Goal: Task Accomplishment & Management: Manage account settings

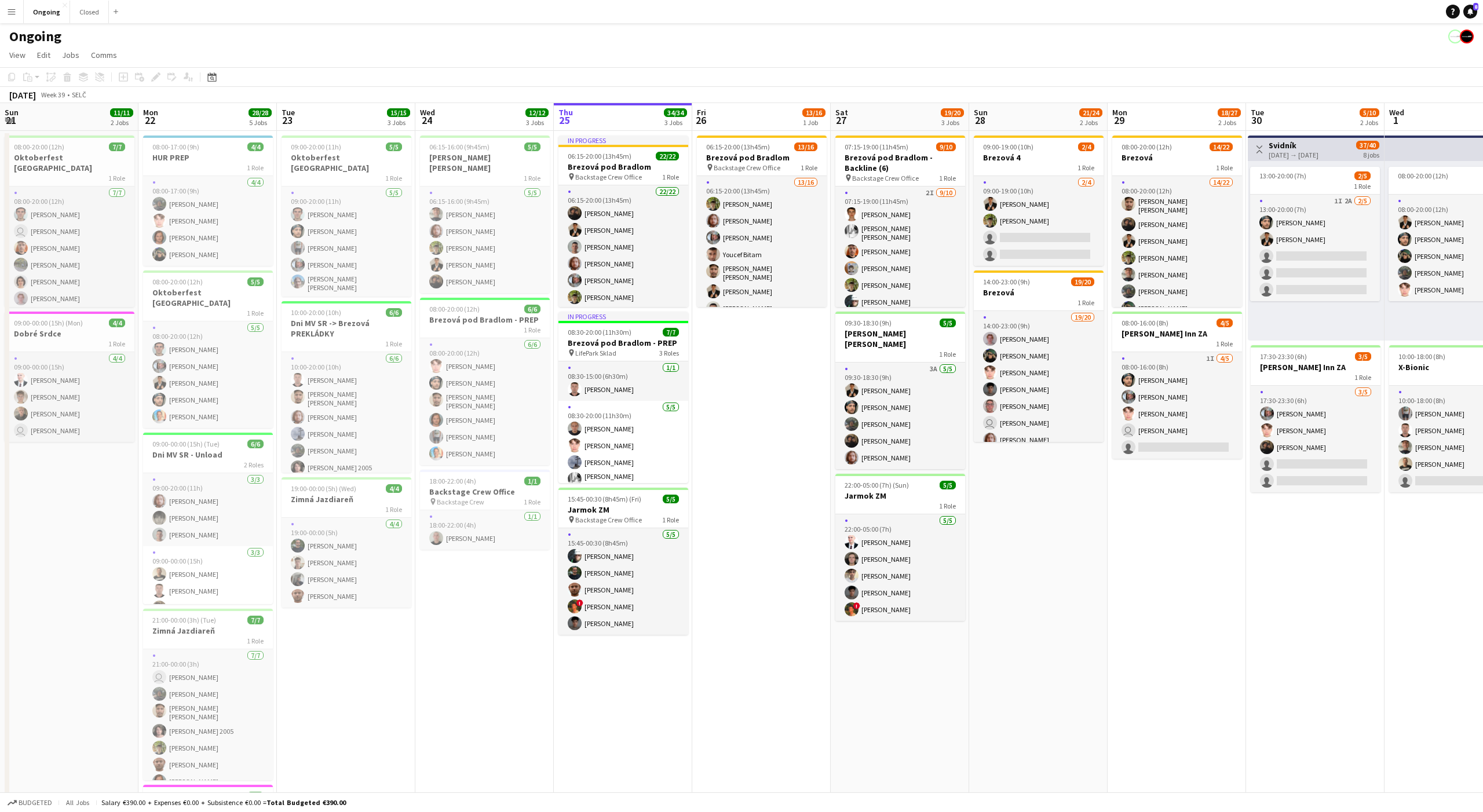
scroll to position [0, 274]
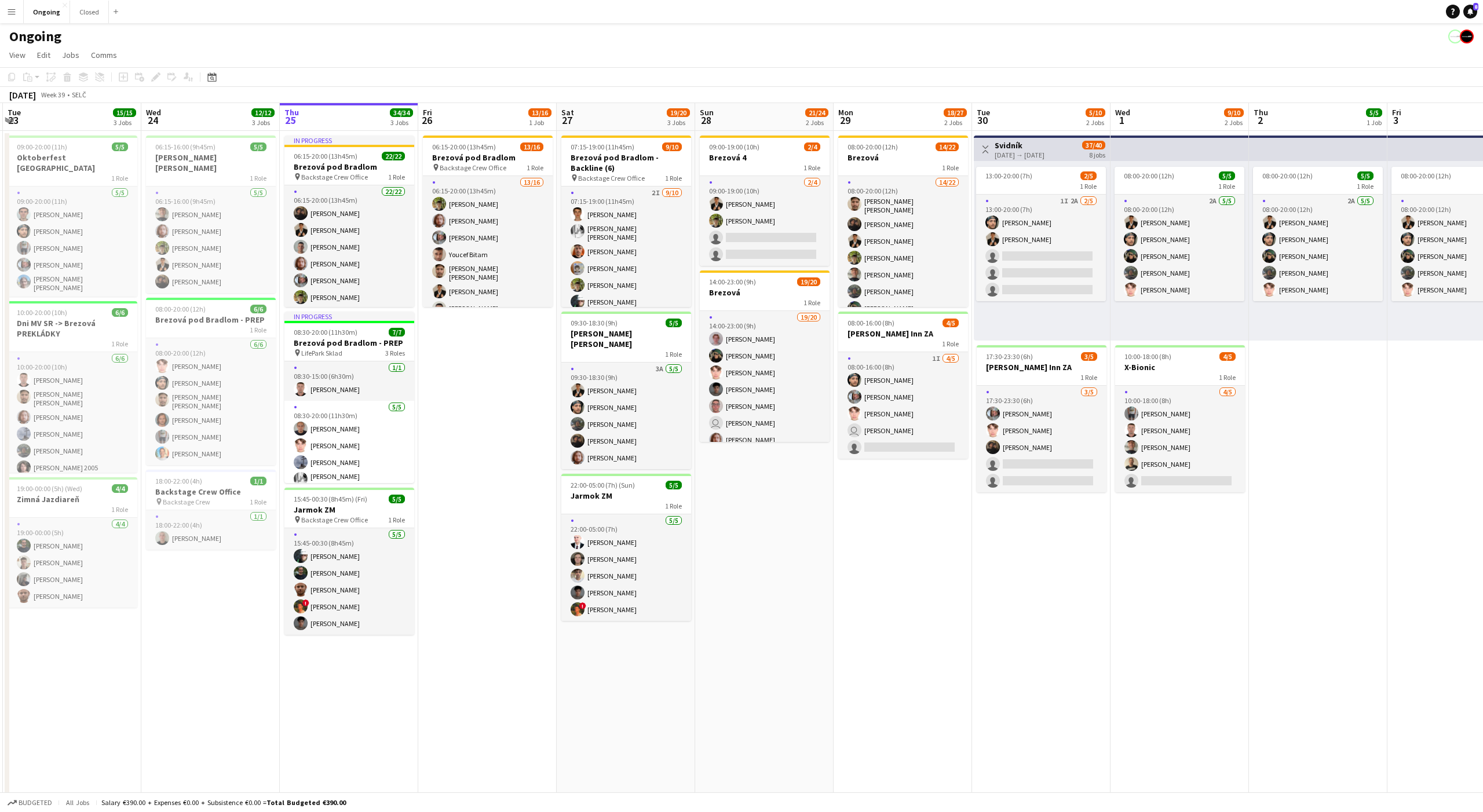
click at [785, 493] on app-date-cell "09:00-19:00 (10h) 2/4 Brezová 4 1 Role 2/4 09:00-19:00 (10h) Tomáš Košík Jakub …" at bounding box center [764, 547] width 138 height 834
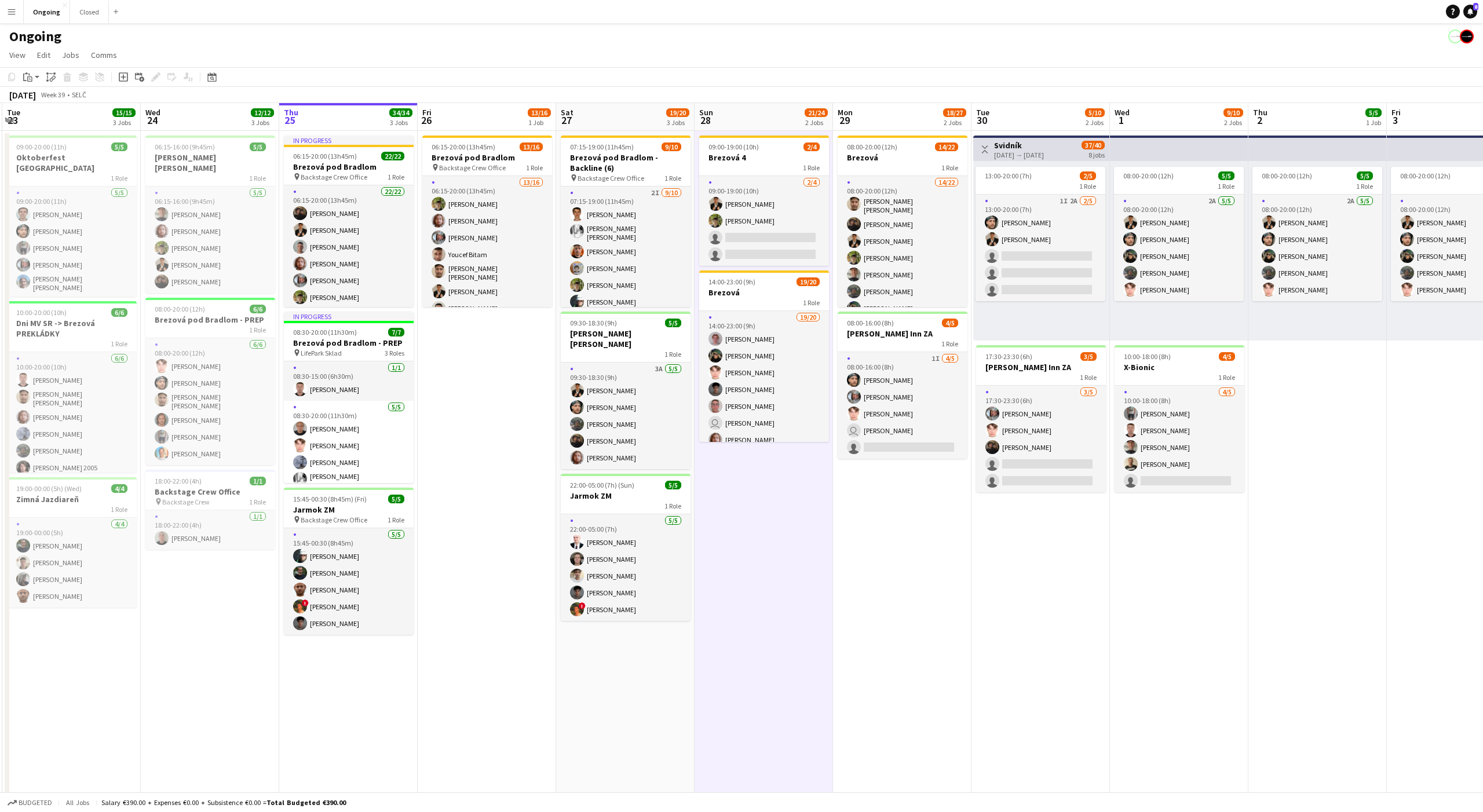
click at [785, 493] on app-date-cell "09:00-19:00 (10h) 2/4 Brezová 4 1 Role 2/4 09:00-19:00 (10h) Tomáš Košík Jakub …" at bounding box center [764, 547] width 138 height 834
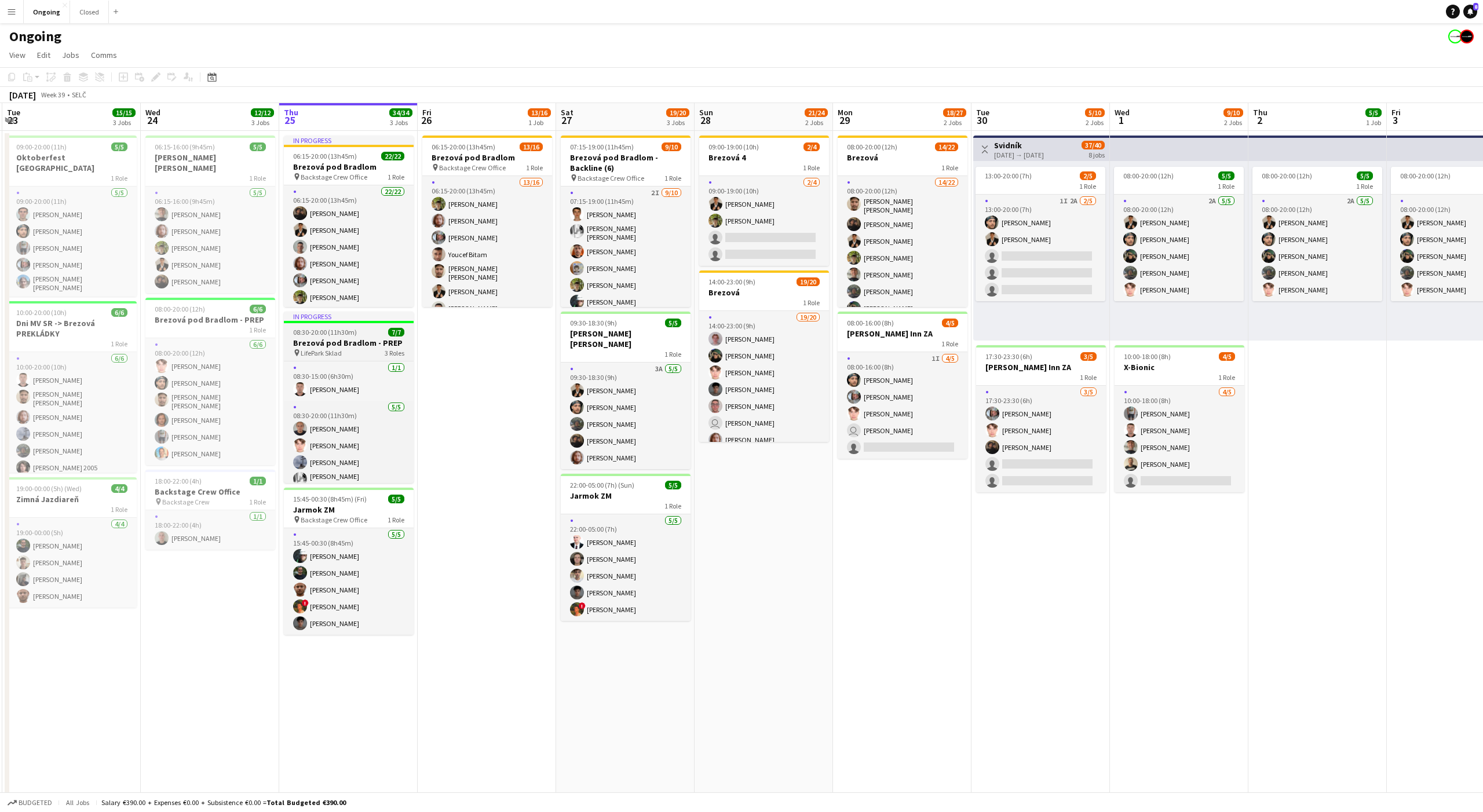
click at [340, 329] on span "08:30-20:00 (11h30m)" at bounding box center [325, 332] width 63 height 9
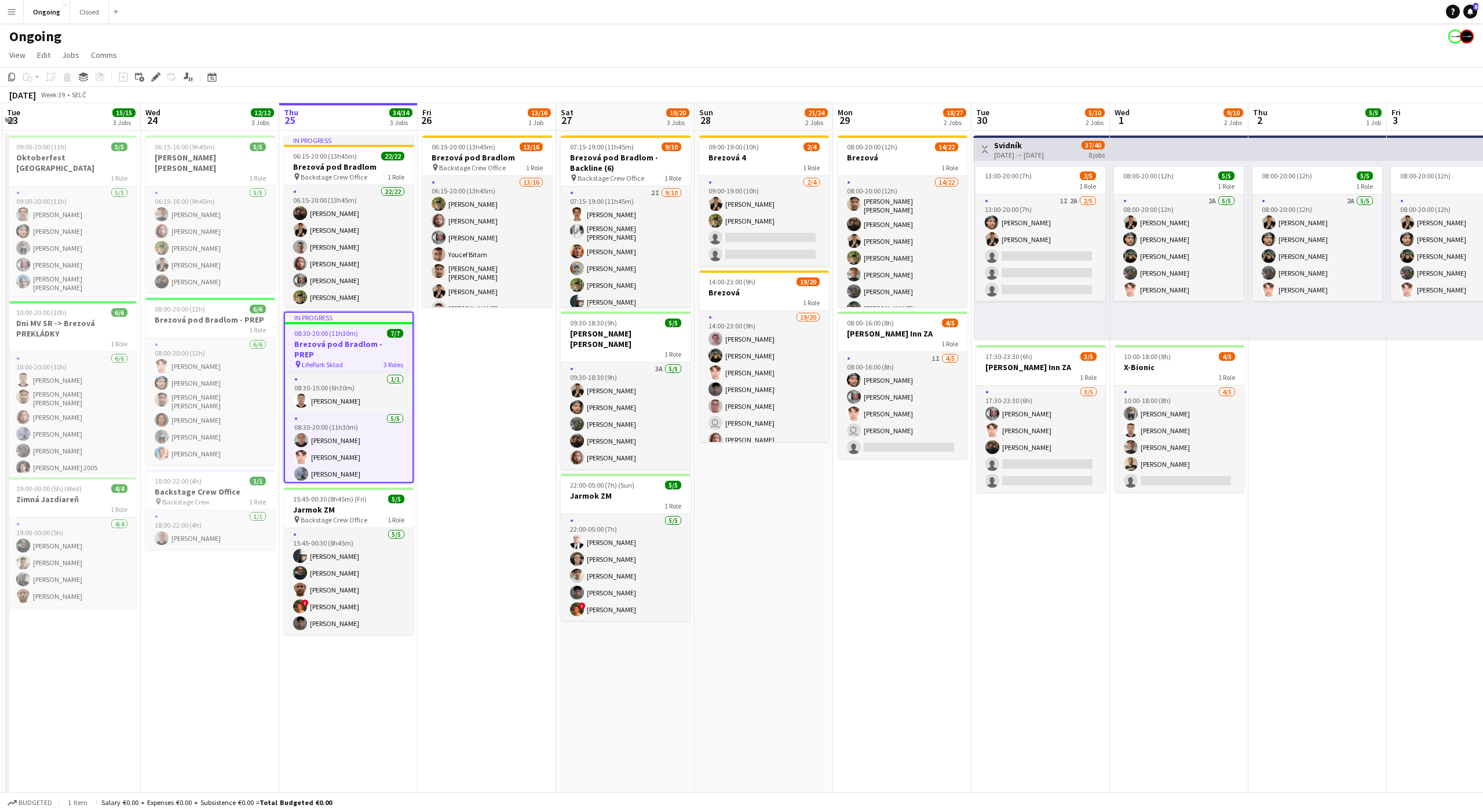
click at [752, 522] on app-date-cell "09:00-19:00 (10h) 2/4 Brezová 4 1 Role 2/4 09:00-19:00 (10h) Tomáš Košík Jakub …" at bounding box center [764, 547] width 138 height 834
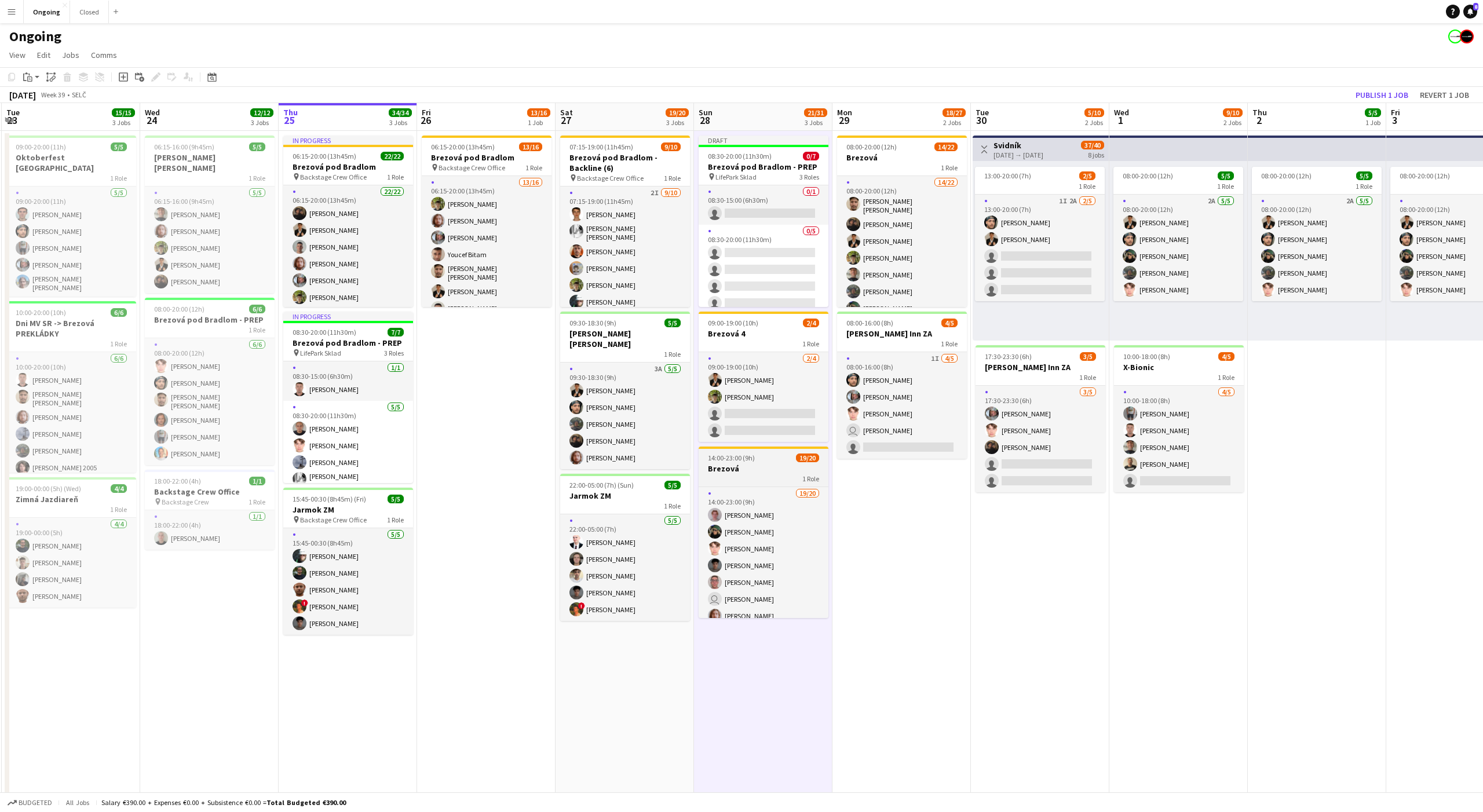
click at [773, 464] on h3 "Brezová" at bounding box center [763, 469] width 130 height 10
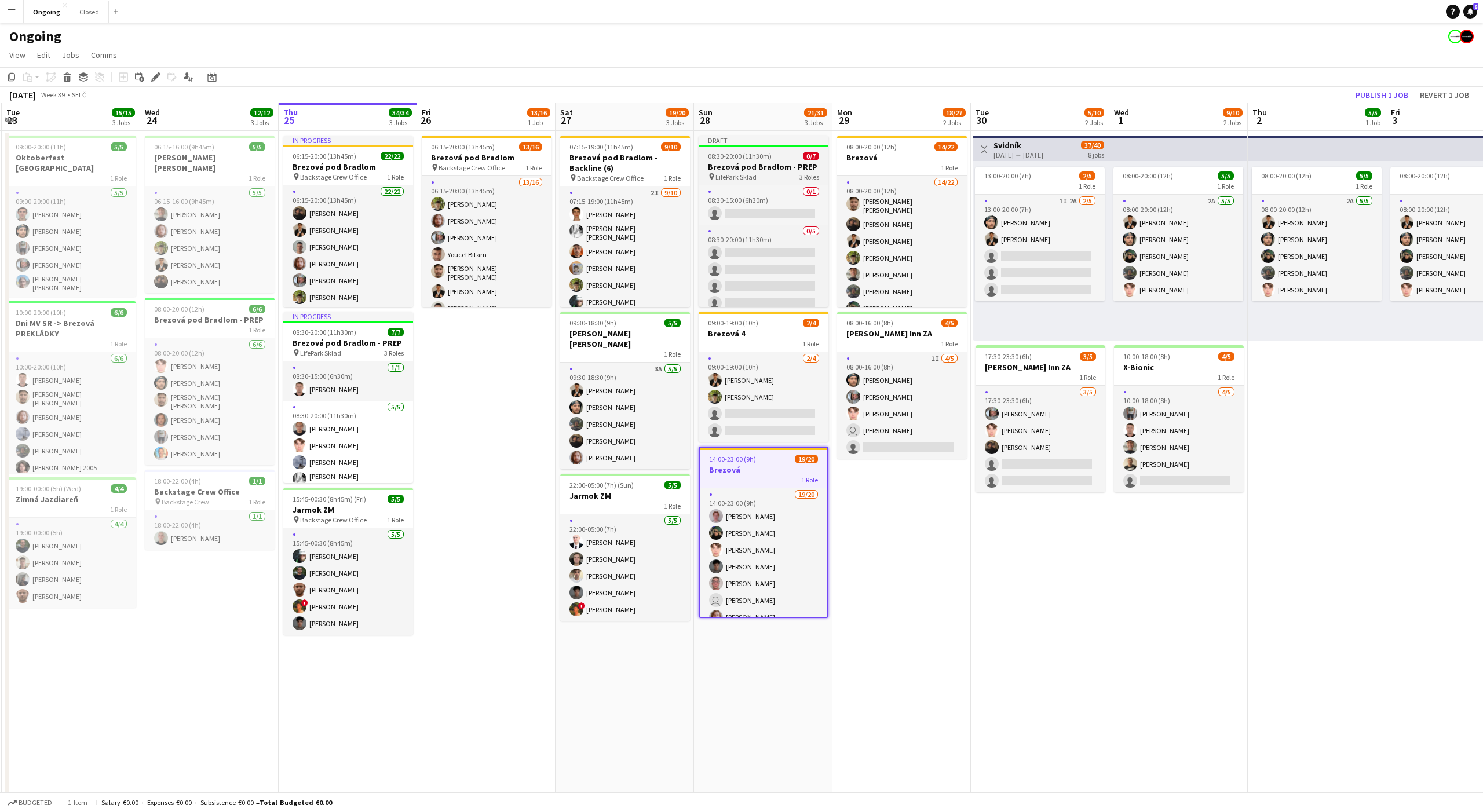
click at [766, 145] on div at bounding box center [763, 146] width 130 height 3
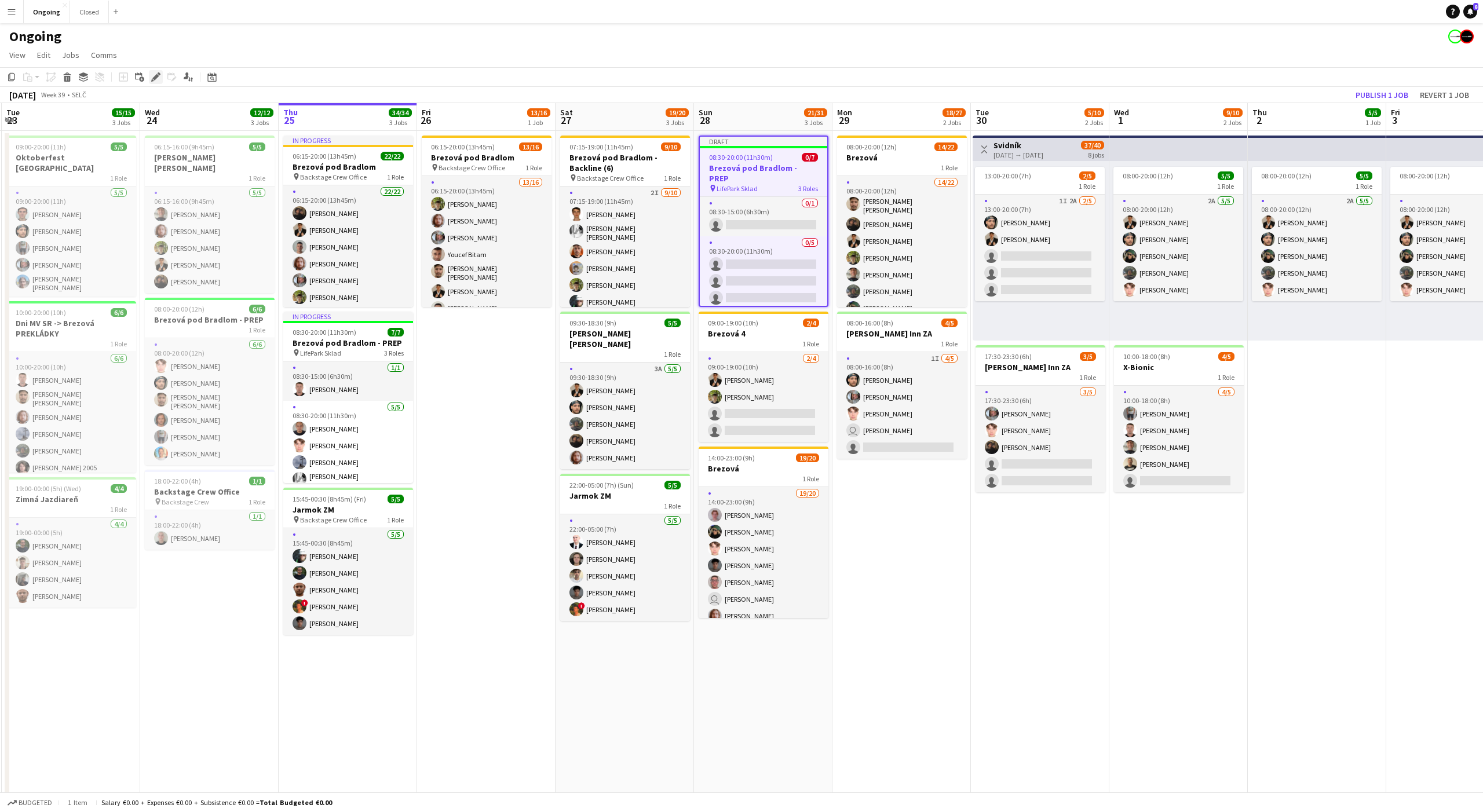
click at [156, 76] on icon at bounding box center [156, 77] width 6 height 6
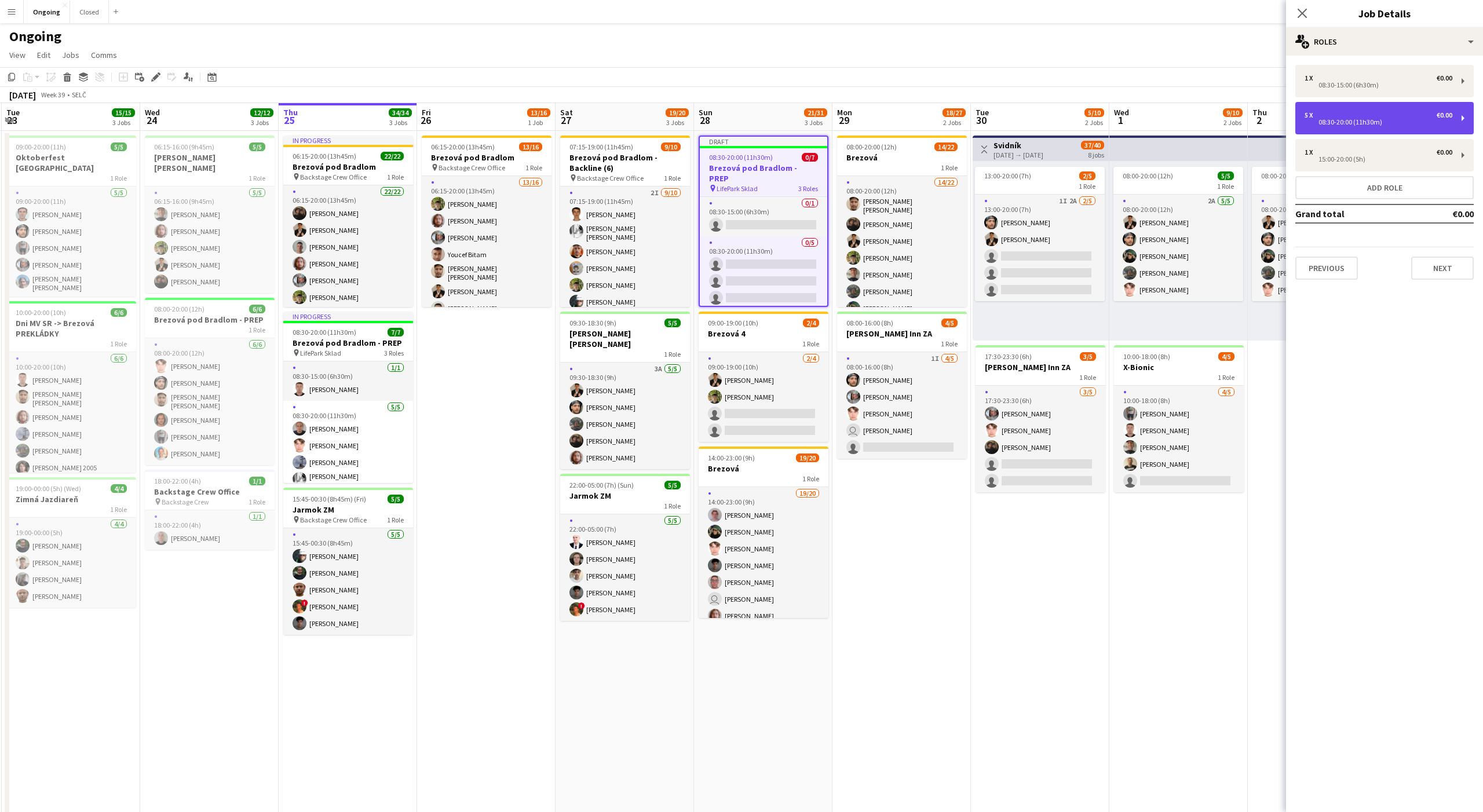
click at [1338, 111] on div "5 x €0.00" at bounding box center [1378, 115] width 148 height 8
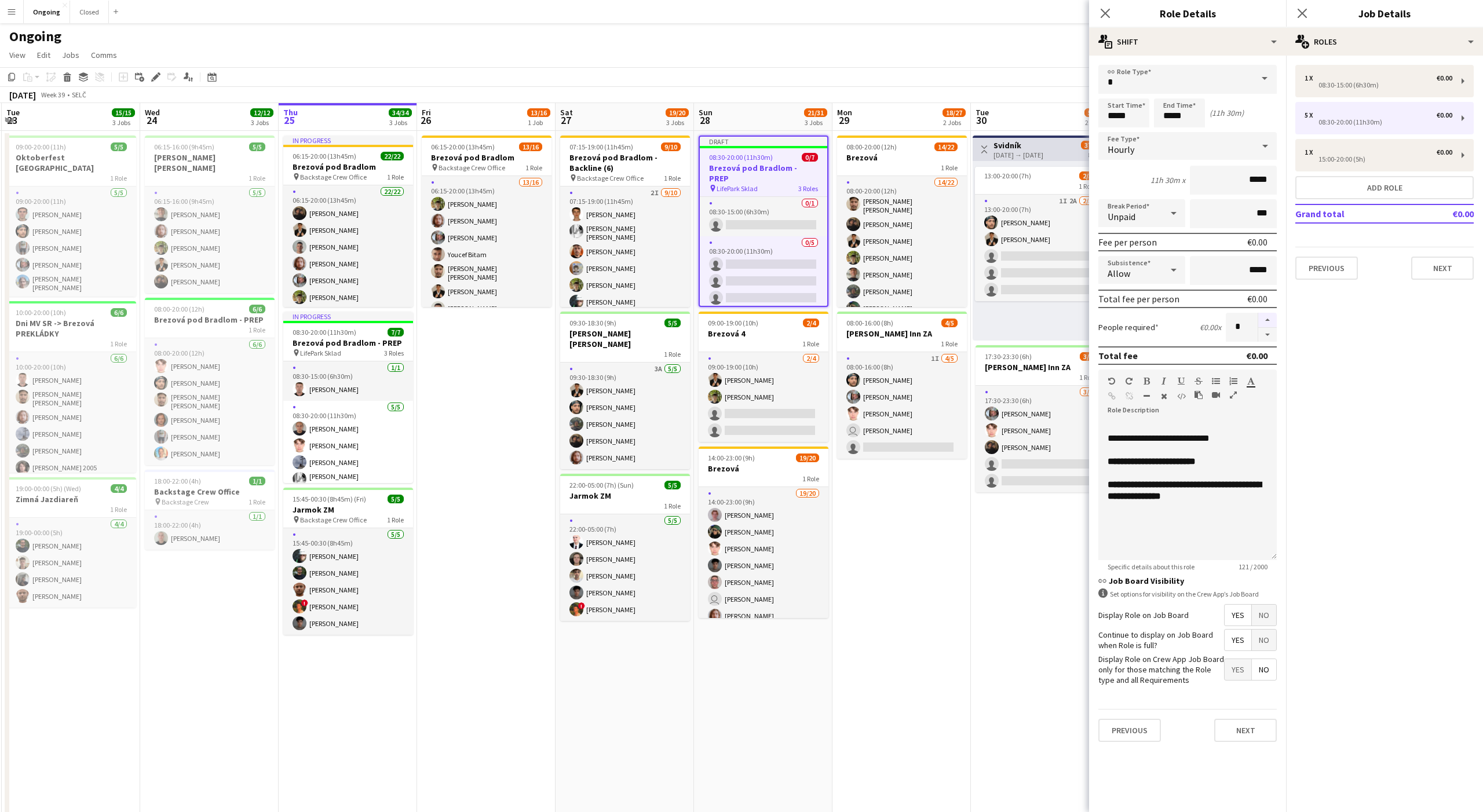
click at [1267, 317] on button "button" at bounding box center [1267, 321] width 18 height 15
type input "*"
click at [1126, 119] on input "*****" at bounding box center [1124, 113] width 51 height 29
click at [1134, 135] on div at bounding box center [1135, 133] width 23 height 11
type input "*****"
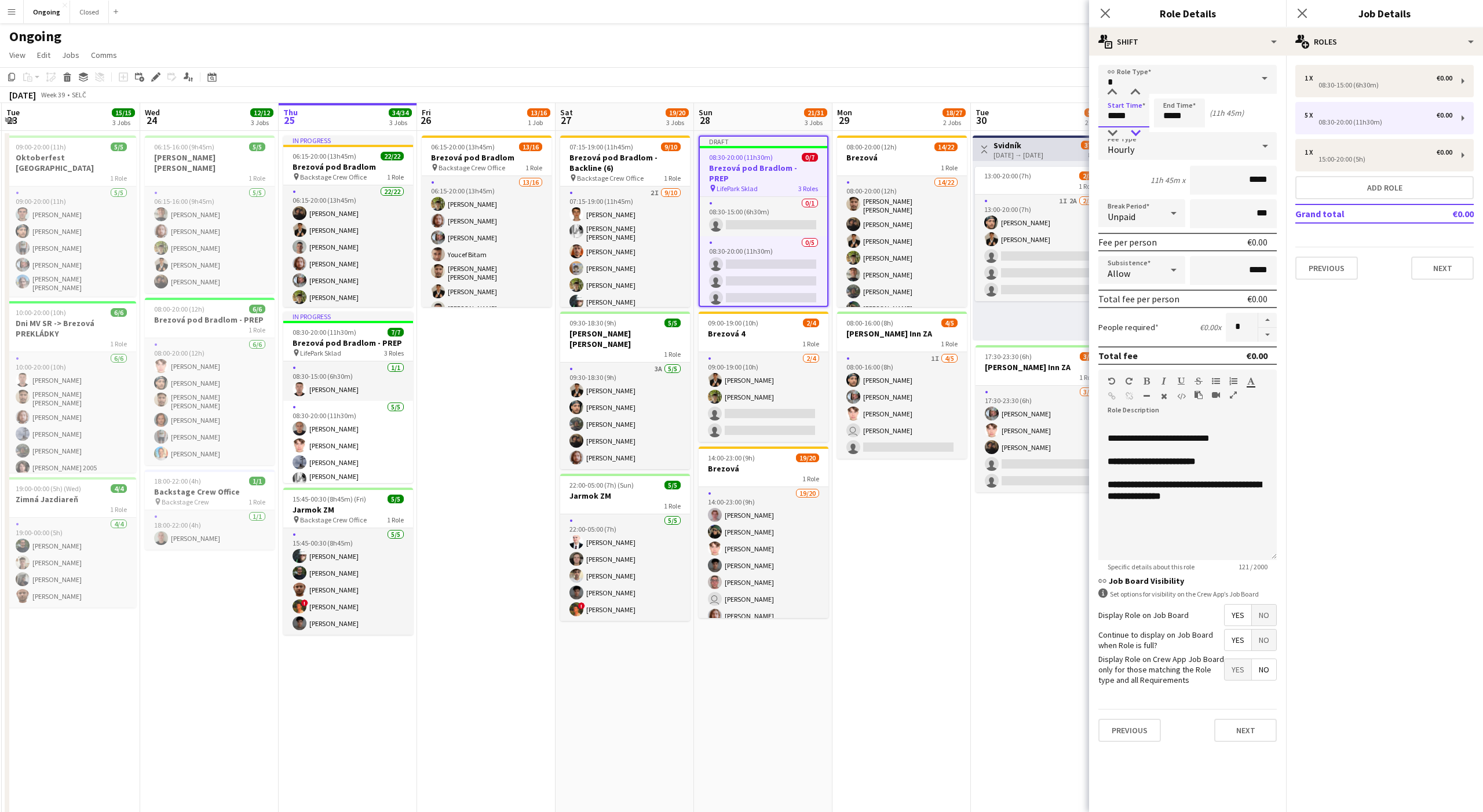
click at [1136, 133] on div at bounding box center [1135, 133] width 23 height 11
drag, startPoint x: 1106, startPoint y: 437, endPoint x: 1147, endPoint y: 436, distance: 41.0
click at [1147, 436] on div "**********" at bounding box center [1187, 490] width 178 height 139
click at [1170, 436] on span "**********" at bounding box center [1157, 438] width 98 height 9
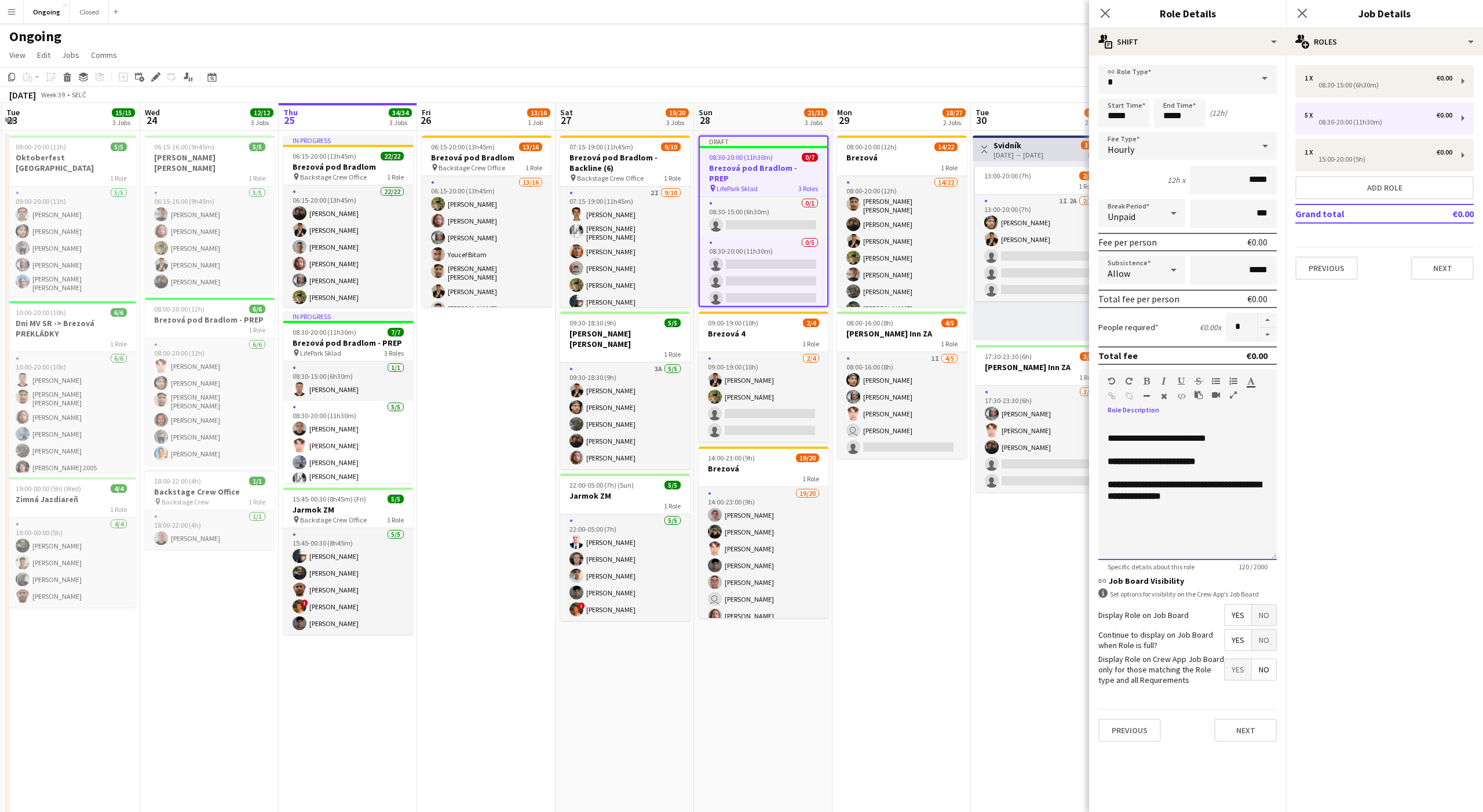
click at [1237, 512] on div "**********" at bounding box center [1187, 490] width 178 height 139
copy div "**********"
click at [1384, 76] on div "1 x €0.00" at bounding box center [1378, 78] width 148 height 8
type input "*****"
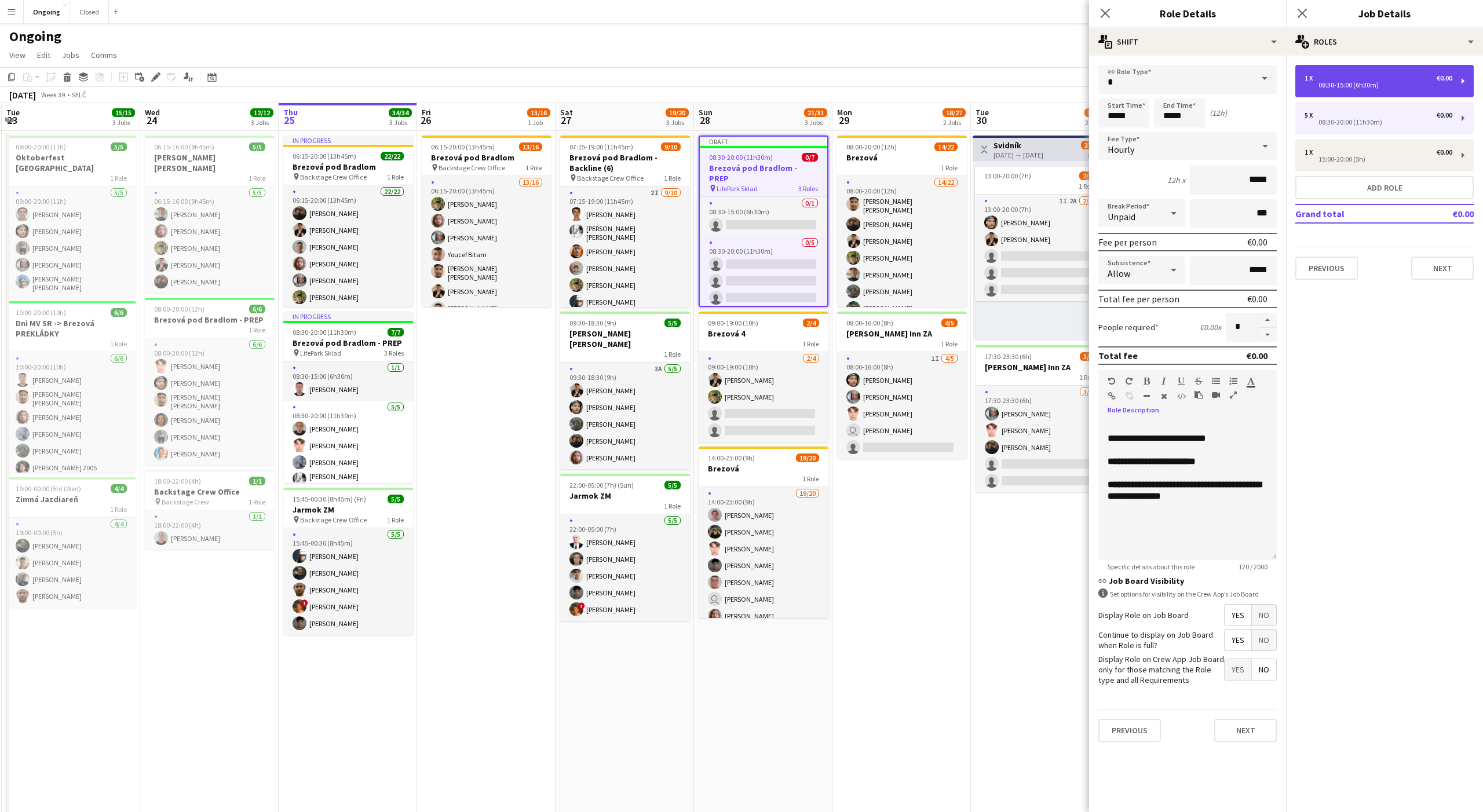
type input "*"
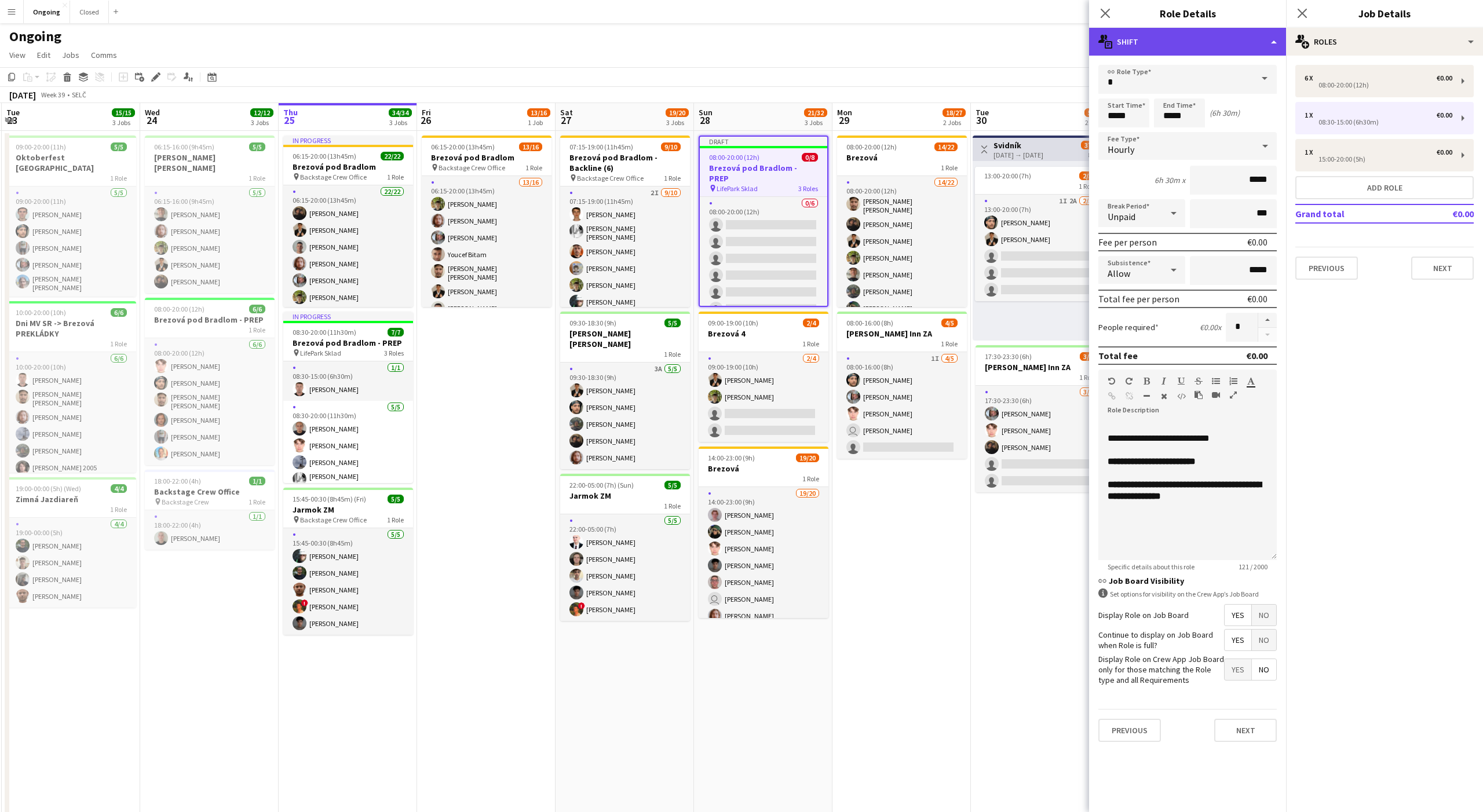
click at [1199, 29] on div "multiple-actions-text Shift" at bounding box center [1187, 42] width 197 height 28
click at [1209, 134] on div "bin-2 Delete Role" at bounding box center [1225, 138] width 115 height 23
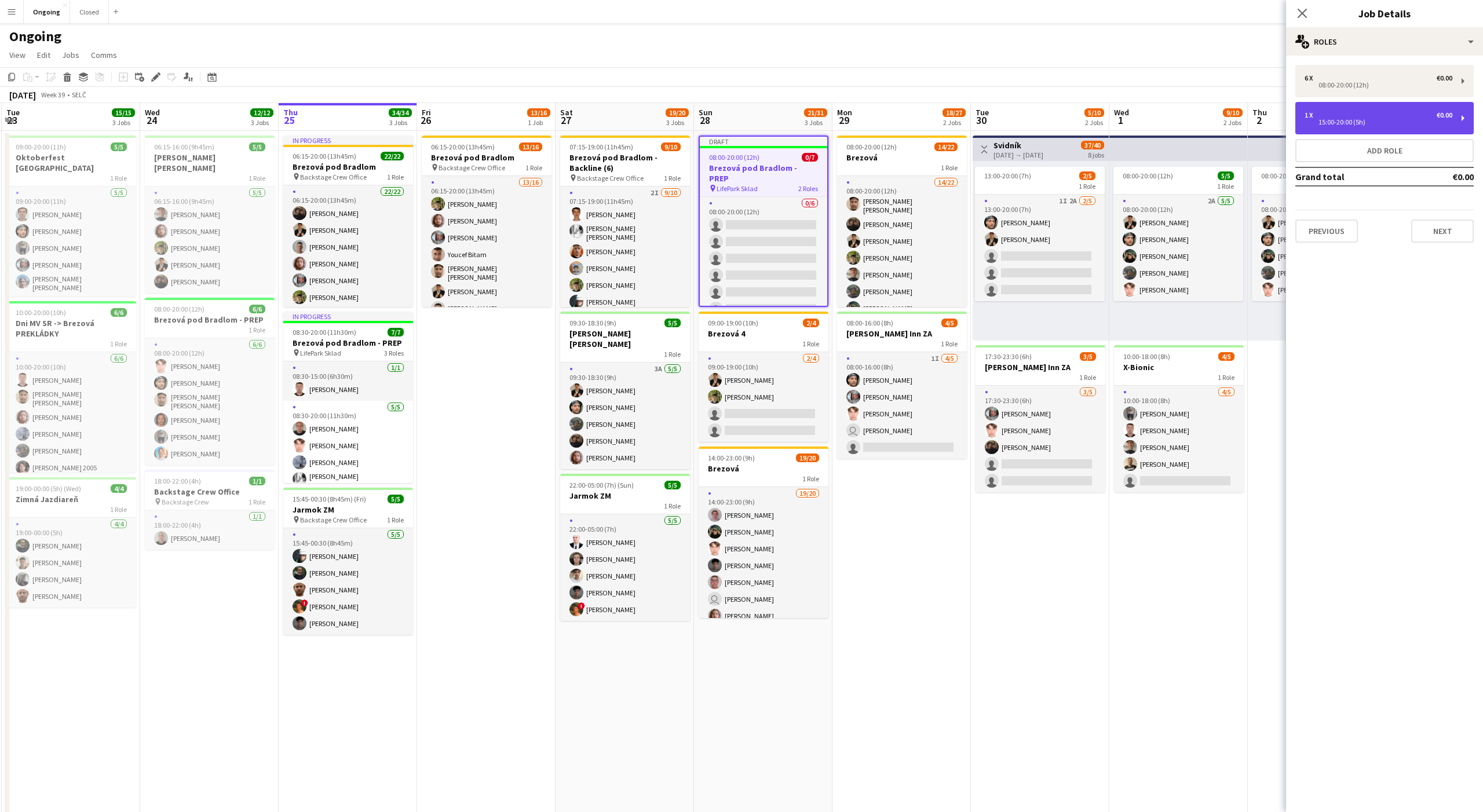
click at [1324, 119] on div "15:00-20:00 (5h)" at bounding box center [1378, 122] width 148 height 6
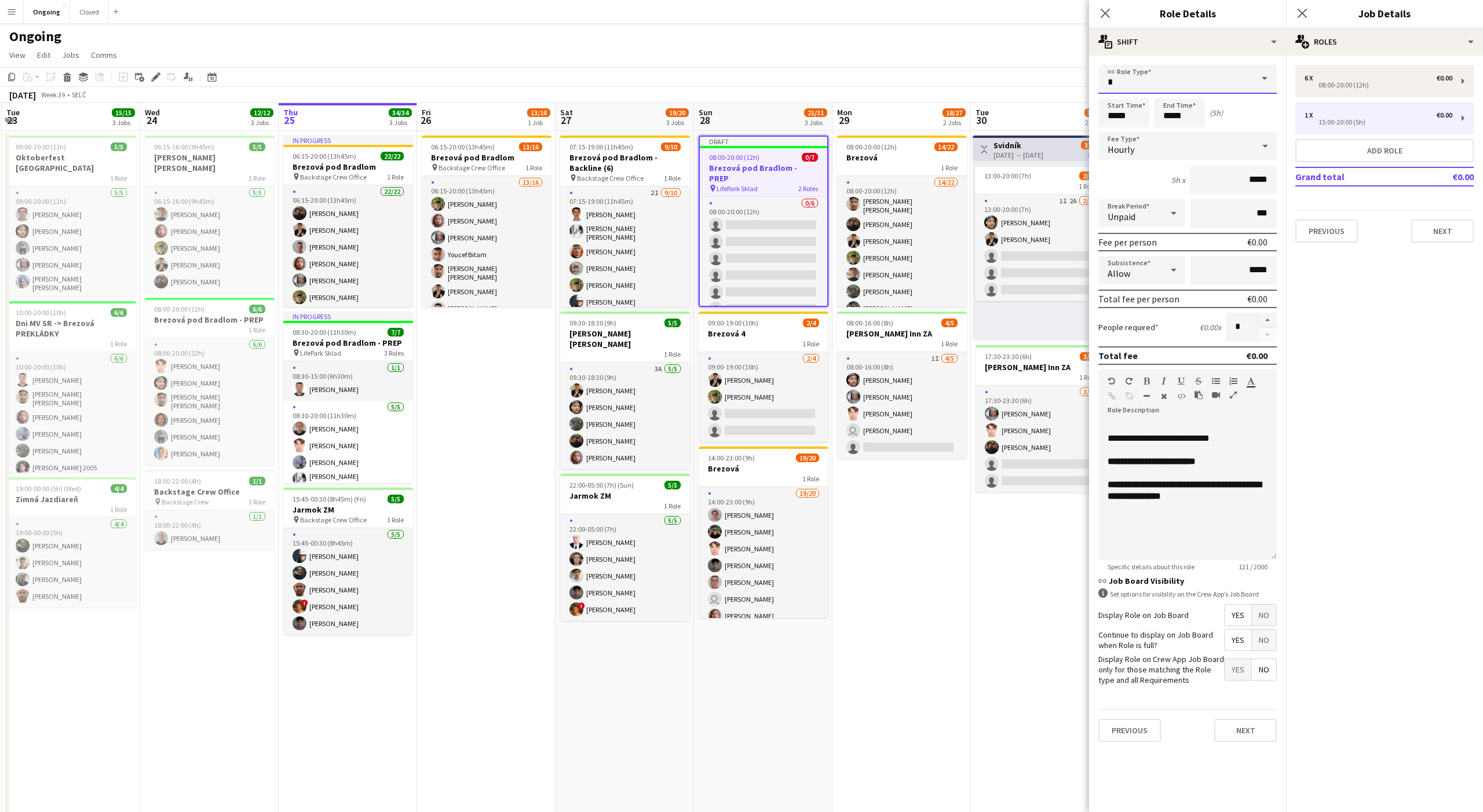
click at [1142, 78] on input "text" at bounding box center [1187, 79] width 178 height 29
drag, startPoint x: 1131, startPoint y: 220, endPoint x: 1141, endPoint y: 92, distance: 128.4
click at [1141, 92] on body "Menu Boards Boards Boards All jobs Status Workforce Workforce My Workforce Recr…" at bounding box center [742, 492] width 1483 height 984
click at [1150, 34] on div "multiple-actions-text Shift" at bounding box center [1187, 42] width 197 height 28
click at [1206, 134] on div "bin-2 Delete Role" at bounding box center [1225, 138] width 115 height 23
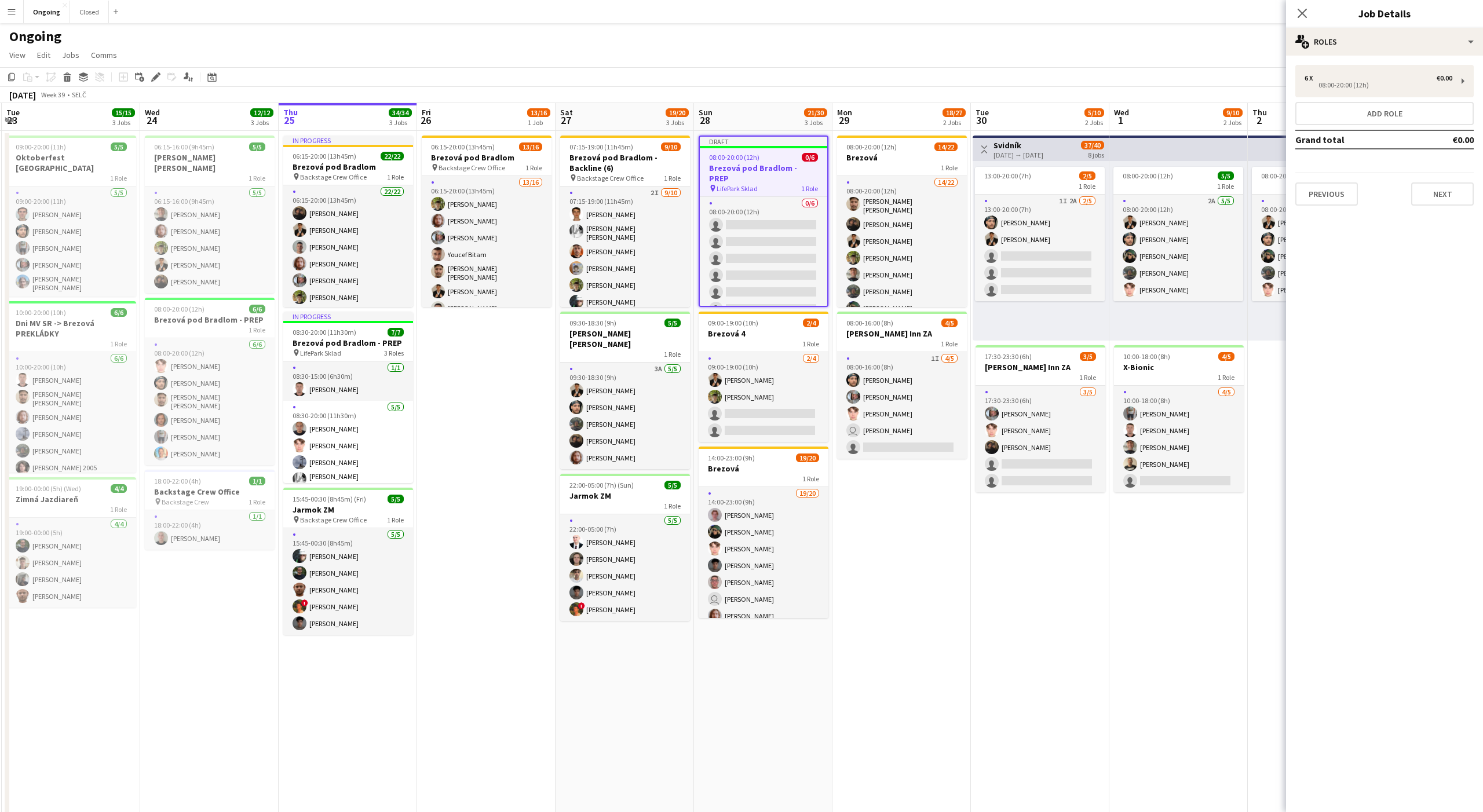
click at [747, 142] on div "Draft" at bounding box center [763, 141] width 128 height 10
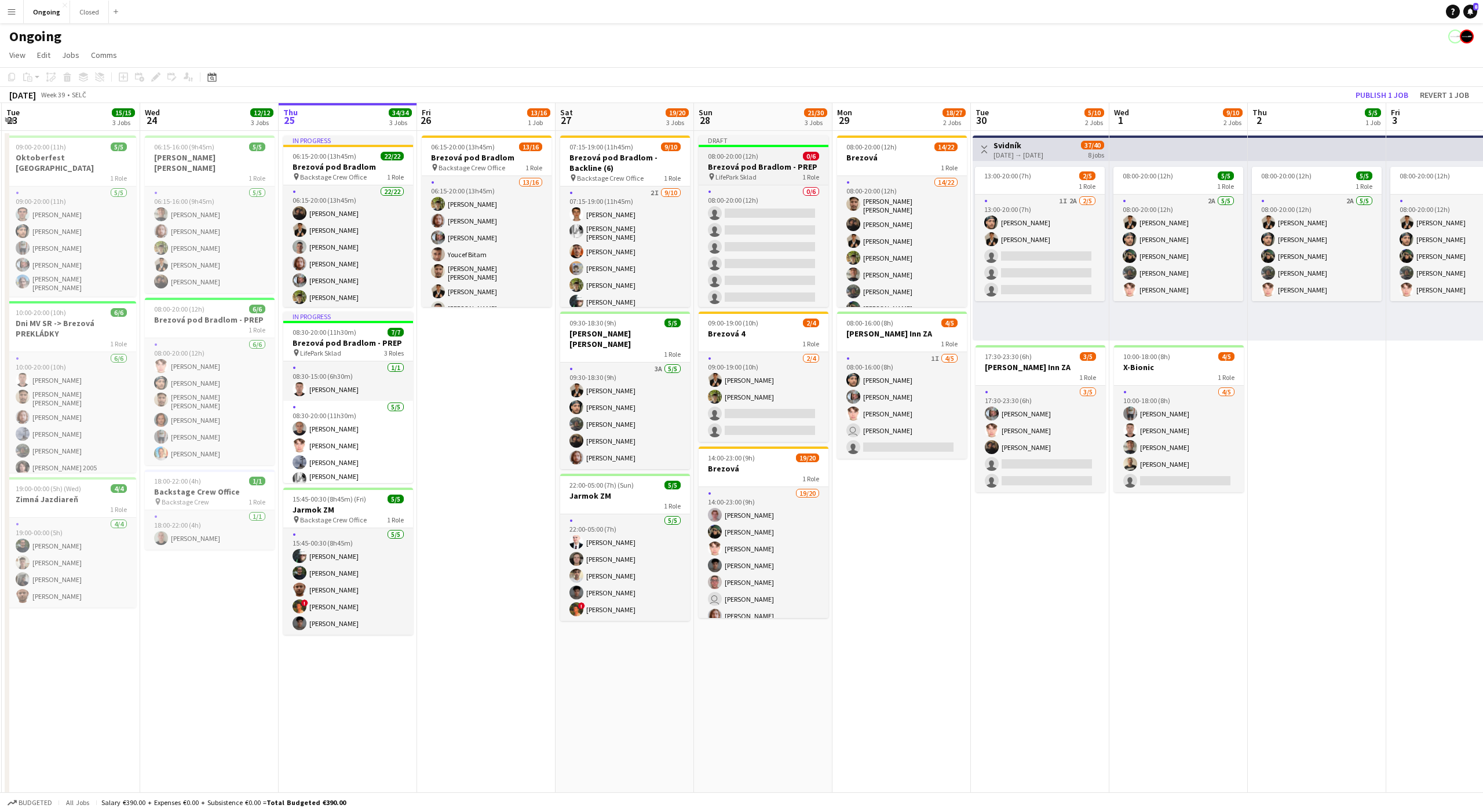
click at [766, 142] on div "Draft" at bounding box center [763, 140] width 130 height 10
click at [903, 535] on app-date-cell "08:00-20:00 (12h) 14/22 Brezová 1 Role 14/22 08:00-20:00 (12h) Alexander Edgar …" at bounding box center [901, 547] width 138 height 834
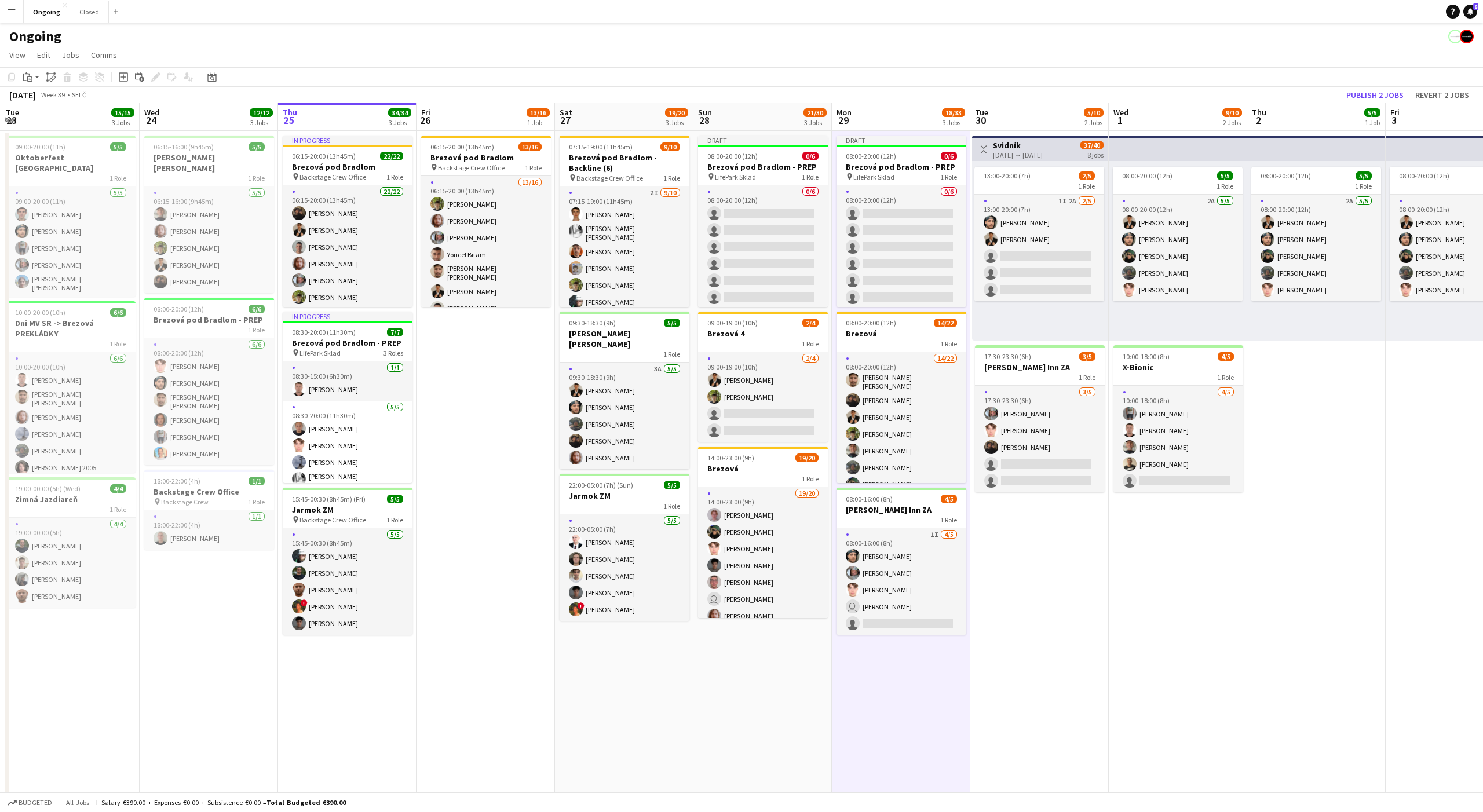
click at [889, 160] on app-job-card "Draft 08:00-20:00 (12h) 0/6 Brezová pod Bradlom - PREP pin LifePark Sklad 1 Rol…" at bounding box center [901, 222] width 130 height 171
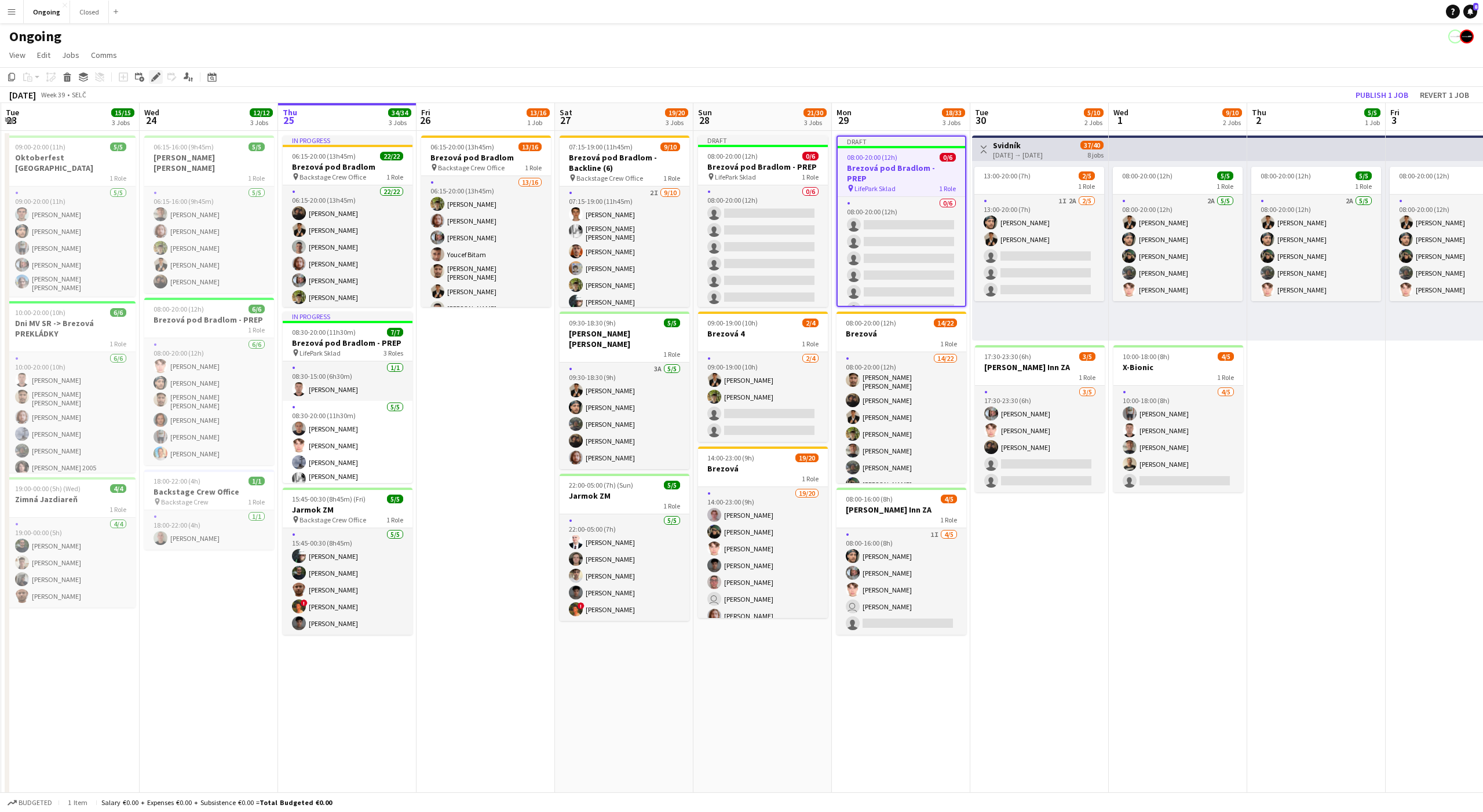
click at [156, 76] on icon at bounding box center [156, 77] width 6 height 6
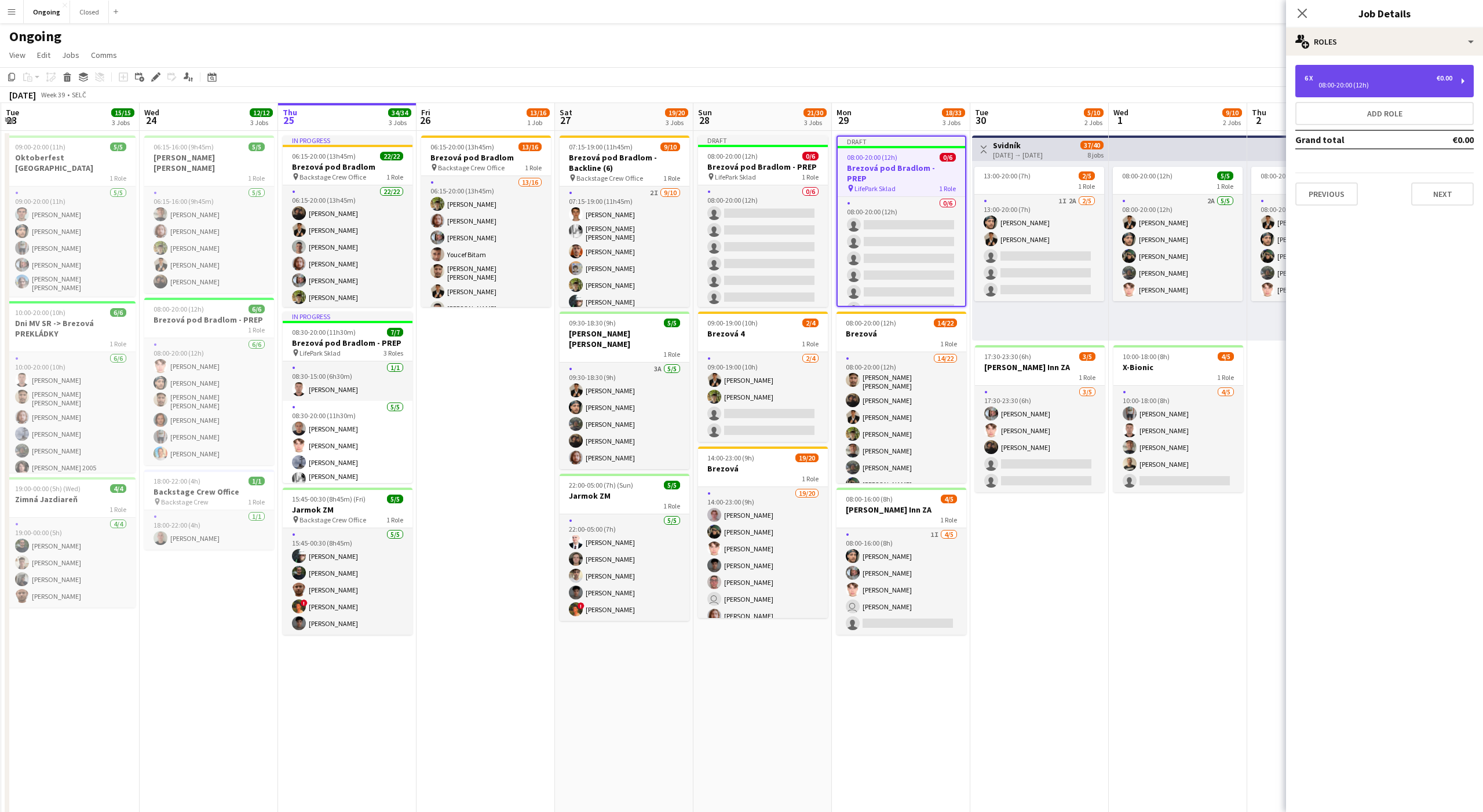
click at [1347, 84] on div "08:00-20:00 (12h)" at bounding box center [1378, 85] width 148 height 6
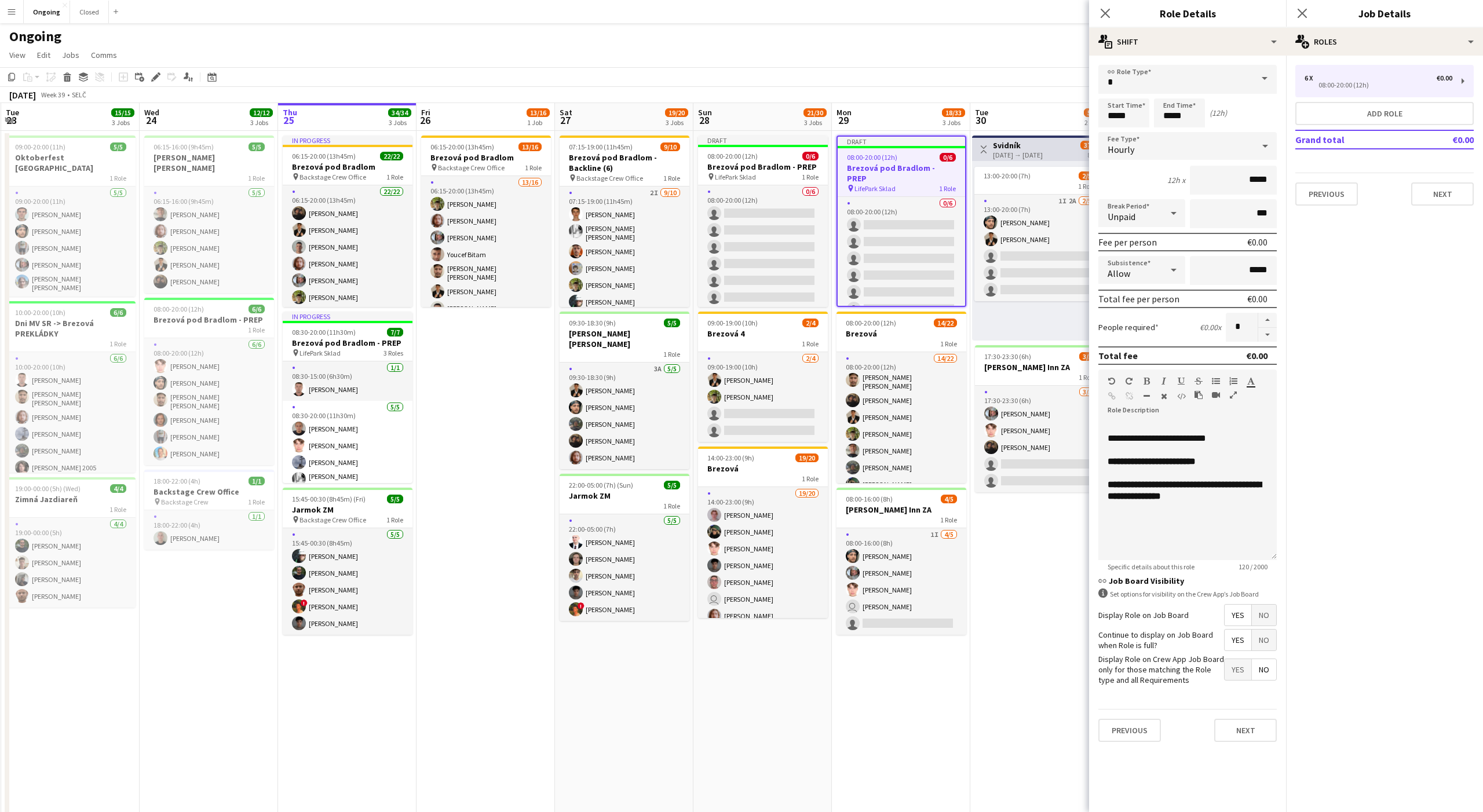
click at [897, 163] on h3 "Brezová pod Bradlom - PREP" at bounding box center [901, 173] width 128 height 21
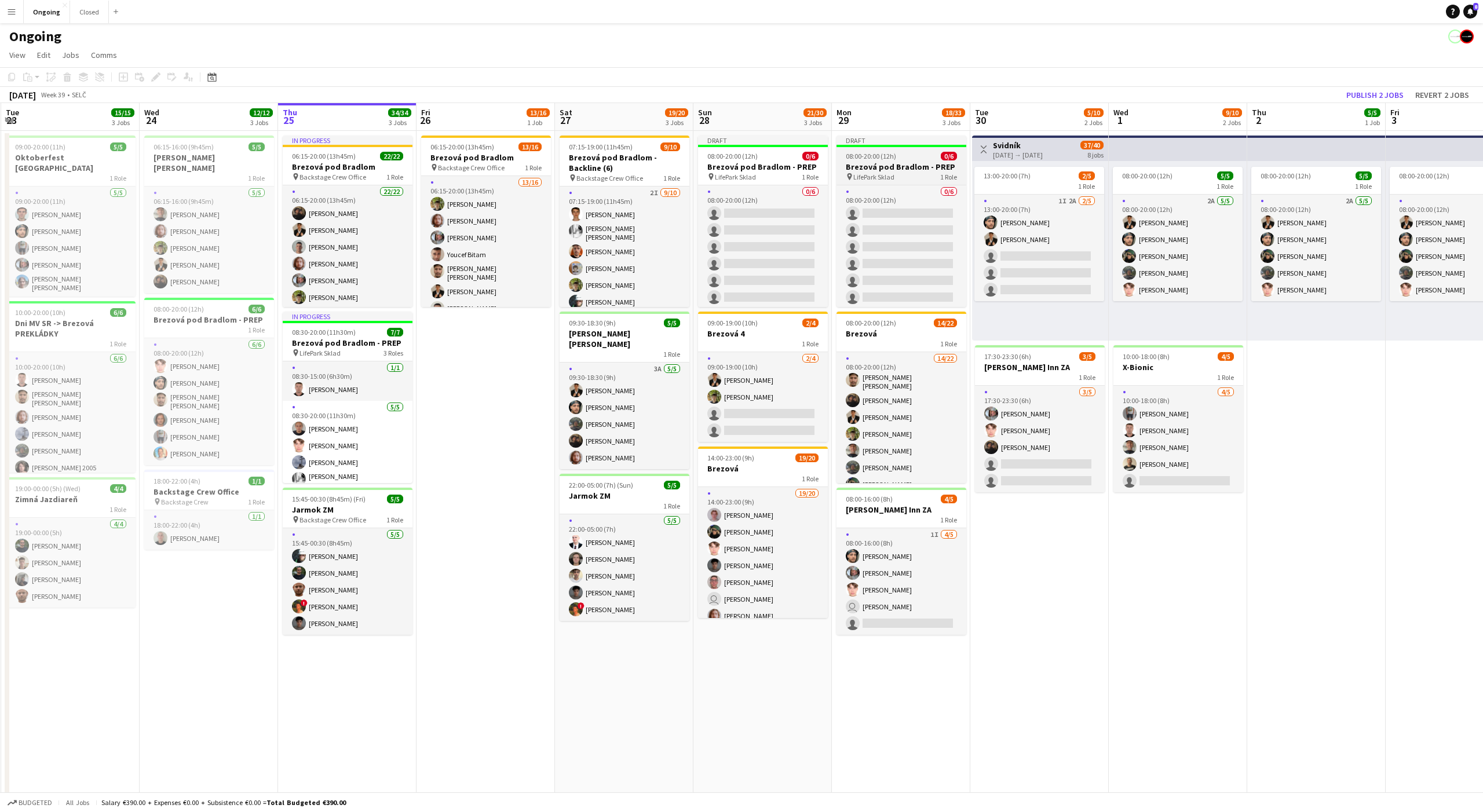
click at [891, 155] on span "08:00-20:00 (12h)" at bounding box center [870, 156] width 50 height 9
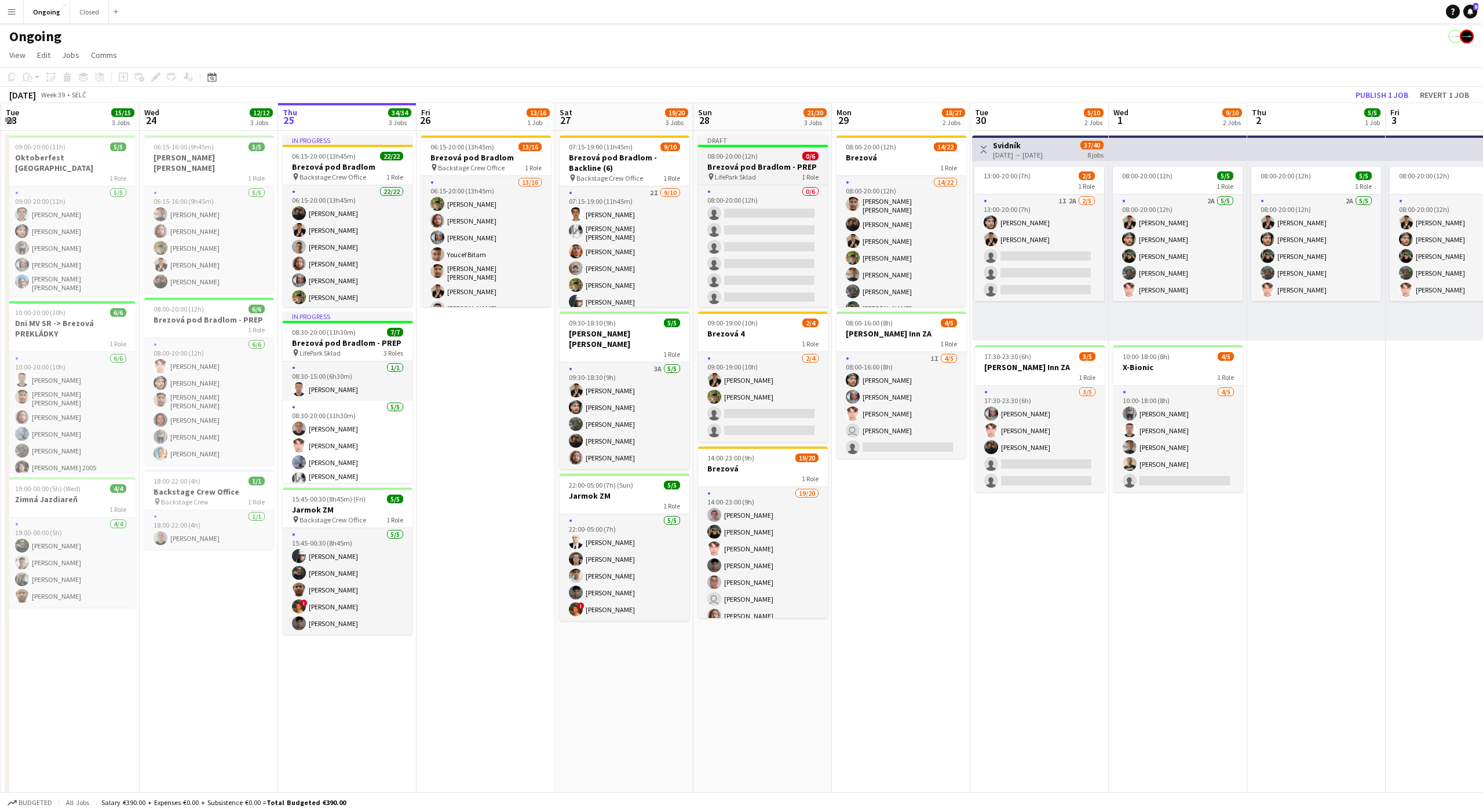
click at [792, 166] on h3 "Brezová pod Bradlom - PREP" at bounding box center [762, 167] width 130 height 10
click at [158, 70] on div "Edit" at bounding box center [156, 77] width 14 height 14
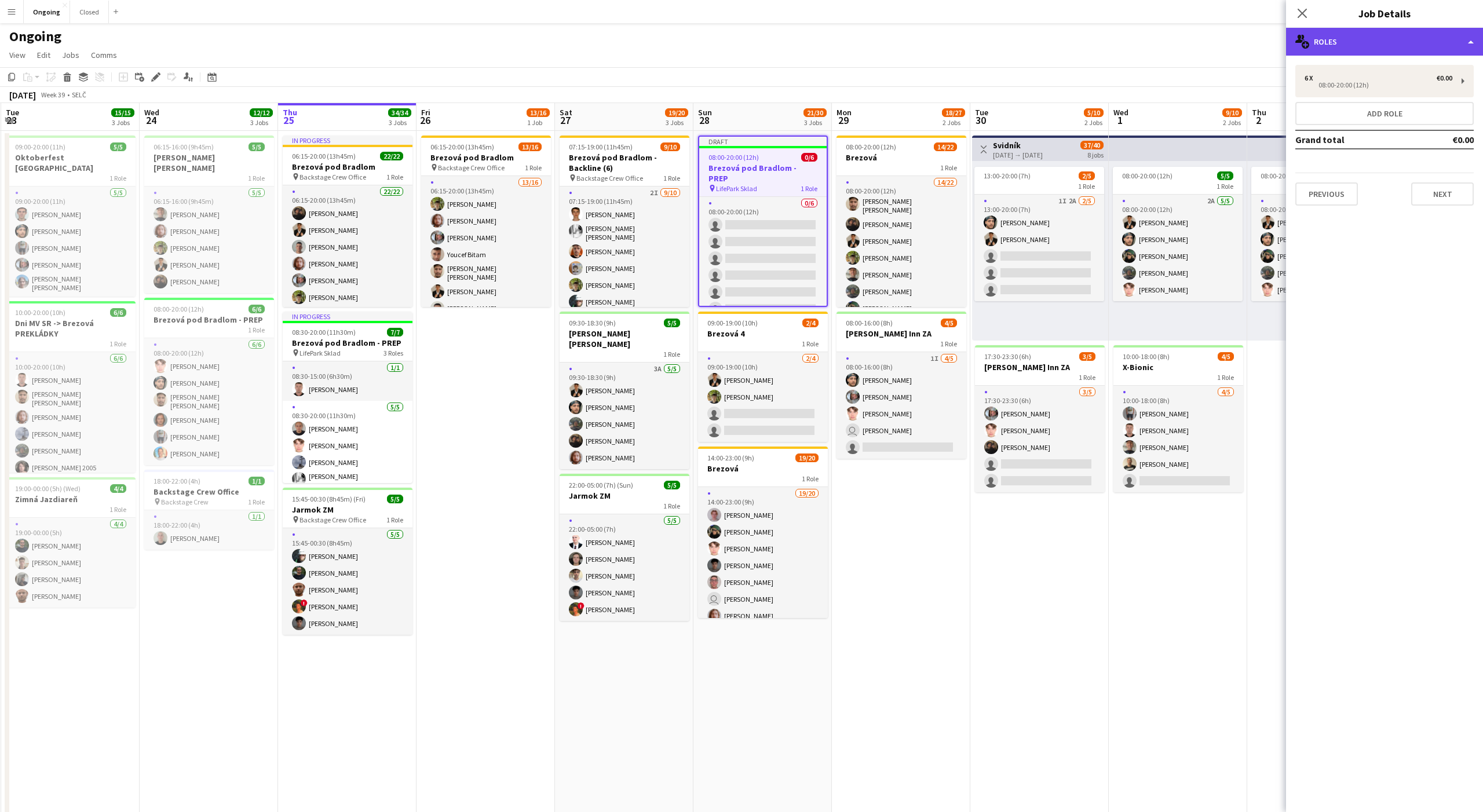
click at [1405, 35] on div "multiple-users-add Roles" at bounding box center [1385, 42] width 197 height 28
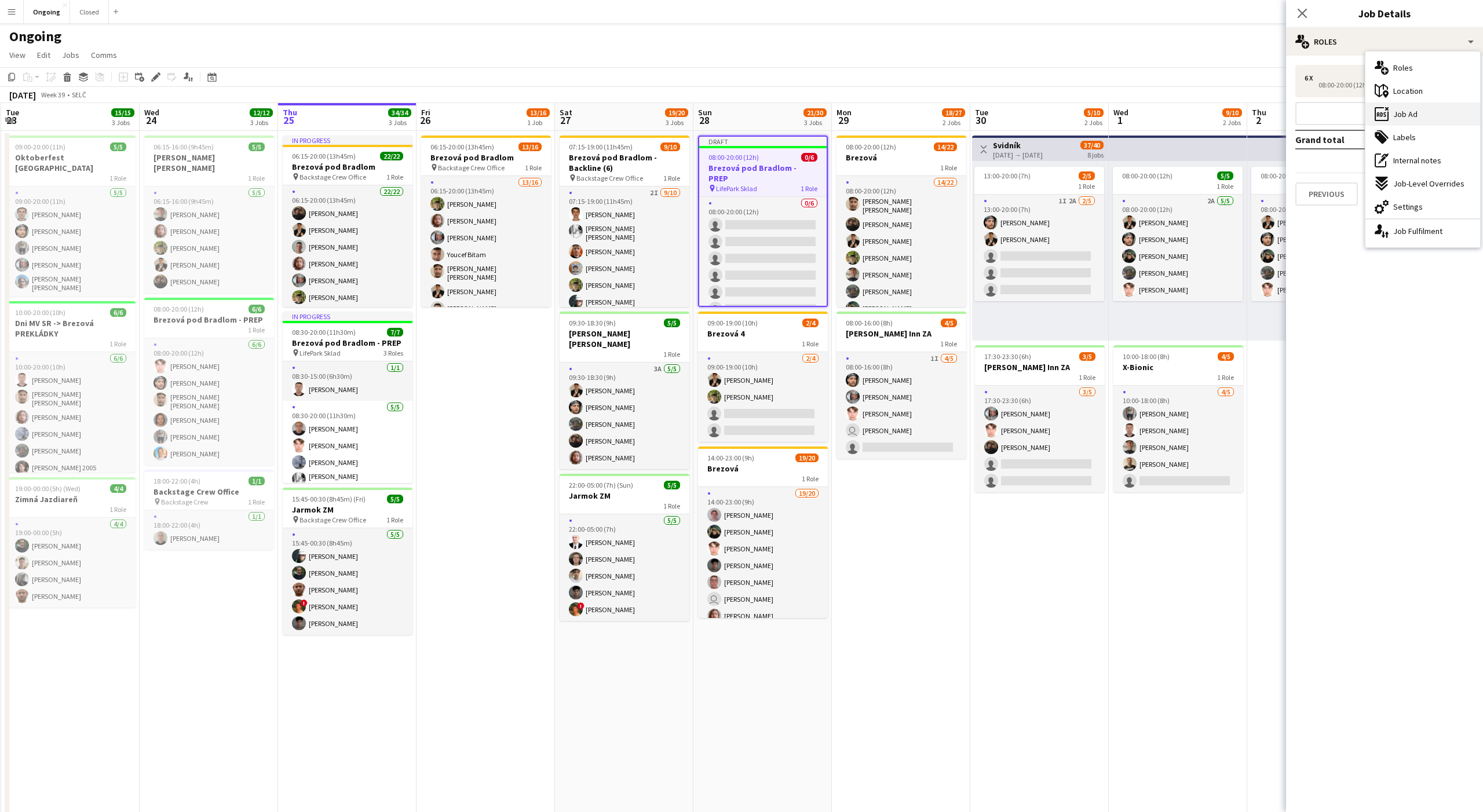
click at [1404, 116] on span "Job Ad" at bounding box center [1405, 114] width 24 height 10
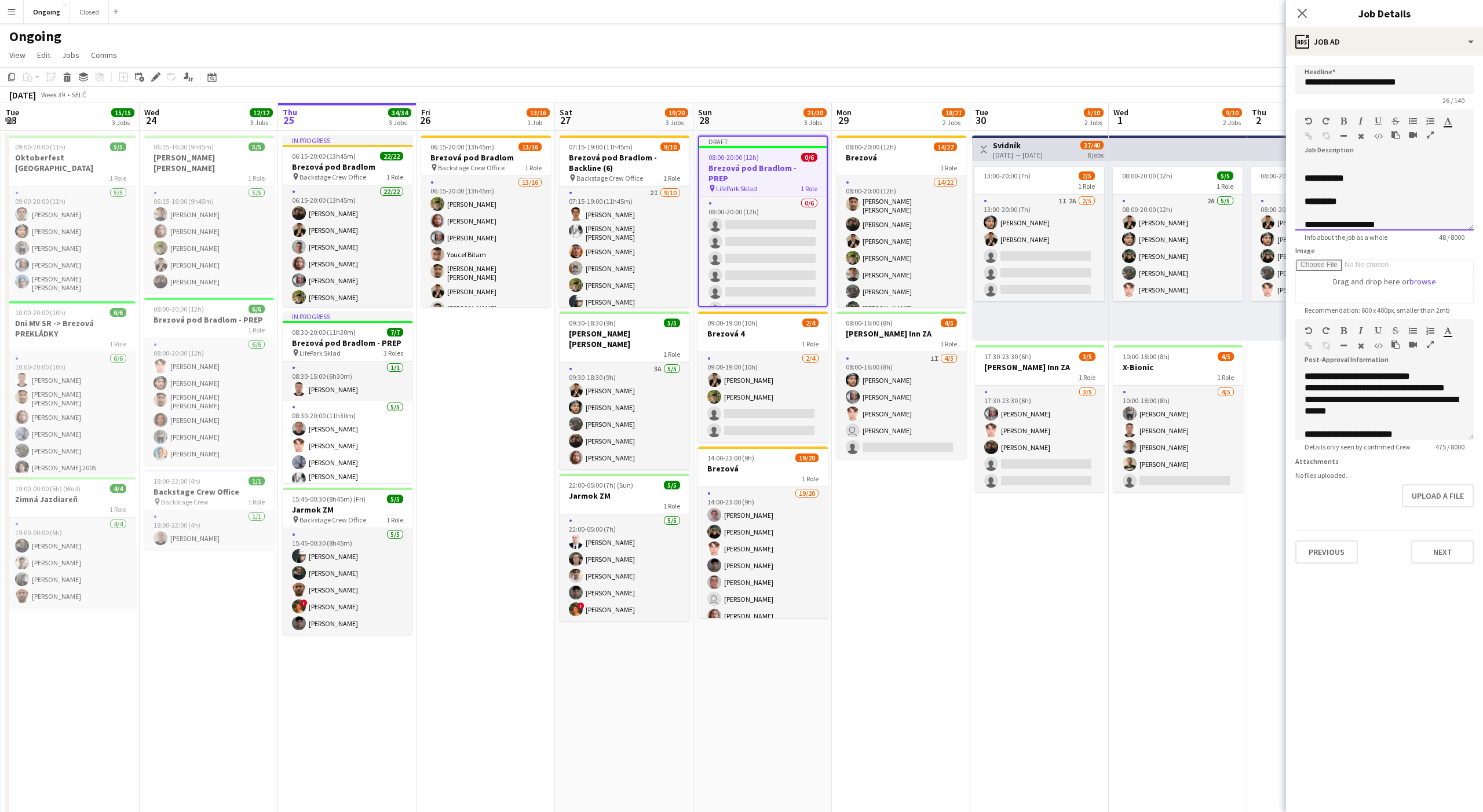
click at [1362, 189] on div at bounding box center [1385, 190] width 160 height 11
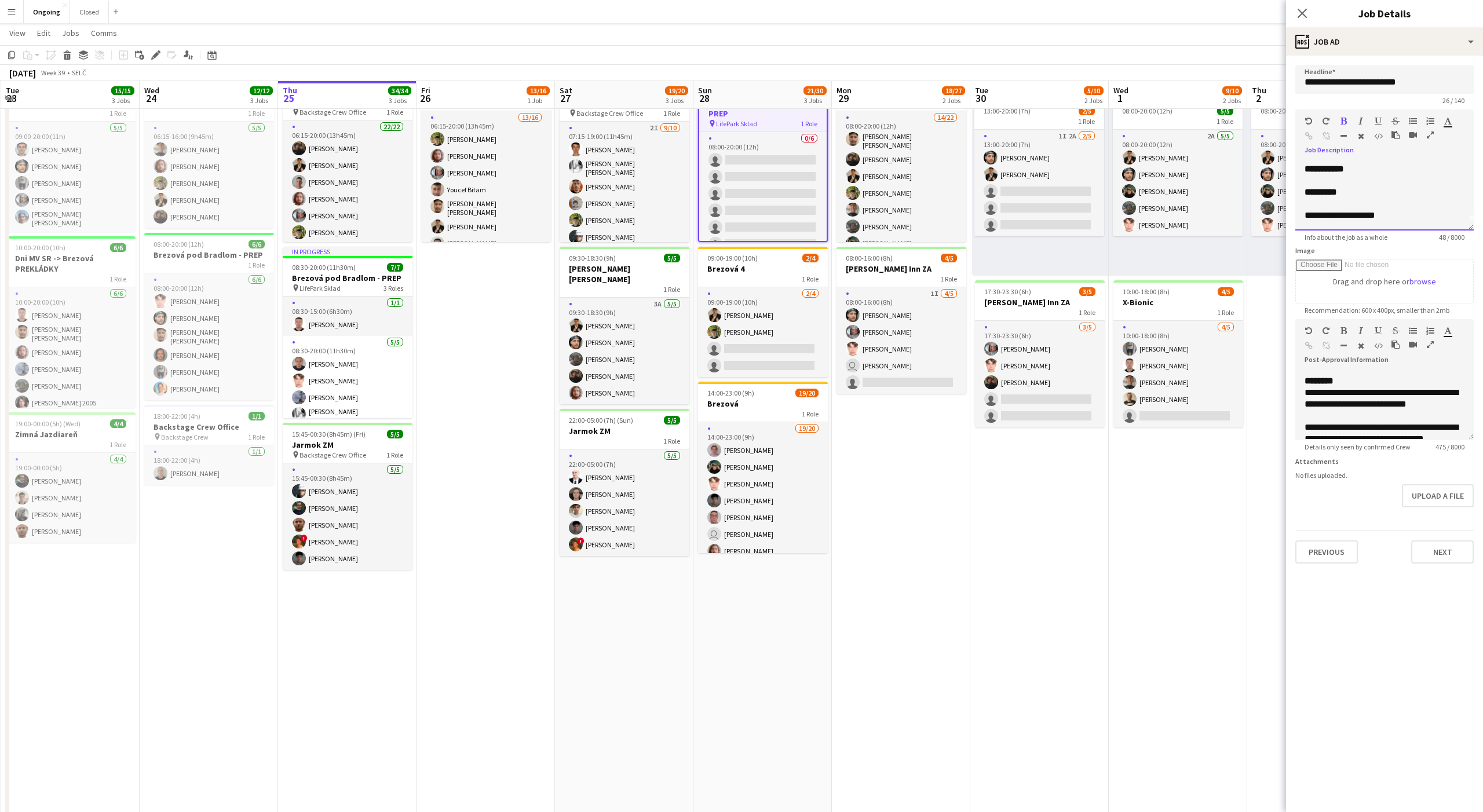
scroll to position [0, 0]
click at [1096, 568] on app-date-cell "Toggle View Svidník 30-09-2025 → 07-10-2025 37/40 8 jobs 13:00-20:00 (7h) 2/5 1…" at bounding box center [1039, 483] width 138 height 834
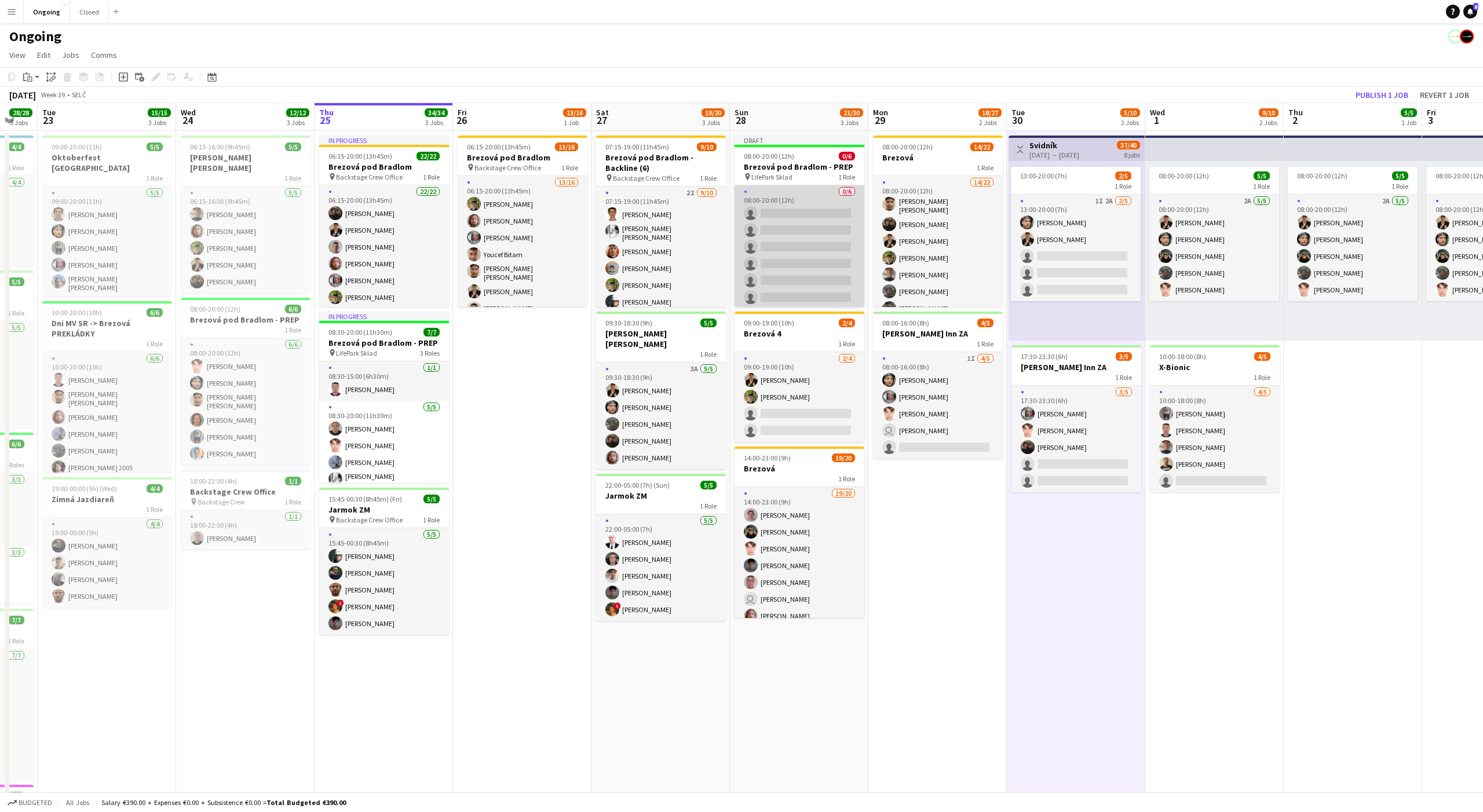
click at [786, 196] on app-card-role "0/6 08:00-20:00 (12h) single-neutral-actions single-neutral-actions single-neut…" at bounding box center [799, 247] width 130 height 123
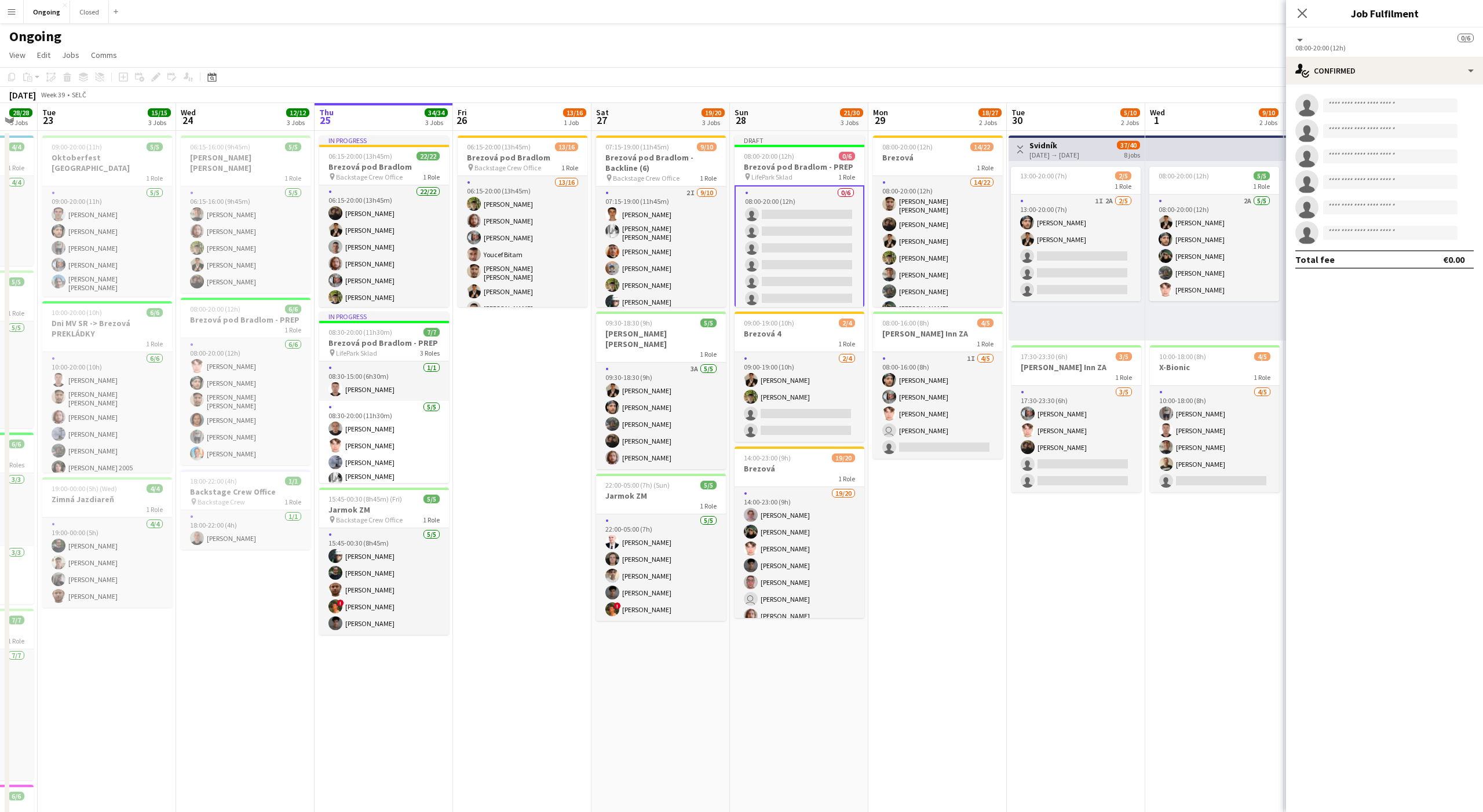
click at [788, 140] on div "Draft" at bounding box center [799, 140] width 130 height 10
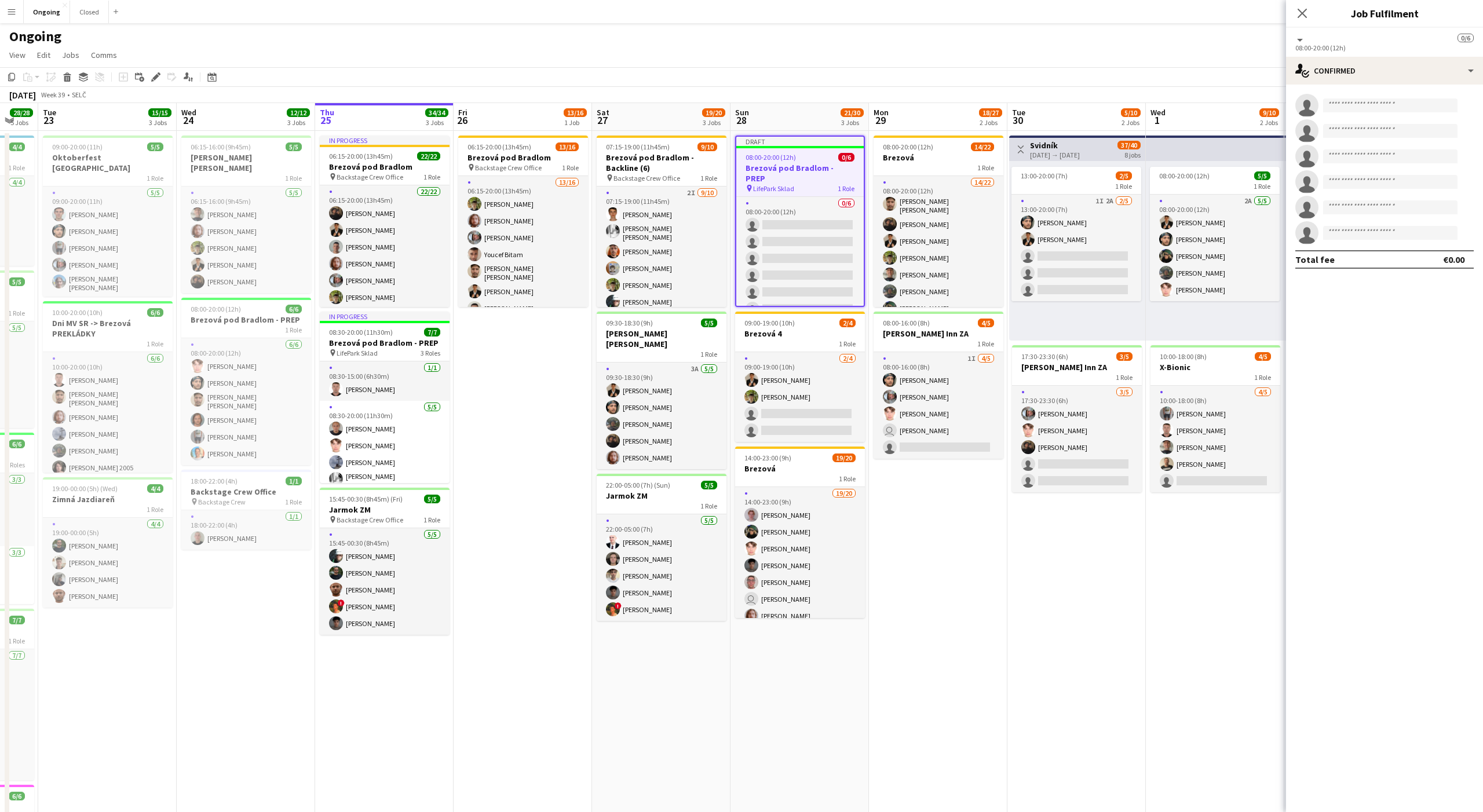
click at [930, 513] on app-date-cell "08:00-20:00 (12h) 14/22 Brezová 1 Role 14/22 08:00-20:00 (12h) Alexander Edgar …" at bounding box center [938, 547] width 138 height 834
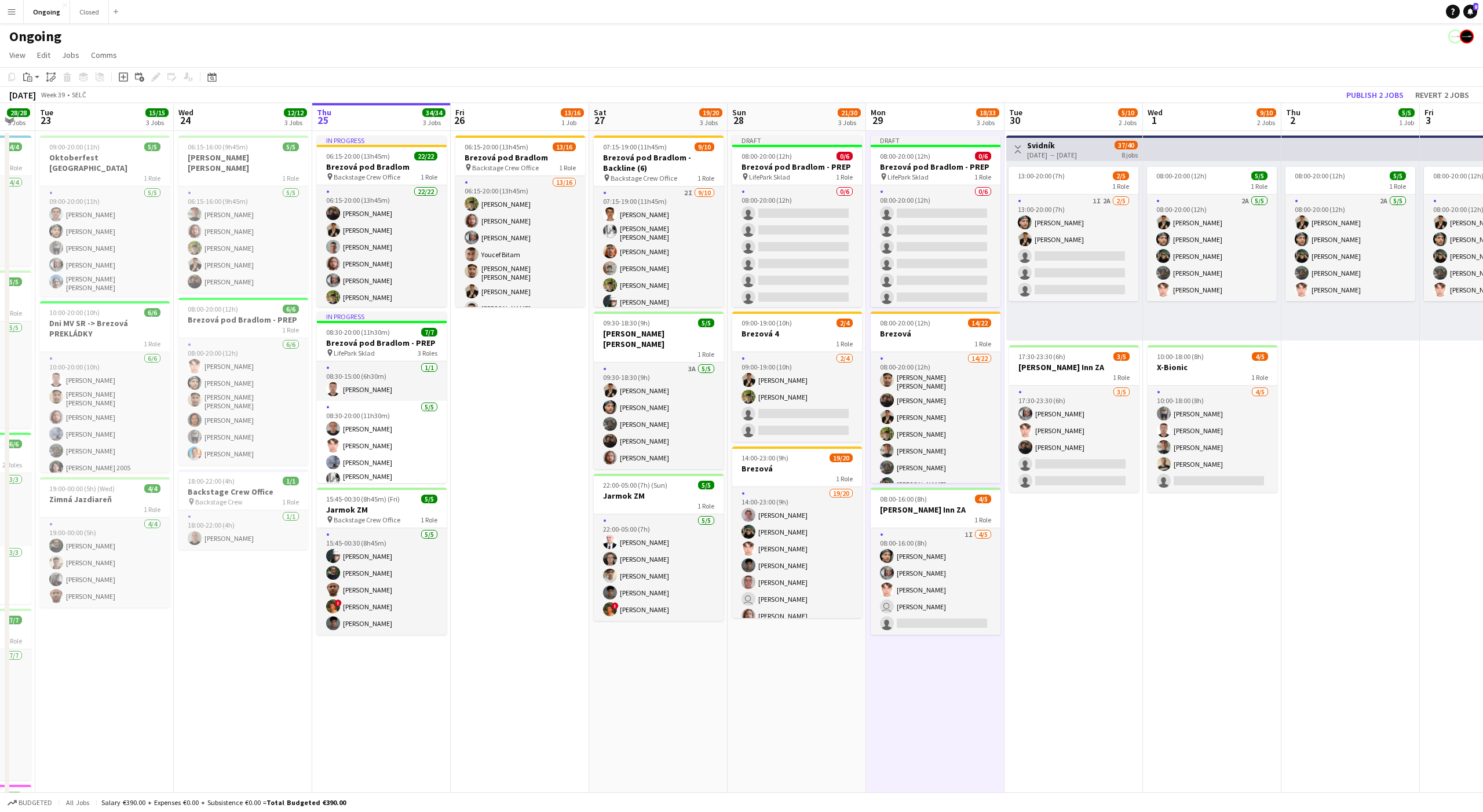
click at [1046, 547] on app-date-cell "Toggle View Svidník 30-09-2025 → 07-10-2025 37/40 8 jobs 13:00-20:00 (7h) 2/5 1…" at bounding box center [1074, 547] width 138 height 834
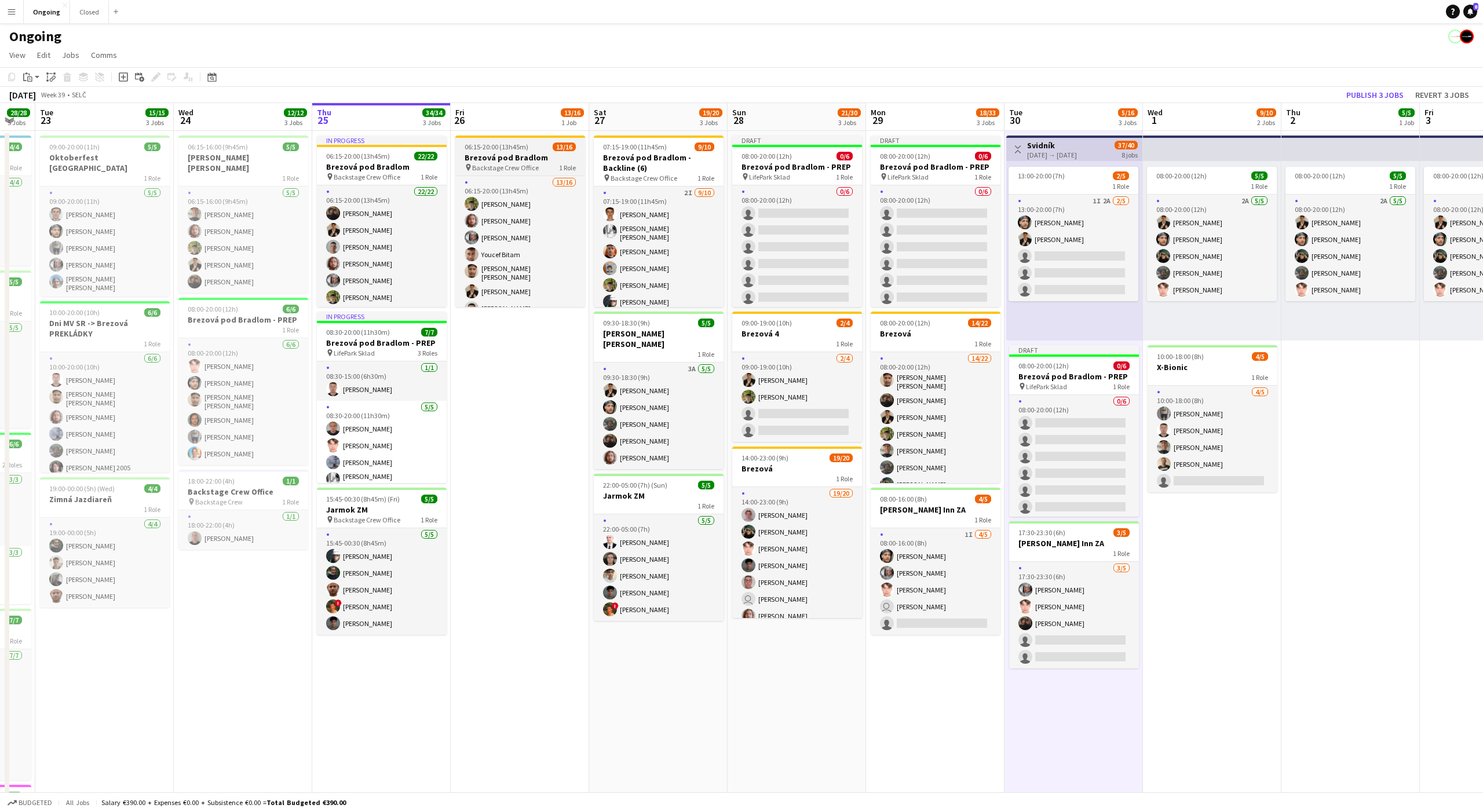
click at [485, 139] on app-job-card "06:15-20:00 (13h45m) 13/16 Brezová pod Bradlom pin Backstage Crew Office 1 Role…" at bounding box center [520, 222] width 130 height 171
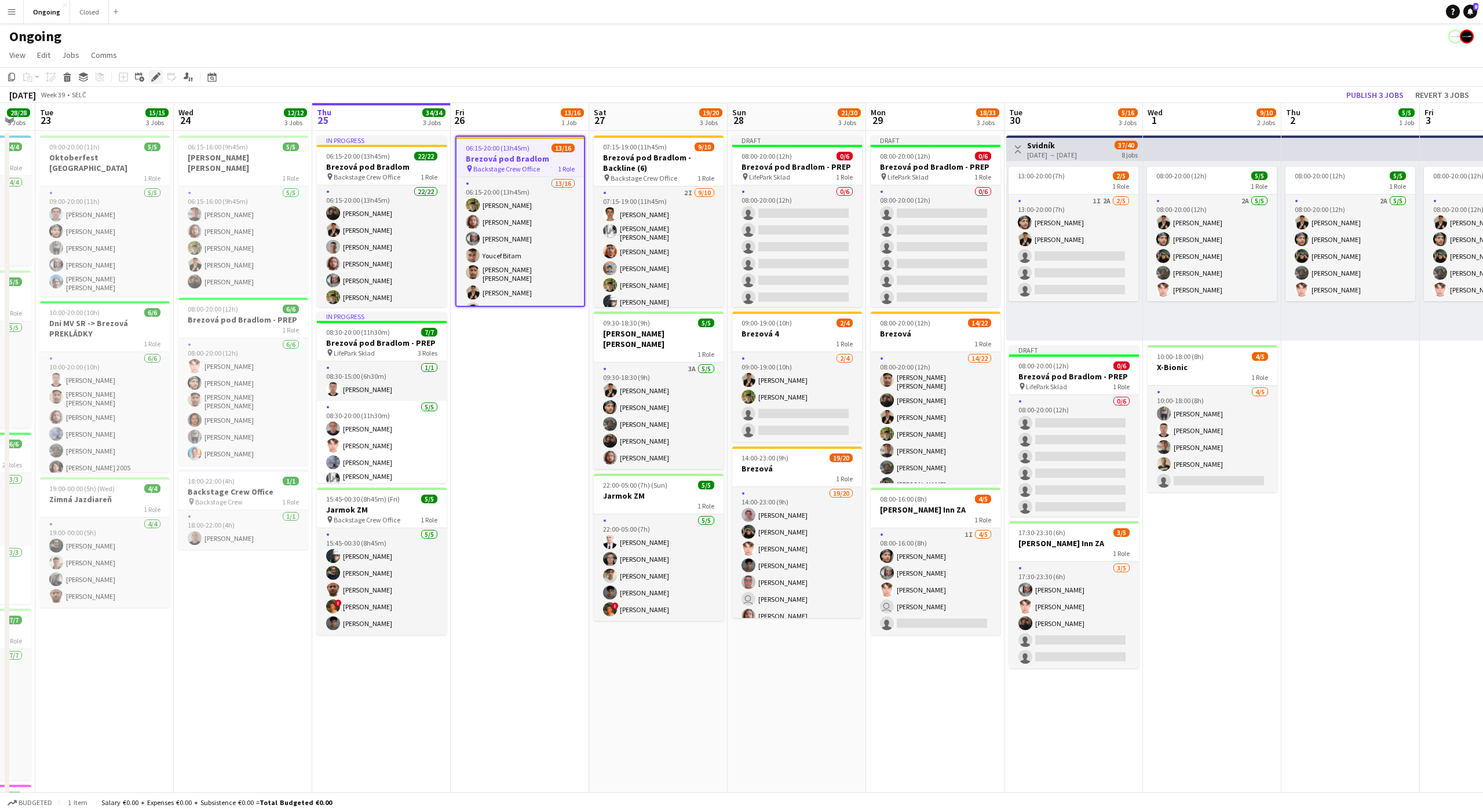
click at [162, 76] on div "Edit" at bounding box center [156, 77] width 14 height 14
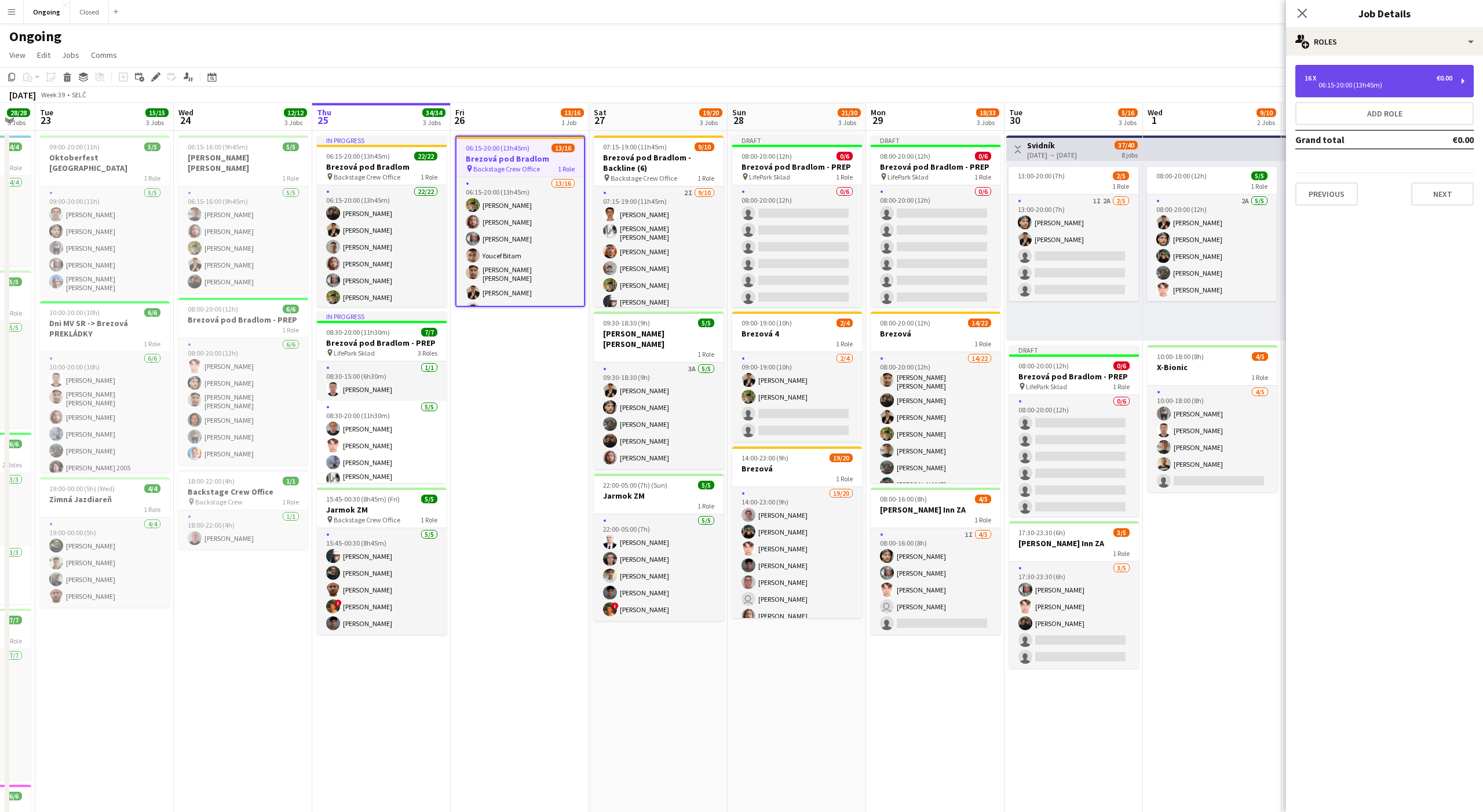
click at [1346, 74] on div "16 x €0.00" at bounding box center [1378, 78] width 148 height 8
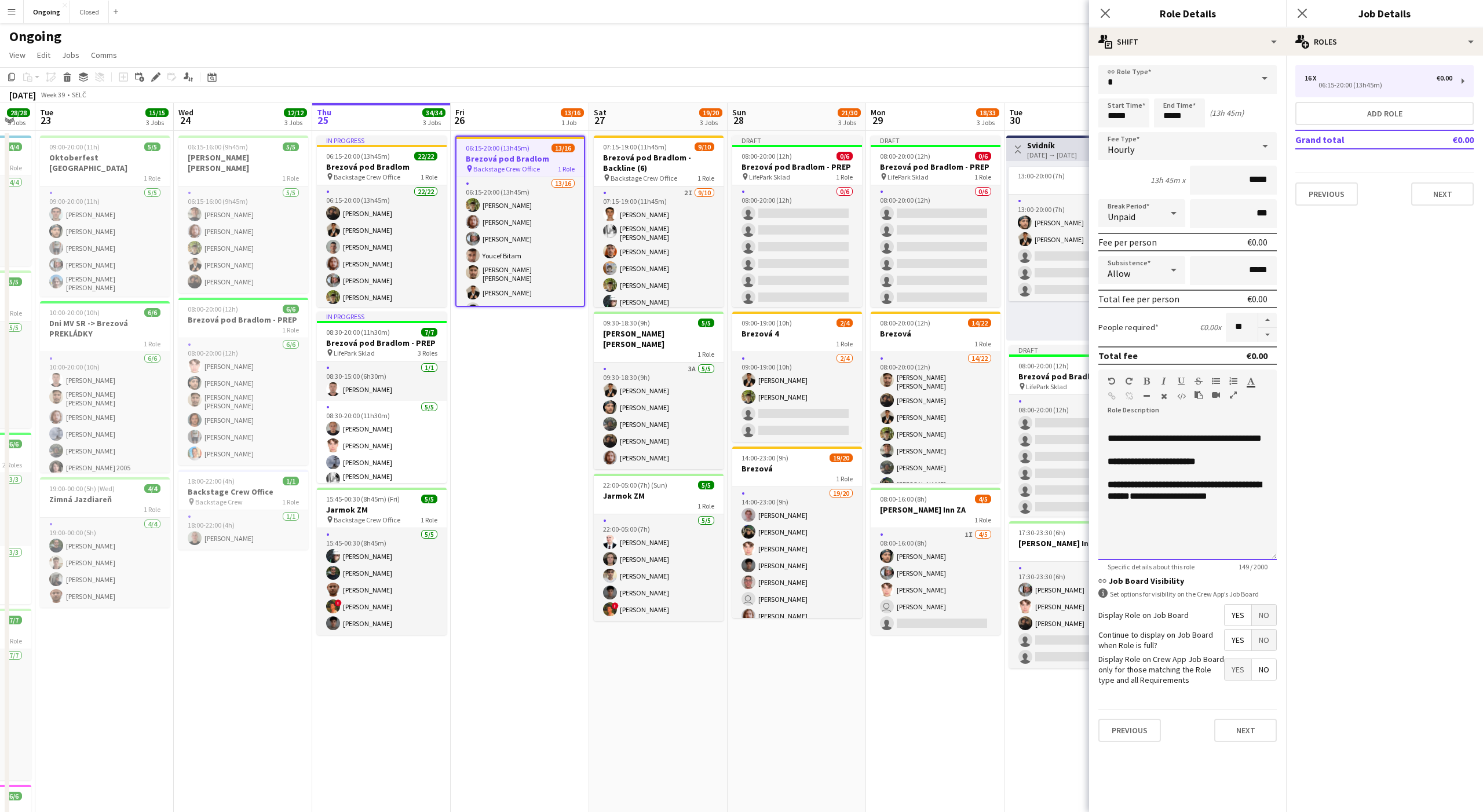
click at [1213, 454] on div "**********" at bounding box center [1187, 490] width 178 height 139
click at [1340, 46] on div "multiple-users-add Roles" at bounding box center [1385, 42] width 197 height 28
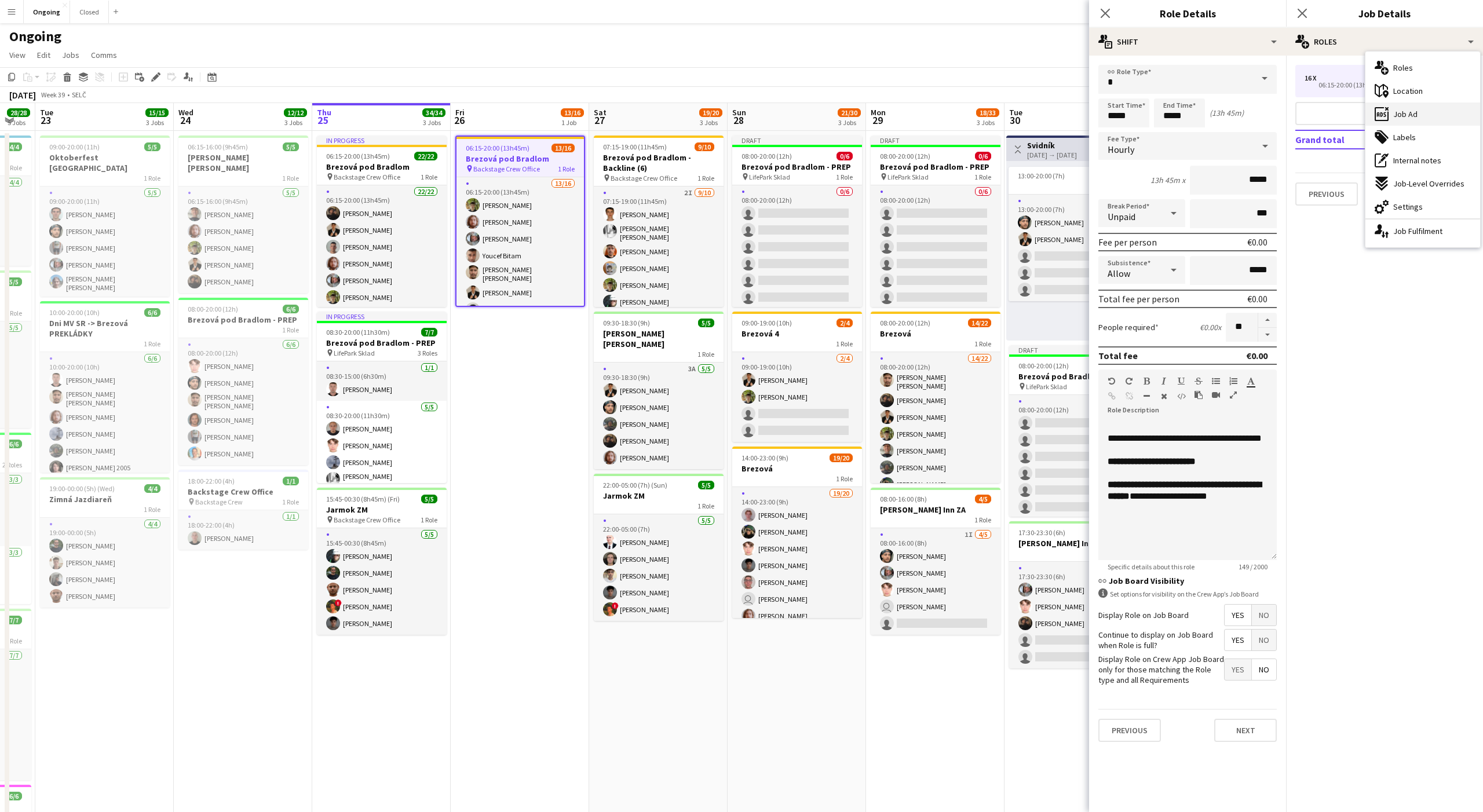
click at [1406, 114] on span "Job Ad" at bounding box center [1405, 114] width 24 height 10
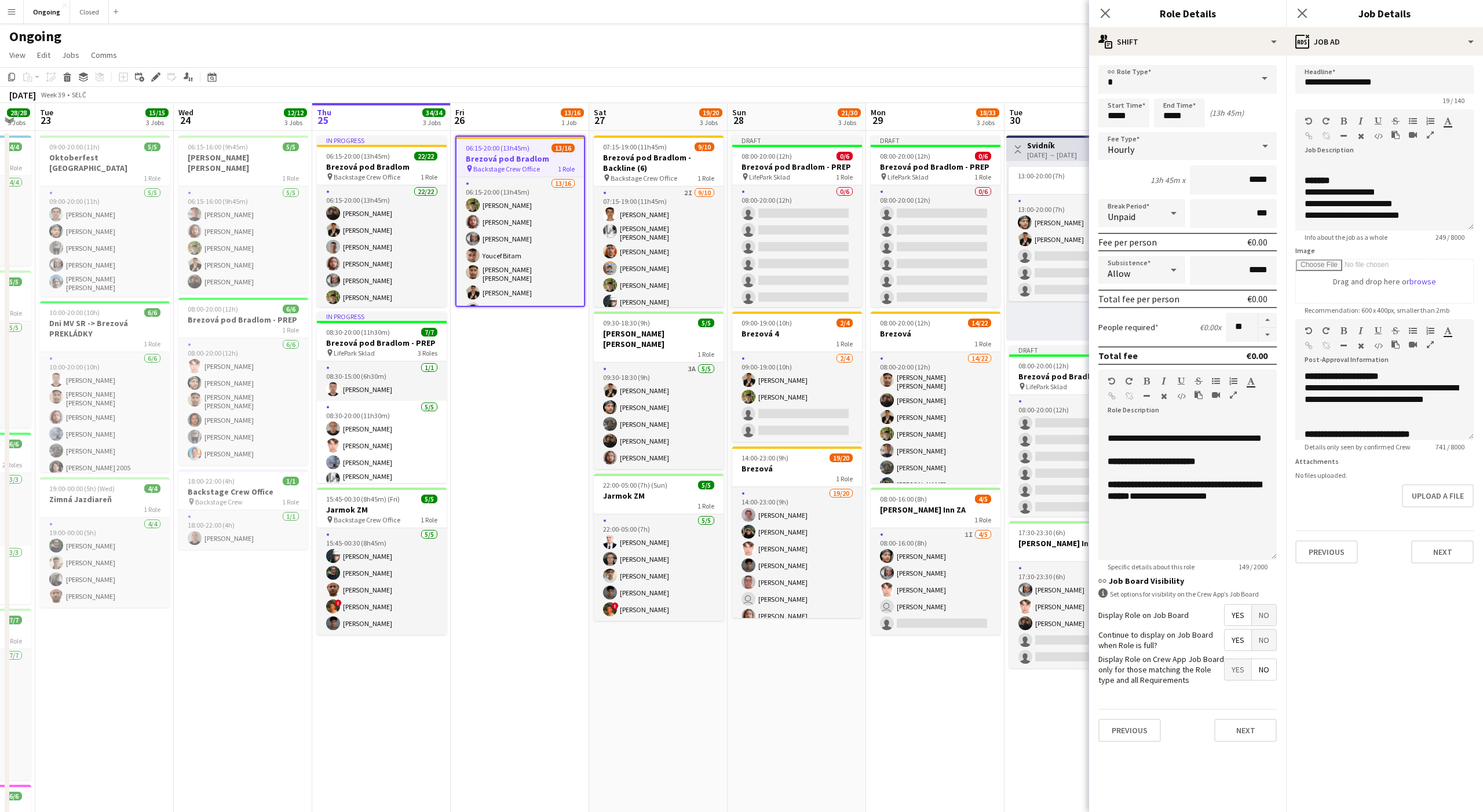
scroll to position [0, 0]
click at [645, 162] on h3 "Brezová pod Bradlom - Backline (6)" at bounding box center [658, 163] width 130 height 21
type input "**********"
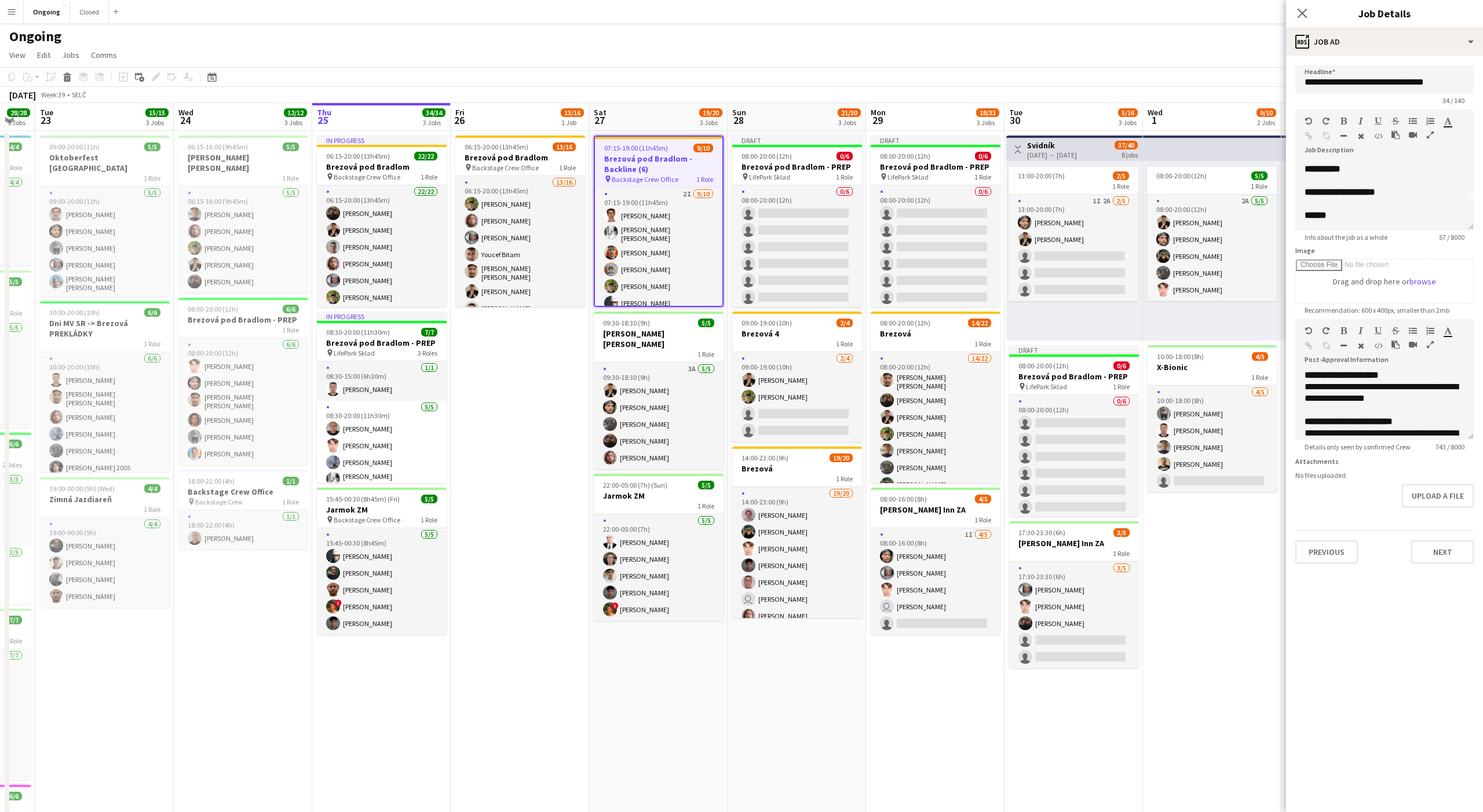
scroll to position [135, 0]
click at [1410, 388] on div "**********" at bounding box center [1385, 398] width 160 height 23
copy div "**********"
click at [808, 340] on div "1 Role" at bounding box center [797, 343] width 130 height 10
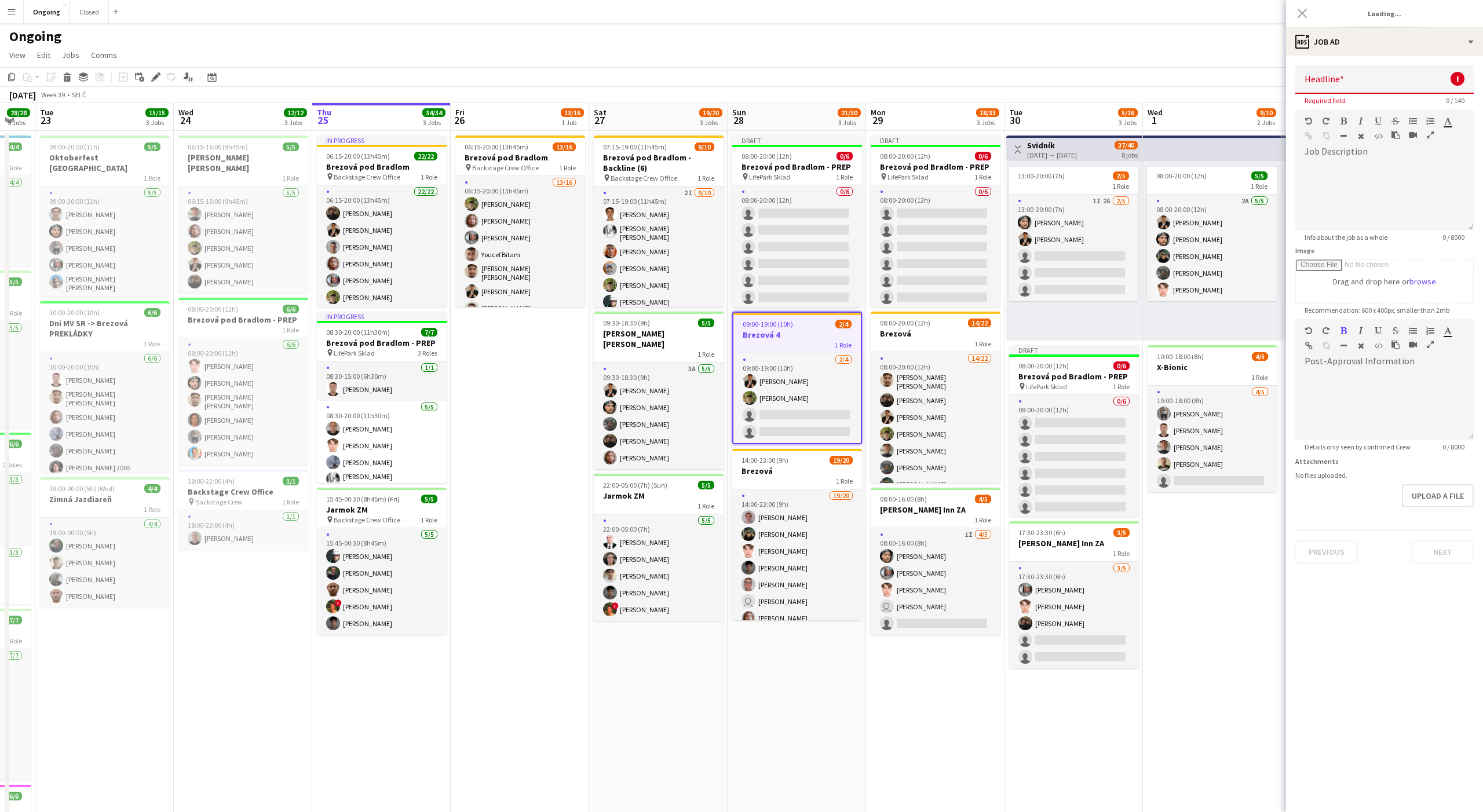
scroll to position [0, 0]
type input "*********"
click at [1367, 369] on div at bounding box center [1384, 401] width 178 height 77
paste div
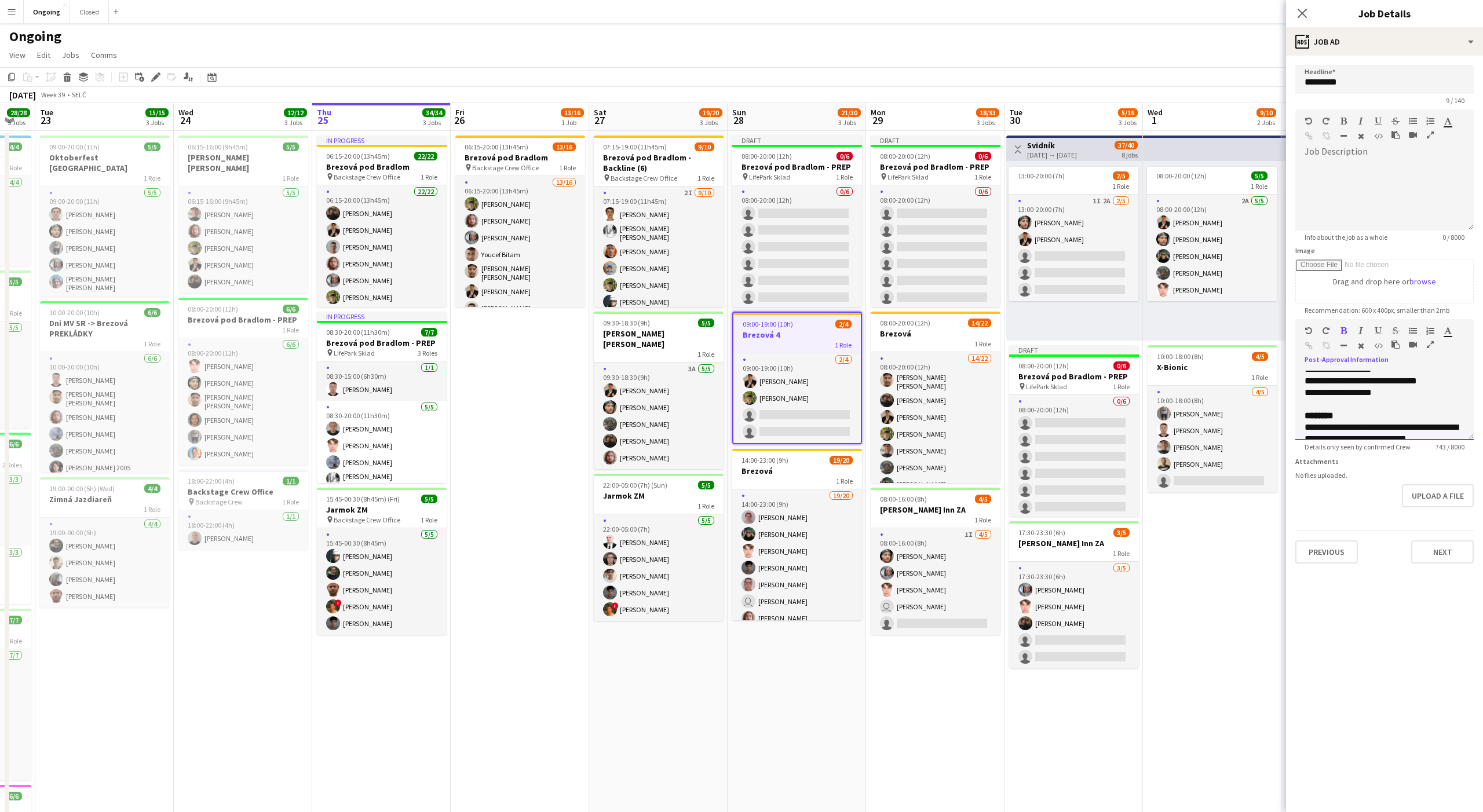
scroll to position [263, 0]
click at [1303, 407] on div "**********" at bounding box center [1384, 405] width 178 height 69
drag, startPoint x: 1389, startPoint y: 401, endPoint x: 1448, endPoint y: 412, distance: 60.0
click at [1448, 412] on div "**********" at bounding box center [1385, 409] width 160 height 23
copy div "**********"
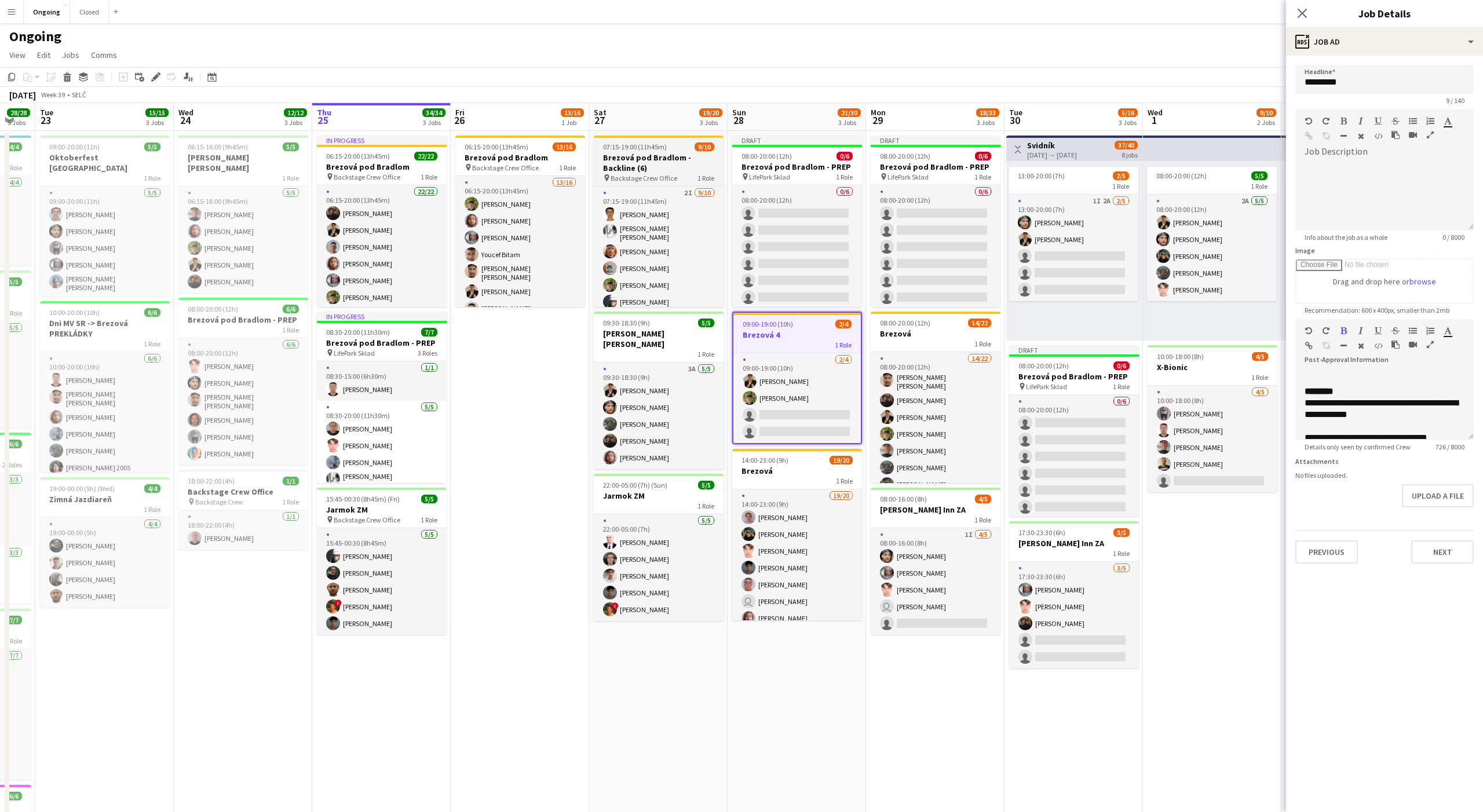
click at [679, 171] on app-job-card "07:15-19:00 (11h45m) 9/10 Brezová pod Bradlom - Backline (6) pin Backstage Crew…" at bounding box center [658, 222] width 130 height 171
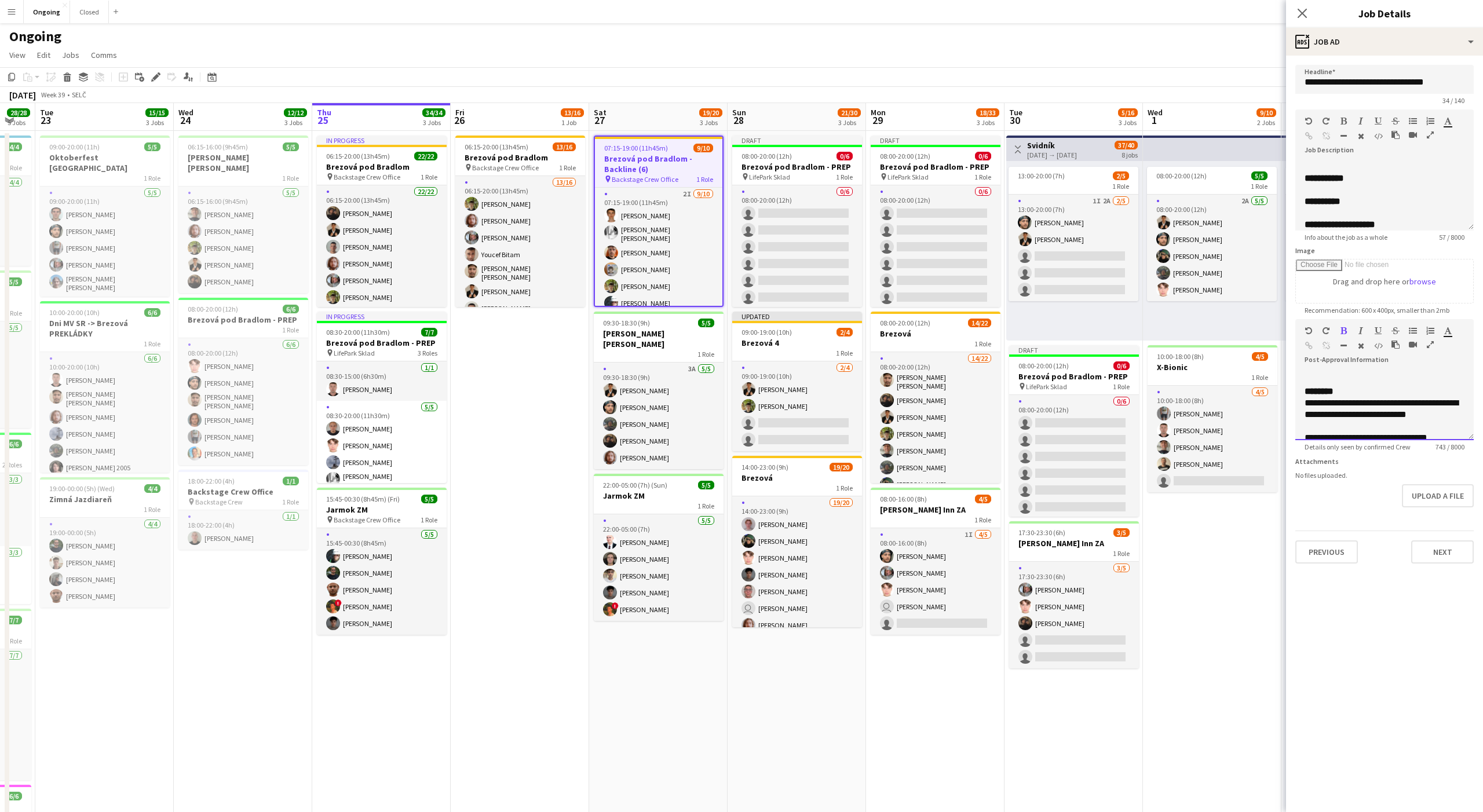
click at [1352, 422] on div at bounding box center [1385, 426] width 160 height 11
click at [1404, 76] on input "**********" at bounding box center [1384, 79] width 178 height 29
click at [804, 354] on div "1 Role" at bounding box center [797, 352] width 130 height 10
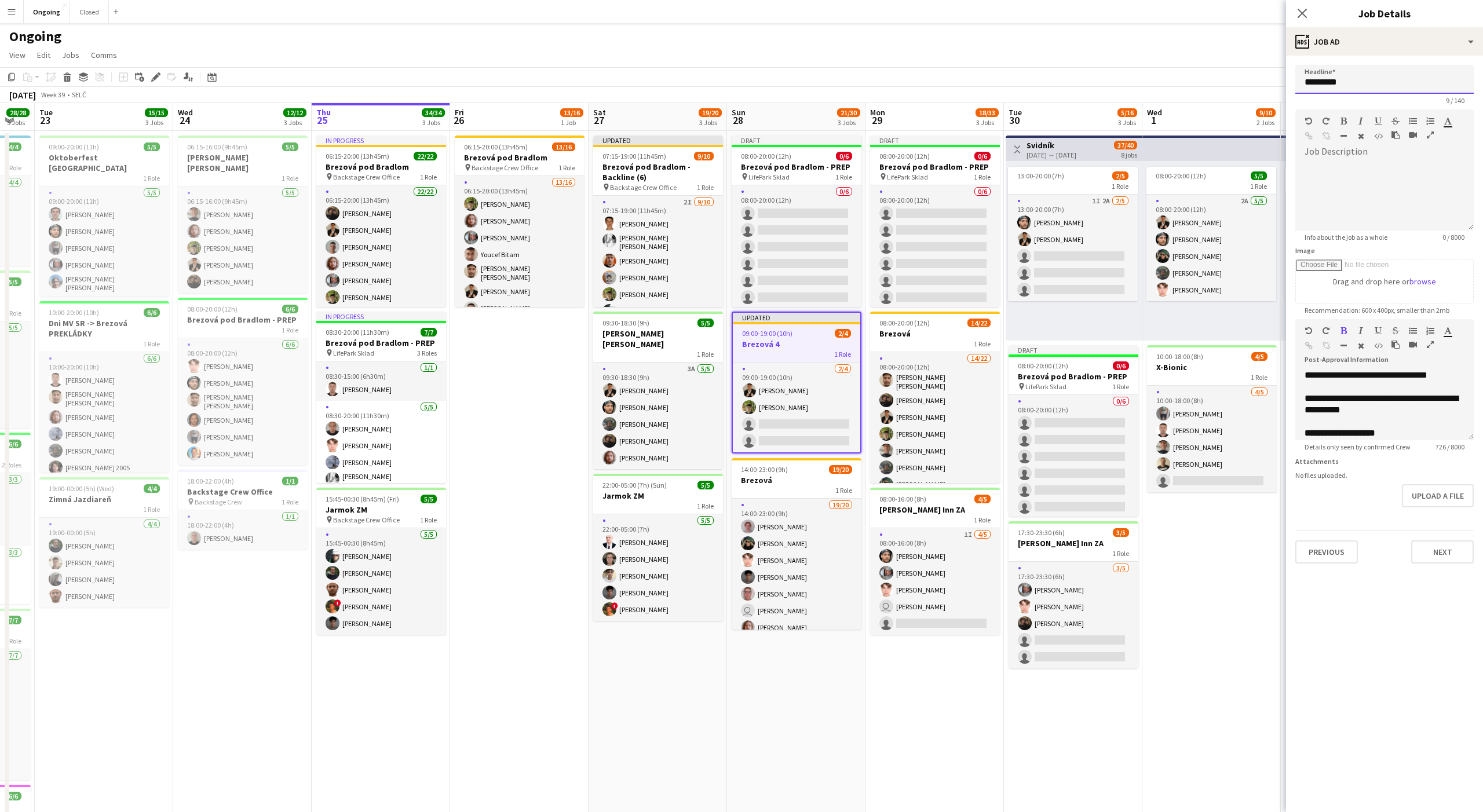
click at [1386, 83] on input "*********" at bounding box center [1384, 79] width 178 height 29
paste input "**********"
click at [1451, 83] on input "**********" at bounding box center [1384, 79] width 178 height 29
click at [653, 152] on span "07:15-19:00 (11h45m)" at bounding box center [634, 156] width 63 height 9
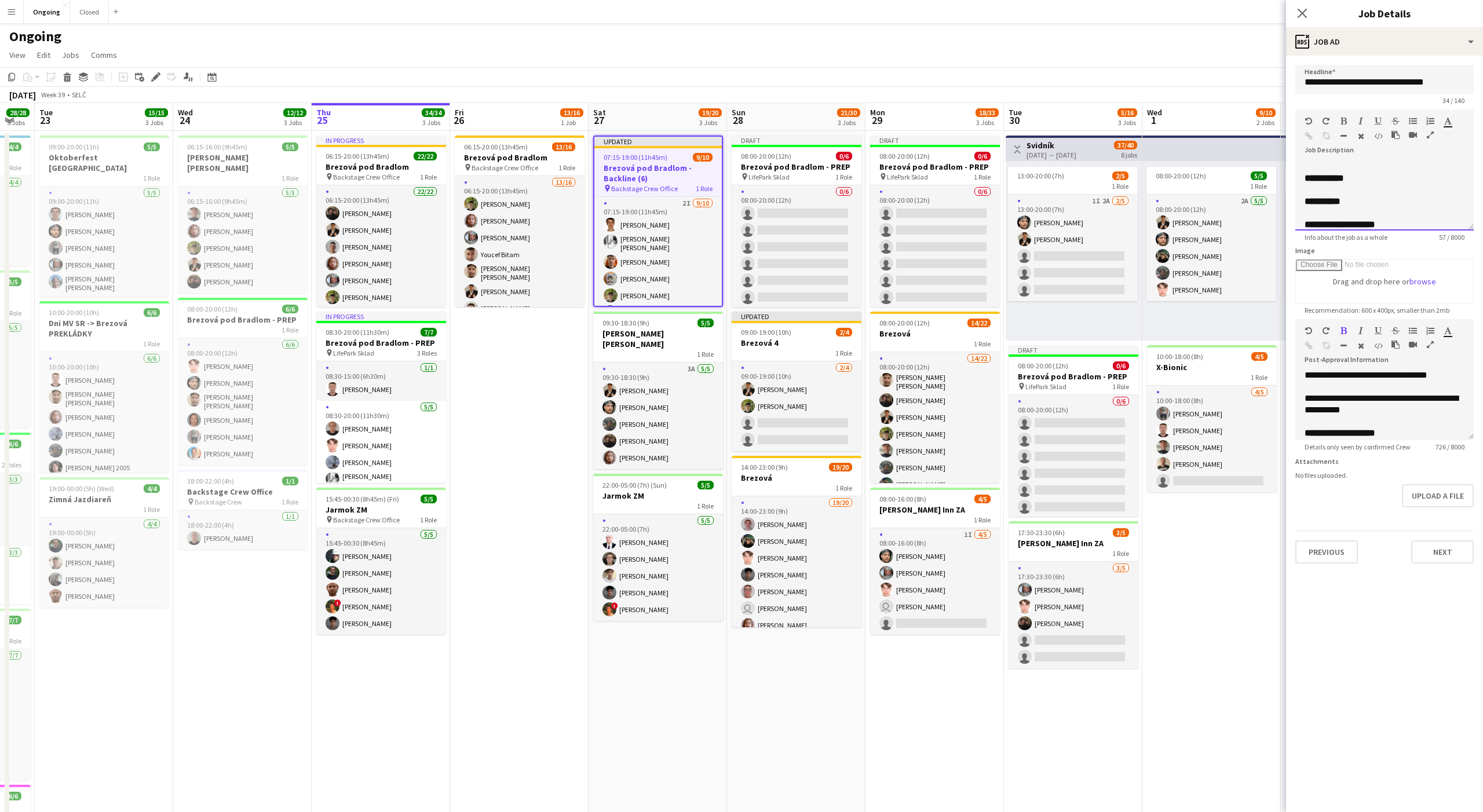
click at [1387, 182] on div "**********" at bounding box center [1385, 173] width 160 height 23
copy div "**********"
click at [780, 349] on div "1 Role" at bounding box center [796, 352] width 130 height 10
type input "**********"
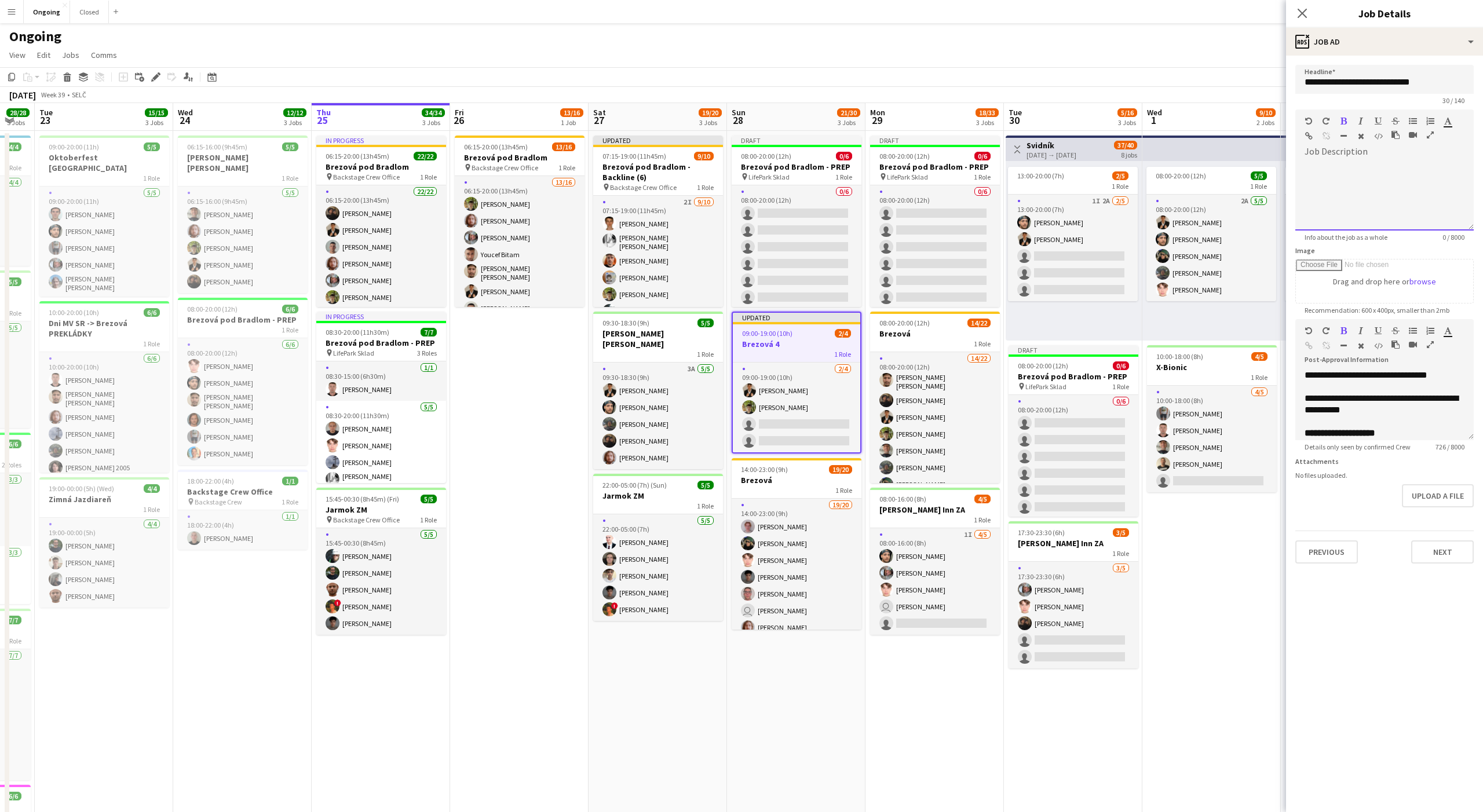
click at [1396, 195] on div at bounding box center [1384, 196] width 178 height 69
paste div
click at [682, 176] on h3 "Brezová pod Bradlom - Backline (6)" at bounding box center [658, 172] width 130 height 21
type input "**********"
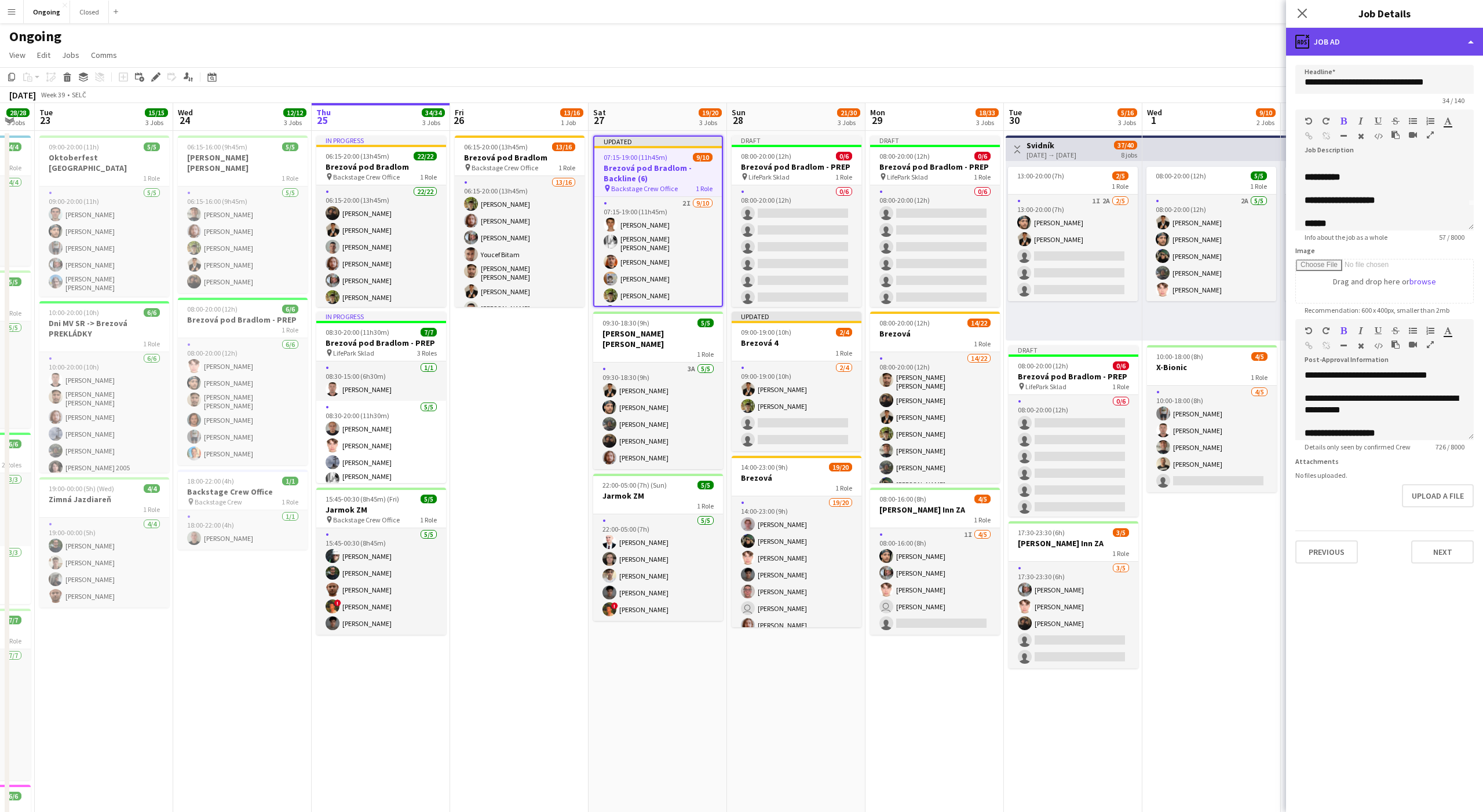
click at [1338, 30] on div "ads-window Job Ad" at bounding box center [1385, 42] width 197 height 28
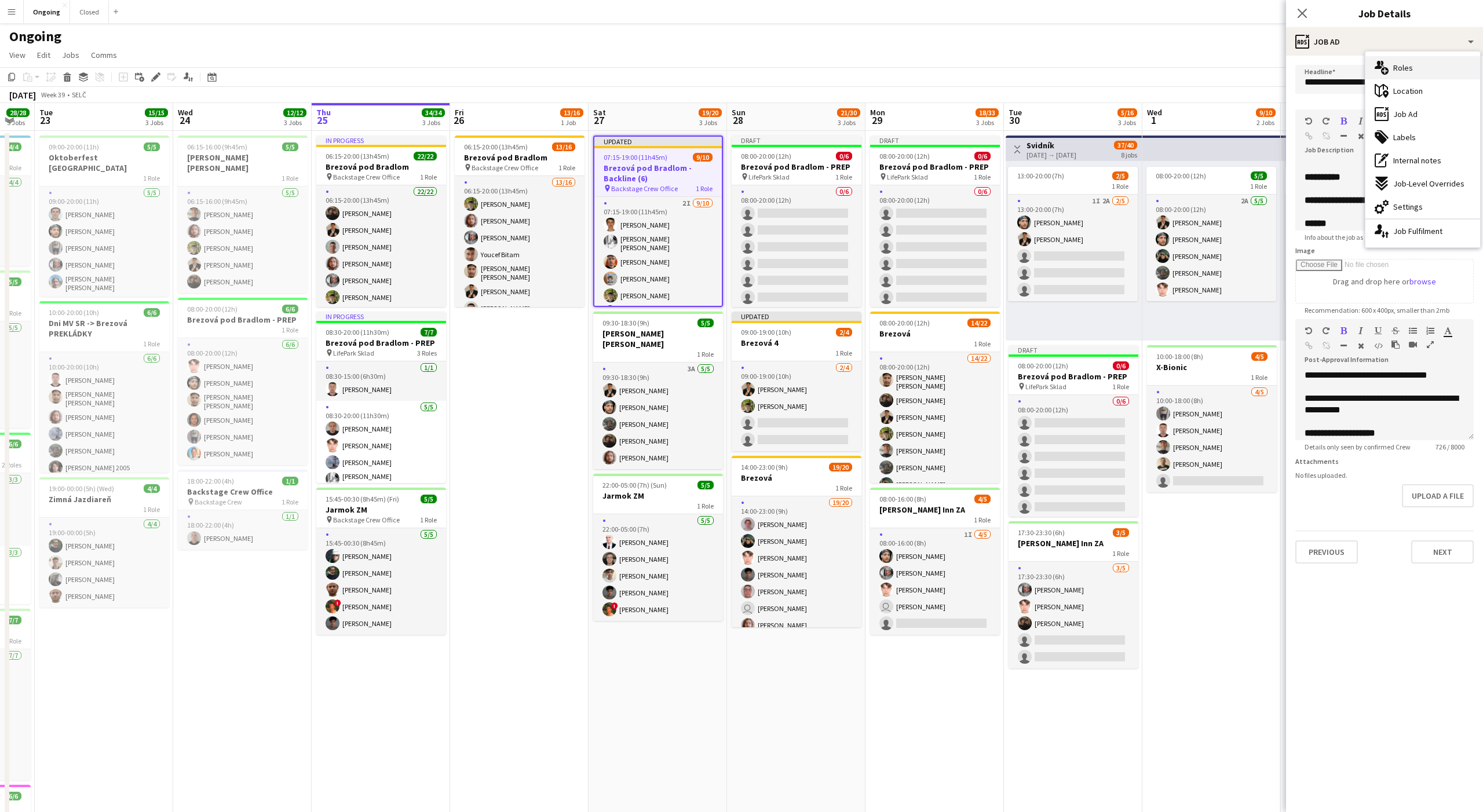
click at [1376, 62] on icon "multiple-users-add" at bounding box center [1381, 68] width 14 height 14
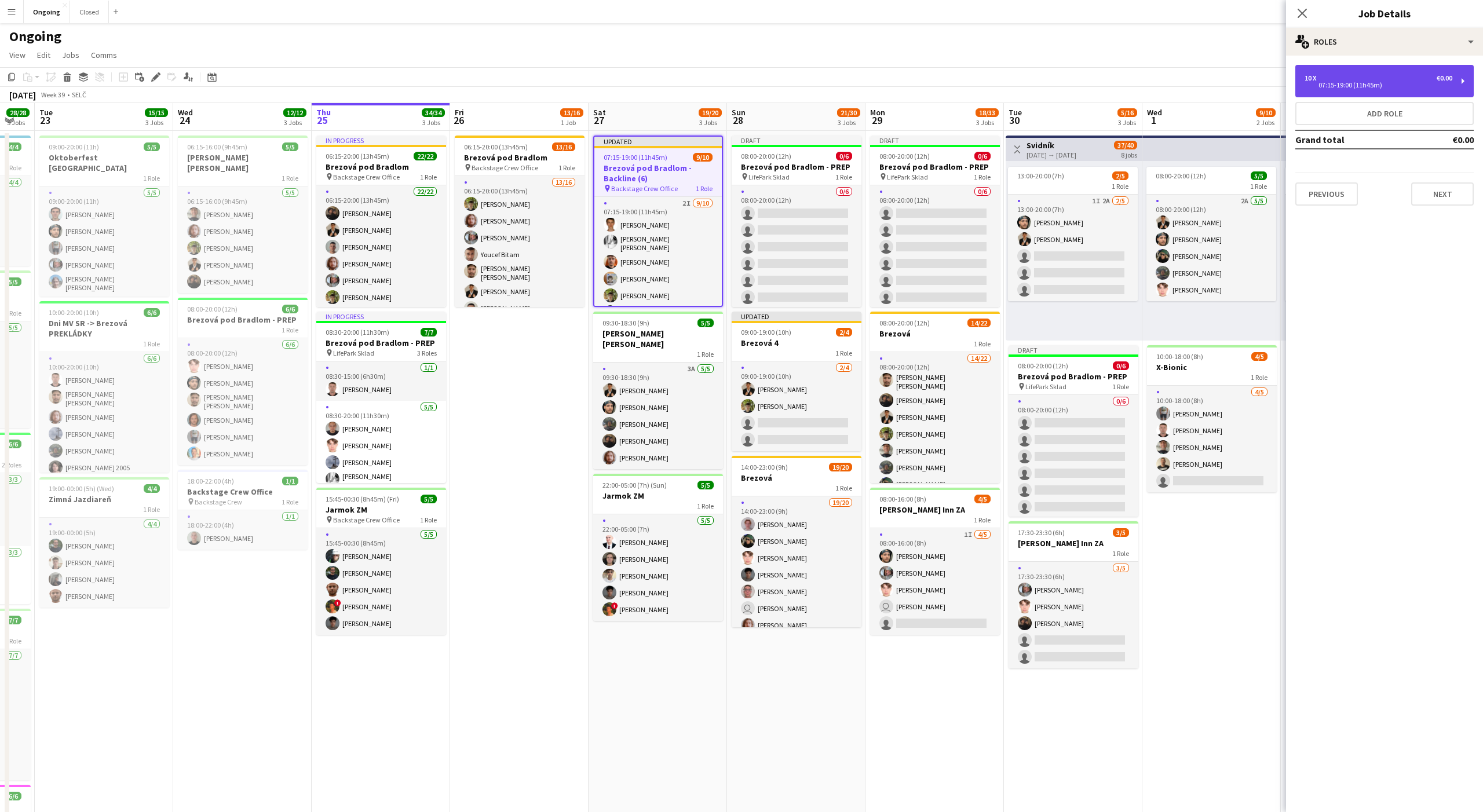
click at [1337, 83] on div "07:15-19:00 (11h45m)" at bounding box center [1378, 85] width 148 height 6
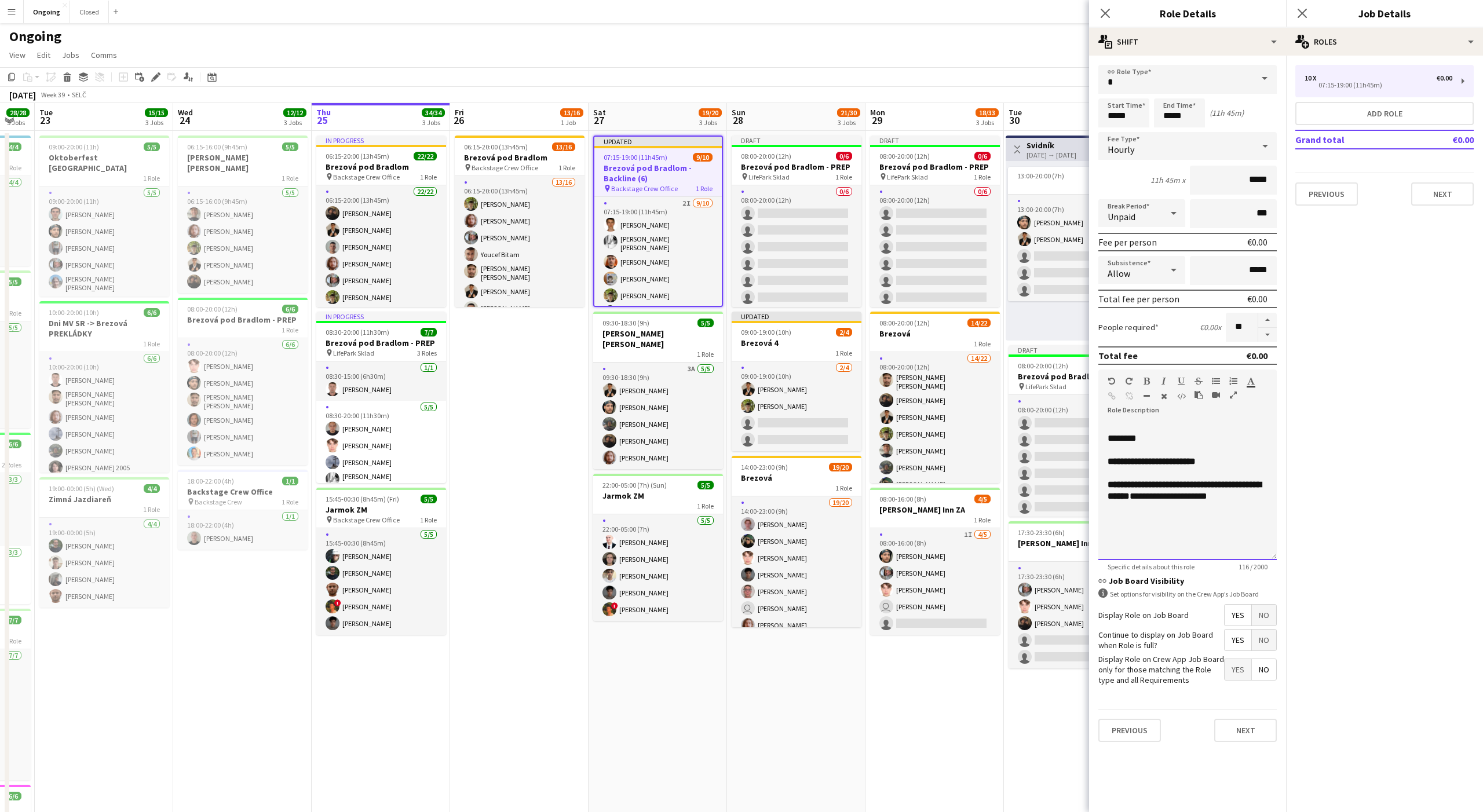
click at [1155, 495] on span "**********" at bounding box center [1185, 490] width 154 height 20
copy div "**********"
click at [811, 341] on h3 "Brezová 4" at bounding box center [796, 343] width 130 height 10
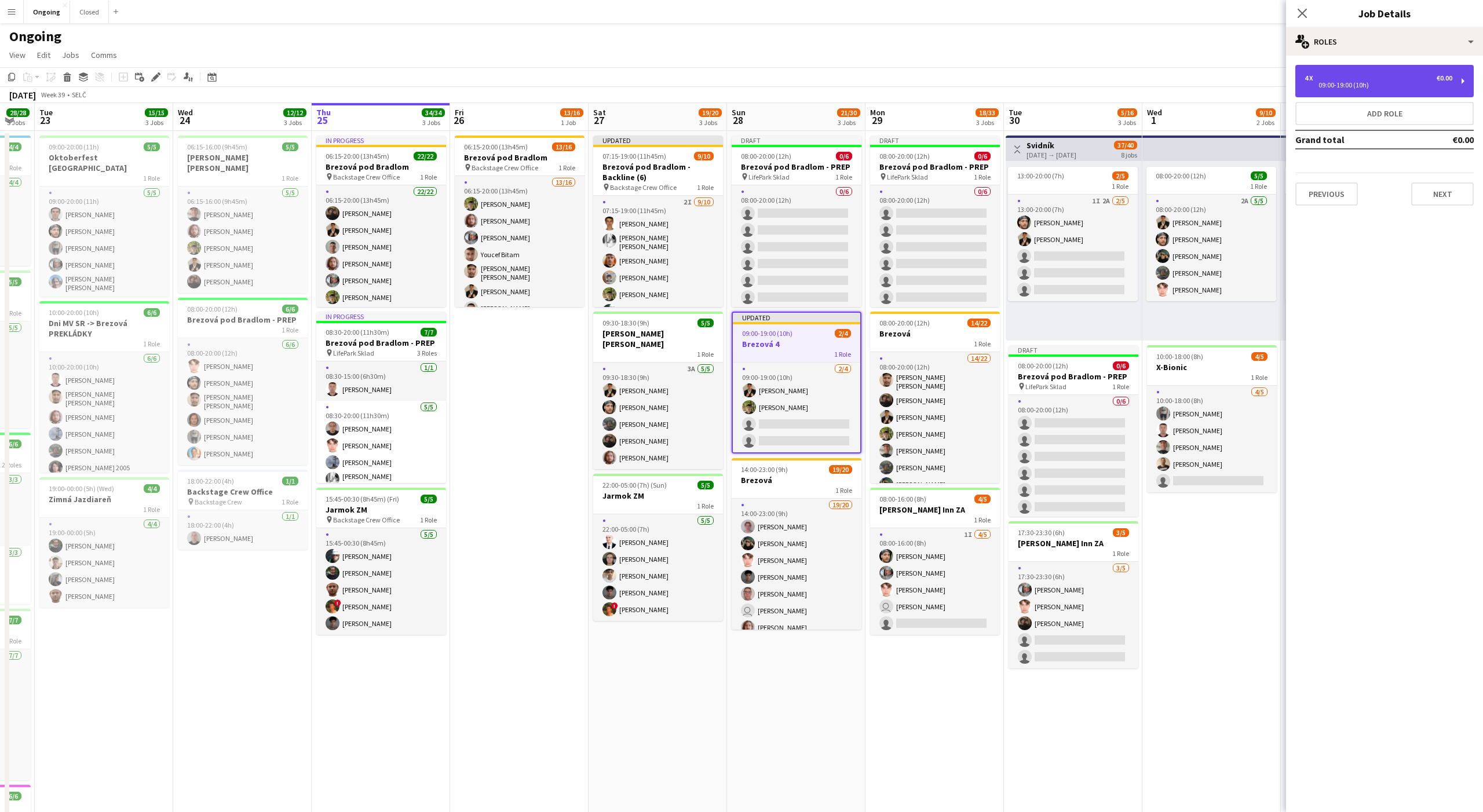
click at [1331, 79] on div "4 x €0.00" at bounding box center [1378, 78] width 148 height 8
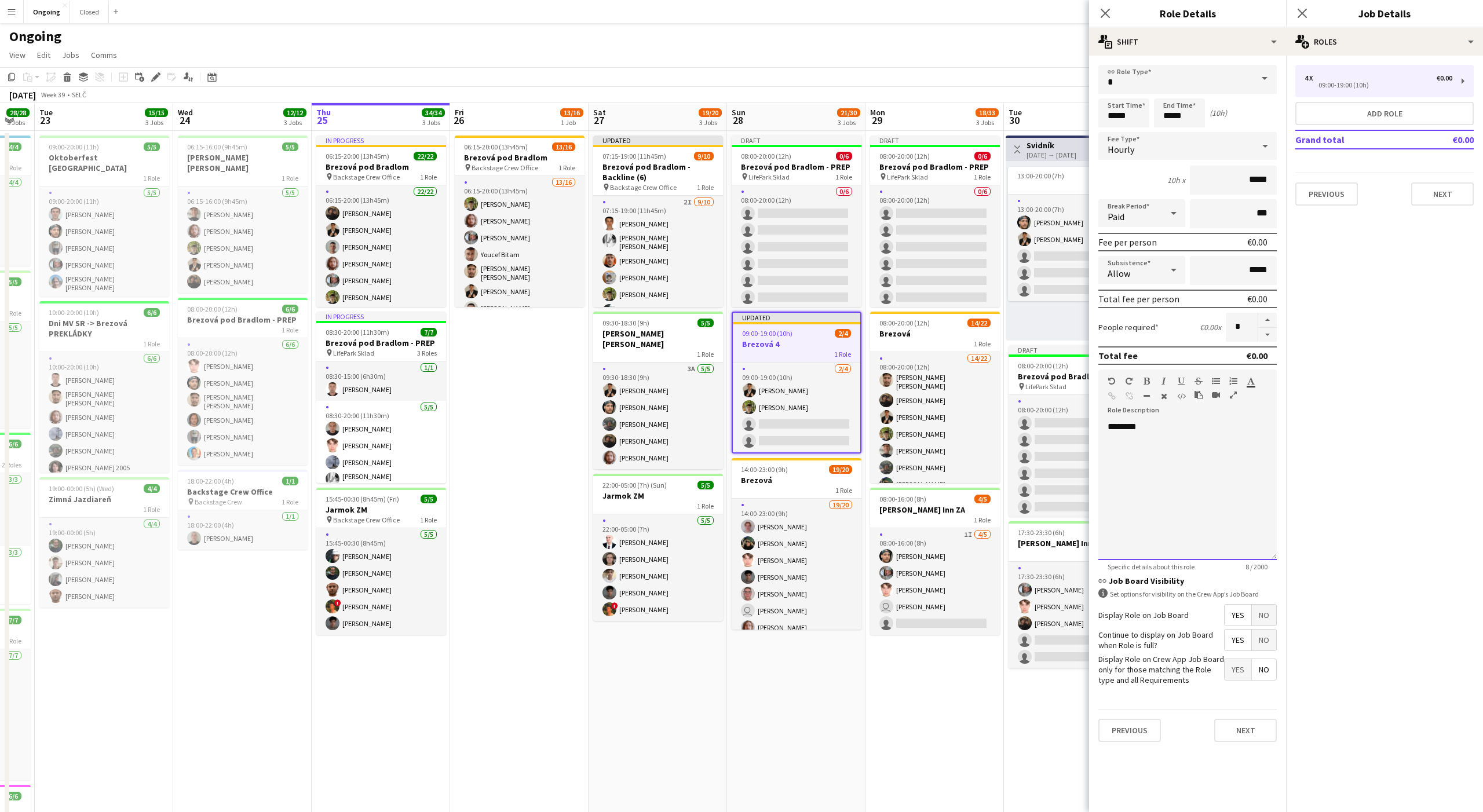
click at [1141, 447] on div "********" at bounding box center [1187, 490] width 178 height 139
paste div
click at [683, 159] on div "07:15-19:00 (11h45m) 9/10" at bounding box center [658, 156] width 130 height 9
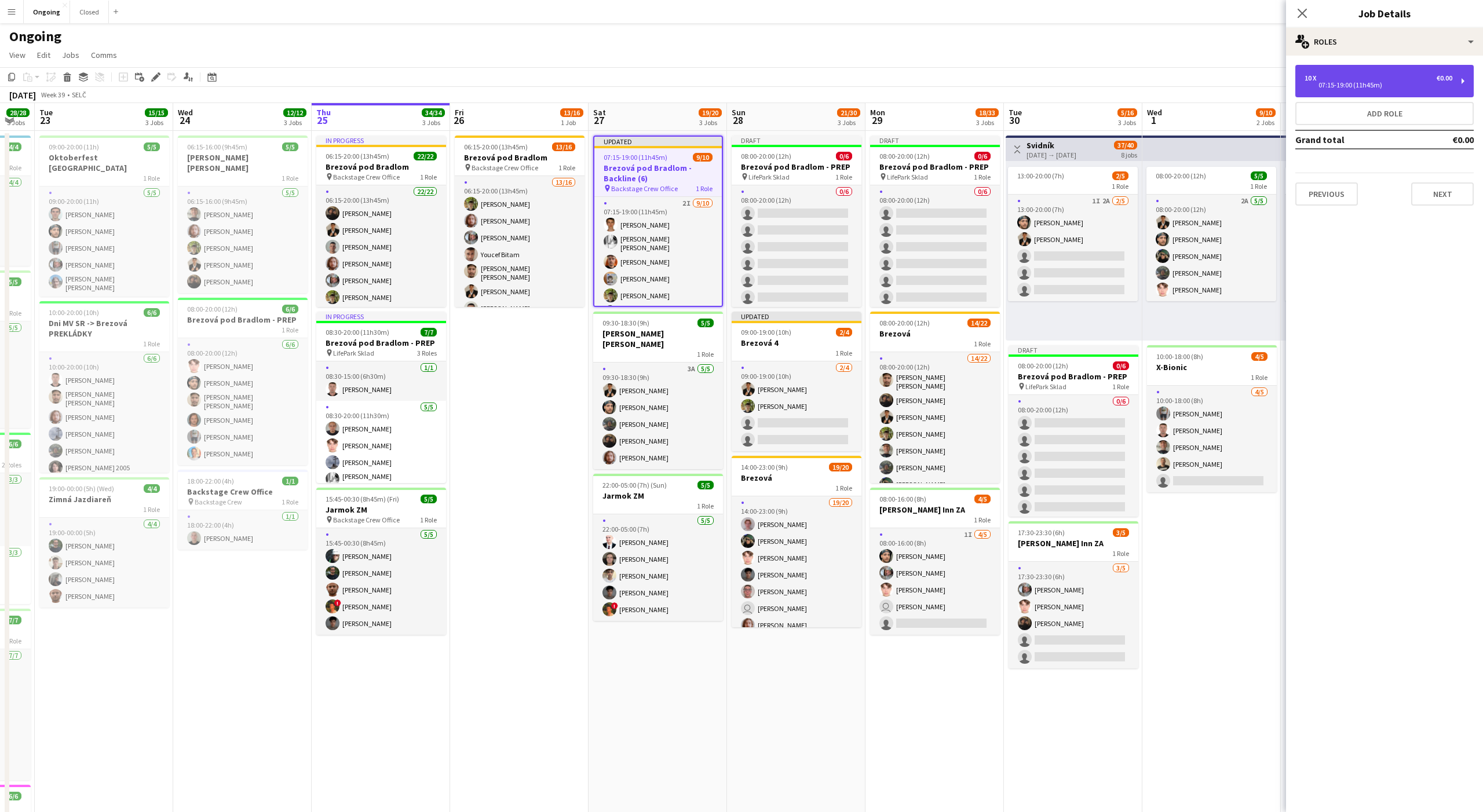
click at [1367, 77] on div "10 x €0.00" at bounding box center [1378, 78] width 148 height 8
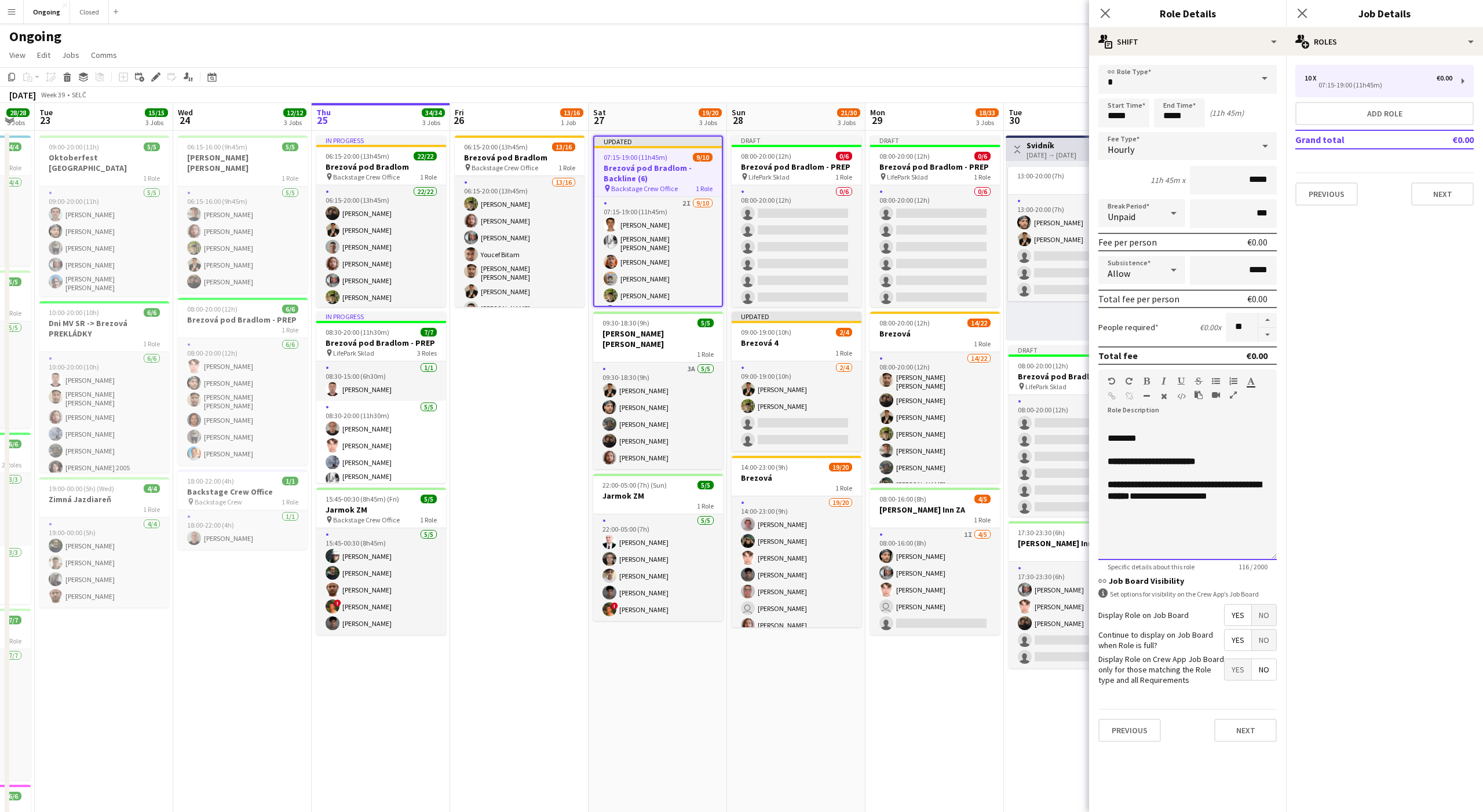
click at [1154, 540] on div "**********" at bounding box center [1187, 490] width 178 height 139
click at [800, 334] on div "09:00-19:00 (10h) 2/4" at bounding box center [796, 332] width 130 height 9
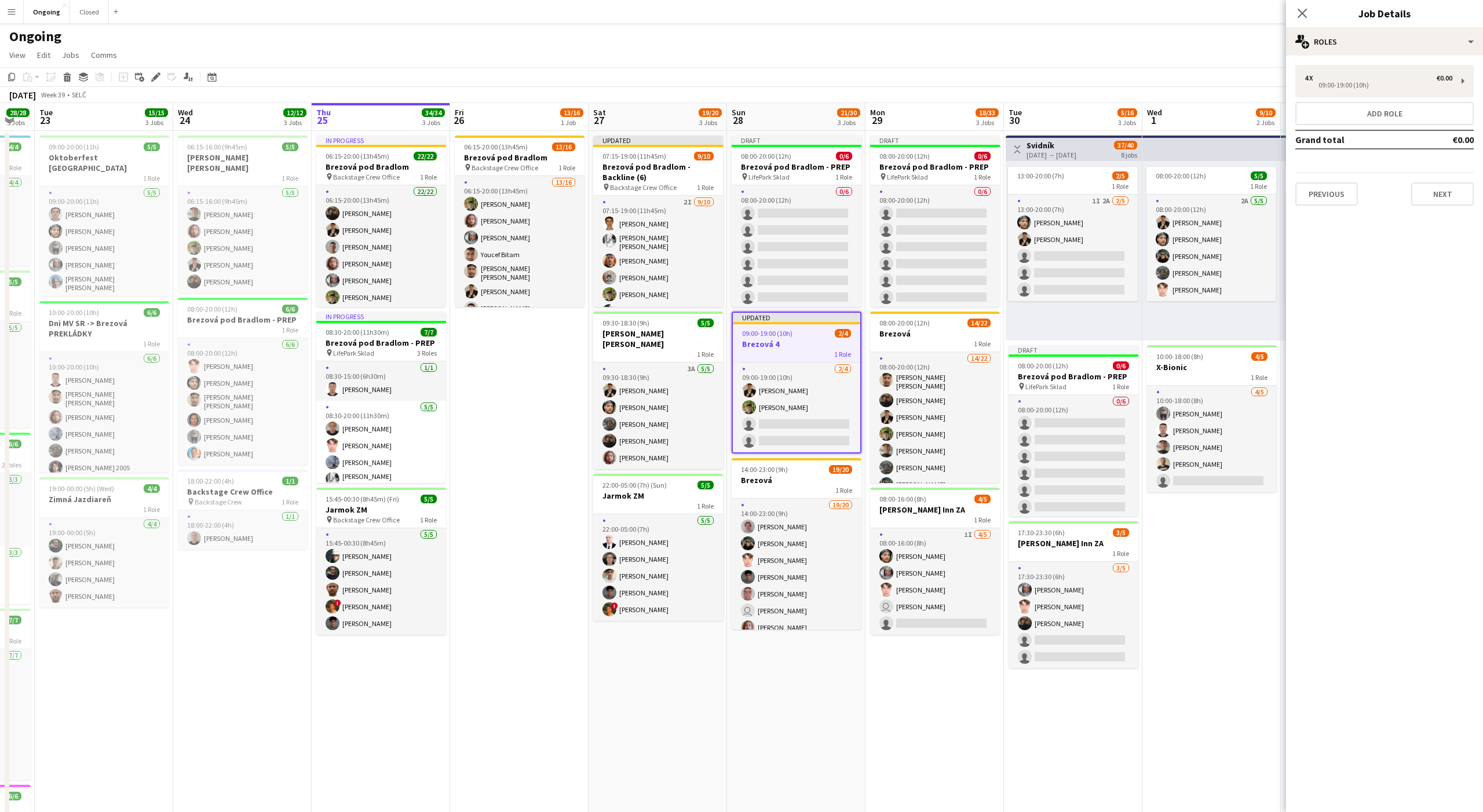
click at [1212, 45] on app-page-menu "View Day view expanded Day view collapsed Month view Date picker Jump to [DATE]…" at bounding box center [742, 56] width 1483 height 22
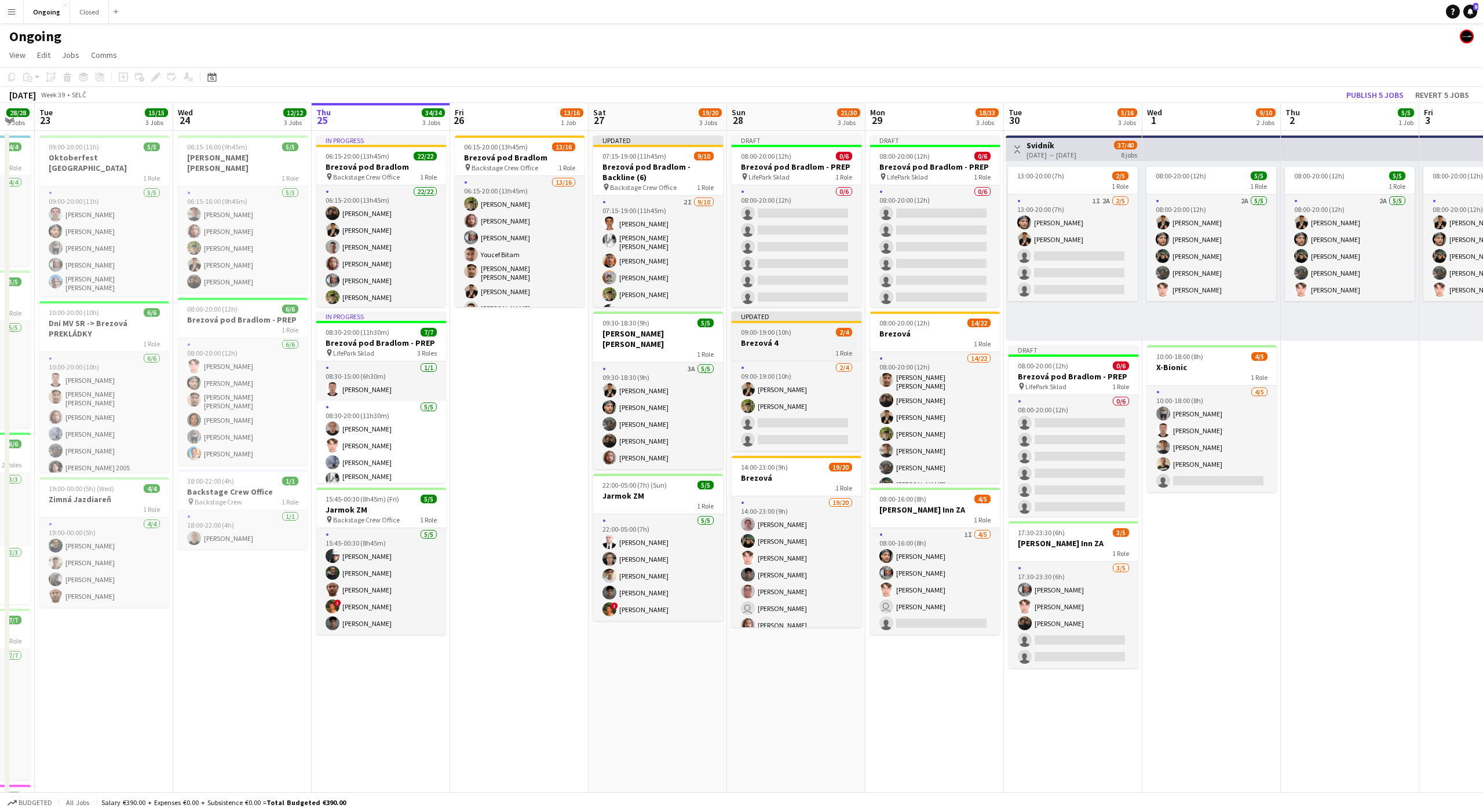
click at [777, 340] on h3 "Brezová 4" at bounding box center [796, 343] width 130 height 10
click at [156, 78] on icon at bounding box center [156, 77] width 6 height 6
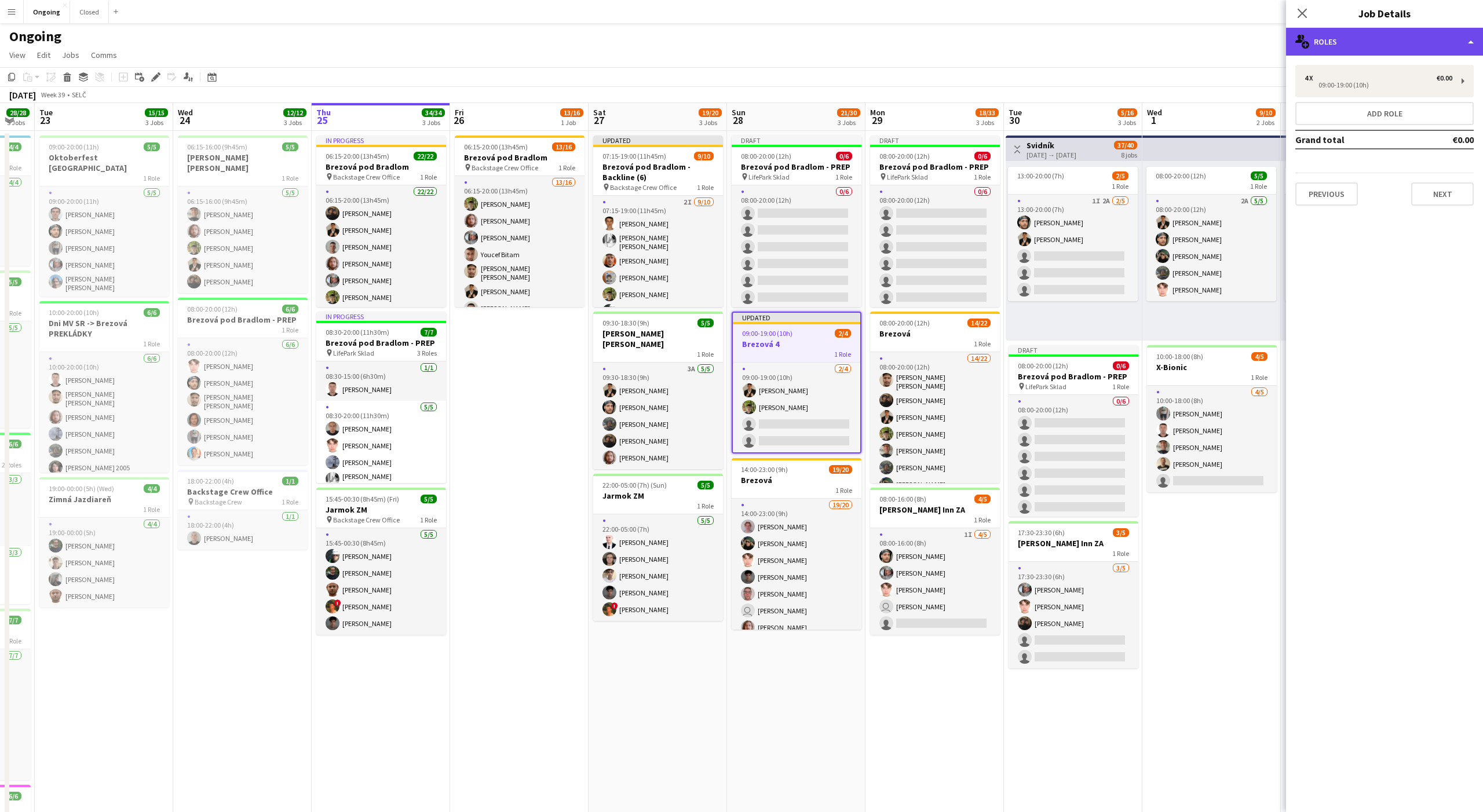
click at [1330, 43] on div "multiple-users-add Roles" at bounding box center [1385, 42] width 197 height 28
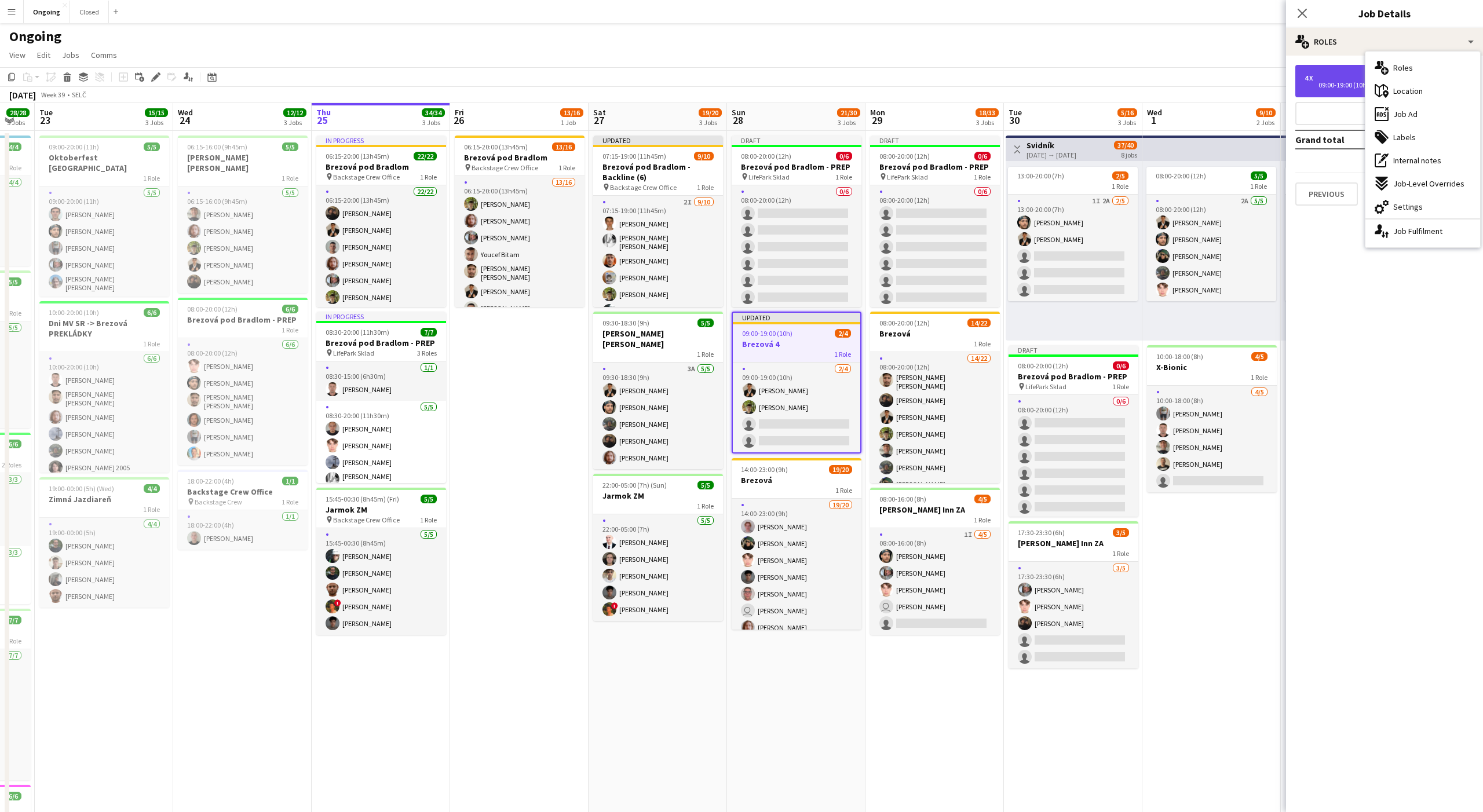
click at [1326, 69] on div "4 x €0.00 09:00-19:00 (10h)" at bounding box center [1384, 81] width 178 height 32
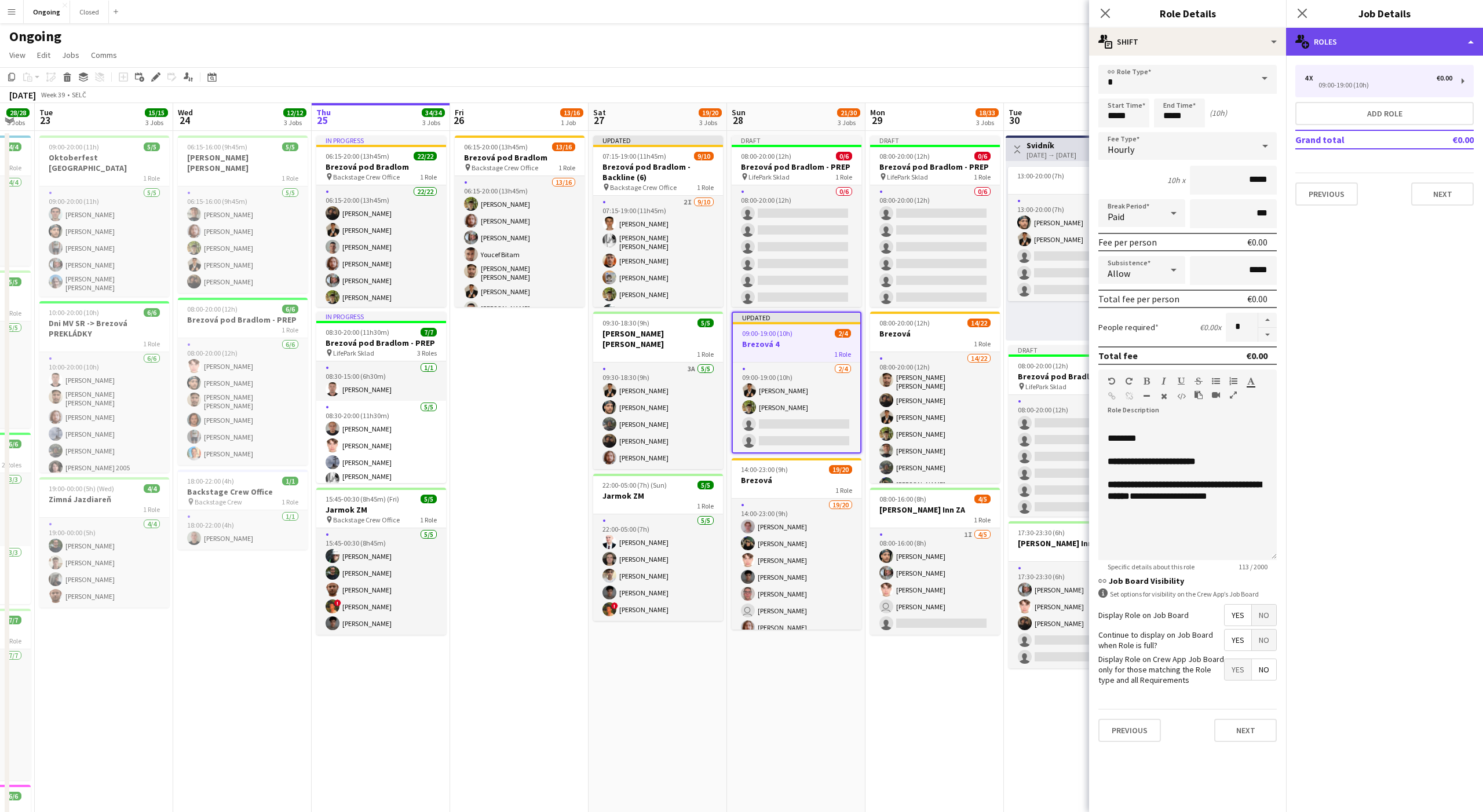
click at [1340, 46] on div "multiple-users-add Roles" at bounding box center [1385, 42] width 197 height 28
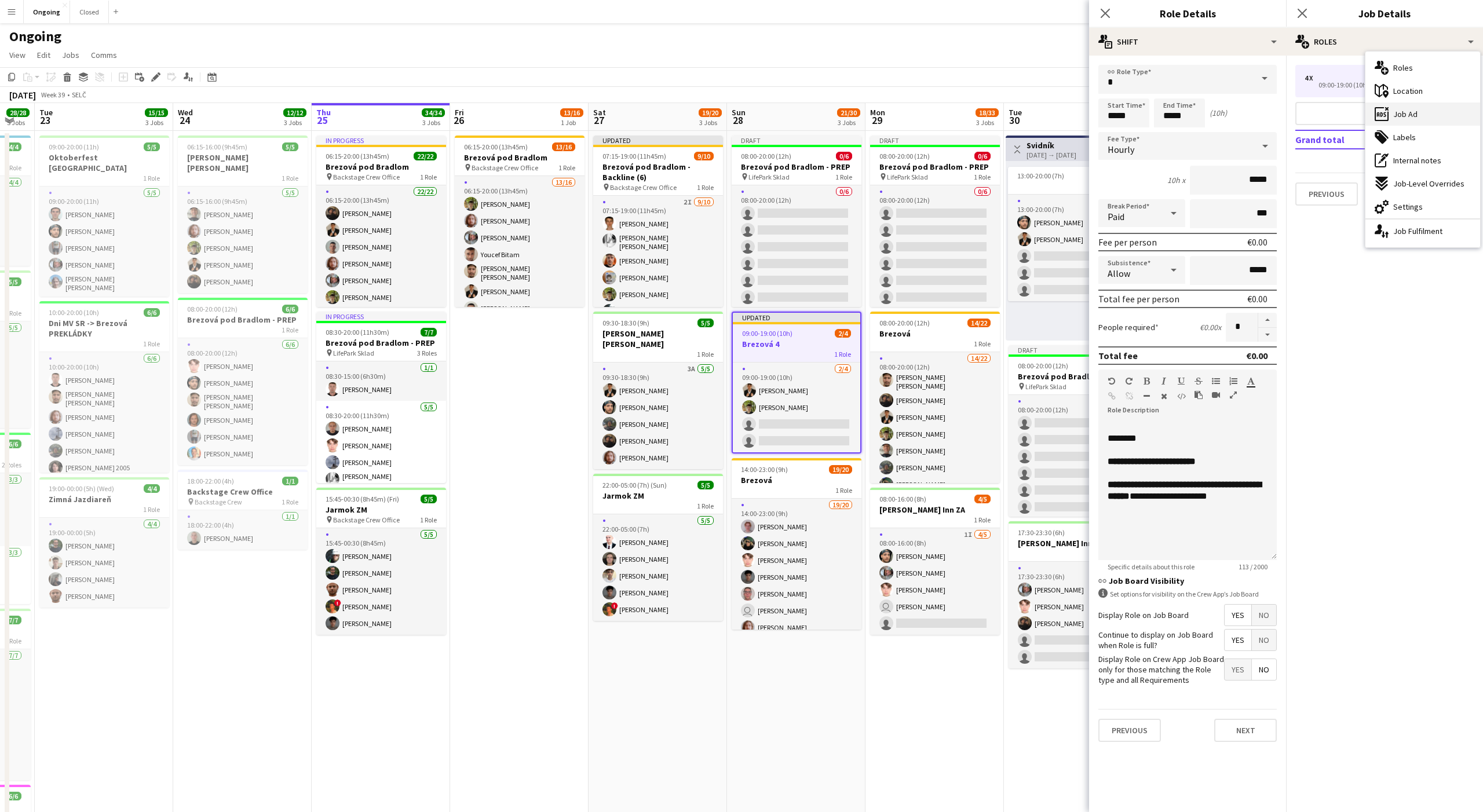
click at [1412, 111] on span "Job Ad" at bounding box center [1405, 114] width 24 height 10
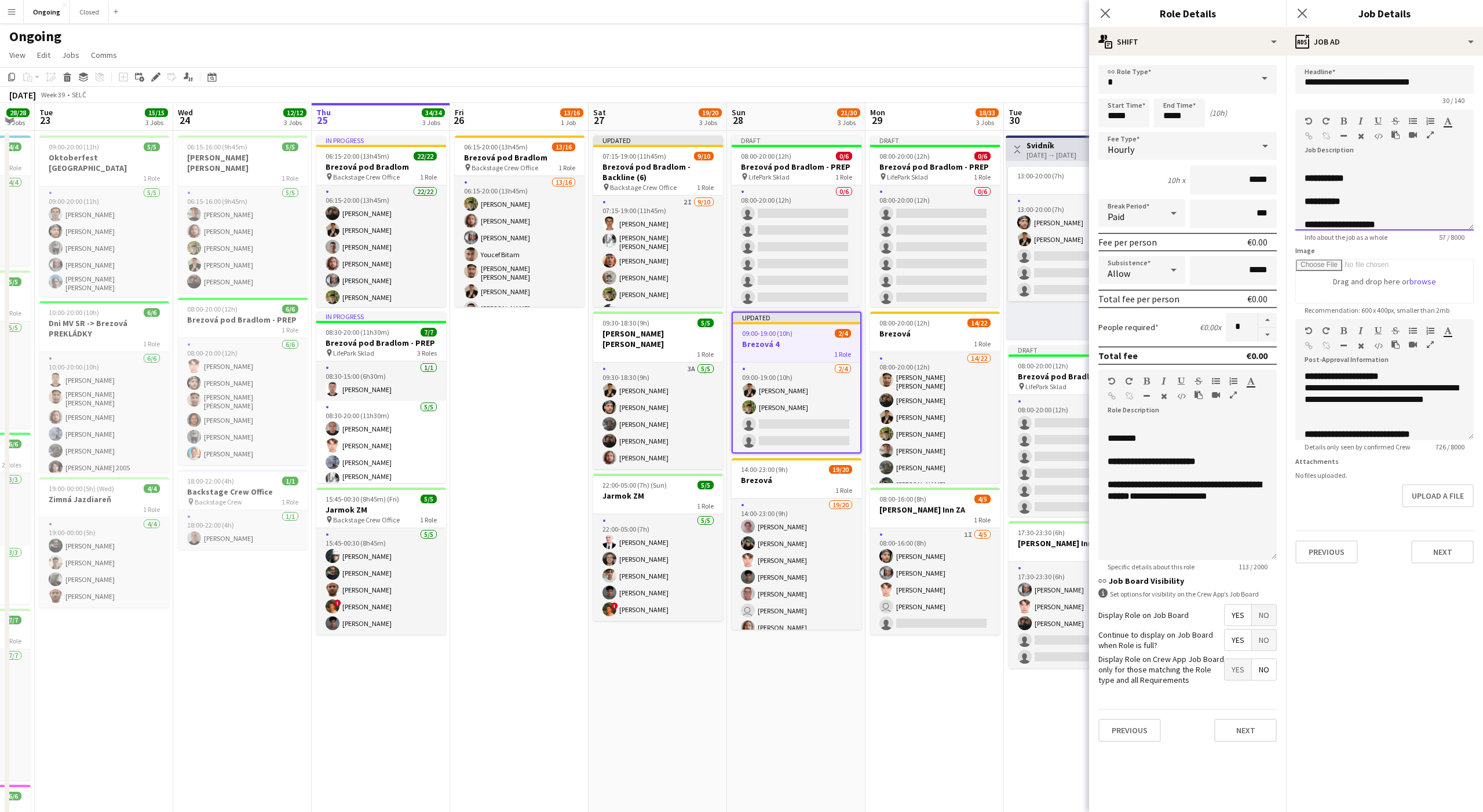
click at [1392, 188] on div at bounding box center [1385, 190] width 160 height 11
click at [639, 176] on h3 "Brezová pod Bradlom - Backline (6)" at bounding box center [658, 172] width 130 height 21
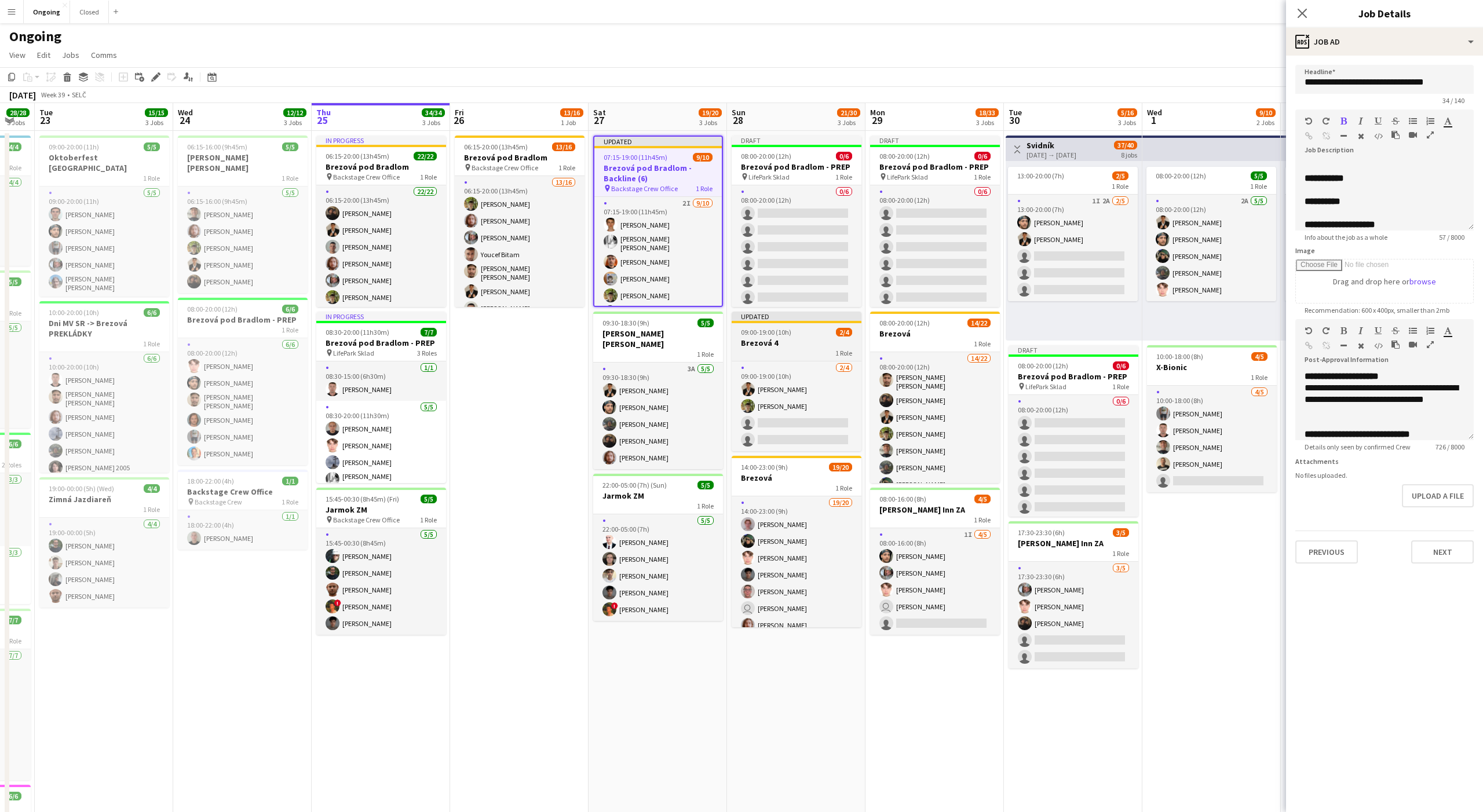
click at [768, 351] on div "1 Role" at bounding box center [796, 352] width 130 height 10
type input "**********"
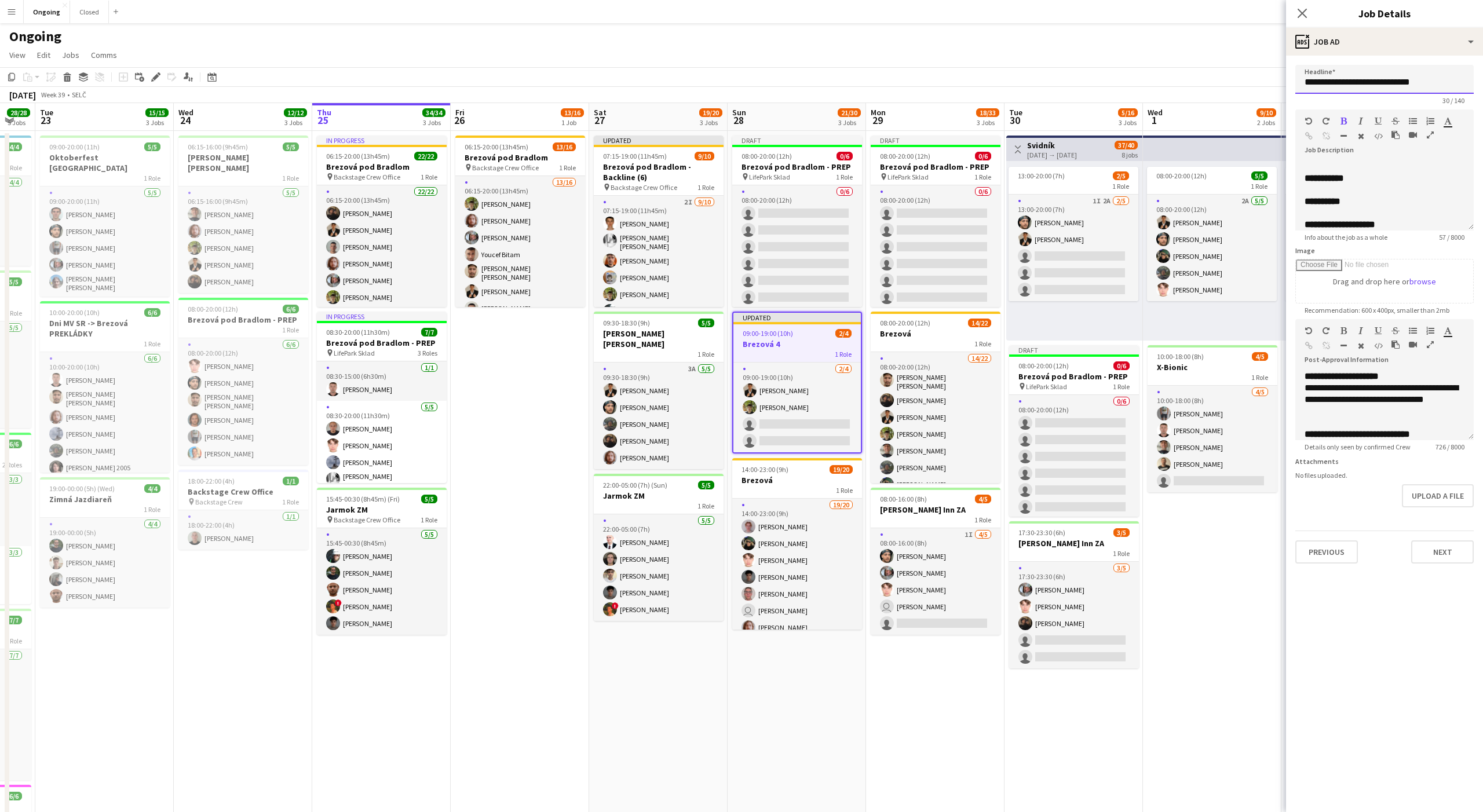
click at [1385, 86] on input "**********" at bounding box center [1384, 79] width 178 height 29
click at [1326, 43] on div "ads-window Job Ad" at bounding box center [1385, 42] width 197 height 28
click at [1404, 207] on span "Settings" at bounding box center [1407, 207] width 30 height 10
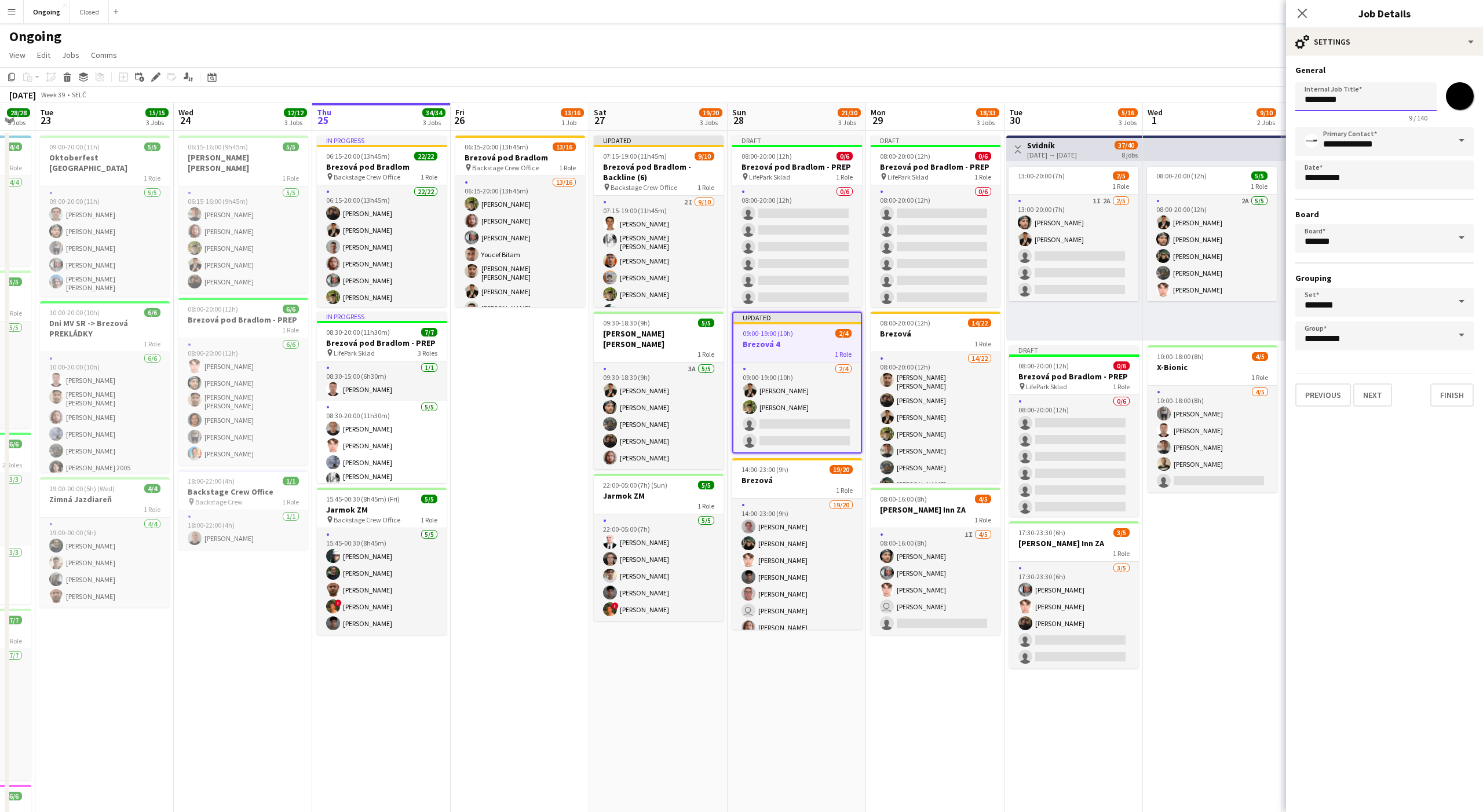
click at [1345, 102] on input "*********" at bounding box center [1366, 97] width 142 height 29
paste input "**********"
type input "**********"
click at [1367, 394] on button "Next" at bounding box center [1372, 395] width 39 height 23
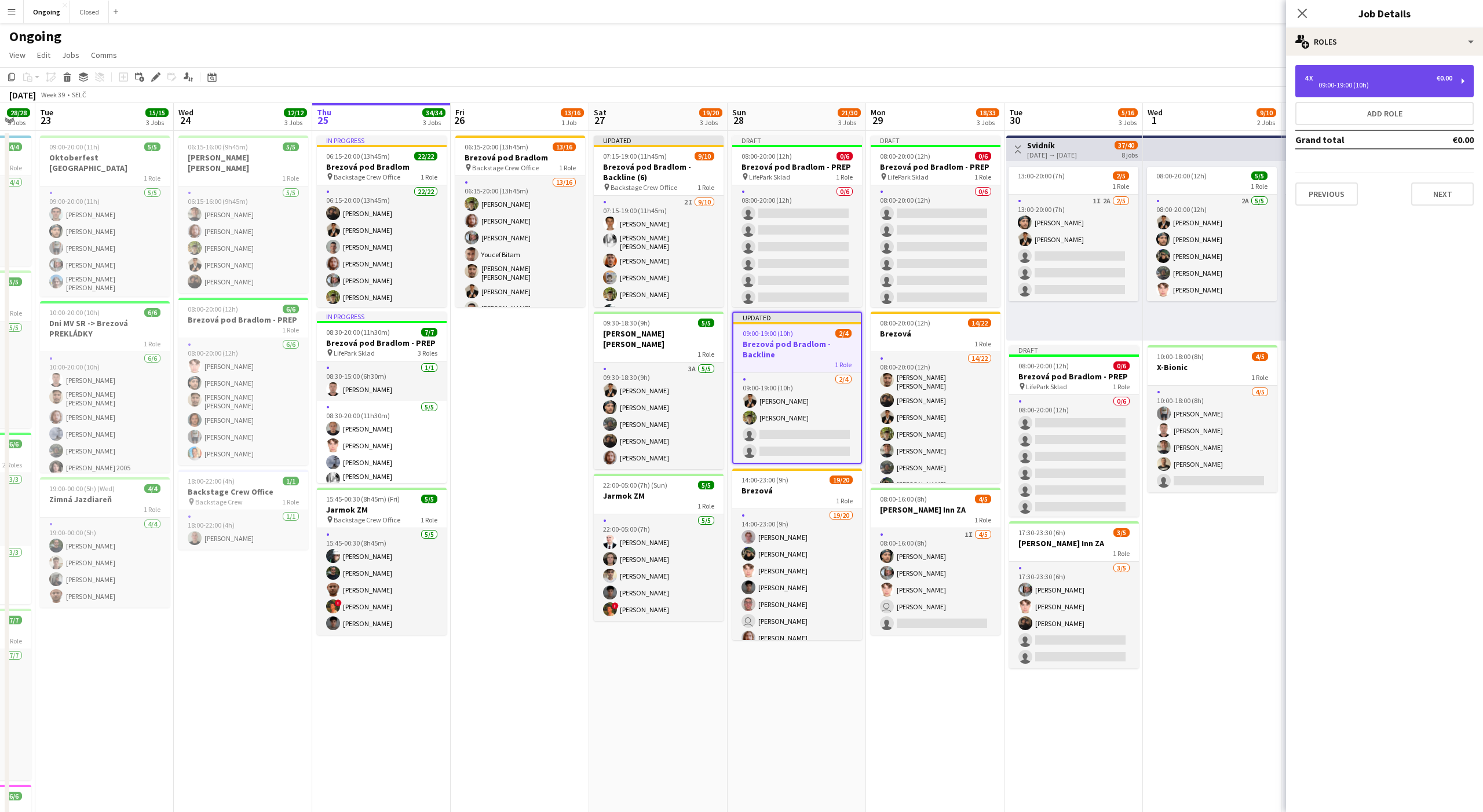
click at [1313, 85] on div "09:00-19:00 (10h)" at bounding box center [1378, 85] width 148 height 6
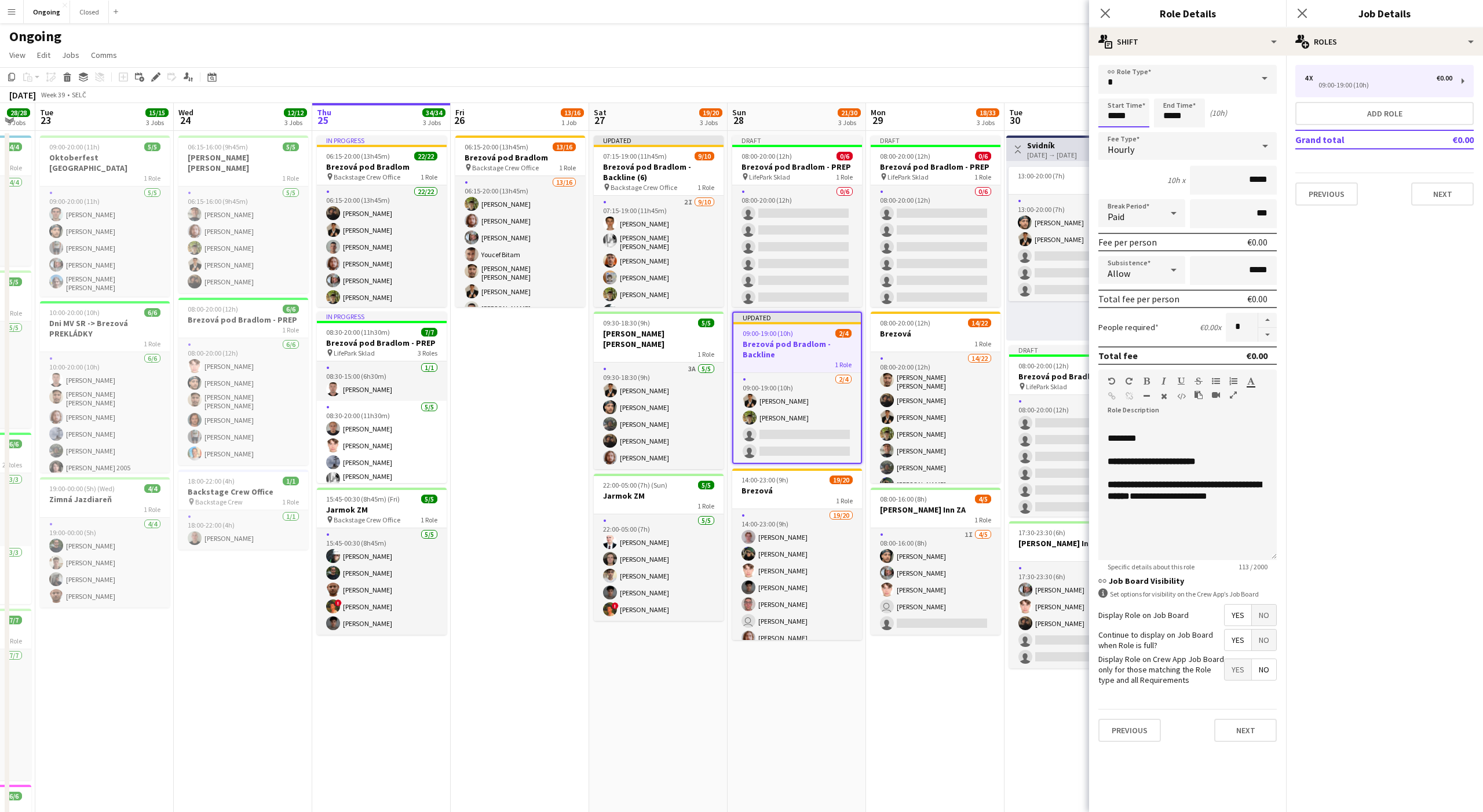
click at [1122, 110] on input "*****" at bounding box center [1124, 113] width 51 height 29
click at [1109, 129] on div at bounding box center [1112, 133] width 23 height 11
type input "*****"
click at [1134, 90] on div at bounding box center [1135, 93] width 23 height 11
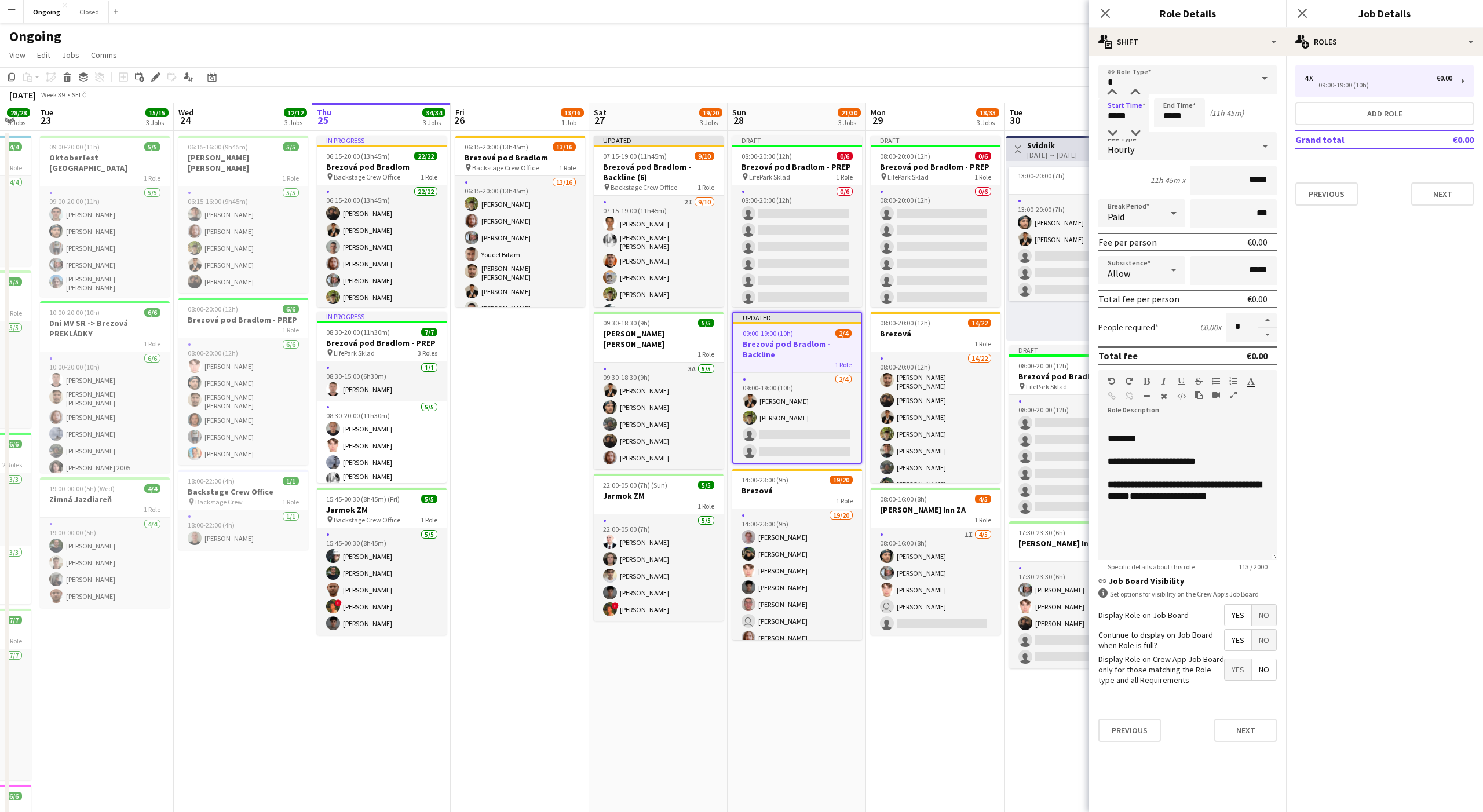
click at [1360, 327] on mat-expansion-panel "pencil3 General details 4 x €0.00 09:00-19:00 (10h) Add role Grand total €0.00 …" at bounding box center [1385, 434] width 197 height 757
click at [982, 29] on div "Ongoing" at bounding box center [742, 34] width 1483 height 22
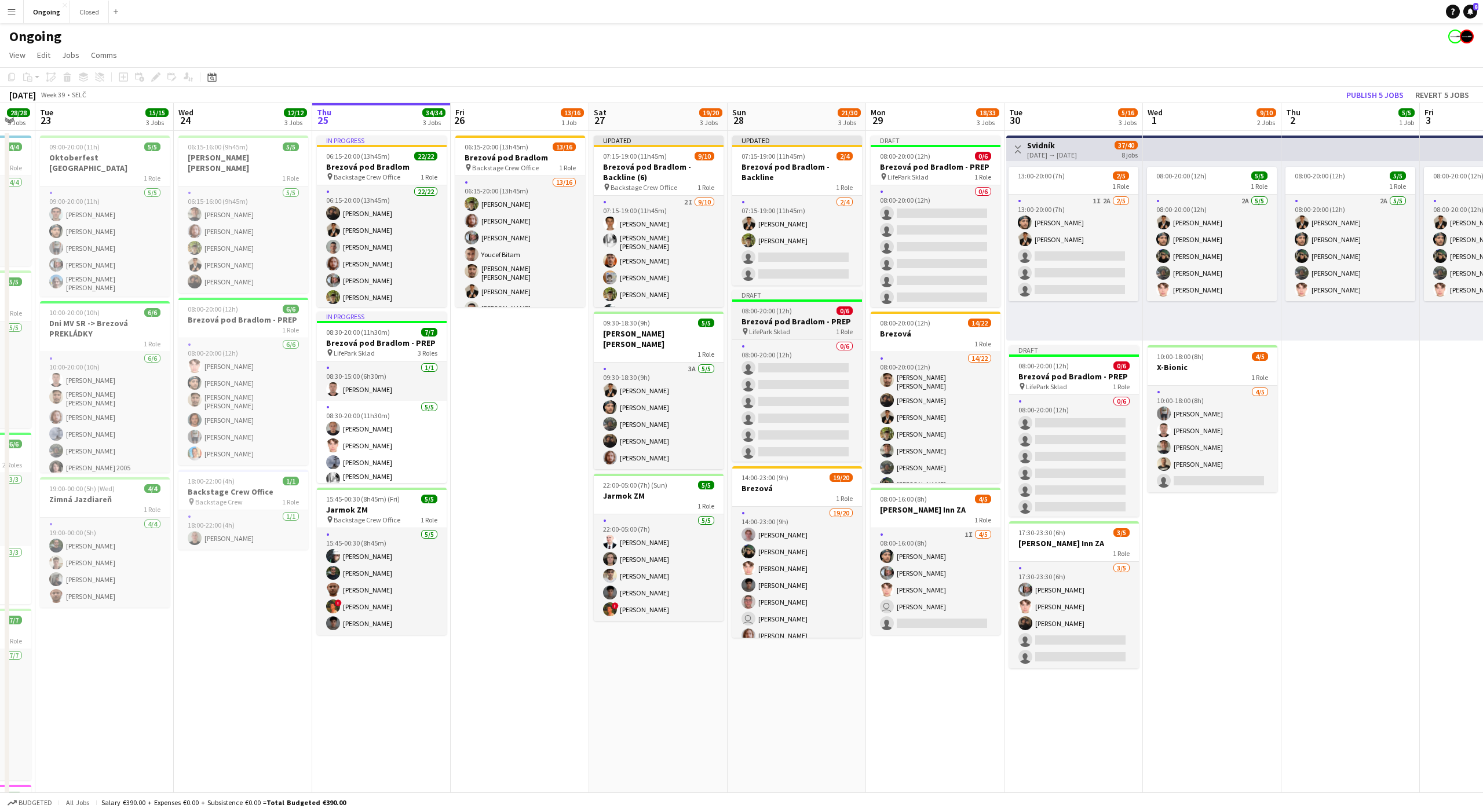
click at [817, 326] on h3 "Brezová pod Bradlom - PREP" at bounding box center [797, 321] width 130 height 10
click at [157, 79] on icon "Edit" at bounding box center [156, 77] width 10 height 10
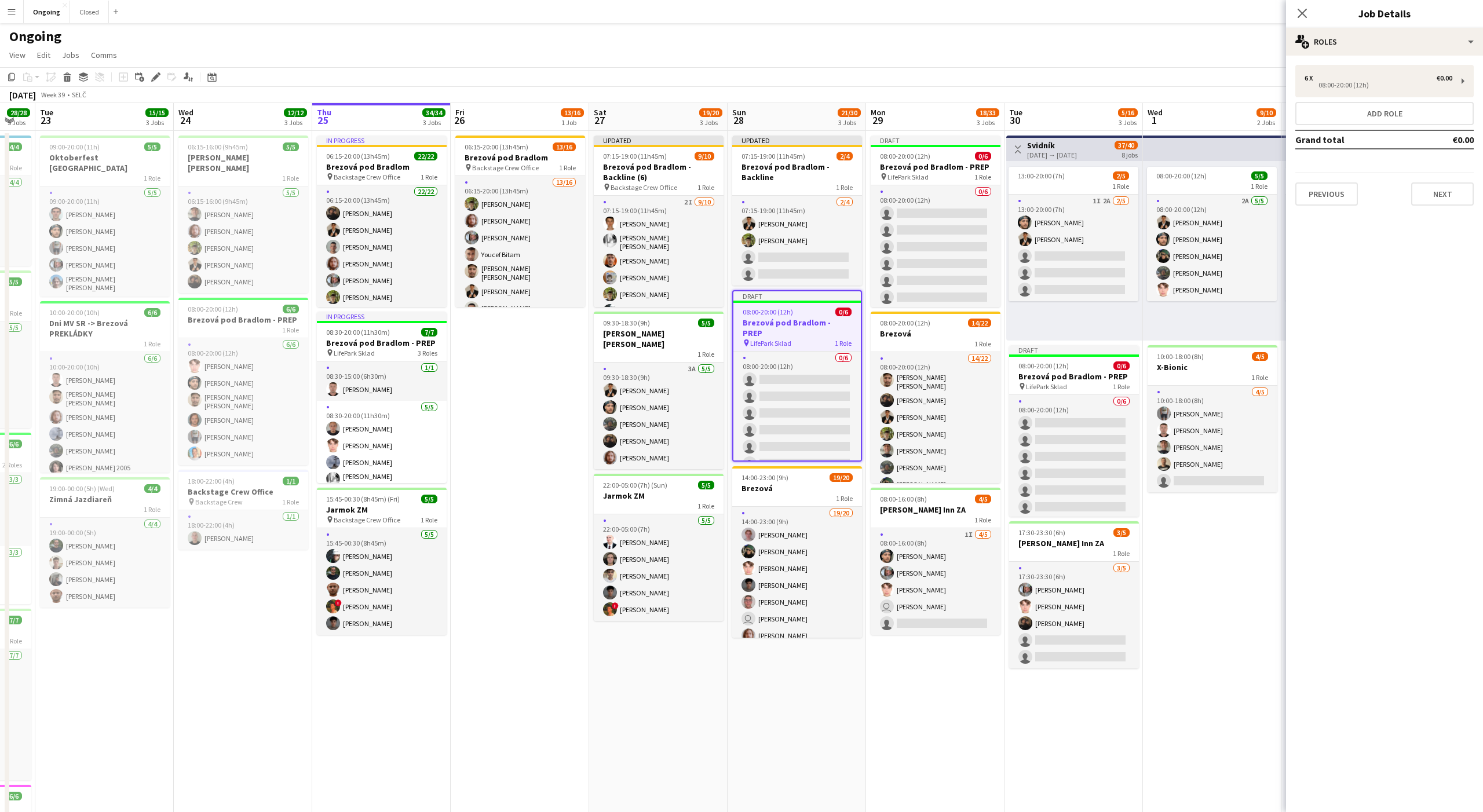
click at [1325, 98] on div "6 x €0.00 08:00-20:00 (12h) Add role Grand total €0.00 Previous Next" at bounding box center [1385, 135] width 197 height 141
click at [1333, 91] on div "6 x €0.00 08:00-20:00 (12h)" at bounding box center [1384, 81] width 178 height 32
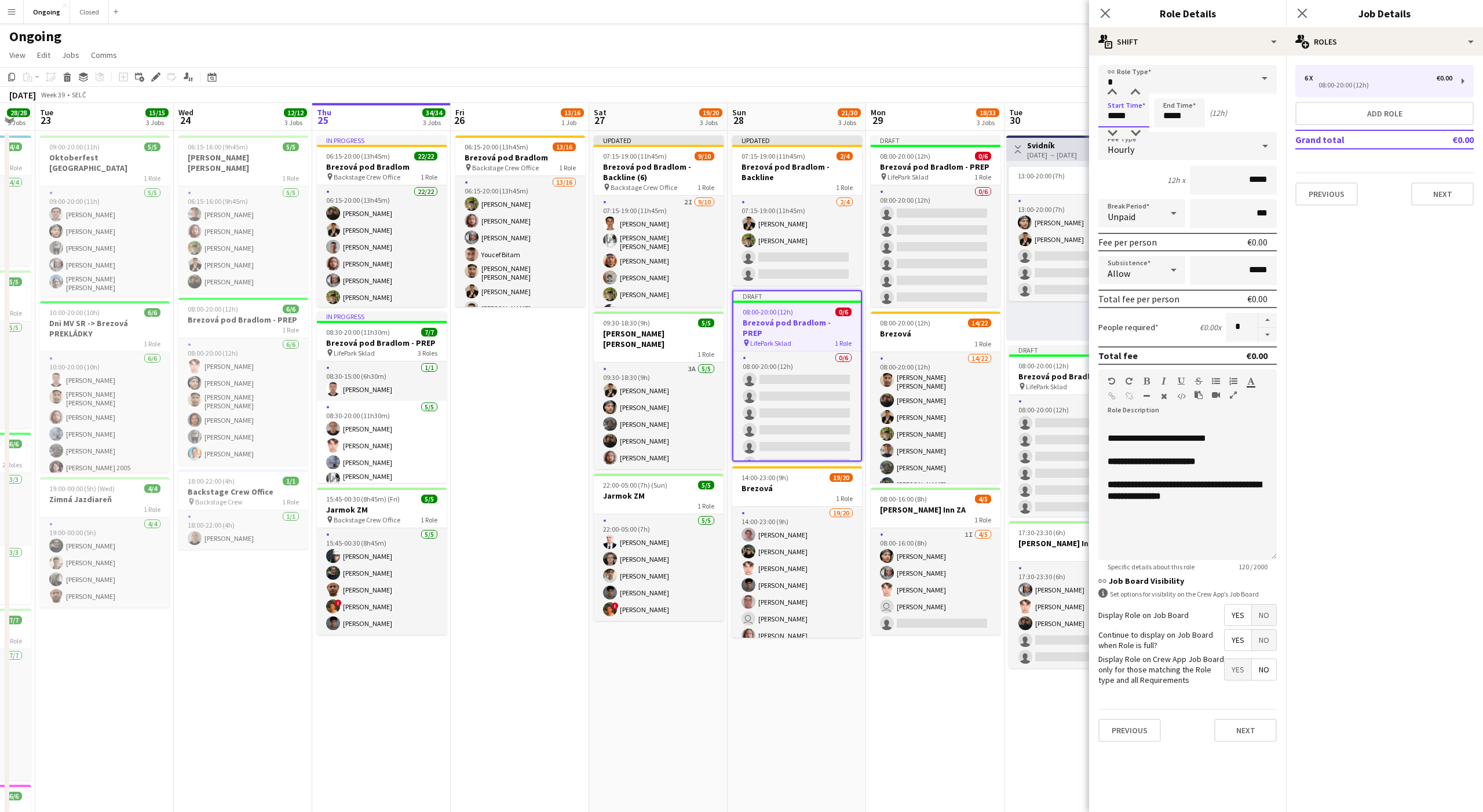
click at [1122, 110] on input "*****" at bounding box center [1124, 113] width 51 height 29
click at [1108, 96] on div at bounding box center [1112, 93] width 23 height 11
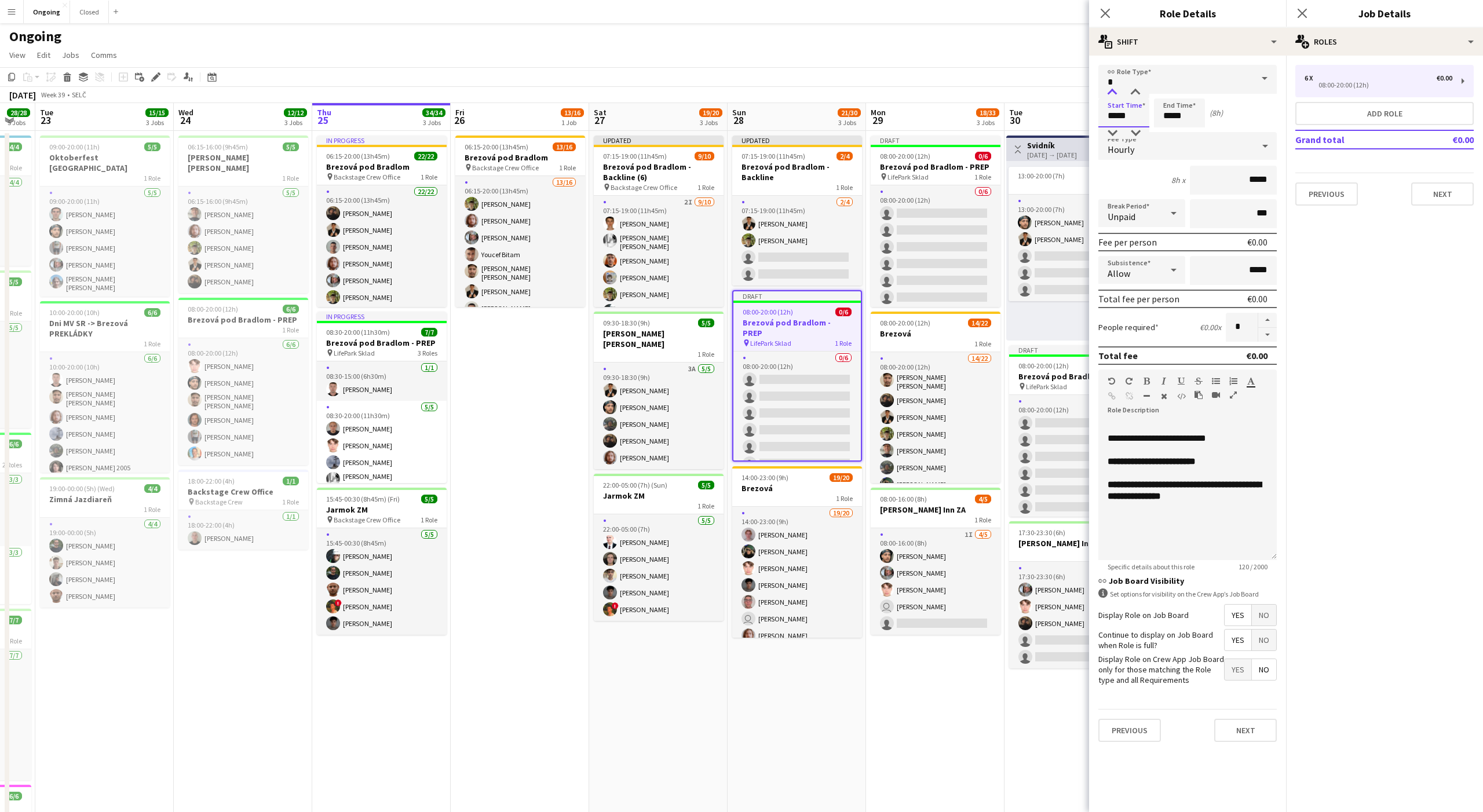
click at [1108, 96] on div at bounding box center [1112, 93] width 23 height 11
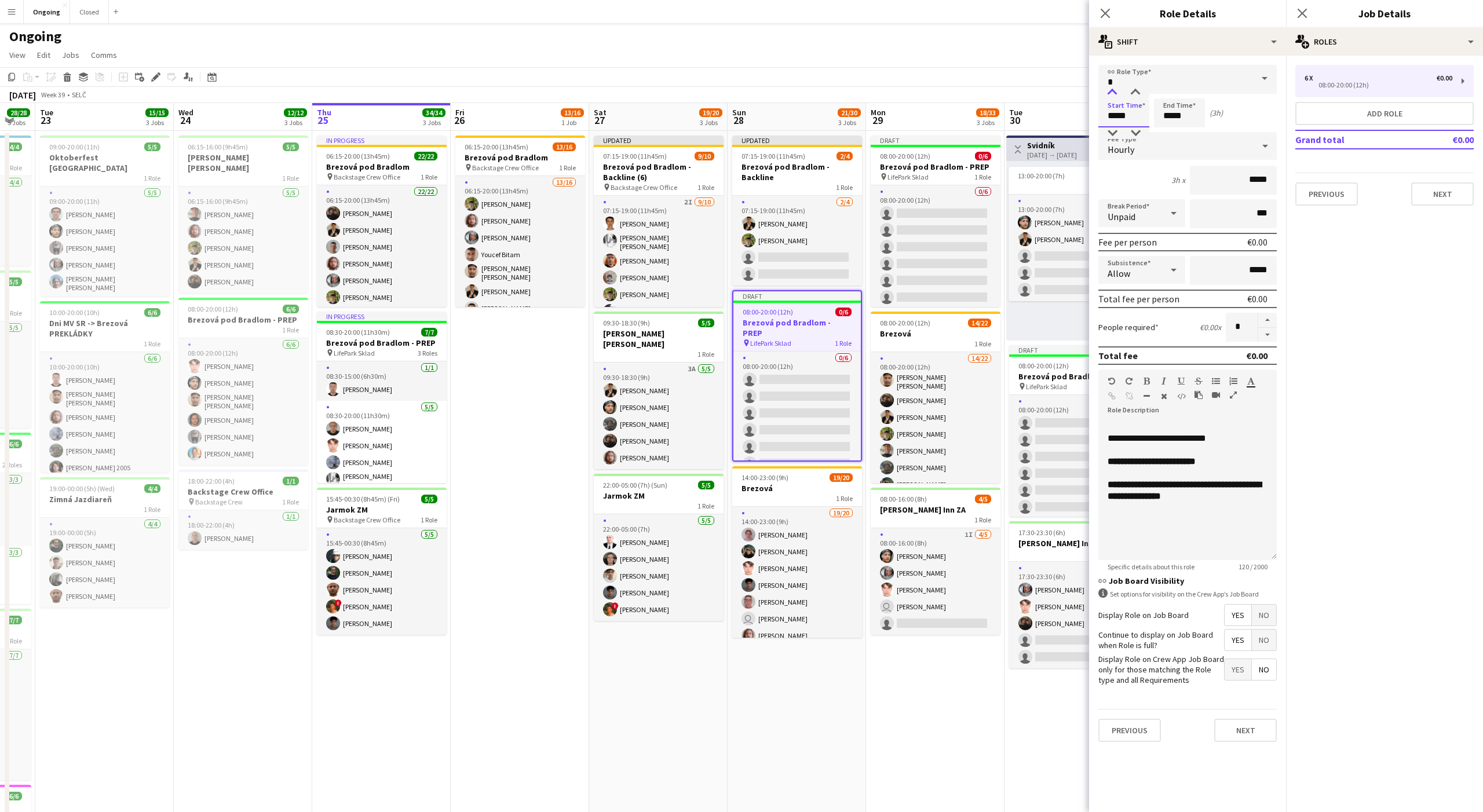
click at [1108, 96] on div at bounding box center [1112, 93] width 23 height 11
type input "*****"
click at [1108, 96] on div at bounding box center [1112, 93] width 23 height 11
click at [1170, 115] on input "*****" at bounding box center [1180, 113] width 51 height 29
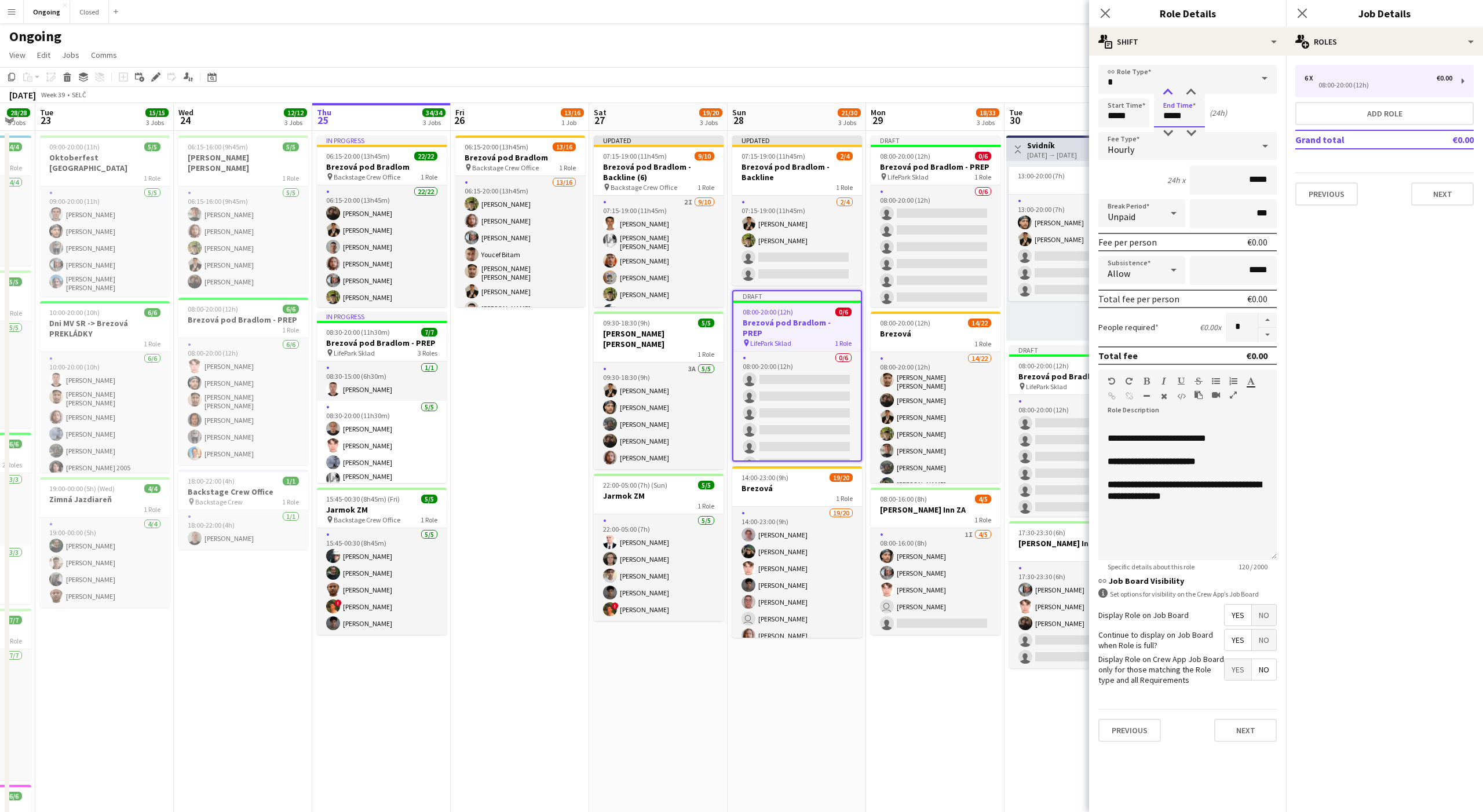
click at [1169, 90] on div at bounding box center [1167, 93] width 23 height 11
type input "*****"
click at [1169, 90] on div at bounding box center [1167, 93] width 23 height 11
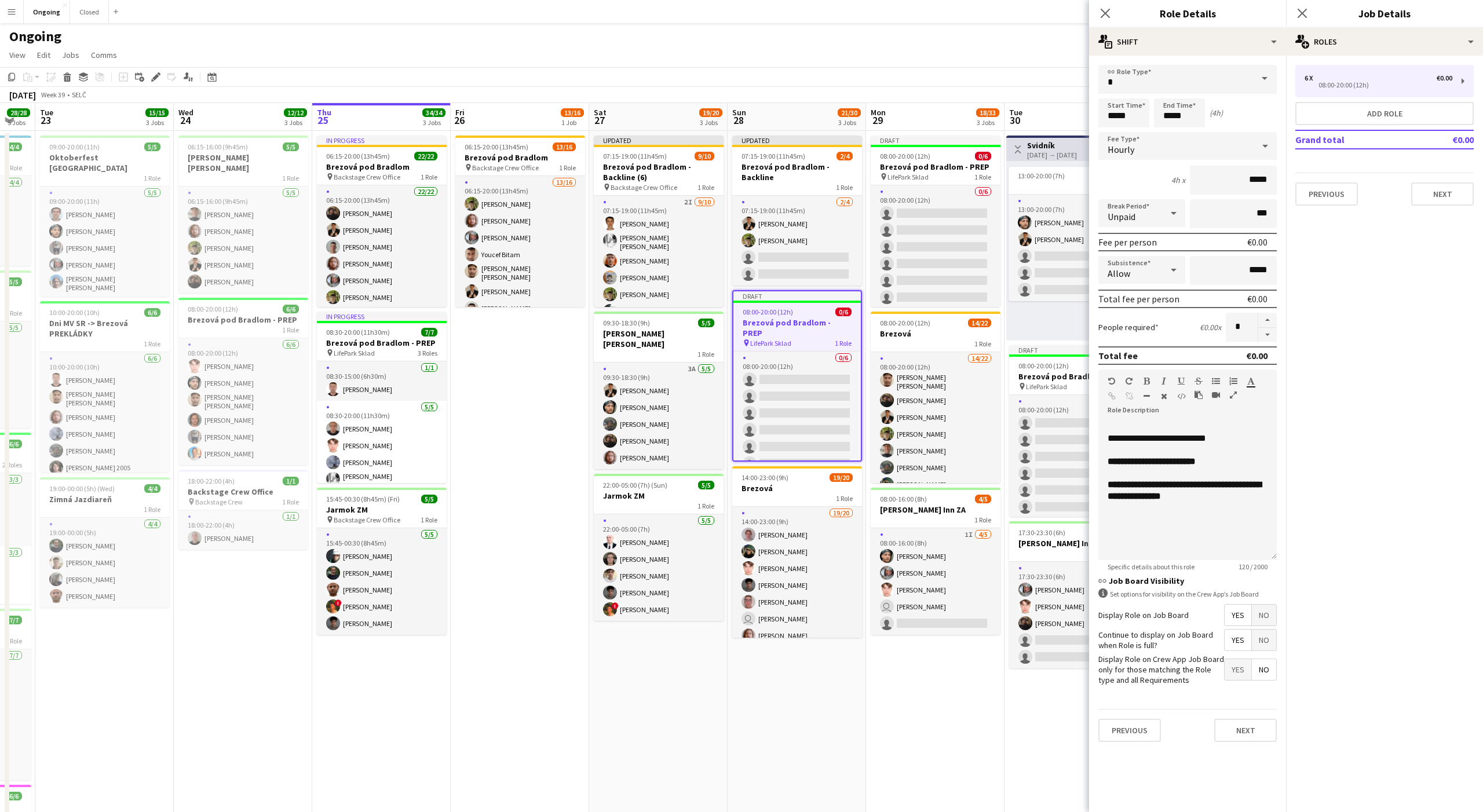
click at [860, 731] on app-date-cell "Updated 07:15-19:00 (11h45m) 2/4 Brezová pod Bradlom - Backline 1 Role 2/4 07:1…" at bounding box center [797, 547] width 138 height 834
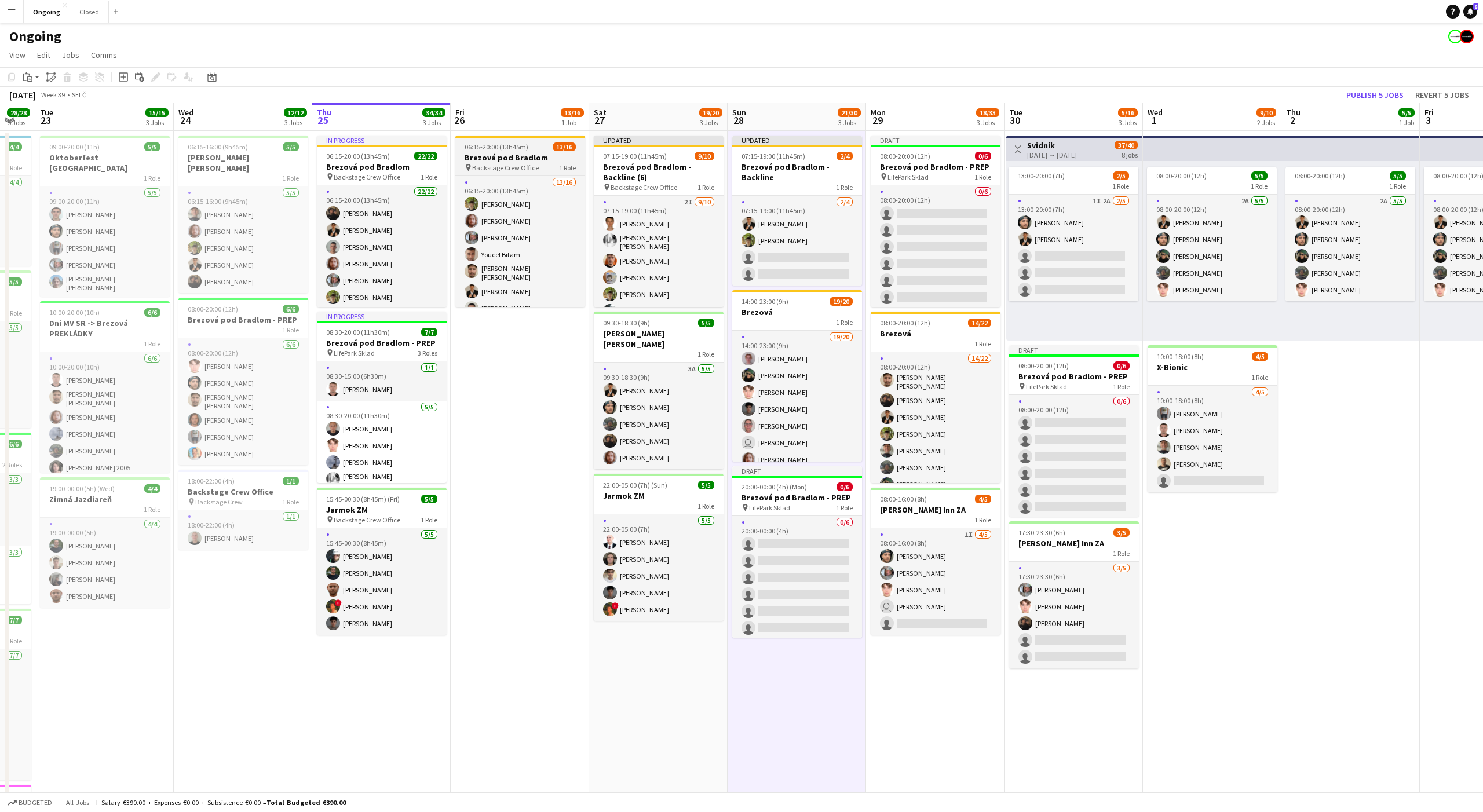
click at [519, 151] on app-job-card "06:15-20:00 (13h45m) 13/16 Brezová pod Bradlom pin Backstage Crew Office 1 Role…" at bounding box center [520, 222] width 130 height 171
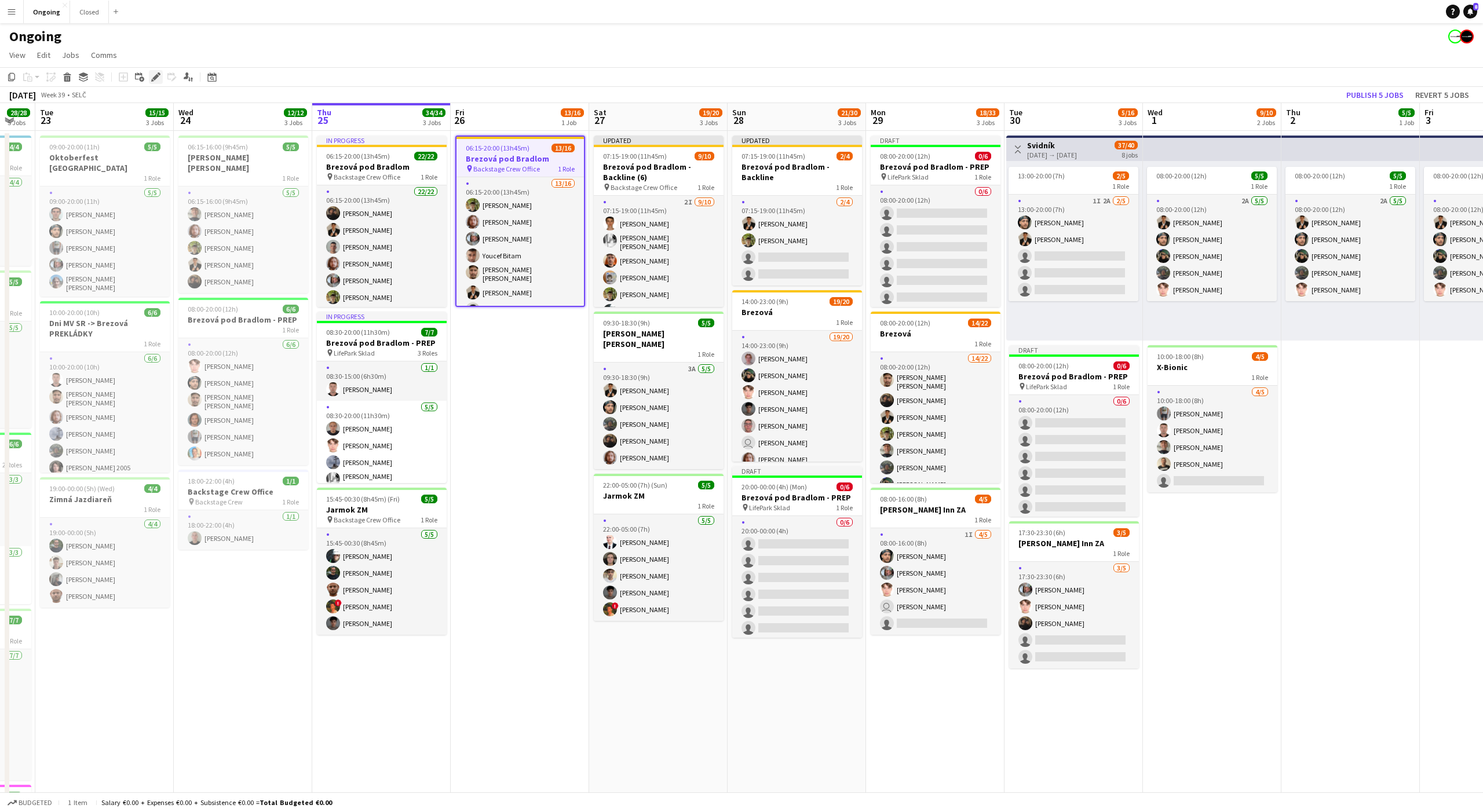
click at [157, 76] on icon at bounding box center [156, 77] width 6 height 6
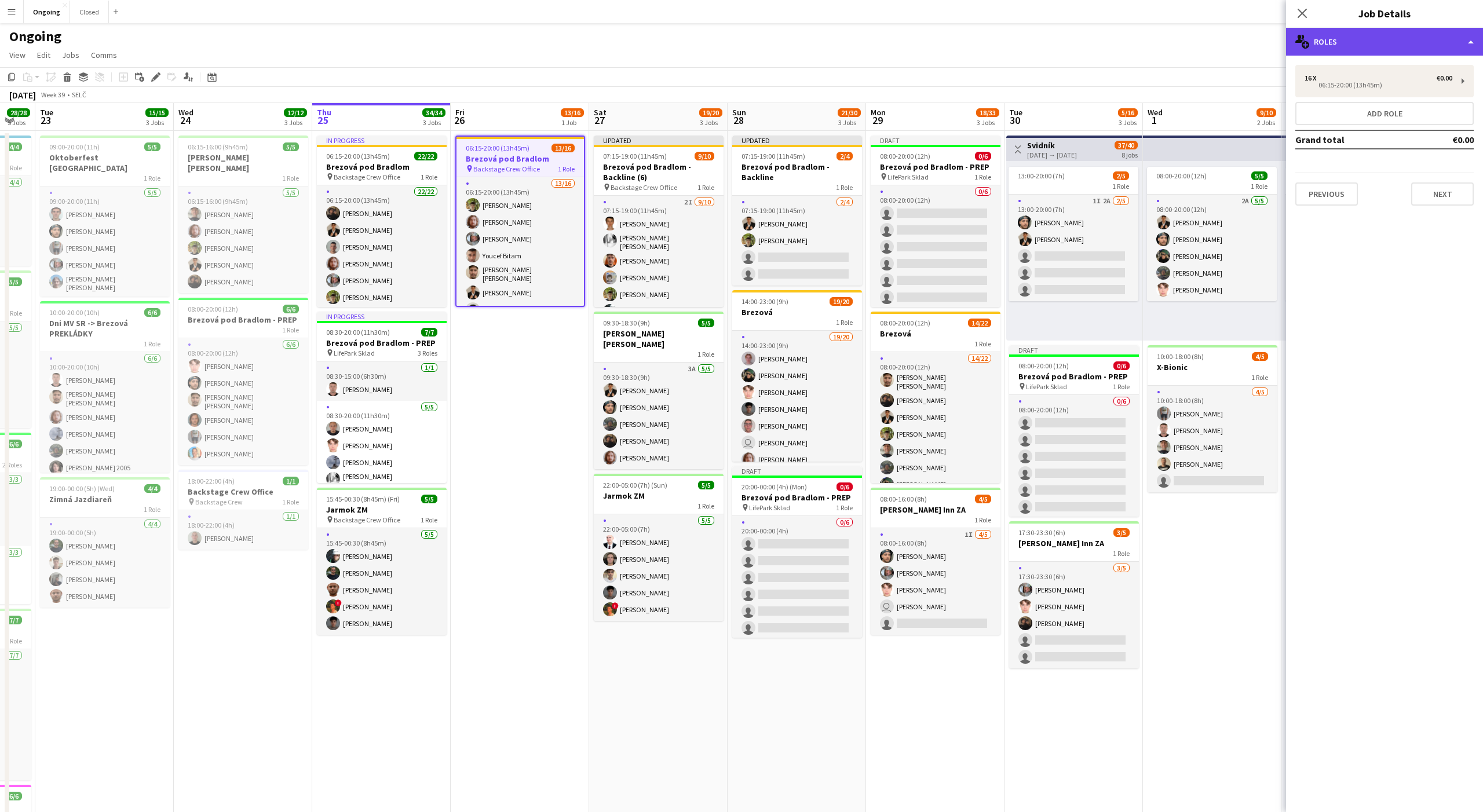
click at [1336, 42] on div "multiple-users-add Roles" at bounding box center [1385, 42] width 197 height 28
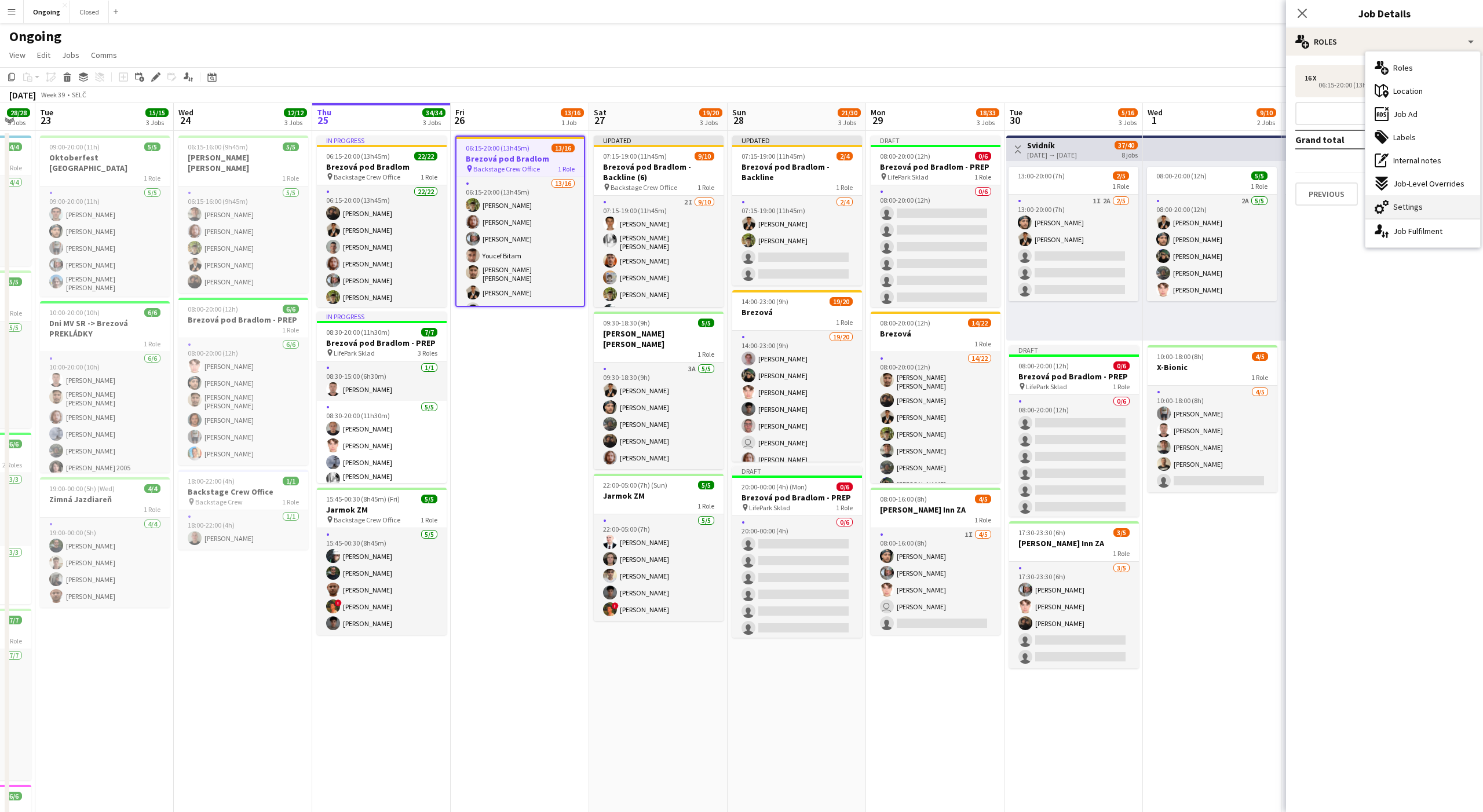
click at [1404, 215] on div "cog-double-3 Settings" at bounding box center [1423, 206] width 115 height 23
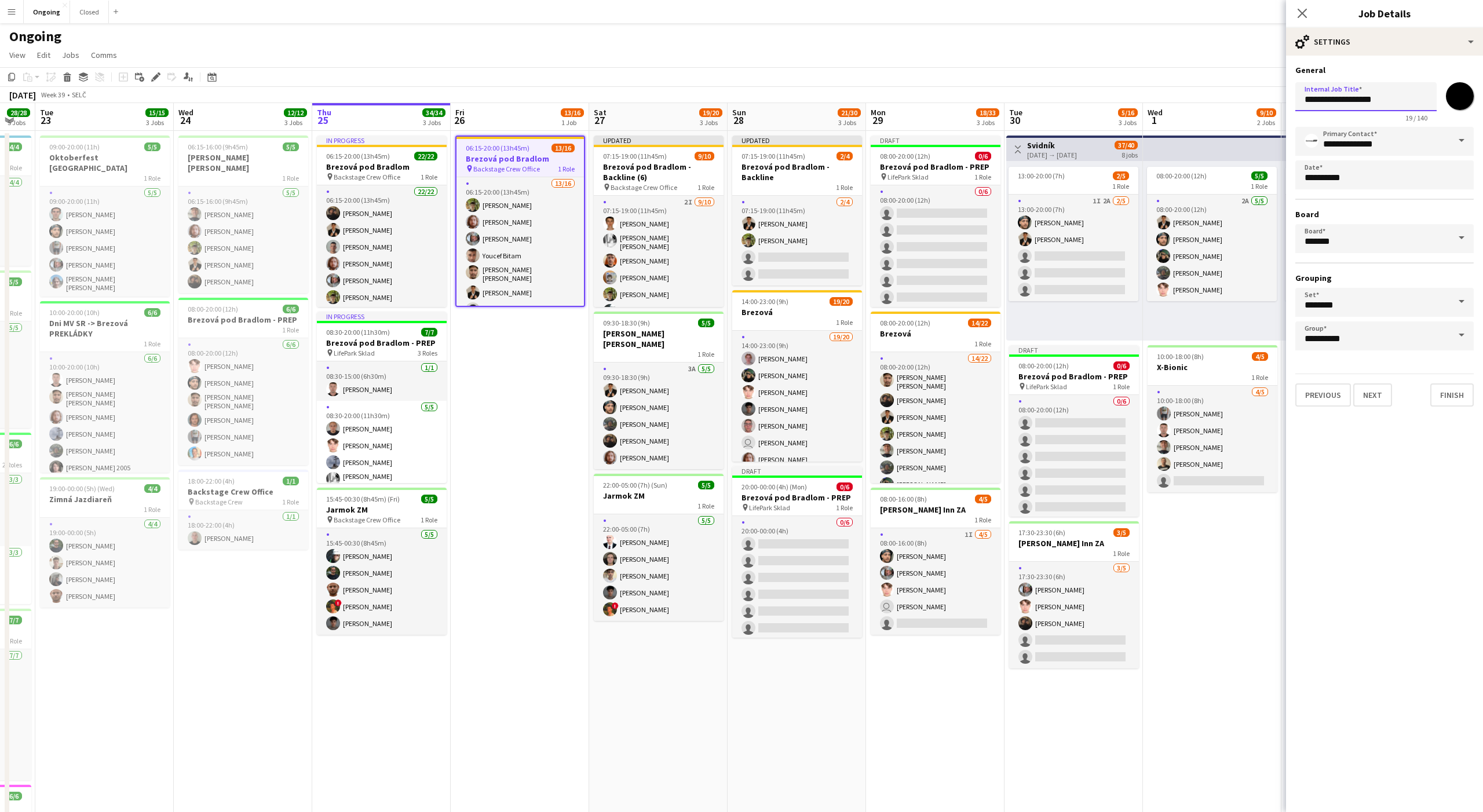
click at [1375, 97] on input "**********" at bounding box center [1366, 97] width 142 height 29
click at [774, 311] on h3 "Brezová" at bounding box center [797, 312] width 130 height 10
type input "*******"
type input "**********"
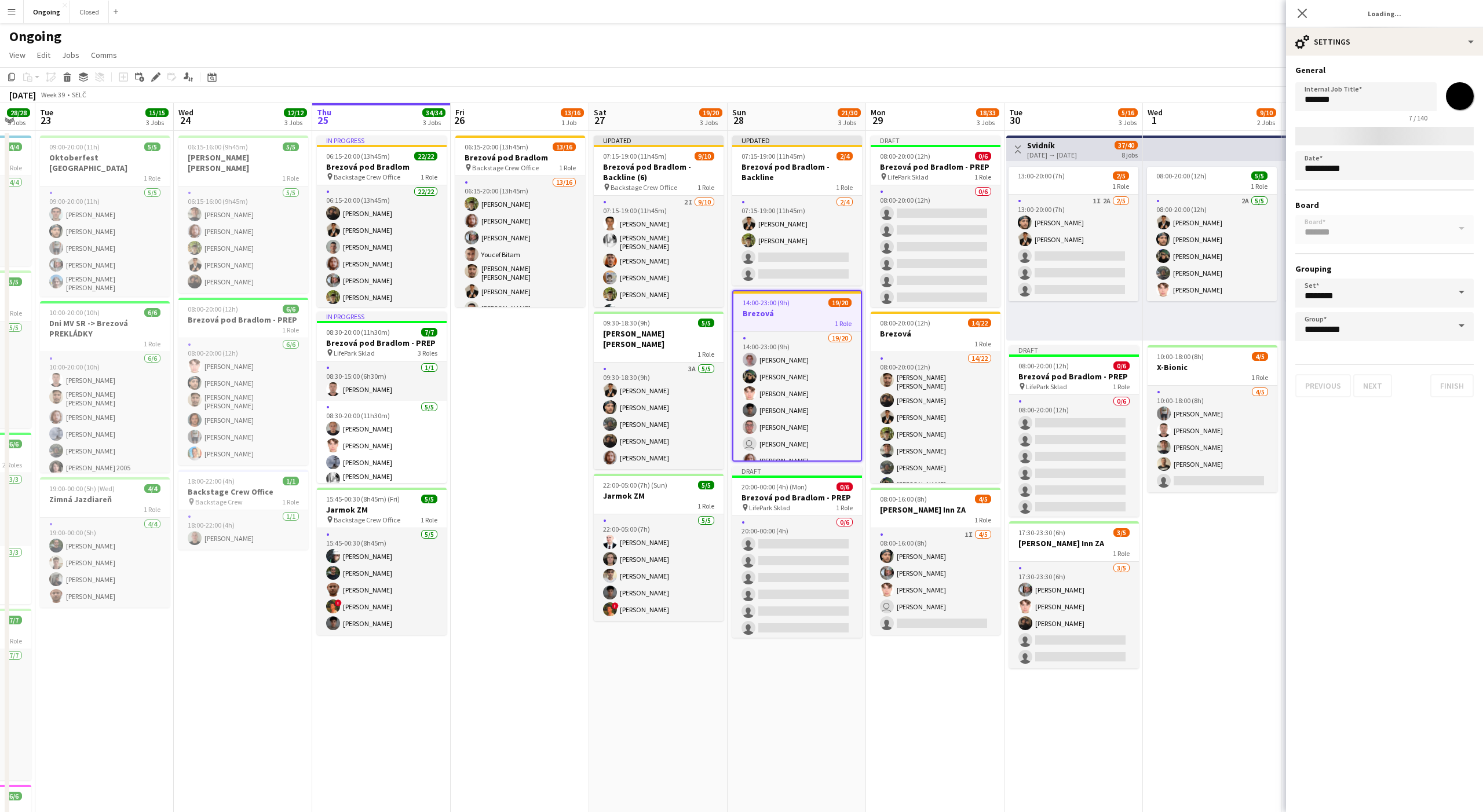
type input "*******"
click at [1331, 100] on input "*******" at bounding box center [1366, 97] width 142 height 29
paste input "**********"
type input "**********"
click at [1361, 391] on button "Next" at bounding box center [1372, 395] width 39 height 23
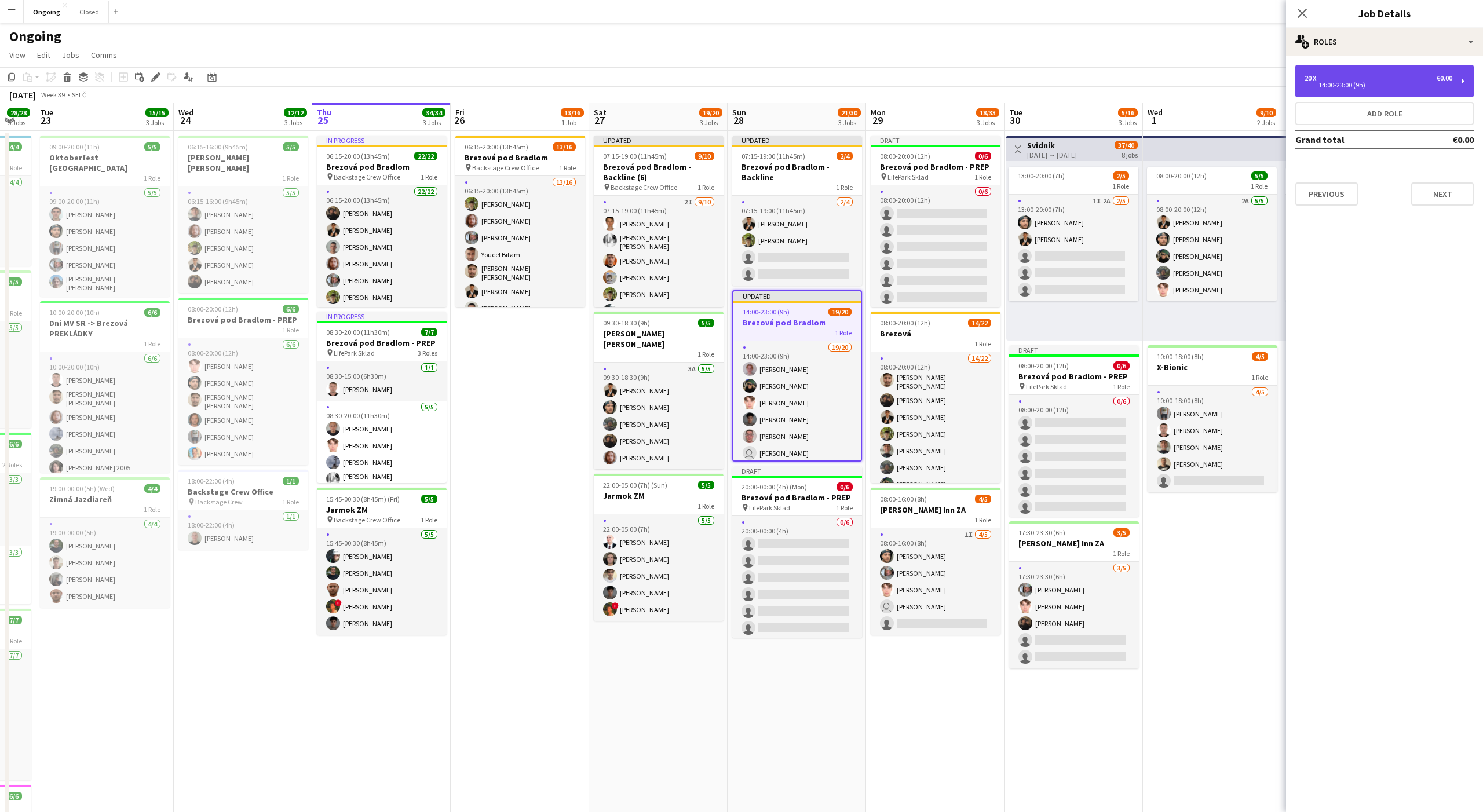
click at [1345, 90] on div "20 x €0.00 14:00-23:00 (9h)" at bounding box center [1384, 81] width 178 height 32
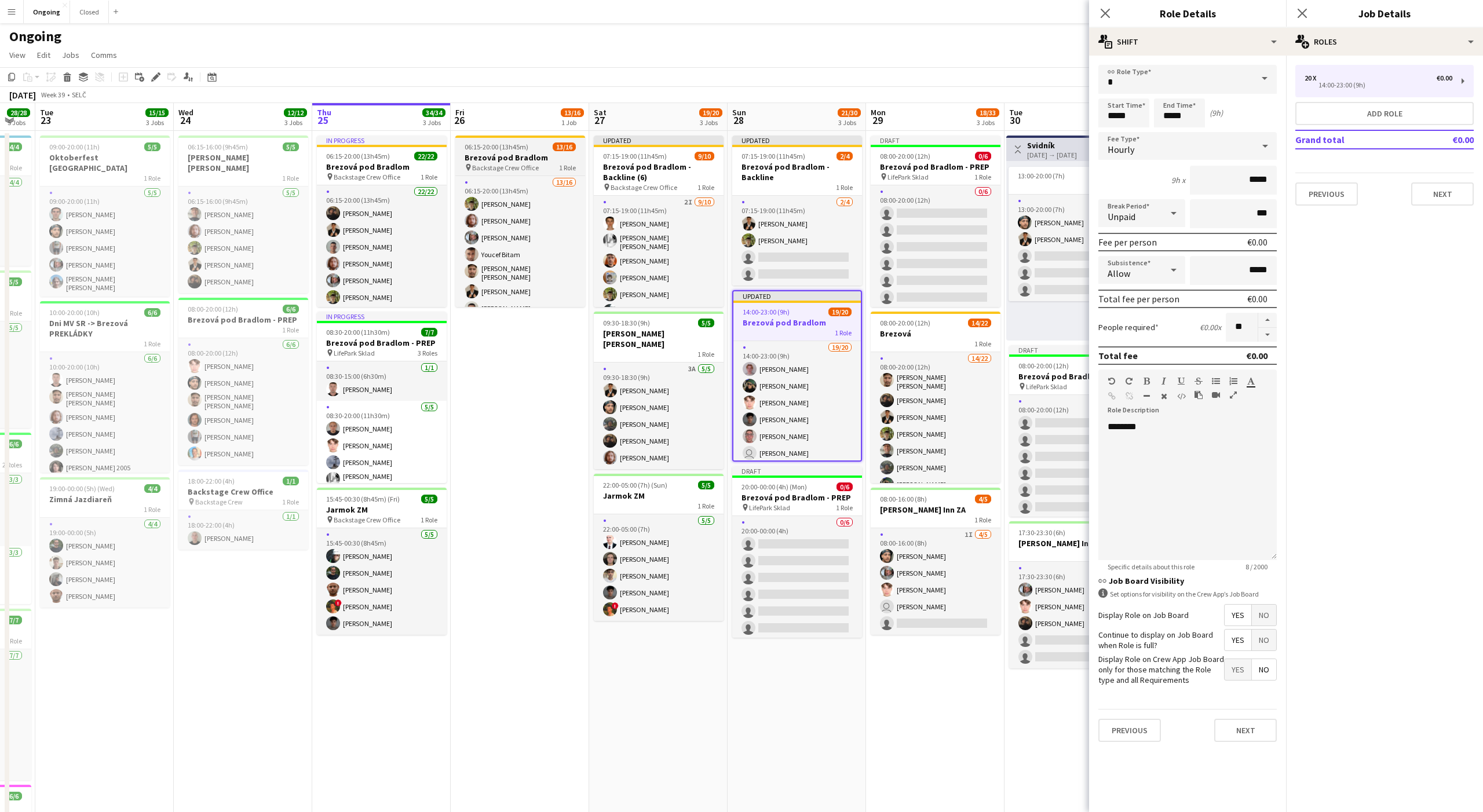
click at [516, 163] on span "Backstage Crew Office" at bounding box center [505, 168] width 67 height 9
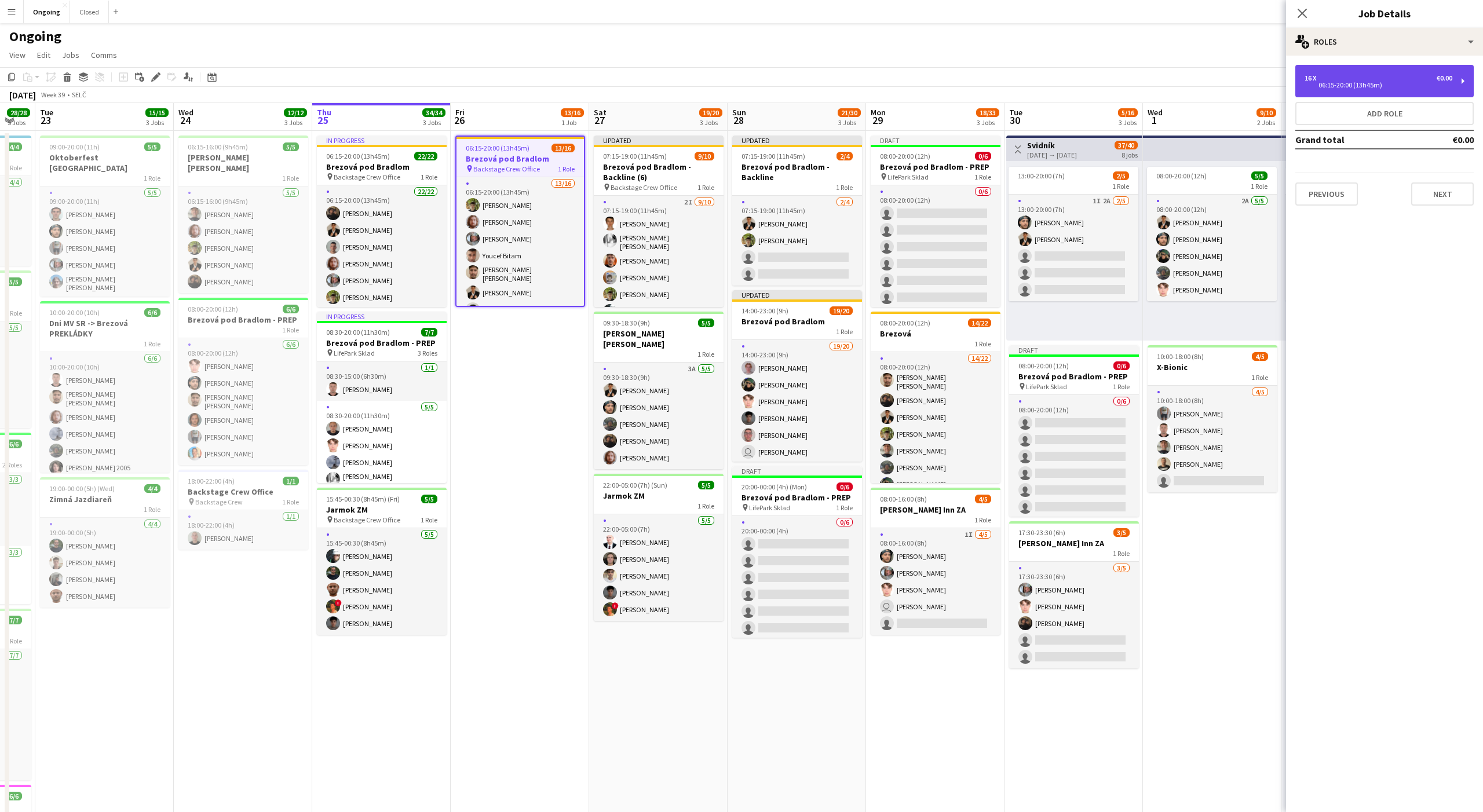
click at [1350, 84] on div "06:15-20:00 (13h45m)" at bounding box center [1378, 85] width 148 height 6
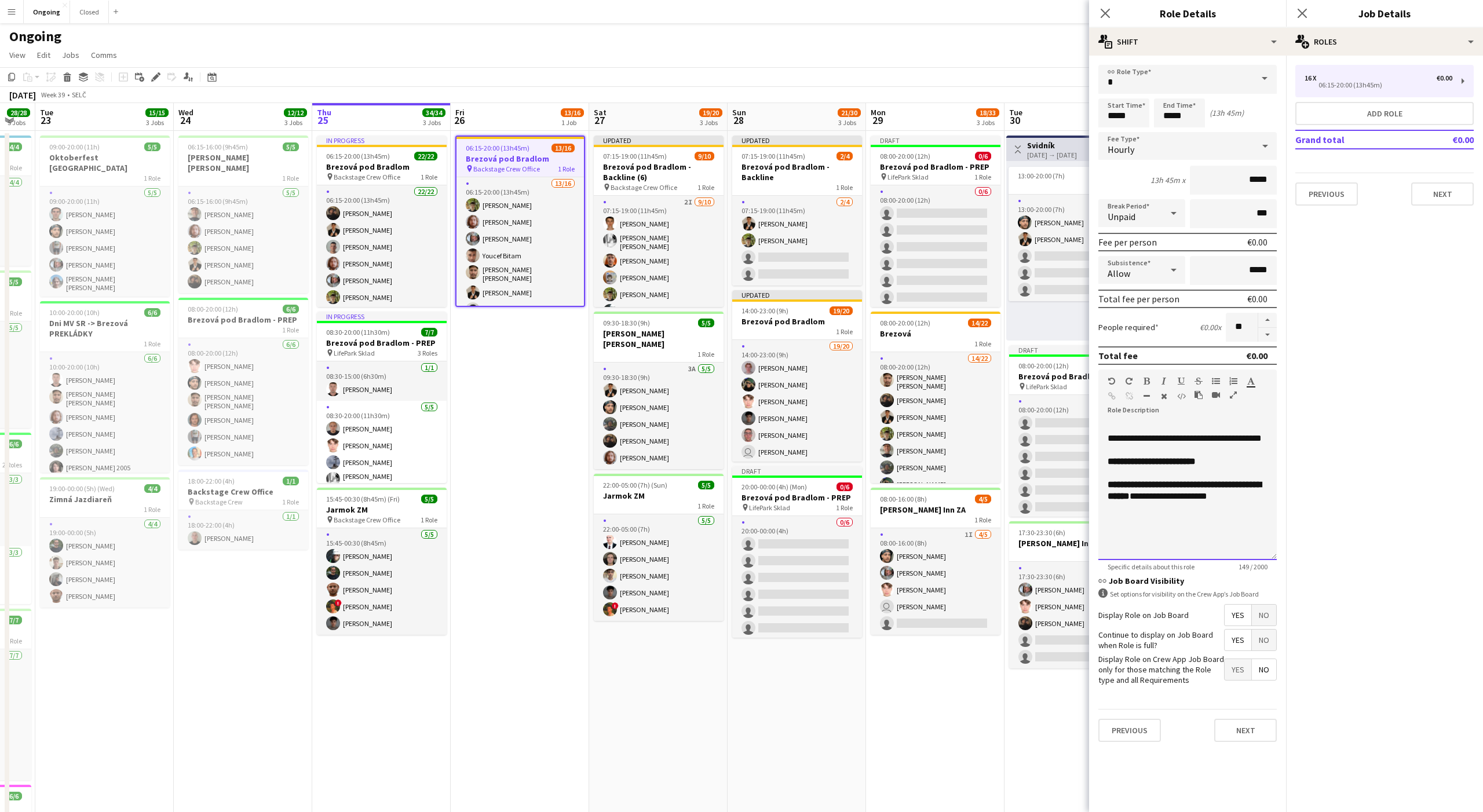
click at [1142, 500] on span "**********" at bounding box center [1185, 490] width 154 height 20
copy div "**********"
click at [784, 320] on h3 "Brezová pod Bradlom" at bounding box center [797, 321] width 130 height 10
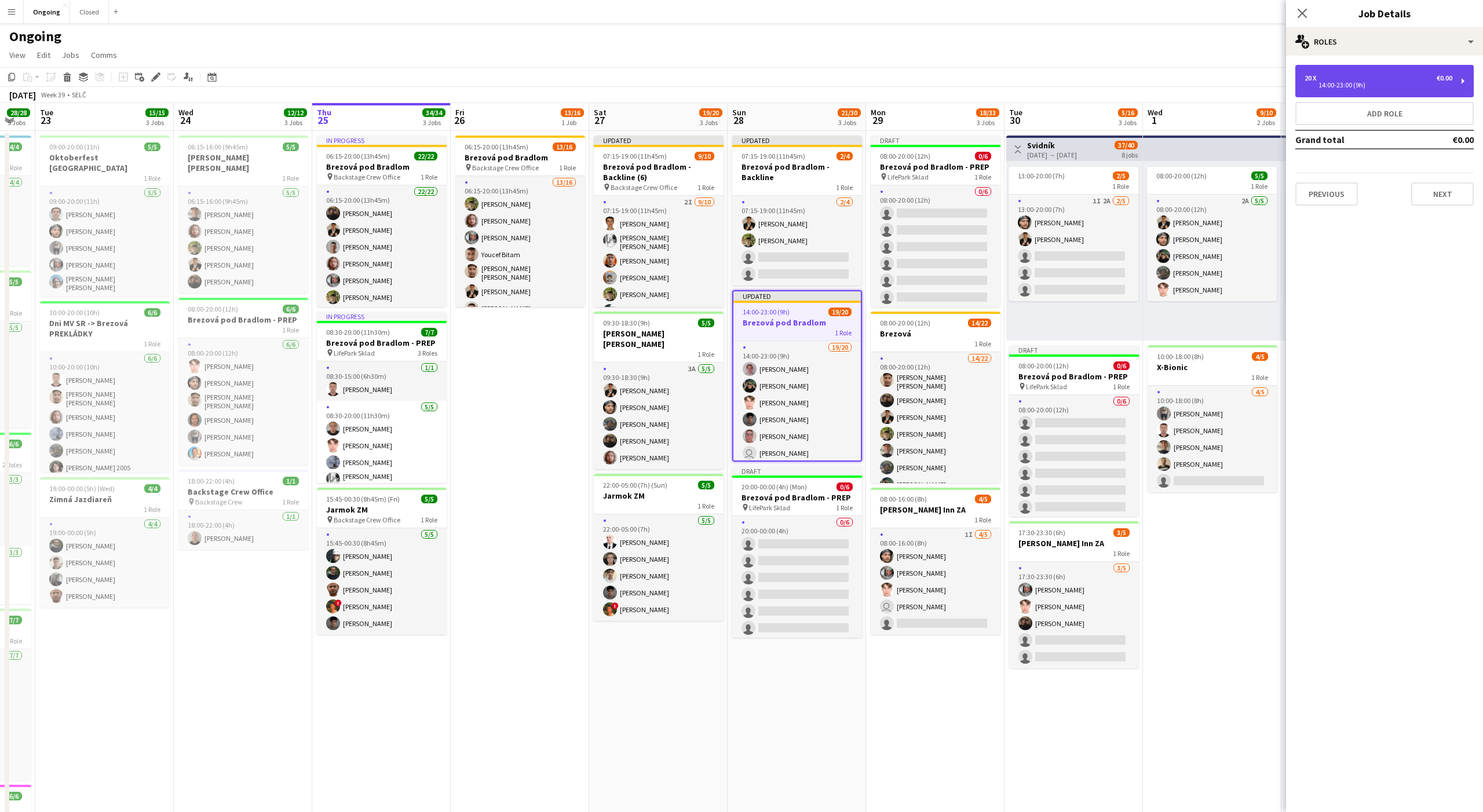
click at [1340, 76] on div "20 x €0.00" at bounding box center [1378, 78] width 148 height 8
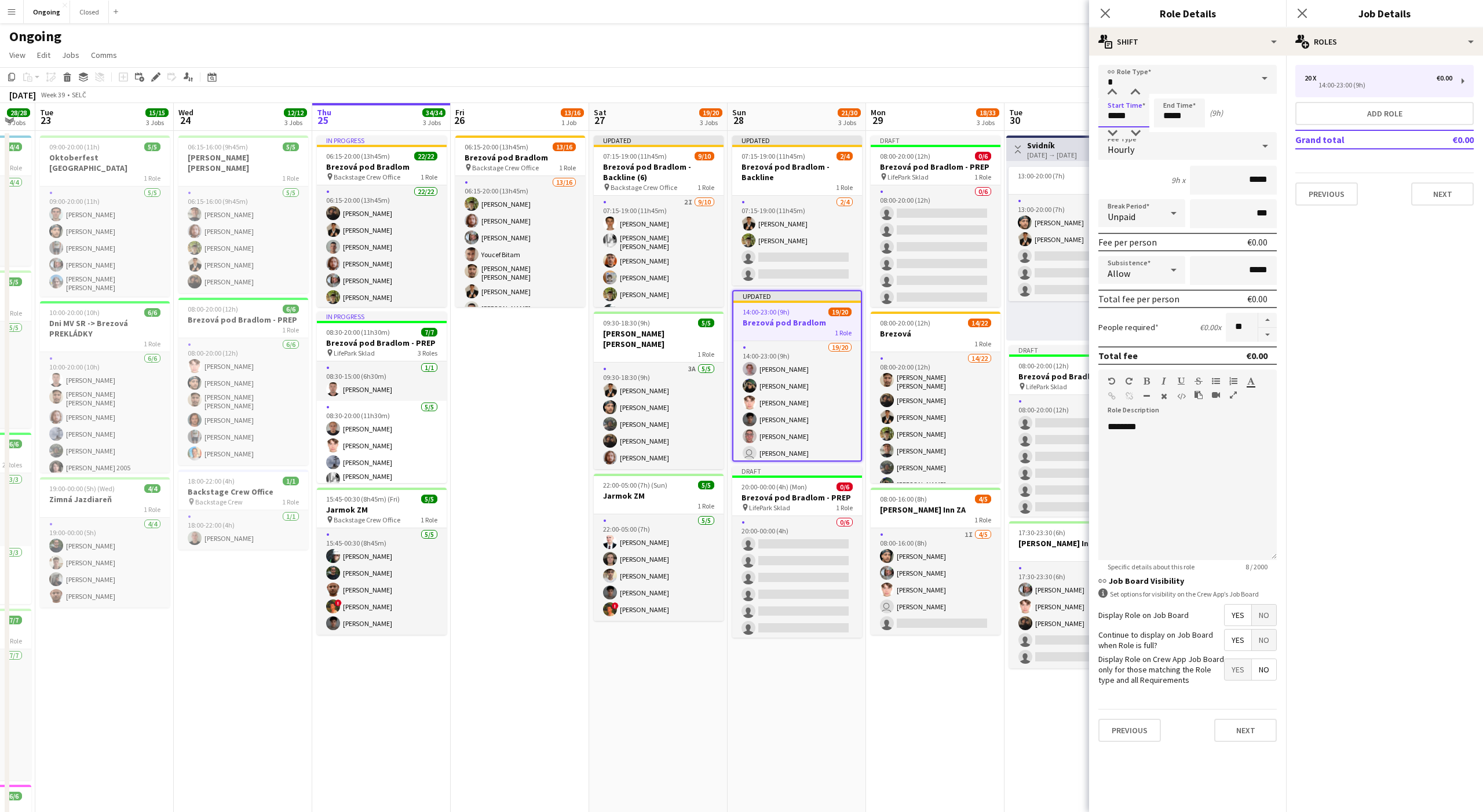
click at [1115, 117] on input "*****" at bounding box center [1124, 113] width 51 height 29
click at [1114, 131] on div at bounding box center [1112, 133] width 23 height 11
type input "*****"
click at [1136, 89] on div at bounding box center [1135, 93] width 23 height 11
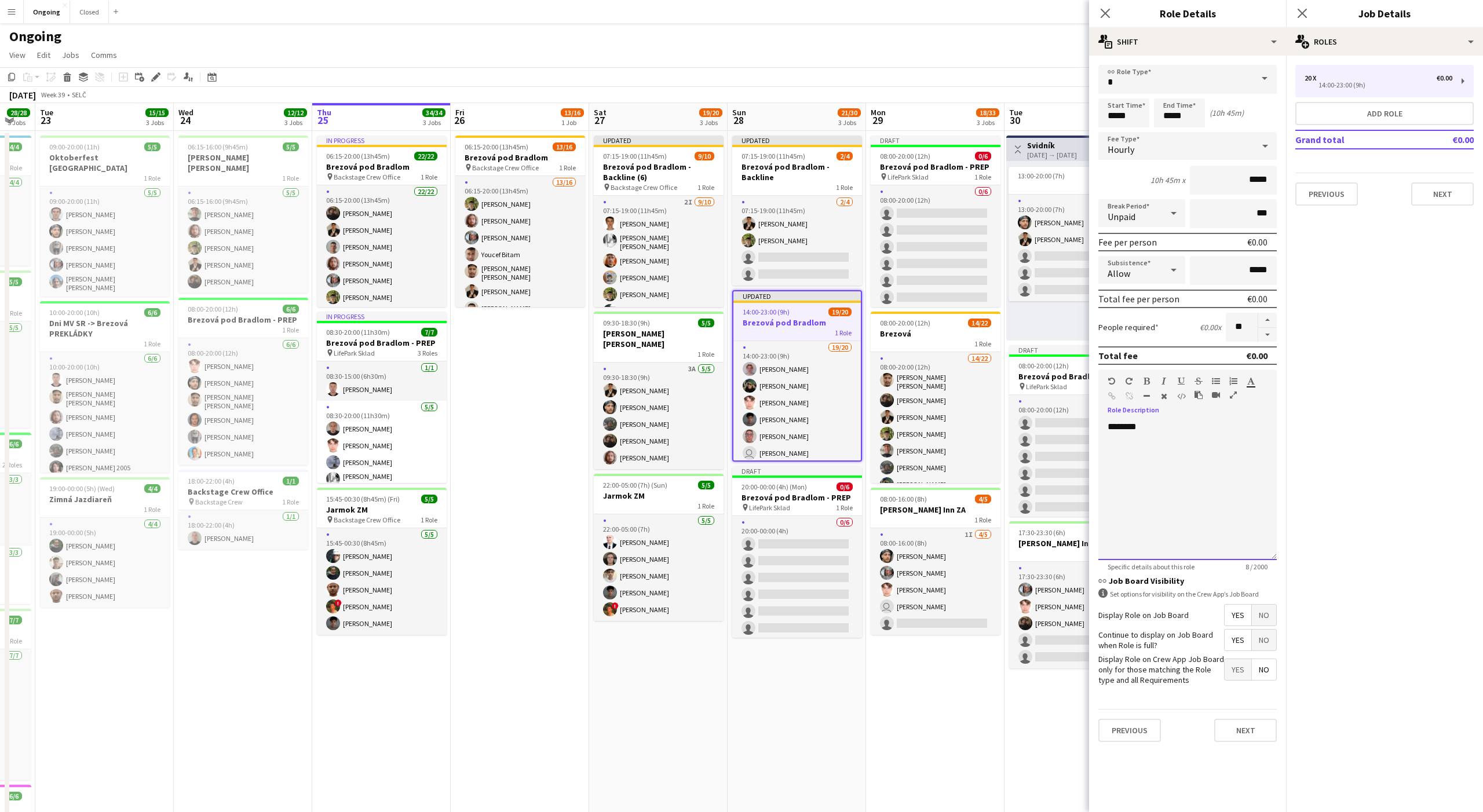
click at [1161, 479] on div "********" at bounding box center [1187, 490] width 178 height 139
paste div
drag, startPoint x: 1108, startPoint y: 436, endPoint x: 1115, endPoint y: 436, distance: 7.0
click at [1115, 436] on span "**********" at bounding box center [1185, 438] width 154 height 9
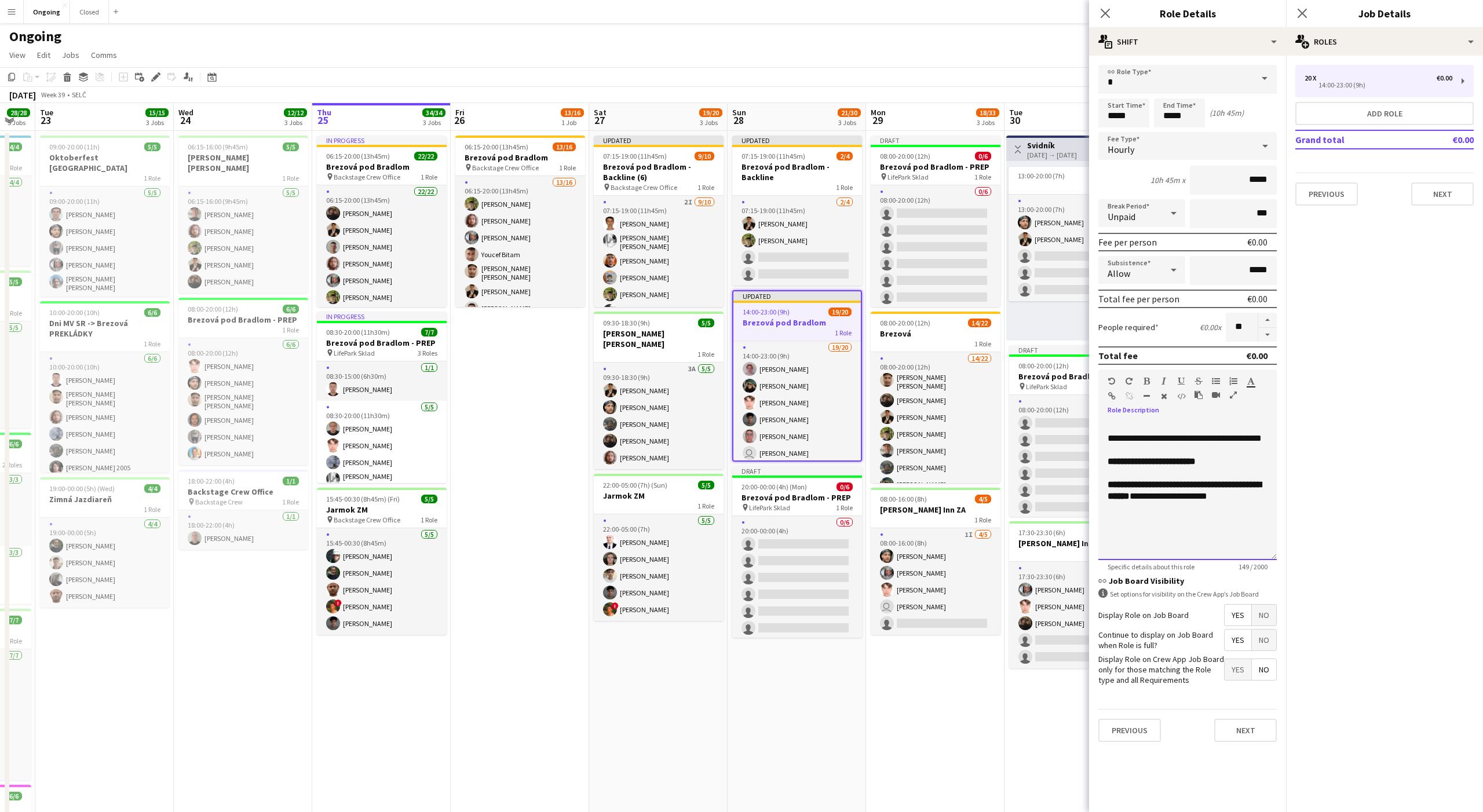
click at [1115, 436] on span "**********" at bounding box center [1185, 438] width 154 height 9
click at [1145, 441] on span "**********" at bounding box center [1183, 438] width 150 height 9
click at [1213, 437] on span "**********" at bounding box center [1183, 438] width 150 height 9
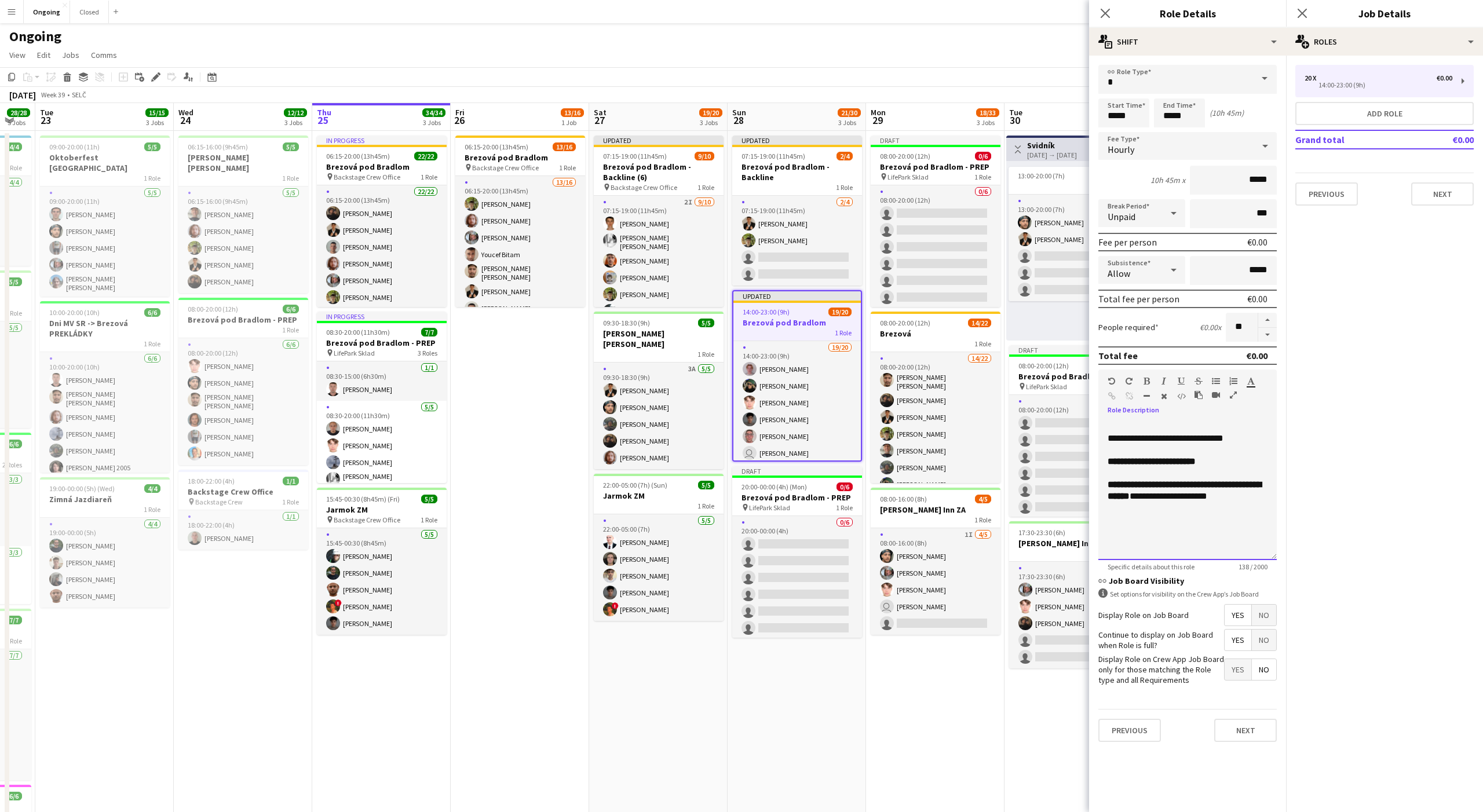
click at [1205, 540] on div "**********" at bounding box center [1187, 490] width 178 height 139
drag, startPoint x: 1173, startPoint y: 495, endPoint x: 1201, endPoint y: 525, distance: 41.0
click at [1201, 525] on div "**********" at bounding box center [1187, 490] width 178 height 139
drag, startPoint x: 1200, startPoint y: 524, endPoint x: 1183, endPoint y: 500, distance: 29.4
click at [1183, 500] on div "**********" at bounding box center [1187, 490] width 178 height 139
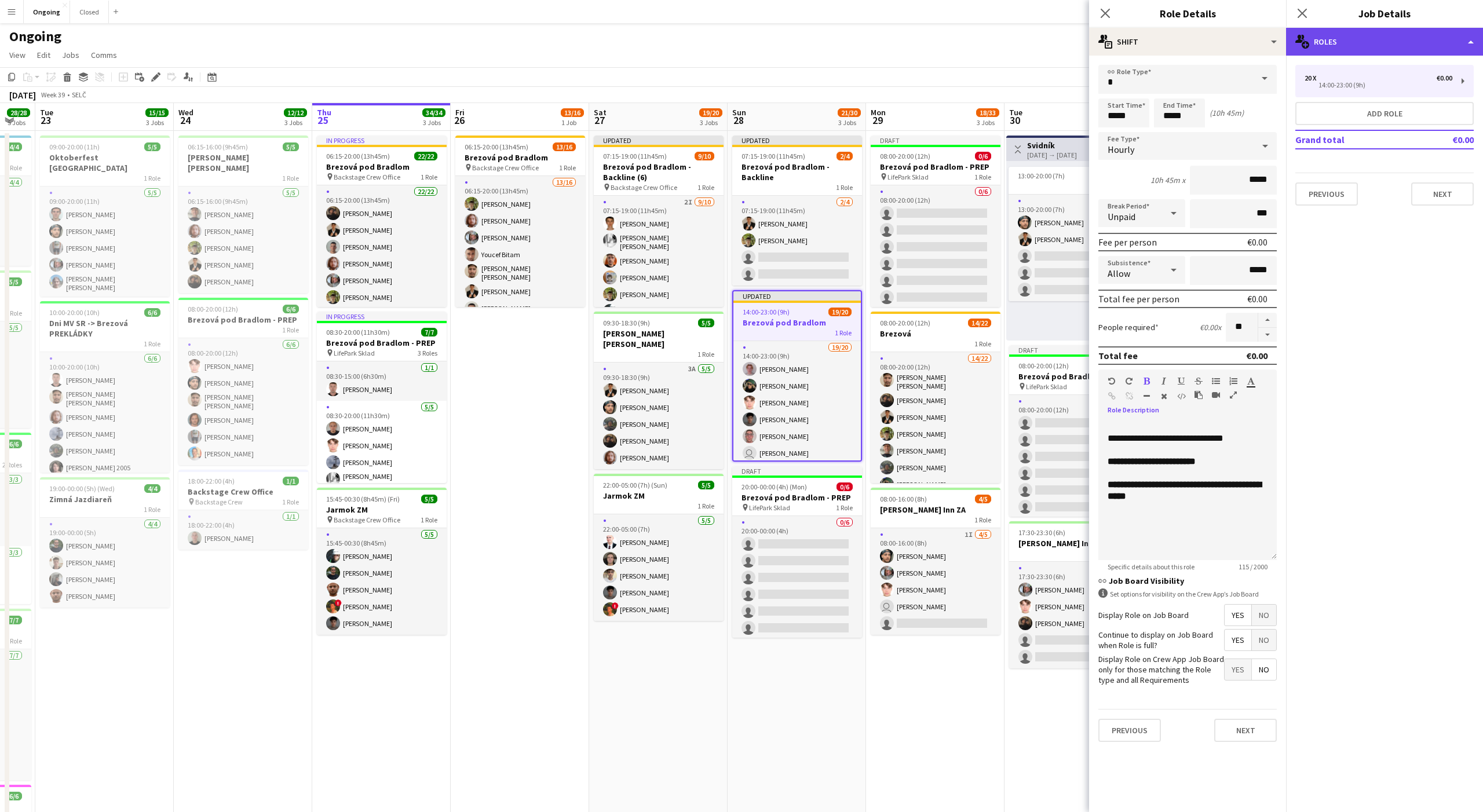
click at [1365, 46] on div "multiple-users-add Roles" at bounding box center [1385, 42] width 197 height 28
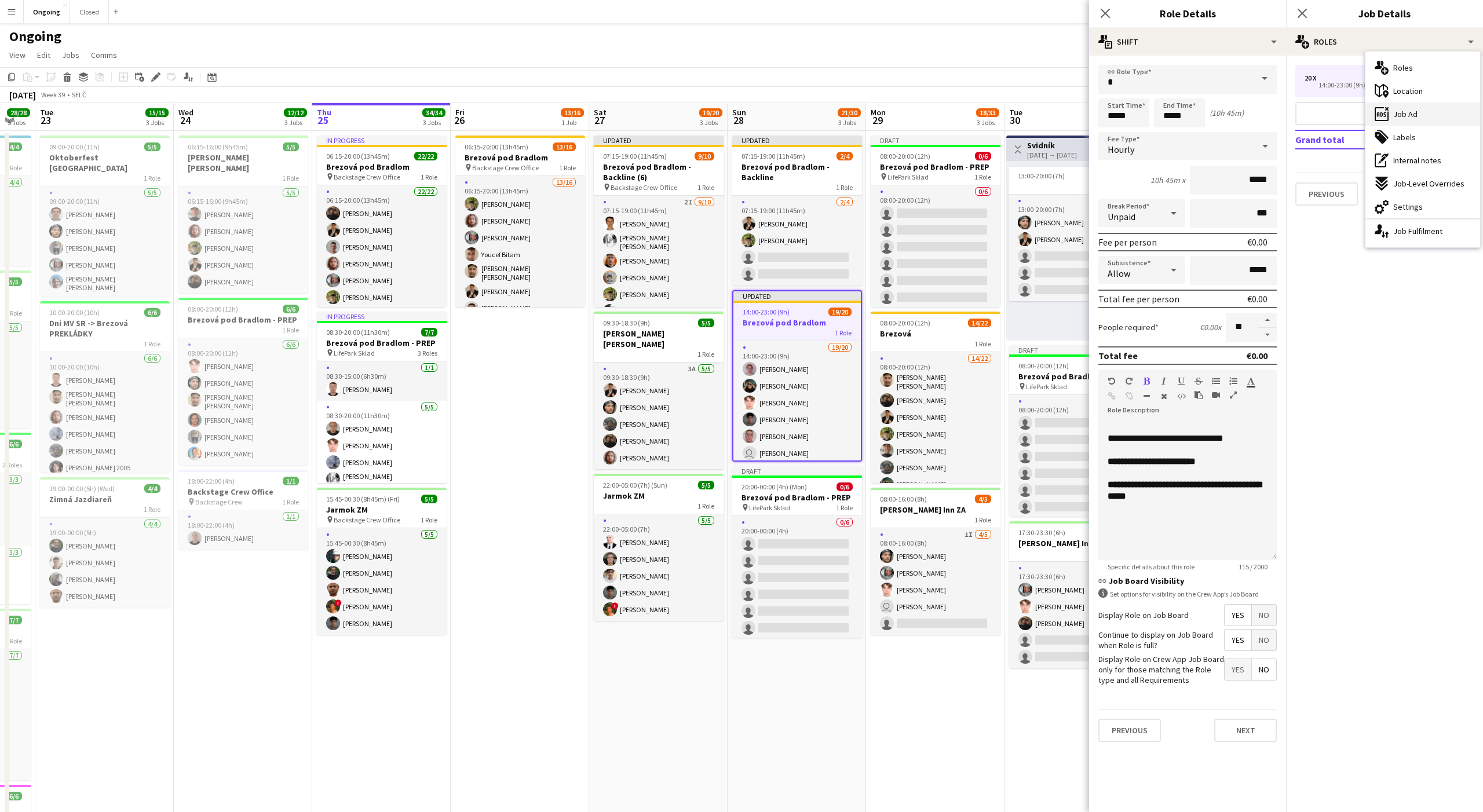
click at [1403, 116] on span "Job Ad" at bounding box center [1405, 114] width 24 height 10
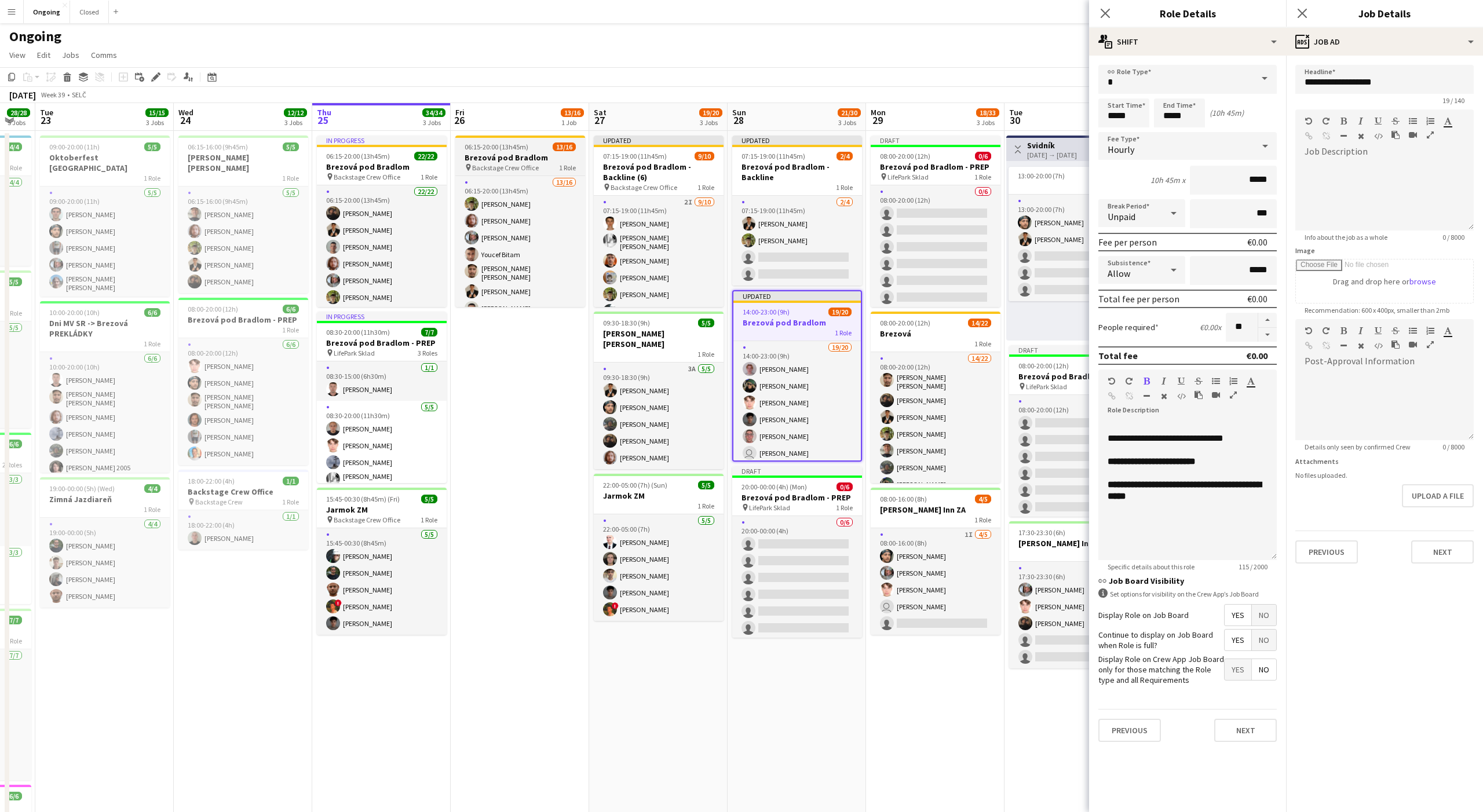
click at [515, 160] on h3 "Brezová pod Bradlom" at bounding box center [520, 157] width 130 height 10
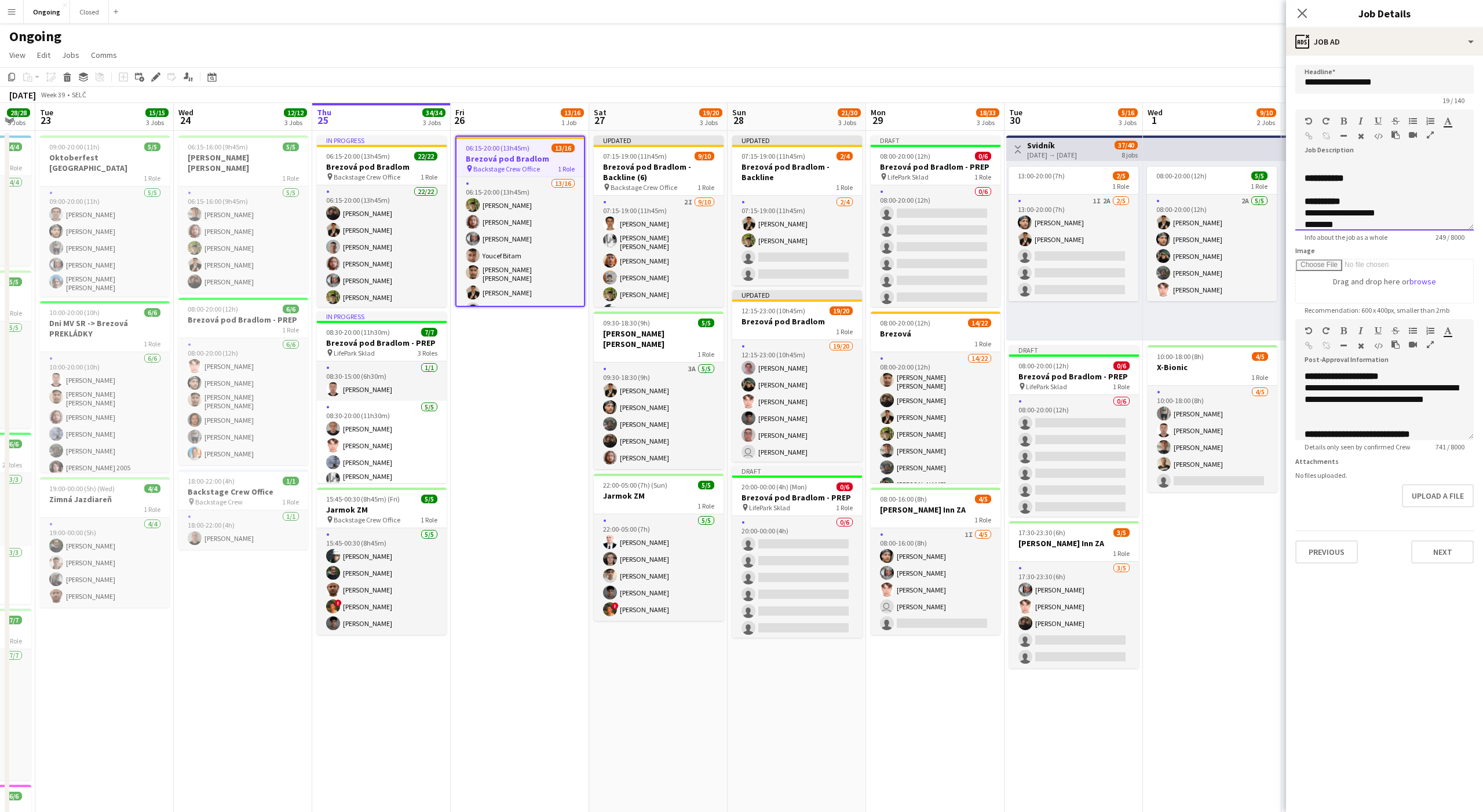
click at [1378, 187] on div at bounding box center [1385, 190] width 160 height 11
click at [811, 321] on h3 "Brezová pod Bradlom" at bounding box center [797, 321] width 130 height 10
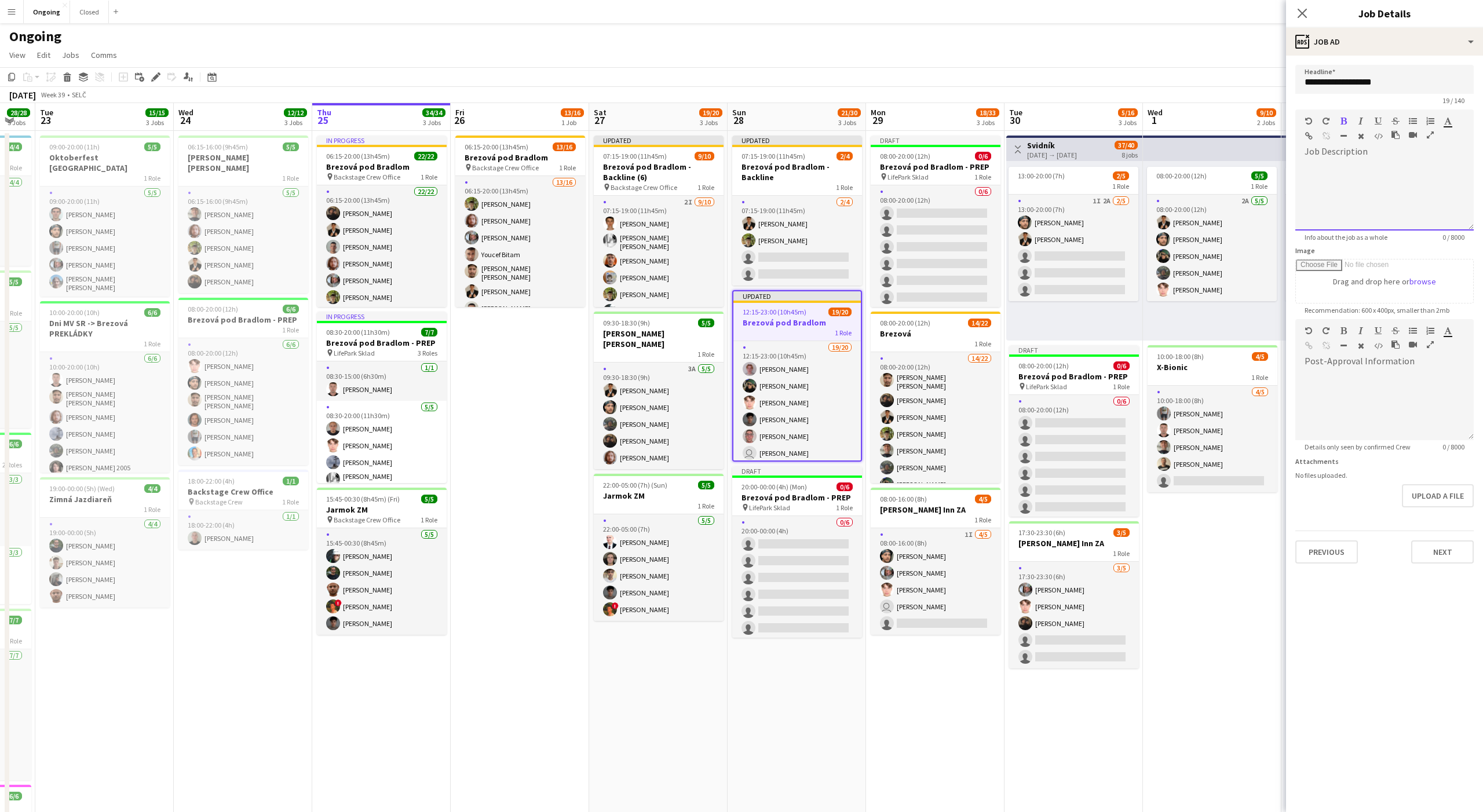
click at [1380, 197] on div at bounding box center [1384, 196] width 178 height 69
paste div
click at [505, 159] on h3 "Brezová pod Bradlom" at bounding box center [520, 157] width 130 height 10
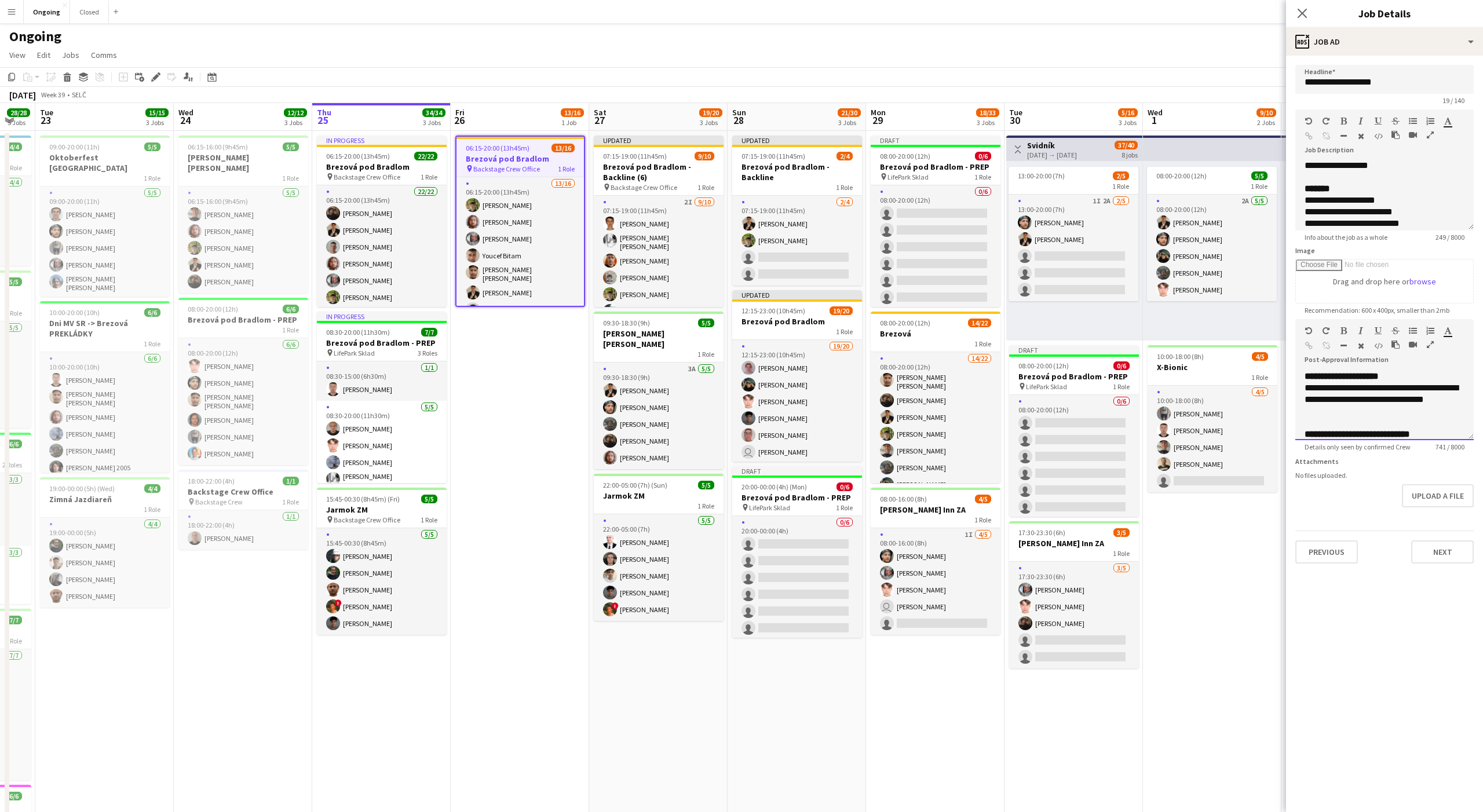
click at [1356, 379] on span "**********" at bounding box center [1341, 376] width 74 height 9
copy div "**********"
click at [797, 314] on app-job-card "Updated 12:15-23:00 (10h45m) 19/20 Brezová pod Bradlom 1 Role 19/20 12:15-23:00…" at bounding box center [797, 376] width 130 height 171
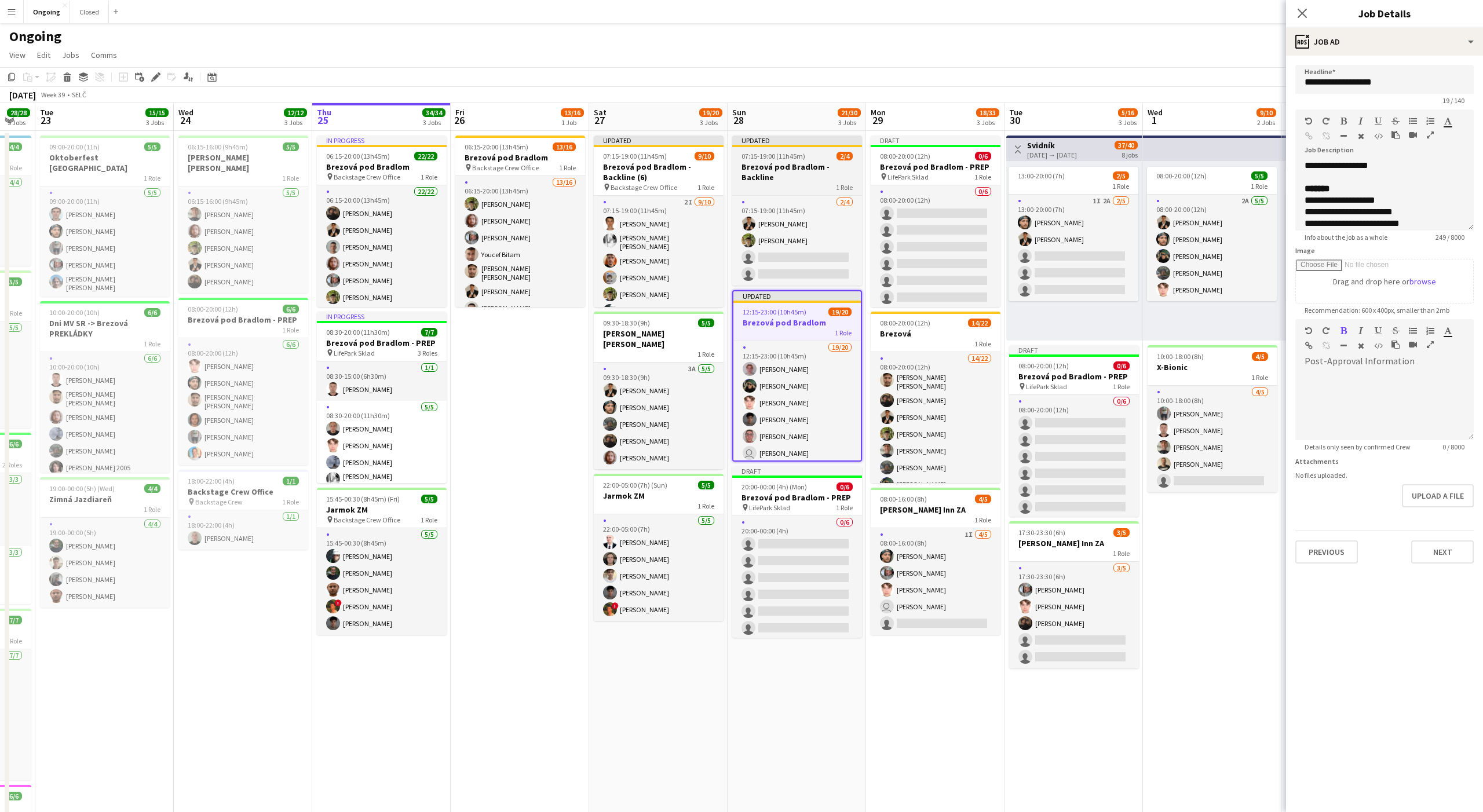
click at [783, 160] on app-job-card "Updated 07:15-19:00 (11h45m) 2/4 Brezová pod Bradlom - Backline 1 Role 2/4 07:1…" at bounding box center [797, 211] width 130 height 150
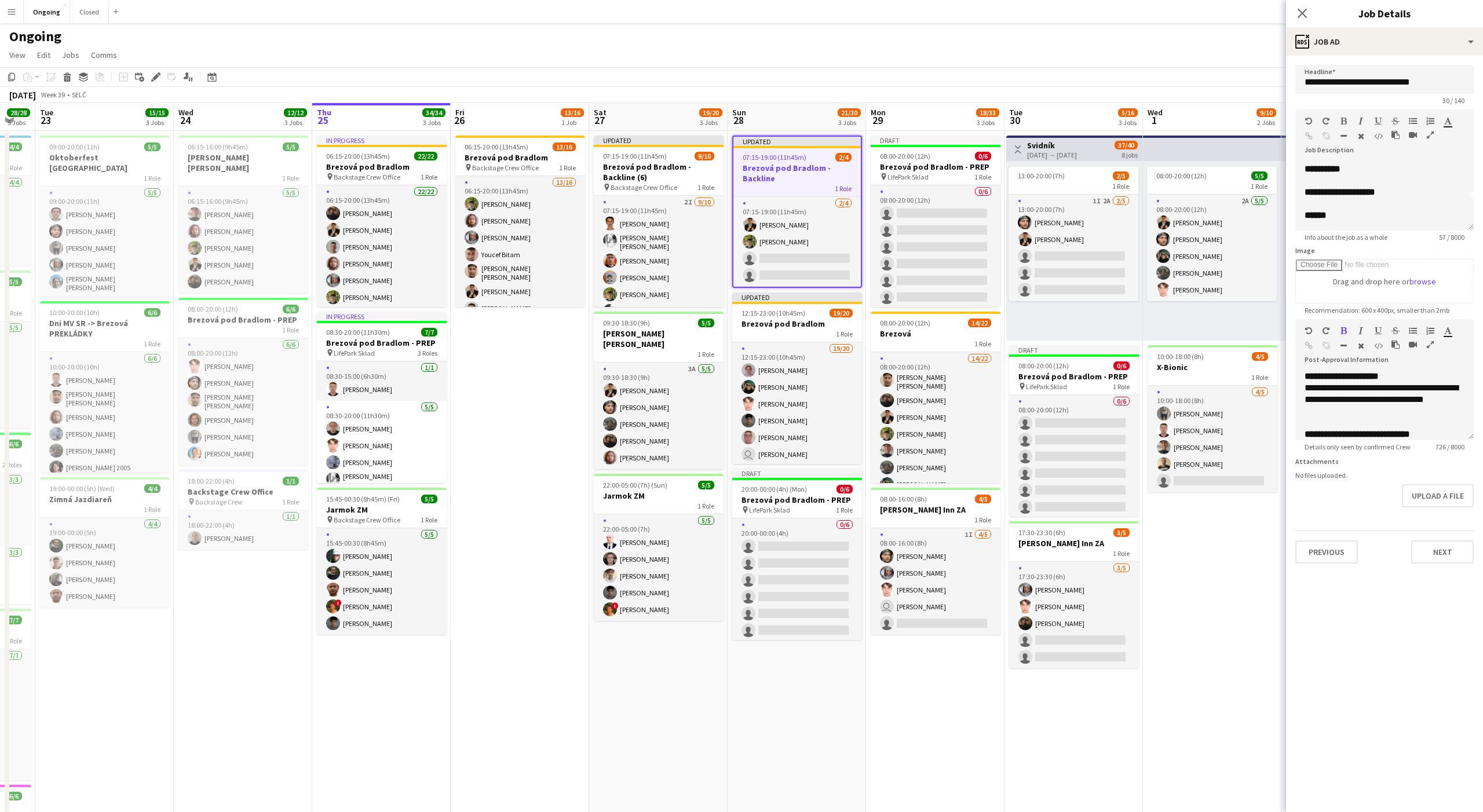
scroll to position [32, 0]
click at [624, 156] on span "07:15-19:00 (11h45m)" at bounding box center [635, 156] width 63 height 9
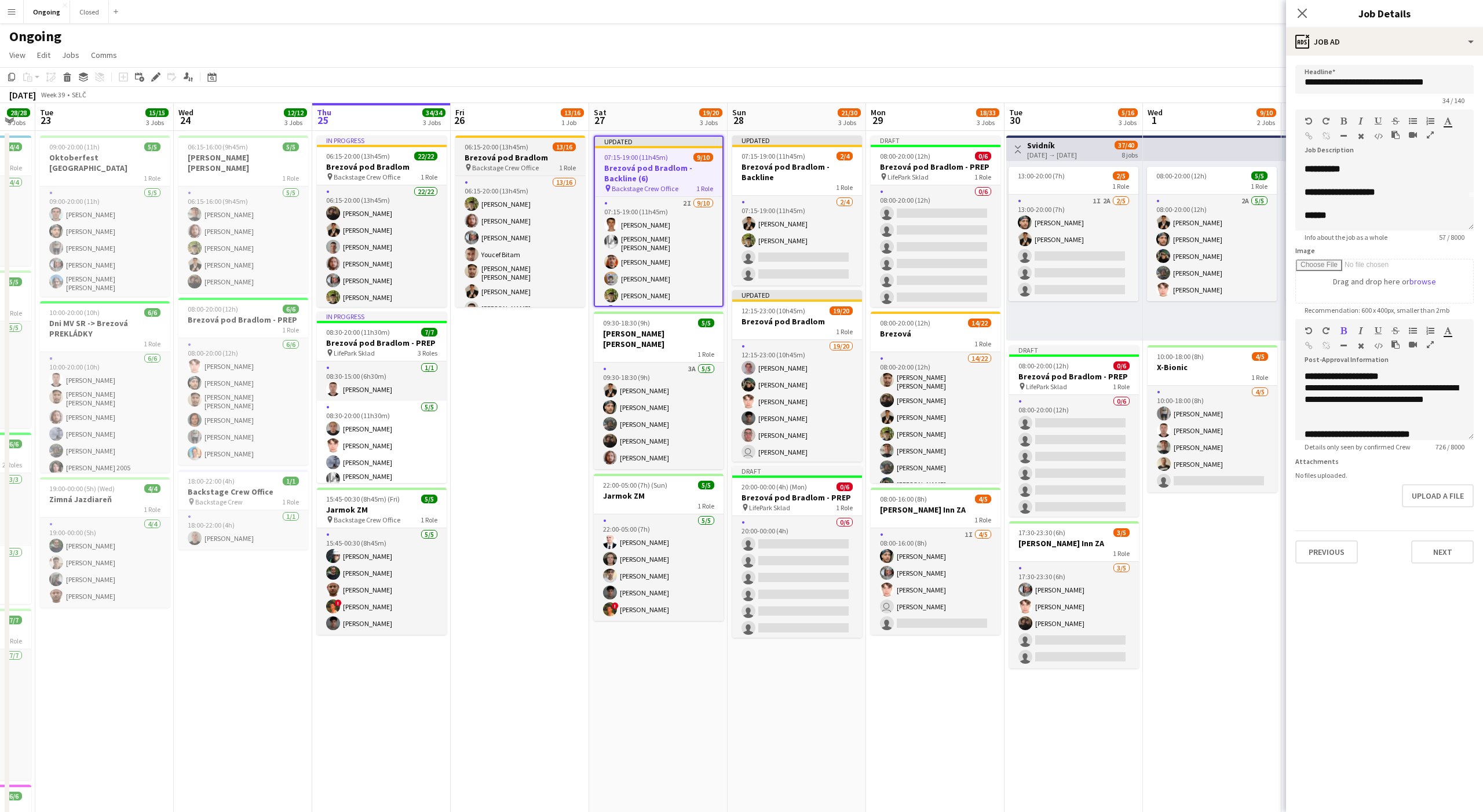
click at [493, 152] on h3 "Brezová pod Bradlom" at bounding box center [520, 157] width 130 height 10
type input "**********"
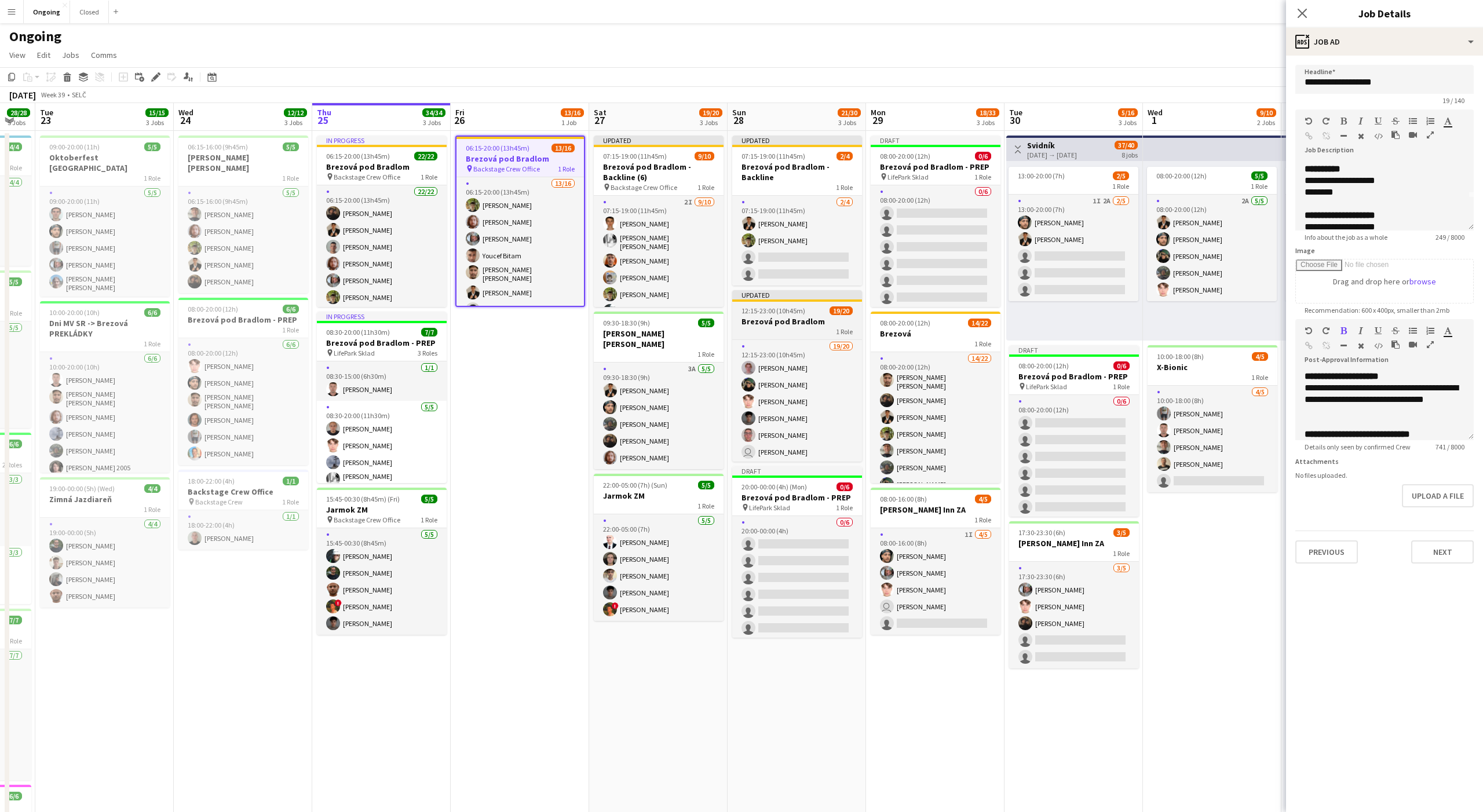
click at [774, 320] on h3 "Brezová pod Bradlom" at bounding box center [797, 321] width 130 height 10
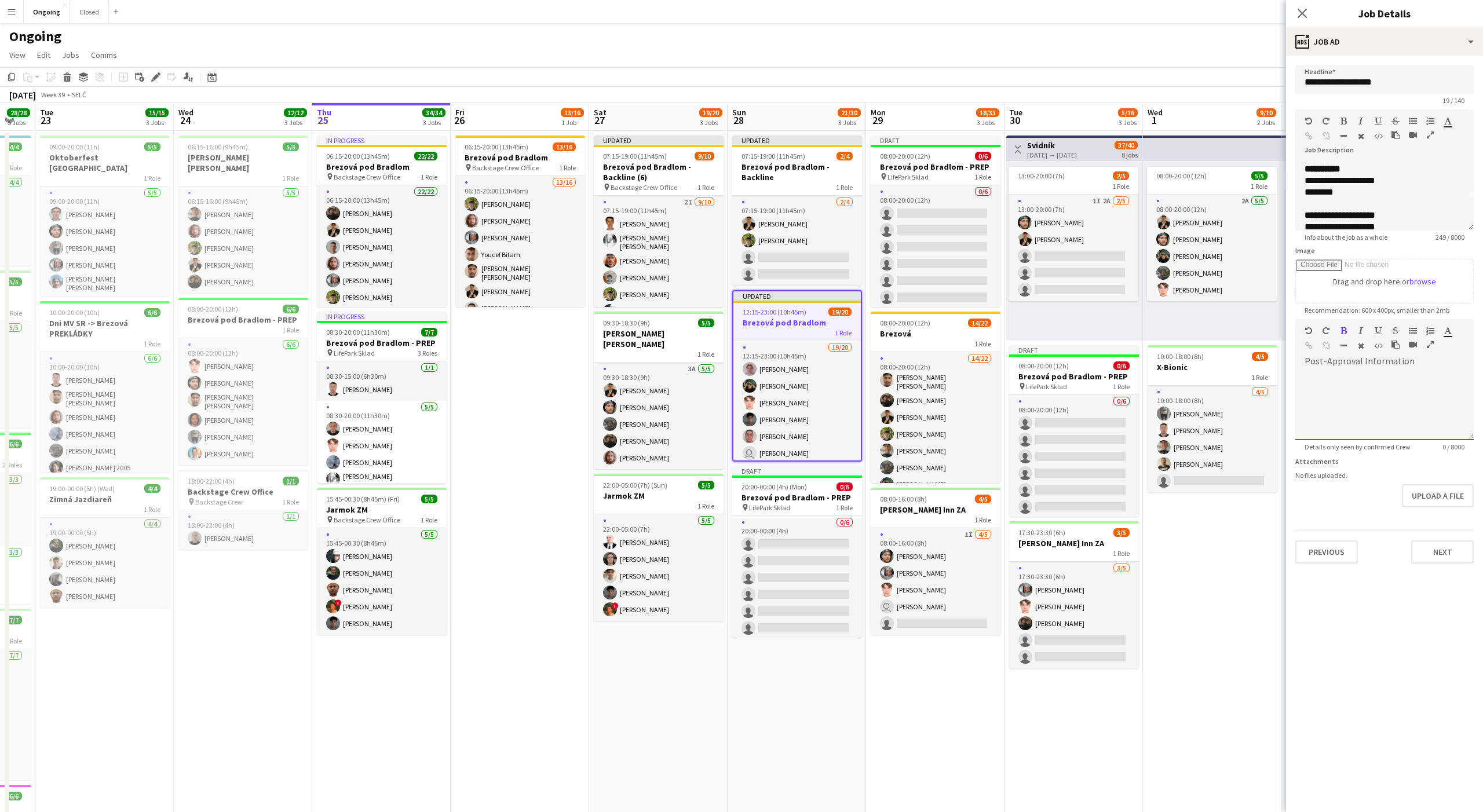
click at [1348, 382] on div at bounding box center [1384, 405] width 178 height 69
paste div
click at [1379, 373] on span "**********" at bounding box center [1341, 376] width 74 height 9
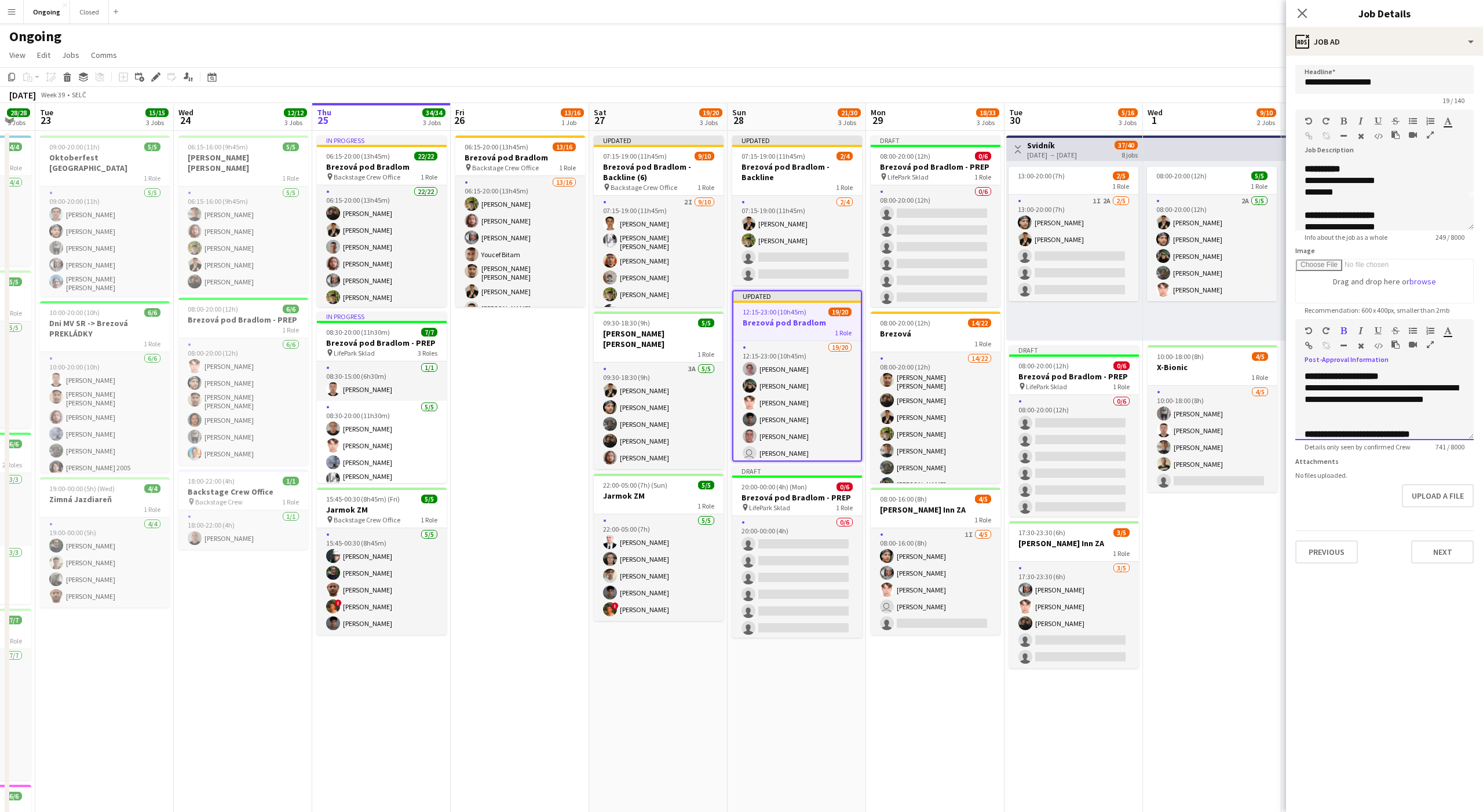
click at [1375, 375] on span "**********" at bounding box center [1341, 376] width 74 height 9
click at [788, 176] on h3 "Brezová pod Bradlom - Backline" at bounding box center [797, 172] width 130 height 21
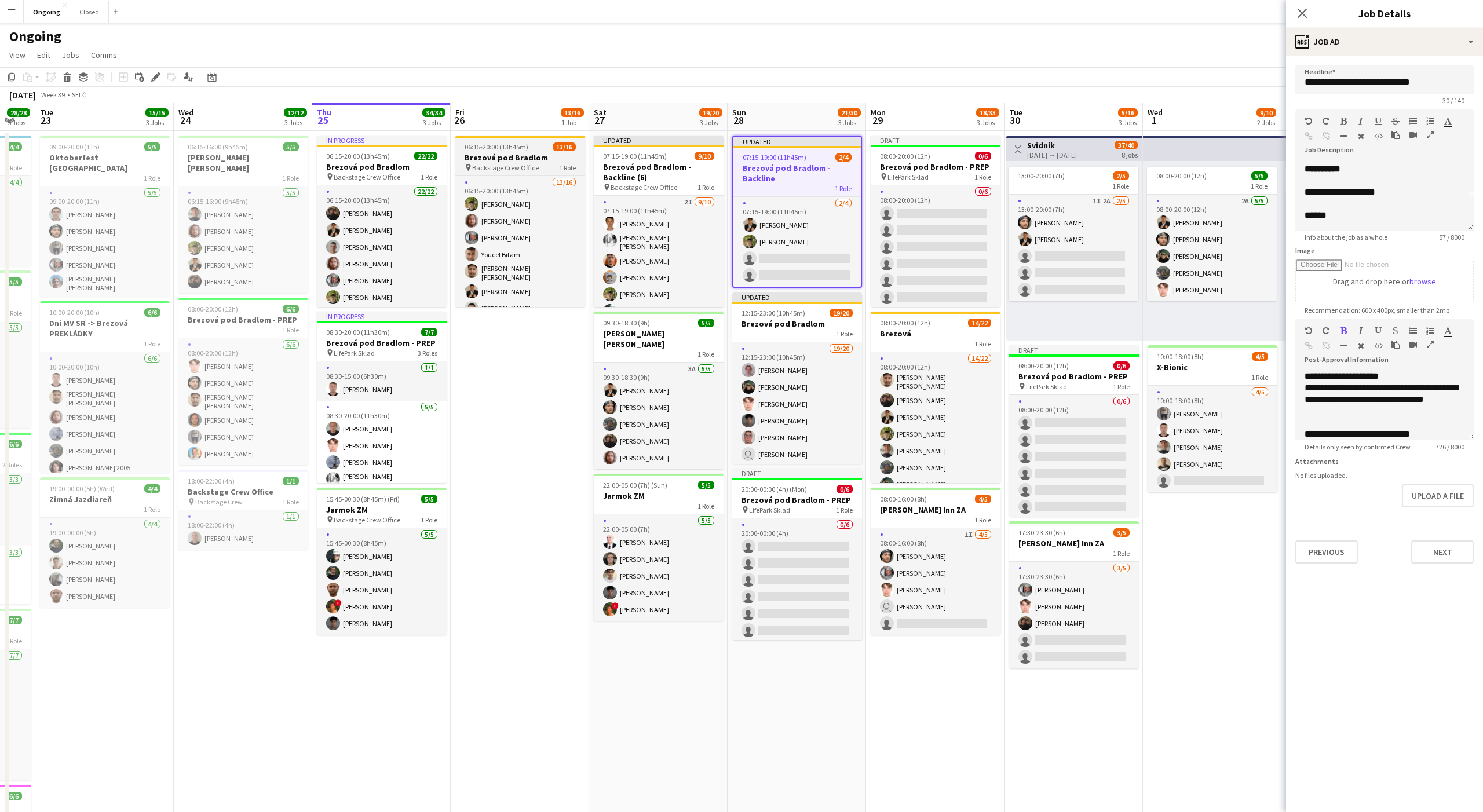
click at [490, 148] on span "06:15-20:00 (13h45m)" at bounding box center [496, 147] width 63 height 9
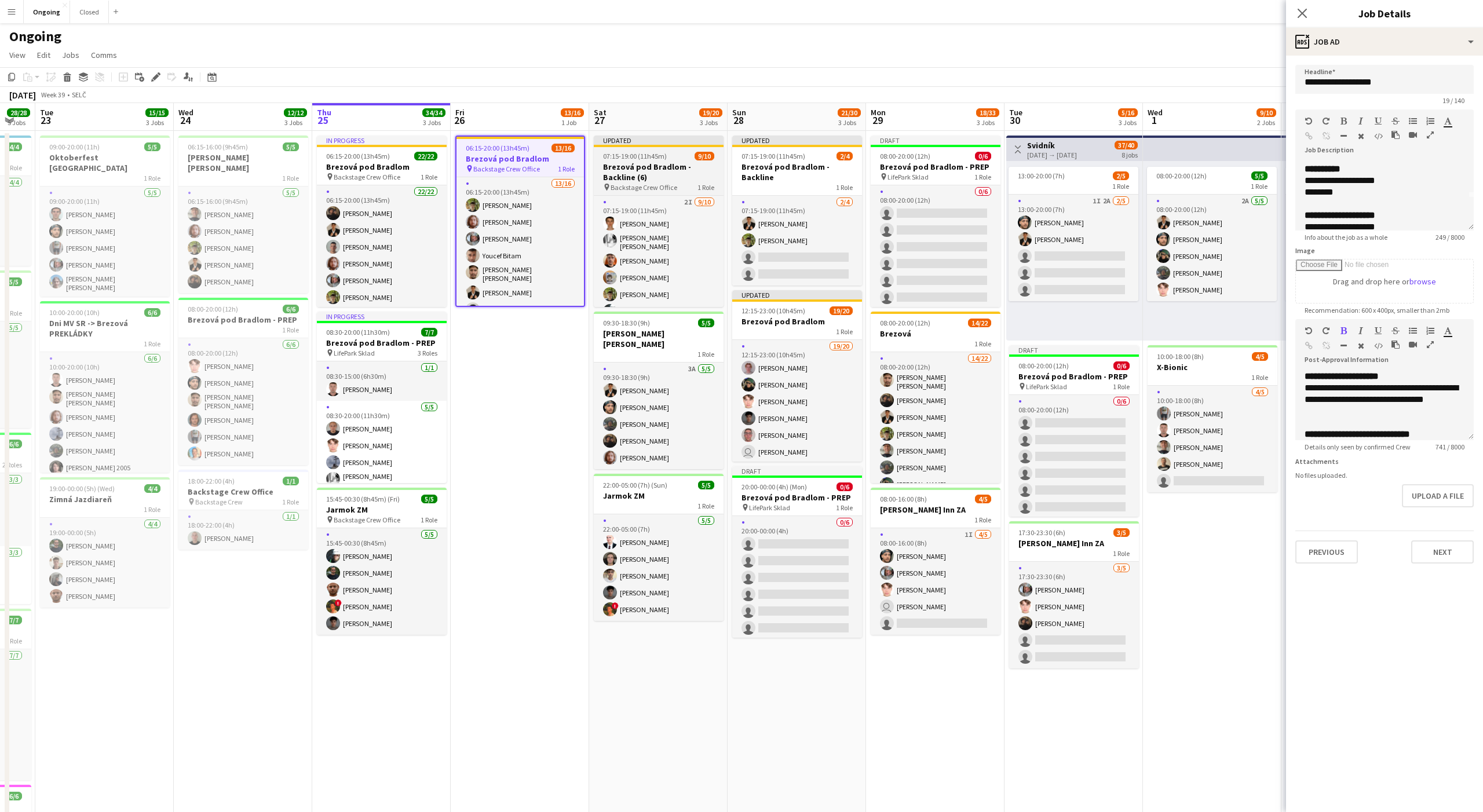
click at [650, 162] on h3 "Brezová pod Bradlom - Backline (6)" at bounding box center [658, 172] width 130 height 21
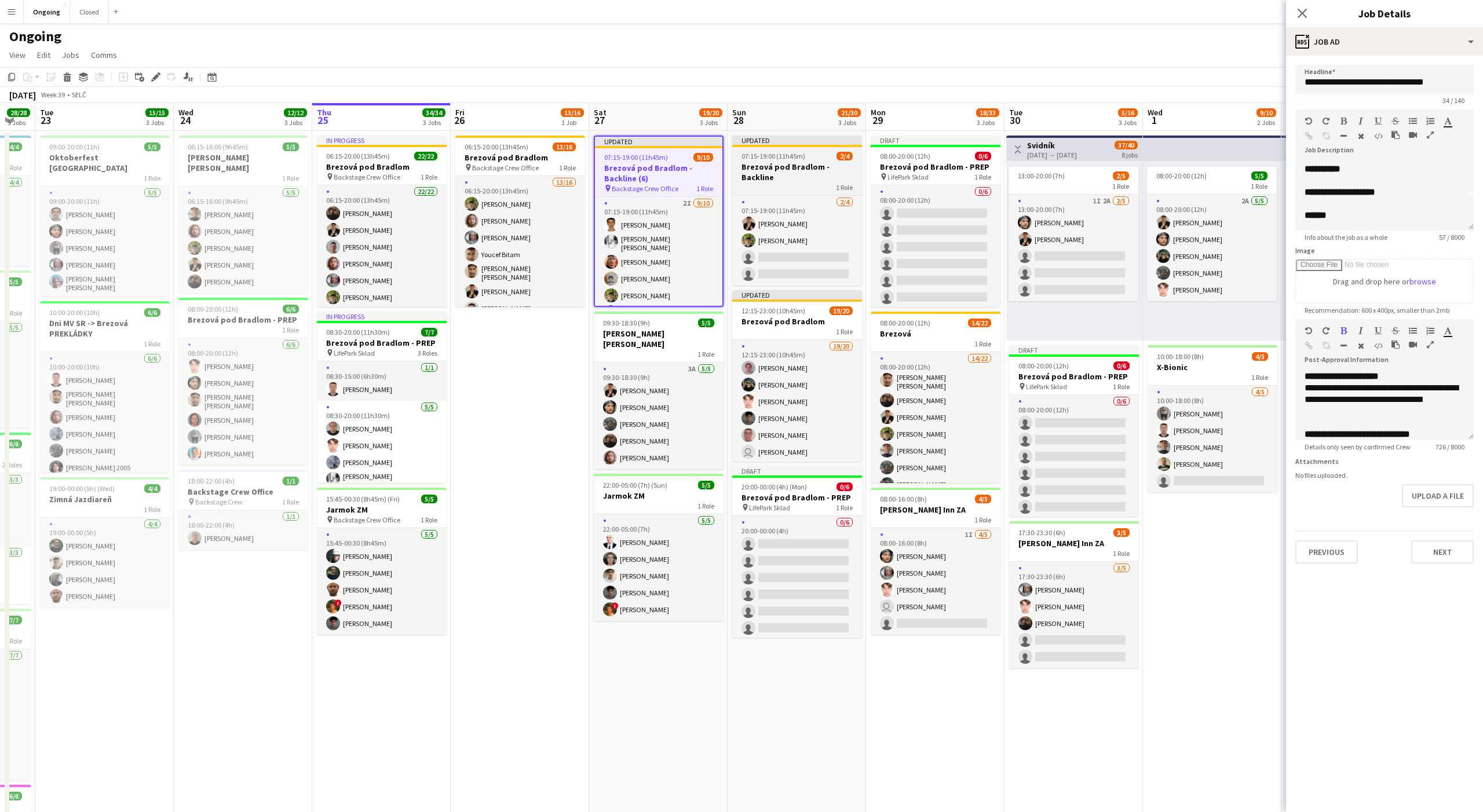
click at [790, 170] on h3 "Brezová pod Bradlom - Backline" at bounding box center [797, 172] width 130 height 21
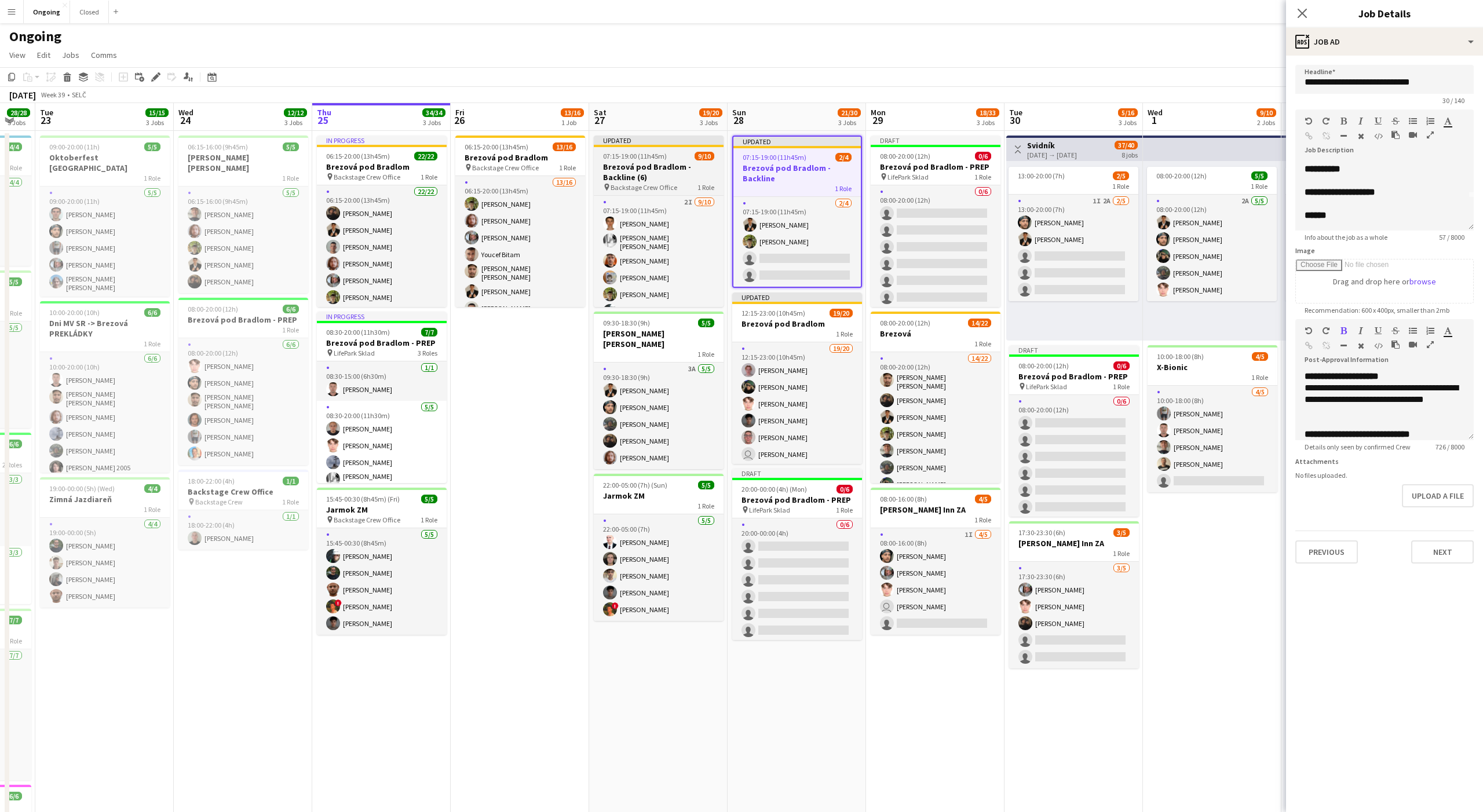
click at [673, 168] on h3 "Brezová pod Bradlom - Backline (6)" at bounding box center [658, 172] width 130 height 21
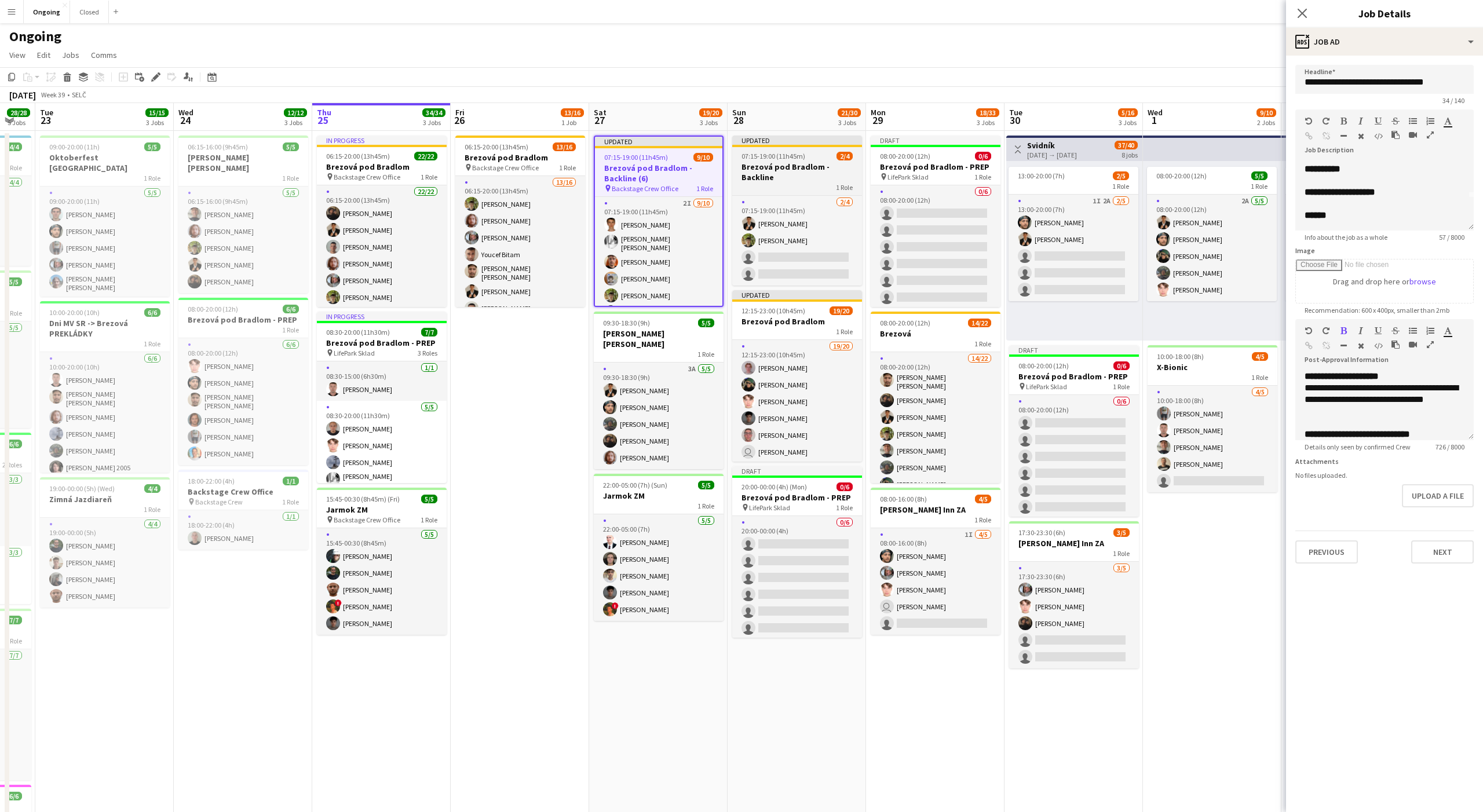
click at [814, 165] on h3 "Brezová pod Bradlom - Backline" at bounding box center [797, 172] width 130 height 21
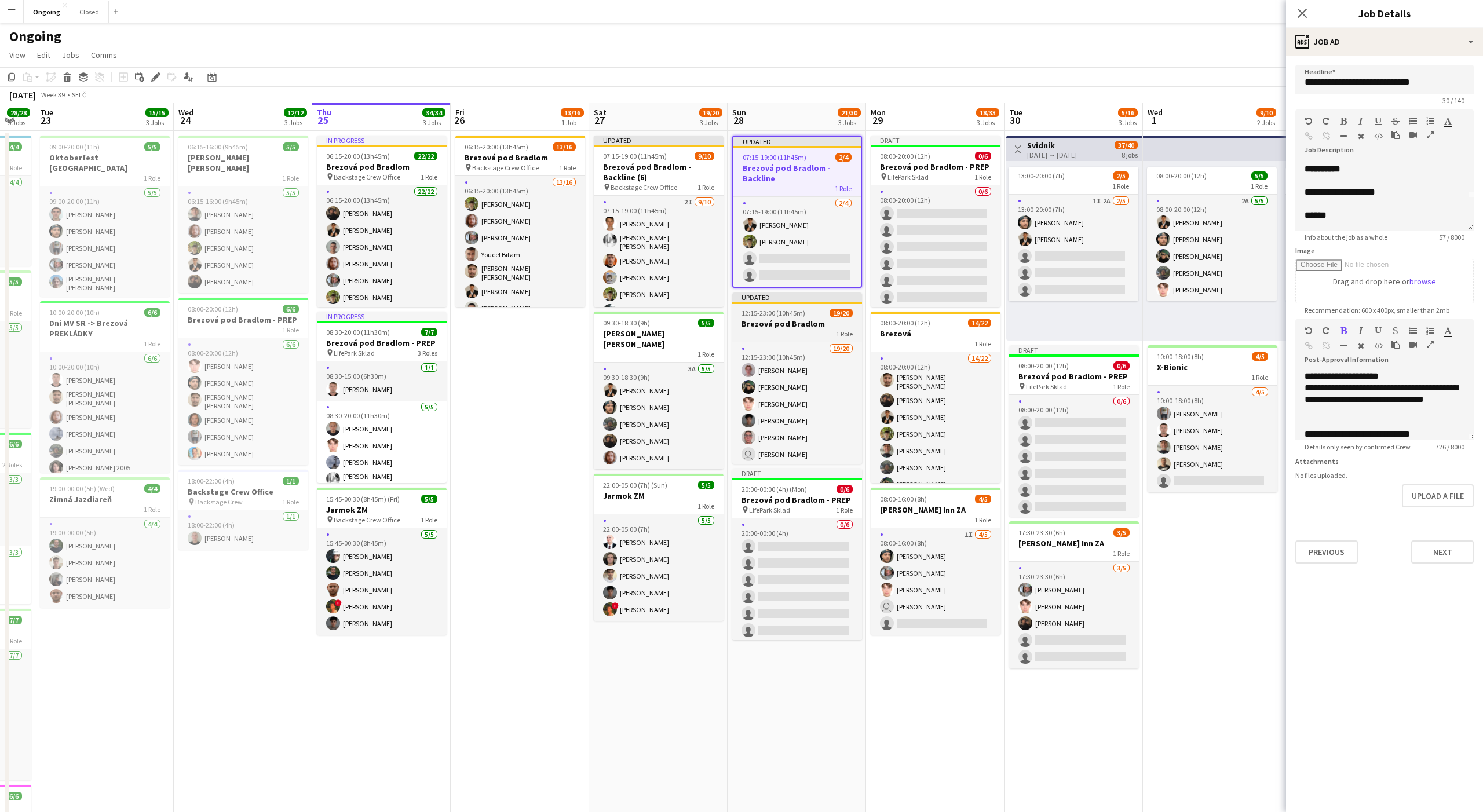
click at [798, 316] on span "12:15-23:00 (10h45m)" at bounding box center [773, 313] width 63 height 9
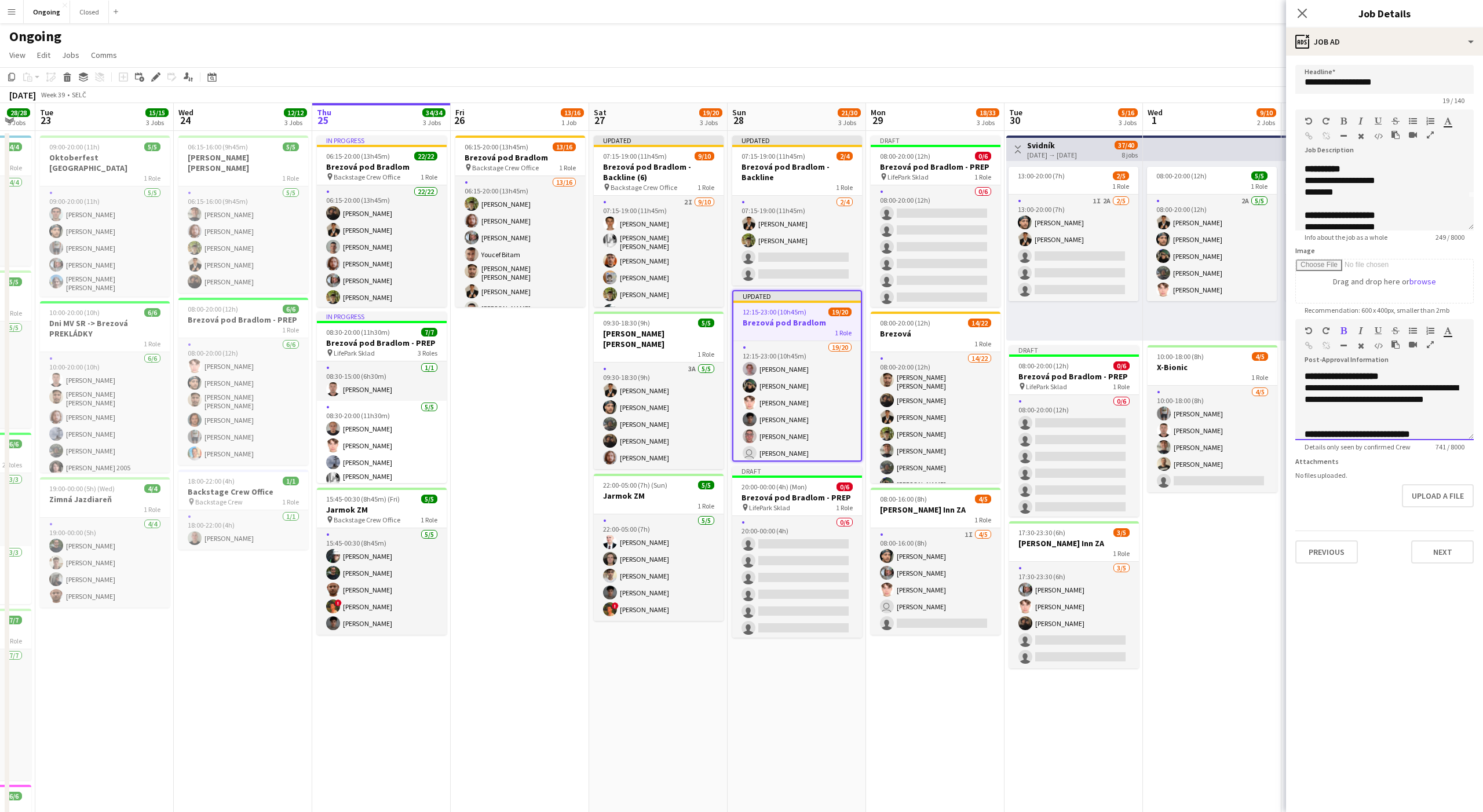
click at [1380, 432] on span "**********" at bounding box center [1357, 434] width 105 height 9
click at [1408, 432] on span "**********" at bounding box center [1357, 433] width 105 height 9
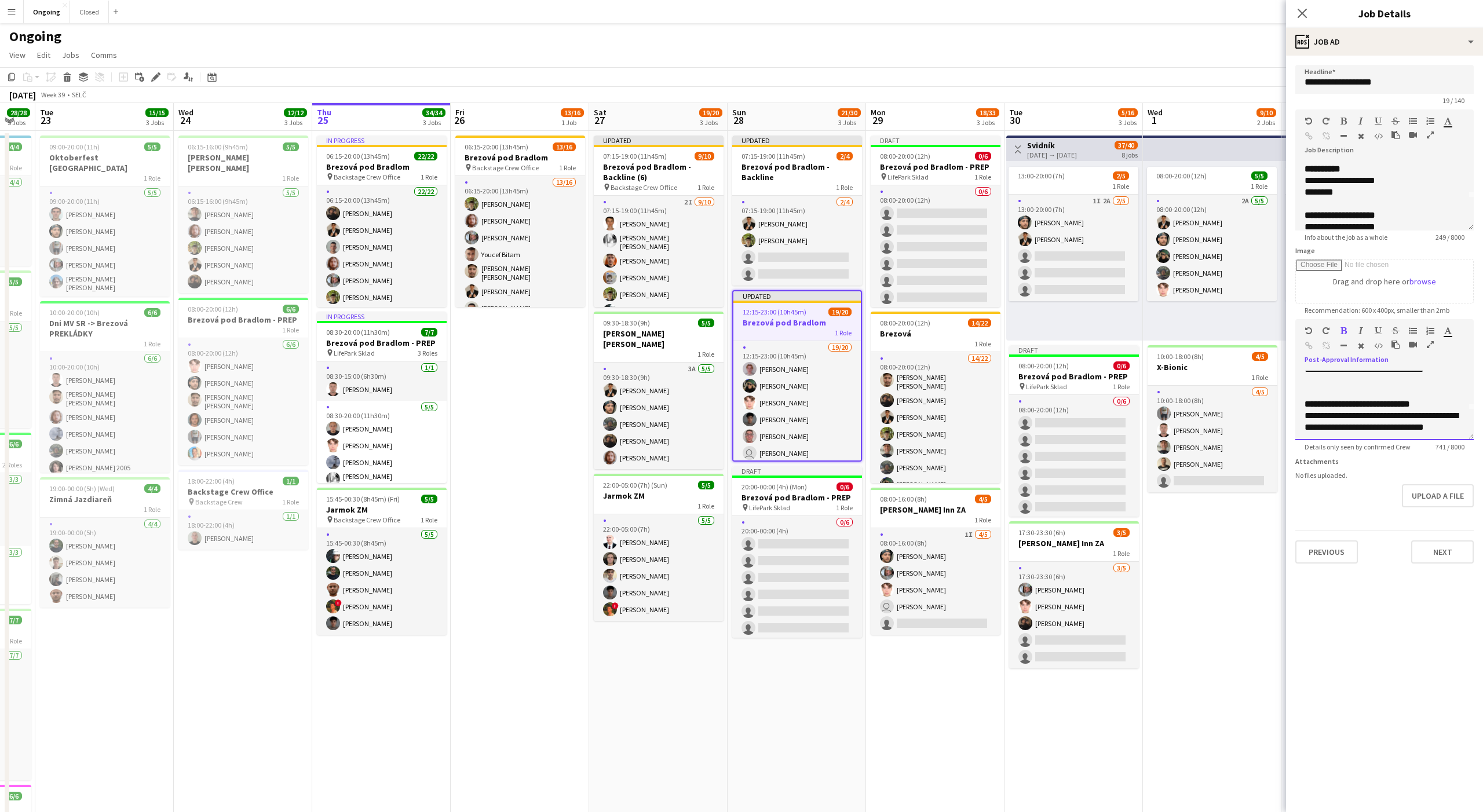
scroll to position [55, 0]
click at [809, 170] on h3 "Brezová pod Bradlom - Backline" at bounding box center [797, 172] width 130 height 21
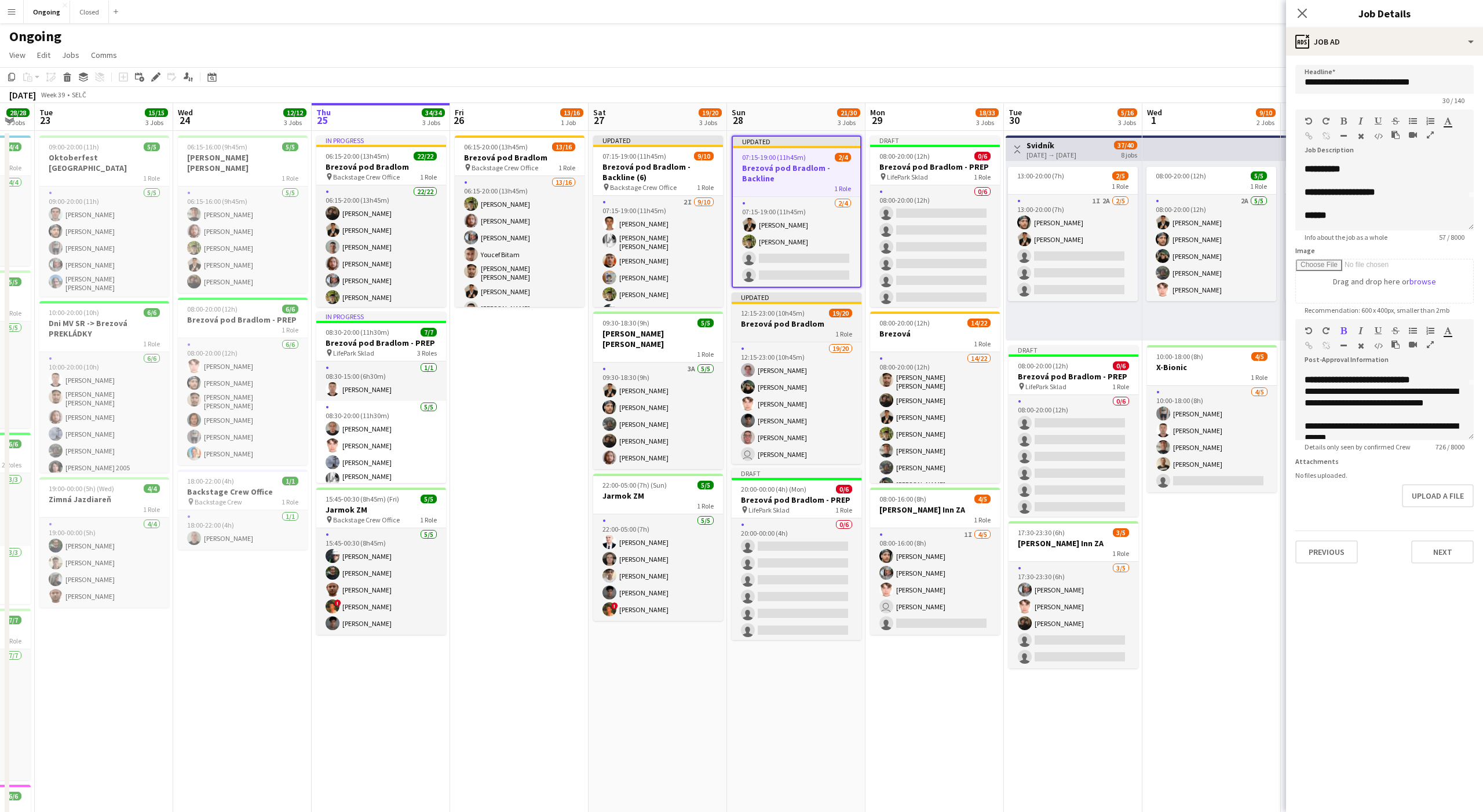
click at [796, 323] on h3 "Brezová pod Bradlom" at bounding box center [796, 324] width 130 height 10
type input "**********"
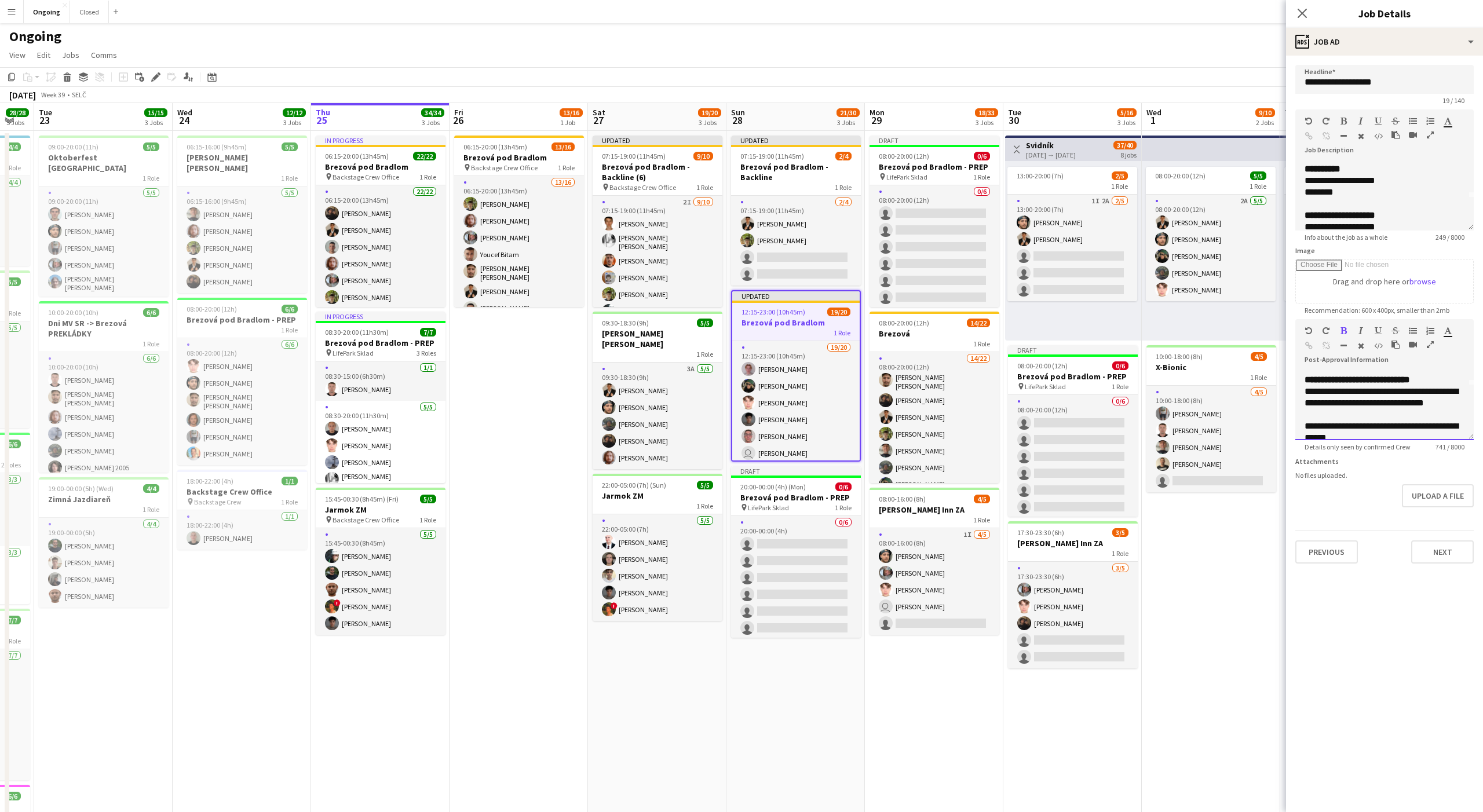
click at [1349, 402] on div "**********" at bounding box center [1385, 403] width 160 height 35
click at [1441, 562] on button "Next" at bounding box center [1442, 552] width 63 height 23
type input "*******"
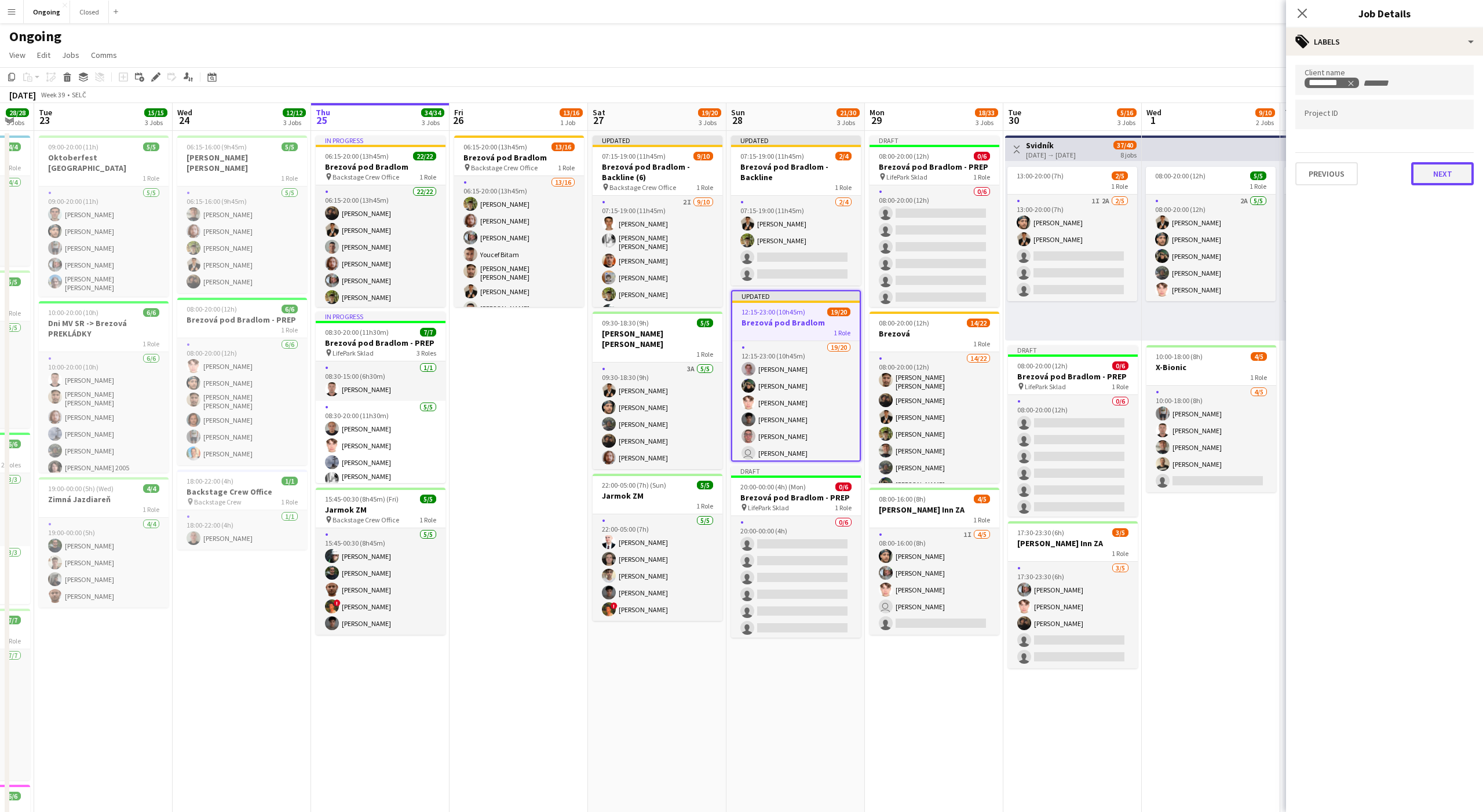
click at [1439, 172] on button "Next" at bounding box center [1442, 173] width 63 height 23
click at [1430, 229] on button "Next" at bounding box center [1442, 223] width 63 height 23
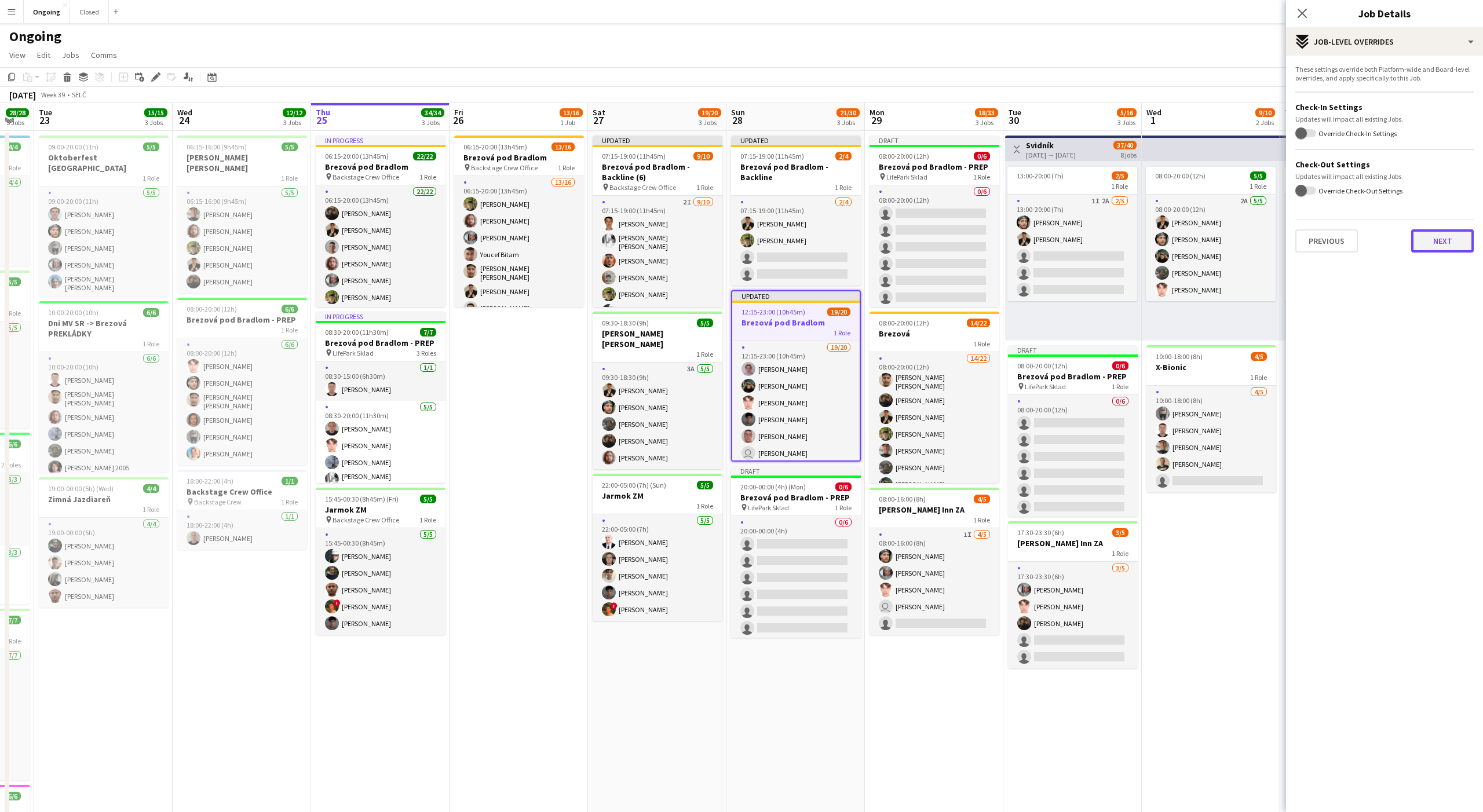
click at [1438, 248] on button "Next" at bounding box center [1442, 241] width 63 height 23
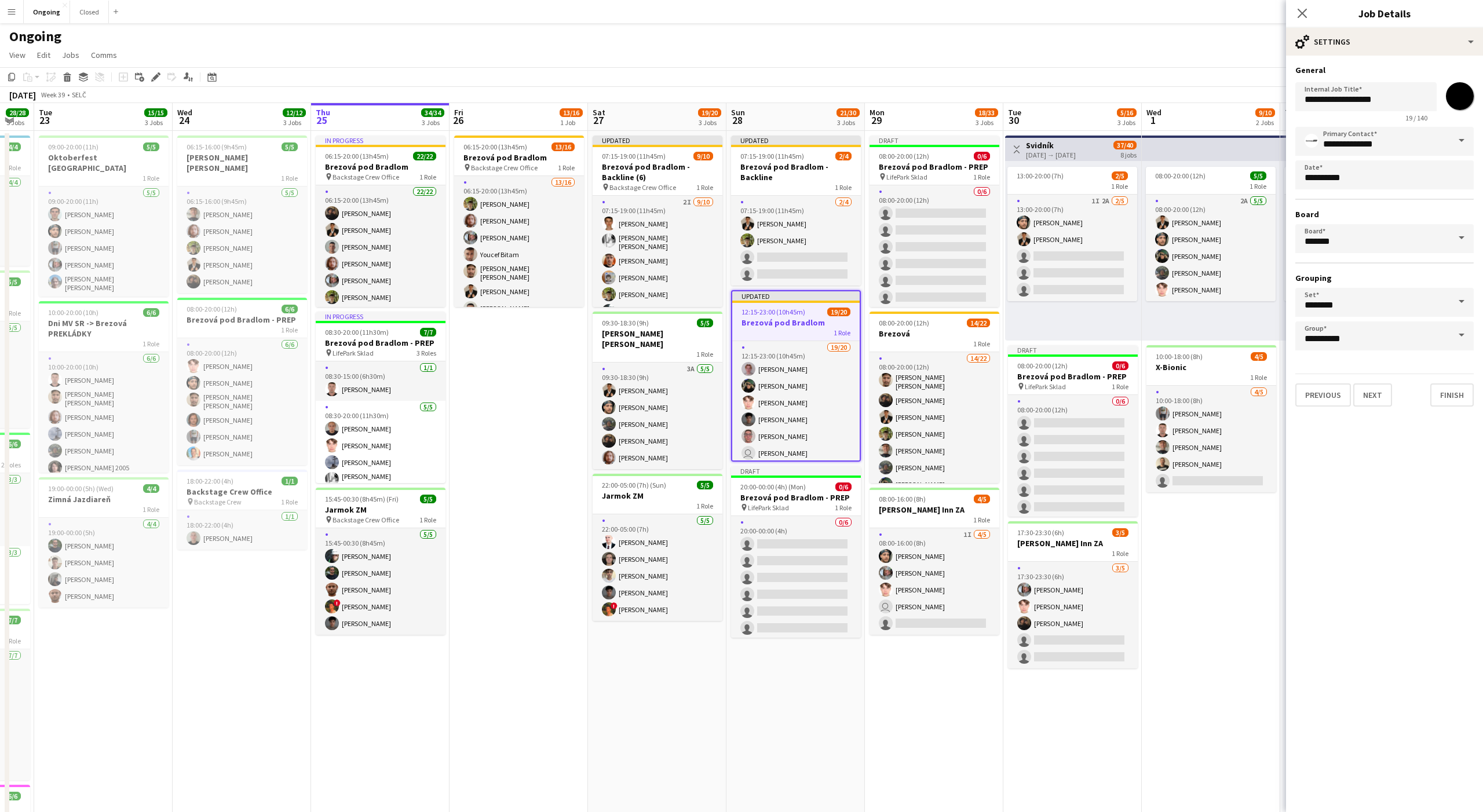
click at [1224, 34] on div "Ongoing" at bounding box center [742, 34] width 1483 height 22
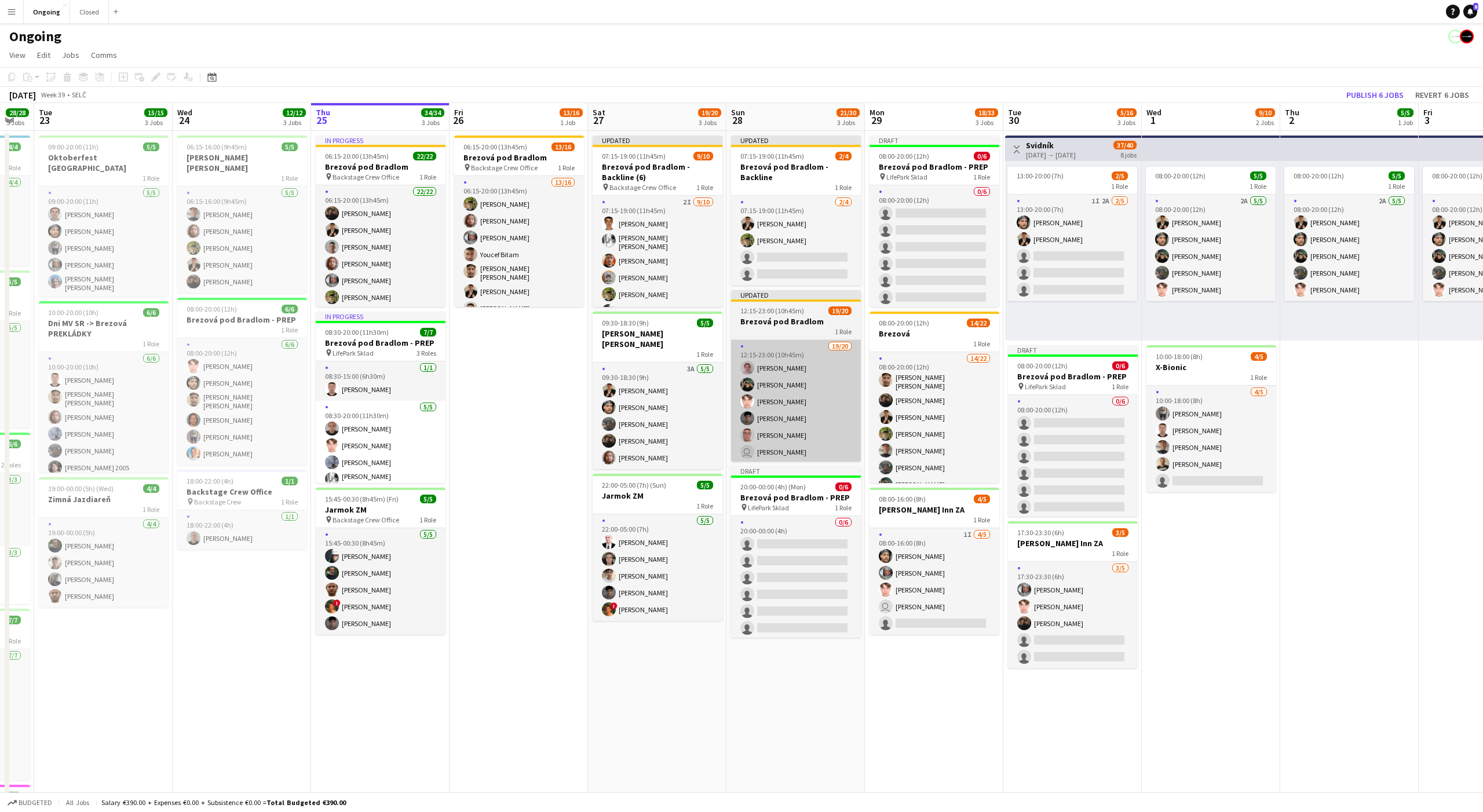
click at [761, 342] on app-card-role "19/20 12:15-23:00 (10h45m) Ondrej Musil Tymofii Levchenko Heorhii Dubovyi Matej…" at bounding box center [795, 521] width 130 height 362
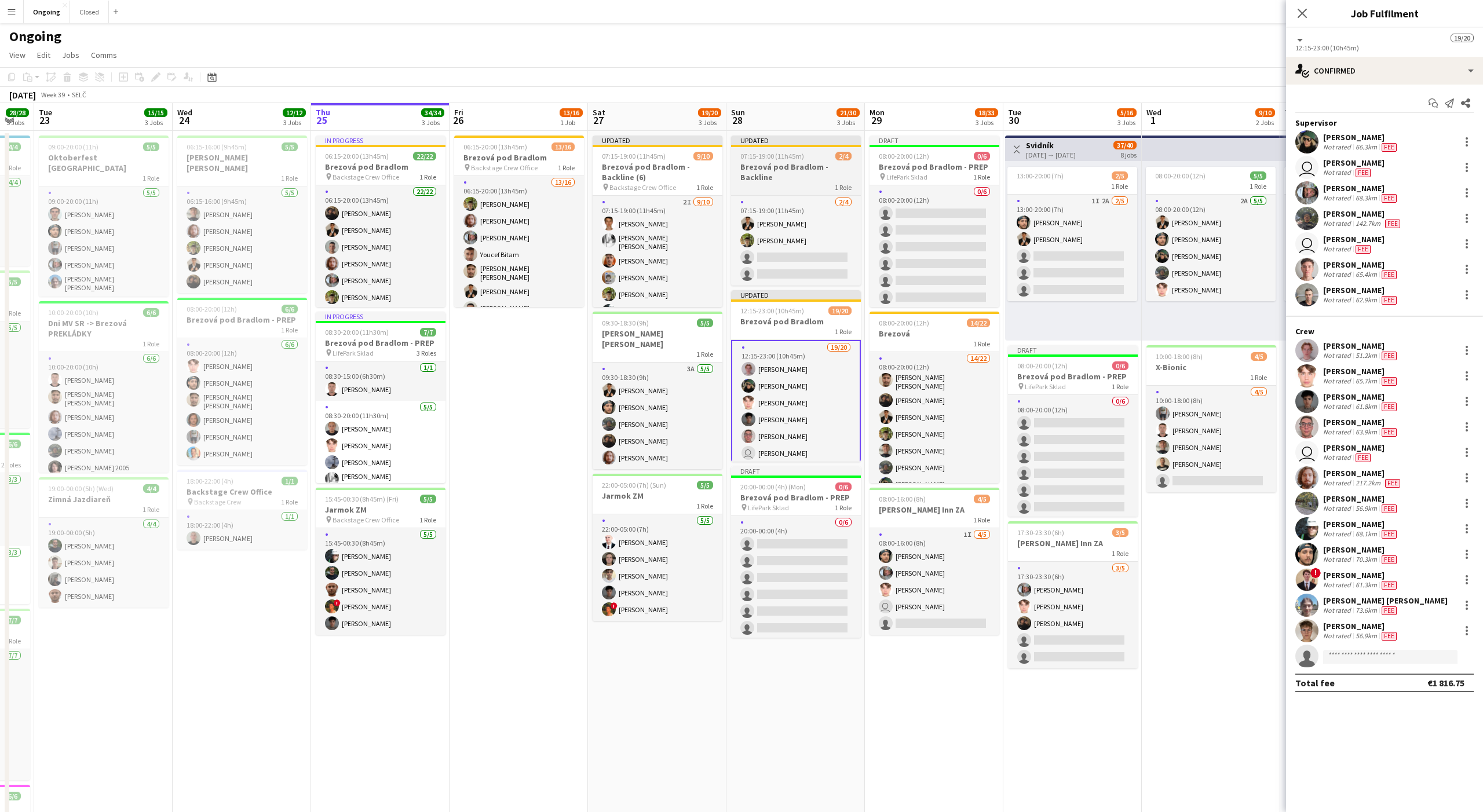
click at [792, 169] on h3 "Brezová pod Bradlom - Backline" at bounding box center [795, 172] width 130 height 21
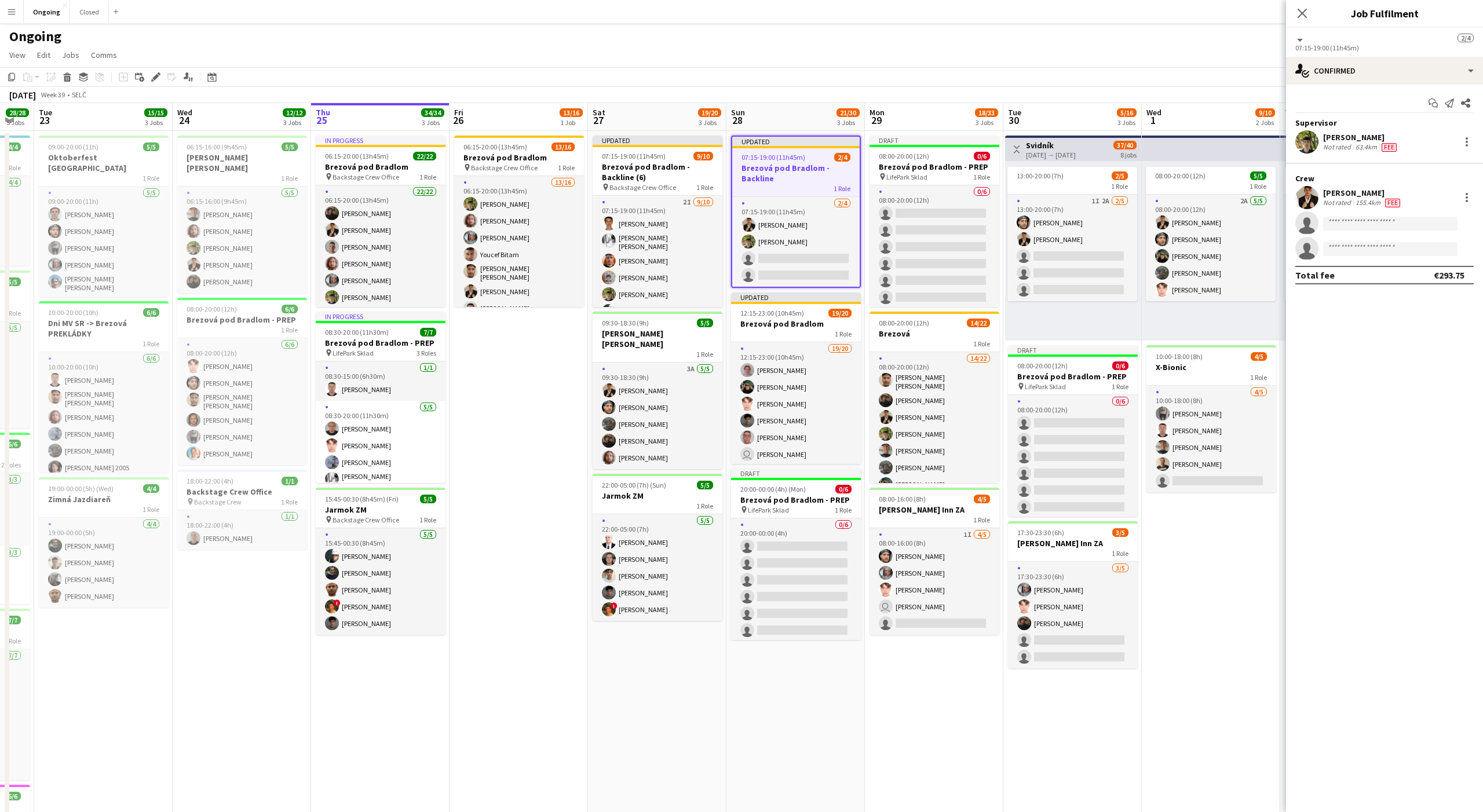
scroll to position [0, 244]
click at [1345, 62] on div "single-neutral-actions-check-2 Confirmed" at bounding box center [1385, 70] width 197 height 28
click at [1402, 267] on div "pen-write Job Details" at bounding box center [1423, 260] width 115 height 23
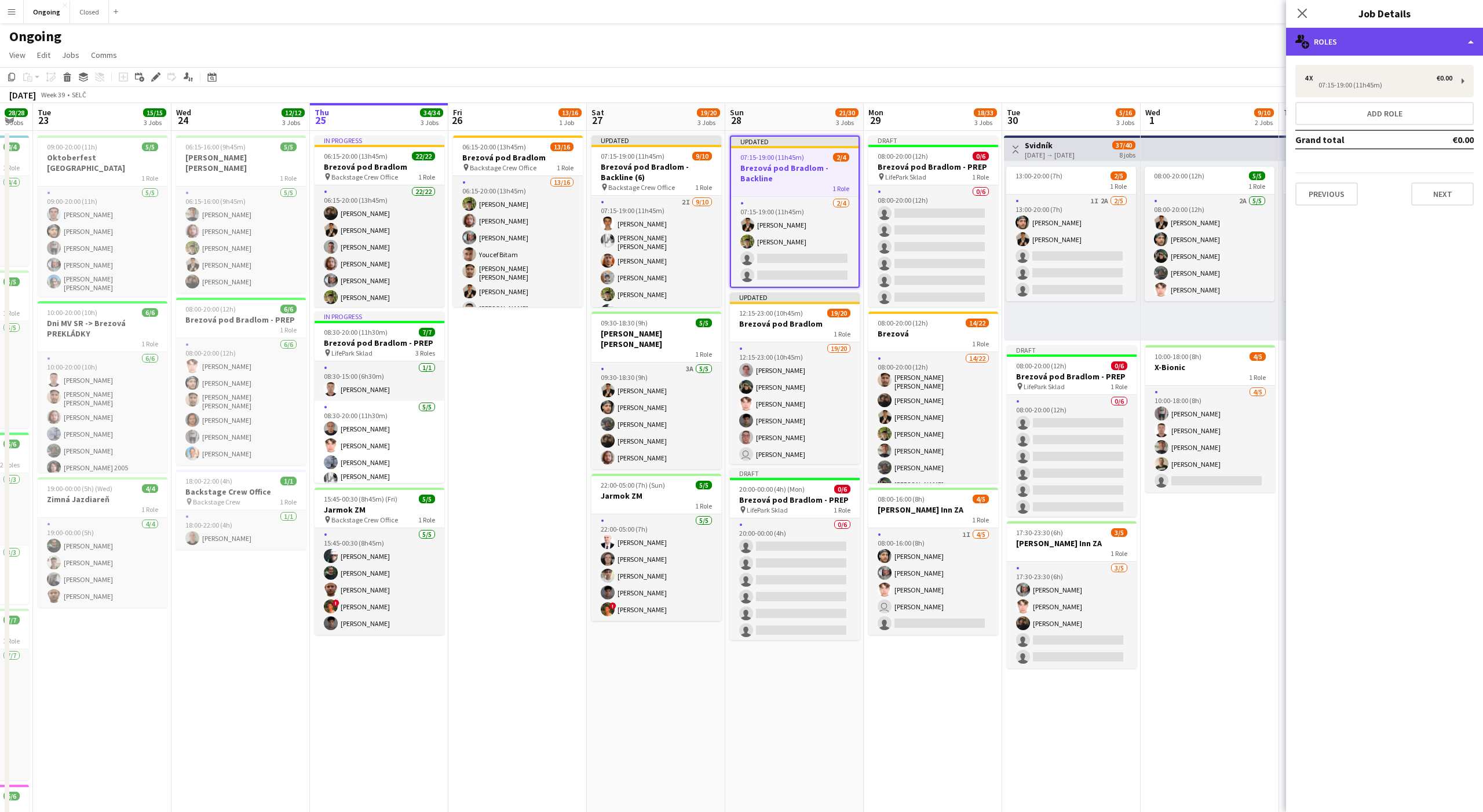
click at [1350, 52] on div "multiple-users-add Roles" at bounding box center [1385, 42] width 197 height 28
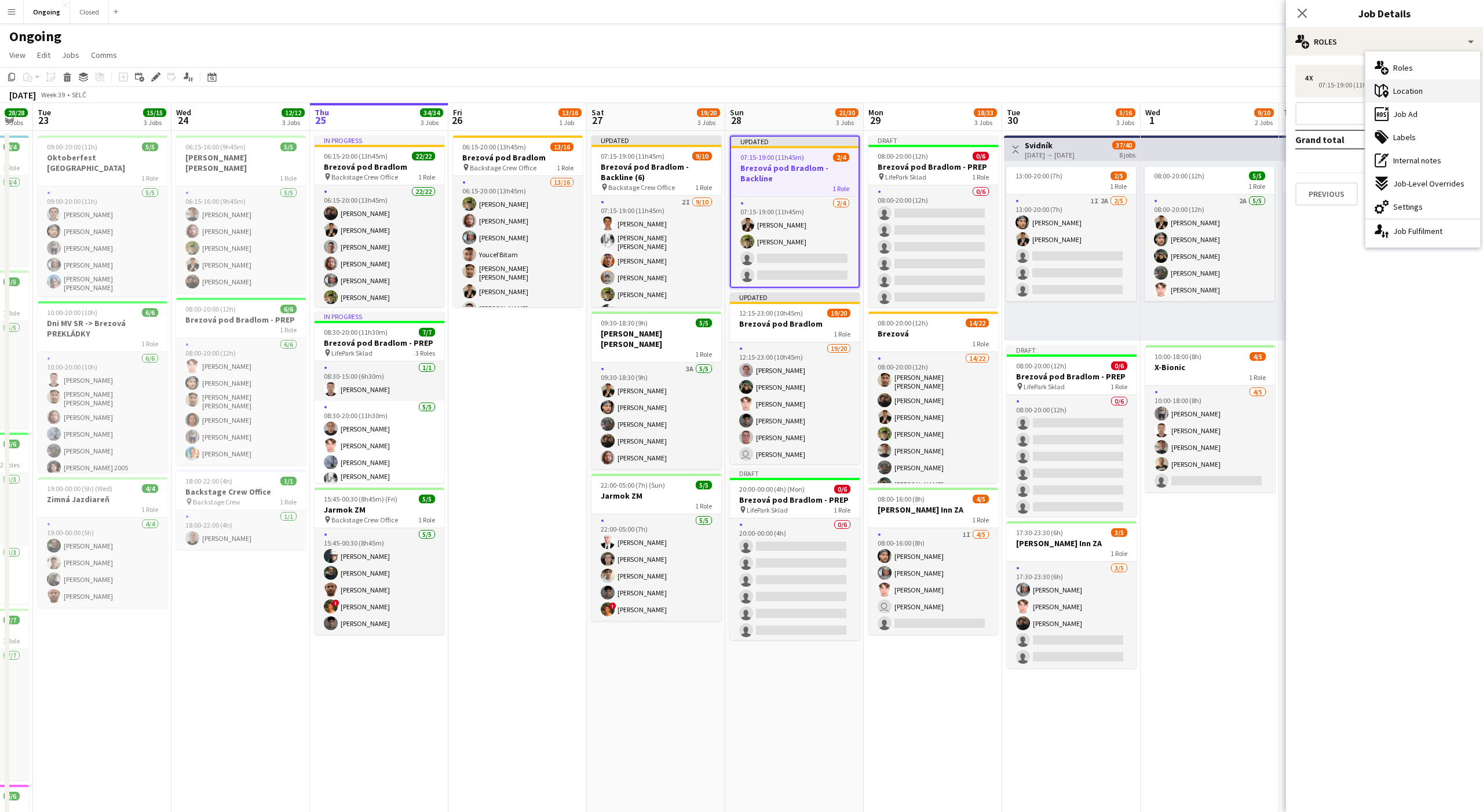
click at [1395, 91] on span "Location" at bounding box center [1407, 91] width 30 height 10
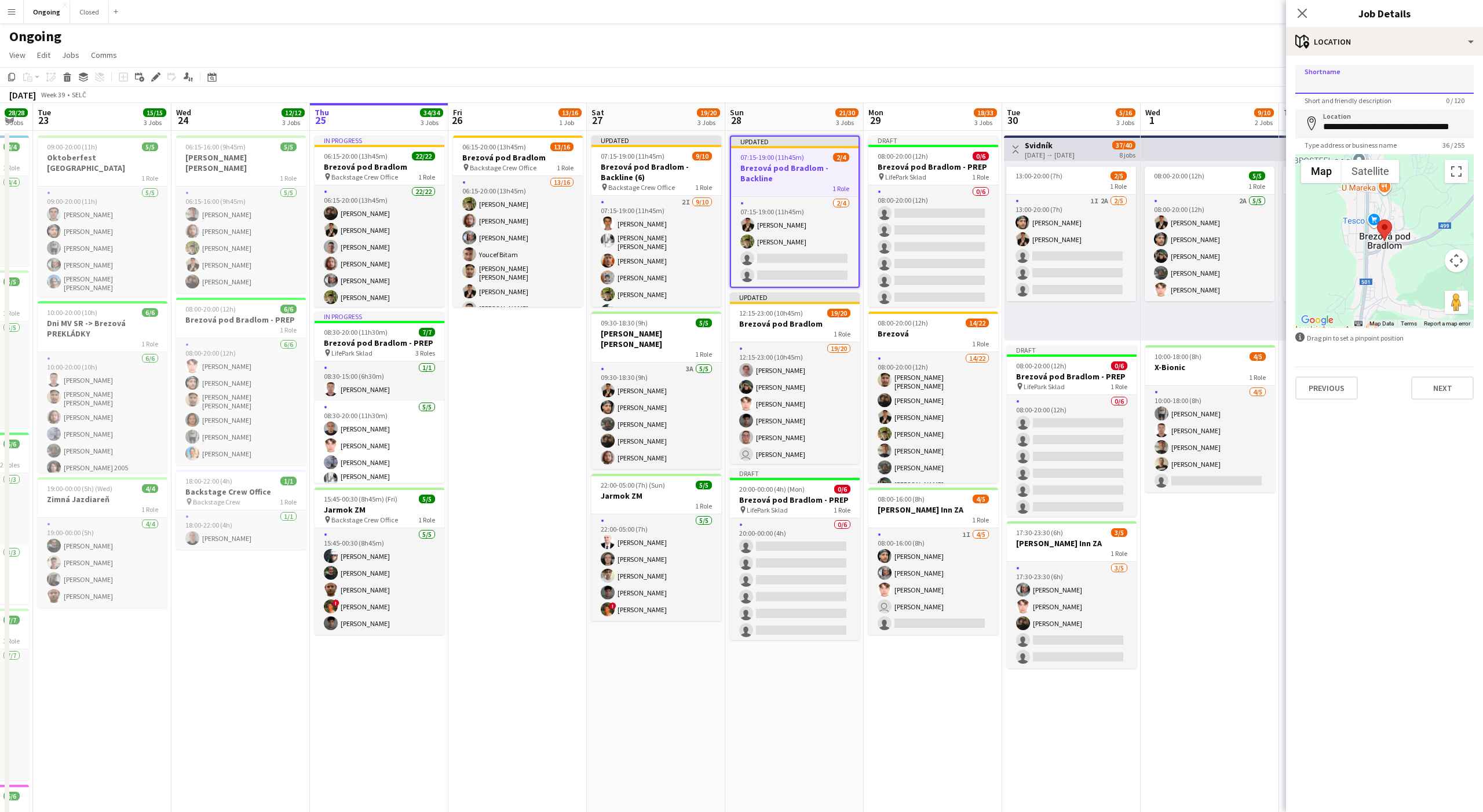
click at [1352, 89] on input "Shortname" at bounding box center [1384, 79] width 178 height 29
type input "**********"
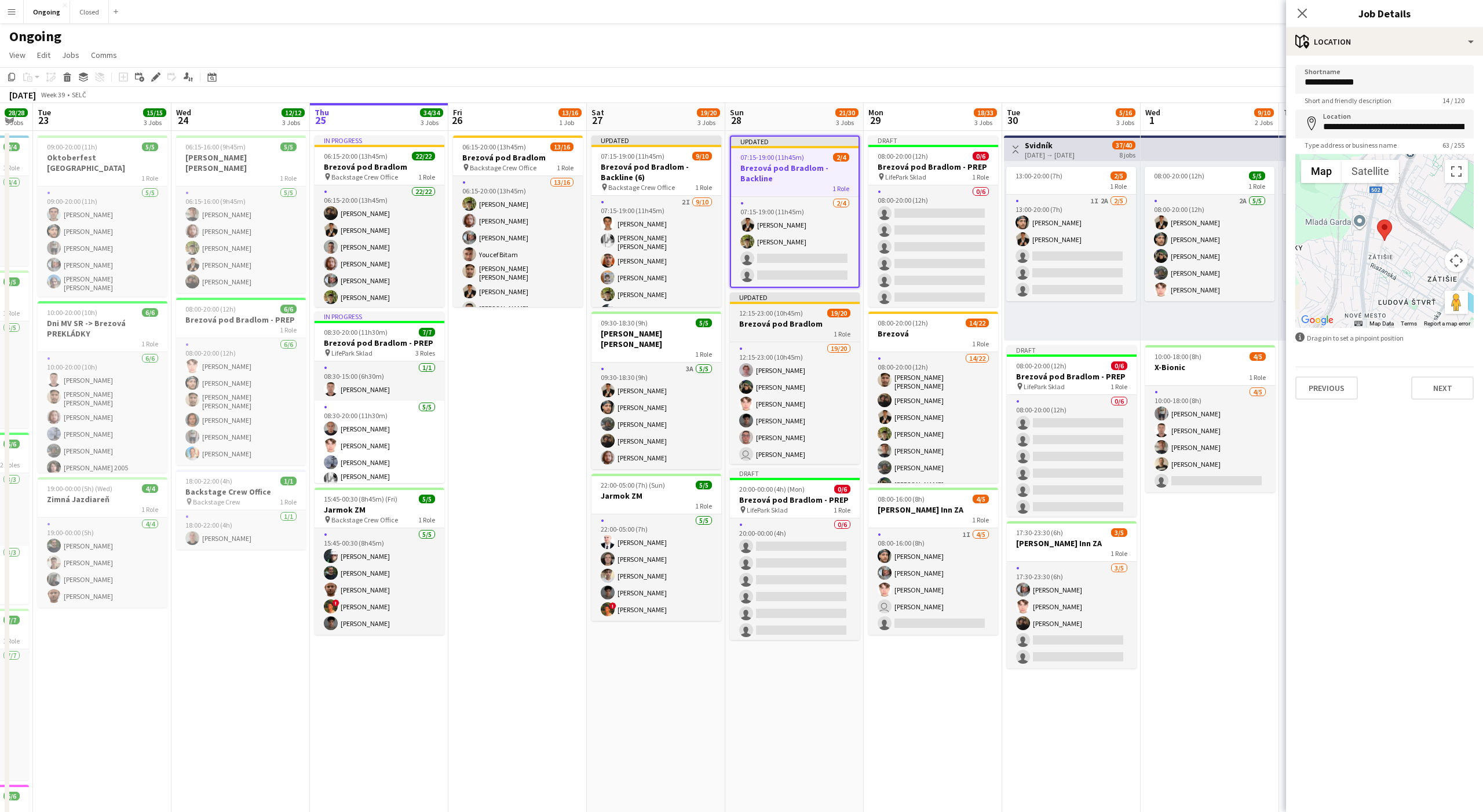
click at [769, 329] on div "1 Role" at bounding box center [795, 333] width 130 height 10
type input "**********"
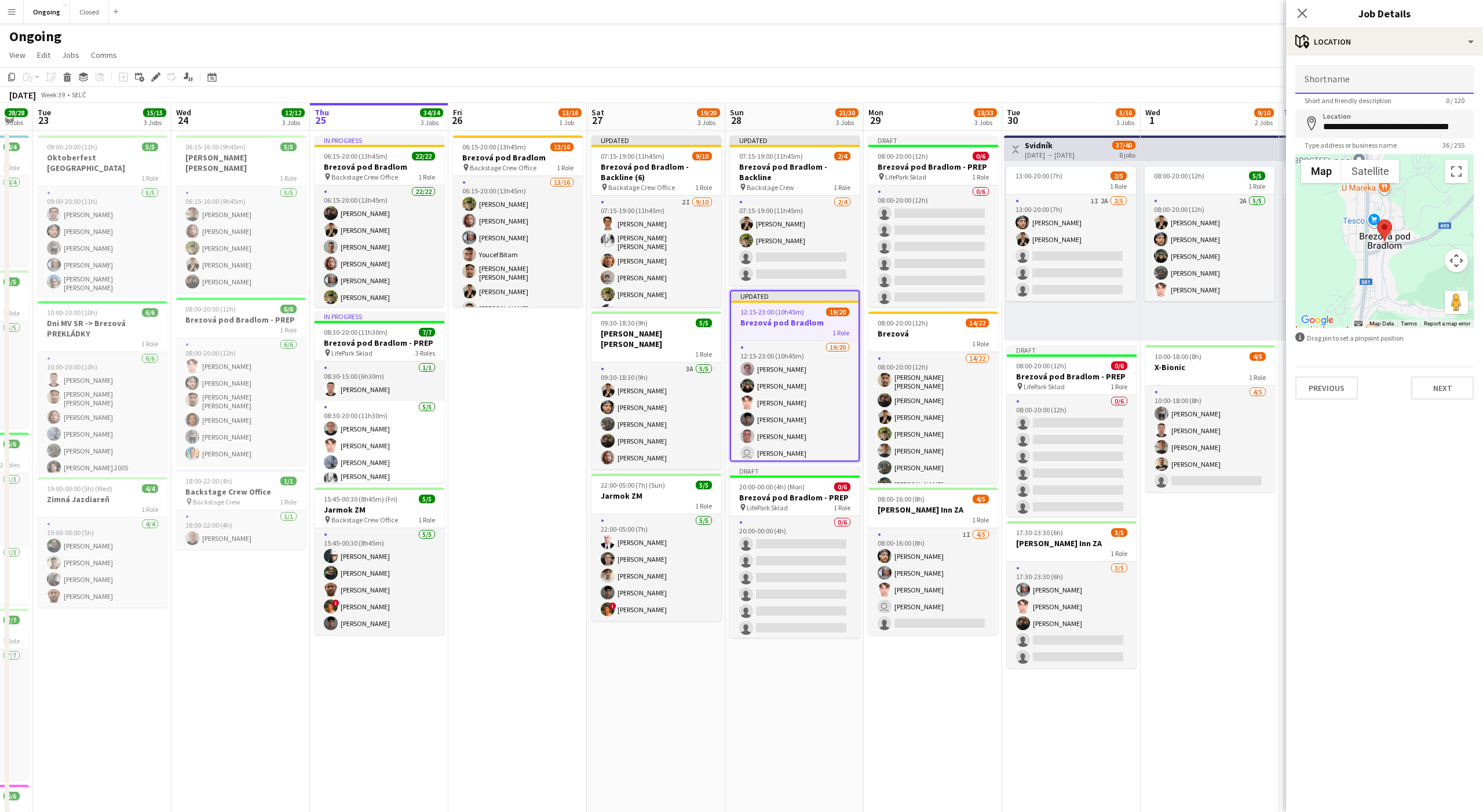
click at [1353, 89] on input "Shortname" at bounding box center [1384, 79] width 178 height 29
type input "**********"
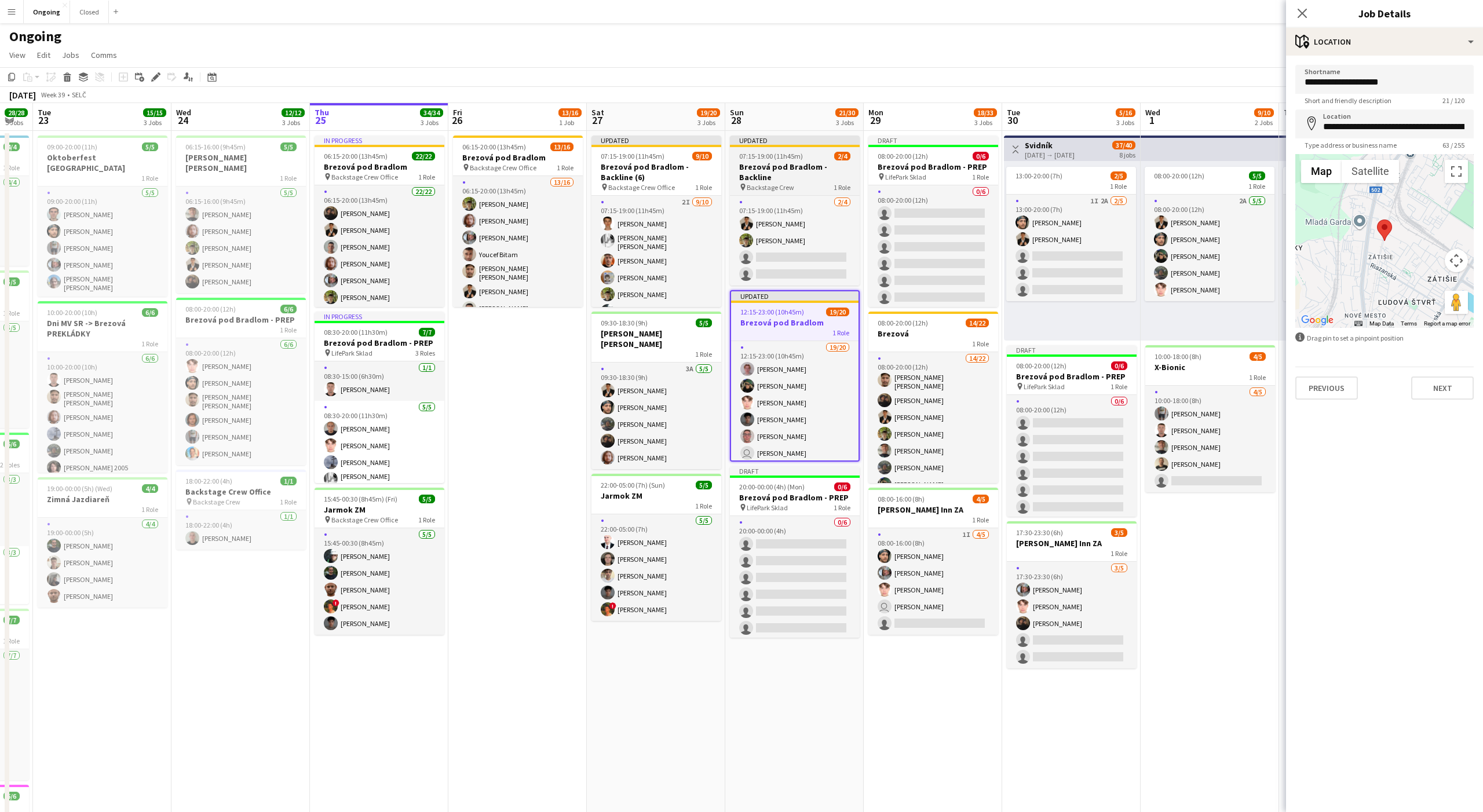
click at [788, 178] on h3 "Brezová pod Bradlom - Backline" at bounding box center [795, 172] width 130 height 21
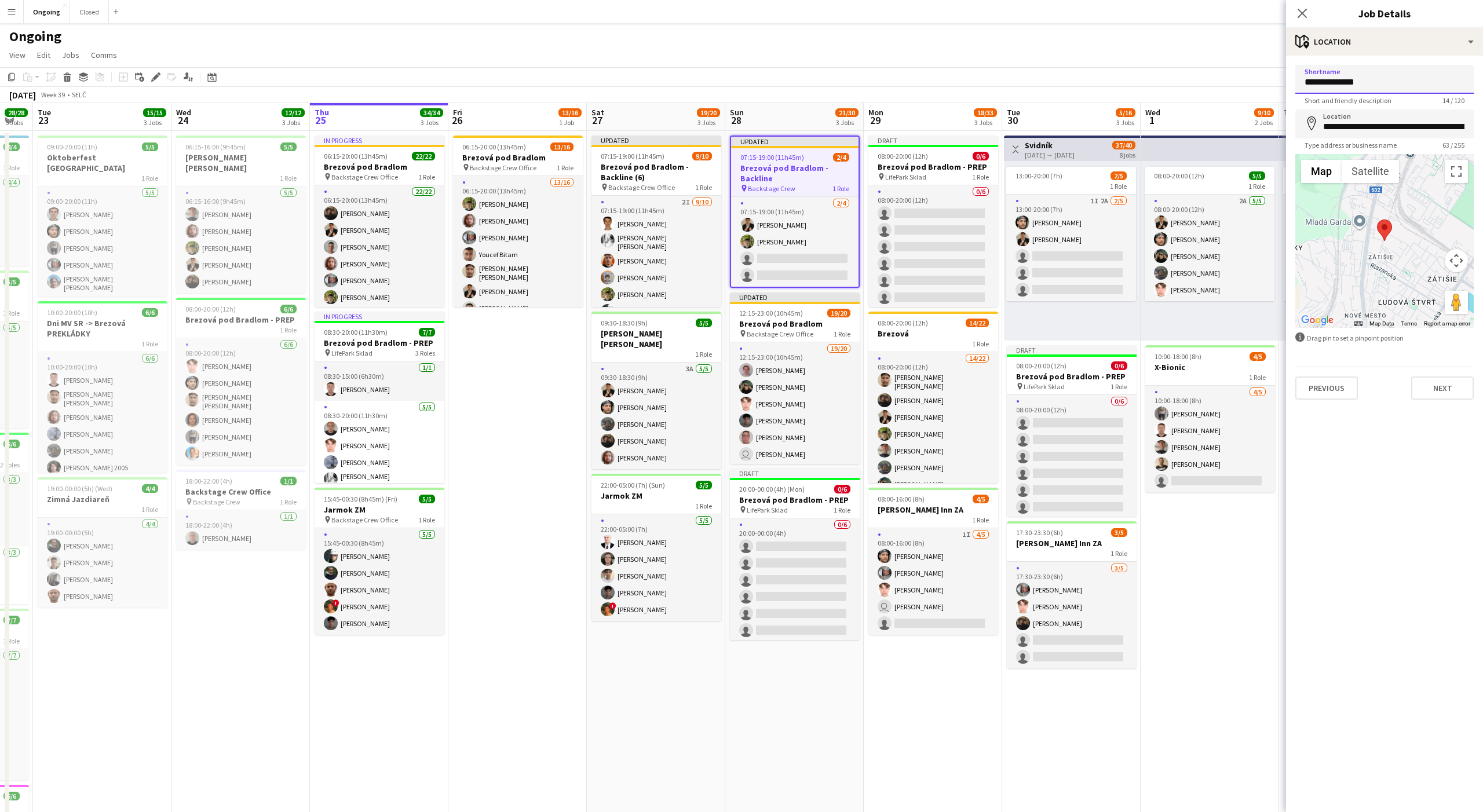
click at [1403, 91] on input "**********" at bounding box center [1384, 79] width 178 height 29
type input "**********"
click at [1075, 57] on app-page-menu "View Day view expanded Day view collapsed Month view Date picker Jump to [DATE]…" at bounding box center [742, 56] width 1483 height 22
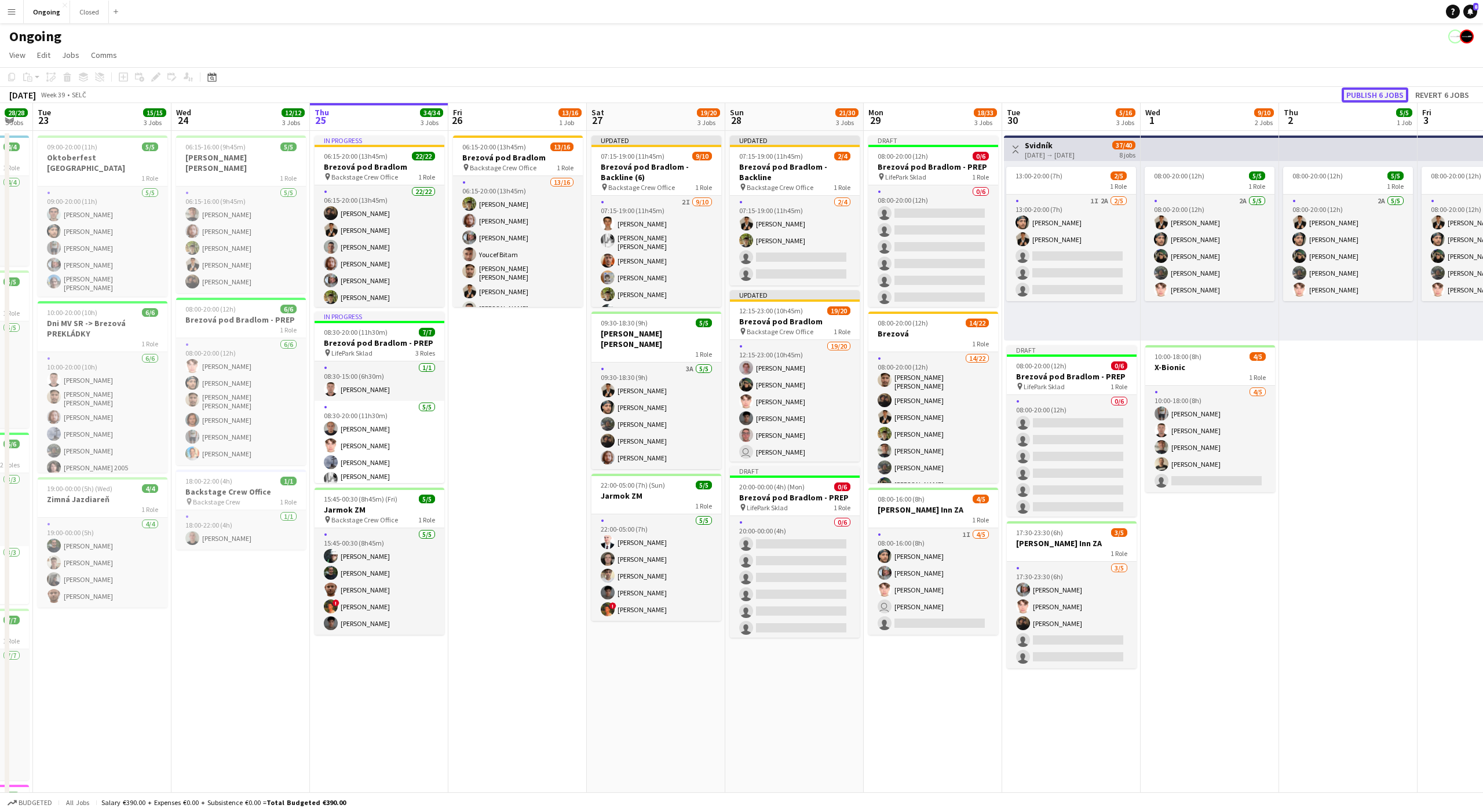
click at [1385, 91] on button "Publish 6 jobs" at bounding box center [1374, 95] width 67 height 15
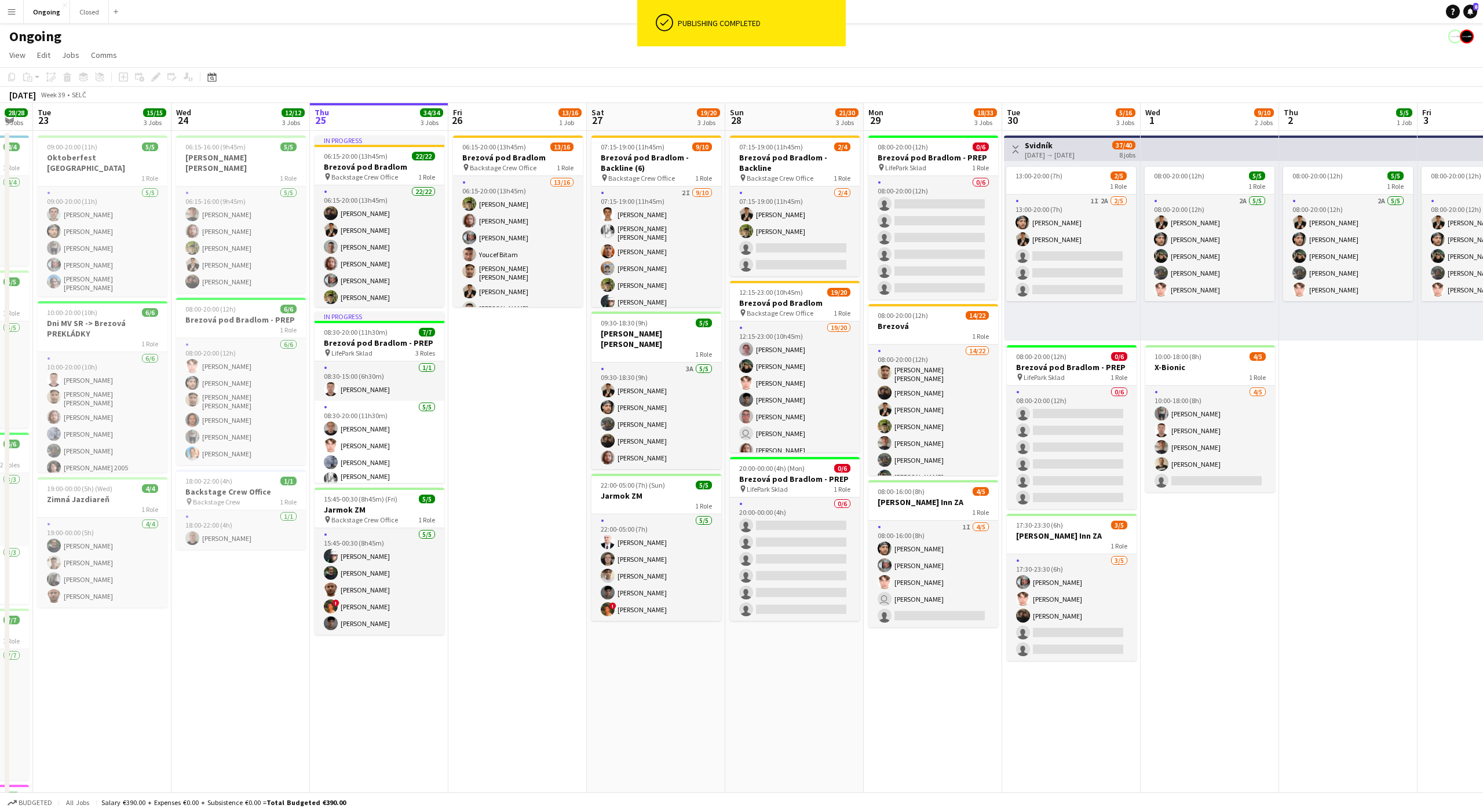
click at [533, 347] on app-date-cell "06:15-20:00 (13h45m) 13/16 Brezová pod Bradlom pin Backstage Crew Office 1 Role…" at bounding box center [517, 547] width 138 height 834
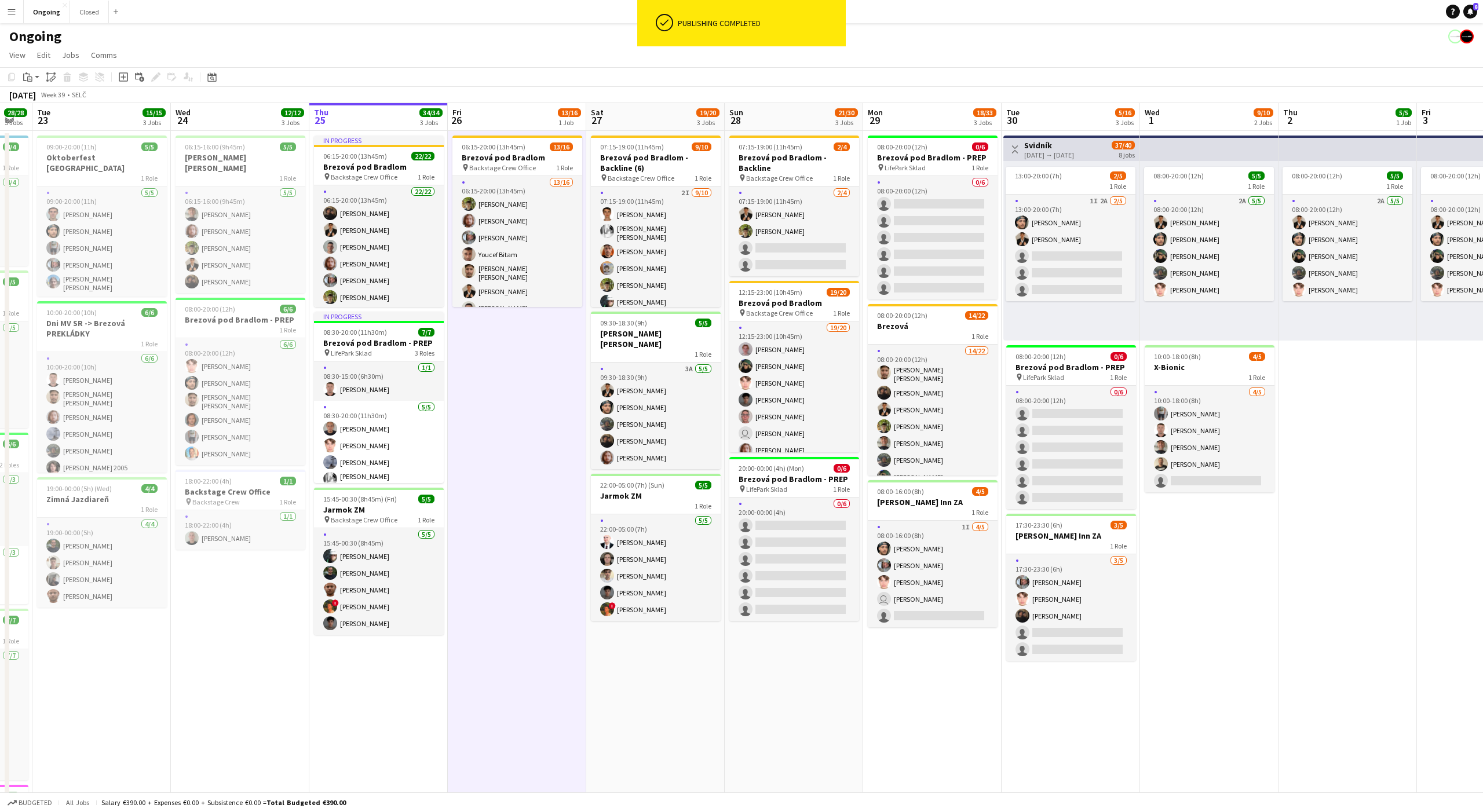
click at [510, 341] on app-date-cell "06:15-20:00 (13h45m) 13/16 Brezová pod Bradlom pin Backstage Crew Office 1 Role…" at bounding box center [517, 547] width 138 height 834
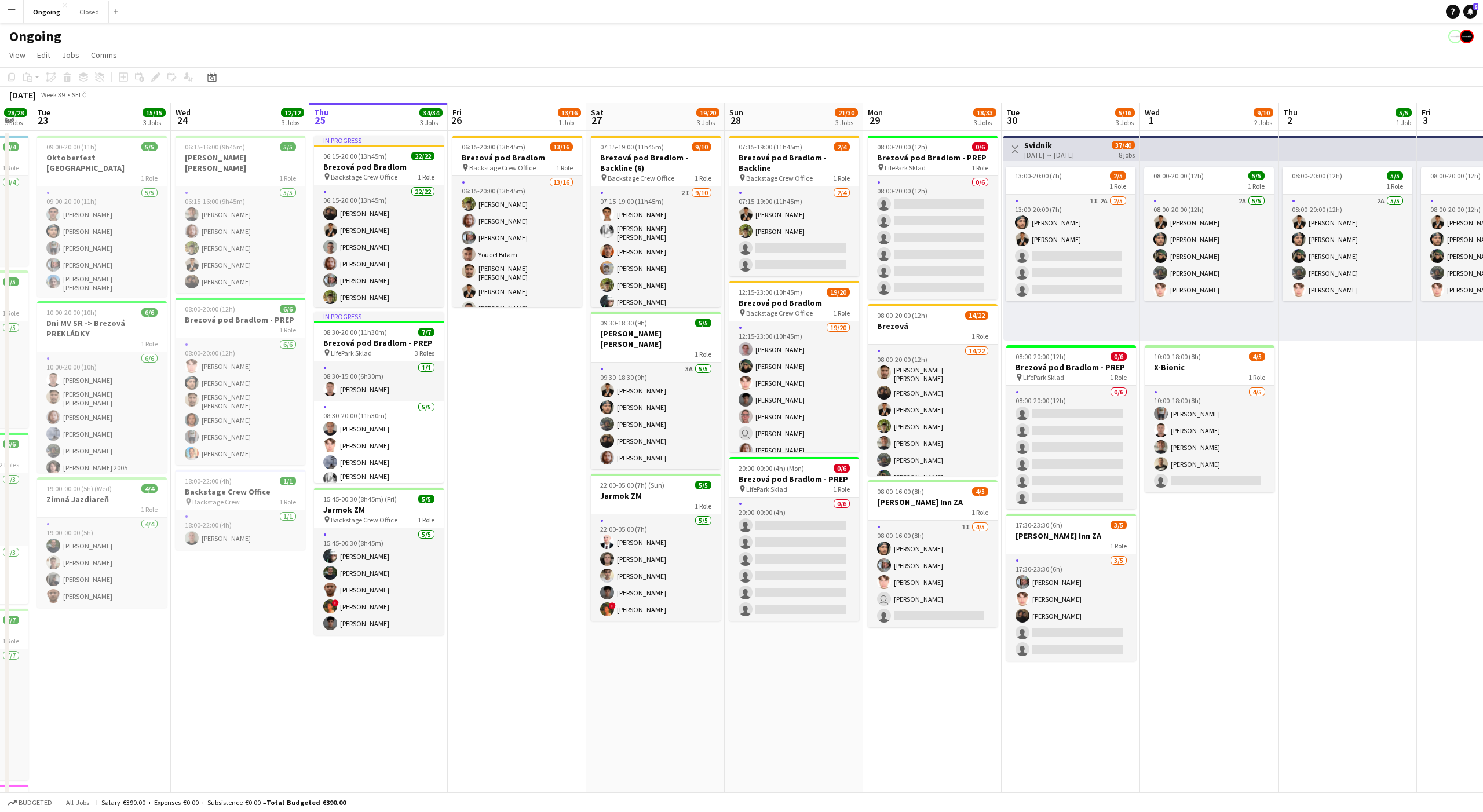
click at [510, 341] on app-date-cell "06:15-20:00 (13h45m) 13/16 Brezová pod Bradlom pin Backstage Crew Office 1 Role…" at bounding box center [517, 547] width 138 height 834
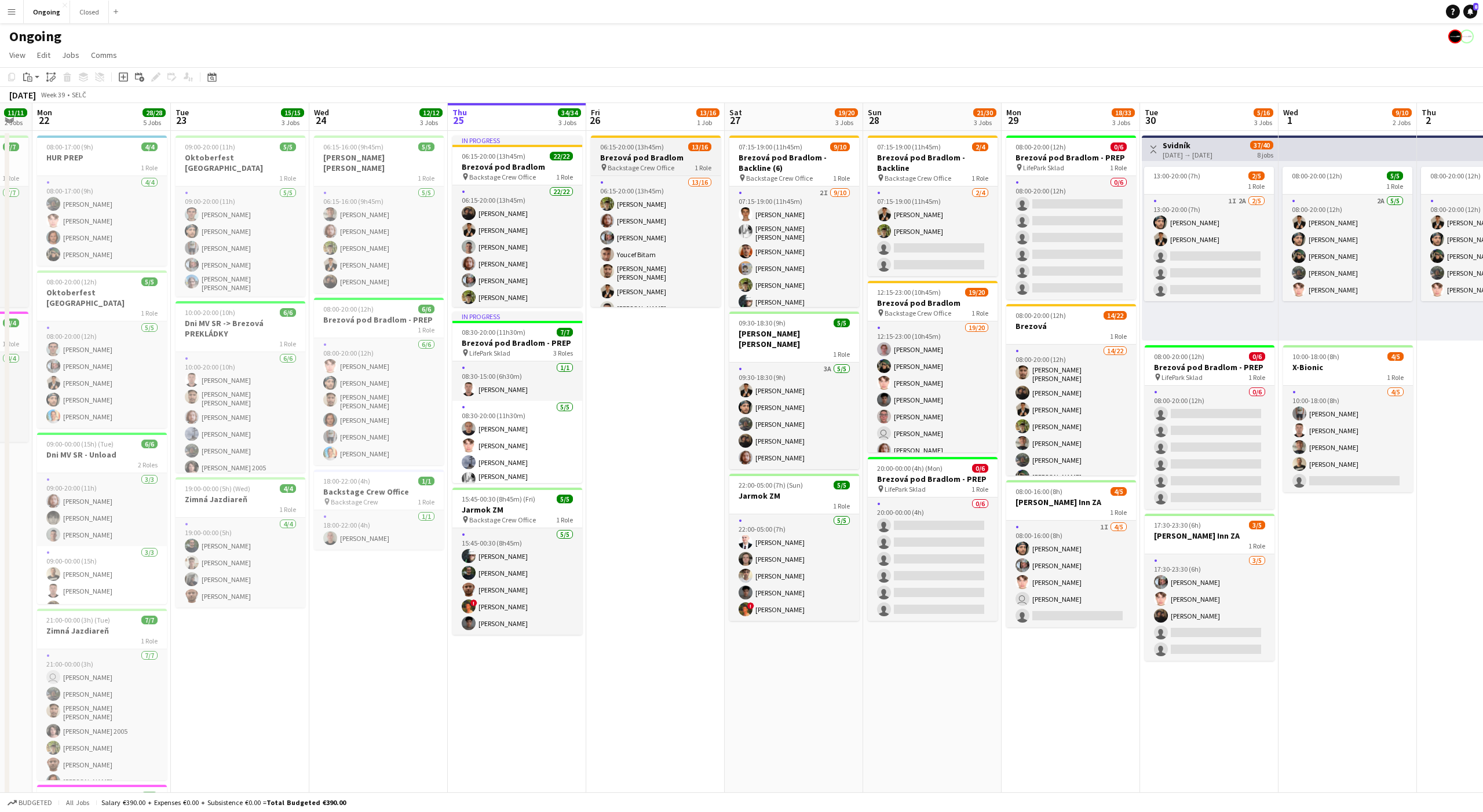
click at [613, 168] on span "Backstage Crew Office" at bounding box center [641, 168] width 67 height 9
click at [498, 513] on h3 "Jarmok ZM" at bounding box center [517, 510] width 130 height 10
click at [73, 56] on span "Jobs" at bounding box center [70, 55] width 17 height 10
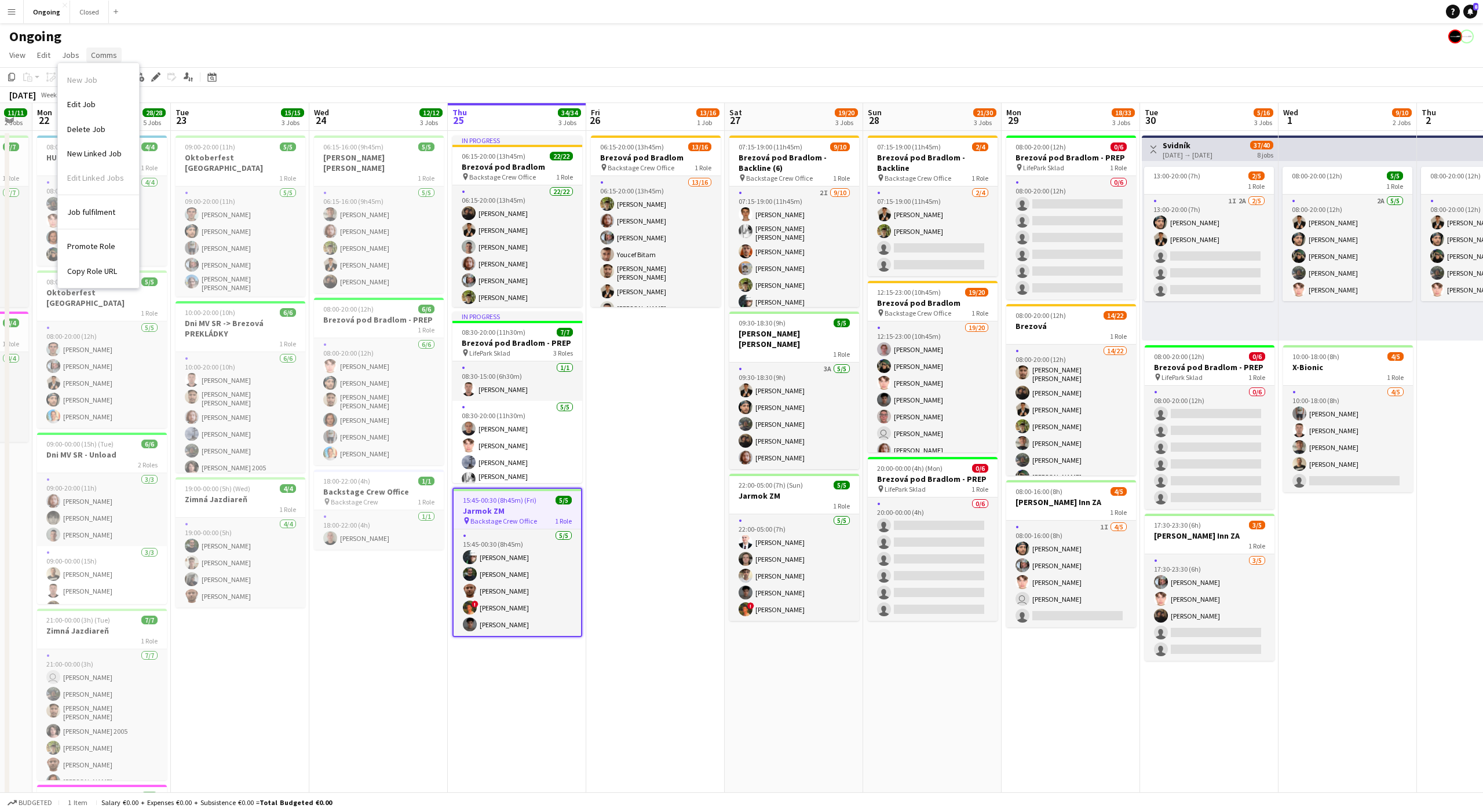
click at [109, 56] on span "Comms" at bounding box center [103, 55] width 26 height 10
click at [121, 86] on link "Notify confirmed crew" at bounding box center [133, 80] width 96 height 24
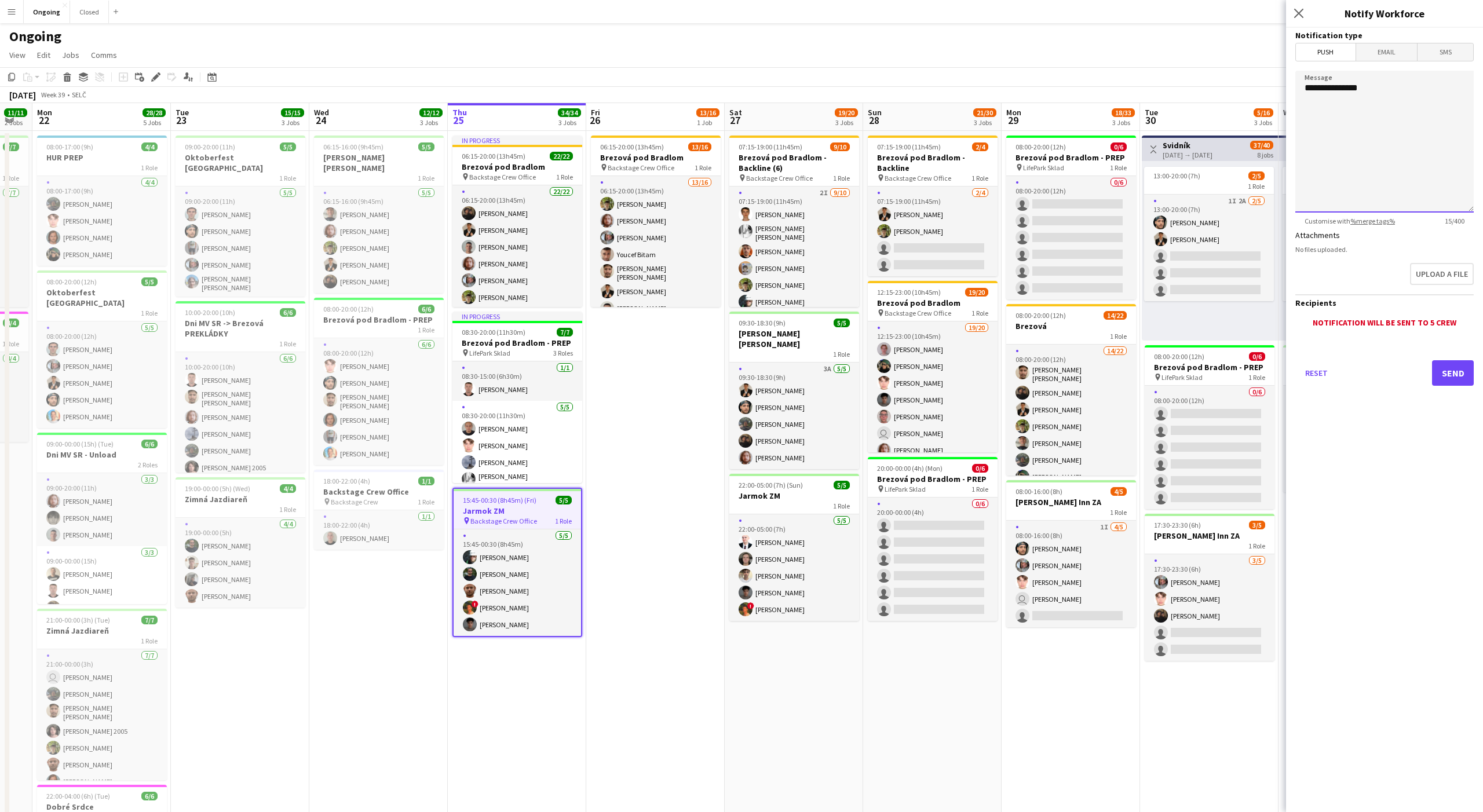
click at [1380, 130] on textarea "**********" at bounding box center [1384, 142] width 178 height 142
click at [1305, 83] on textarea "**********" at bounding box center [1384, 142] width 178 height 142
click at [1390, 84] on textarea "**********" at bounding box center [1384, 142] width 178 height 142
type textarea "**********"
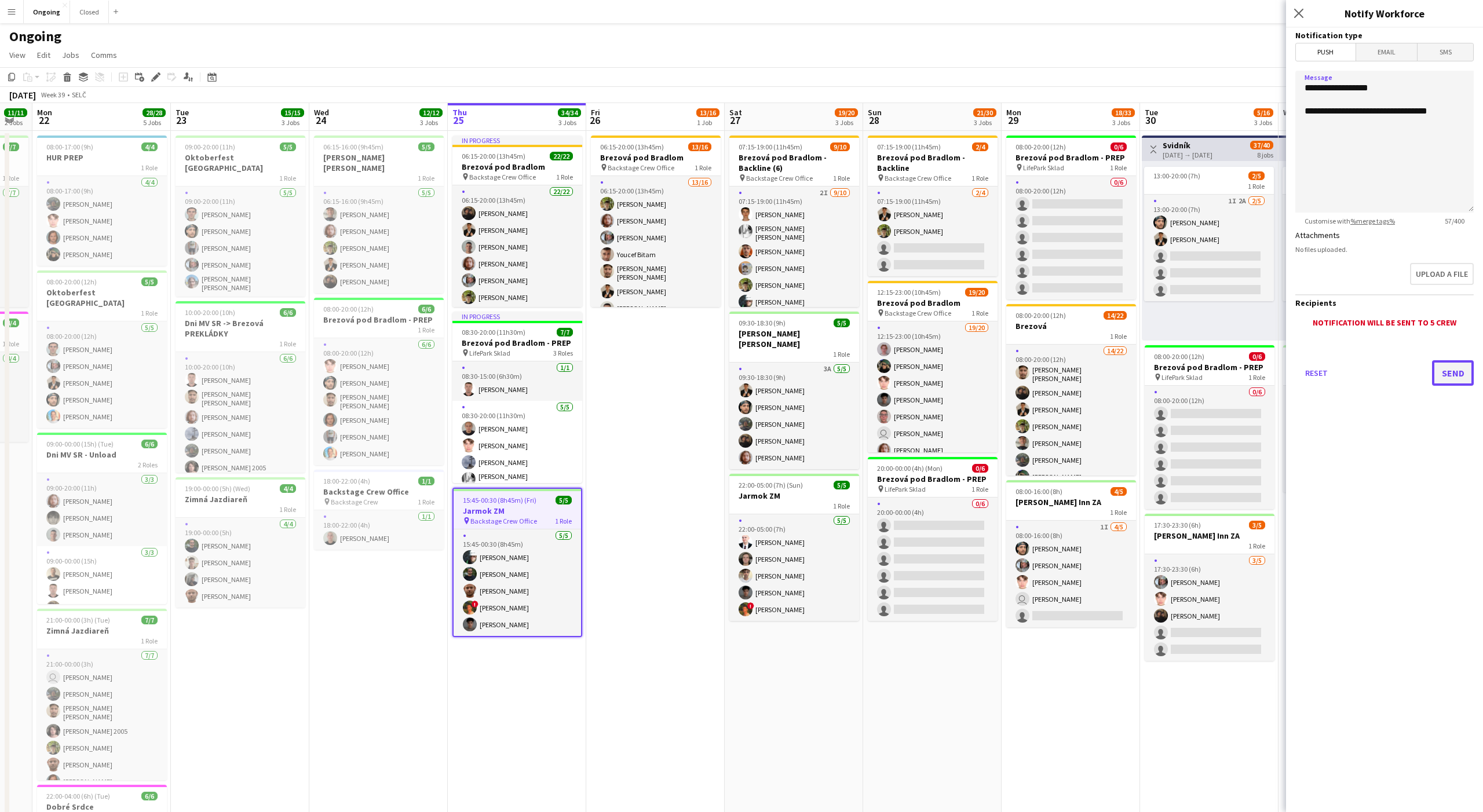
click at [1466, 373] on button "Send" at bounding box center [1453, 373] width 42 height 25
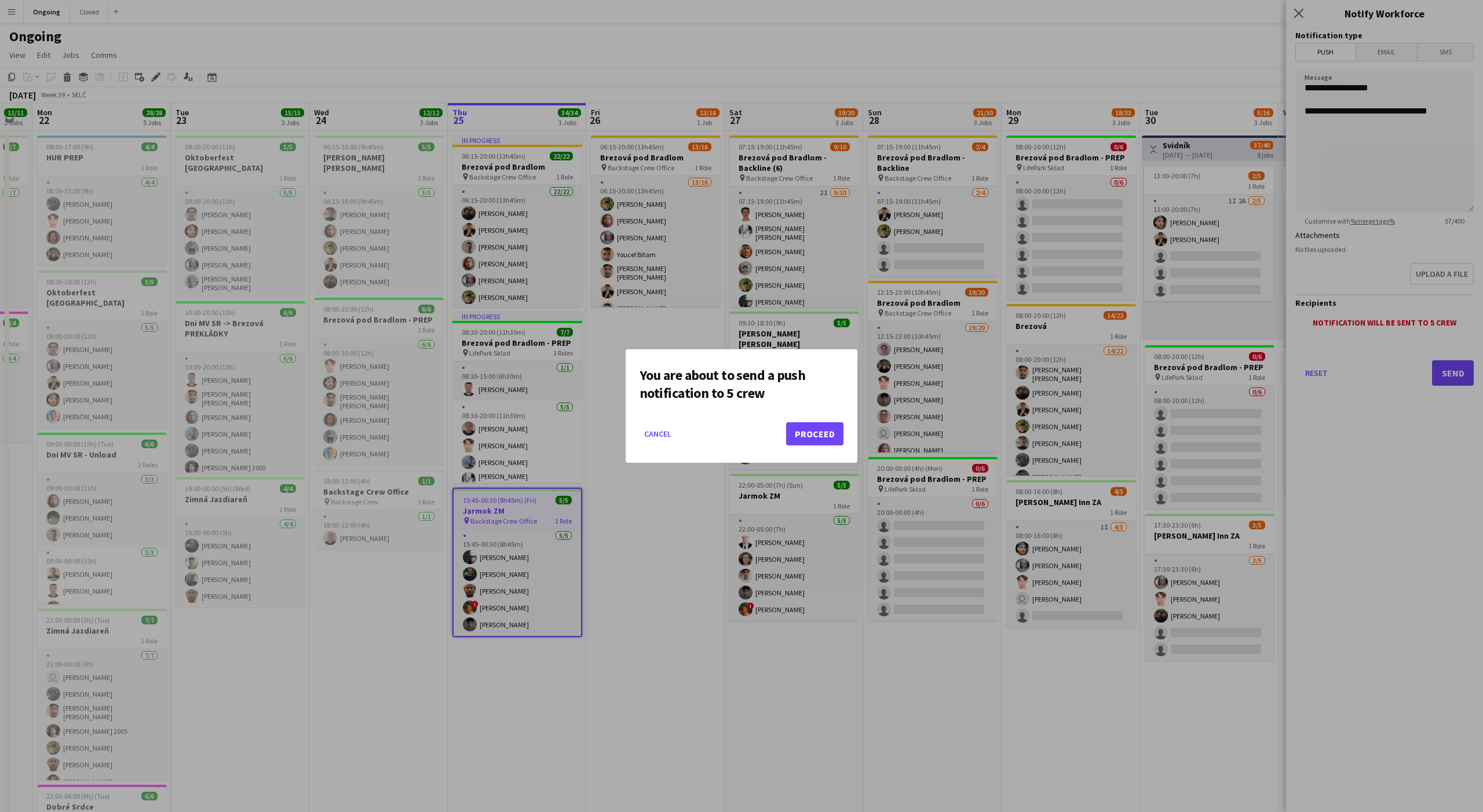
click at [820, 446] on mat-dialog-actions "Cancel Proceed" at bounding box center [741, 438] width 204 height 50
click at [793, 436] on button "Proceed" at bounding box center [815, 434] width 57 height 23
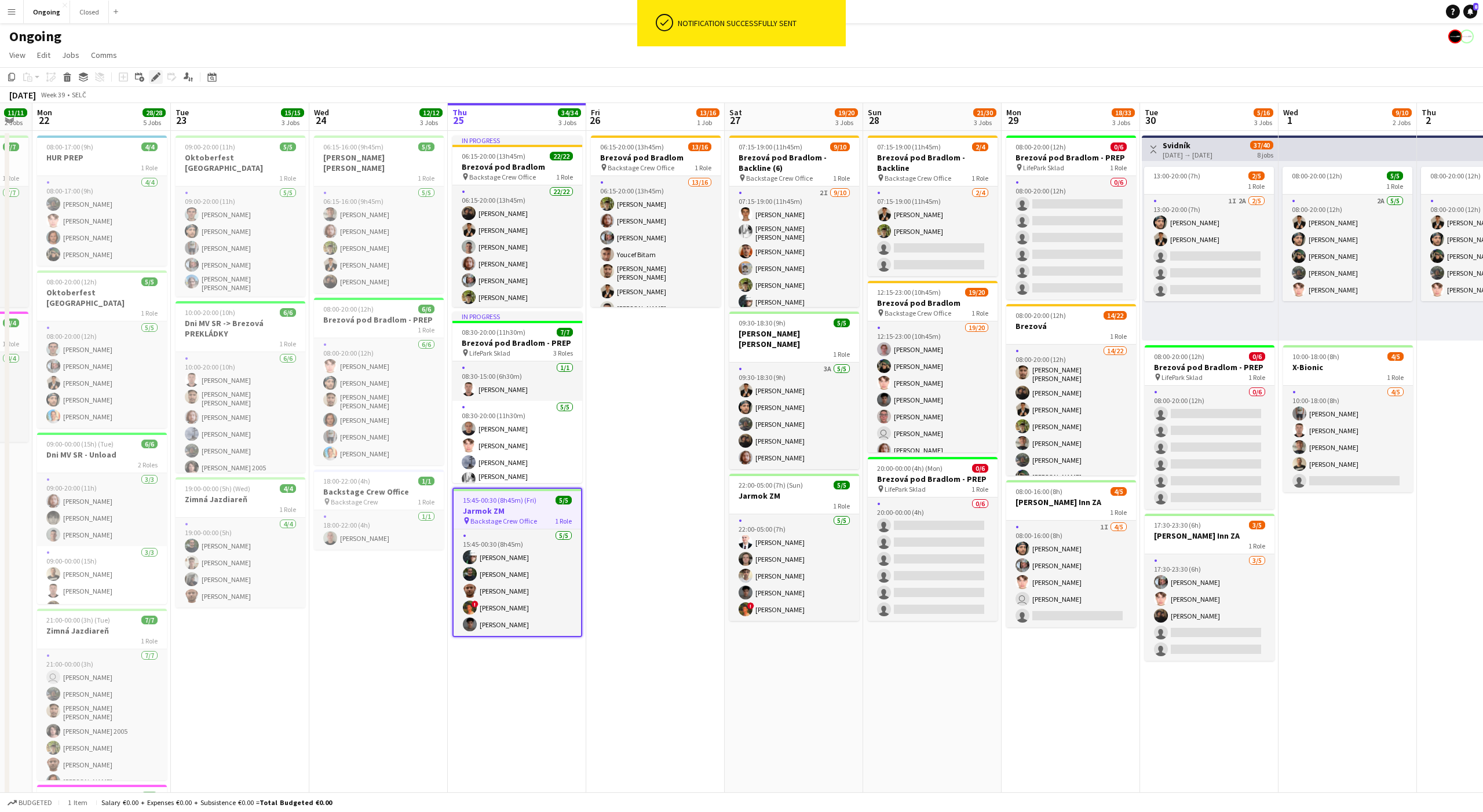
click at [154, 77] on icon at bounding box center [156, 77] width 6 height 6
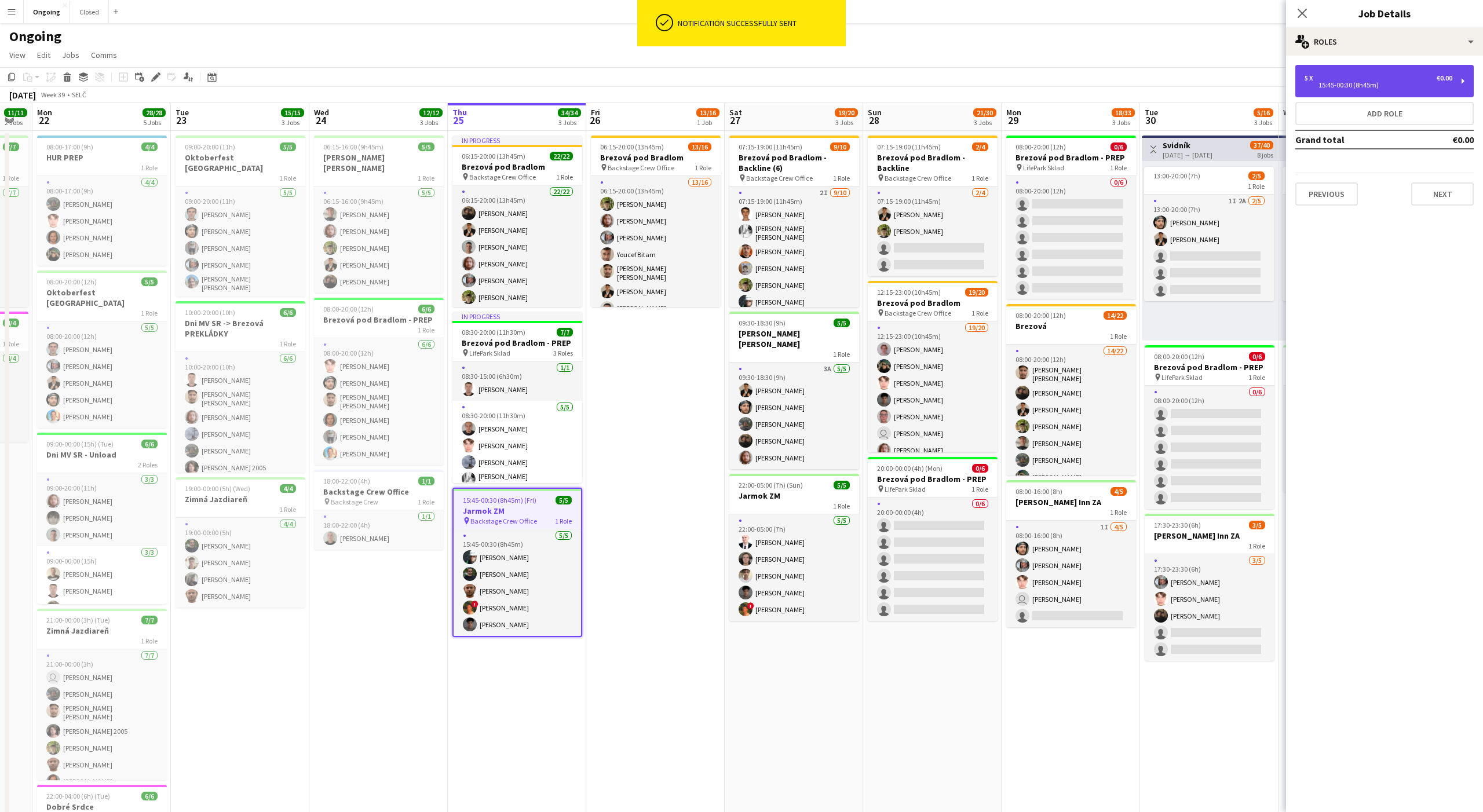
click at [1353, 92] on div "5 x €0.00 15:45-00:30 (8h45m)" at bounding box center [1384, 81] width 178 height 32
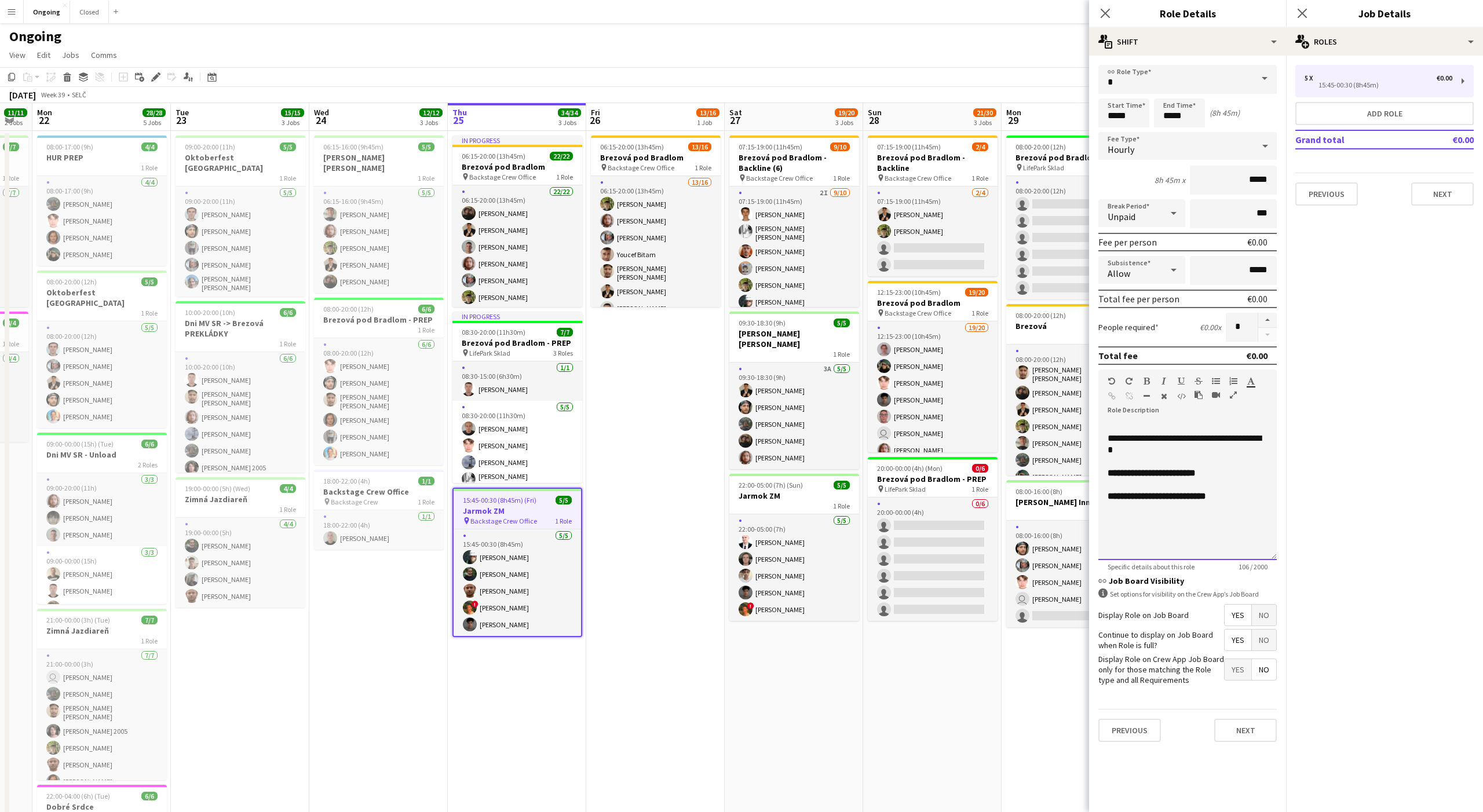
click at [1243, 500] on div "**********" at bounding box center [1188, 496] width 160 height 11
click at [1224, 495] on span "**********" at bounding box center [1185, 502] width 154 height 20
click at [1212, 517] on div "**********" at bounding box center [1187, 490] width 178 height 139
click at [1212, 472] on div "**********" at bounding box center [1188, 473] width 160 height 11
click at [1210, 472] on span "**********" at bounding box center [1232, 473] width 67 height 9
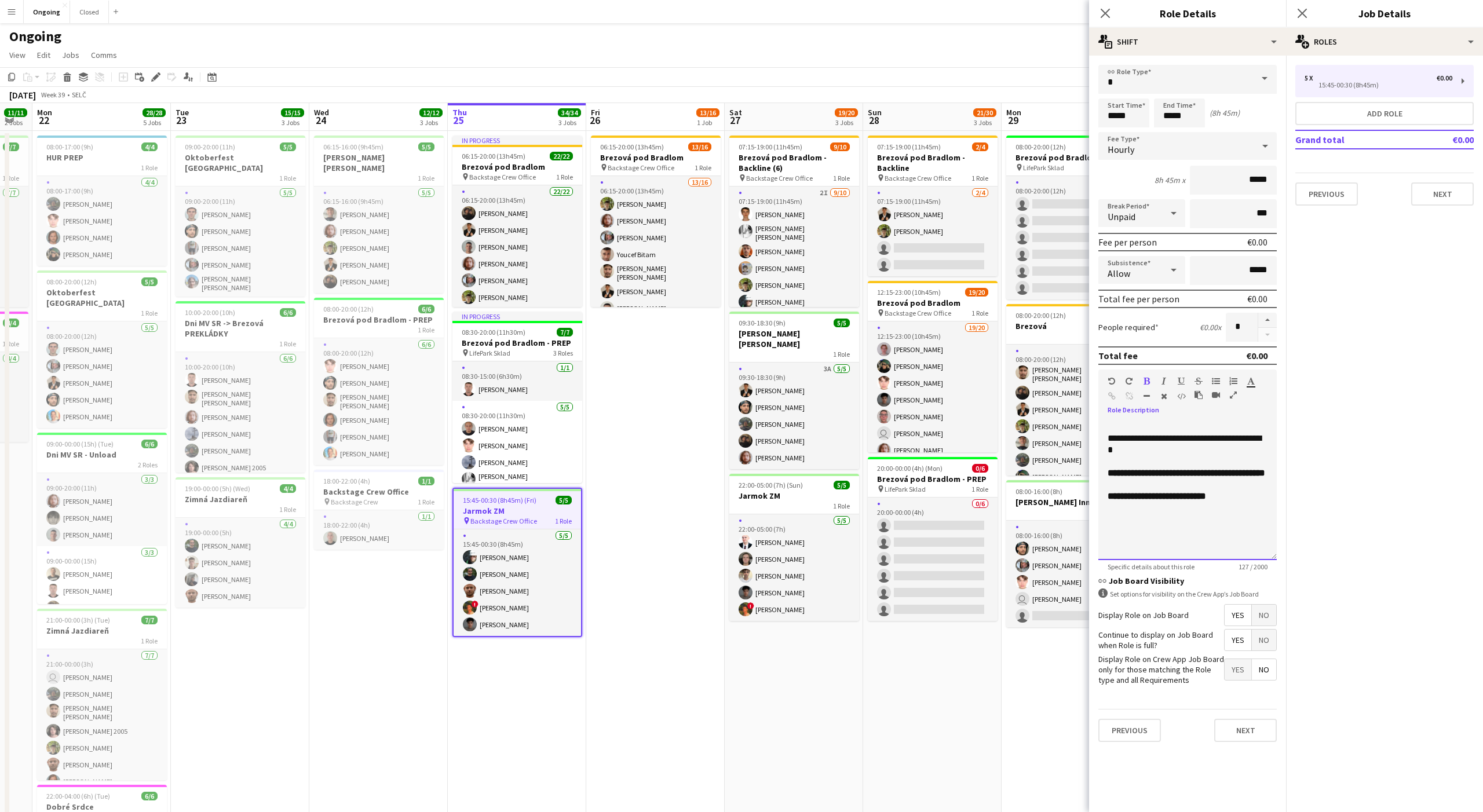
click at [1261, 514] on div "**********" at bounding box center [1187, 490] width 178 height 139
click at [1343, 50] on div "multiple-users-add Roles" at bounding box center [1385, 42] width 197 height 28
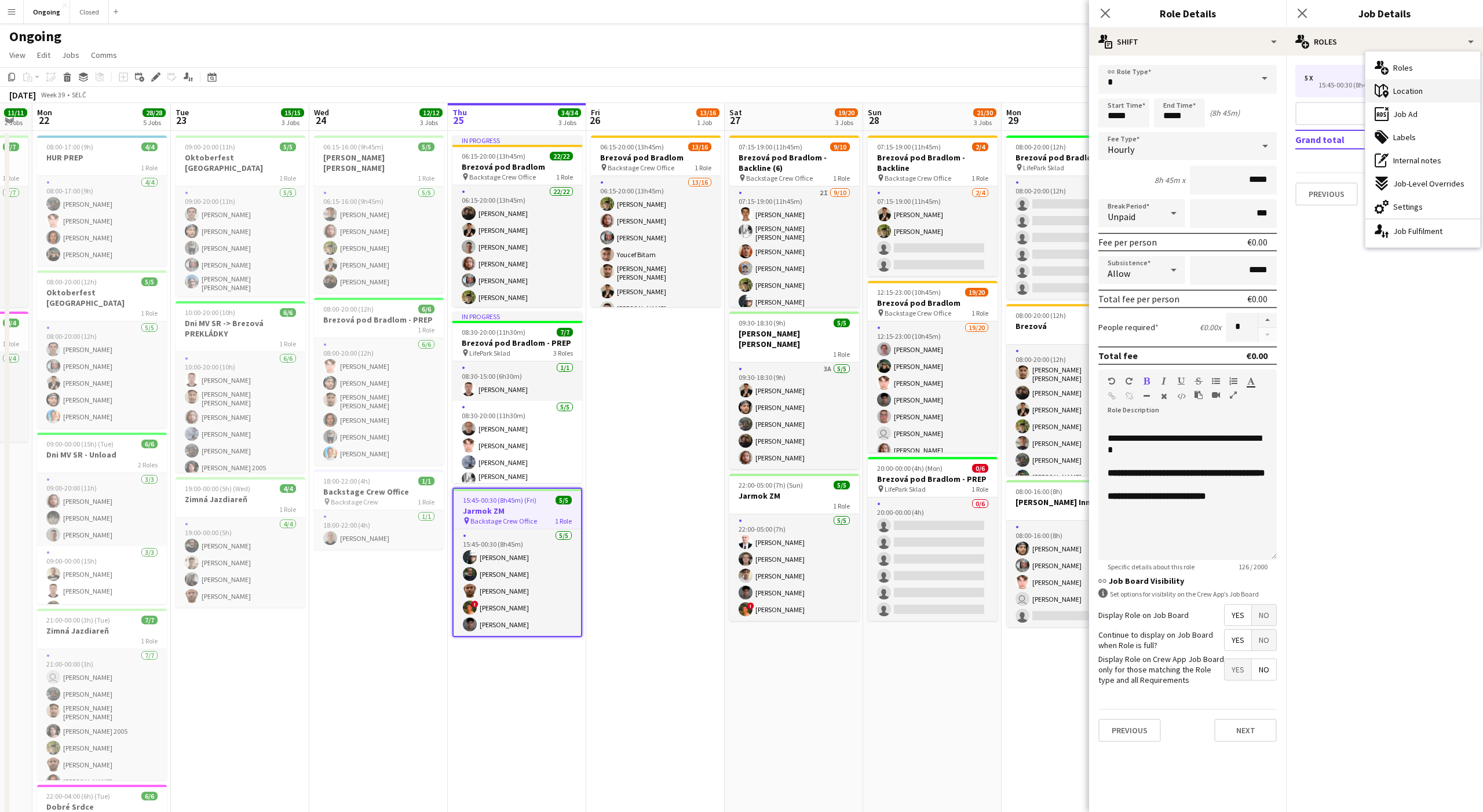
click at [1398, 96] on span "Location" at bounding box center [1407, 91] width 30 height 10
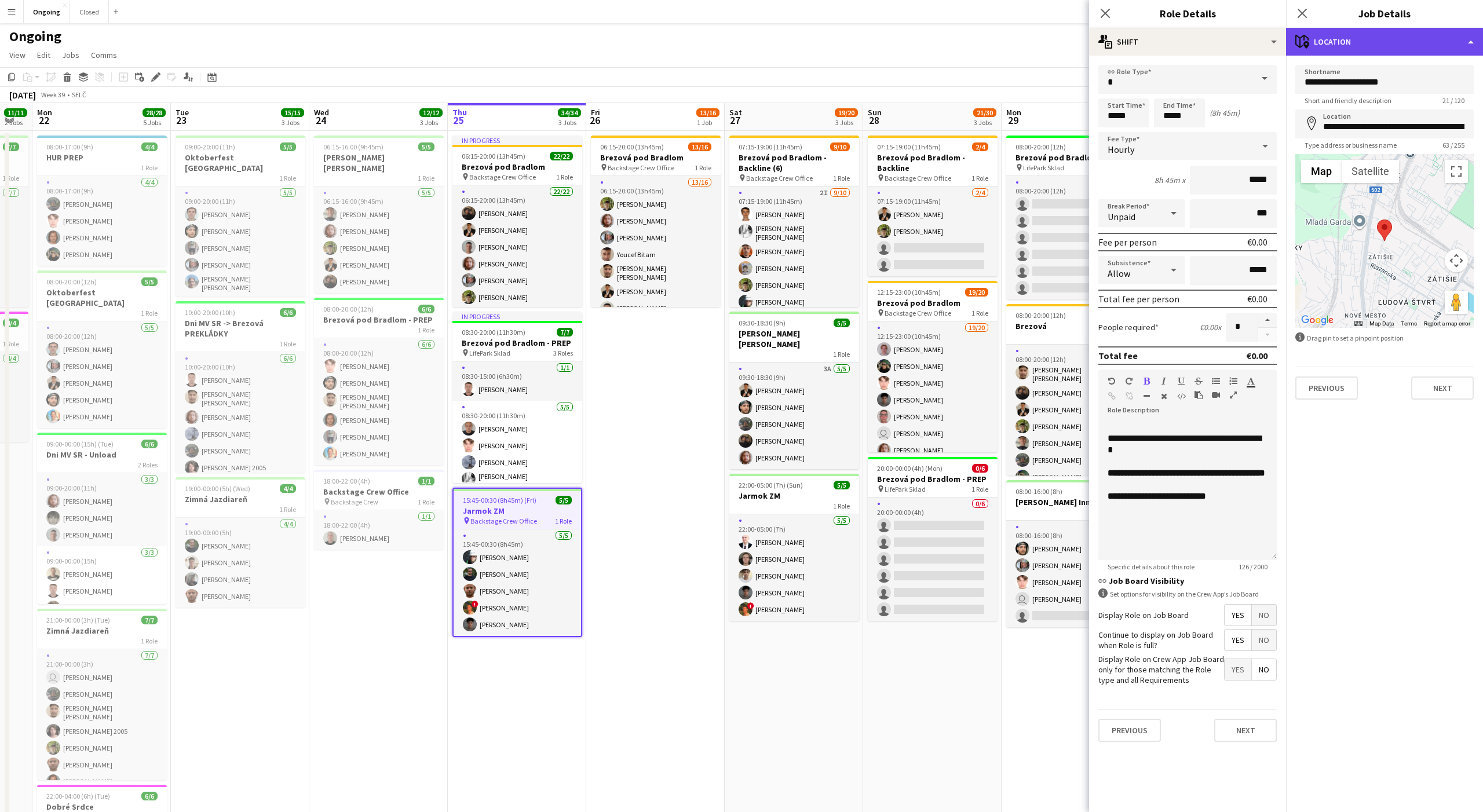
click at [1381, 43] on div "maps-pin-1 Location" at bounding box center [1385, 42] width 197 height 28
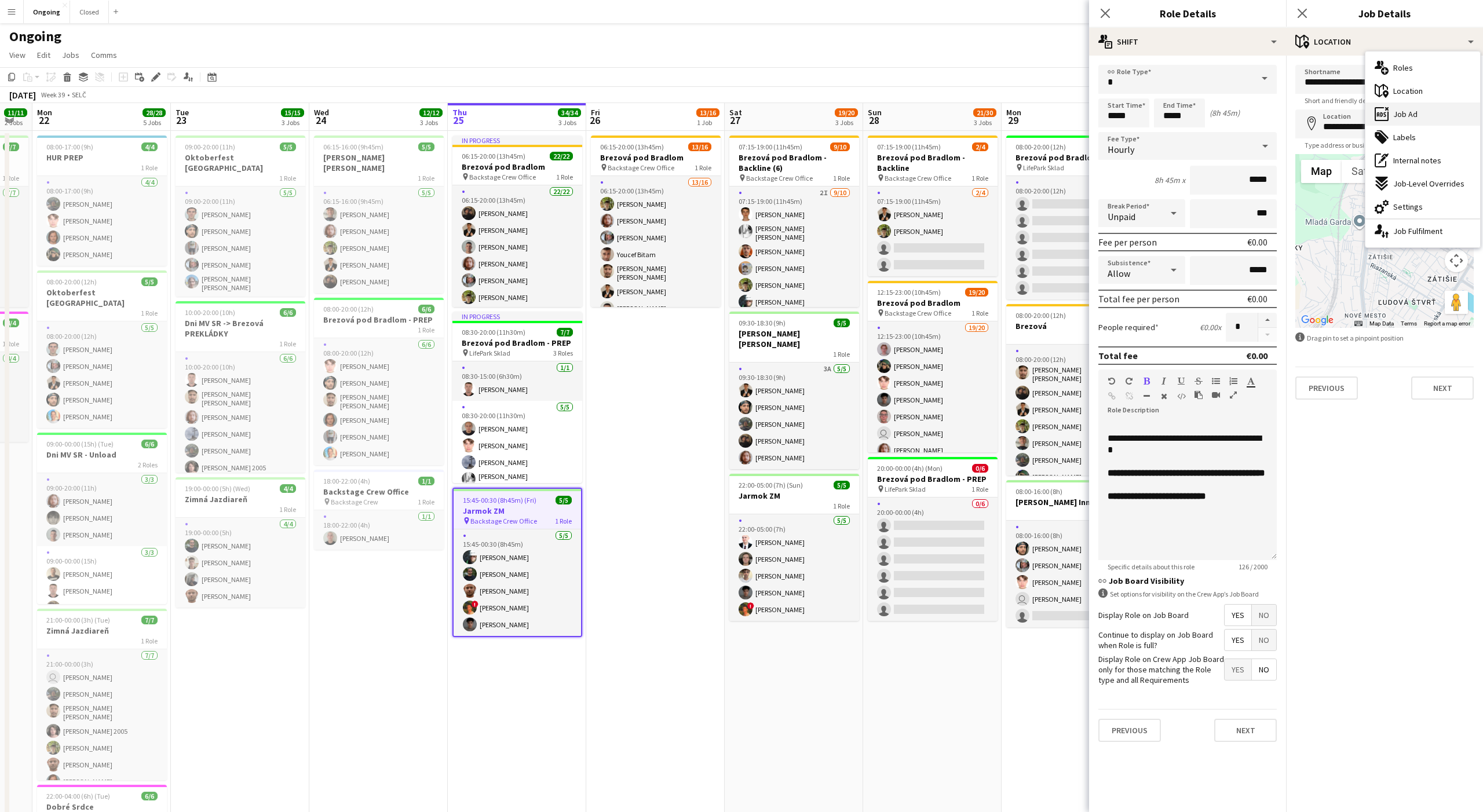
click at [1406, 114] on span "Job Ad" at bounding box center [1405, 114] width 24 height 10
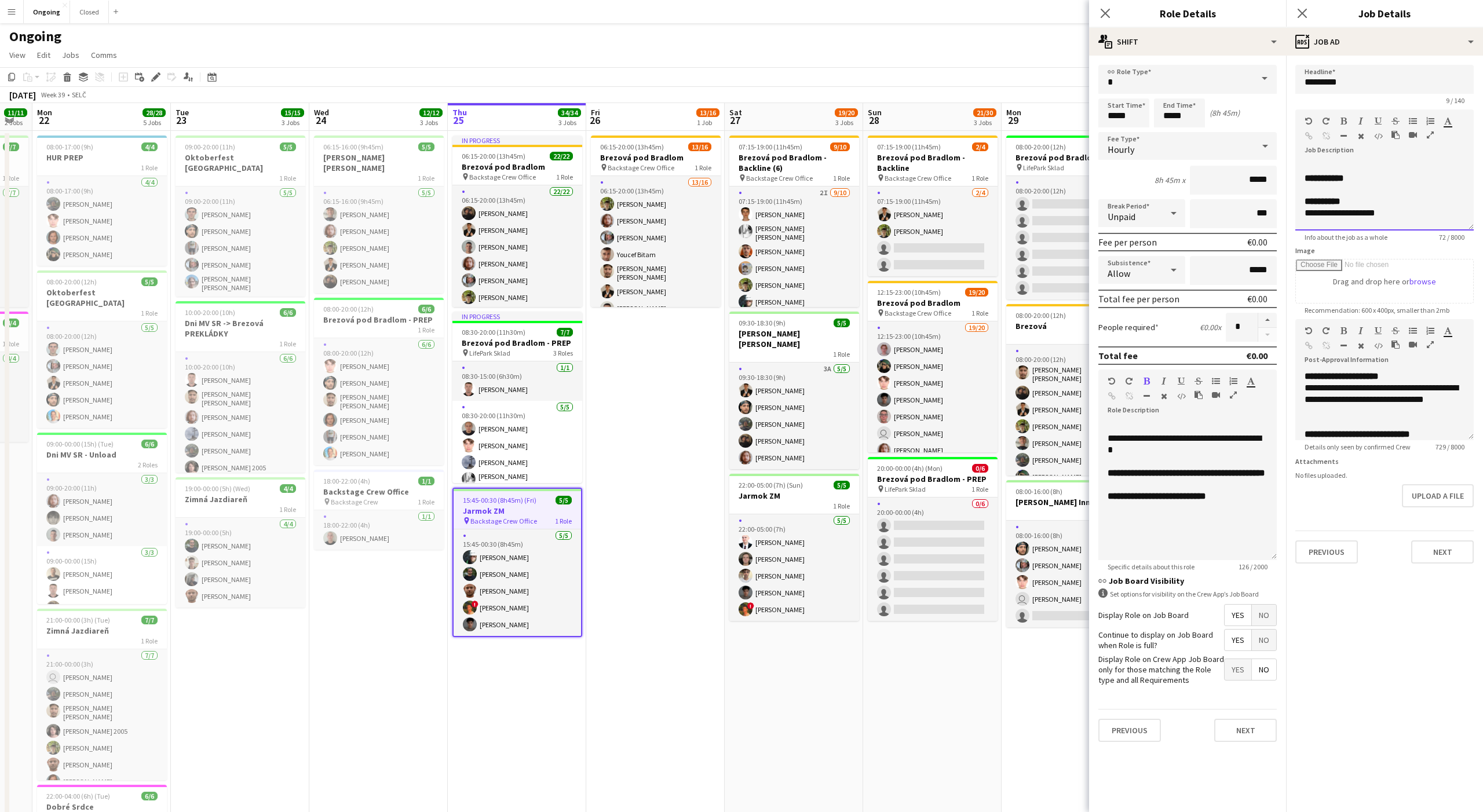
click at [1371, 198] on div "**********" at bounding box center [1384, 196] width 178 height 69
click at [1447, 546] on button "Next" at bounding box center [1442, 552] width 63 height 23
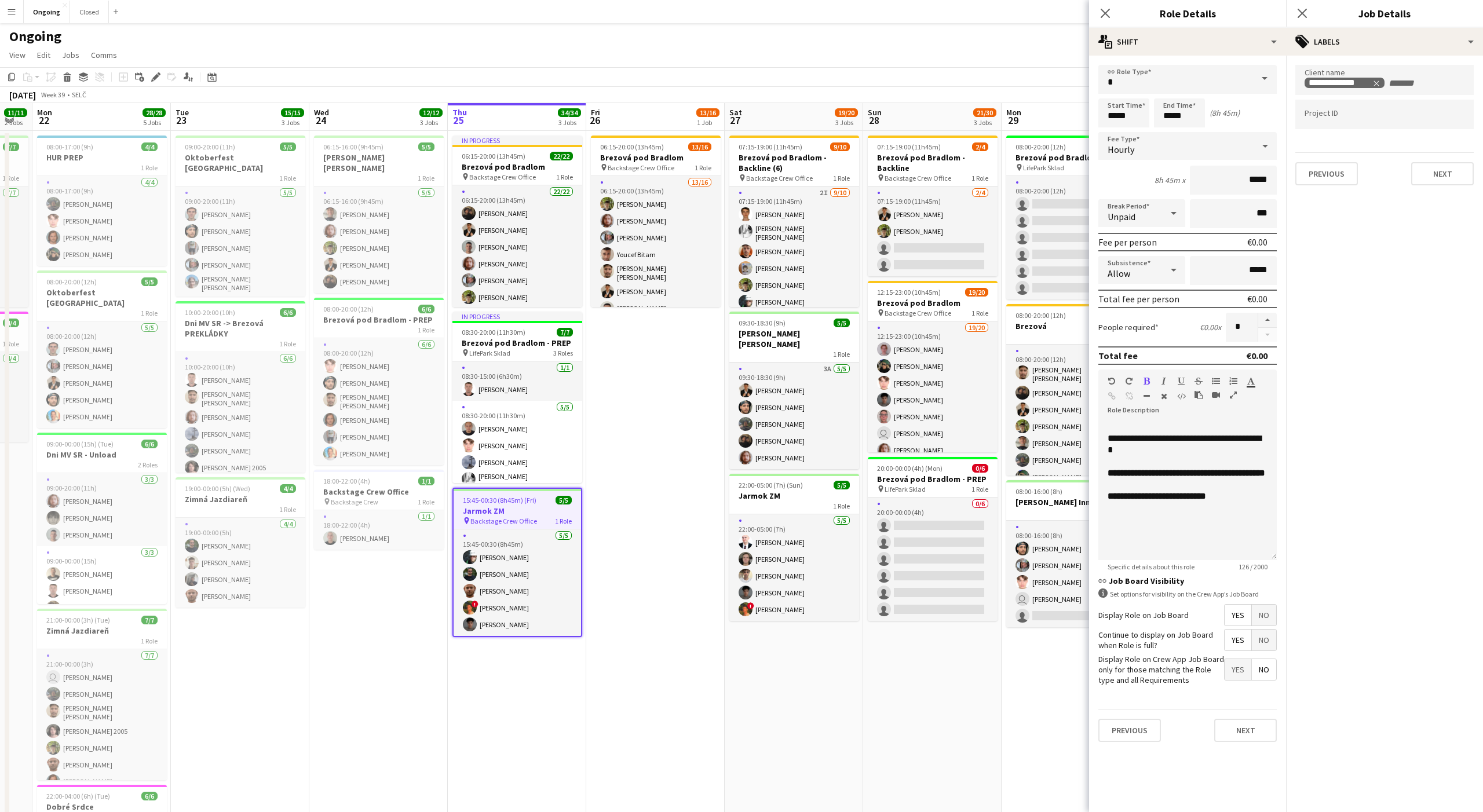
click at [625, 517] on app-date-cell "06:15-20:00 (13h45m) 13/16 Brezová pod Bradlom pin Backstage Crew Office 1 Role…" at bounding box center [655, 547] width 138 height 834
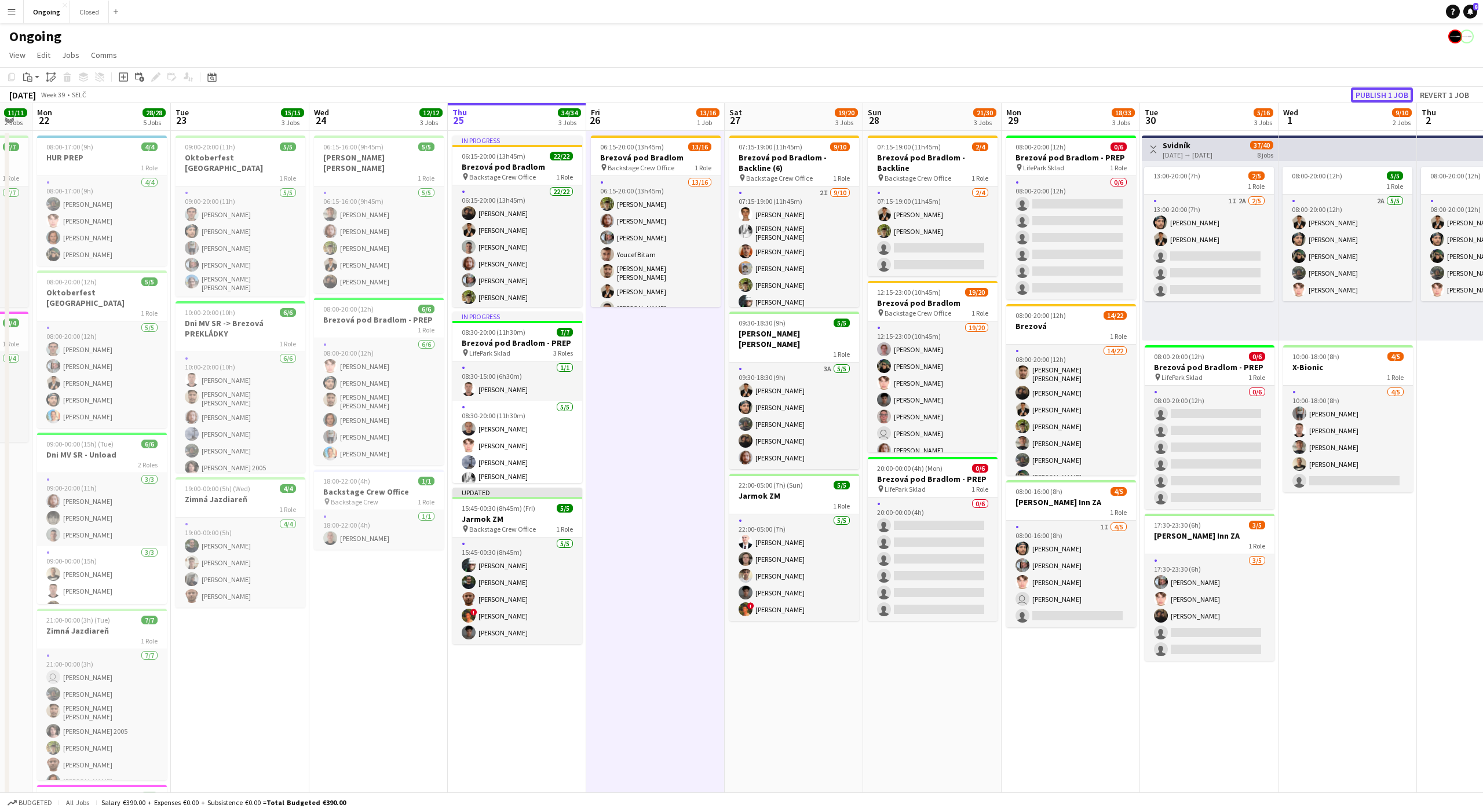
click at [1372, 92] on button "Publish 1 job" at bounding box center [1382, 95] width 62 height 15
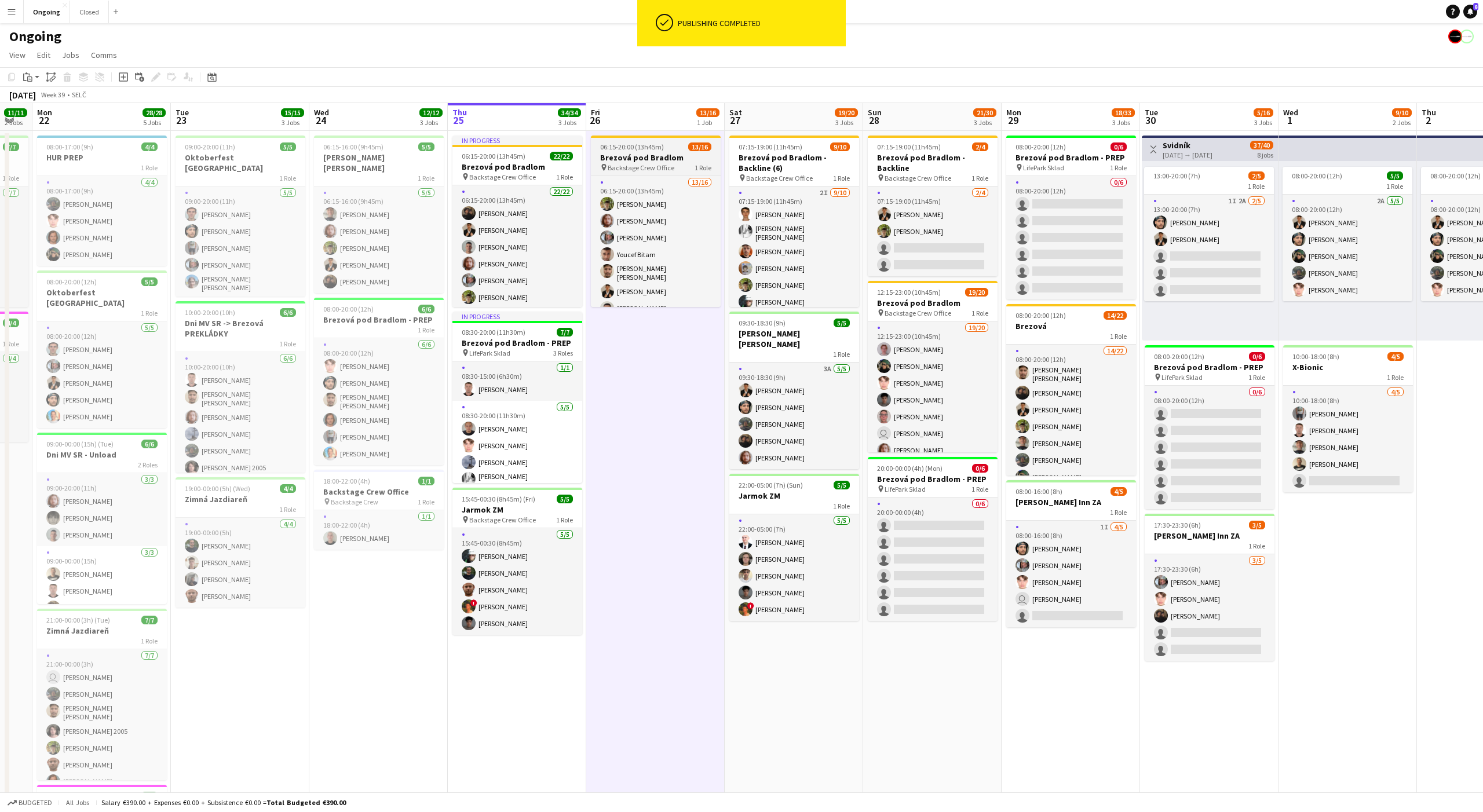
click at [673, 163] on div "pin Backstage Crew Office 1 Role" at bounding box center [656, 167] width 130 height 10
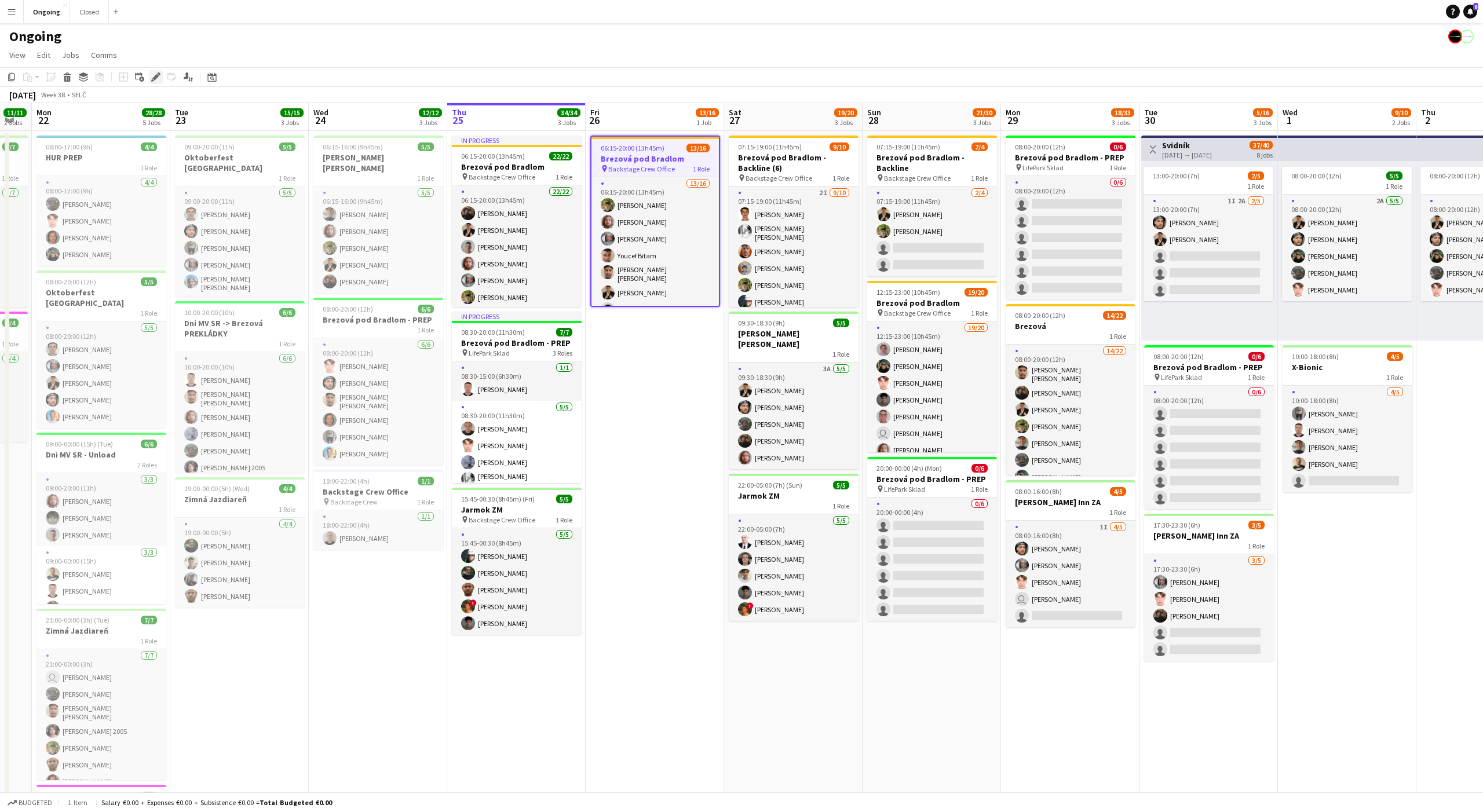
click at [153, 73] on icon "Edit" at bounding box center [156, 77] width 10 height 10
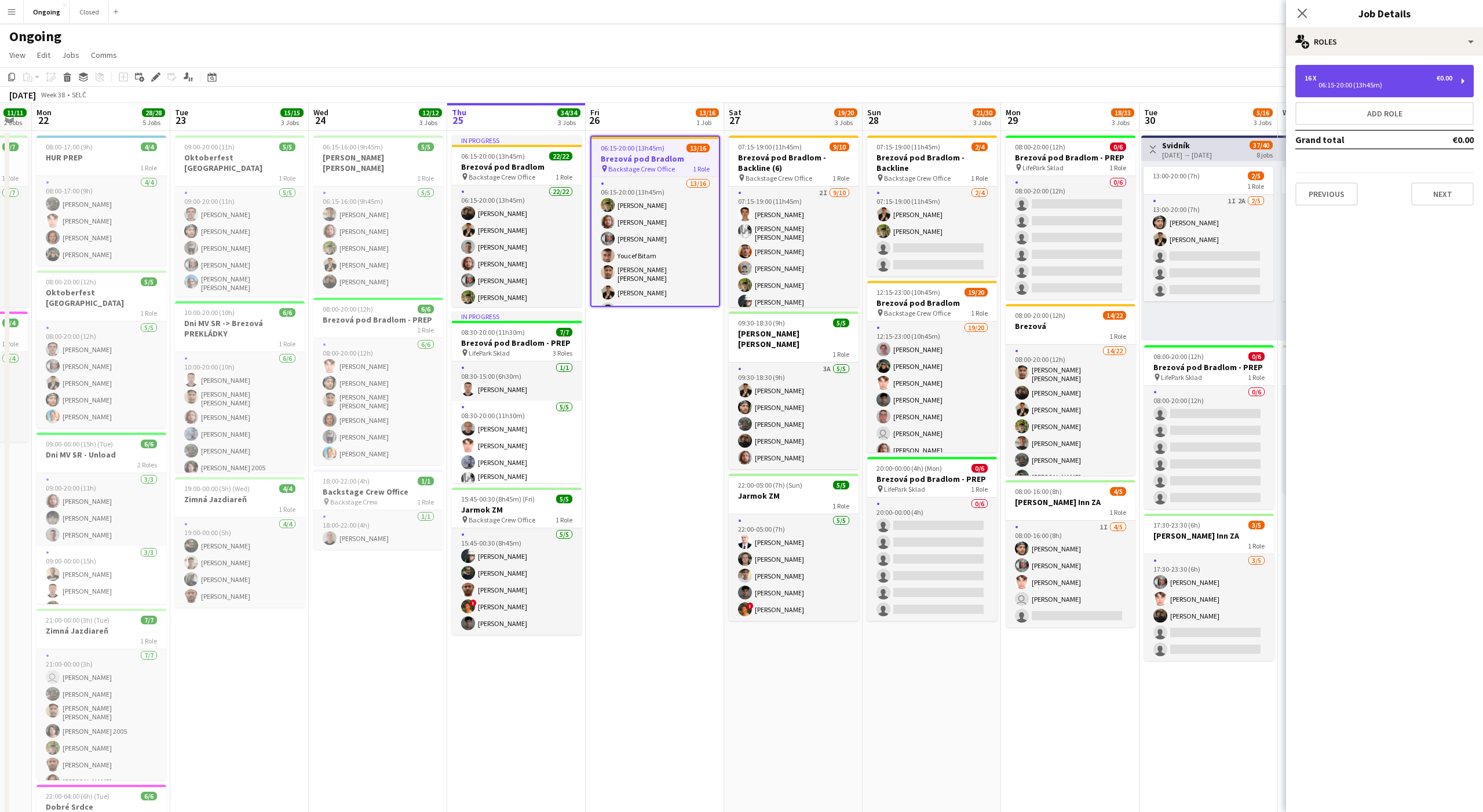
click at [1336, 74] on div "16 x €0.00 06:15-20:00 (13h45m)" at bounding box center [1384, 81] width 178 height 32
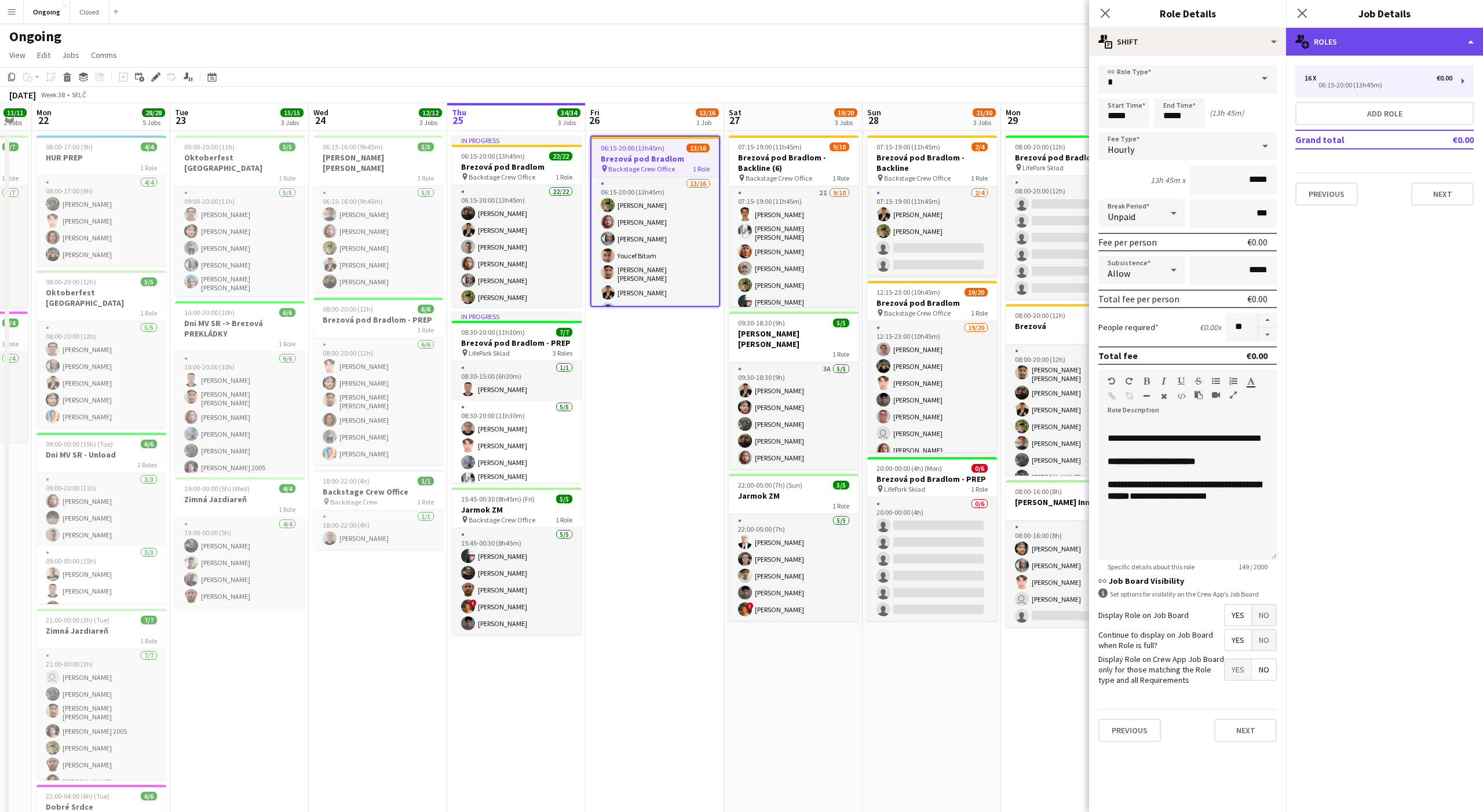
click at [1376, 44] on div "multiple-users-add Roles" at bounding box center [1385, 42] width 197 height 28
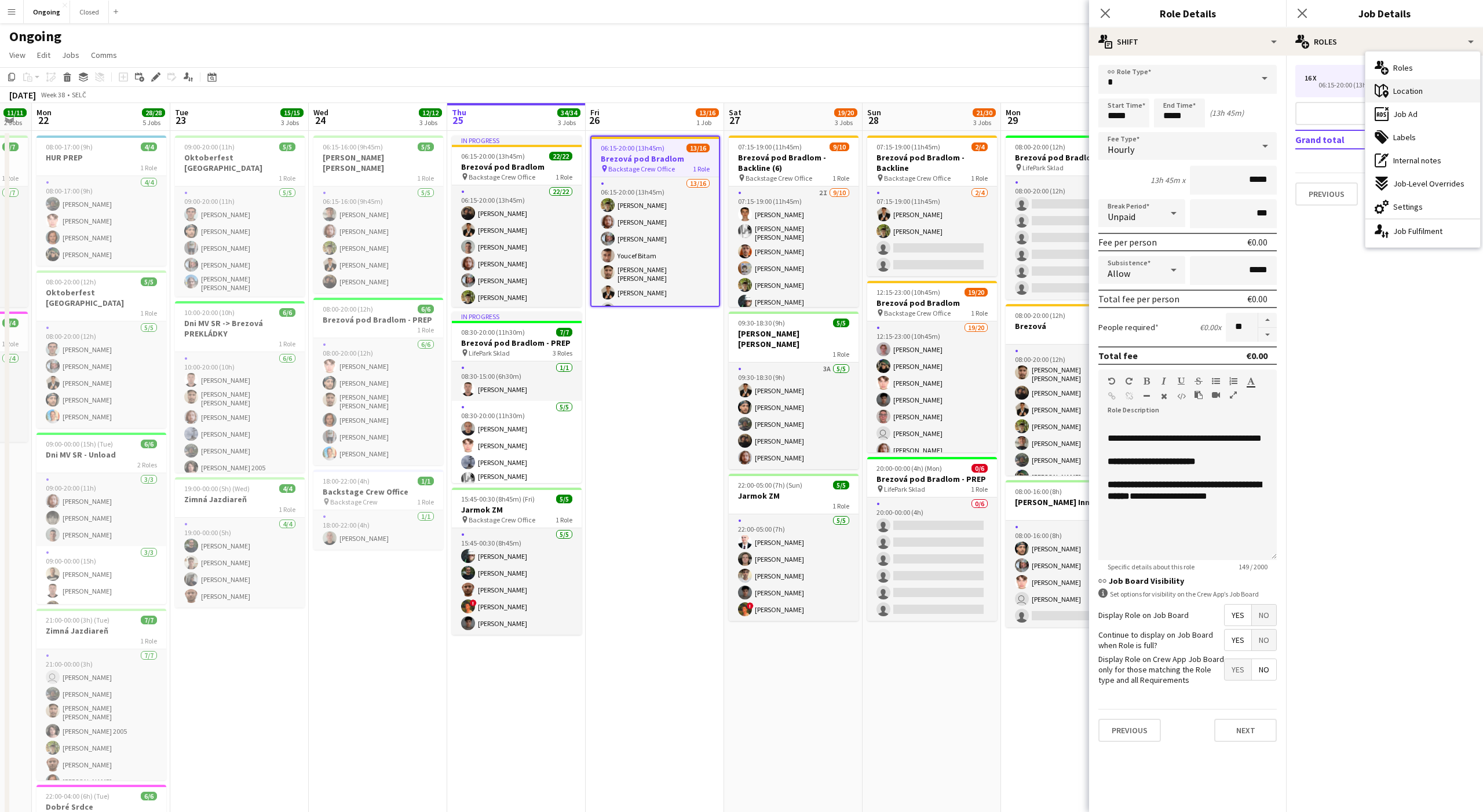
click at [1403, 90] on span "Location" at bounding box center [1407, 91] width 30 height 10
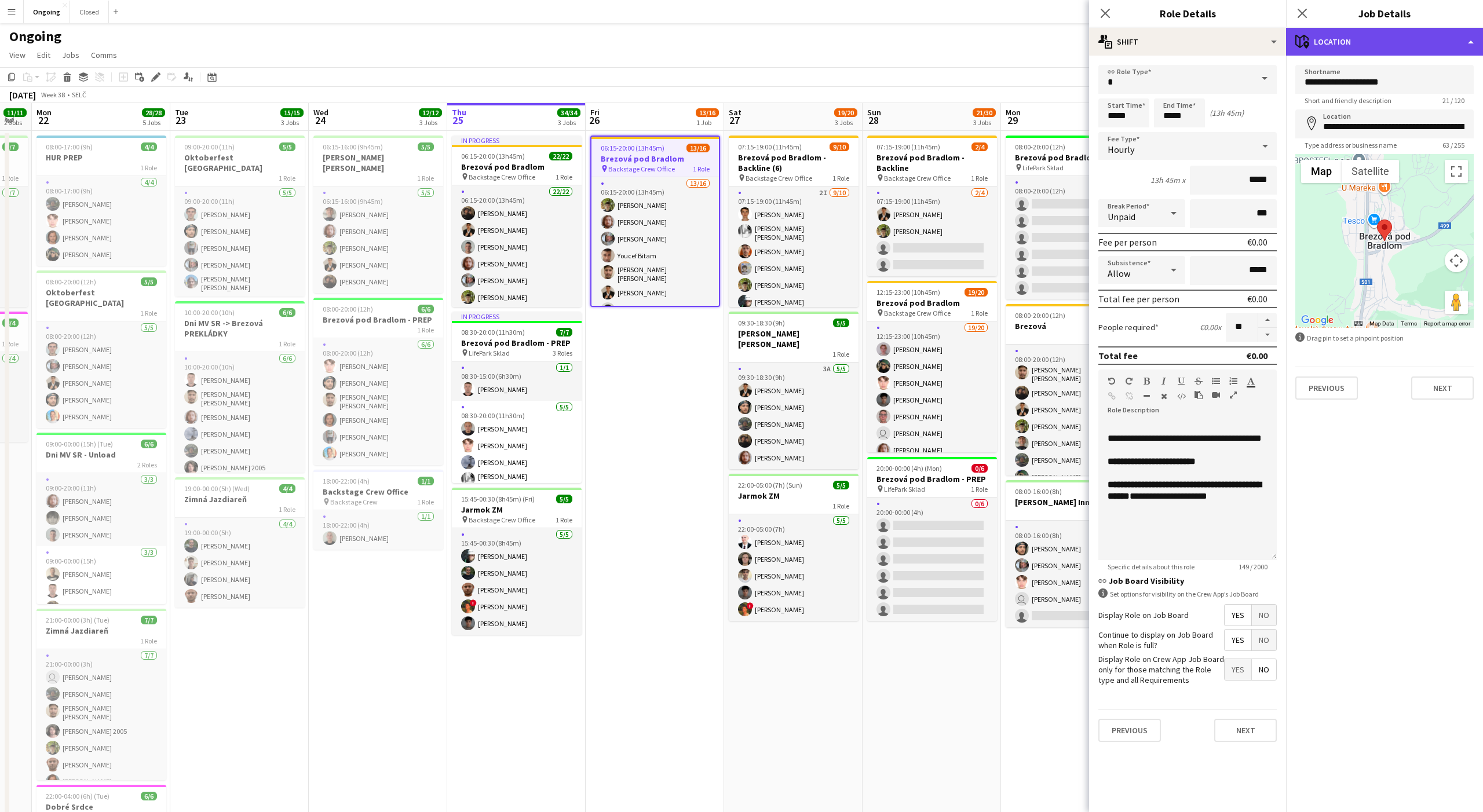
click at [1380, 47] on div "maps-pin-1 Location" at bounding box center [1385, 42] width 197 height 28
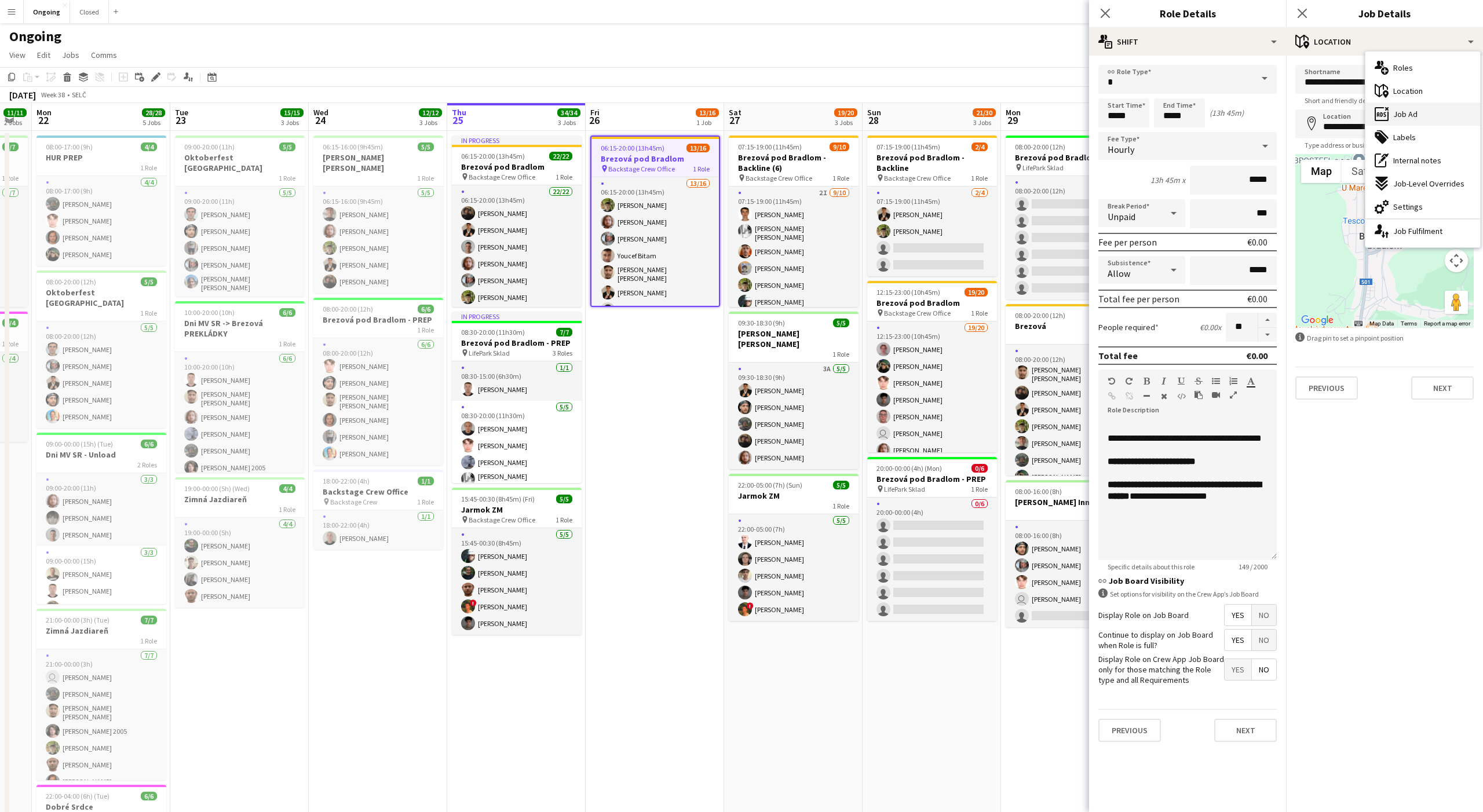
click at [1405, 110] on span "Job Ad" at bounding box center [1405, 114] width 24 height 10
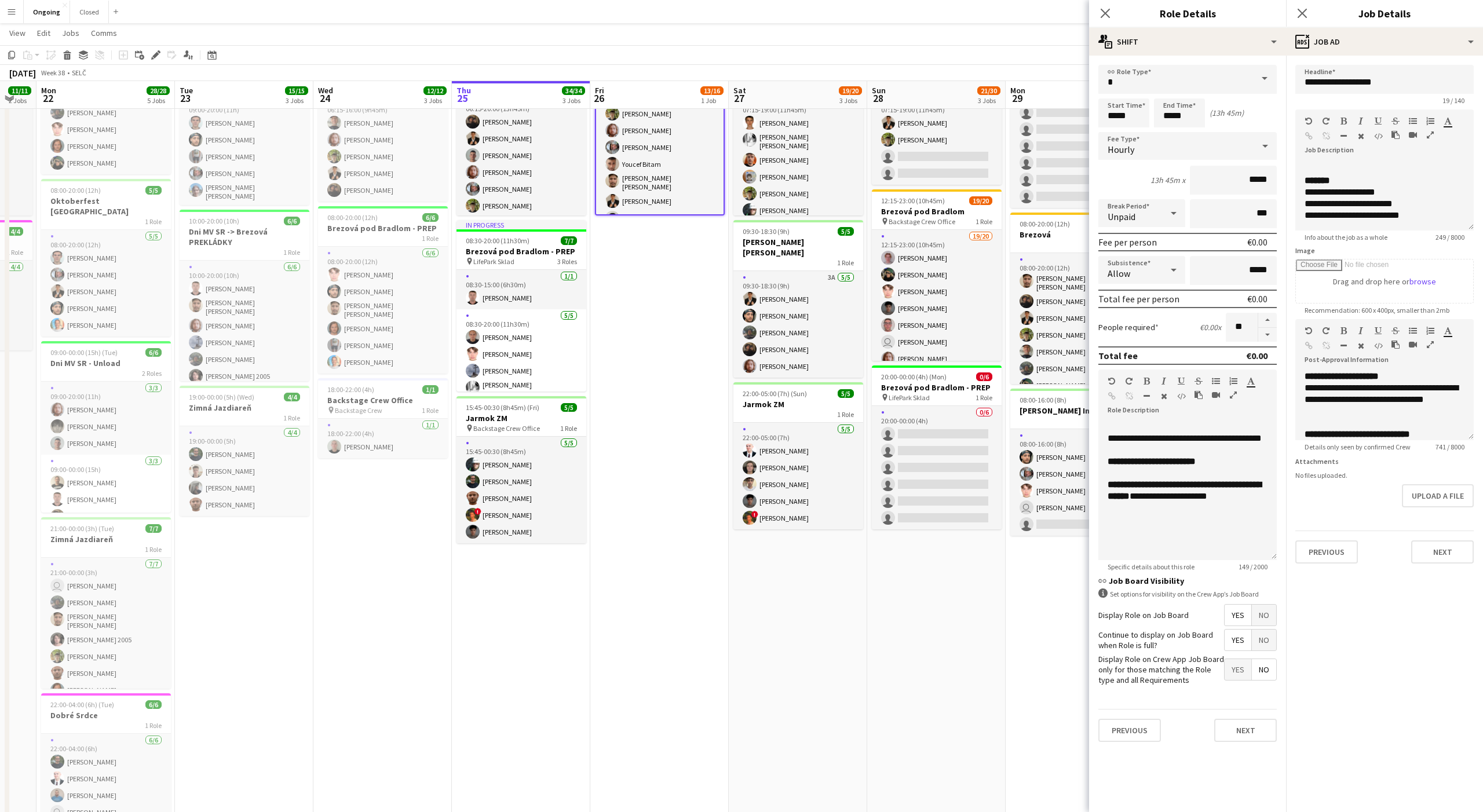
scroll to position [0, 0]
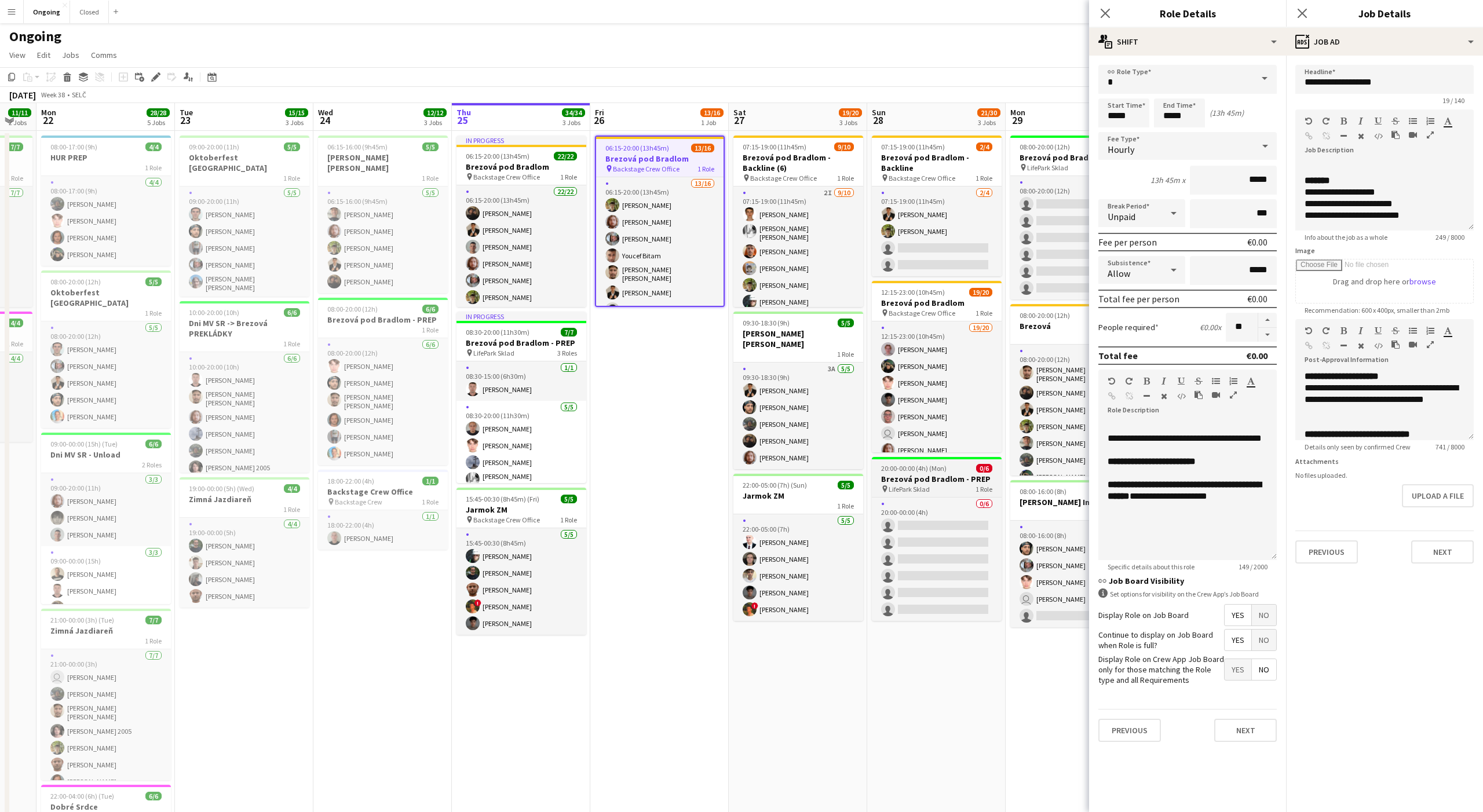
click at [943, 484] on div "pin LifePark Sklad 1 Role" at bounding box center [936, 489] width 130 height 10
type input "**********"
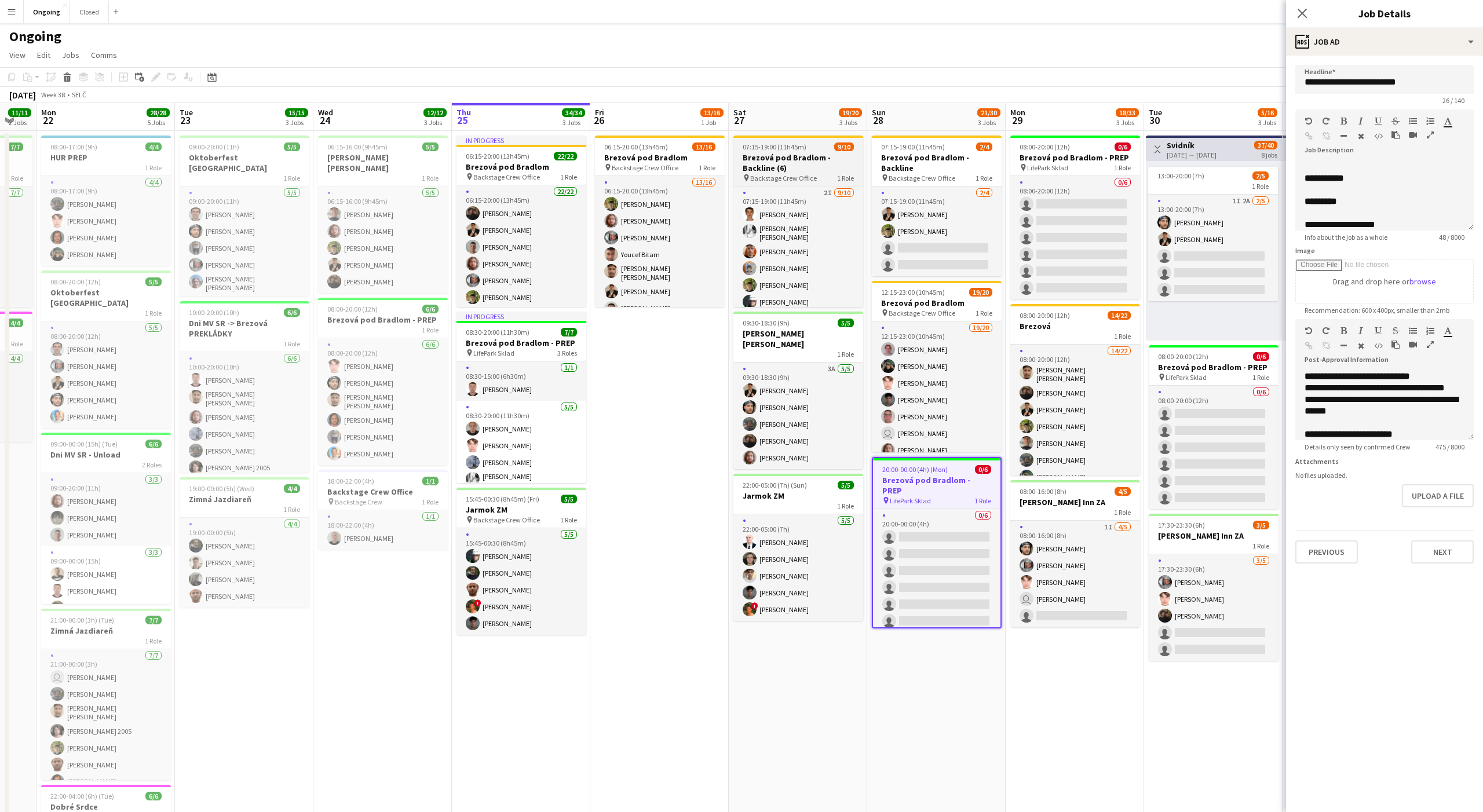
click at [767, 161] on h3 "Brezová pod Bradlom - Backline (6)" at bounding box center [798, 163] width 130 height 21
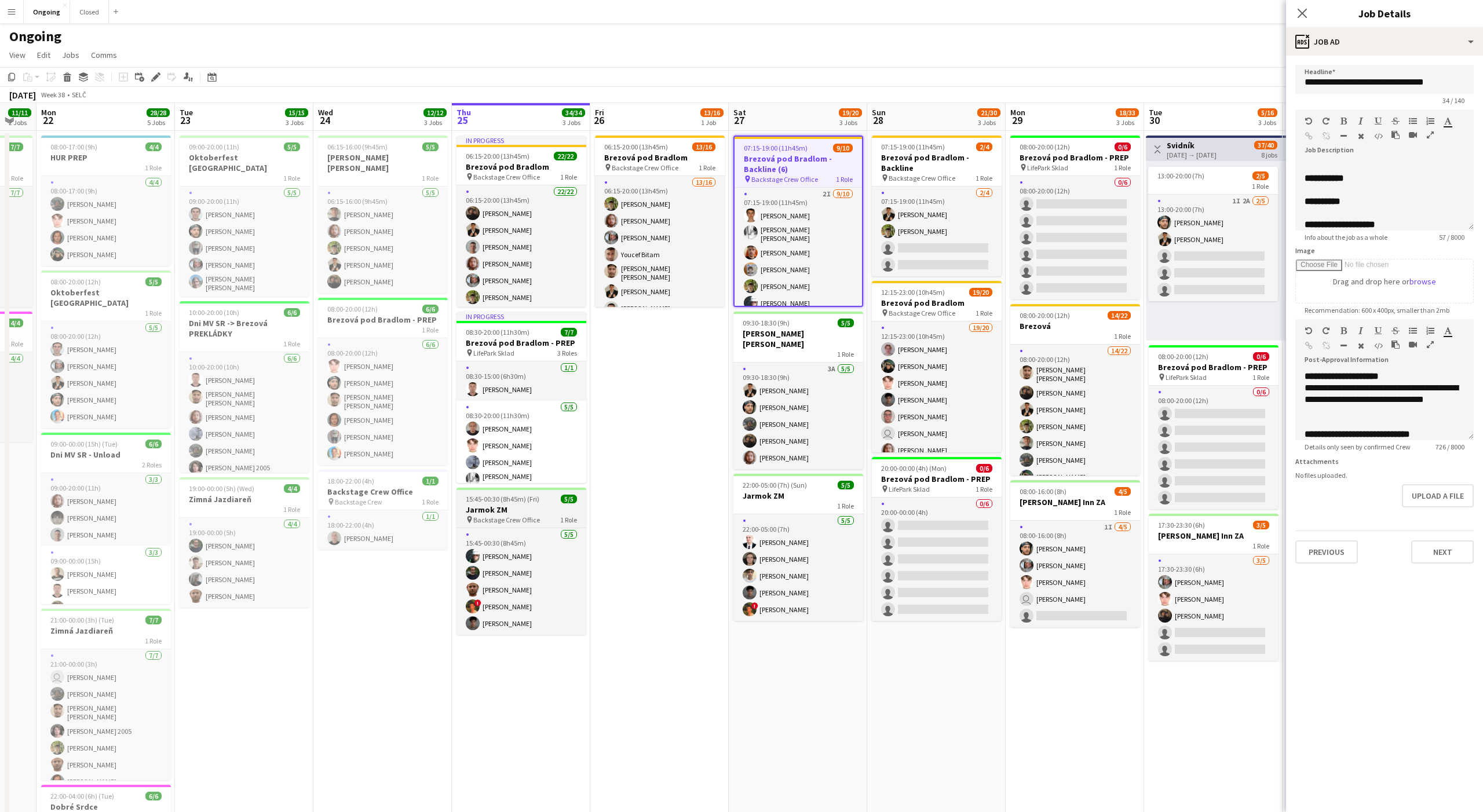
click at [540, 512] on h3 "Jarmok ZM" at bounding box center [521, 510] width 130 height 10
type input "*********"
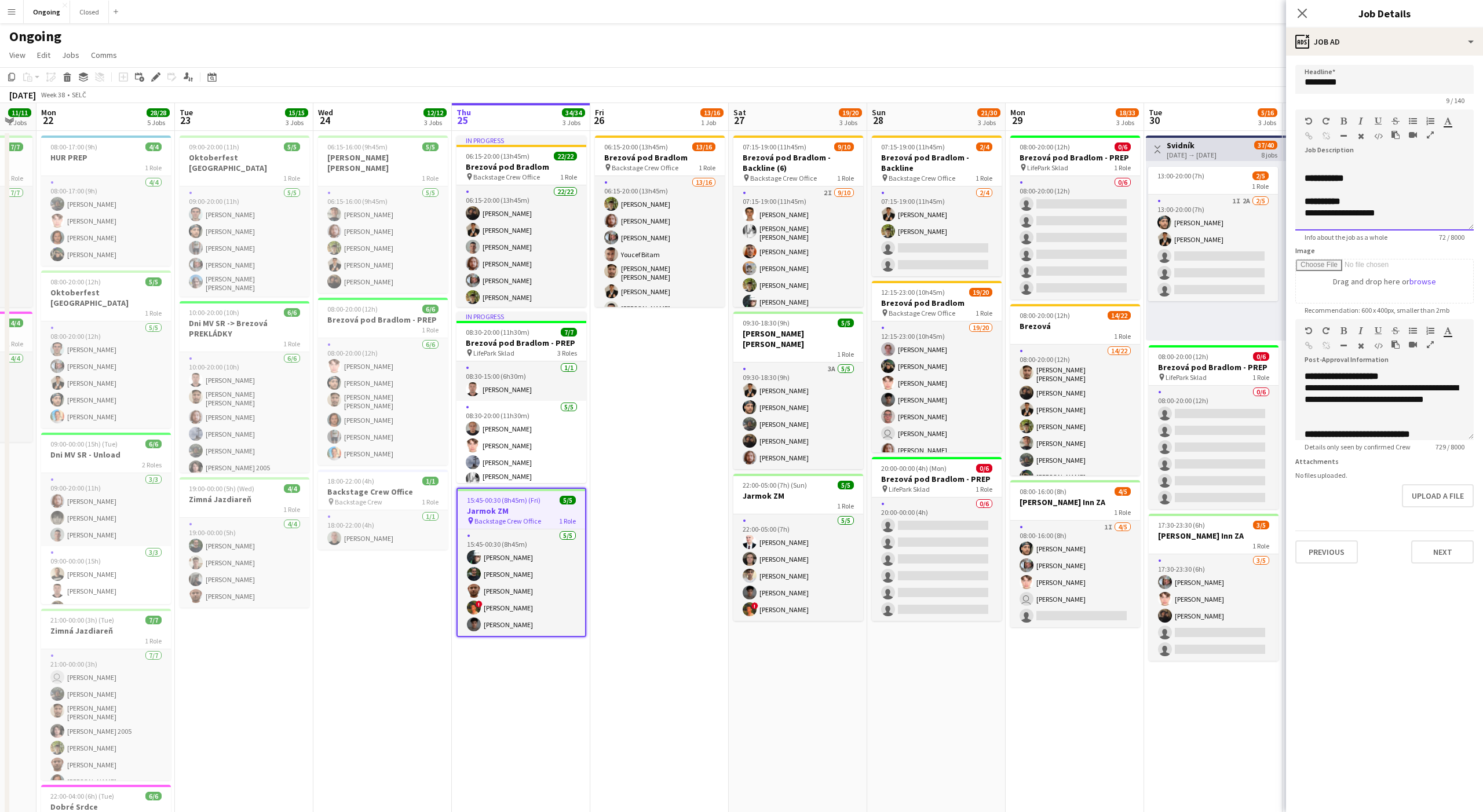
click at [1371, 165] on div at bounding box center [1385, 167] width 160 height 11
copy div "**********"
click at [796, 500] on app-job-card "22:00-05:00 (7h) (Sun) 5/5 Jarmok ZM 1 Role 5/5 22:00-05:00 (7h) Peter Furda Ma…" at bounding box center [798, 547] width 130 height 147
type input "*********"
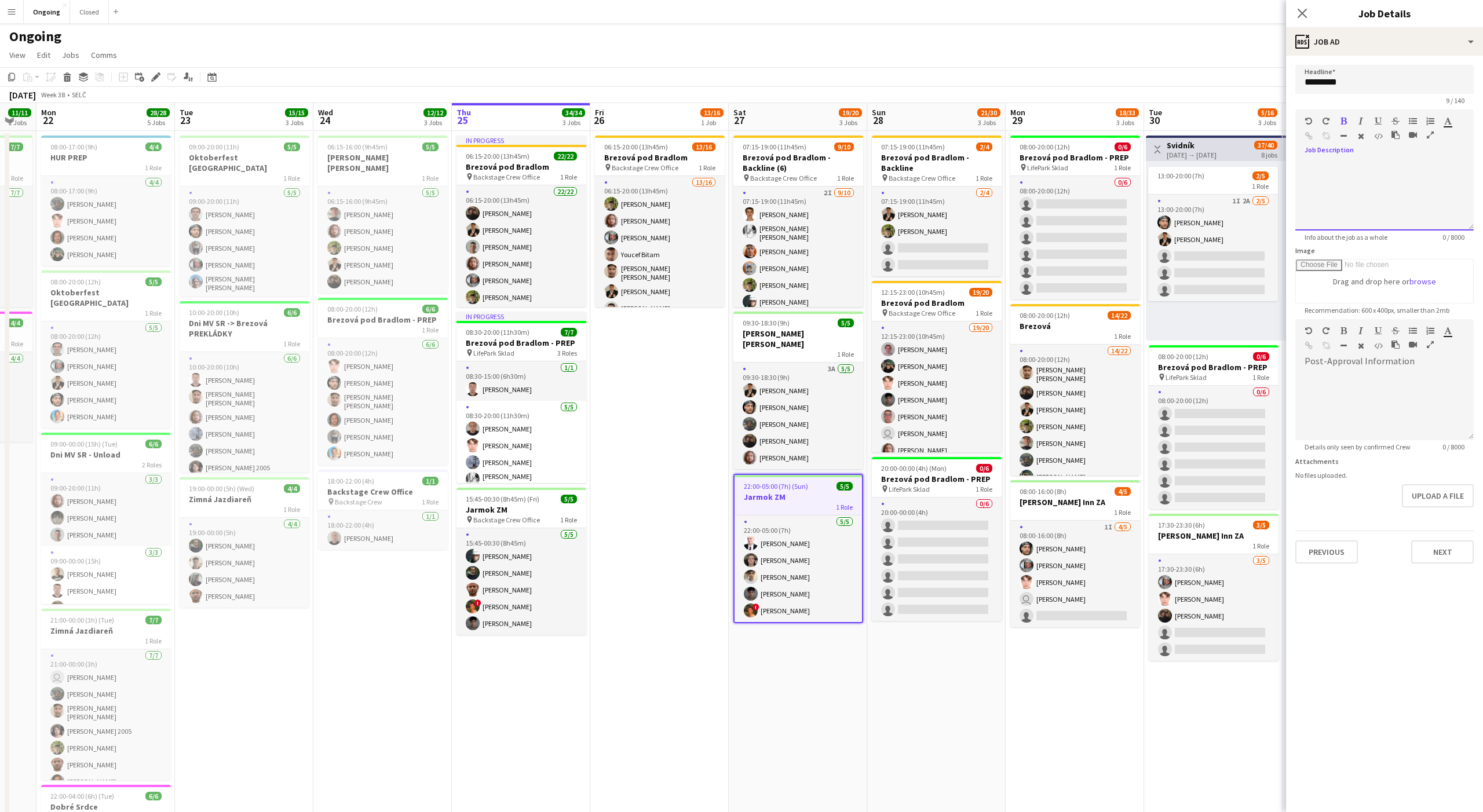
click at [1372, 202] on div at bounding box center [1384, 196] width 178 height 69
paste div
click at [1317, 190] on div "**********" at bounding box center [1385, 189] width 160 height 11
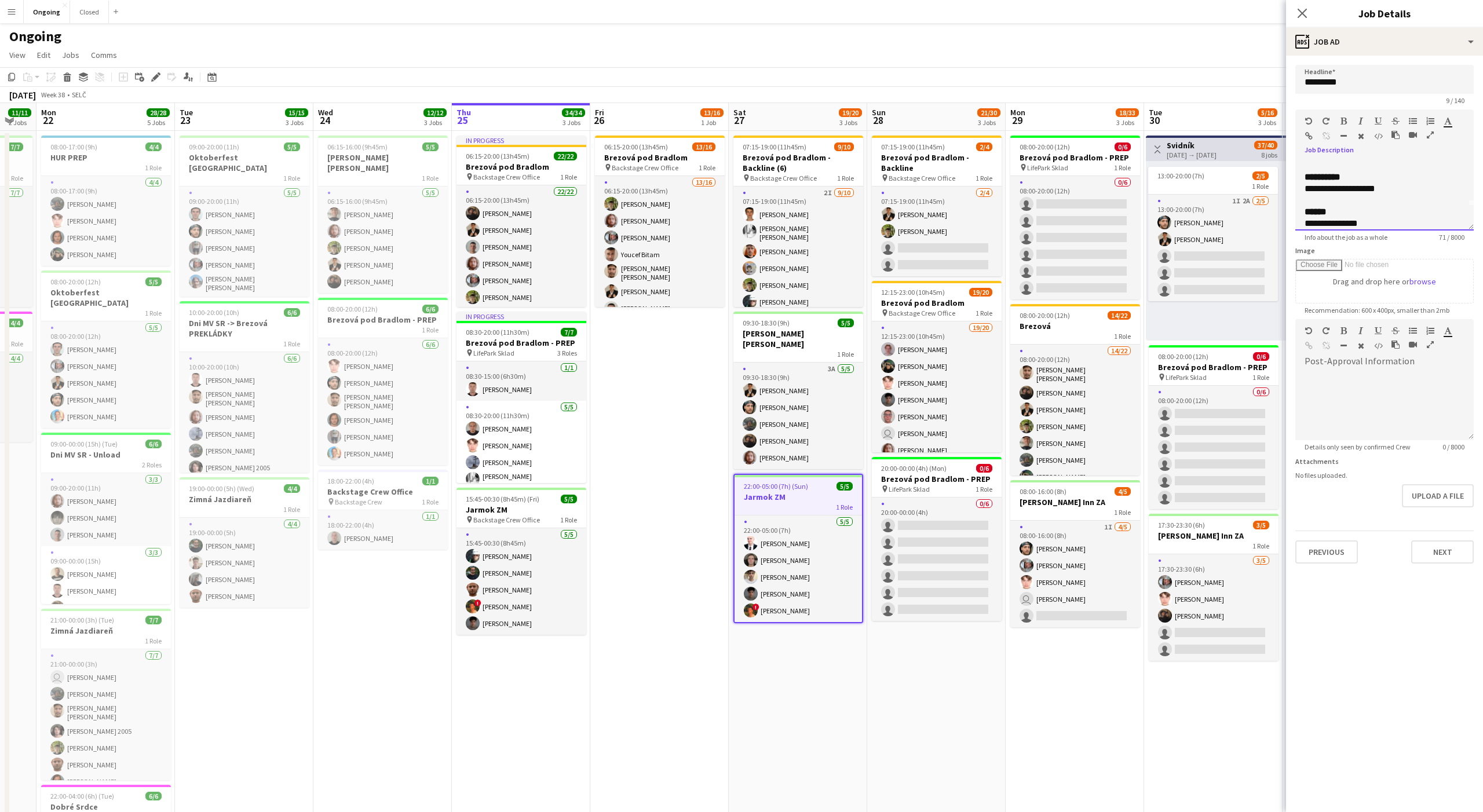
click at [1306, 176] on span "**********" at bounding box center [1385, 171] width 160 height 22
click at [1343, 194] on div "**********" at bounding box center [1385, 189] width 160 height 11
click at [1406, 190] on div "**********" at bounding box center [1385, 189] width 160 height 11
click at [1322, 213] on div "**********" at bounding box center [1385, 213] width 160 height 11
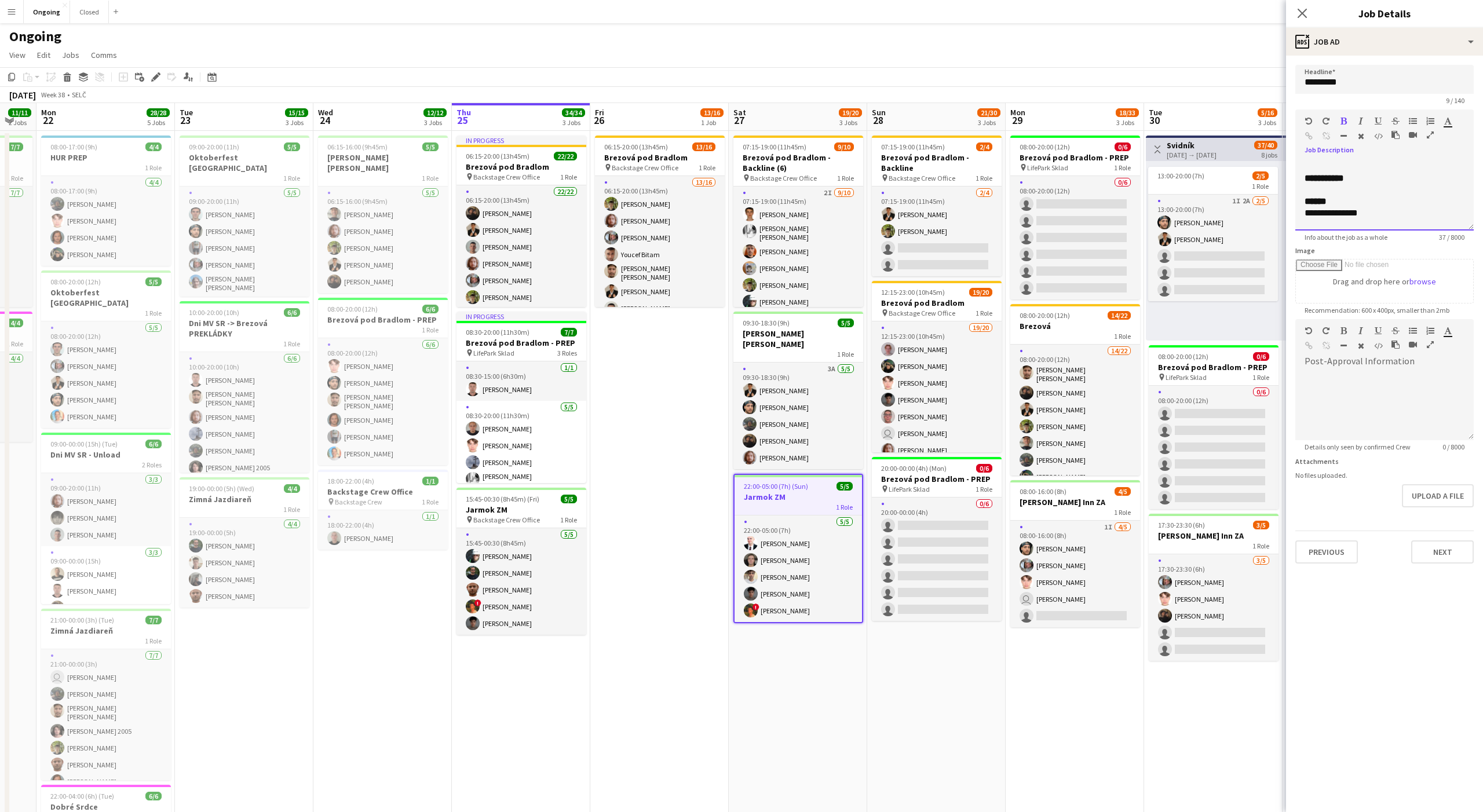
click at [1322, 213] on div "**********" at bounding box center [1385, 213] width 160 height 11
click at [514, 515] on div "pin Backstage Crew Office 1 Role" at bounding box center [521, 519] width 130 height 10
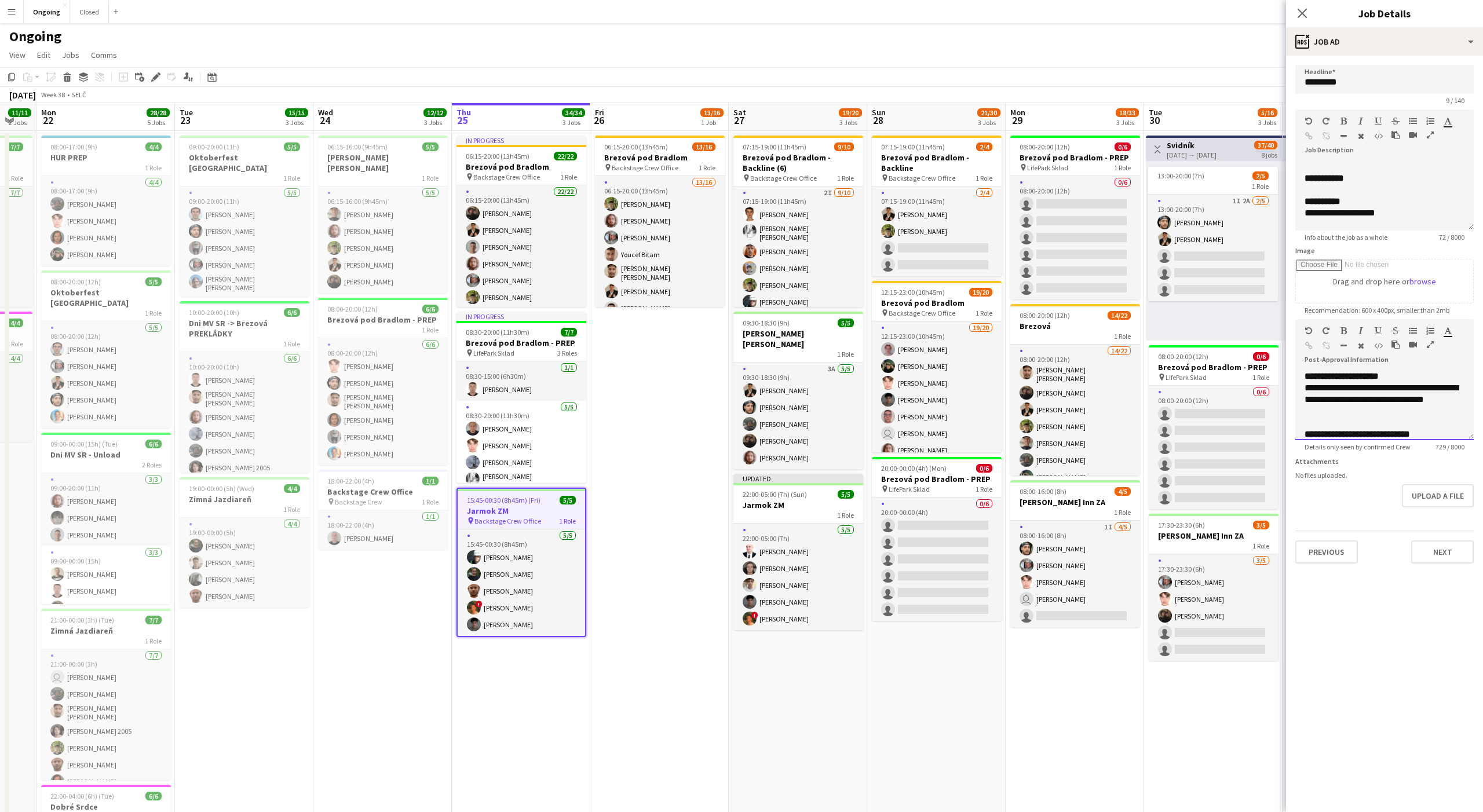
click at [1328, 396] on div "**********" at bounding box center [1385, 399] width 160 height 35
copy div "**********"
click at [793, 490] on span "22:00-05:00 (7h) (Sun)" at bounding box center [775, 495] width 64 height 9
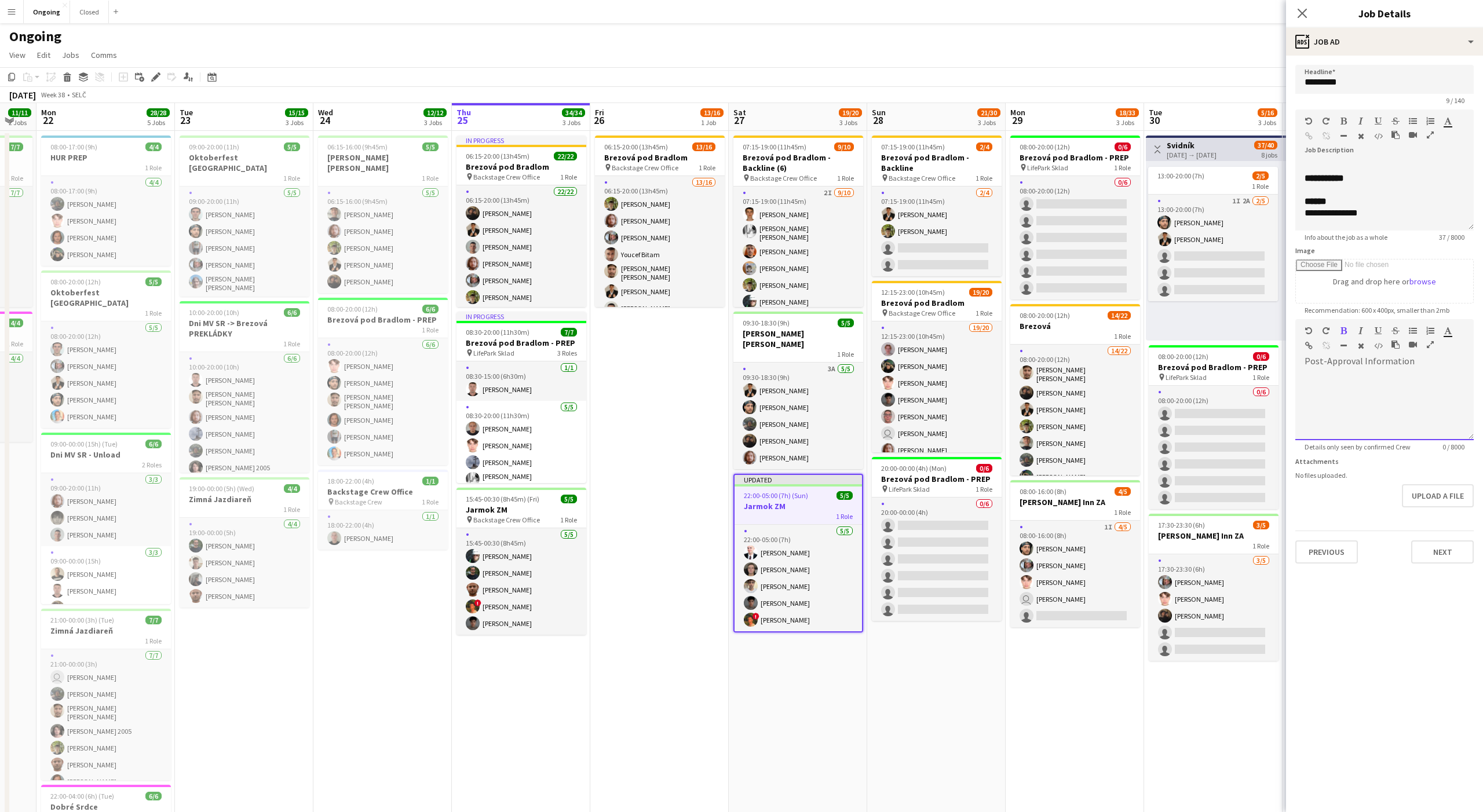
click at [1332, 385] on div at bounding box center [1384, 405] width 178 height 69
paste div
click at [1374, 375] on span "**********" at bounding box center [1341, 376] width 74 height 9
click at [535, 501] on span "15:45-00:30 (8h45m) (Fri)" at bounding box center [503, 499] width 74 height 9
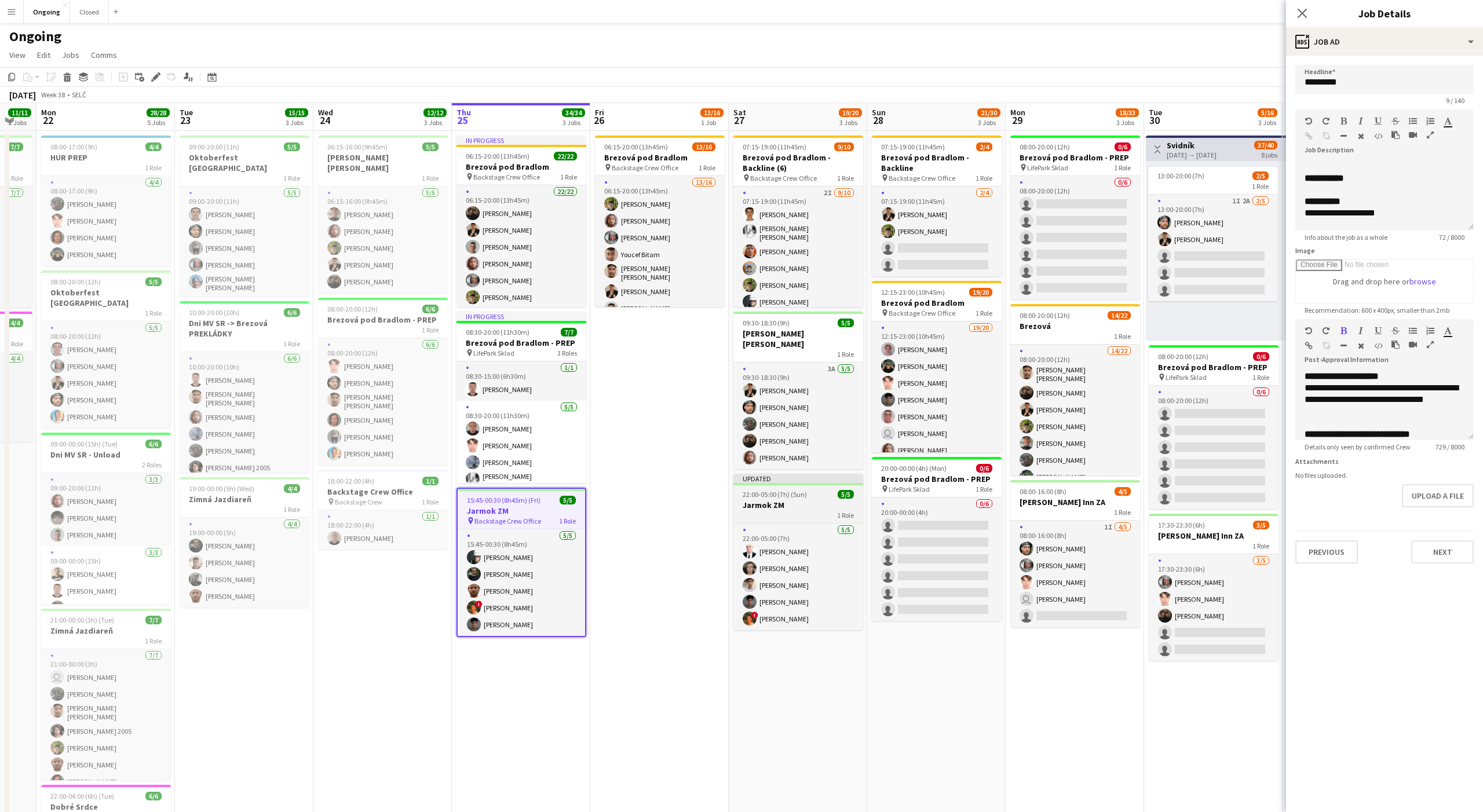
click at [804, 500] on h3 "Jarmok ZM" at bounding box center [798, 505] width 130 height 10
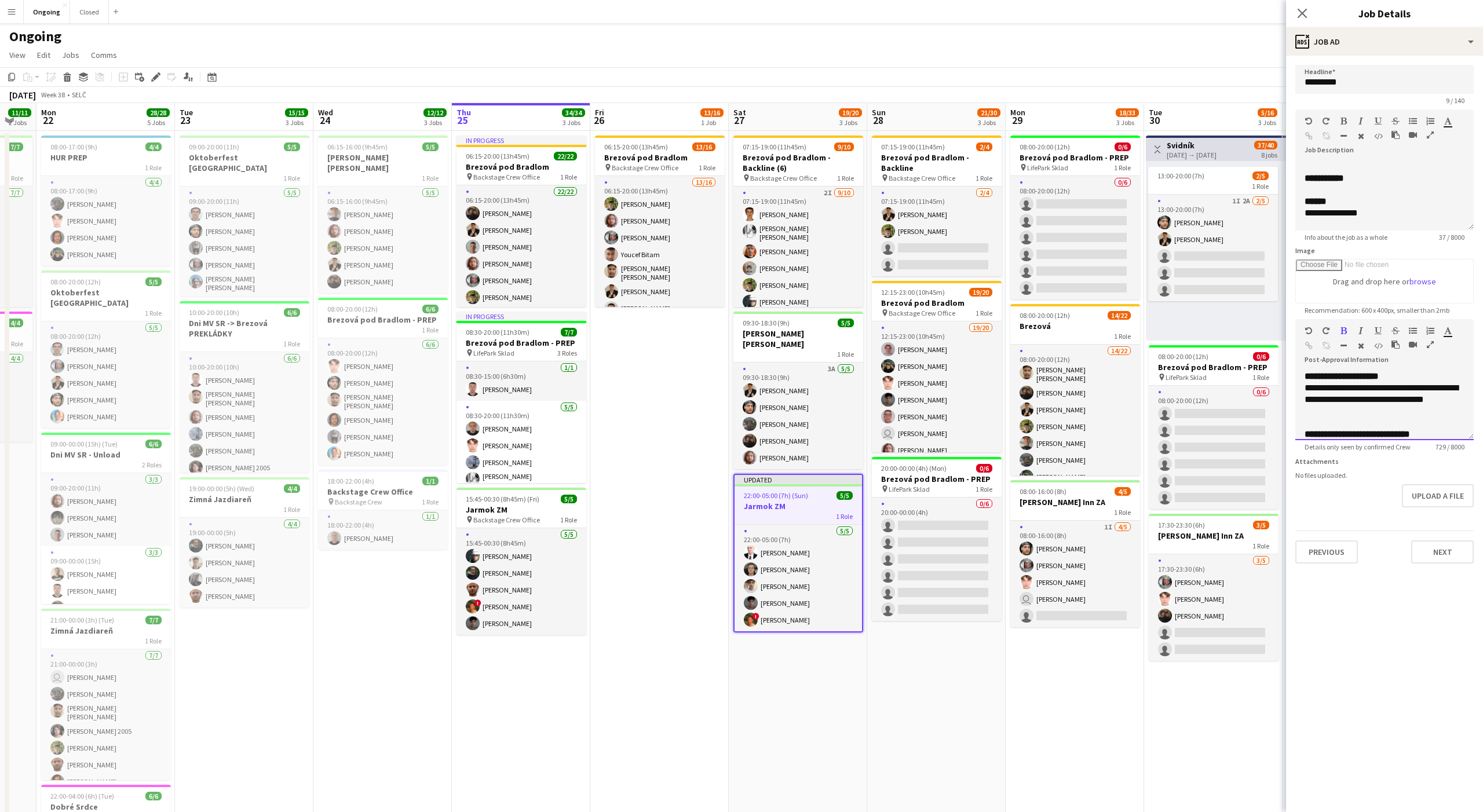
click at [1380, 432] on span "**********" at bounding box center [1357, 434] width 105 height 9
click at [1392, 434] on span "**********" at bounding box center [1357, 433] width 105 height 9
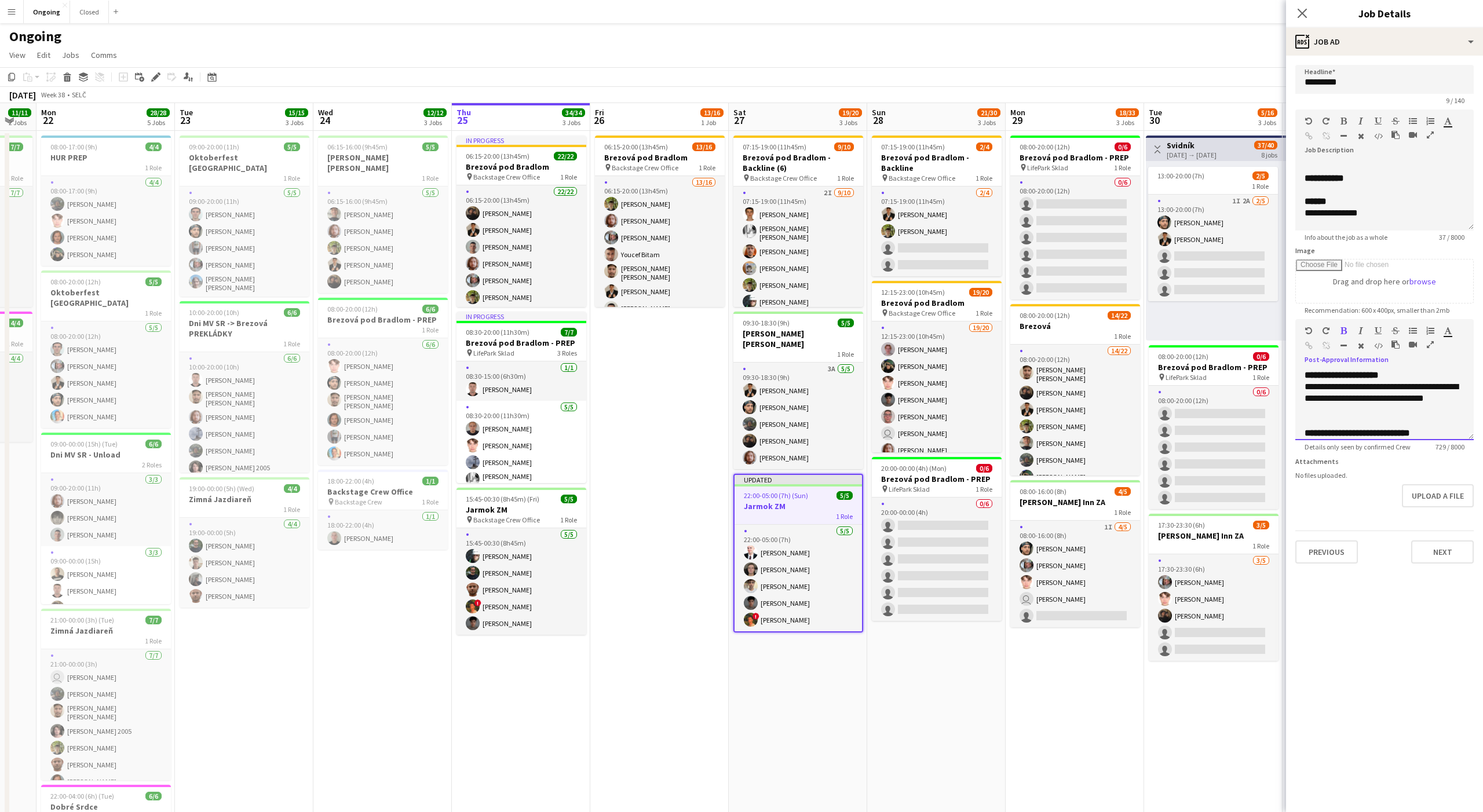
click at [1407, 433] on span "**********" at bounding box center [1357, 433] width 105 height 9
click at [1410, 434] on span "**********" at bounding box center [1357, 433] width 105 height 9
click at [1378, 376] on span "**********" at bounding box center [1341, 375] width 74 height 9
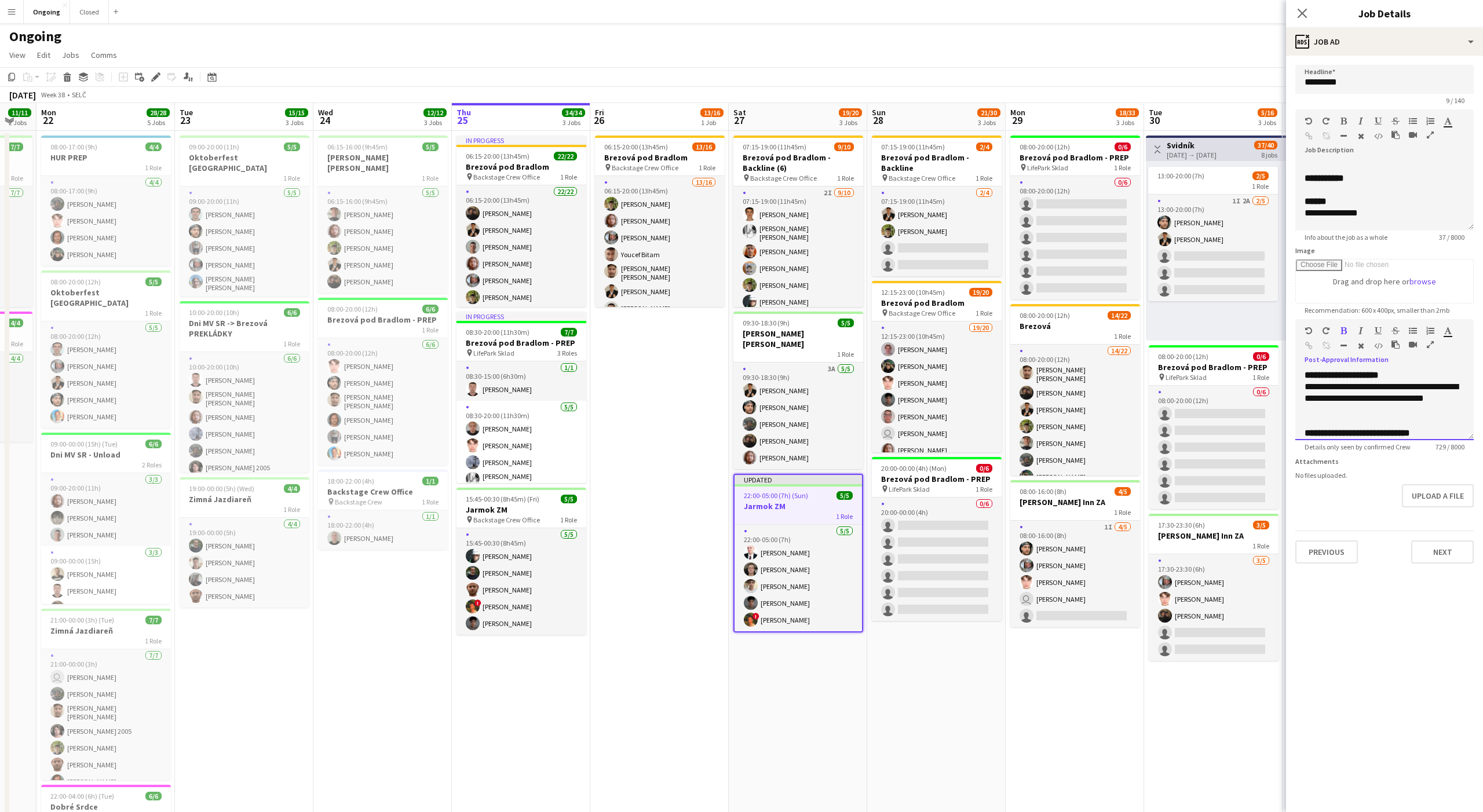
click at [1378, 376] on span "**********" at bounding box center [1341, 375] width 74 height 9
click at [1379, 377] on span "**********" at bounding box center [1341, 376] width 74 height 9
click at [508, 505] on h3 "Jarmok ZM" at bounding box center [521, 510] width 130 height 10
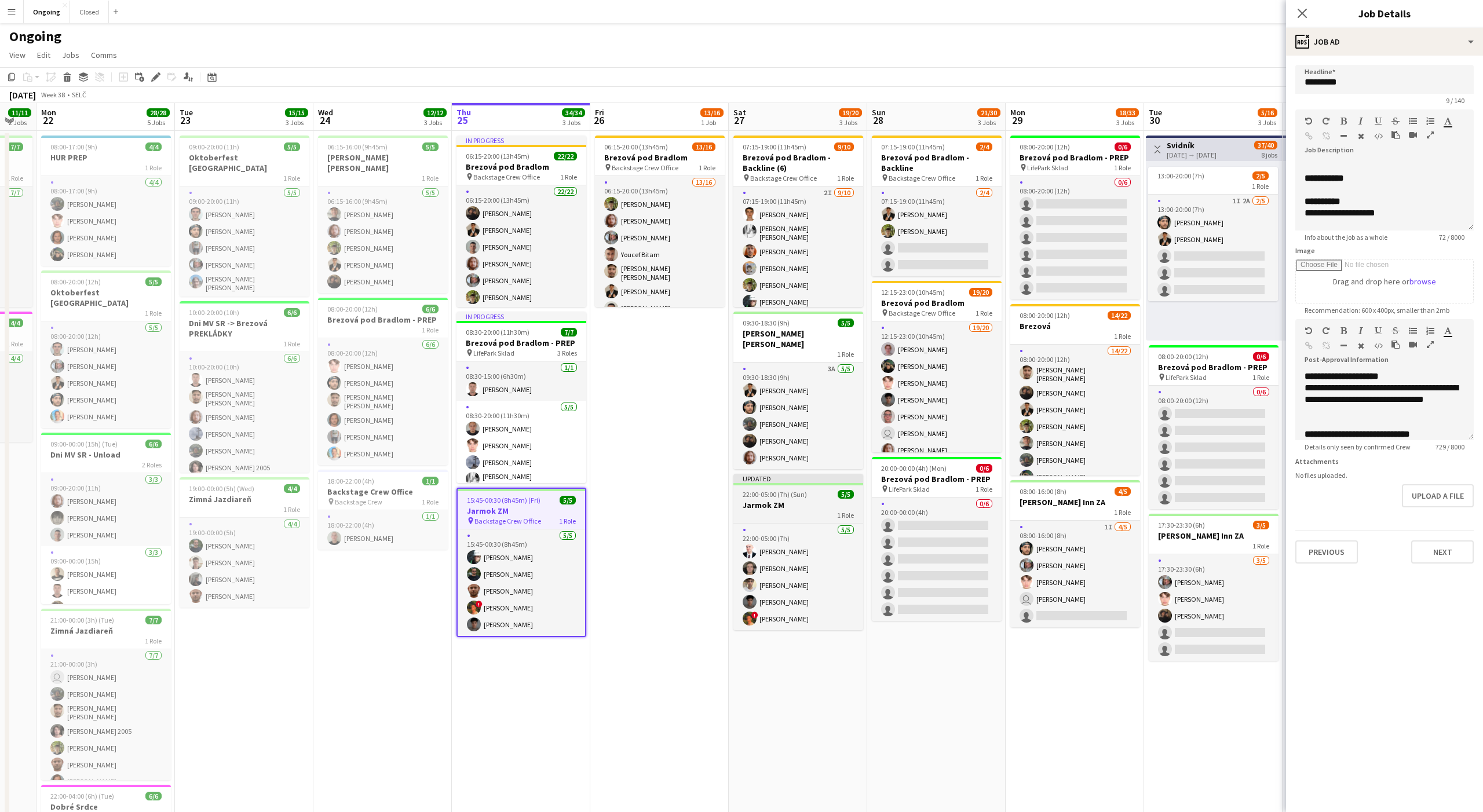
click at [773, 500] on h3 "Jarmok ZM" at bounding box center [798, 505] width 130 height 10
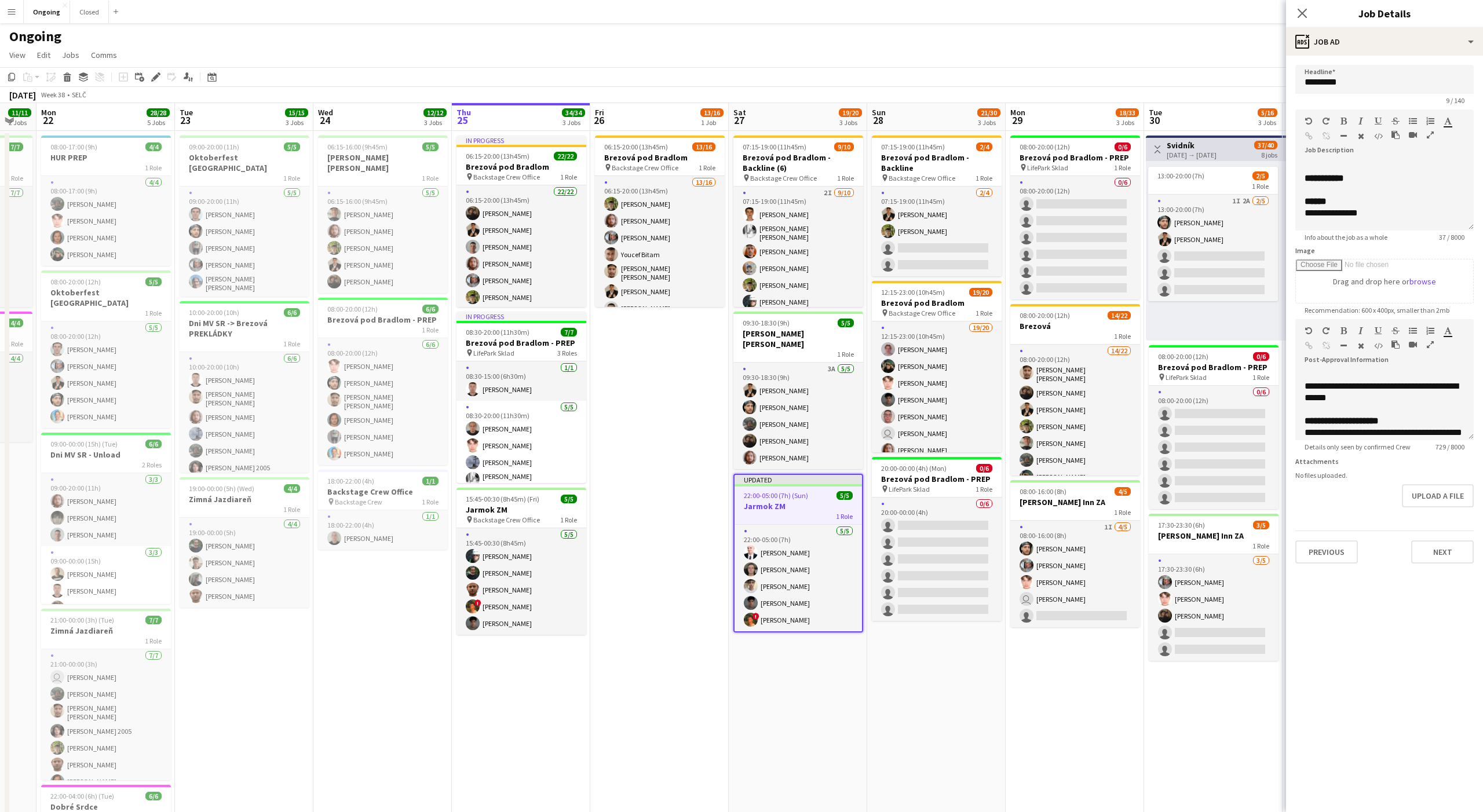
scroll to position [44, 0]
click at [1350, 413] on div "**********" at bounding box center [1385, 402] width 160 height 35
click at [1326, 44] on div "ads-window Job Ad" at bounding box center [1385, 42] width 197 height 28
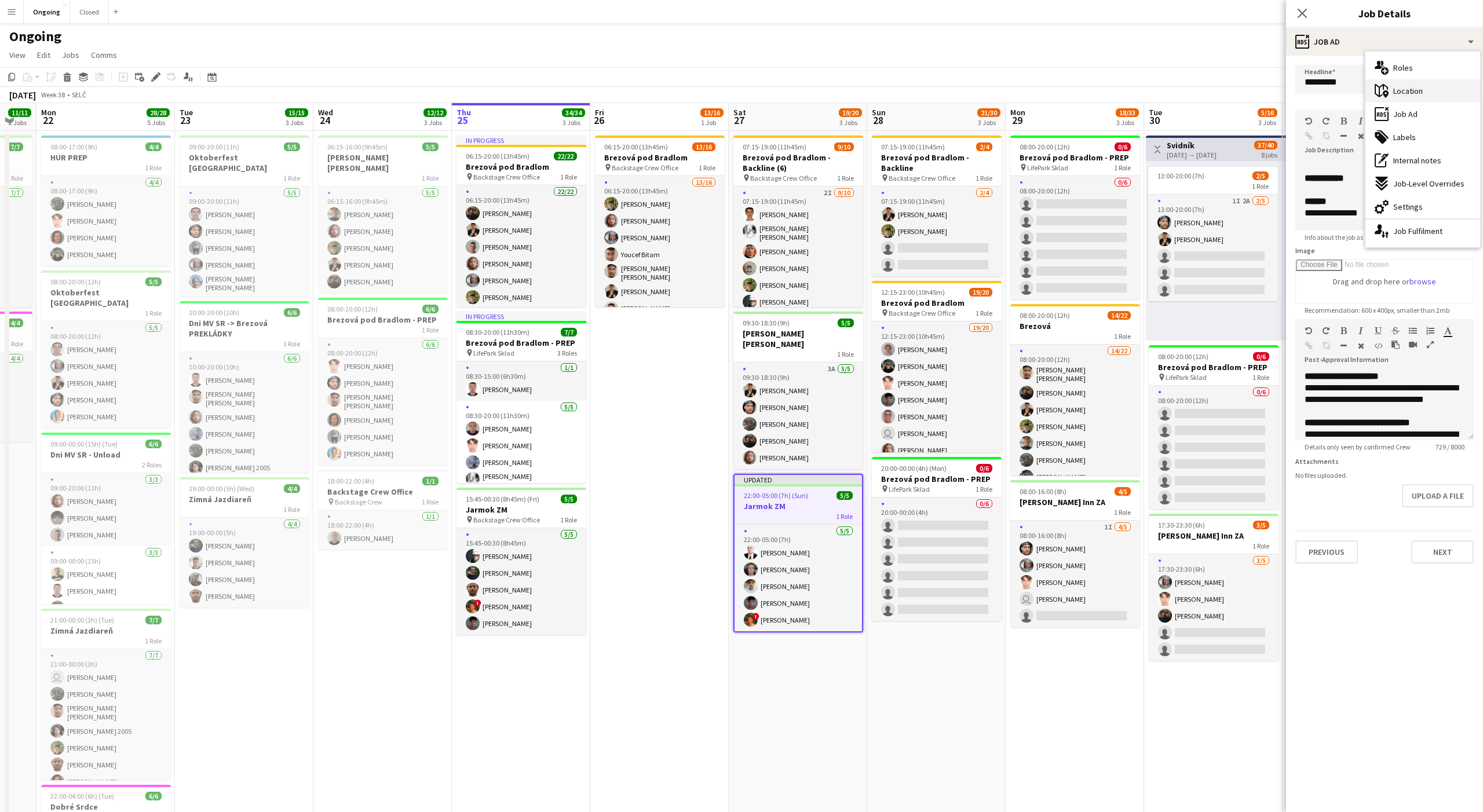
click at [1406, 92] on span "Location" at bounding box center [1407, 91] width 30 height 10
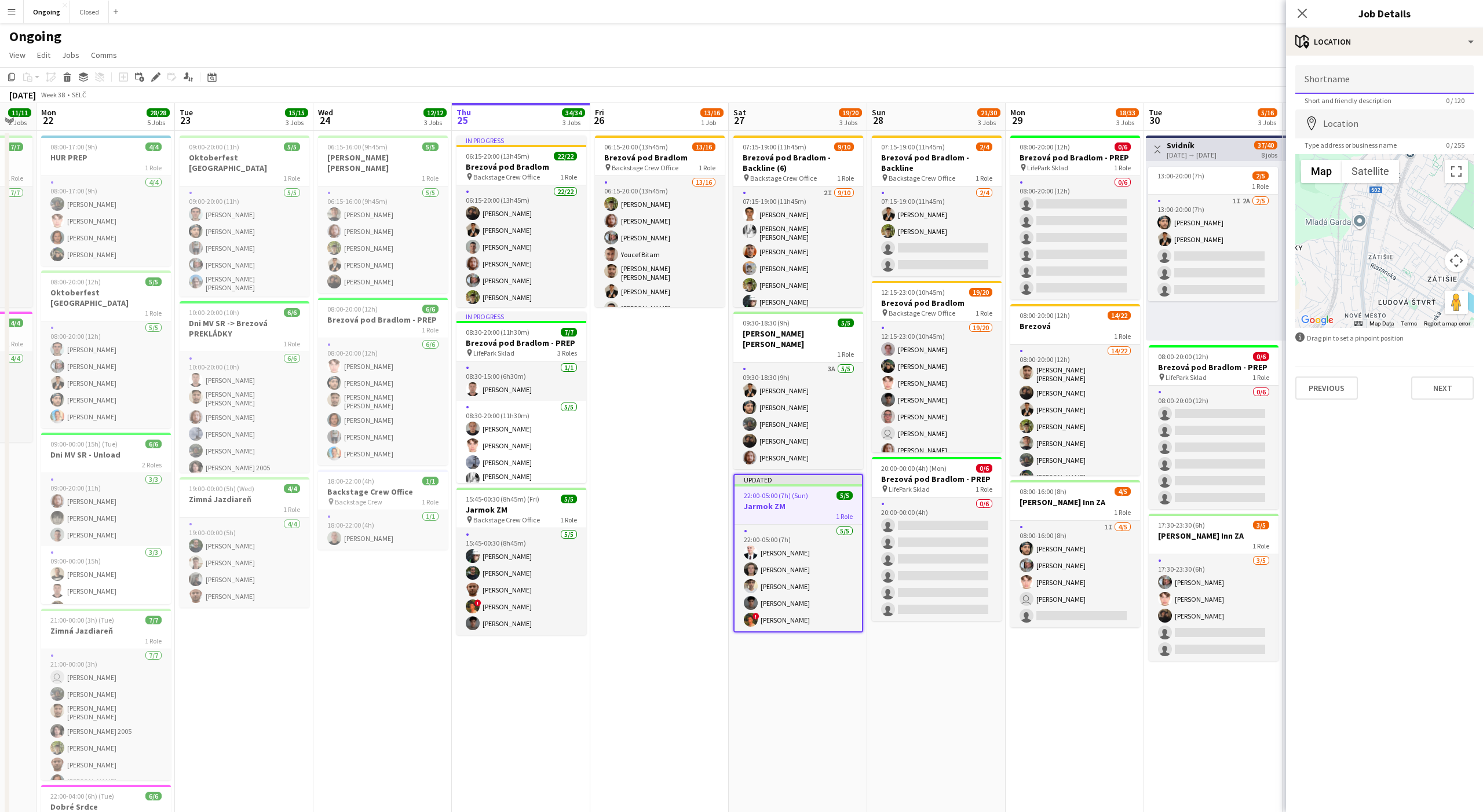
click at [1340, 83] on input "Shortname" at bounding box center [1384, 79] width 178 height 29
type input "**********"
click at [504, 495] on span "15:45-00:30 (8h45m) (Fri)" at bounding box center [503, 499] width 74 height 9
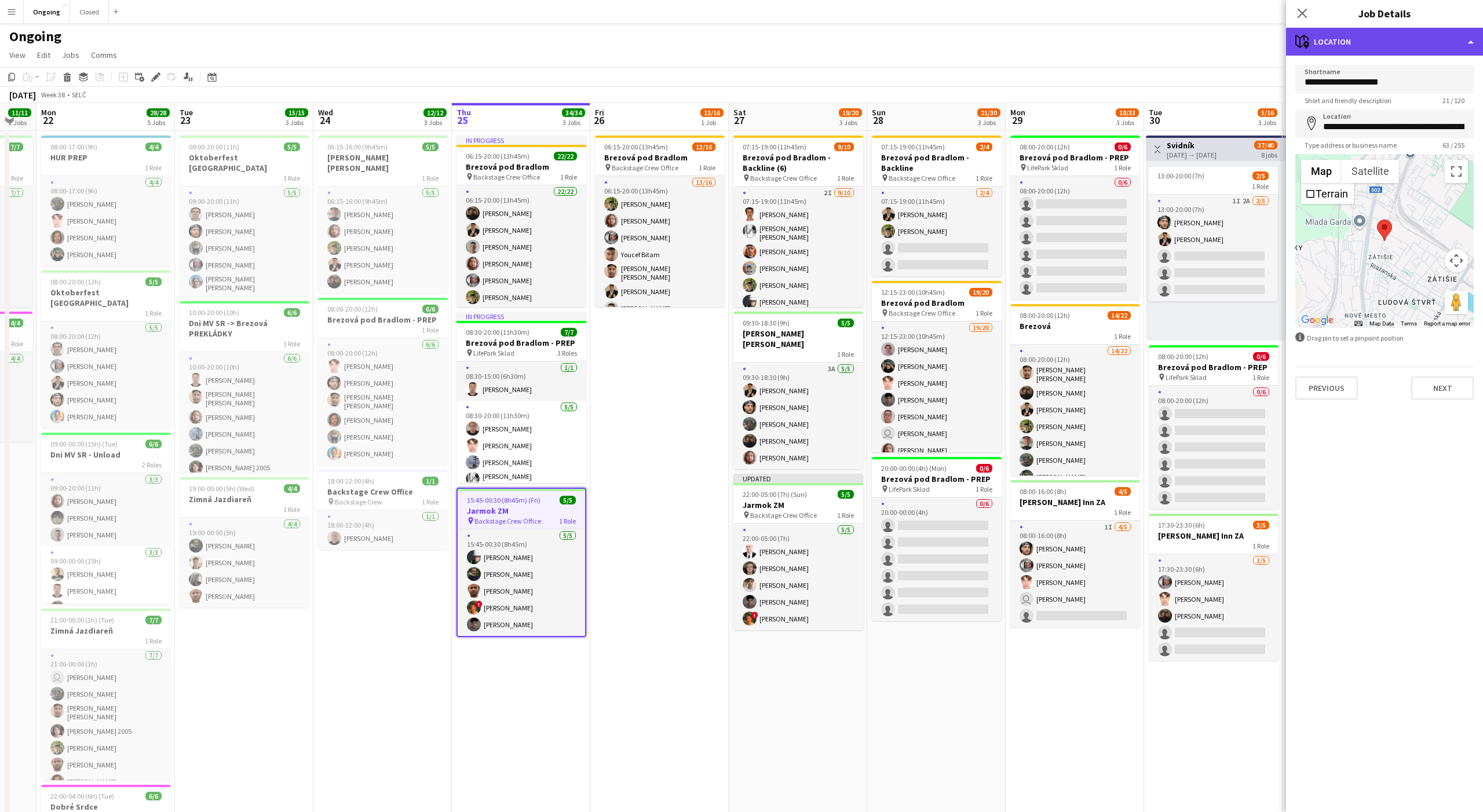
click at [1347, 43] on div "maps-pin-1 Location" at bounding box center [1385, 42] width 197 height 28
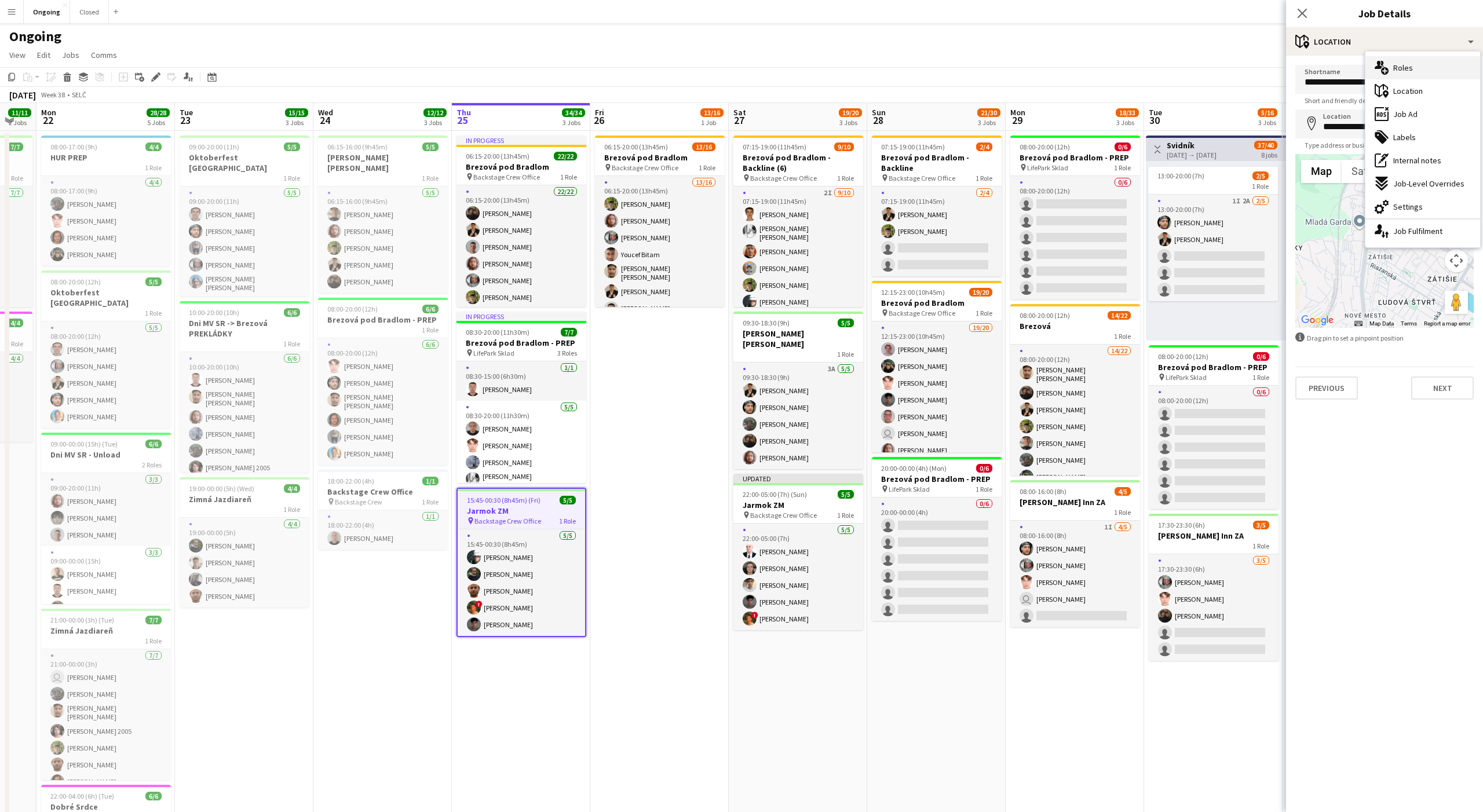
click at [1386, 69] on icon at bounding box center [1385, 71] width 8 height 8
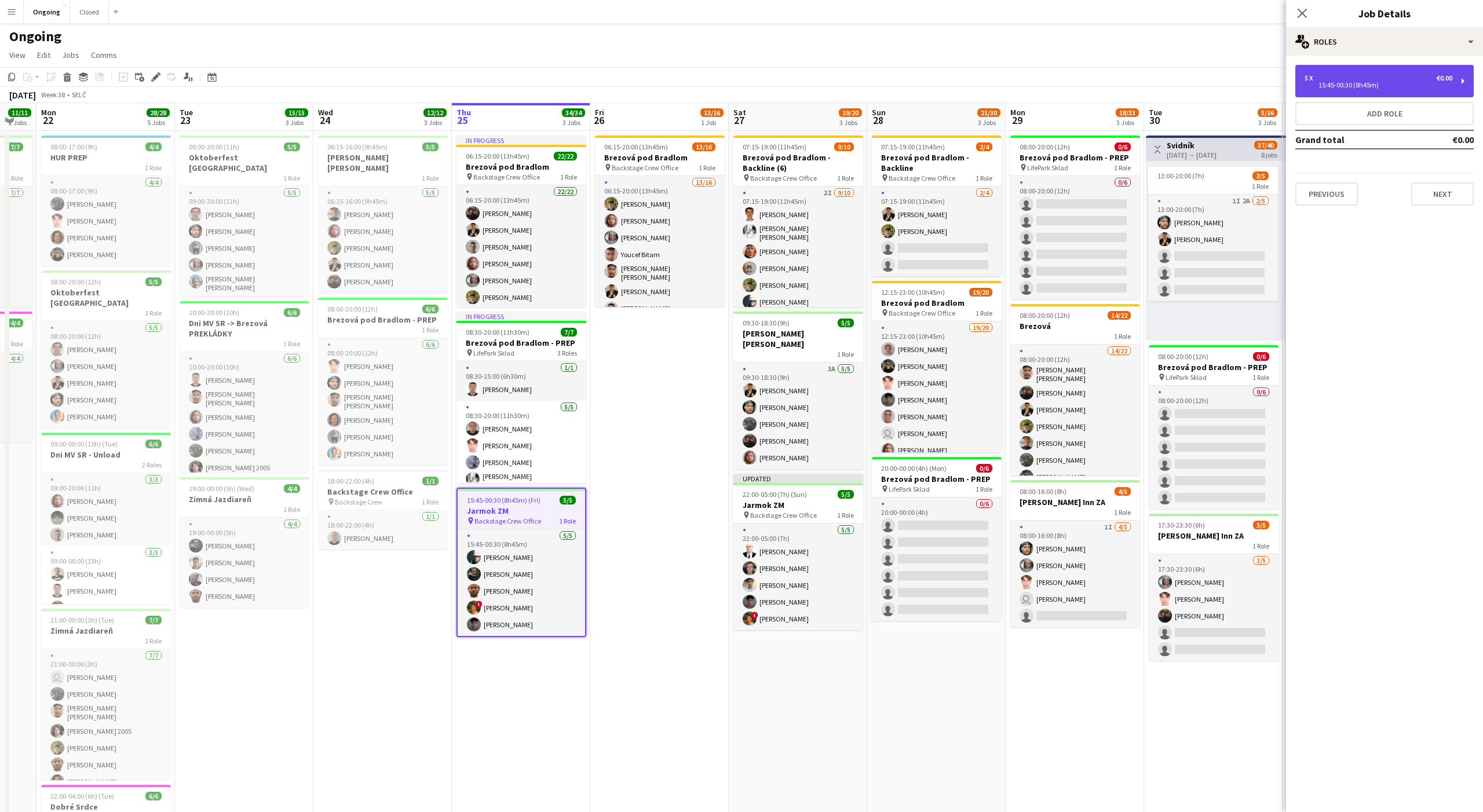
click at [1362, 78] on div "5 x €0.00" at bounding box center [1378, 78] width 148 height 8
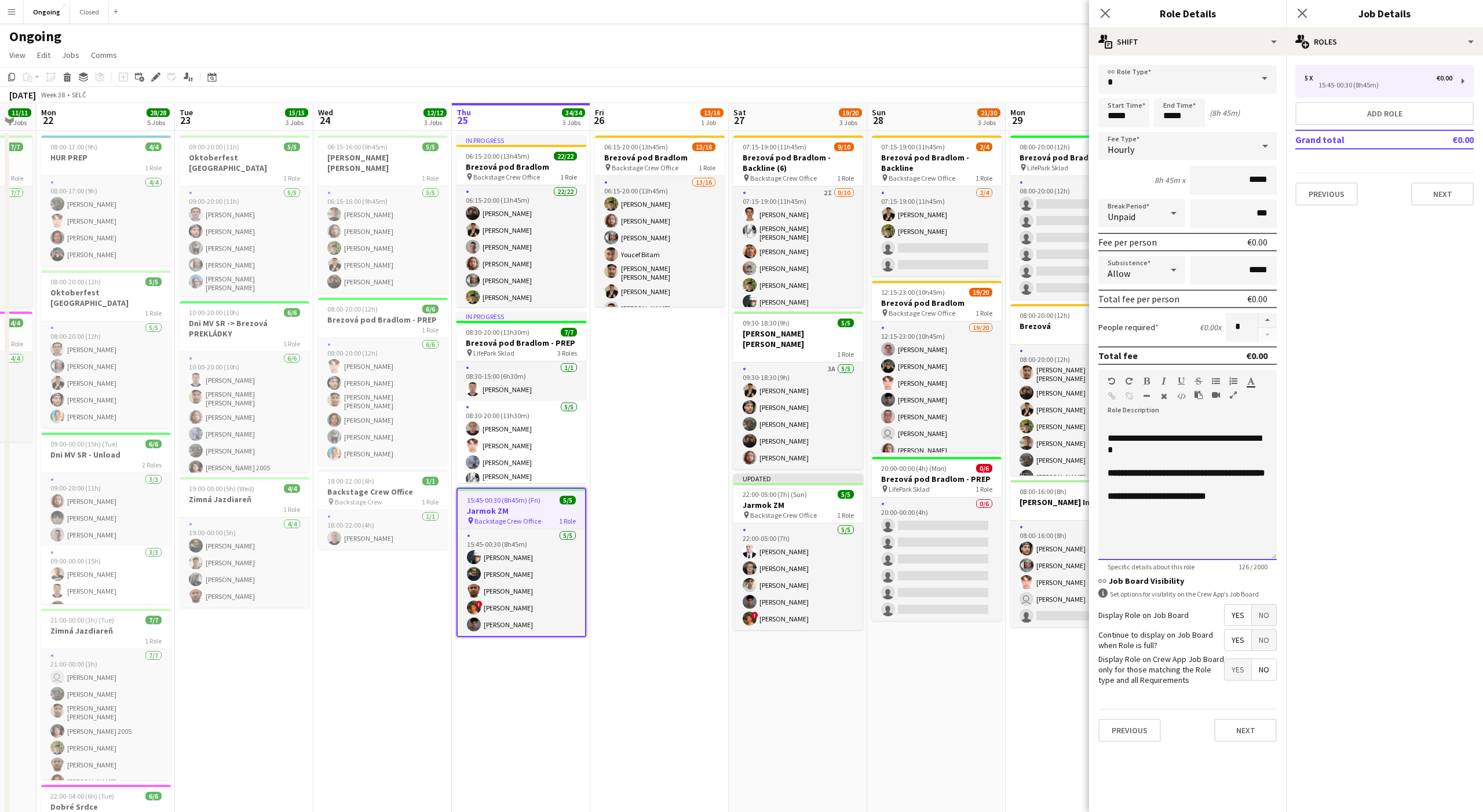
click at [1171, 491] on div at bounding box center [1188, 485] width 160 height 11
copy div "**********"
click at [774, 500] on h3 "Jarmok ZM" at bounding box center [798, 505] width 130 height 10
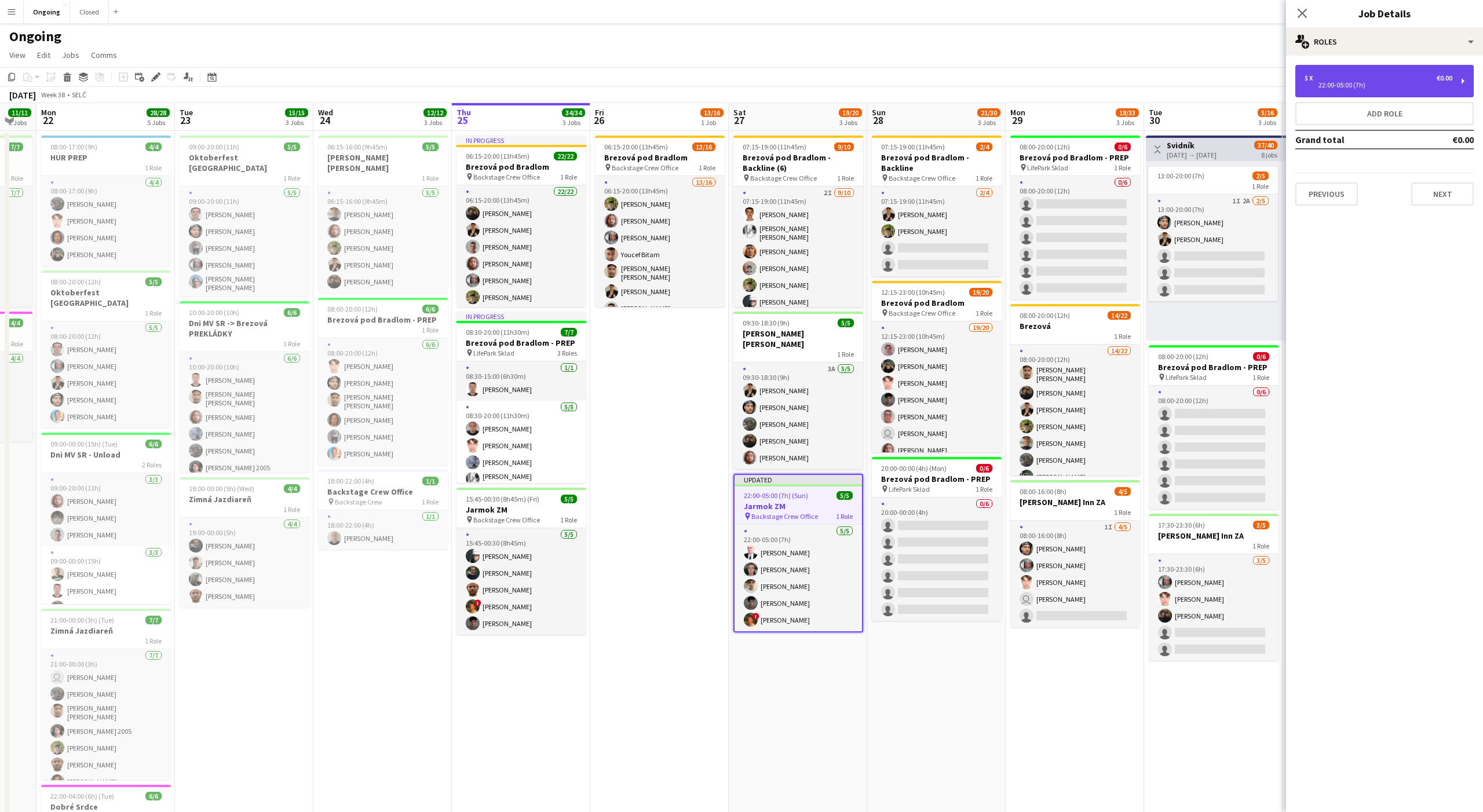
click at [1331, 71] on div "5 x €0.00 22:00-05:00 (7h)" at bounding box center [1384, 81] width 178 height 32
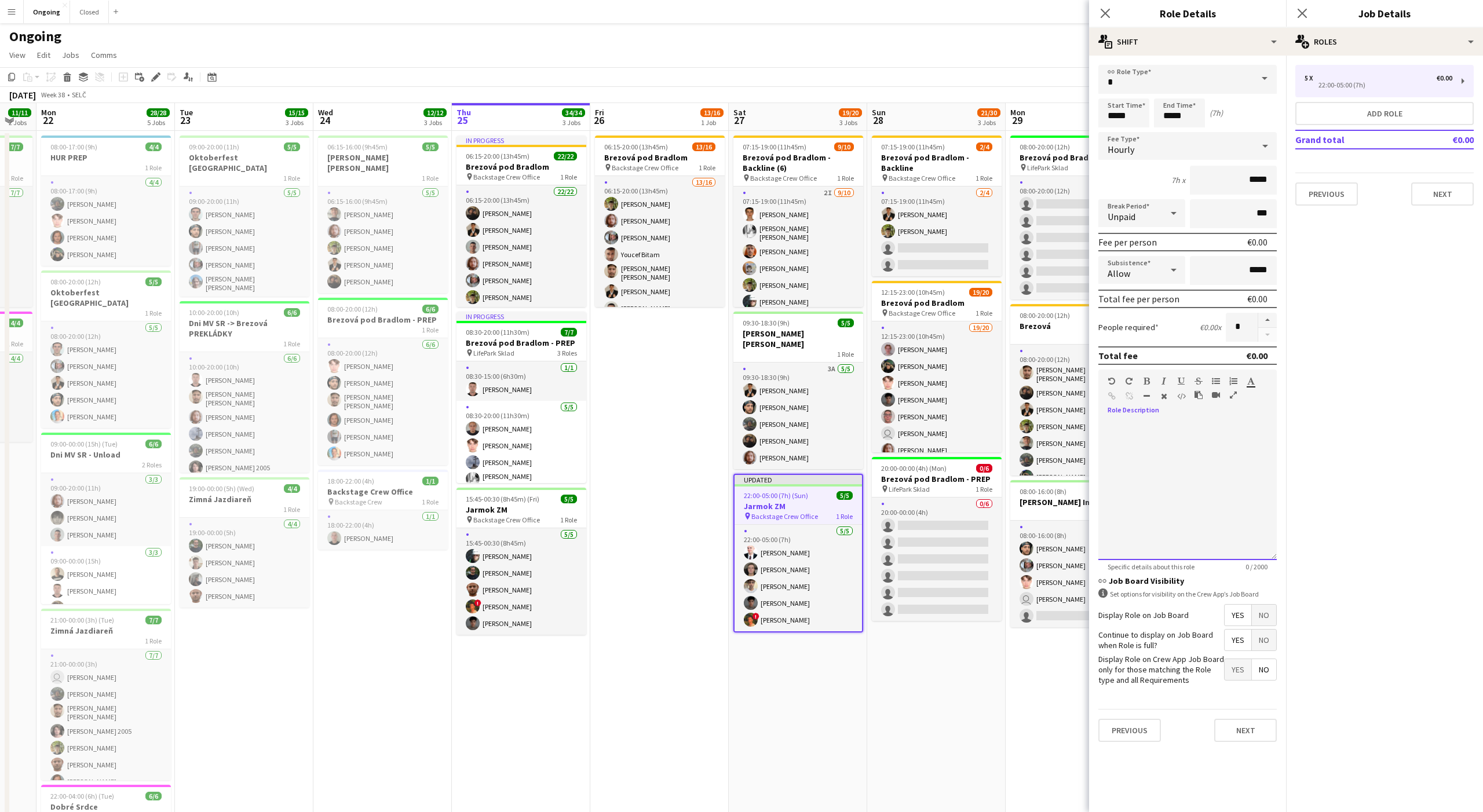
click at [1131, 477] on div at bounding box center [1187, 490] width 178 height 139
paste div
click at [1123, 442] on span "**********" at bounding box center [1185, 444] width 154 height 20
click at [1190, 437] on span "**********" at bounding box center [1185, 444] width 154 height 20
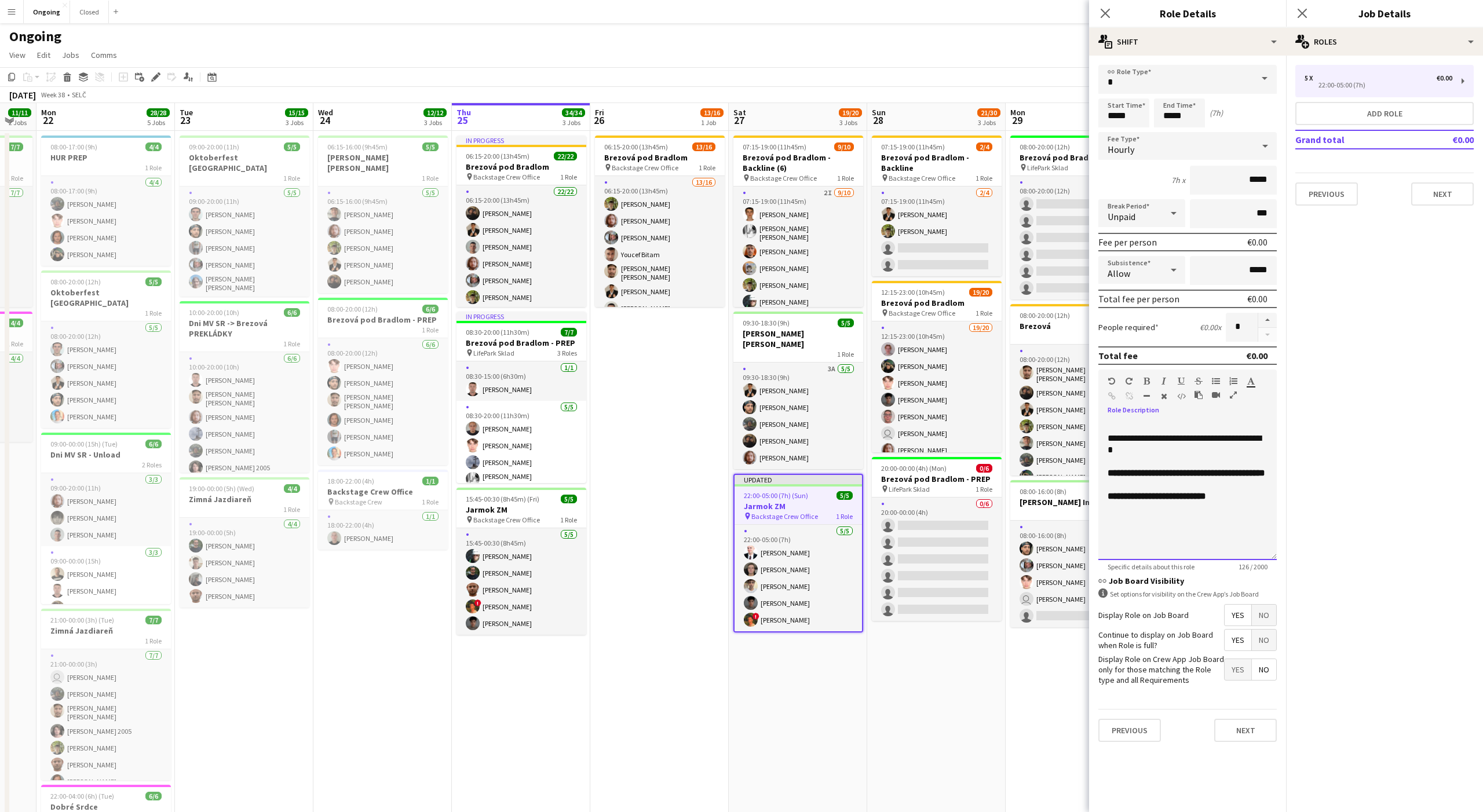
click at [1190, 437] on span "**********" at bounding box center [1185, 444] width 154 height 20
click at [1187, 445] on div "**********" at bounding box center [1187, 490] width 178 height 139
drag, startPoint x: 1176, startPoint y: 436, endPoint x: 1183, endPoint y: 443, distance: 9.9
click at [1183, 443] on span "**********" at bounding box center [1185, 444] width 154 height 20
click at [1166, 451] on div "**********" at bounding box center [1187, 490] width 178 height 139
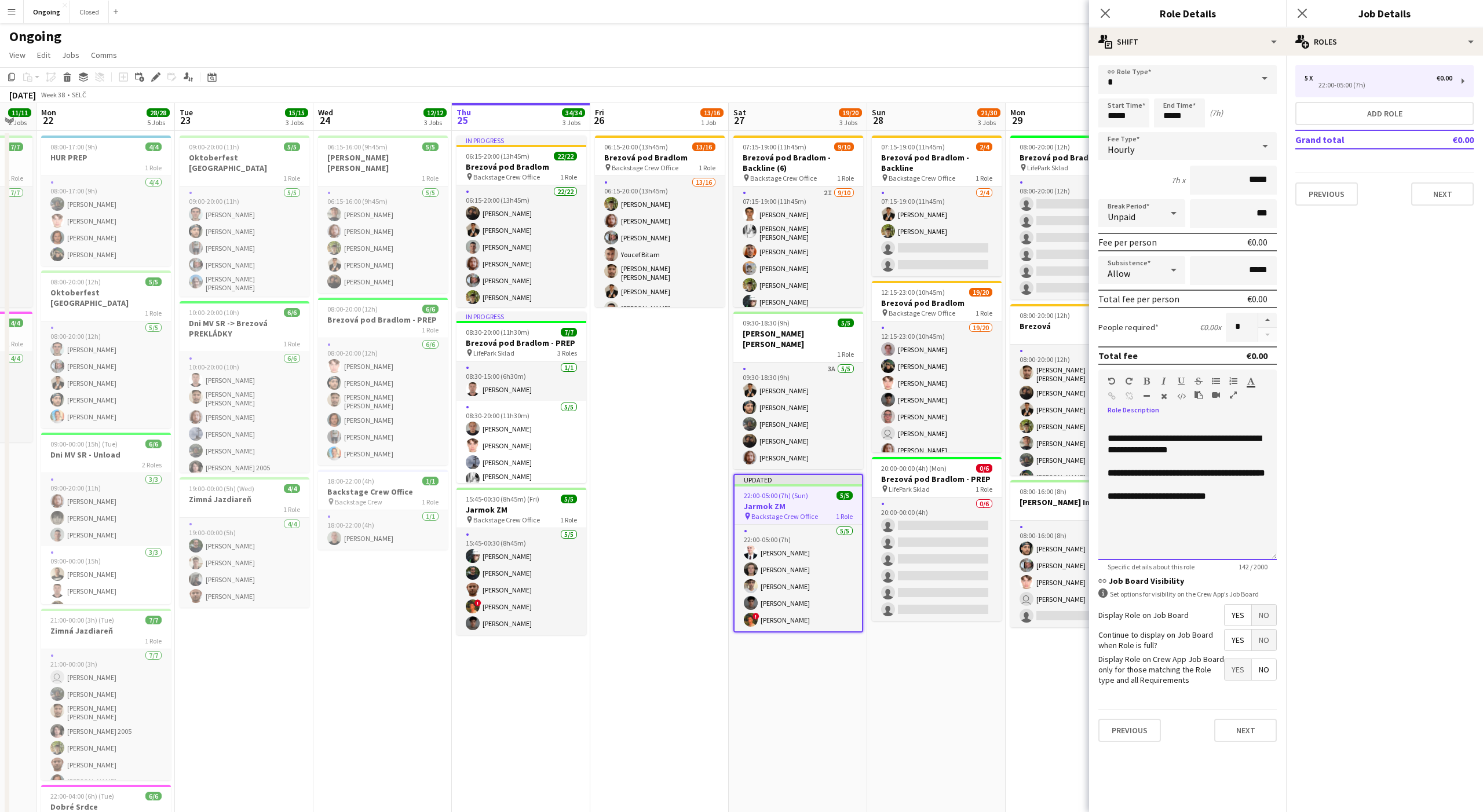
click at [1108, 450] on span "**********" at bounding box center [1185, 444] width 154 height 20
click at [717, 415] on app-date-cell "06:15-20:00 (13h45m) 13/16 Brezová pod Bradlom pin Backstage Crew Office 1 Role…" at bounding box center [660, 547] width 138 height 834
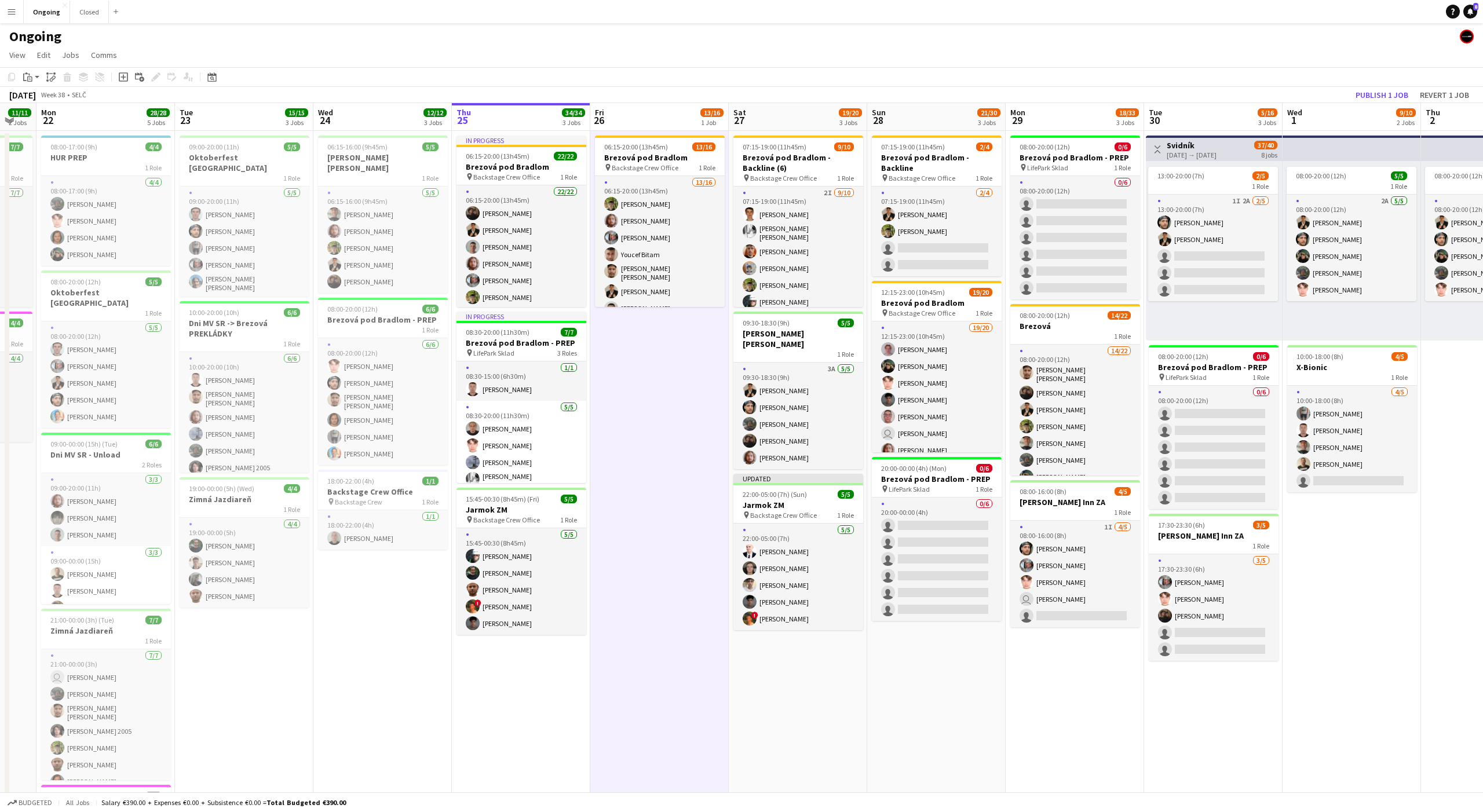
click at [681, 376] on app-date-cell "06:15-20:00 (13h45m) 13/16 Brezová pod Bradlom pin Backstage Crew Office 1 Role…" at bounding box center [660, 547] width 138 height 834
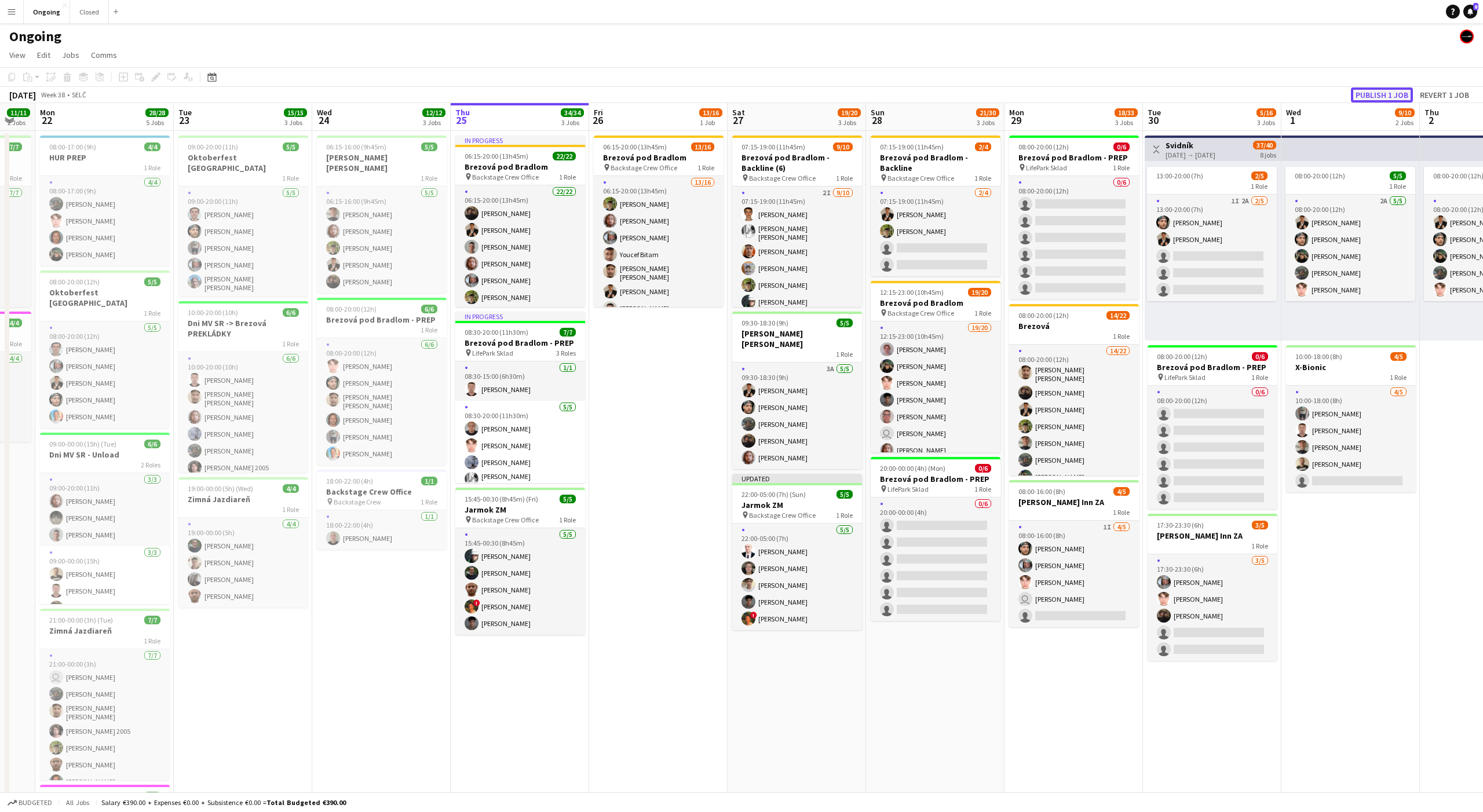
click at [1384, 94] on button "Publish 1 job" at bounding box center [1382, 95] width 62 height 15
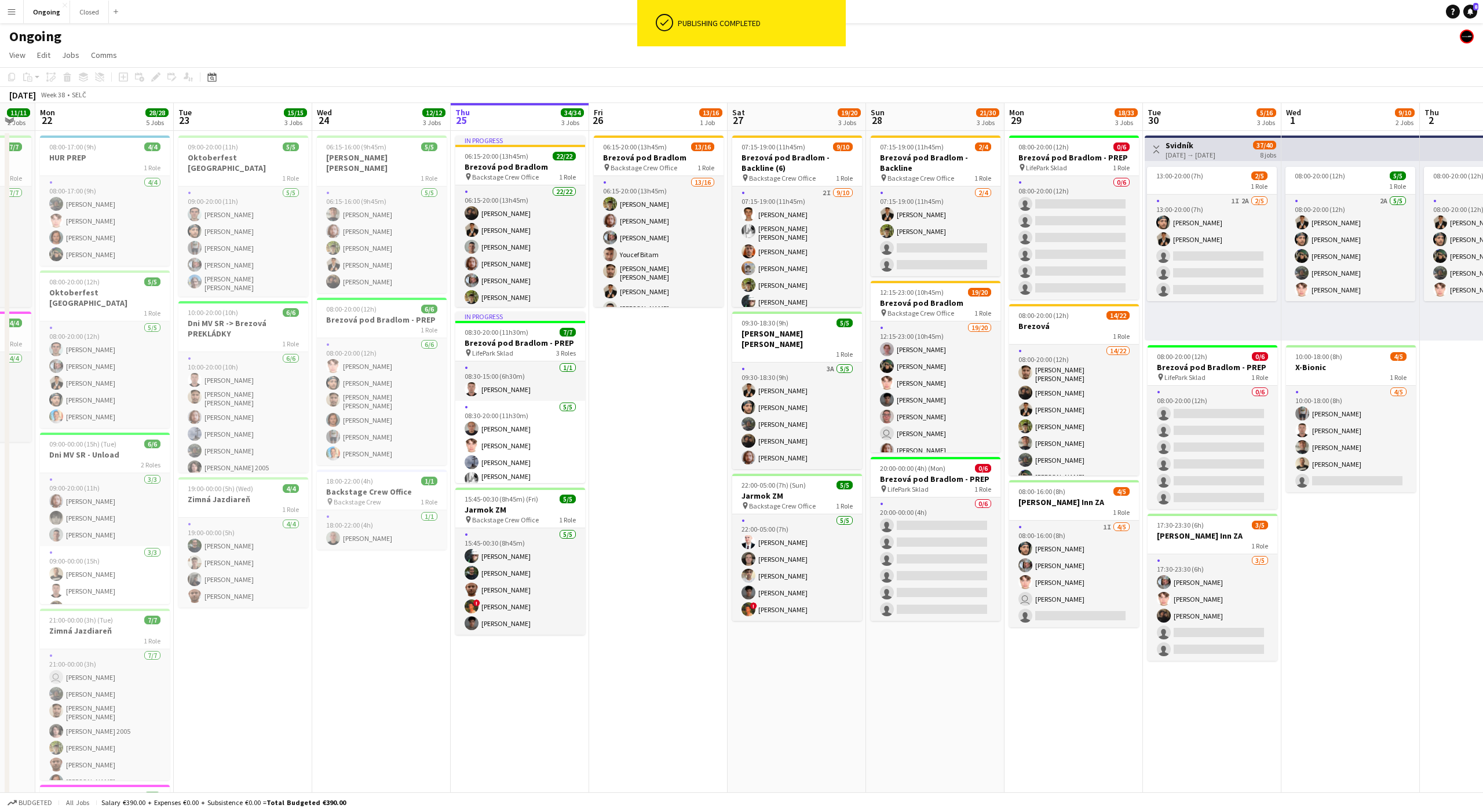
click at [672, 328] on app-date-cell "06:15-20:00 (13h45m) 13/16 Brezová pod Bradlom pin Backstage Crew Office 1 Role…" at bounding box center [658, 547] width 138 height 834
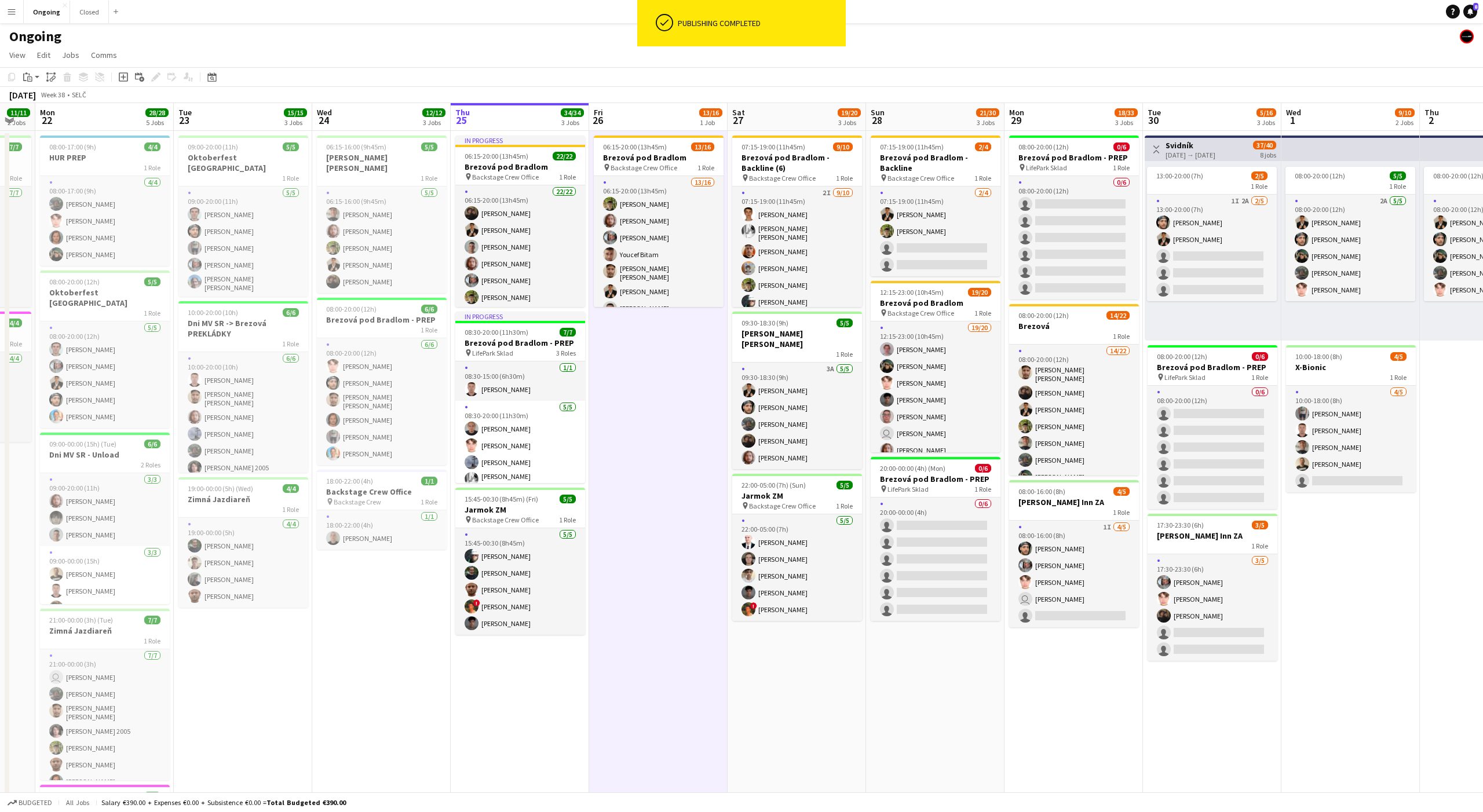
scroll to position [0, 241]
click at [657, 332] on app-date-cell "06:15-20:00 (13h45m) 13/16 Brezová pod Bradlom pin Backstage Crew Office 1 Role…" at bounding box center [659, 547] width 138 height 834
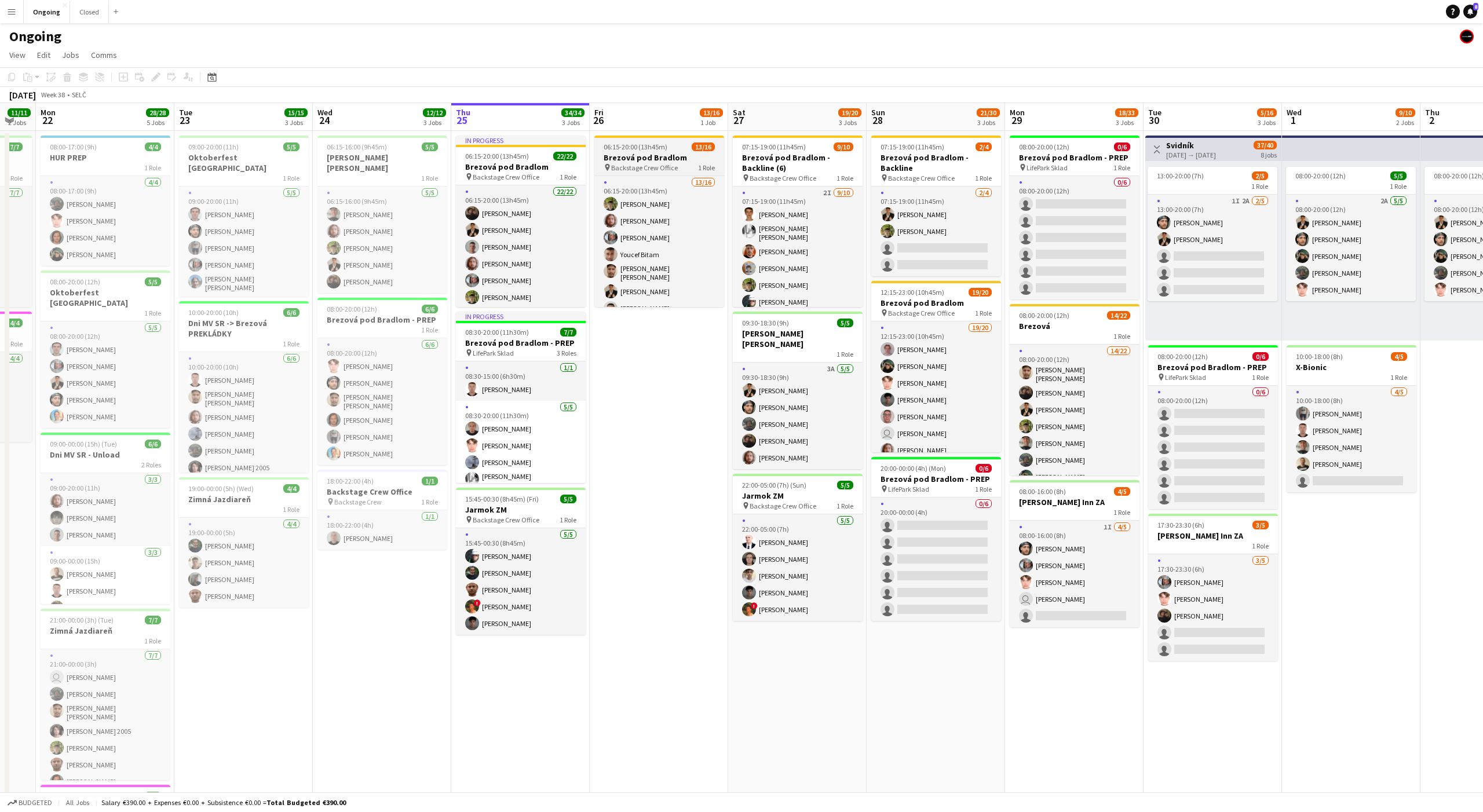
click at [679, 146] on div "06:15-20:00 (13h45m) 13/16" at bounding box center [659, 147] width 130 height 9
click at [654, 333] on app-date-cell "06:15-20:00 (13h45m) 13/16 Brezová pod Bradlom pin Backstage Crew Office 1 Role…" at bounding box center [659, 547] width 138 height 834
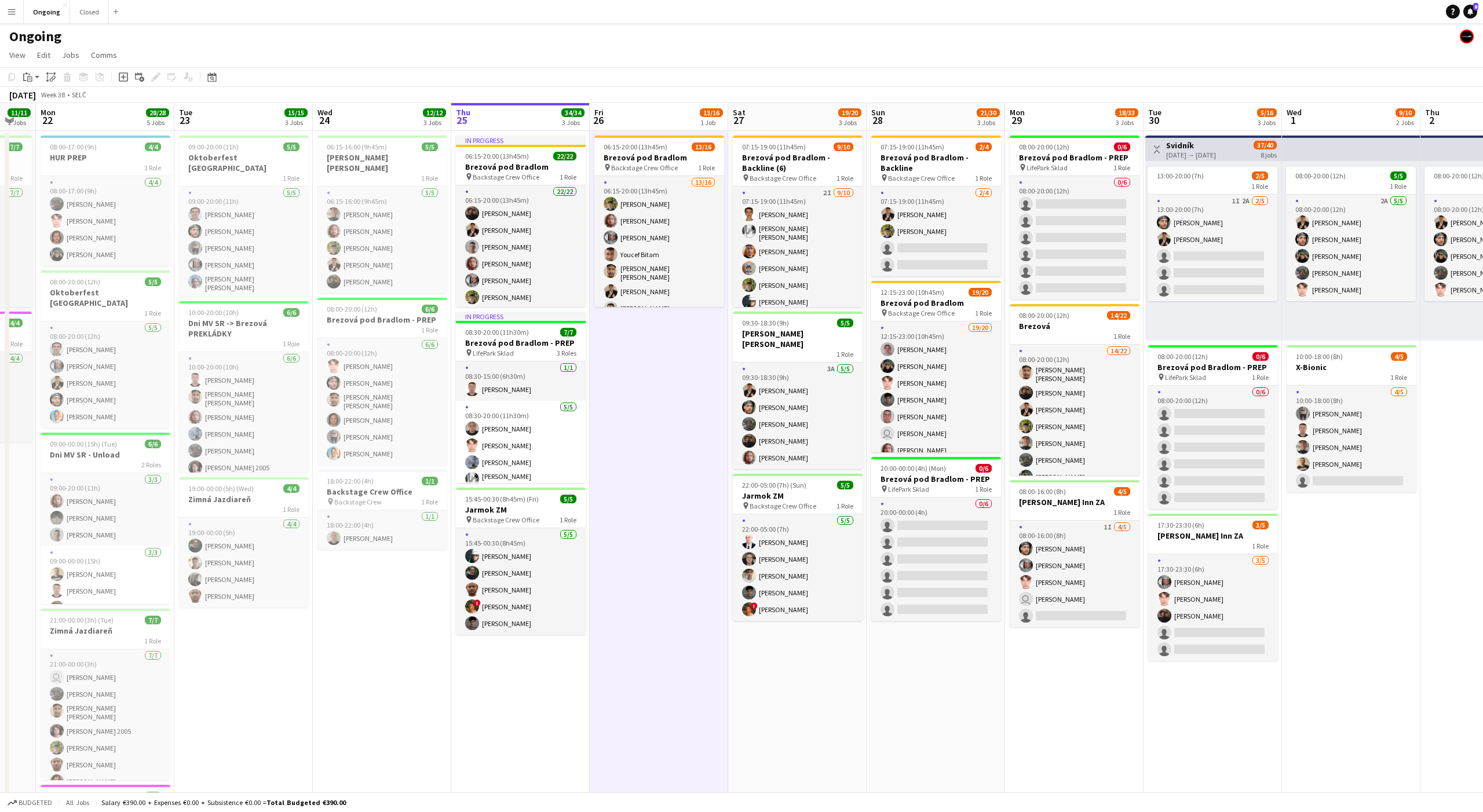
click at [654, 333] on app-date-cell "06:15-20:00 (13h45m) 13/16 Brezová pod Bradlom pin Backstage Crew Office 1 Role…" at bounding box center [659, 547] width 138 height 834
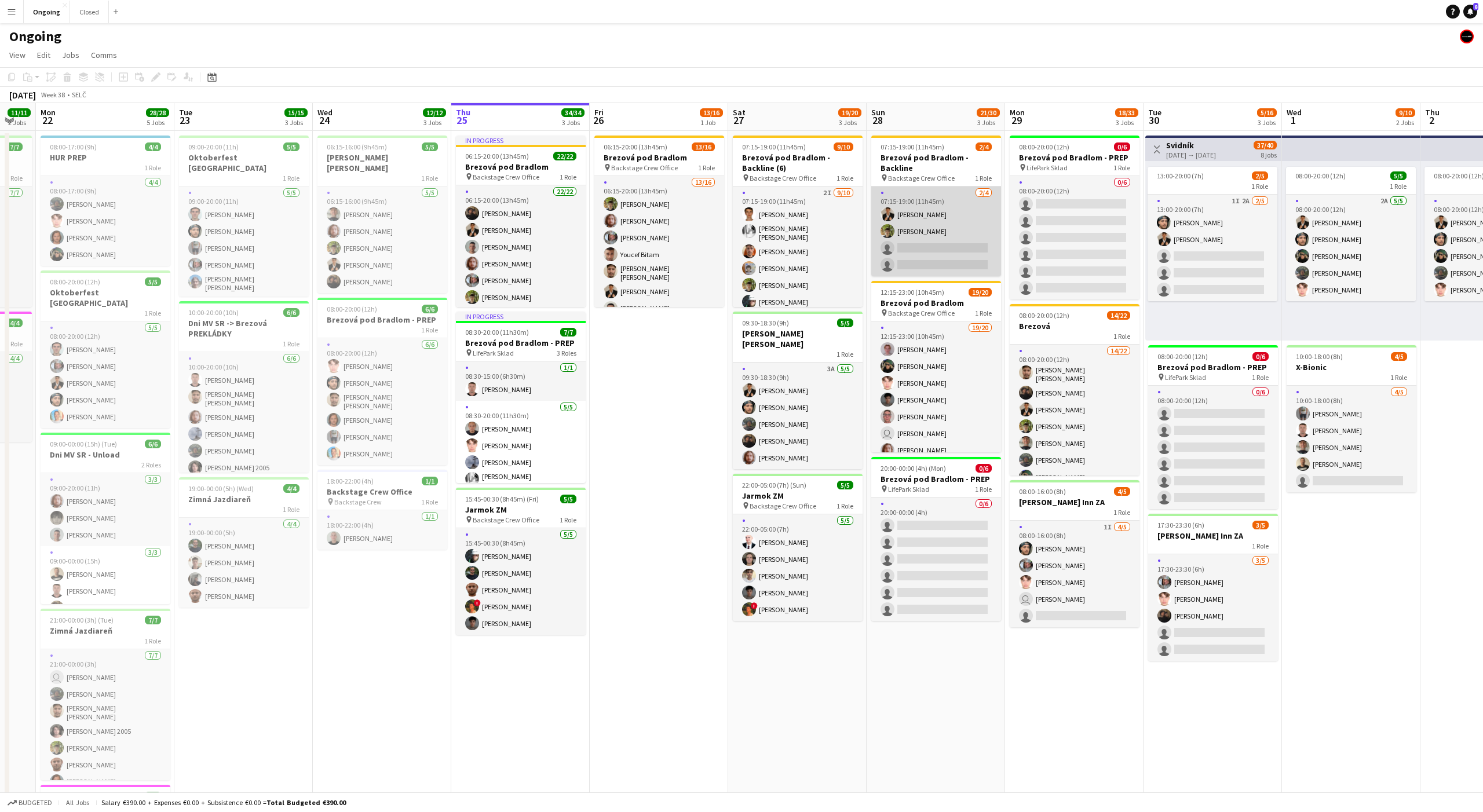
click at [946, 205] on app-card-role "[DATE] 07:15-19:00 (11h45m) [PERSON_NAME] [PERSON_NAME] single-neutral-actions …" at bounding box center [936, 231] width 130 height 90
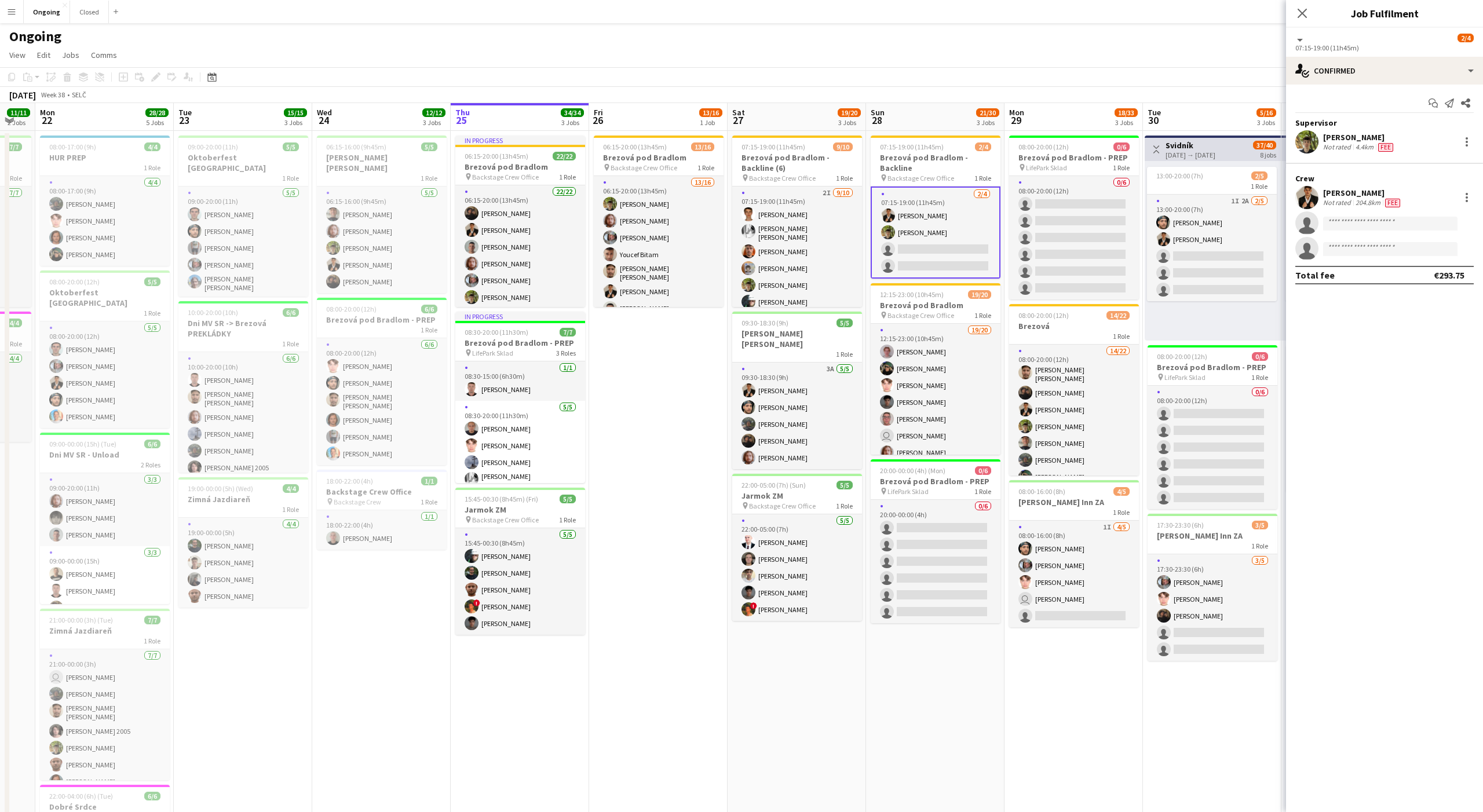
click at [1473, 142] on div "Jakub Hanzel Not rated 4.4km Fee" at bounding box center [1385, 142] width 197 height 23
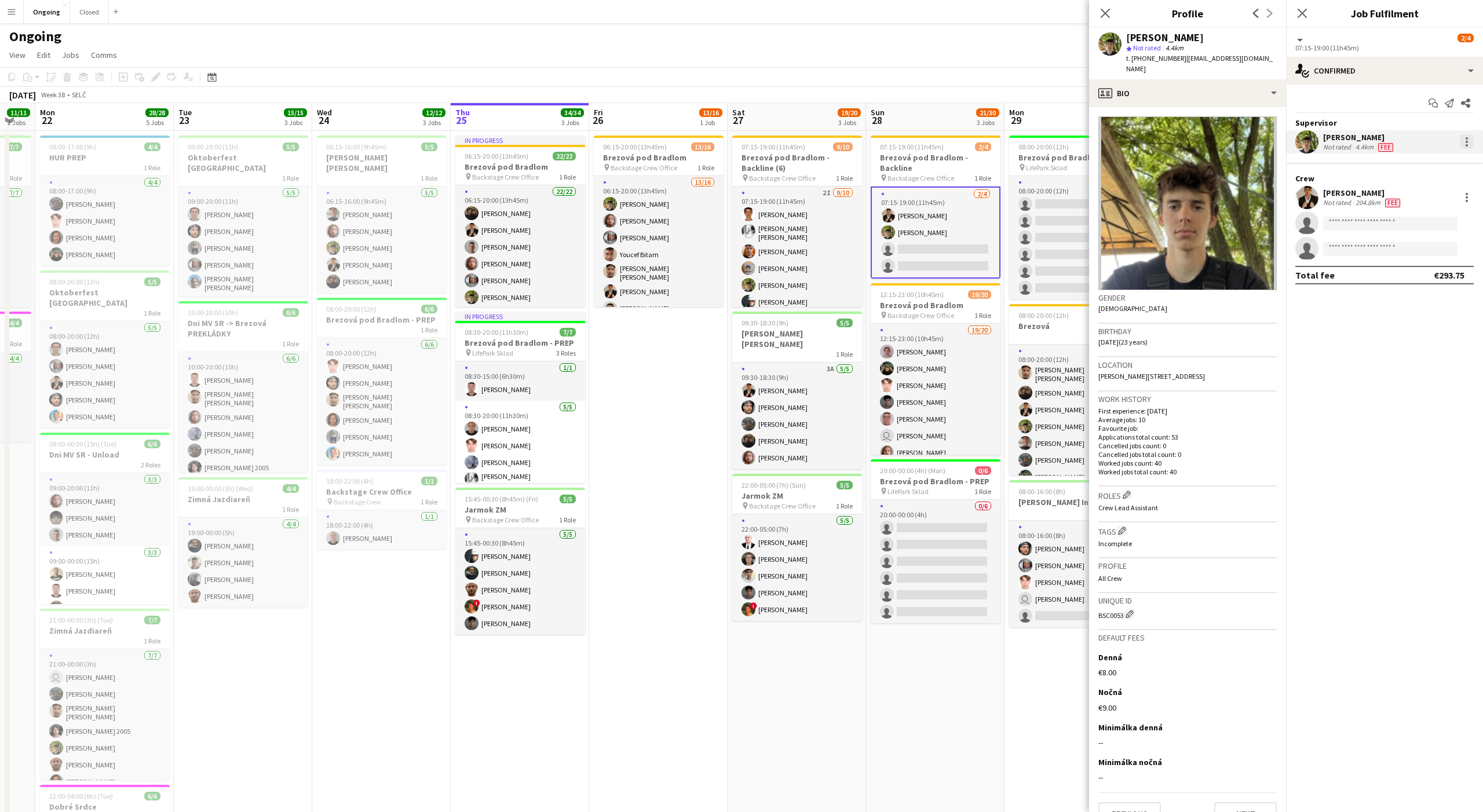
click at [1464, 143] on div at bounding box center [1466, 142] width 14 height 14
click at [1362, 164] on span "Edit fee" at bounding box center [1392, 163] width 143 height 10
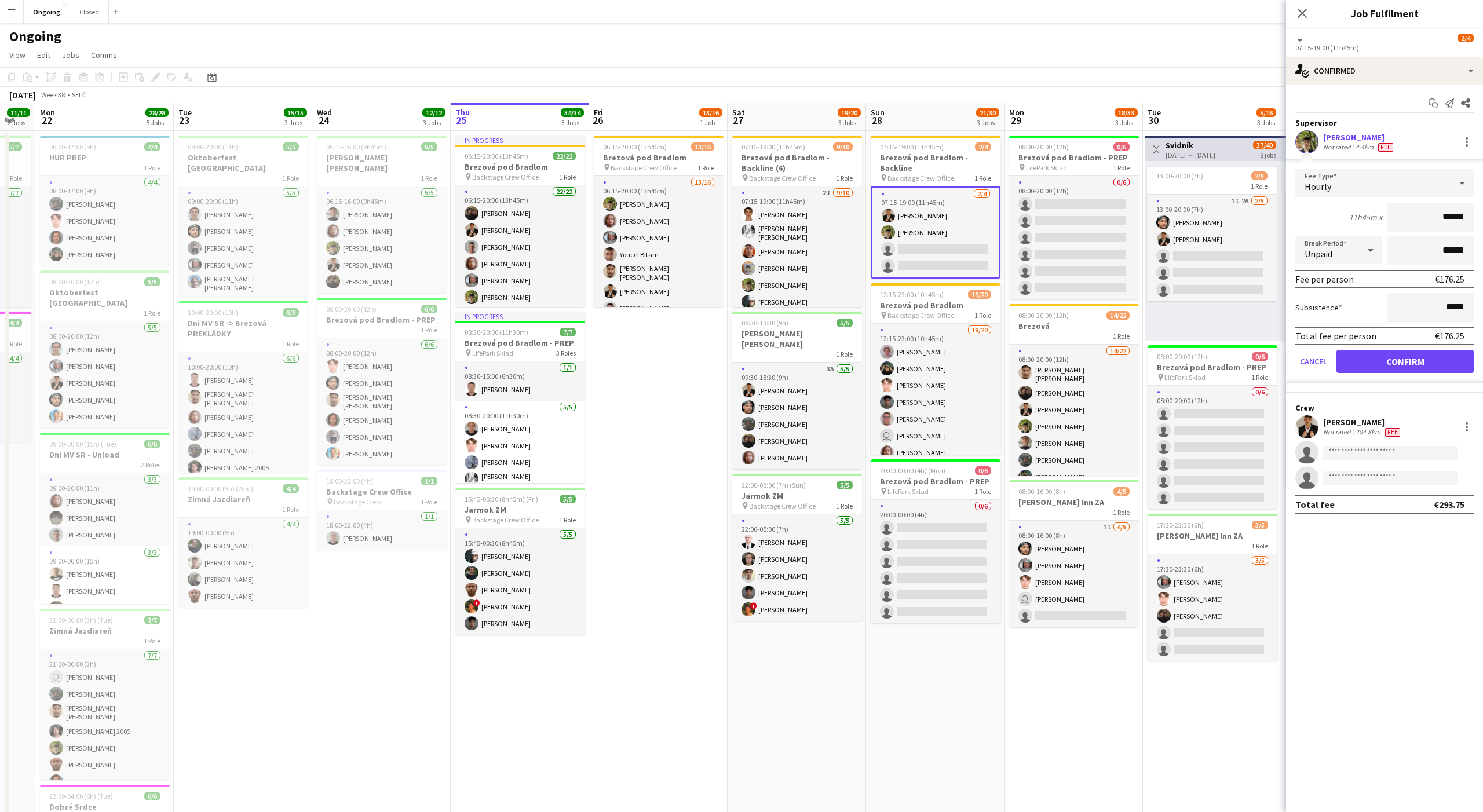
click at [665, 377] on app-date-cell "06:15-20:00 (13h45m) 13/16 Brezová pod Bradlom pin Backstage Crew Office 1 Role…" at bounding box center [658, 547] width 138 height 834
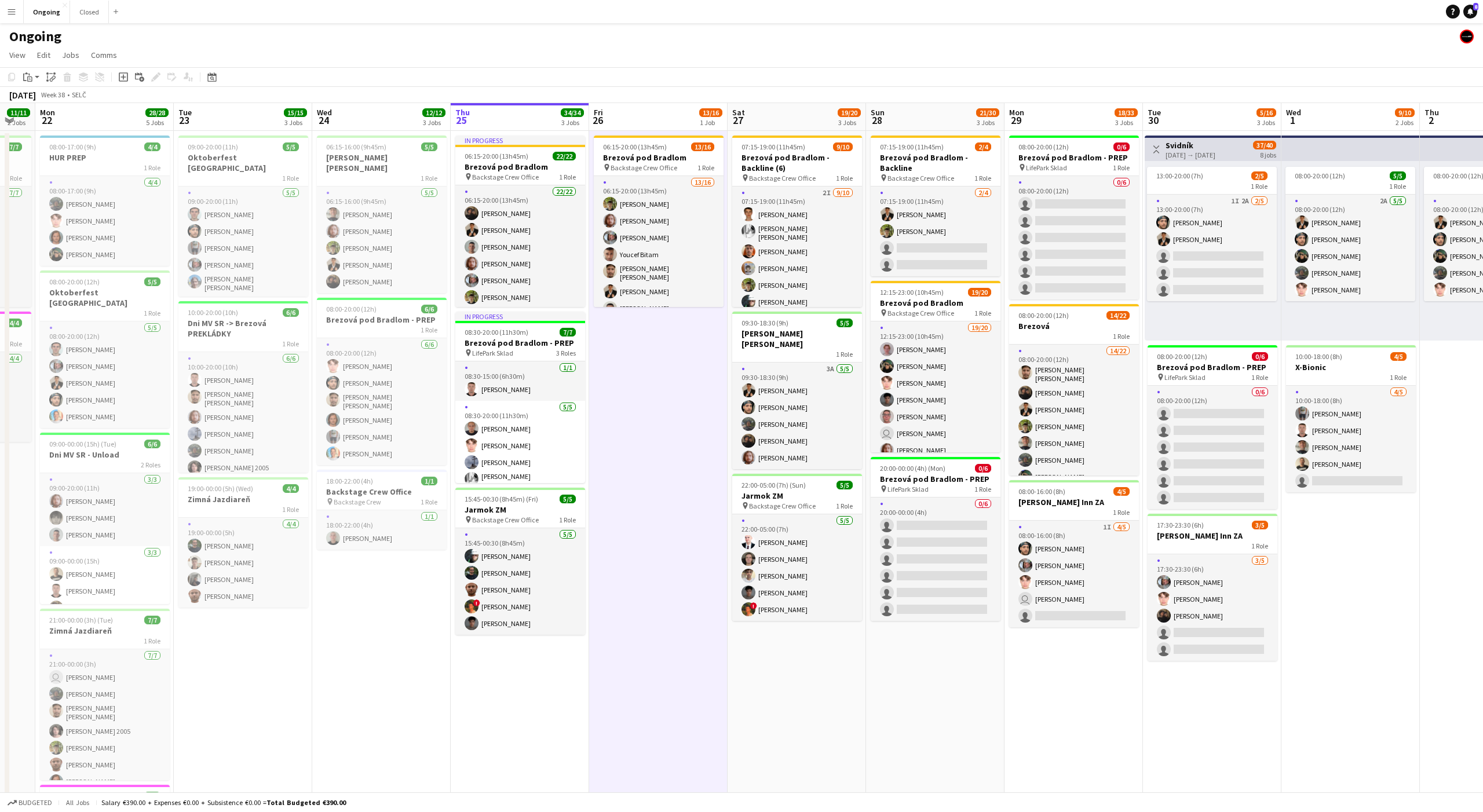
click at [660, 333] on app-date-cell "06:15-20:00 (13h45m) 13/16 Brezová pod Bradlom pin Backstage Crew Office 1 Role…" at bounding box center [658, 547] width 138 height 834
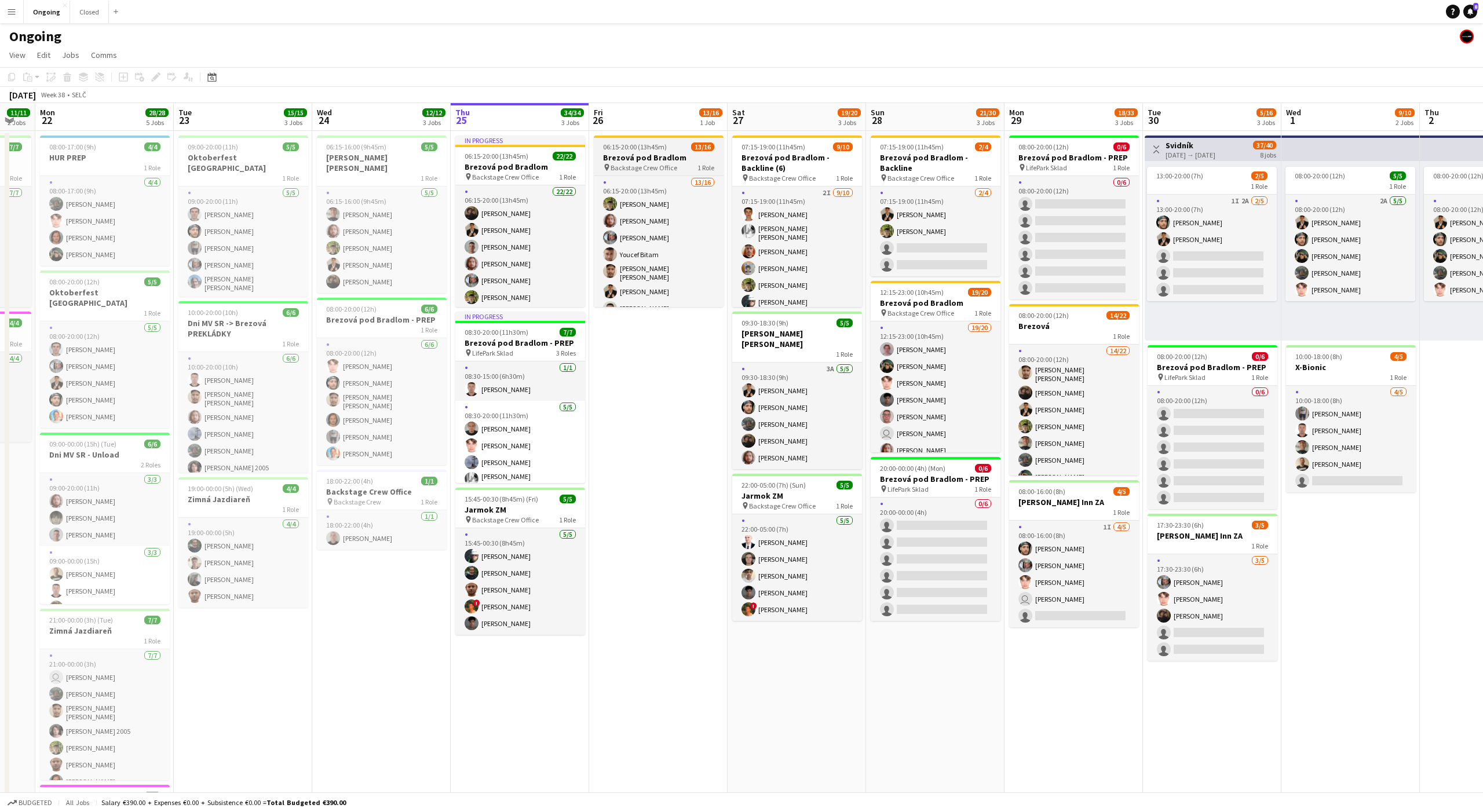
click at [636, 145] on span "06:15-20:00 (13h45m)" at bounding box center [635, 147] width 63 height 9
click at [625, 357] on app-date-cell "06:15-20:00 (13h45m) 13/16 Brezová pod Bradlom pin Backstage Crew Office 1 Role…" at bounding box center [658, 547] width 138 height 834
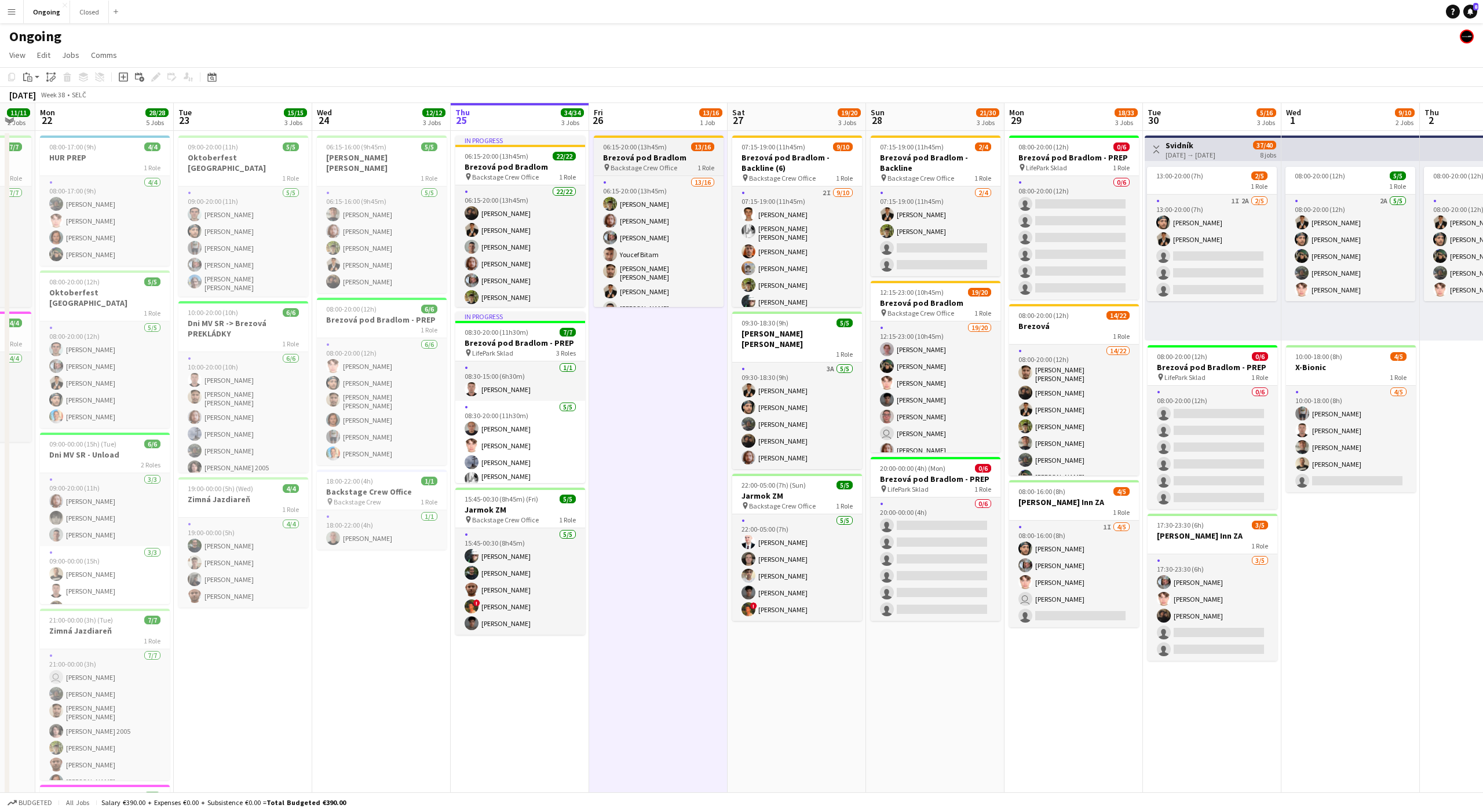
click at [655, 149] on span "06:15-20:00 (13h45m)" at bounding box center [635, 147] width 63 height 9
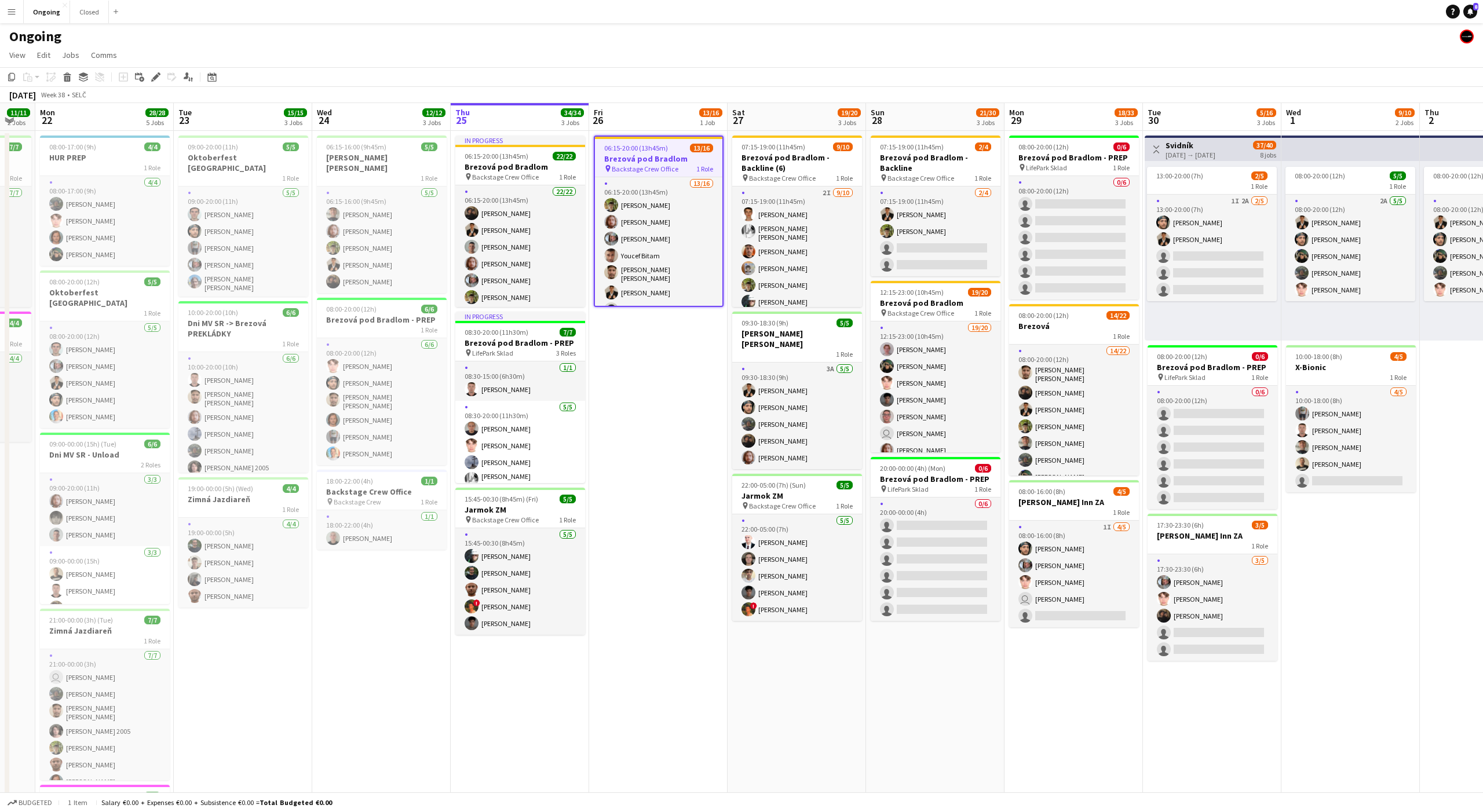
scroll to position [0, 241]
click at [640, 333] on app-date-cell "06:15-20:00 (13h45m) 13/16 Brezová pod Bradlom pin Backstage Crew Office 1 Role…" at bounding box center [659, 547] width 138 height 834
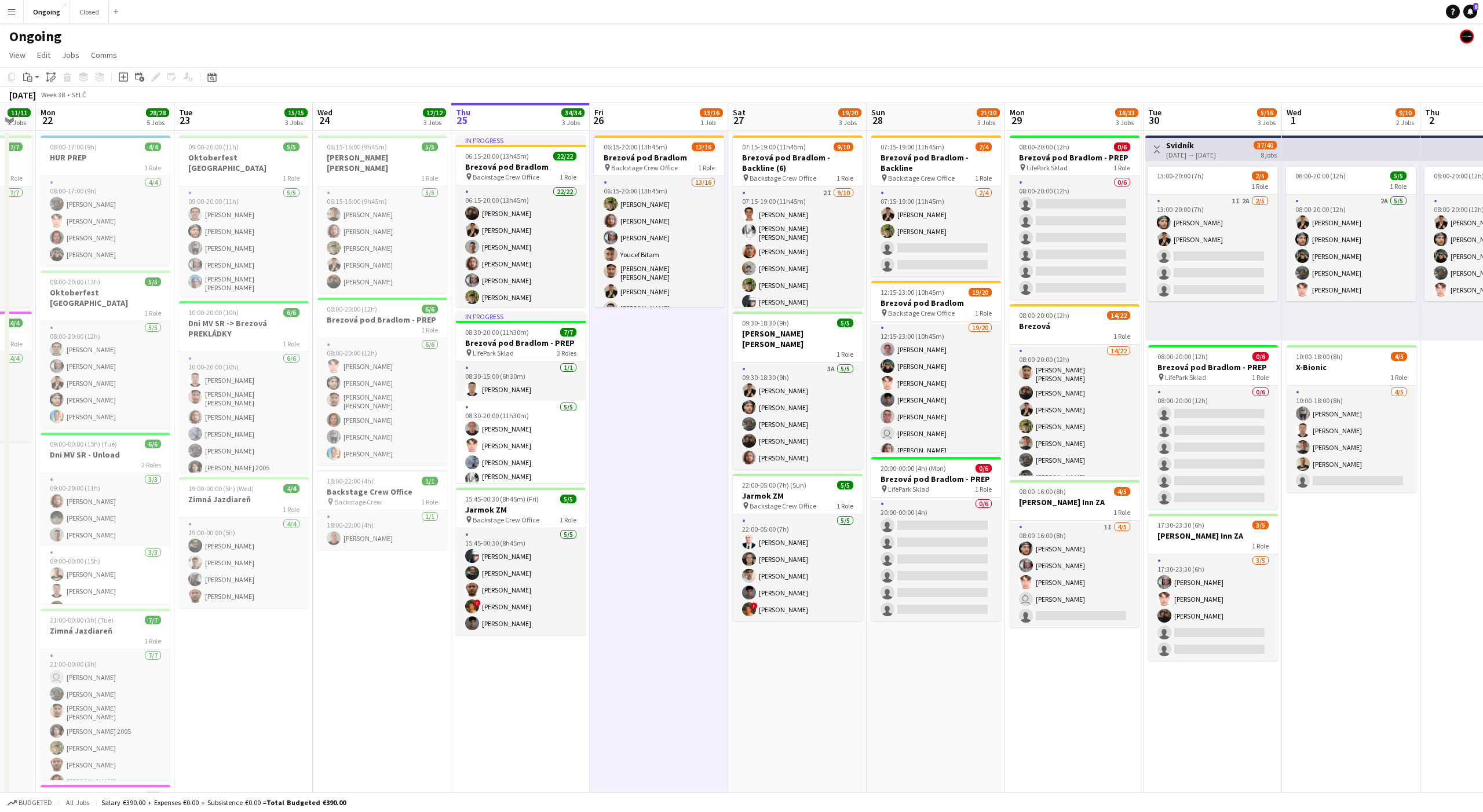
click at [324, 804] on span "Total Budgeted €390.00" at bounding box center [306, 802] width 79 height 9
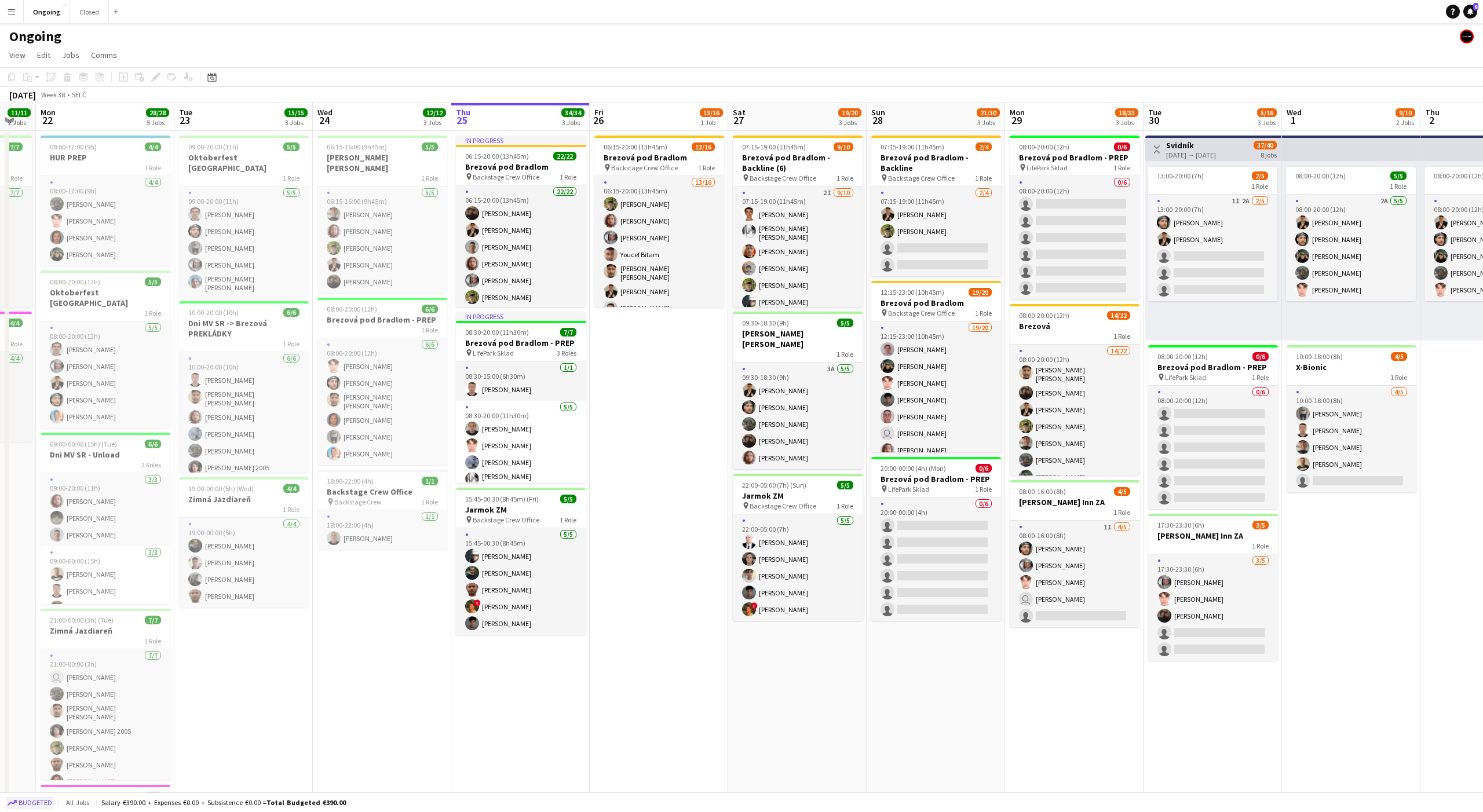
click at [33, 808] on button "Budgeted" at bounding box center [30, 803] width 48 height 13
click at [33, 808] on button "Confirmed" at bounding box center [30, 803] width 50 height 13
click at [31, 805] on span "Budgeted" at bounding box center [35, 802] width 34 height 8
click at [78, 804] on span "All jobs" at bounding box center [80, 802] width 28 height 9
click at [622, 333] on app-date-cell "06:15-20:00 (13h45m) 13/16 Brezová pod Bradlom pin Backstage Crew Office 1 Role…" at bounding box center [659, 547] width 138 height 834
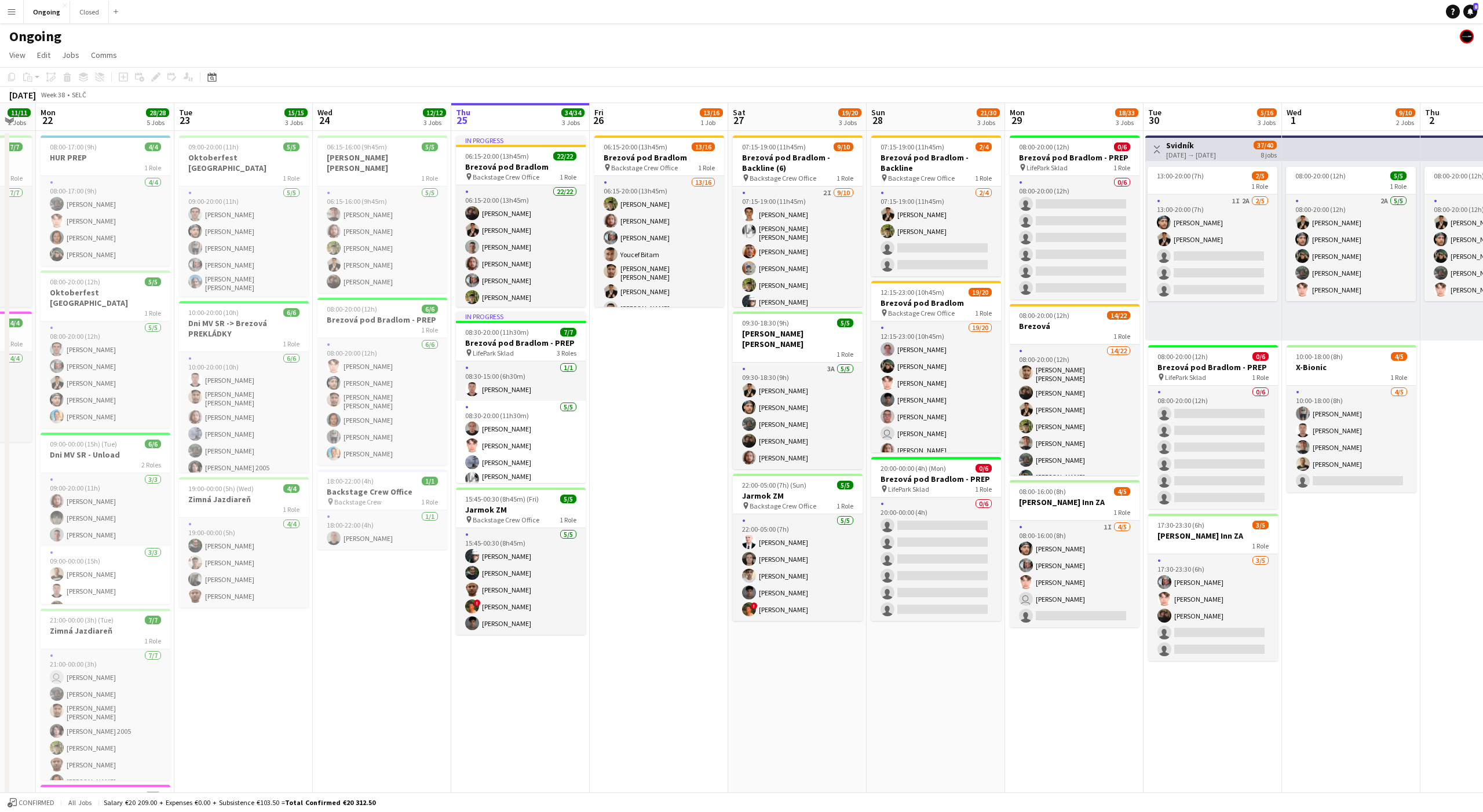
scroll to position [0, 241]
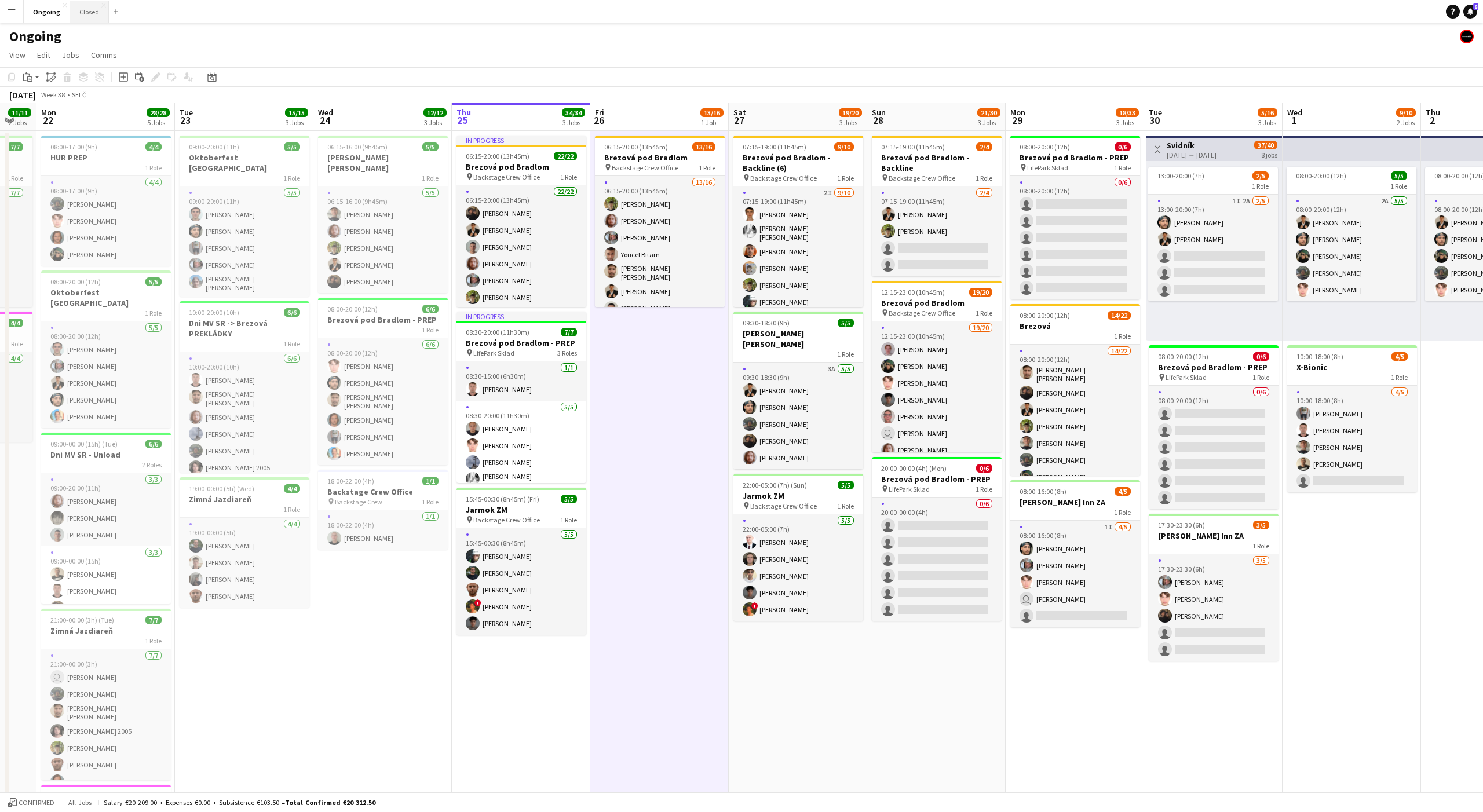
click at [88, 10] on button "Closed Close" at bounding box center [89, 12] width 39 height 23
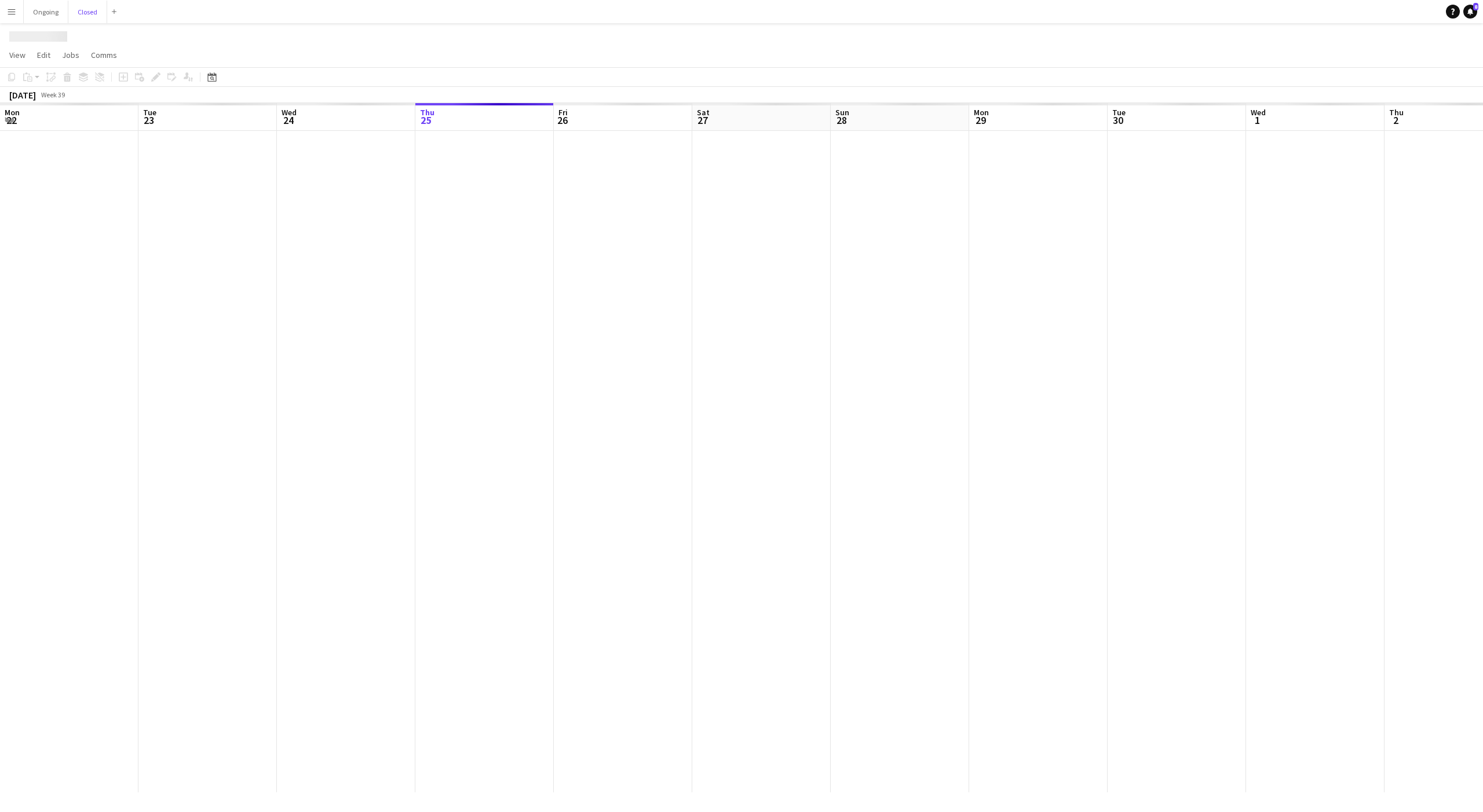
scroll to position [0, 277]
click at [37, 805] on span "Budgeted" at bounding box center [35, 802] width 34 height 8
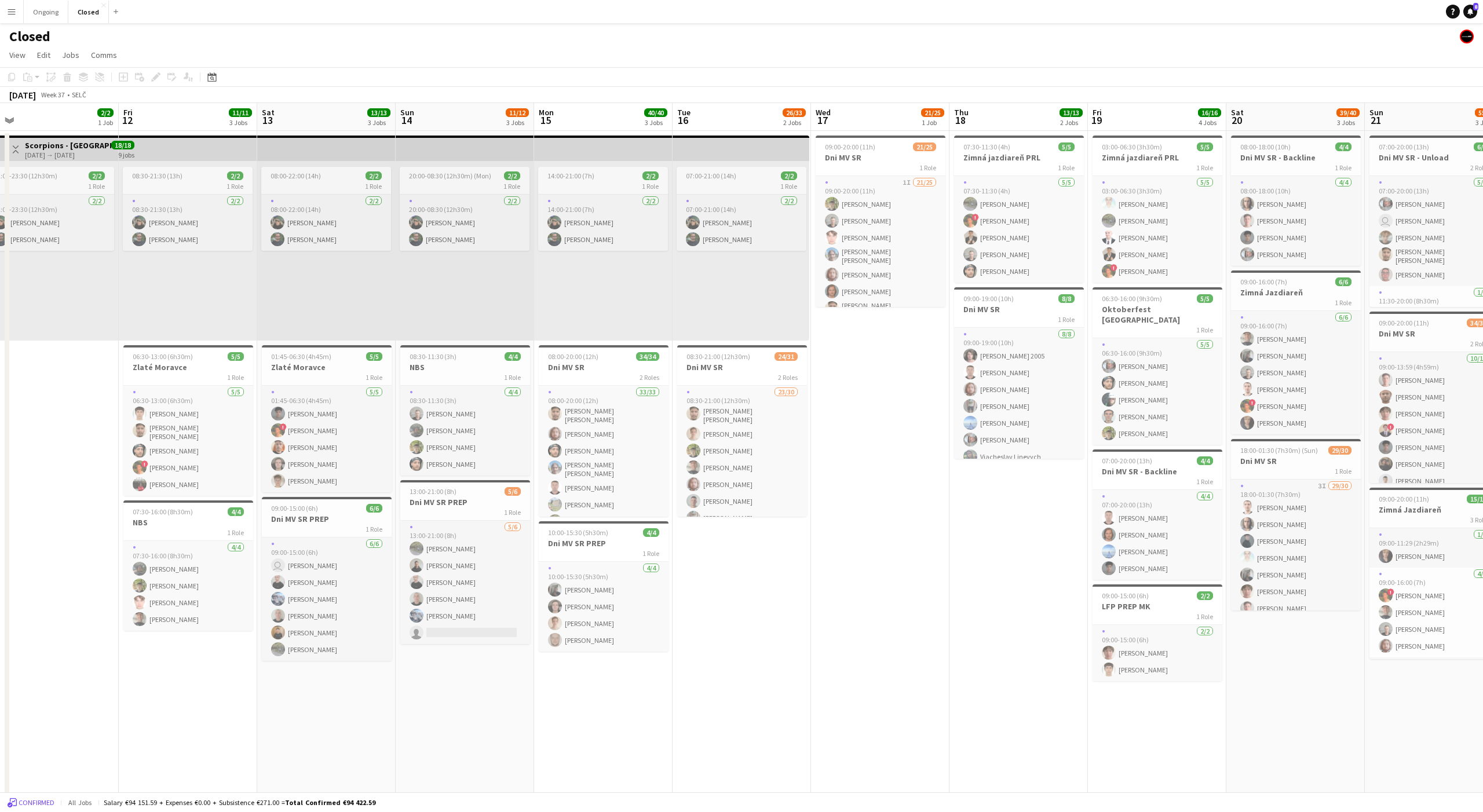
scroll to position [0, 441]
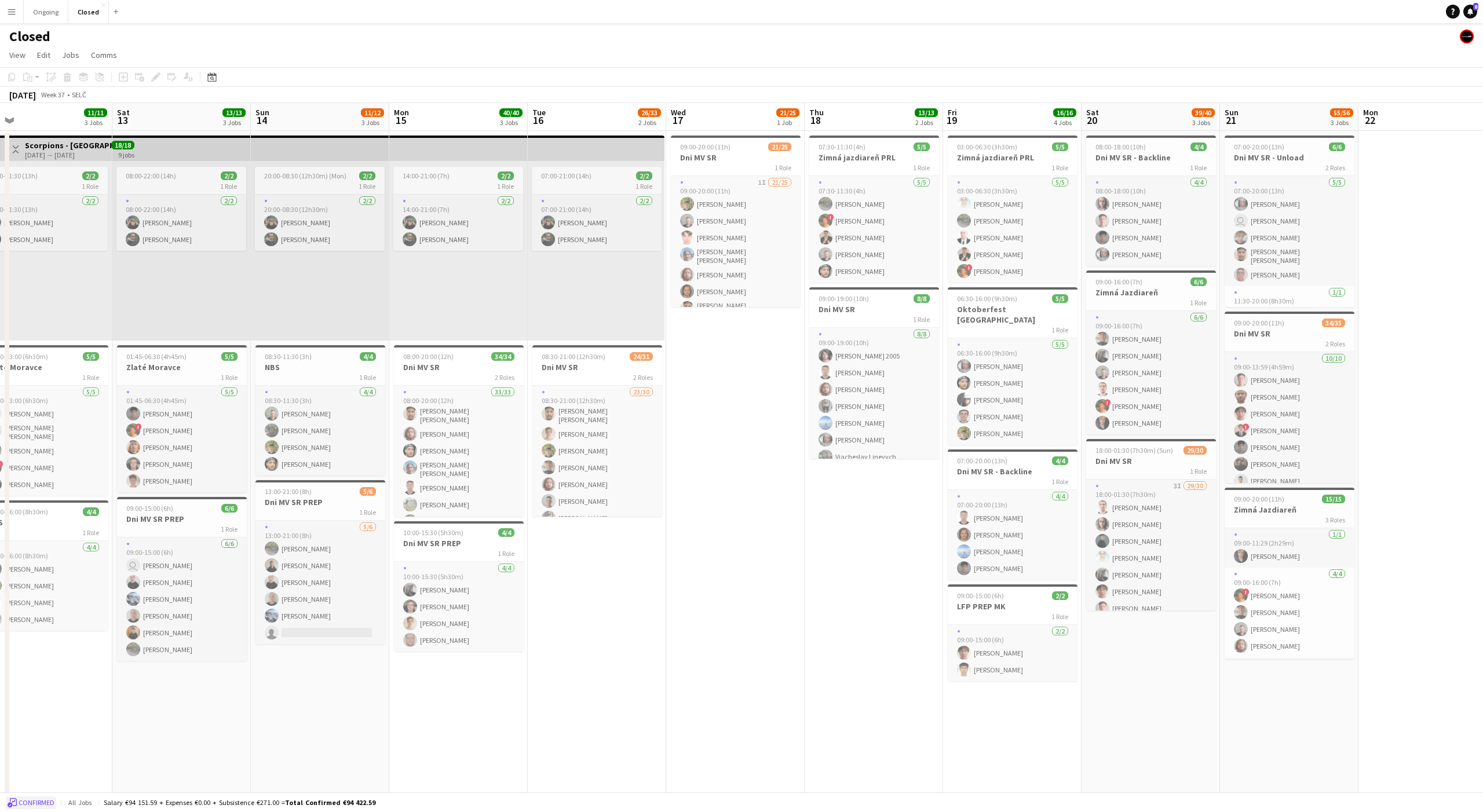
click at [23, 802] on span "Confirmed" at bounding box center [36, 802] width 36 height 8
click at [30, 801] on span "Budgeted" at bounding box center [35, 802] width 34 height 8
click at [51, 663] on app-date-cell "Toggle View Scorpions - Tirana, Albania 08-09-2025 → 16-09-2025 18/18 9 jobs 08…" at bounding box center [43, 745] width 138 height 1230
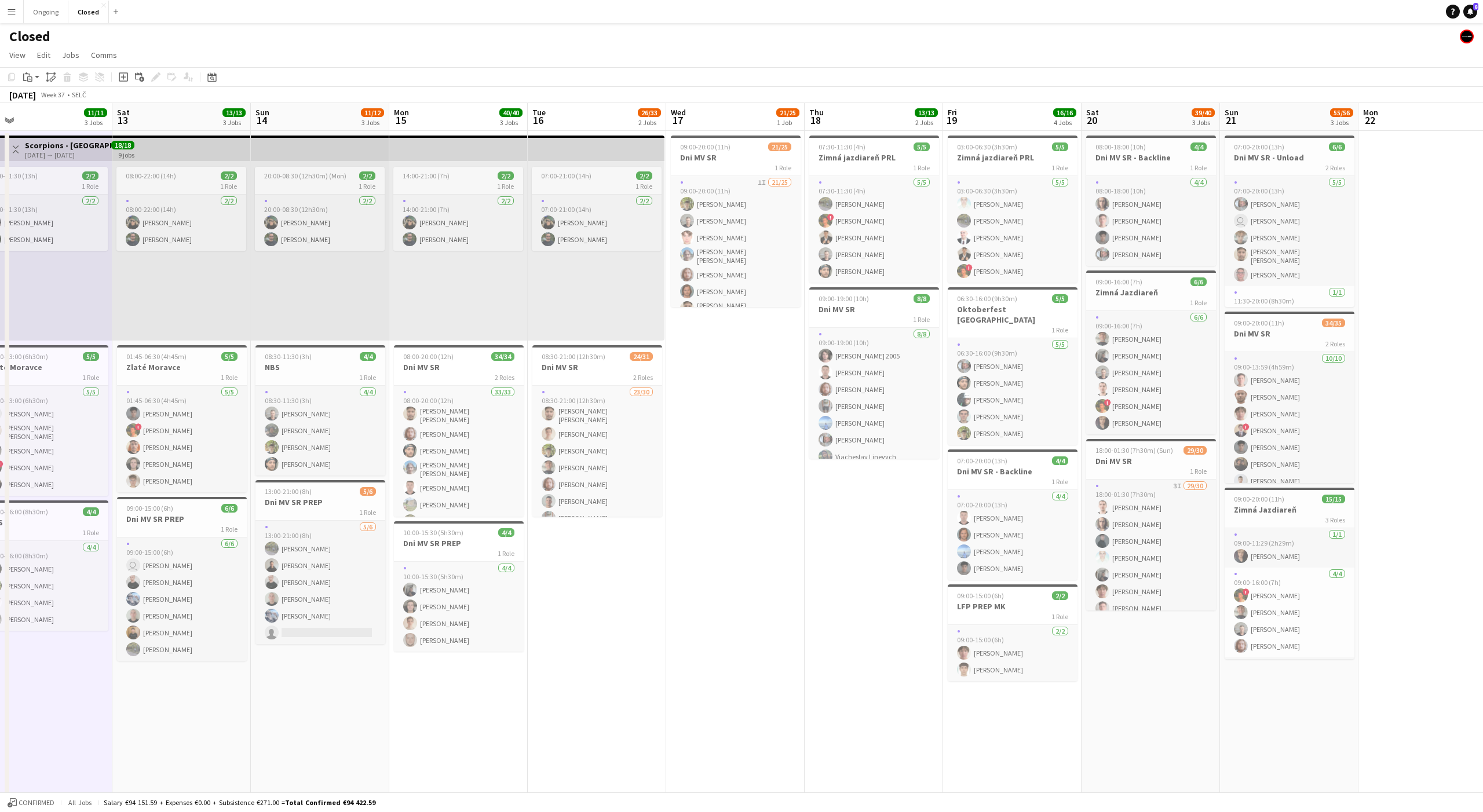
click at [51, 663] on app-date-cell "Toggle View Scorpions - Tirana, Albania 08-09-2025 → 16-09-2025 18/18 9 jobs 08…" at bounding box center [43, 745] width 138 height 1230
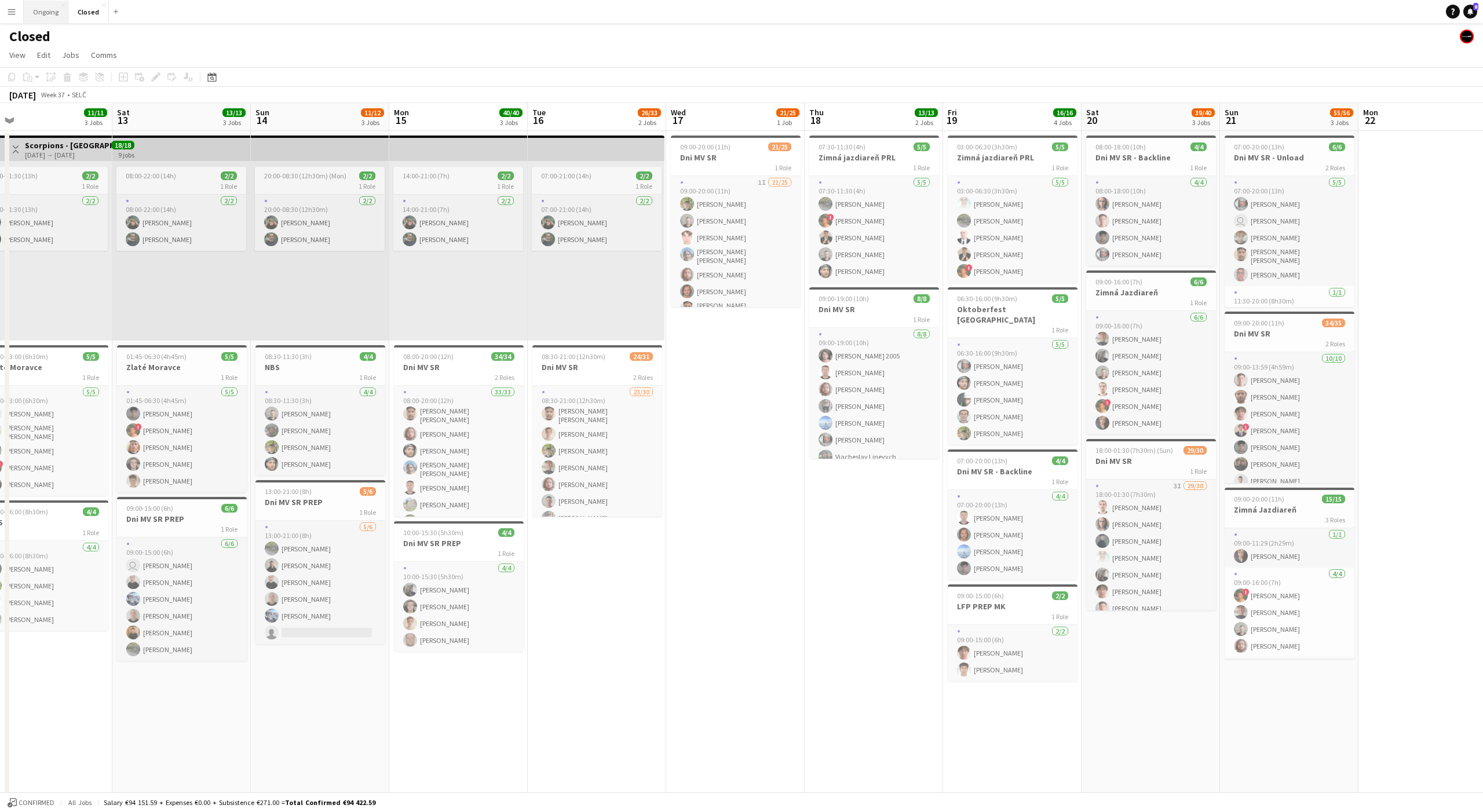
click at [37, 16] on button "Ongoing Close" at bounding box center [46, 12] width 44 height 23
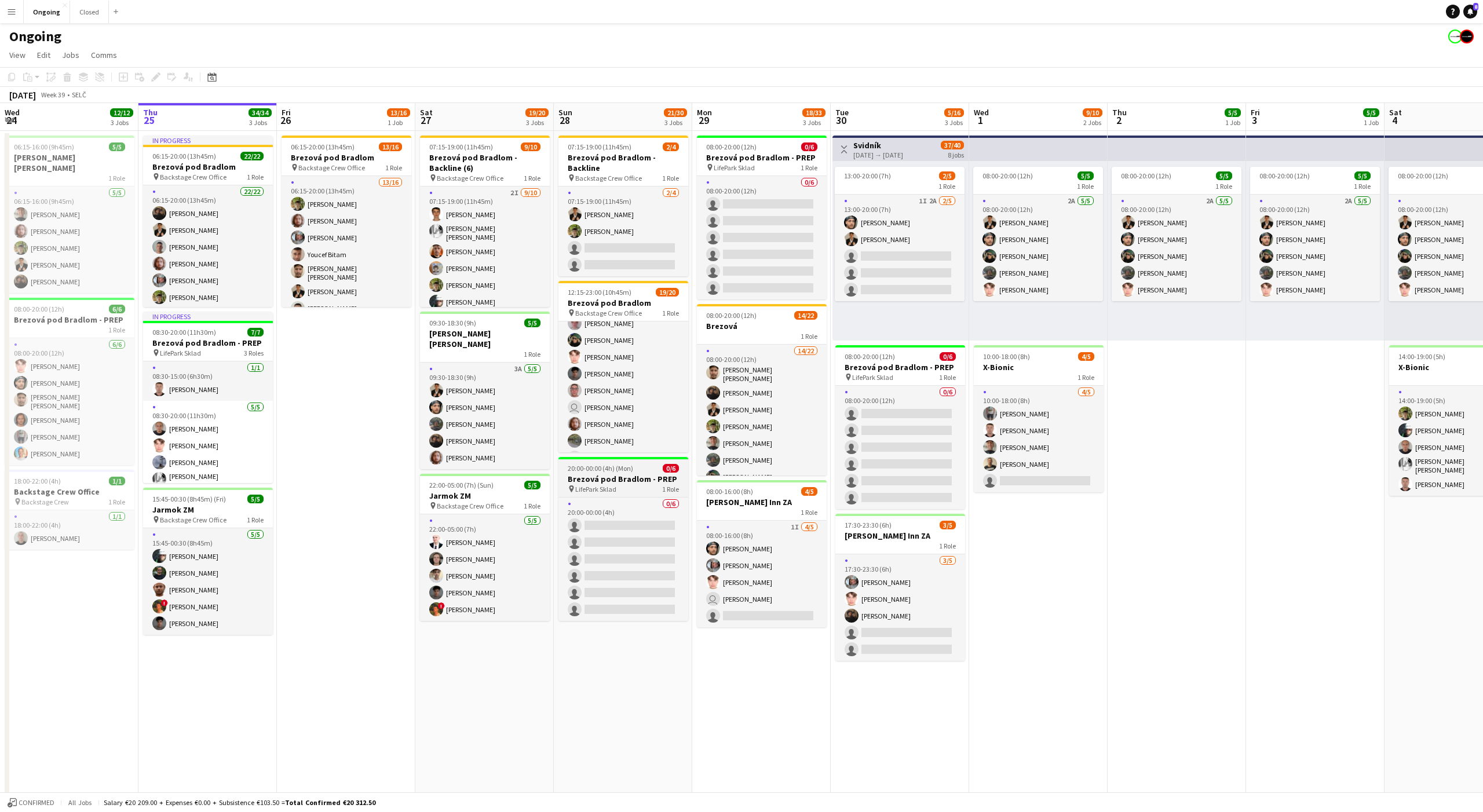
click at [618, 464] on span "20:00-00:00 (4h) (Mon)" at bounding box center [600, 469] width 65 height 9
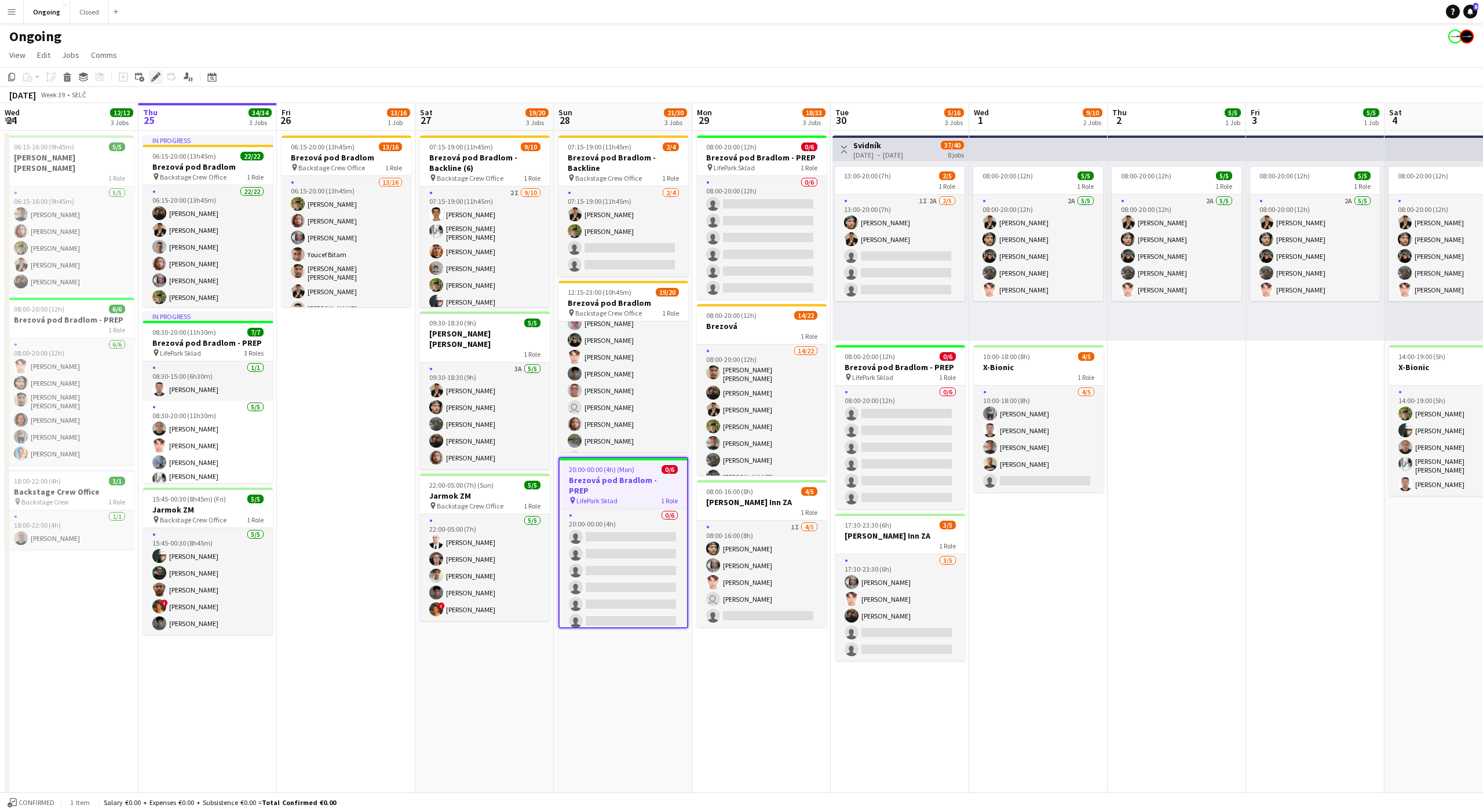
click at [159, 73] on icon at bounding box center [159, 74] width 3 height 3
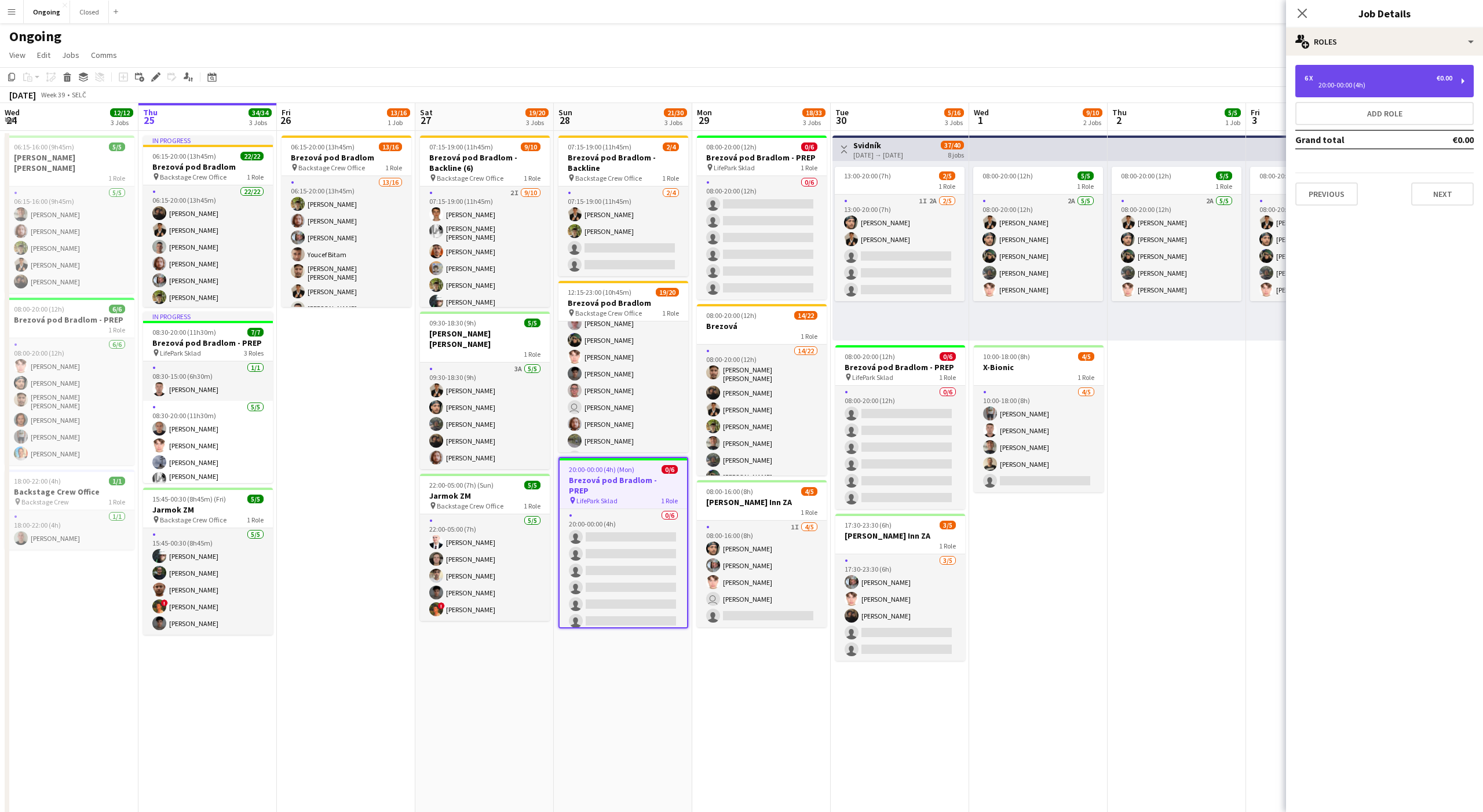
click at [1345, 76] on div "6 x €0.00" at bounding box center [1378, 78] width 148 height 8
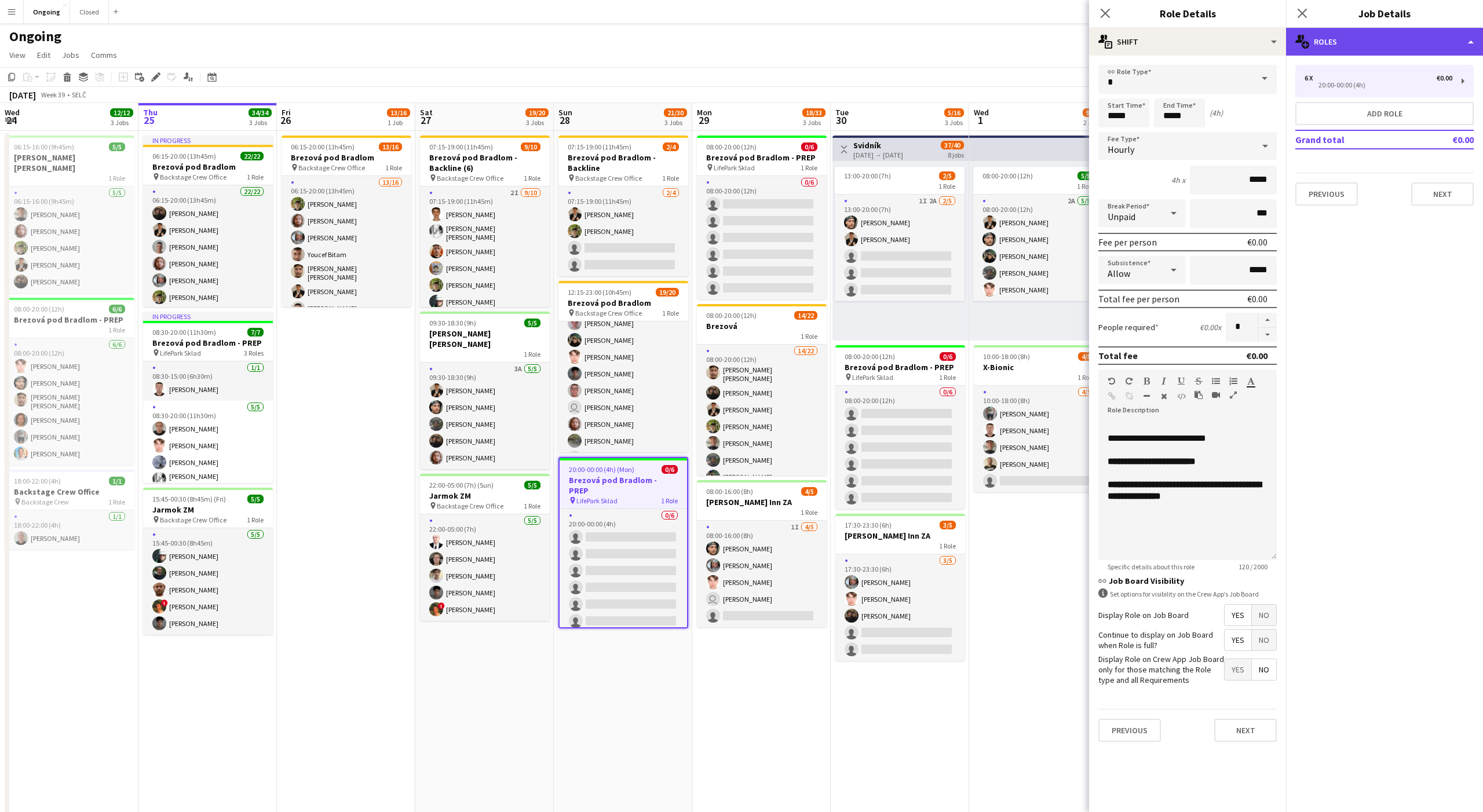
click at [1333, 46] on div "multiple-users-add Roles" at bounding box center [1385, 42] width 197 height 28
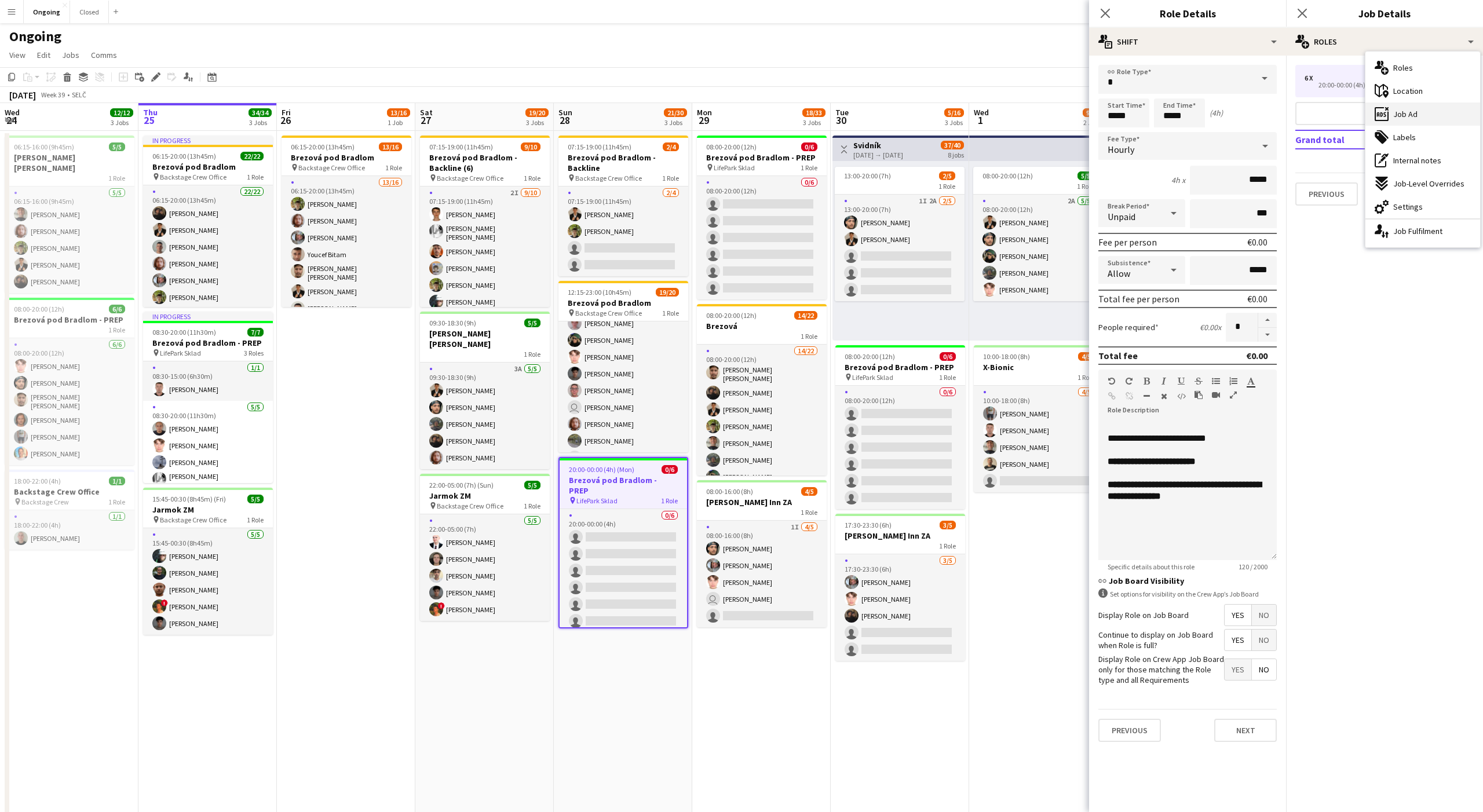
click at [1406, 111] on span "Job Ad" at bounding box center [1405, 114] width 24 height 10
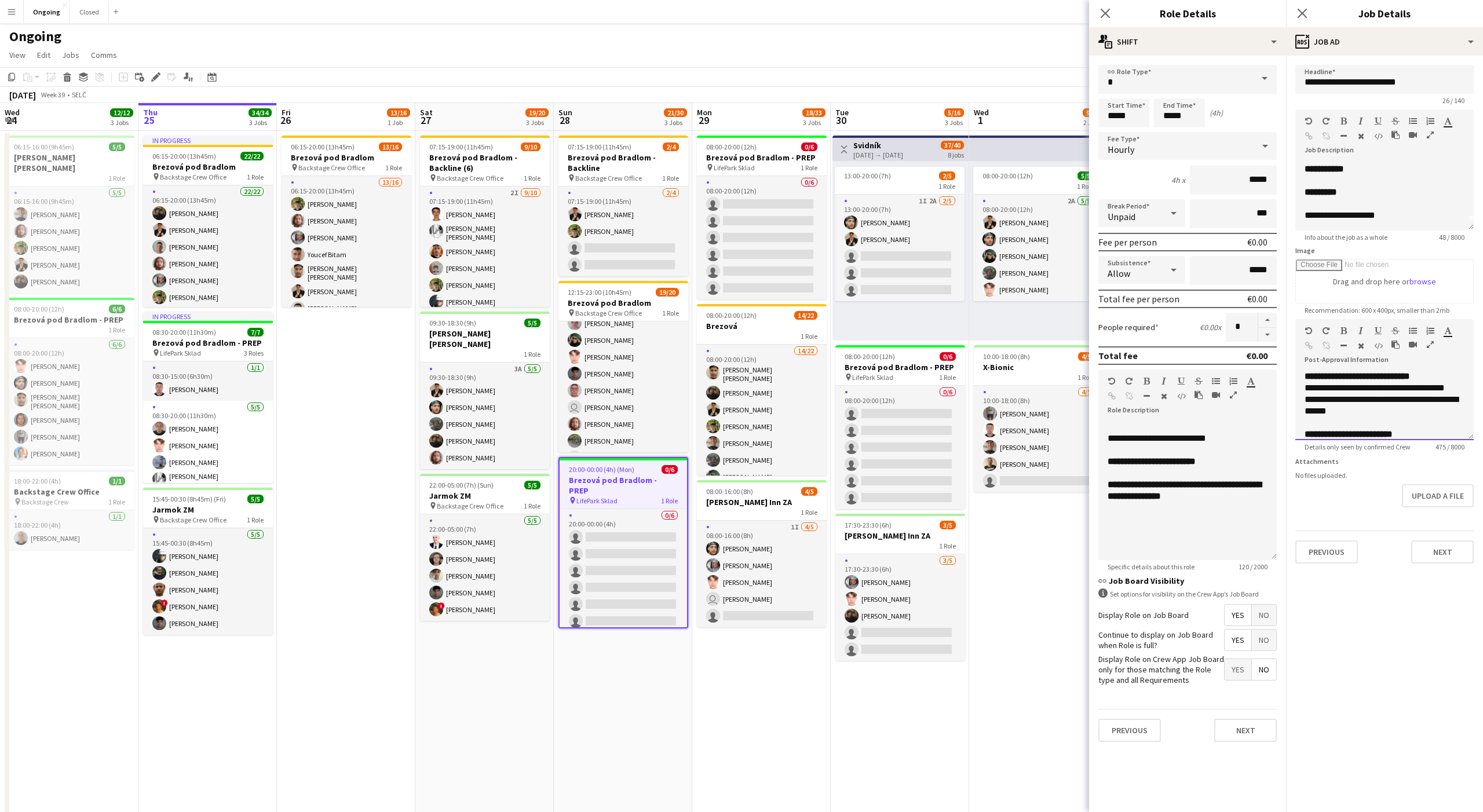
click at [1376, 377] on span "**********" at bounding box center [1357, 376] width 105 height 9
click at [1408, 376] on span "**********" at bounding box center [1357, 376] width 105 height 9
click at [1445, 387] on div "**********" at bounding box center [1385, 388] width 160 height 11
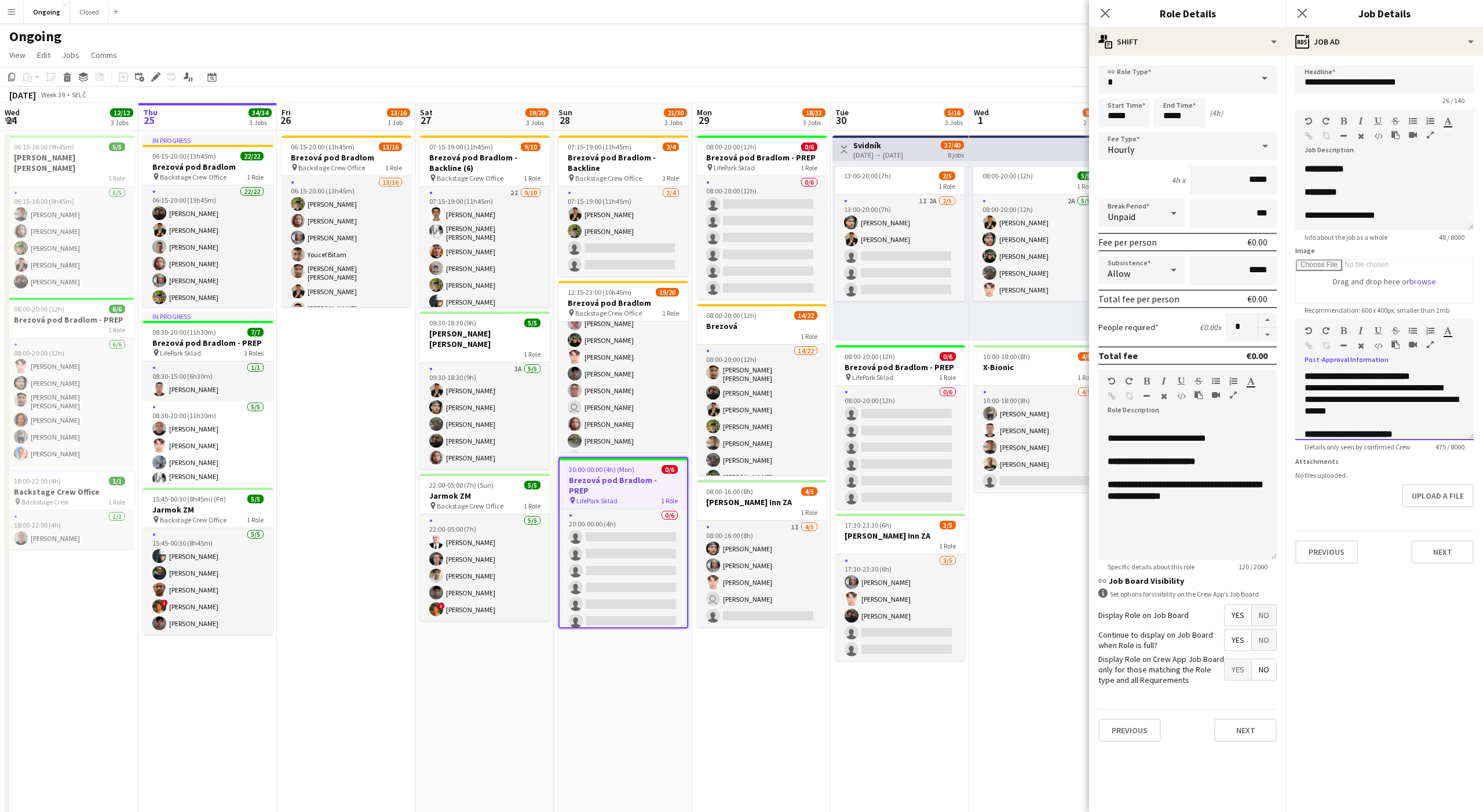
click at [1445, 387] on div "**********" at bounding box center [1385, 388] width 160 height 11
click at [1418, 394] on div "**********" at bounding box center [1385, 405] width 160 height 23
click at [748, 169] on span "LifePark Sklad" at bounding box center [734, 168] width 41 height 9
type input "**********"
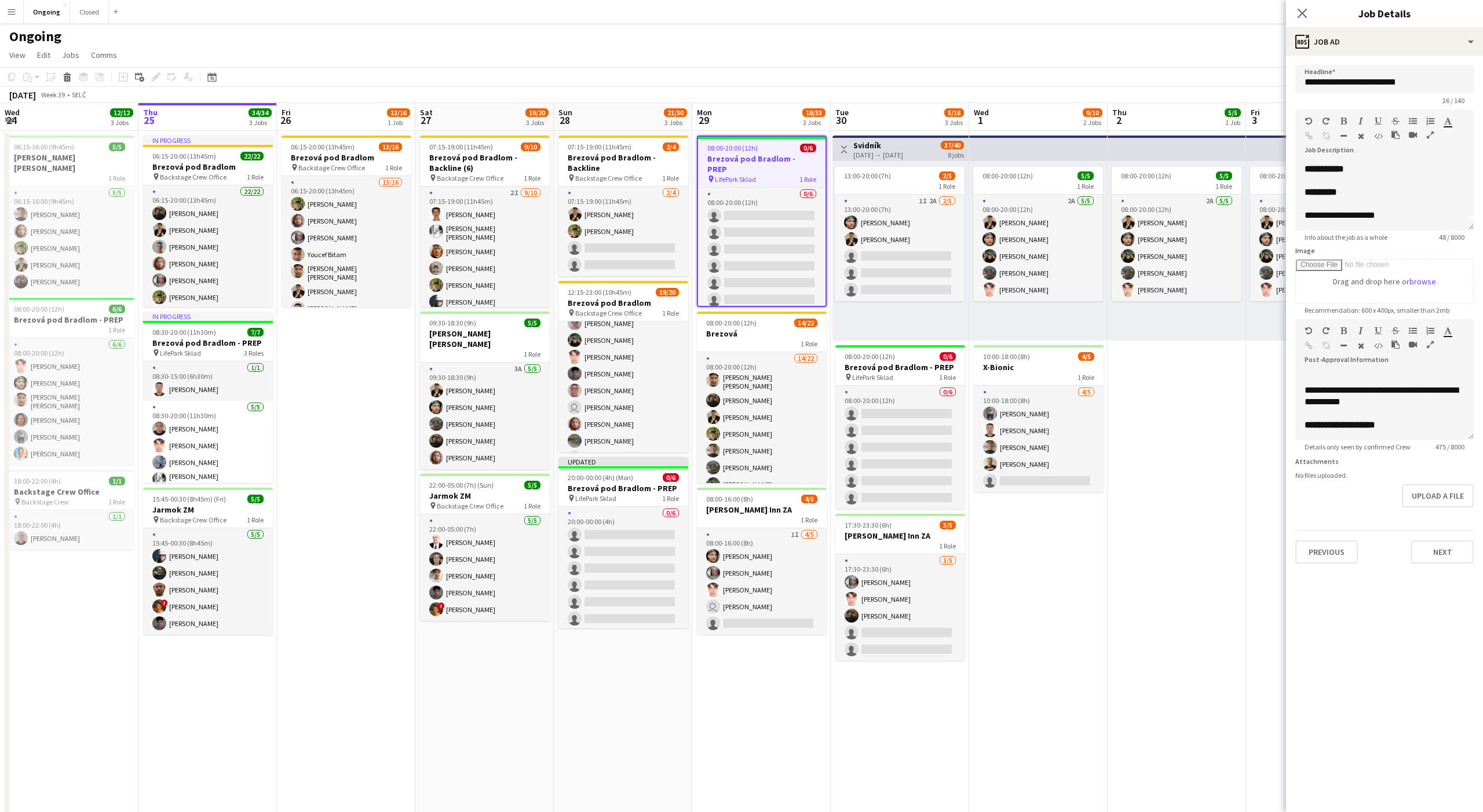
click at [904, 375] on div "pin LifePark Sklad 1 Role" at bounding box center [900, 377] width 130 height 10
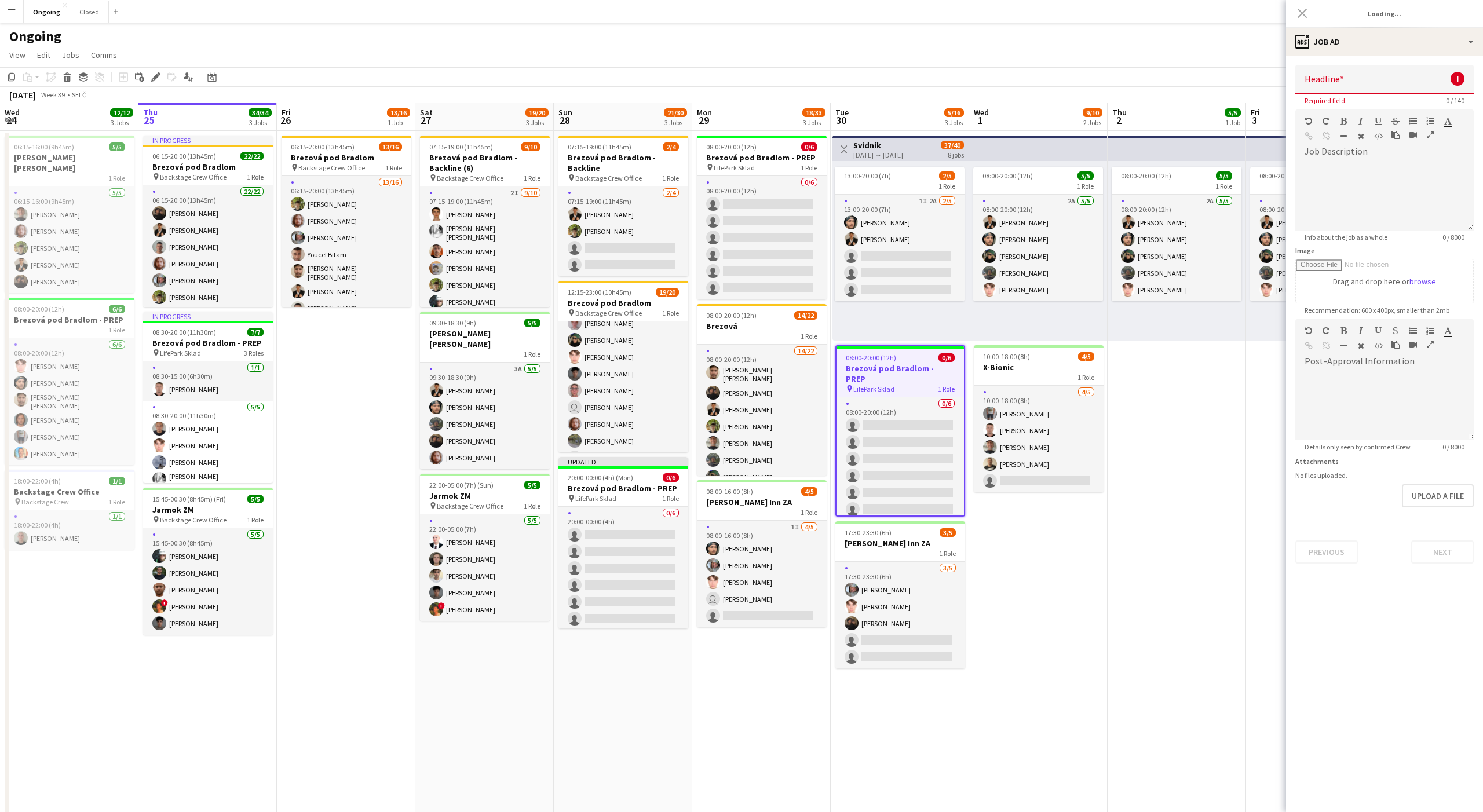
scroll to position [0, 0]
type input "**********"
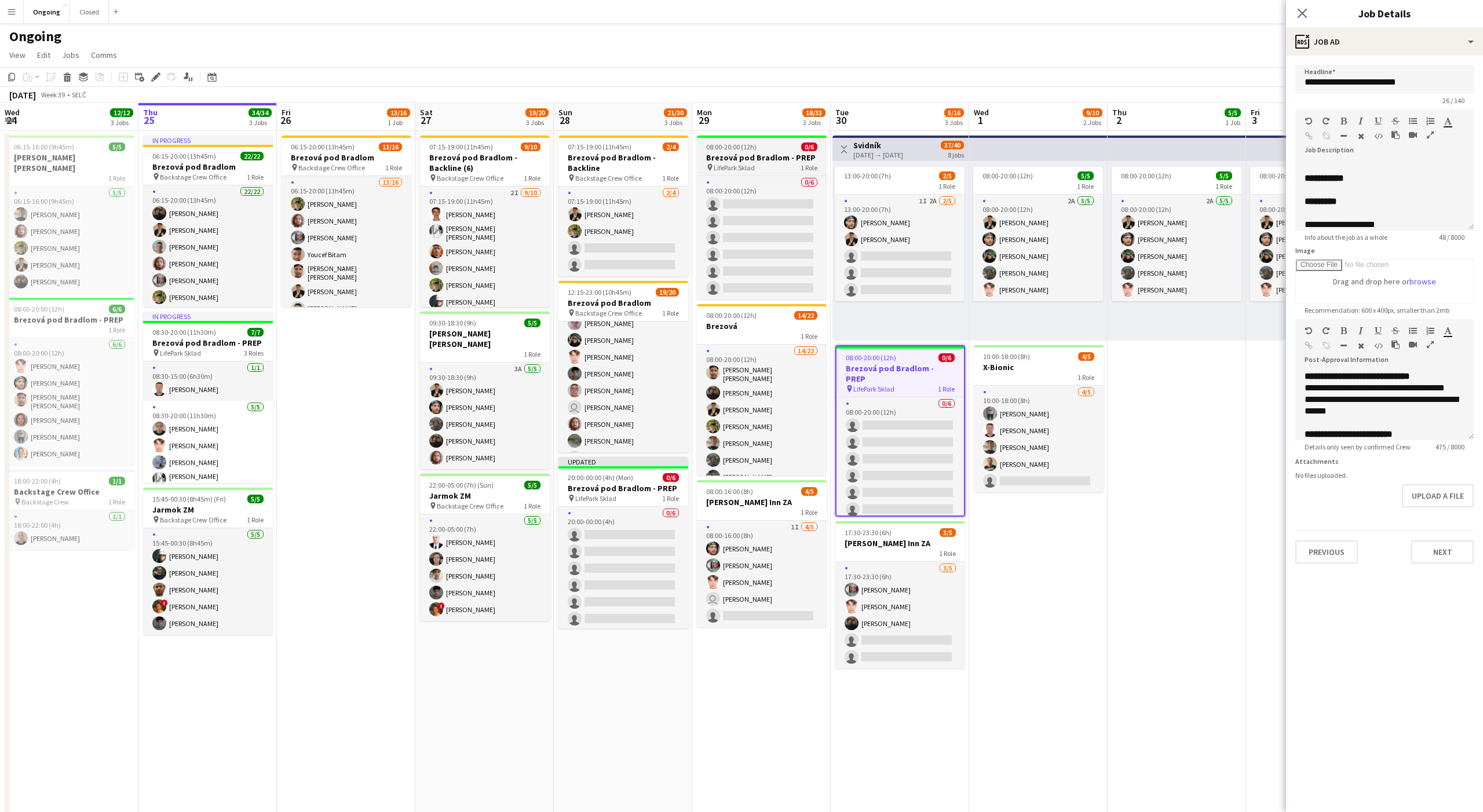
click at [744, 155] on h3 "Brezová pod Bradlom - PREP" at bounding box center [762, 157] width 130 height 10
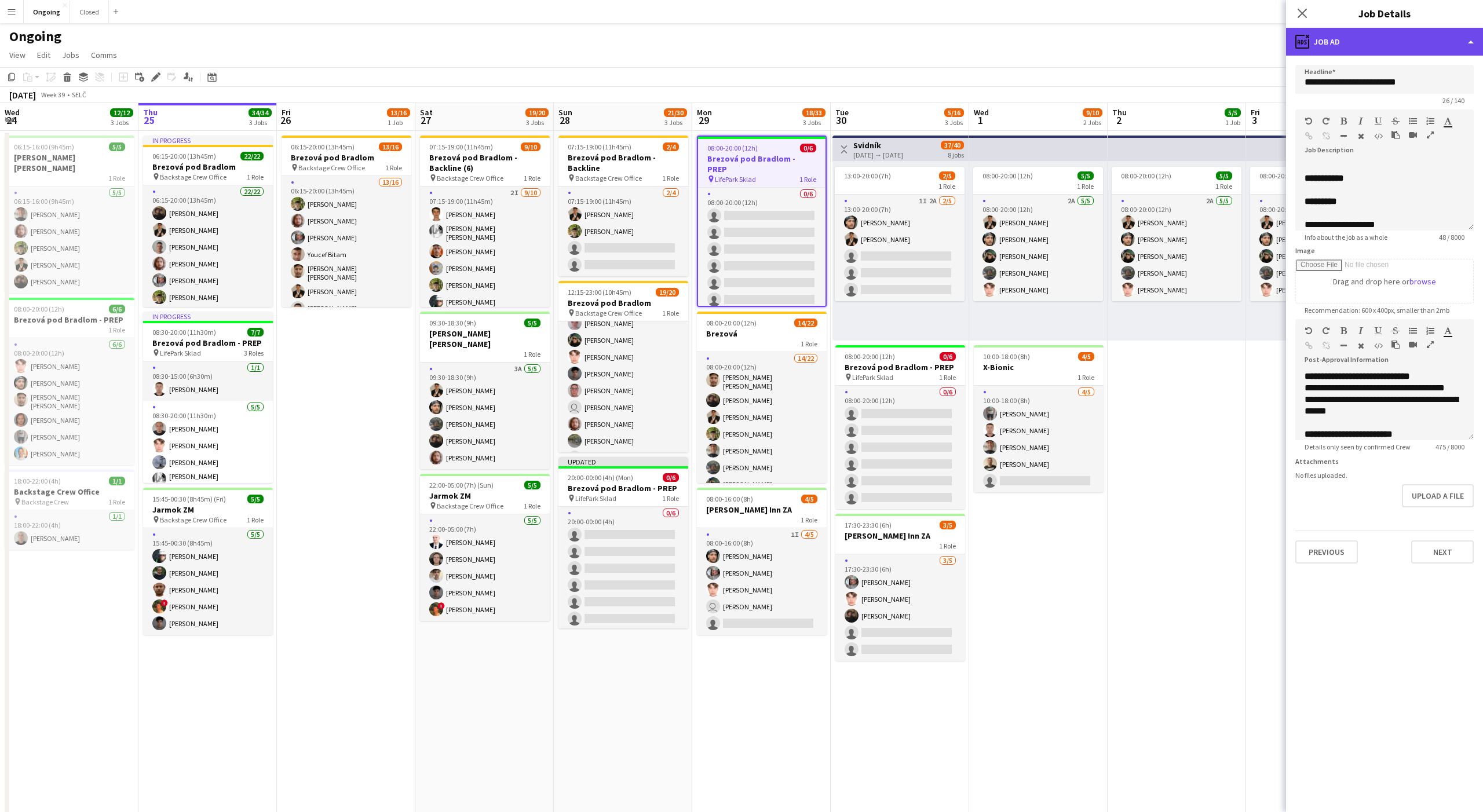
click at [1338, 53] on div "ads-window Job Ad" at bounding box center [1385, 42] width 197 height 28
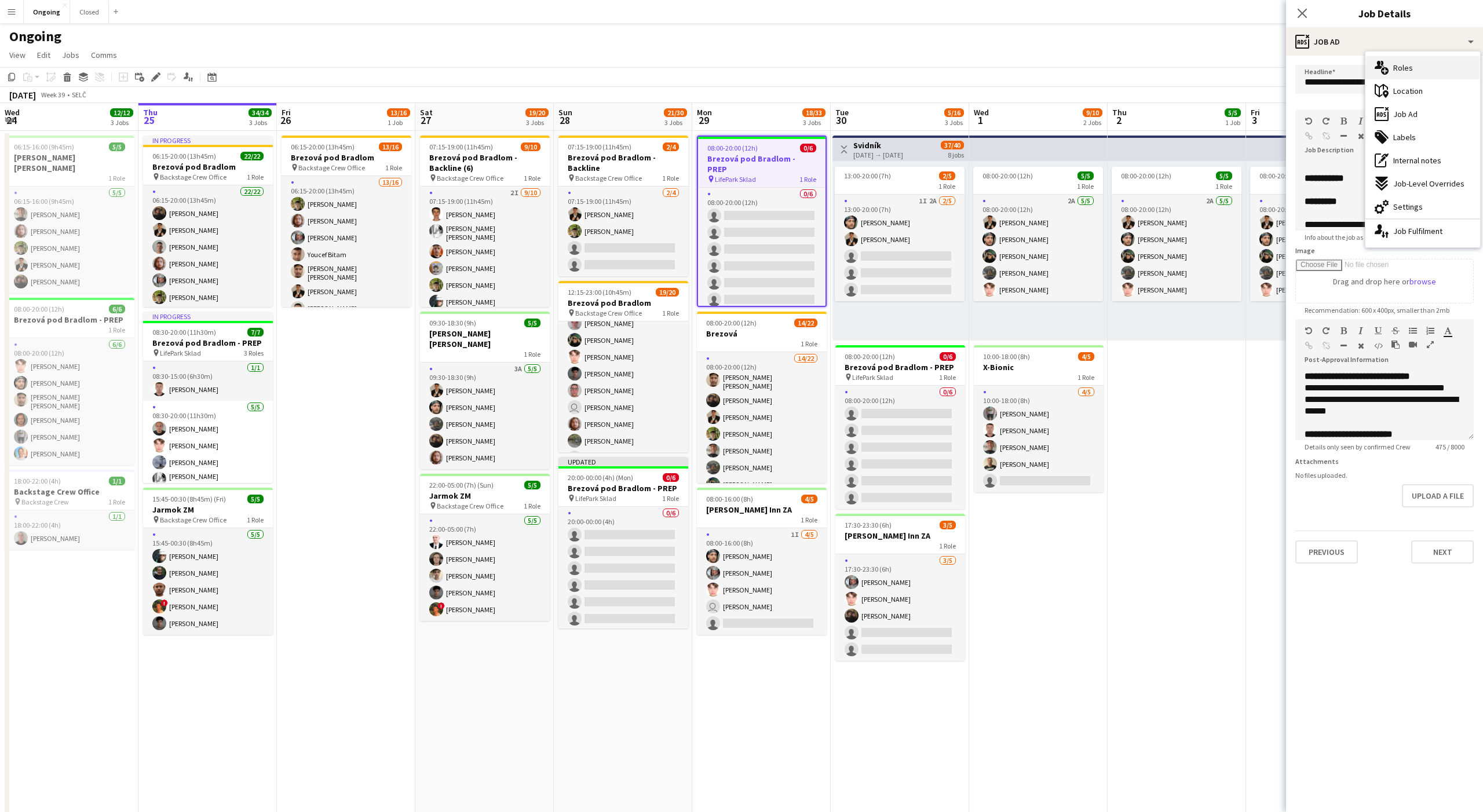
click at [1379, 73] on icon "multiple-users-add" at bounding box center [1381, 68] width 14 height 14
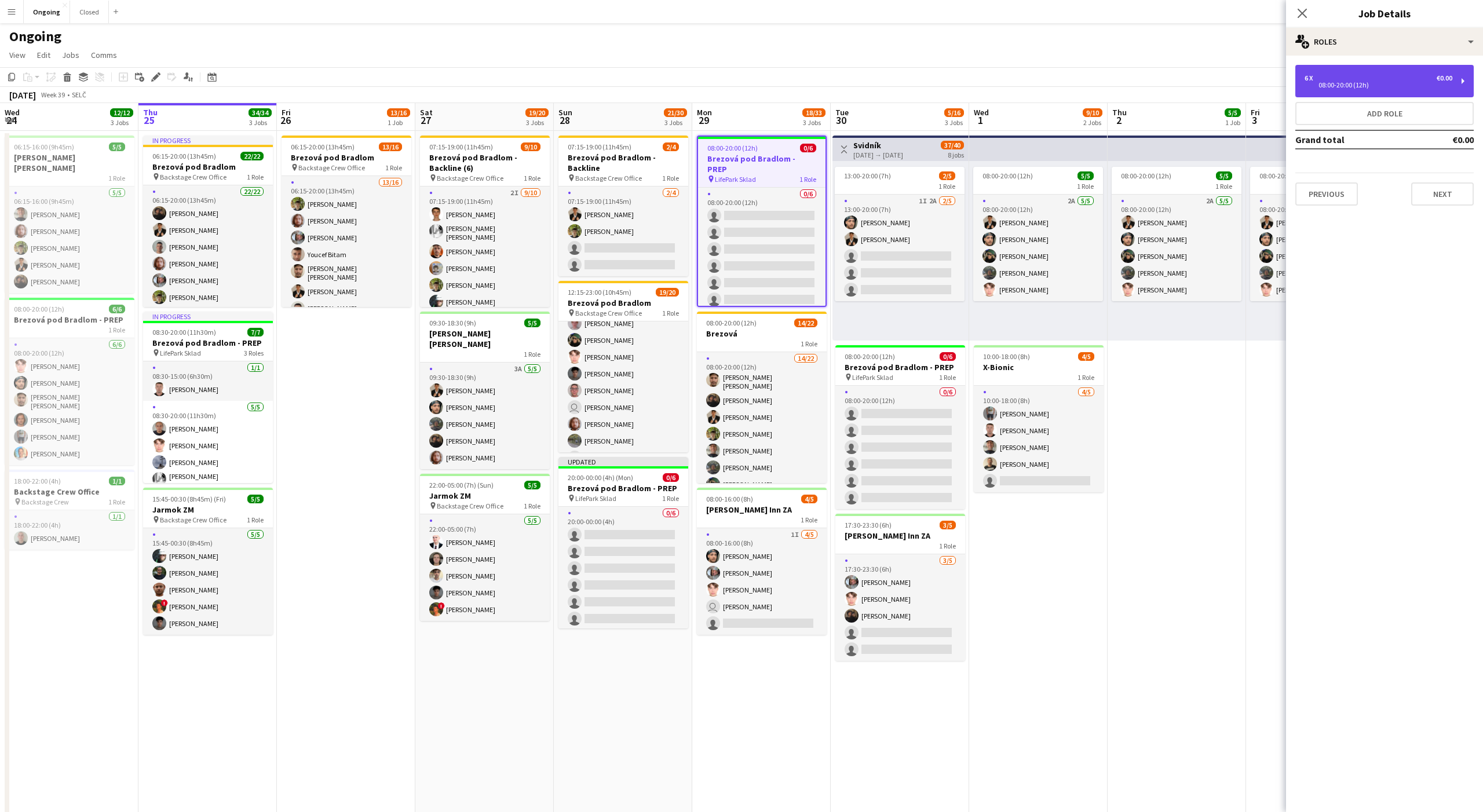
click at [1347, 80] on div "6 x €0.00 08:00-20:00 (12h)" at bounding box center [1378, 81] width 148 height 14
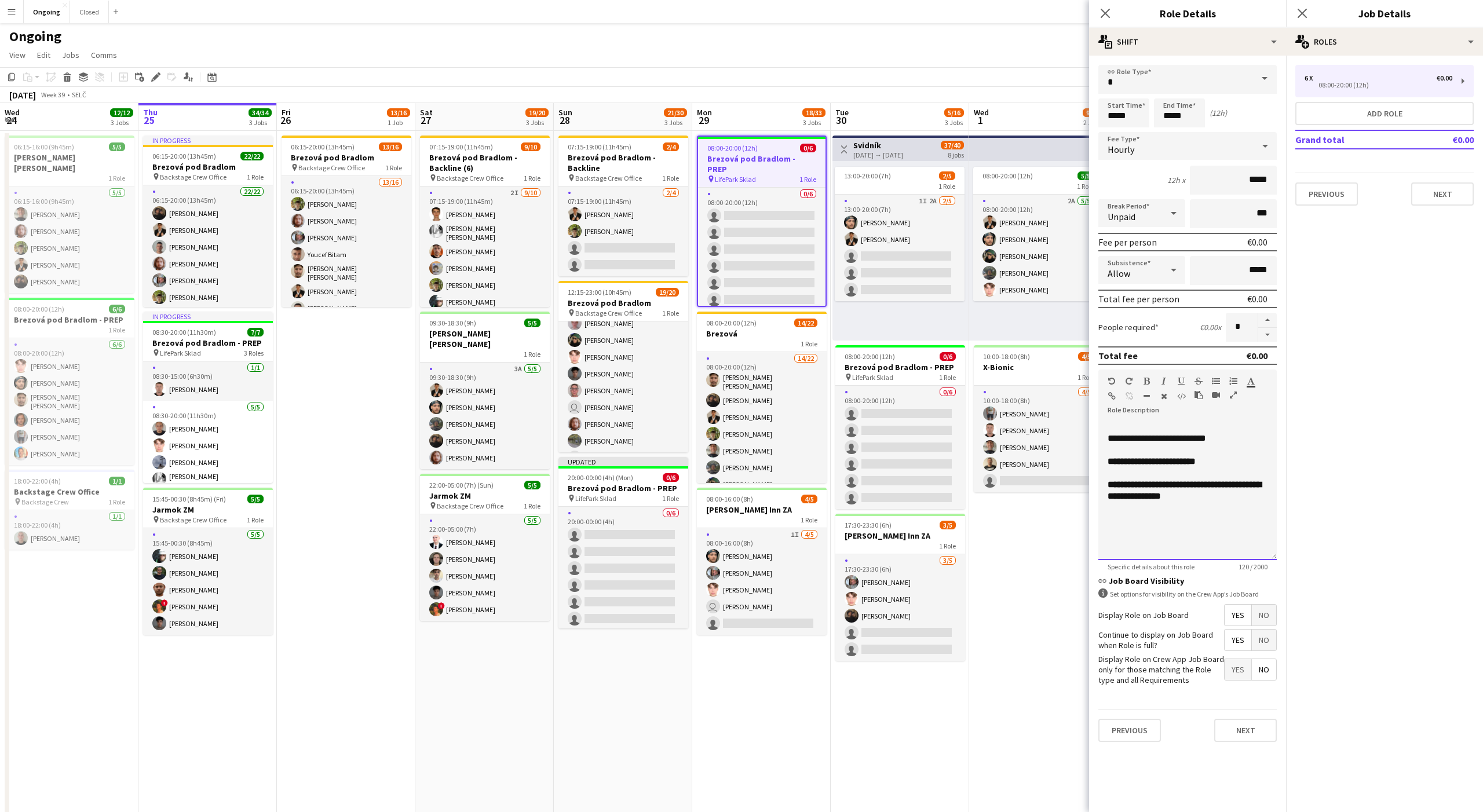
click at [1115, 436] on span "**********" at bounding box center [1157, 438] width 98 height 9
click at [878, 354] on span "08:00-20:00 (12h)" at bounding box center [869, 357] width 50 height 9
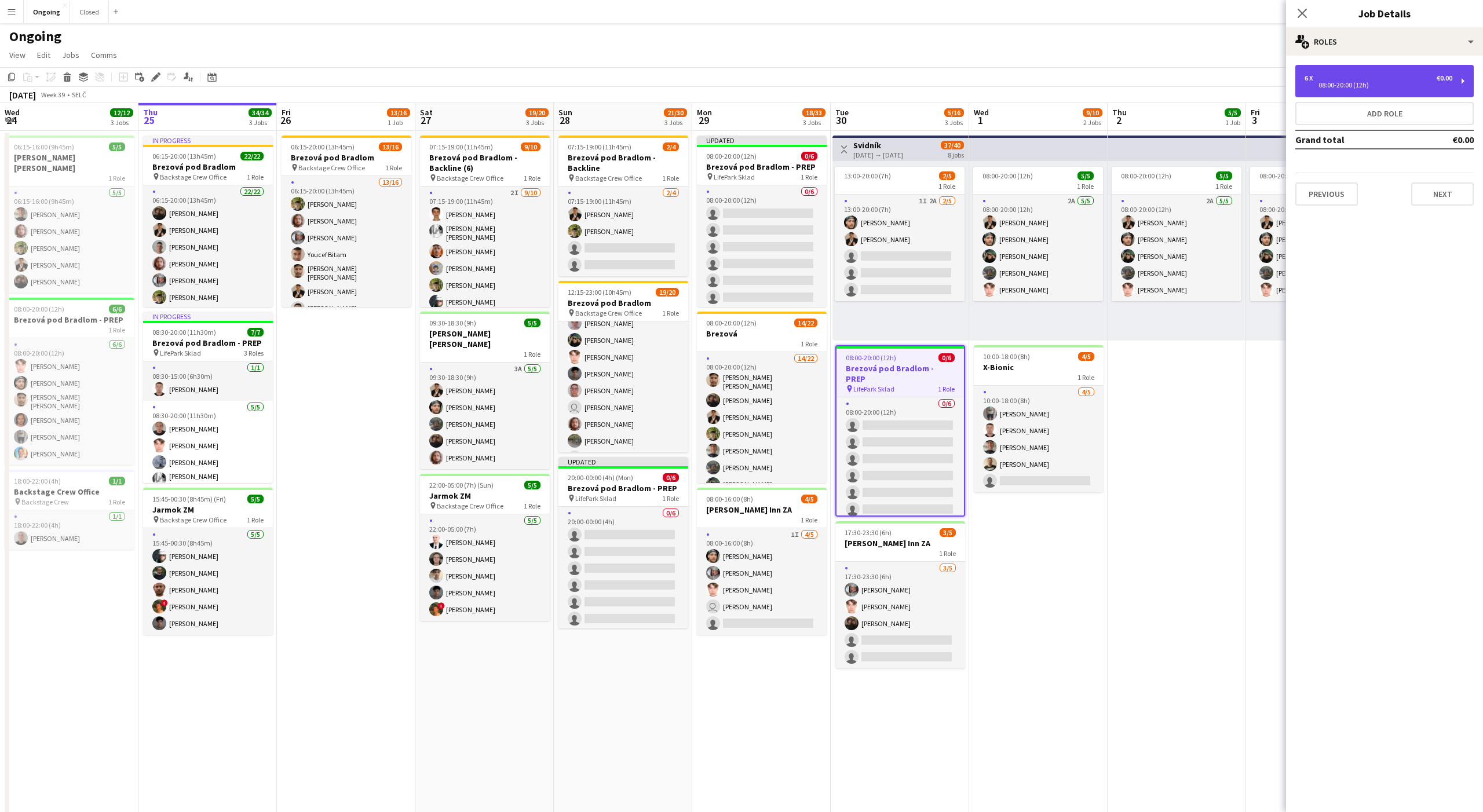
click at [1339, 79] on div "6 x €0.00" at bounding box center [1378, 78] width 148 height 8
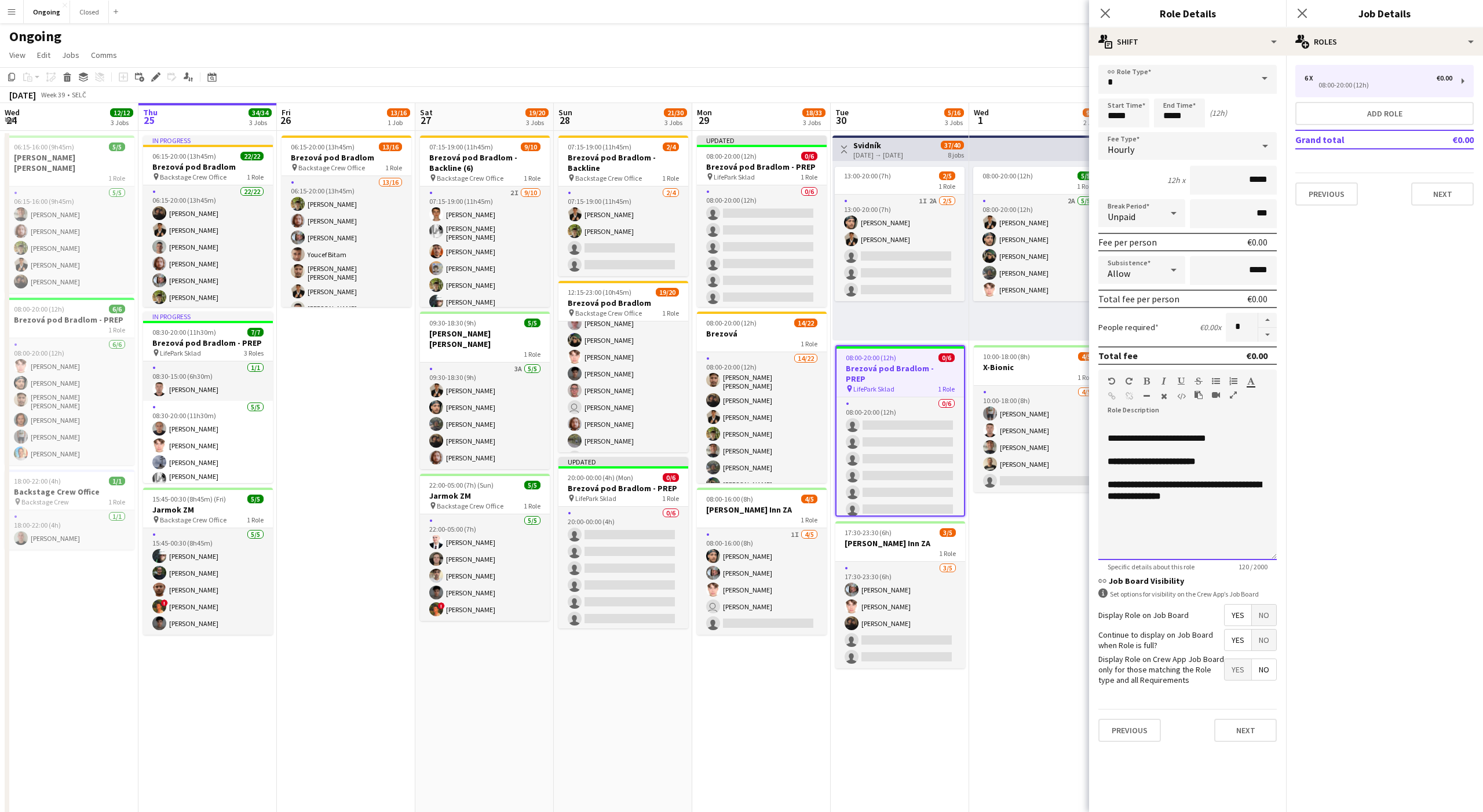
click at [1119, 440] on span "**********" at bounding box center [1157, 438] width 98 height 9
click at [1235, 506] on div "**********" at bounding box center [1187, 490] width 178 height 139
click at [1053, 529] on app-date-cell "08:00-20:00 (12h) 5/5 1 Role 2A [DATE] 08:00-20:00 (12h) [PERSON_NAME] [PERSON_…" at bounding box center [1039, 547] width 138 height 834
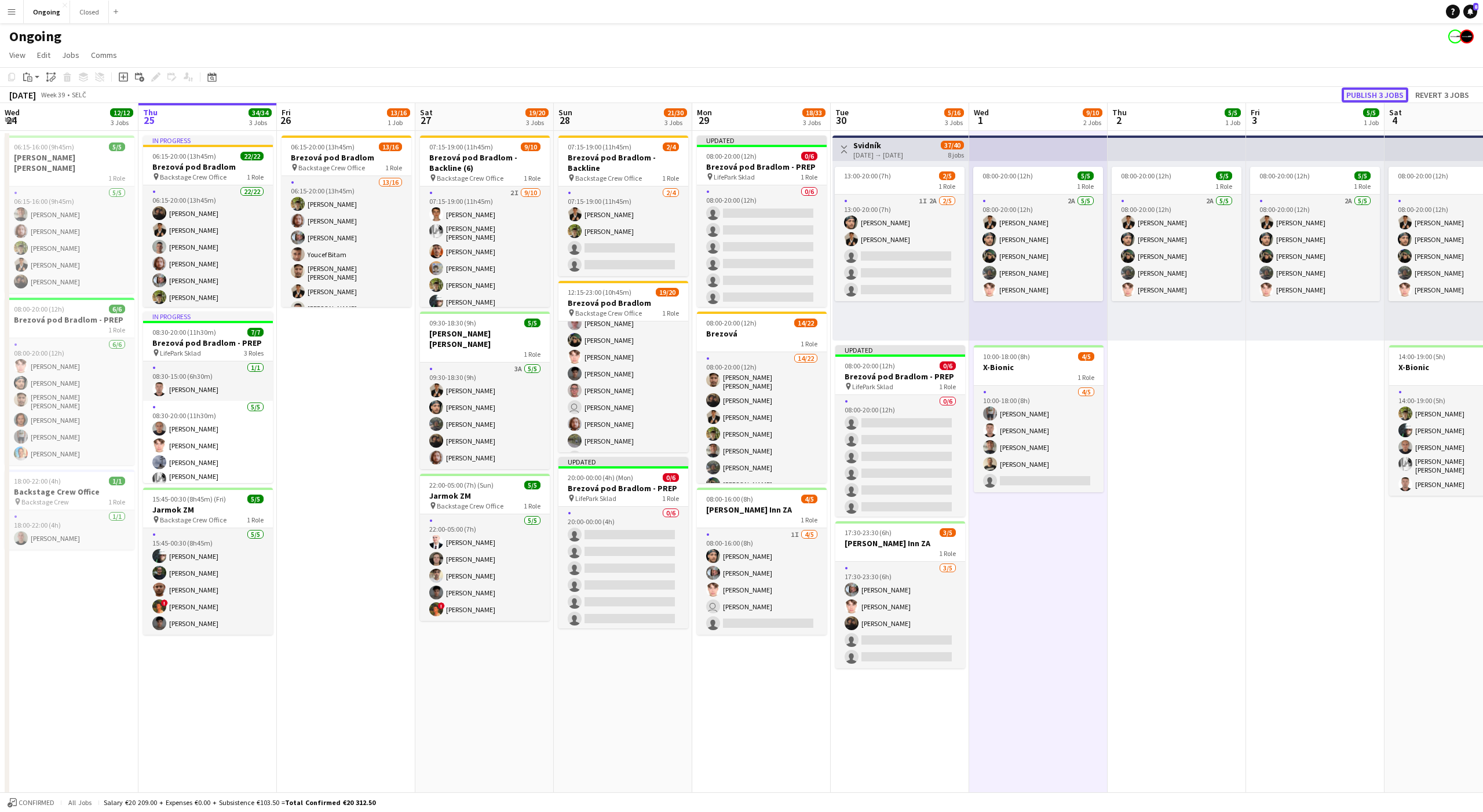
click at [1357, 93] on button "Publish 3 jobs" at bounding box center [1374, 95] width 67 height 15
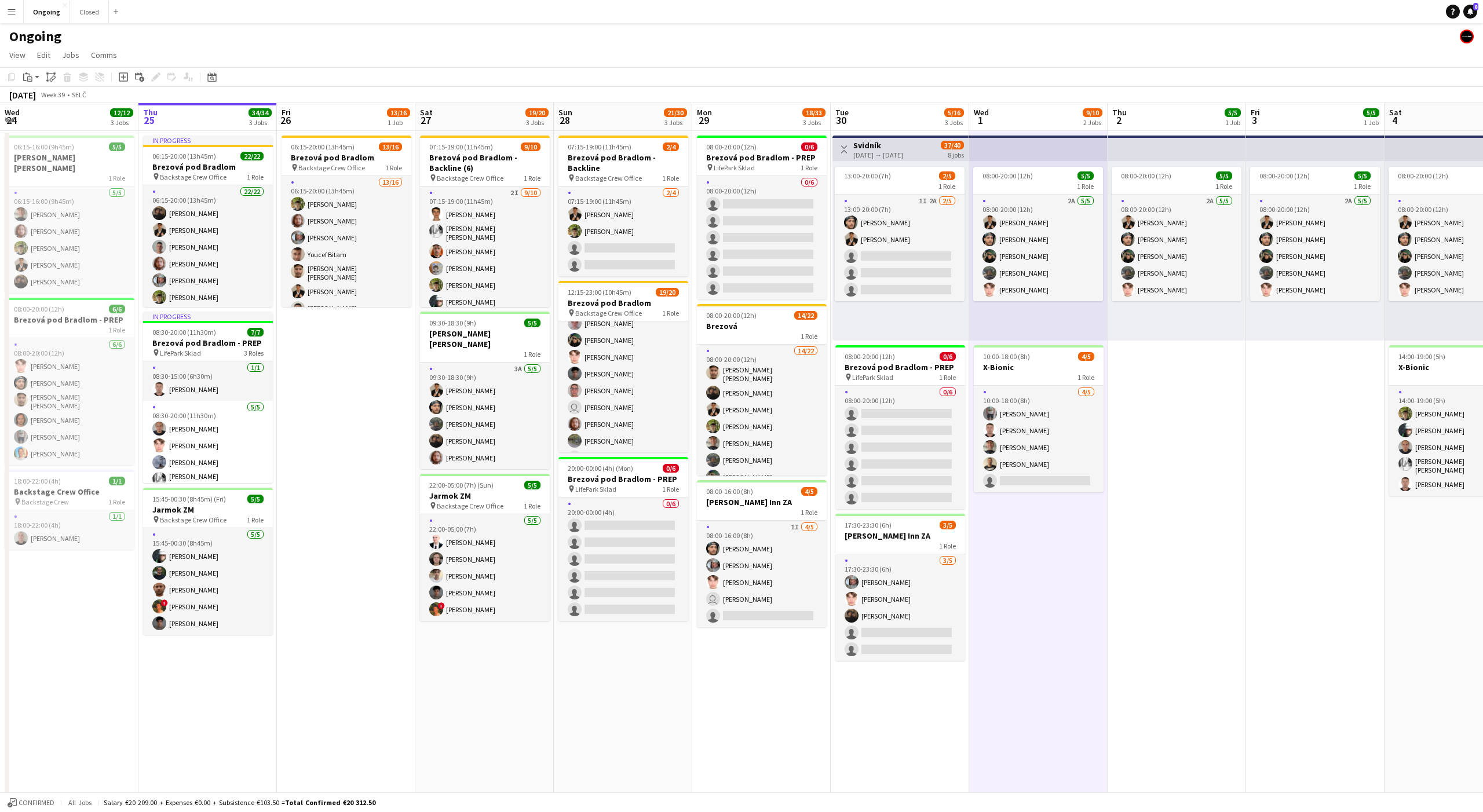
click at [12, 18] on button "Menu" at bounding box center [11, 11] width 23 height 23
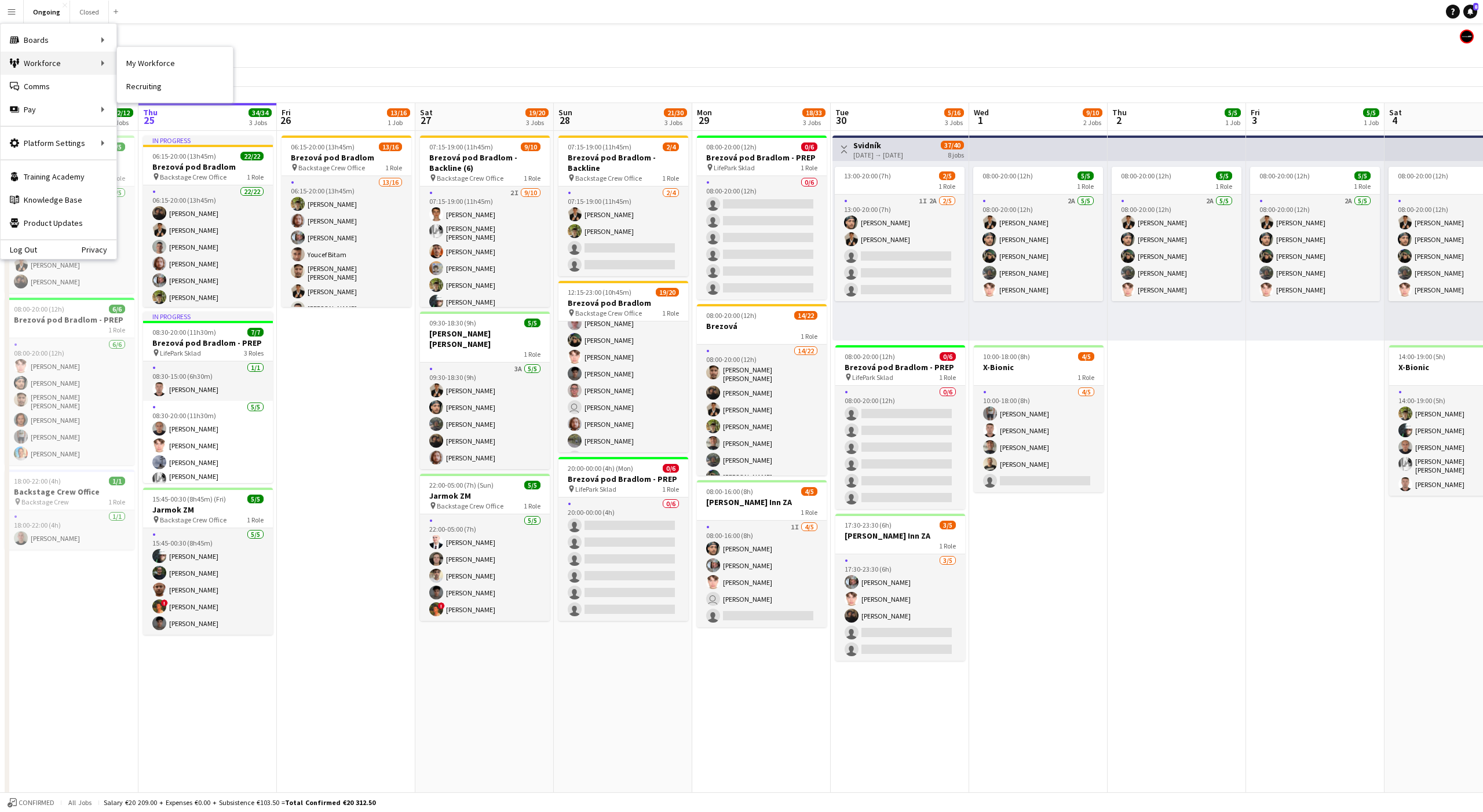
click at [57, 65] on div "Workforce Workforce" at bounding box center [58, 63] width 116 height 23
click at [161, 75] on link "Recruiting" at bounding box center [175, 86] width 116 height 23
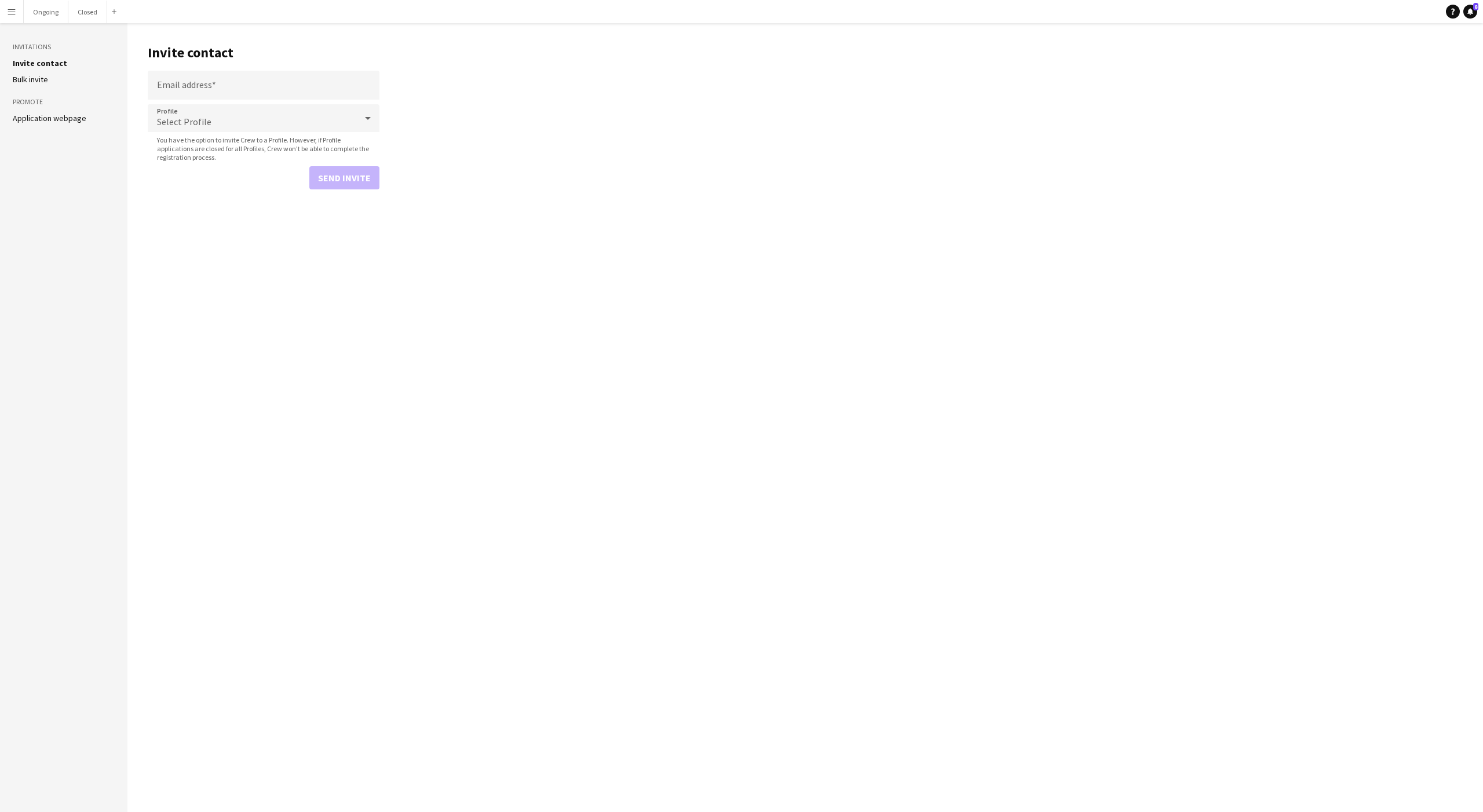
click at [4, 12] on button "Menu" at bounding box center [11, 11] width 23 height 23
click at [158, 64] on link "My Workforce" at bounding box center [175, 63] width 116 height 23
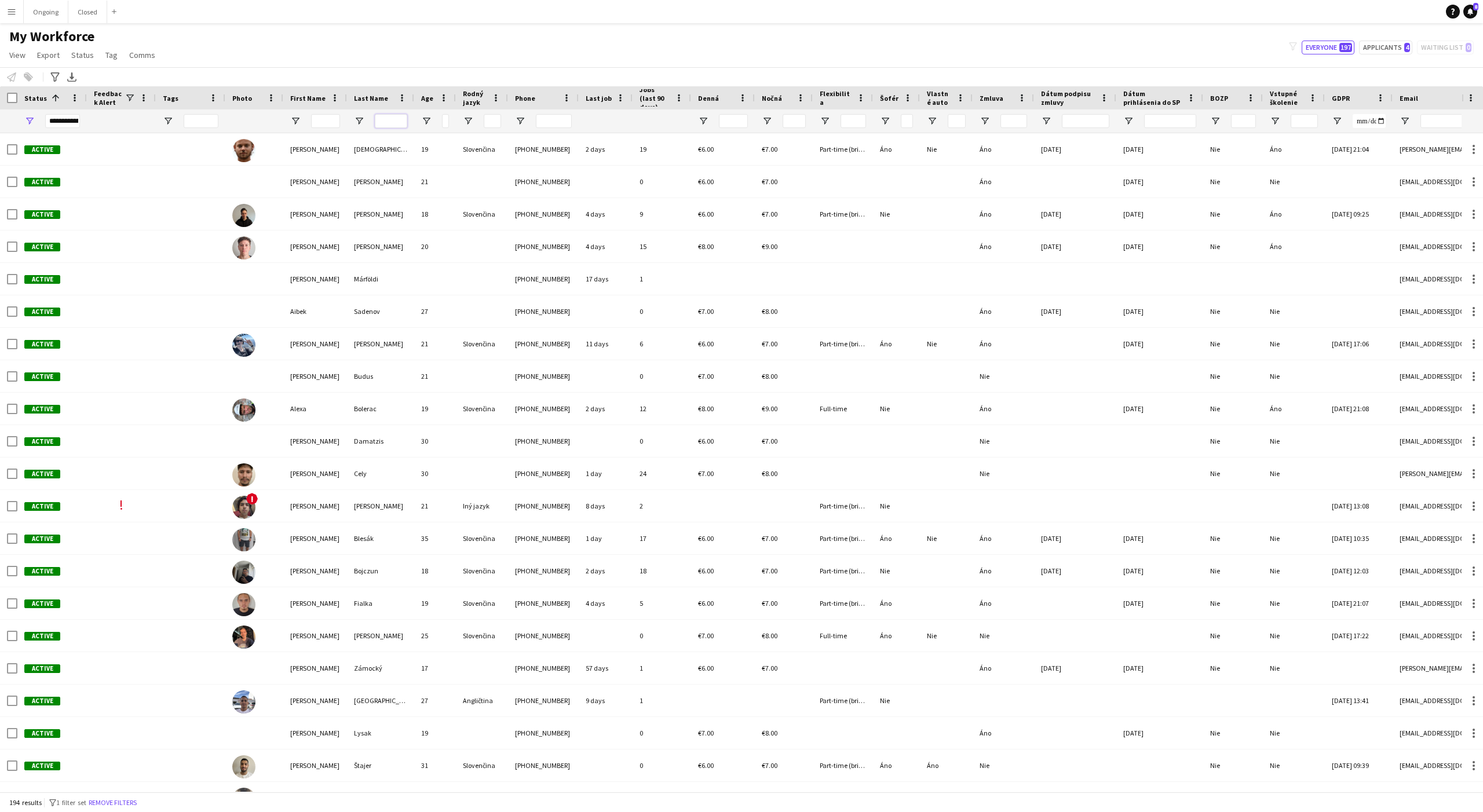
click at [392, 123] on input "Last Name Filter Input" at bounding box center [390, 121] width 32 height 14
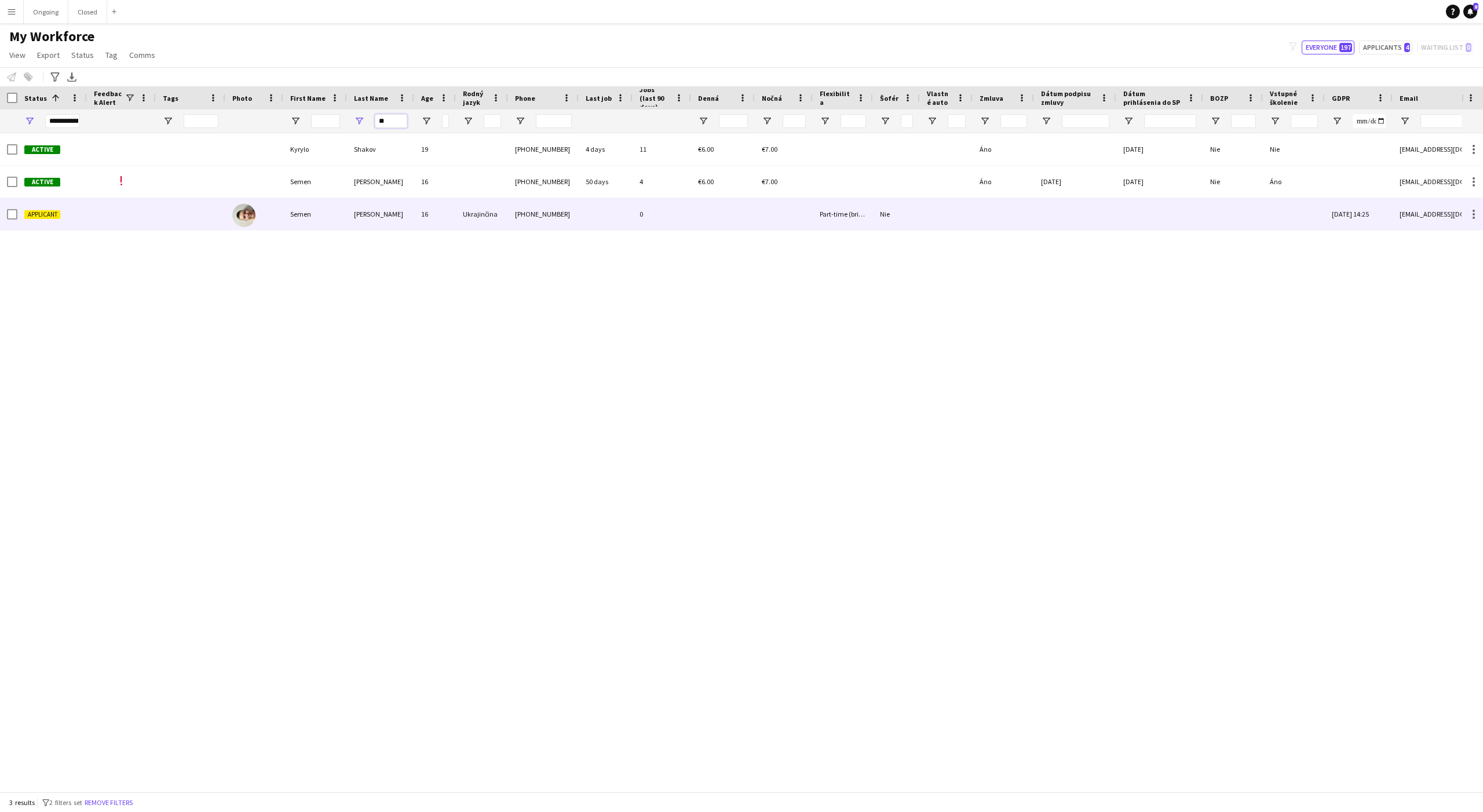
type input "**"
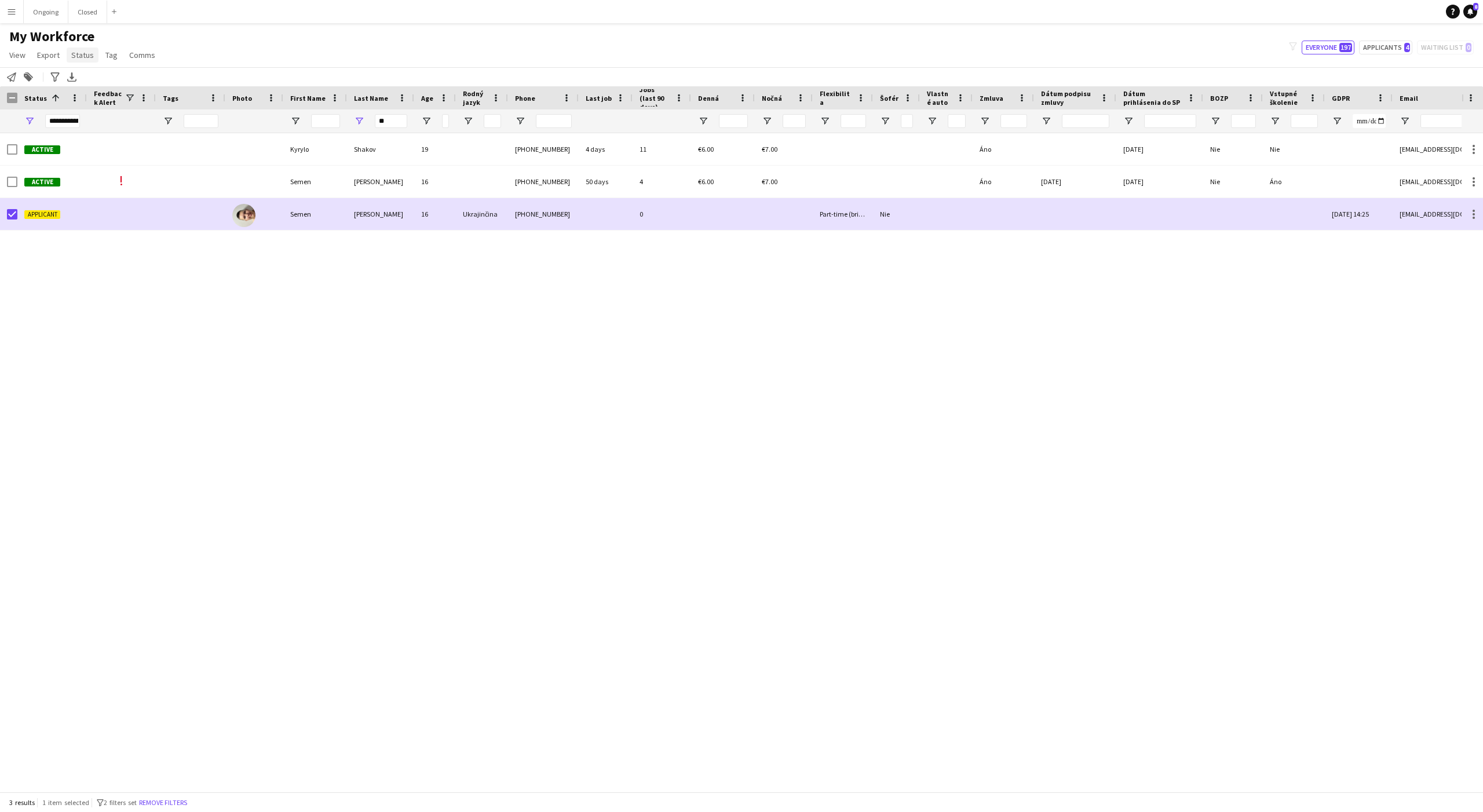
click at [91, 53] on span "Status" at bounding box center [83, 55] width 23 height 10
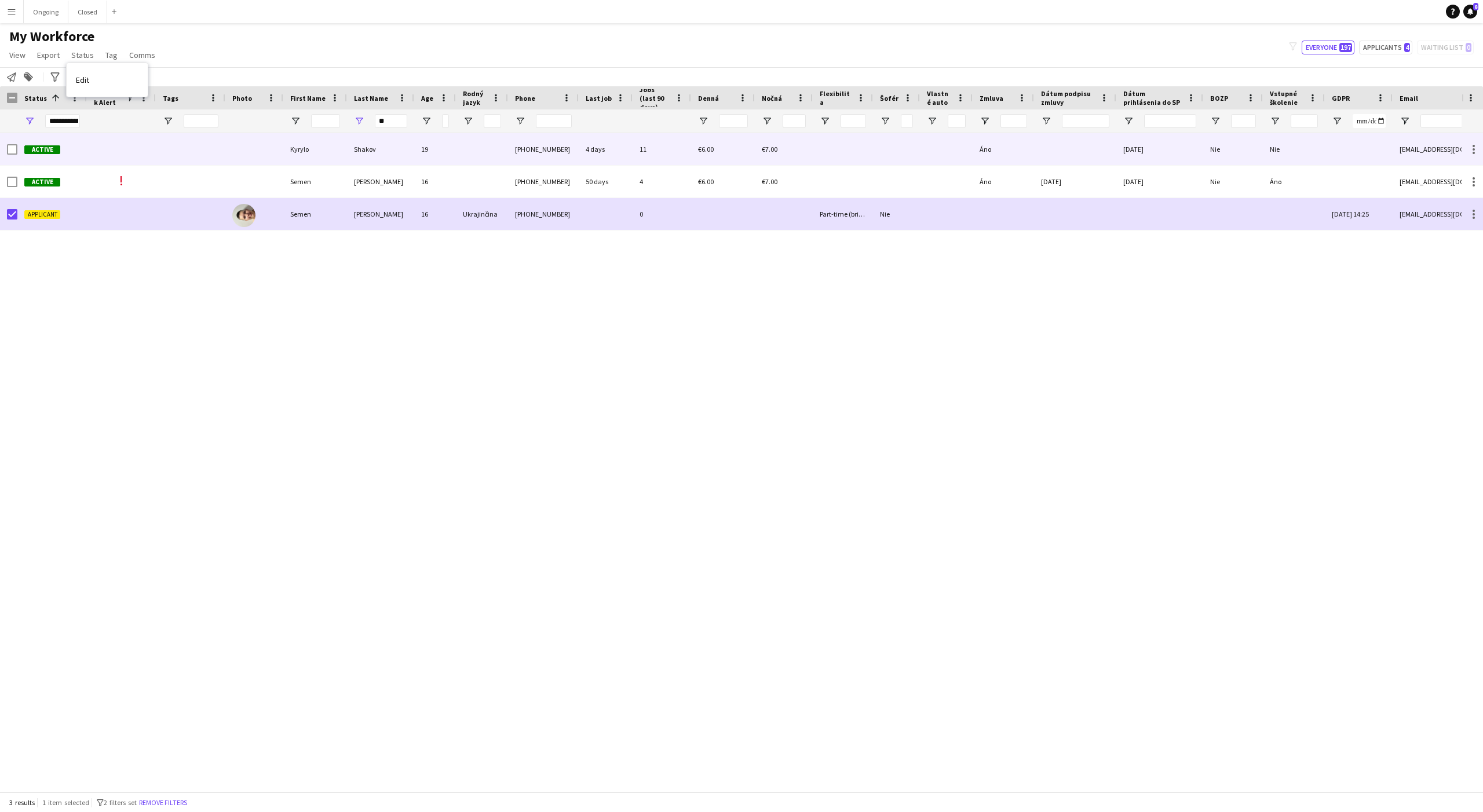
click at [119, 277] on div "Active Kyrylo Shakov 19 +421917075970 4 days 11 €6.00 €7.00 Áno 02-08-2025 Nie …" at bounding box center [731, 462] width 1461 height 658
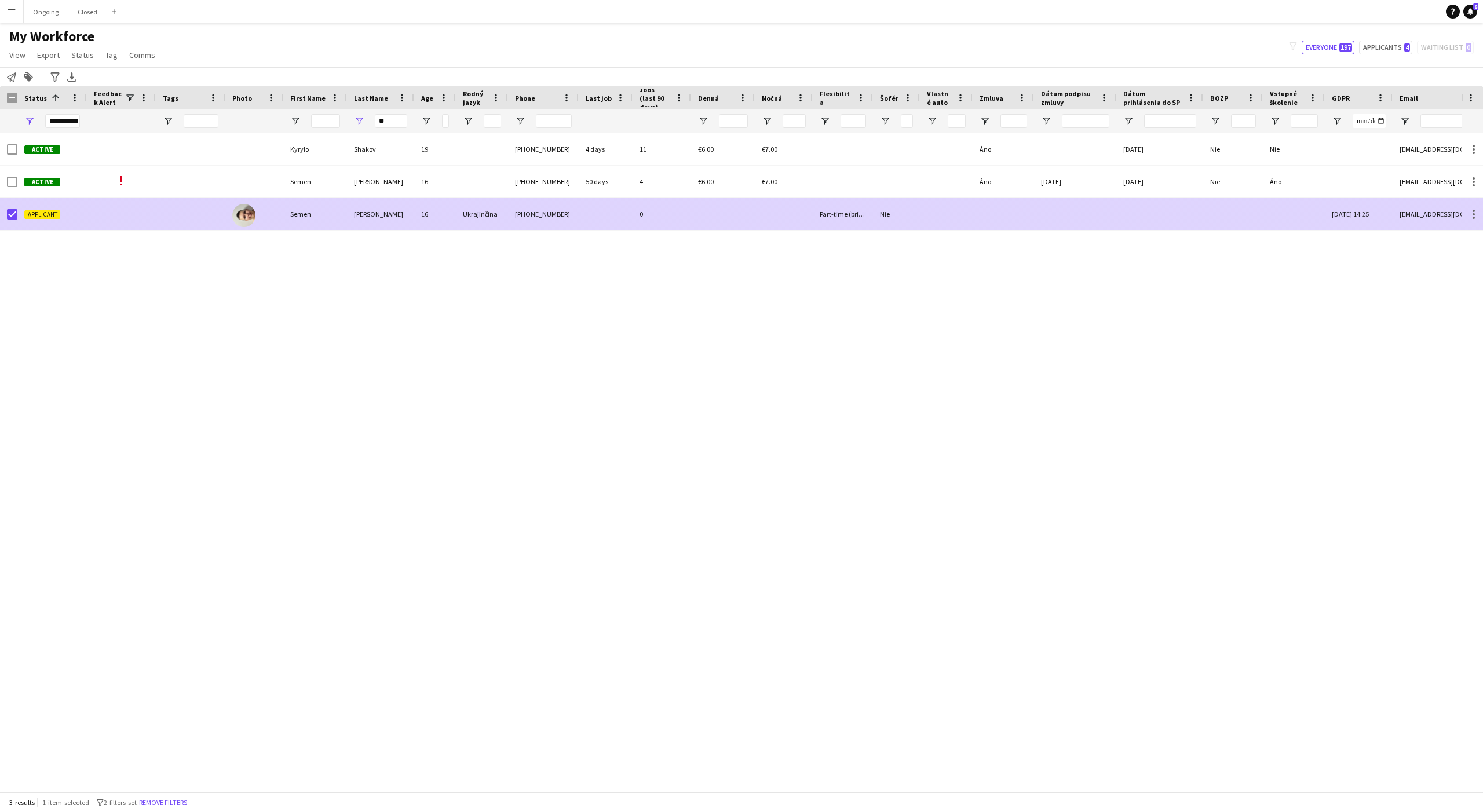
click at [38, 210] on span "Applicant" at bounding box center [42, 215] width 36 height 9
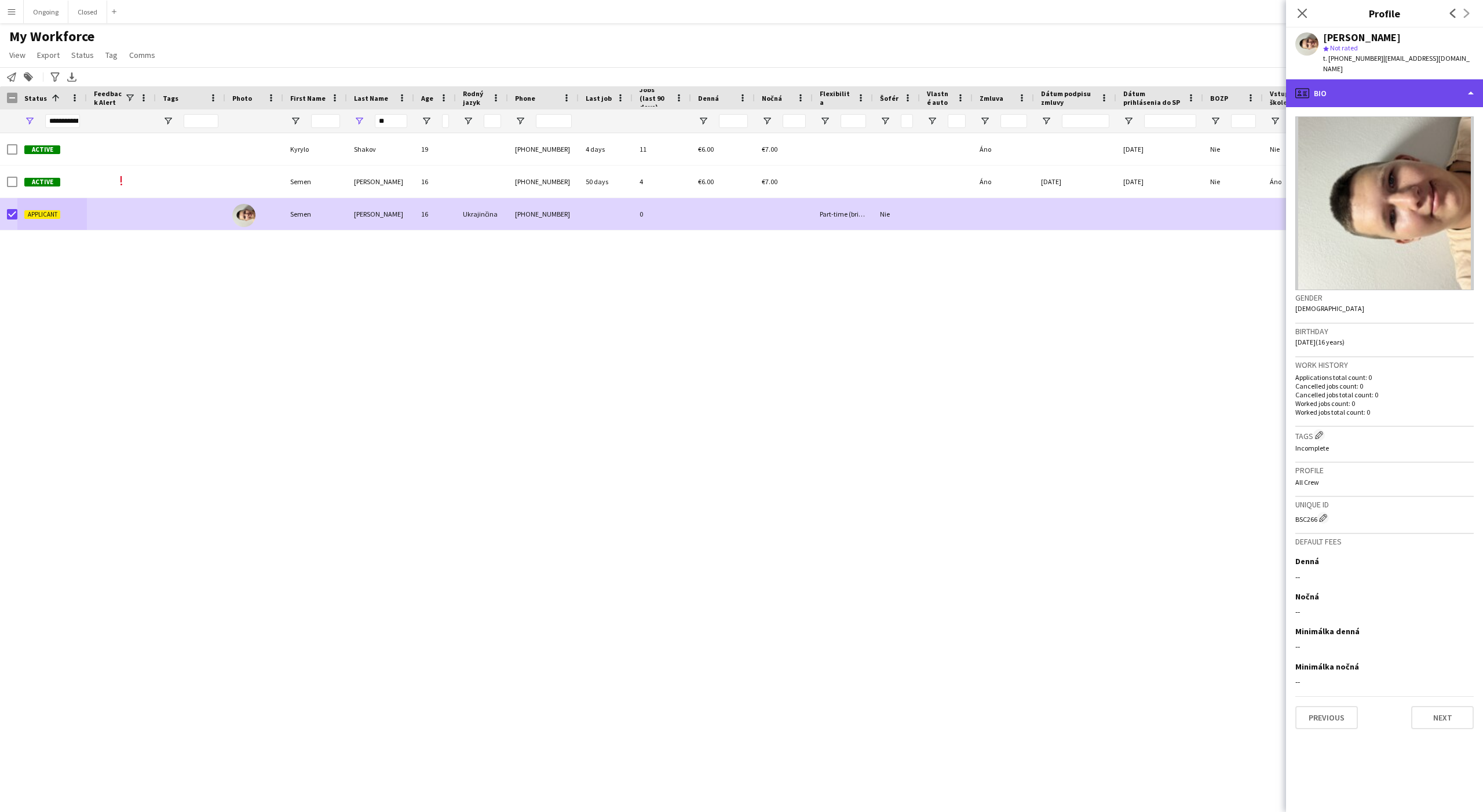
click at [1397, 81] on div "profile Bio" at bounding box center [1385, 93] width 197 height 28
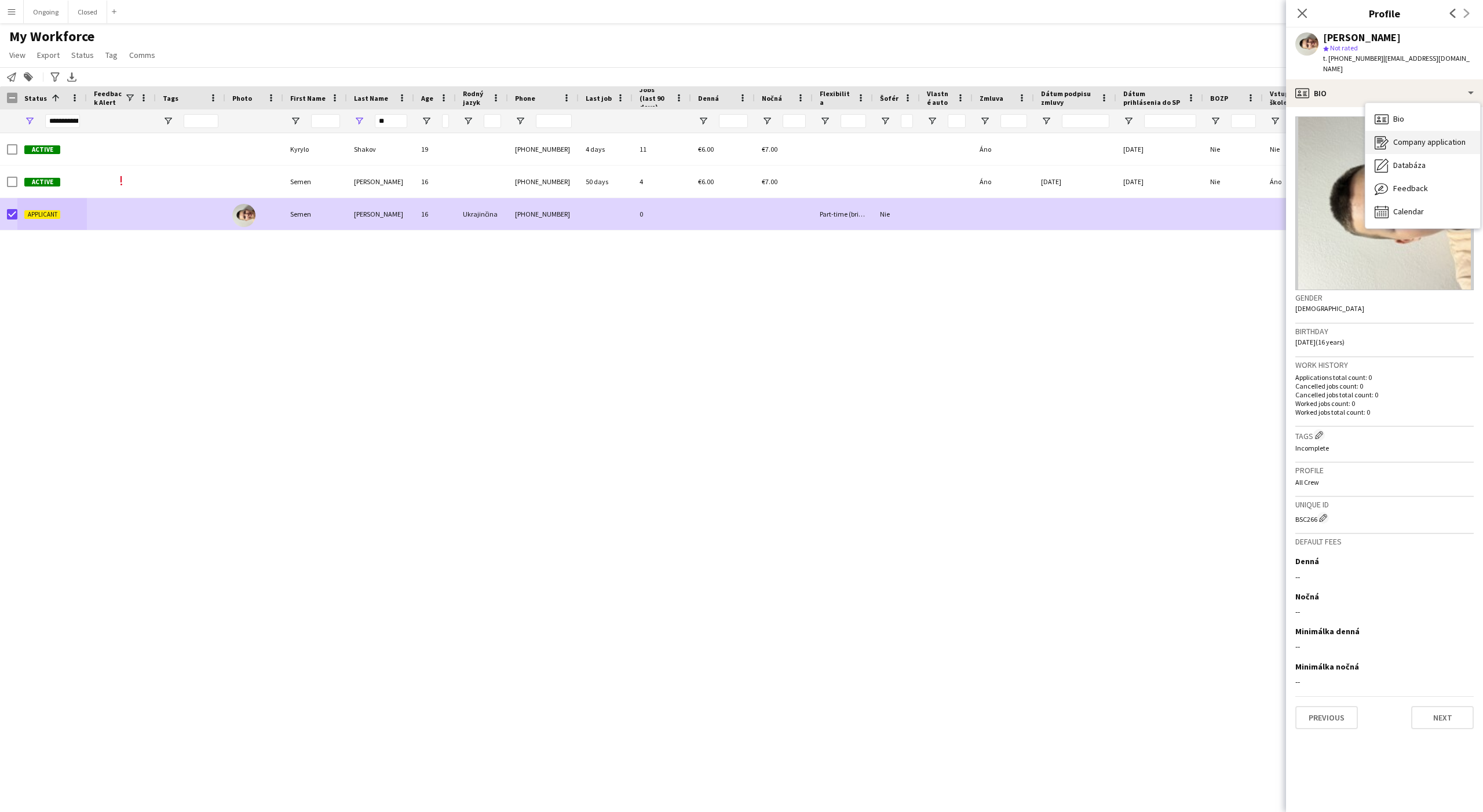
click at [1401, 136] on span "Company application" at bounding box center [1429, 142] width 72 height 10
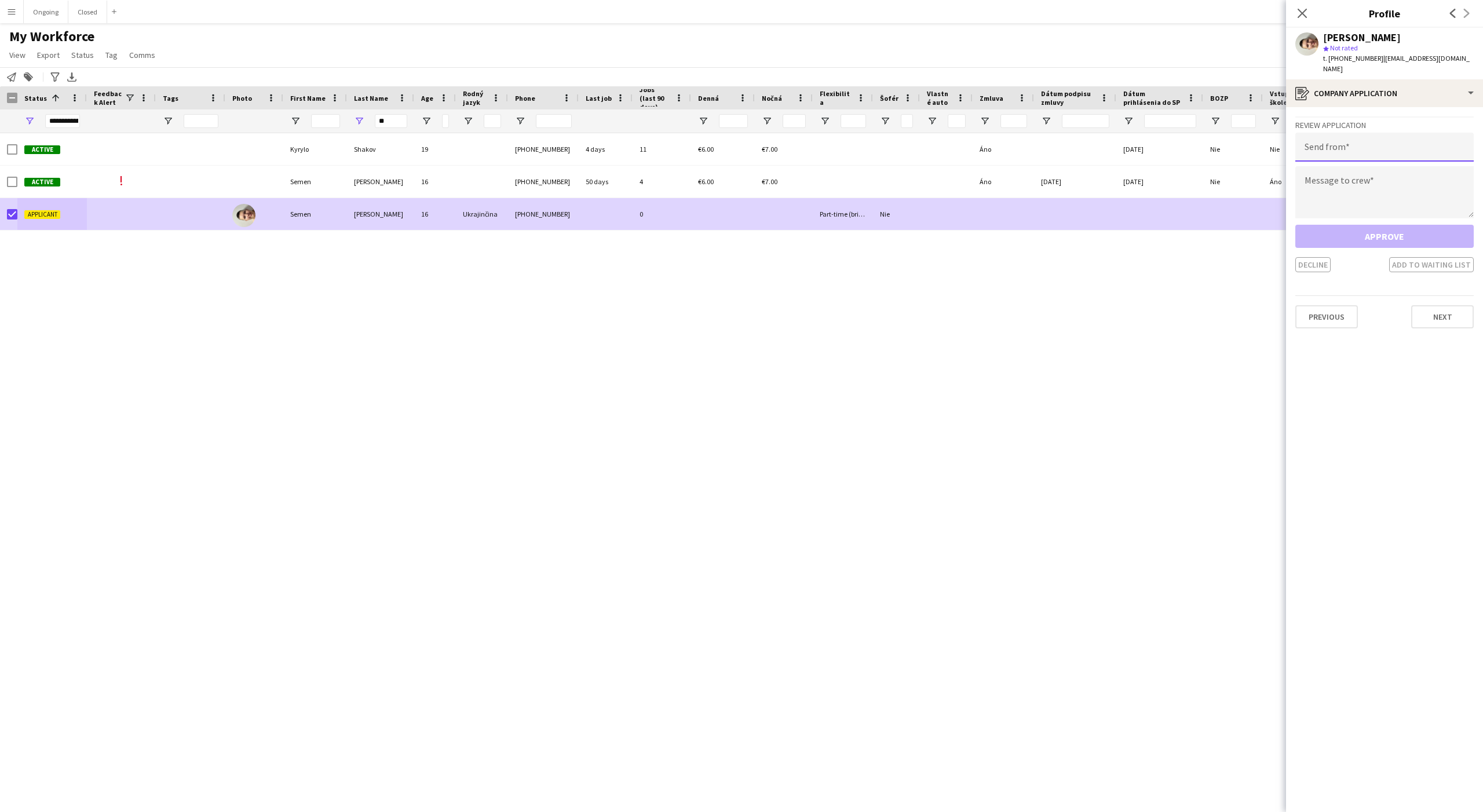
click at [1340, 136] on input "email" at bounding box center [1384, 147] width 178 height 29
click at [111, 57] on span "Tag" at bounding box center [111, 55] width 12 height 10
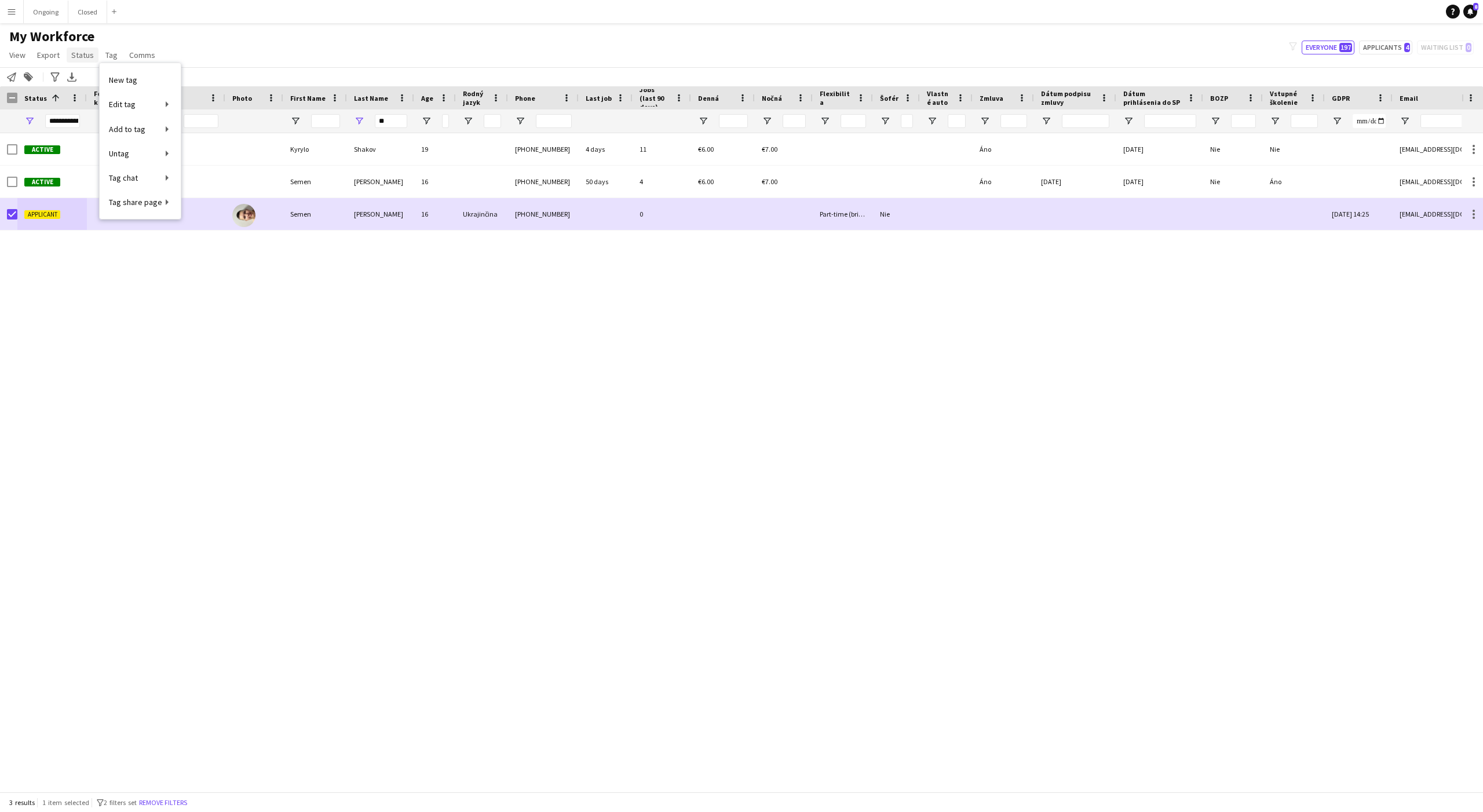
click at [83, 57] on span "Status" at bounding box center [83, 55] width 23 height 10
click at [88, 86] on link "Edit" at bounding box center [107, 80] width 81 height 24
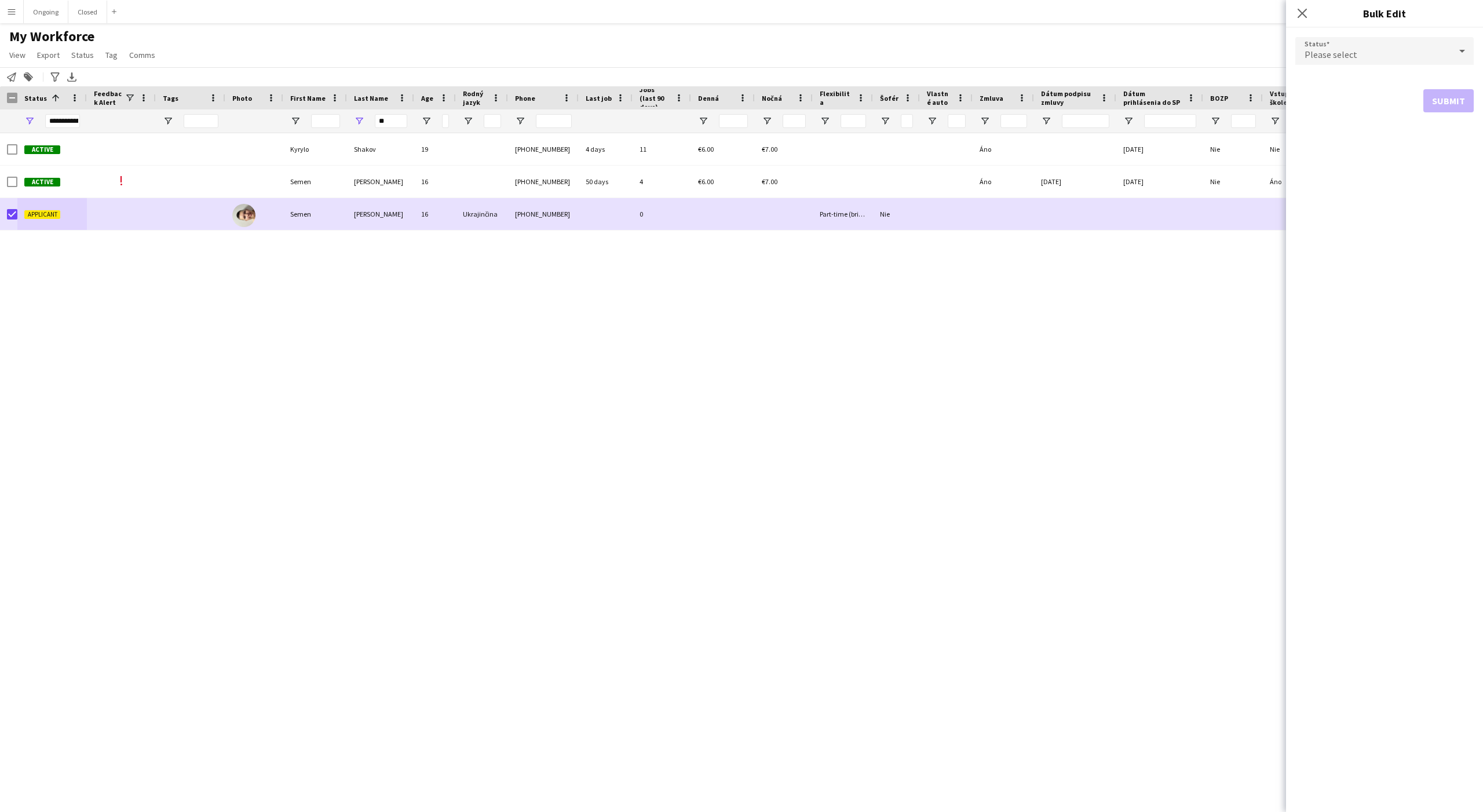
click at [1398, 60] on div "Please select" at bounding box center [1373, 51] width 156 height 28
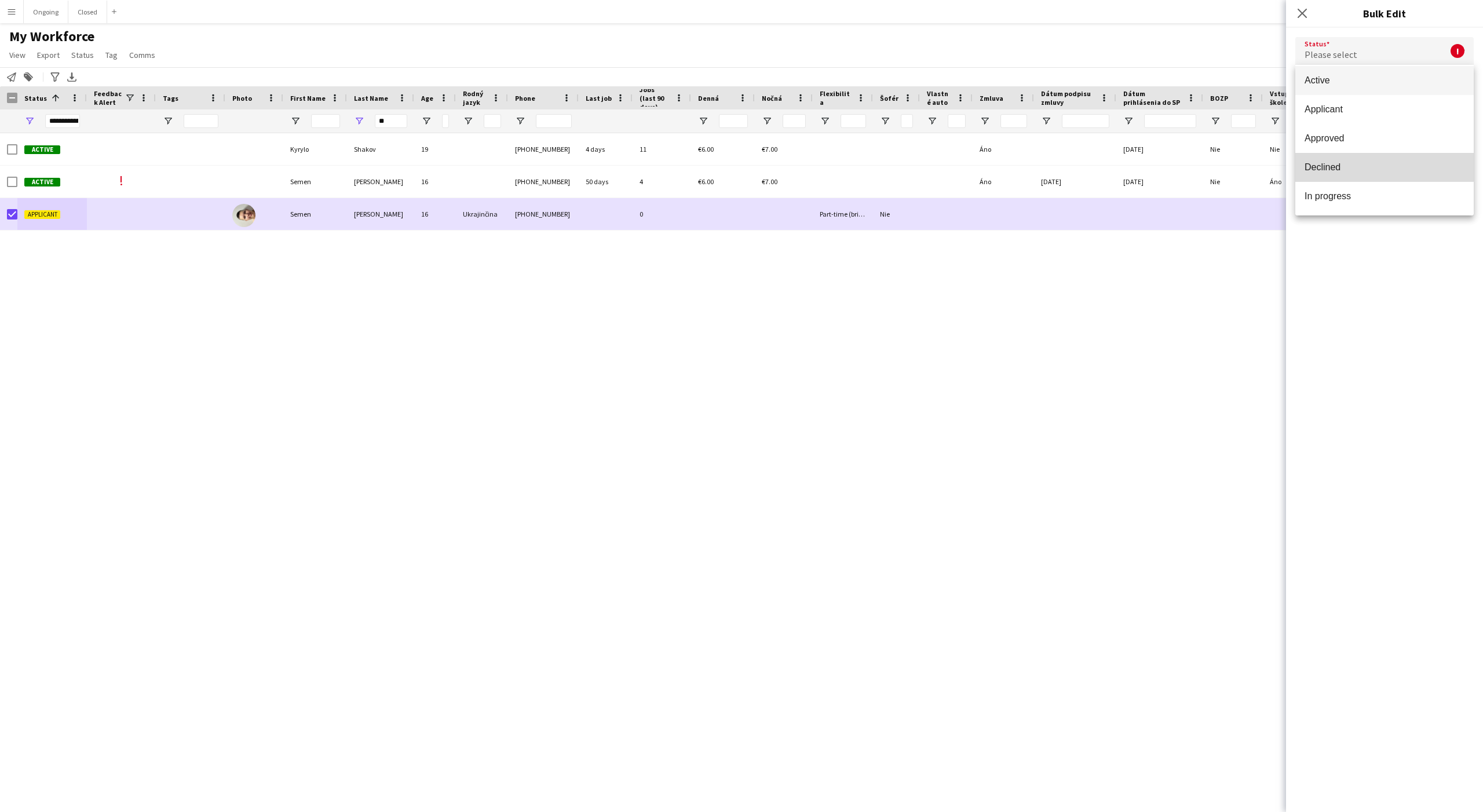
click at [1350, 157] on mat-option "Declined" at bounding box center [1384, 168] width 178 height 29
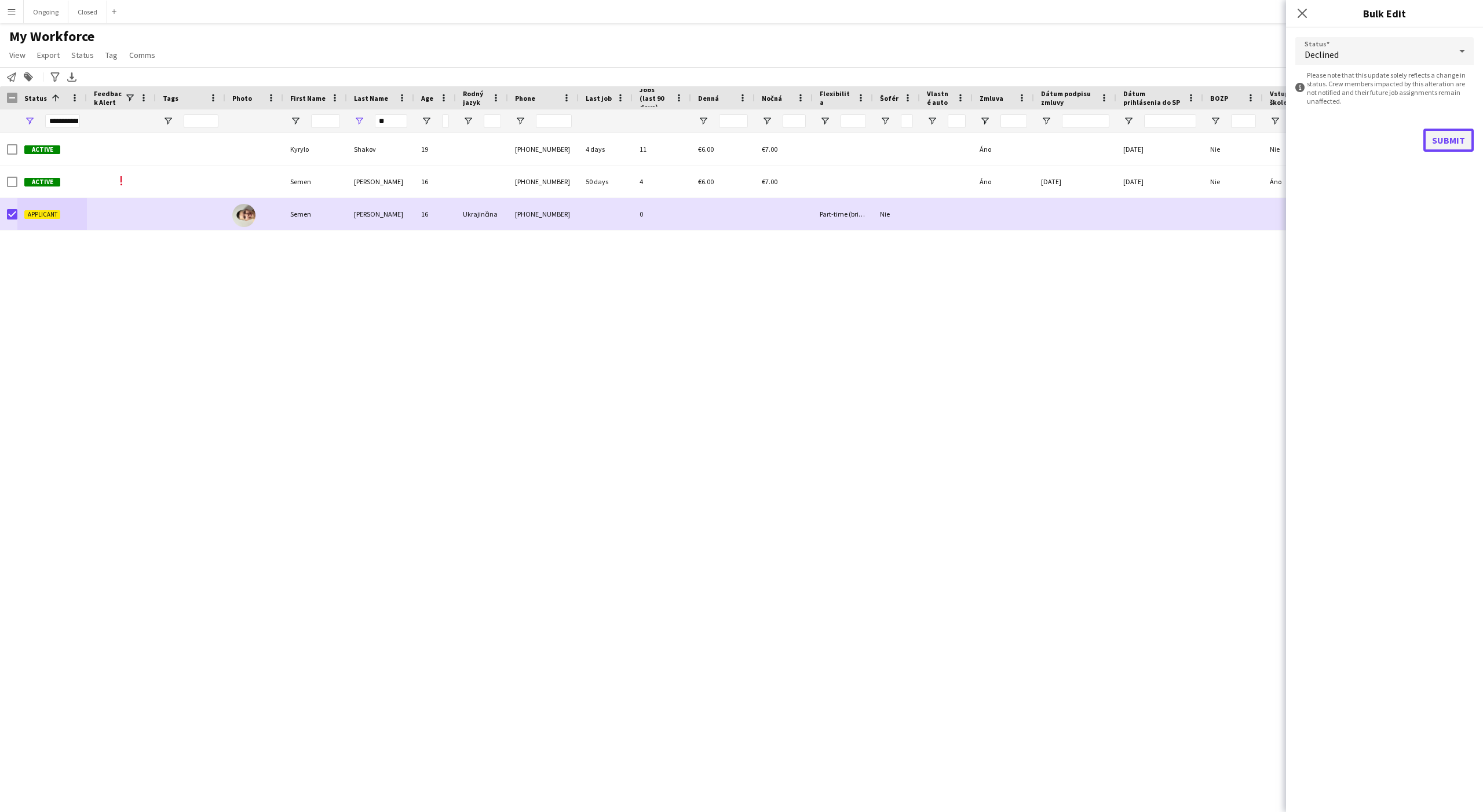
click at [1461, 136] on button "Submit" at bounding box center [1448, 140] width 50 height 23
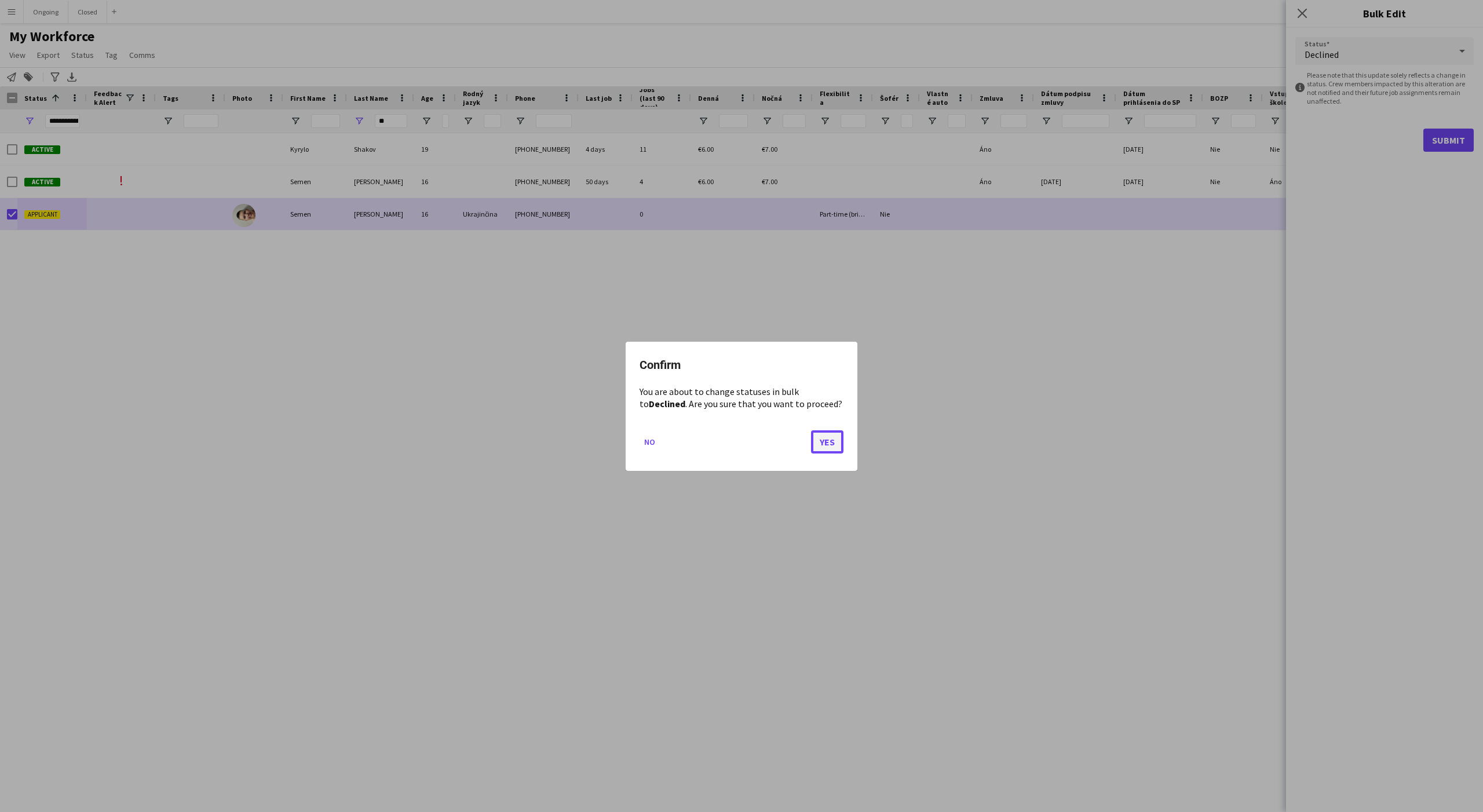
click at [837, 436] on button "Yes" at bounding box center [827, 441] width 32 height 23
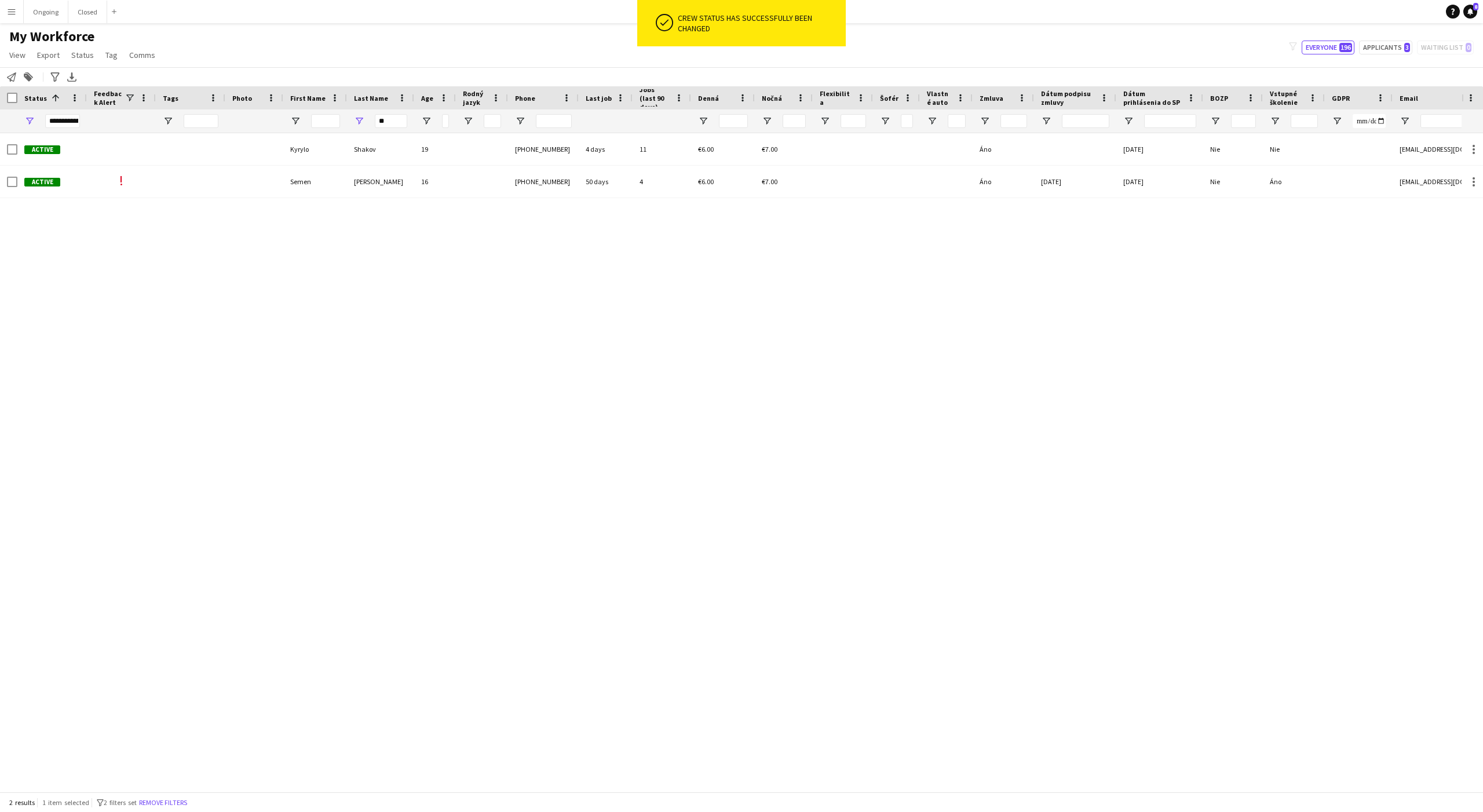
click at [286, 265] on div "Active Kyrylo Shakov 19 +421917075970 4 days 11 €6.00 €7.00 Áno 02-08-2025 Nie …" at bounding box center [731, 462] width 1461 height 658
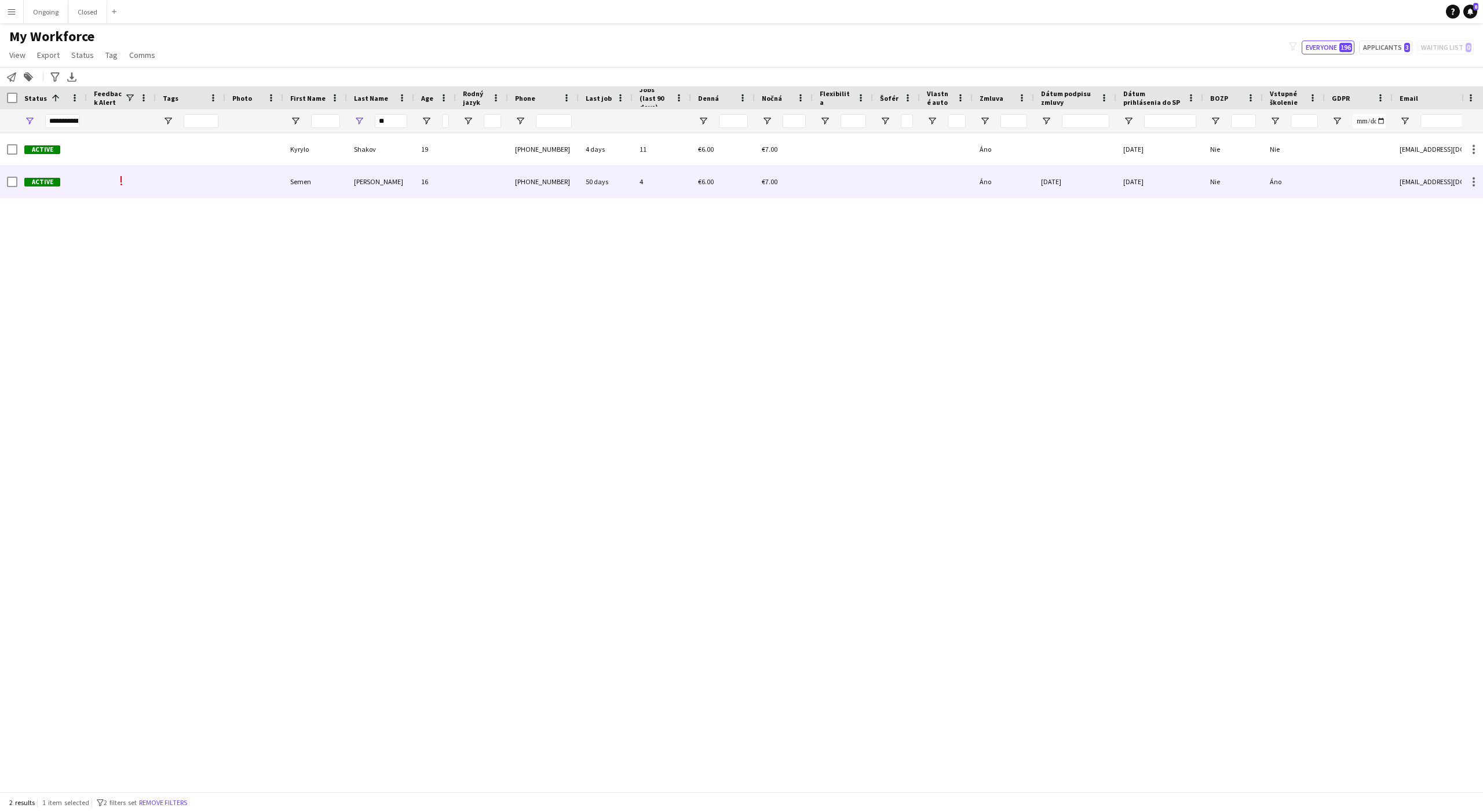
click at [17, 180] on div "Active" at bounding box center [51, 182] width 69 height 32
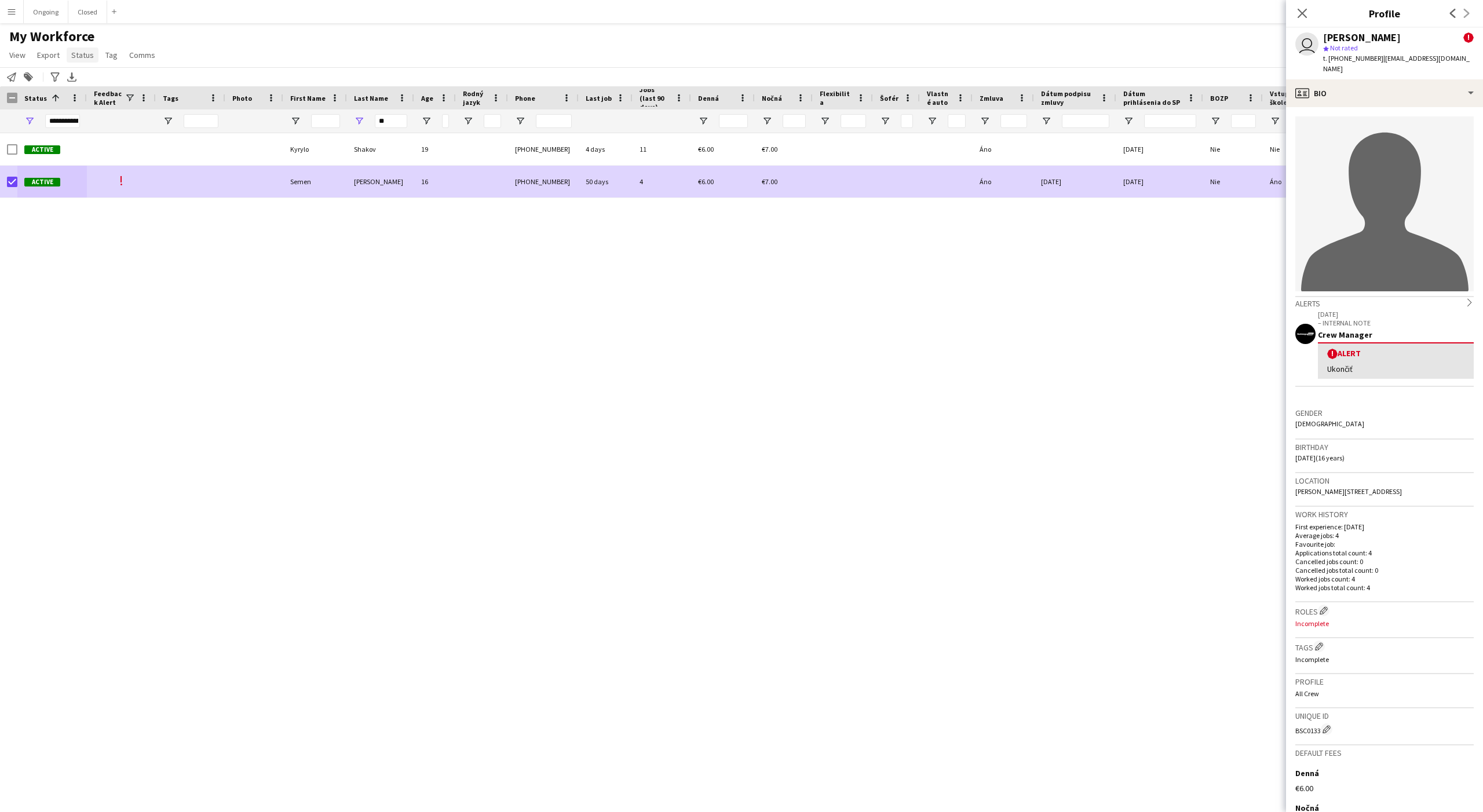
click at [77, 58] on span "Status" at bounding box center [83, 55] width 23 height 10
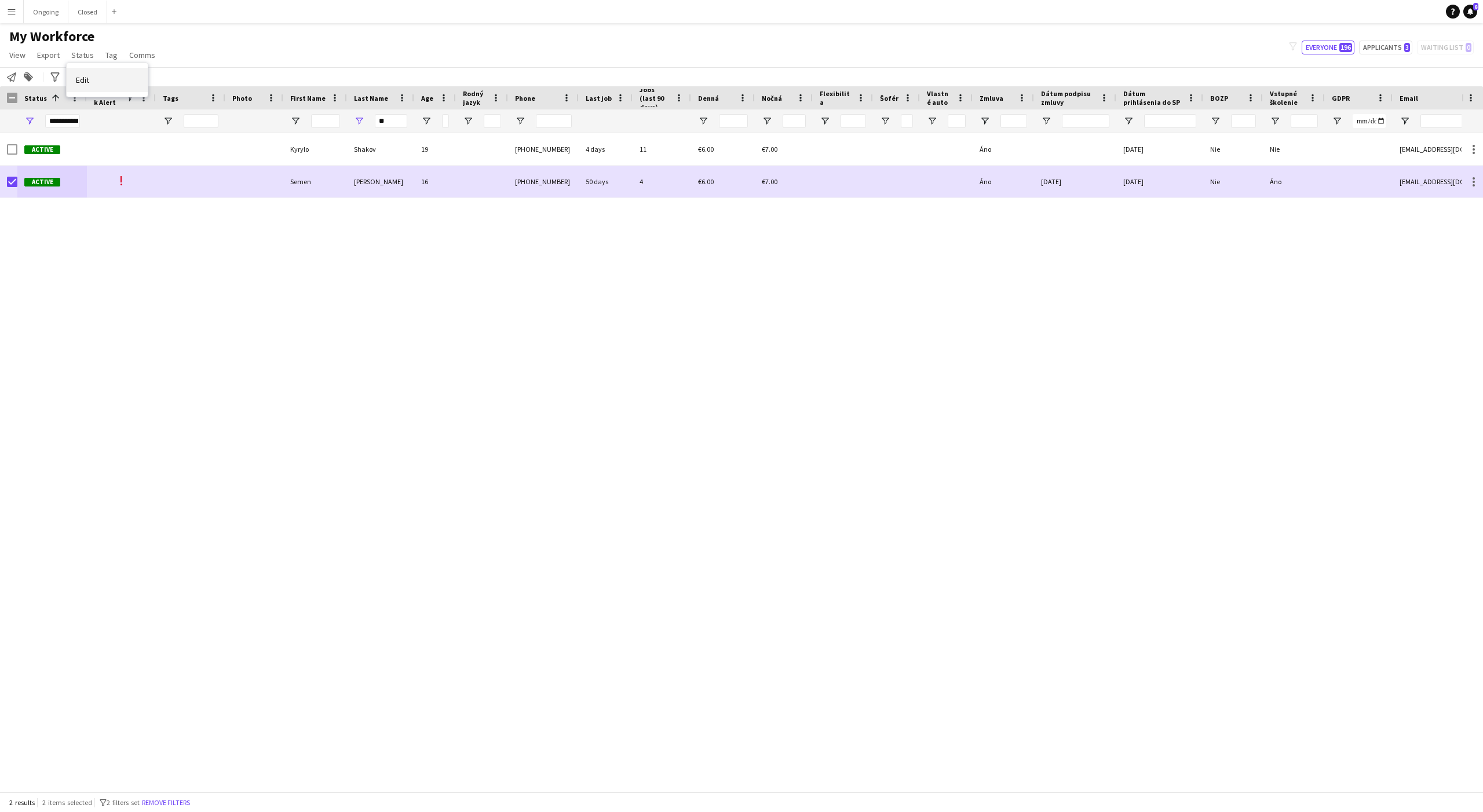
click at [110, 84] on link "Edit" at bounding box center [107, 80] width 81 height 24
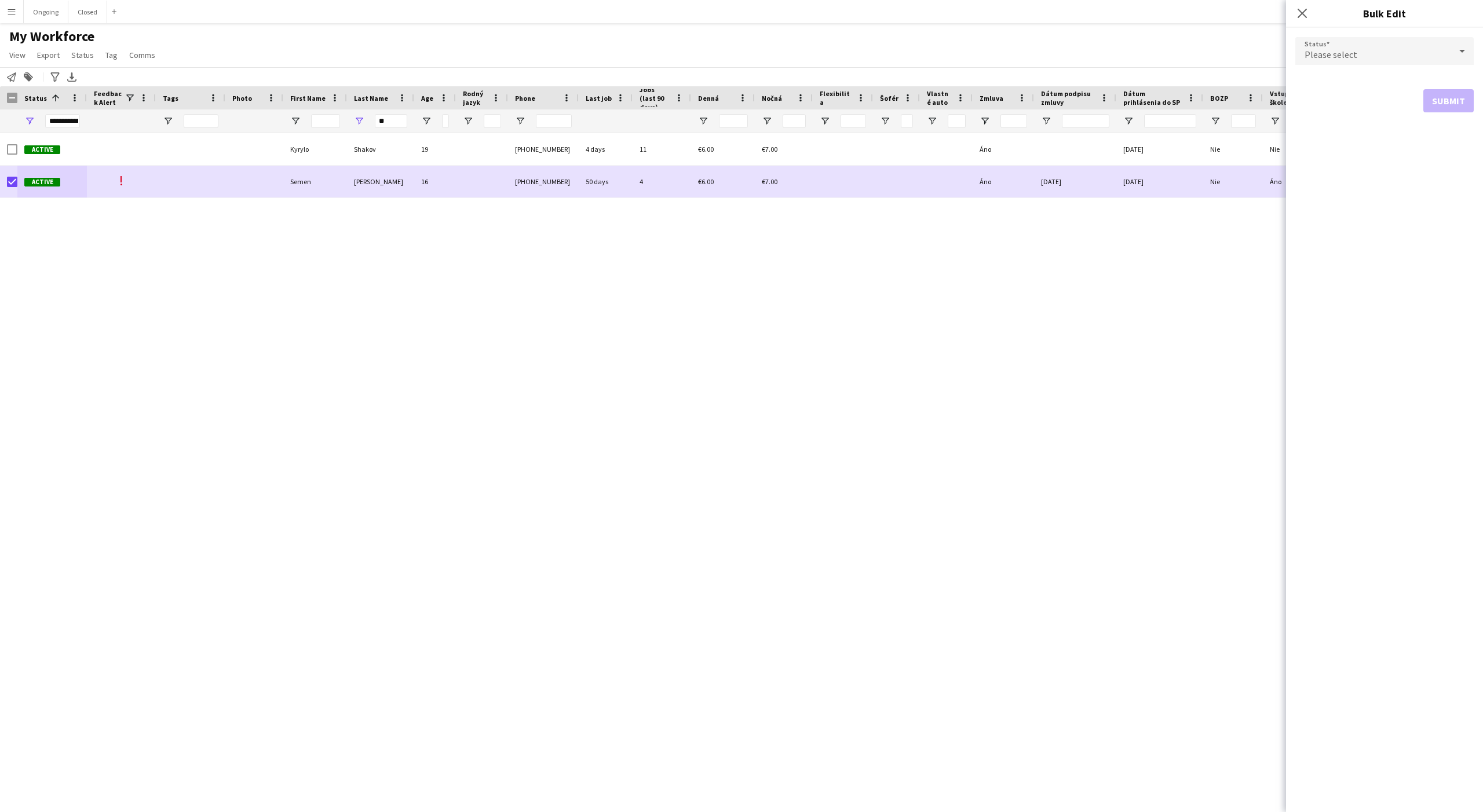
click at [1404, 54] on div "Please select" at bounding box center [1373, 51] width 156 height 28
click at [1326, 137] on span "Paused" at bounding box center [1385, 138] width 160 height 11
click at [1449, 136] on button "Submit" at bounding box center [1448, 140] width 50 height 23
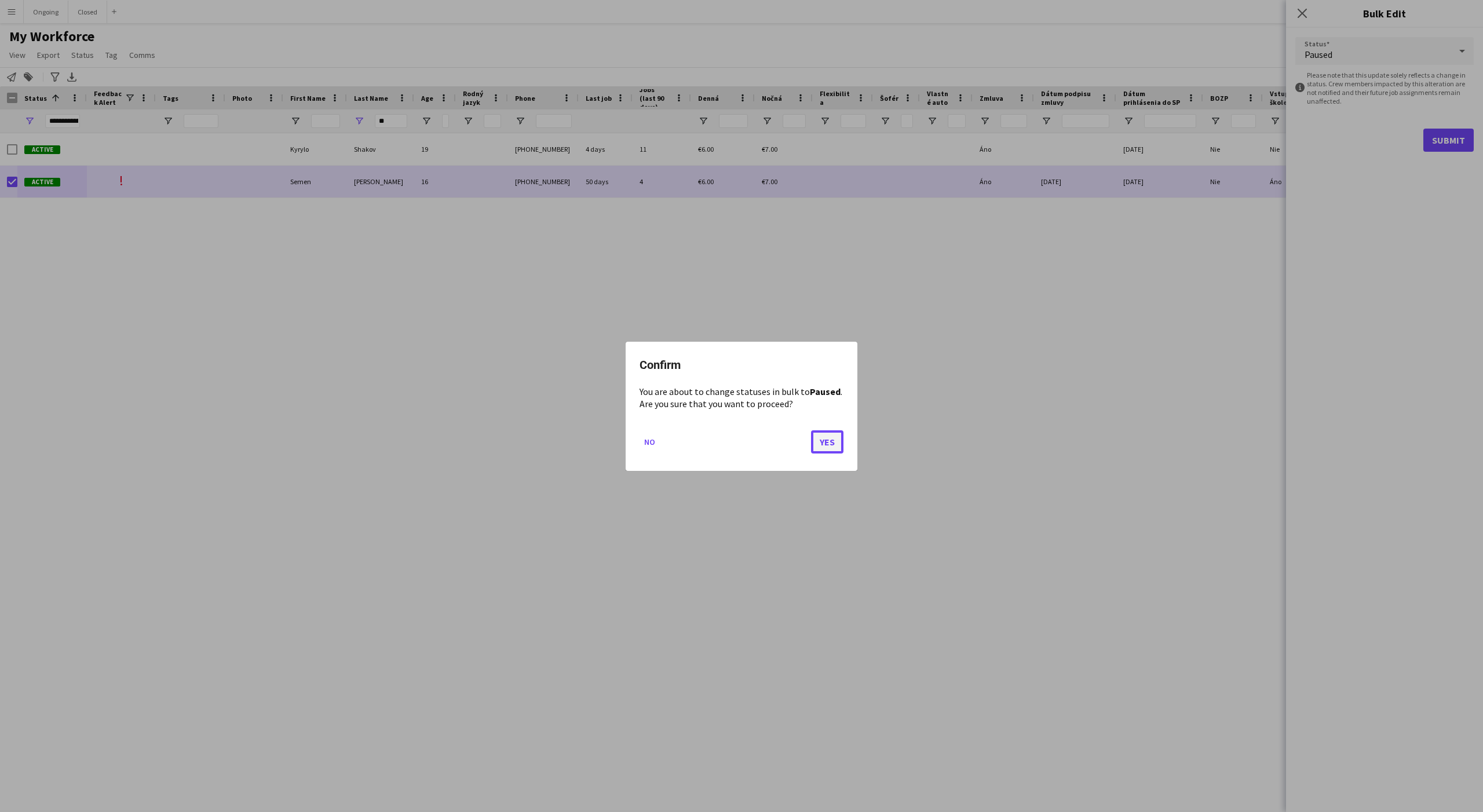
click at [826, 446] on button "Yes" at bounding box center [827, 441] width 32 height 23
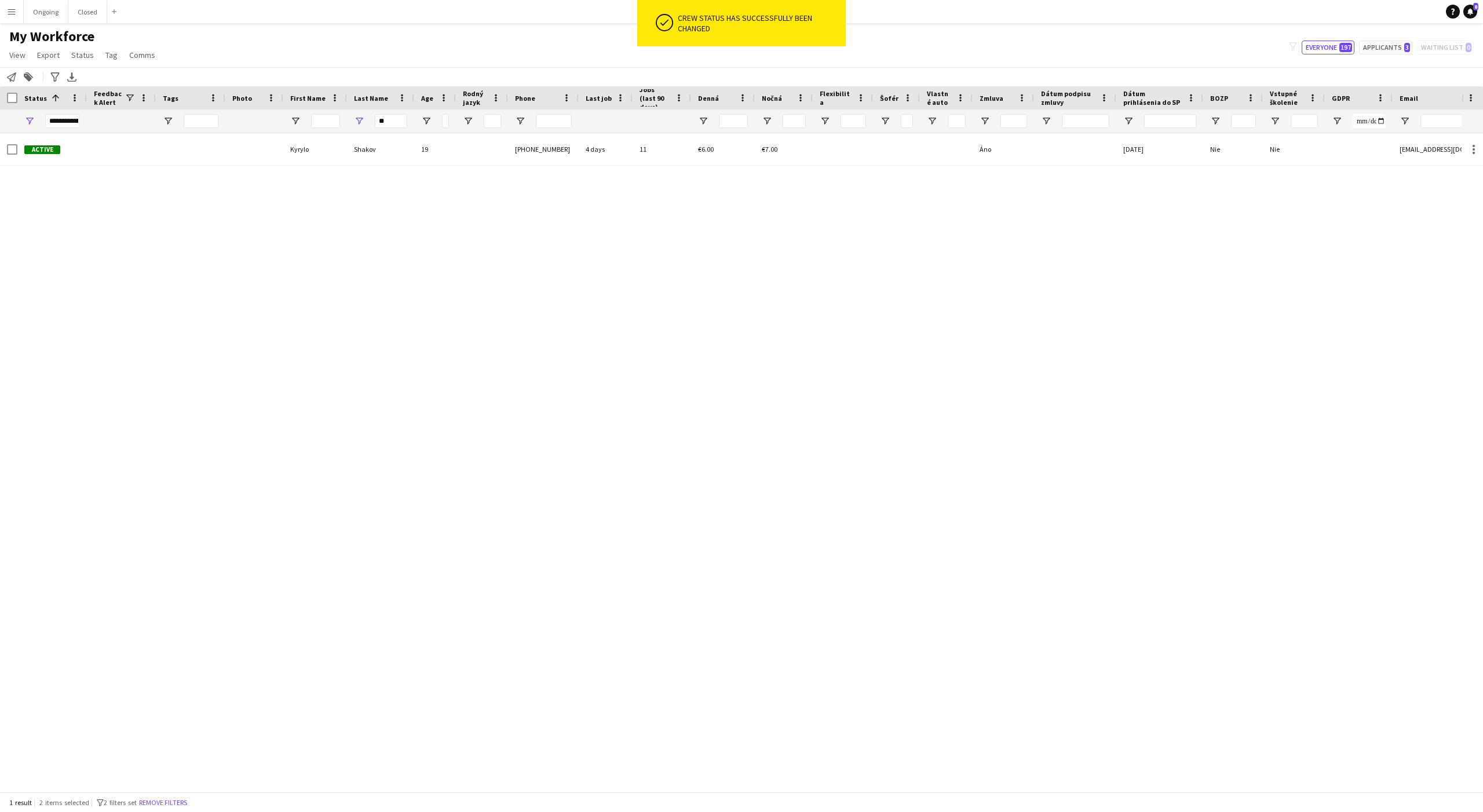
click at [195, 201] on div "Active Kyrylo Shakov 19 +421917075970 4 days 11 €6.00 €7.00 Áno 02-08-2025 Nie …" at bounding box center [731, 462] width 1461 height 658
click at [393, 117] on input "**" at bounding box center [390, 121] width 32 height 14
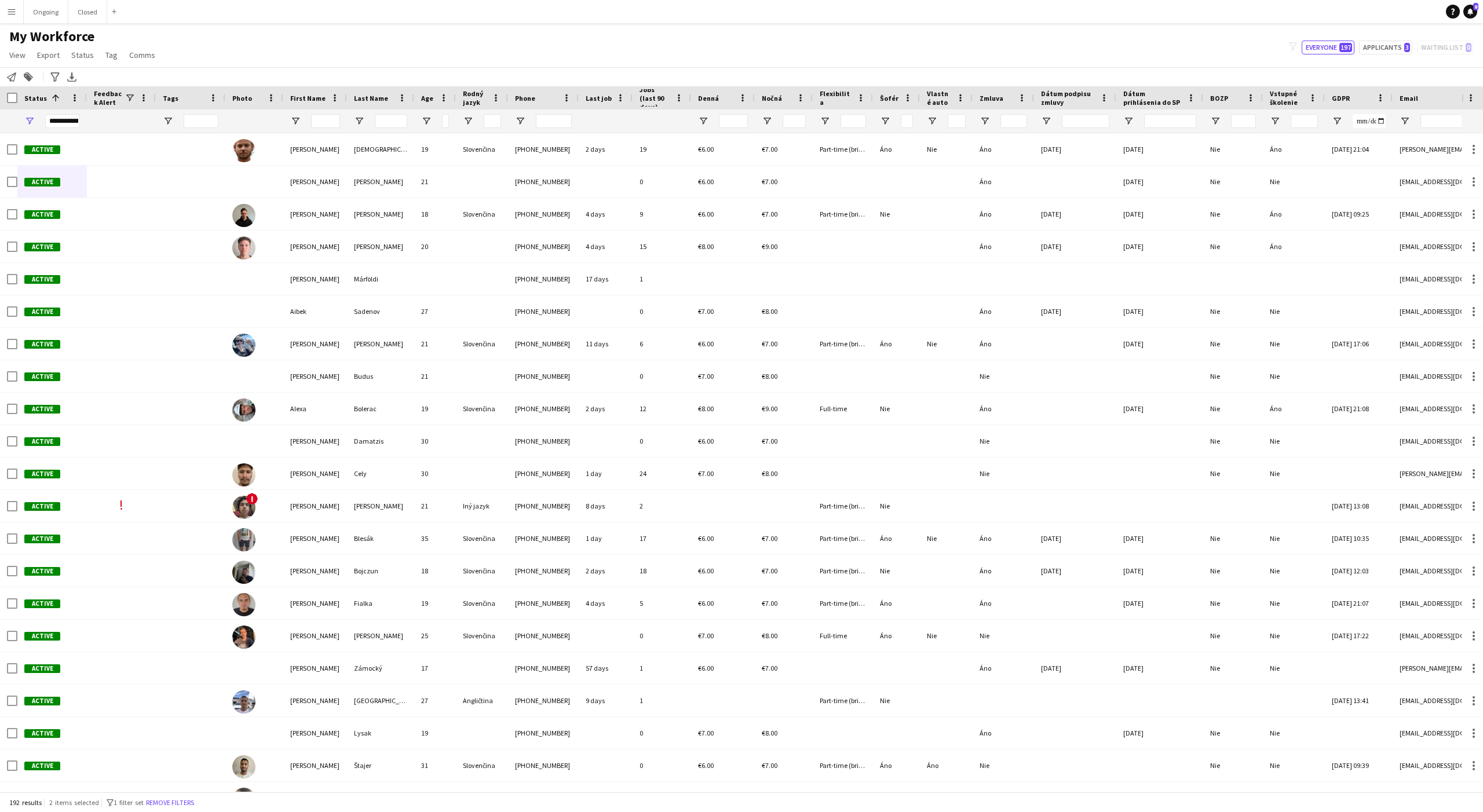
click at [472, 34] on div "My Workforce View Views Default view New view Update view Delete view Edit name…" at bounding box center [742, 48] width 1483 height 39
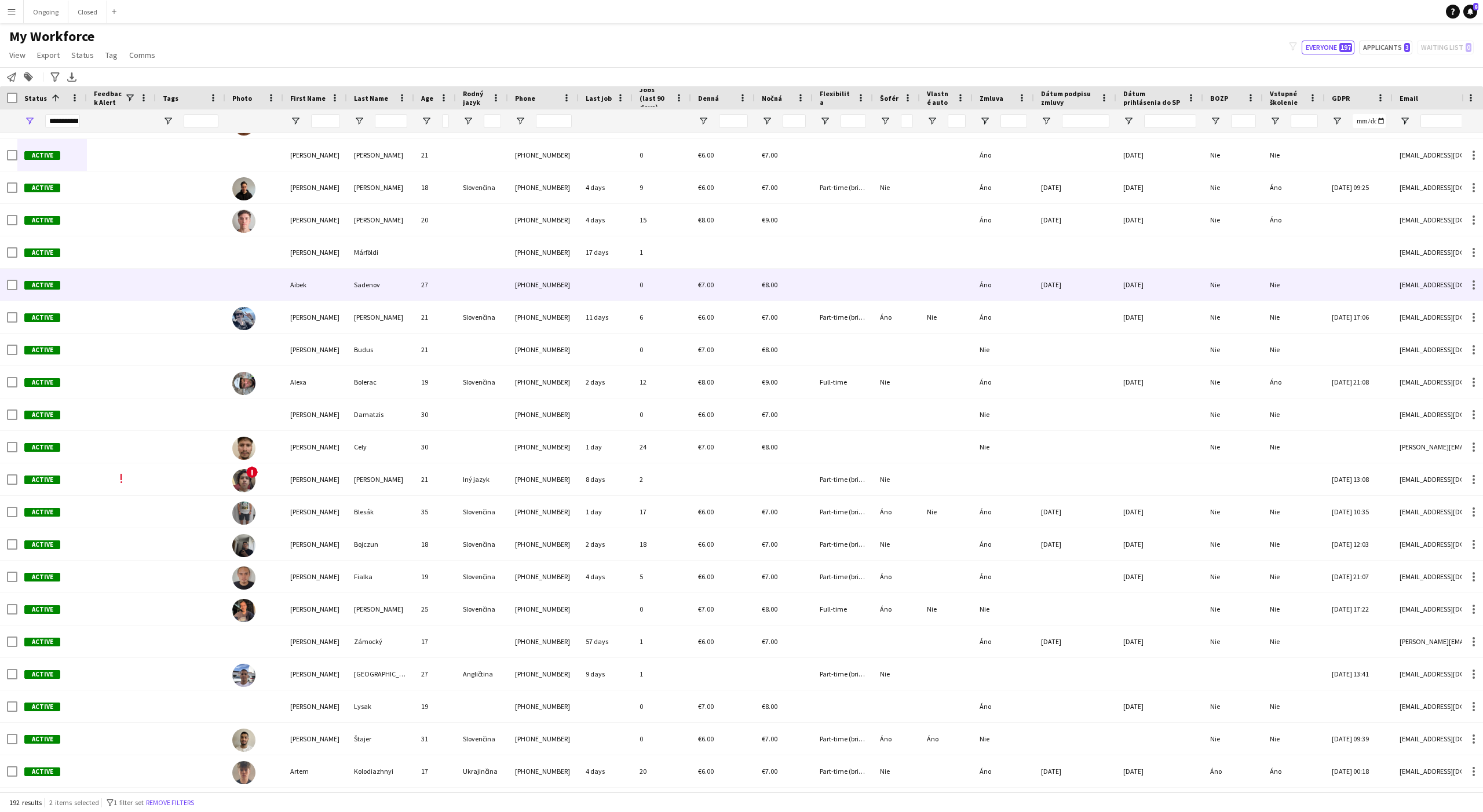
scroll to position [0, 0]
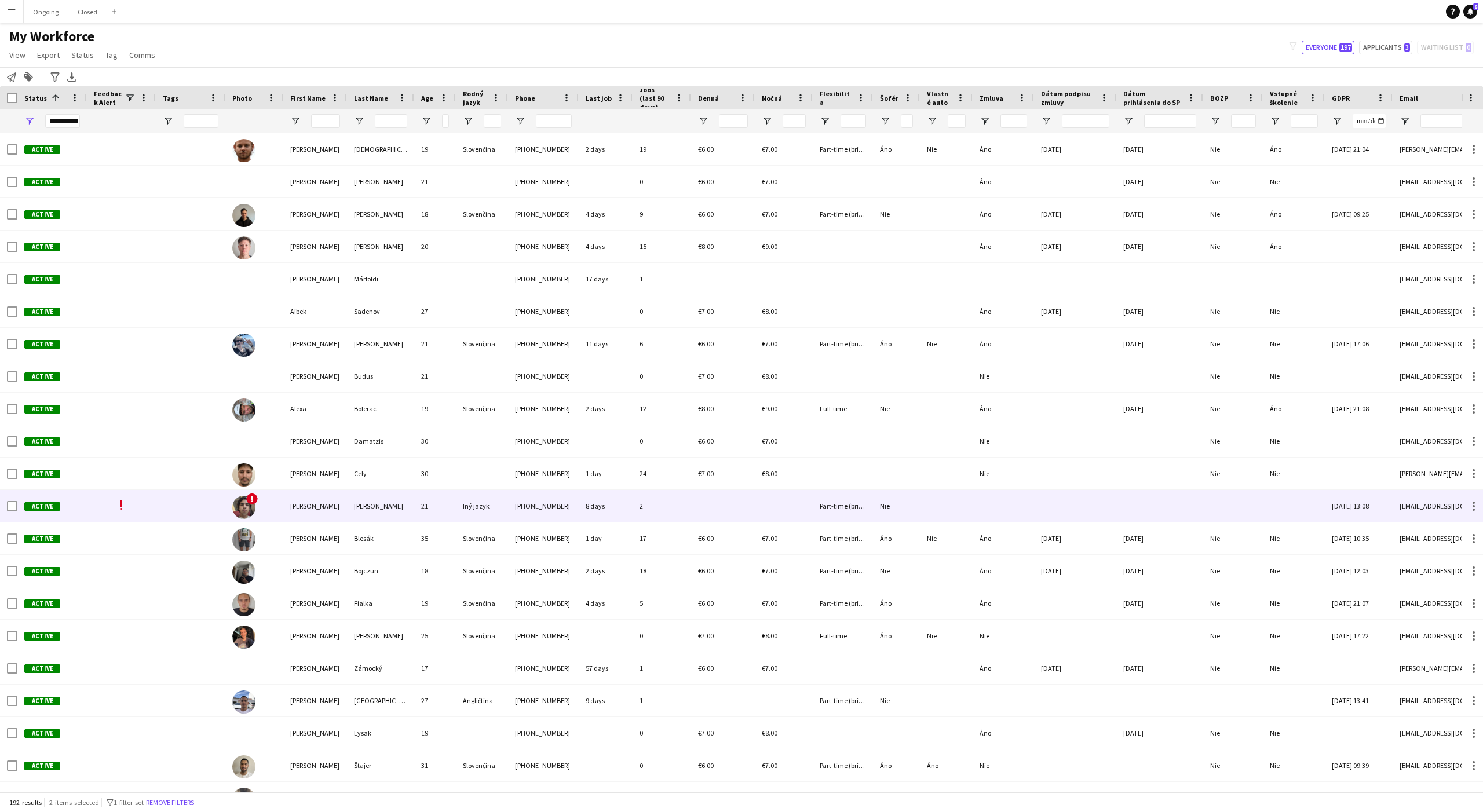
click at [319, 498] on div "Amir" at bounding box center [315, 506] width 63 height 32
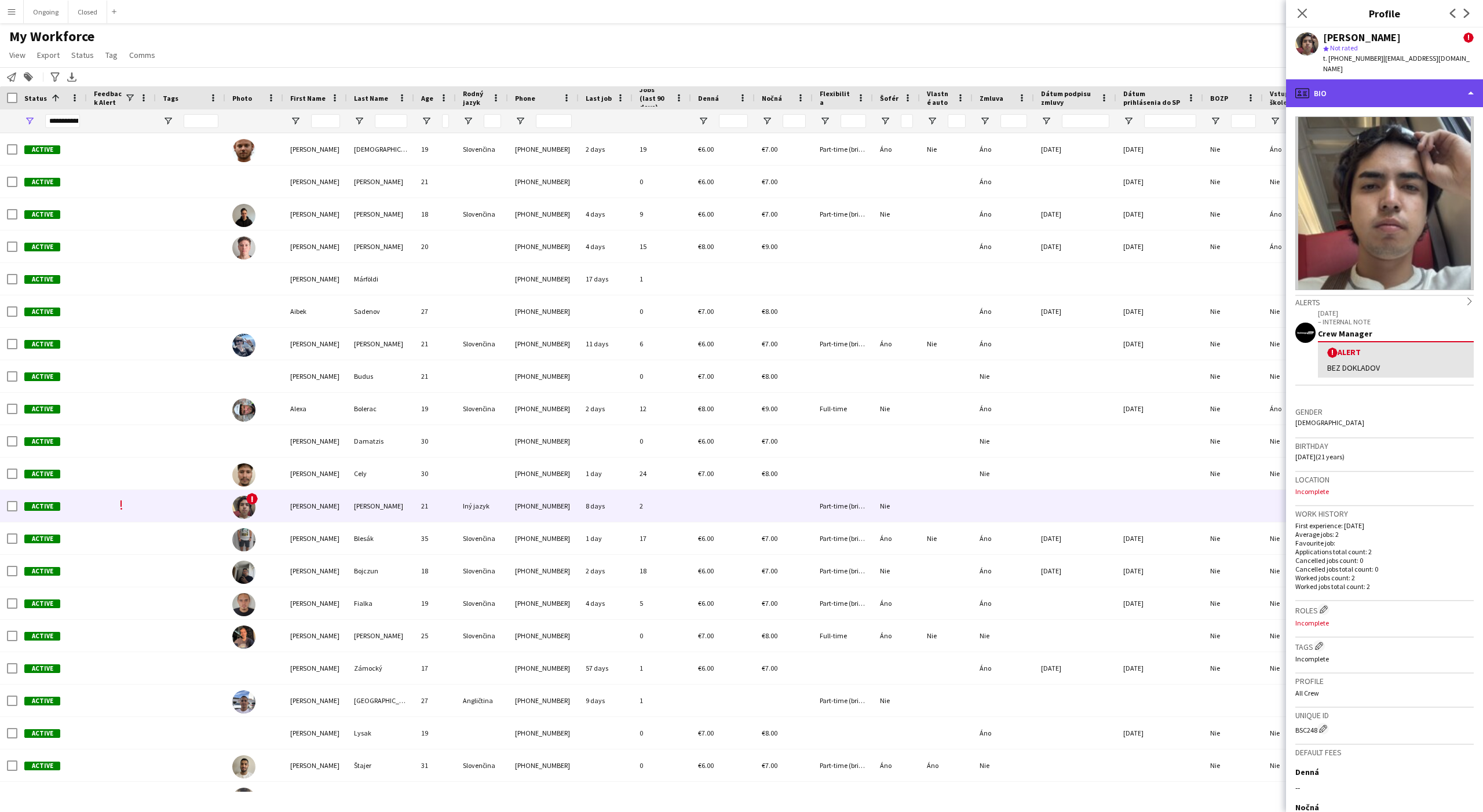
click at [1332, 81] on div "profile Bio" at bounding box center [1385, 93] width 197 height 28
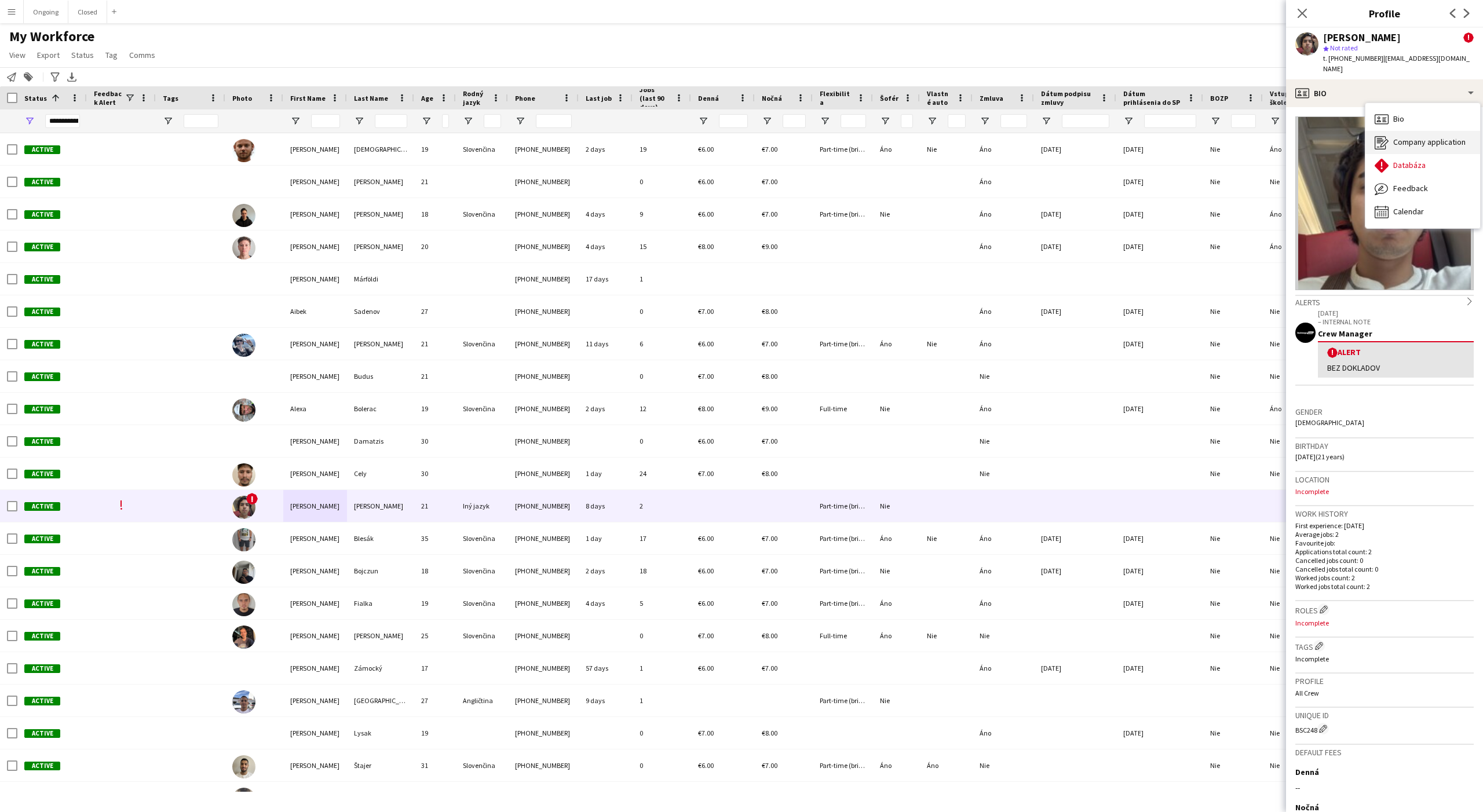
click at [1393, 136] on span "Company application" at bounding box center [1429, 142] width 72 height 10
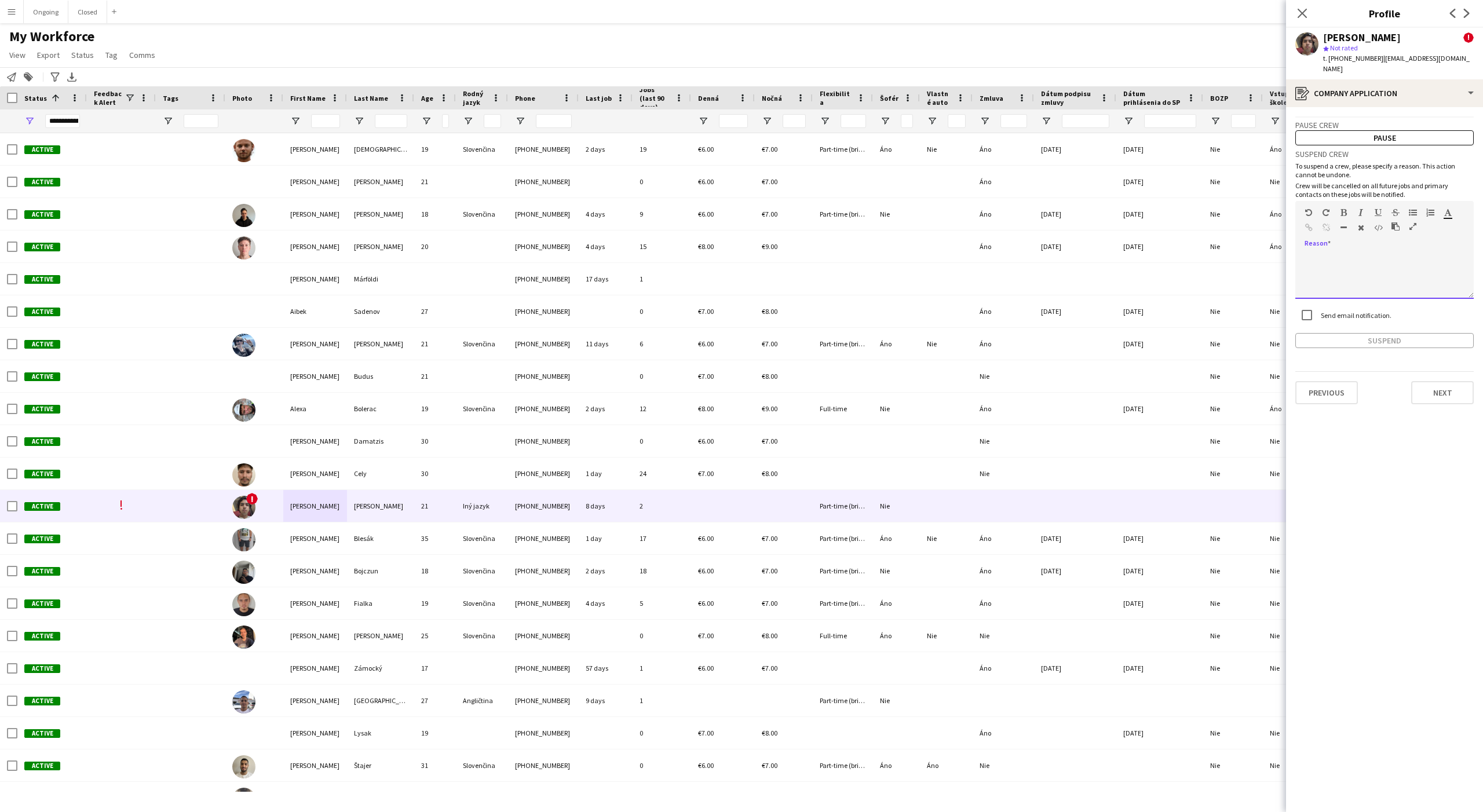
click at [1367, 253] on div at bounding box center [1384, 276] width 178 height 46
click at [1333, 311] on label "Send email notification." at bounding box center [1355, 316] width 73 height 9
click at [1361, 130] on button "Pause" at bounding box center [1384, 138] width 178 height 15
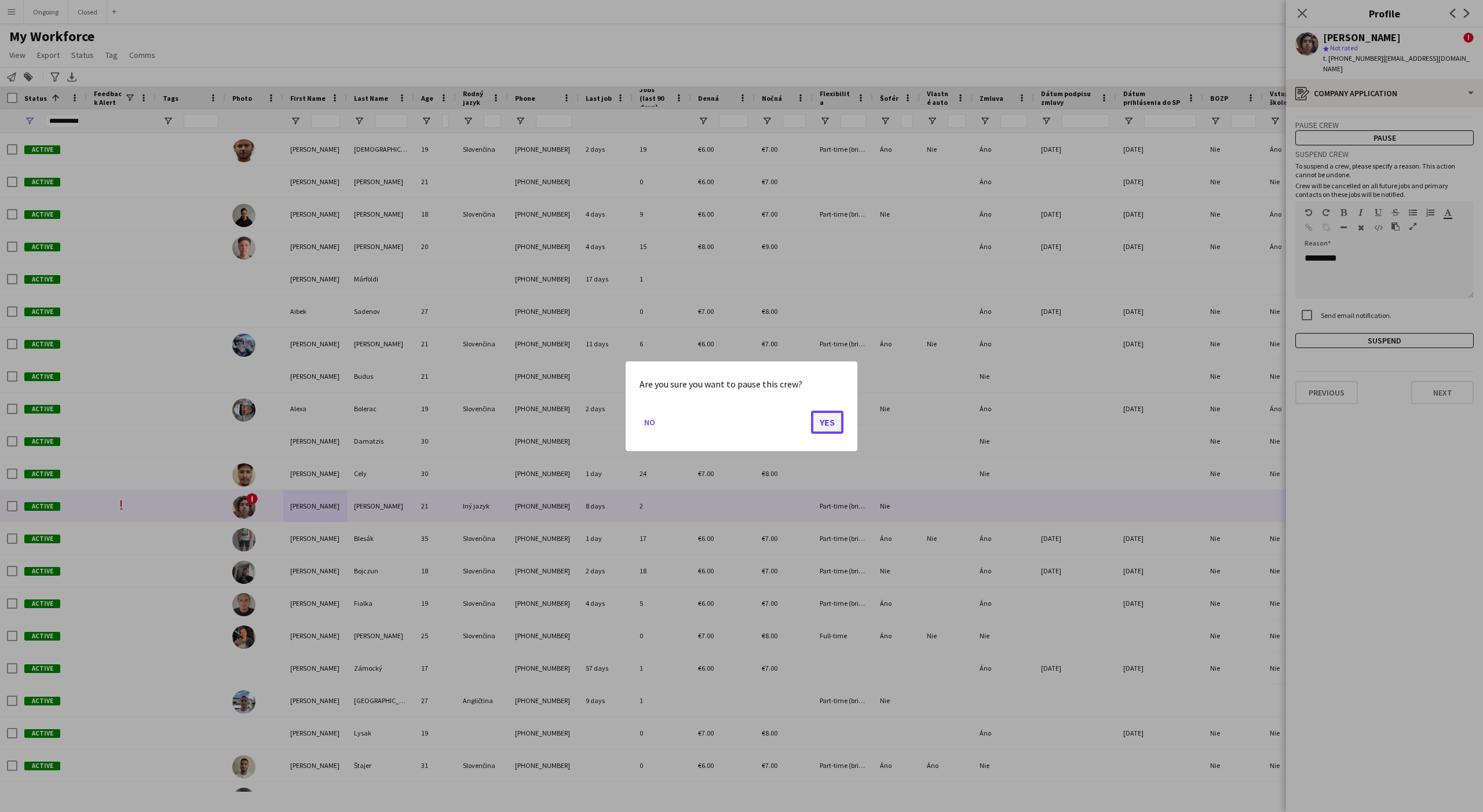
click at [823, 426] on button "Yes" at bounding box center [827, 422] width 32 height 23
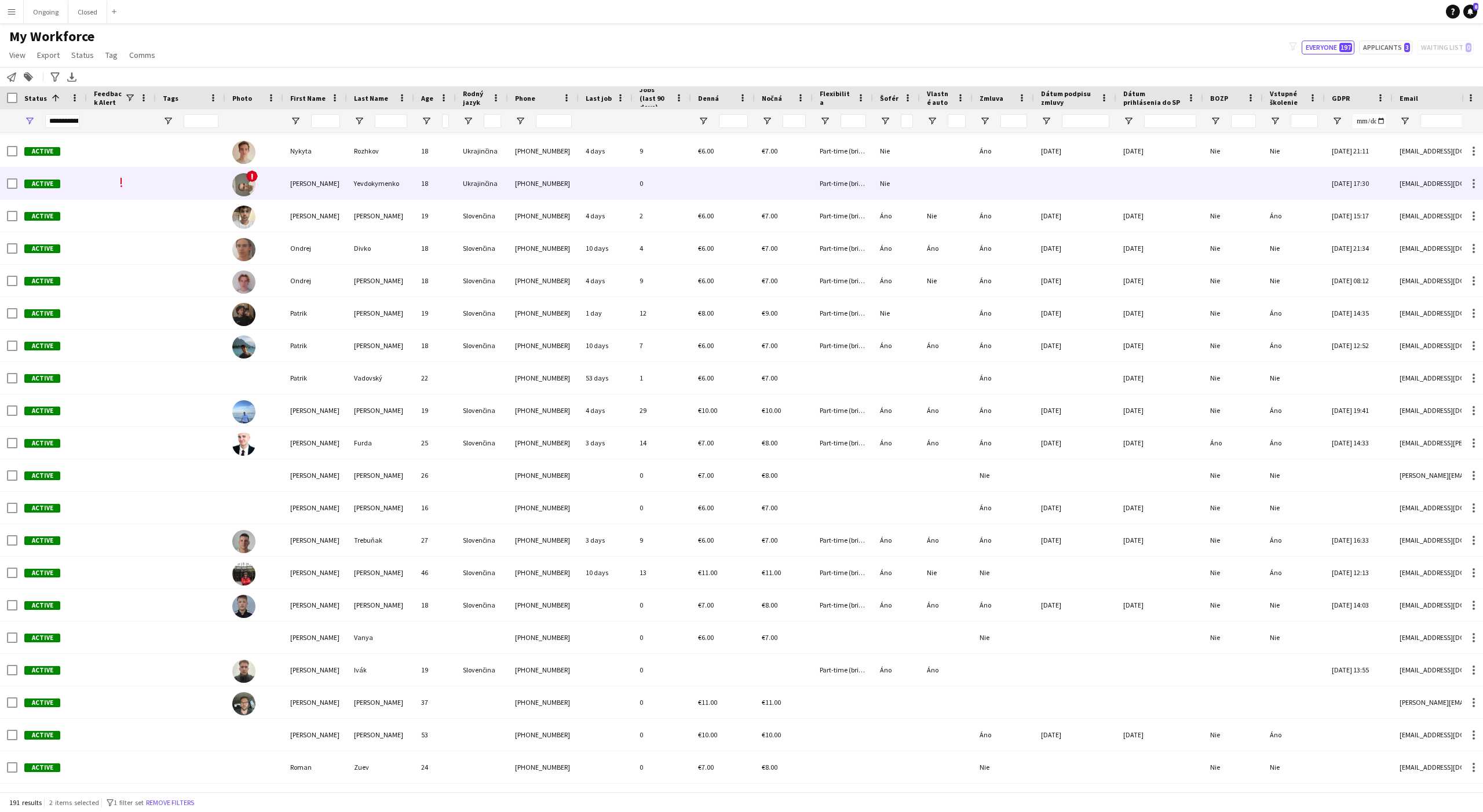
click at [331, 182] on div "[PERSON_NAME]" at bounding box center [315, 183] width 63 height 32
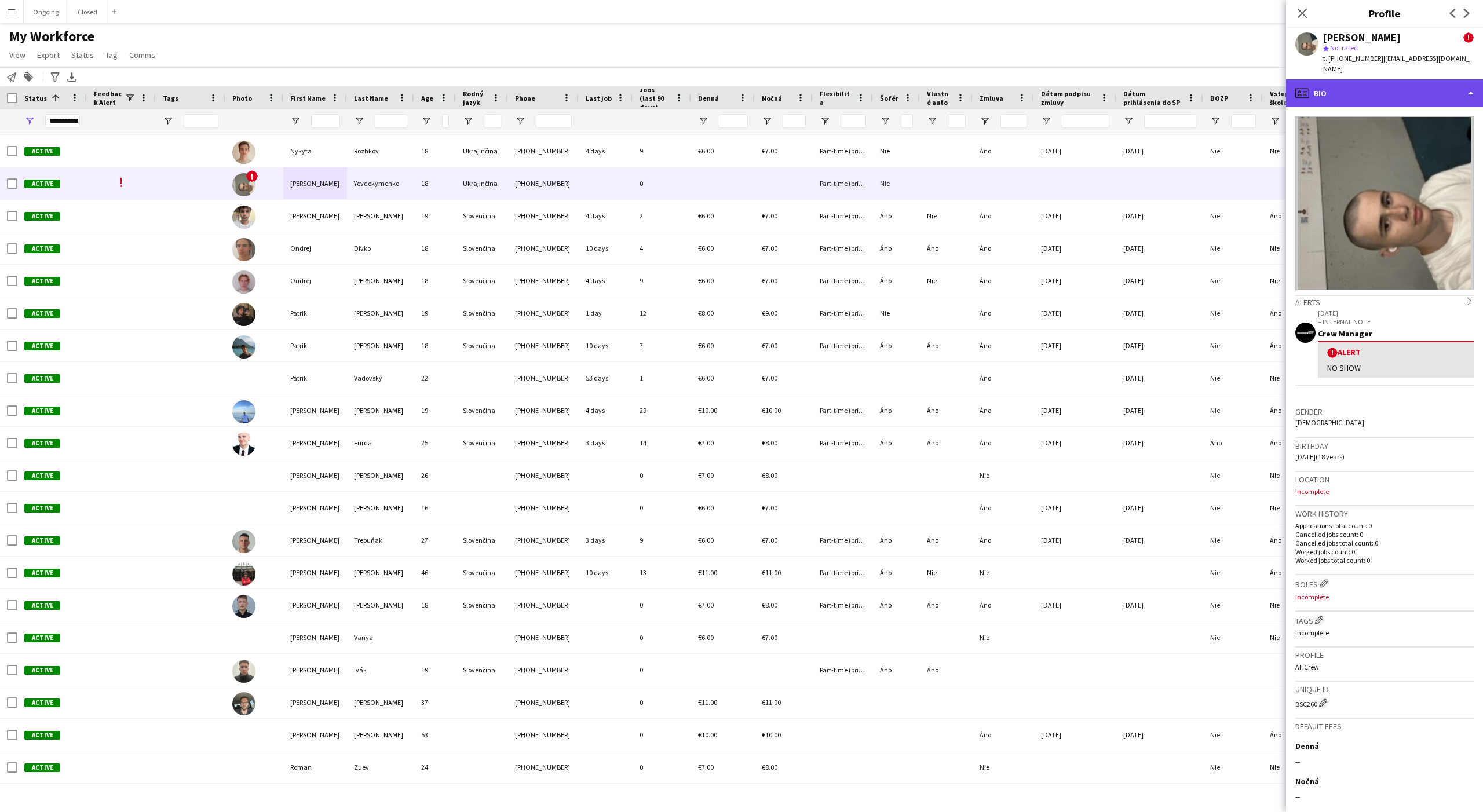
click at [1371, 85] on div "profile Bio" at bounding box center [1385, 93] width 197 height 28
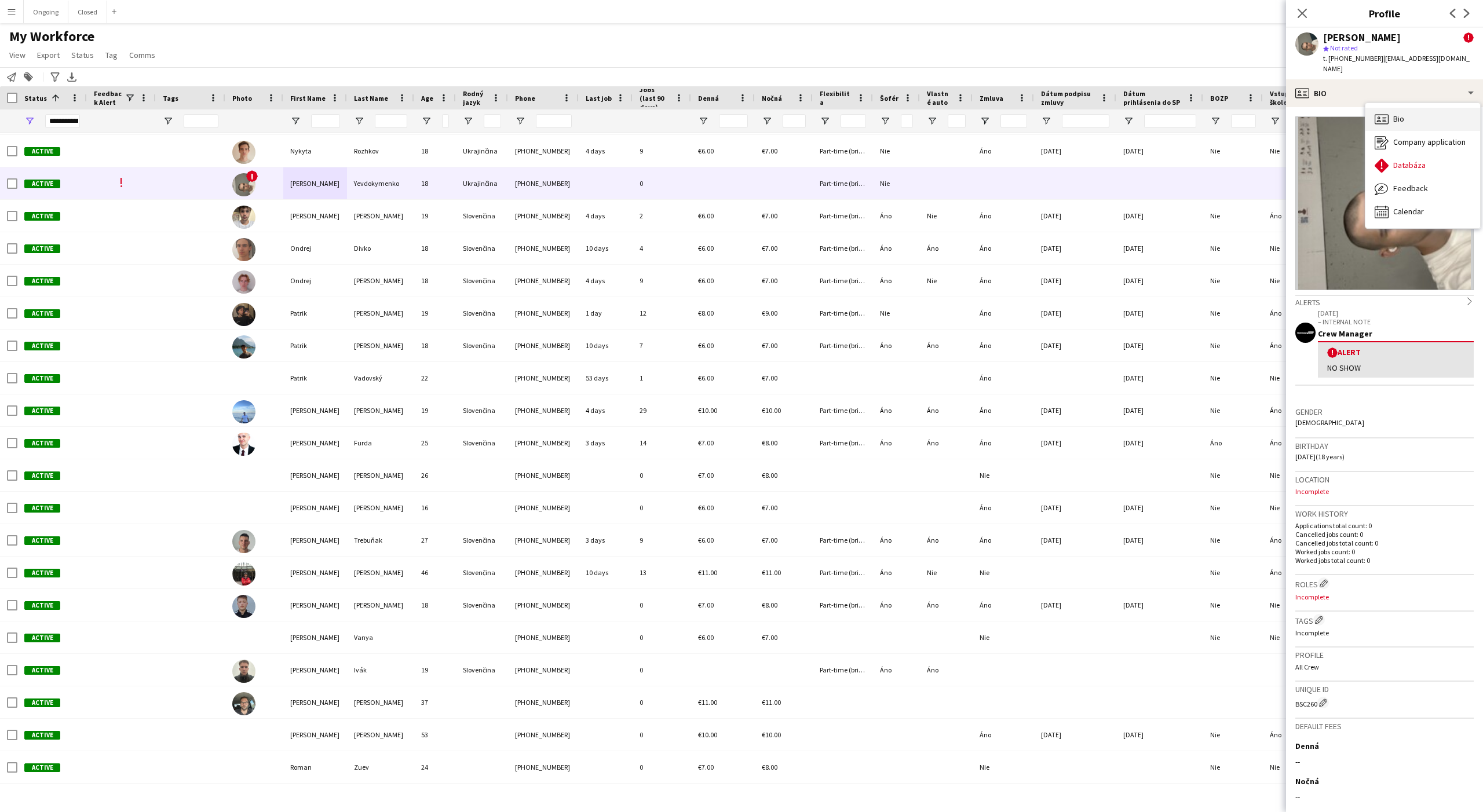
click at [1401, 119] on div "Bio Bio" at bounding box center [1423, 119] width 115 height 23
drag, startPoint x: 1401, startPoint y: 119, endPoint x: 1372, endPoint y: 107, distance: 31.4
click at [1387, 116] on img at bounding box center [1384, 203] width 178 height 174
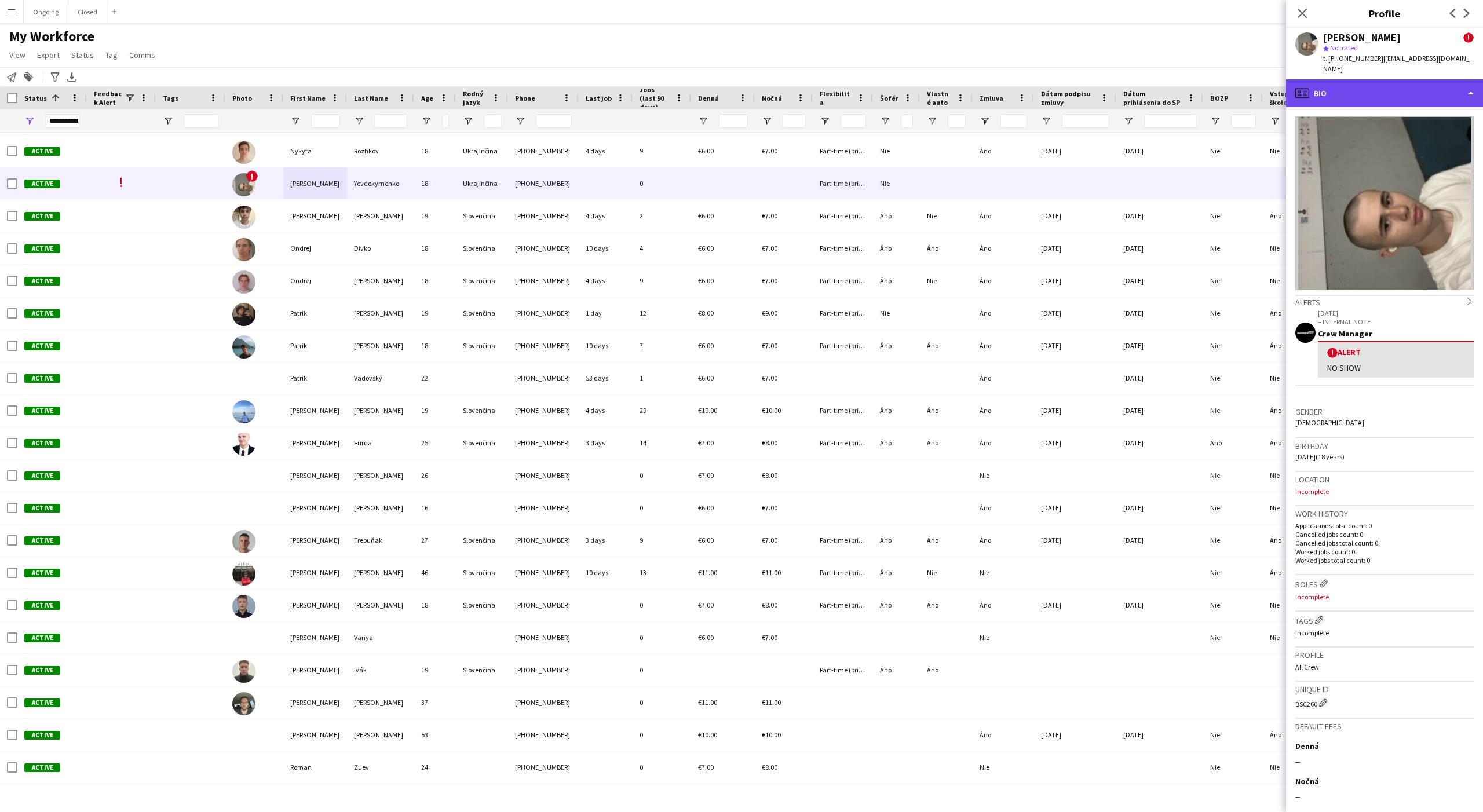
click at [1357, 84] on div "profile Bio" at bounding box center [1385, 93] width 197 height 28
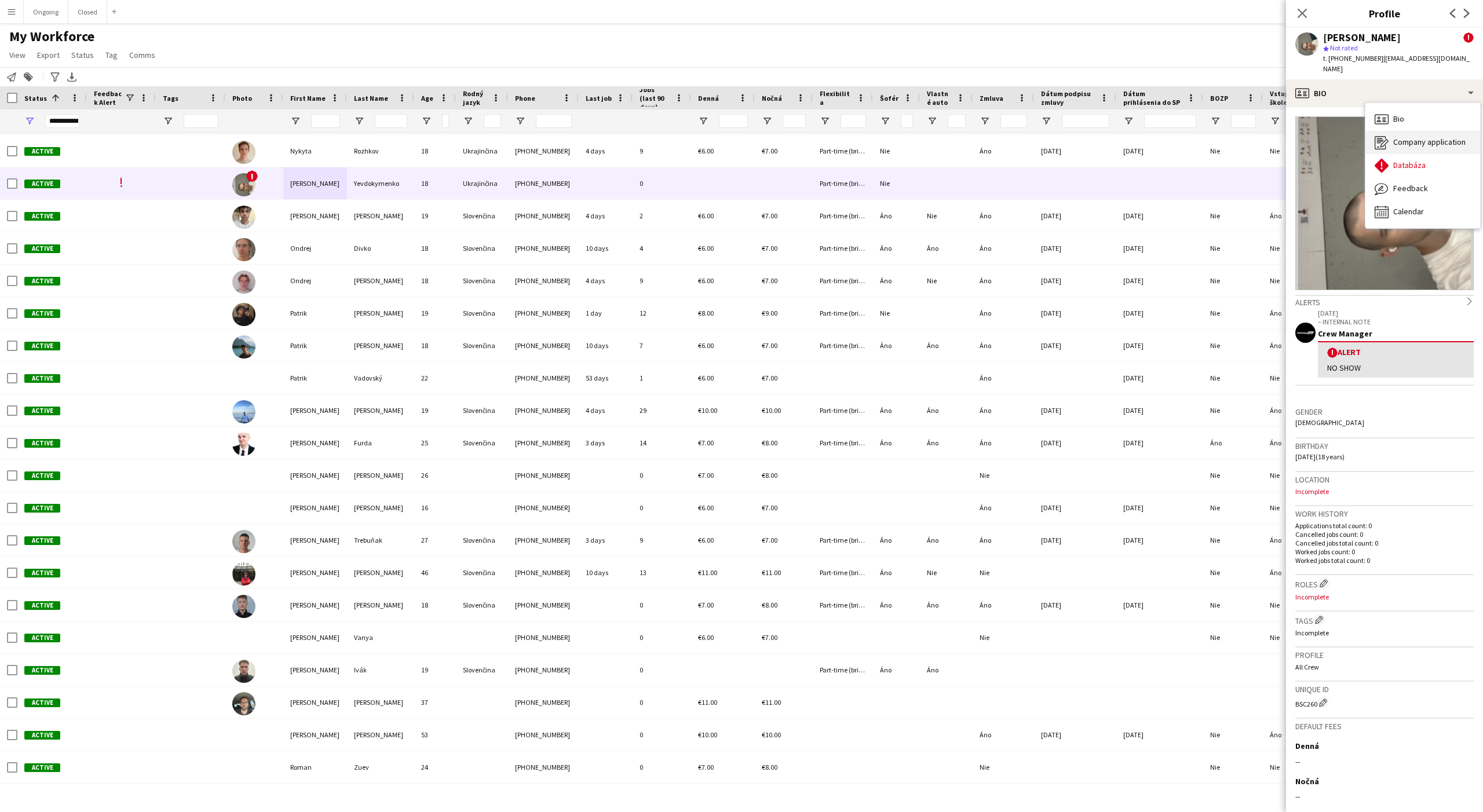
click at [1398, 131] on div "Company application Company application" at bounding box center [1423, 142] width 115 height 23
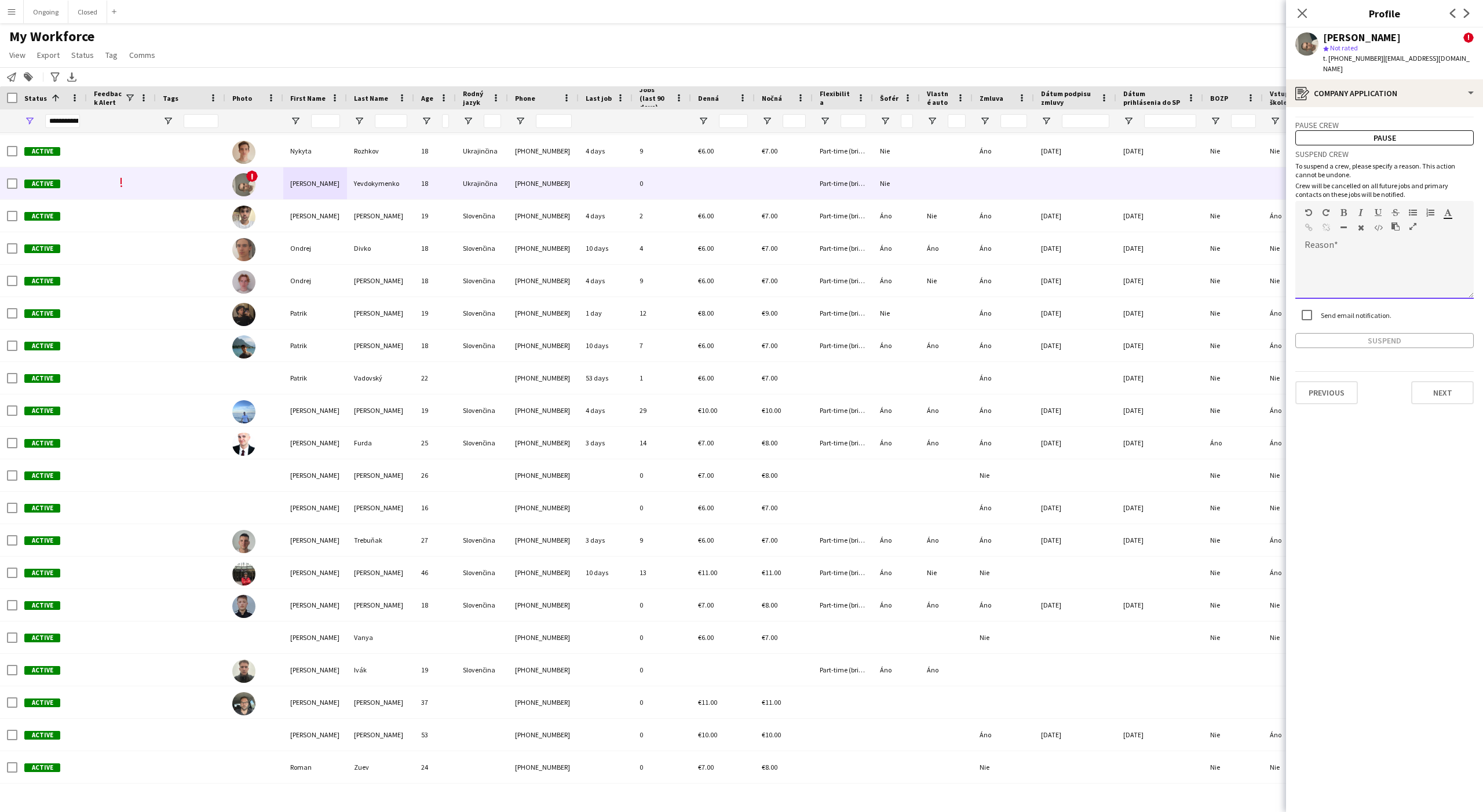
click at [1338, 253] on div at bounding box center [1384, 276] width 178 height 46
click at [1359, 311] on label "Send email notification." at bounding box center [1355, 316] width 73 height 9
click at [1363, 130] on button "Pause" at bounding box center [1384, 138] width 178 height 15
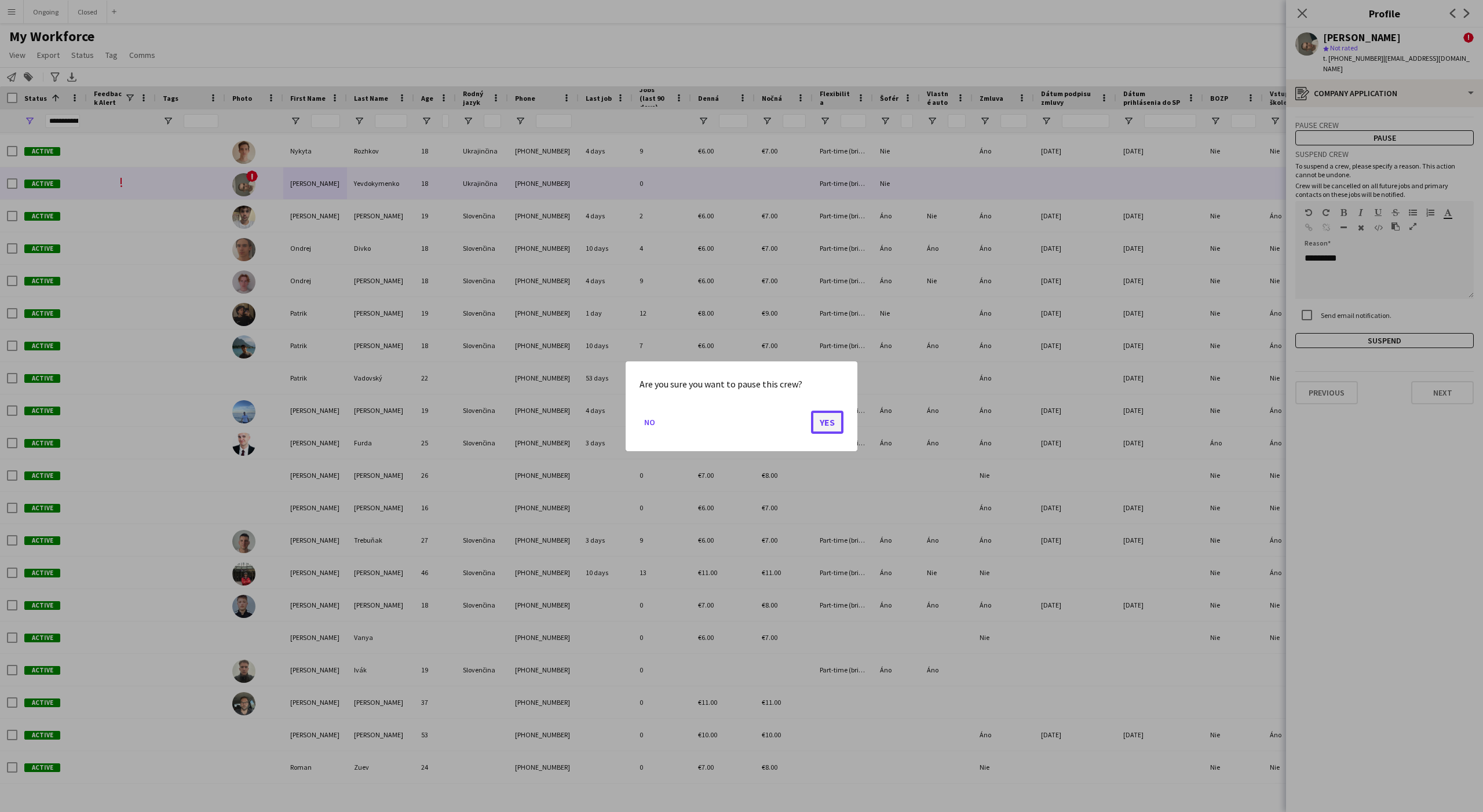
click at [825, 415] on button "Yes" at bounding box center [827, 422] width 32 height 23
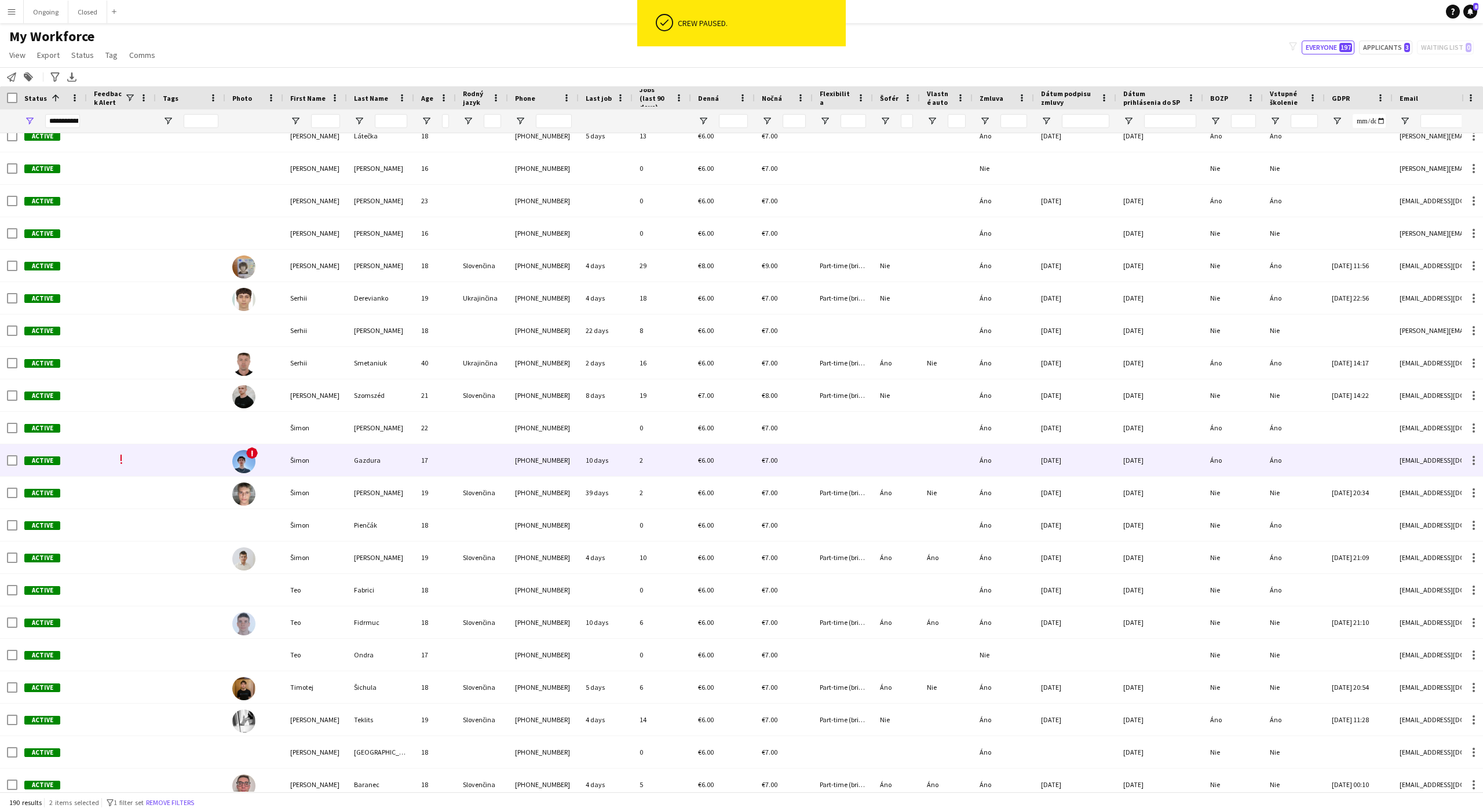
click at [414, 458] on div "17" at bounding box center [435, 460] width 42 height 32
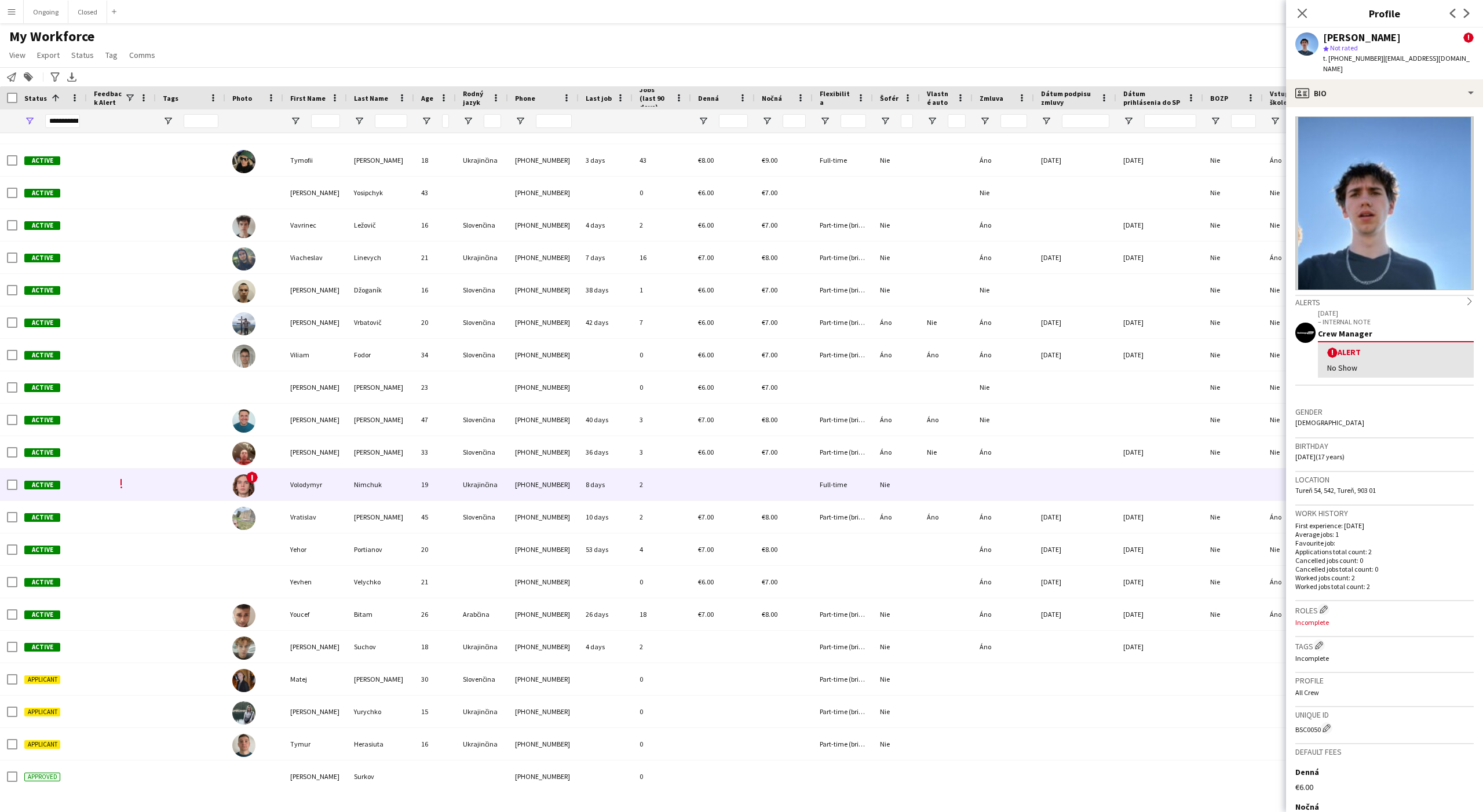
click at [430, 484] on div "19" at bounding box center [435, 484] width 42 height 32
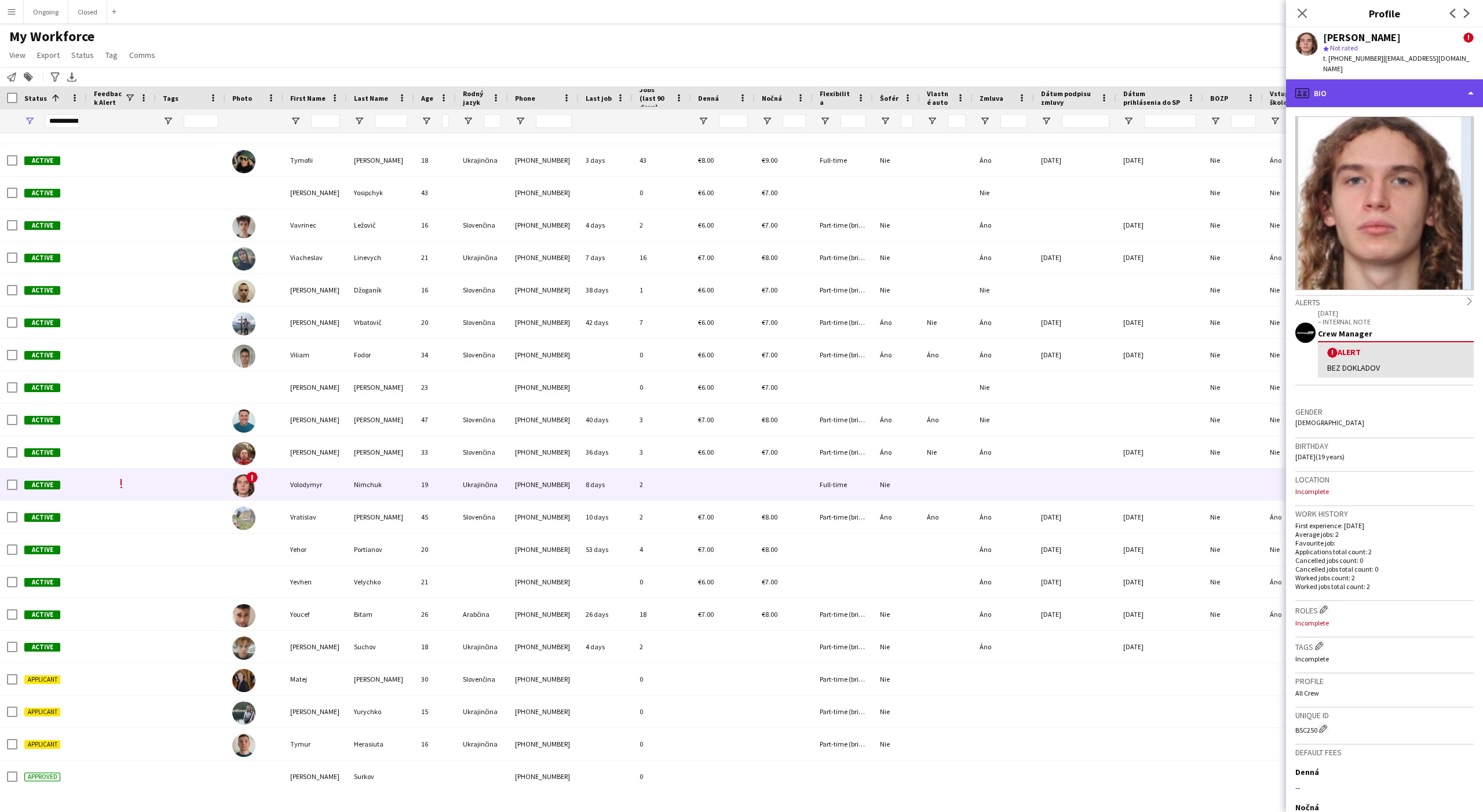
click at [1366, 79] on div "profile Bio" at bounding box center [1385, 93] width 197 height 28
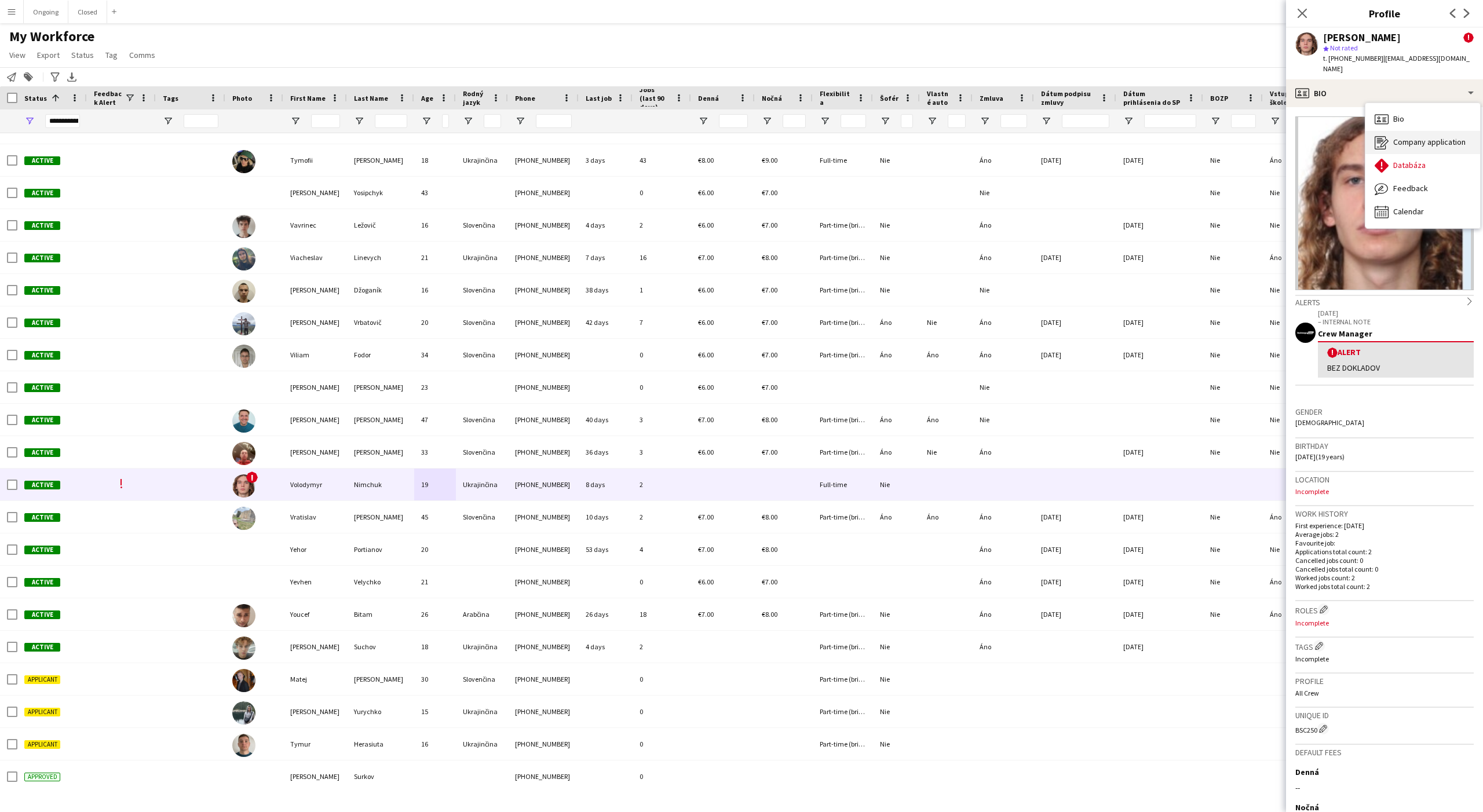
click at [1424, 131] on div "Company application Company application" at bounding box center [1423, 142] width 115 height 23
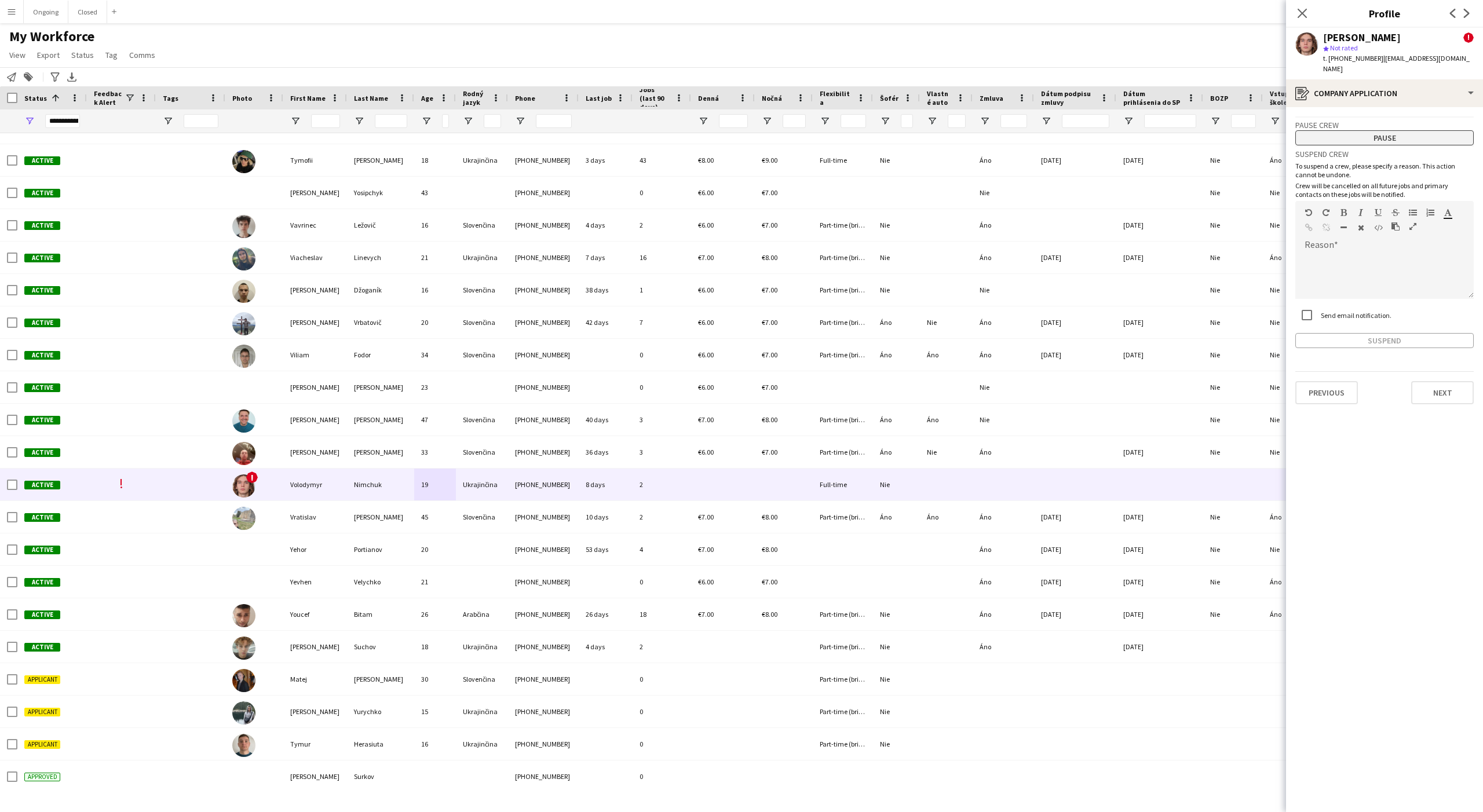
click at [1402, 130] on button "Pause" at bounding box center [1384, 138] width 178 height 15
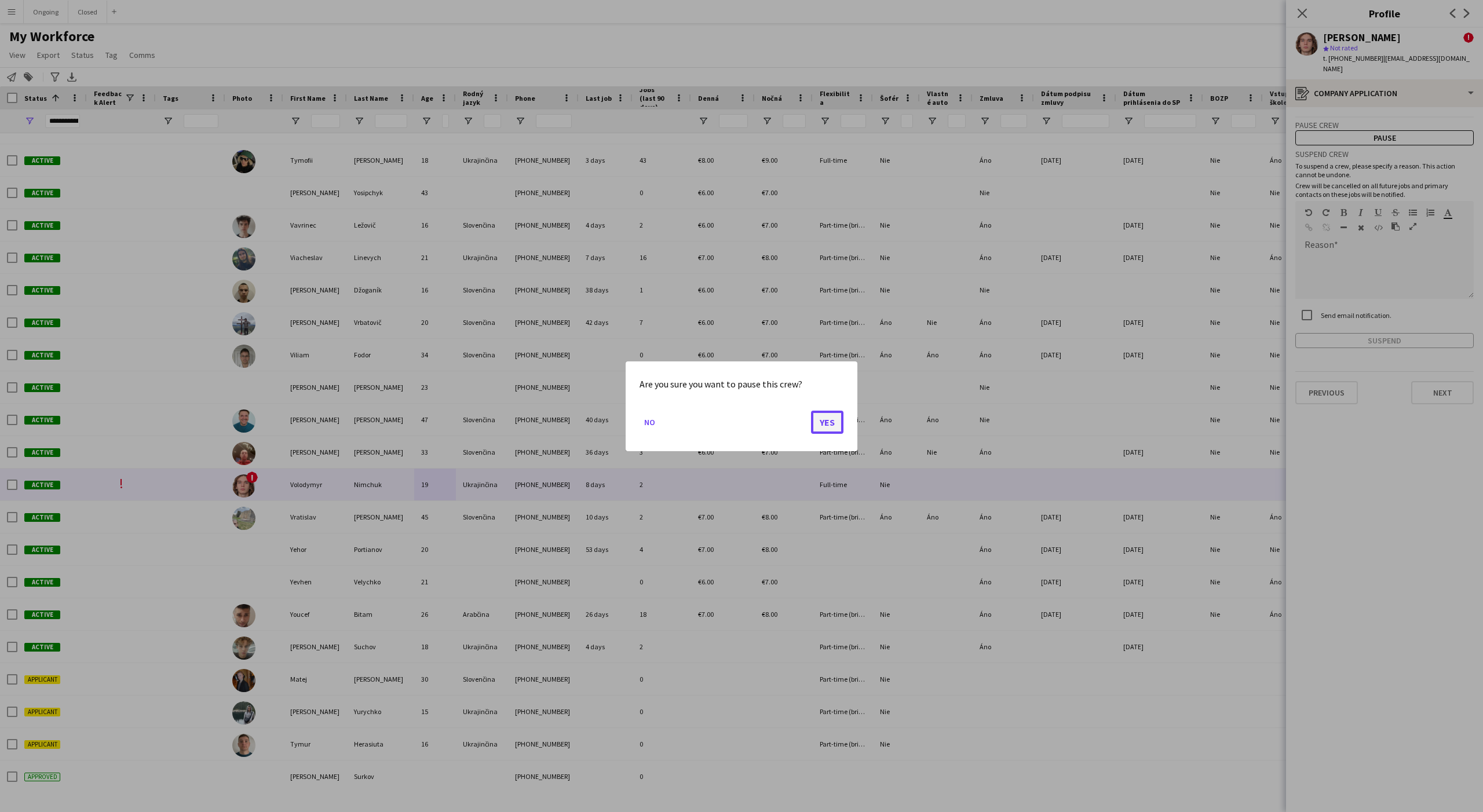
click at [830, 422] on button "Yes" at bounding box center [827, 422] width 32 height 23
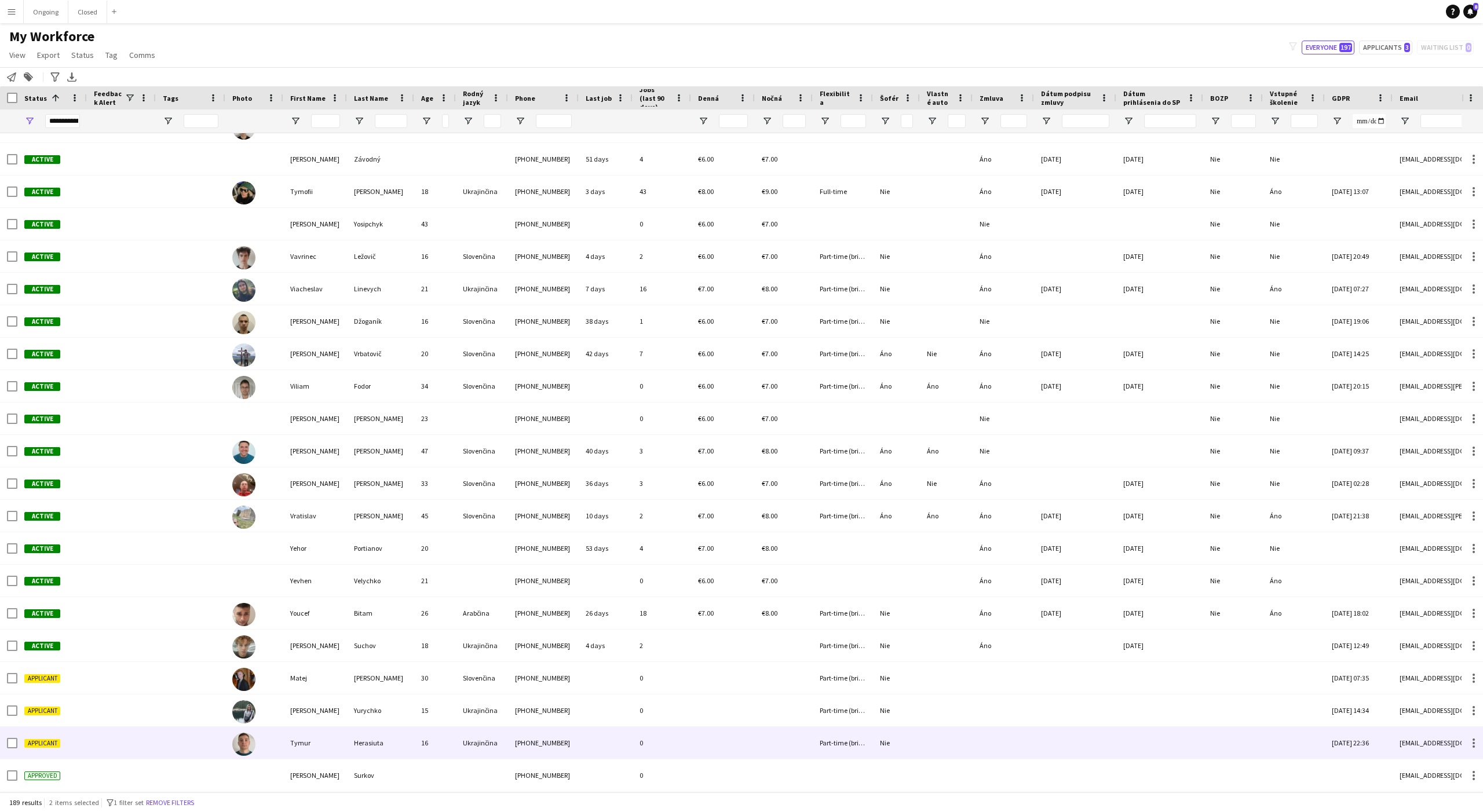
click at [303, 733] on div "Tymur" at bounding box center [315, 743] width 63 height 32
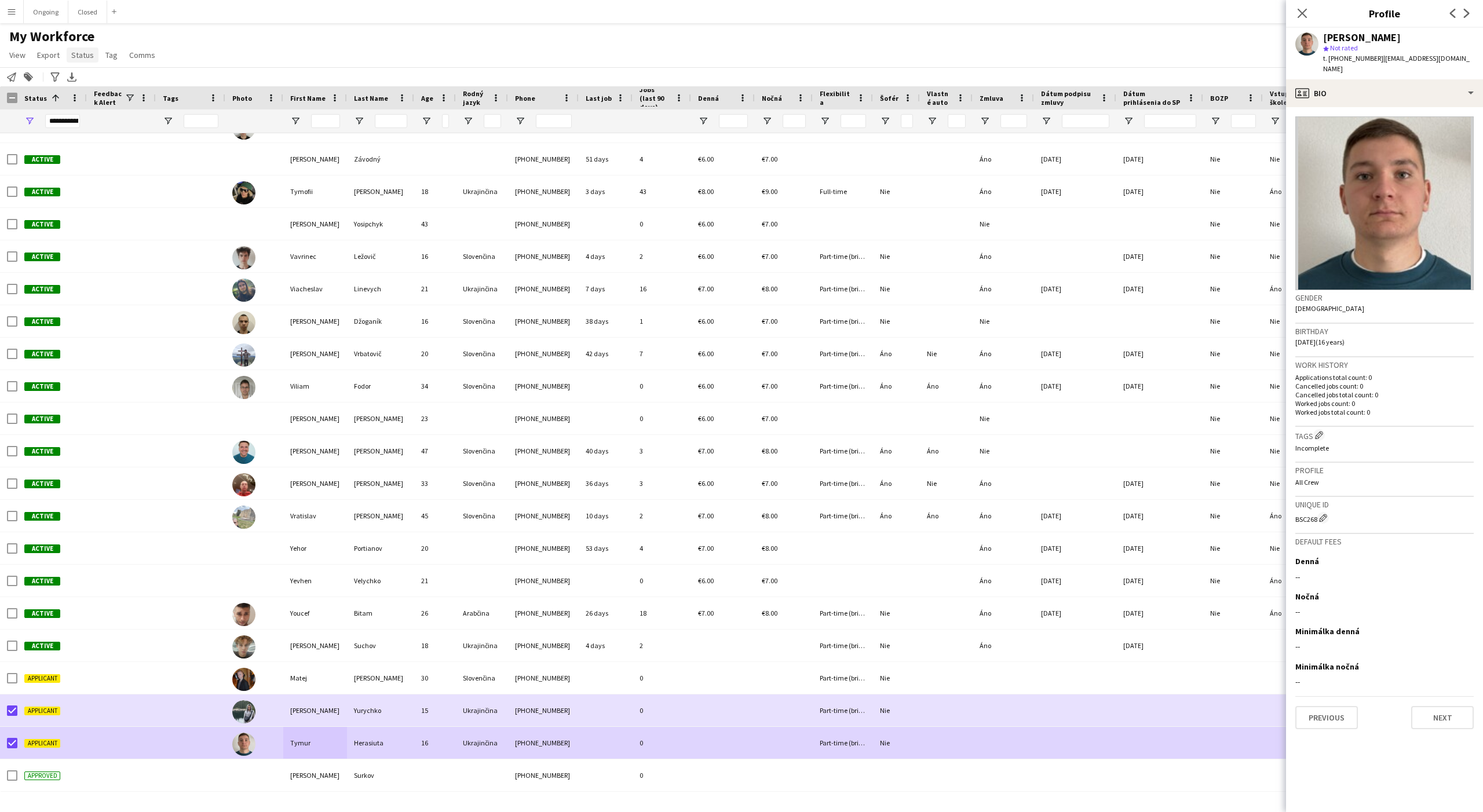
click at [71, 53] on span "Status" at bounding box center [83, 55] width 23 height 10
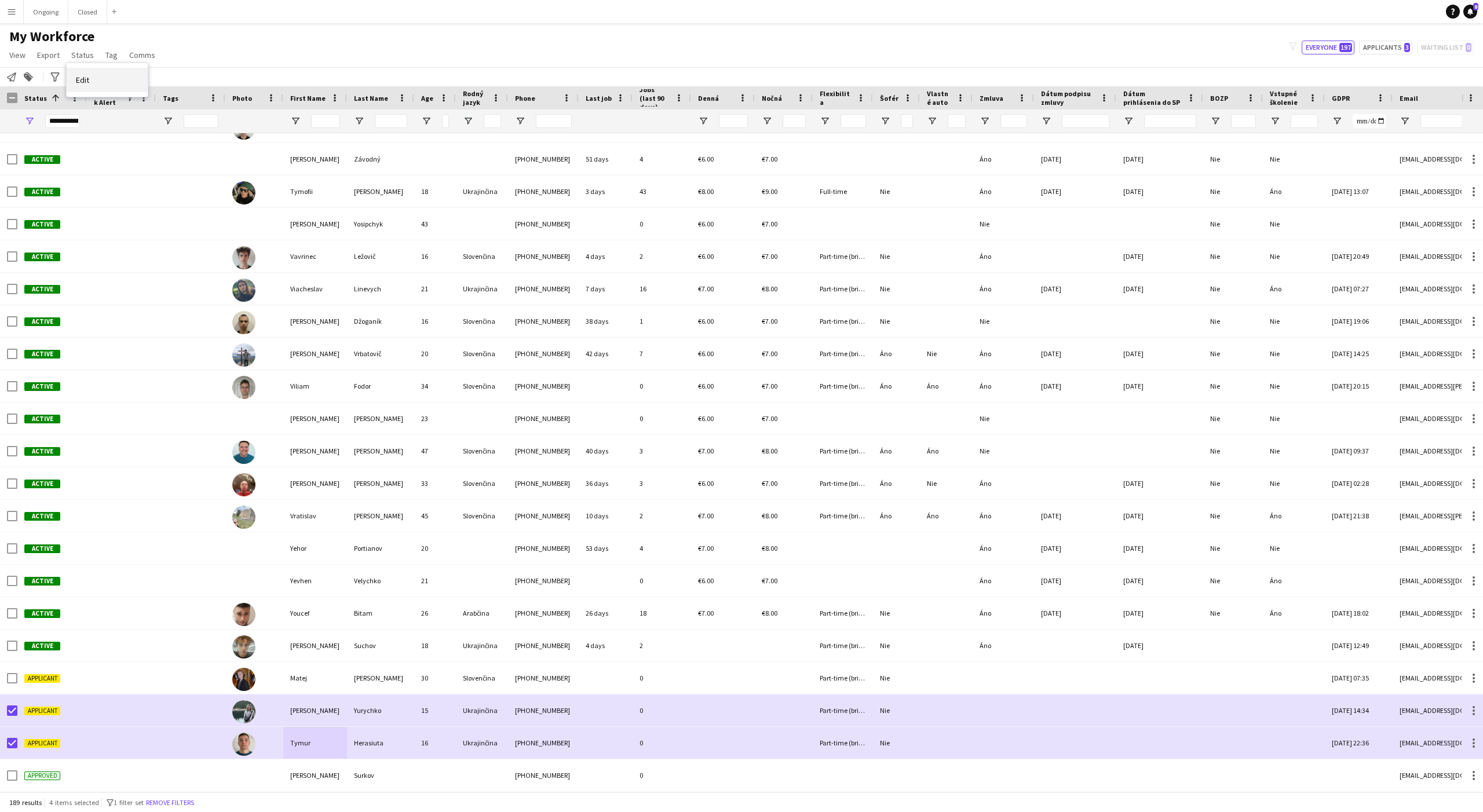
click at [94, 73] on link "Edit" at bounding box center [107, 80] width 81 height 24
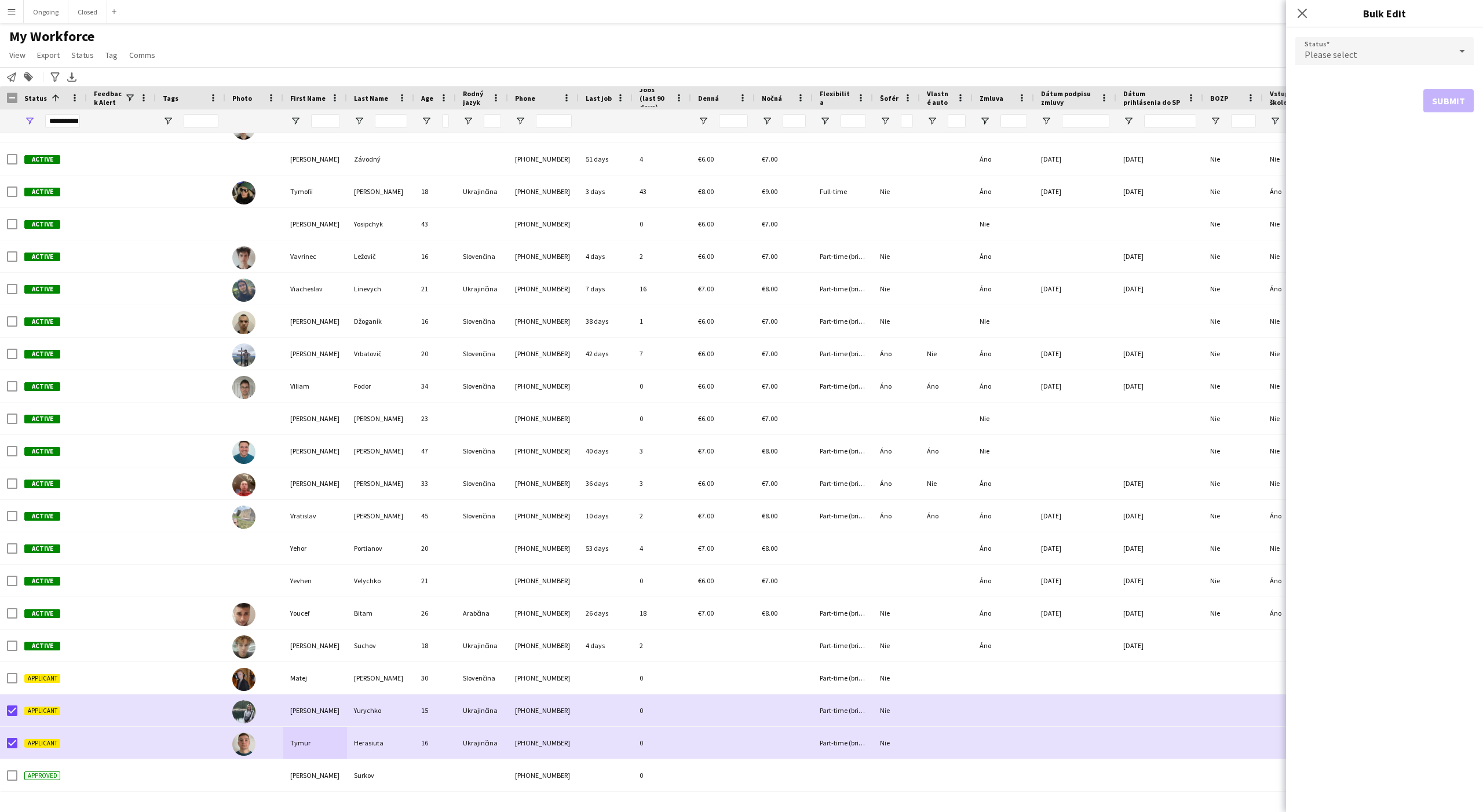
click at [1406, 55] on div "Please select" at bounding box center [1373, 51] width 156 height 28
click at [1373, 178] on mat-option "Declined" at bounding box center [1384, 171] width 178 height 29
click at [1437, 142] on button "Submit" at bounding box center [1448, 140] width 50 height 23
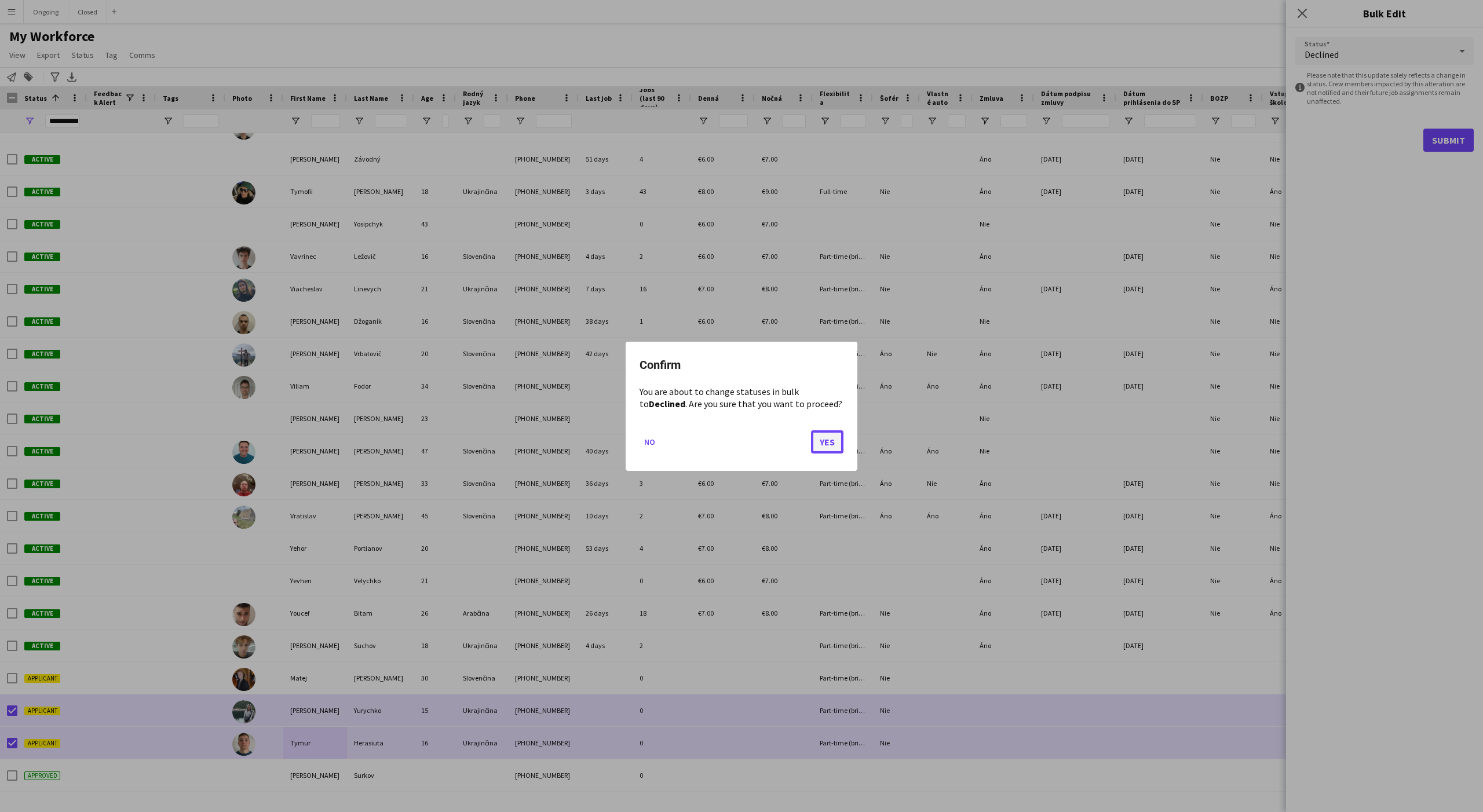
click at [835, 441] on button "Yes" at bounding box center [827, 441] width 32 height 23
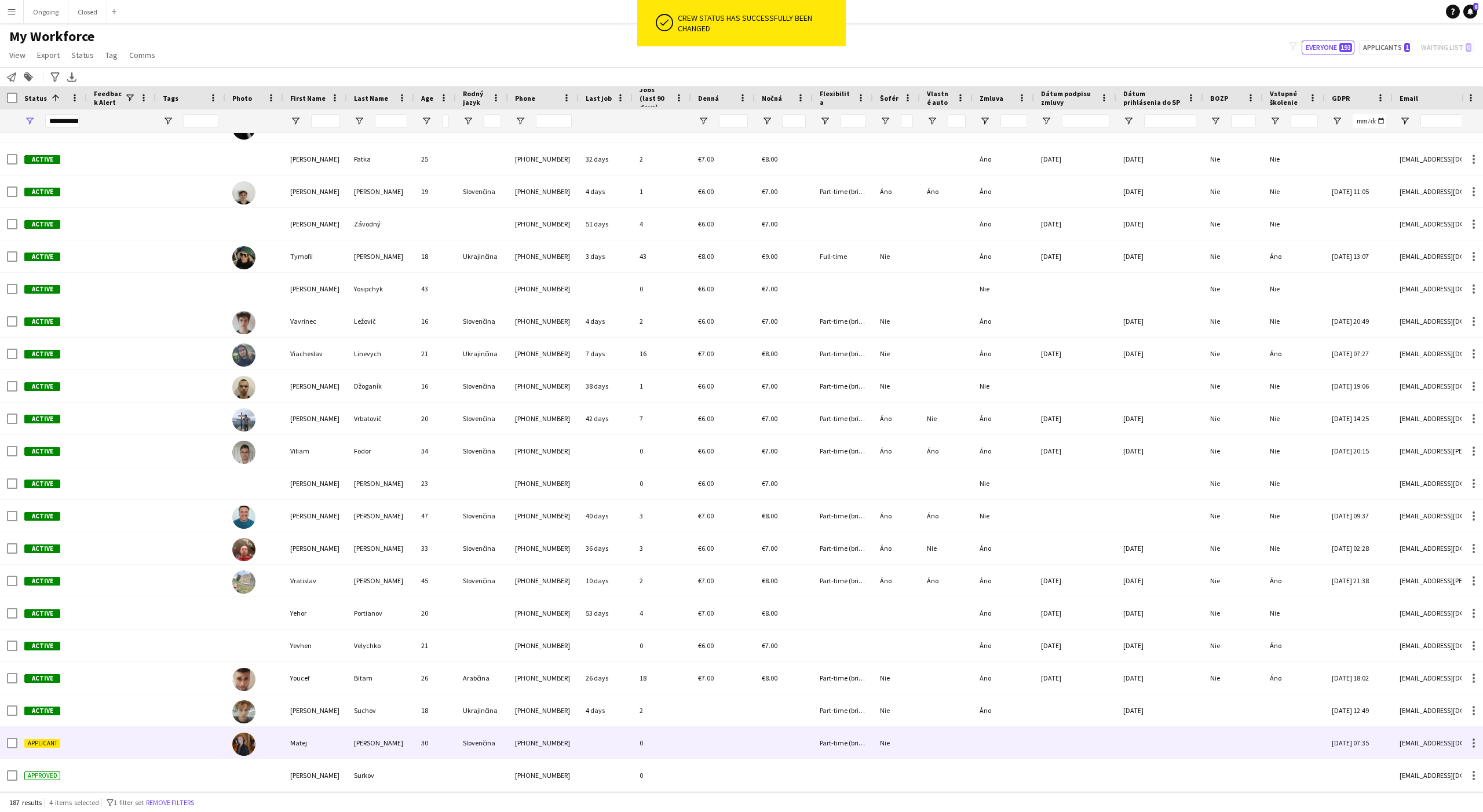
click at [311, 745] on div "Matej" at bounding box center [315, 743] width 63 height 32
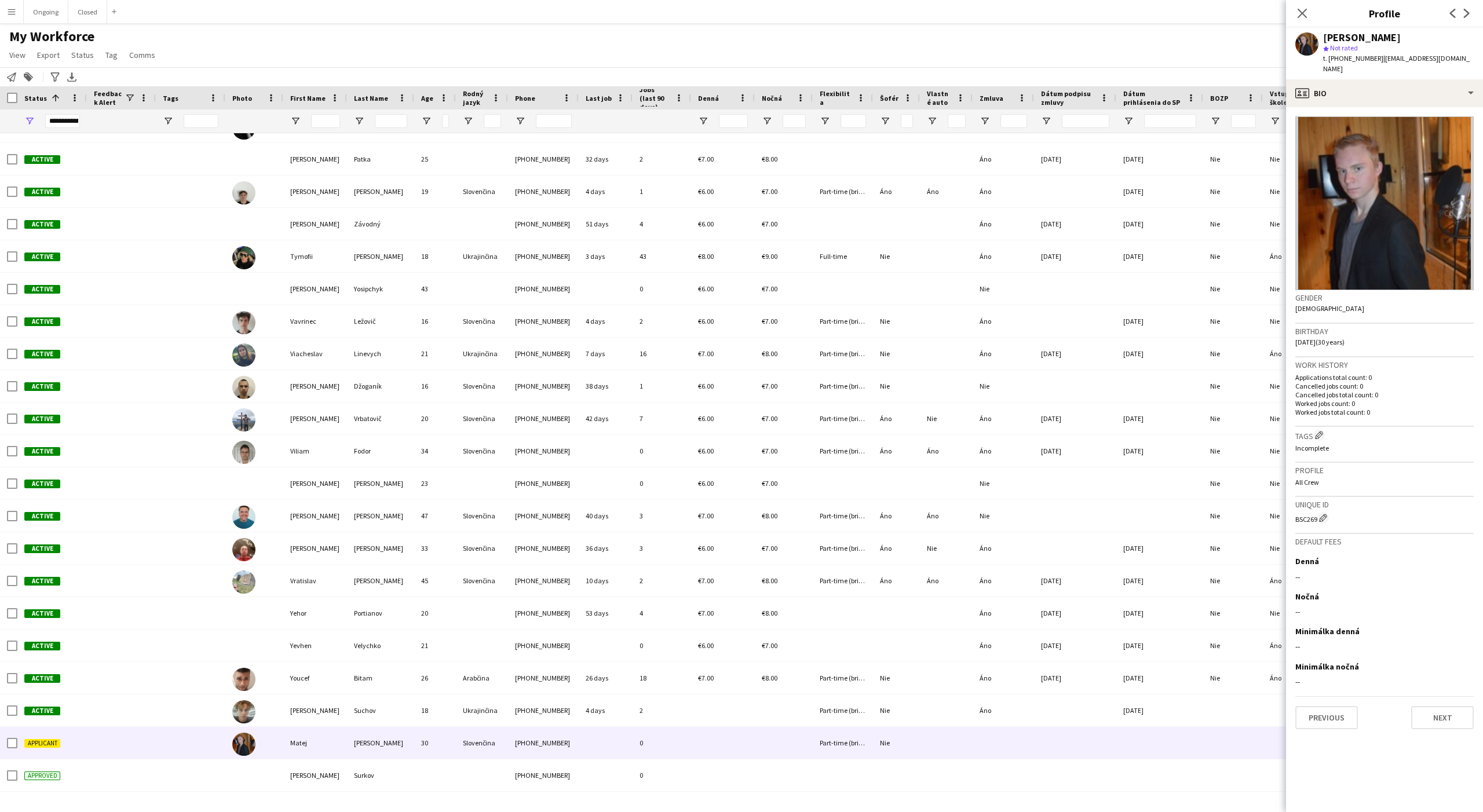
click at [1093, 55] on div "My Workforce View Views Default view New view Update view Delete view Edit name…" at bounding box center [742, 48] width 1483 height 39
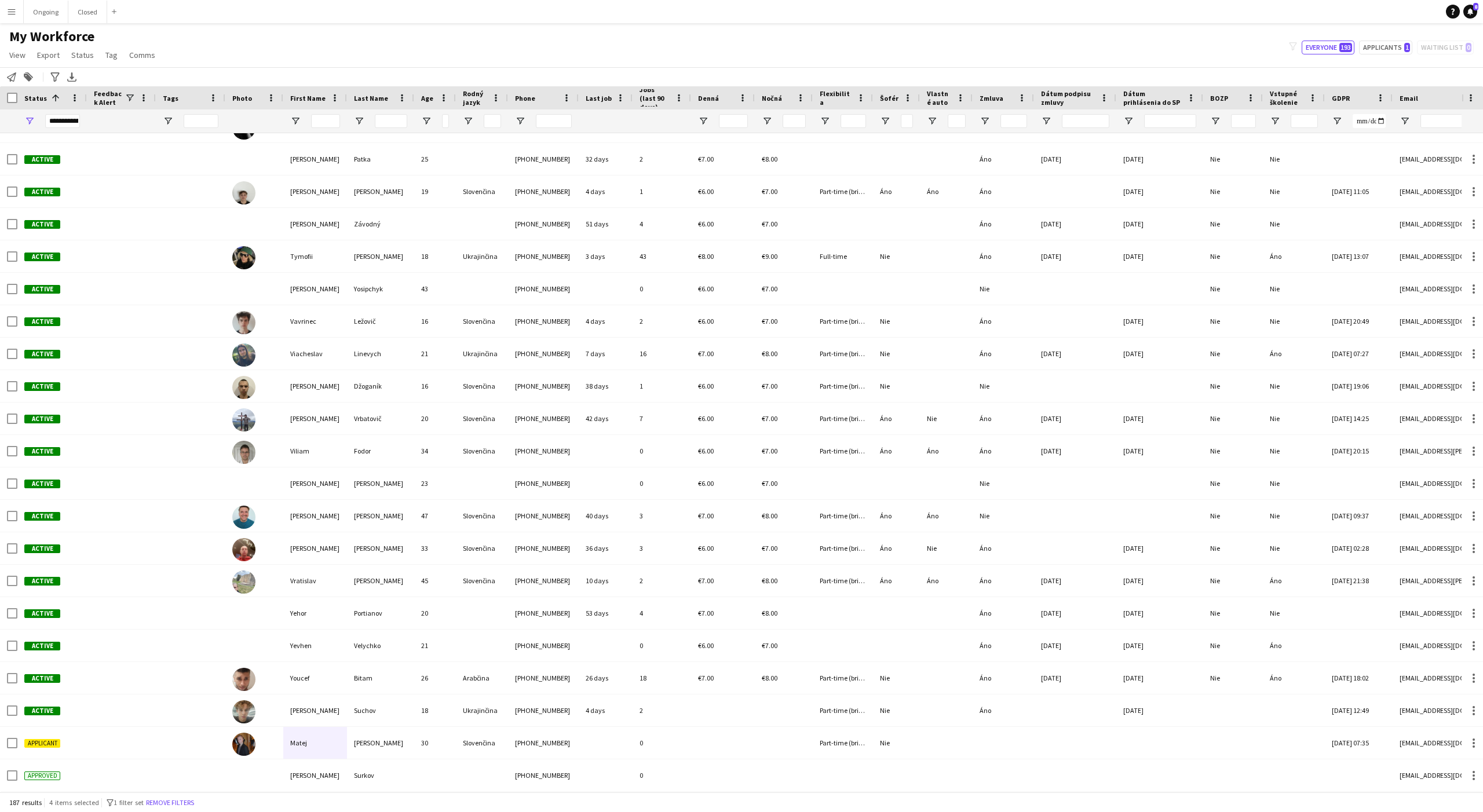
click at [256, 50] on div "My Workforce View Views Default view New view Update view Delete view Edit name…" at bounding box center [742, 48] width 1483 height 39
click at [83, 39] on span "My Workforce" at bounding box center [52, 36] width 85 height 17
click at [109, 36] on h1 "My Workforce" at bounding box center [83, 36] width 167 height 17
click at [30, 35] on span "My Workforce" at bounding box center [52, 36] width 85 height 17
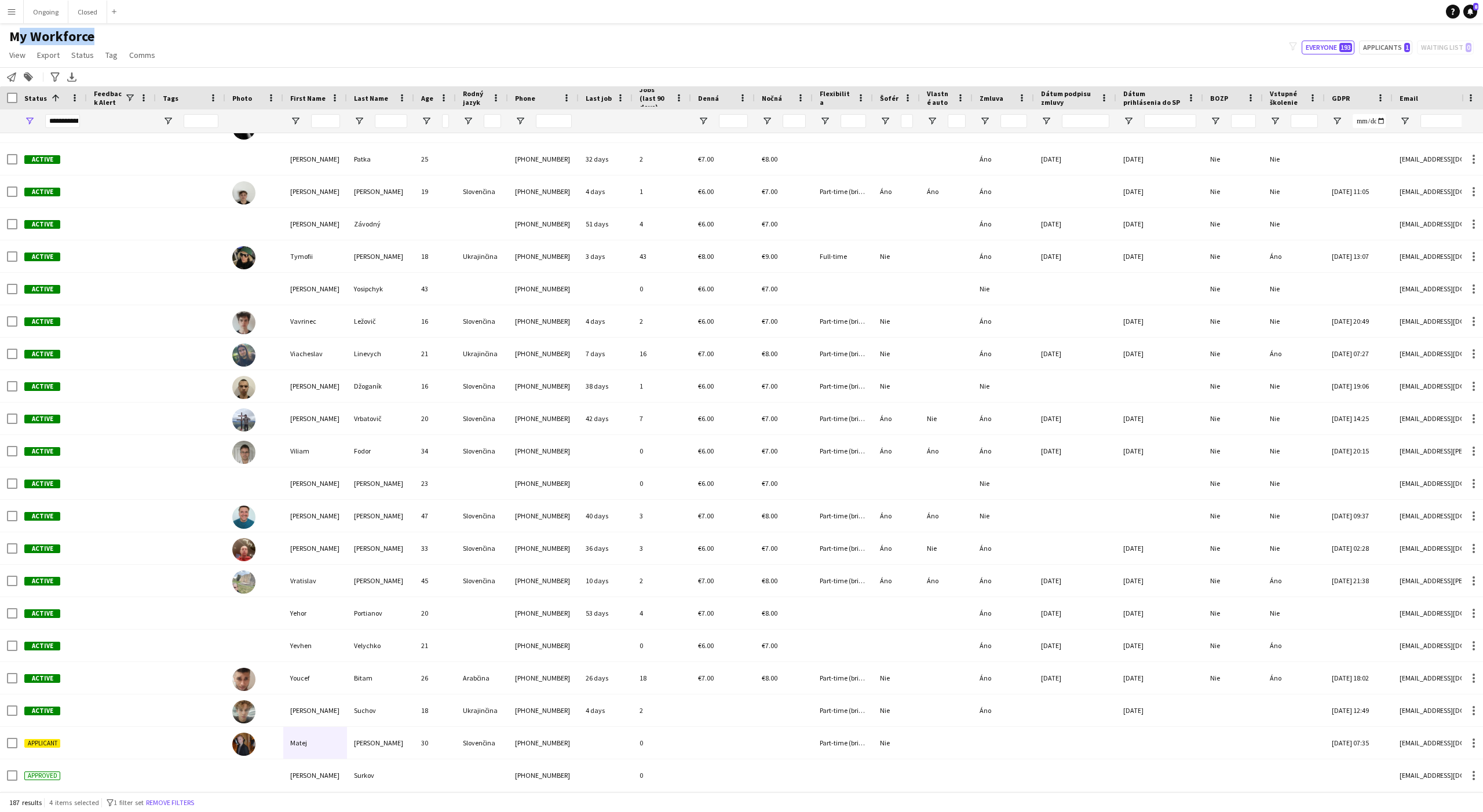
click at [30, 35] on span "My Workforce" at bounding box center [52, 36] width 85 height 17
click at [18, 35] on span "My Workforce" at bounding box center [52, 36] width 85 height 17
click at [152, 38] on h1 "My Workforce" at bounding box center [83, 36] width 167 height 17
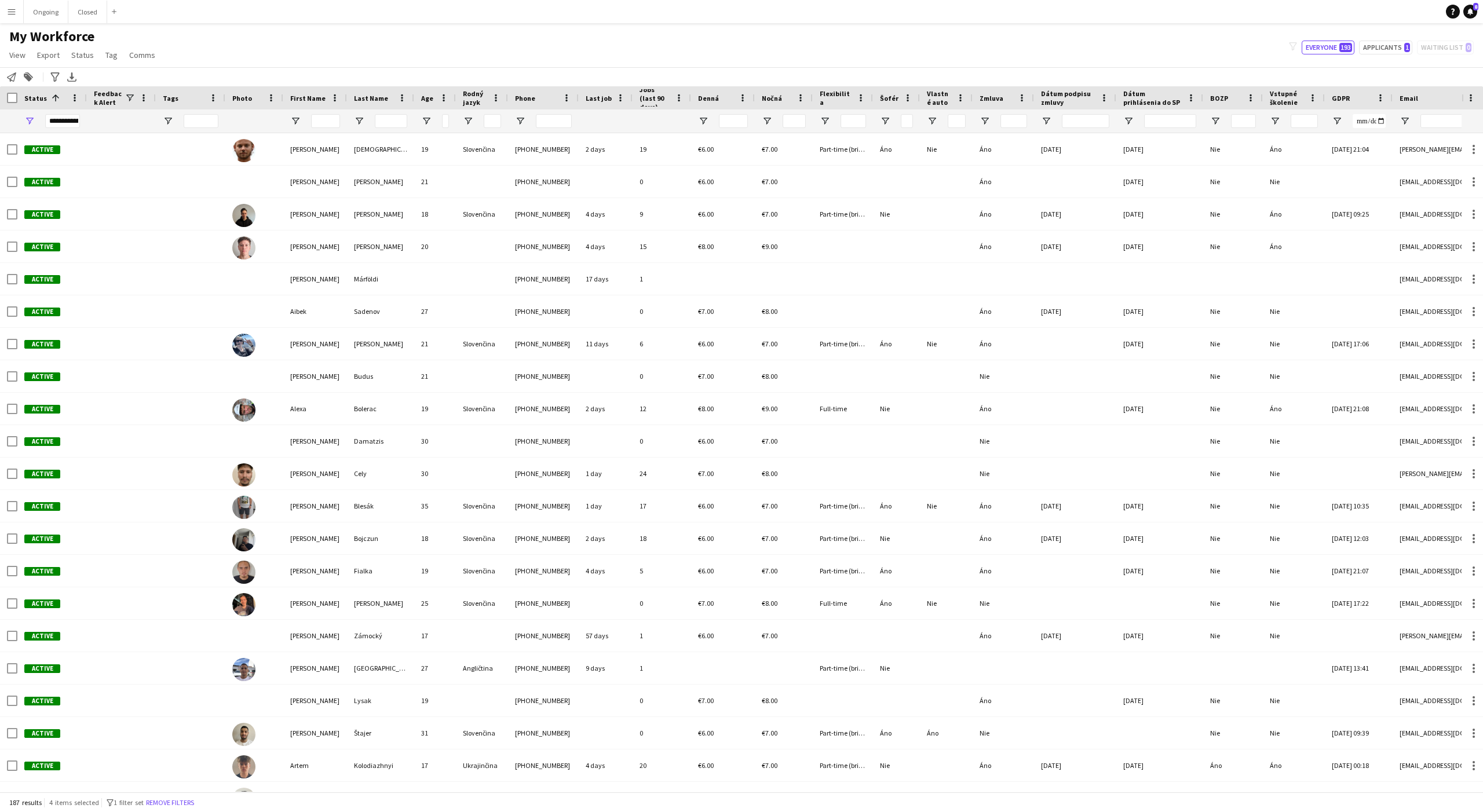
click at [311, 52] on div "My Workforce View Views Default view New view Update view Delete view Edit name…" at bounding box center [742, 48] width 1483 height 39
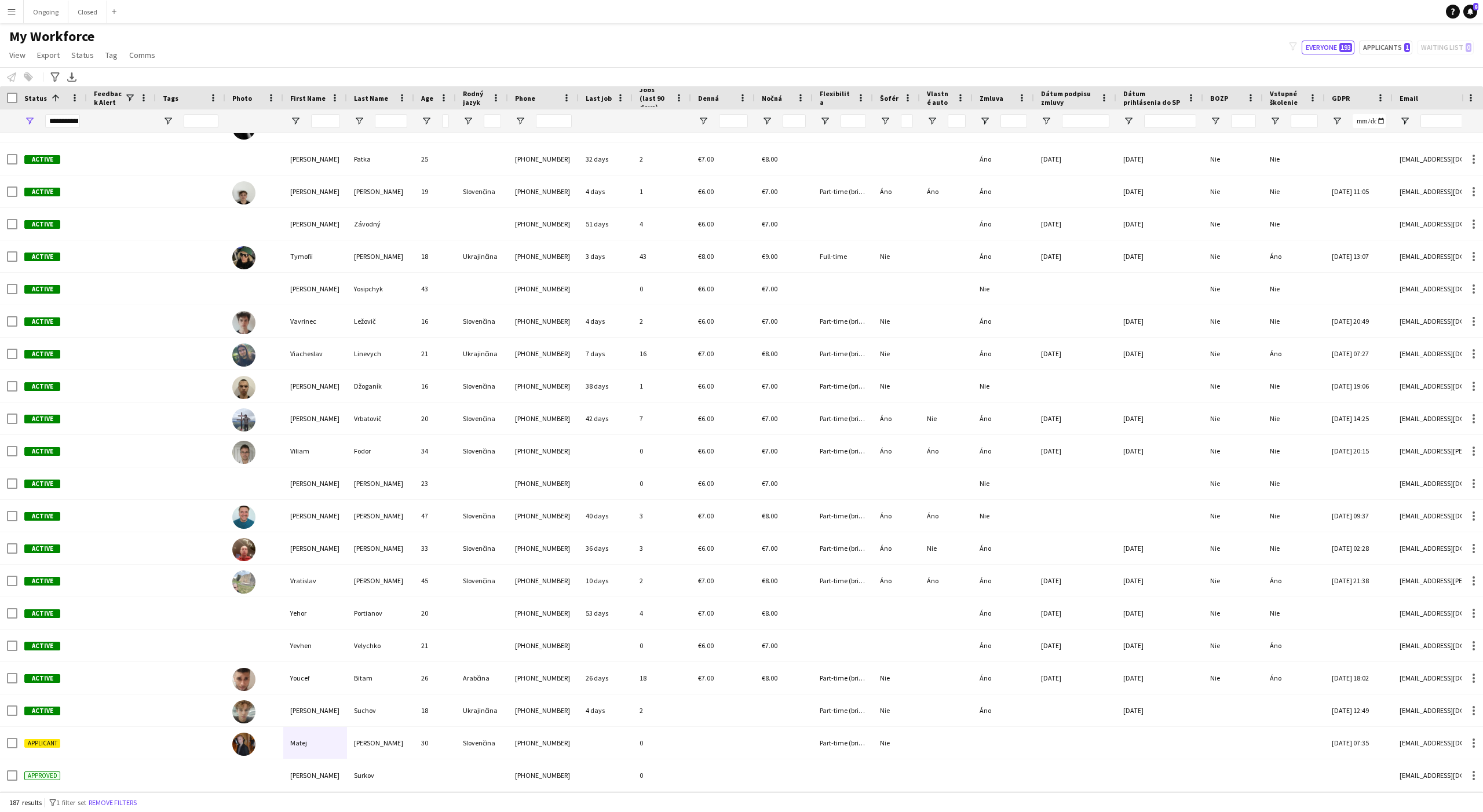
click at [225, 46] on div "My Workforce View Views Default view New view Update view Delete view Edit name…" at bounding box center [742, 48] width 1483 height 39
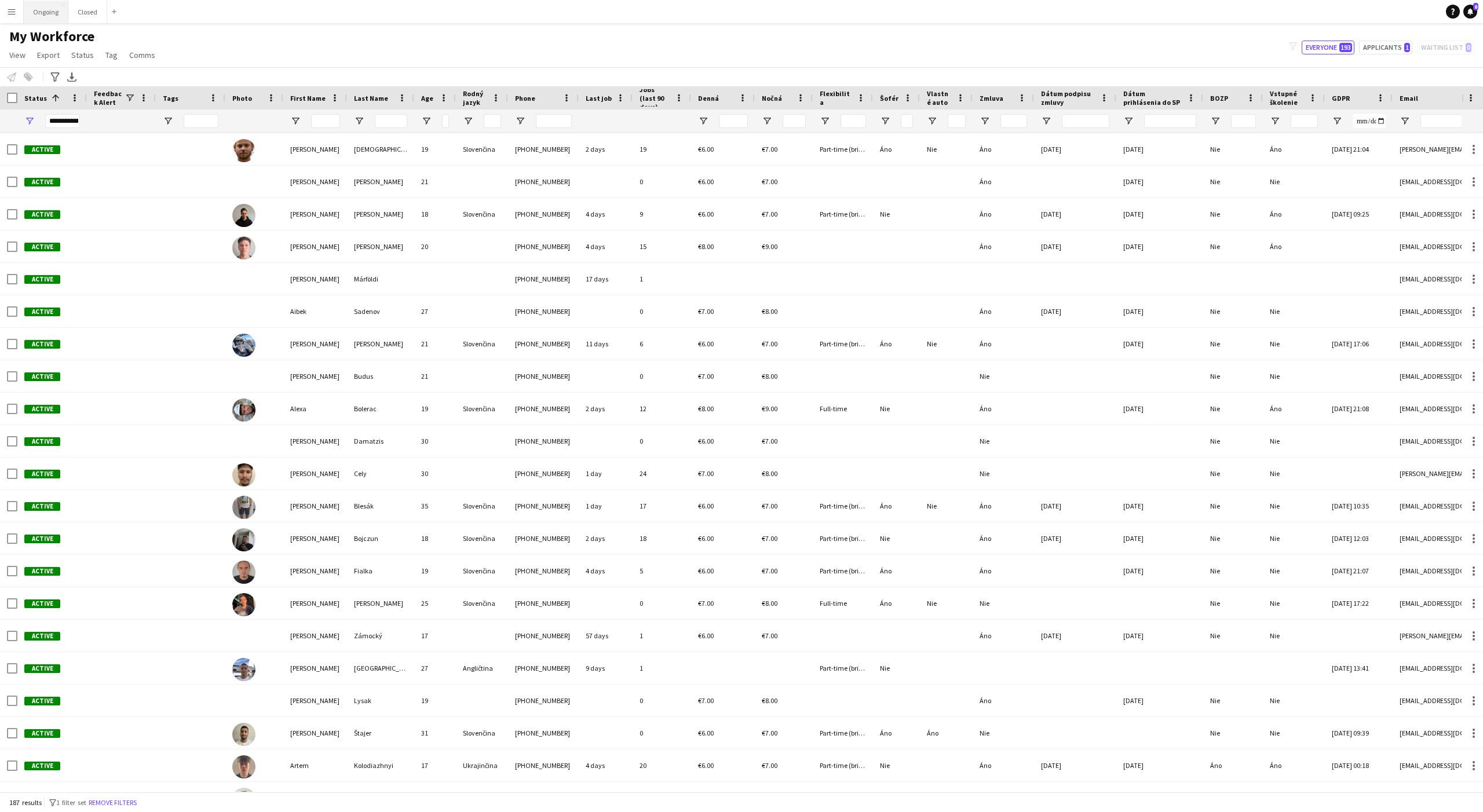
click at [48, 20] on button "Ongoing Close" at bounding box center [46, 12] width 44 height 23
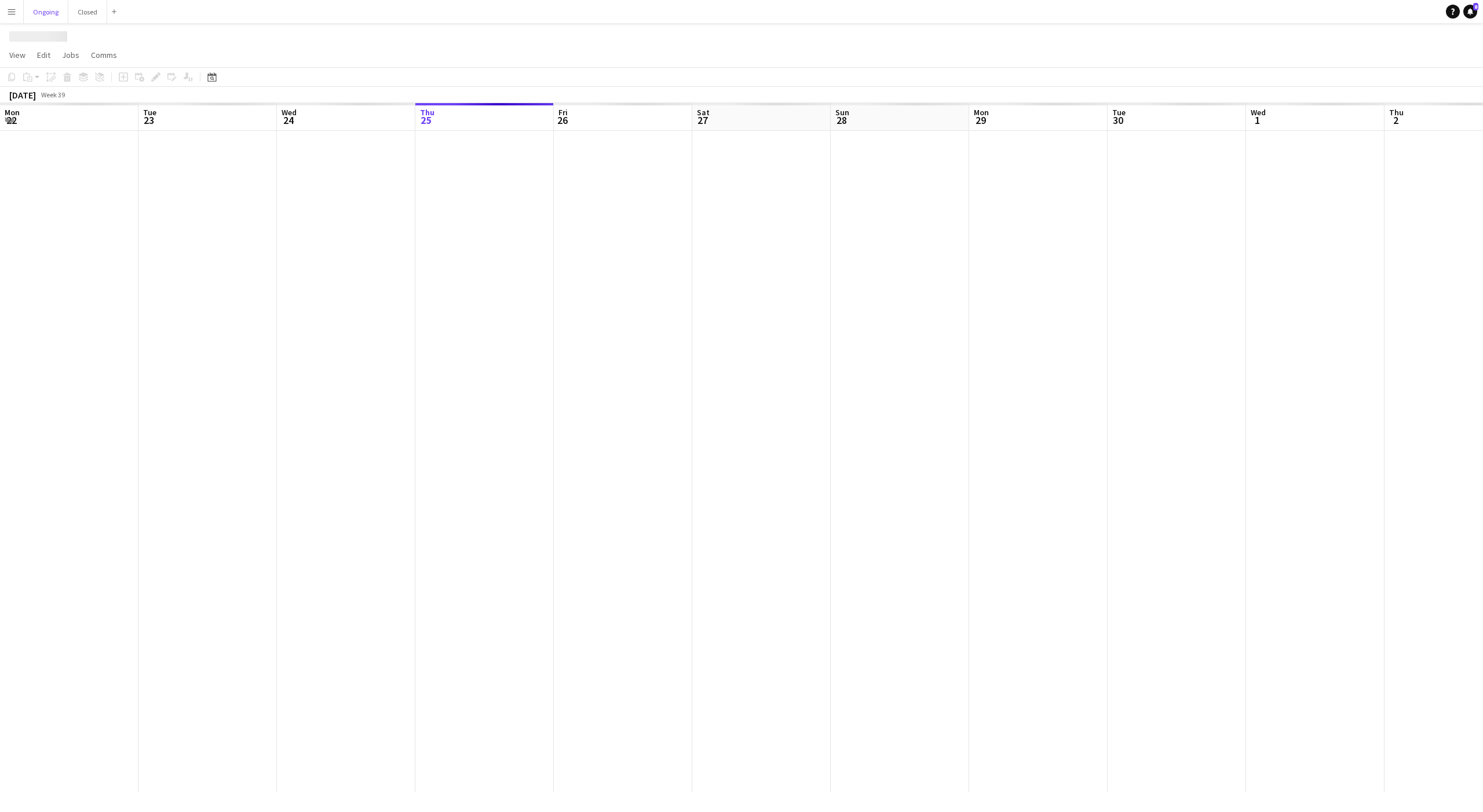
scroll to position [0, 277]
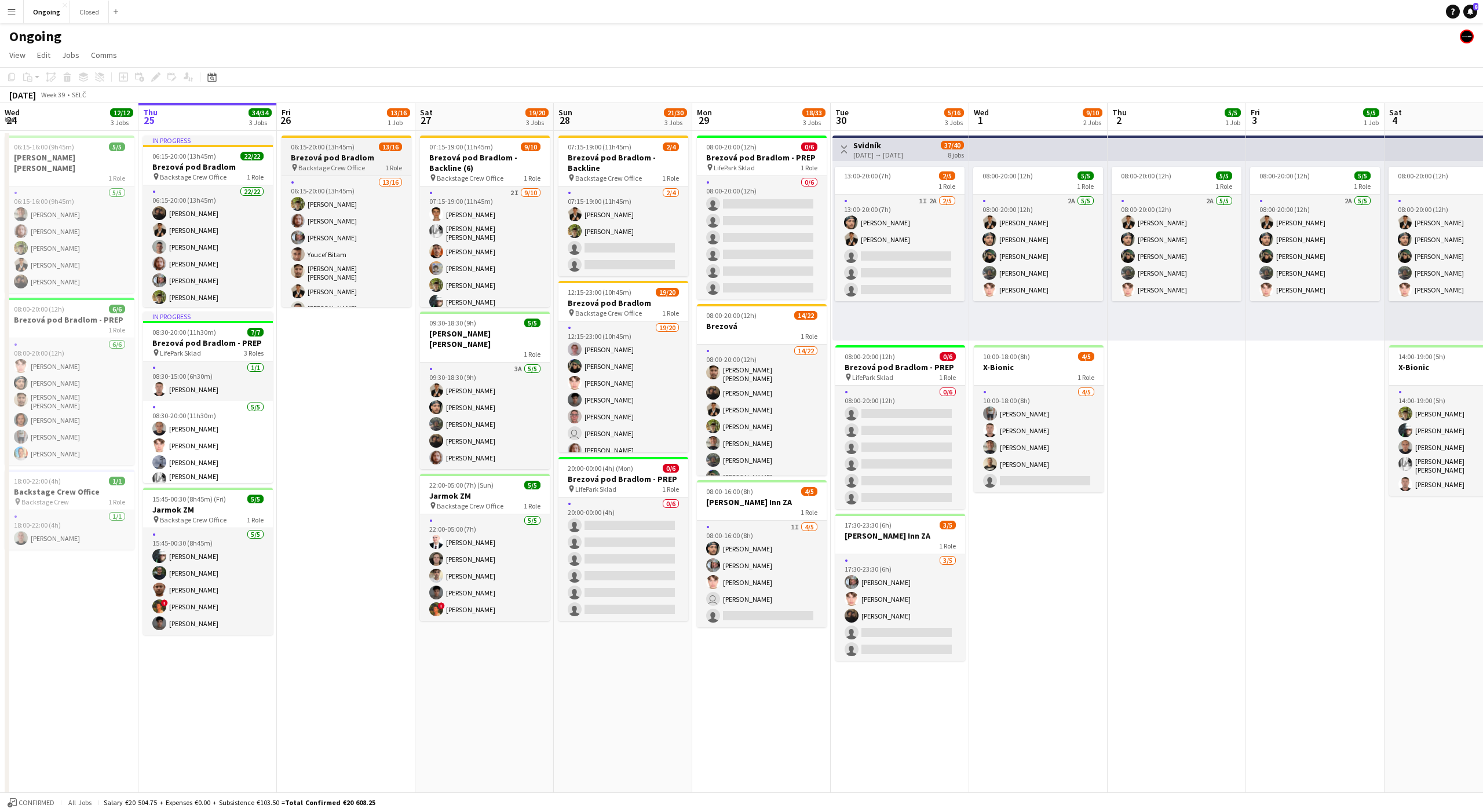
click at [338, 151] on app-job-card "06:15-20:00 (13h45m) 13/16 Brezová pod Bradlom pin Backstage Crew Office 1 Role…" at bounding box center [346, 222] width 130 height 171
click at [156, 82] on div "Edit" at bounding box center [156, 77] width 14 height 14
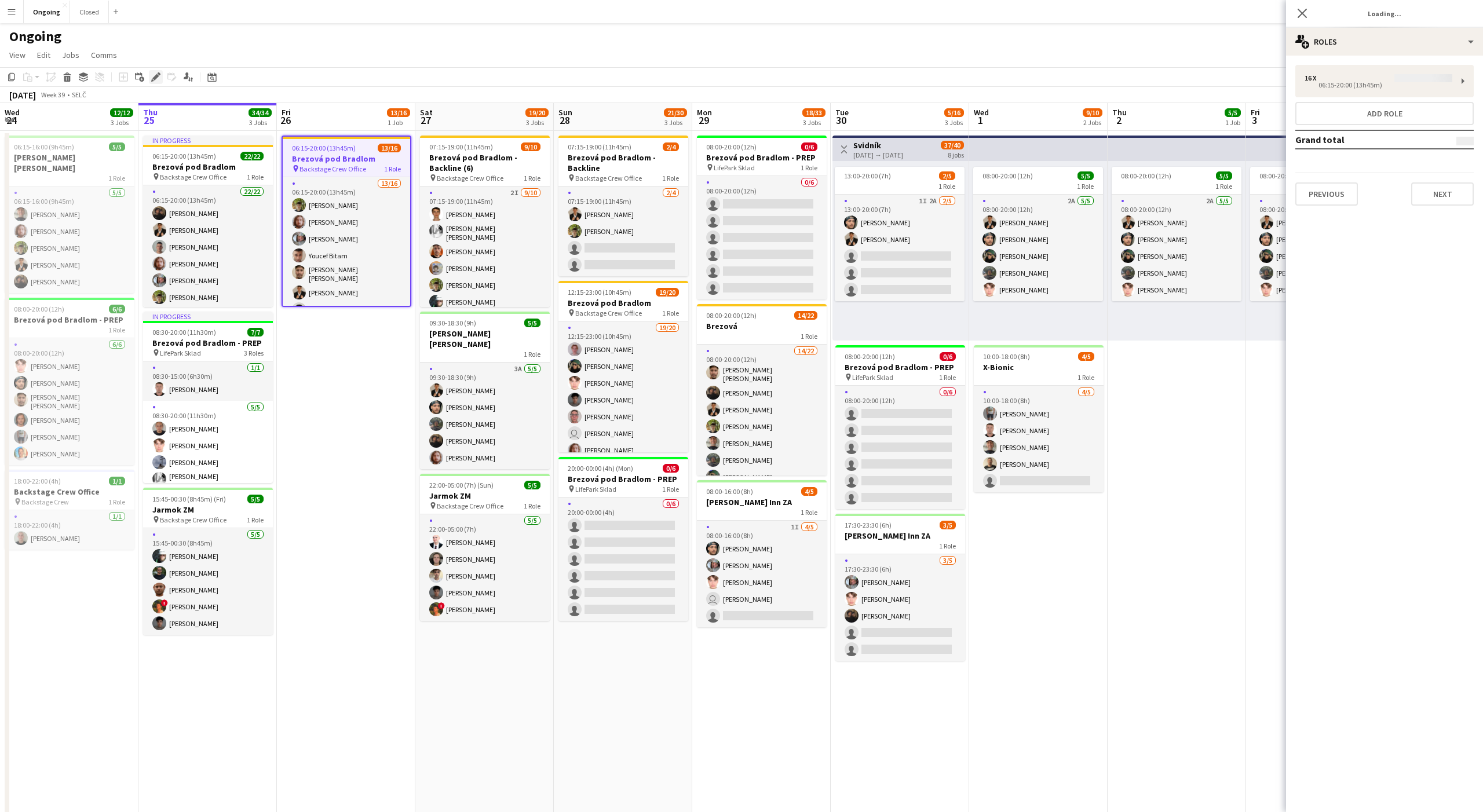
type input "**********"
click at [1362, 46] on div "multiple-users-add Roles" at bounding box center [1385, 42] width 197 height 28
click at [1407, 115] on span "Job Ad" at bounding box center [1405, 114] width 24 height 10
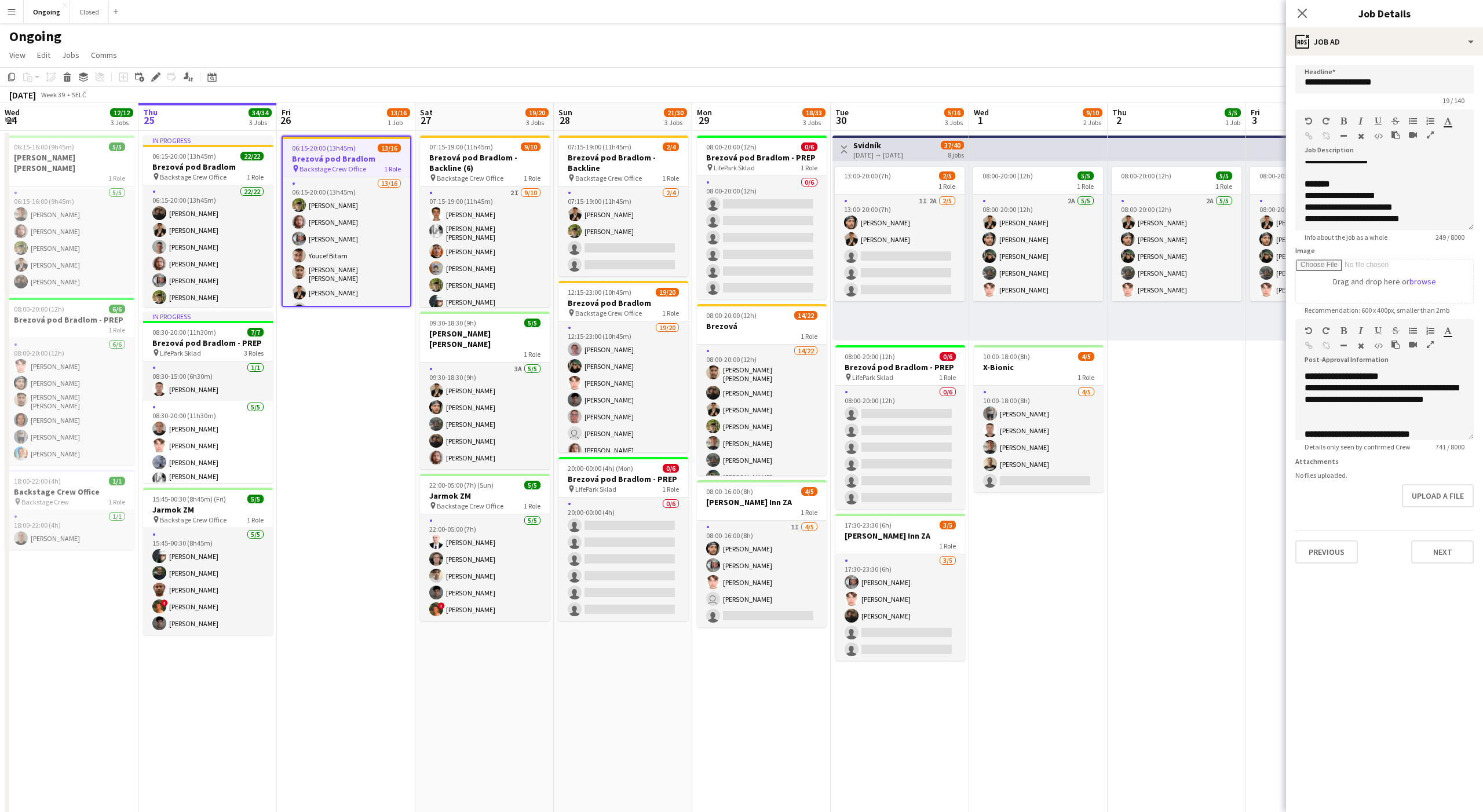
scroll to position [136, 0]
click at [1174, 370] on app-date-cell "08:00-20:00 (12h) 5/5 1 Role 2A [DATE] 08:00-20:00 (12h) [PERSON_NAME] [PERSON_…" at bounding box center [1177, 547] width 138 height 834
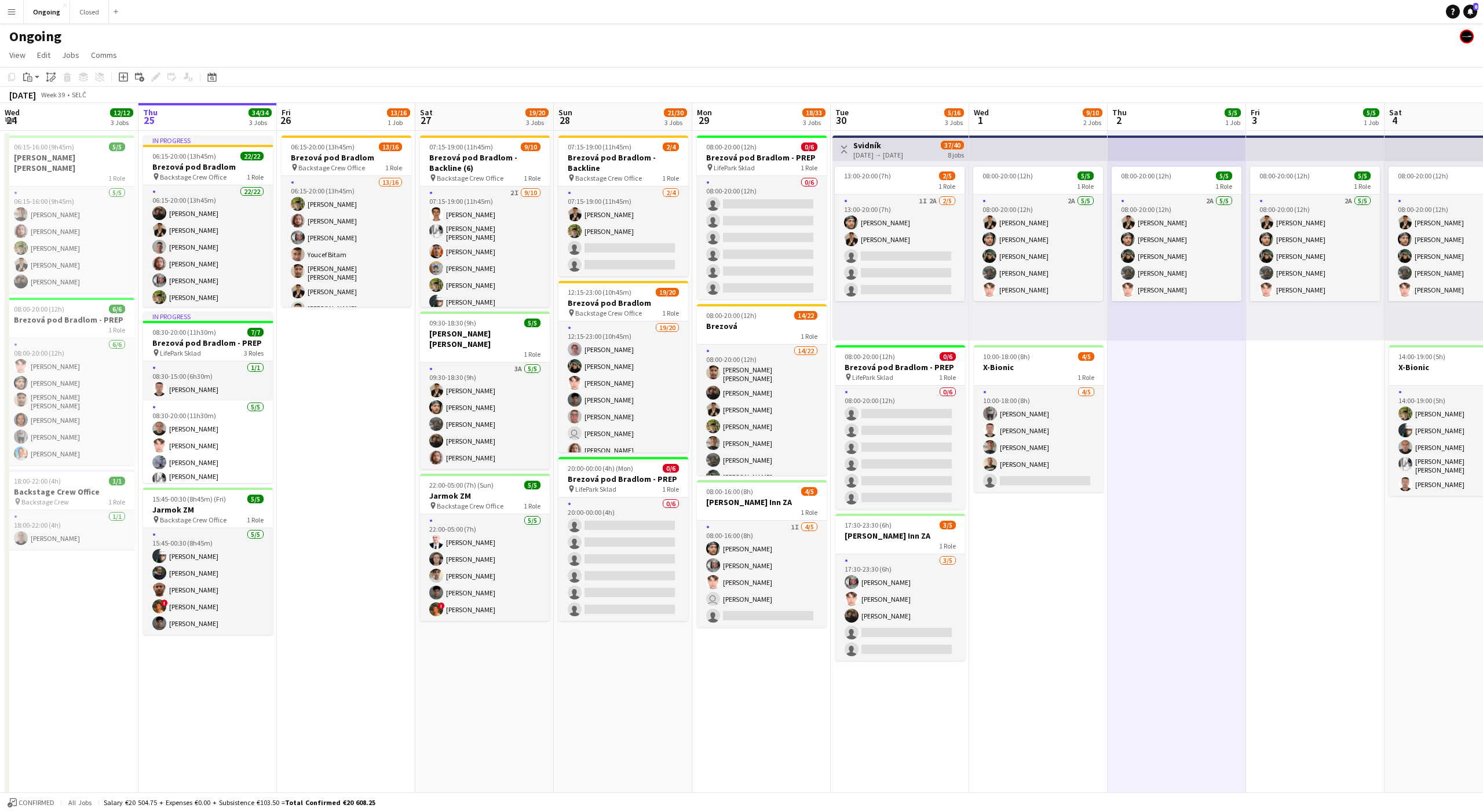
click at [1174, 365] on app-date-cell "08:00-20:00 (12h) 5/5 1 Role 2A [DATE] 08:00-20:00 (12h) [PERSON_NAME] [PERSON_…" at bounding box center [1177, 547] width 138 height 834
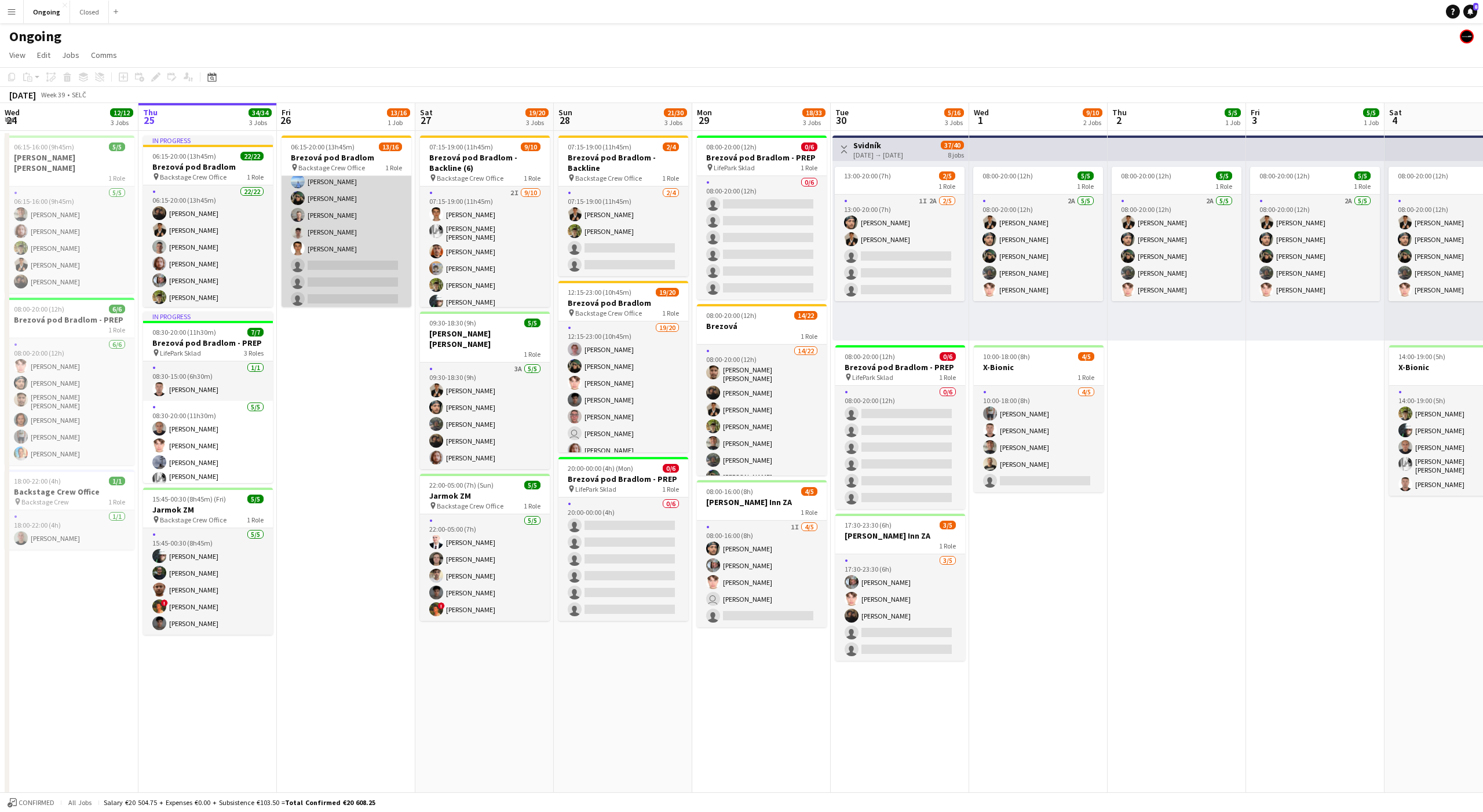
scroll to position [0, 0]
click at [338, 324] on app-date-cell "06:15-20:00 (13h45m) 13/16 Brezová pod Bradlom pin Backstage Crew Office 1 Role…" at bounding box center [346, 547] width 138 height 834
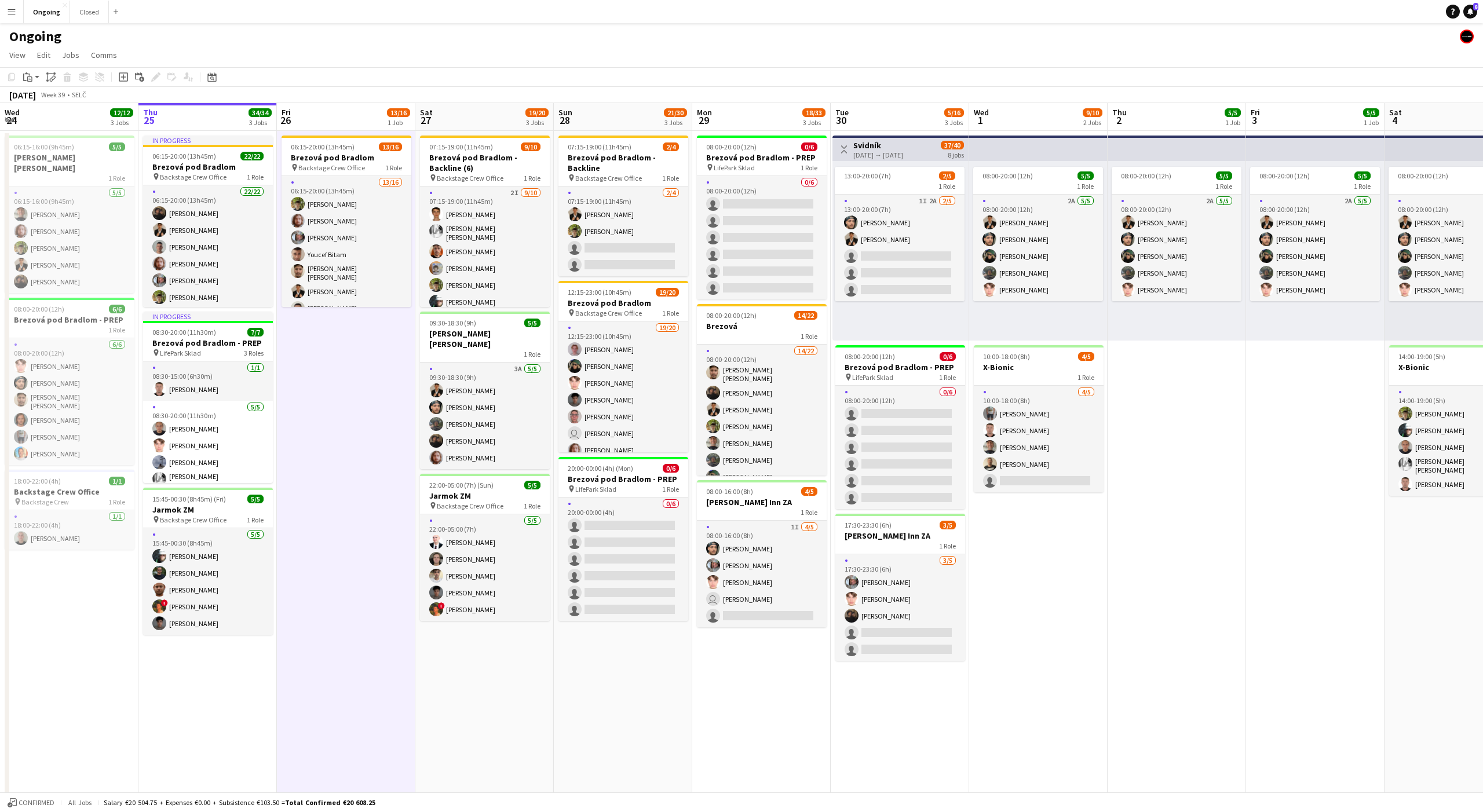
click at [340, 329] on app-date-cell "06:15-20:00 (13h45m) 13/16 Brezová pod Bradlom pin Backstage Crew Office 1 Role…" at bounding box center [346, 547] width 138 height 834
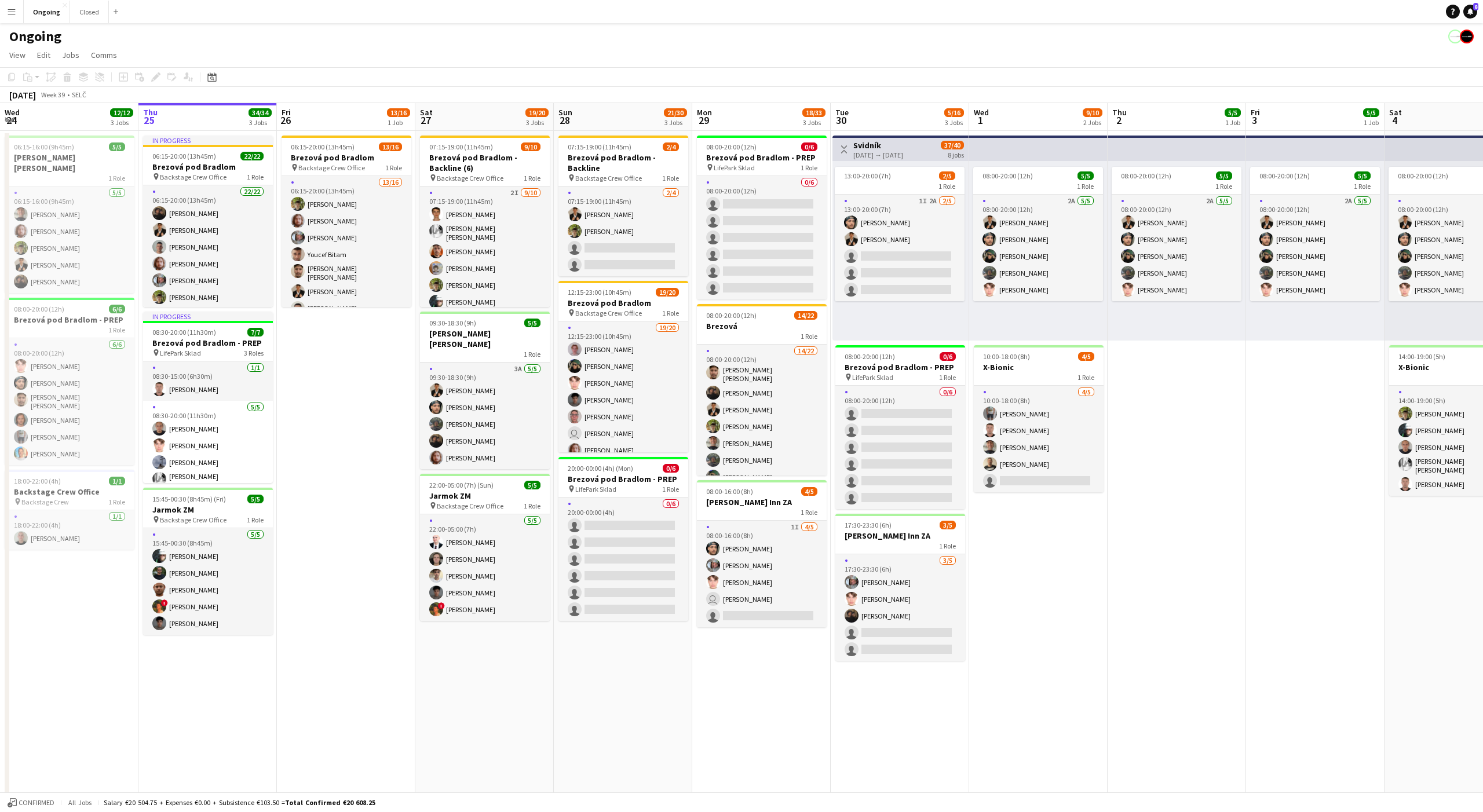
click at [349, 328] on app-date-cell "06:15-20:00 (13h45m) 13/16 Brezová pod Bradlom pin Backstage Crew Office 1 Role…" at bounding box center [346, 547] width 138 height 834
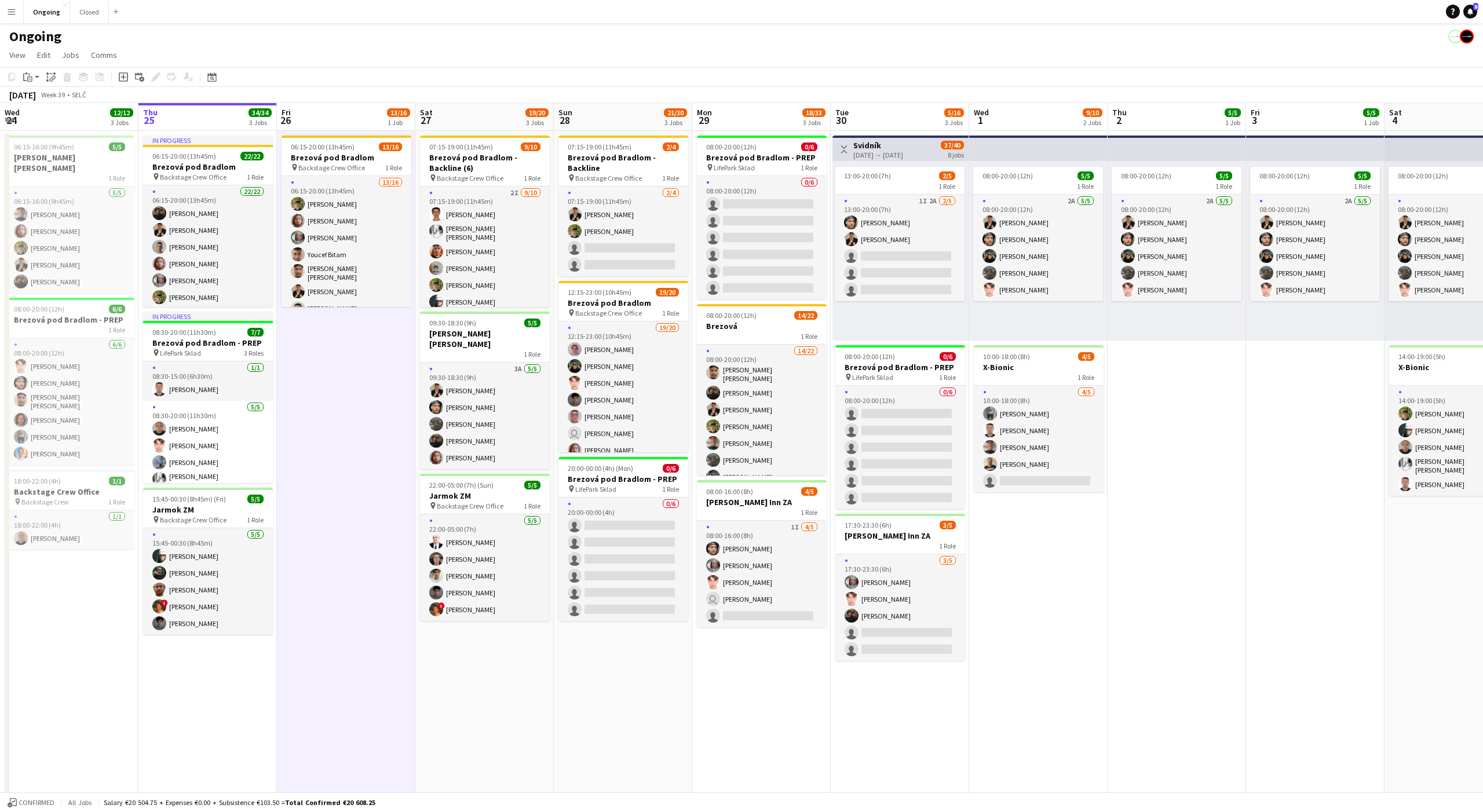
click at [340, 327] on app-date-cell "06:15-20:00 (13h45m) 13/16 Brezová pod Bradlom pin Backstage Crew Office 1 Role…" at bounding box center [346, 547] width 138 height 834
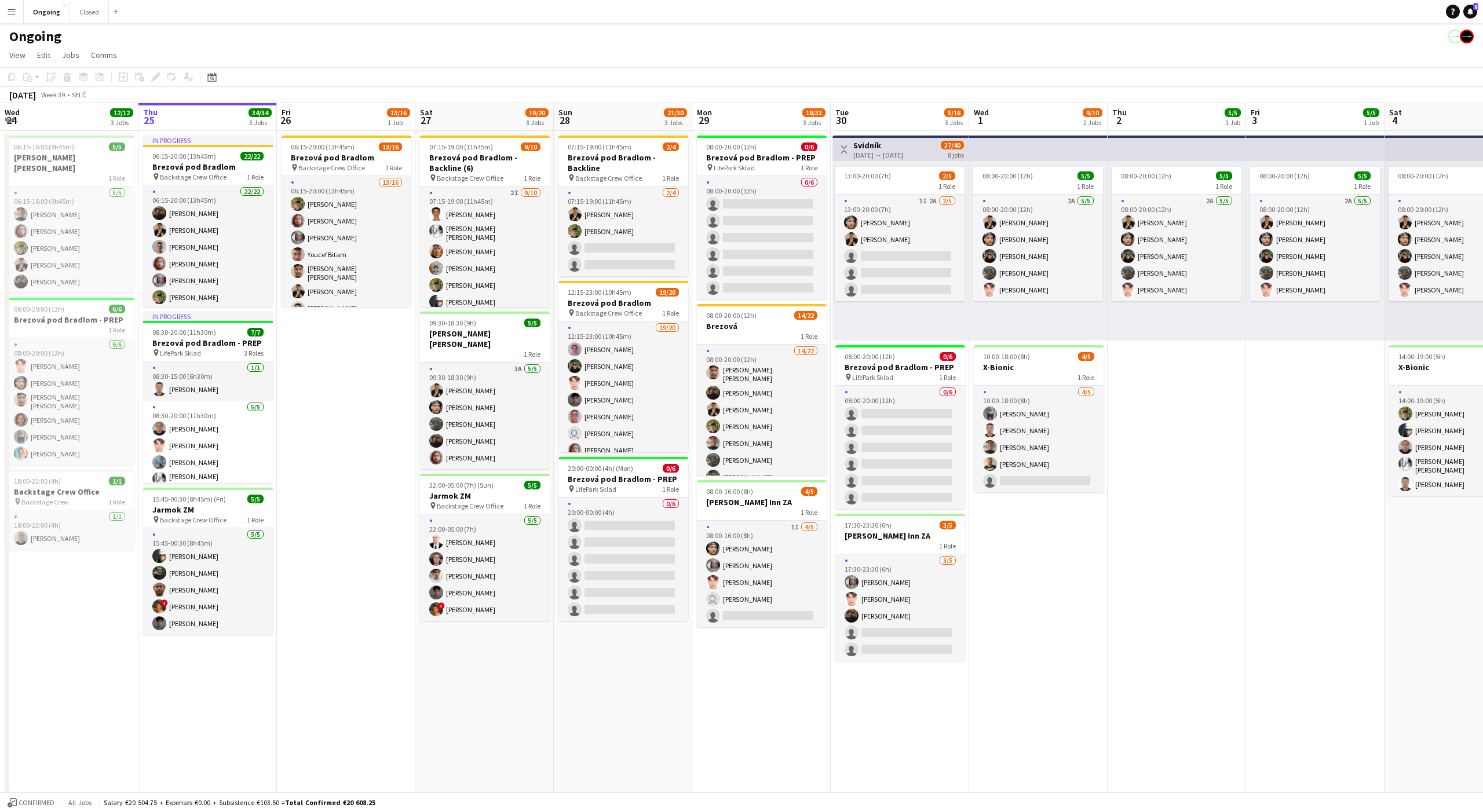
click at [353, 332] on app-date-cell "06:15-20:00 (13h45m) 13/16 Brezová pod Bradlom pin Backstage Crew Office 1 Role…" at bounding box center [346, 547] width 138 height 834
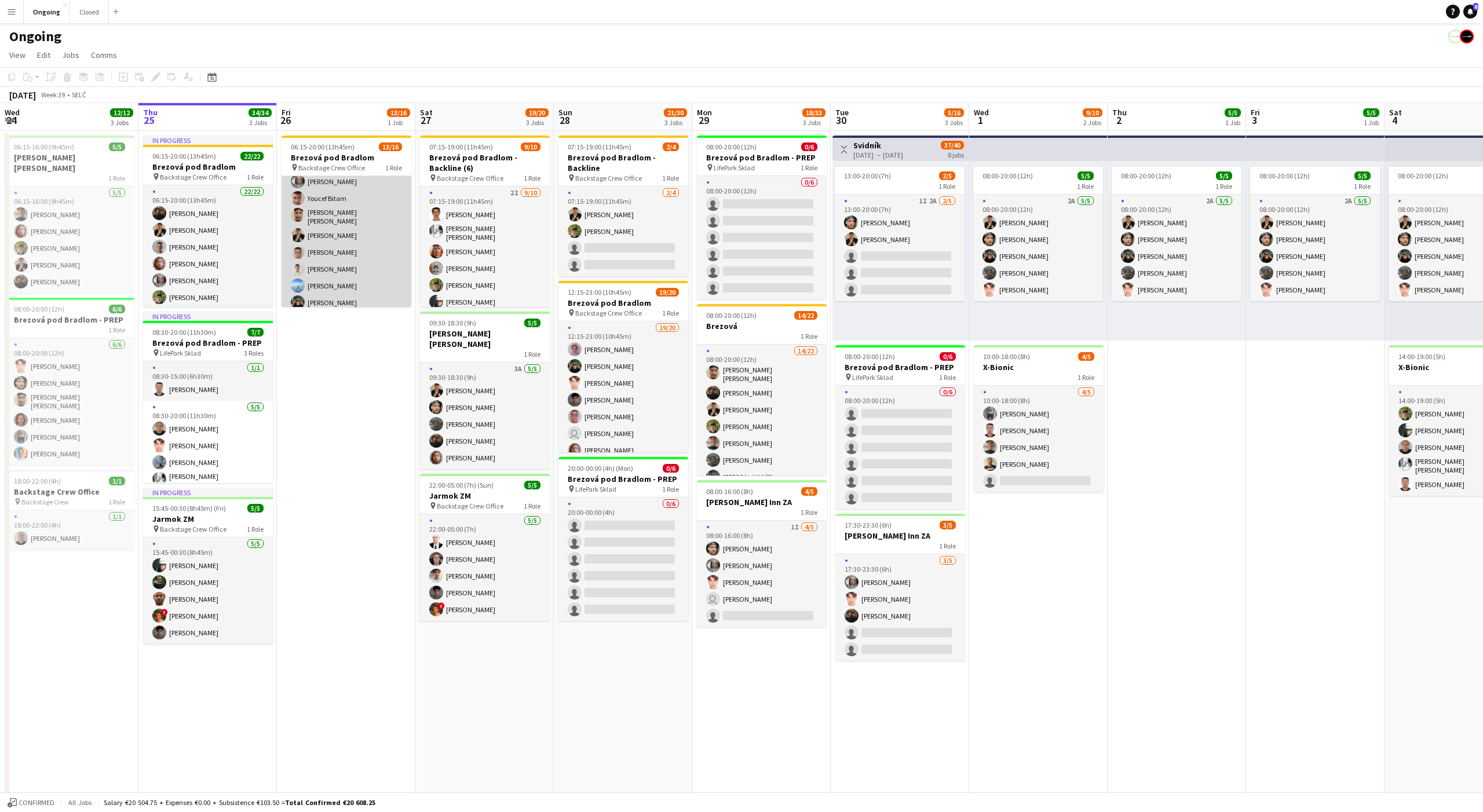
click at [342, 213] on app-card-role "13/16 06:15-20:00 (13h45m) [PERSON_NAME] [PERSON_NAME] [PERSON_NAME] Youcef Bit…" at bounding box center [346, 267] width 130 height 295
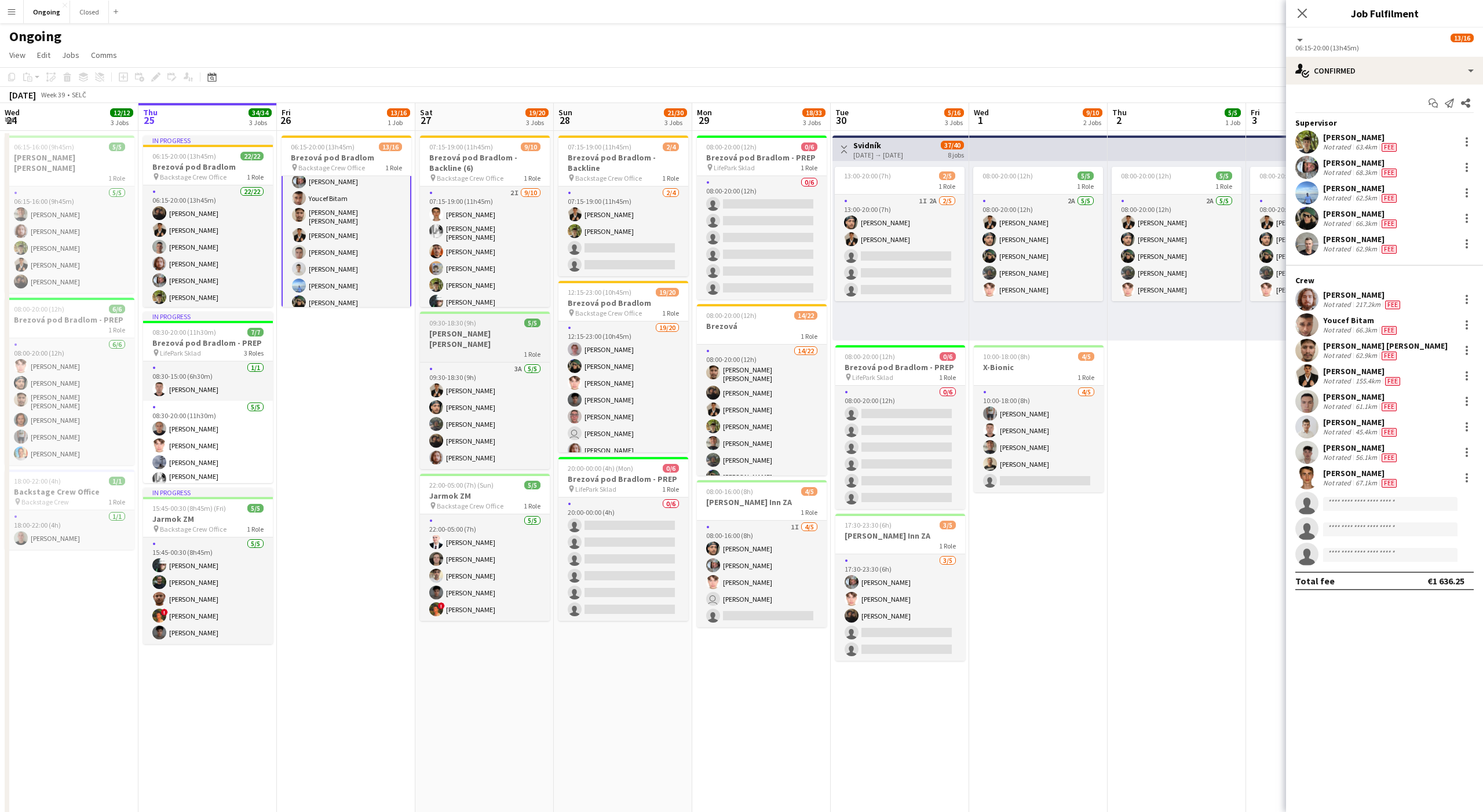
click at [474, 349] on div "1 Role" at bounding box center [485, 354] width 130 height 10
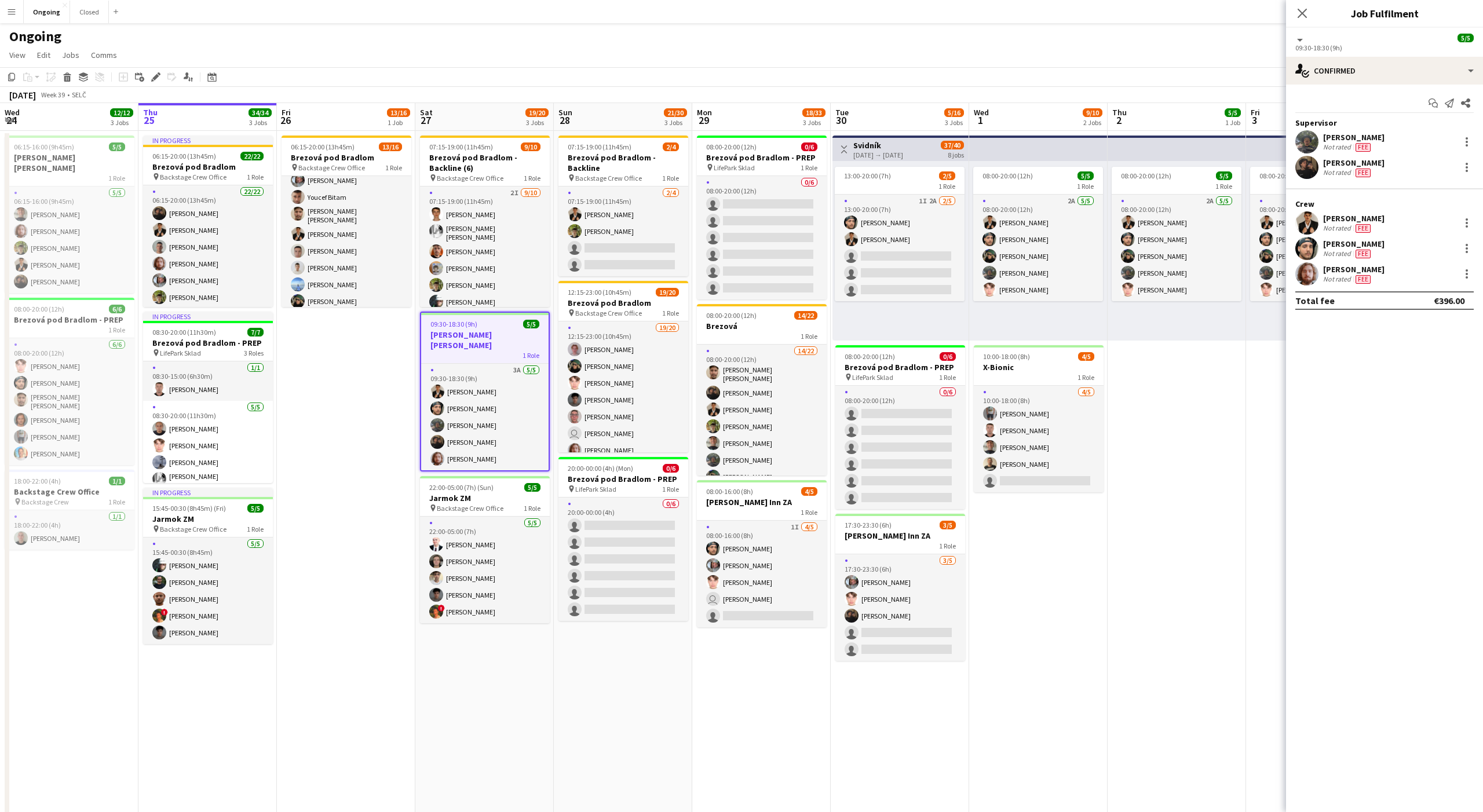
scroll to position [57, 0]
click at [1365, 65] on div "single-neutral-actions-check-2 Confirmed" at bounding box center [1385, 70] width 197 height 28
click at [1408, 190] on span "Applicants" at bounding box center [1411, 189] width 36 height 10
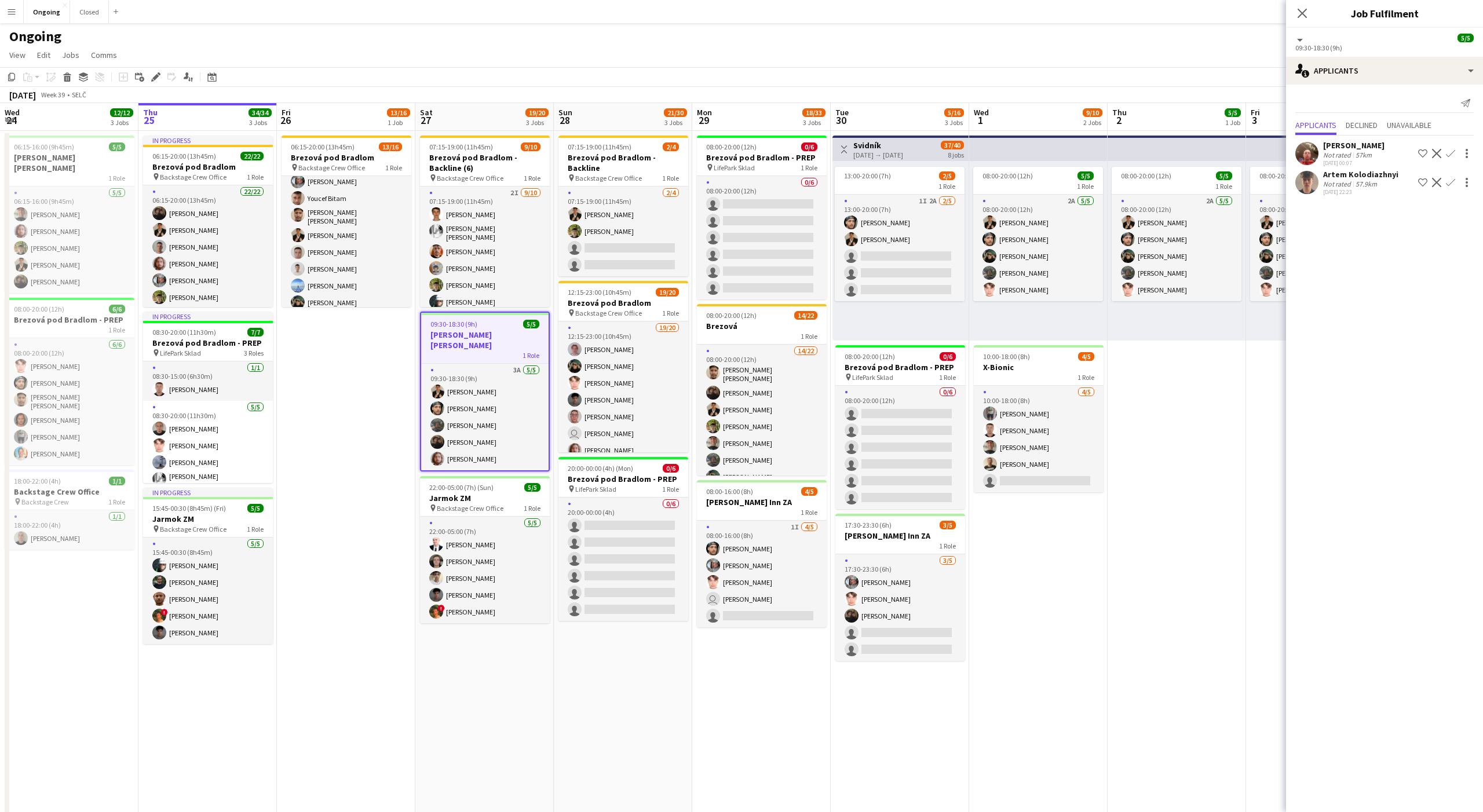
click at [379, 372] on app-date-cell "06:15-20:00 (13h45m) 13/16 Brezová pod Bradlom pin Backstage Crew Office 1 Role…" at bounding box center [346, 547] width 138 height 834
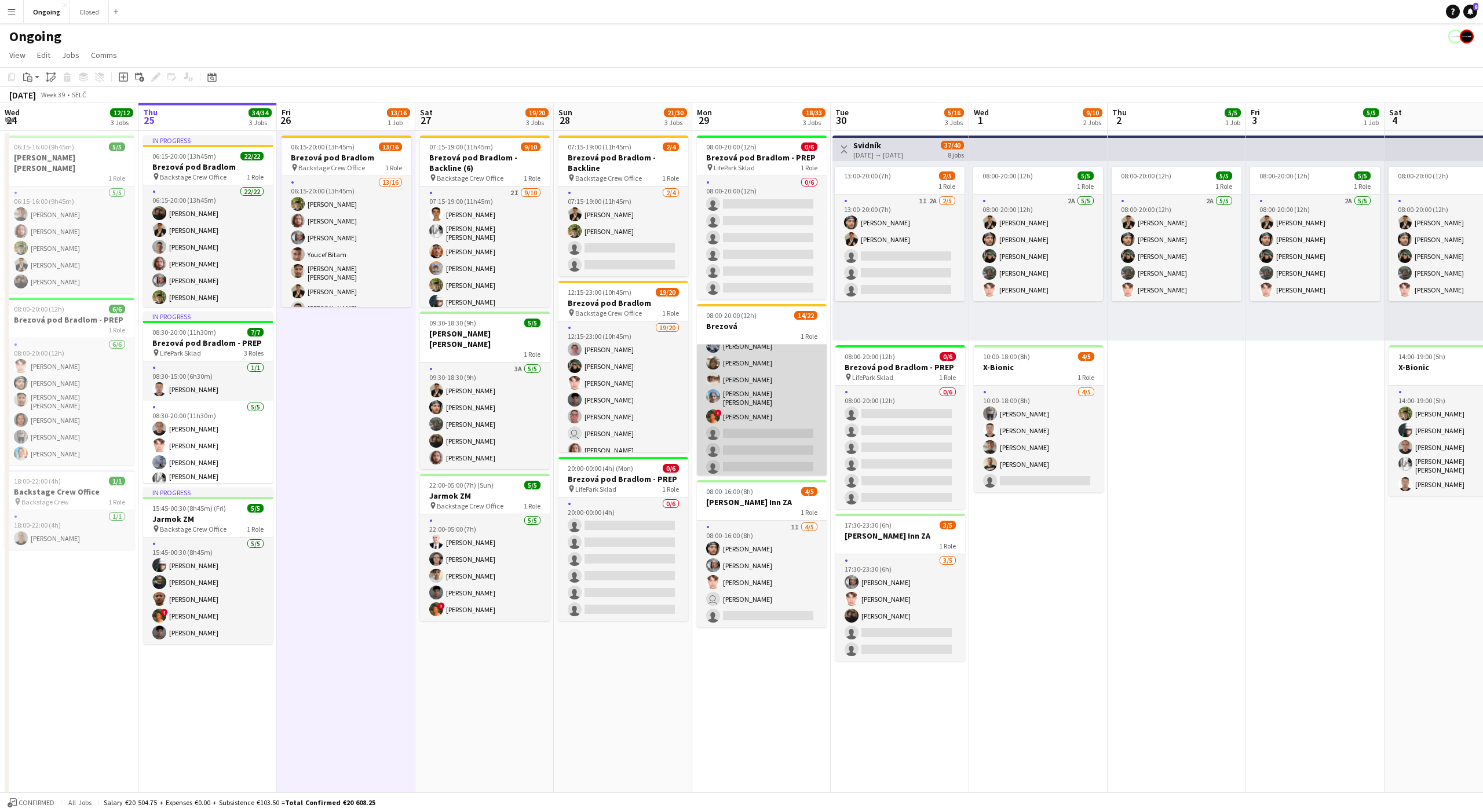
scroll to position [182, 0]
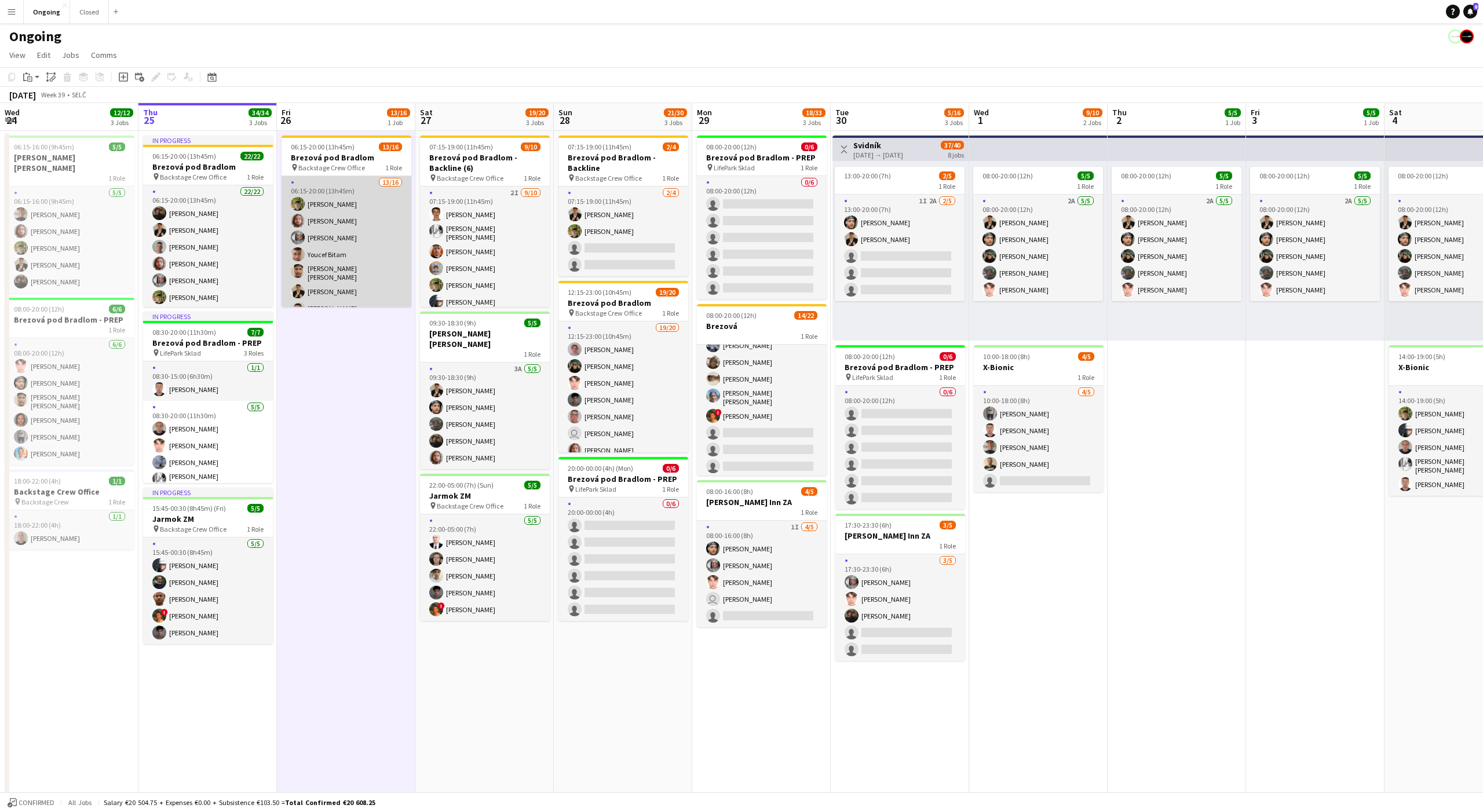
click at [372, 222] on app-card-role "13/16 06:15-20:00 (13h45m) [PERSON_NAME] [PERSON_NAME] [PERSON_NAME] Youcef Bit…" at bounding box center [346, 323] width 130 height 295
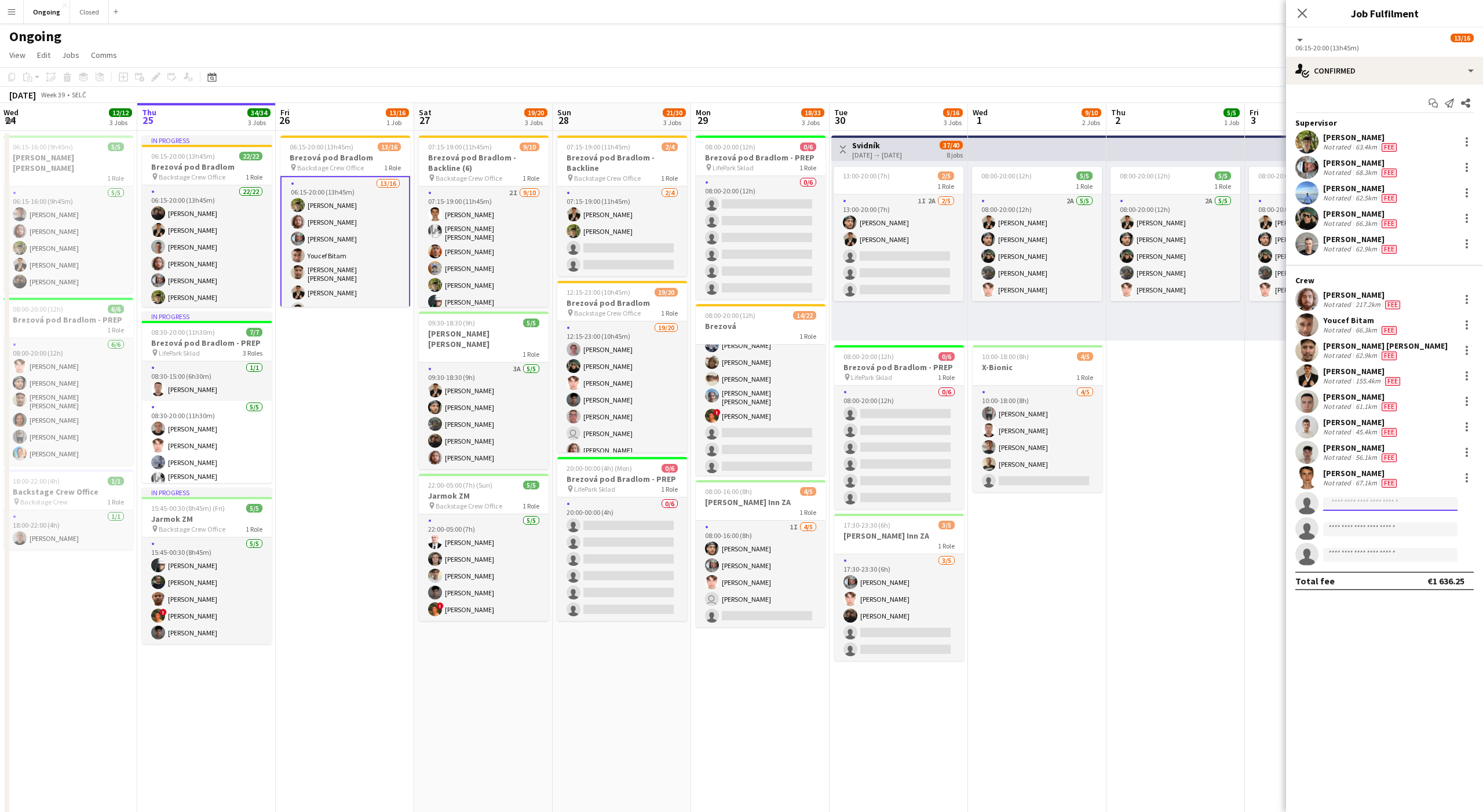
click at [1366, 503] on input at bounding box center [1390, 504] width 135 height 14
type input "*******"
click at [1367, 524] on span "[PERSON_NAME]" at bounding box center [1366, 520] width 67 height 10
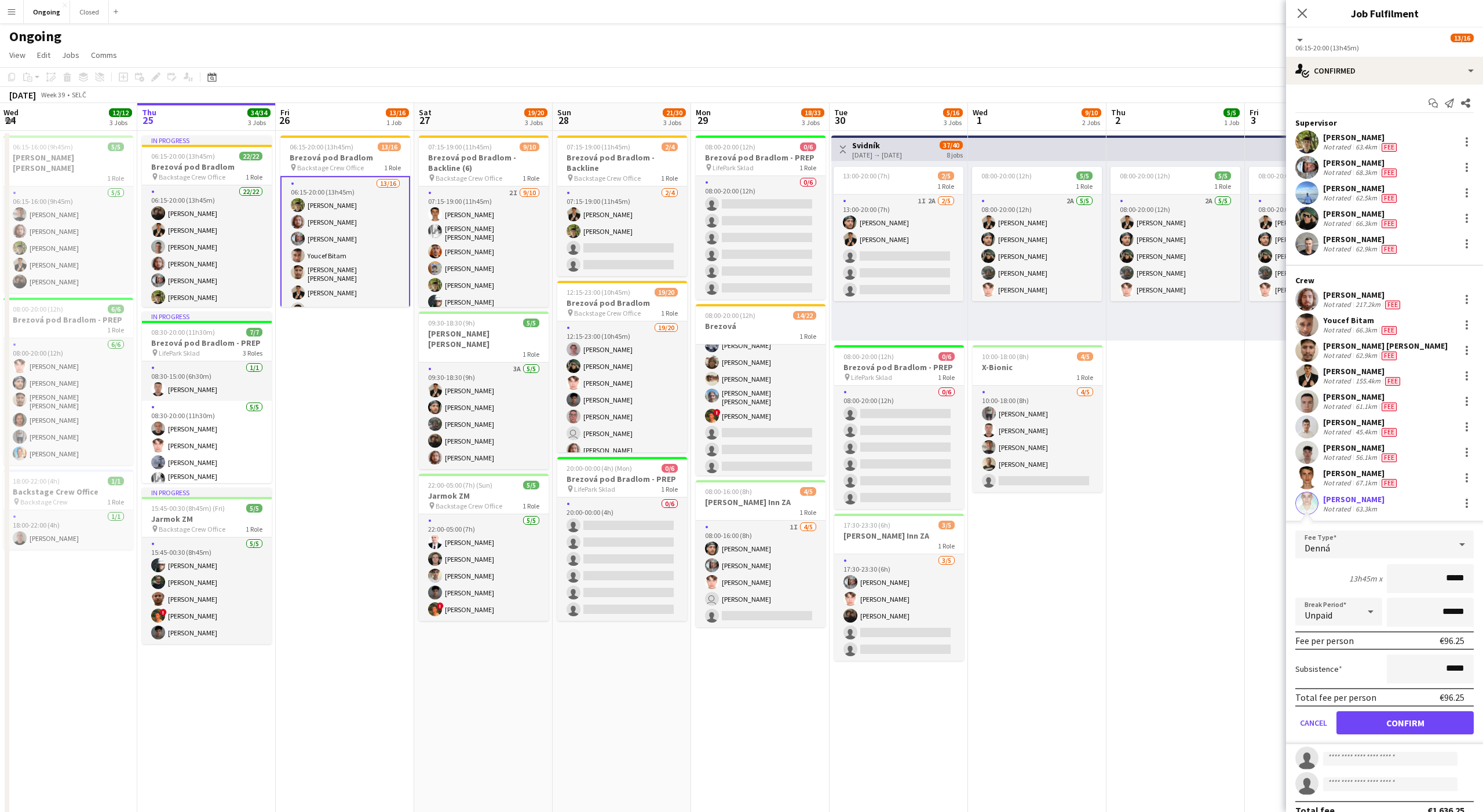
click at [1454, 574] on input "*****" at bounding box center [1430, 579] width 87 height 29
type input "***"
click at [1403, 723] on button "Confirm" at bounding box center [1405, 722] width 137 height 23
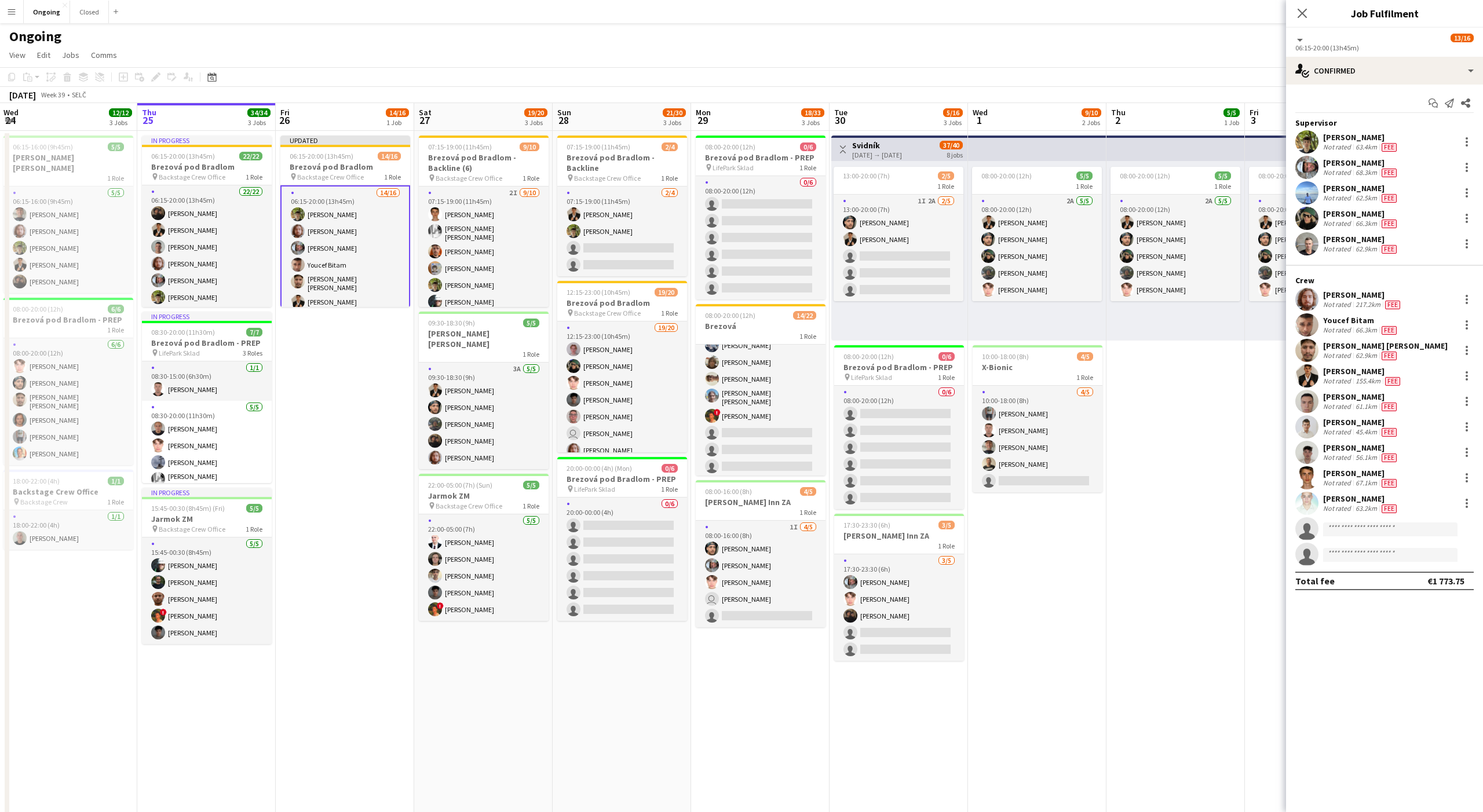
click at [1187, 587] on app-date-cell "08:00-20:00 (12h) 5/5 1 Role 2A [DATE] 08:00-20:00 (12h) [PERSON_NAME] [PERSON_…" at bounding box center [1176, 547] width 138 height 834
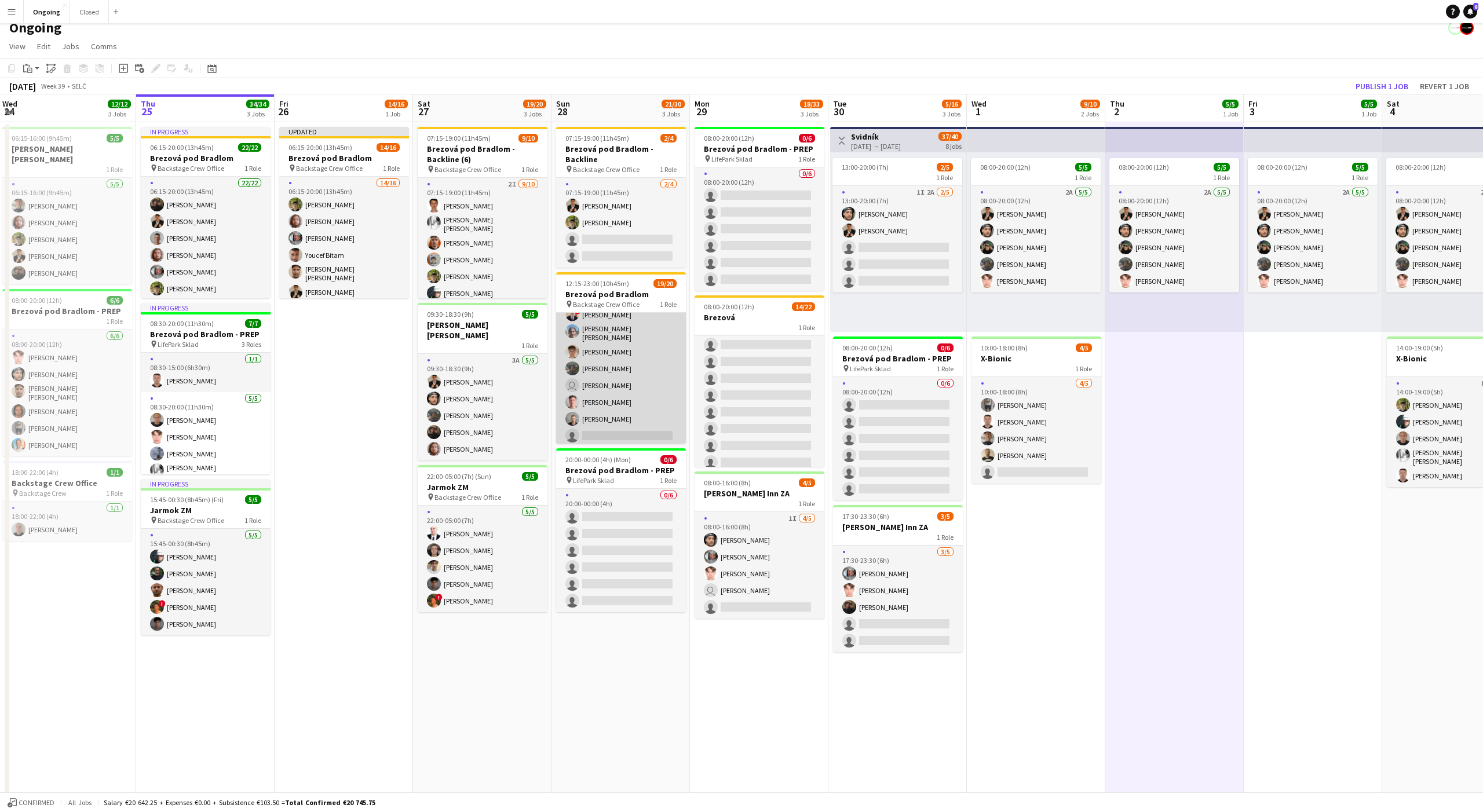
scroll to position [0, 0]
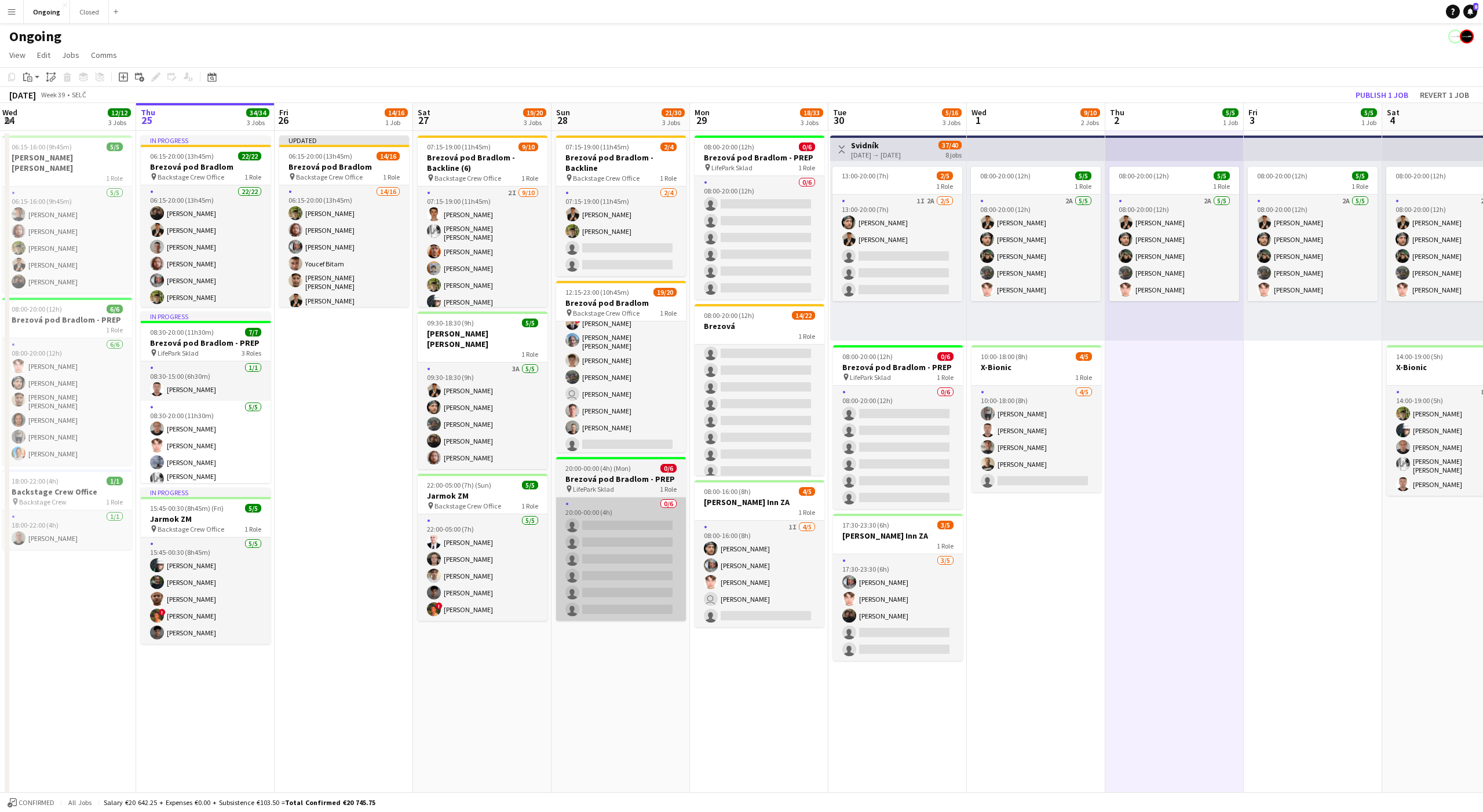
click at [615, 513] on app-card-role "0/6 20:00-00:00 (4h) single-neutral-actions single-neutral-actions single-neutr…" at bounding box center [621, 559] width 130 height 123
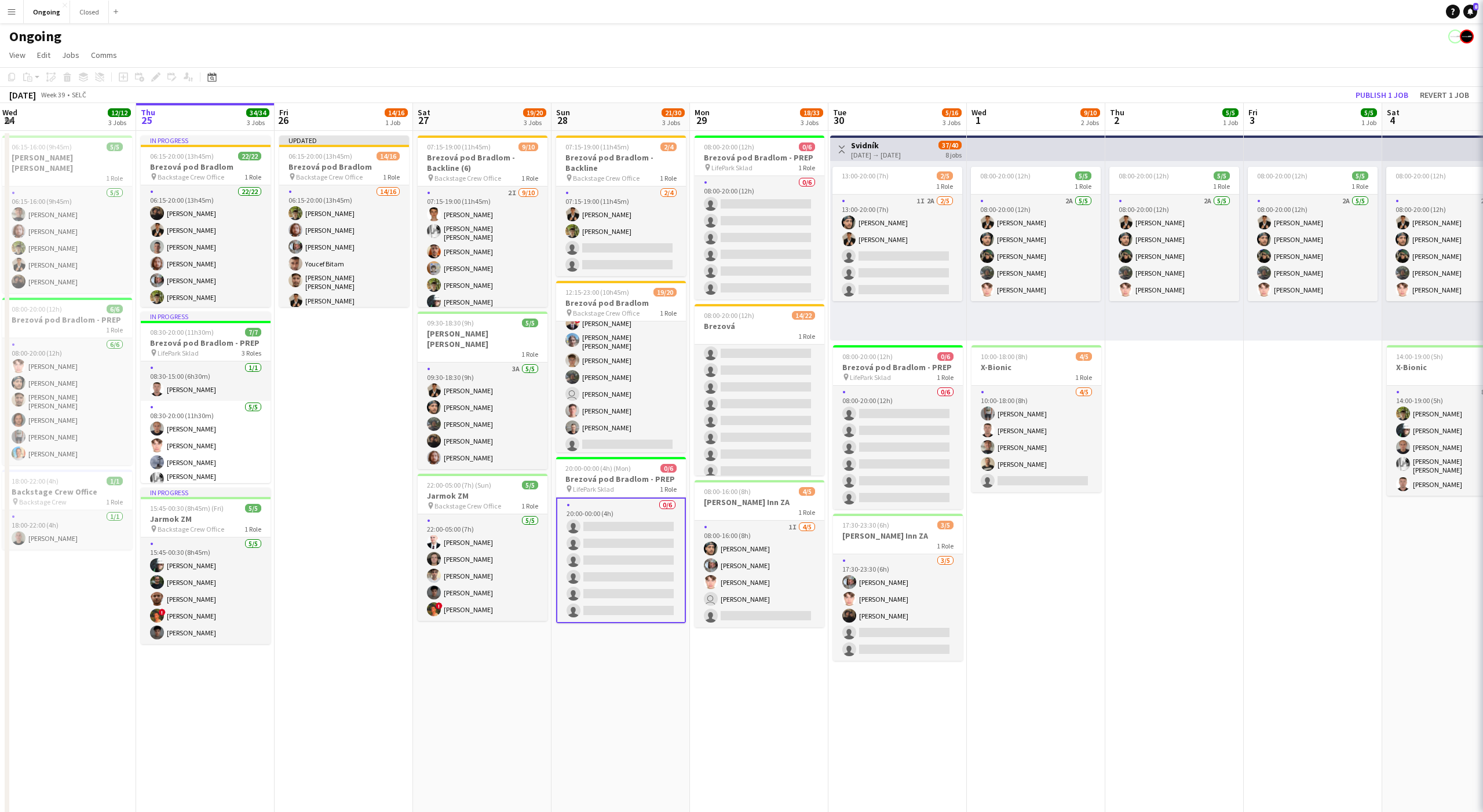
scroll to position [0, 280]
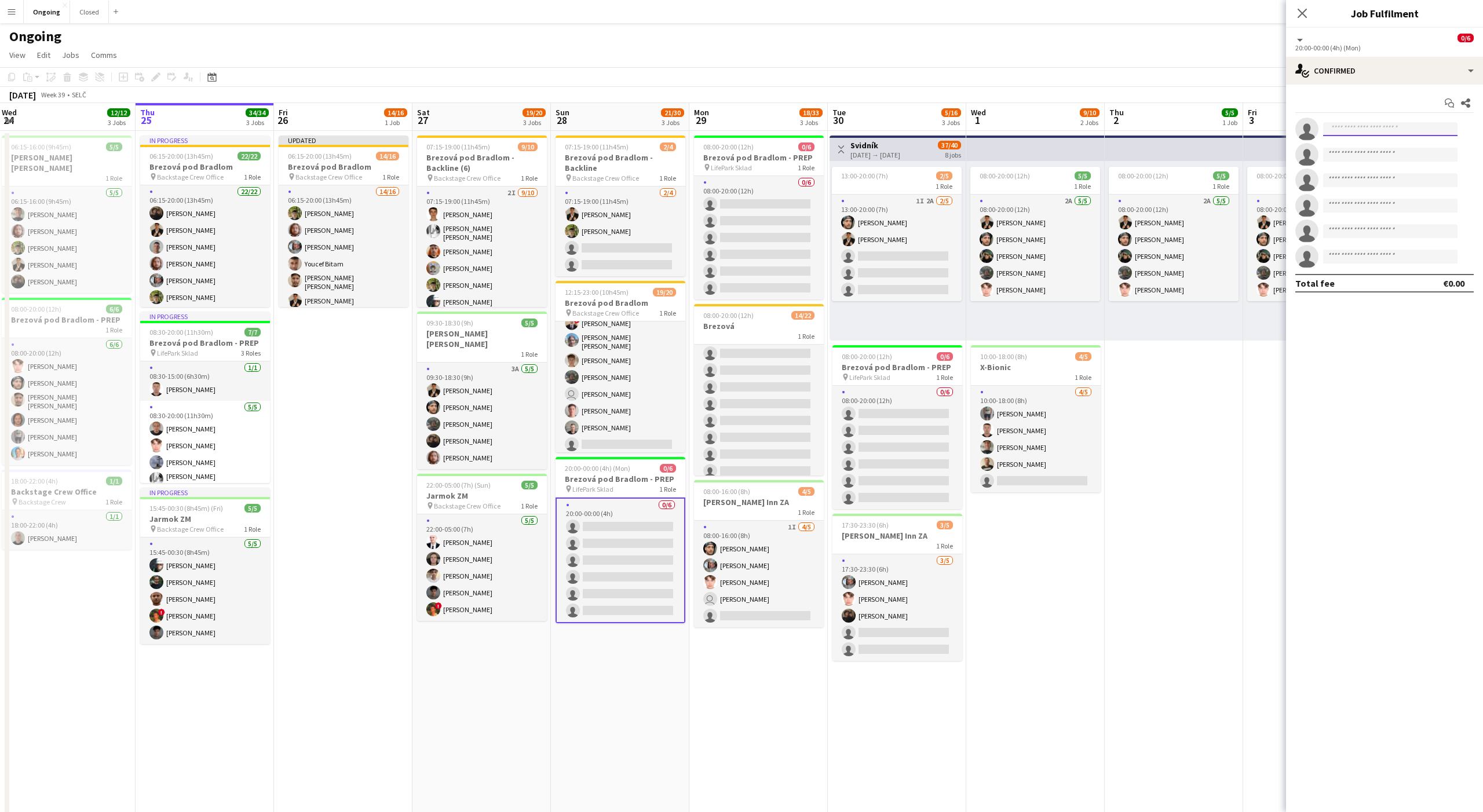
click at [1333, 129] on input at bounding box center [1390, 130] width 135 height 14
type input "*****"
click at [1383, 156] on span "[EMAIL_ADDRESS][DOMAIN_NAME]" at bounding box center [1390, 155] width 116 height 10
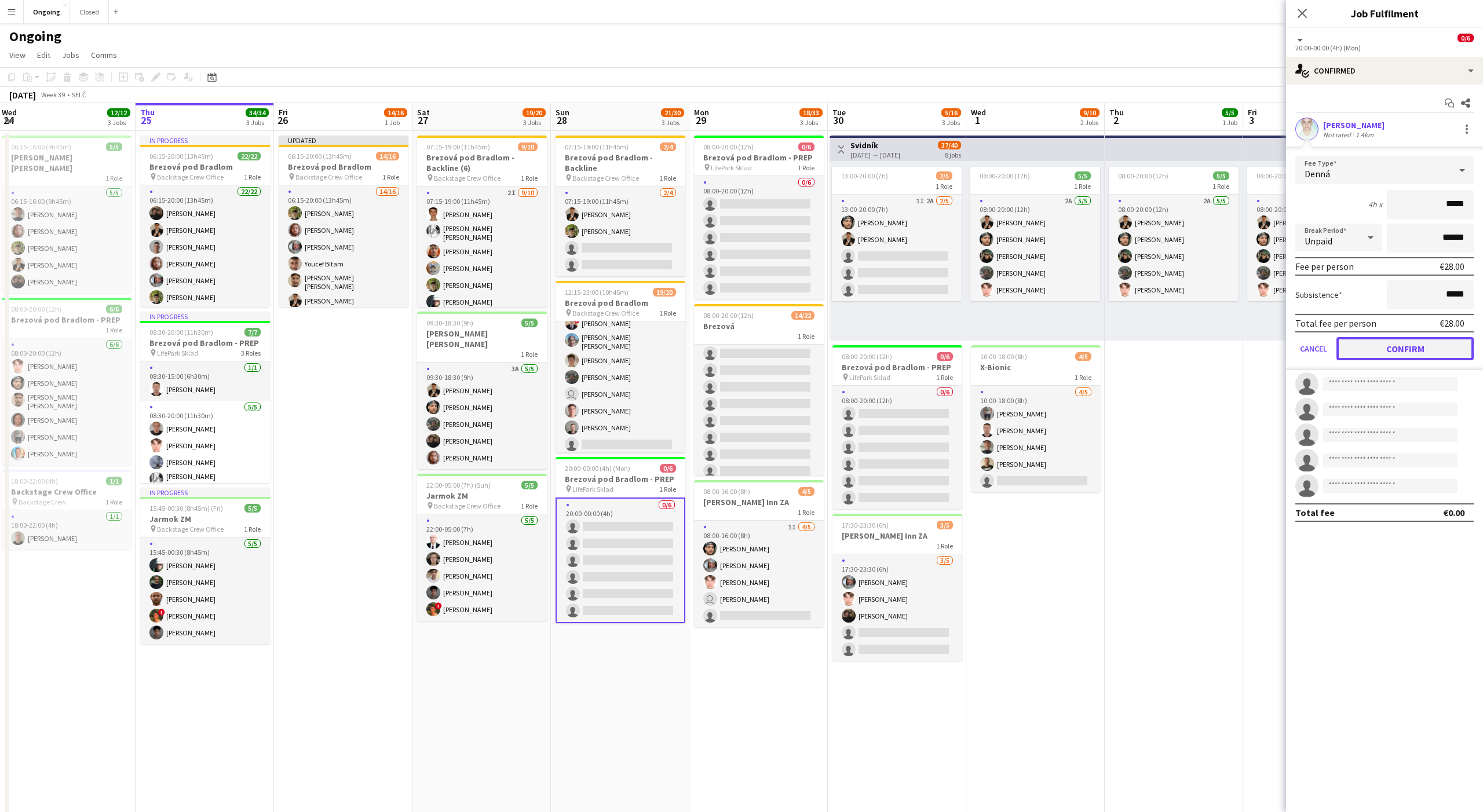
click at [1397, 349] on button "Confirm" at bounding box center [1405, 349] width 137 height 23
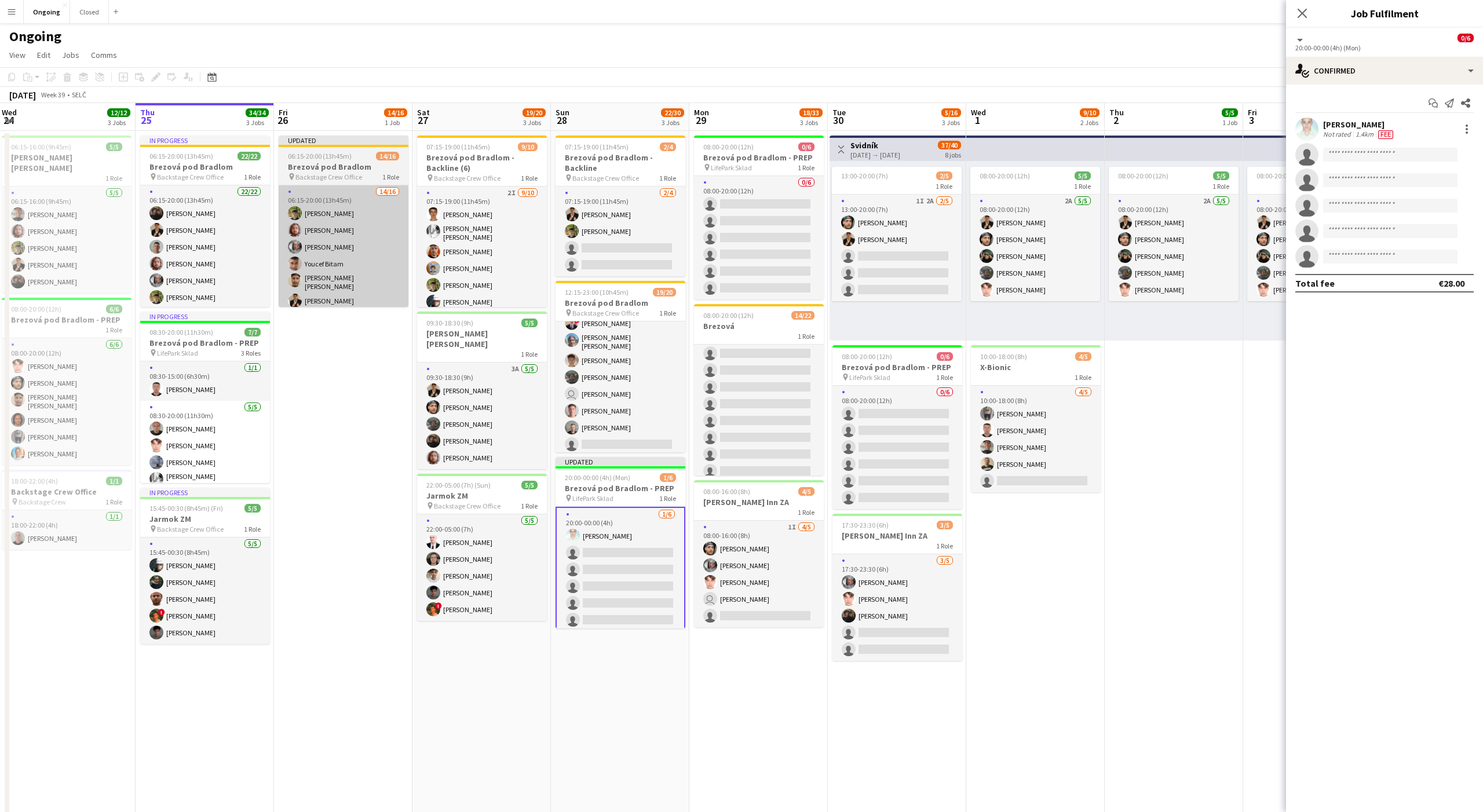
click at [379, 257] on app-card-role "14/16 06:15-20:00 (13h45m) [PERSON_NAME] [PERSON_NAME] [PERSON_NAME] Youcef Bit…" at bounding box center [343, 333] width 130 height 295
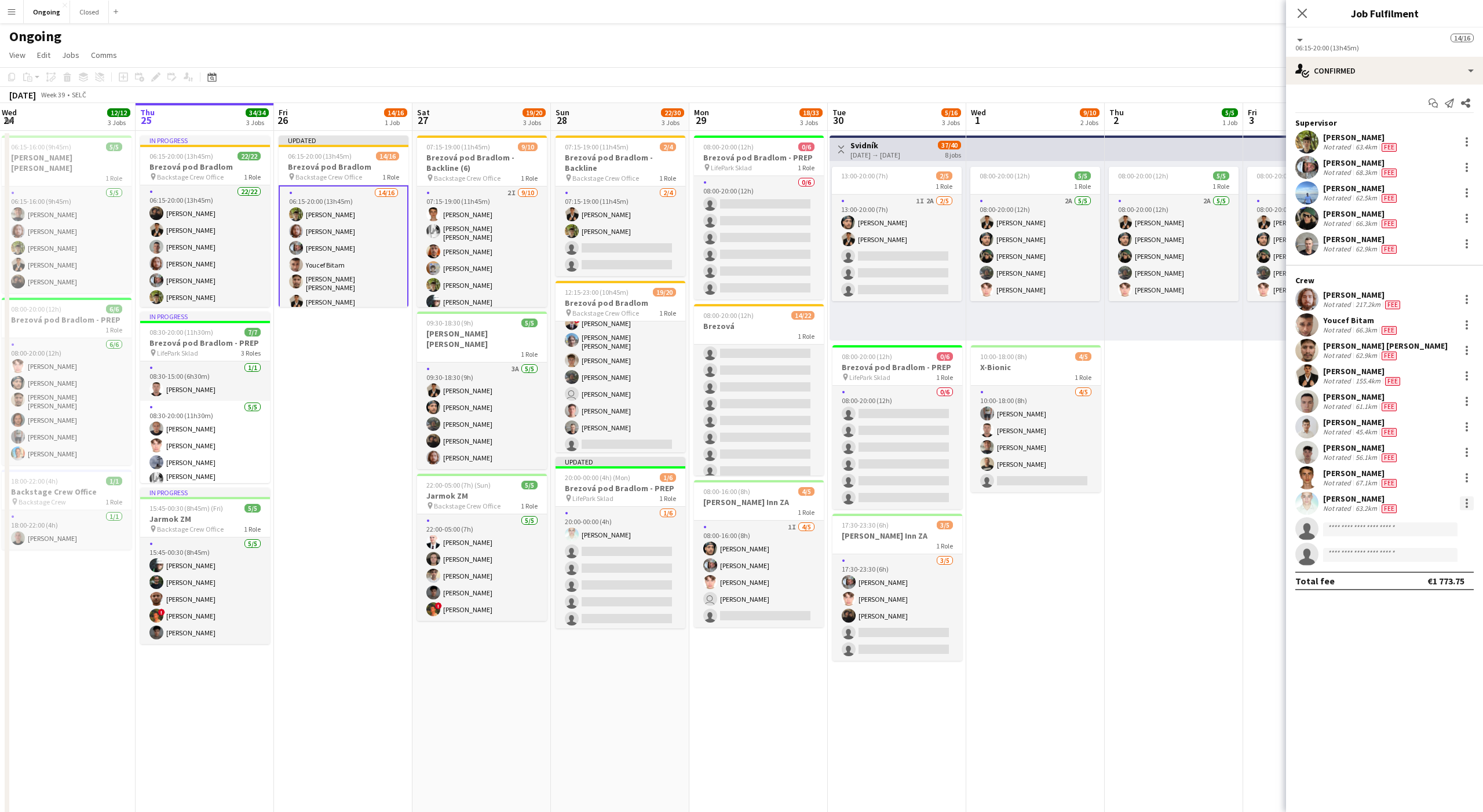
click at [1468, 506] on div at bounding box center [1466, 503] width 14 height 14
click at [1413, 526] on span "Edit fee" at bounding box center [1408, 524] width 31 height 10
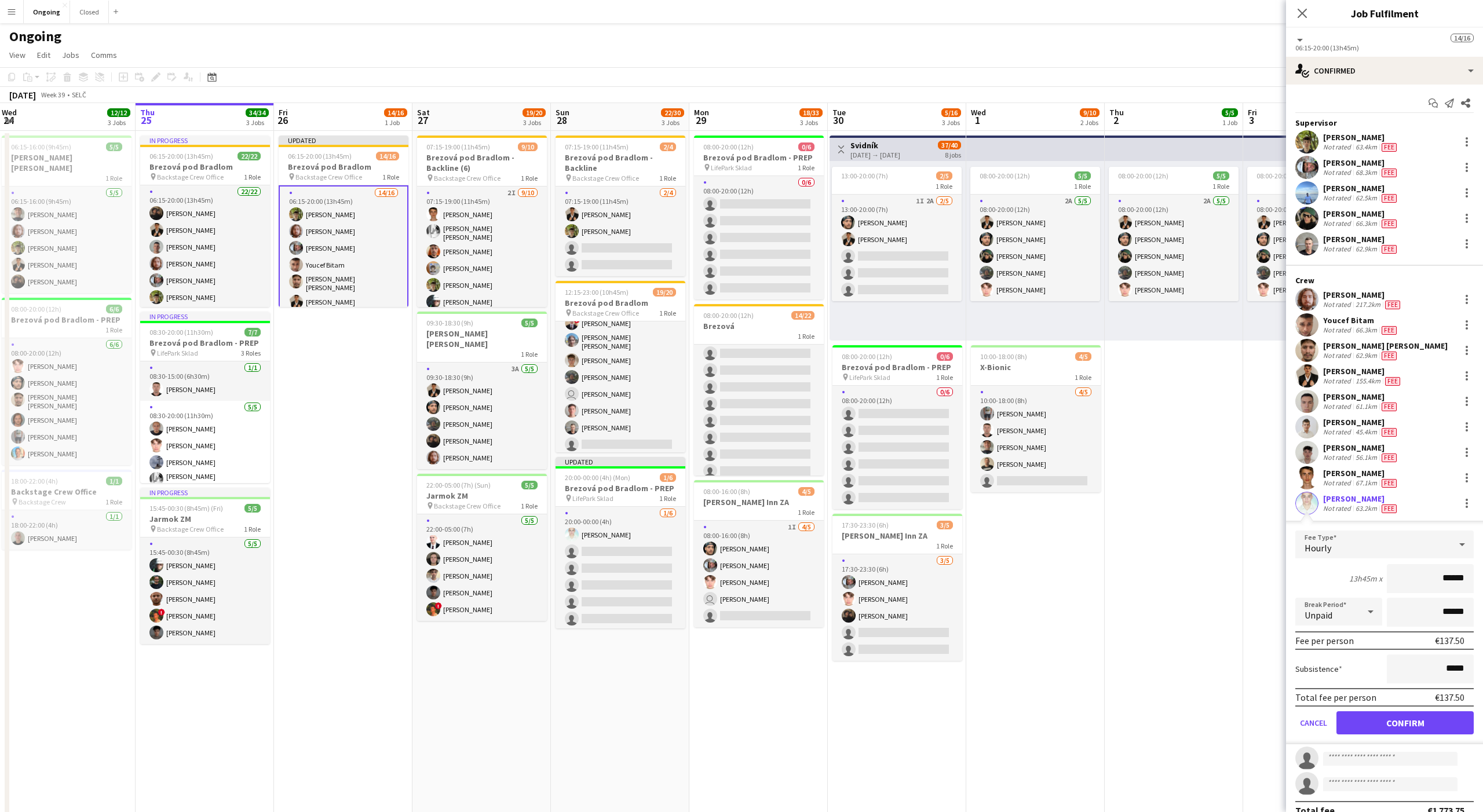
click at [1181, 646] on app-date-cell "08:00-20:00 (12h) 5/5 1 Role 2A [DATE] 08:00-20:00 (12h) [PERSON_NAME] [PERSON_…" at bounding box center [1174, 547] width 138 height 834
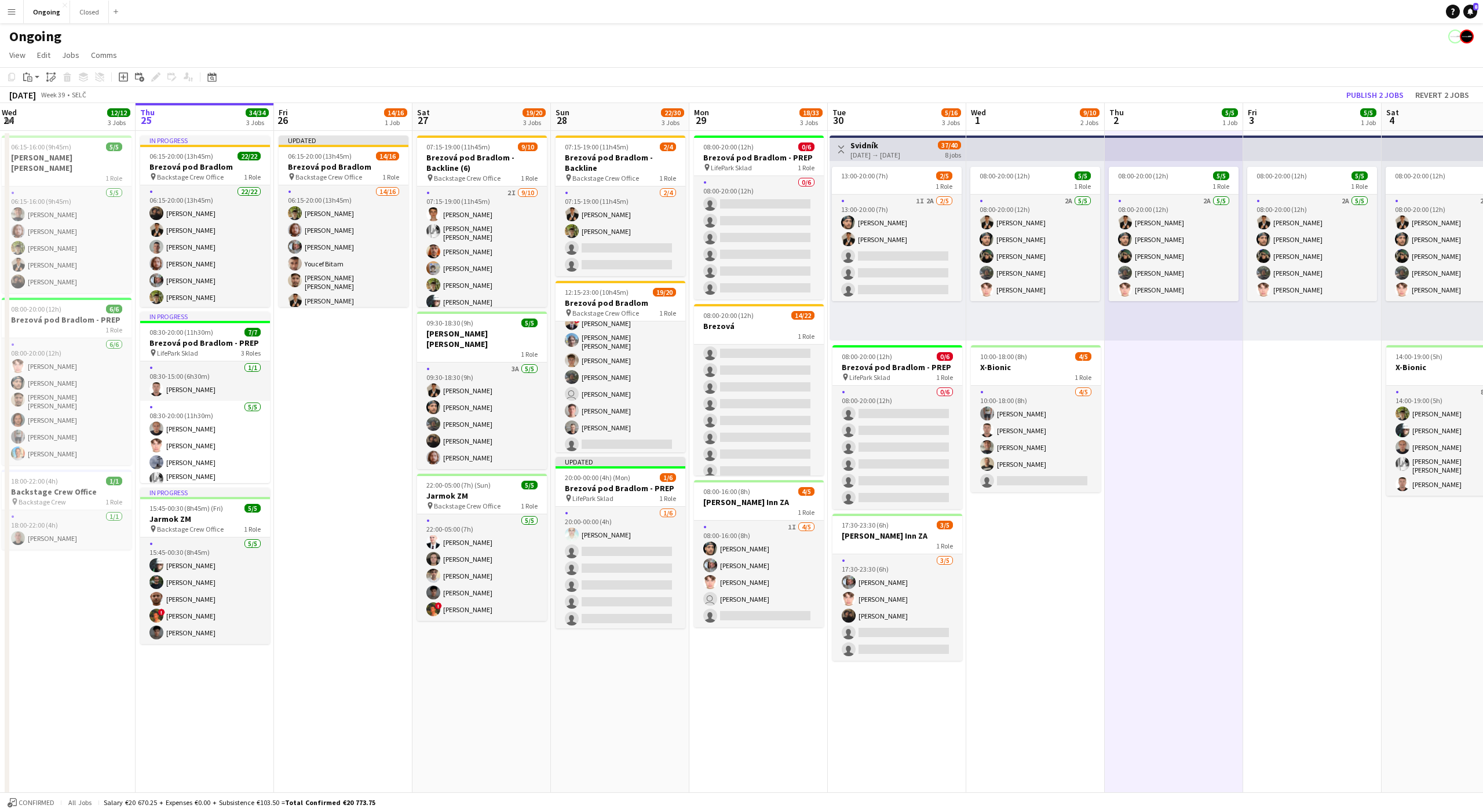
click at [1284, 41] on div "Ongoing" at bounding box center [742, 34] width 1483 height 22
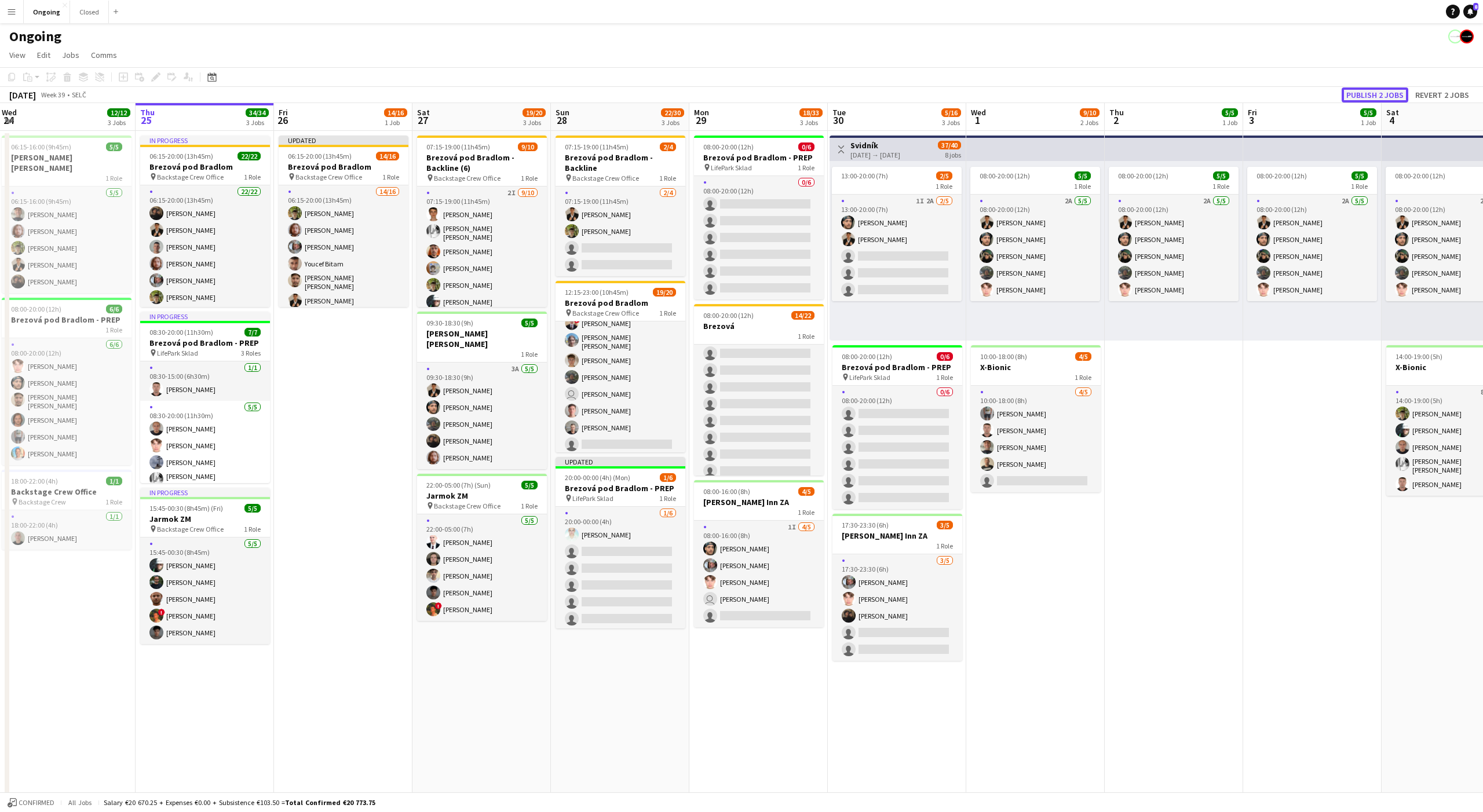
click at [1373, 95] on button "Publish 2 jobs" at bounding box center [1374, 95] width 67 height 15
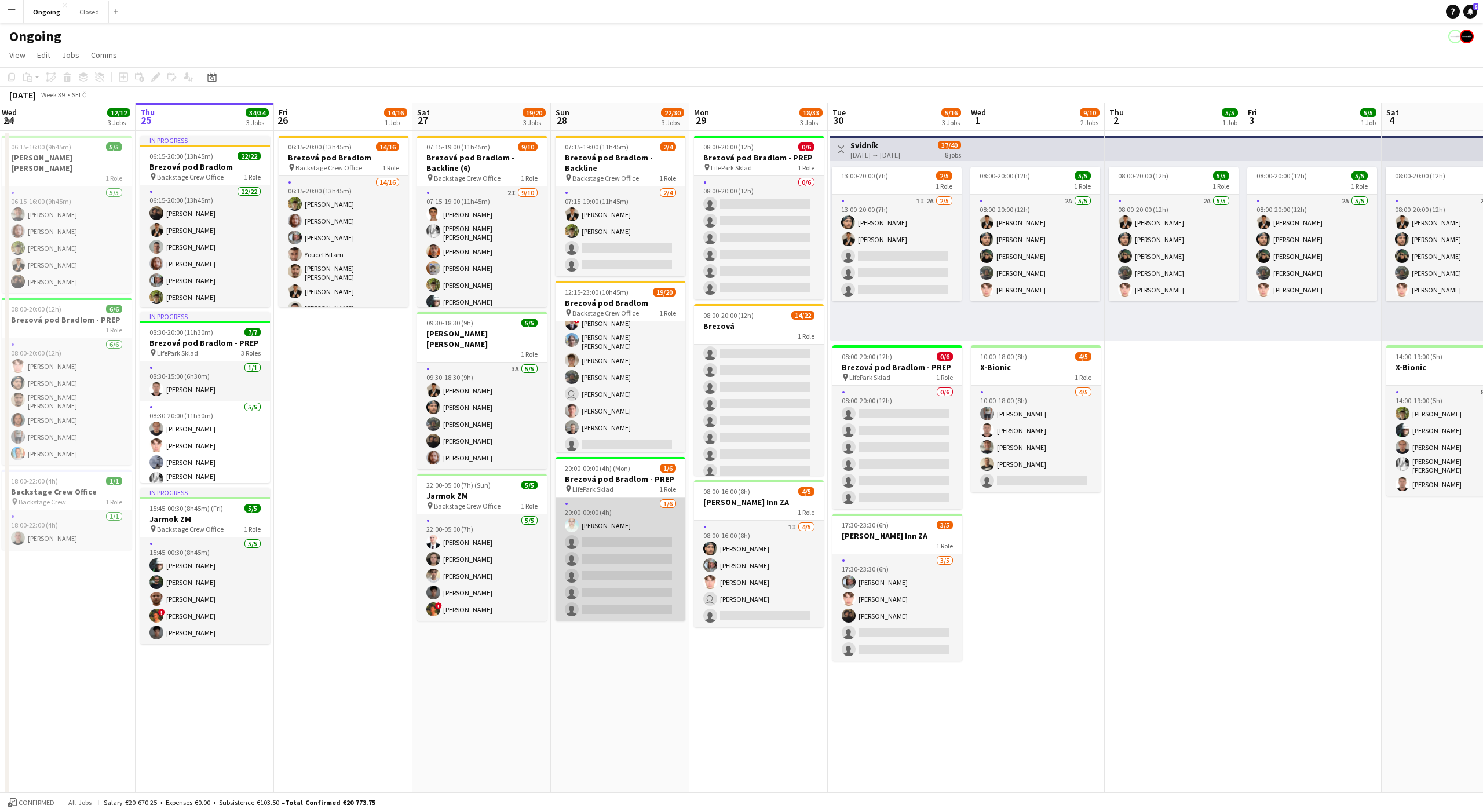
click at [639, 543] on app-card-role "[DATE] 20:00-00:00 (4h) [PERSON_NAME] single-neutral-actions single-neutral-act…" at bounding box center [620, 559] width 130 height 123
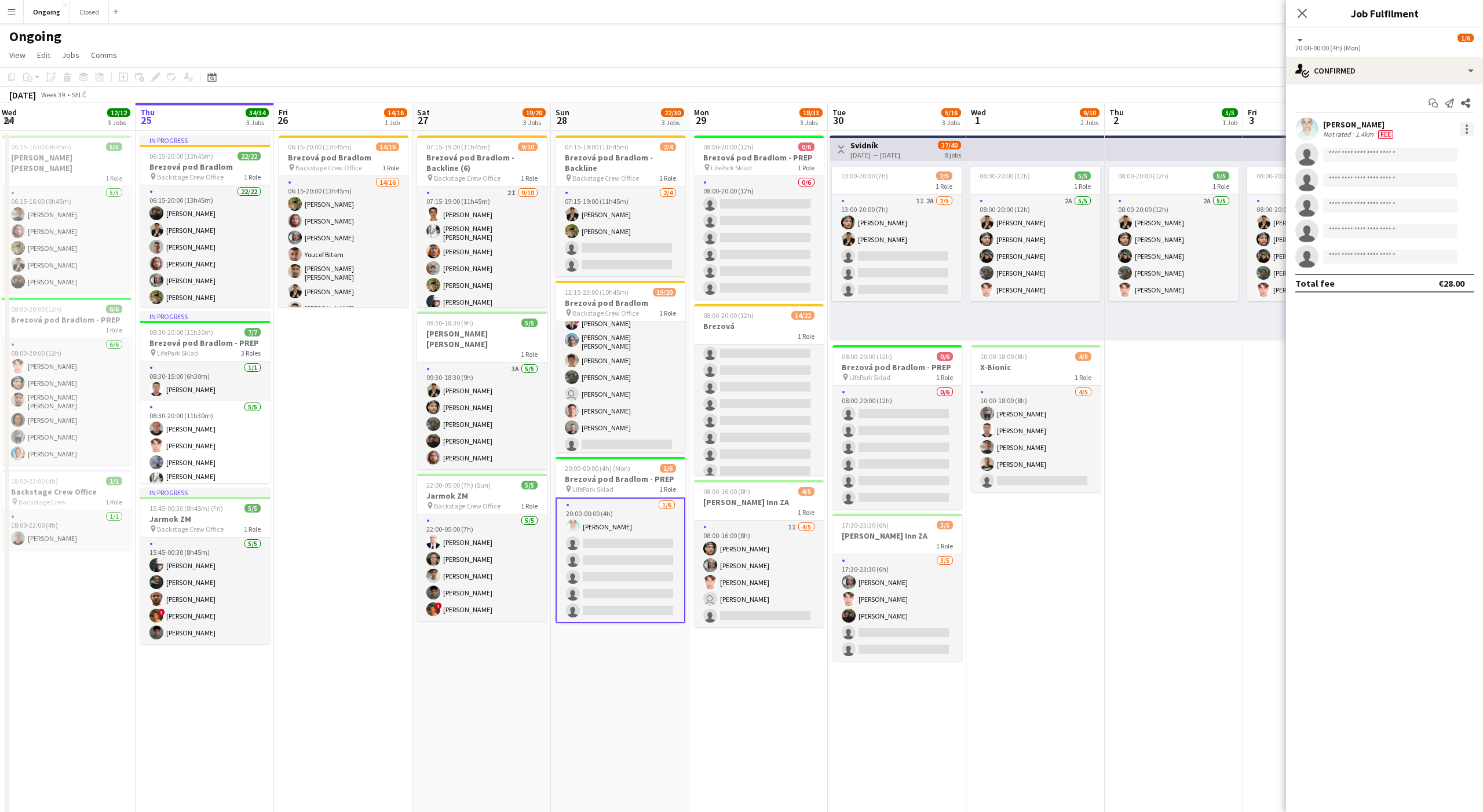
click at [1467, 135] on div at bounding box center [1466, 130] width 14 height 14
click at [1413, 176] on span "Switch crew" at bounding box center [1418, 178] width 50 height 10
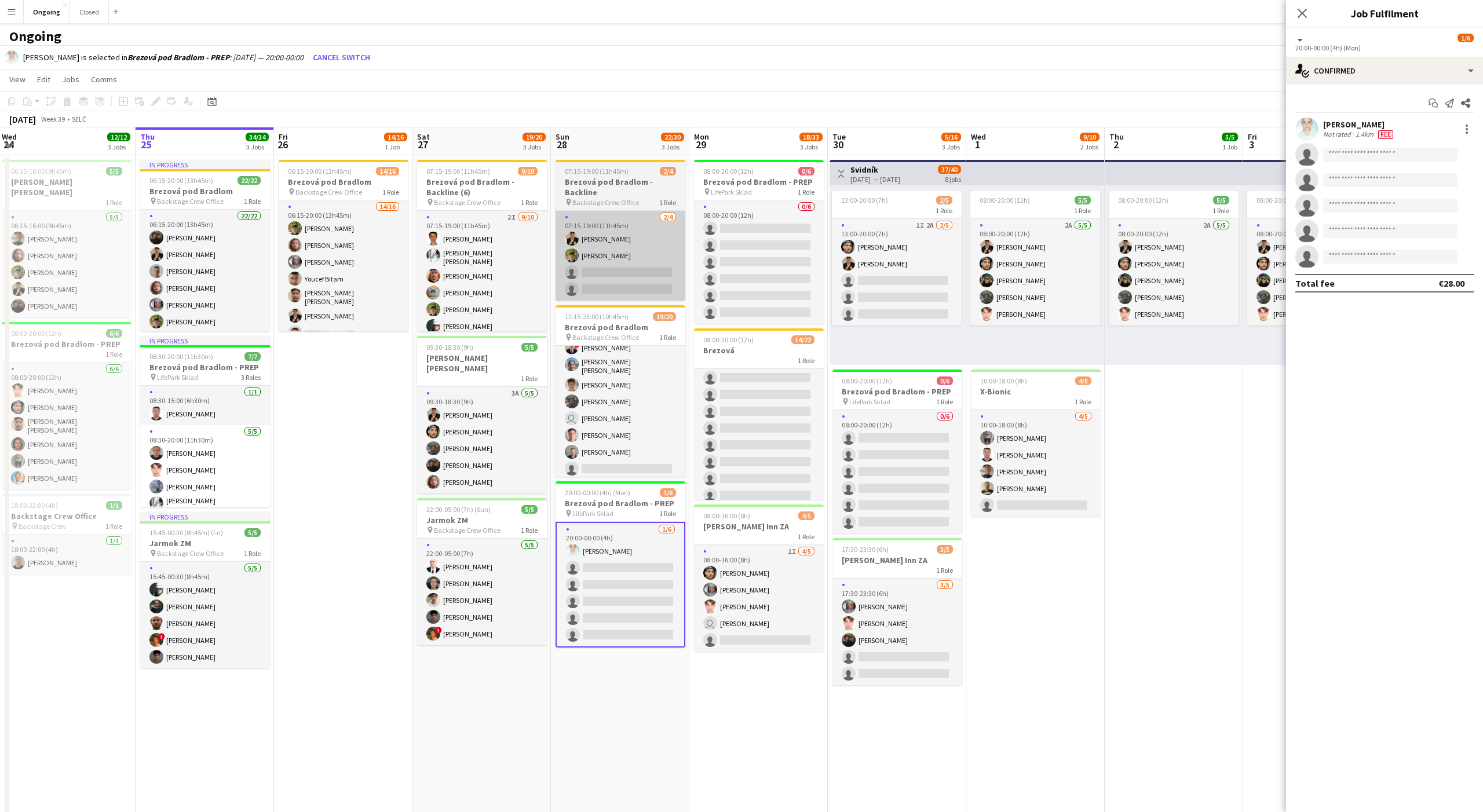
click at [630, 268] on app-card-role "[DATE] 07:15-19:00 (11h45m) [PERSON_NAME] [PERSON_NAME] single-neutral-actions …" at bounding box center [620, 255] width 130 height 90
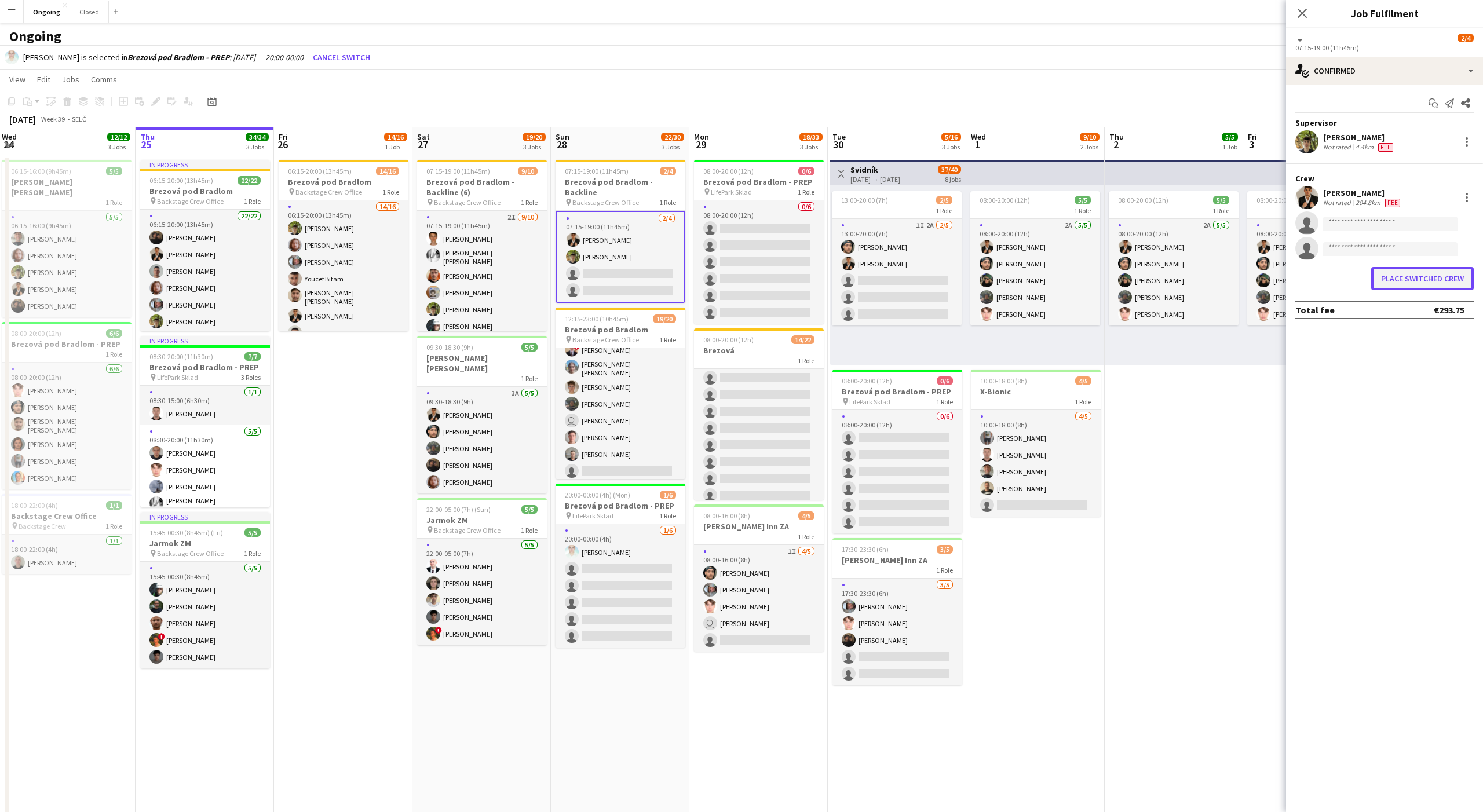
click at [1414, 279] on button "Place switched crew" at bounding box center [1423, 279] width 103 height 23
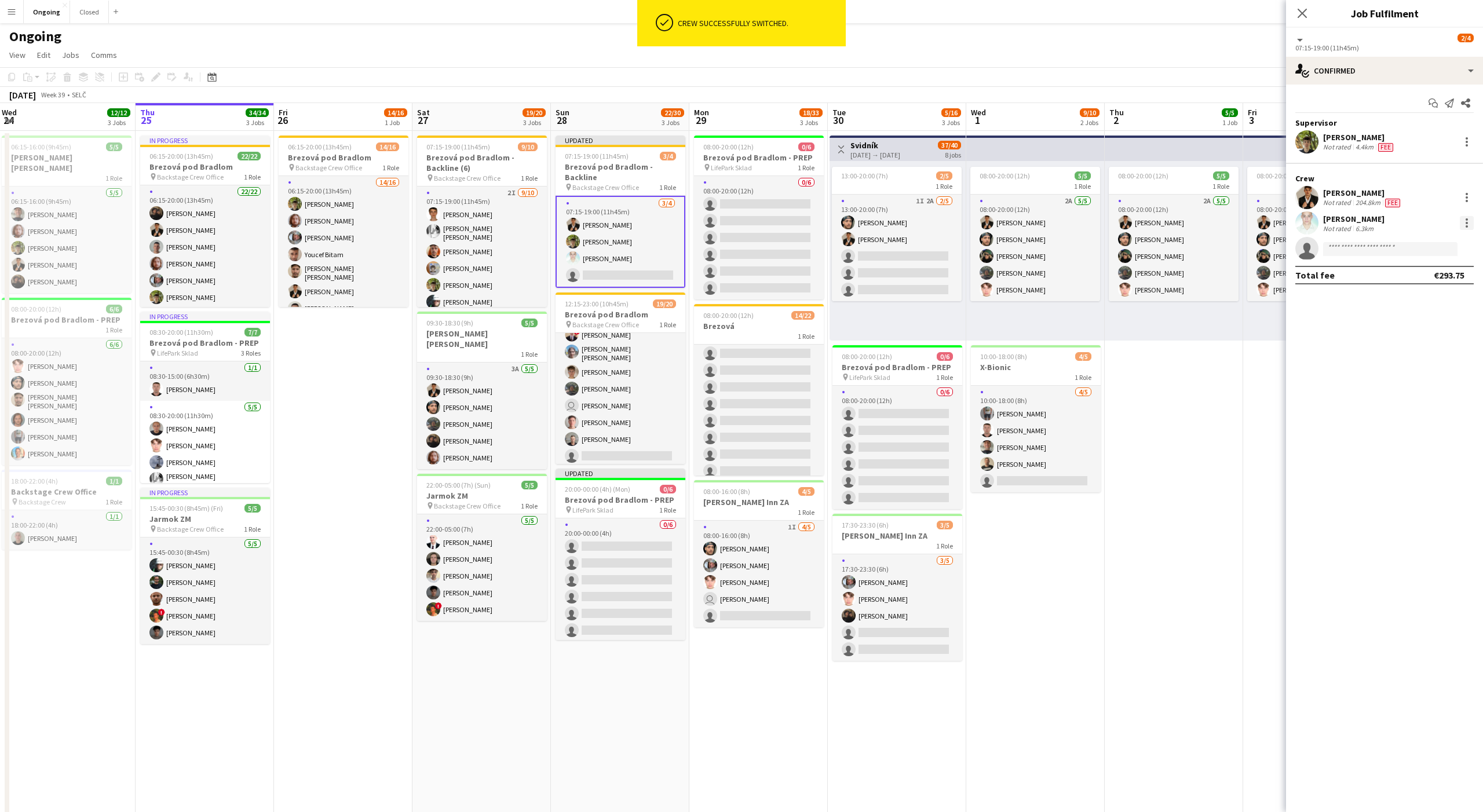
click at [1468, 218] on div at bounding box center [1466, 223] width 14 height 14
click at [1415, 234] on button "Edit fee" at bounding box center [1428, 244] width 90 height 28
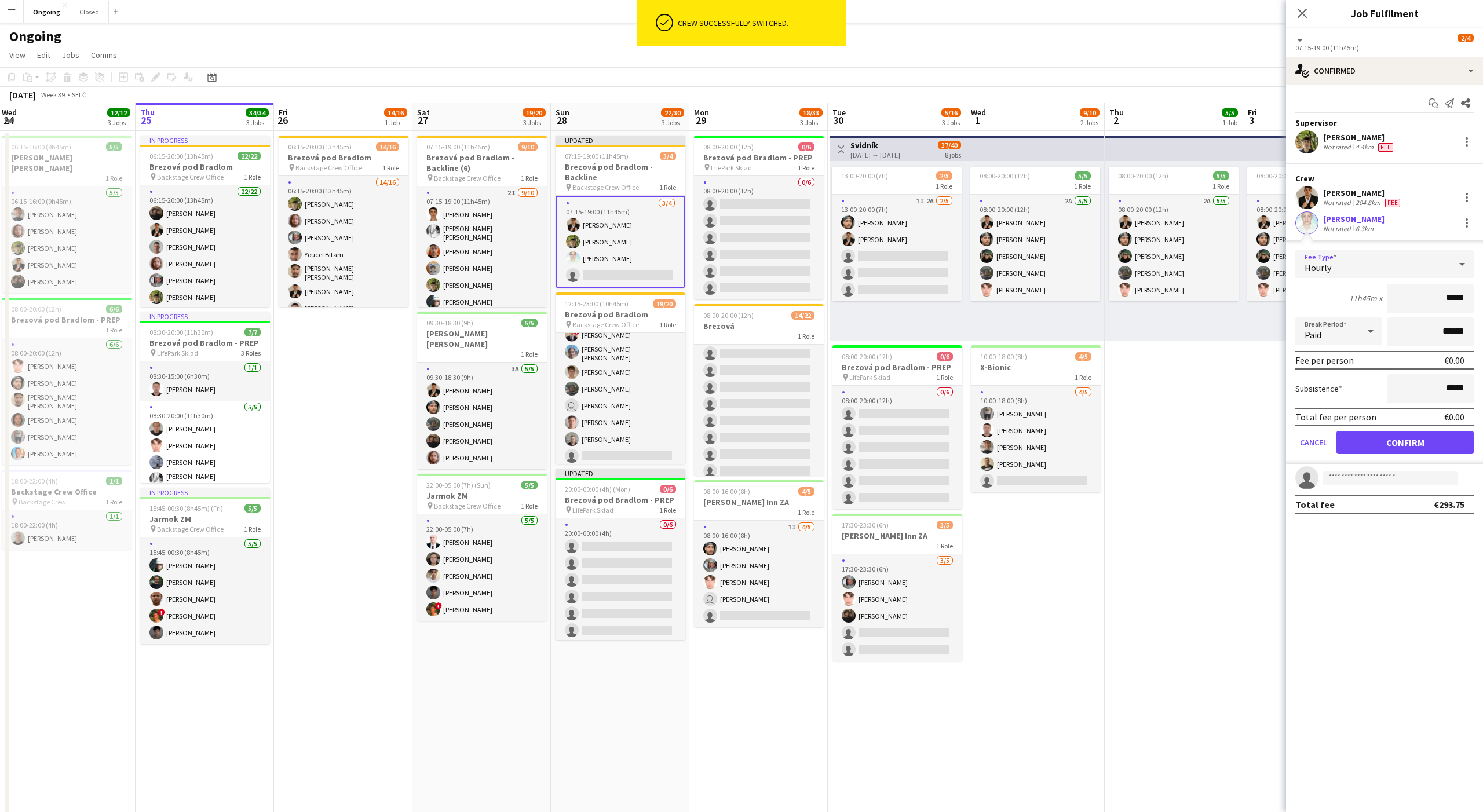
click at [1355, 263] on div "Hourly" at bounding box center [1373, 264] width 156 height 28
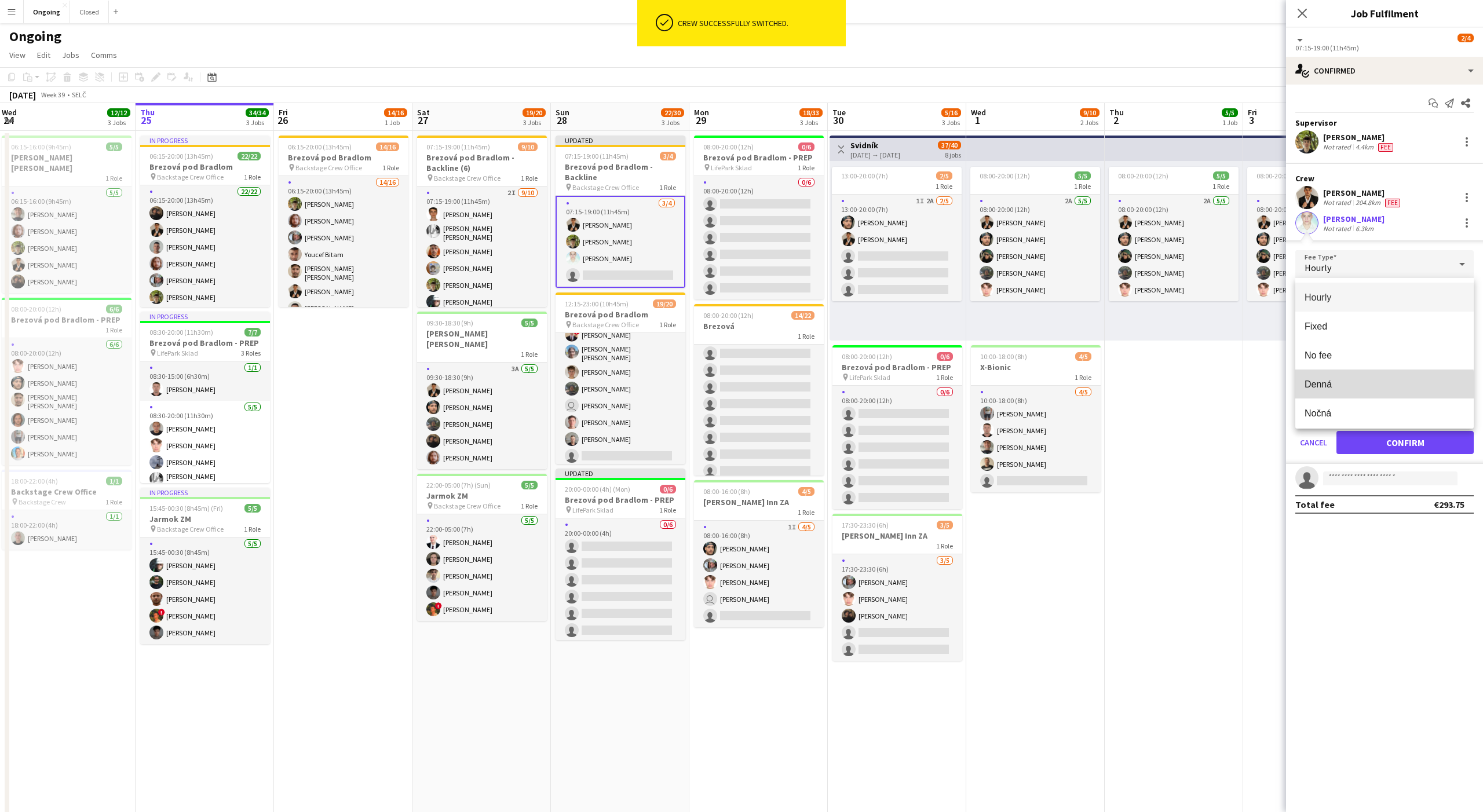
click at [1329, 390] on mat-option "Denná" at bounding box center [1384, 384] width 178 height 29
type input "*****"
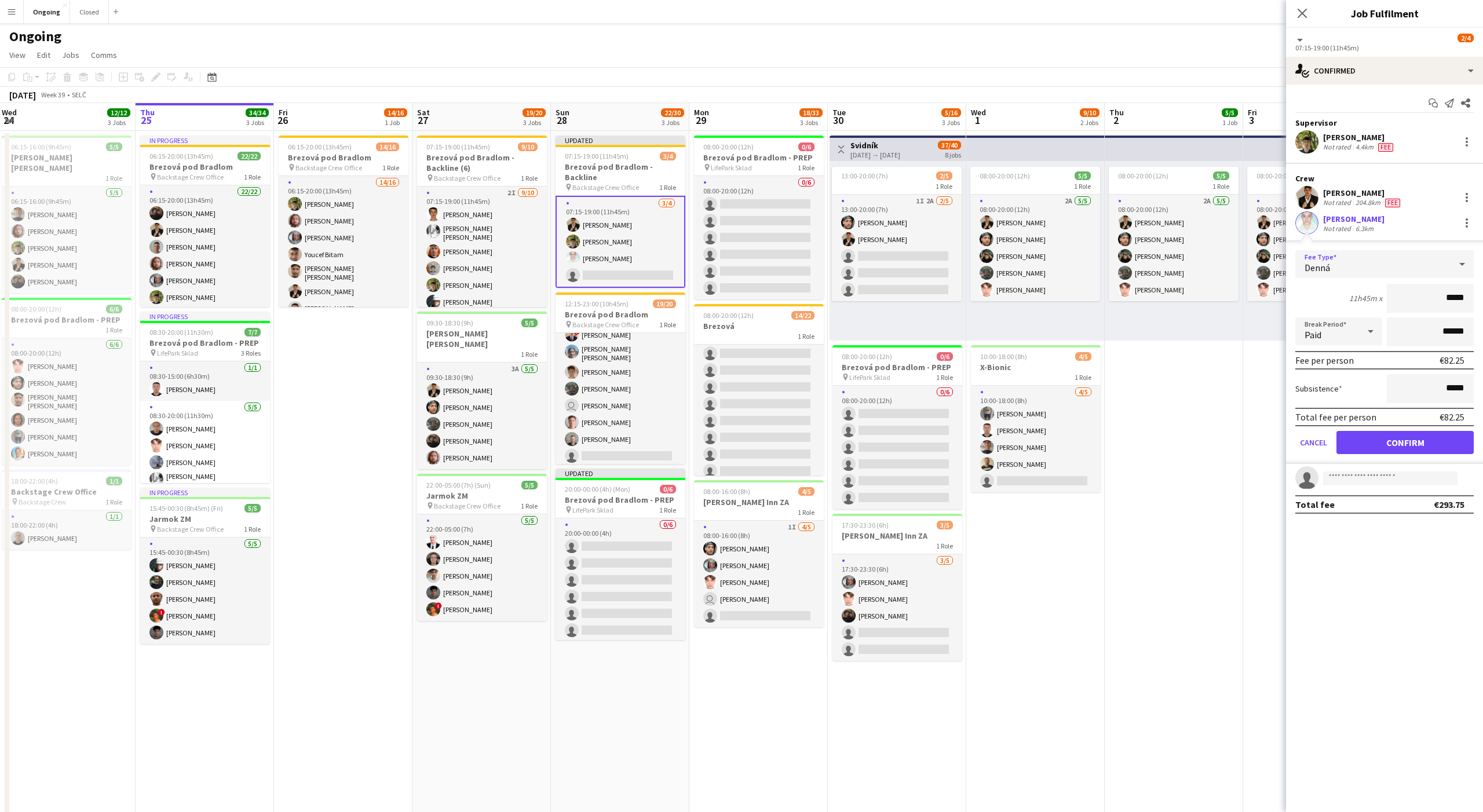
click at [1325, 338] on div "Paid" at bounding box center [1327, 331] width 63 height 28
click at [1330, 397] on span "Unpaid" at bounding box center [1339, 393] width 69 height 11
click at [1423, 444] on button "Confirm" at bounding box center [1405, 443] width 137 height 23
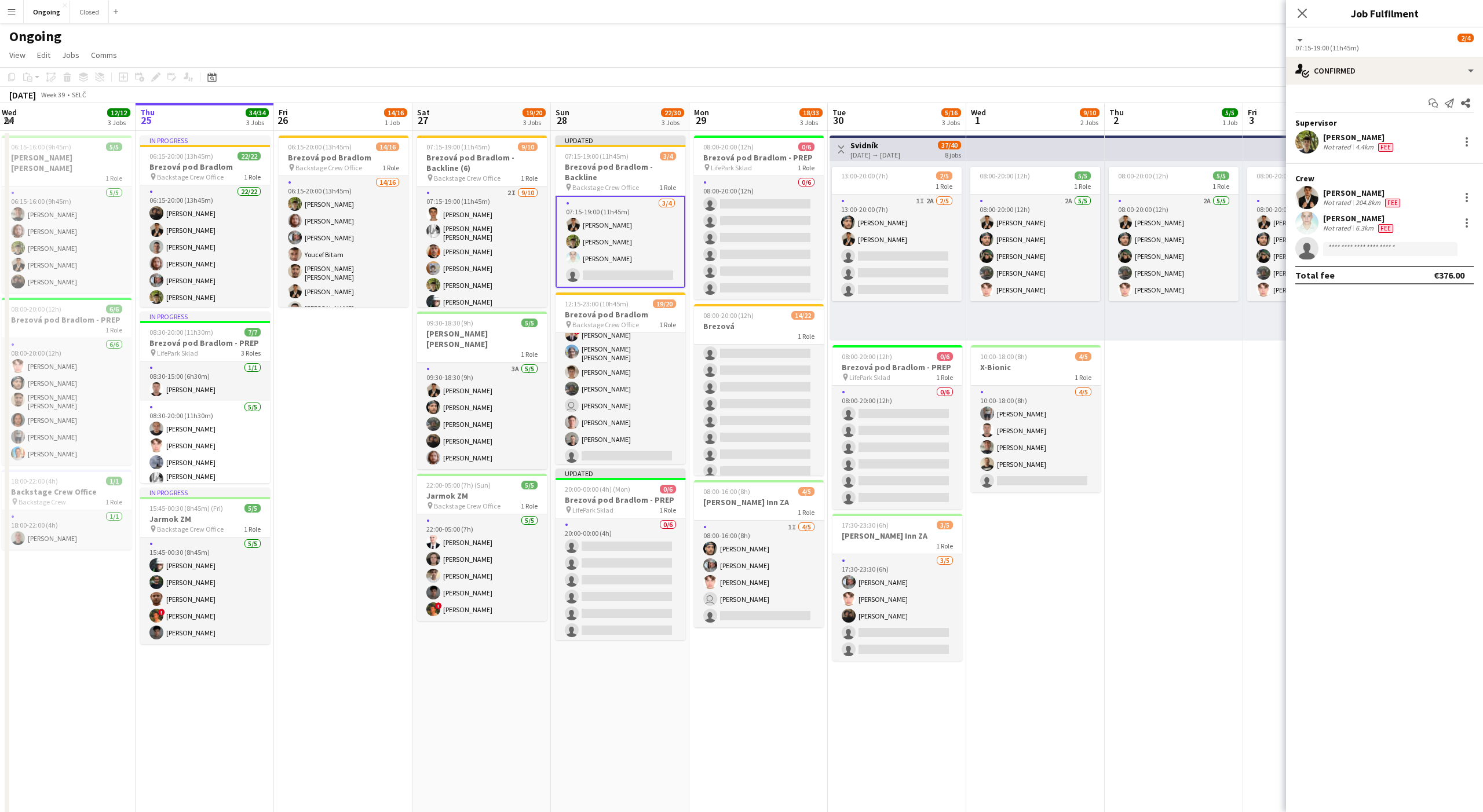
click at [1116, 58] on app-page-menu "View Day view expanded Day view collapsed Month view Date picker Jump to [DATE]…" at bounding box center [742, 56] width 1483 height 22
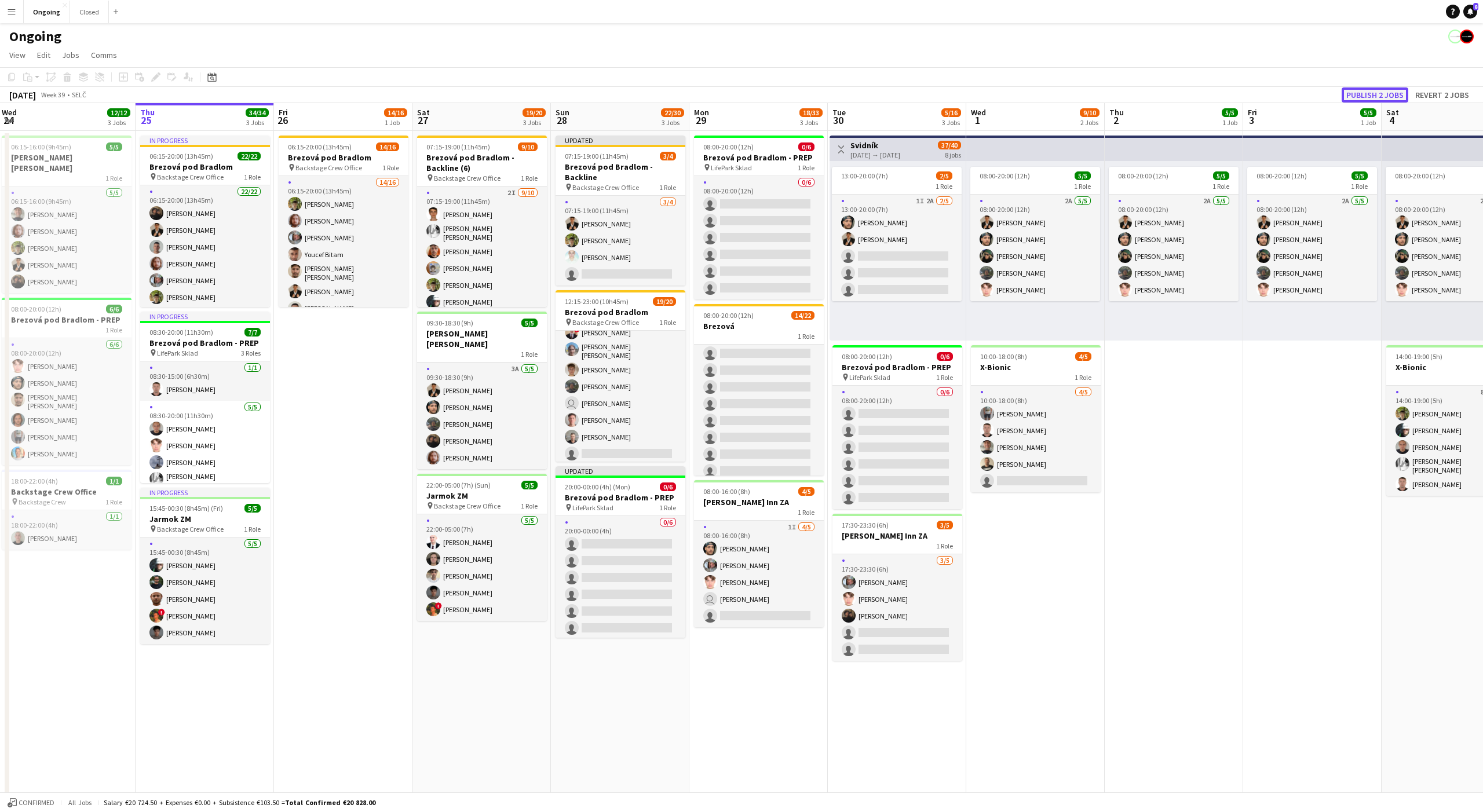
click at [1387, 93] on button "Publish 2 jobs" at bounding box center [1374, 95] width 67 height 15
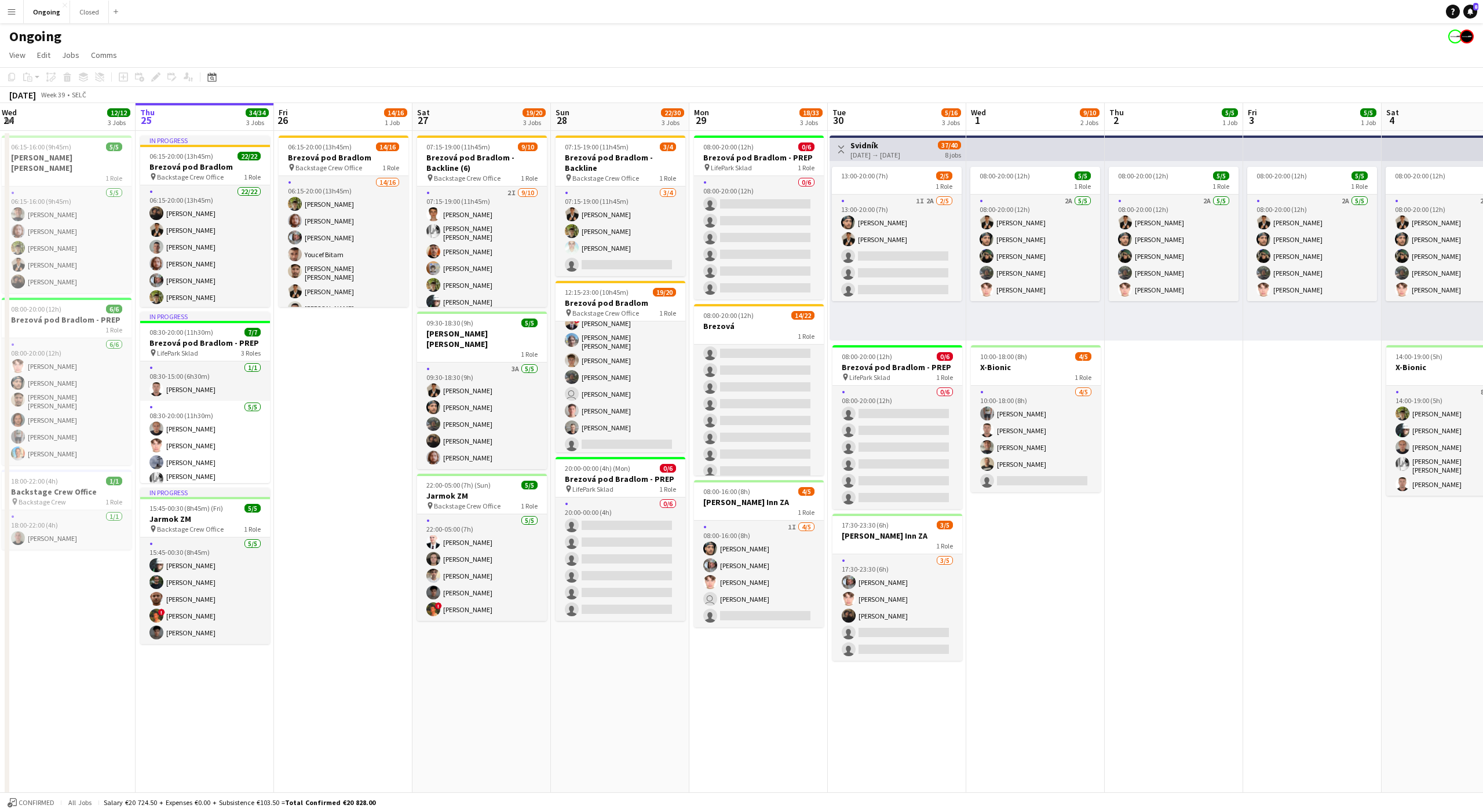
click at [332, 363] on app-date-cell "06:15-20:00 (13h45m) 14/16 Brezová pod Bradlom pin Backstage Crew Office 1 Role…" at bounding box center [343, 547] width 138 height 834
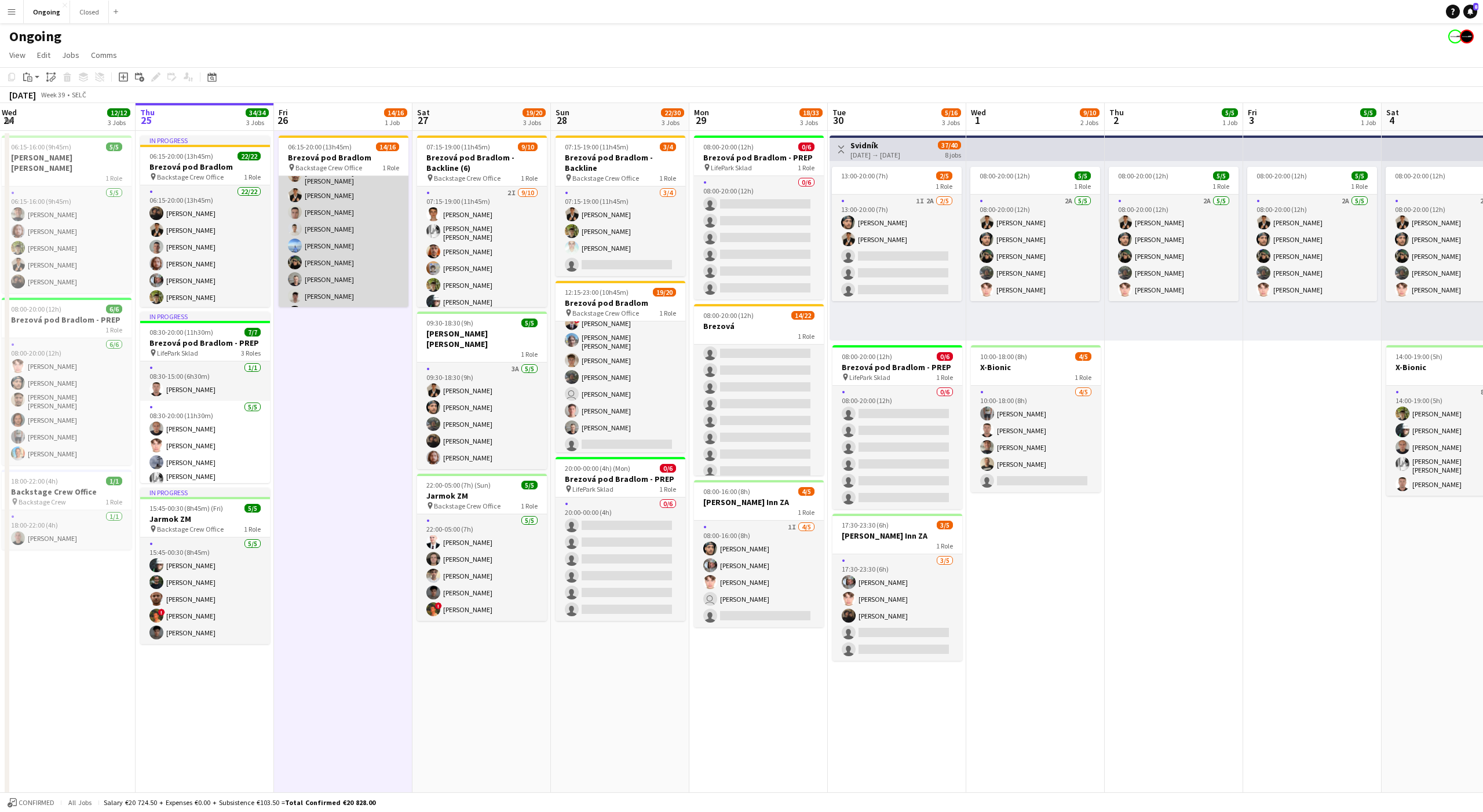
scroll to position [0, 0]
click at [354, 267] on app-card-role "14/16 06:15-20:00 (13h45m) [PERSON_NAME] [PERSON_NAME] [PERSON_NAME] Youcef Bit…" at bounding box center [343, 323] width 130 height 295
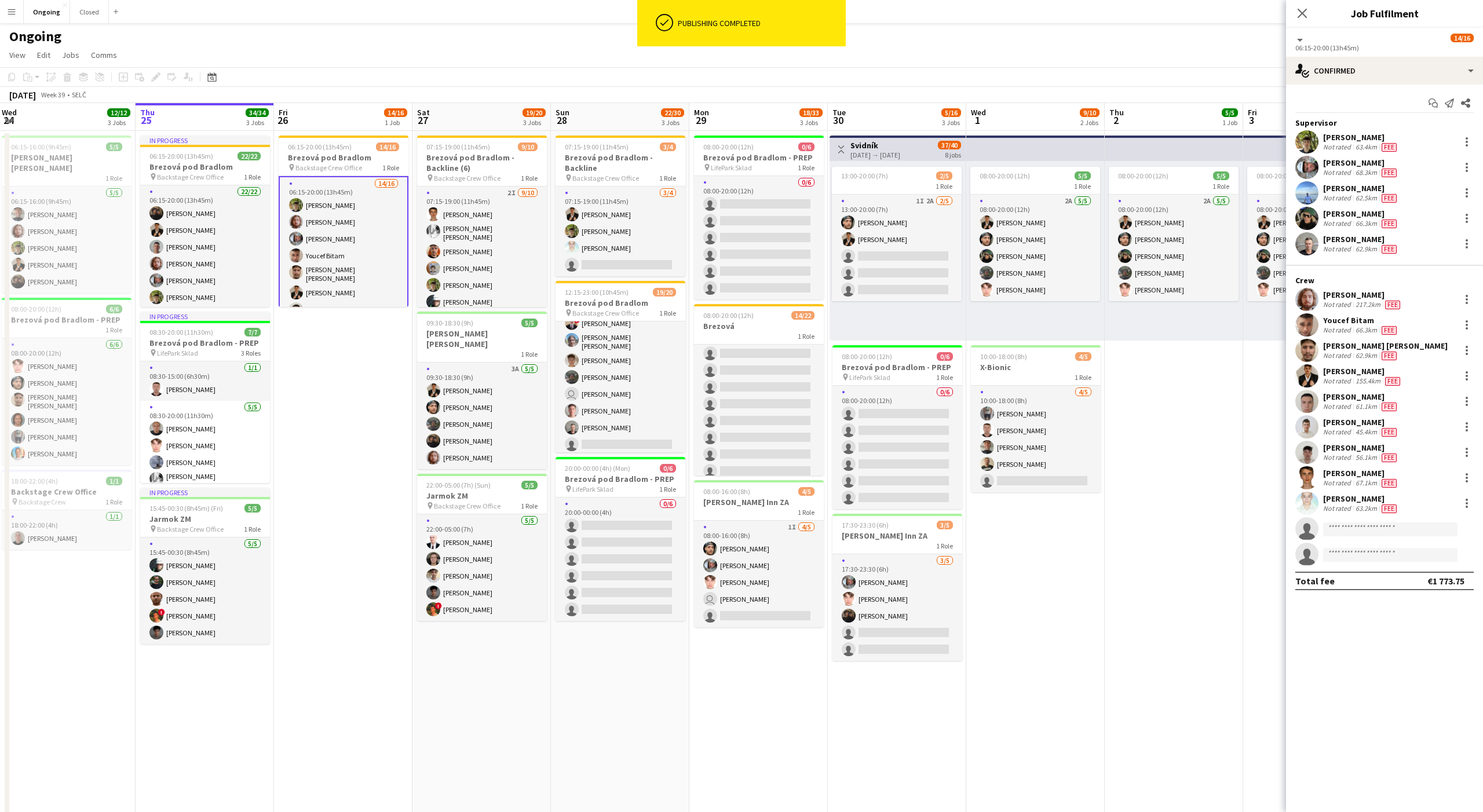
click at [1194, 407] on app-date-cell "08:00-20:00 (12h) 5/5 1 Role 2A [DATE] 08:00-20:00 (12h) [PERSON_NAME] [PERSON_…" at bounding box center [1174, 547] width 138 height 834
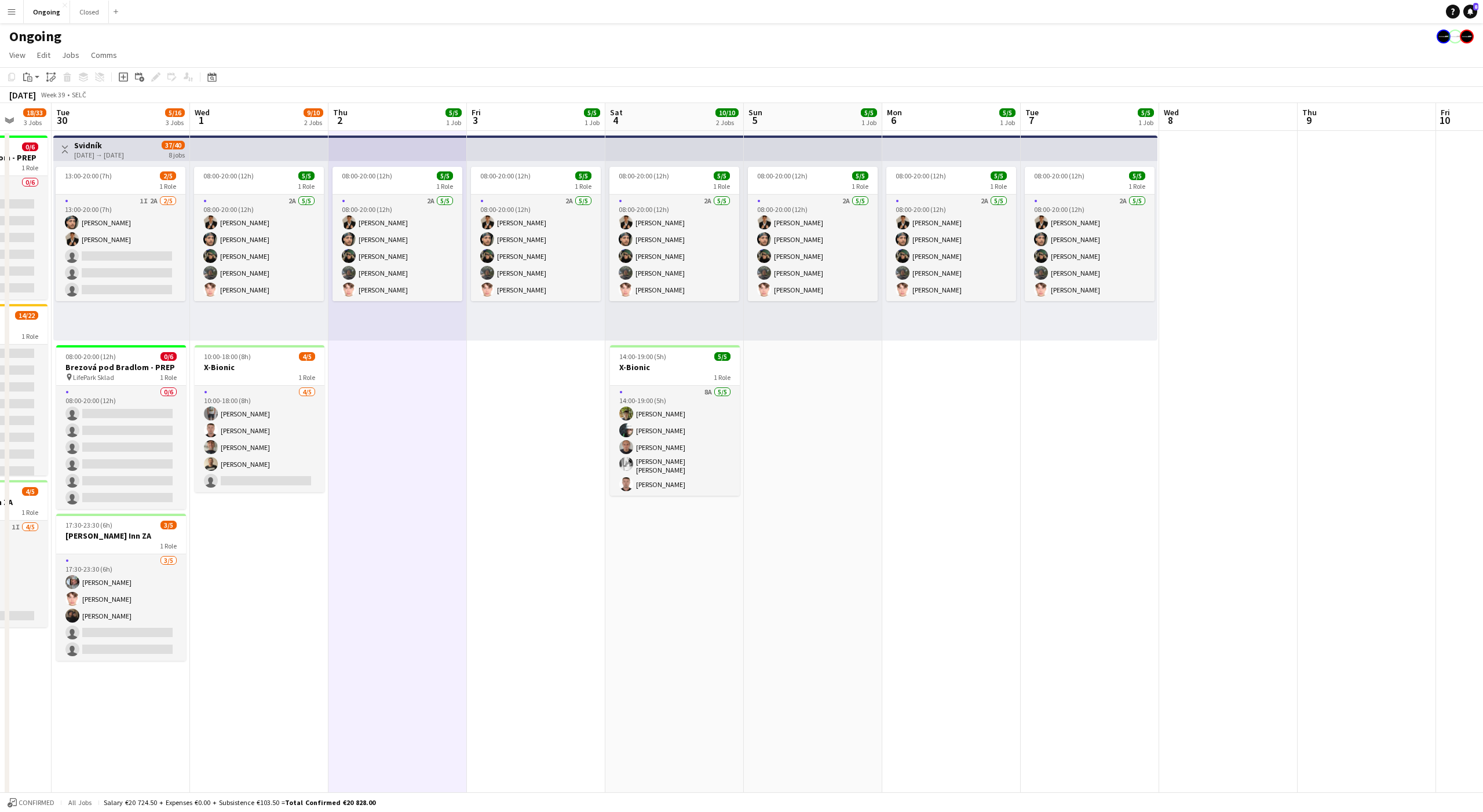
scroll to position [0, 369]
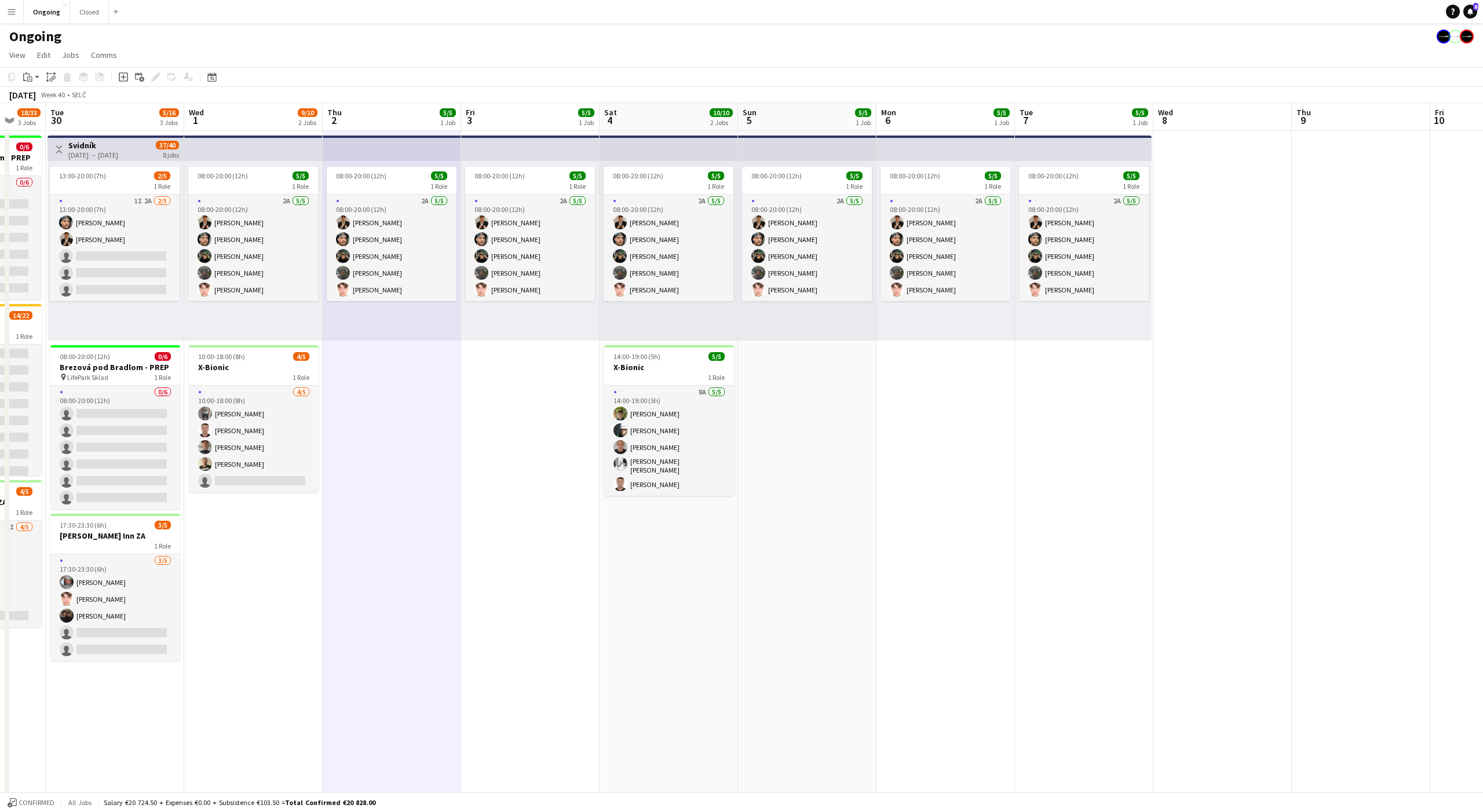
click at [1192, 232] on app-date-cell at bounding box center [1223, 547] width 138 height 834
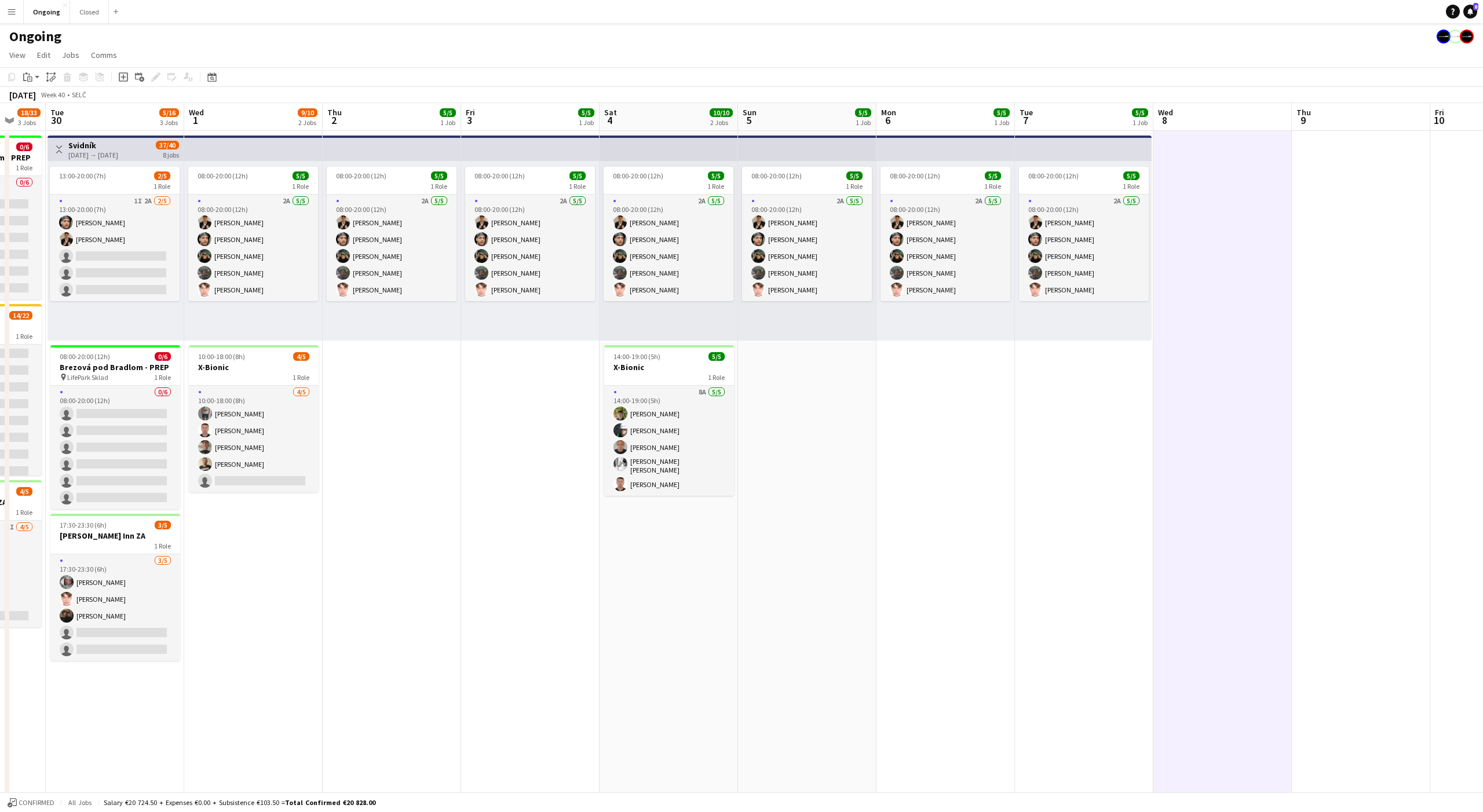
click at [1224, 233] on app-date-cell at bounding box center [1223, 547] width 138 height 834
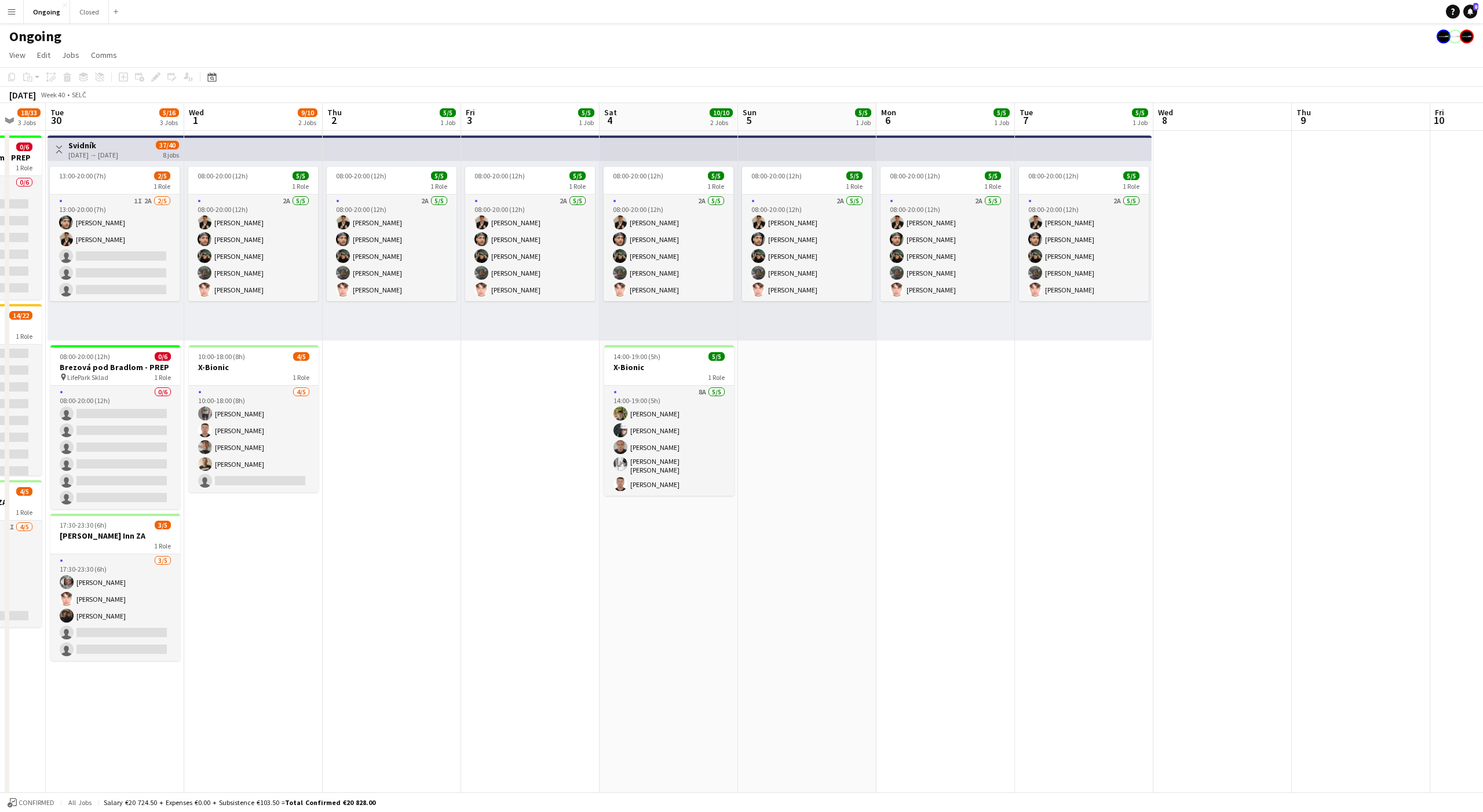
click at [1224, 234] on app-date-cell at bounding box center [1223, 547] width 138 height 834
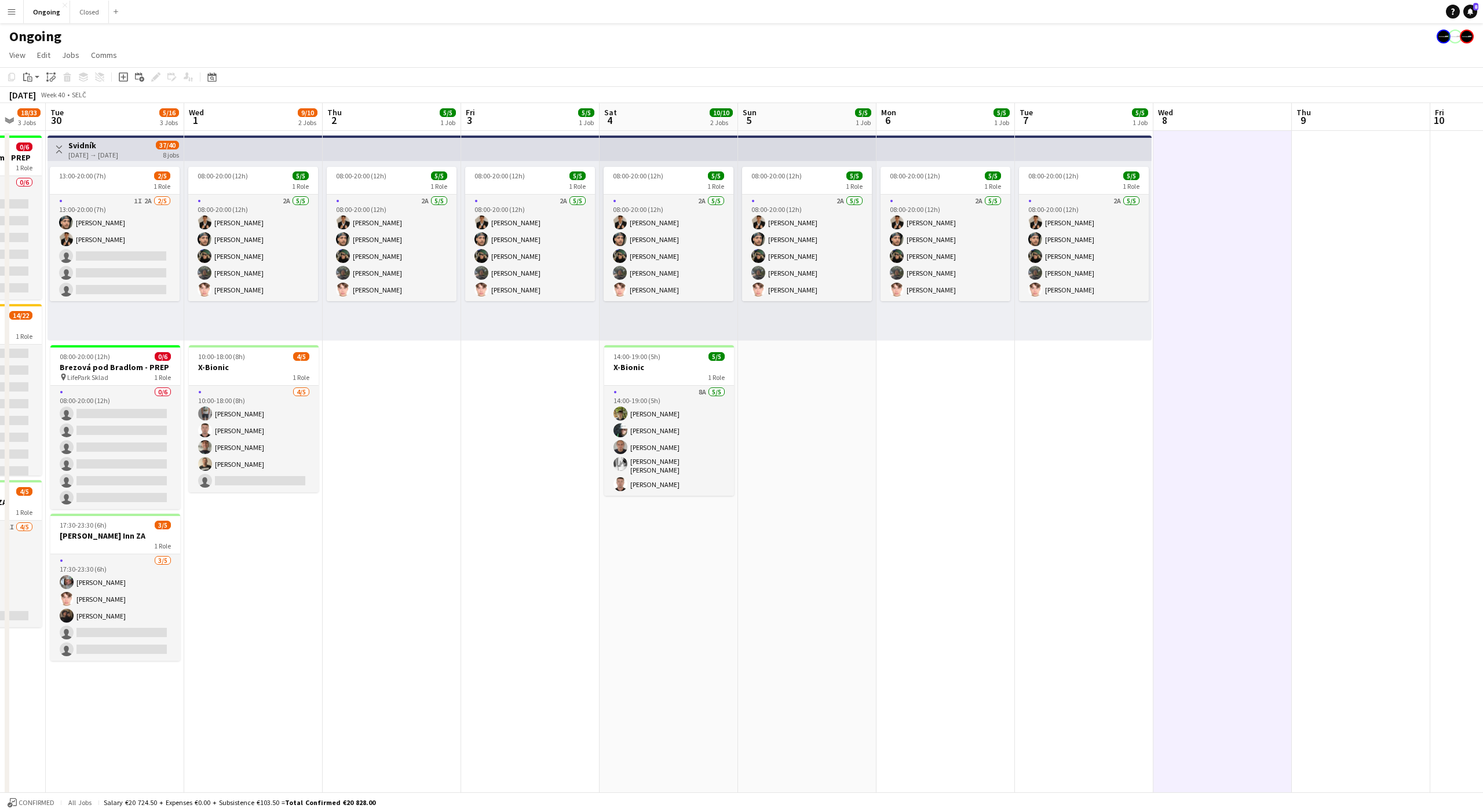
click at [1224, 234] on app-date-cell at bounding box center [1223, 547] width 138 height 834
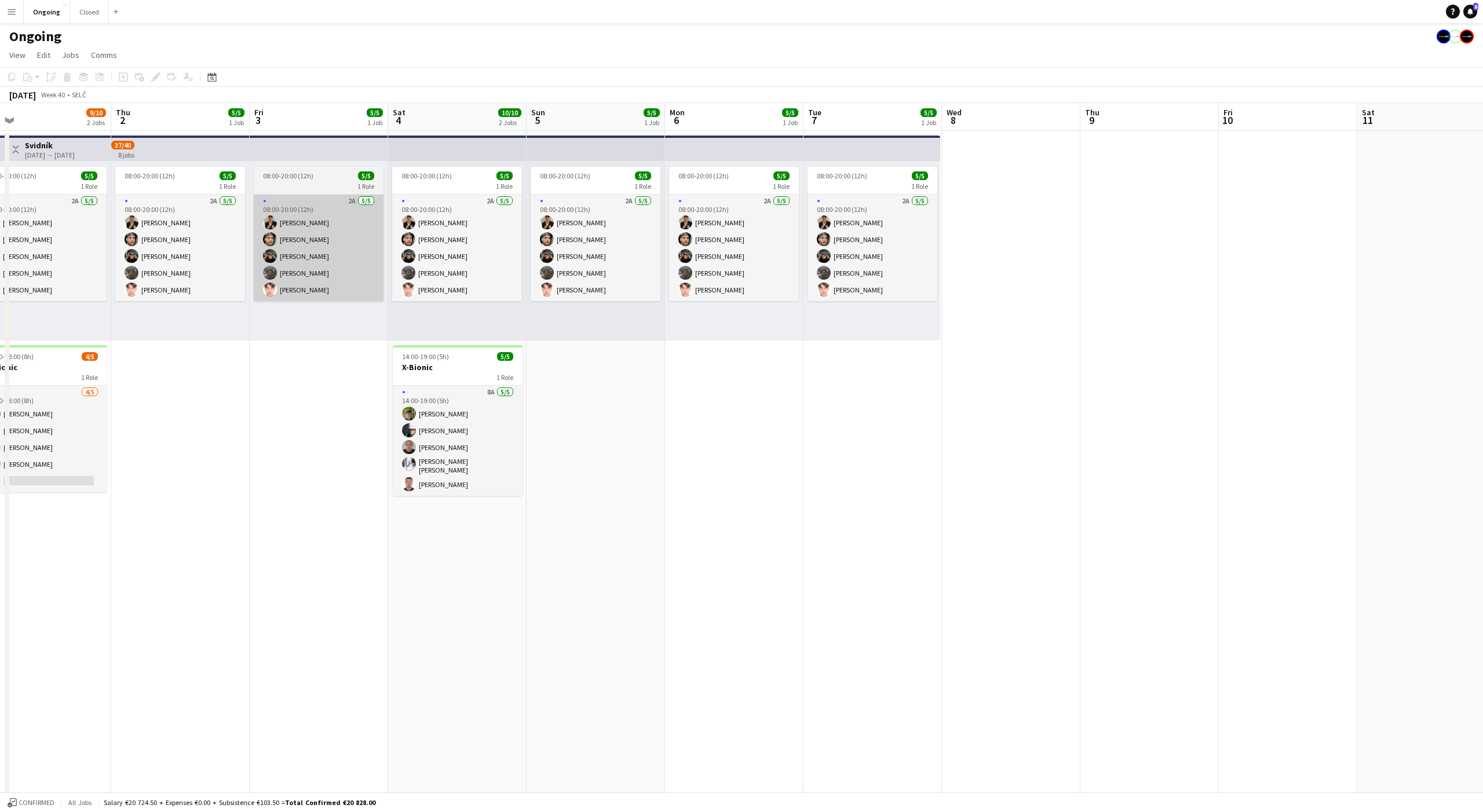
scroll to position [0, 444]
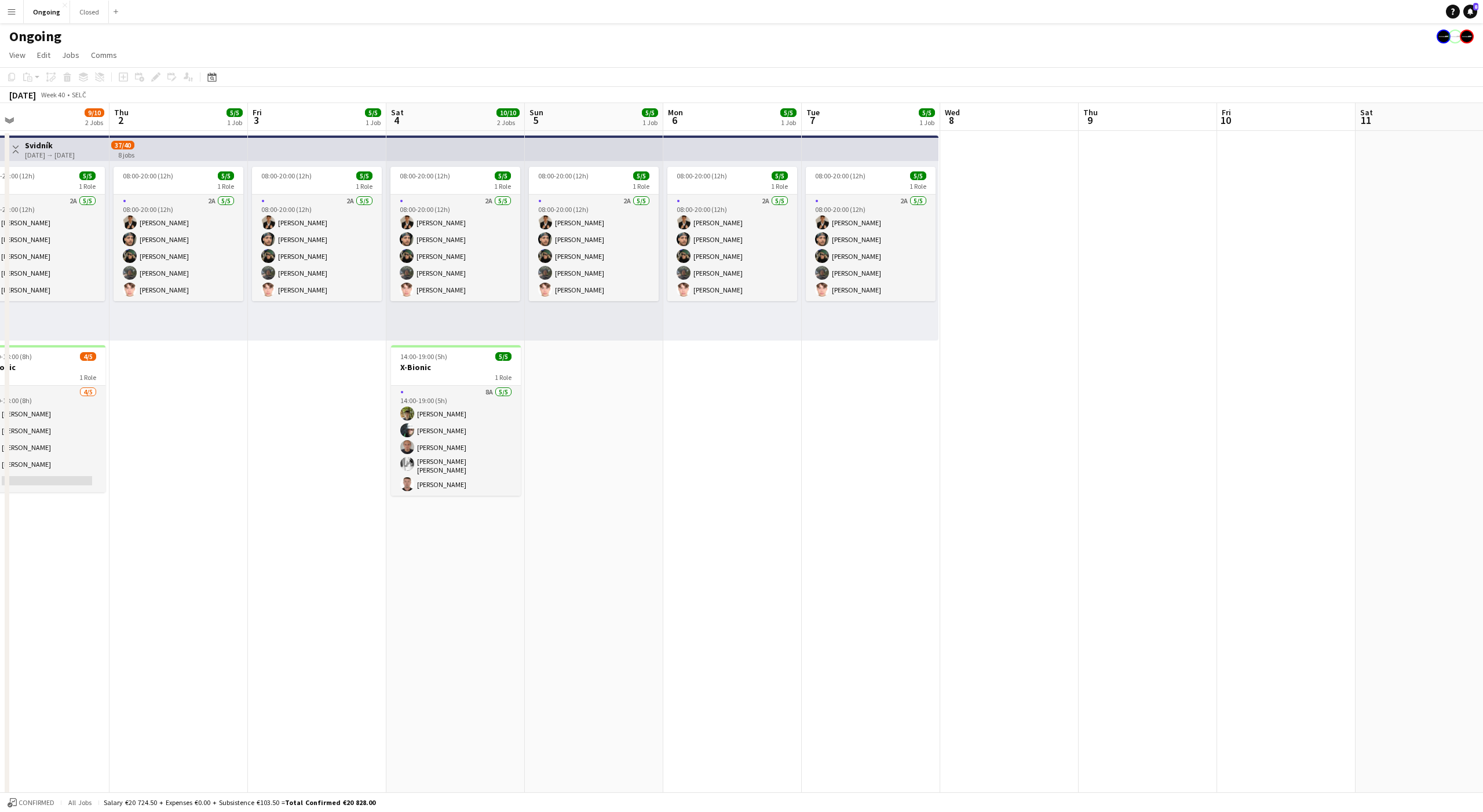
click at [1036, 241] on app-date-cell at bounding box center [1009, 547] width 138 height 834
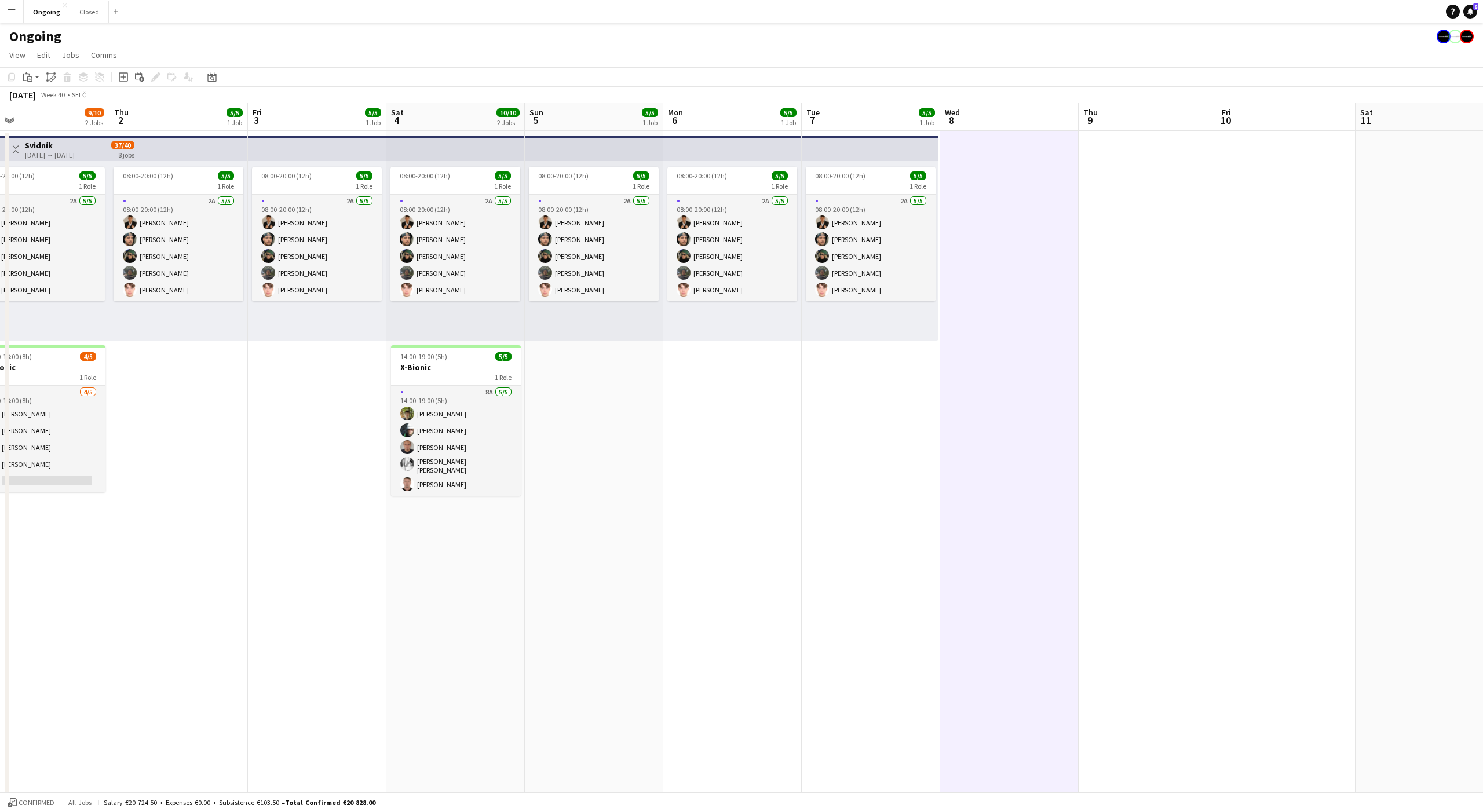
click at [1011, 234] on app-date-cell at bounding box center [1009, 547] width 138 height 834
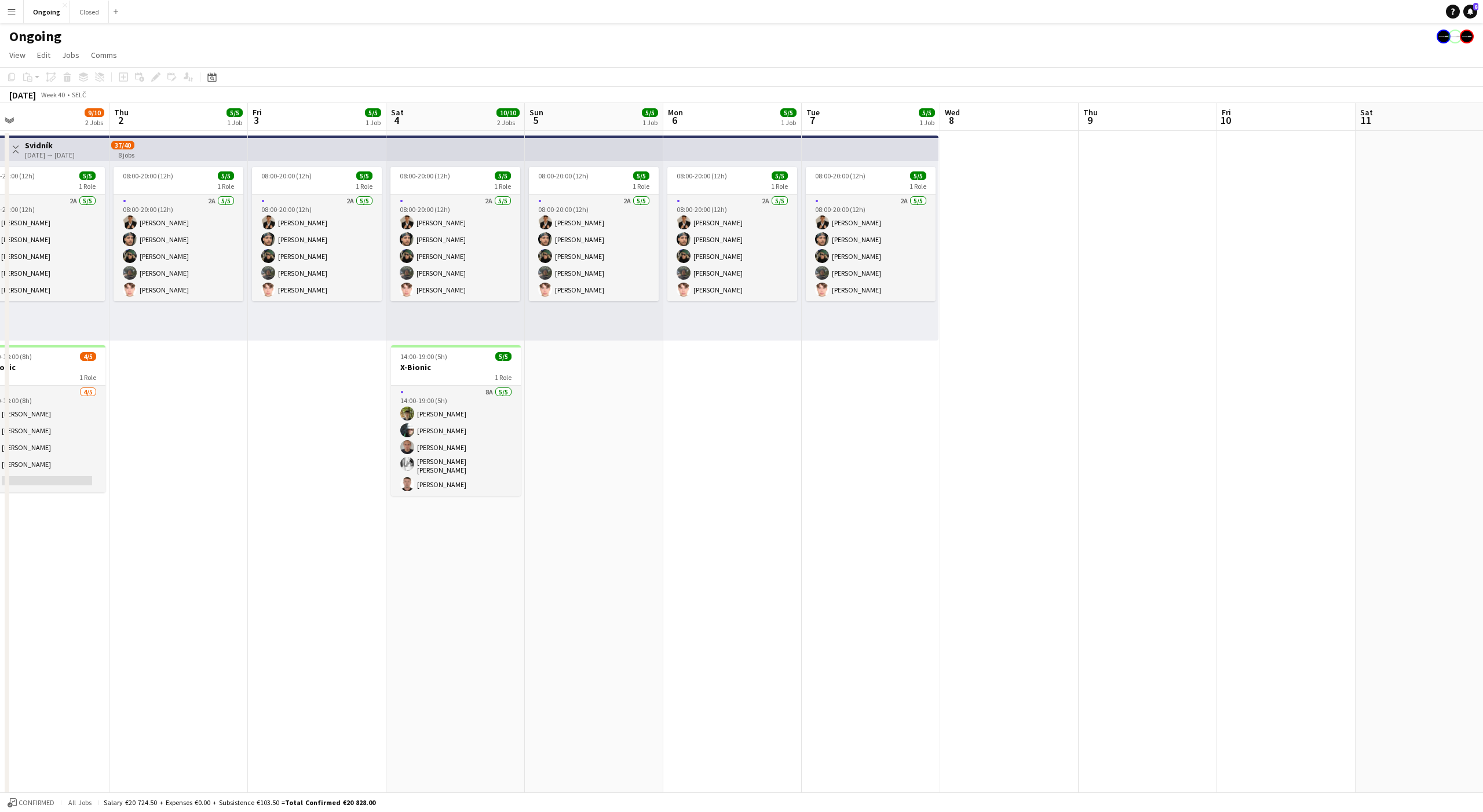
click at [1011, 234] on app-date-cell at bounding box center [1009, 547] width 138 height 834
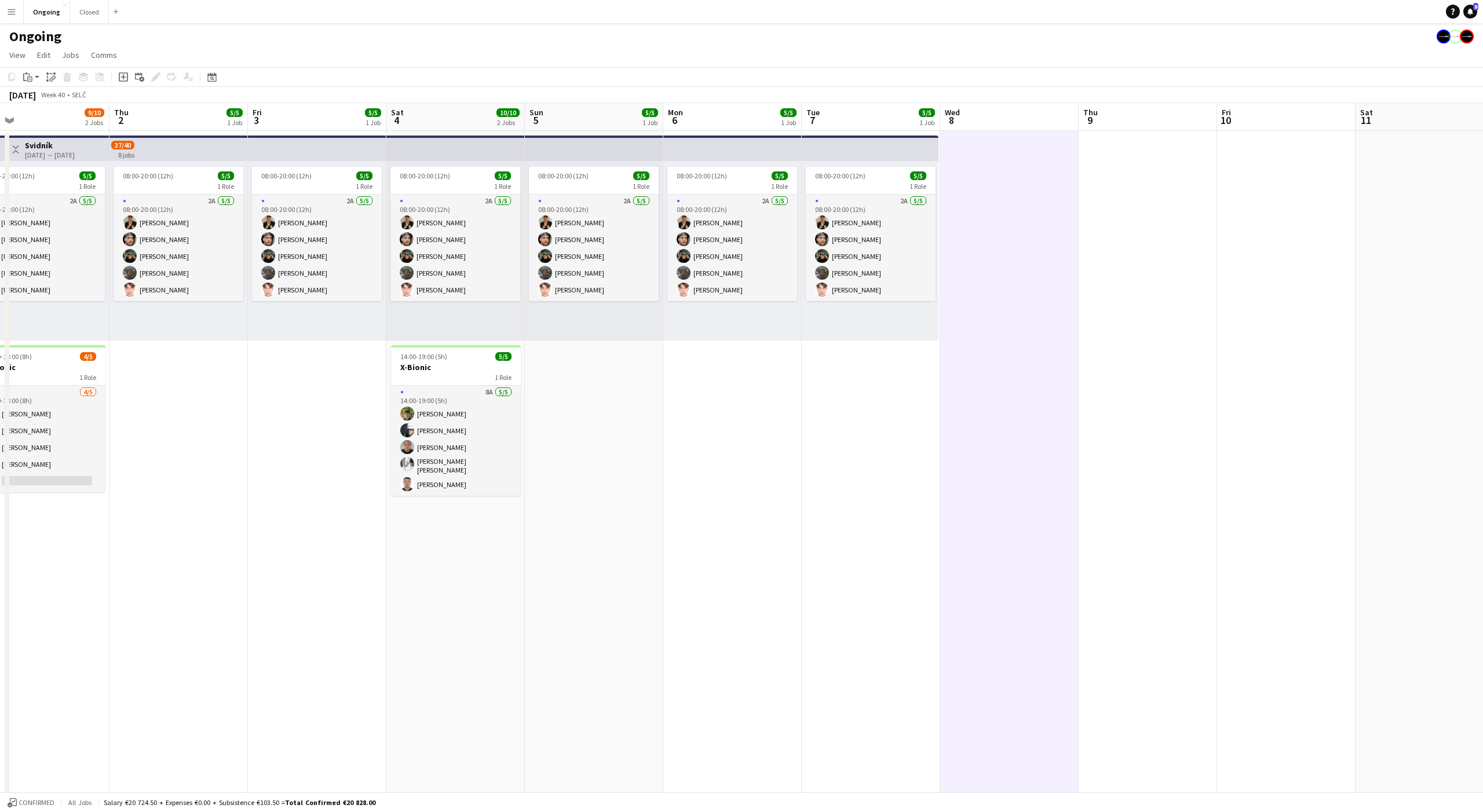
click at [1011, 234] on app-date-cell at bounding box center [1009, 547] width 138 height 834
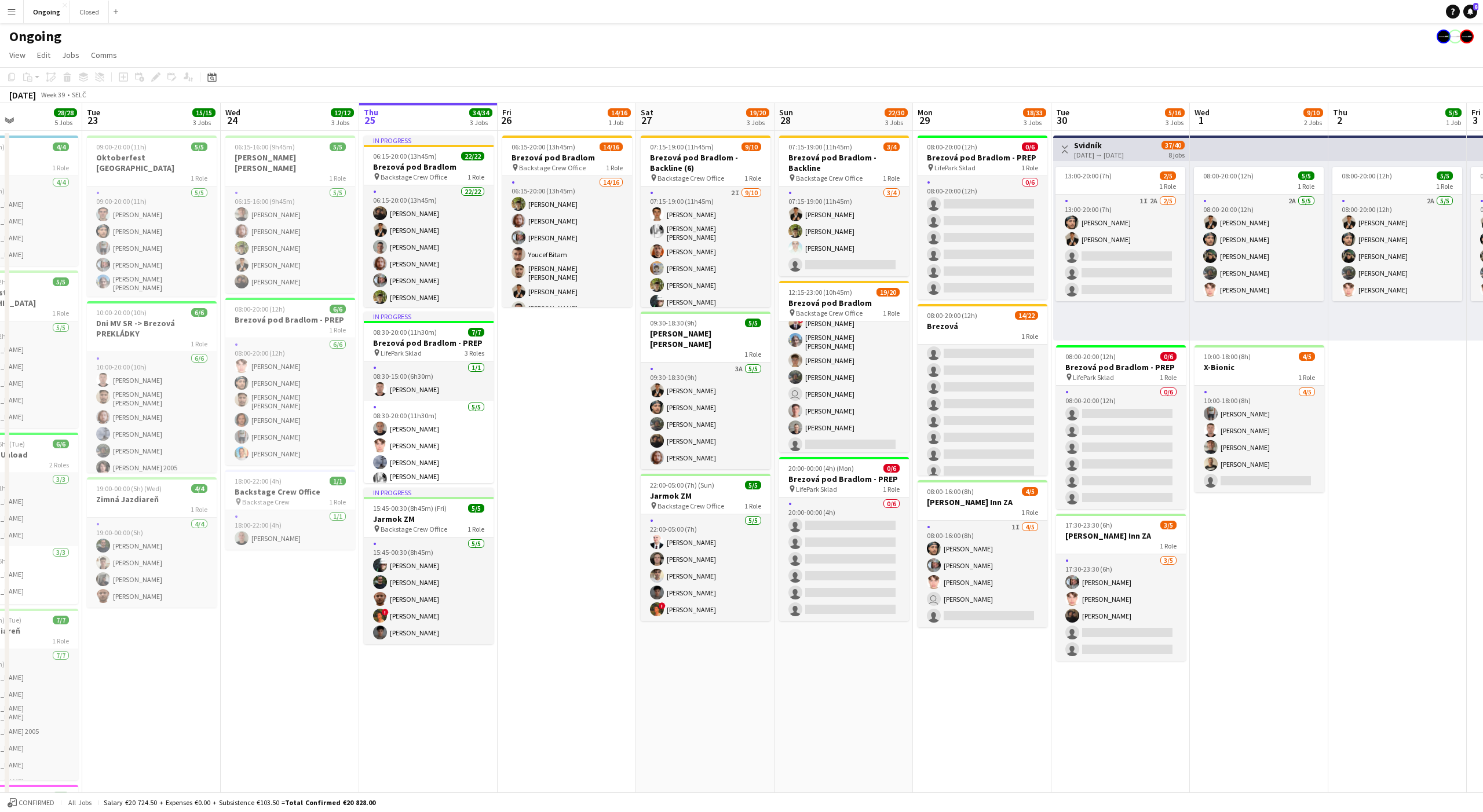
scroll to position [0, 332]
click at [572, 352] on app-date-cell "06:15-20:00 (13h45m) 14/16 Brezová pod Bradlom pin Backstage Crew Office 1 Role…" at bounding box center [568, 547] width 138 height 834
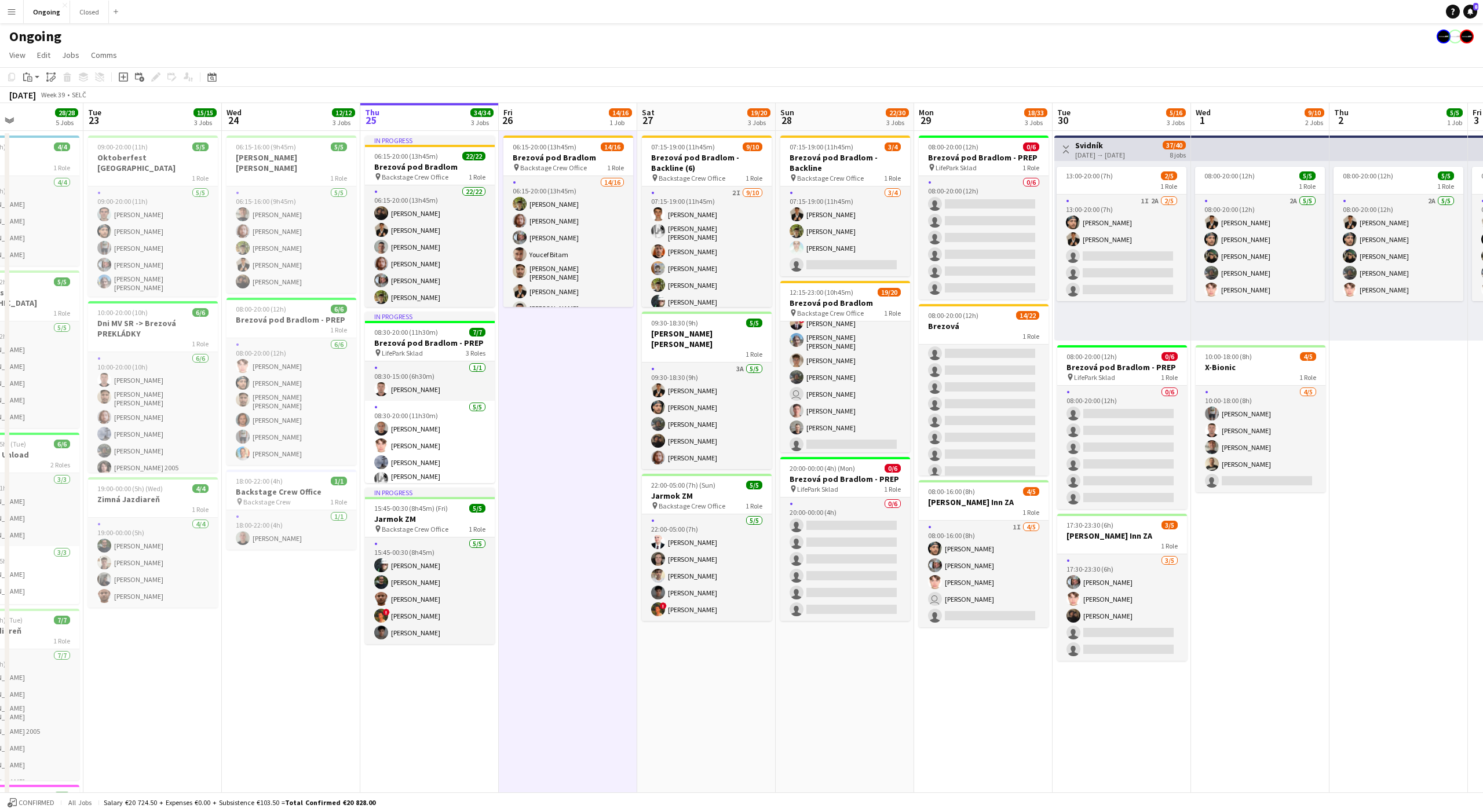
click at [572, 352] on app-date-cell "06:15-20:00 (13h45m) 14/16 Brezová pod Bradlom pin Backstage Crew Office 1 Role…" at bounding box center [568, 547] width 138 height 834
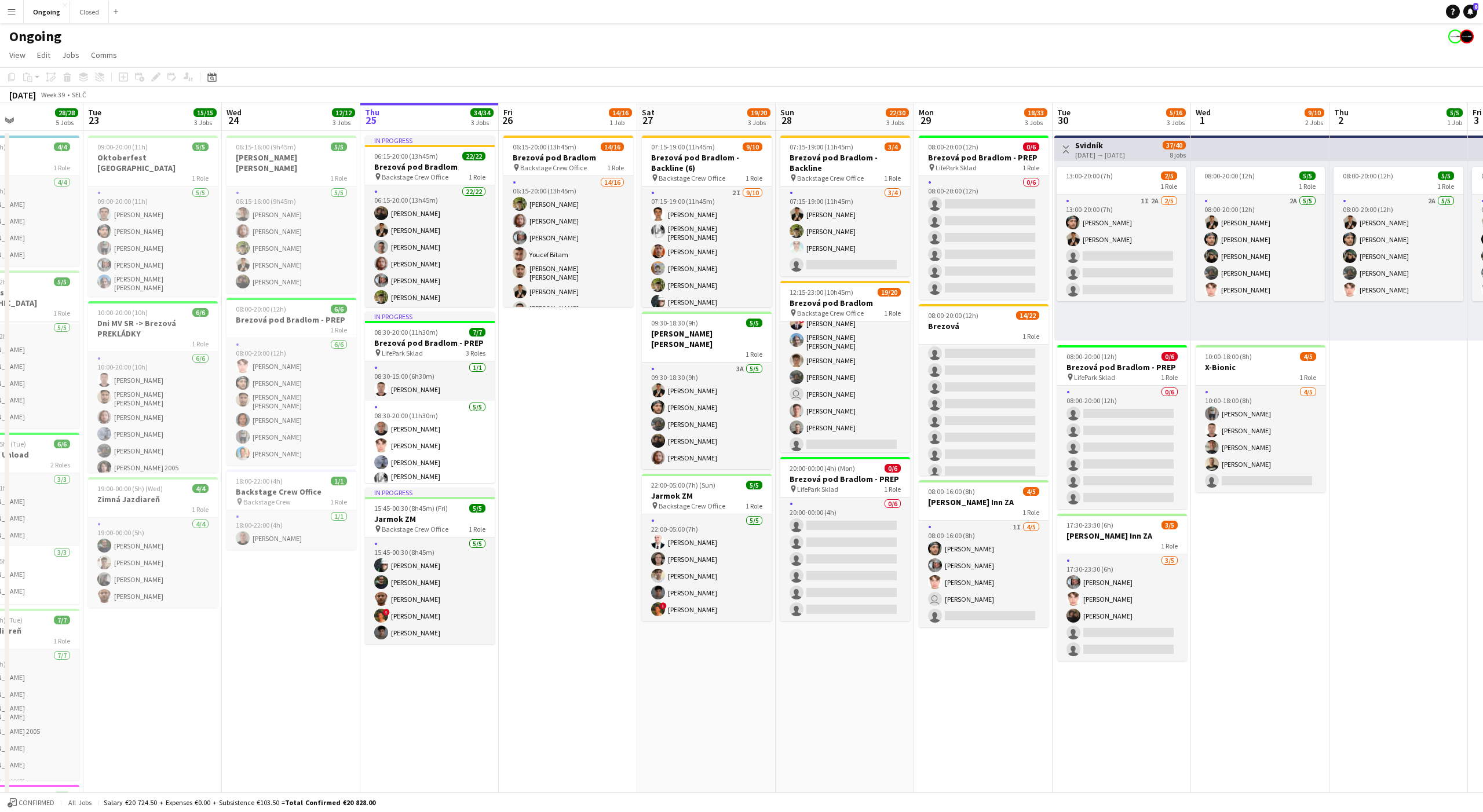
click at [842, 675] on app-date-cell "07:15-19:00 (11h45m) 3/4 Brezová pod Bradlom - Backline pin Backstage Crew Offi…" at bounding box center [845, 547] width 138 height 834
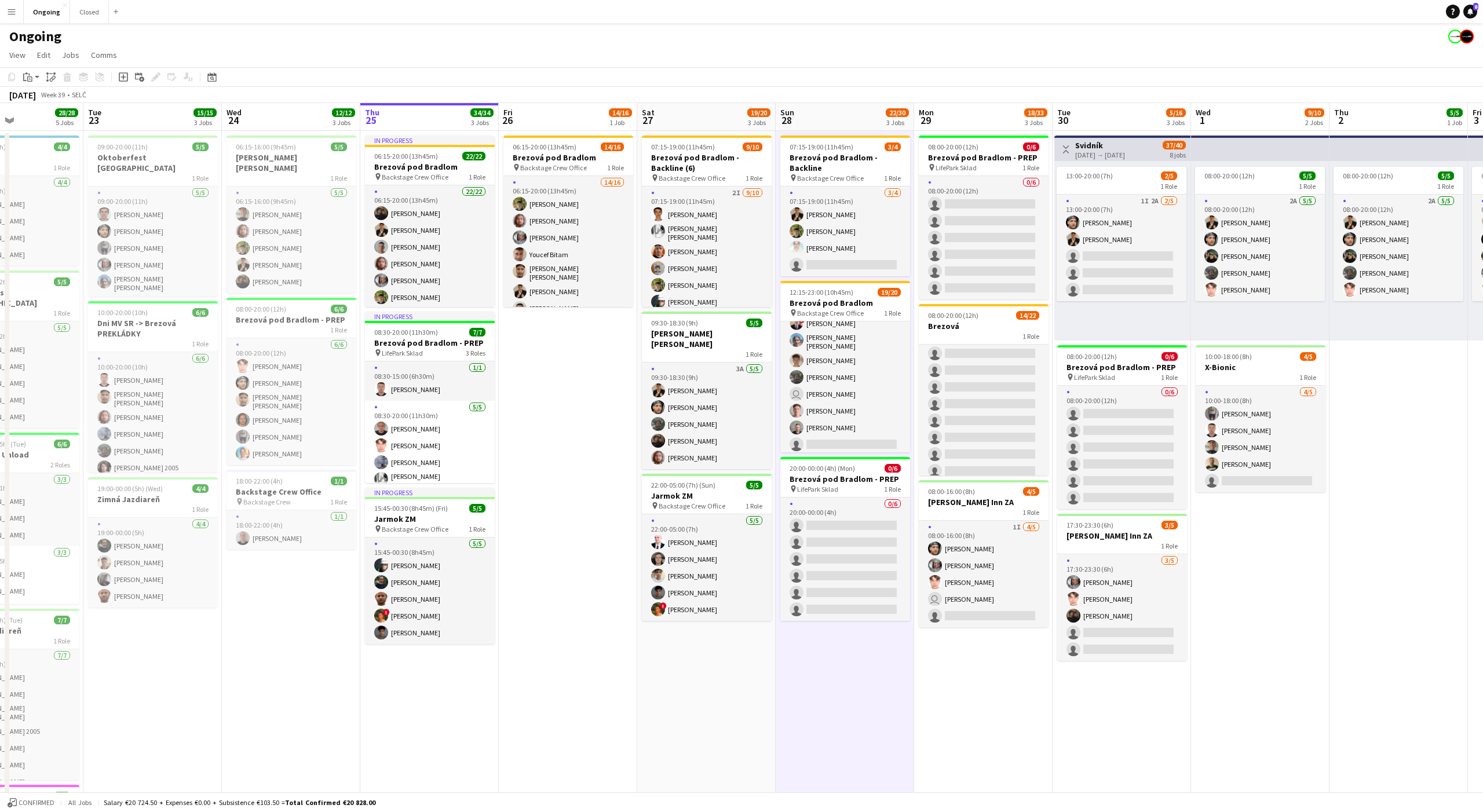
click at [846, 672] on app-date-cell "07:15-19:00 (11h45m) 3/4 Brezová pod Bradlom - Backline pin Backstage Crew Offi…" at bounding box center [845, 547] width 138 height 834
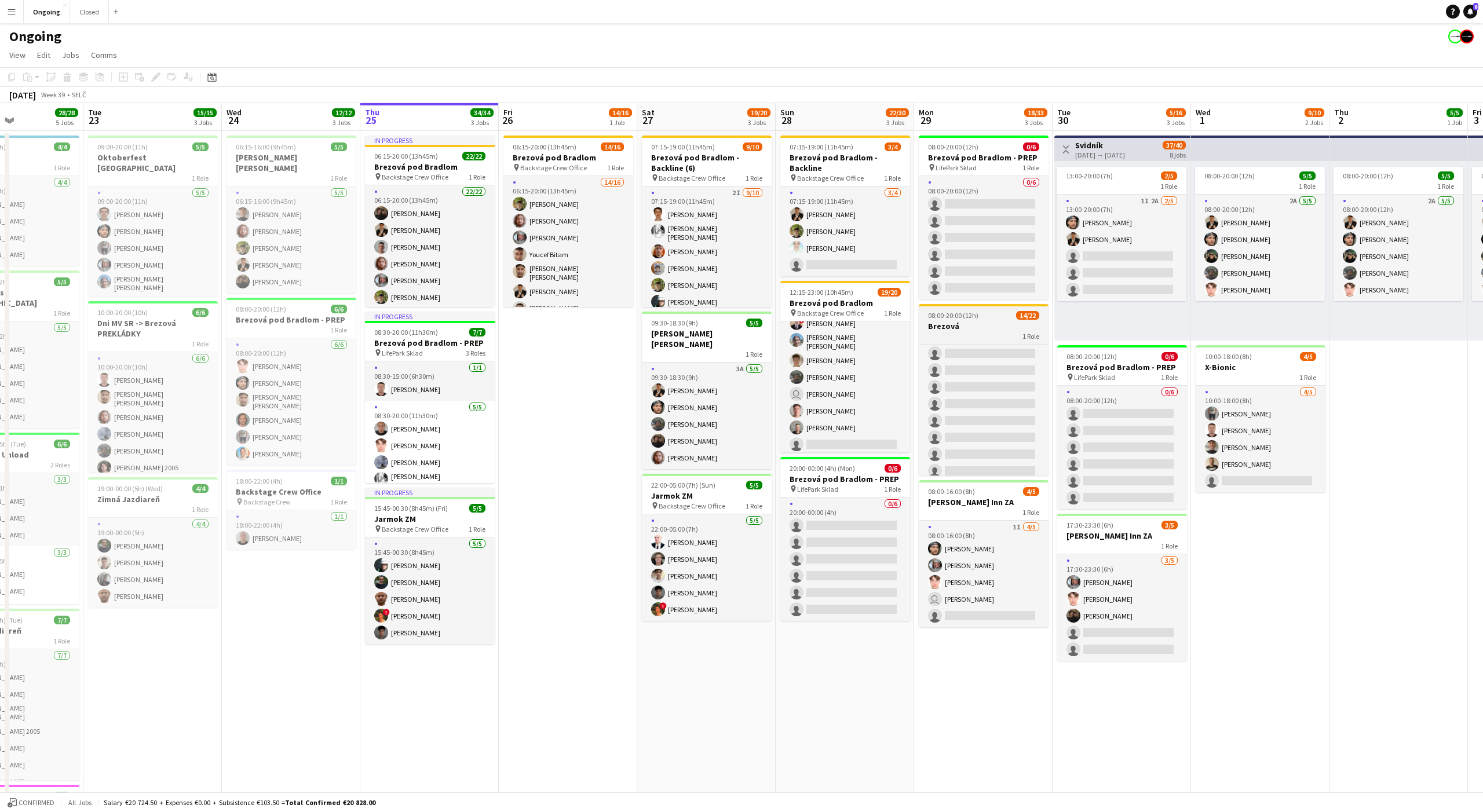
click at [989, 323] on h3 "Brezová" at bounding box center [983, 326] width 130 height 10
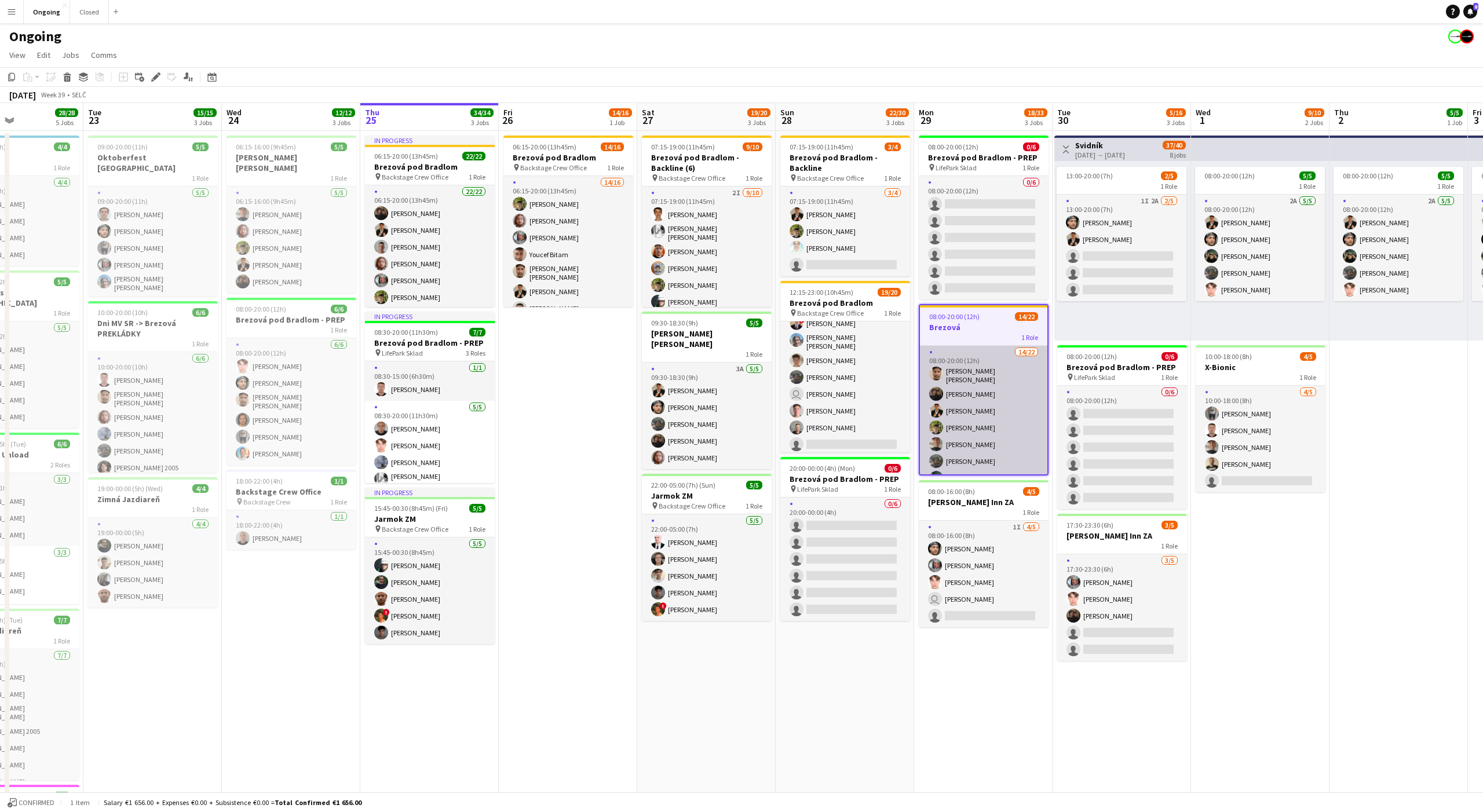
scroll to position [263, 0]
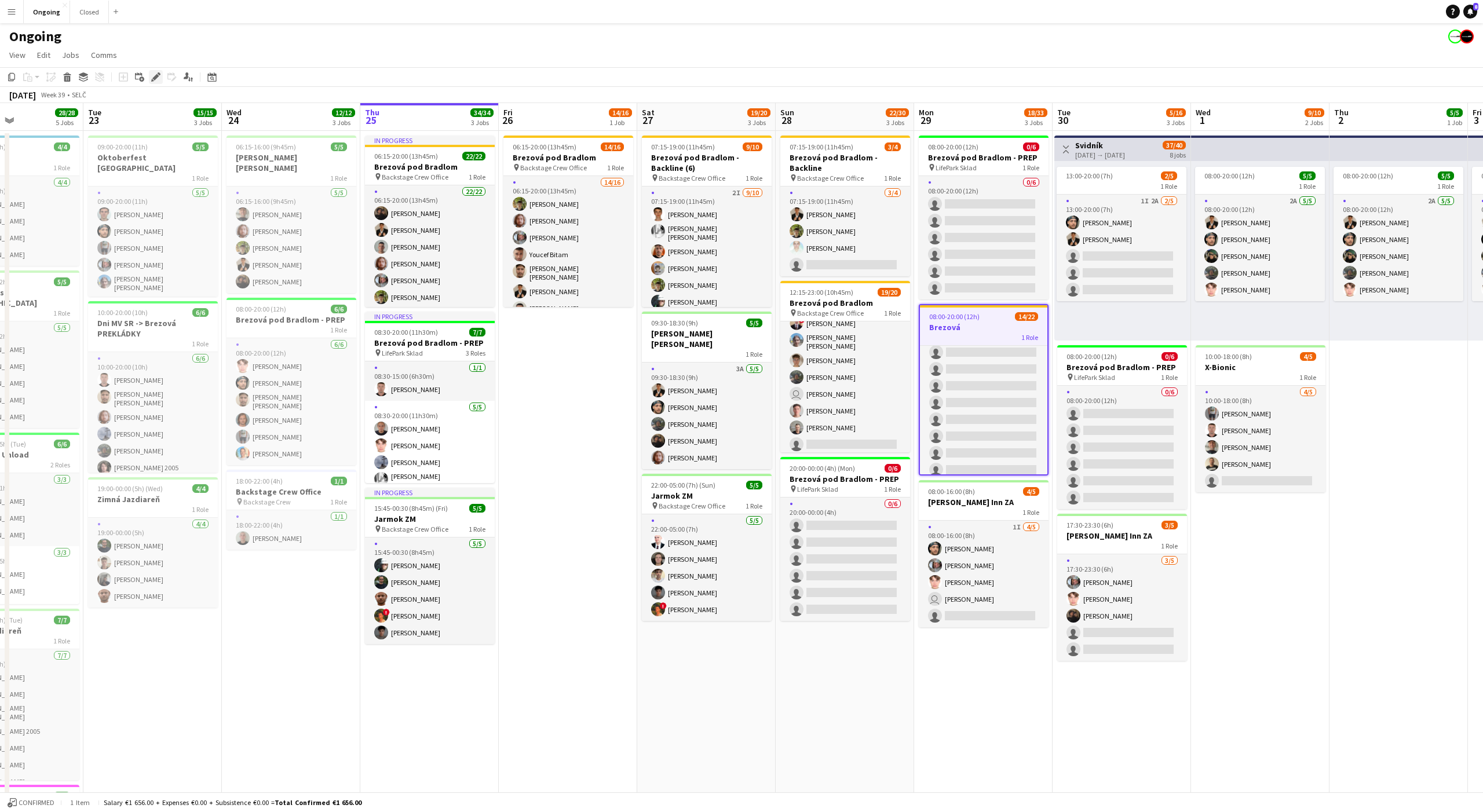
click at [154, 81] on div "Edit" at bounding box center [156, 77] width 14 height 14
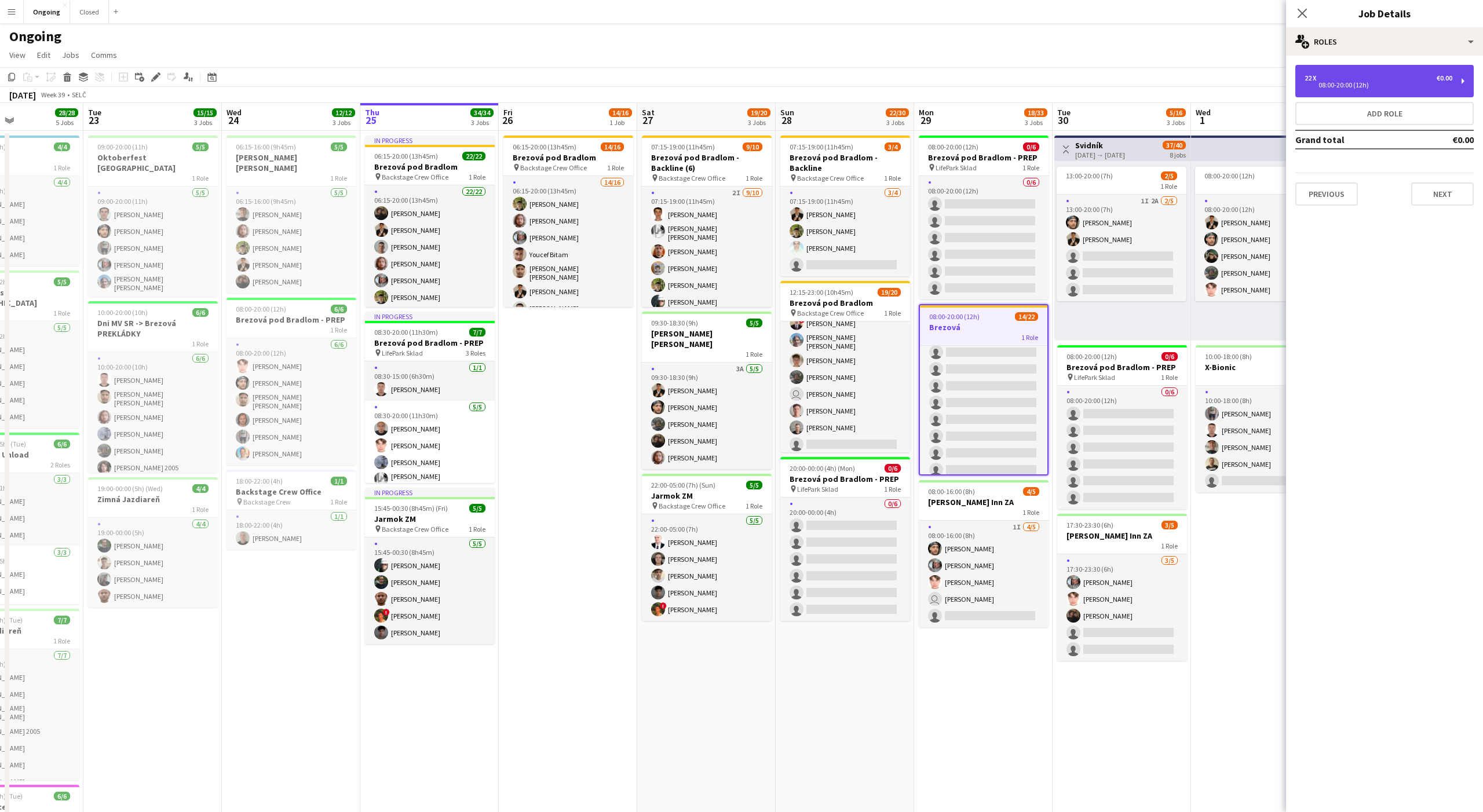
click at [1373, 71] on div "22 x €0.00 08:00-20:00 (12h)" at bounding box center [1384, 81] width 178 height 32
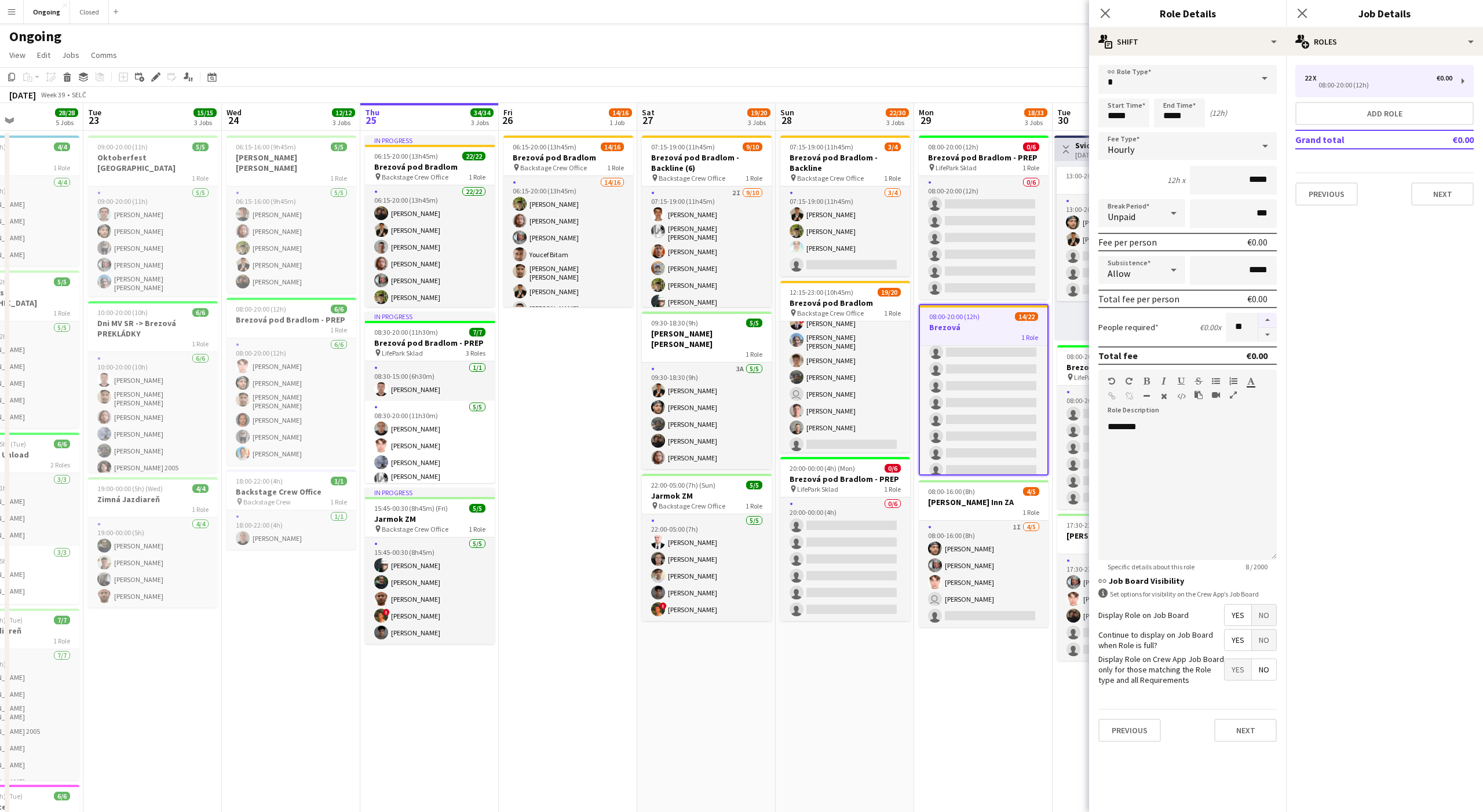
click at [1271, 317] on button "button" at bounding box center [1267, 321] width 18 height 15
type input "**"
click at [1061, 46] on app-page-menu "View Day view expanded Day view collapsed Month view Date picker Jump to [DATE]…" at bounding box center [742, 56] width 1483 height 22
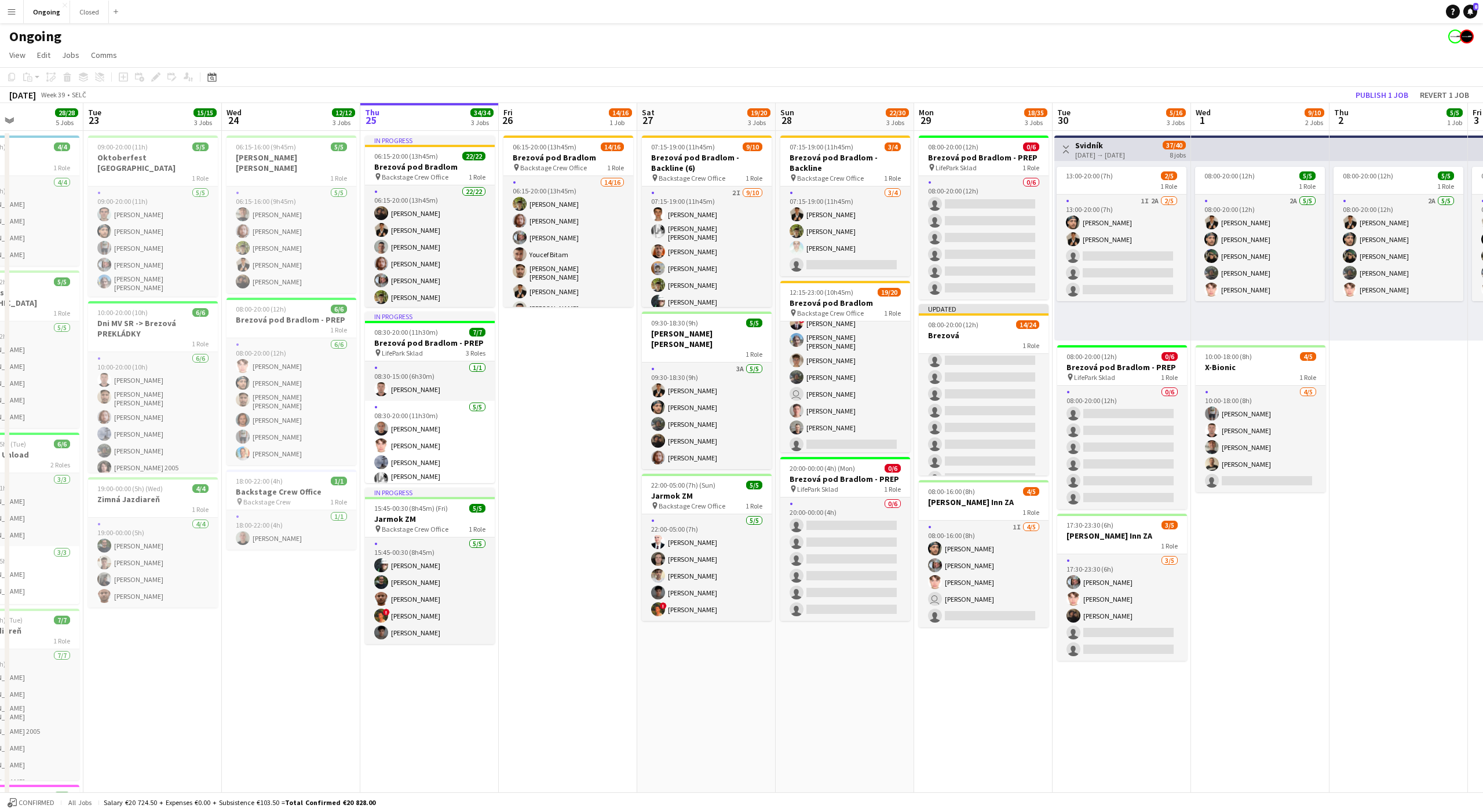
click at [976, 48] on app-page-menu "View Day view expanded Day view collapsed Month view Date picker Jump to [DATE]…" at bounding box center [742, 56] width 1483 height 22
click at [1399, 96] on button "Publish 1 job" at bounding box center [1382, 95] width 62 height 15
click at [1124, 689] on app-date-cell "Toggle View Svidník [DATE] → [DATE] 37/40 8 jobs 13:00-20:00 (7h) 2/5 1 Role 1I…" at bounding box center [1122, 547] width 138 height 834
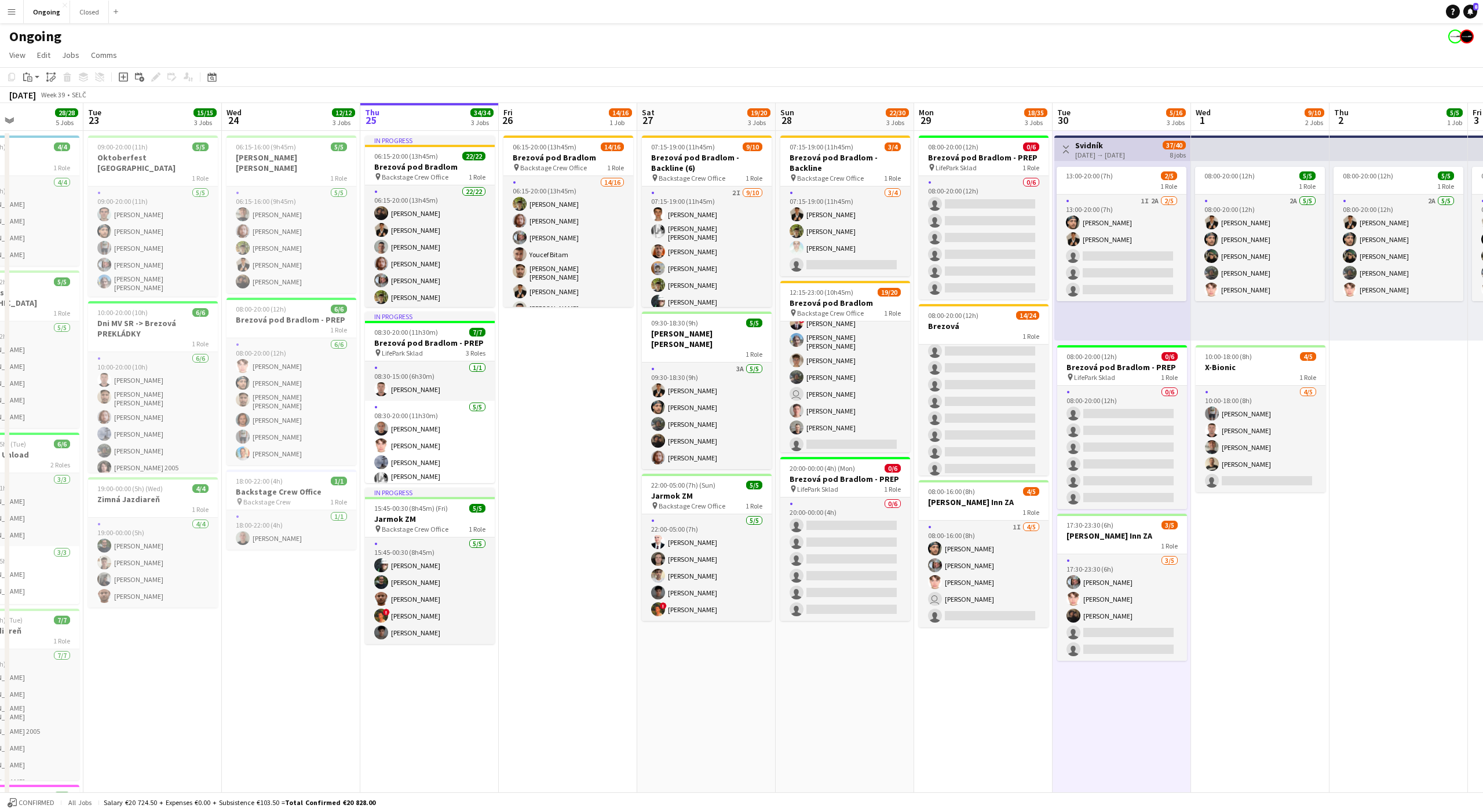
click at [1118, 41] on div "Ongoing" at bounding box center [742, 34] width 1483 height 22
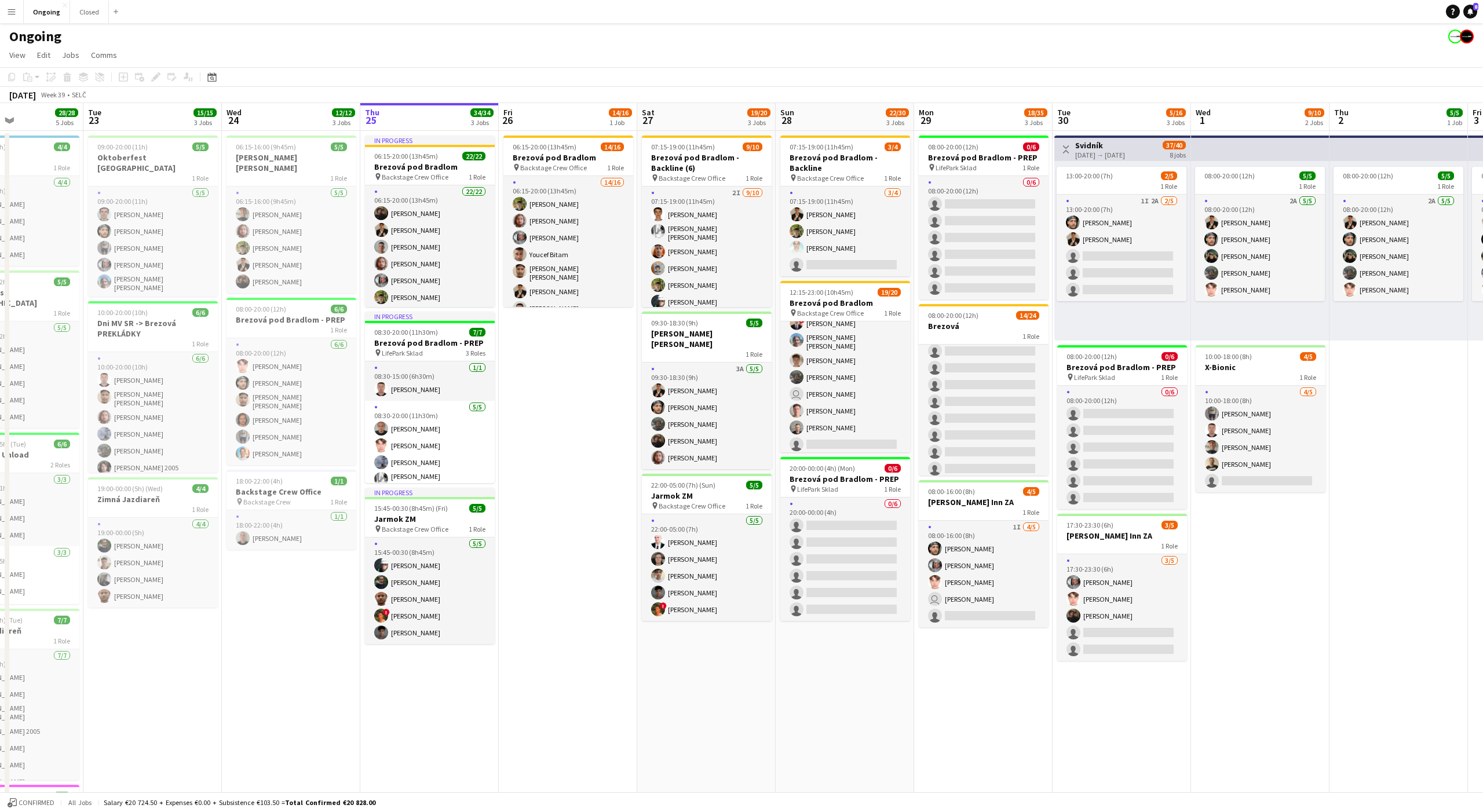
click at [1123, 48] on app-page-menu "View Day view expanded Day view collapsed Month view Date picker Jump to [DATE]…" at bounding box center [742, 56] width 1483 height 22
click at [1121, 79] on app-toolbar "Copy Paste Paste Command V Paste with crew Command Shift V Paste linked Job [GE…" at bounding box center [742, 77] width 1483 height 20
click at [1120, 96] on div "[DATE] Week 39 • [GEOGRAPHIC_DATA]" at bounding box center [742, 95] width 1483 height 17
click at [1120, 114] on app-board-header-date "Tue 30 5/16 3 Jobs" at bounding box center [1122, 117] width 138 height 28
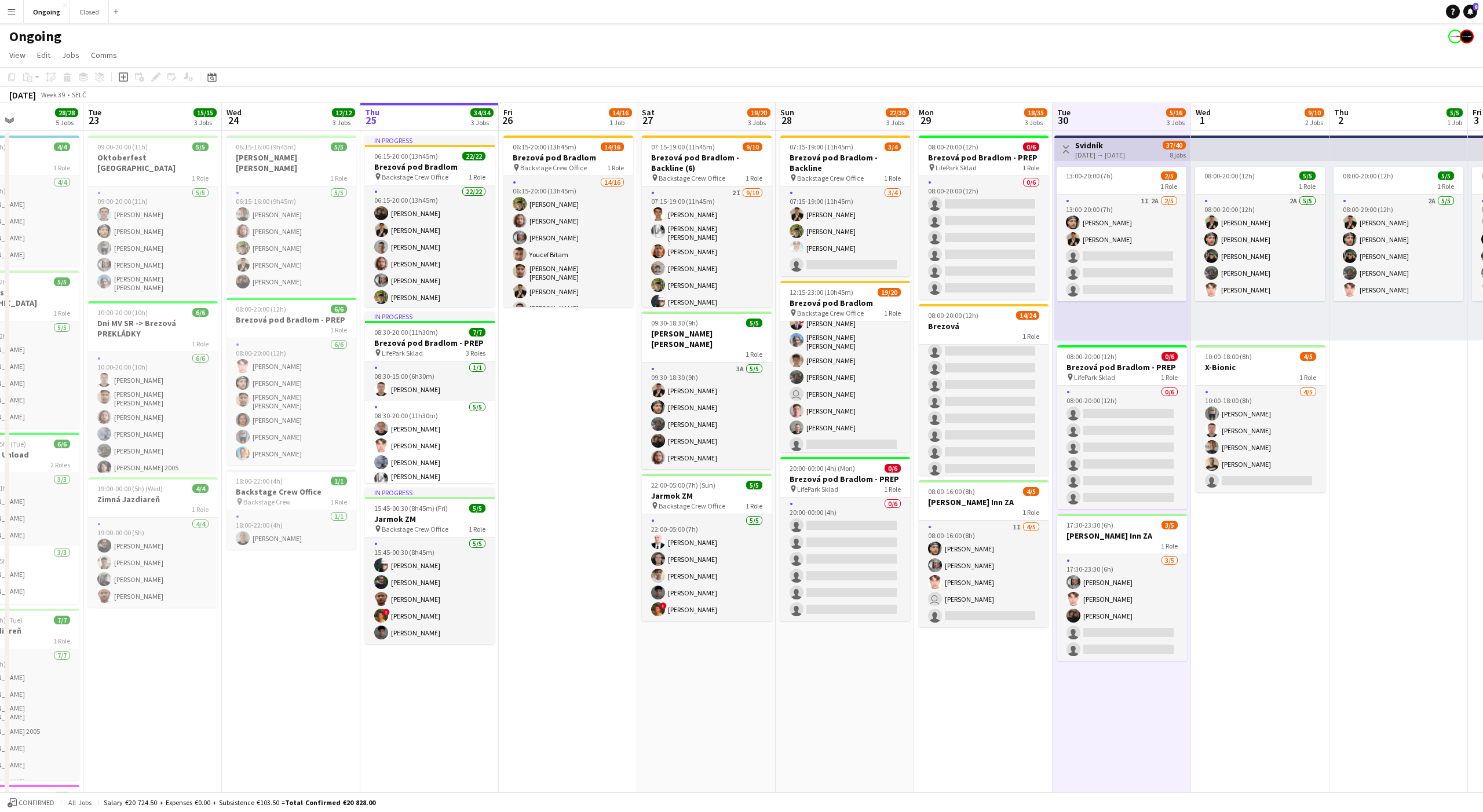
click at [1119, 119] on app-board-header-date "Tue 30 5/16 3 Jobs" at bounding box center [1122, 117] width 138 height 28
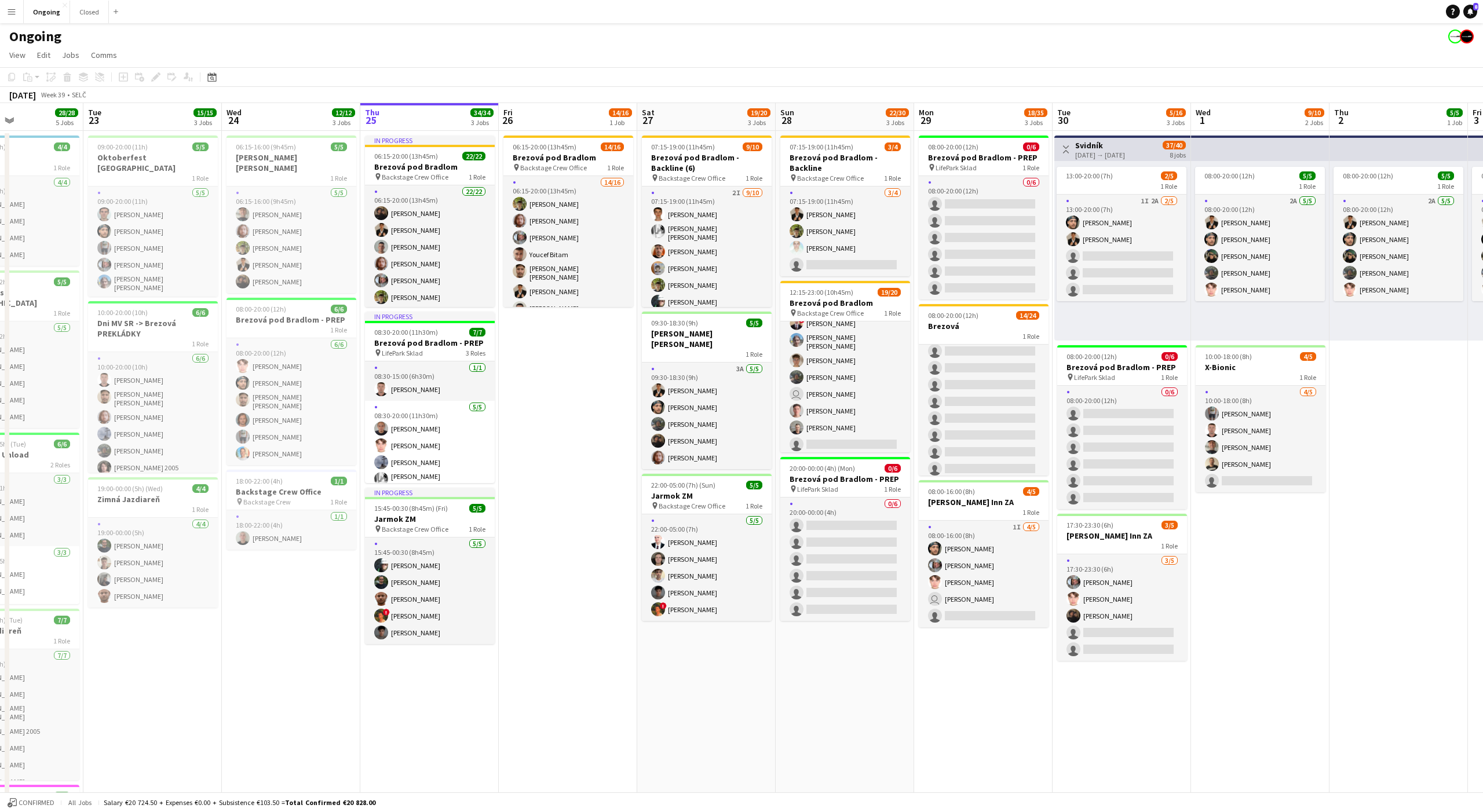
click at [1115, 666] on app-date-cell "Toggle View Svidník [DATE] → [DATE] 37/40 8 jobs 13:00-20:00 (7h) 2/5 1 Role 1I…" at bounding box center [1122, 547] width 138 height 834
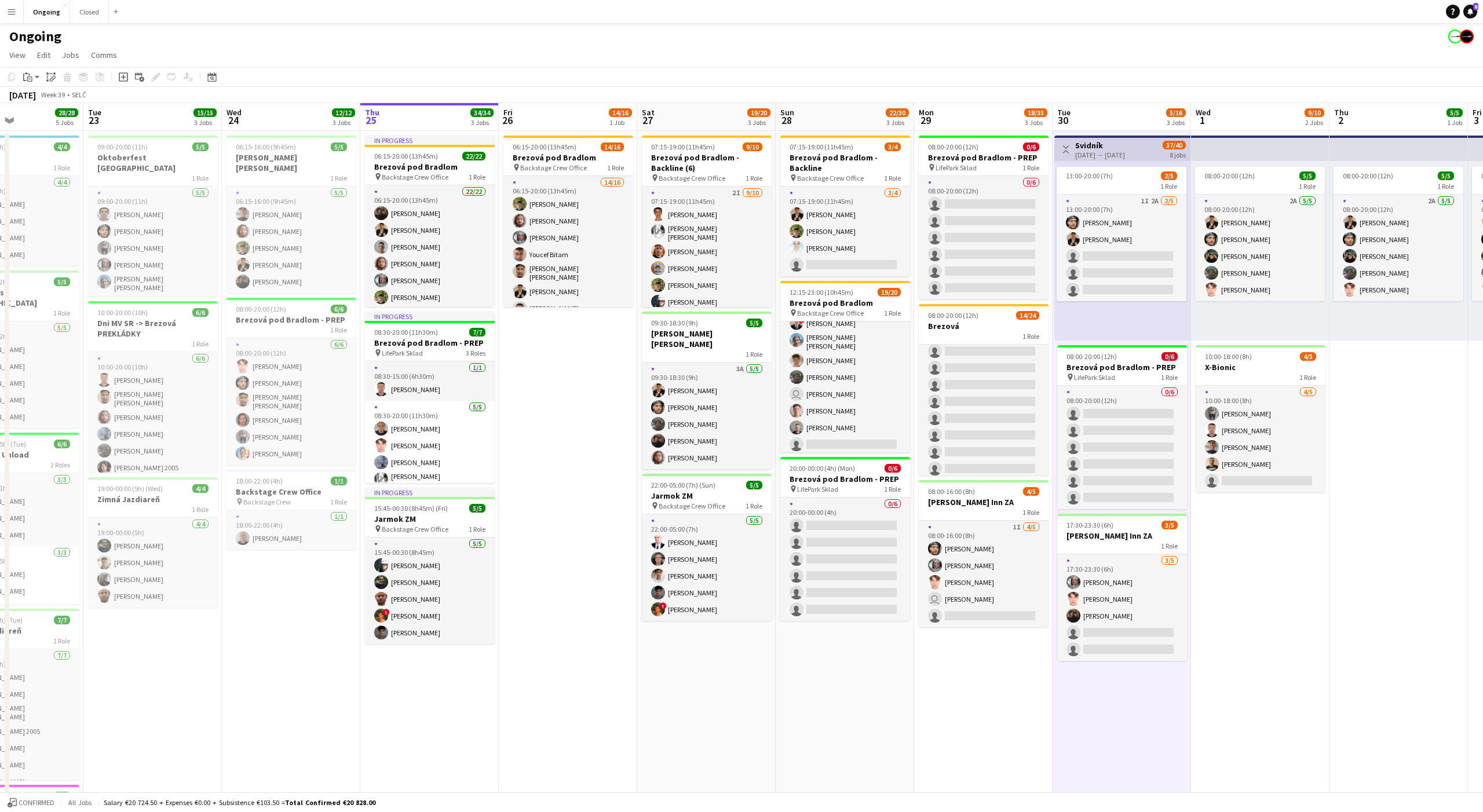
click at [1117, 677] on app-date-cell "Toggle View Svidník [DATE] → [DATE] 37/40 8 jobs 13:00-20:00 (7h) 2/5 1 Role 1I…" at bounding box center [1122, 547] width 138 height 834
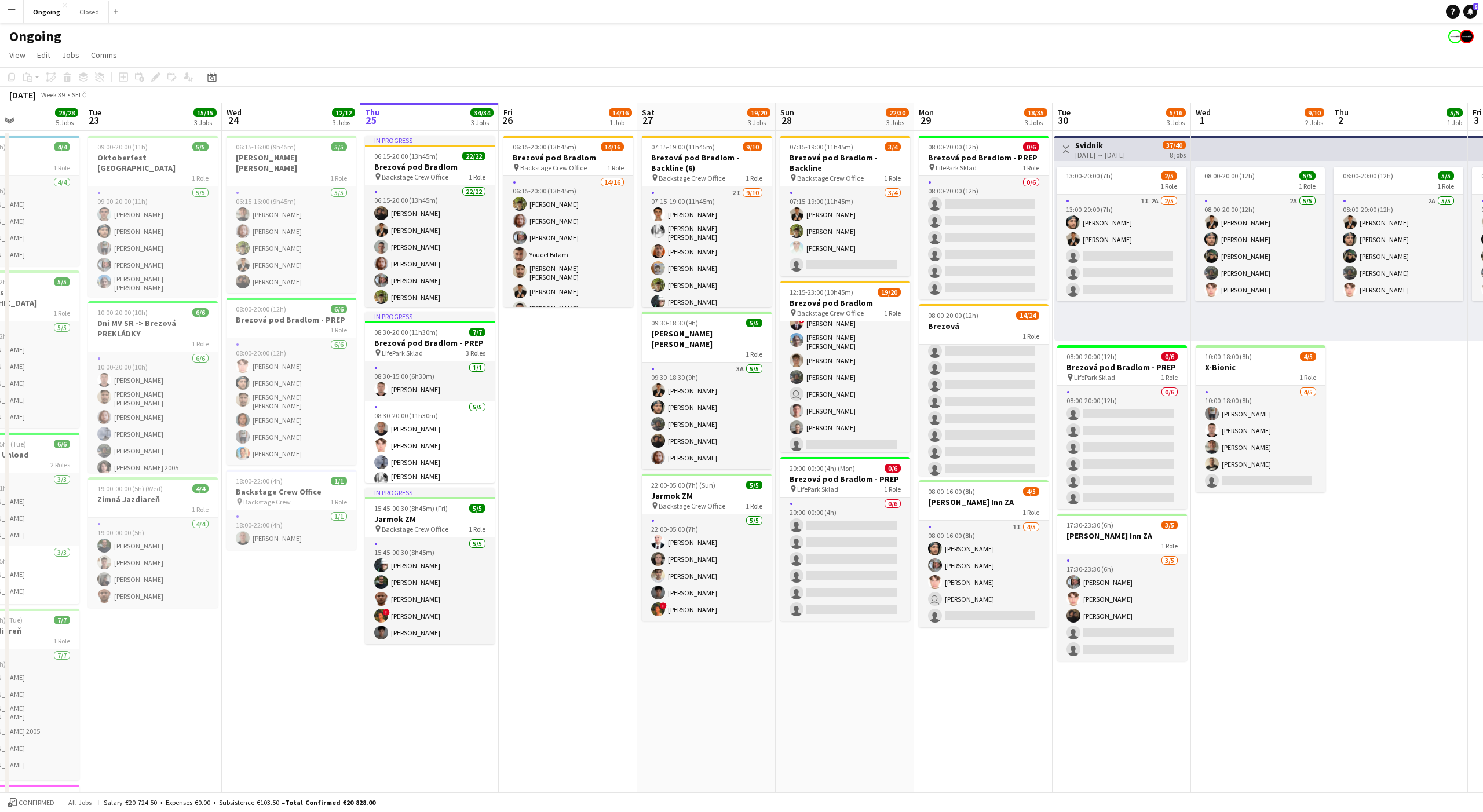
click at [1121, 705] on app-date-cell "Toggle View Svidník [DATE] → [DATE] 37/40 8 jobs 13:00-20:00 (7h) 2/5 1 Role 1I…" at bounding box center [1122, 547] width 138 height 834
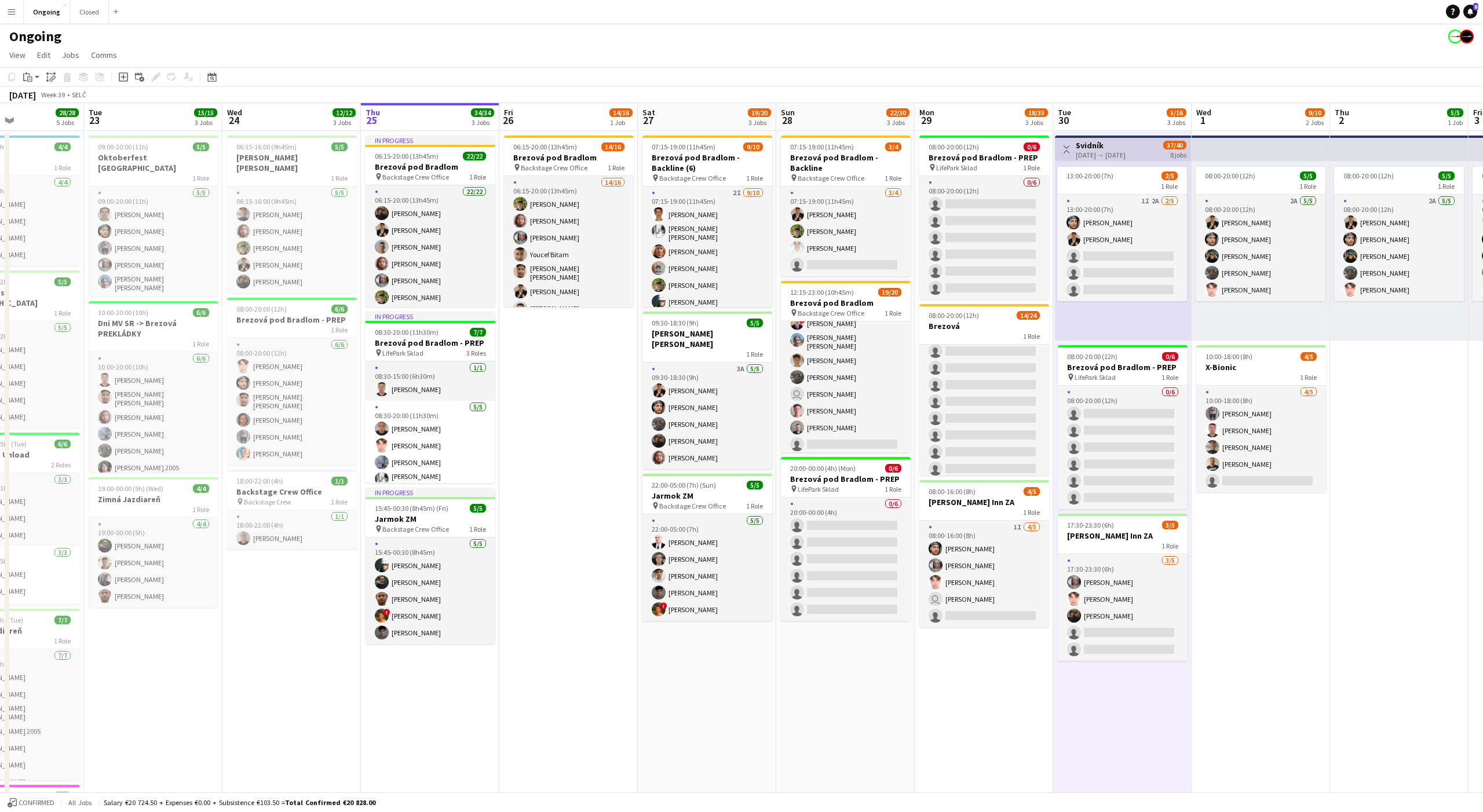
click at [1121, 705] on app-date-cell "Toggle View Svidník [DATE] → [DATE] 37/40 8 jobs 13:00-20:00 (7h) 2/5 1 Role 1I…" at bounding box center [1122, 547] width 138 height 834
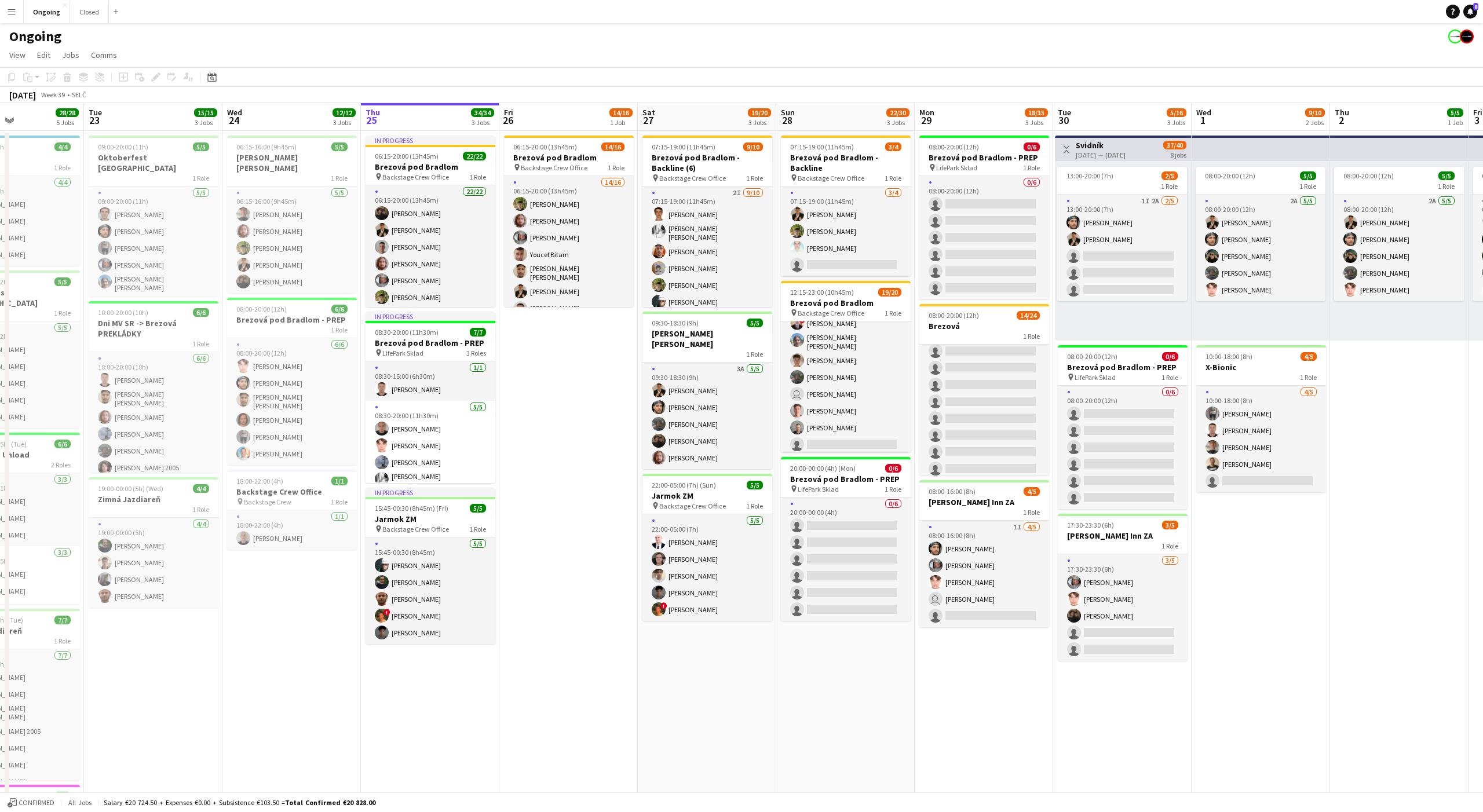
click at [1117, 118] on app-board-header-date "Tue 30 5/16 3 Jobs" at bounding box center [1122, 117] width 138 height 28
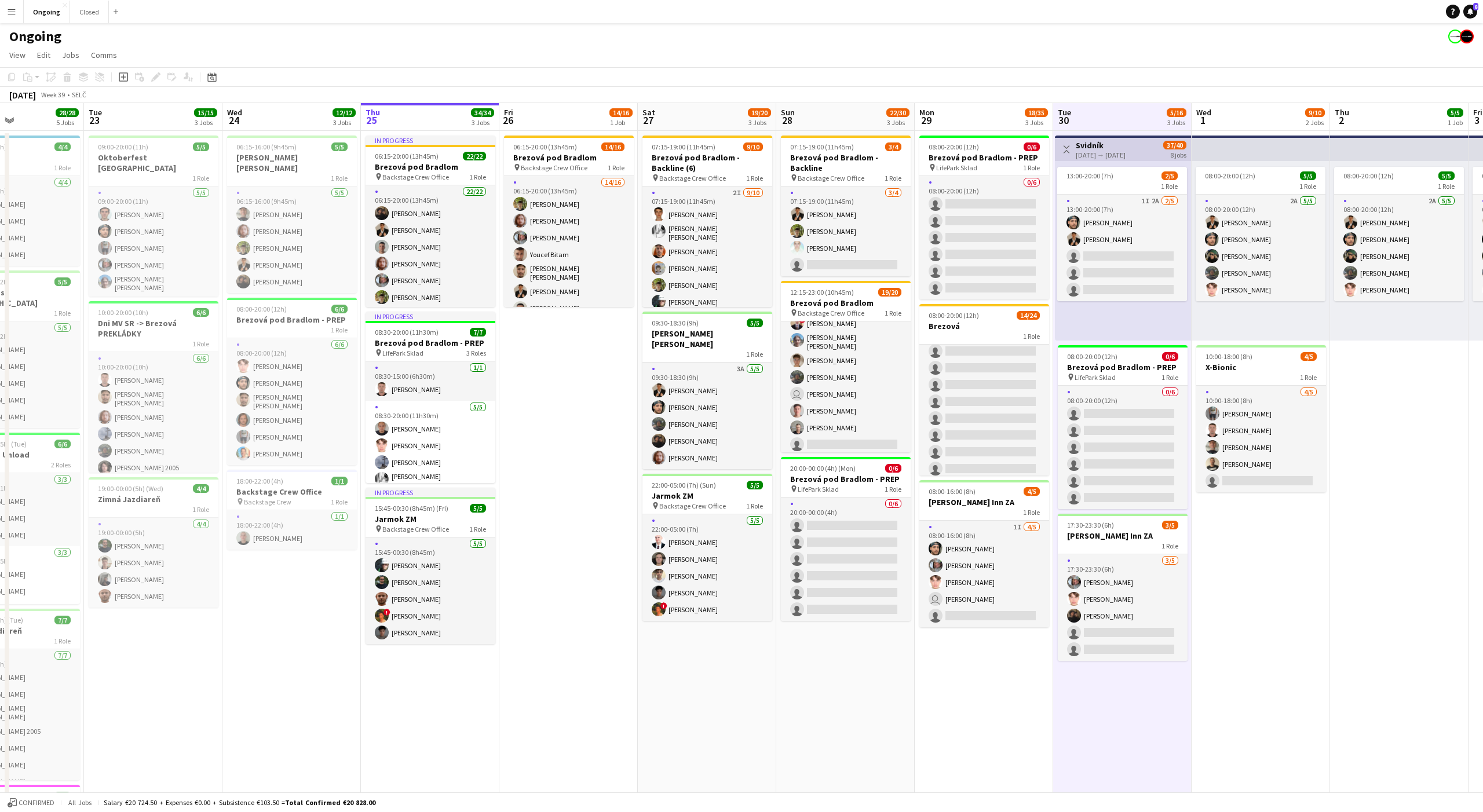
click at [1117, 118] on app-board-header-date "Tue 30 5/16 3 Jobs" at bounding box center [1122, 117] width 138 height 28
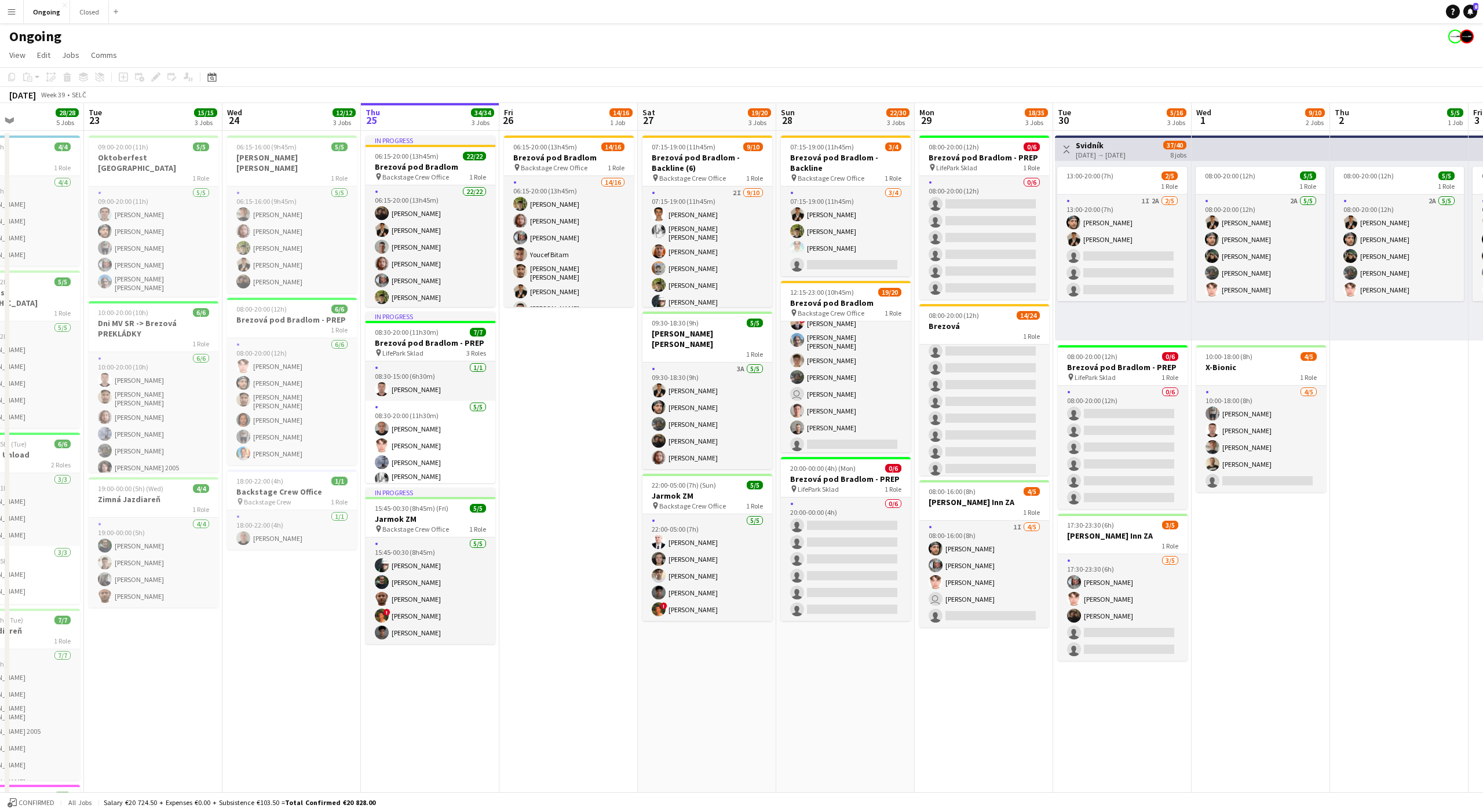
scroll to position [0, 332]
click at [1107, 691] on app-date-cell "Toggle View Svidník [DATE] → [DATE] 37/40 8 jobs 13:00-20:00 (7h) 2/5 1 Role 1I…" at bounding box center [1122, 547] width 138 height 834
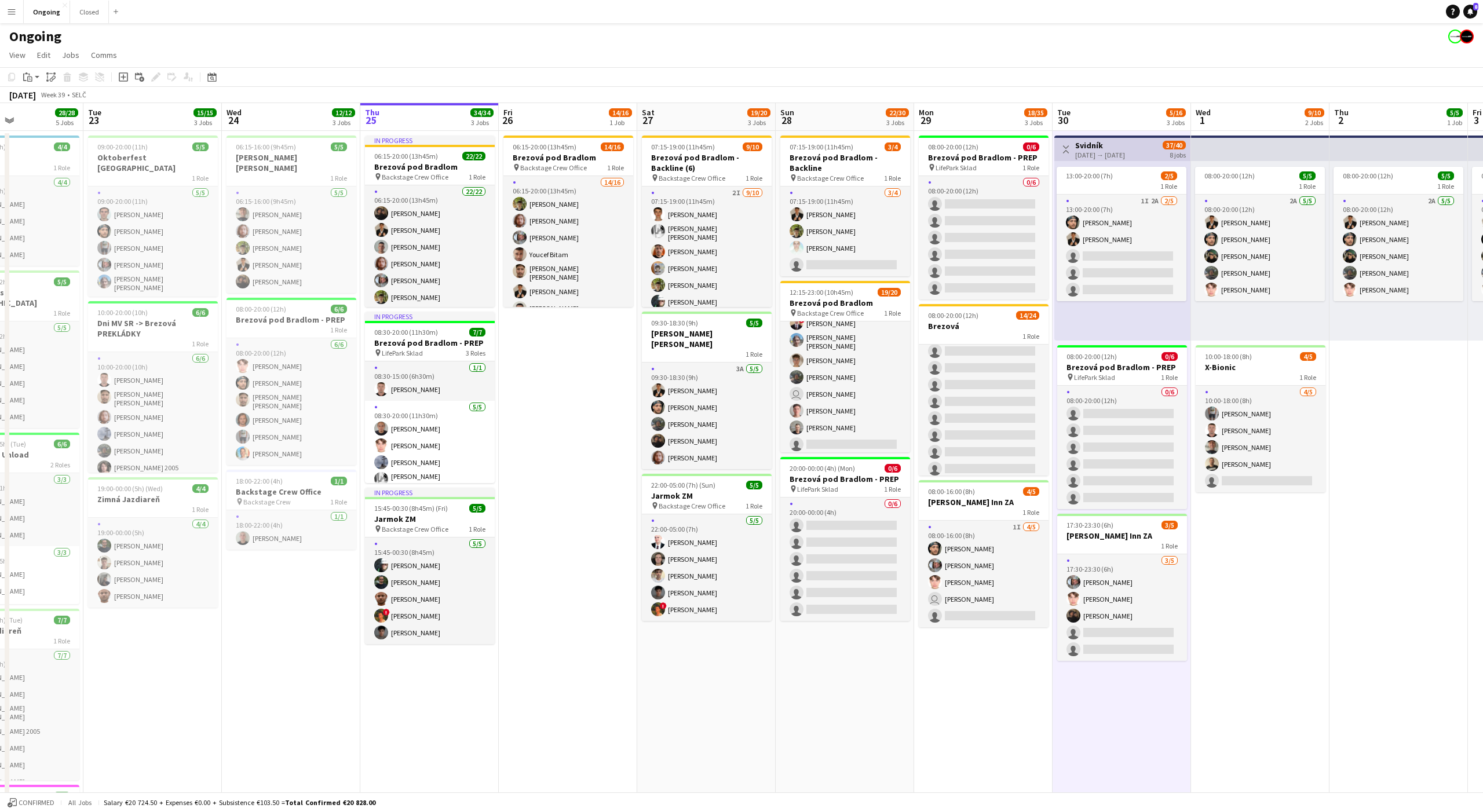
click at [1257, 592] on app-date-cell "08:00-20:00 (12h) 5/5 1 Role 2A [DATE] 08:00-20:00 (12h) [PERSON_NAME] [PERSON_…" at bounding box center [1260, 547] width 138 height 834
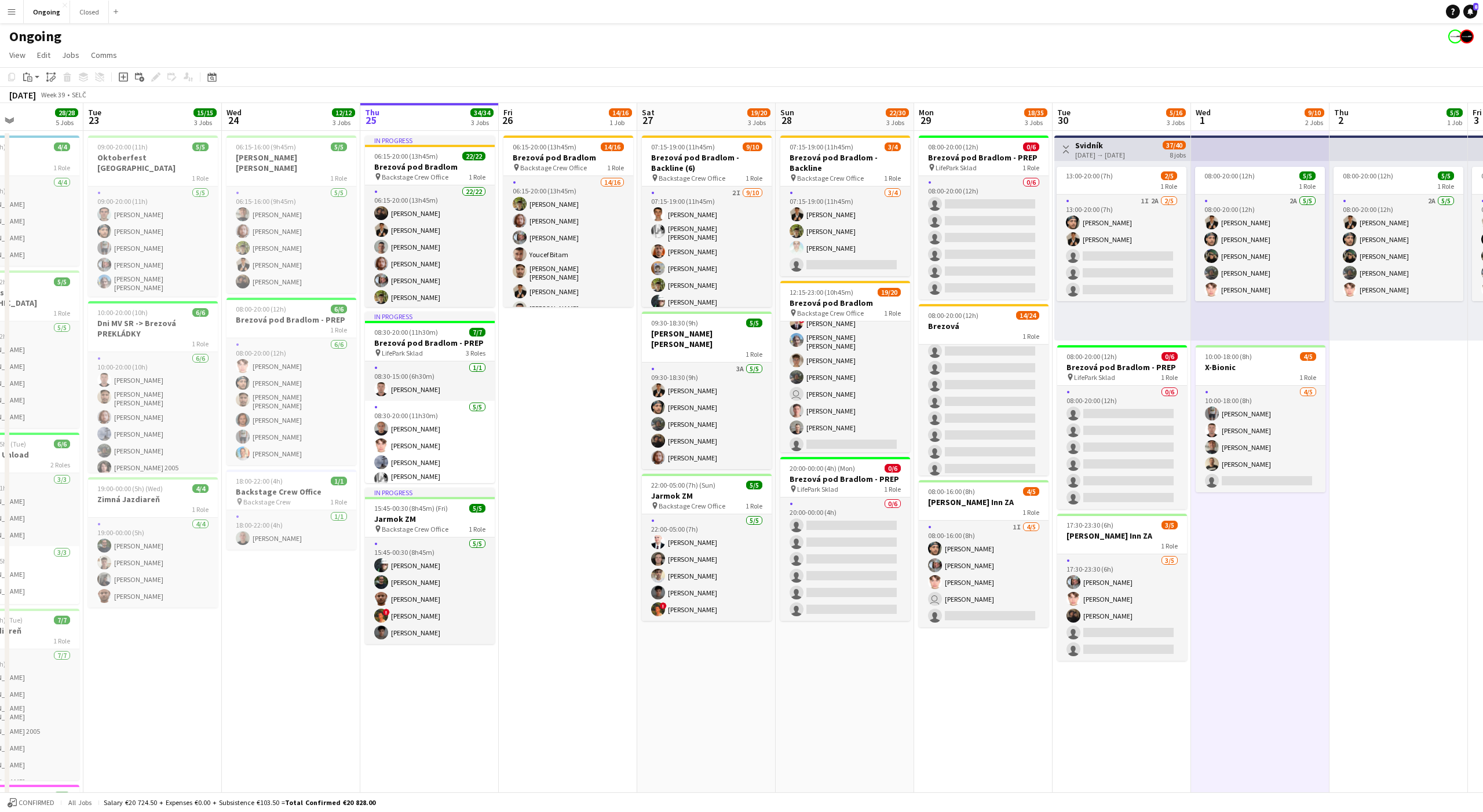
click at [1002, 321] on h3 "Brezová" at bounding box center [983, 326] width 130 height 10
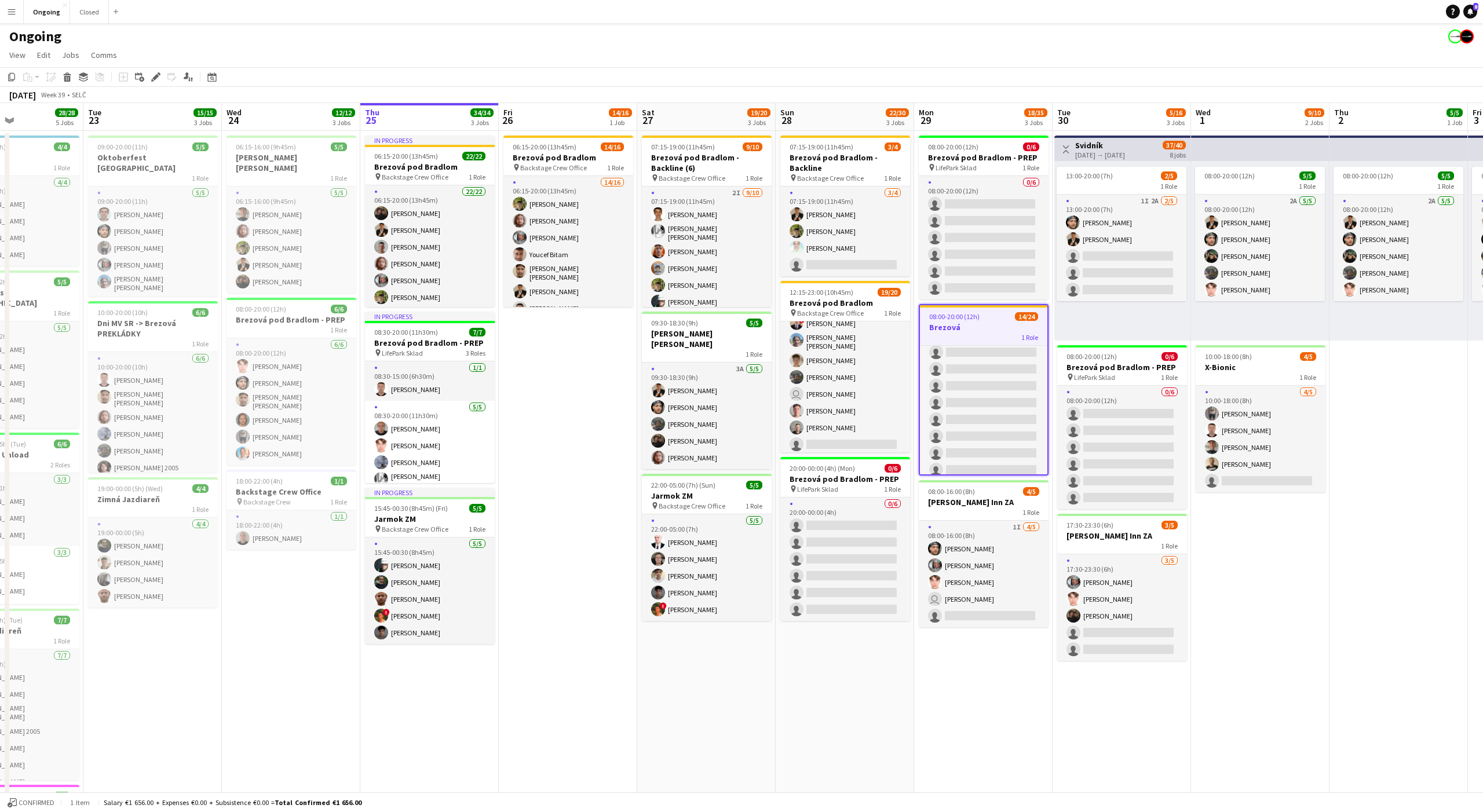
scroll to position [0, 333]
click at [1115, 724] on app-date-cell "Toggle View Svidník [DATE] → [DATE] 37/40 8 jobs 13:00-20:00 (7h) 2/5 1 Role 1I…" at bounding box center [1121, 547] width 138 height 834
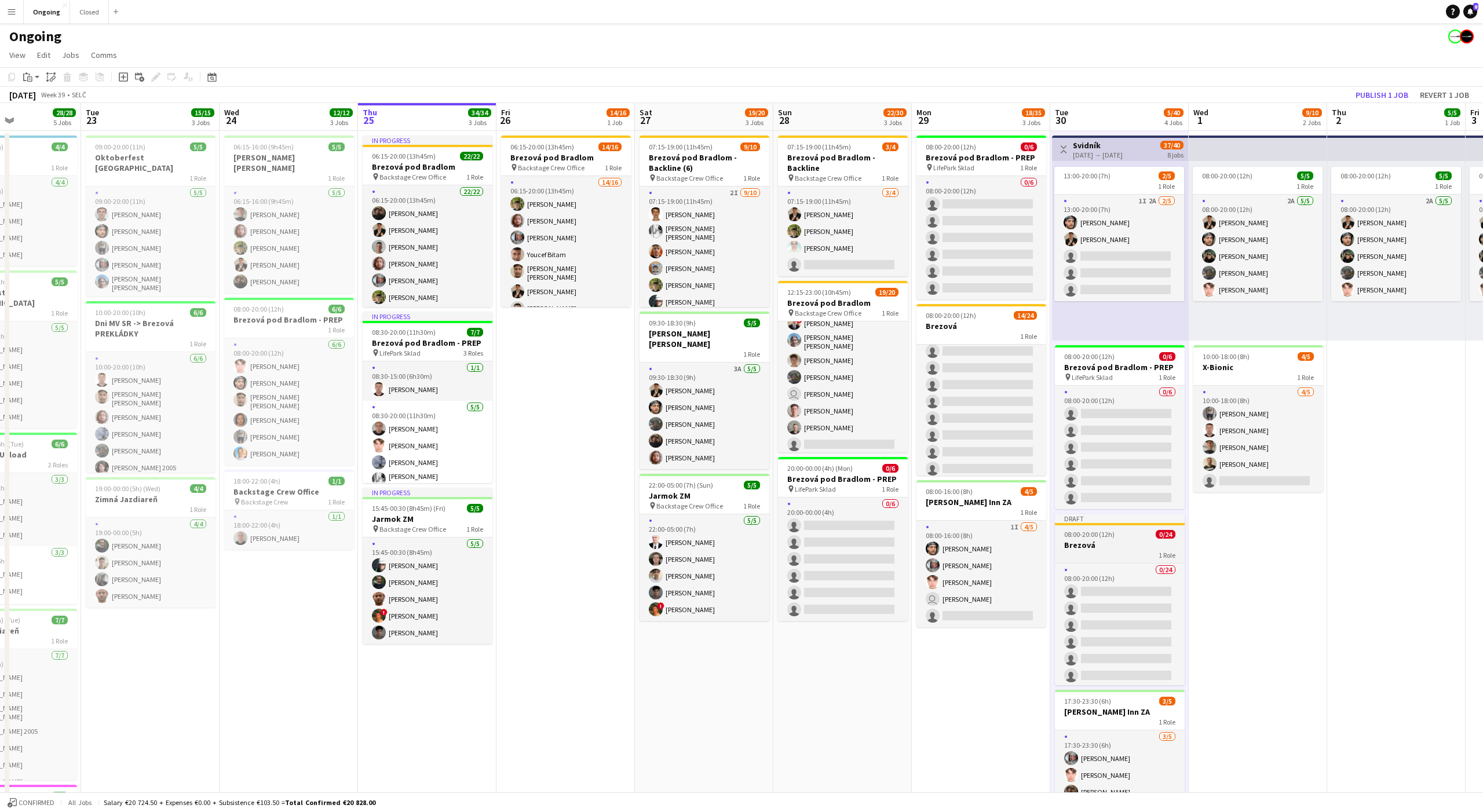
click at [1118, 540] on h3 "Brezová" at bounding box center [1120, 545] width 130 height 10
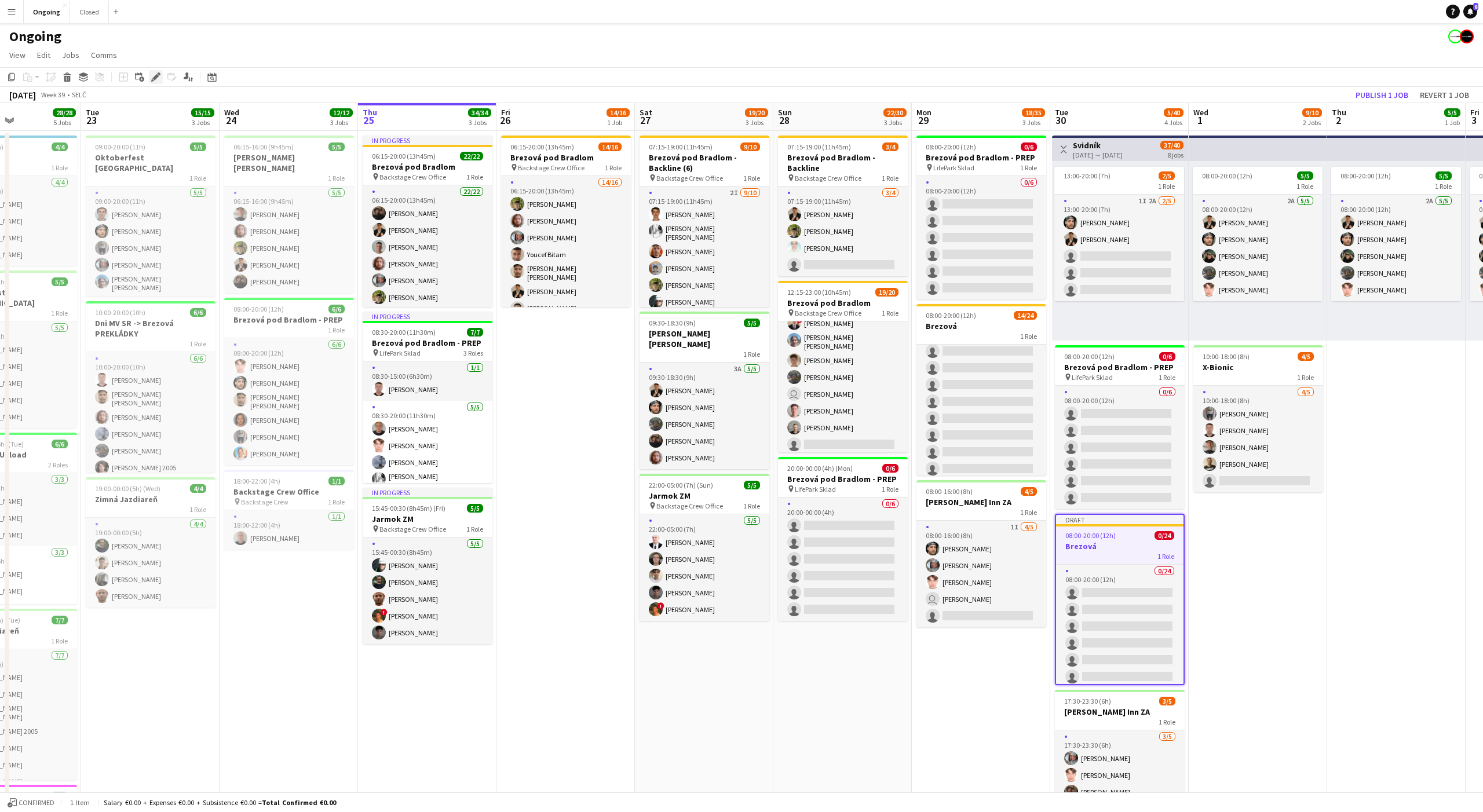
click at [157, 76] on icon at bounding box center [156, 77] width 6 height 6
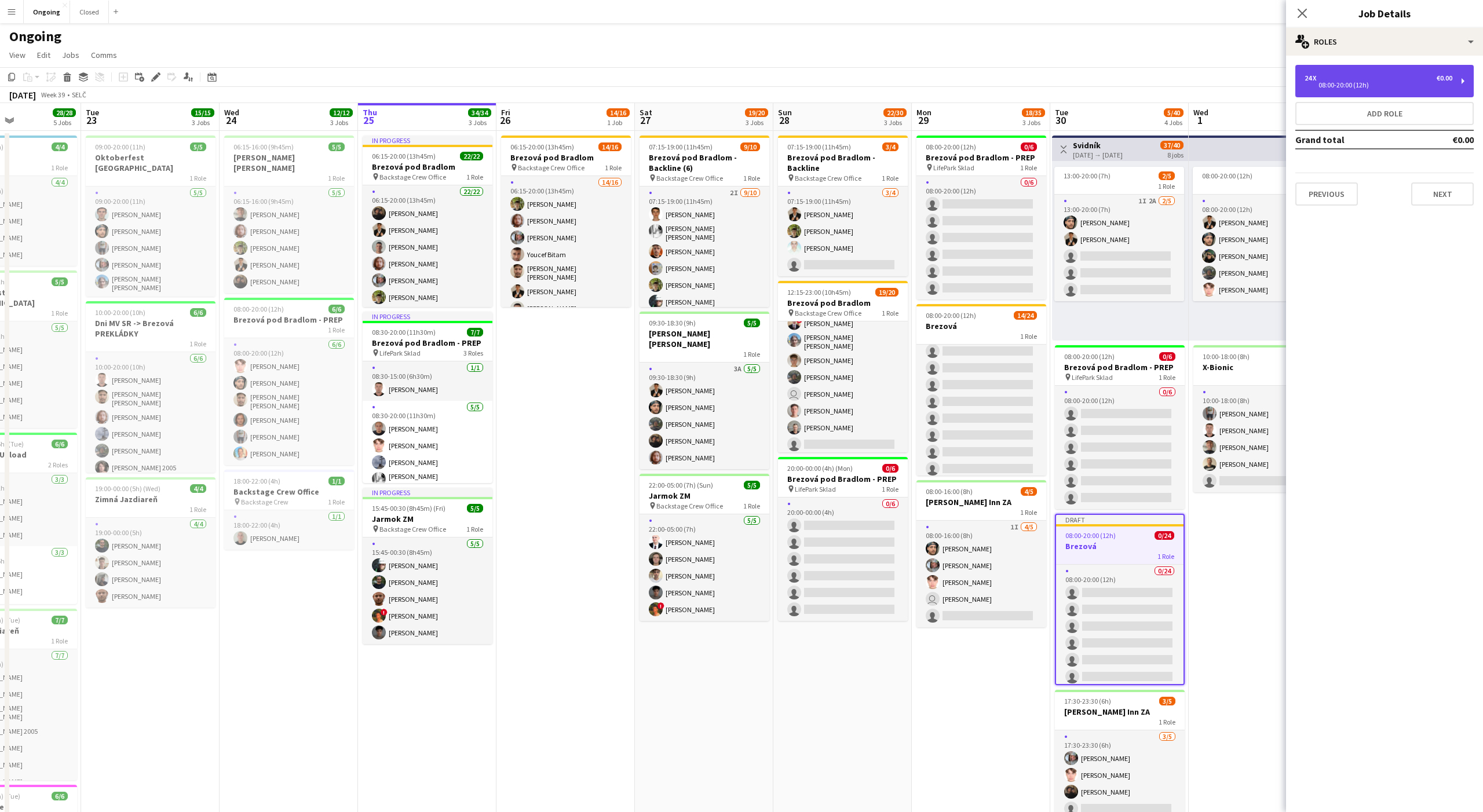
click at [1331, 66] on div "24 x €0.00 08:00-20:00 (12h)" at bounding box center [1384, 81] width 178 height 32
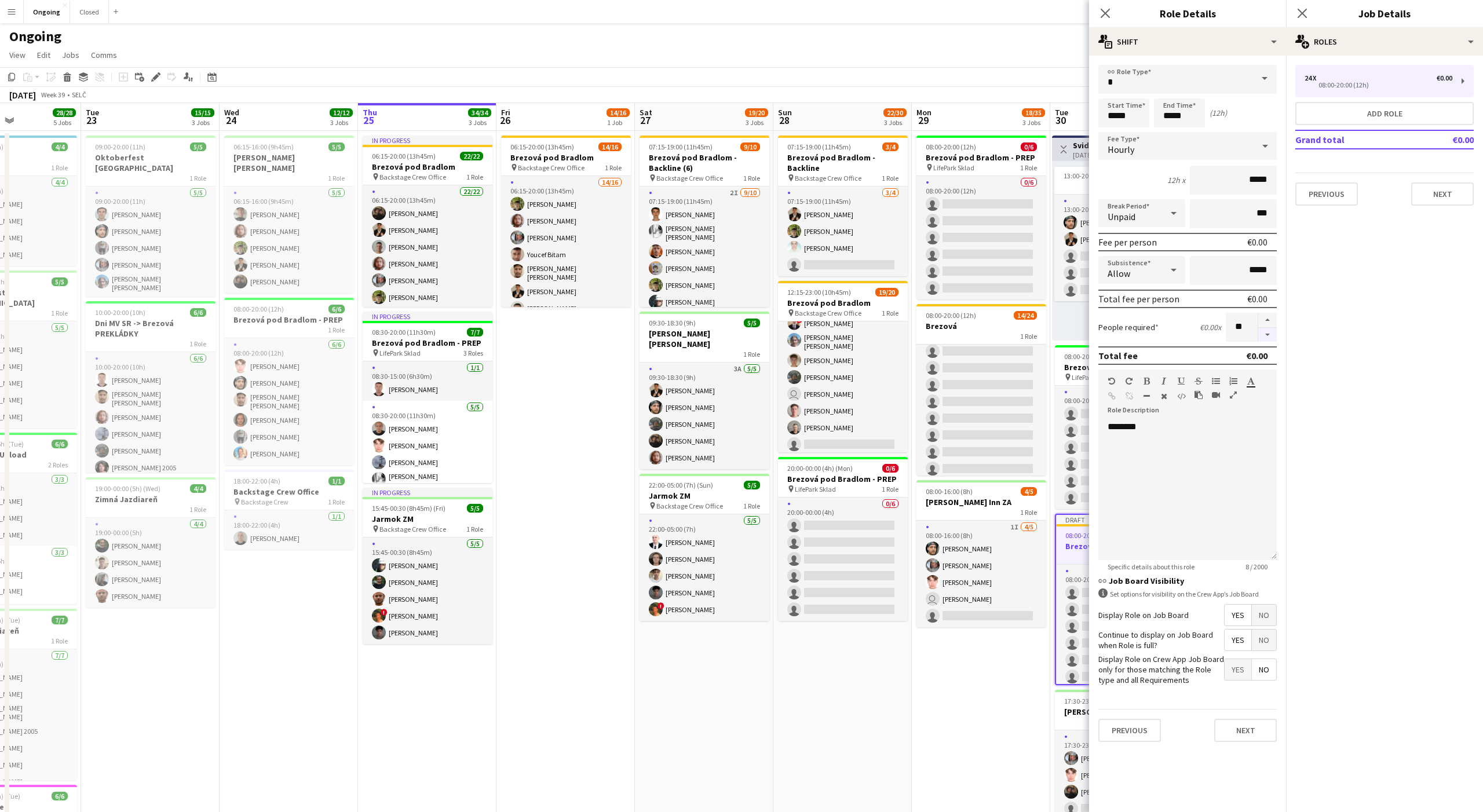
click at [1269, 338] on button "button" at bounding box center [1267, 335] width 18 height 15
click at [1269, 342] on form "link Role Type Start Time ***** End Time ***** (12h) Fee Type Hourly 12h x ****…" at bounding box center [1187, 408] width 197 height 686
click at [1270, 333] on button "button" at bounding box center [1267, 335] width 18 height 15
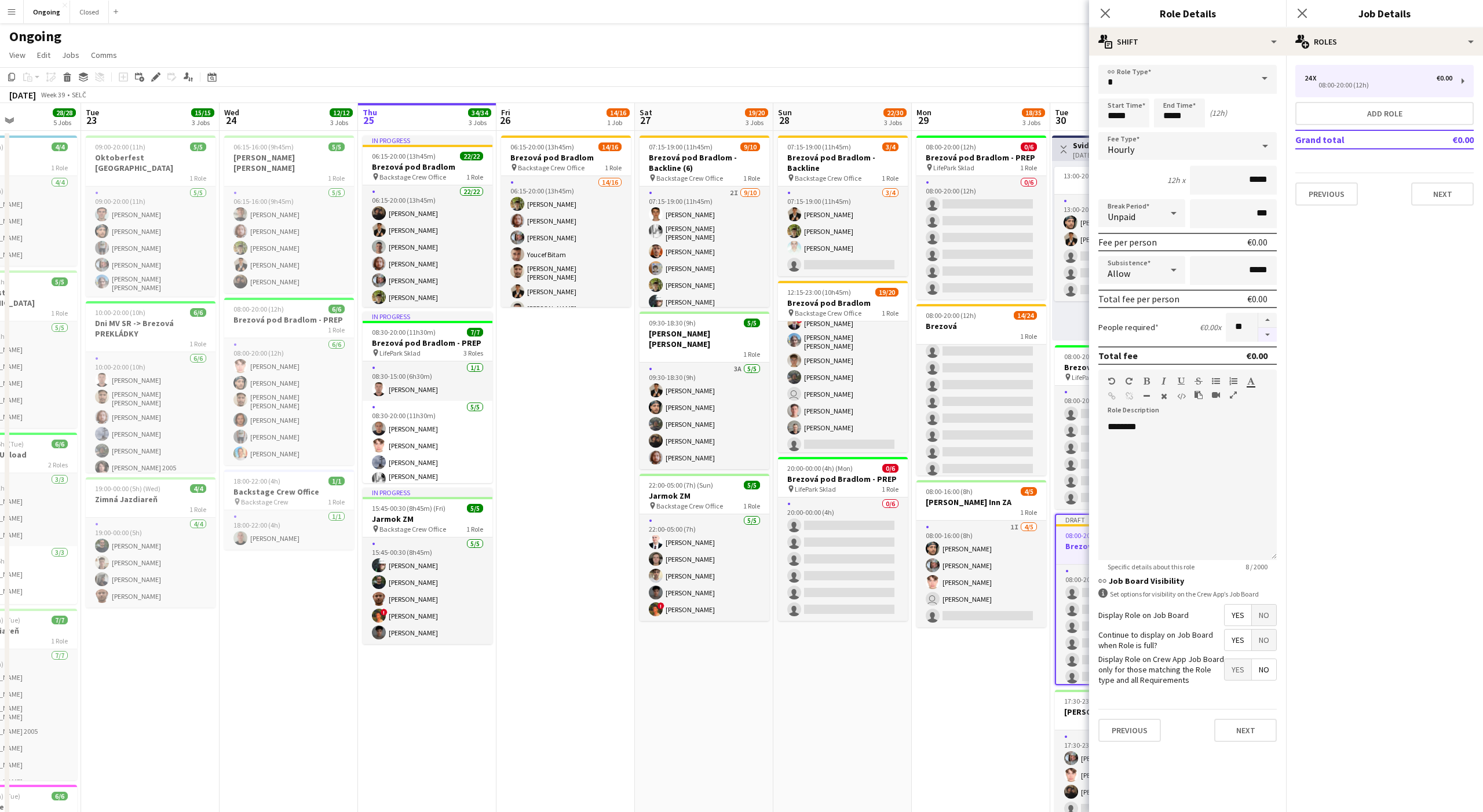
click at [1270, 333] on button "button" at bounding box center [1267, 335] width 18 height 15
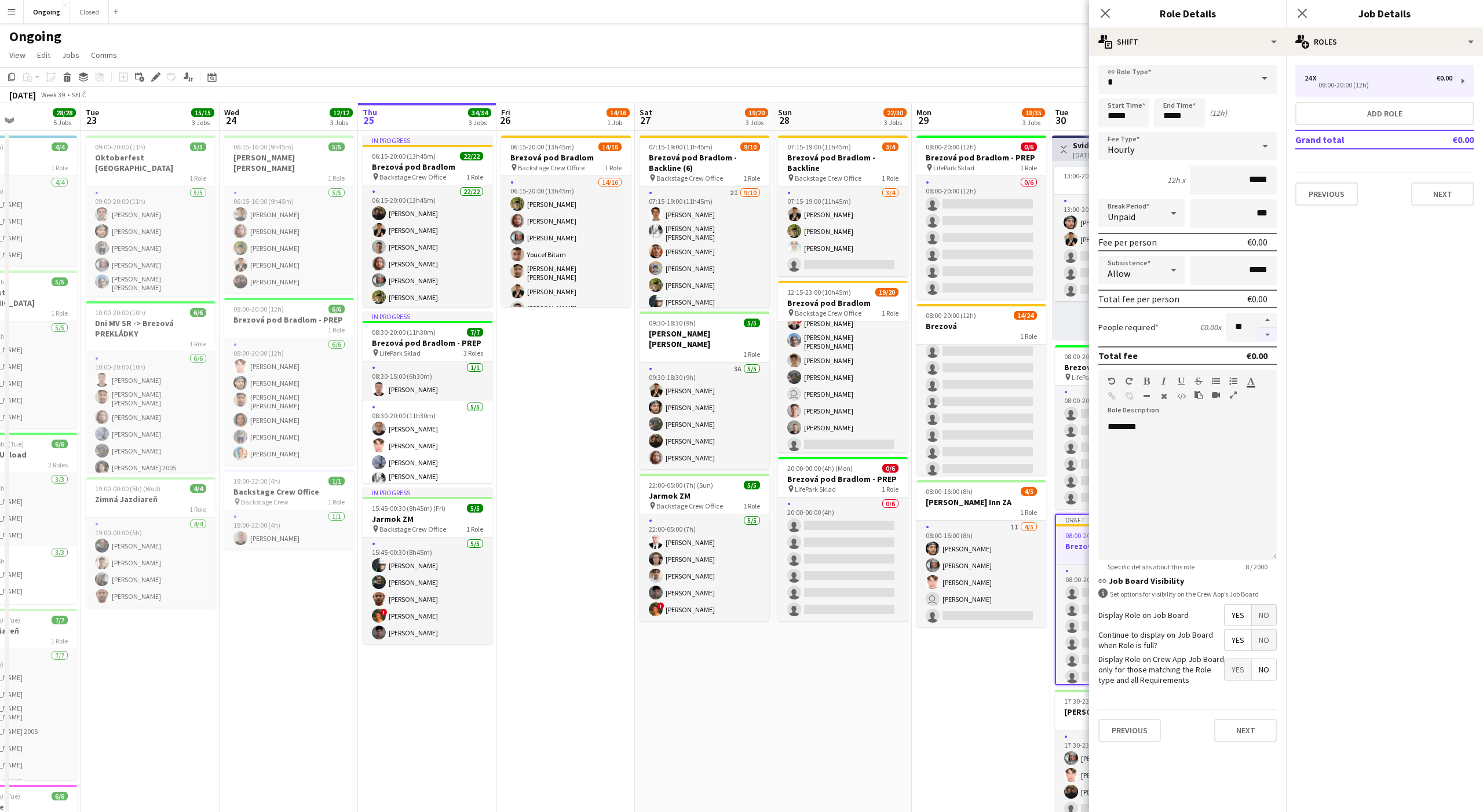
type input "**"
click at [1008, 712] on app-date-cell "08:00-20:00 (12h) 0/6 Brezová pod Bradlom - PREP pin LifePark Sklad 1 Role 0/6 …" at bounding box center [981, 547] width 138 height 834
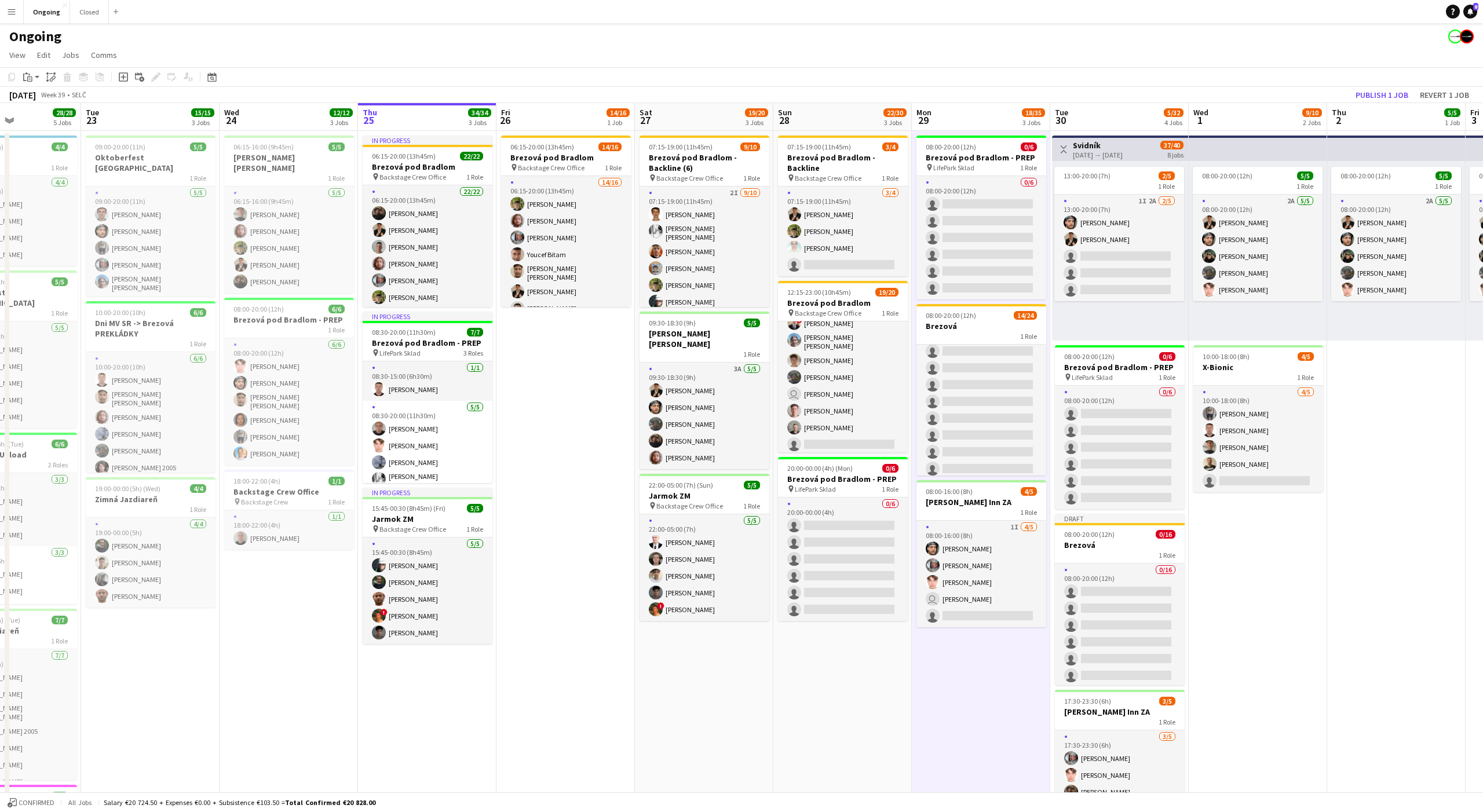
click at [1253, 557] on app-date-cell "08:00-20:00 (12h) 5/5 1 Role 2A [DATE] 08:00-20:00 (12h) [PERSON_NAME] [PERSON_…" at bounding box center [1258, 547] width 138 height 834
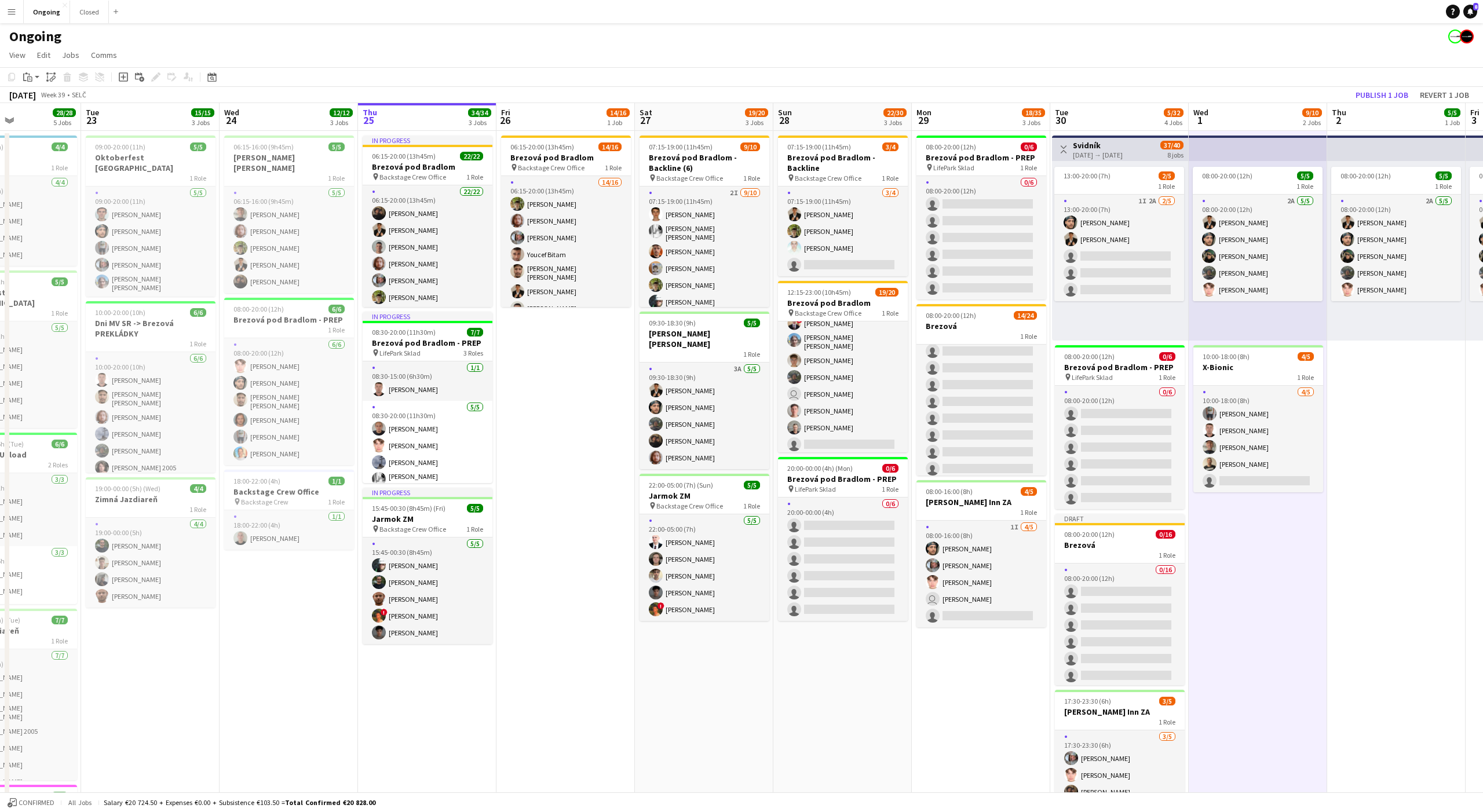
click at [1067, 28] on div "Ongoing" at bounding box center [742, 34] width 1483 height 22
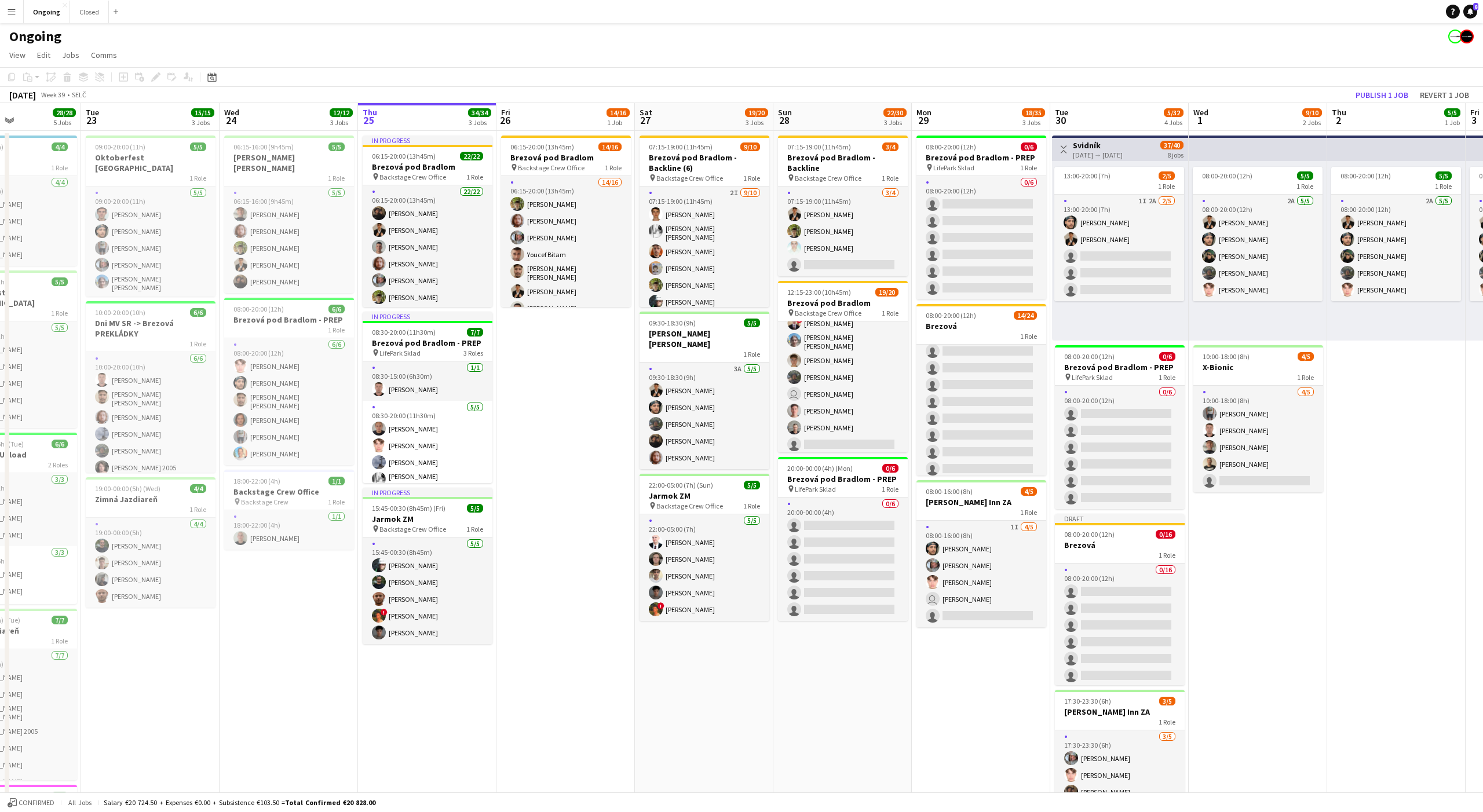
click at [1125, 45] on app-page-menu "View Day view expanded Day view collapsed Month view Date picker Jump to [DATE]…" at bounding box center [742, 56] width 1483 height 22
click at [1385, 94] on button "Publish 1 job" at bounding box center [1382, 95] width 62 height 15
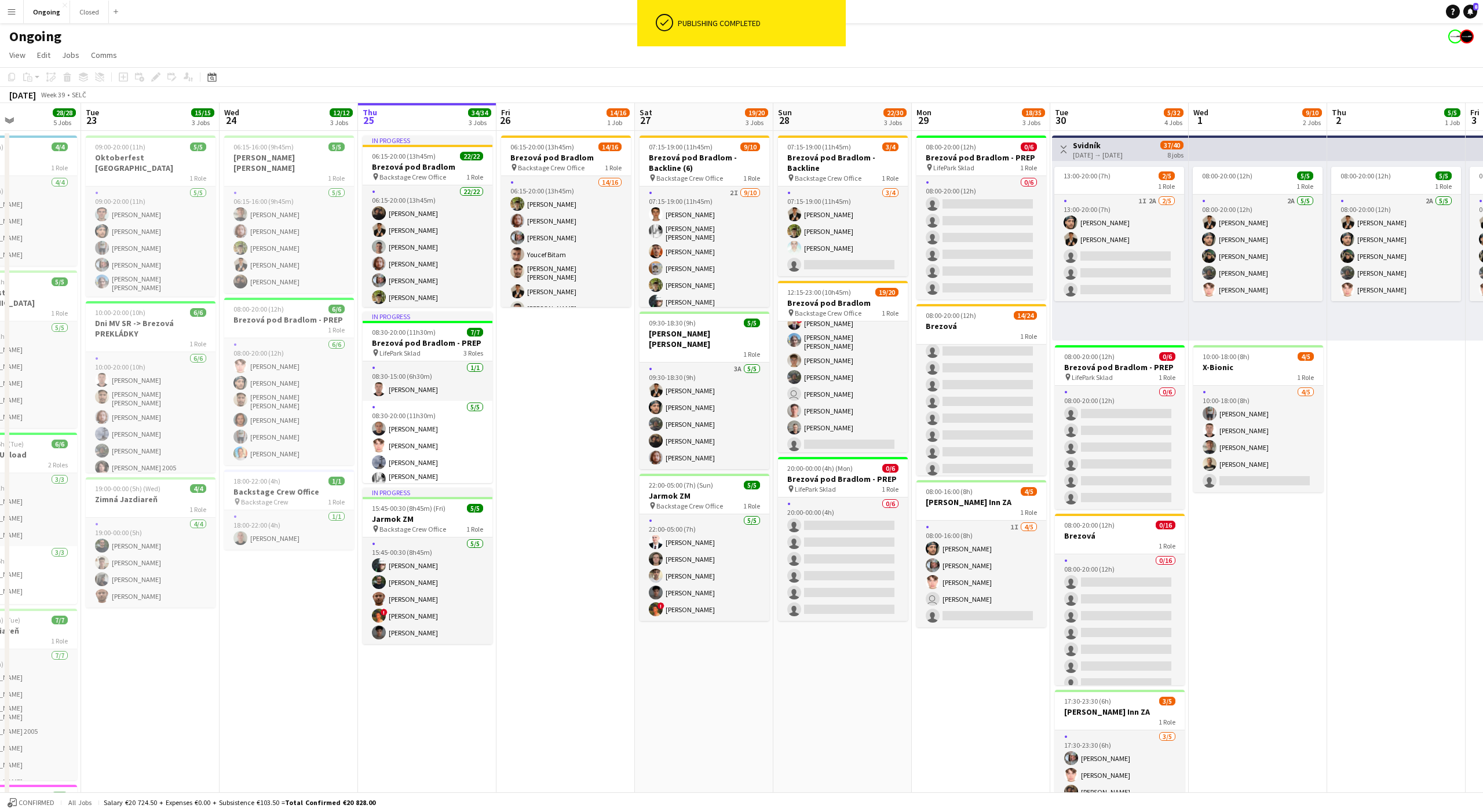
click at [1392, 44] on app-board "Ongoing View Day view expanded Day view collapsed Month view Date picker Jump t…" at bounding box center [742, 503] width 1483 height 961
click at [1392, 44] on div "Ongoing" at bounding box center [742, 34] width 1483 height 22
click at [1393, 44] on div "Ongoing" at bounding box center [742, 34] width 1483 height 22
click at [1258, 49] on app-page-menu "View Day view expanded Day view collapsed Month view Date picker Jump to [DATE]…" at bounding box center [742, 56] width 1483 height 22
click at [1120, 47] on app-page-menu "View Day view expanded Day view collapsed Month view Date picker Jump to [DATE]…" at bounding box center [742, 56] width 1483 height 22
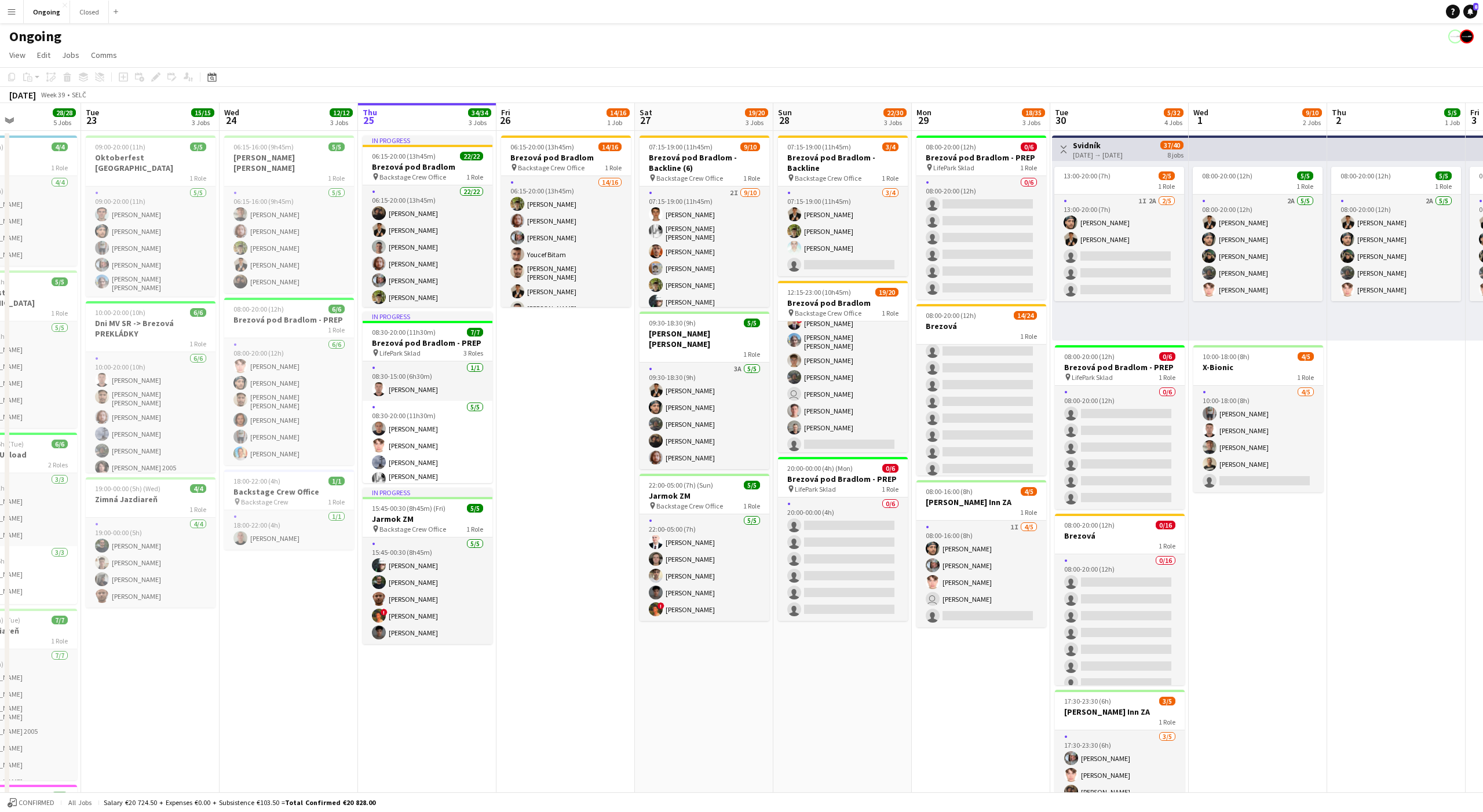
click at [1117, 47] on app-page-menu "View Day view expanded Day view collapsed Month view Date picker Jump to [DATE]…" at bounding box center [742, 56] width 1483 height 22
click at [985, 50] on app-page-menu "View Day view expanded Day view collapsed Month view Date picker Jump to [DATE]…" at bounding box center [742, 56] width 1483 height 22
click at [842, 50] on app-page-menu "View Day view expanded Day view collapsed Month view Date picker Jump to [DATE]…" at bounding box center [742, 56] width 1483 height 22
click at [841, 50] on app-page-menu "View Day view expanded Day view collapsed Month view Date picker Jump to [DATE]…" at bounding box center [742, 56] width 1483 height 22
click at [700, 50] on app-page-menu "View Day view expanded Day view collapsed Month view Date picker Jump to [DATE]…" at bounding box center [742, 56] width 1483 height 22
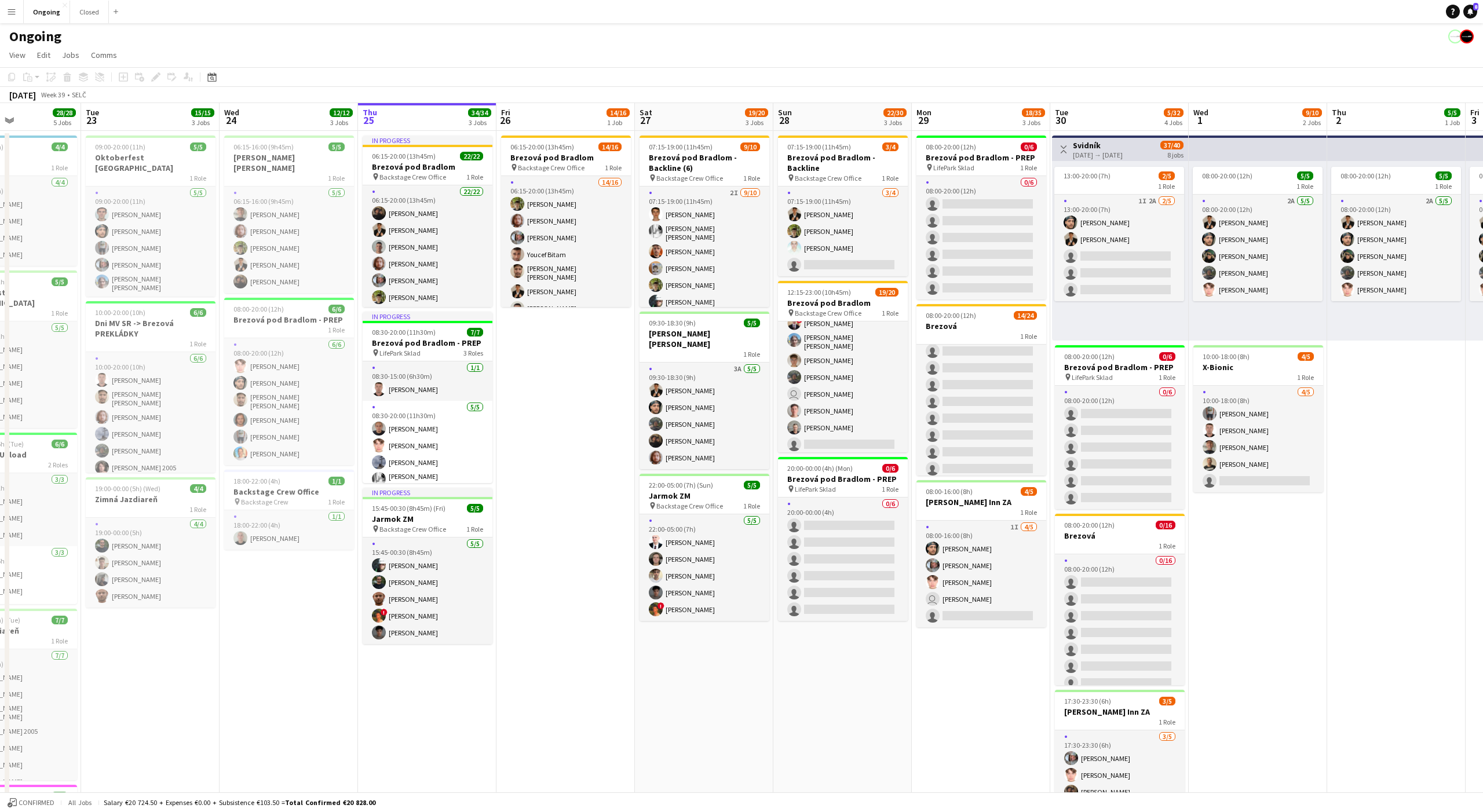
click at [700, 46] on app-page-menu "View Day view expanded Day view collapsed Month view Date picker Jump to [DATE]…" at bounding box center [742, 56] width 1483 height 22
click at [700, 48] on app-page-menu "View Day view expanded Day view collapsed Month view Date picker Jump to [DATE]…" at bounding box center [742, 56] width 1483 height 22
click at [842, 48] on app-page-menu "View Day view expanded Day view collapsed Month view Date picker Jump to [DATE]…" at bounding box center [742, 56] width 1483 height 22
click at [701, 46] on app-page-menu "View Day view expanded Day view collapsed Month view Date picker Jump to [DATE]…" at bounding box center [742, 56] width 1483 height 22
click at [701, 48] on app-page-menu "View Day view expanded Day view collapsed Month view Date picker Jump to [DATE]…" at bounding box center [742, 56] width 1483 height 22
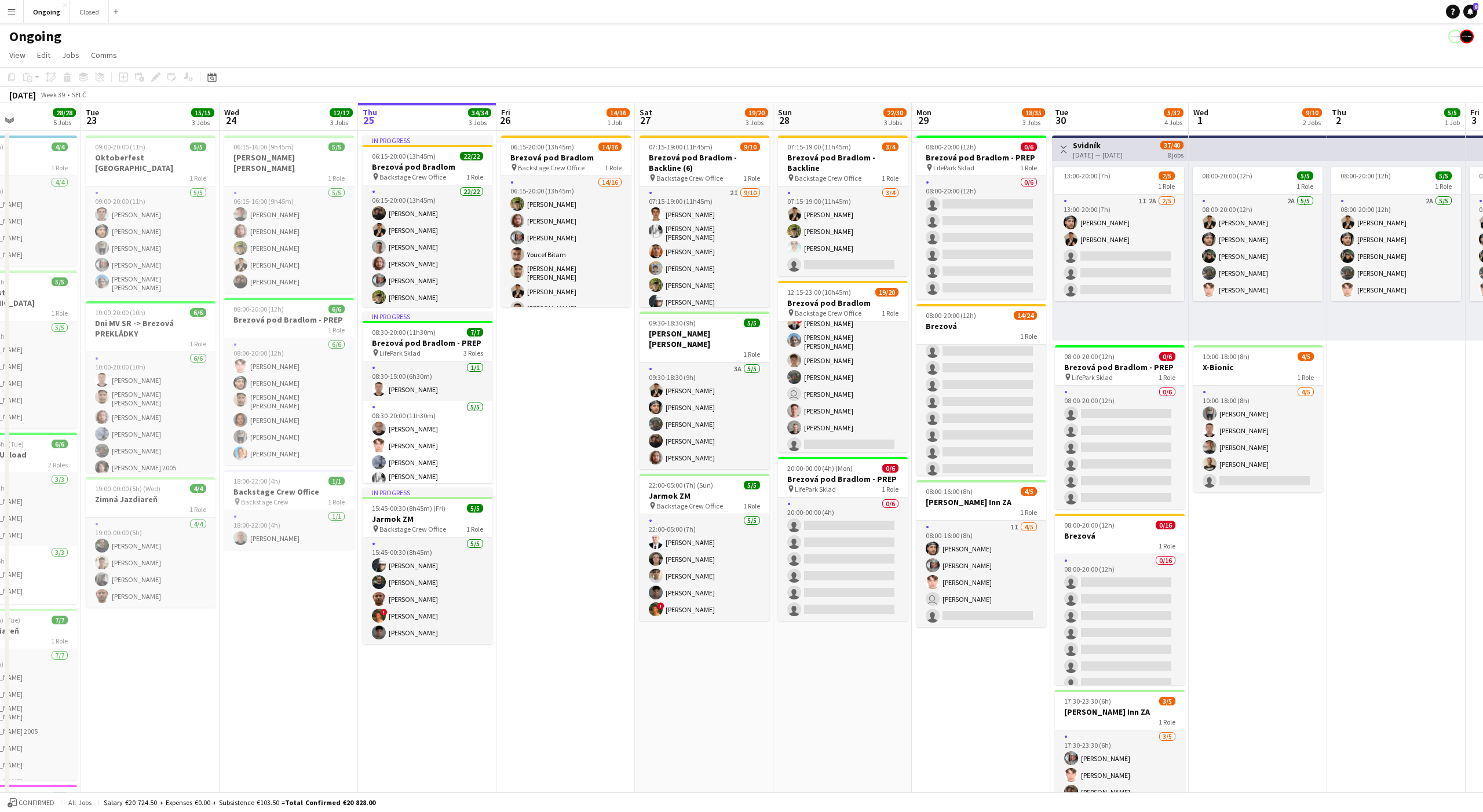
click at [701, 34] on div "Ongoing" at bounding box center [742, 34] width 1483 height 22
click at [701, 42] on div "Ongoing" at bounding box center [742, 34] width 1483 height 22
click at [702, 62] on app-page-menu "View Day view expanded Day view collapsed Month view Date picker Jump to [DATE]…" at bounding box center [742, 56] width 1483 height 22
click at [702, 53] on app-page-menu "View Day view expanded Day view collapsed Month view Date picker Jump to [DATE]…" at bounding box center [742, 56] width 1483 height 22
click at [703, 50] on app-page-menu "View Day view expanded Day view collapsed Month view Date picker Jump to [DATE]…" at bounding box center [742, 56] width 1483 height 22
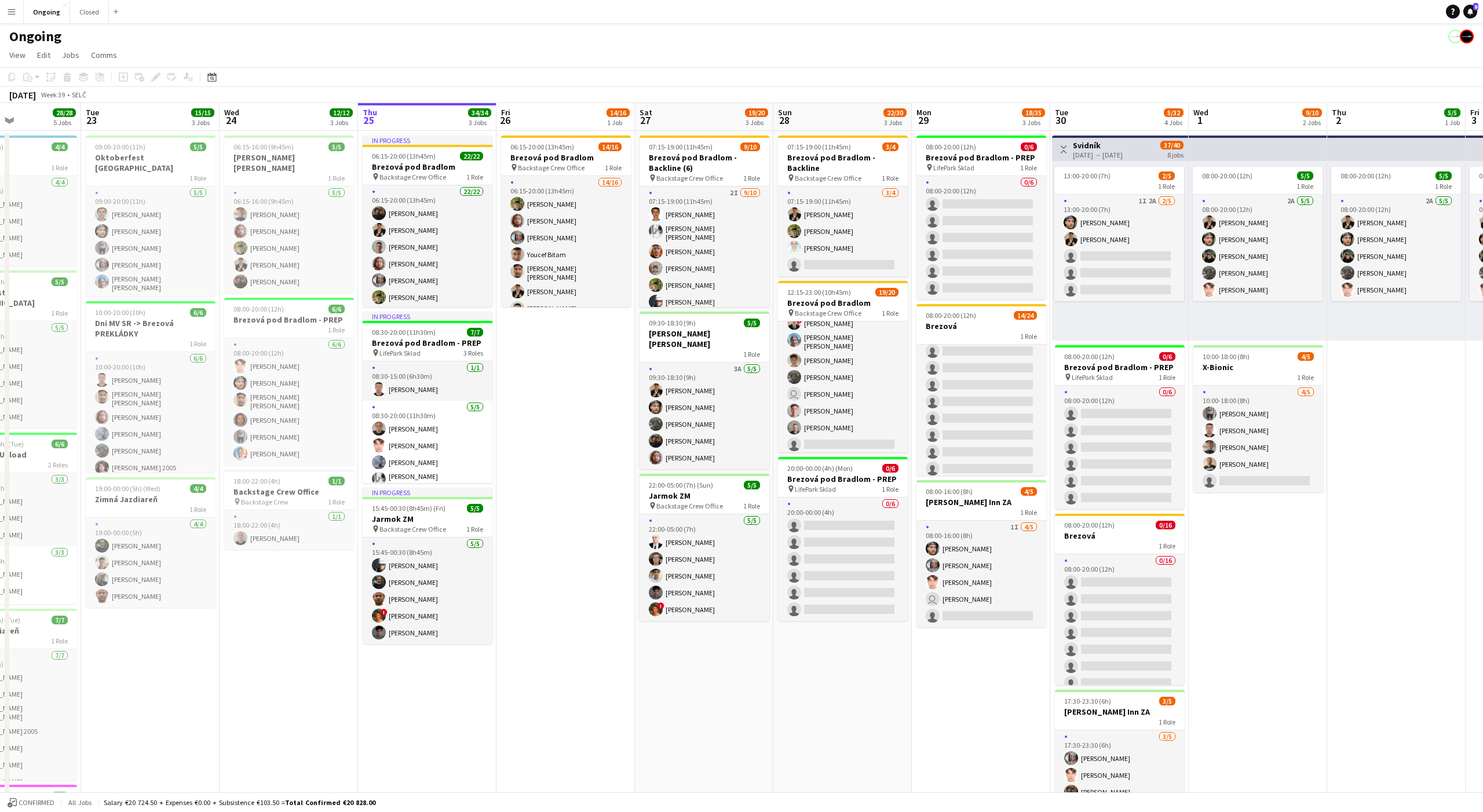
click at [703, 33] on div "Ongoing" at bounding box center [742, 34] width 1483 height 22
click at [703, 44] on div "Ongoing" at bounding box center [742, 34] width 1483 height 22
click at [702, 62] on app-page-menu "View Day view expanded Day view collapsed Month view Date picker Jump to [DATE]…" at bounding box center [742, 56] width 1483 height 22
click at [703, 54] on app-page-menu "View Day view expanded Day view collapsed Month view Date picker Jump to [DATE]…" at bounding box center [742, 56] width 1483 height 22
click at [703, 46] on app-page-menu "View Day view expanded Day view collapsed Month view Date picker Jump to [DATE]…" at bounding box center [742, 56] width 1483 height 22
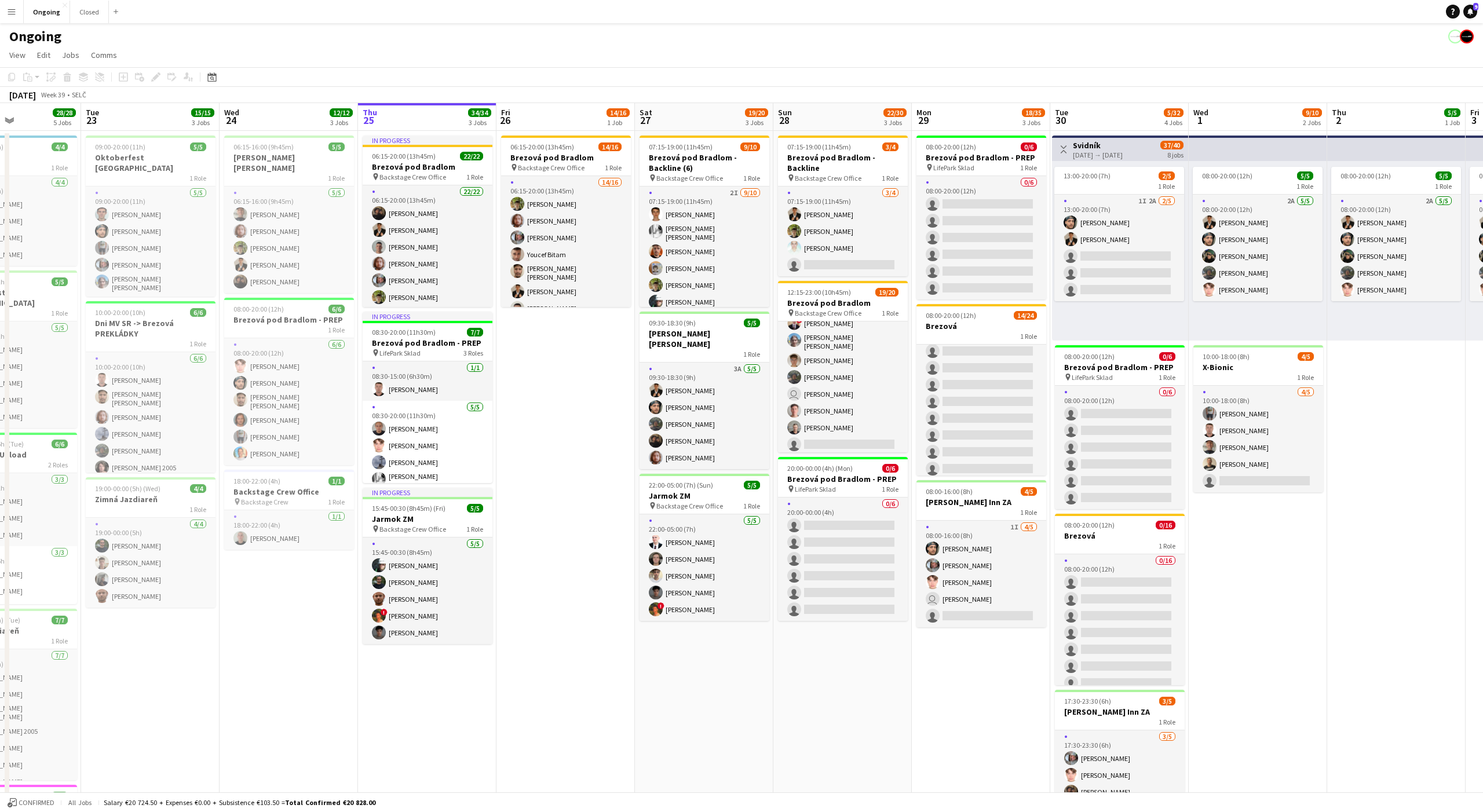
click at [743, 49] on app-page-menu "View Day view expanded Day view collapsed Month view Date picker Jump to [DATE]…" at bounding box center [742, 56] width 1483 height 22
click at [744, 15] on app-navbar "Menu Boards Boards Boards All jobs Status Workforce Workforce My Workforce Recr…" at bounding box center [742, 11] width 1483 height 23
click at [737, 40] on div "Ongoing" at bounding box center [742, 34] width 1483 height 22
click at [741, 51] on app-page-menu "View Day view expanded Day view collapsed Month view Date picker Jump to [DATE]…" at bounding box center [742, 56] width 1483 height 22
click at [740, 59] on app-page-menu "View Day view expanded Day view collapsed Month view Date picker Jump to [DATE]…" at bounding box center [742, 56] width 1483 height 22
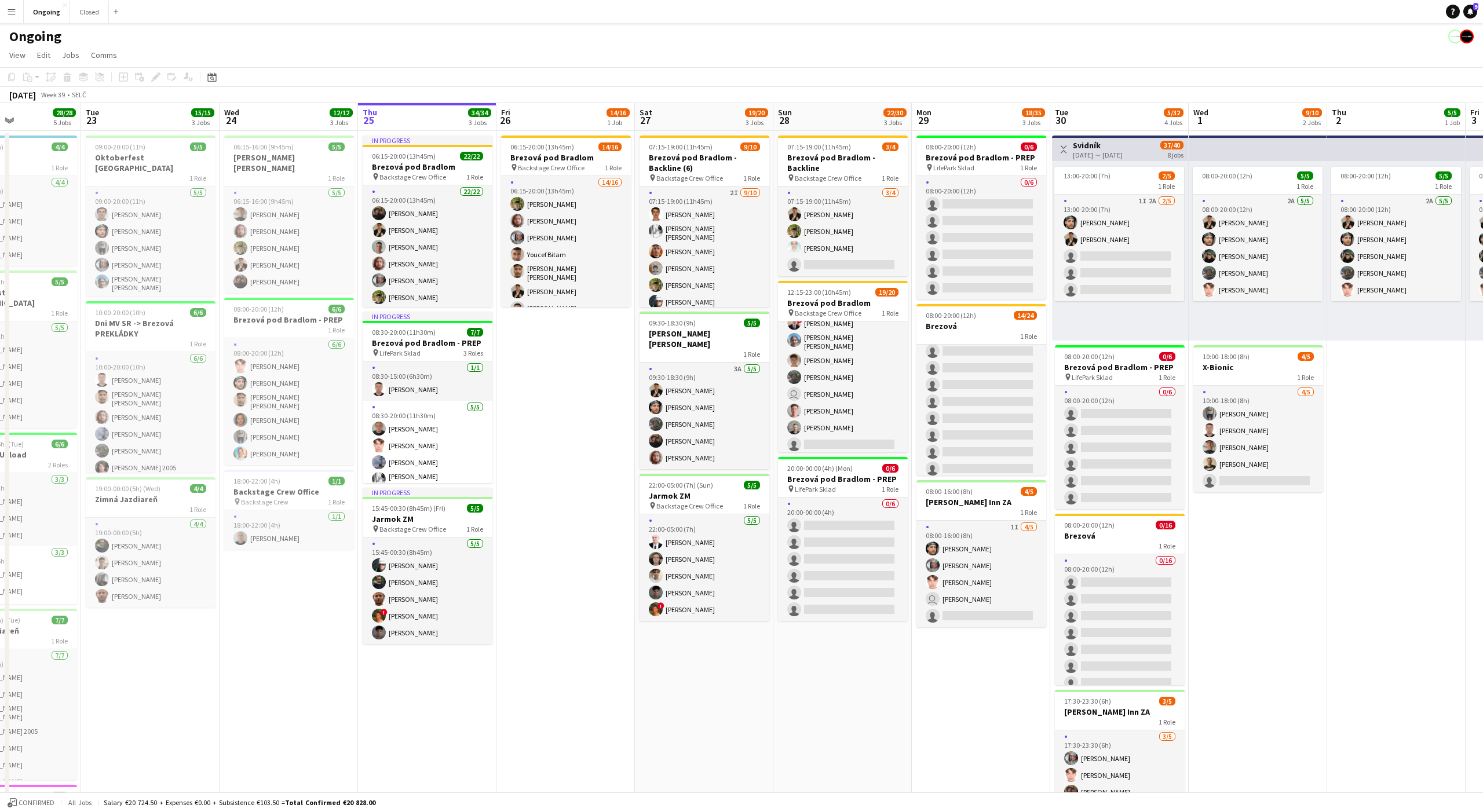
click at [738, 11] on app-navbar "Menu Boards Boards Boards All jobs Status Workforce Workforce My Workforce Recr…" at bounding box center [742, 11] width 1483 height 23
click at [738, 34] on div "Ongoing" at bounding box center [742, 34] width 1483 height 22
click at [738, 43] on div "Ongoing" at bounding box center [742, 34] width 1483 height 22
click at [736, 62] on app-page-menu "View Day view expanded Day view collapsed Month view Date picker Jump to [DATE]…" at bounding box center [742, 56] width 1483 height 22
click at [736, 53] on app-page-menu "View Day view expanded Day view collapsed Month view Date picker Jump to [DATE]…" at bounding box center [742, 56] width 1483 height 22
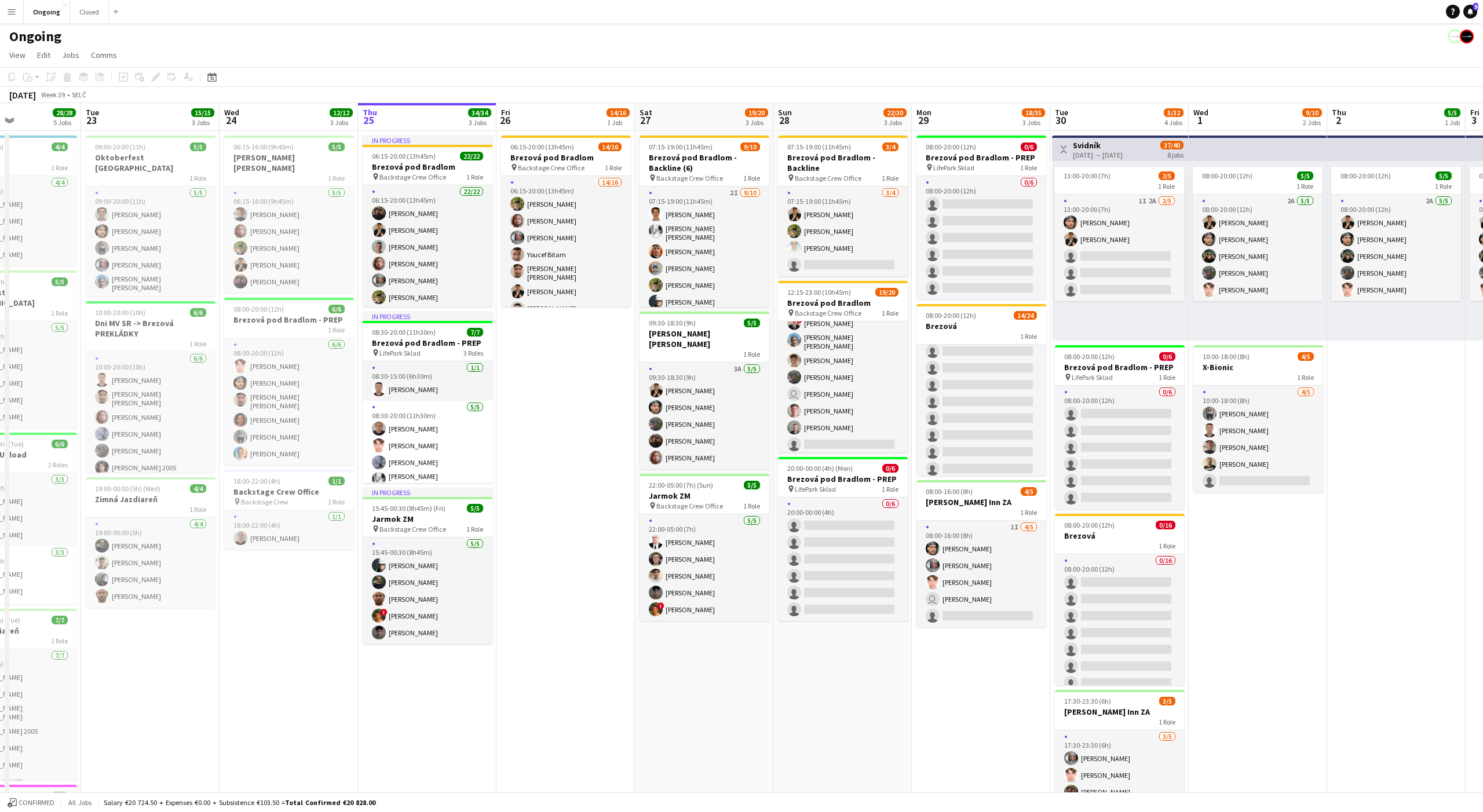
click at [737, 48] on app-page-menu "View Day view expanded Day view collapsed Month view Date picker Jump to [DATE]…" at bounding box center [742, 56] width 1483 height 22
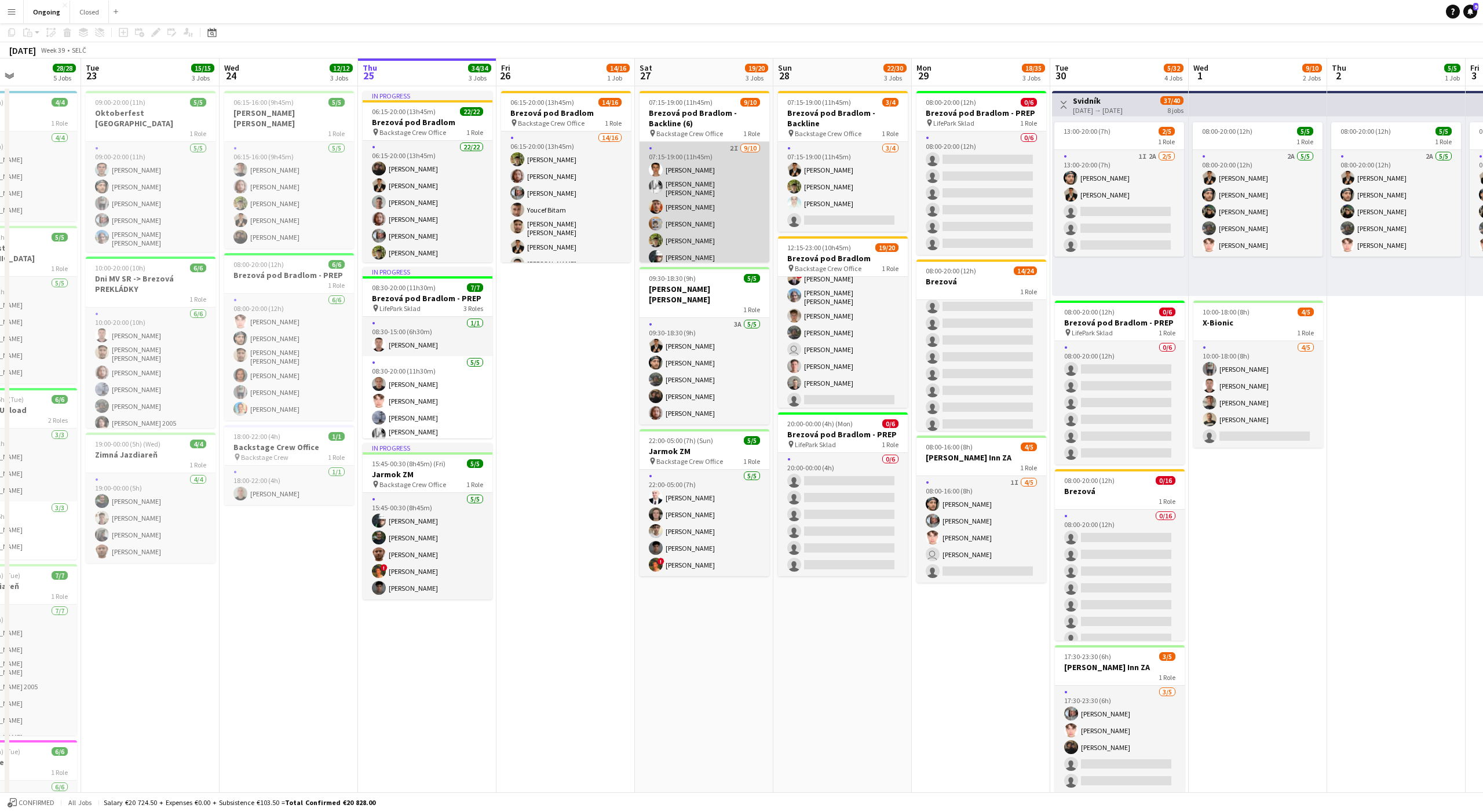
scroll to position [0, 0]
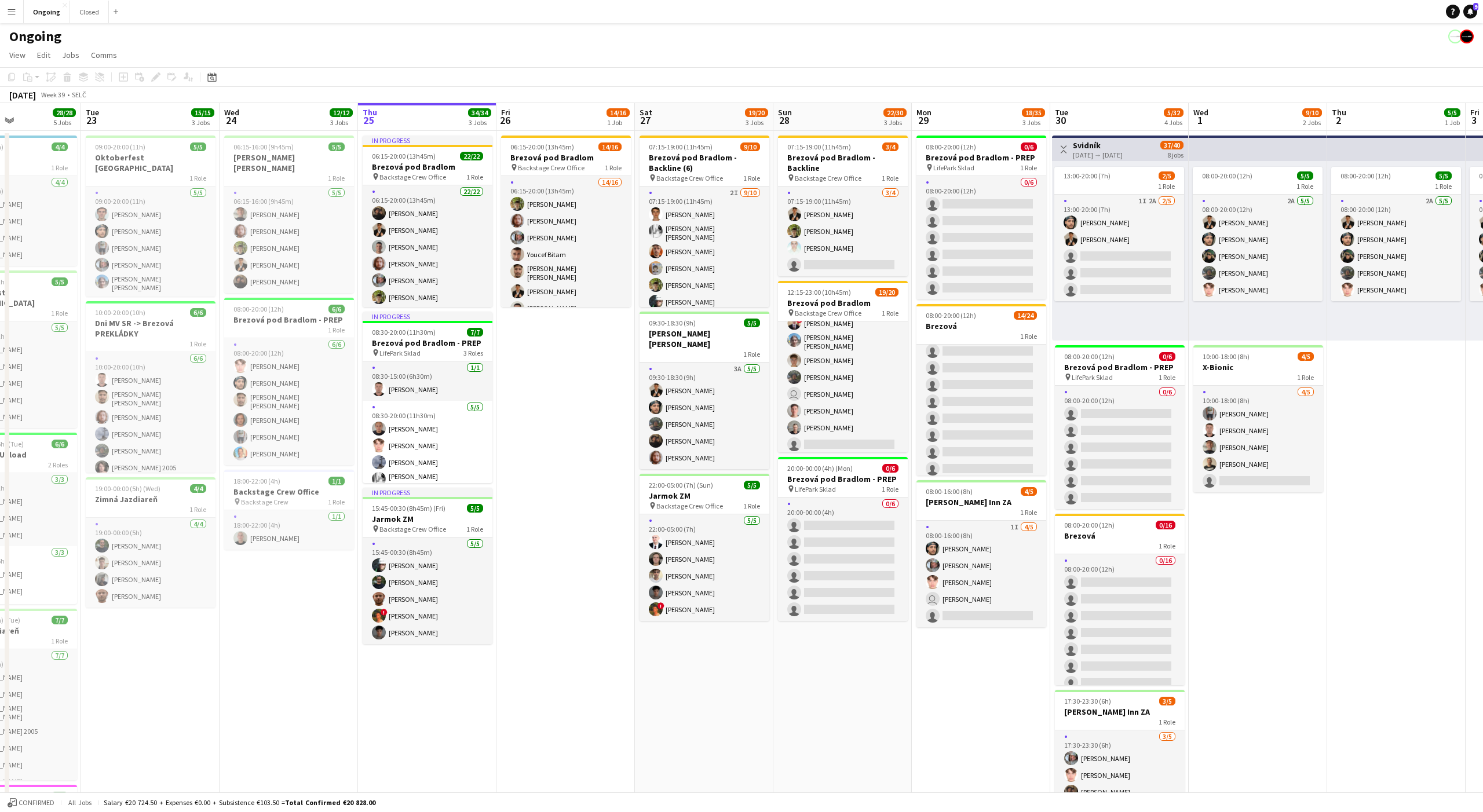
click at [696, 122] on app-board-header-date "Sat 27 19/20 3 Jobs" at bounding box center [704, 117] width 138 height 28
click at [700, 121] on app-board-header-date "Sat 27 19/20 3 Jobs" at bounding box center [704, 117] width 138 height 28
click at [705, 97] on div "[DATE] Week 39 • [GEOGRAPHIC_DATA]" at bounding box center [742, 95] width 1483 height 17
click at [705, 79] on app-toolbar "Copy Paste Paste Command V Paste with crew Command Shift V Paste linked Job [GE…" at bounding box center [742, 77] width 1483 height 20
click at [707, 57] on app-page-menu "View Day view expanded Day view collapsed Month view Date picker Jump to [DATE]…" at bounding box center [742, 56] width 1483 height 22
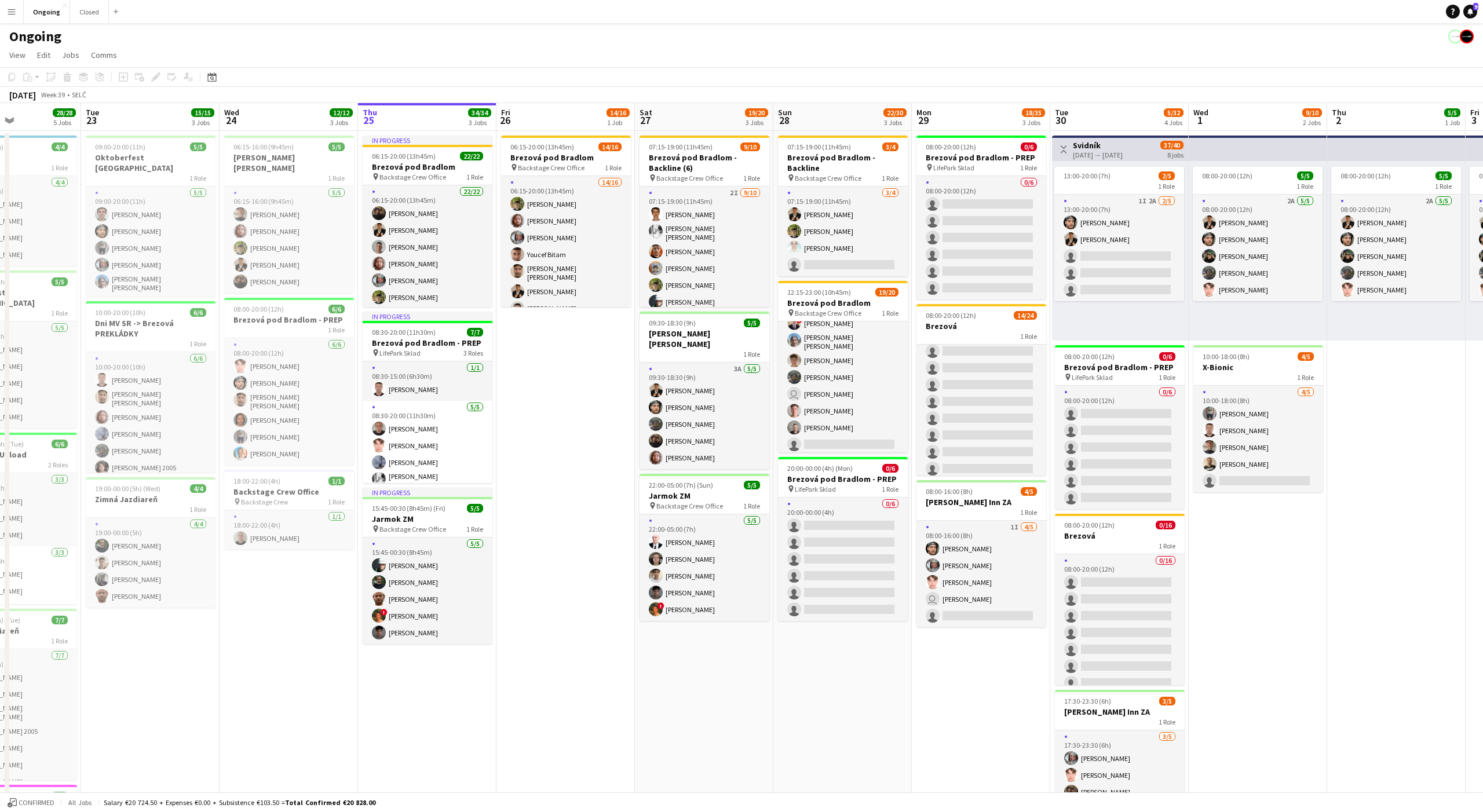
click at [707, 48] on app-page-menu "View Day view expanded Day view collapsed Month view Date picker Jump to [DATE]…" at bounding box center [742, 56] width 1483 height 22
click at [708, 30] on div "Ongoing" at bounding box center [742, 34] width 1483 height 22
click at [699, 118] on app-board-header-date "Sat 27 19/20 3 Jobs" at bounding box center [704, 117] width 138 height 28
click at [700, 120] on app-board-header-date "Sat 27 19/20 3 Jobs" at bounding box center [704, 117] width 138 height 28
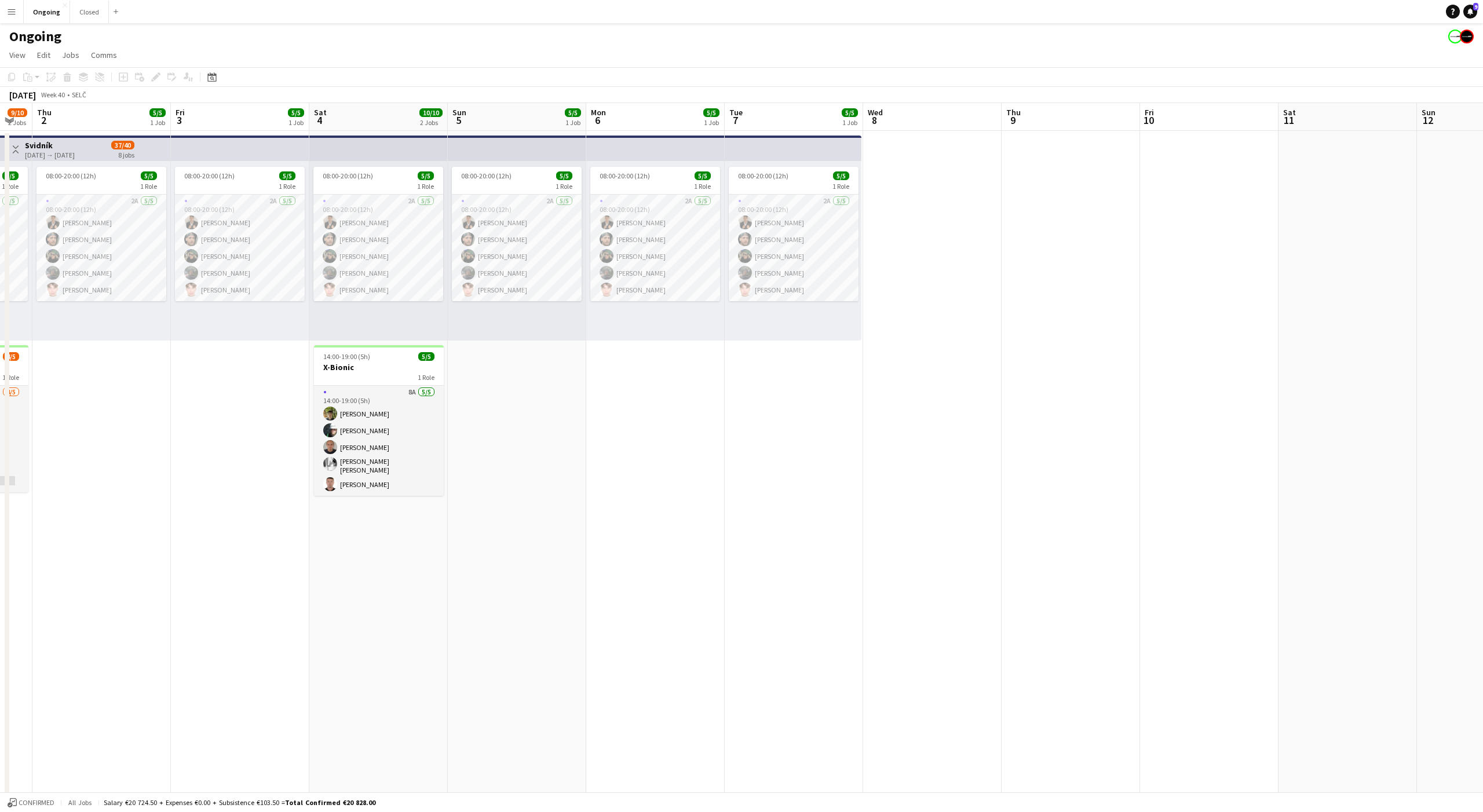
scroll to position [0, 236]
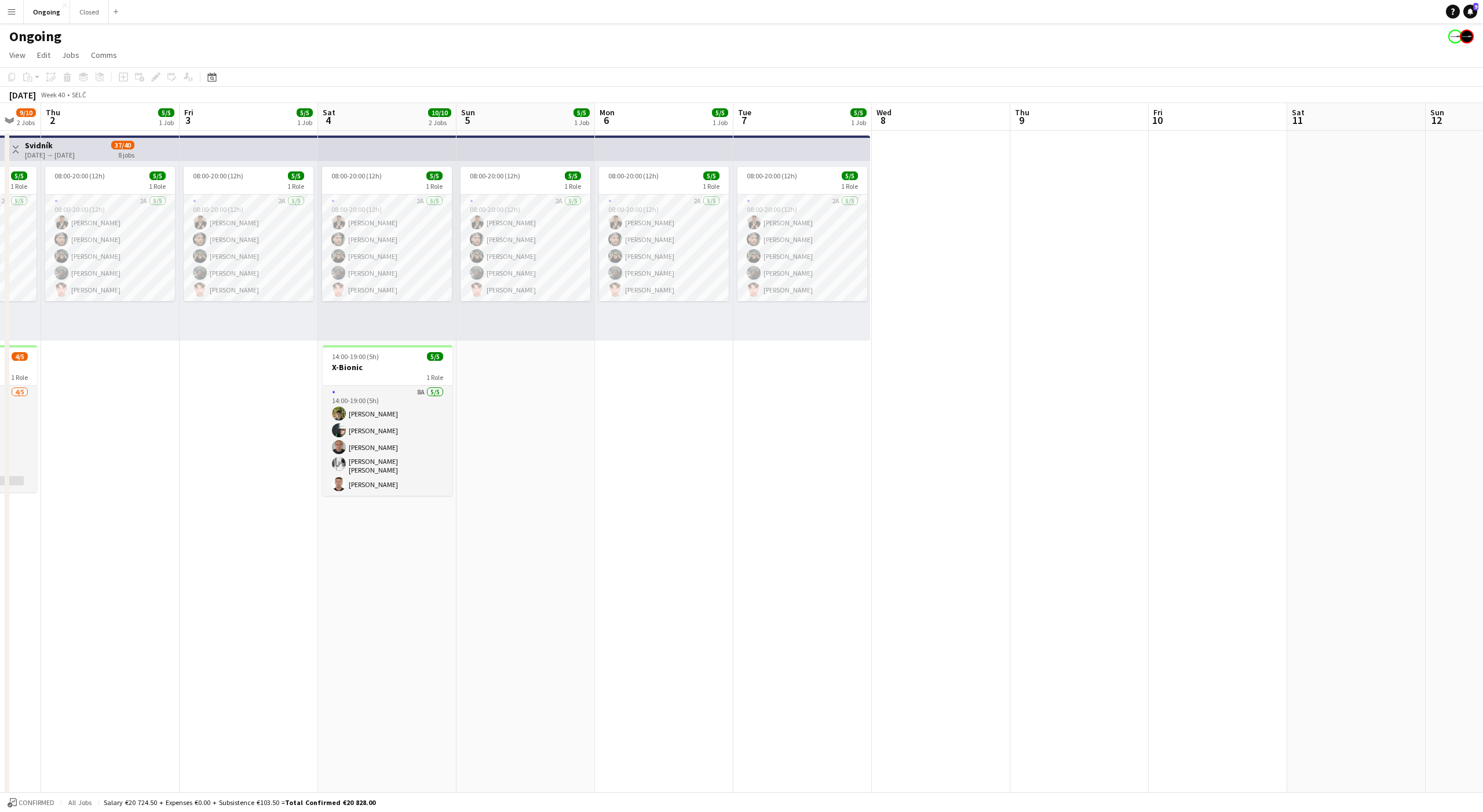
click at [816, 418] on app-date-cell "08:00-20:00 (12h) 5/5 1 Role 2A [DATE] 08:00-20:00 (12h) [PERSON_NAME] [PERSON_…" at bounding box center [802, 547] width 138 height 834
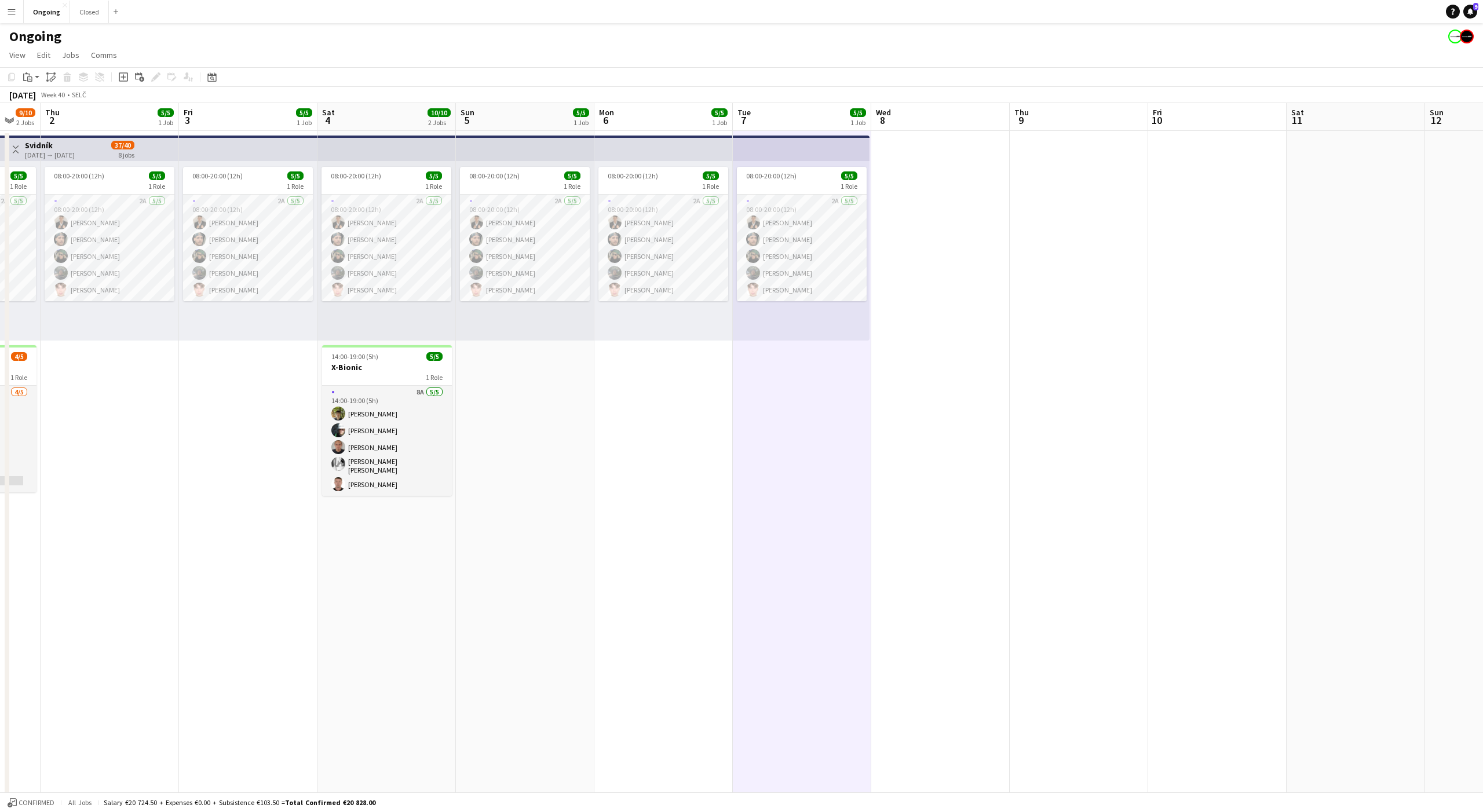
click at [684, 419] on app-date-cell "08:00-20:00 (12h) 5/5 1 Role 2A [DATE] 08:00-20:00 (12h) [PERSON_NAME] [PERSON_…" at bounding box center [663, 547] width 138 height 834
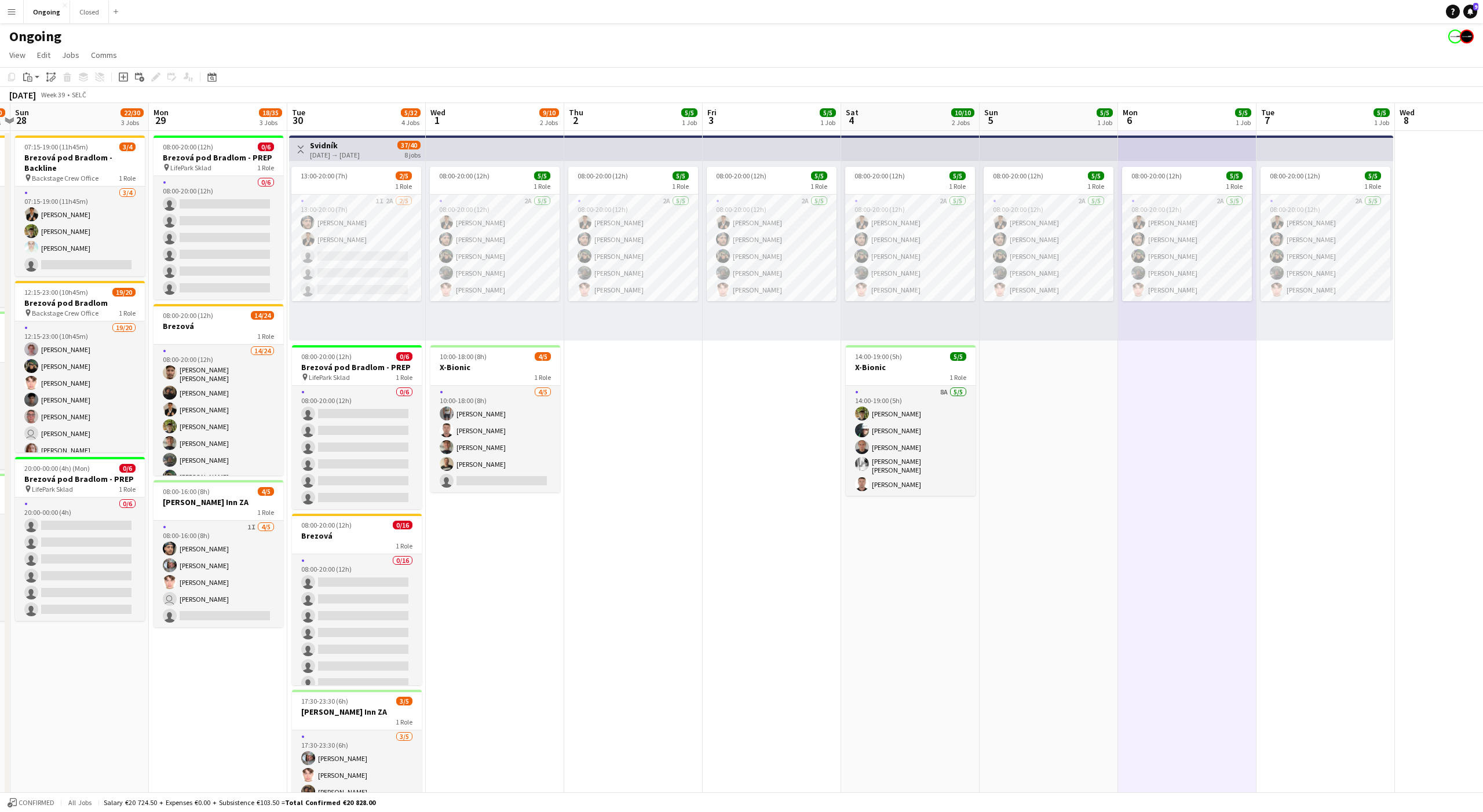
scroll to position [0, 413]
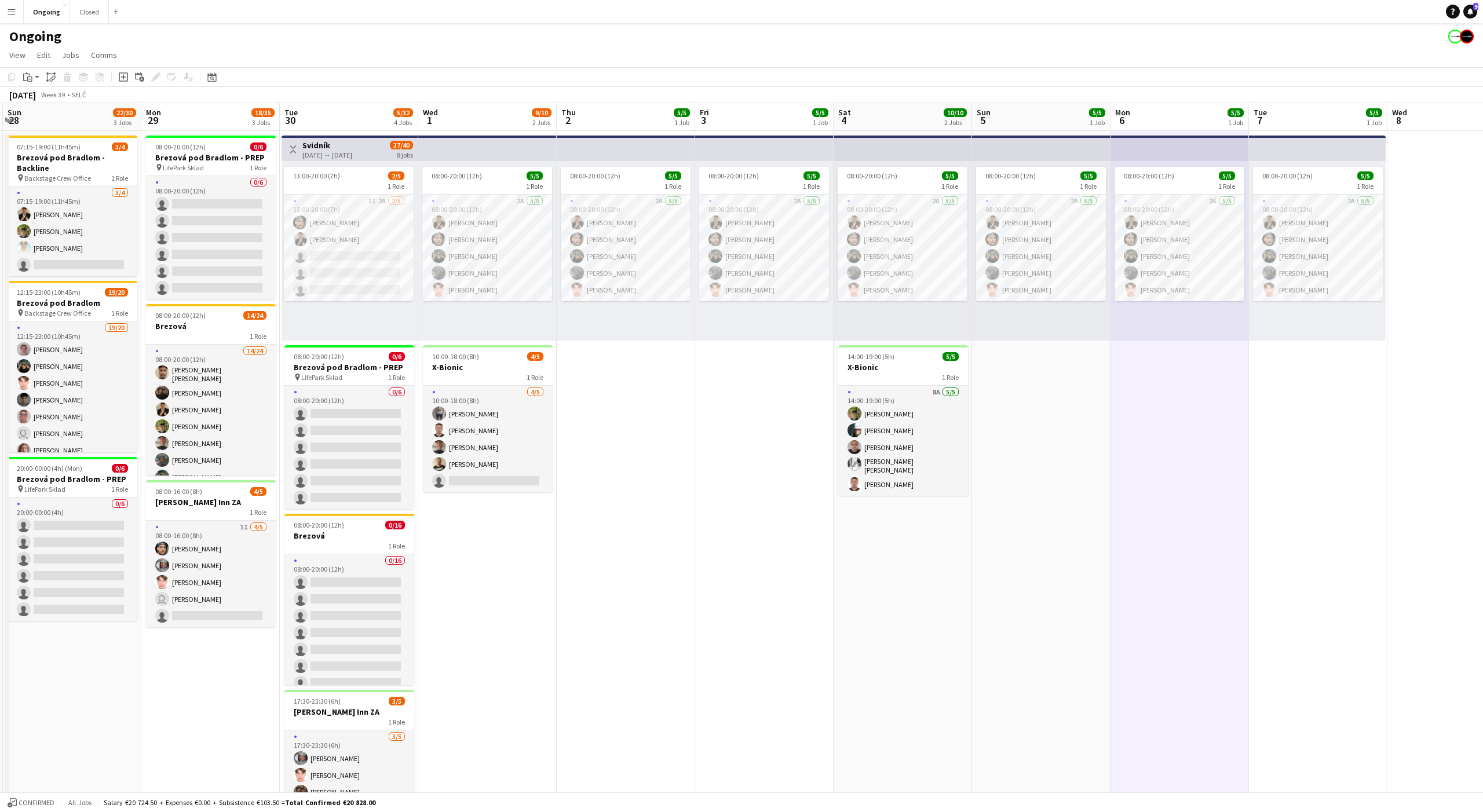
click at [637, 397] on app-date-cell "08:00-20:00 (12h) 5/5 1 Role 2A [DATE] 08:00-20:00 (12h) [PERSON_NAME] [PERSON_…" at bounding box center [626, 547] width 138 height 834
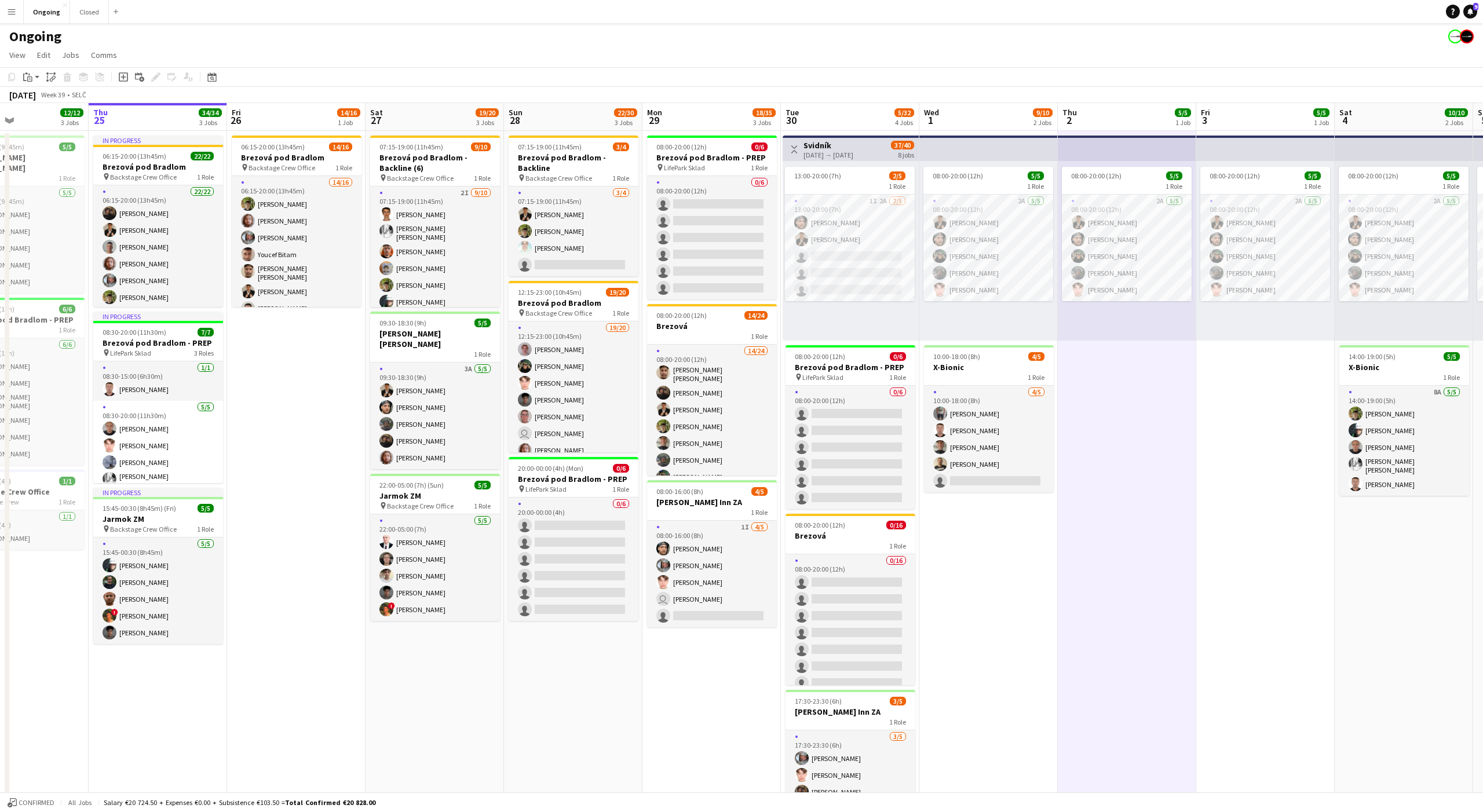
scroll to position [0, 328]
click at [989, 316] on div "08:00-20:00 (12h) 5/5 1 Role 2A [DATE] 08:00-20:00 (12h) [PERSON_NAME] [PERSON_…" at bounding box center [988, 251] width 138 height 180
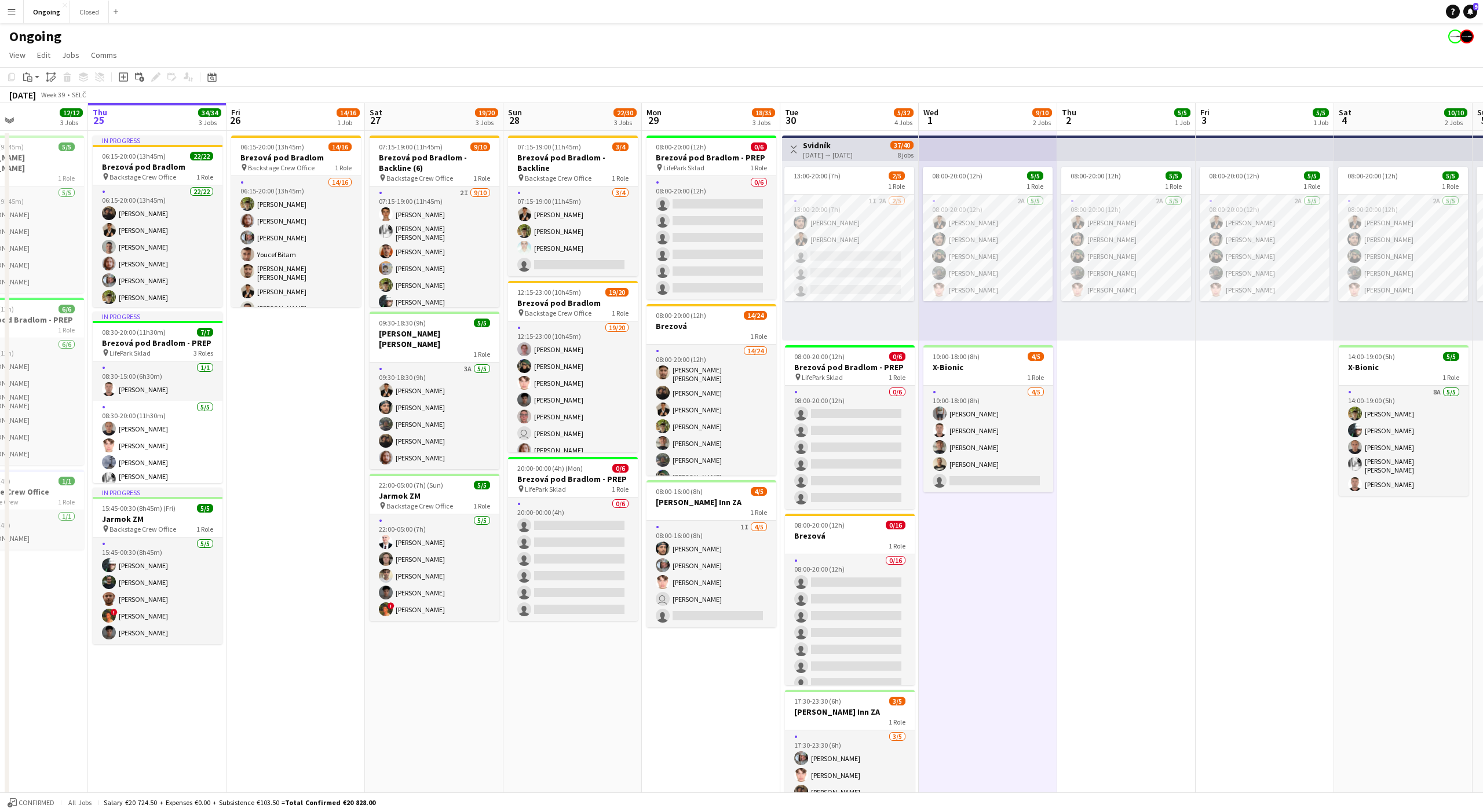
click at [1121, 321] on div "08:00-20:00 (12h) 5/5 1 Role 2A [DATE] 08:00-20:00 (12h) [PERSON_NAME] [PERSON_…" at bounding box center [1126, 251] width 138 height 180
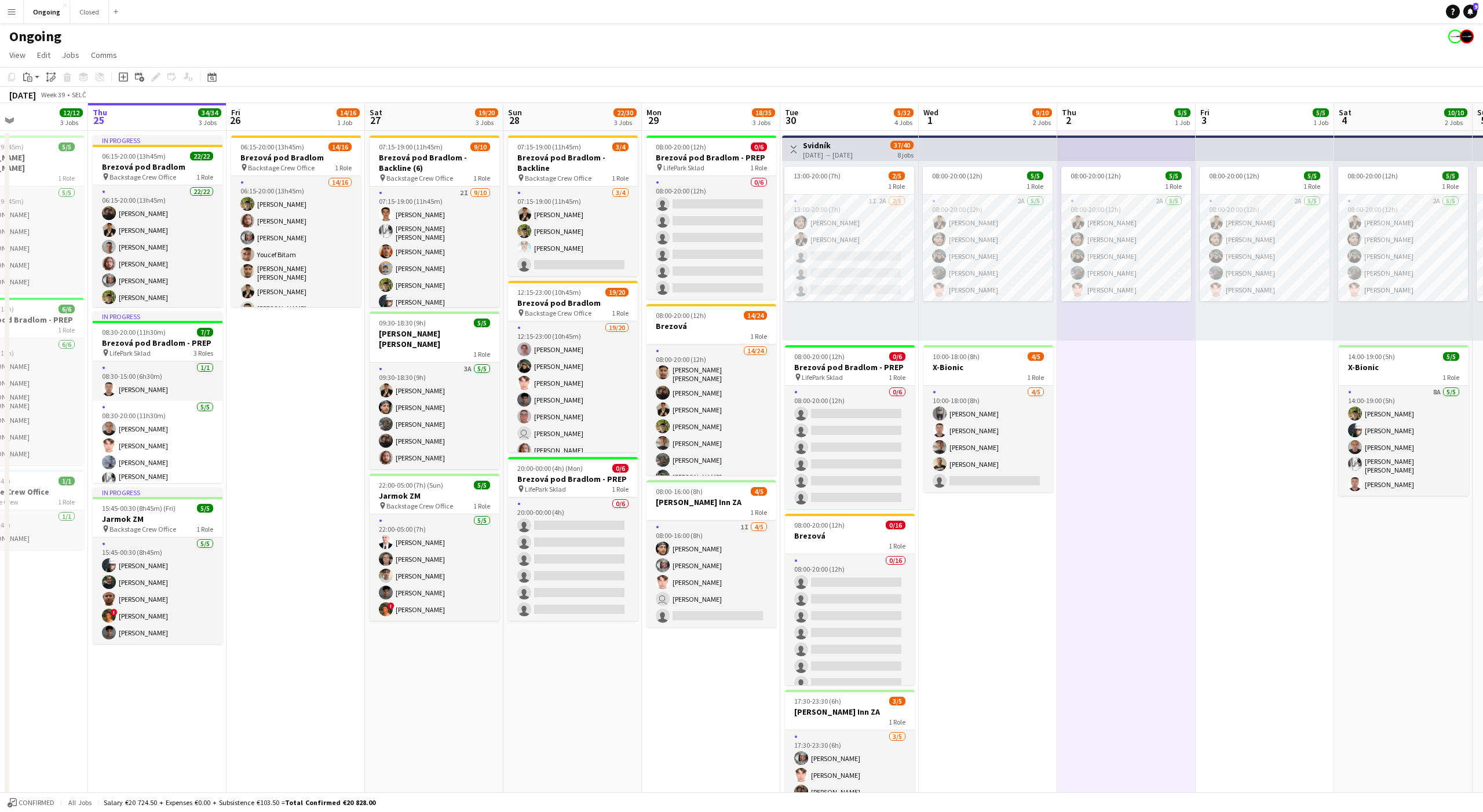
click at [1128, 319] on div "08:00-20:00 (12h) 5/5 1 Role 2A [DATE] 08:00-20:00 (12h) [PERSON_NAME] [PERSON_…" at bounding box center [1126, 251] width 138 height 180
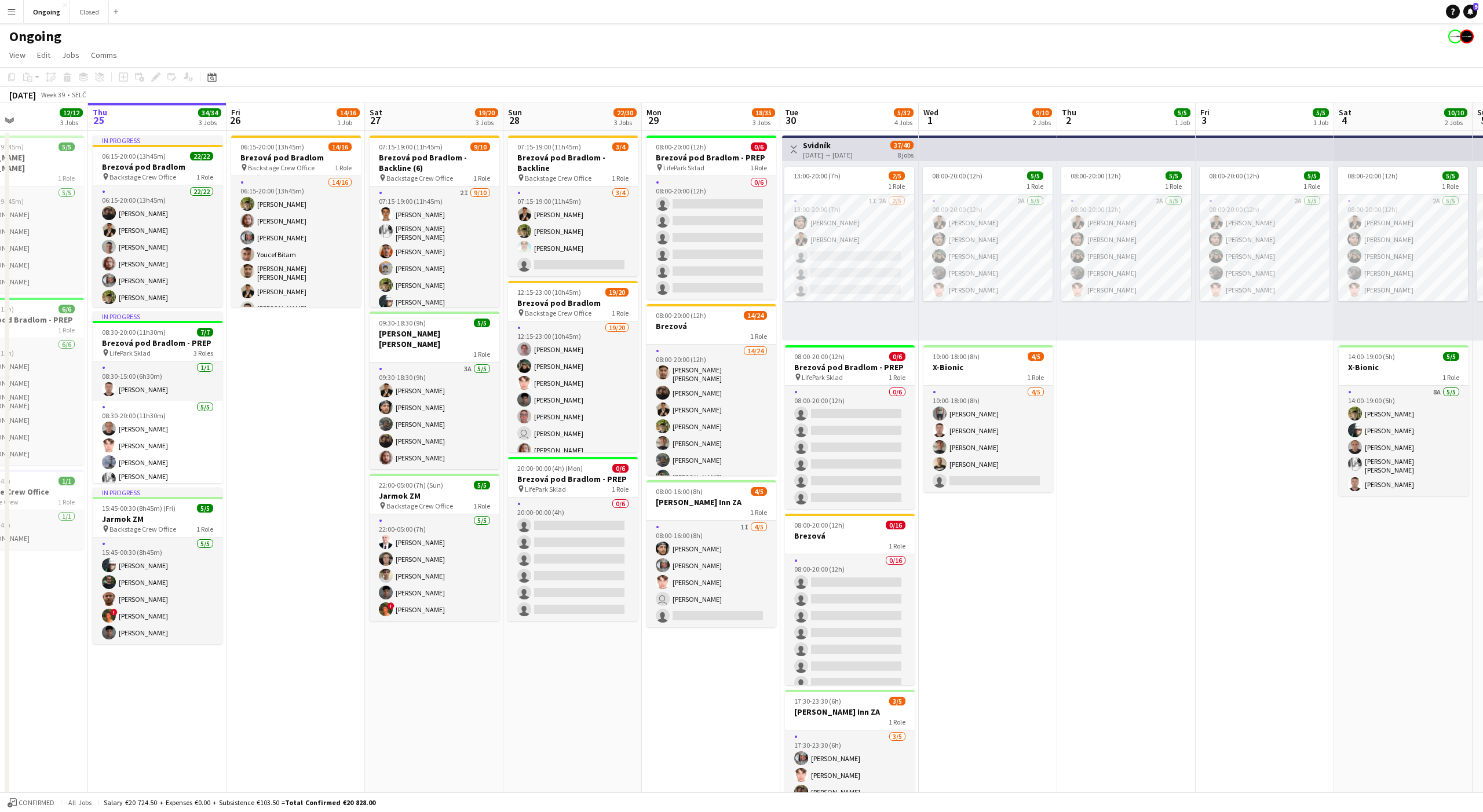
click at [1127, 317] on div "08:00-20:00 (12h) 5/5 1 Role 2A [DATE] 08:00-20:00 (12h) [PERSON_NAME] [PERSON_…" at bounding box center [1126, 251] width 138 height 180
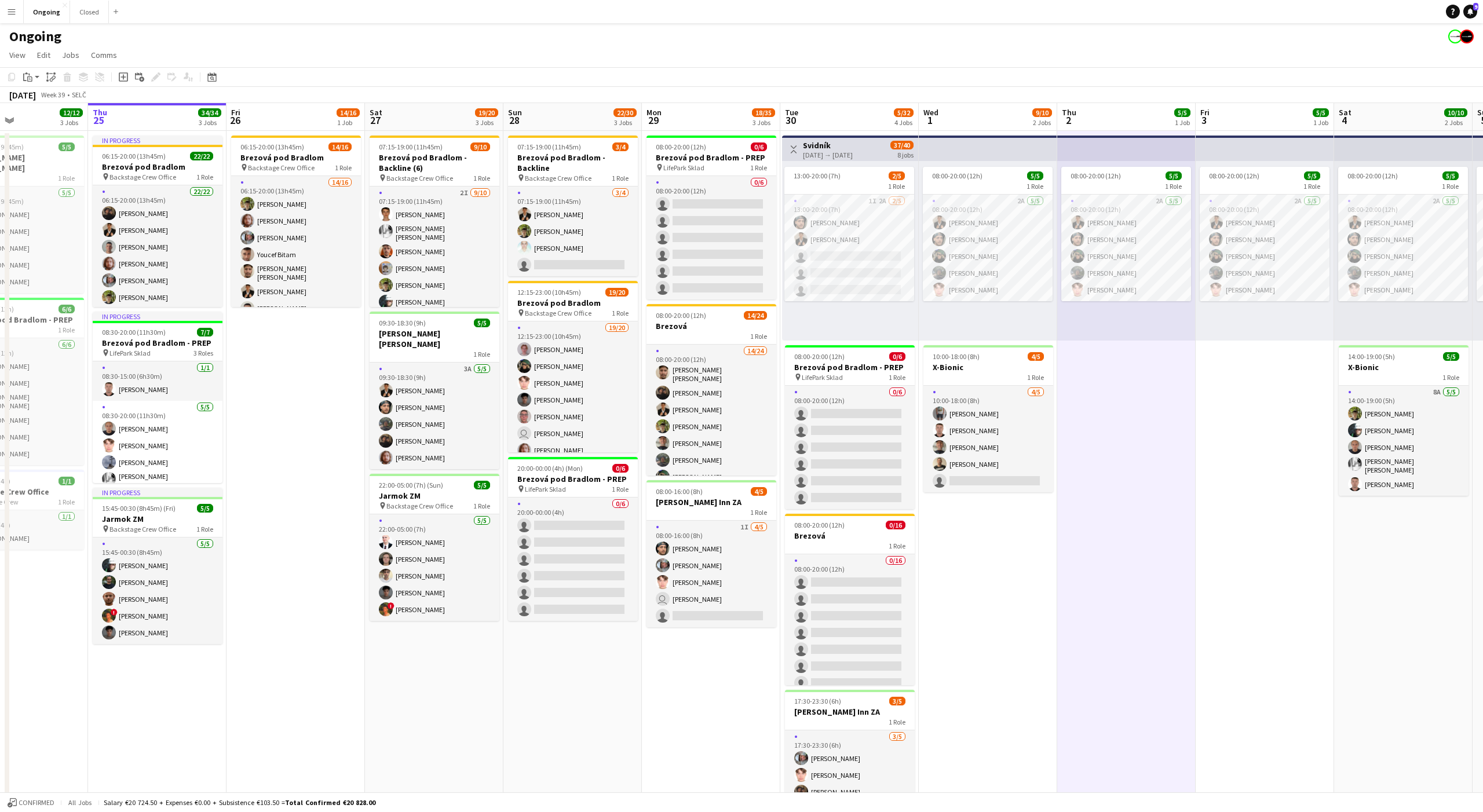
click at [1128, 317] on div "08:00-20:00 (12h) 5/5 1 Role 2A [DATE] 08:00-20:00 (12h) [PERSON_NAME] [PERSON_…" at bounding box center [1126, 251] width 138 height 180
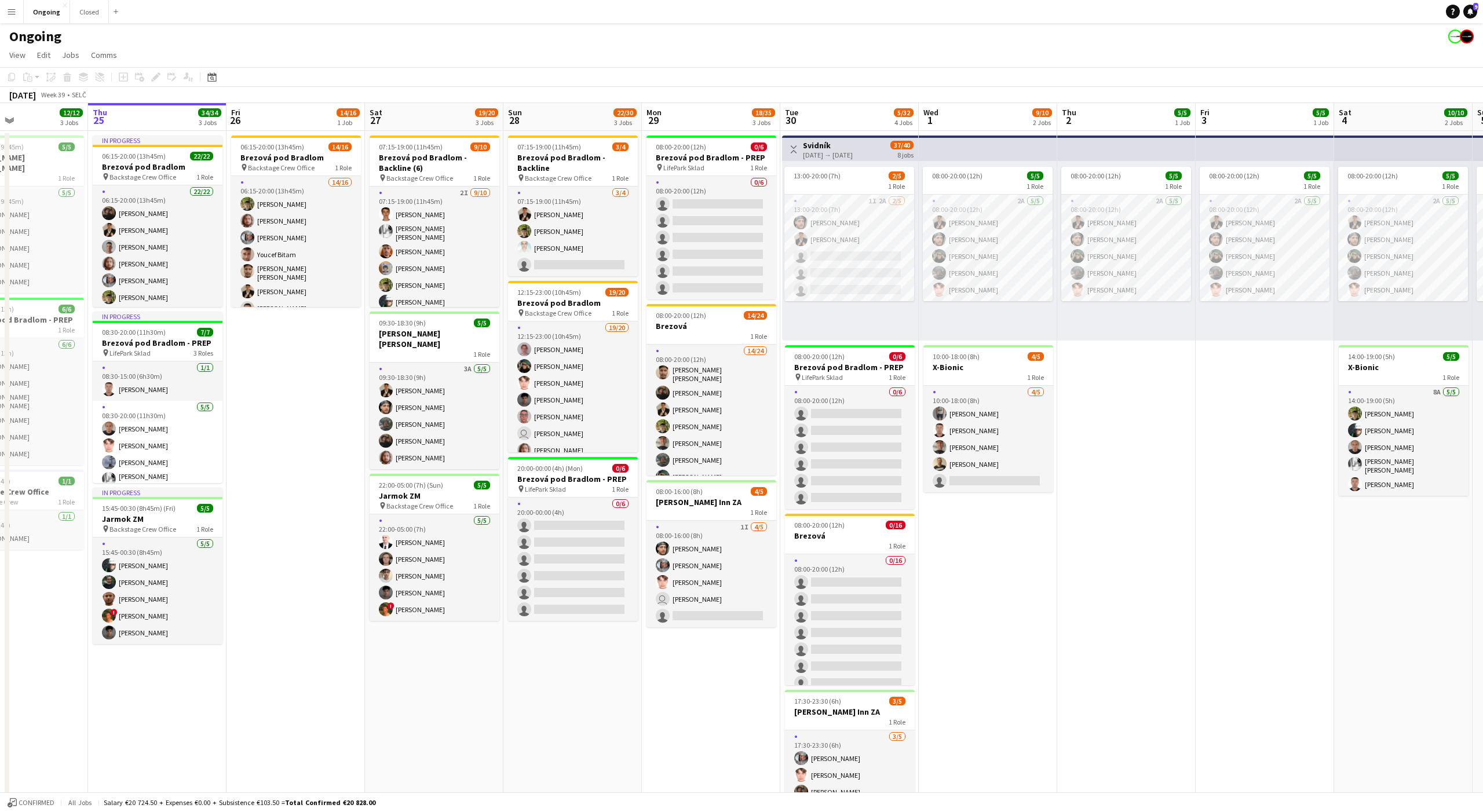
click at [1130, 356] on app-date-cell "08:00-20:00 (12h) 5/5 1 Role 2A [DATE] 08:00-20:00 (12h) [PERSON_NAME] [PERSON_…" at bounding box center [1126, 547] width 138 height 834
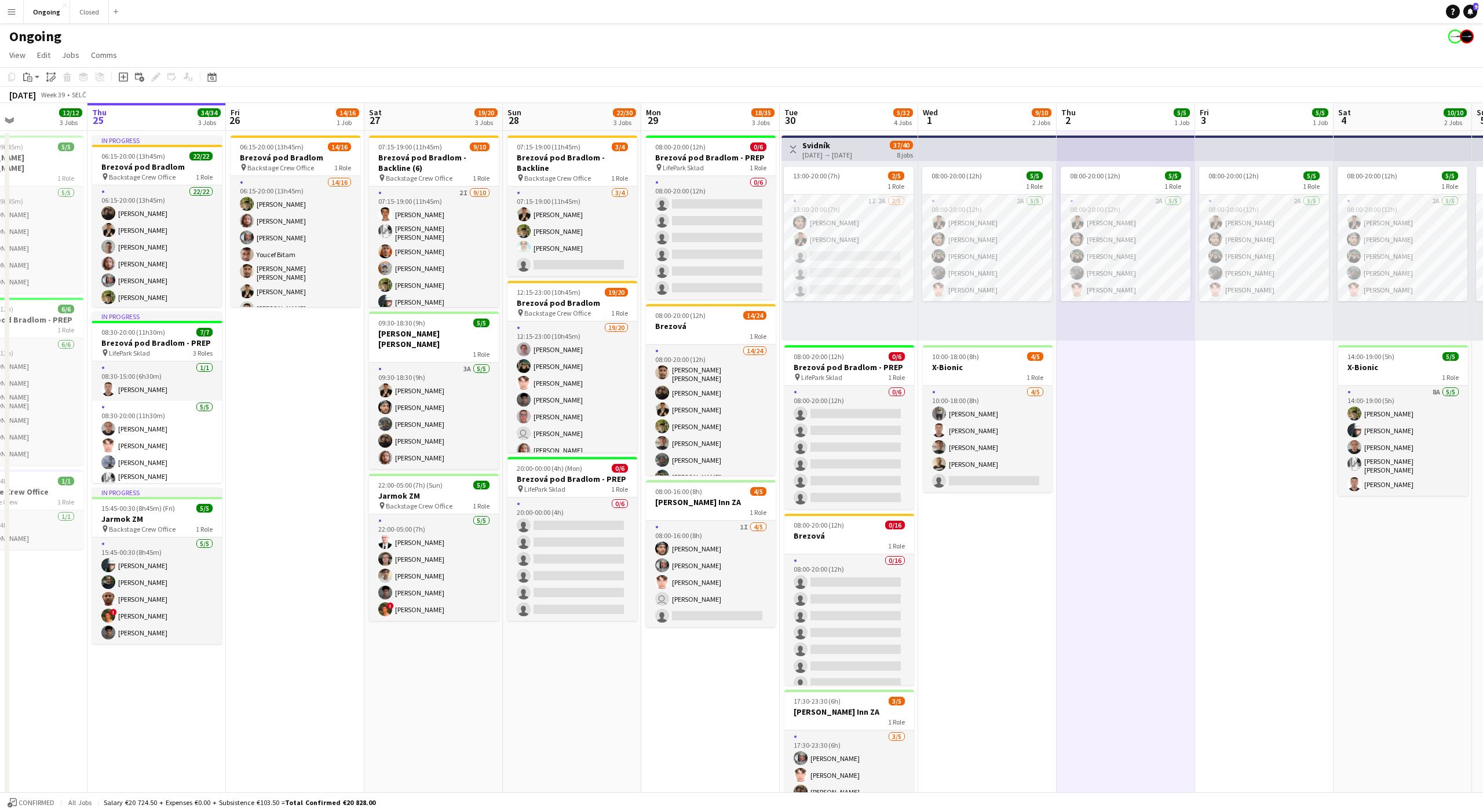
click at [1129, 359] on app-date-cell "08:00-20:00 (12h) 5/5 1 Role 2A [DATE] 08:00-20:00 (12h) [PERSON_NAME] [PERSON_…" at bounding box center [1126, 547] width 138 height 834
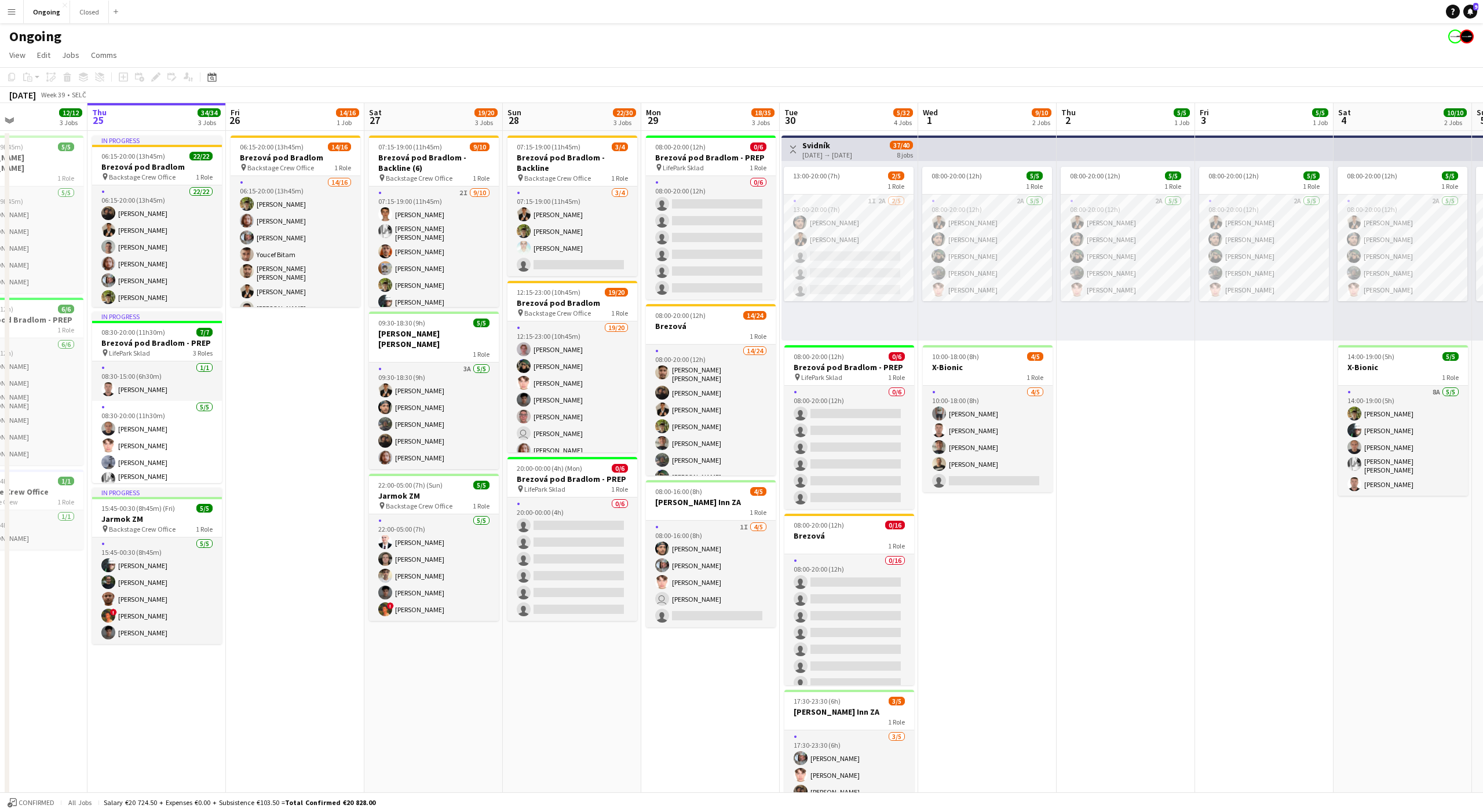
click at [1123, 360] on app-date-cell "08:00-20:00 (12h) 5/5 1 Role 2A [DATE] 08:00-20:00 (12h) [PERSON_NAME] [PERSON_…" at bounding box center [1126, 547] width 138 height 834
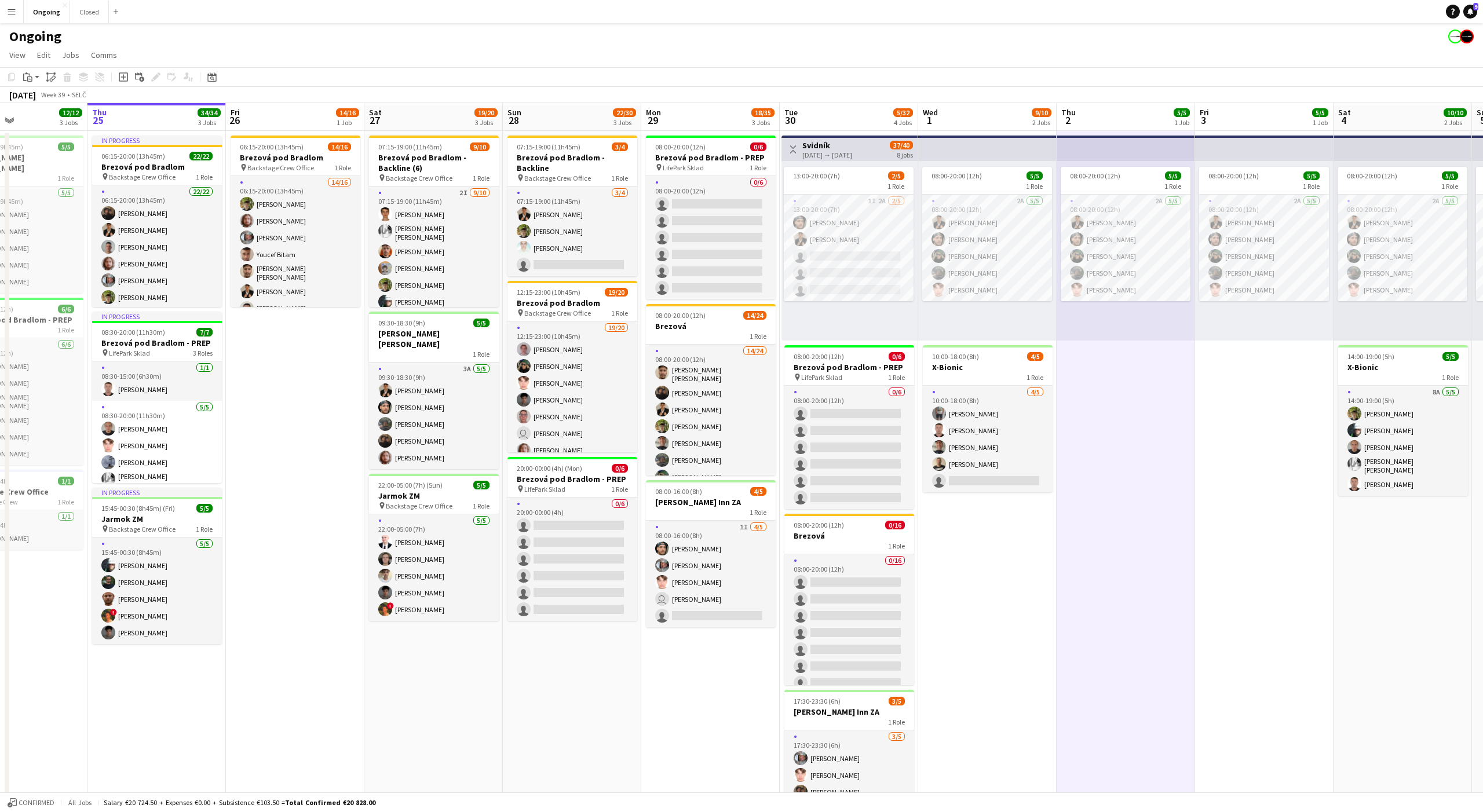
click at [1125, 360] on app-date-cell "08:00-20:00 (12h) 5/5 1 Role 2A [DATE] 08:00-20:00 (12h) [PERSON_NAME] [PERSON_…" at bounding box center [1126, 547] width 138 height 834
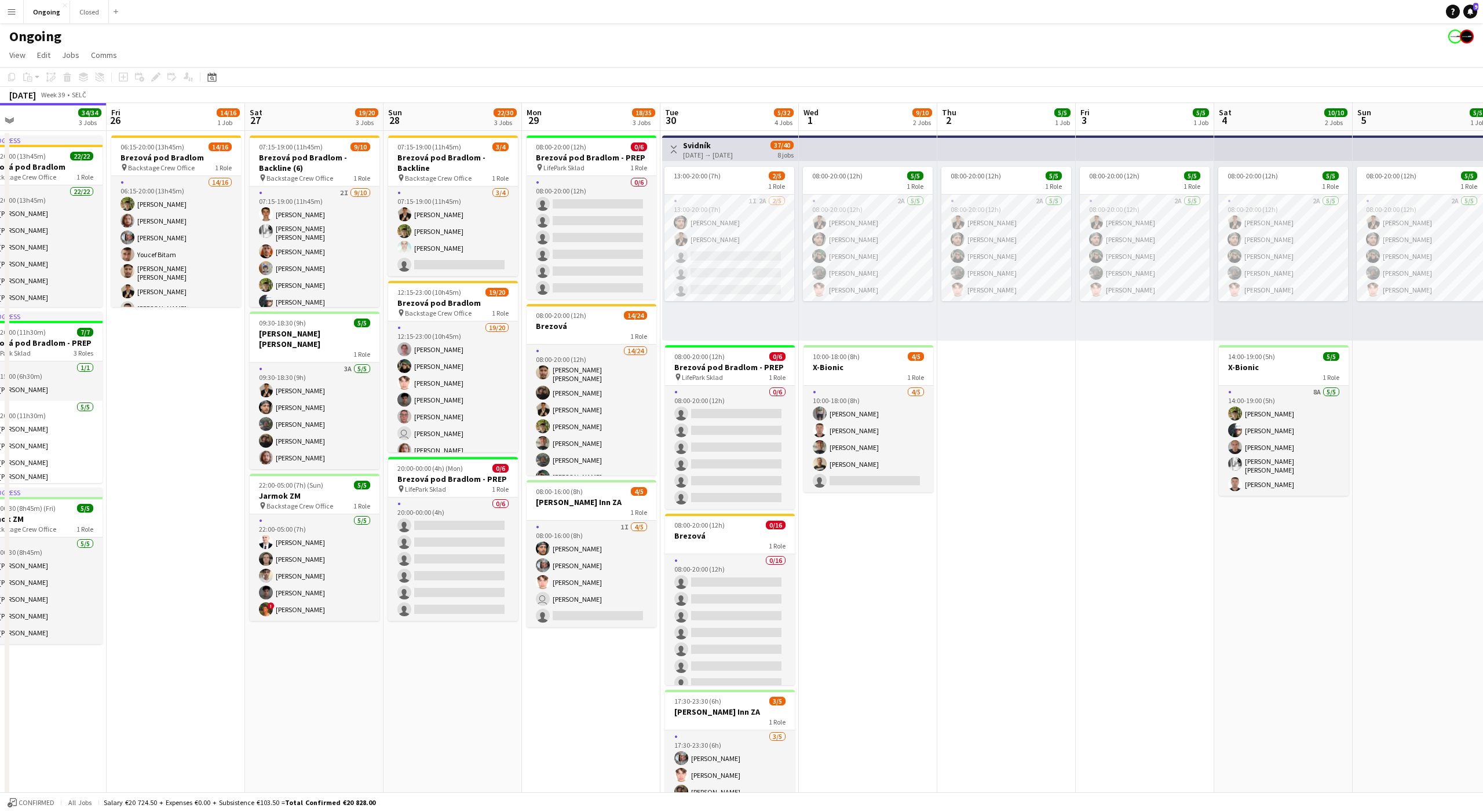
scroll to position [0, 306]
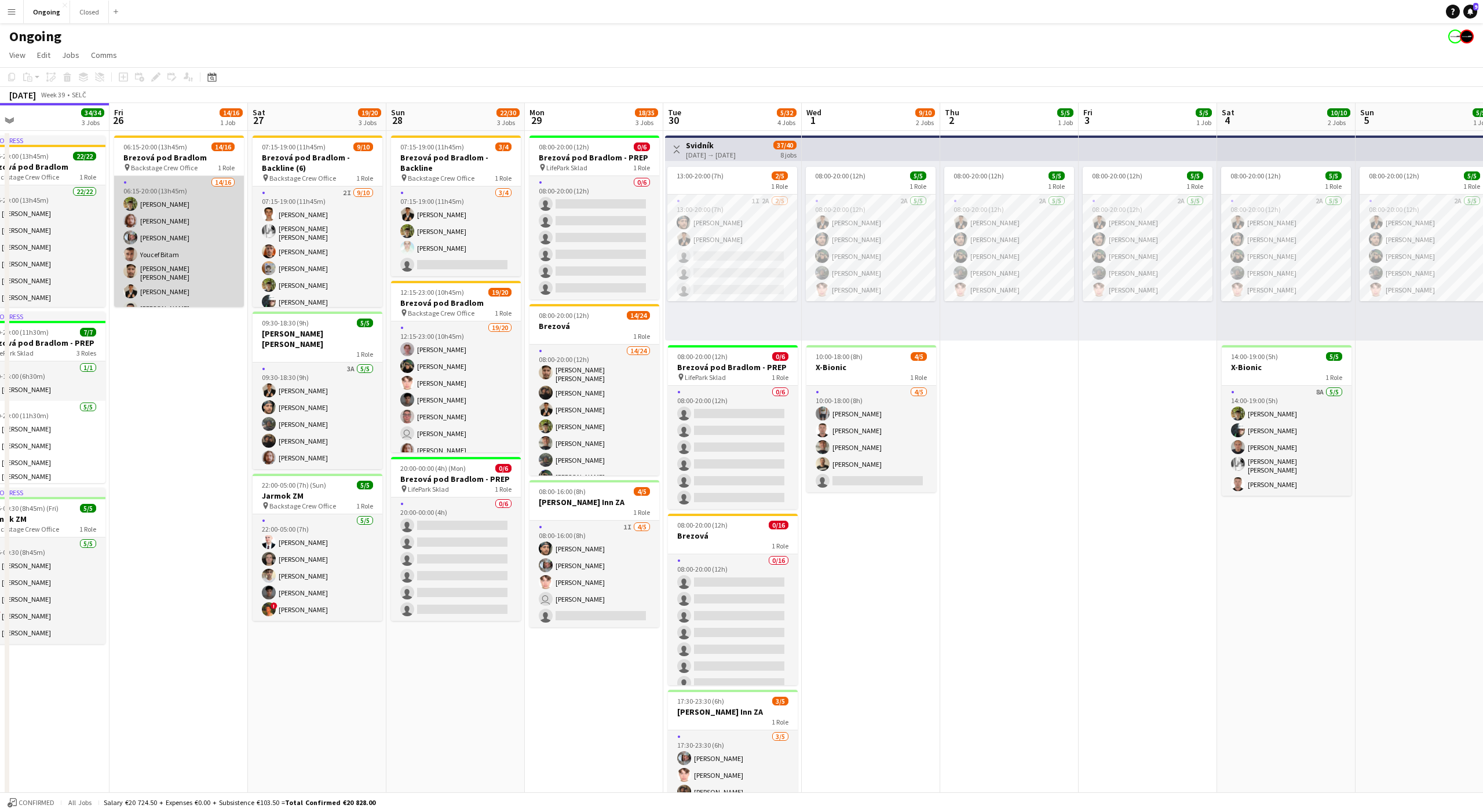
click at [210, 232] on app-card-role "14/16 06:15-20:00 (13h45m) [PERSON_NAME] [PERSON_NAME] [PERSON_NAME] Youcef Bit…" at bounding box center [179, 323] width 130 height 295
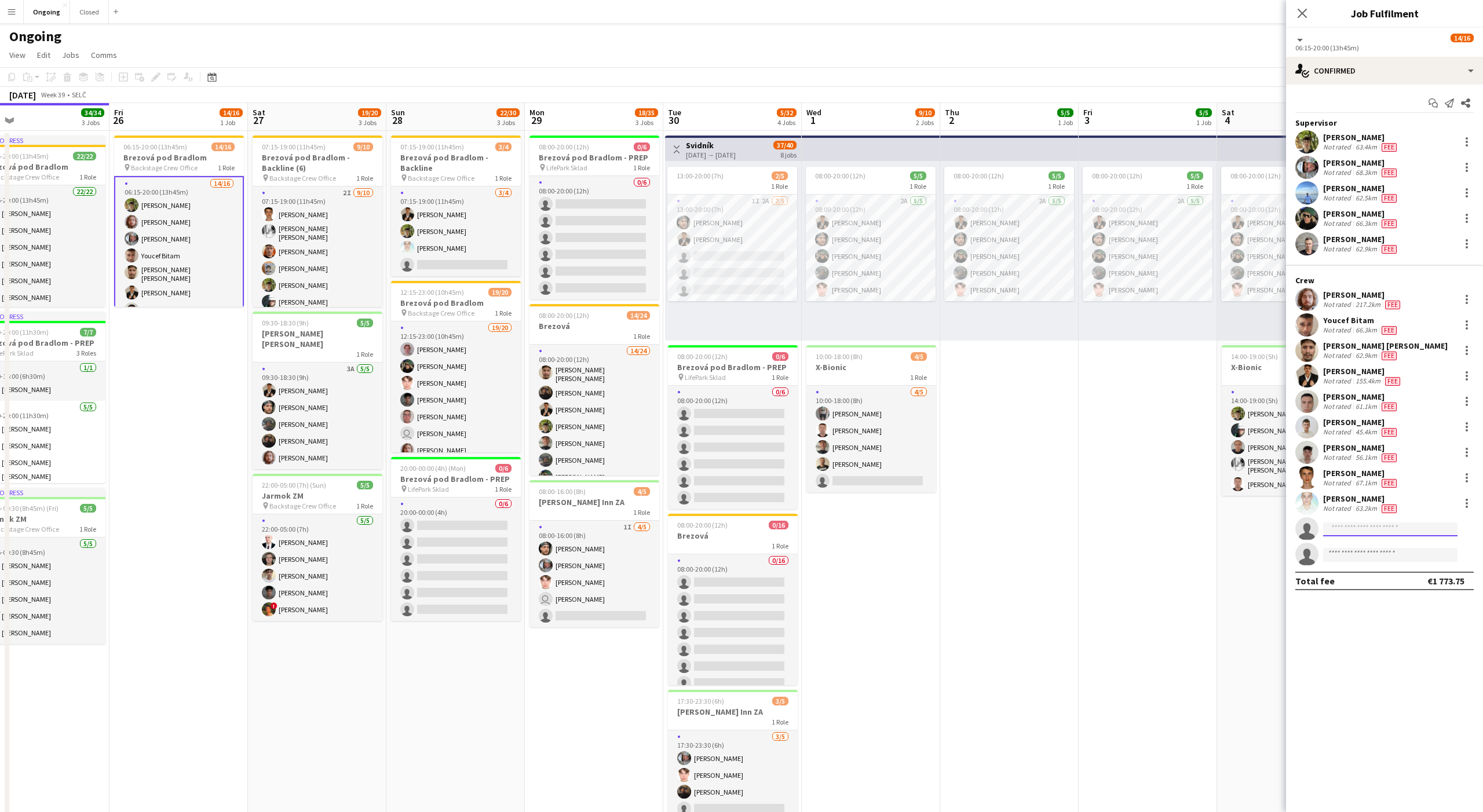
click at [1359, 529] on input at bounding box center [1390, 529] width 135 height 14
type input "****"
click at [1371, 569] on div "[PERSON_NAME] Active [EMAIL_ADDRESS][DOMAIN_NAME] [PHONE_NUMBER]" at bounding box center [1390, 554] width 135 height 37
click at [1364, 552] on span "[EMAIL_ADDRESS][DOMAIN_NAME]" at bounding box center [1390, 555] width 116 height 10
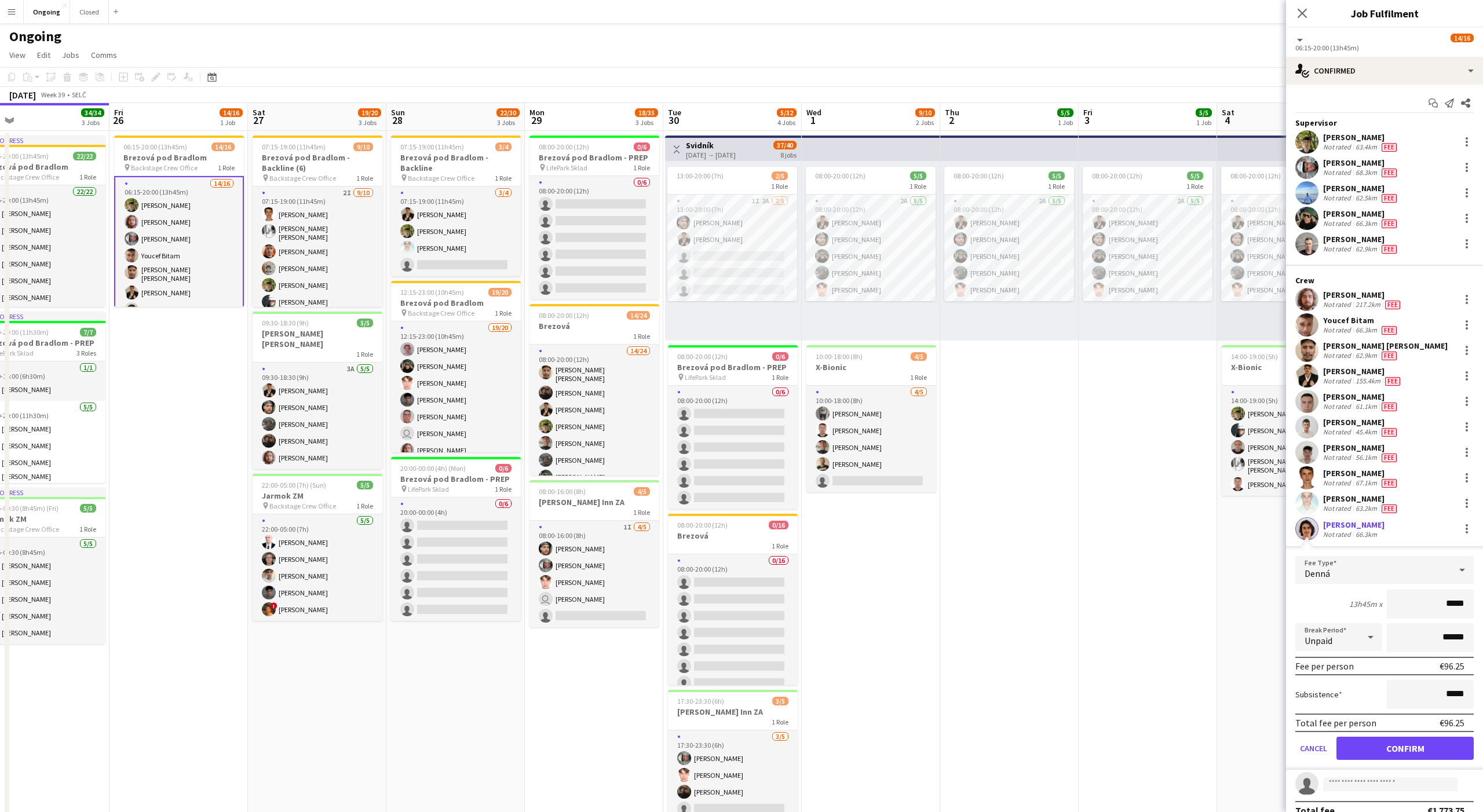
click at [1359, 571] on div "Denná" at bounding box center [1373, 570] width 156 height 28
click at [1349, 691] on span "Denná" at bounding box center [1385, 690] width 160 height 11
click at [1402, 742] on button "Confirm" at bounding box center [1405, 749] width 137 height 23
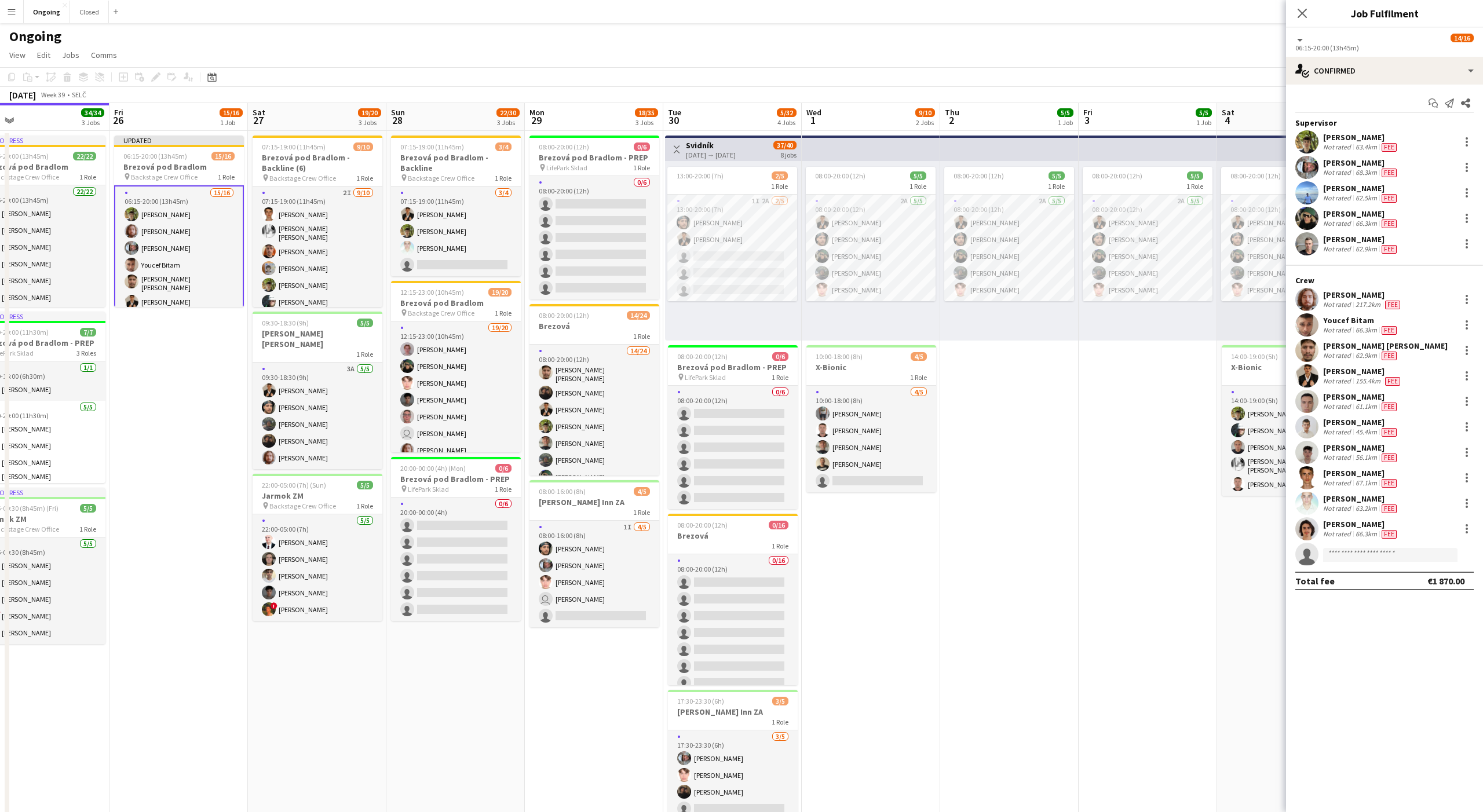
click at [1163, 422] on app-date-cell "08:00-20:00 (12h) 5/5 1 Role 2A [DATE] 08:00-20:00 (12h) [PERSON_NAME] [PERSON_…" at bounding box center [1148, 547] width 138 height 834
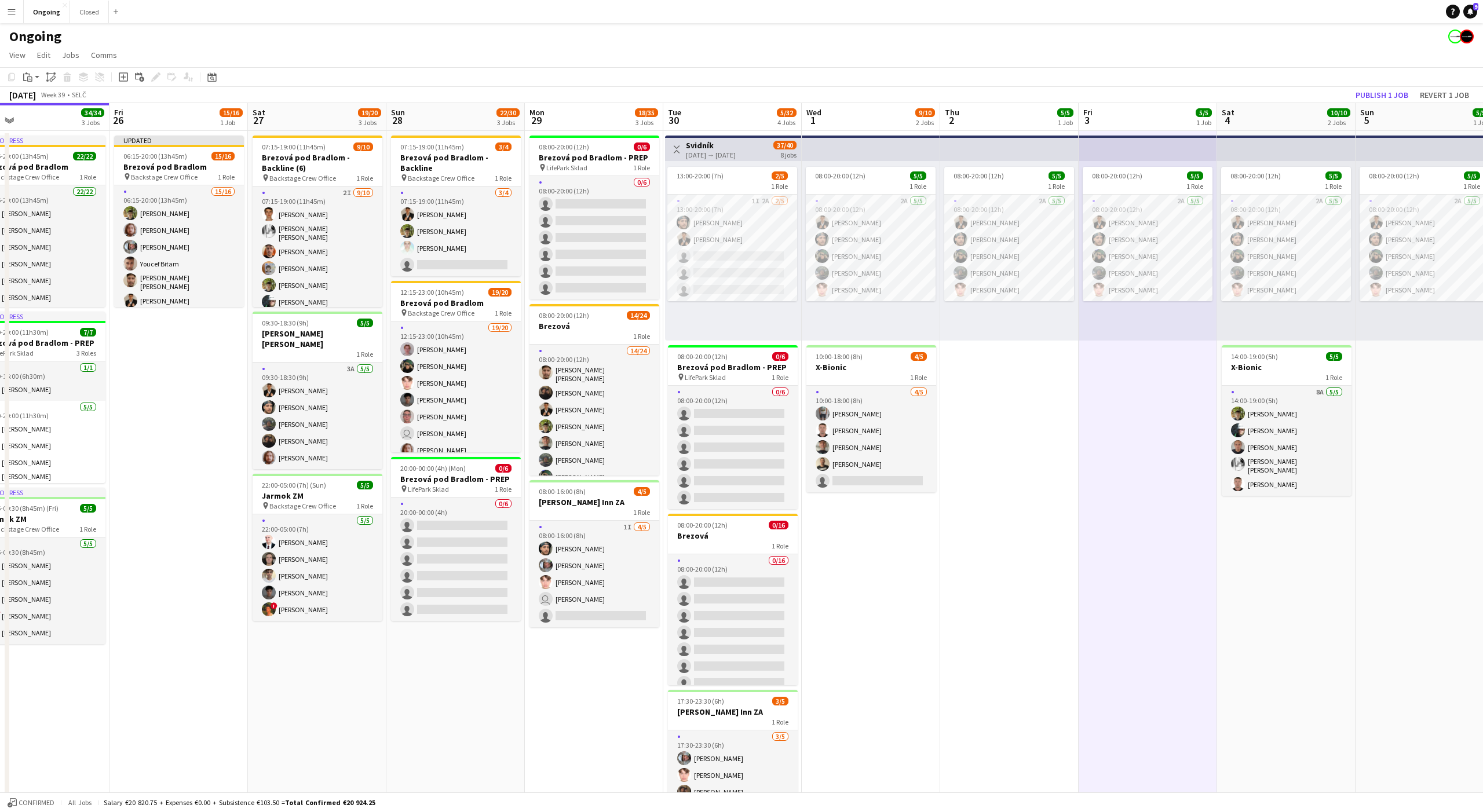
click at [1160, 409] on app-date-cell "08:00-20:00 (12h) 5/5 1 Role 2A [DATE] 08:00-20:00 (12h) [PERSON_NAME] [PERSON_…" at bounding box center [1148, 547] width 138 height 834
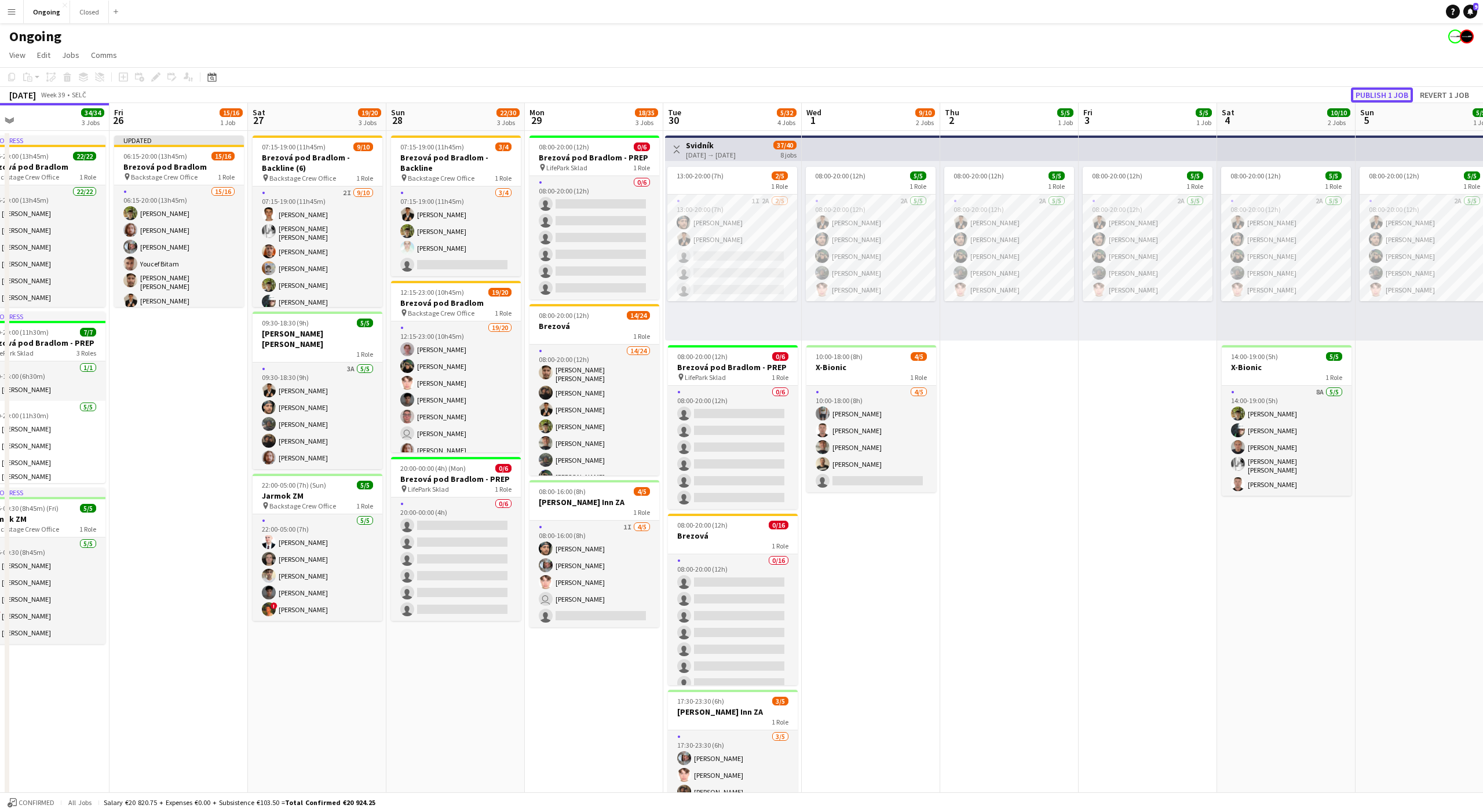
click at [1380, 93] on button "Publish 1 job" at bounding box center [1382, 95] width 62 height 15
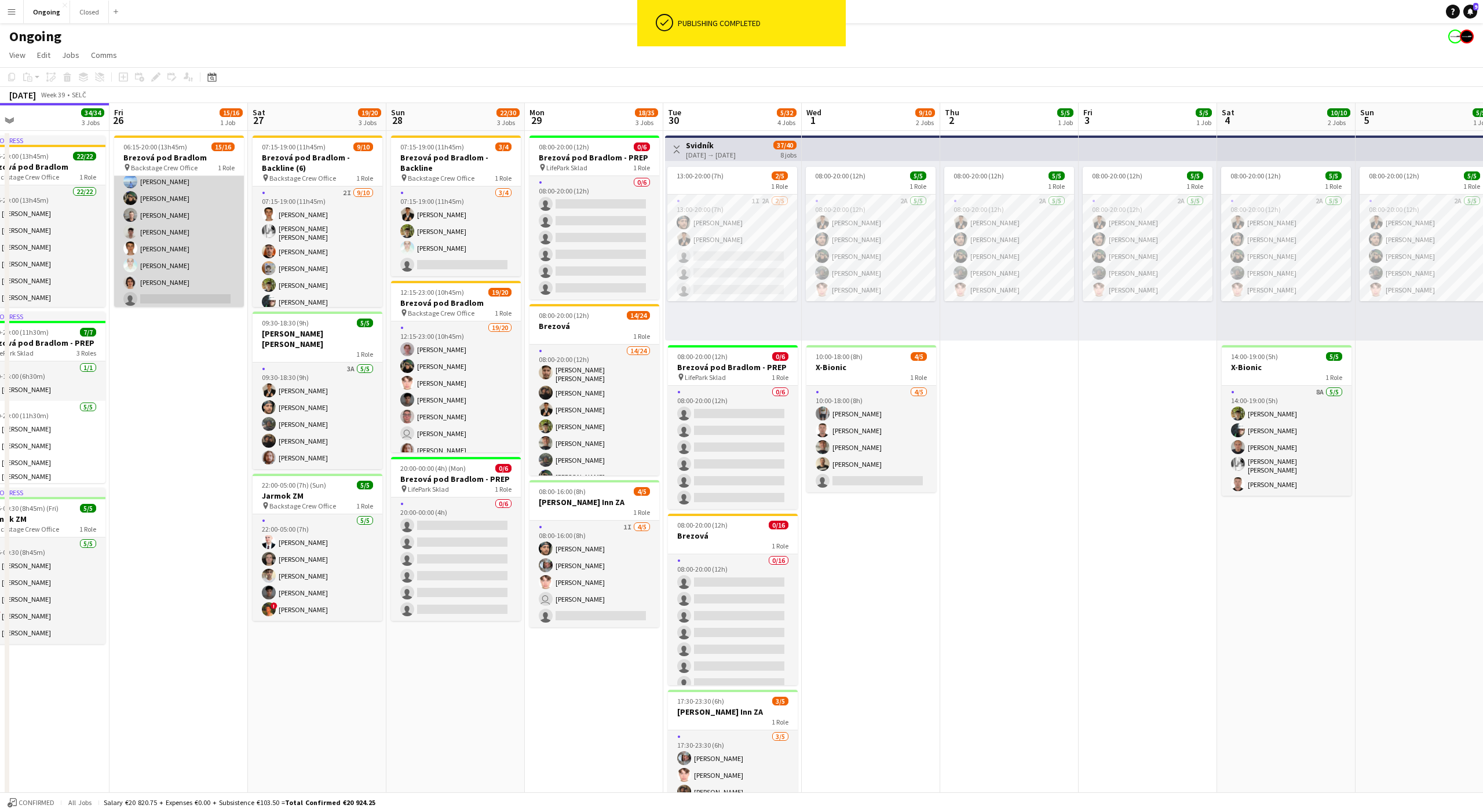
scroll to position [0, 0]
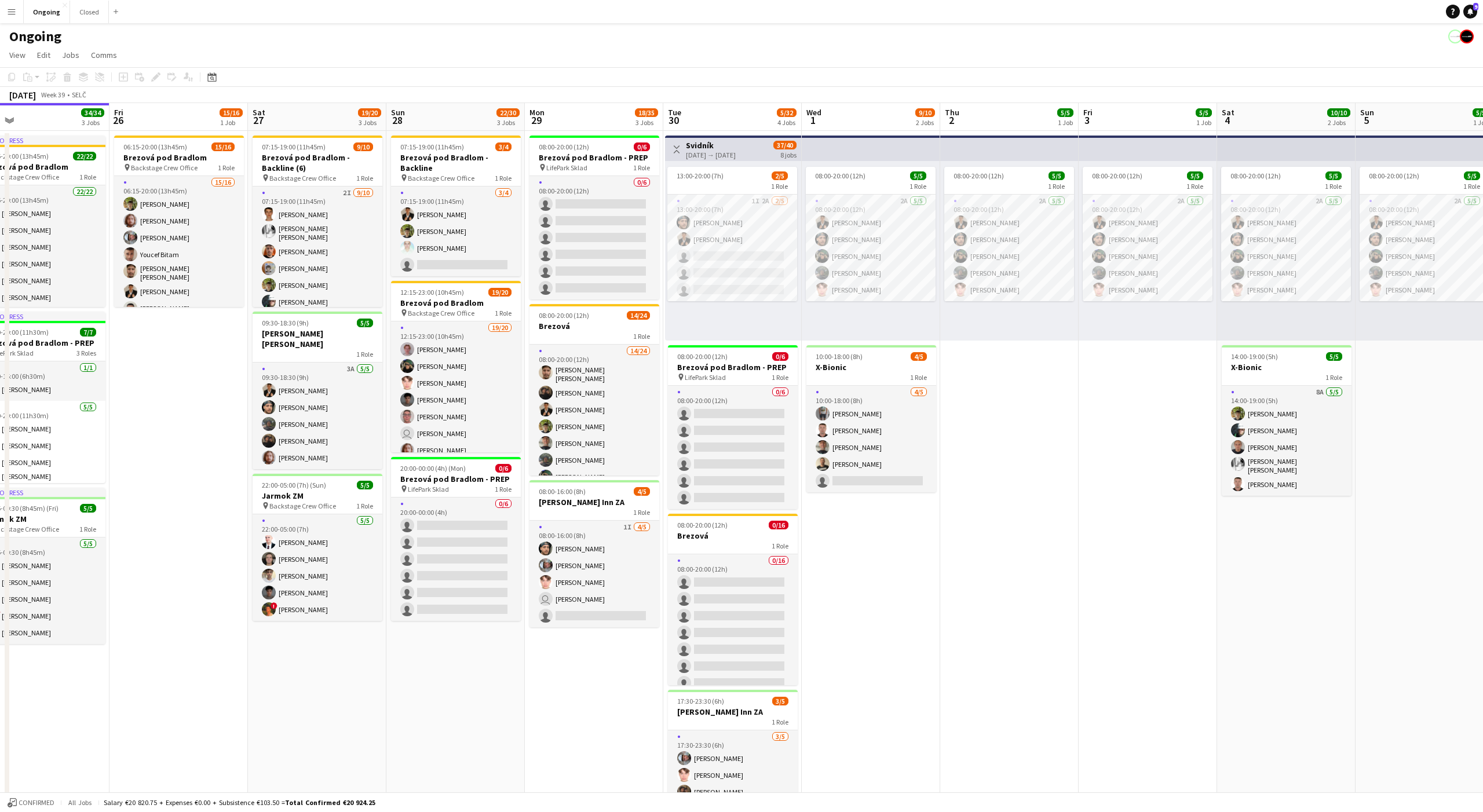
click at [159, 376] on app-date-cell "06:15-20:00 (13h45m) 15/16 Brezová pod Bradlom pin Backstage Crew Office 1 Role…" at bounding box center [178, 547] width 138 height 834
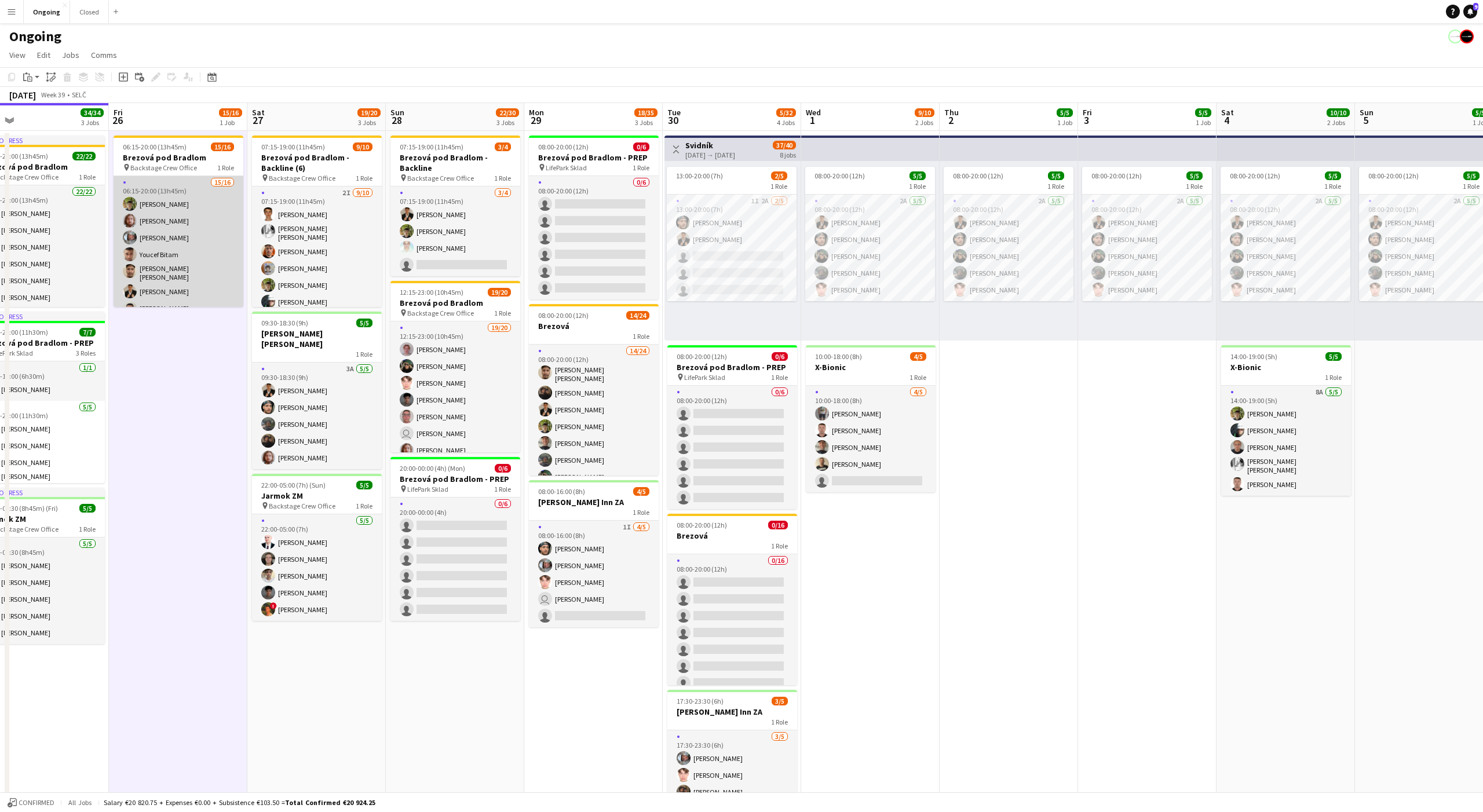
scroll to position [161, 0]
click at [189, 250] on app-card-role "15/16 06:15-20:00 (13h45m) [PERSON_NAME] [PERSON_NAME] [PERSON_NAME] Youcef Bit…" at bounding box center [178, 163] width 130 height 295
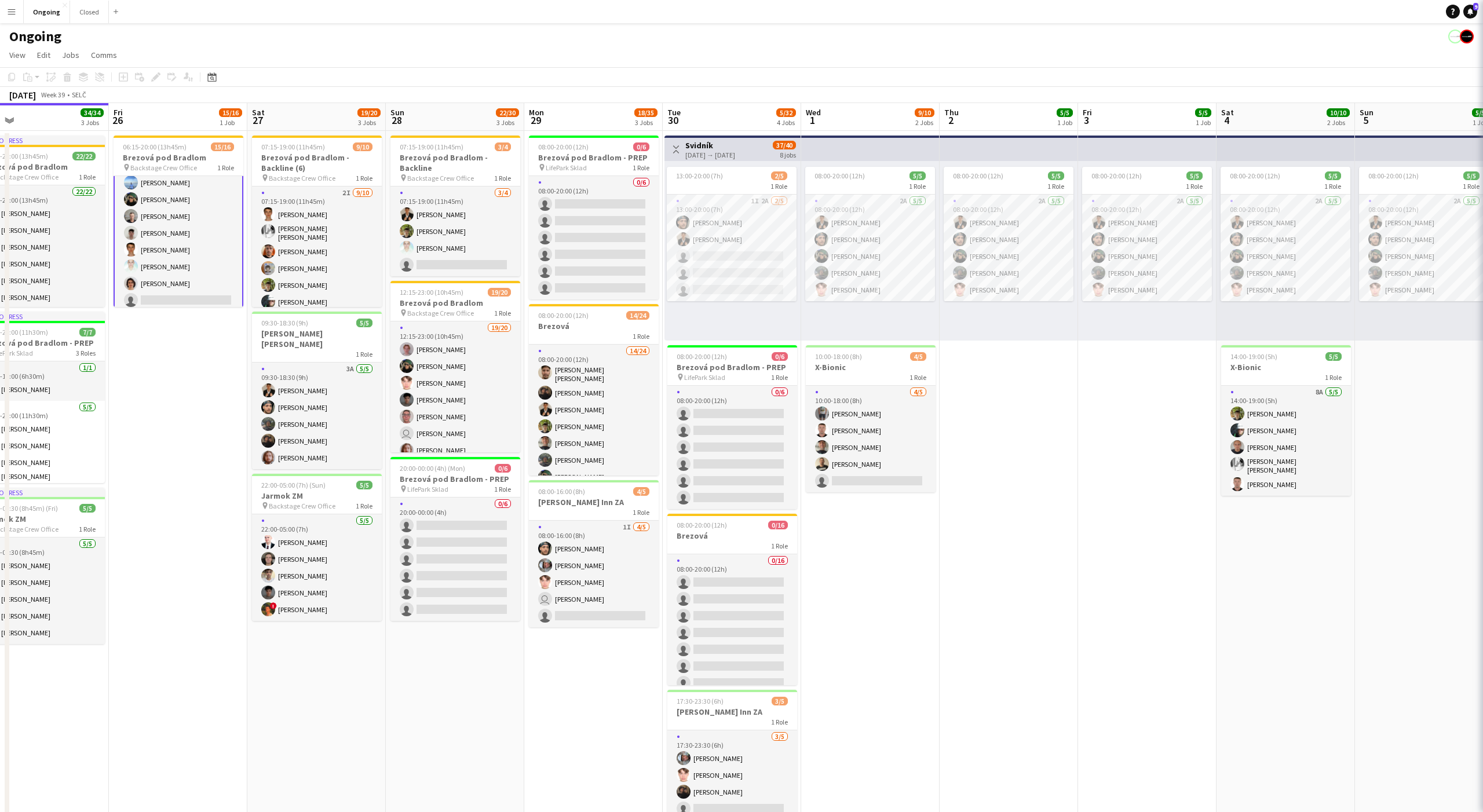
scroll to position [162, 0]
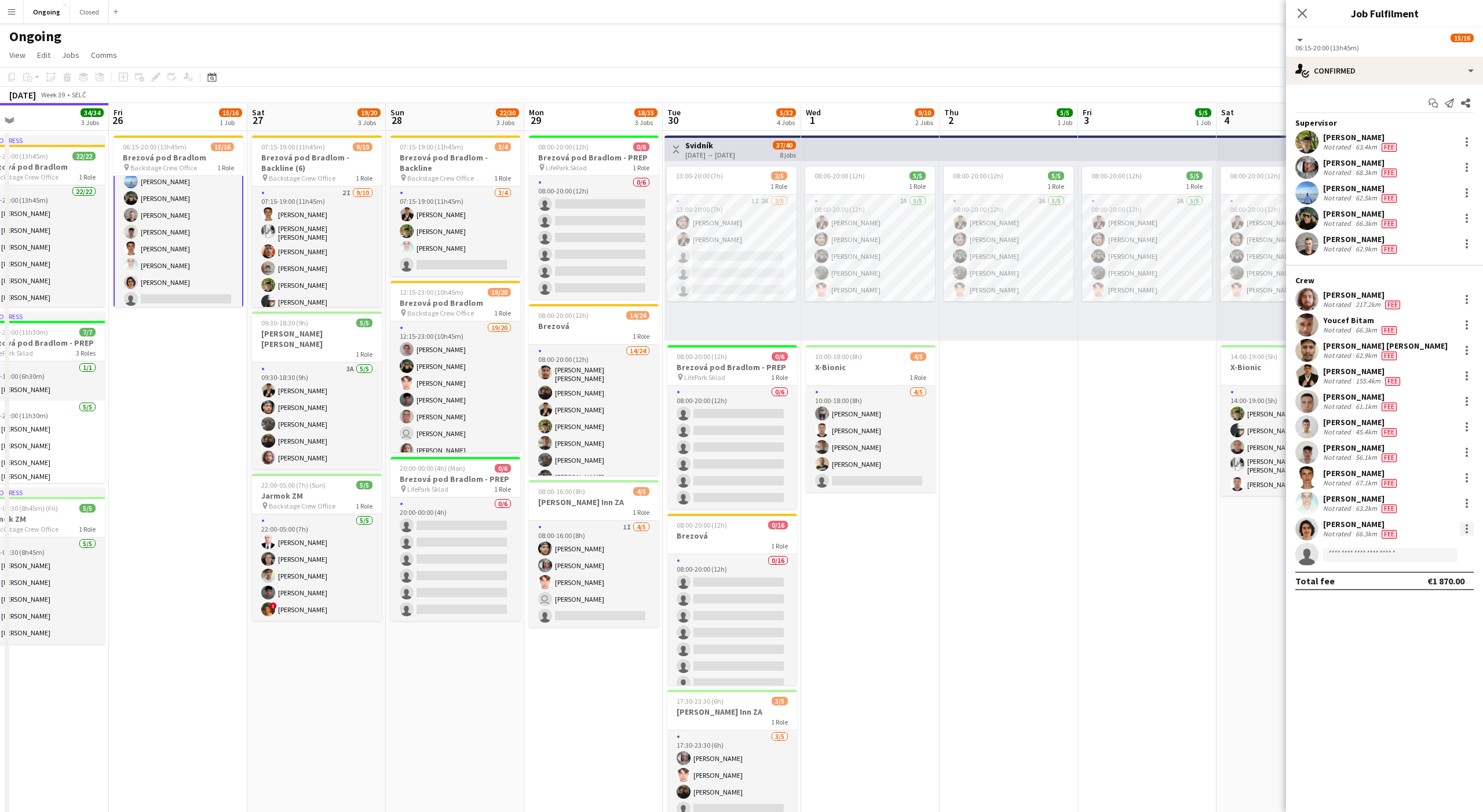
click at [1465, 526] on div at bounding box center [1466, 529] width 14 height 14
click at [1432, 543] on button "Edit fee" at bounding box center [1428, 550] width 90 height 28
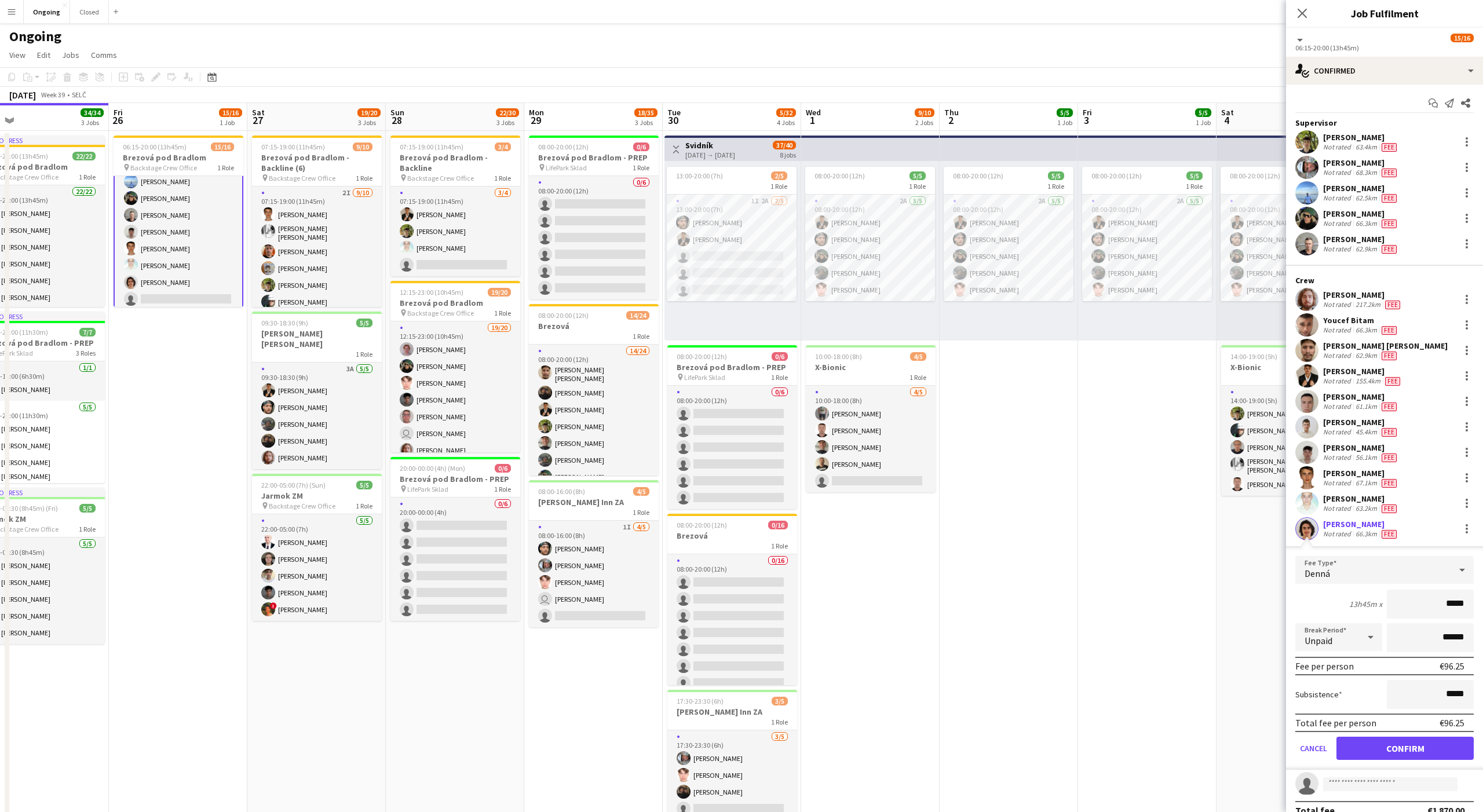
click at [1459, 605] on input "*****" at bounding box center [1430, 604] width 87 height 29
type input "***"
click at [1404, 752] on button "Confirm" at bounding box center [1405, 749] width 137 height 23
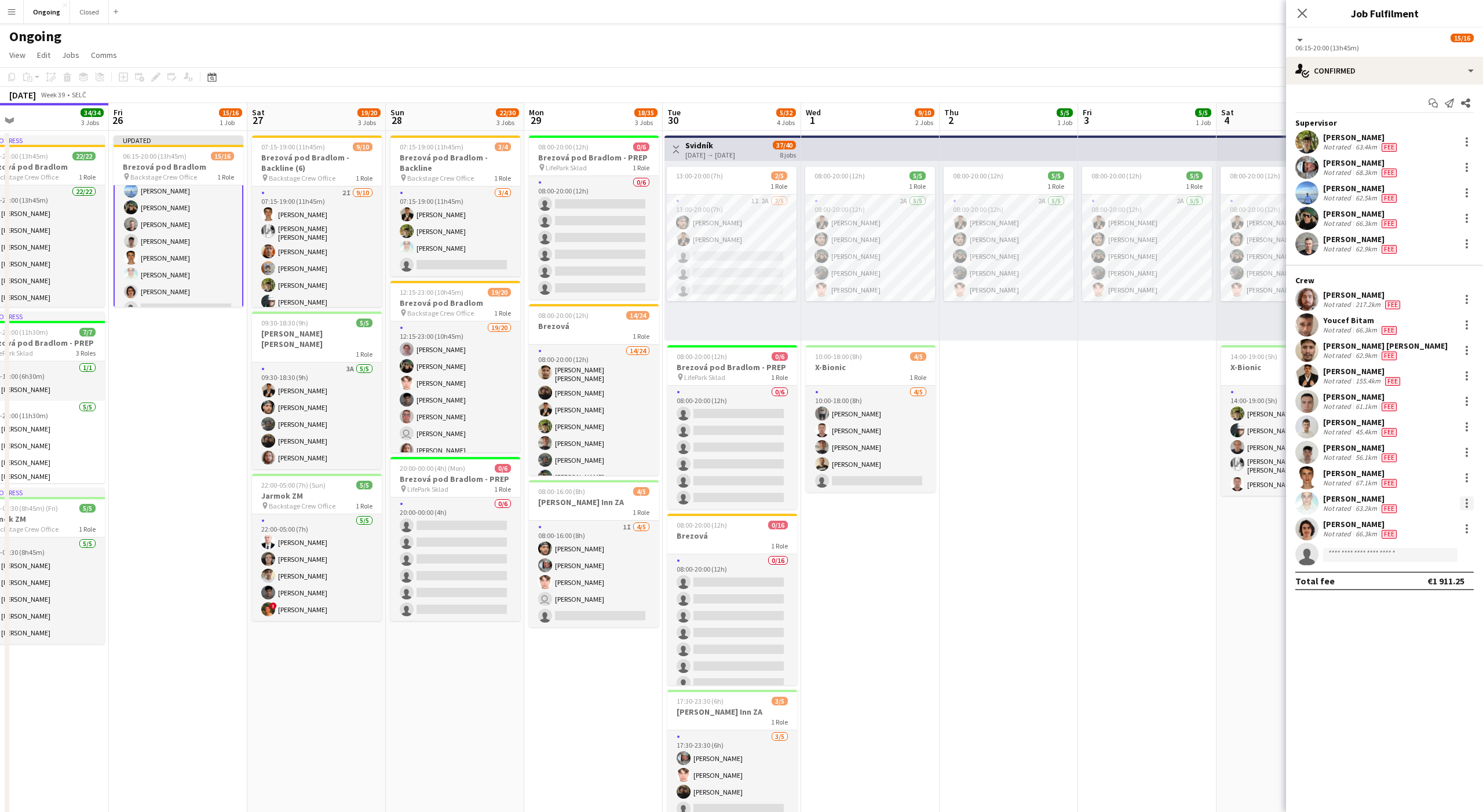
click at [1468, 500] on div at bounding box center [1466, 503] width 14 height 14
click at [1416, 525] on span "Edit fee" at bounding box center [1408, 524] width 31 height 10
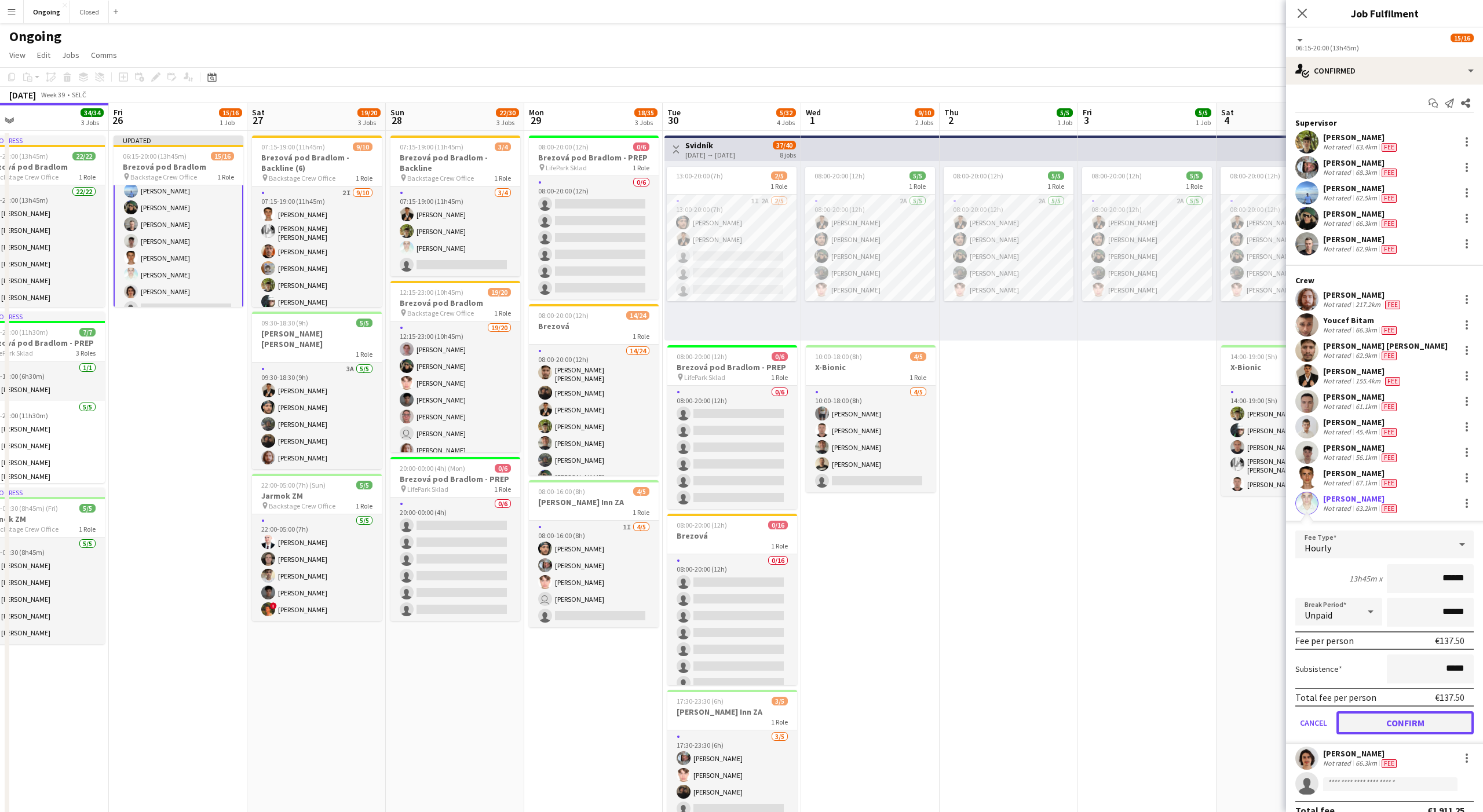
click at [1421, 718] on button "Confirm" at bounding box center [1405, 722] width 137 height 23
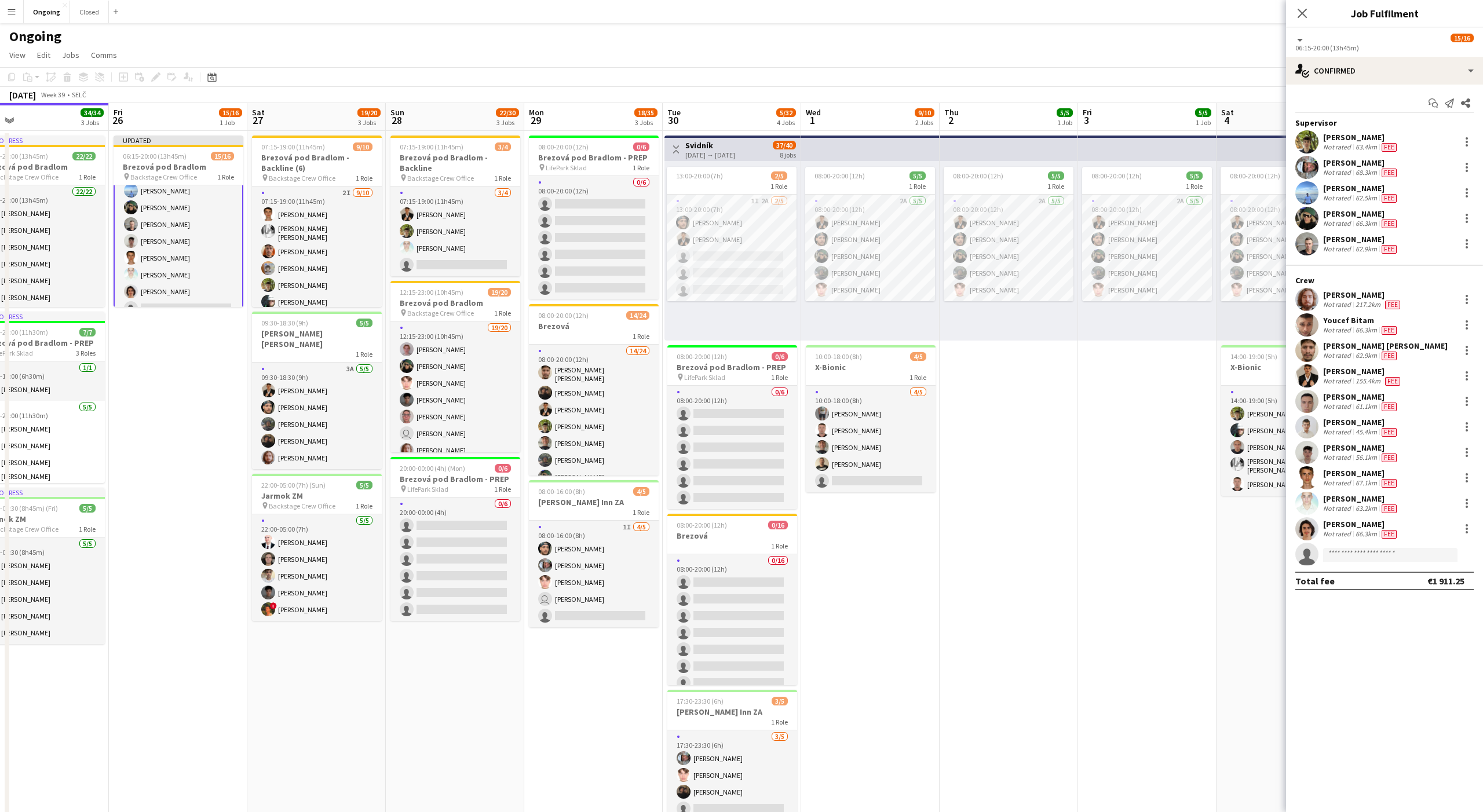
click at [1156, 362] on app-date-cell "08:00-20:00 (12h) 5/5 1 Role 2A [DATE] 08:00-20:00 (12h) [PERSON_NAME] [PERSON_…" at bounding box center [1147, 547] width 138 height 834
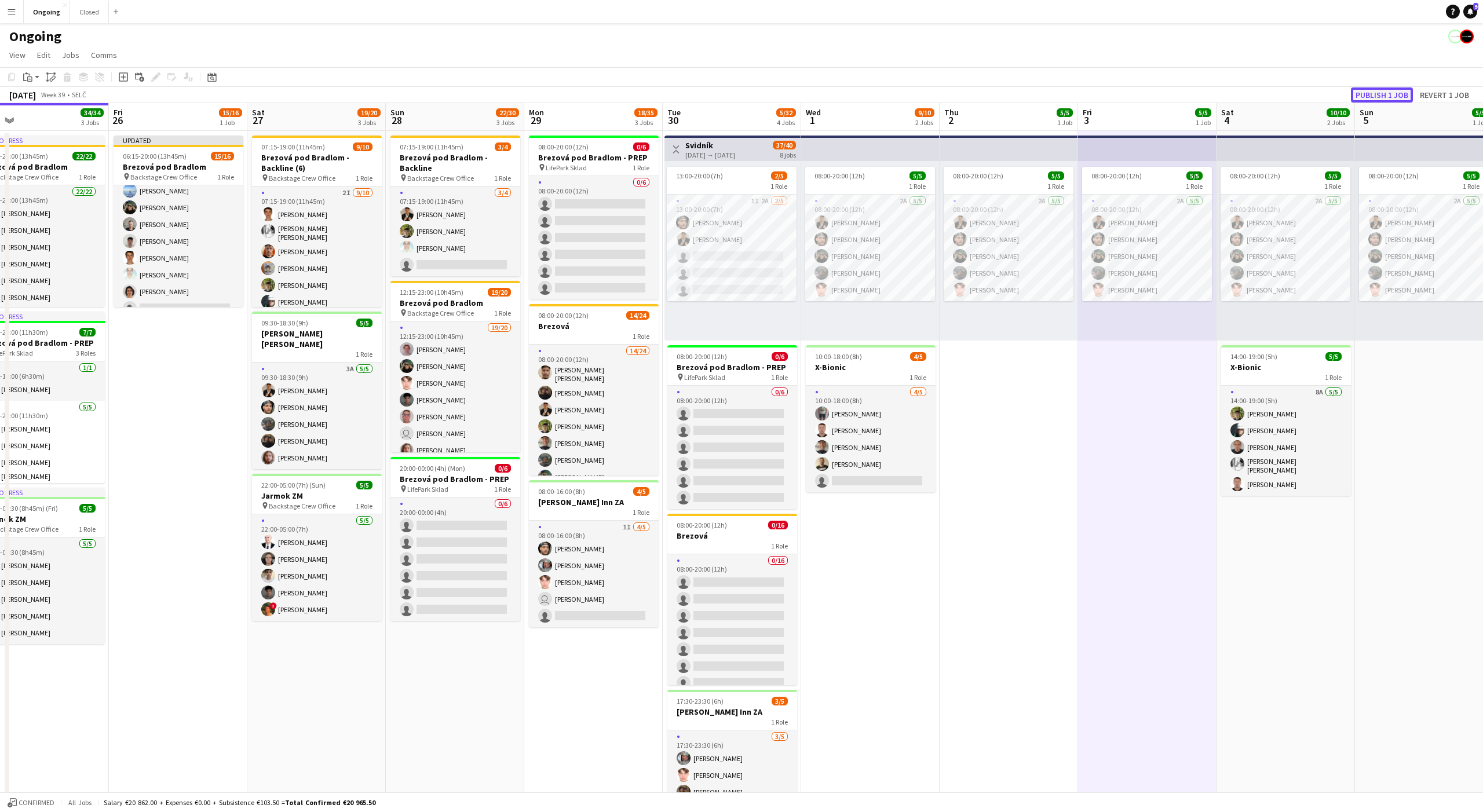
click at [1371, 91] on button "Publish 1 job" at bounding box center [1382, 95] width 62 height 15
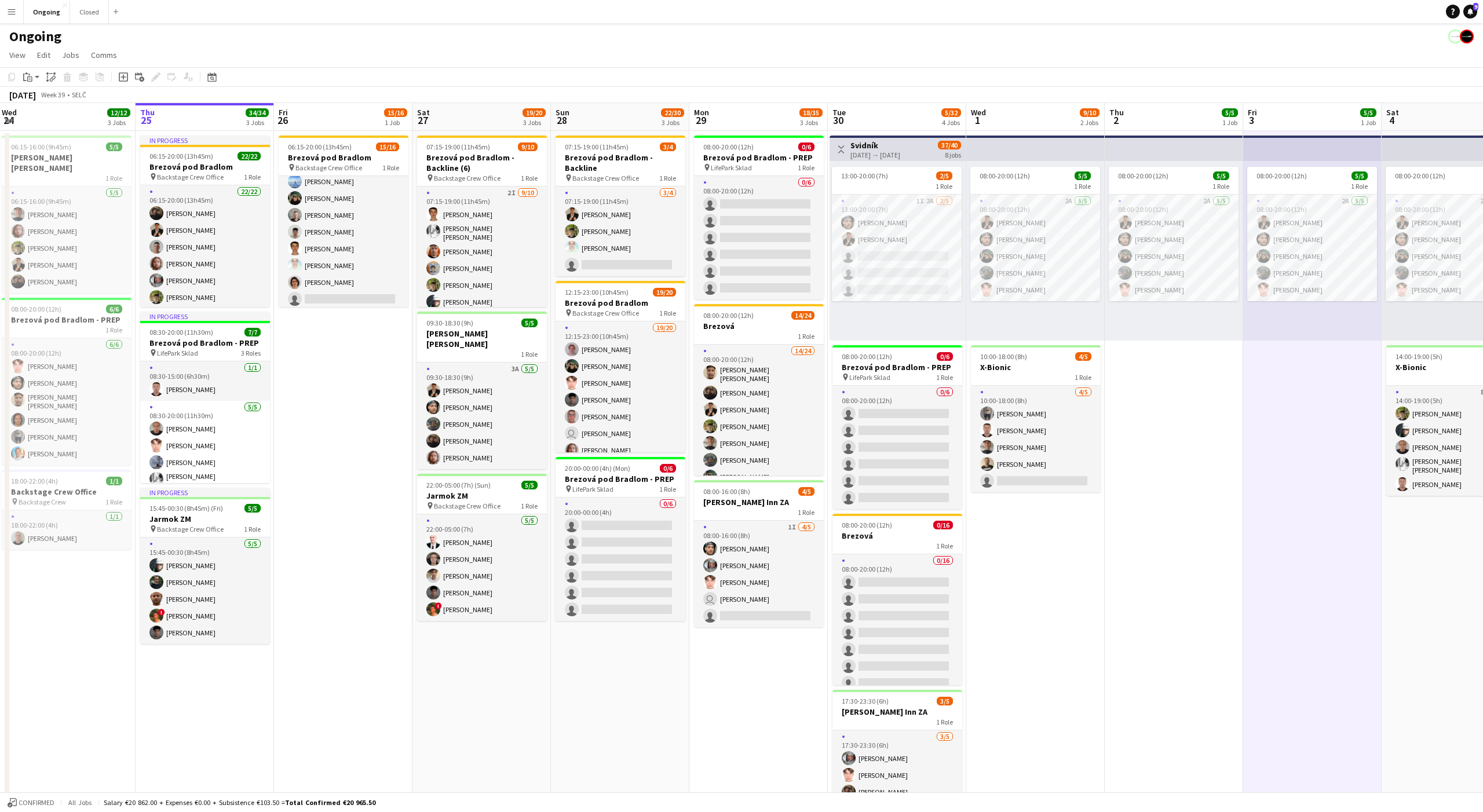
scroll to position [0, 274]
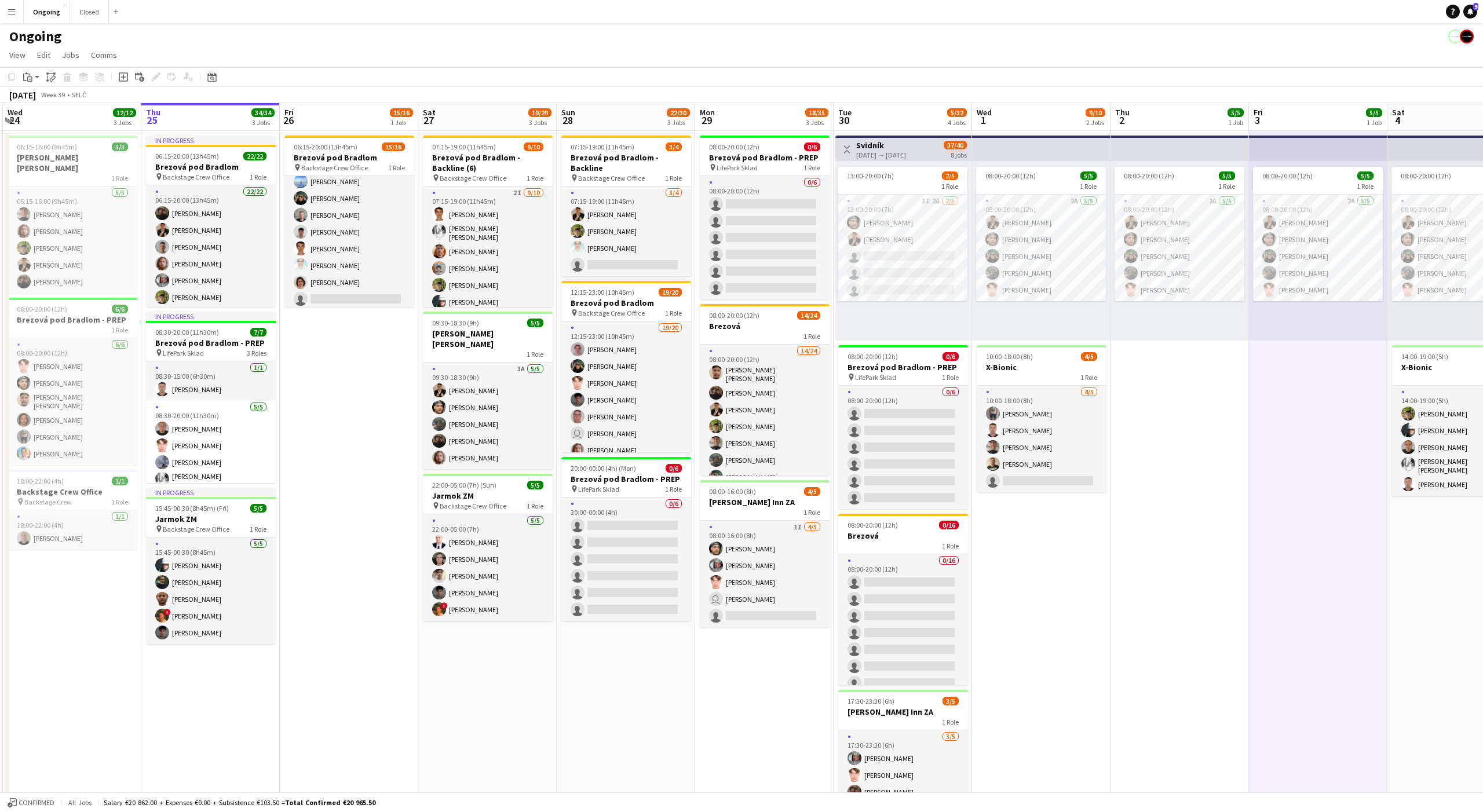
click at [1177, 410] on app-date-cell "08:00-20:00 (12h) 5/5 1 Role 2A [DATE] 08:00-20:00 (12h) [PERSON_NAME] [PERSON_…" at bounding box center [1180, 547] width 138 height 834
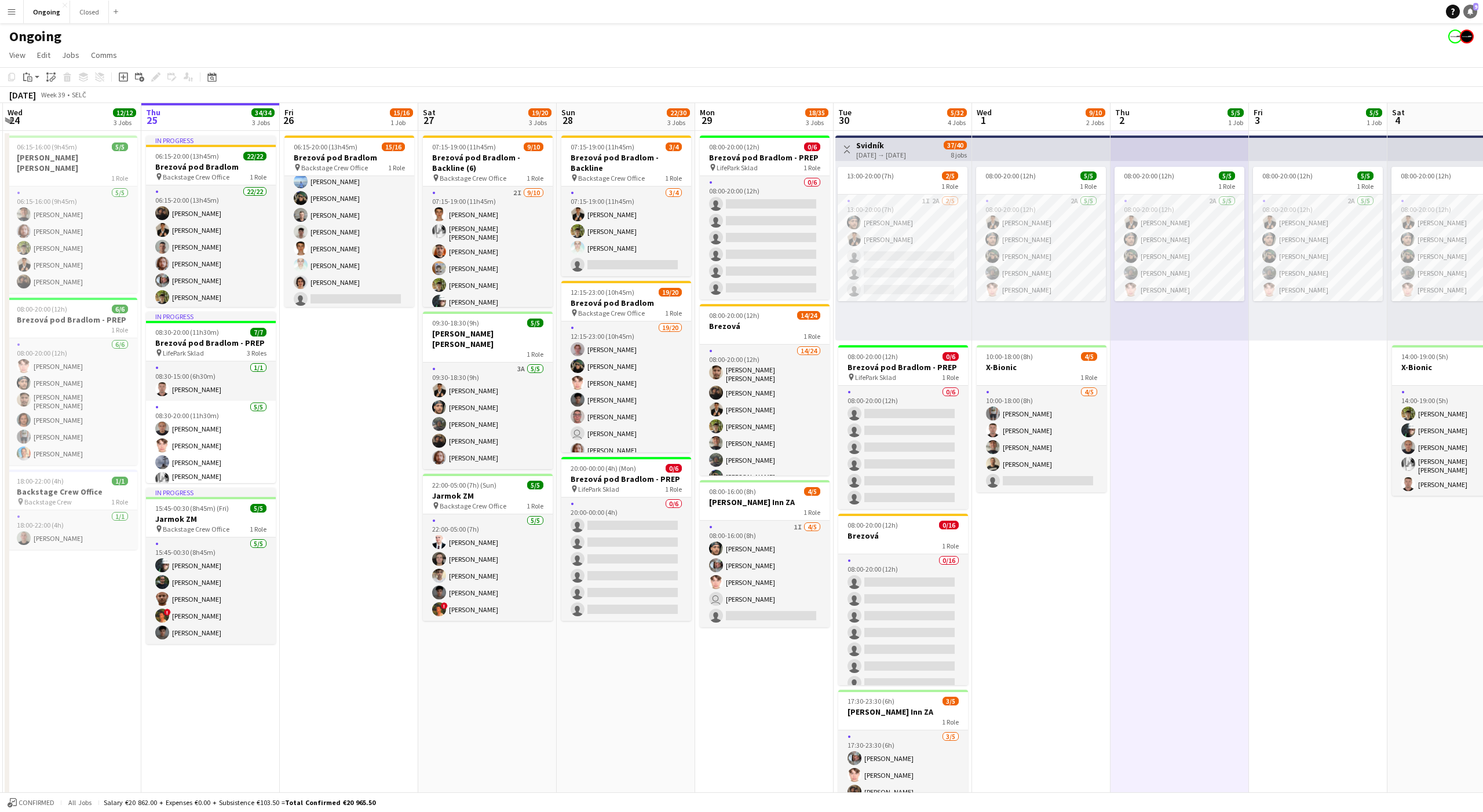
click at [1469, 11] on icon at bounding box center [1470, 11] width 6 height 6
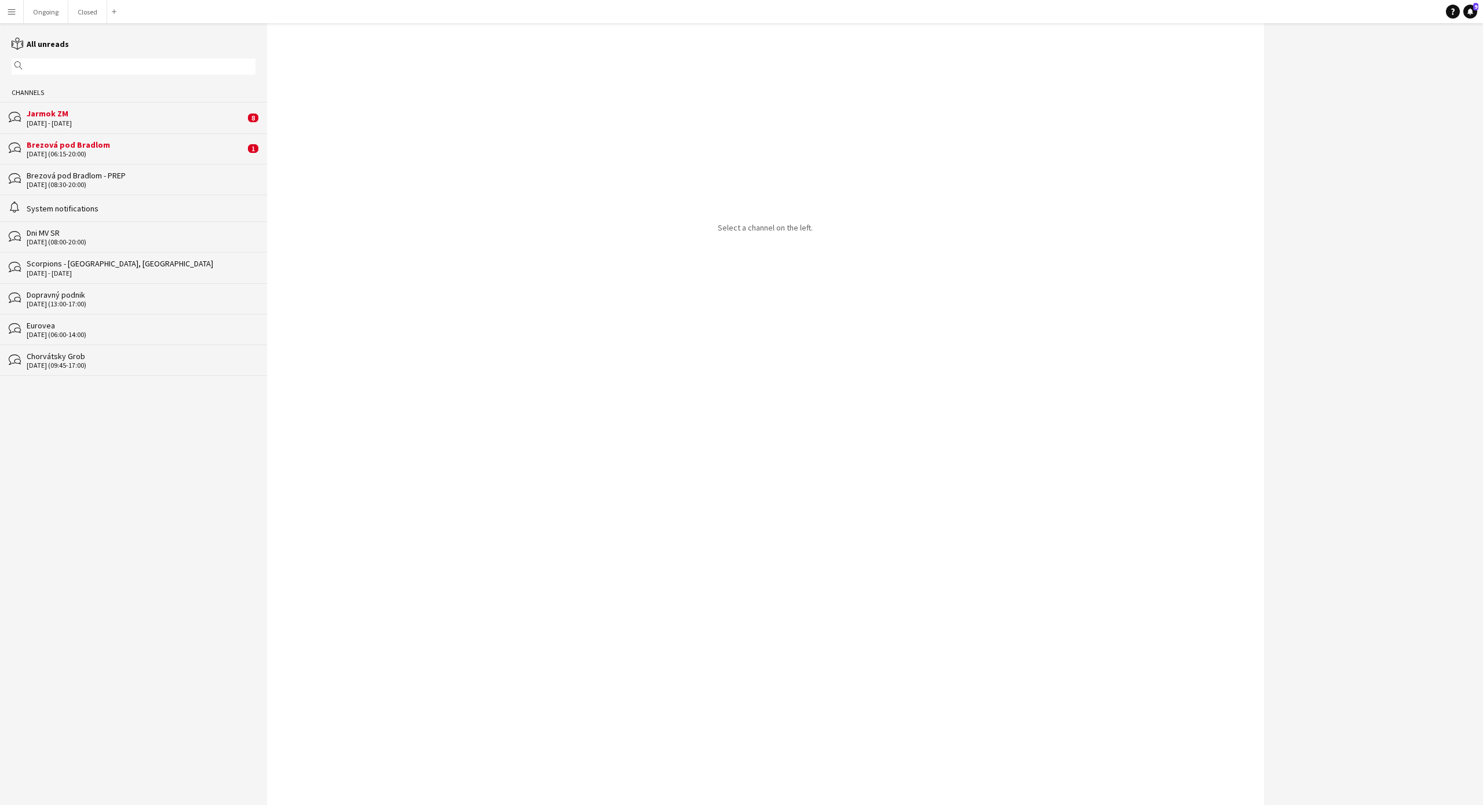
click at [144, 121] on div "[DATE] - [DATE]" at bounding box center [136, 123] width 218 height 8
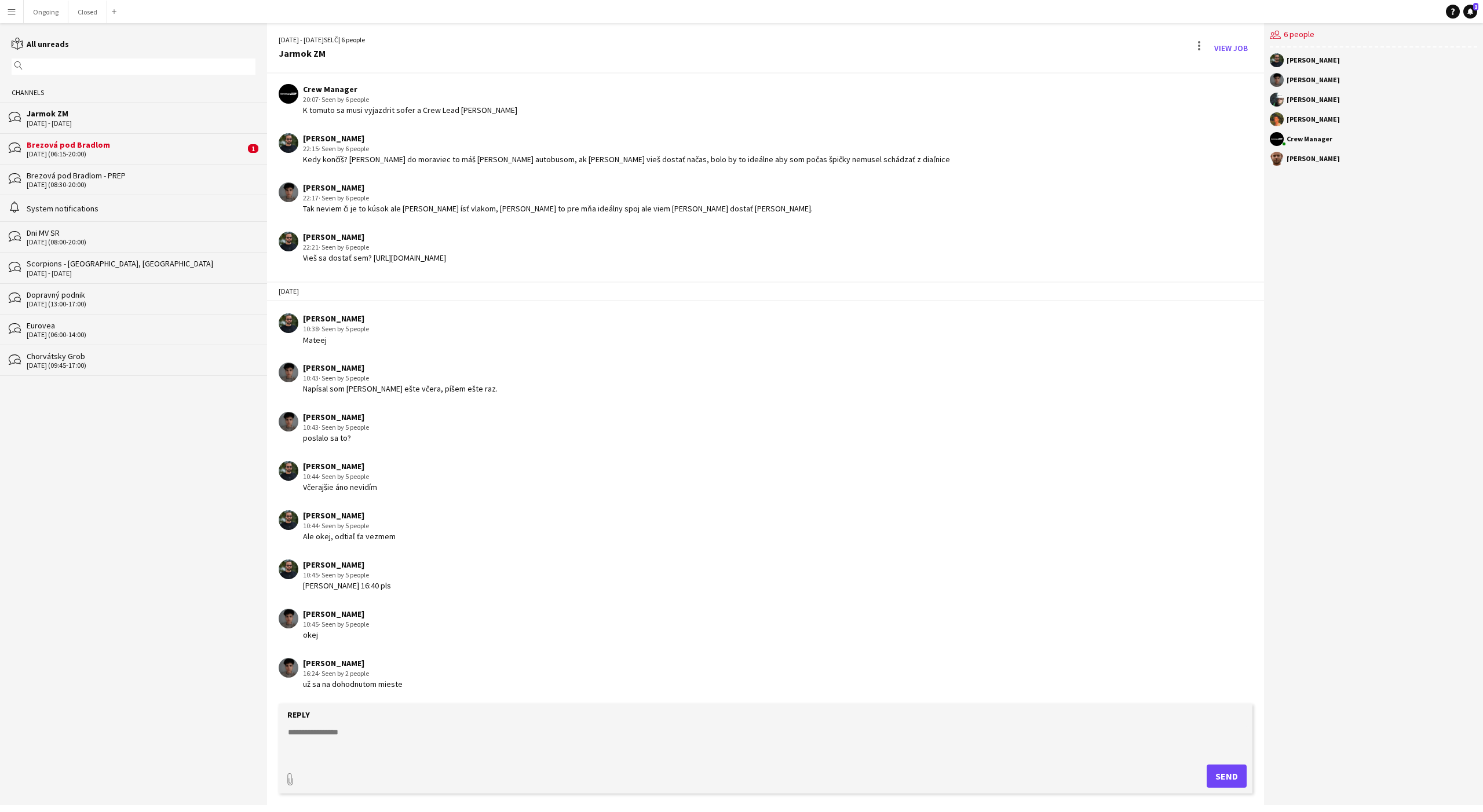
scroll to position [425, 0]
click at [197, 152] on div "[DATE] (06:15-20:00)" at bounding box center [136, 154] width 218 height 8
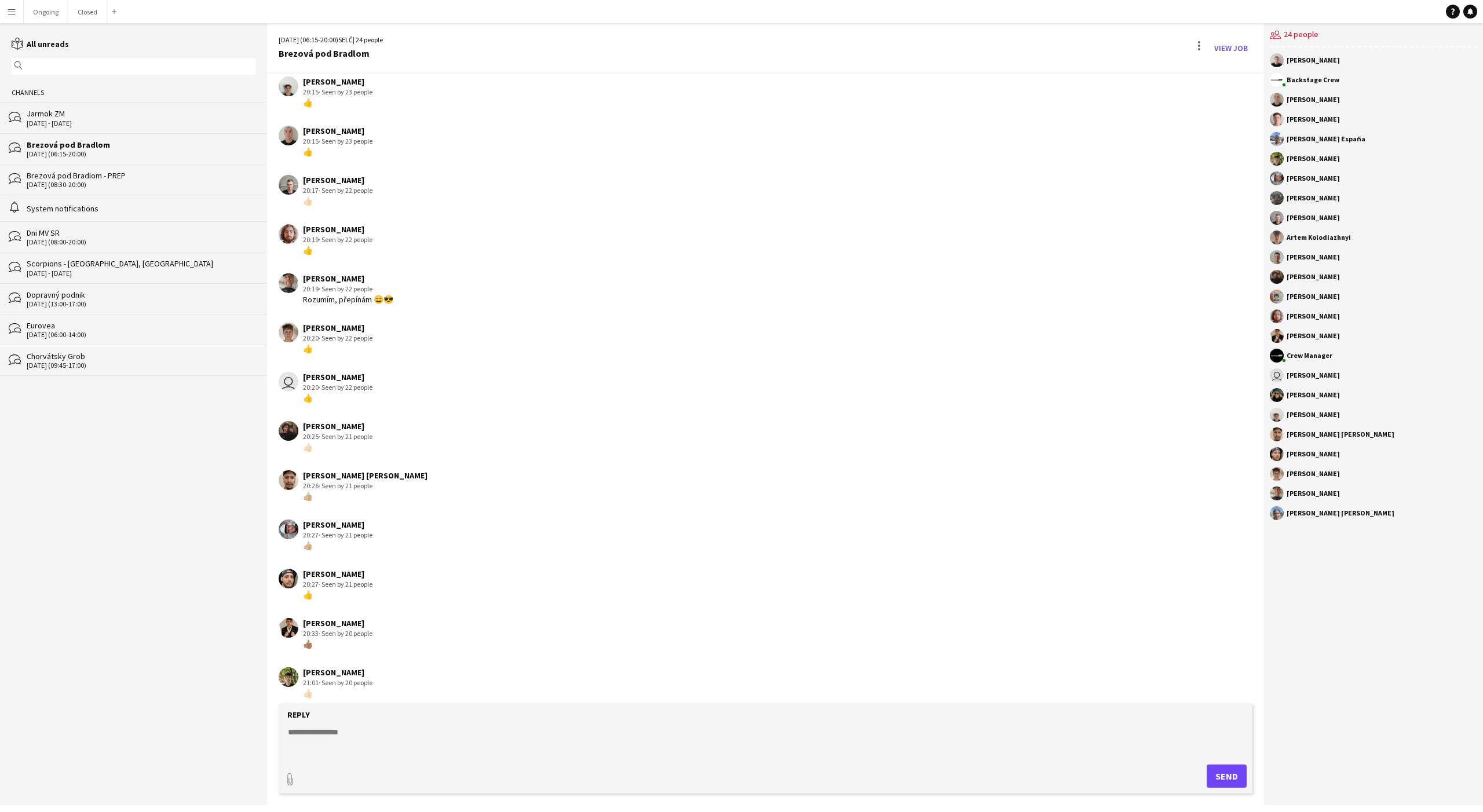
scroll to position [425, 0]
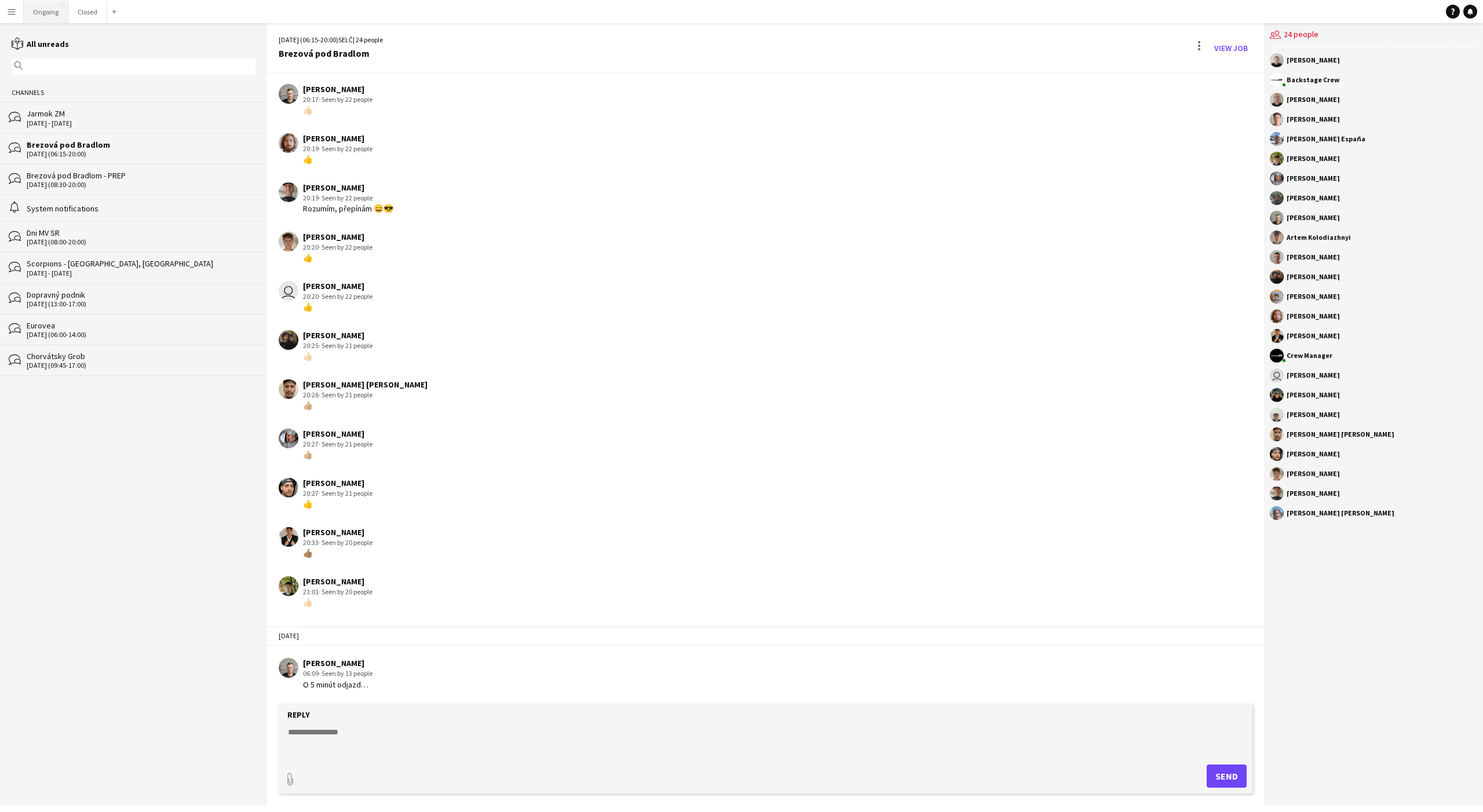
click at [43, 10] on button "Ongoing Close" at bounding box center [46, 12] width 44 height 23
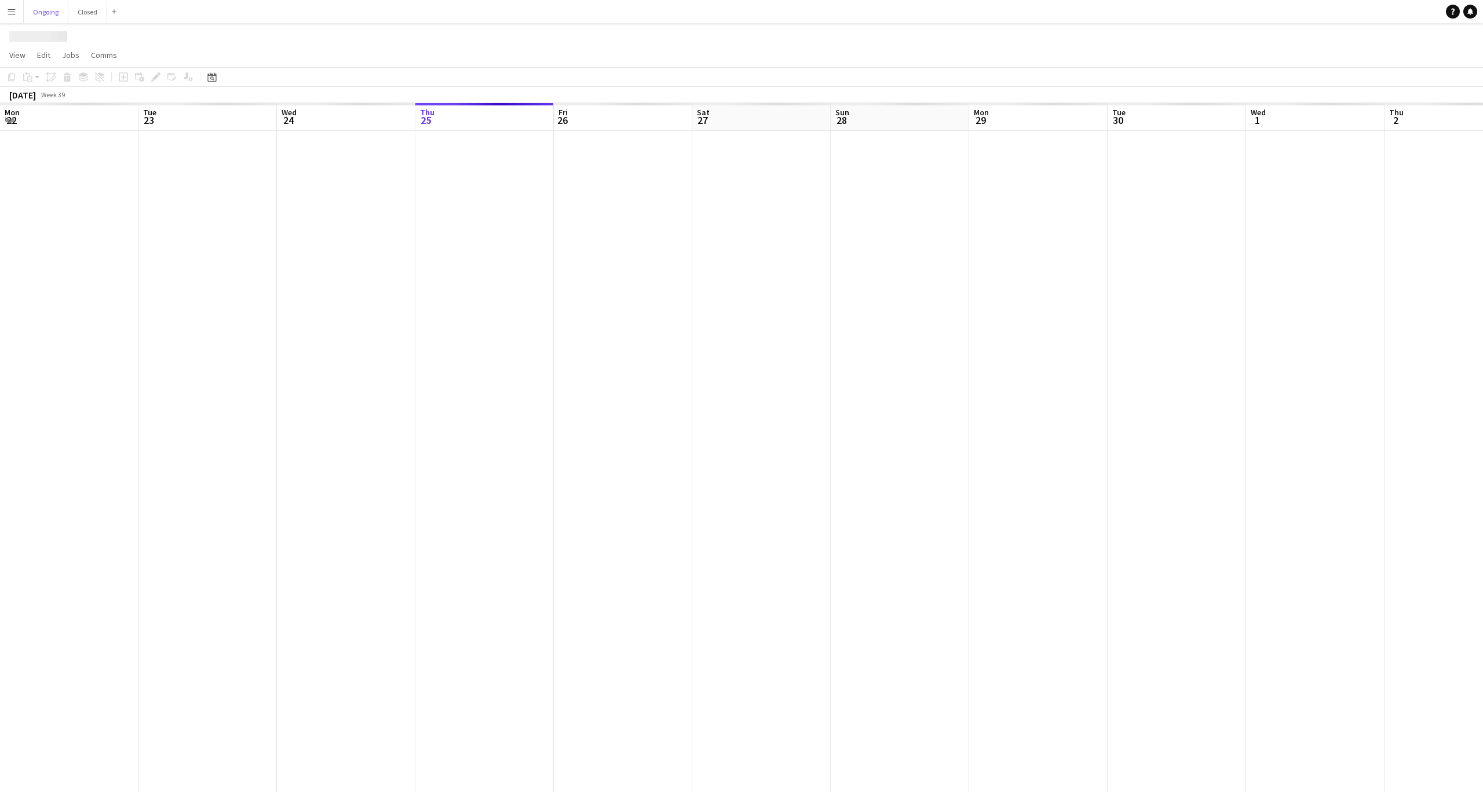
scroll to position [0, 277]
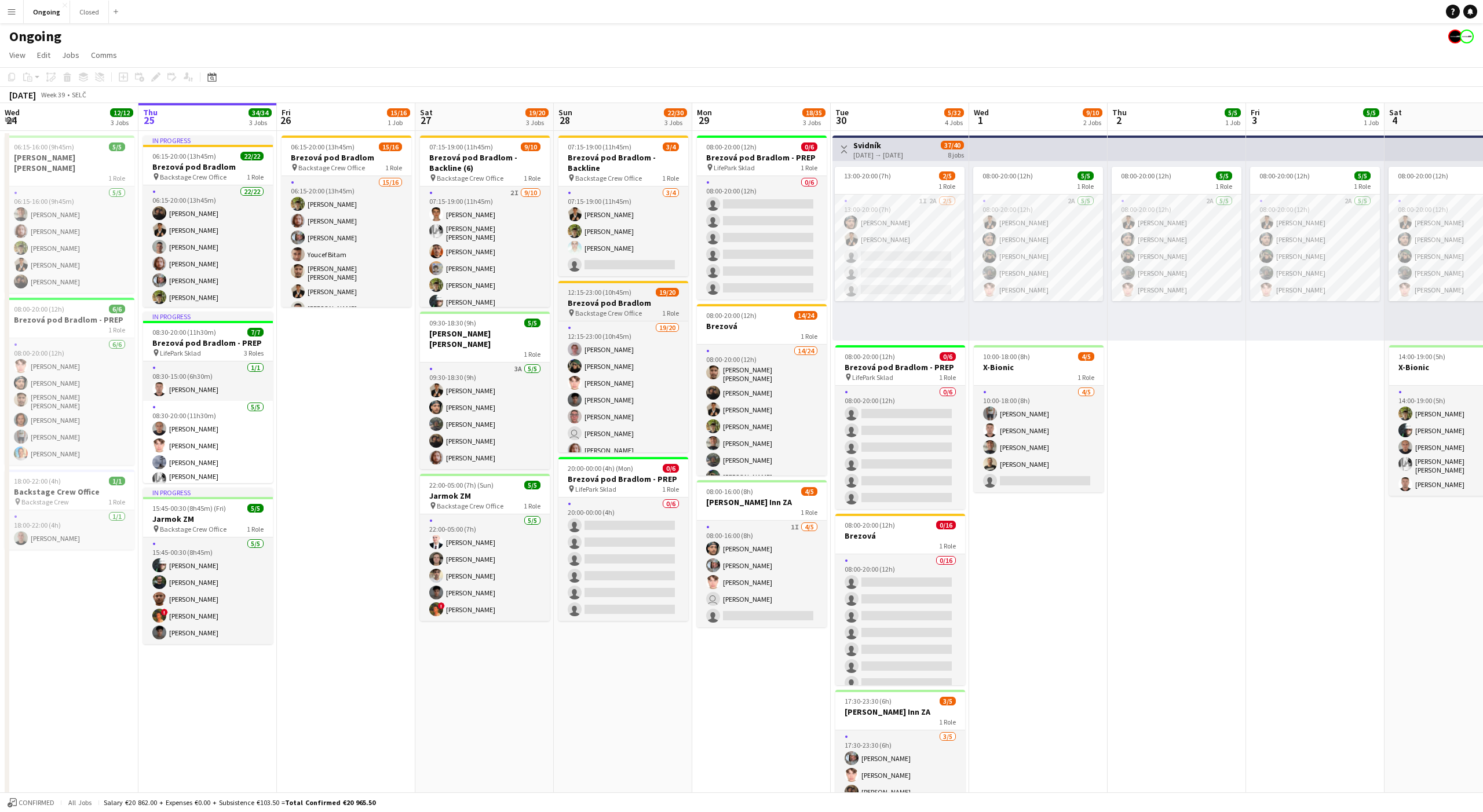
click at [637, 316] on span "Backstage Crew Office" at bounding box center [608, 313] width 67 height 9
click at [157, 74] on icon "Edit" at bounding box center [156, 77] width 10 height 10
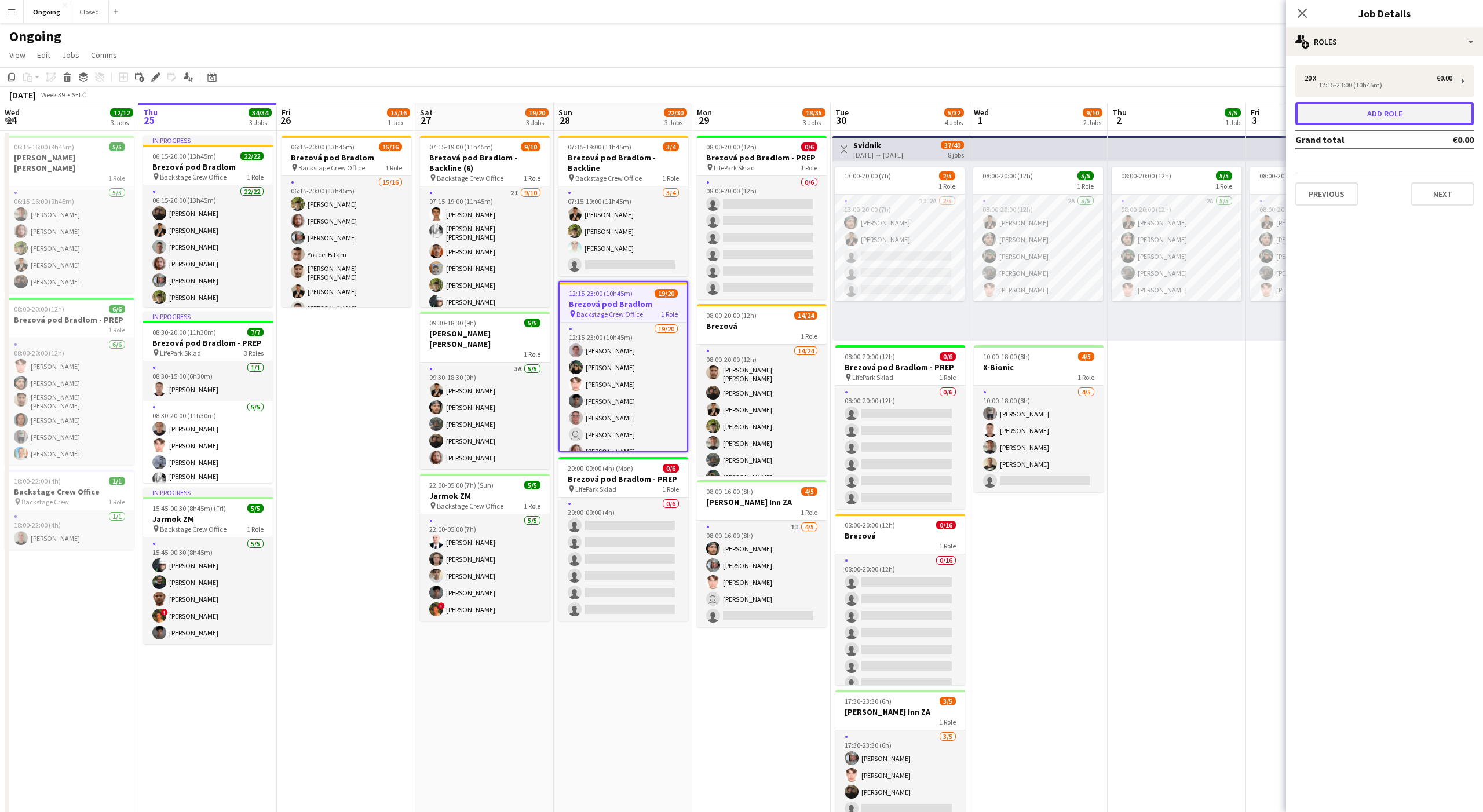
click at [1340, 107] on button "Add role" at bounding box center [1384, 114] width 178 height 23
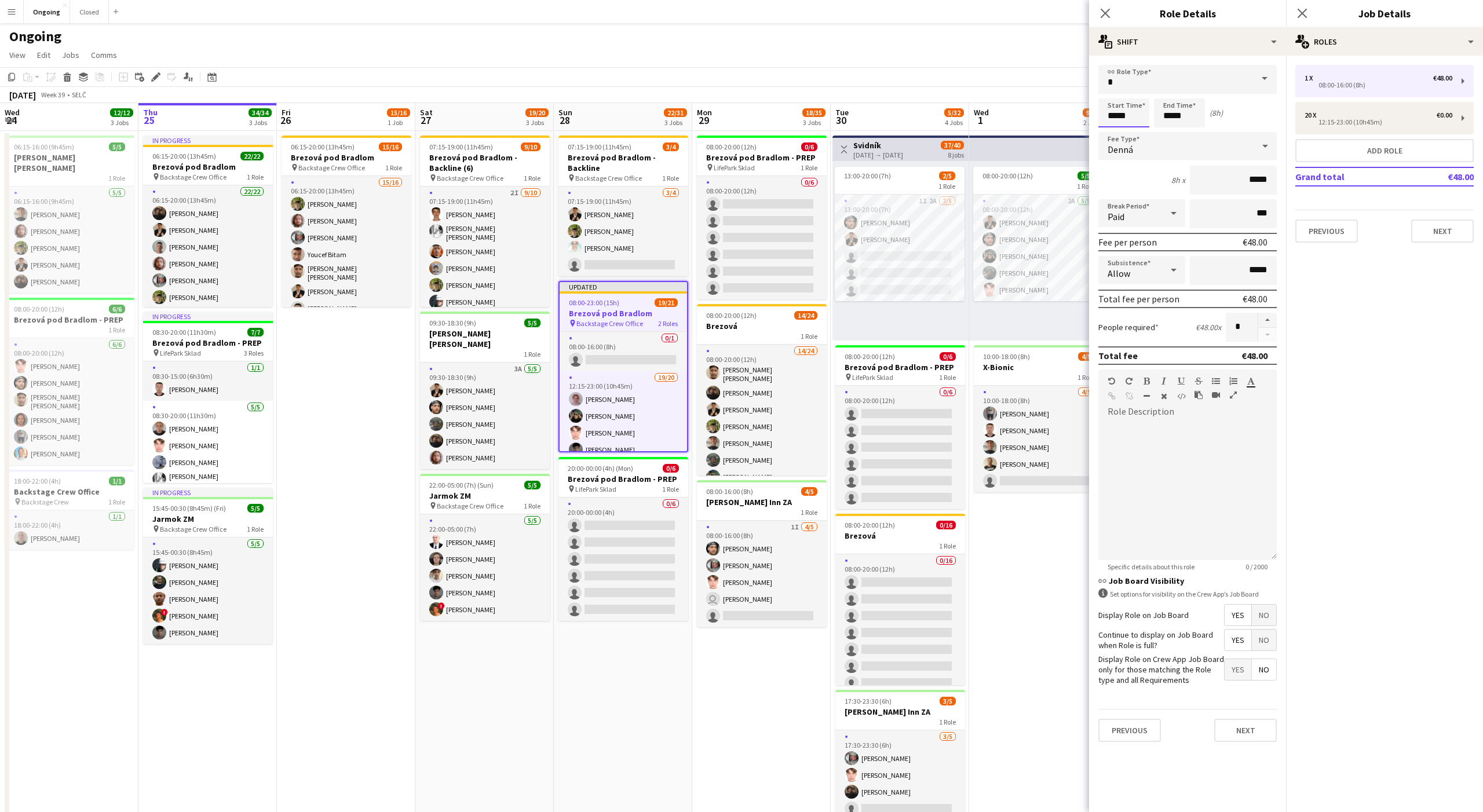
click at [1110, 114] on input "*****" at bounding box center [1124, 113] width 51 height 29
click at [1240, 37] on div "multiple-actions-text Shift" at bounding box center [1187, 42] width 197 height 28
click at [1210, 139] on div "bin-2 Delete Role" at bounding box center [1225, 138] width 115 height 23
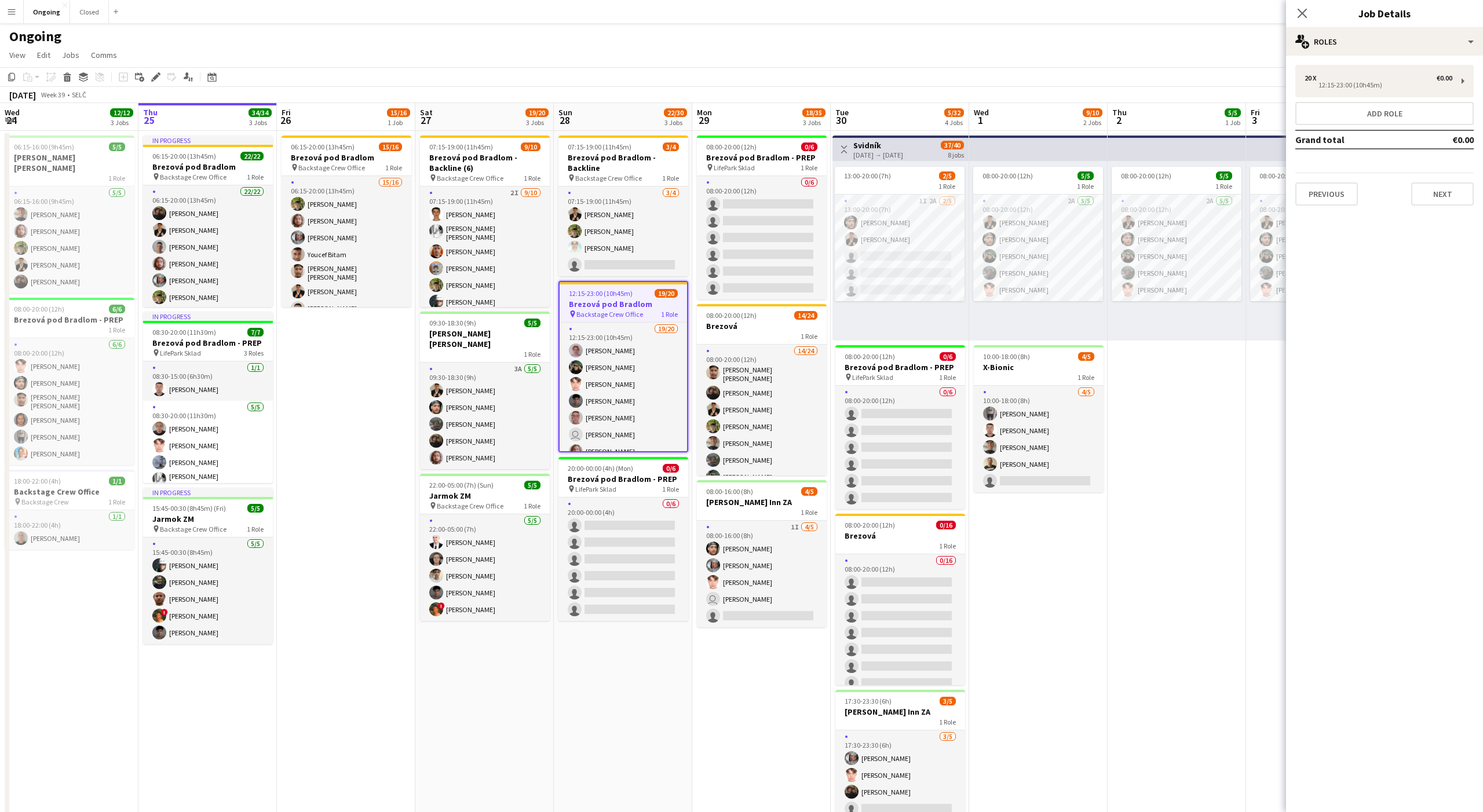
click at [605, 649] on app-date-cell "07:15-19:00 (11h45m) 3/4 Brezová pod Bradlom - Backline pin Backstage Crew Offi…" at bounding box center [623, 547] width 138 height 834
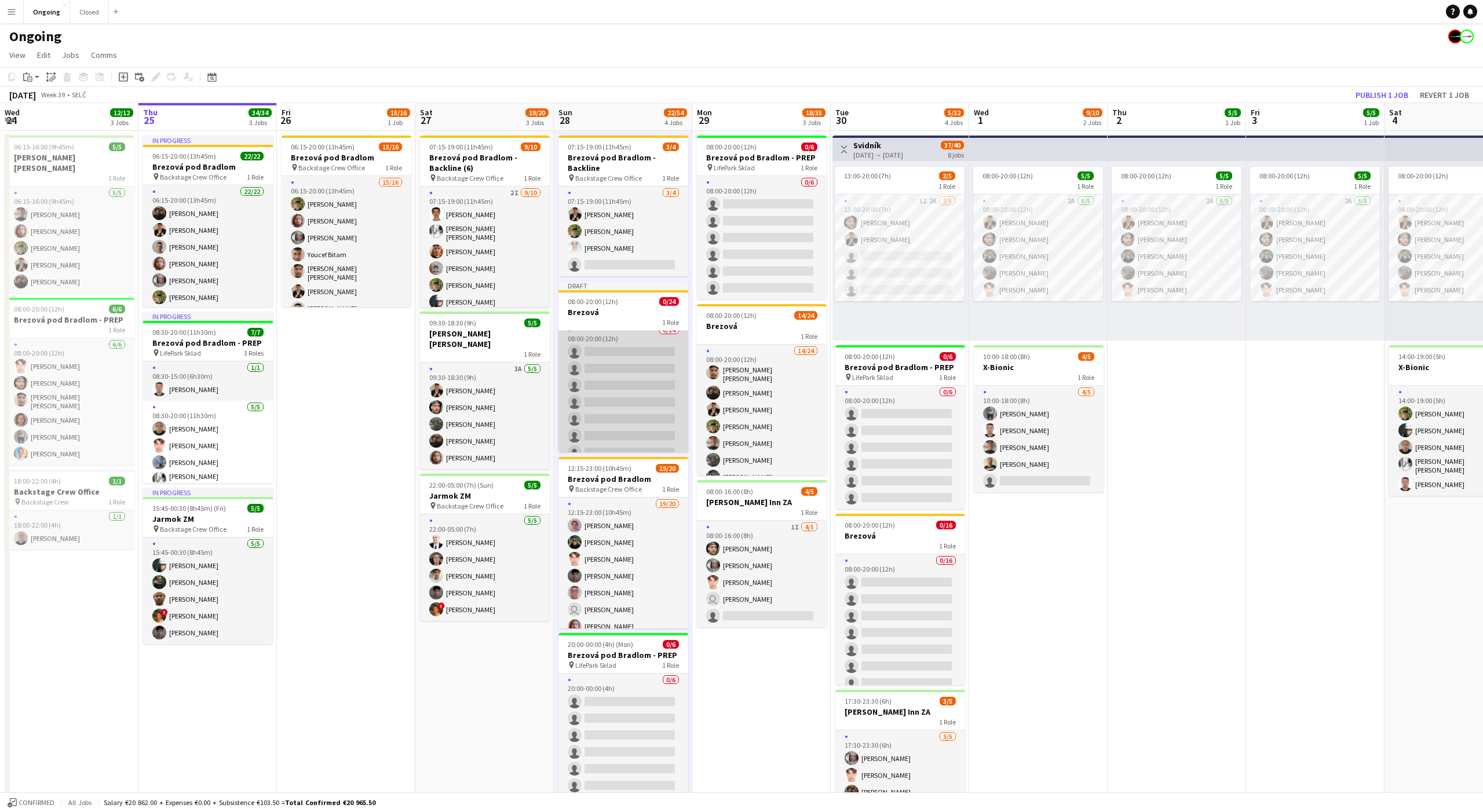
scroll to position [0, 0]
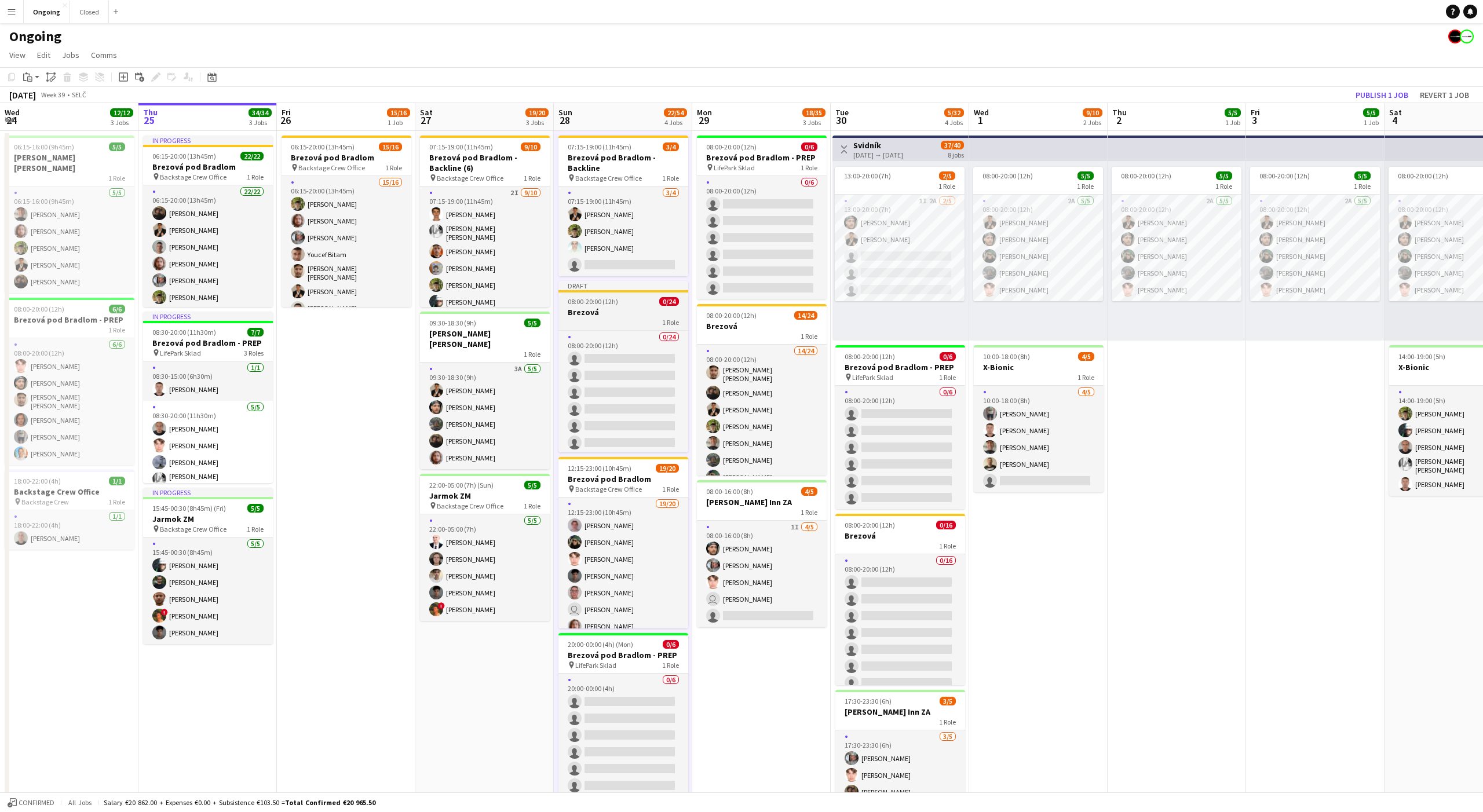
click at [597, 305] on span "08:00-20:00 (12h)" at bounding box center [592, 302] width 50 height 9
click at [982, 45] on app-page-menu "View Day view expanded Day view collapsed Month view Date picker Jump to [DATE]…" at bounding box center [742, 56] width 1483 height 22
click at [1434, 90] on button "Revert 1 job" at bounding box center [1444, 95] width 58 height 15
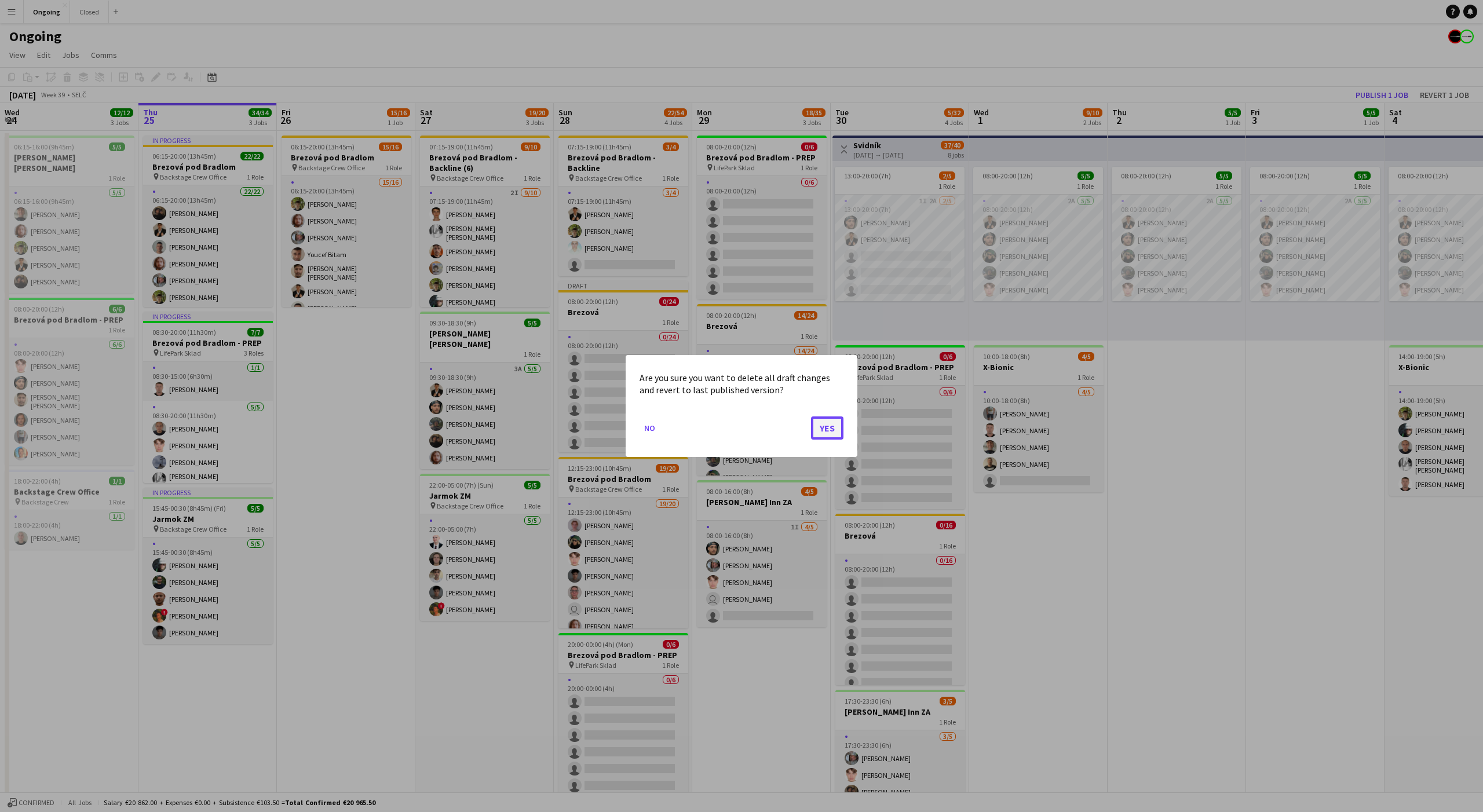
click at [827, 427] on button "Yes" at bounding box center [827, 428] width 32 height 23
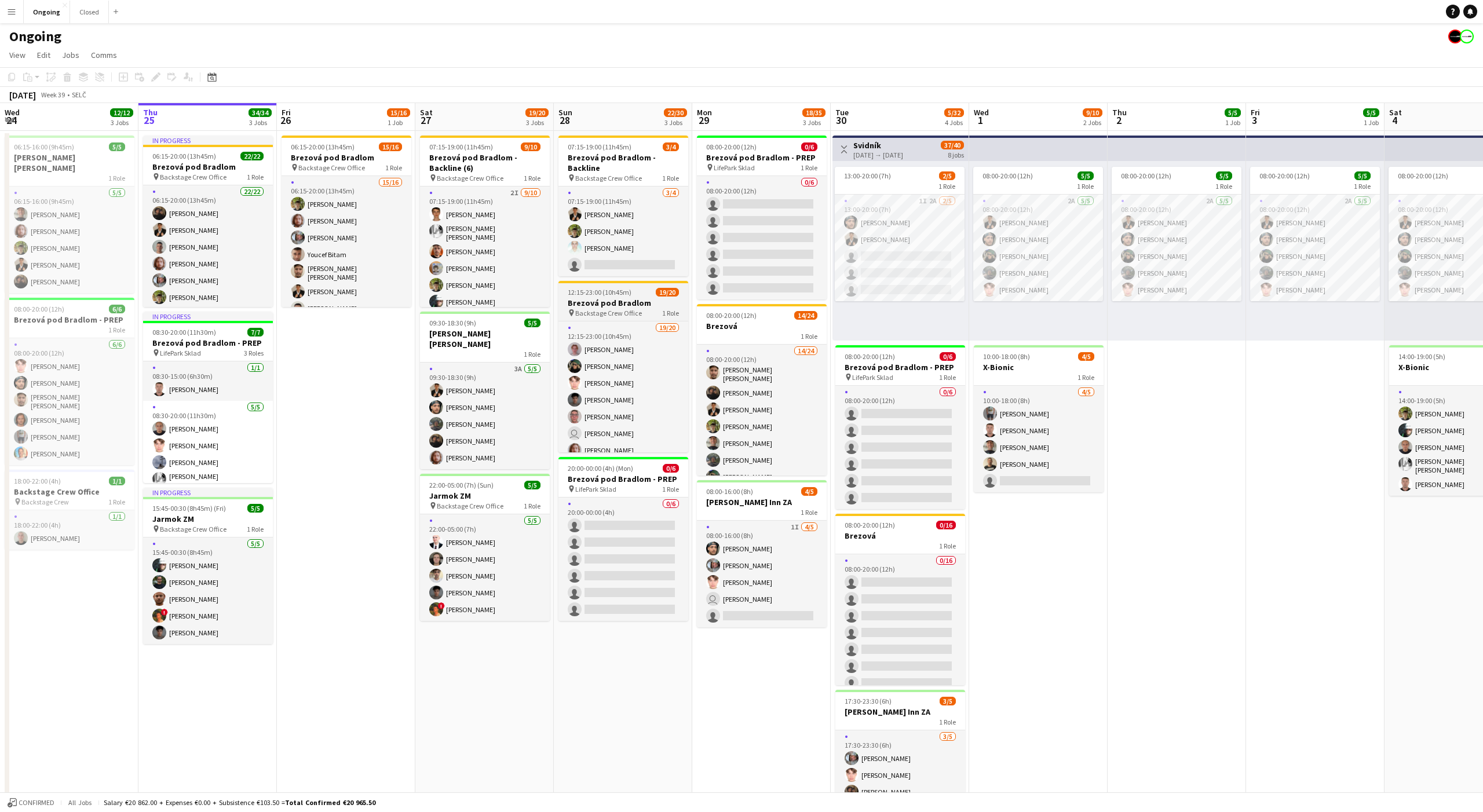
click at [597, 286] on app-job-card "12:15-23:00 (10h45m) 19/20 Brezová pod Bradlom pin Backstage Crew Office 1 Role…" at bounding box center [623, 367] width 130 height 171
click at [630, 649] on app-date-cell "07:15-19:00 (11h45m) 3/4 Brezová pod Bradlom - Backline pin Backstage Crew Offi…" at bounding box center [623, 547] width 138 height 834
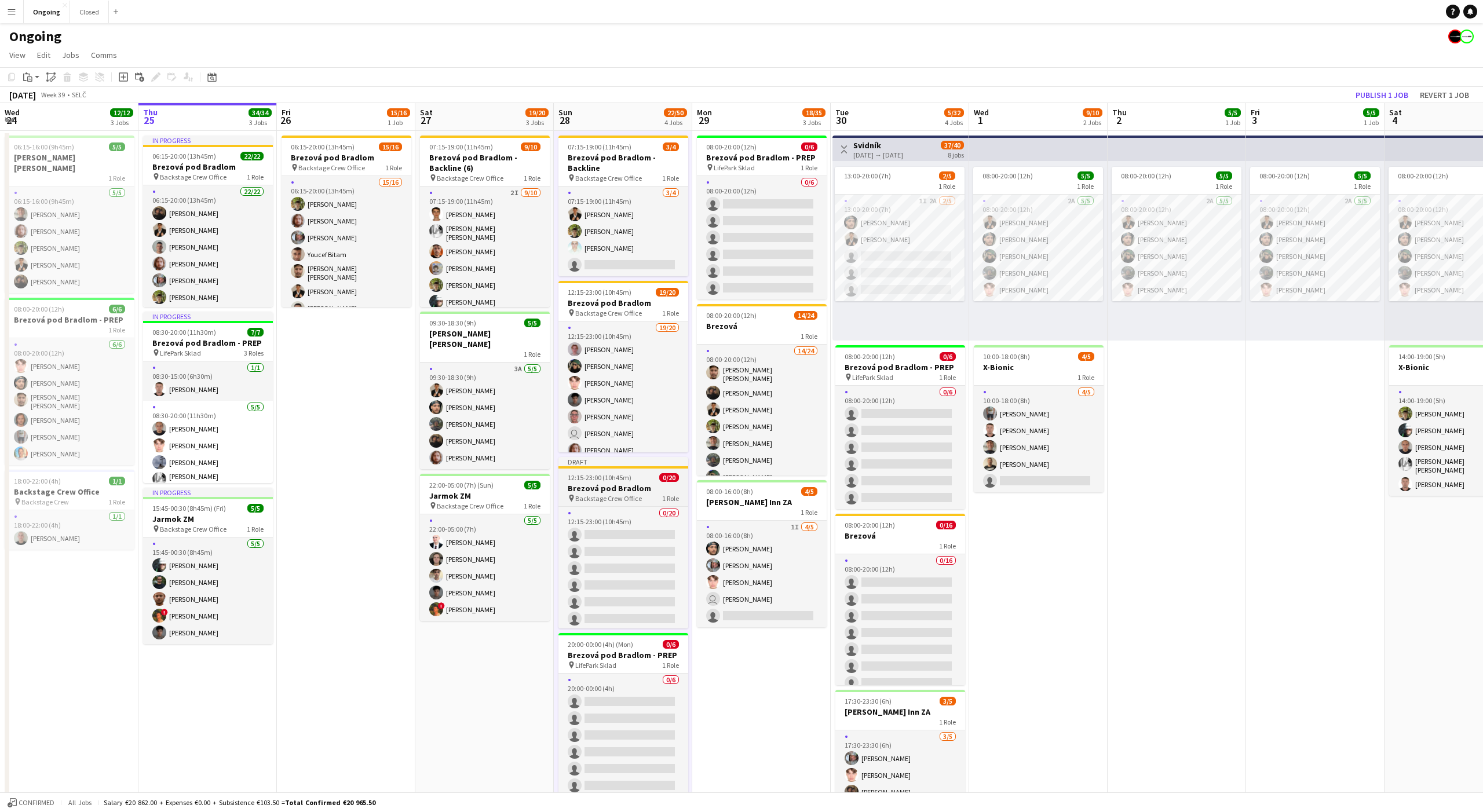
click at [592, 476] on span "12:15-23:00 (10h45m)" at bounding box center [599, 477] width 63 height 9
click at [152, 73] on icon "Edit" at bounding box center [156, 77] width 10 height 10
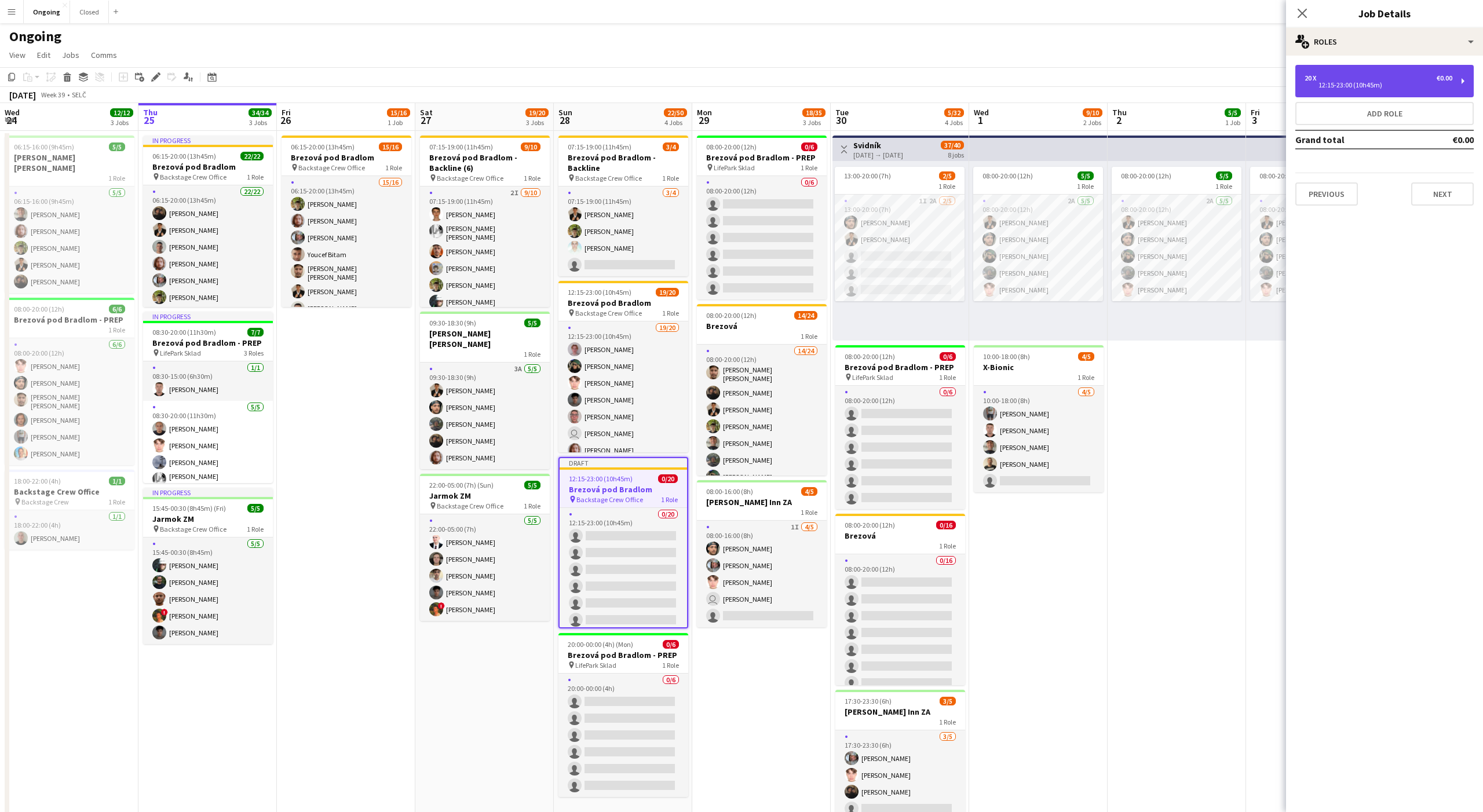
click at [1329, 70] on div "20 x €0.00 12:15-23:00 (10h45m)" at bounding box center [1384, 81] width 178 height 32
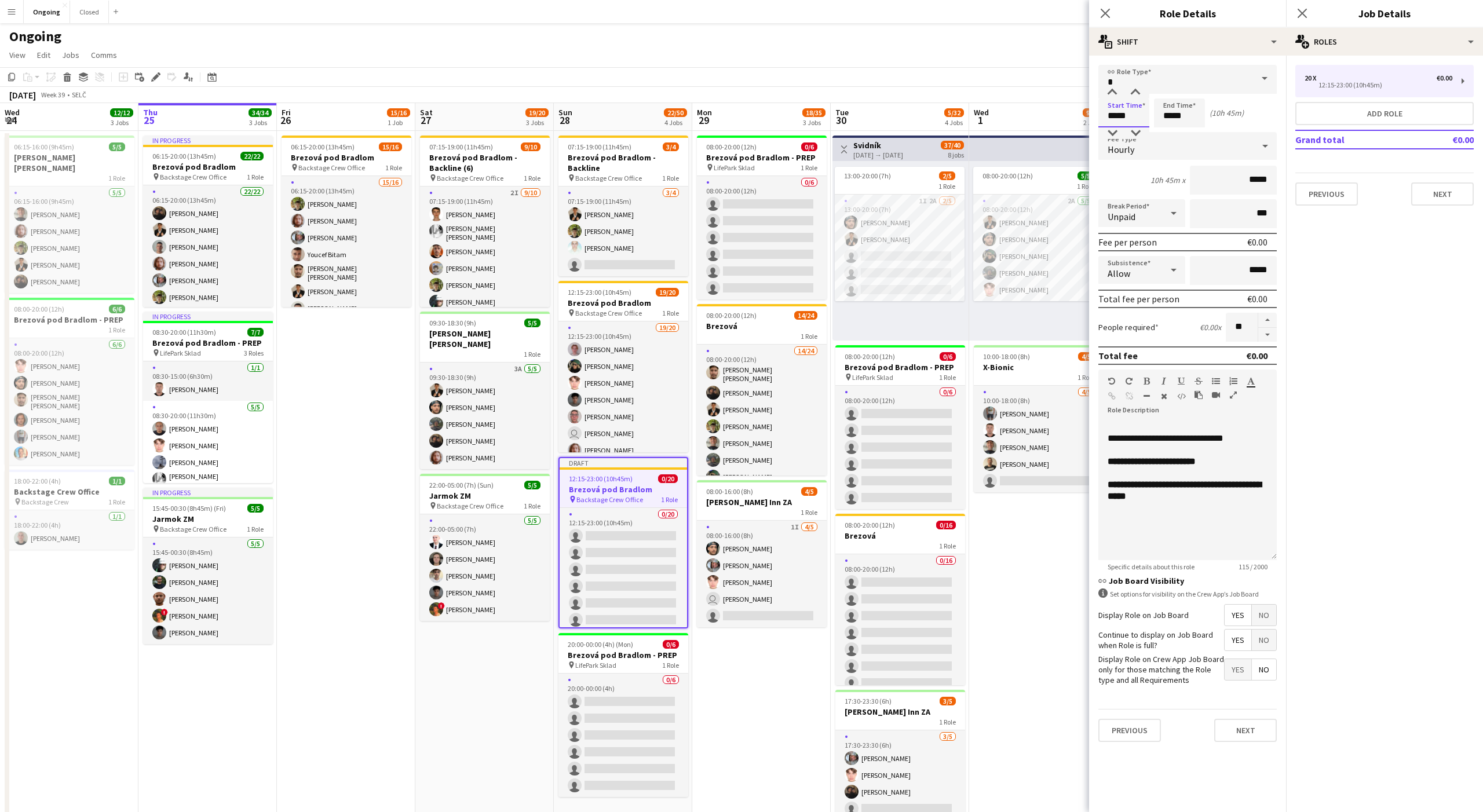
click at [1111, 115] on input "*****" at bounding box center [1124, 113] width 51 height 29
click at [1110, 94] on div at bounding box center [1112, 93] width 23 height 11
type input "*****"
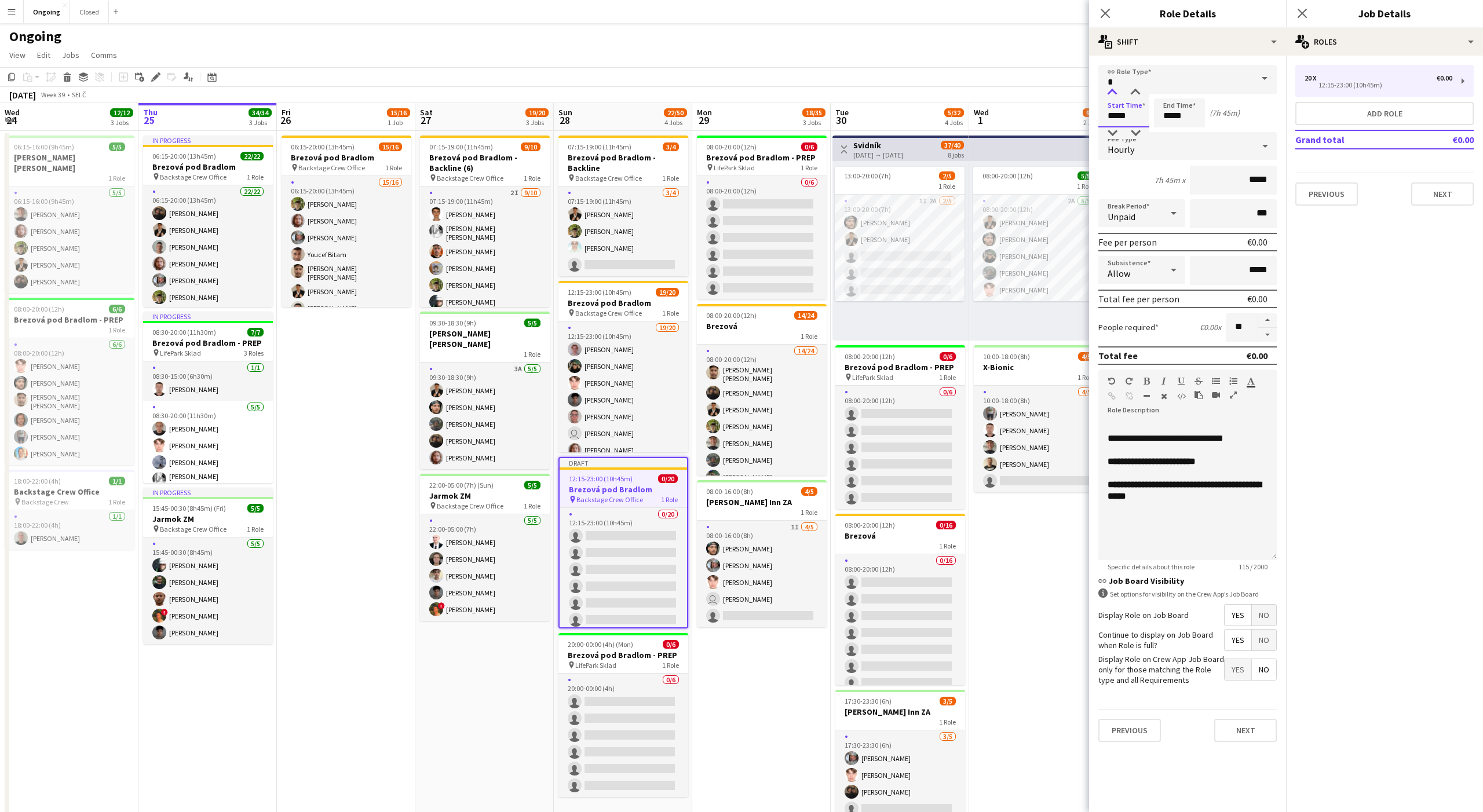
click at [1110, 94] on div at bounding box center [1112, 93] width 23 height 11
click at [1179, 114] on input "*****" at bounding box center [1180, 113] width 51 height 29
click at [1239, 327] on input "**" at bounding box center [1242, 328] width 32 height 29
type input "**"
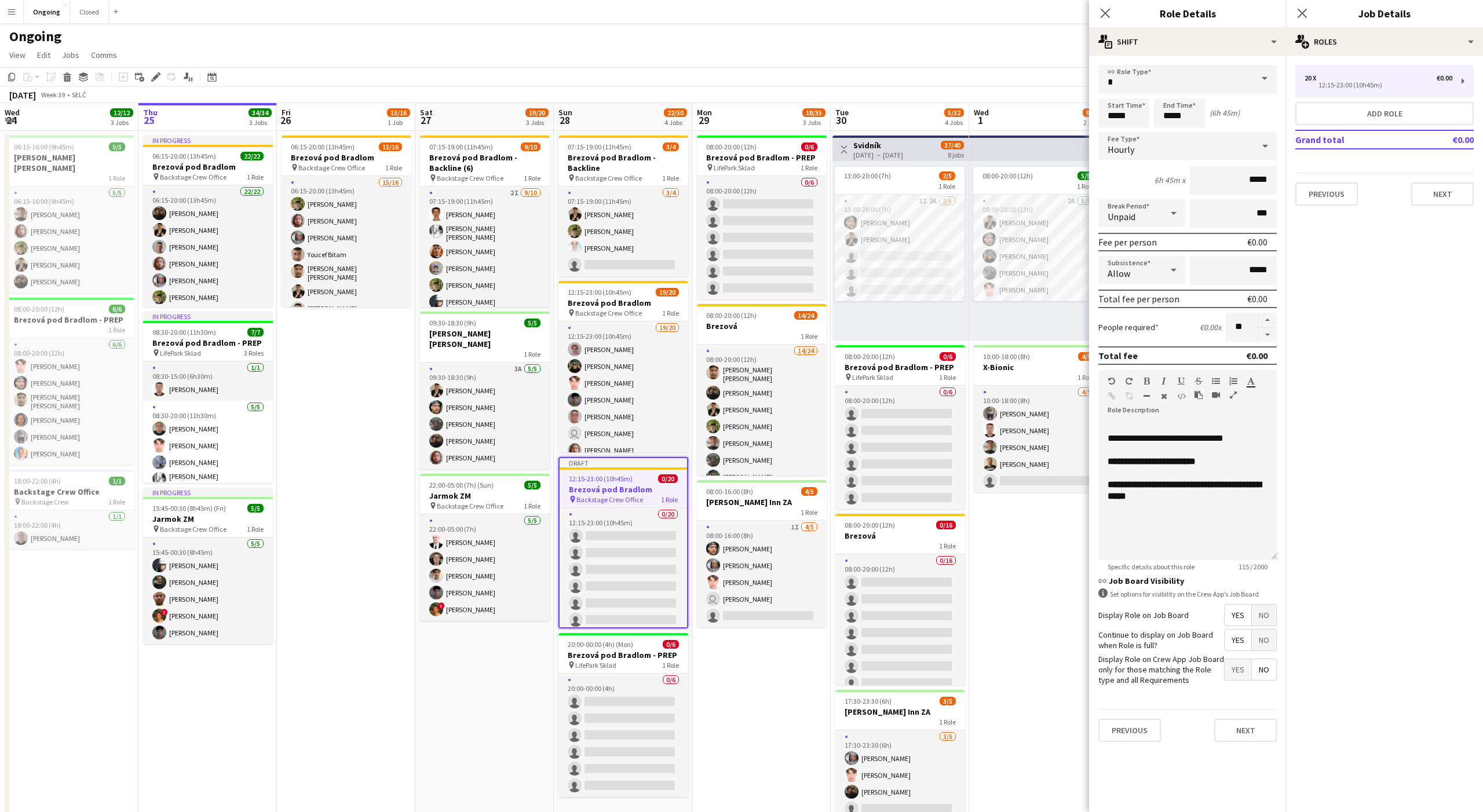
click at [1437, 317] on mat-expansion-panel "pencil3 General details 20 x €0.00 12:15-23:00 (10h45m) Add role Grand total €0…" at bounding box center [1385, 434] width 197 height 757
click at [945, 55] on app-page-menu "View Day view expanded Day view collapsed Month view Date picker Jump to [DATE]…" at bounding box center [742, 56] width 1483 height 22
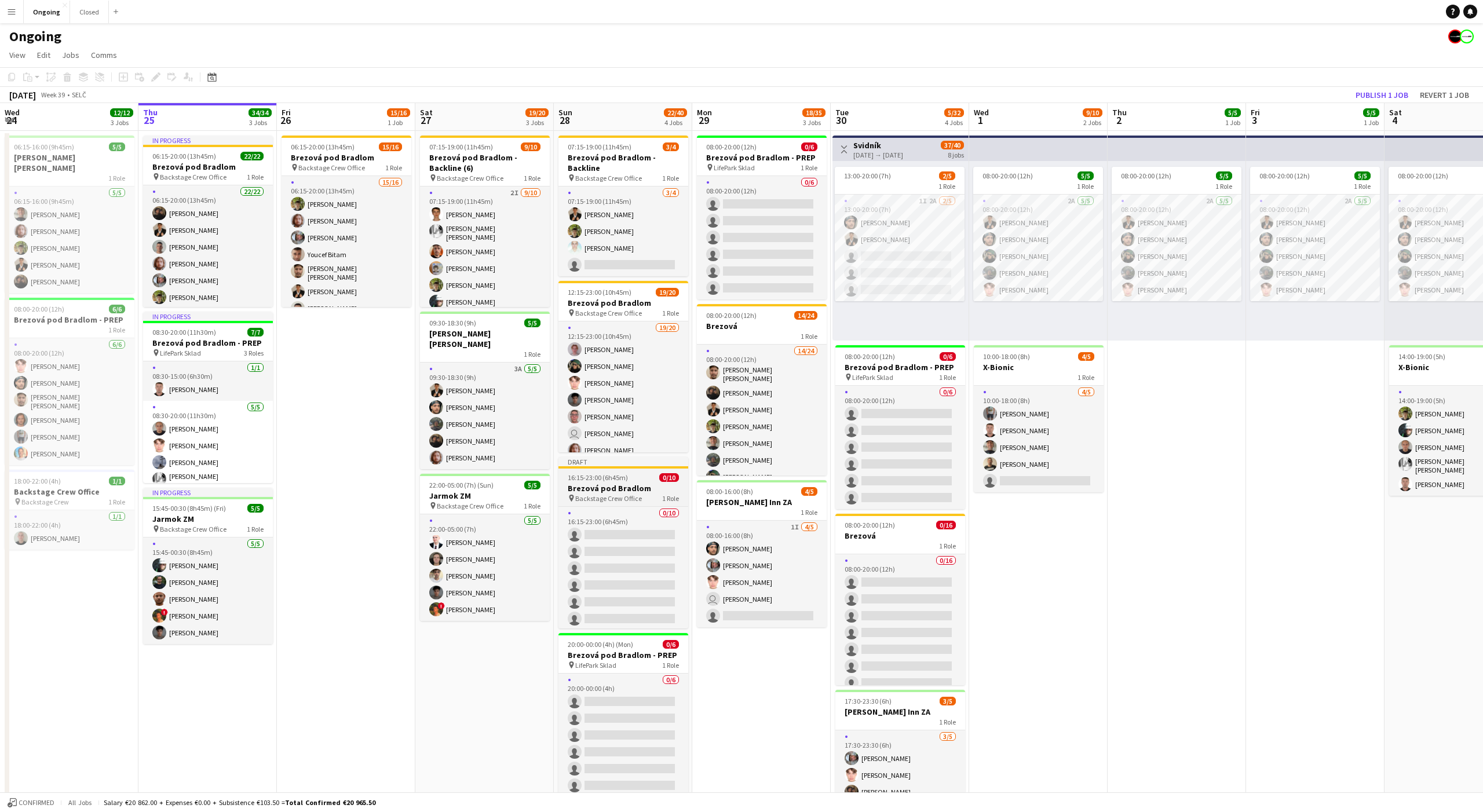
click at [616, 484] on h3 "Brezová pod Bradlom" at bounding box center [623, 488] width 130 height 10
click at [157, 82] on div "Edit" at bounding box center [156, 77] width 14 height 14
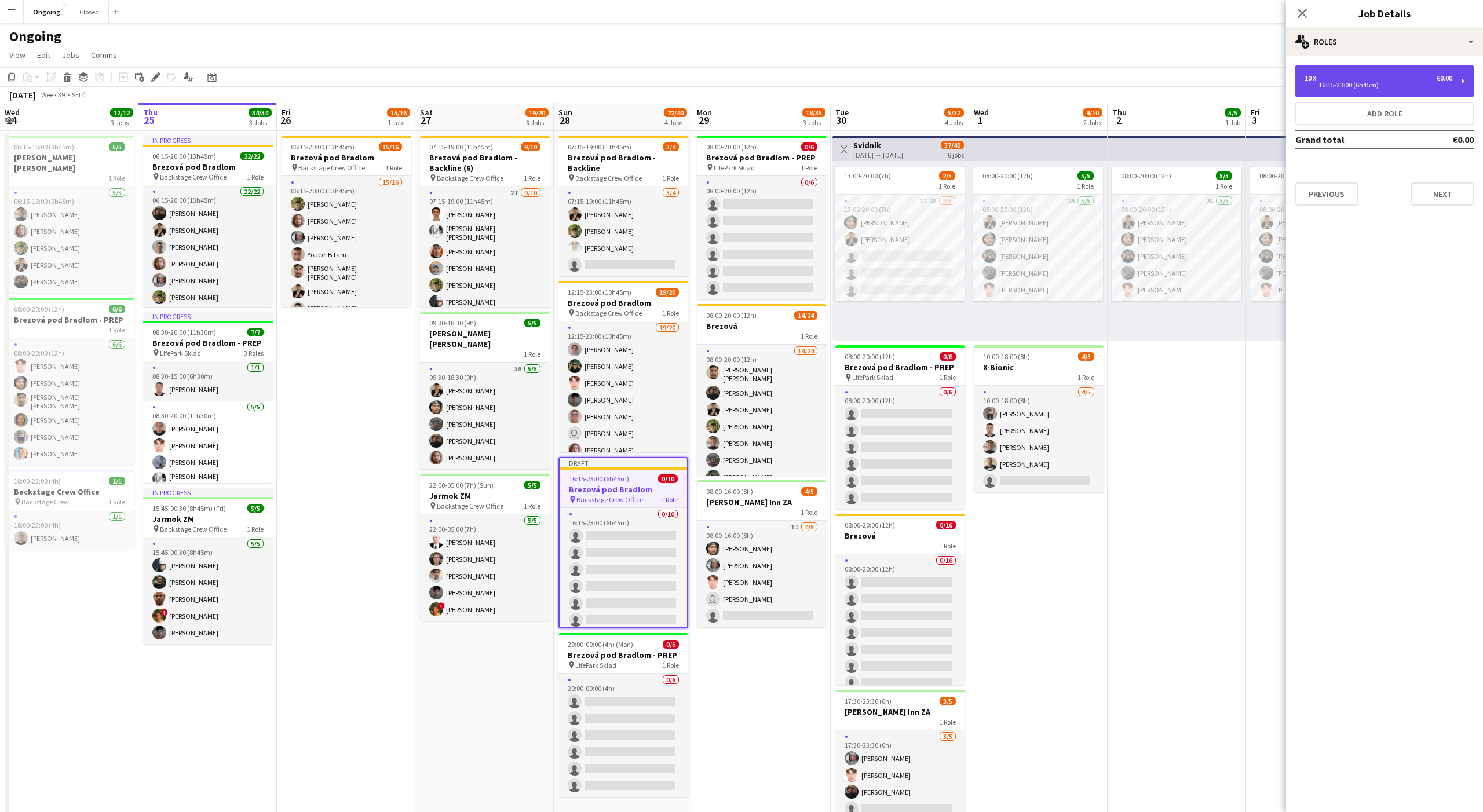
click at [1307, 88] on div "16:15-23:00 (6h45m)" at bounding box center [1378, 85] width 148 height 6
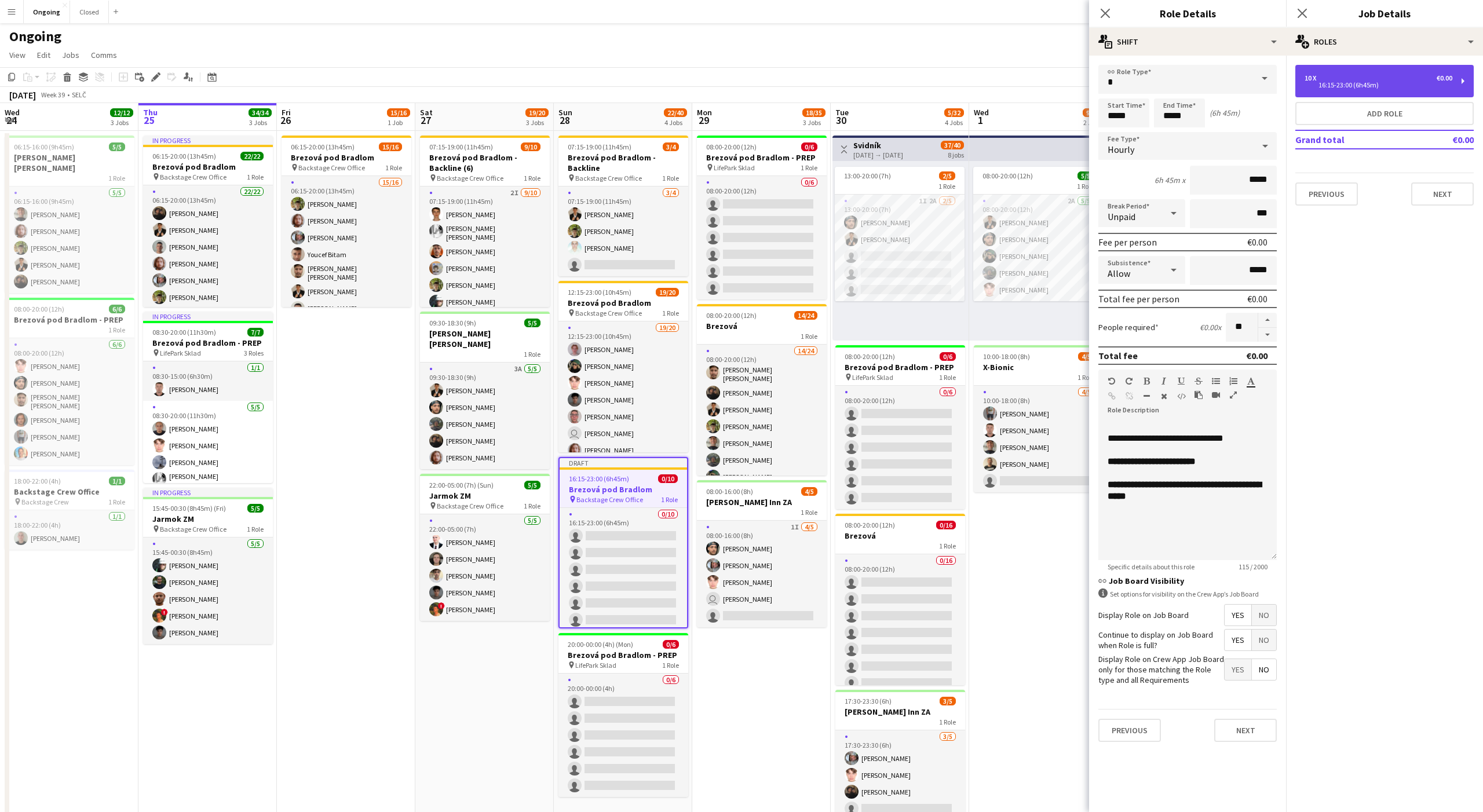
click at [1345, 85] on div "16:15-23:00 (6h45m)" at bounding box center [1378, 85] width 148 height 6
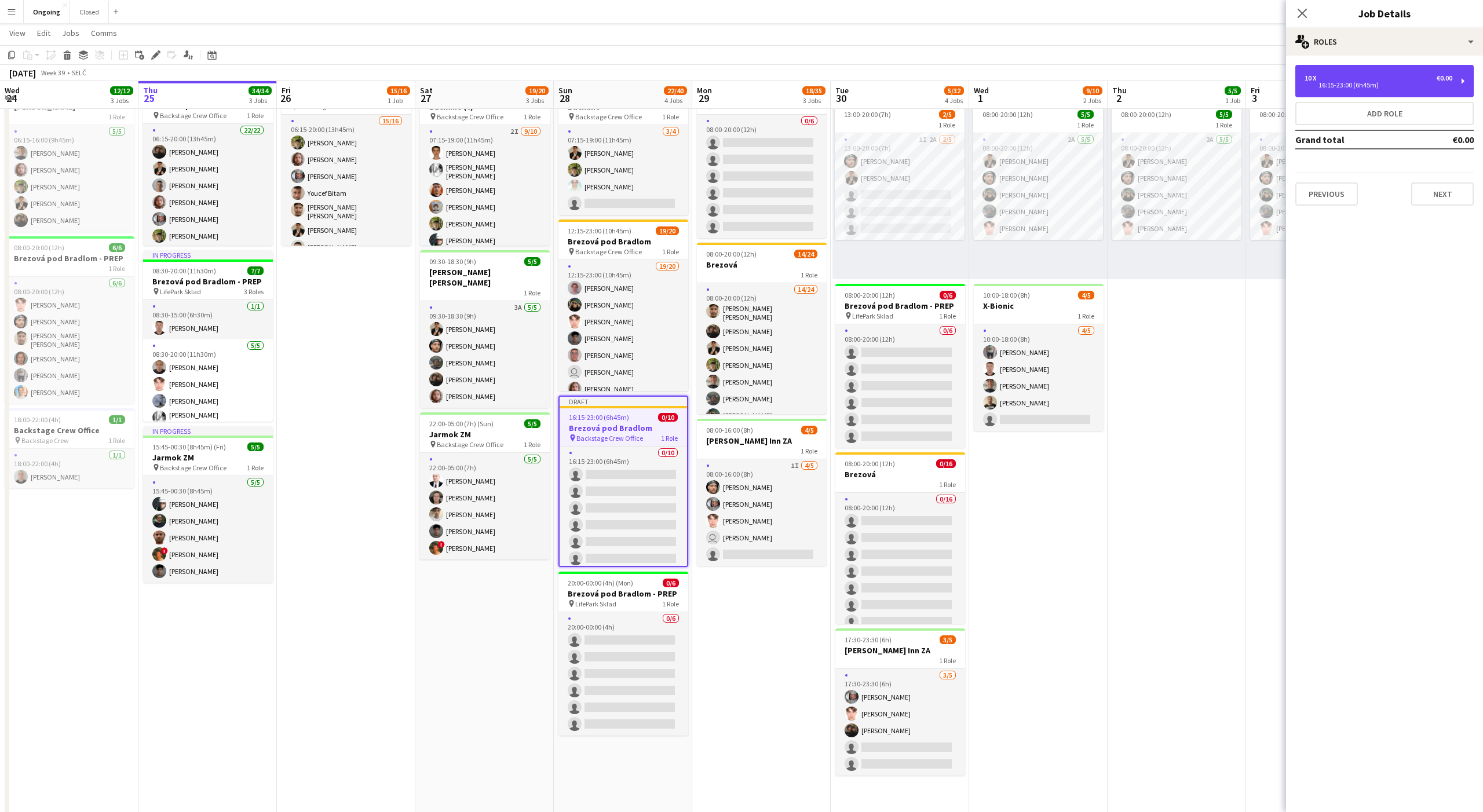
scroll to position [61, 0]
click at [1353, 79] on div "10 x €0.00 16:15-23:00 (6h45m)" at bounding box center [1378, 81] width 148 height 14
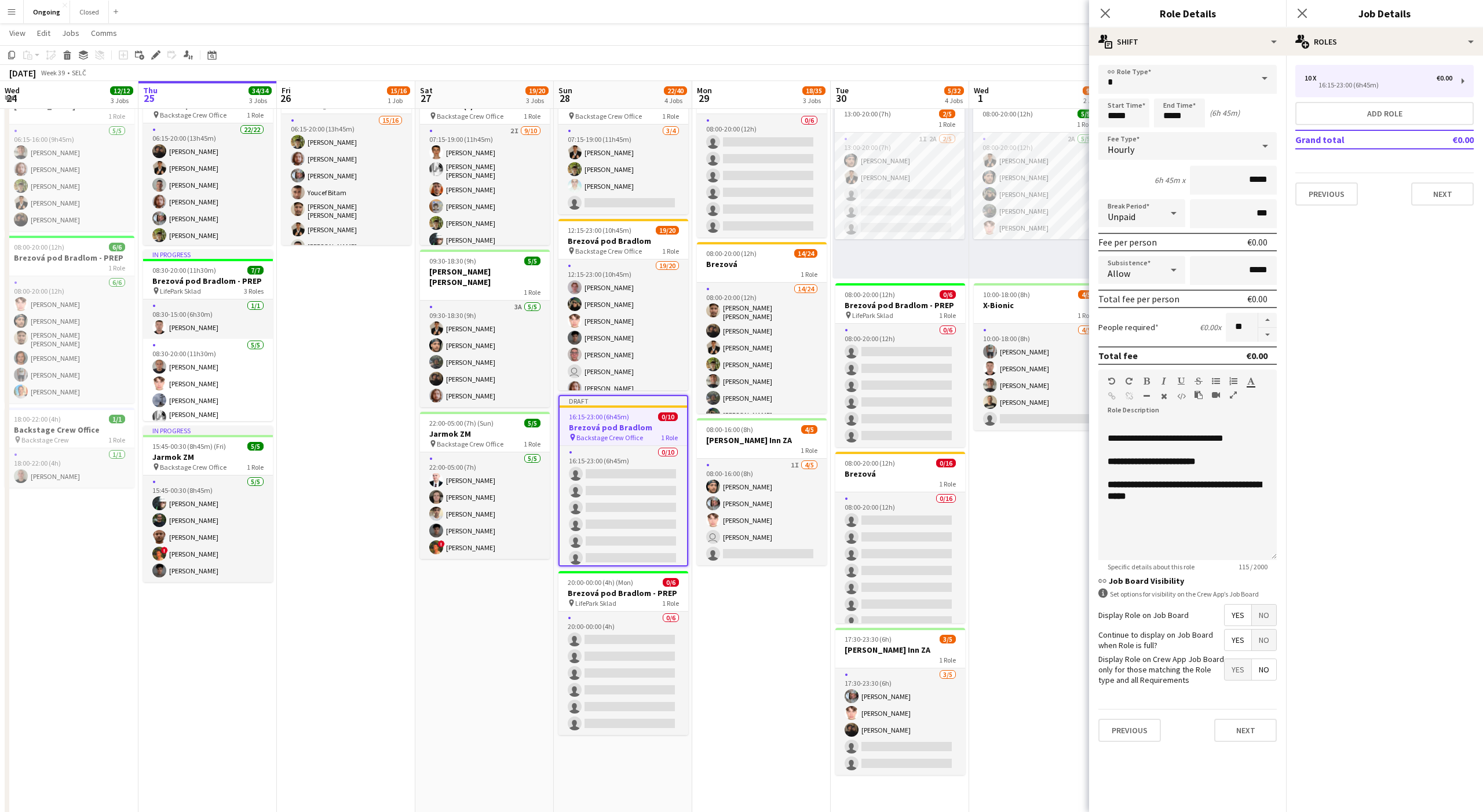
click at [1380, 23] on div "Close pop-in Job Details" at bounding box center [1385, 14] width 197 height 28
click at [1378, 30] on div "multiple-users-add Roles" at bounding box center [1385, 42] width 197 height 28
click at [1404, 111] on span "Job Ad" at bounding box center [1405, 114] width 24 height 10
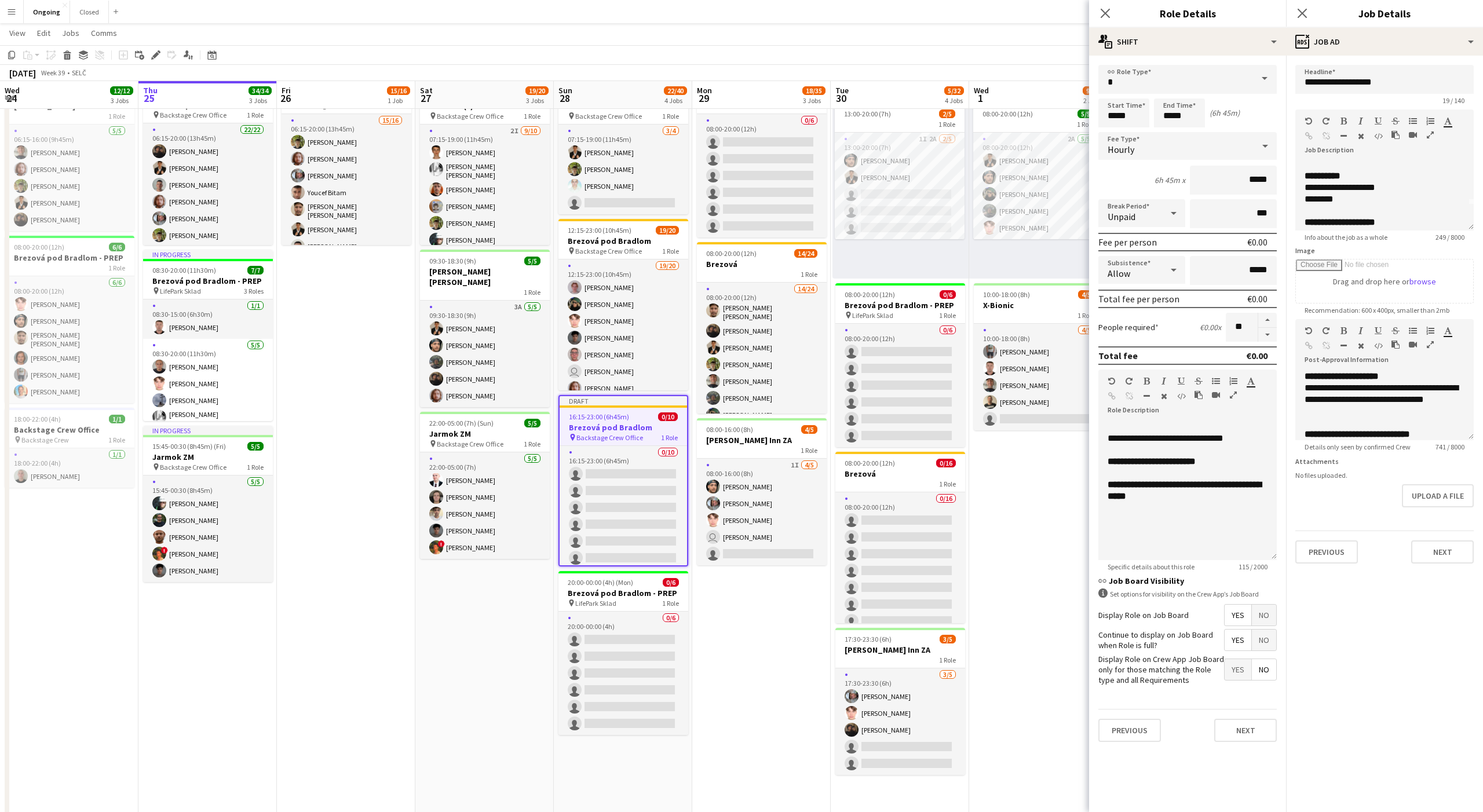
scroll to position [0, 0]
click at [1302, 214] on div "**********" at bounding box center [1384, 196] width 178 height 69
click at [1352, 201] on div "**********" at bounding box center [1385, 196] width 160 height 23
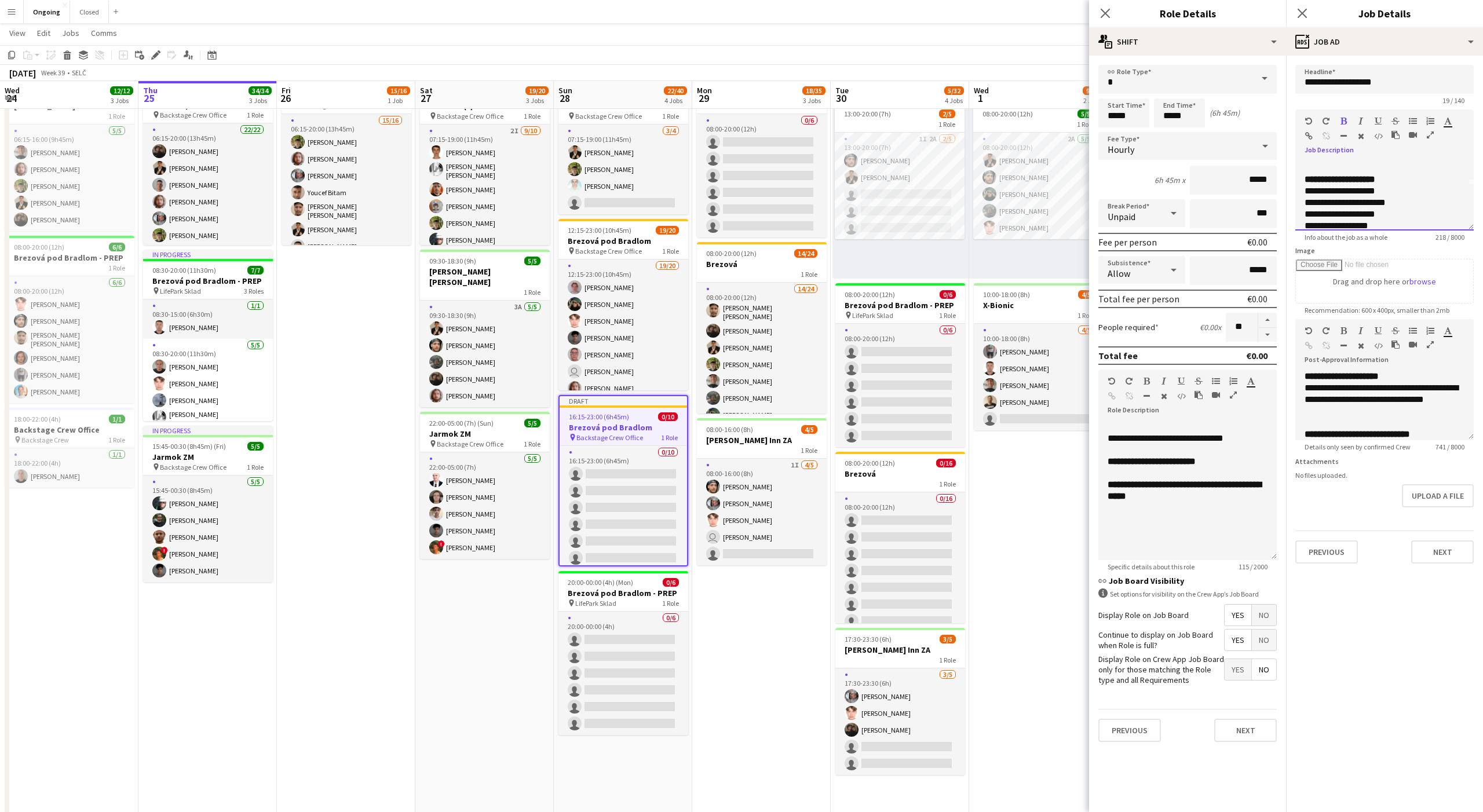
drag, startPoint x: 1304, startPoint y: 190, endPoint x: 1357, endPoint y: 210, distance: 56.6
click at [1357, 210] on div "**********" at bounding box center [1384, 196] width 178 height 69
click at [1384, 190] on div "**********" at bounding box center [1385, 190] width 160 height 11
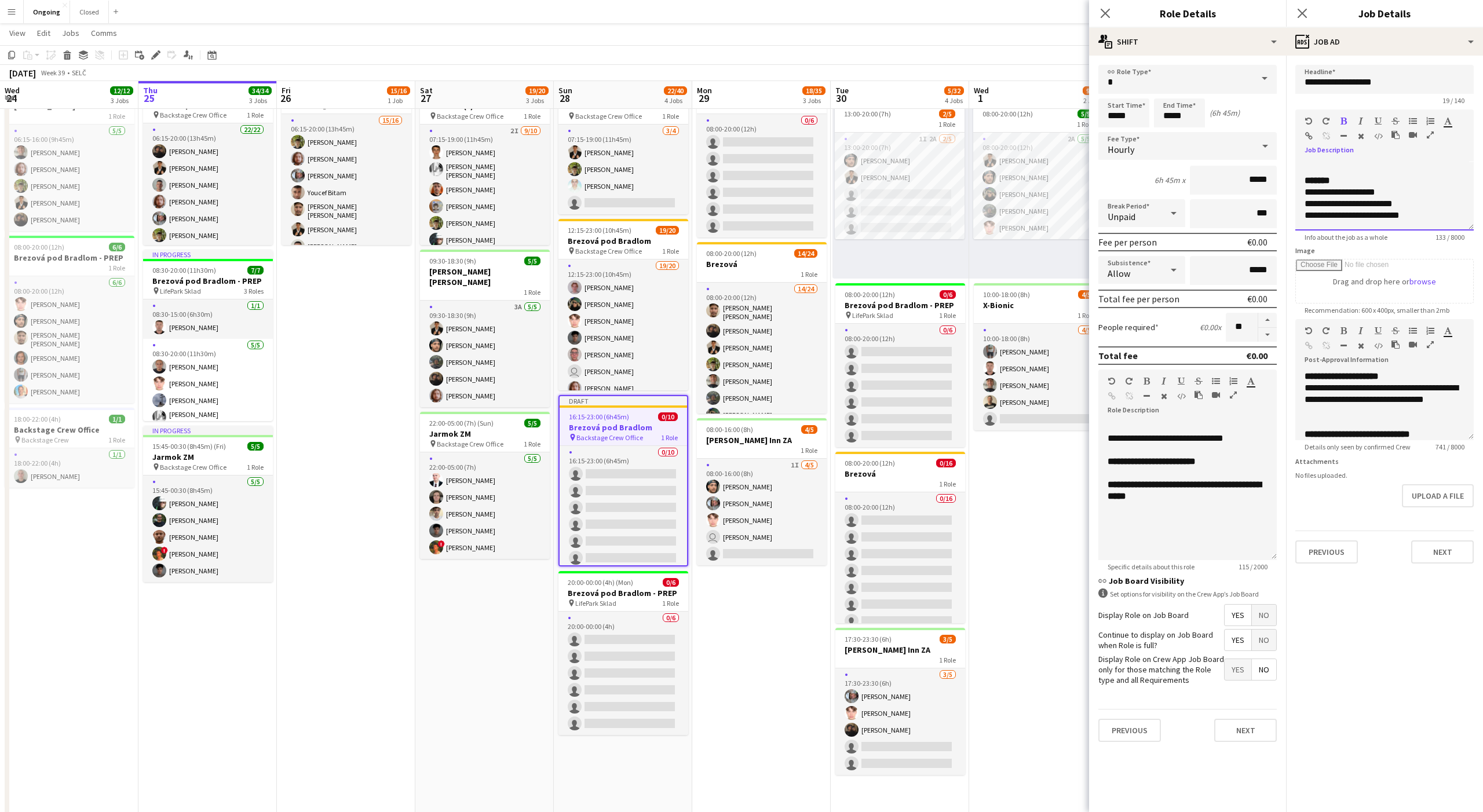
drag, startPoint x: 1302, startPoint y: 190, endPoint x: 1482, endPoint y: 252, distance: 190.4
click at [1482, 252] on form "**********" at bounding box center [1385, 314] width 197 height 499
click at [1377, 374] on span "**********" at bounding box center [1341, 376] width 74 height 9
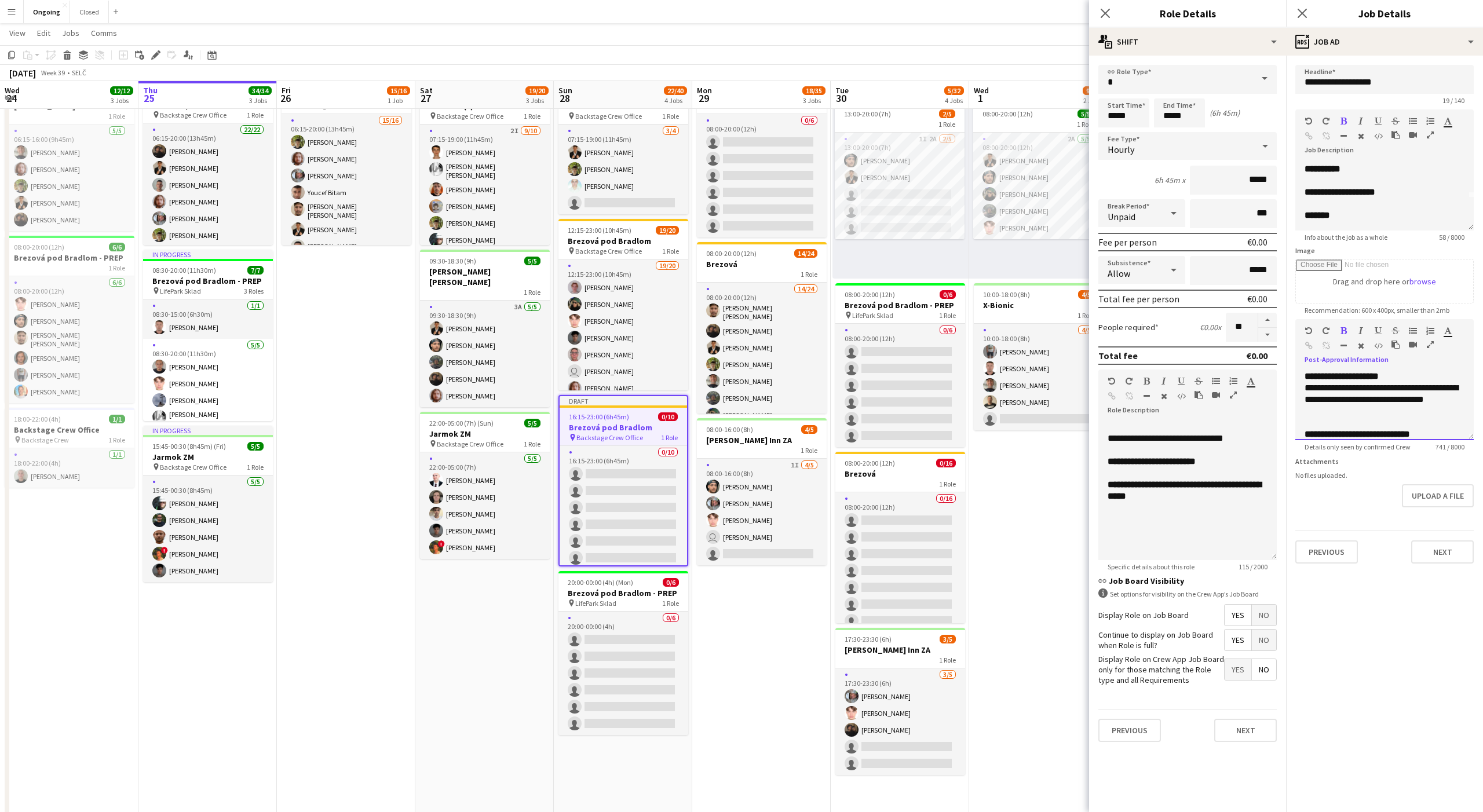
click at [1380, 433] on span "**********" at bounding box center [1357, 434] width 105 height 9
click at [1347, 381] on div "**********" at bounding box center [1385, 383] width 160 height 35
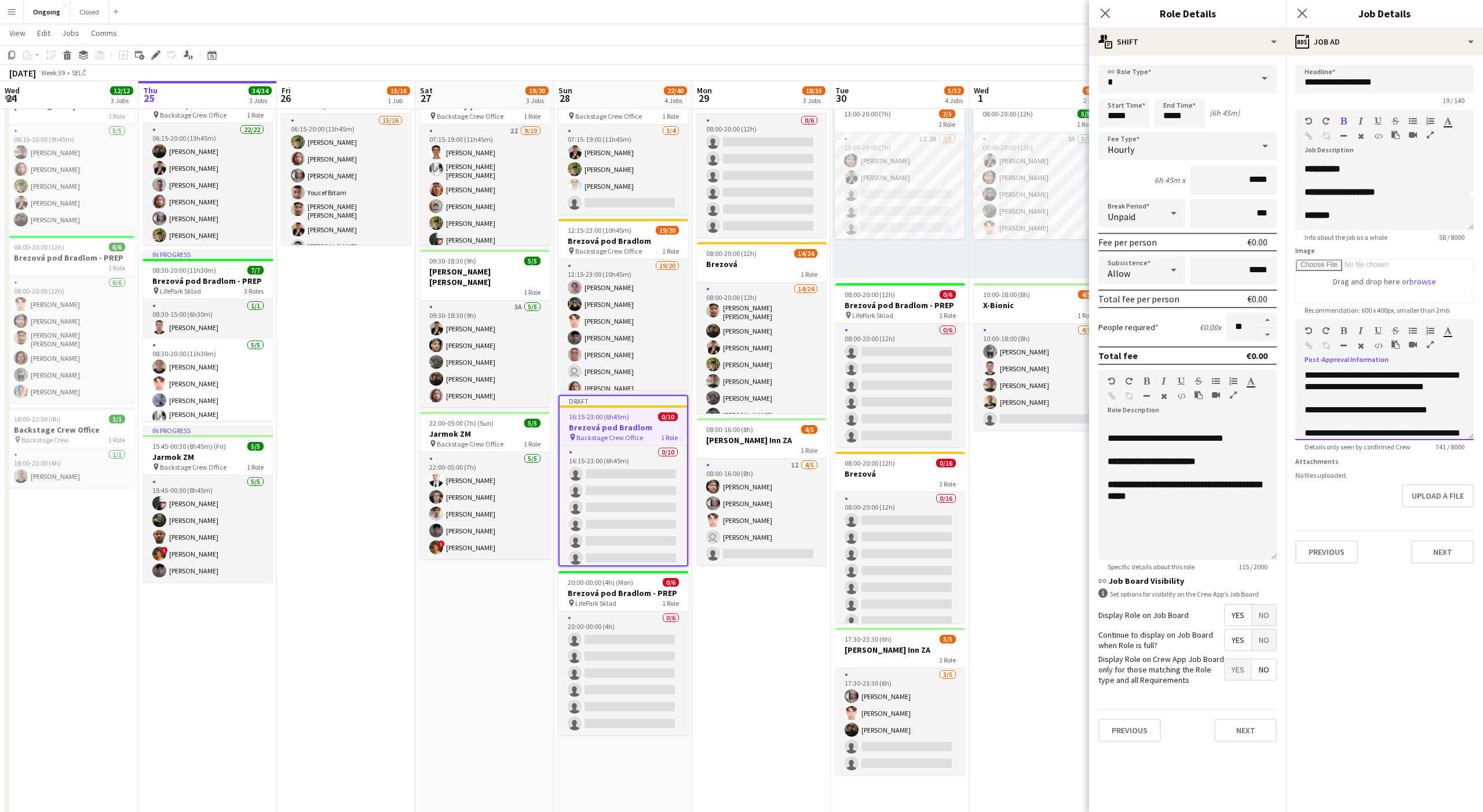
scroll to position [334, 0]
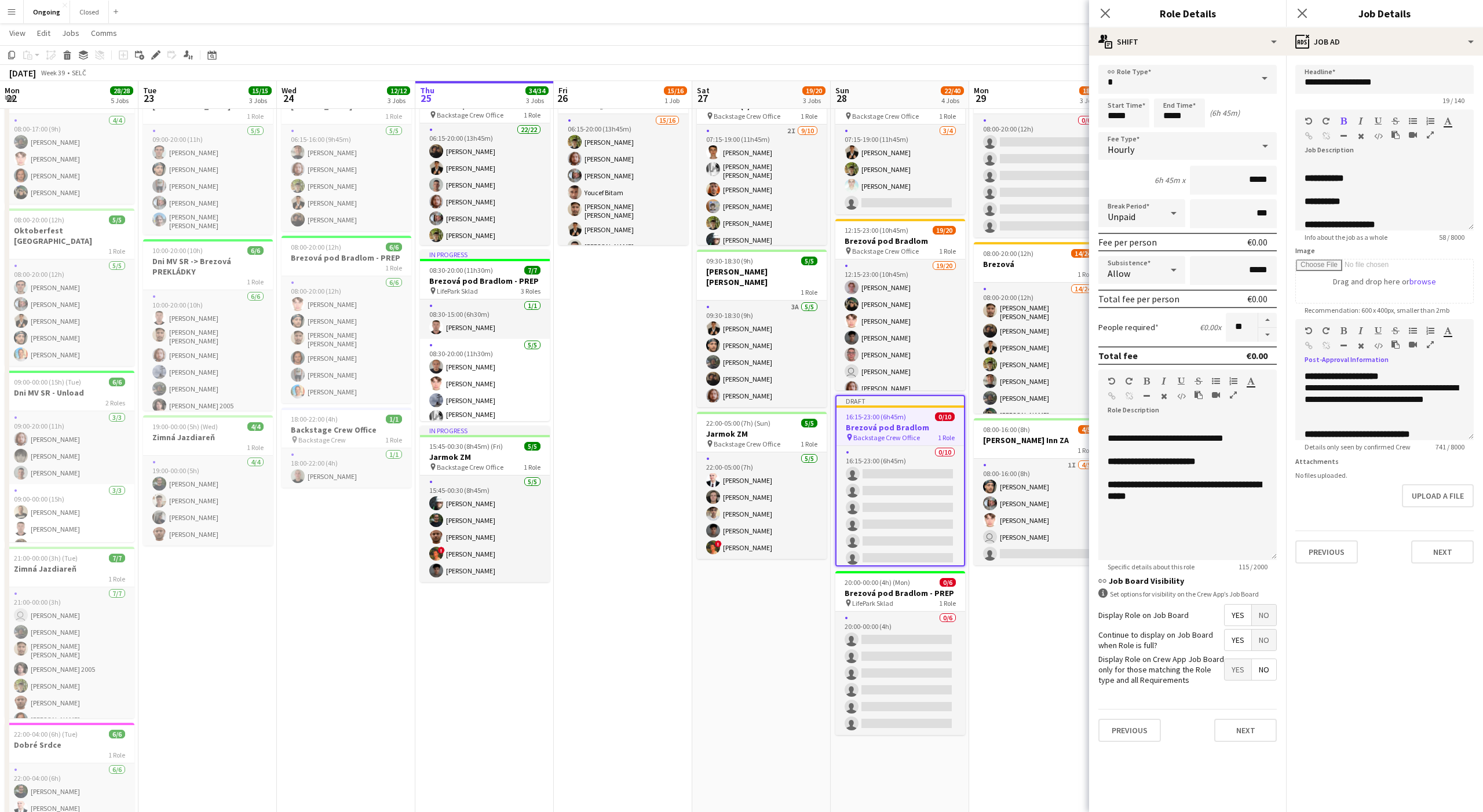
scroll to position [334, 0]
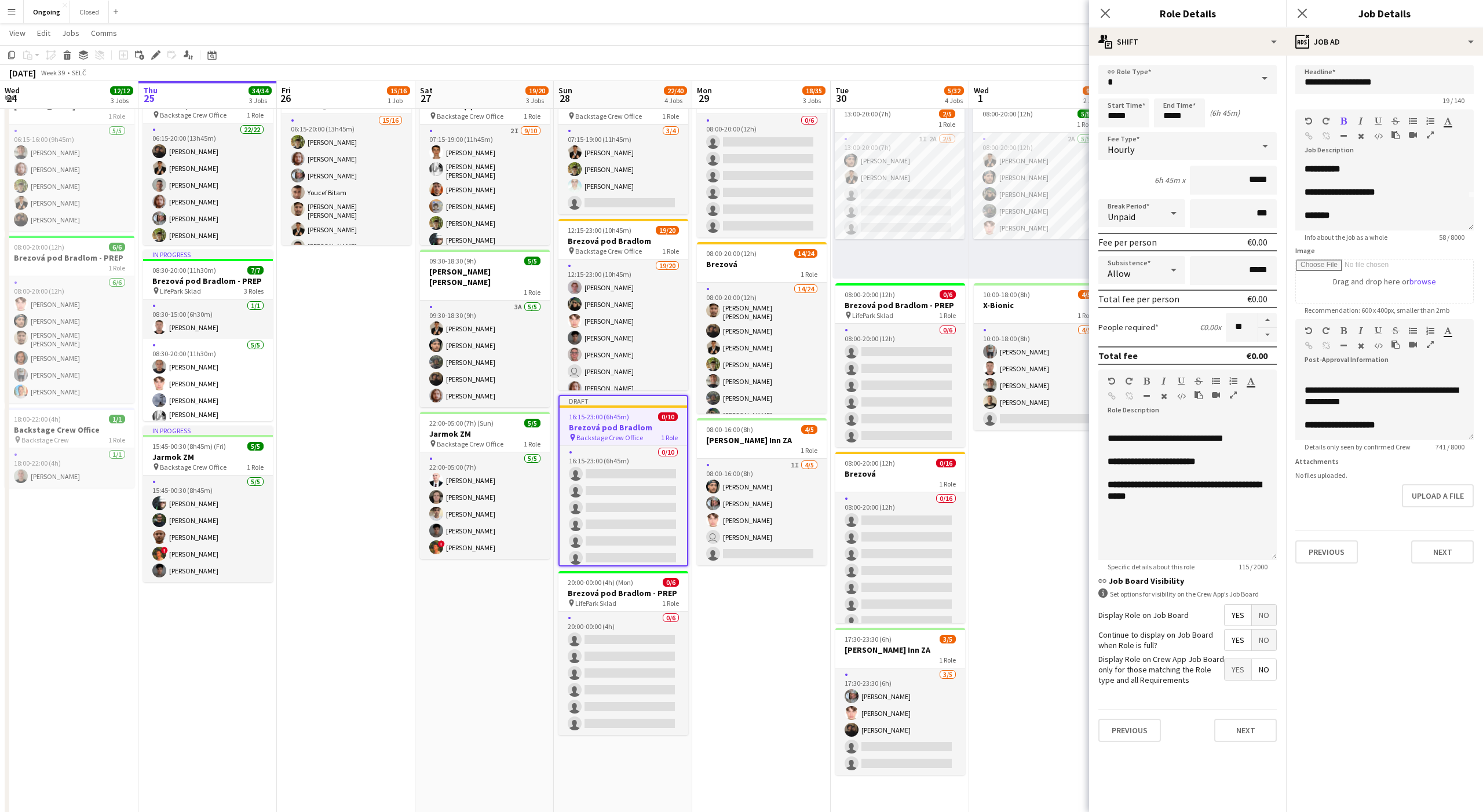
click at [973, 50] on app-toolbar "Copy Paste Paste Command V Paste with crew Command Shift V Paste linked Job [GE…" at bounding box center [742, 55] width 1483 height 20
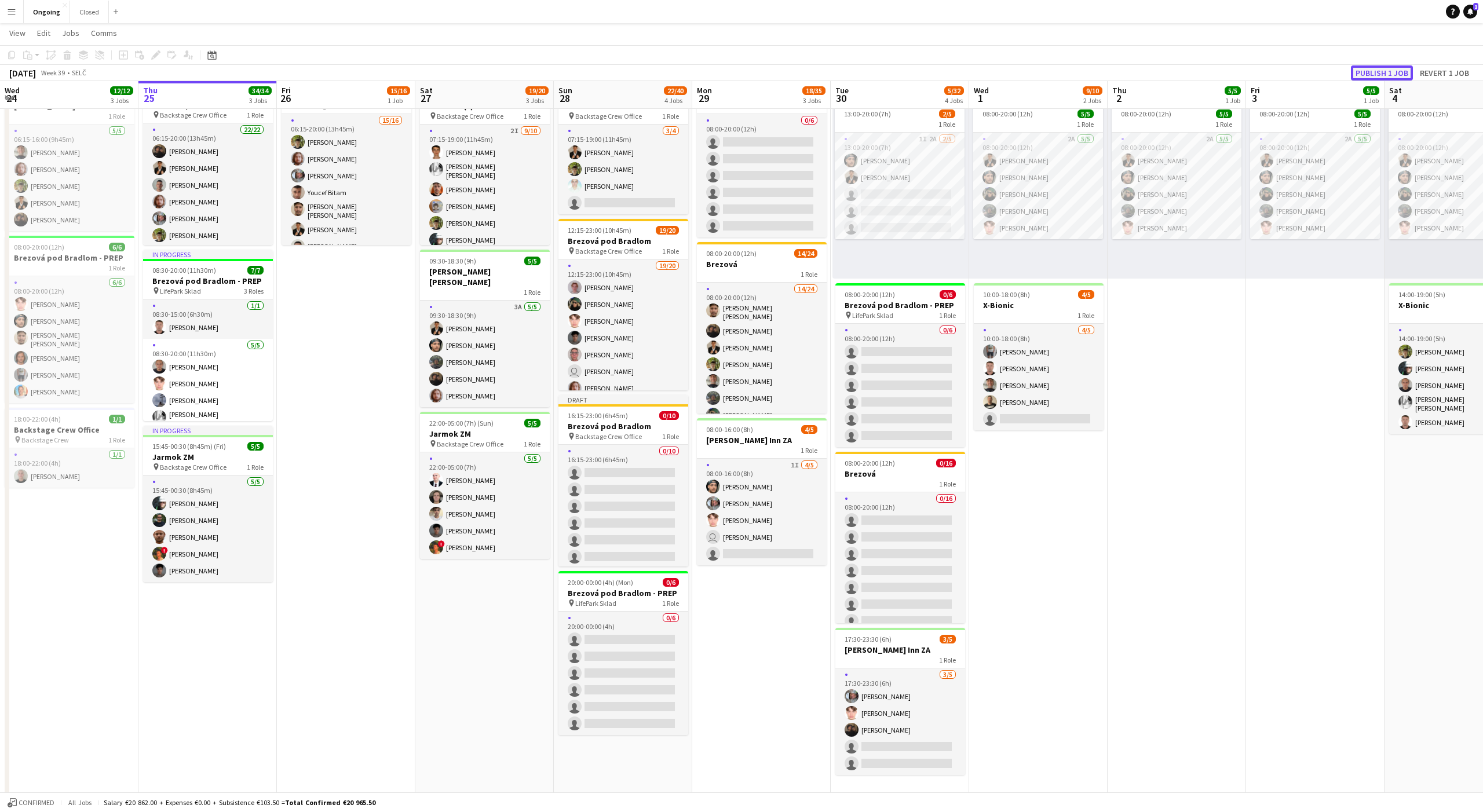
click at [1369, 74] on button "Publish 1 job" at bounding box center [1382, 73] width 62 height 15
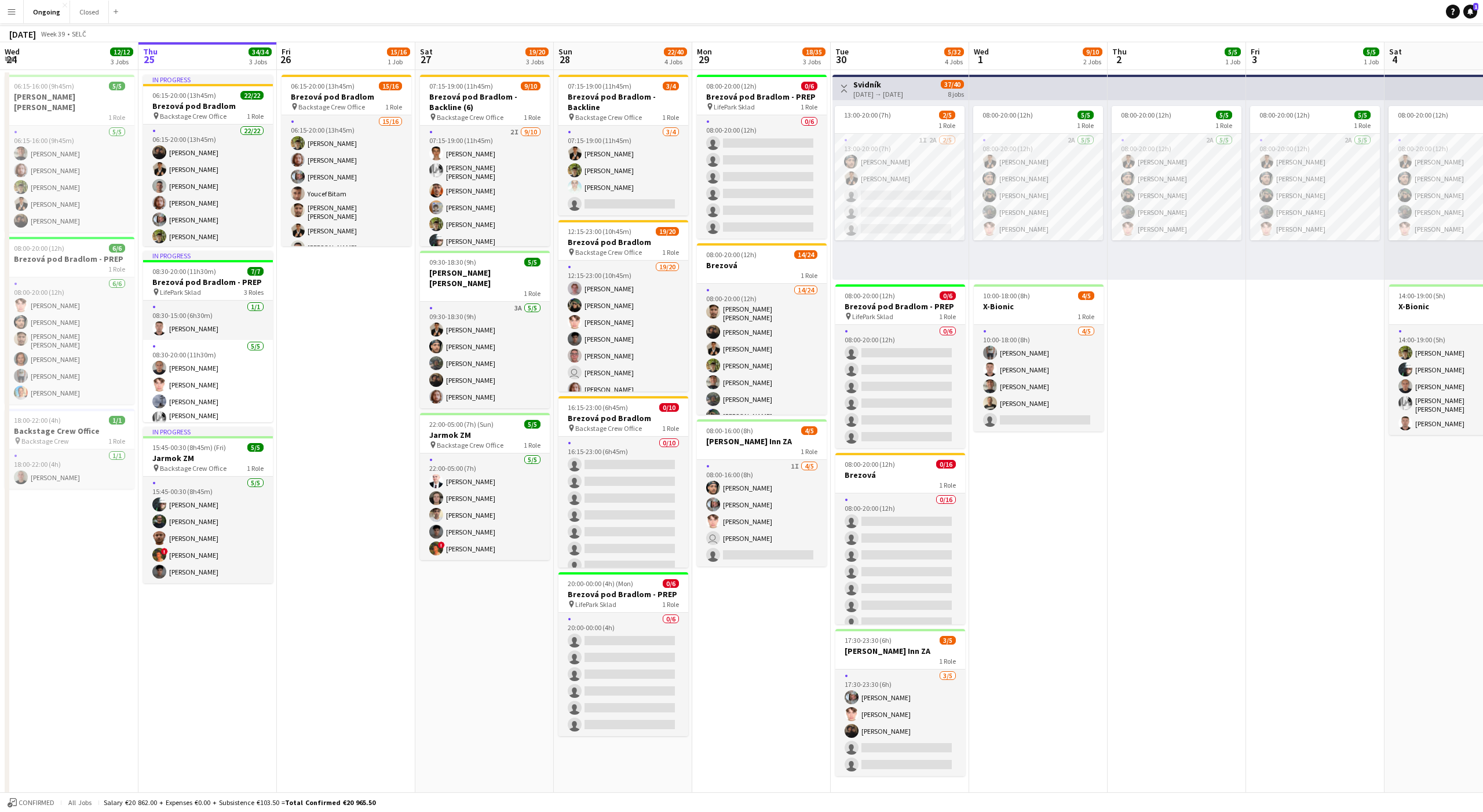
scroll to position [0, 0]
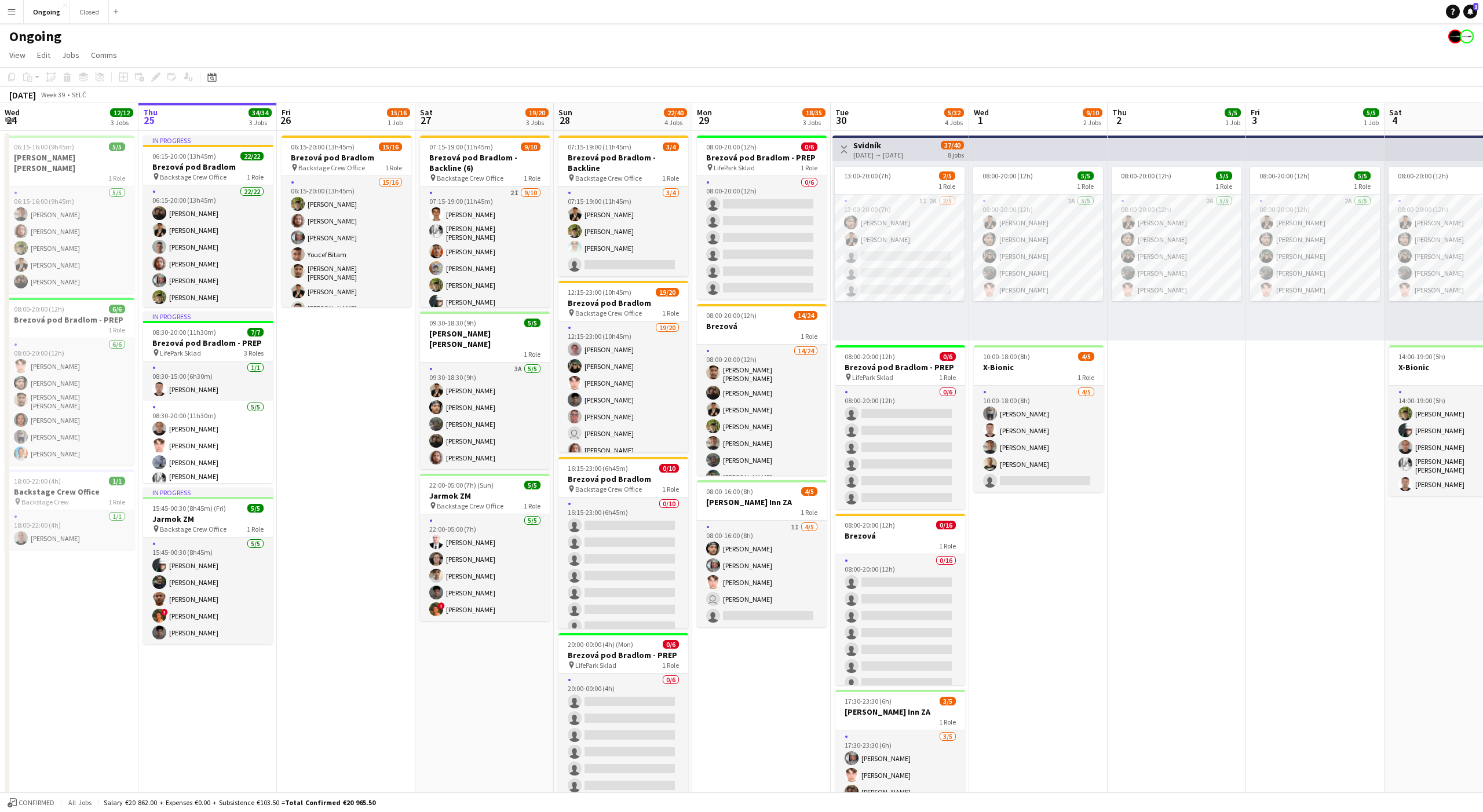
click at [1164, 467] on app-date-cell "08:00-20:00 (12h) 5/5 1 Role 2A [DATE] 08:00-20:00 (12h) [PERSON_NAME] [PERSON_…" at bounding box center [1177, 547] width 138 height 834
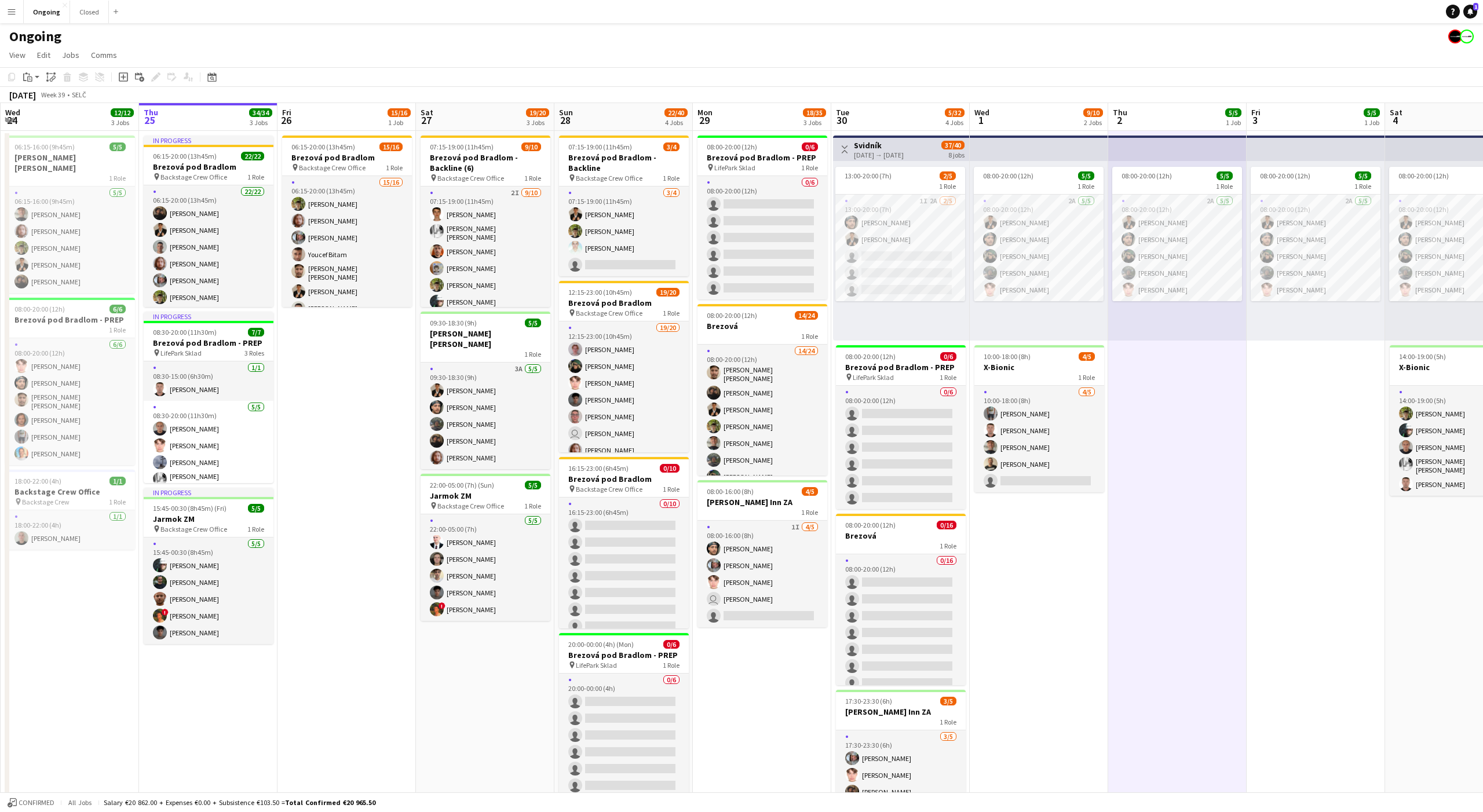
click at [1174, 453] on app-date-cell "08:00-20:00 (12h) 5/5 1 Role 2A [DATE] 08:00-20:00 (12h) [PERSON_NAME] [PERSON_…" at bounding box center [1177, 547] width 138 height 834
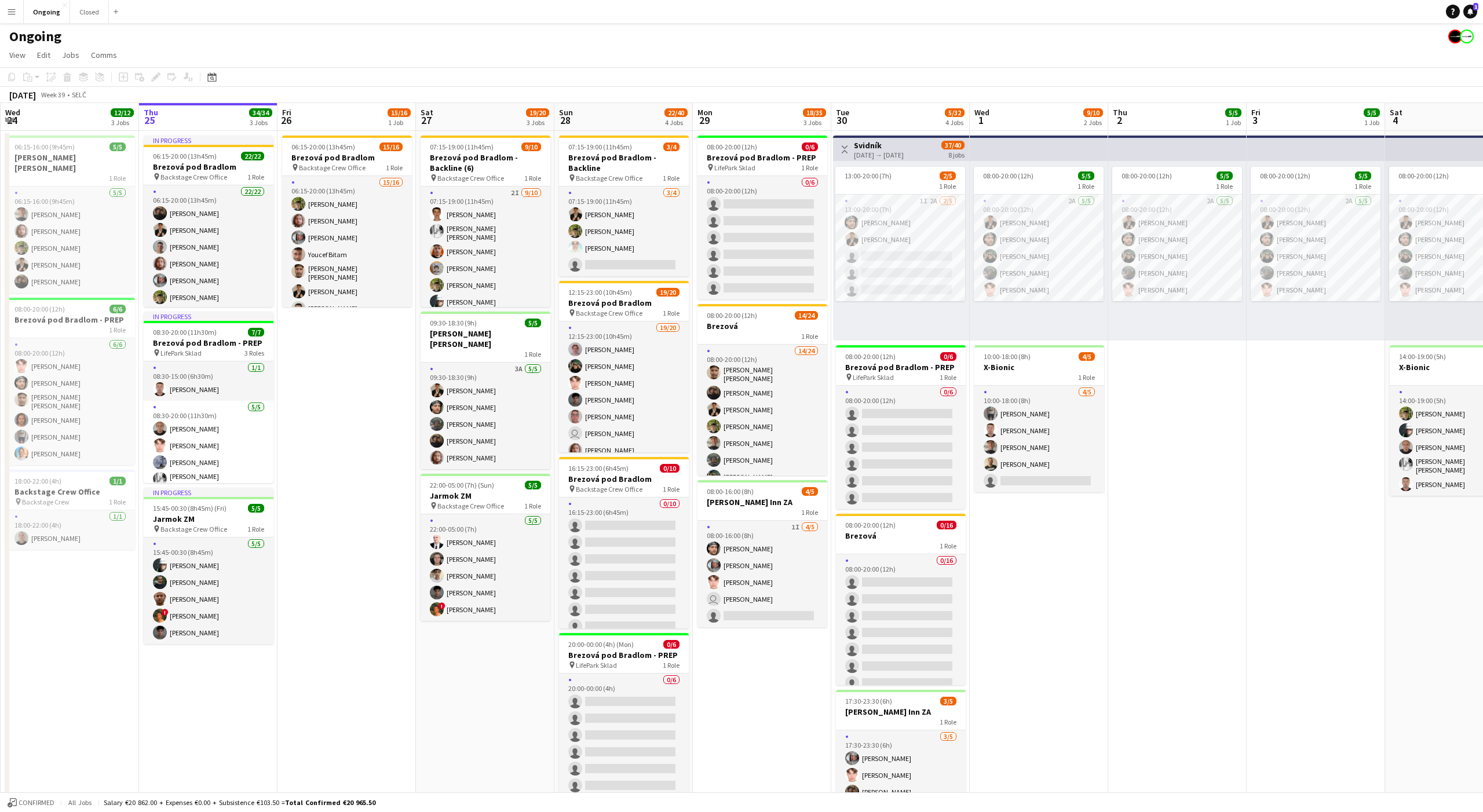
click at [1171, 432] on app-date-cell "08:00-20:00 (12h) 5/5 1 Role 2A [DATE] 08:00-20:00 (12h) [PERSON_NAME] [PERSON_…" at bounding box center [1177, 547] width 138 height 834
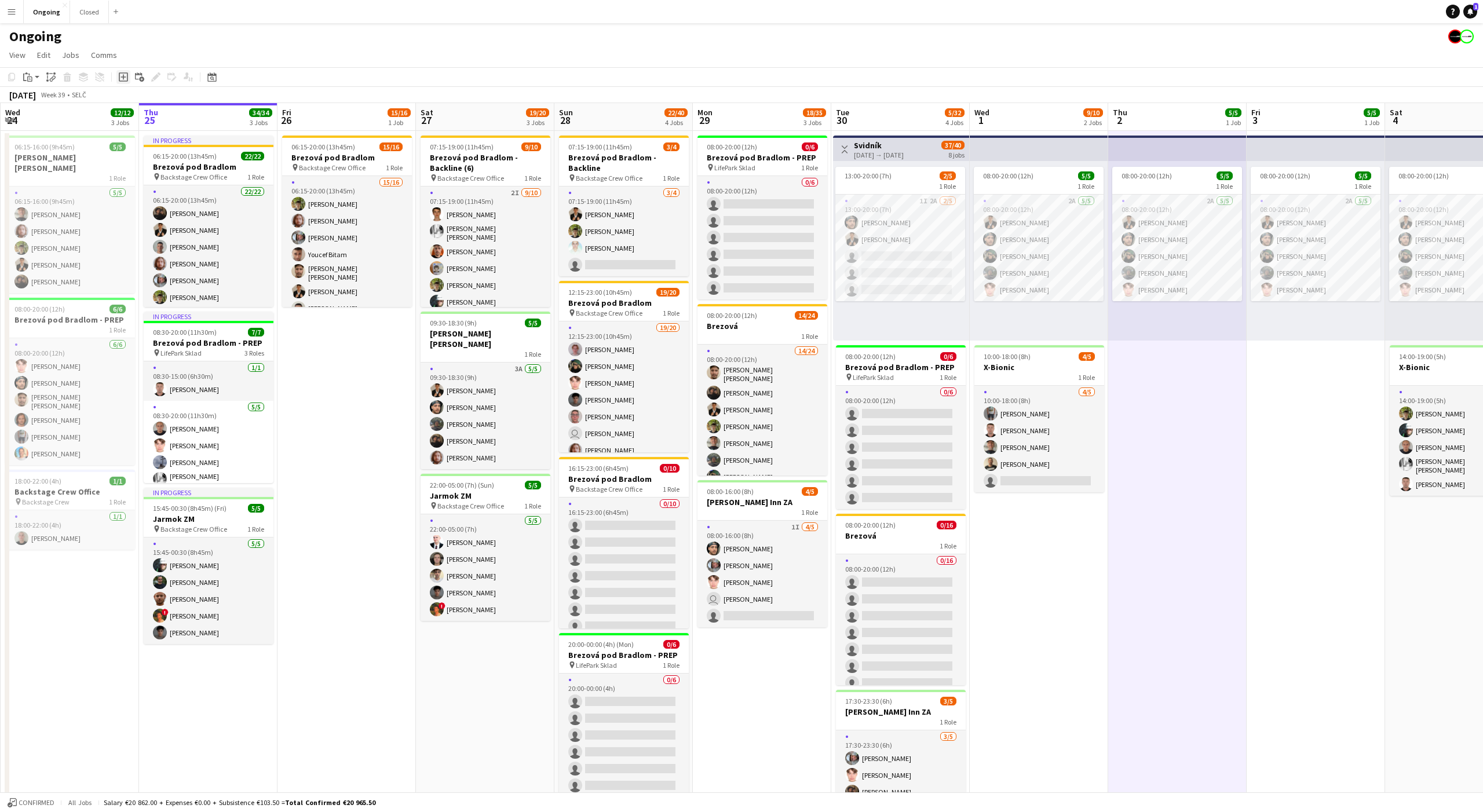
click at [127, 77] on icon at bounding box center [123, 77] width 10 height 10
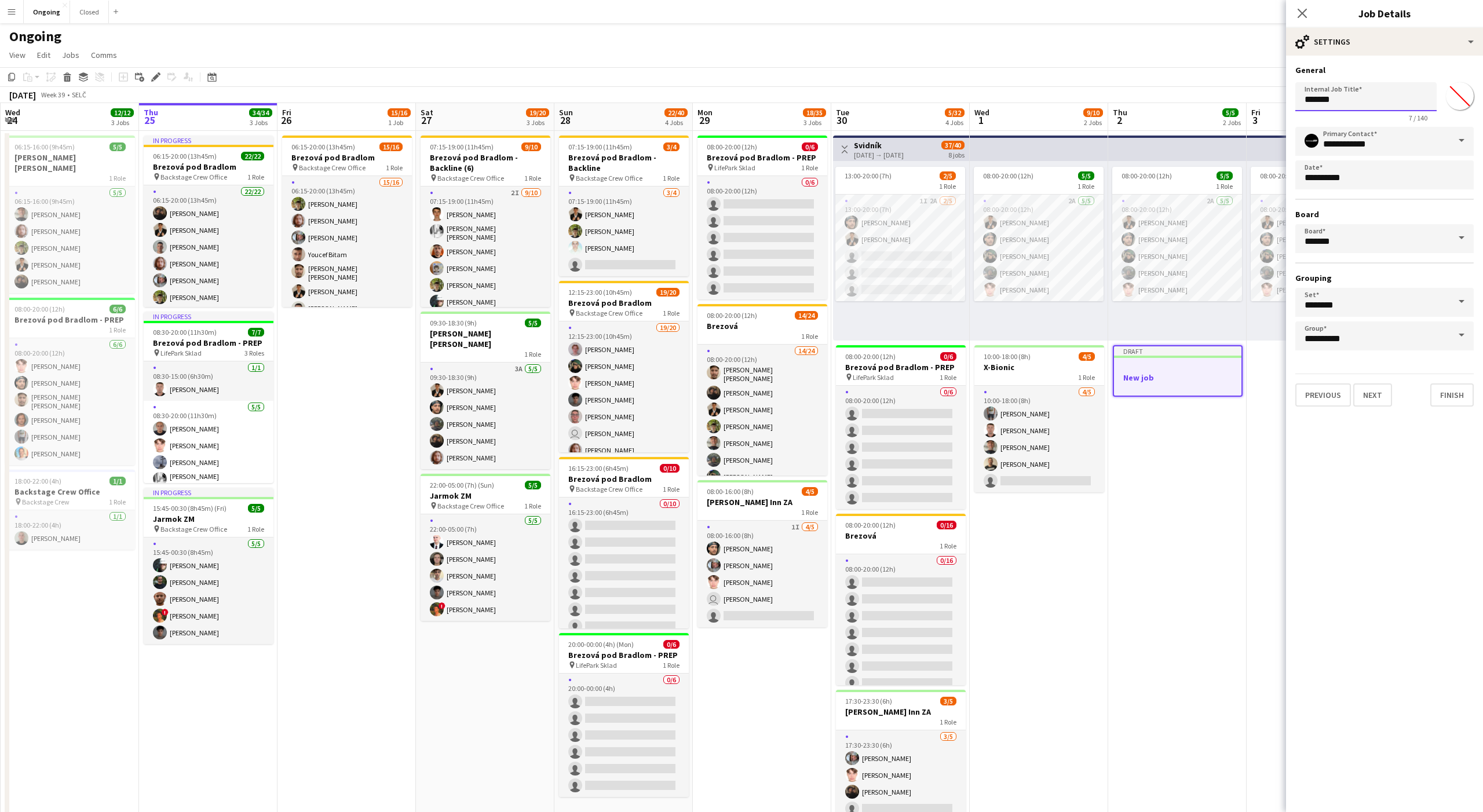
click at [1348, 103] on input "*******" at bounding box center [1366, 97] width 142 height 29
type input "**********"
click at [1381, 398] on button "Next" at bounding box center [1372, 395] width 39 height 23
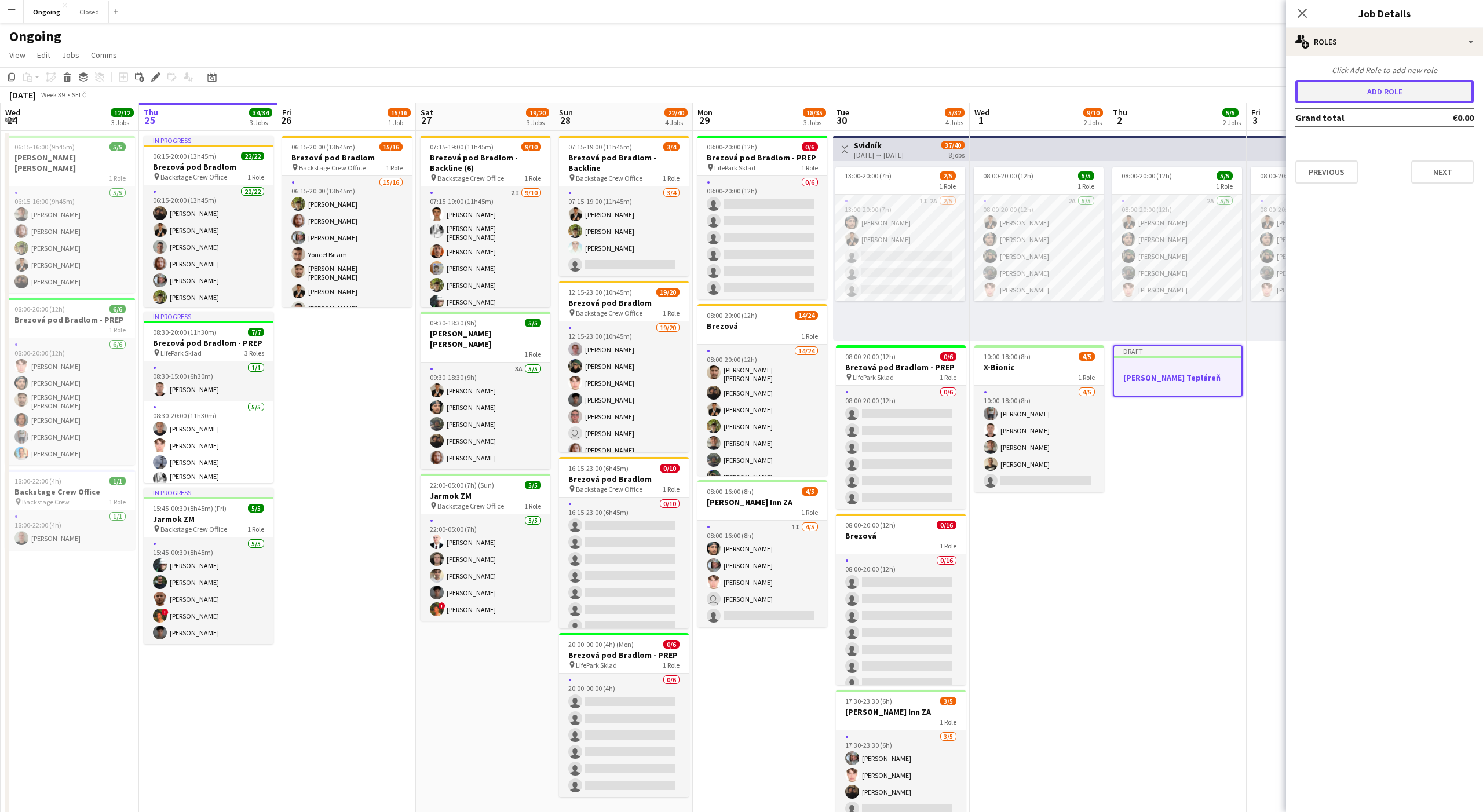
click at [1357, 96] on button "Add role" at bounding box center [1384, 91] width 178 height 23
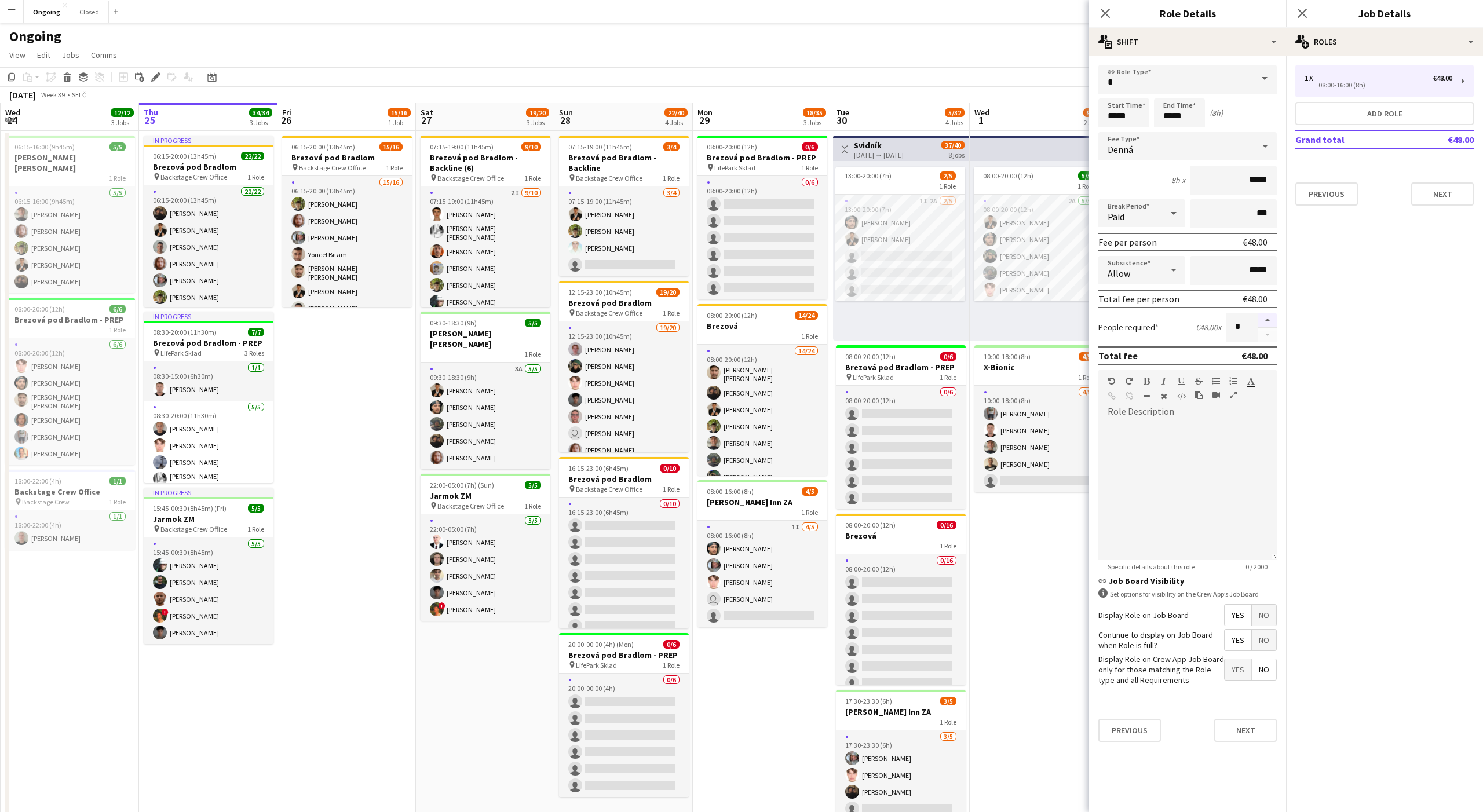
click at [1267, 320] on button "button" at bounding box center [1267, 321] width 18 height 15
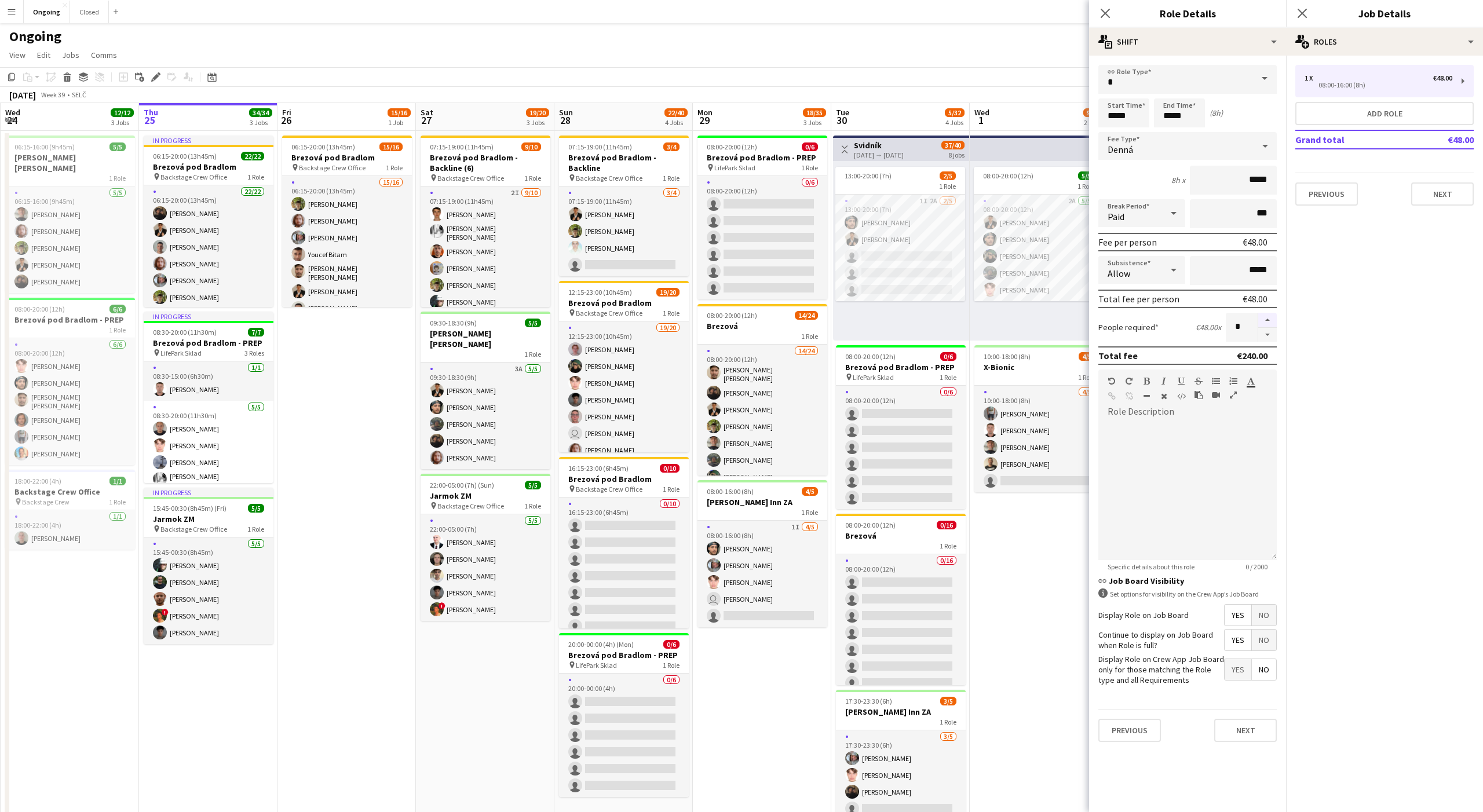
type input "*"
click at [1166, 116] on input "*****" at bounding box center [1180, 113] width 51 height 29
type input "*****"
click at [1150, 148] on div "Denná" at bounding box center [1176, 146] width 156 height 28
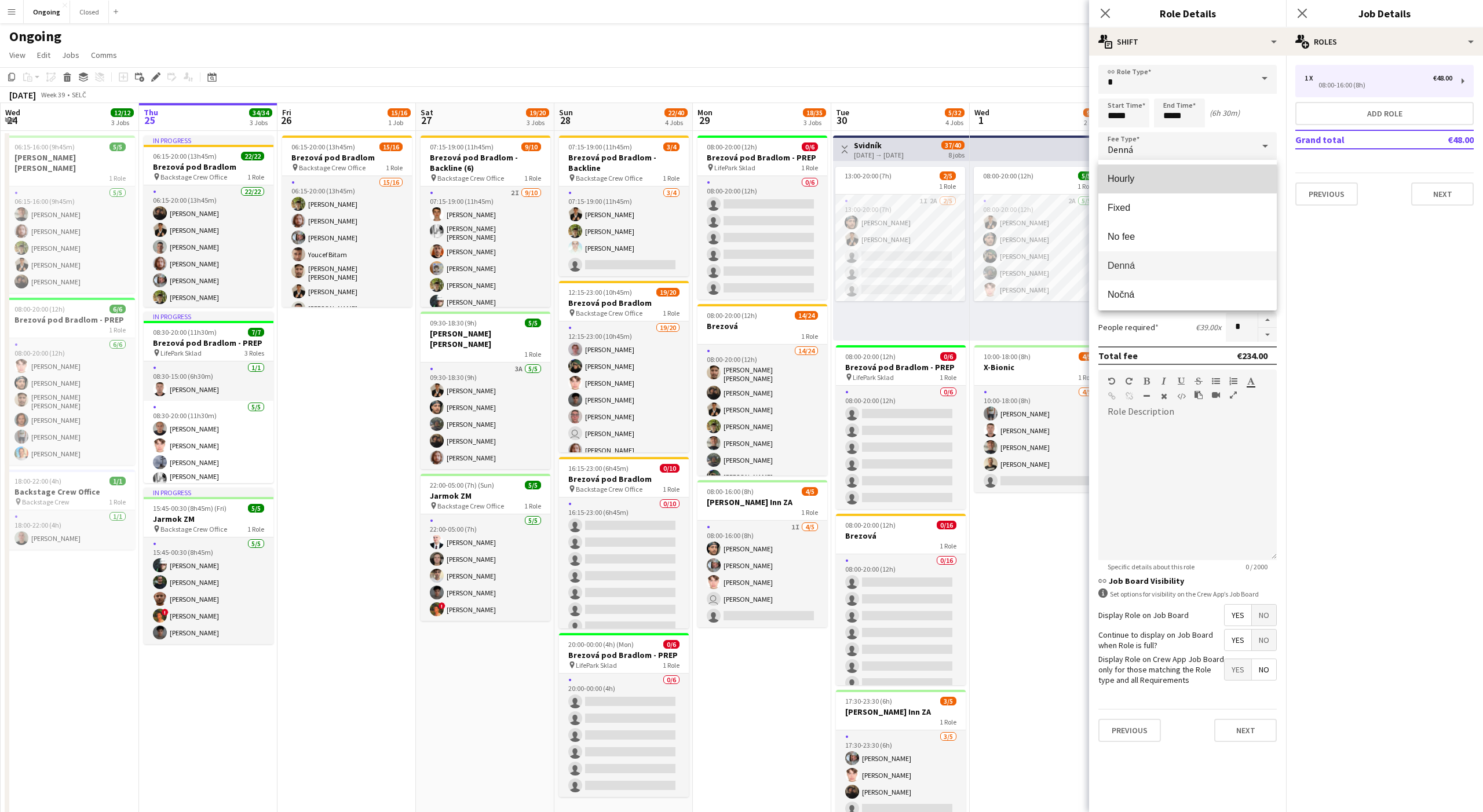
click at [1136, 179] on span "Hourly" at bounding box center [1188, 178] width 160 height 11
type input "*****"
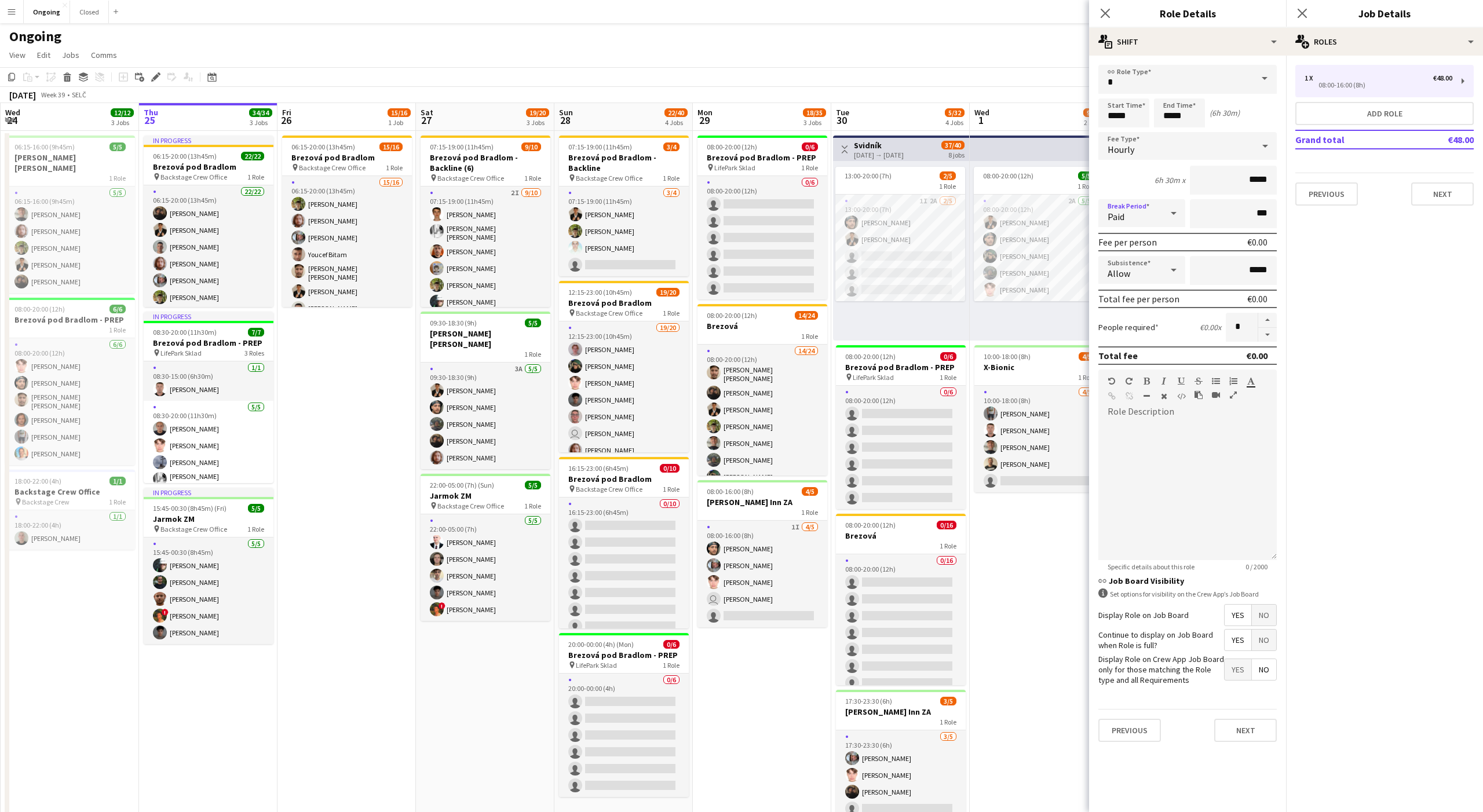
click at [1142, 217] on div "Paid" at bounding box center [1130, 213] width 63 height 28
click at [1134, 274] on span "Unpaid" at bounding box center [1142, 274] width 69 height 11
click at [1172, 446] on div at bounding box center [1187, 490] width 178 height 139
click at [1427, 189] on button "Next" at bounding box center [1442, 194] width 63 height 23
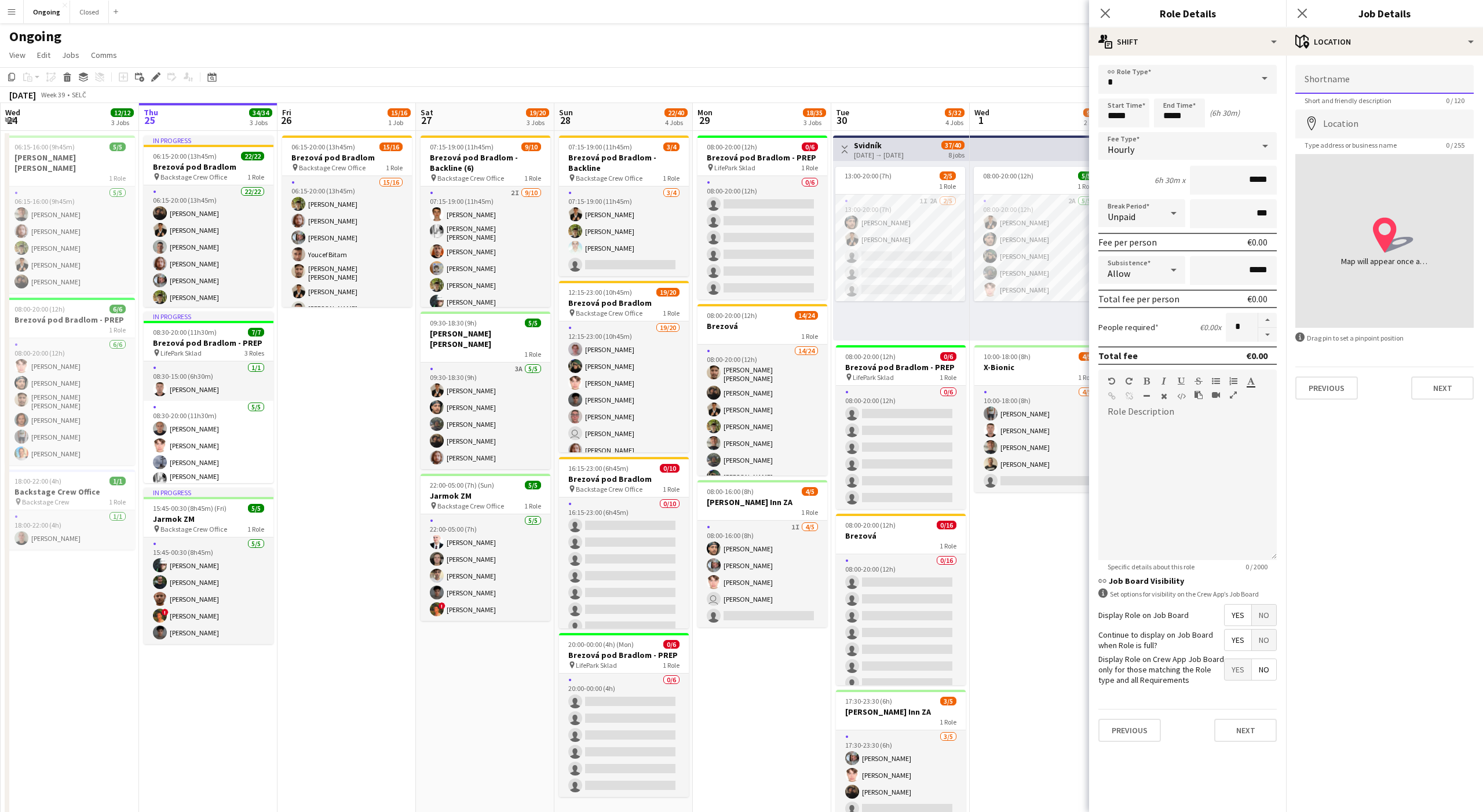
click at [1360, 82] on input "Shortname" at bounding box center [1384, 79] width 178 height 29
click at [1355, 119] on input "Location" at bounding box center [1384, 124] width 178 height 29
type input "**********"
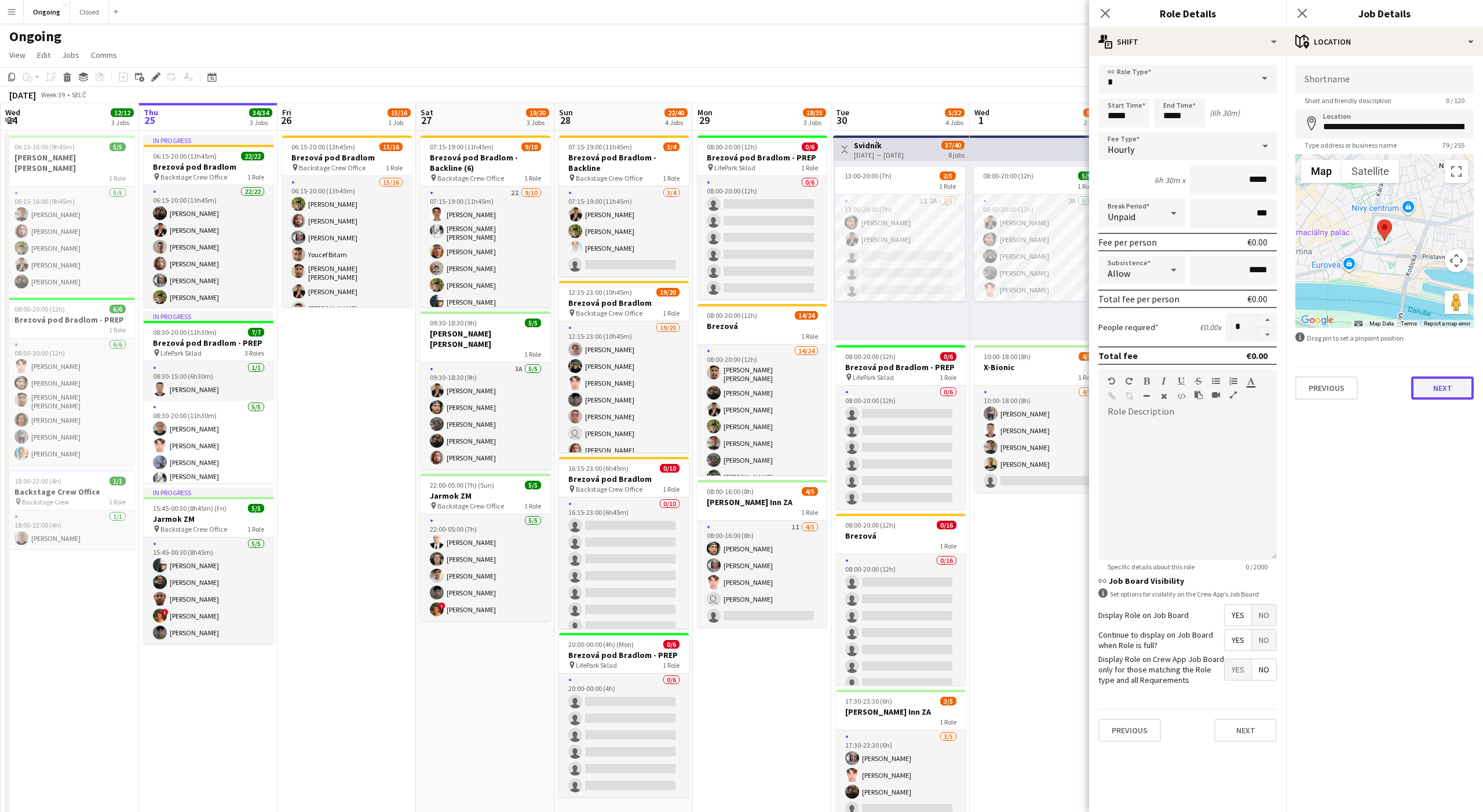
click at [1439, 392] on button "Next" at bounding box center [1442, 388] width 63 height 23
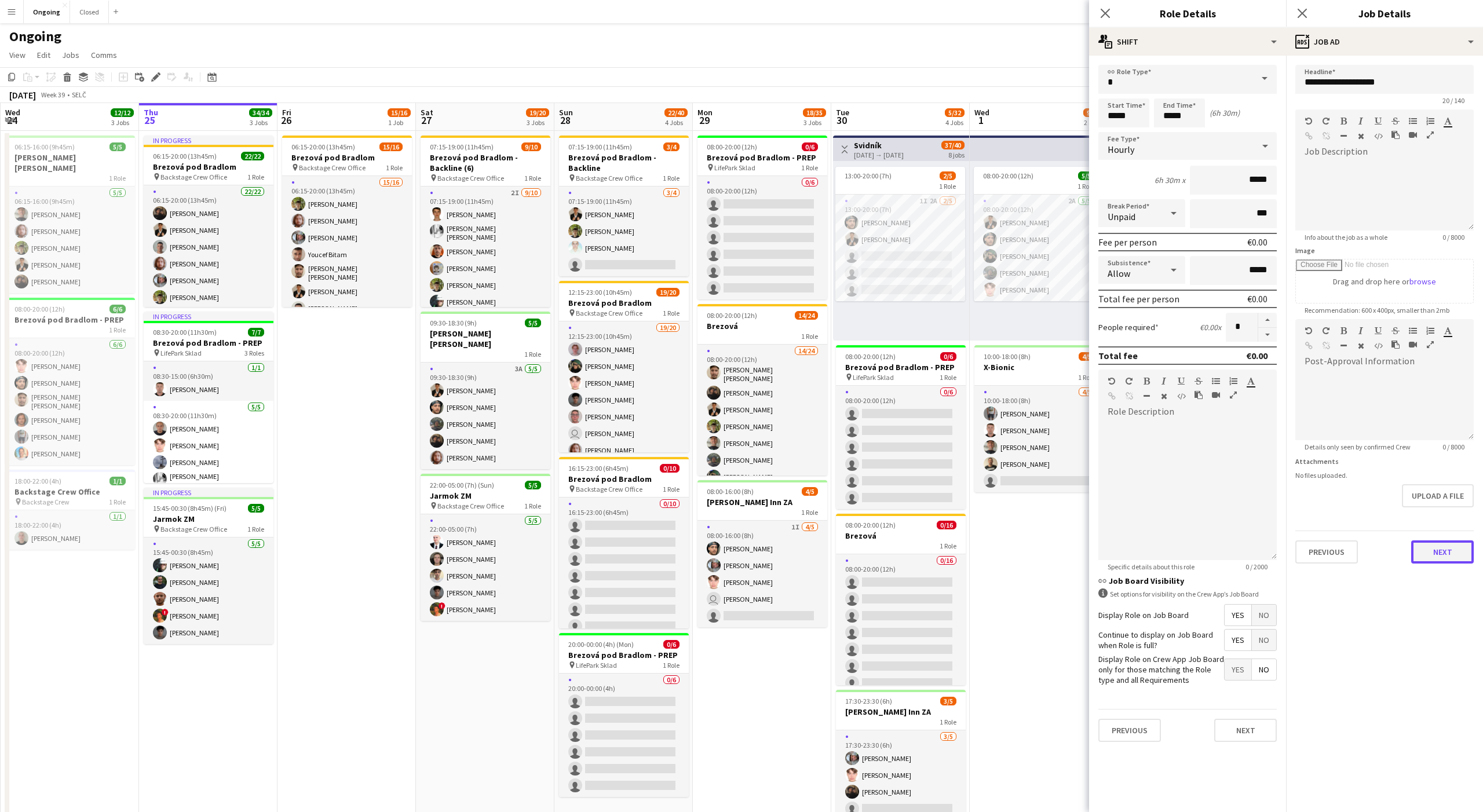
click at [1437, 558] on button "Next" at bounding box center [1442, 552] width 63 height 23
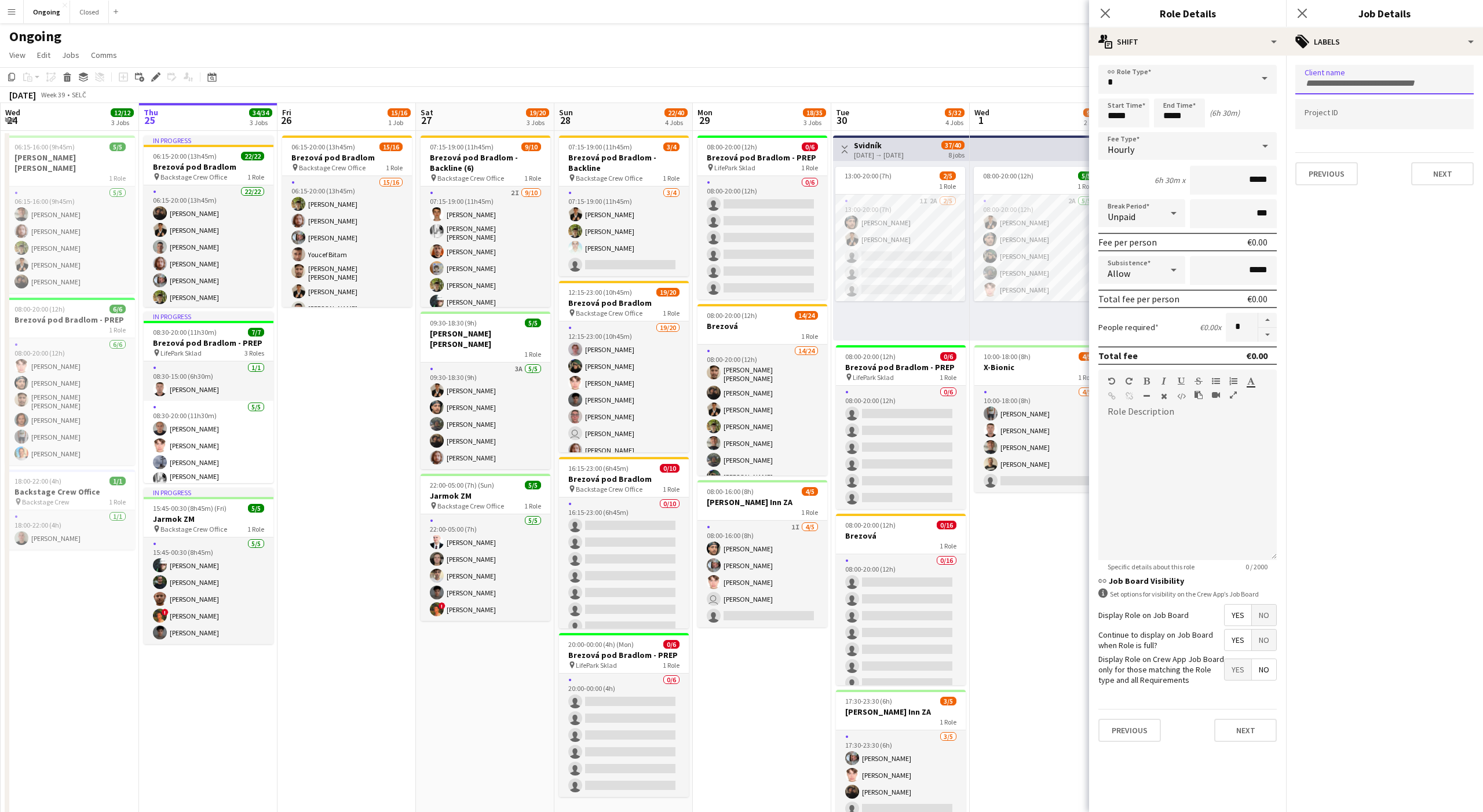
click at [1347, 88] on div at bounding box center [1384, 79] width 178 height 30
type input "****"
click at [1331, 115] on div "LifePark" at bounding box center [1384, 116] width 178 height 28
click at [1442, 178] on button "Next" at bounding box center [1442, 173] width 63 height 23
type input "*******"
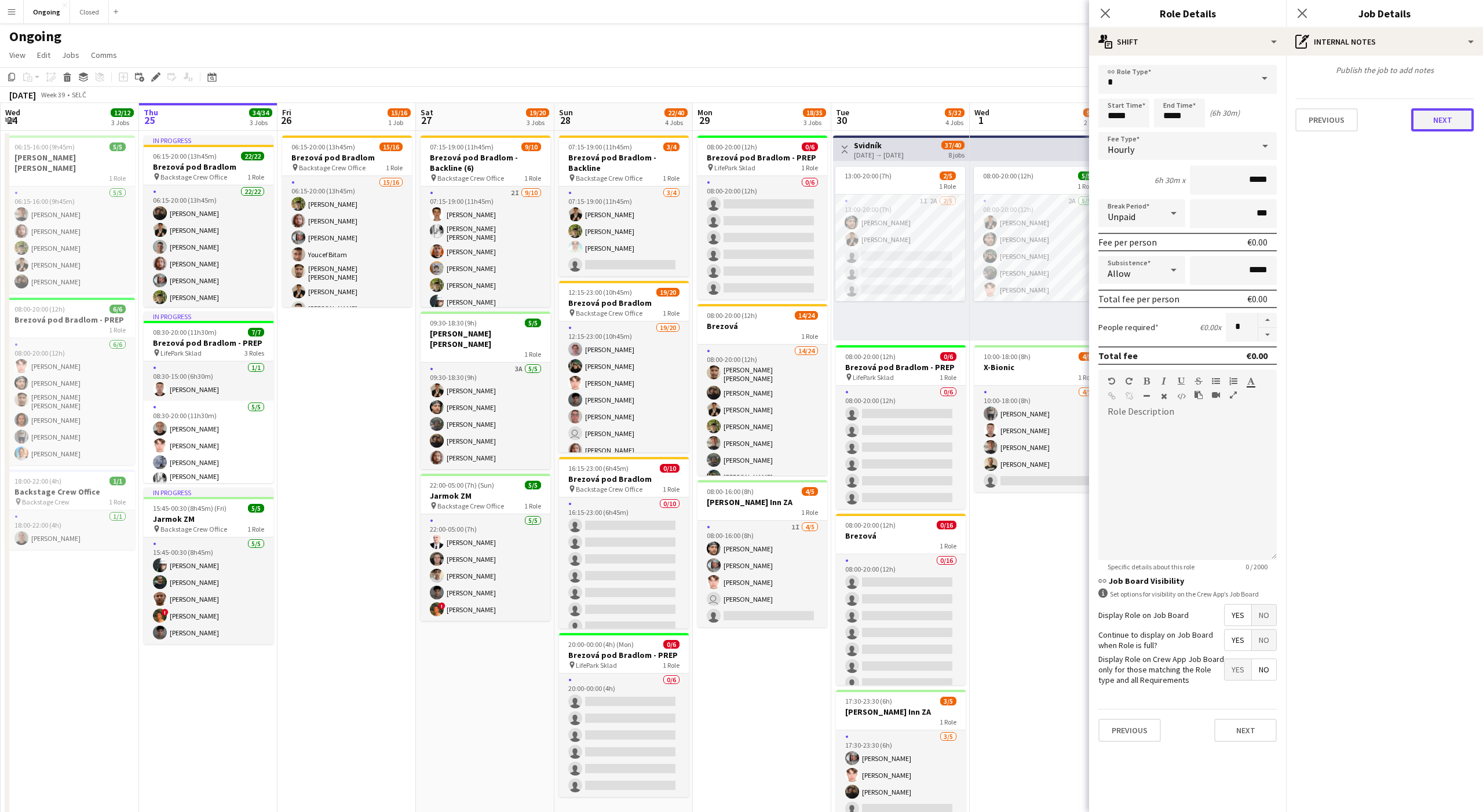
click at [1445, 122] on button "Next" at bounding box center [1442, 120] width 63 height 23
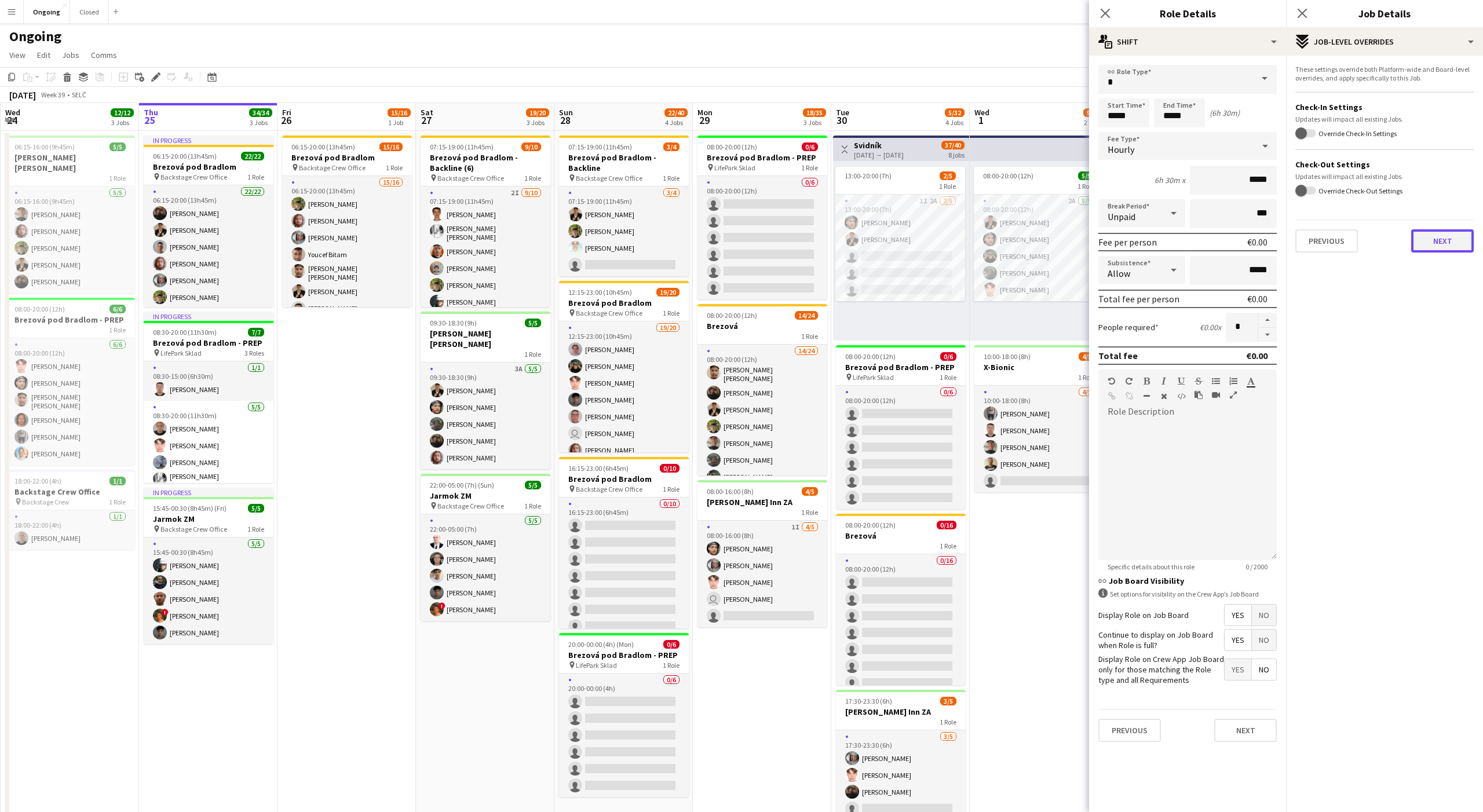
click at [1430, 239] on button "Next" at bounding box center [1442, 241] width 63 height 23
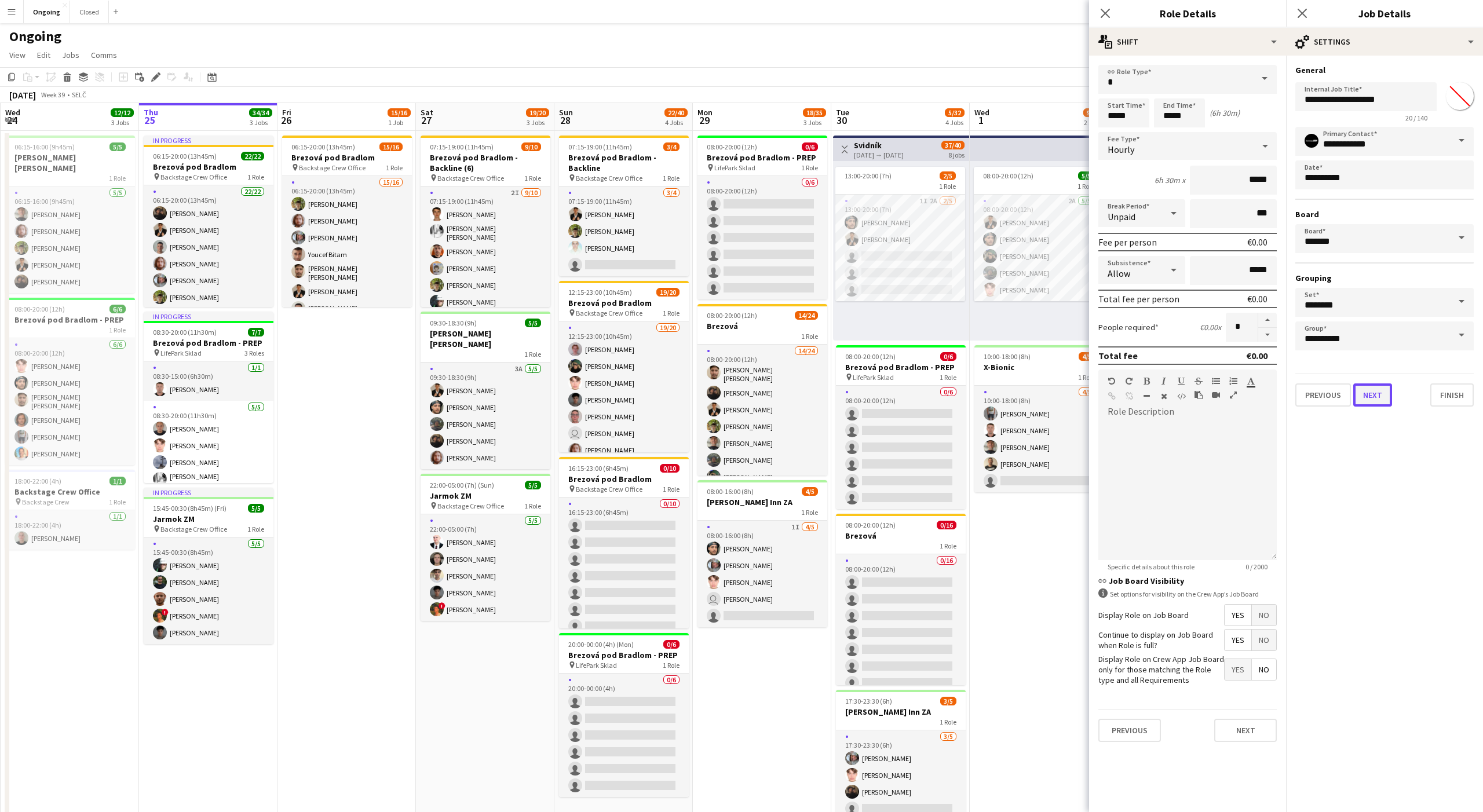
click at [1379, 387] on button "Next" at bounding box center [1372, 395] width 39 height 23
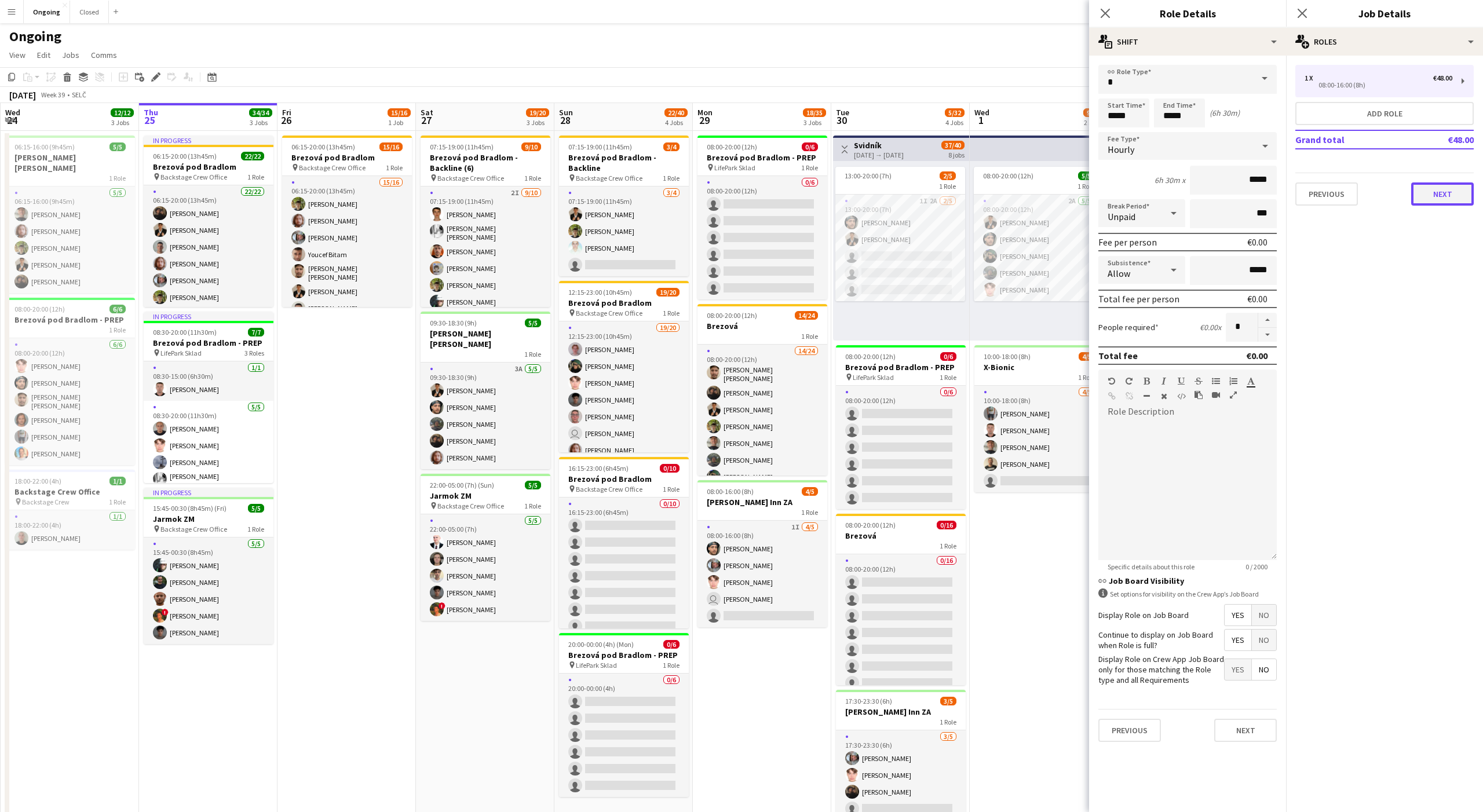
click at [1447, 192] on button "Next" at bounding box center [1442, 194] width 63 height 23
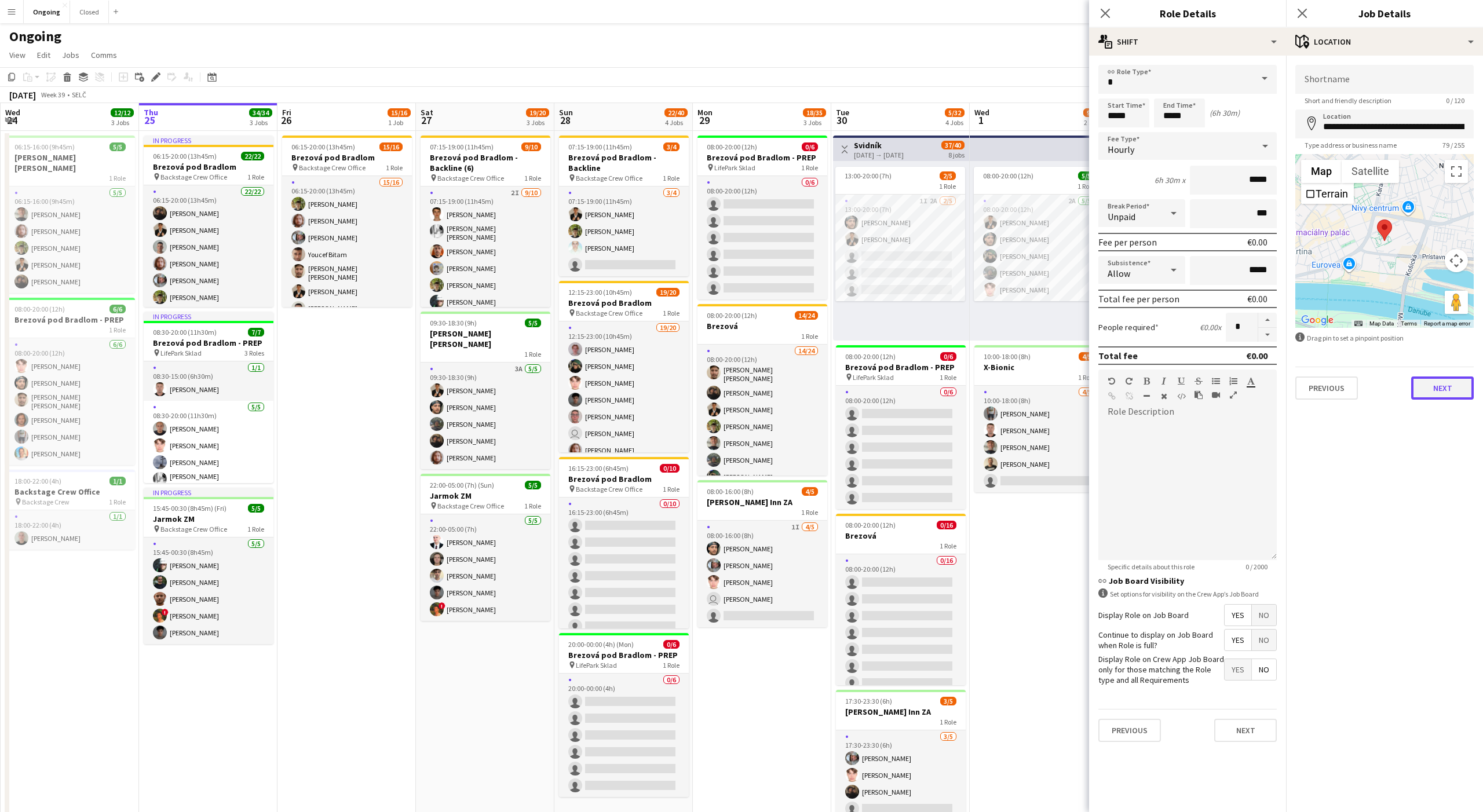
click at [1445, 385] on button "Next" at bounding box center [1442, 388] width 63 height 23
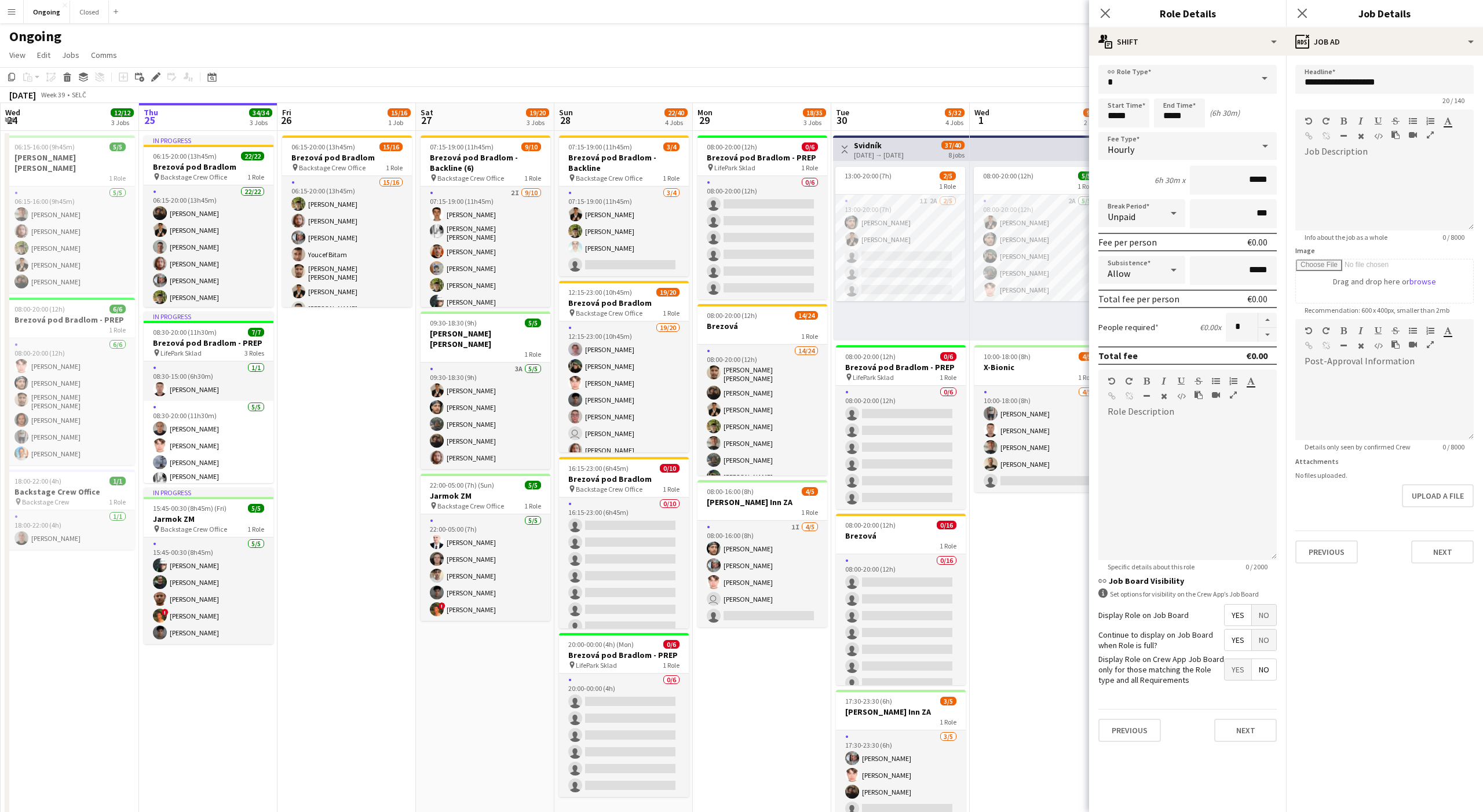
click at [1020, 45] on app-page-menu "View Day view expanded Day view collapsed Month view Date picker Jump to [DATE]…" at bounding box center [742, 56] width 1483 height 22
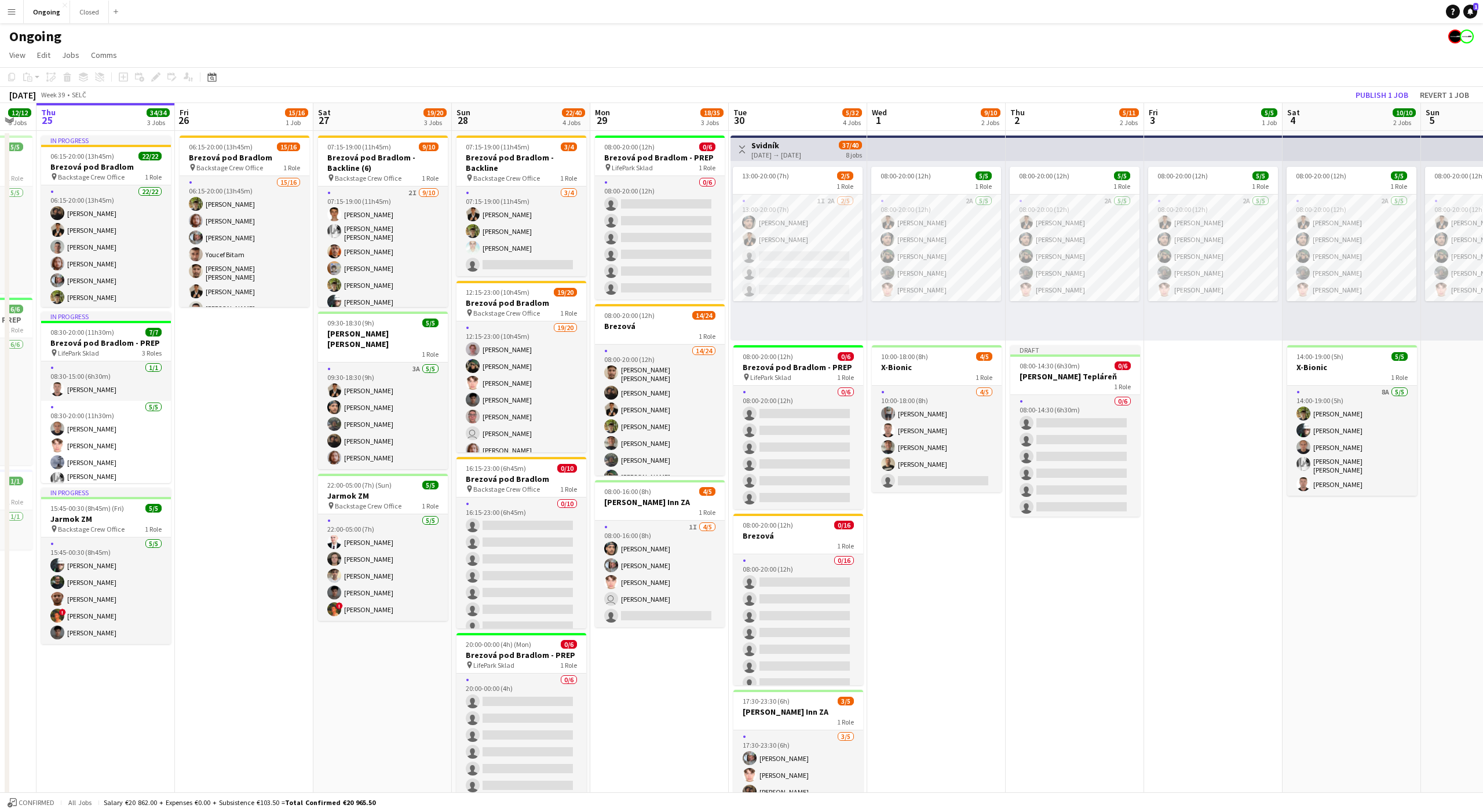
scroll to position [0, 407]
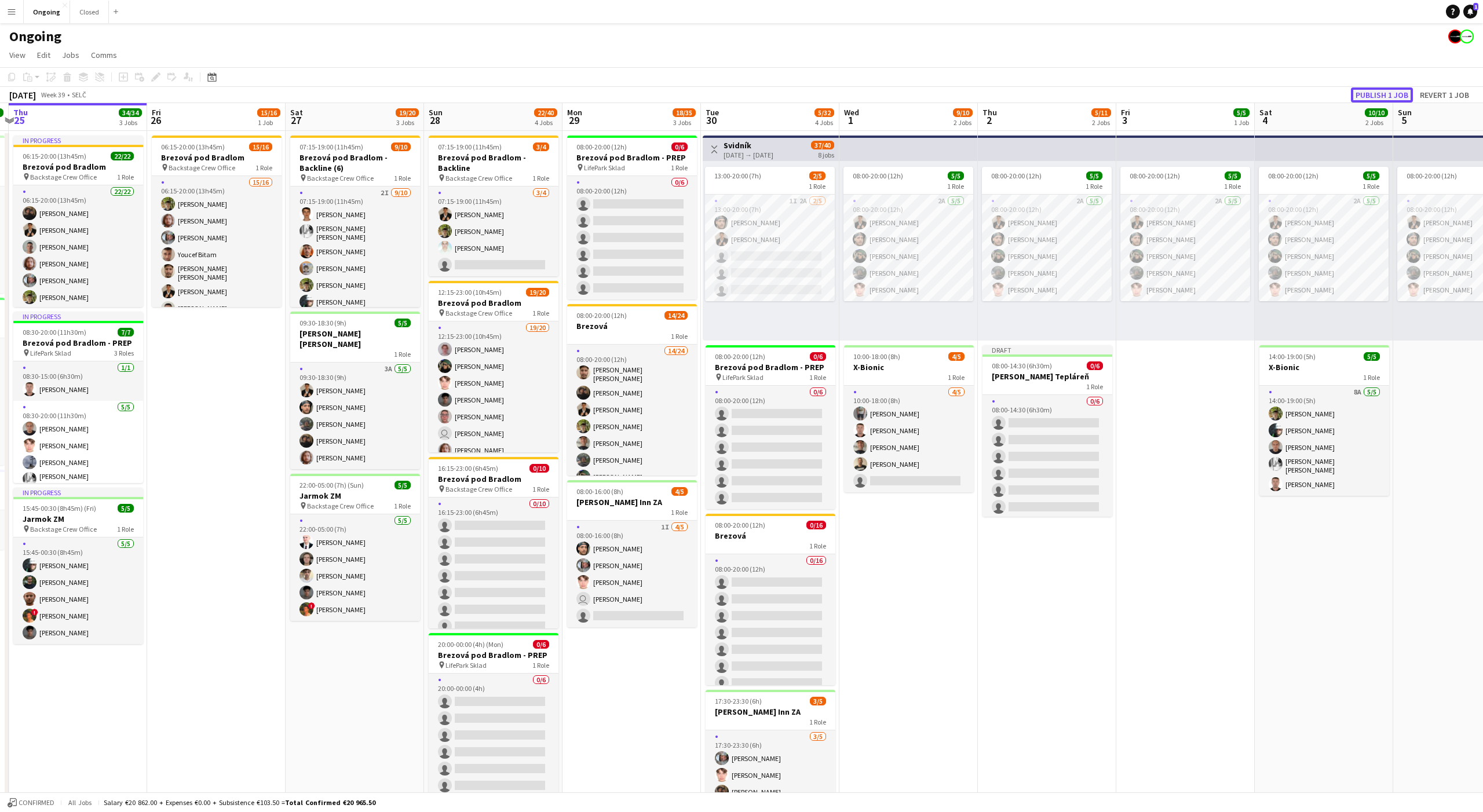
click at [1377, 90] on button "Publish 1 job" at bounding box center [1382, 95] width 62 height 15
click at [1019, 368] on h3 "Jurkovičova Tepláreň" at bounding box center [1047, 367] width 130 height 10
click at [1152, 351] on app-date-cell "08:00-20:00 (12h) 5/5 1 Role 2A [DATE] 08:00-20:00 (12h) [PERSON_NAME] [PERSON_…" at bounding box center [1185, 547] width 138 height 834
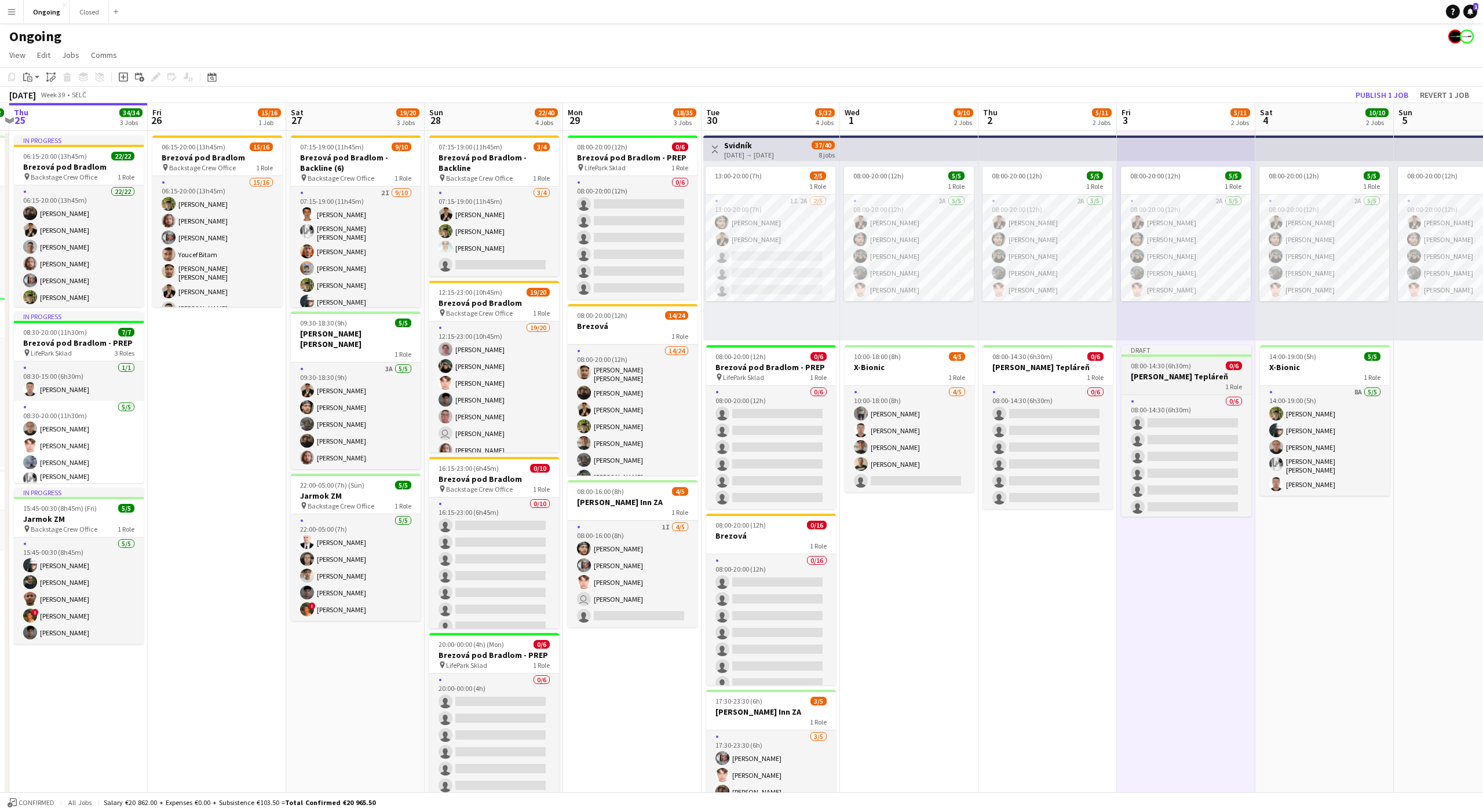
click at [1152, 359] on app-job-card "Draft 08:00-14:30 (6h30m) 0/6 Jurkovičova Tepláreň 1 Role 0/6 08:00-14:30 (6h30…" at bounding box center [1186, 431] width 130 height 171
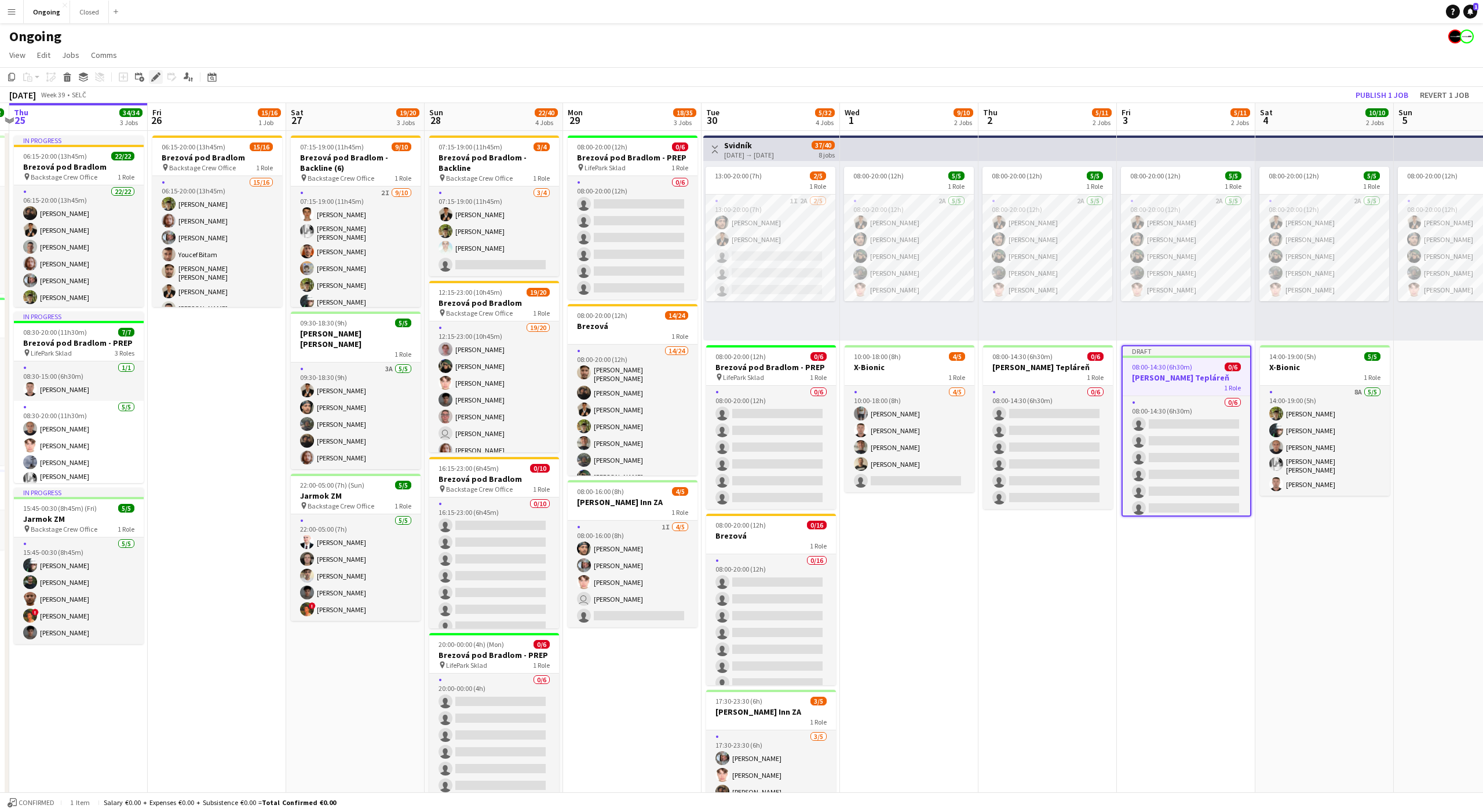
click at [160, 76] on icon "Edit" at bounding box center [156, 77] width 10 height 10
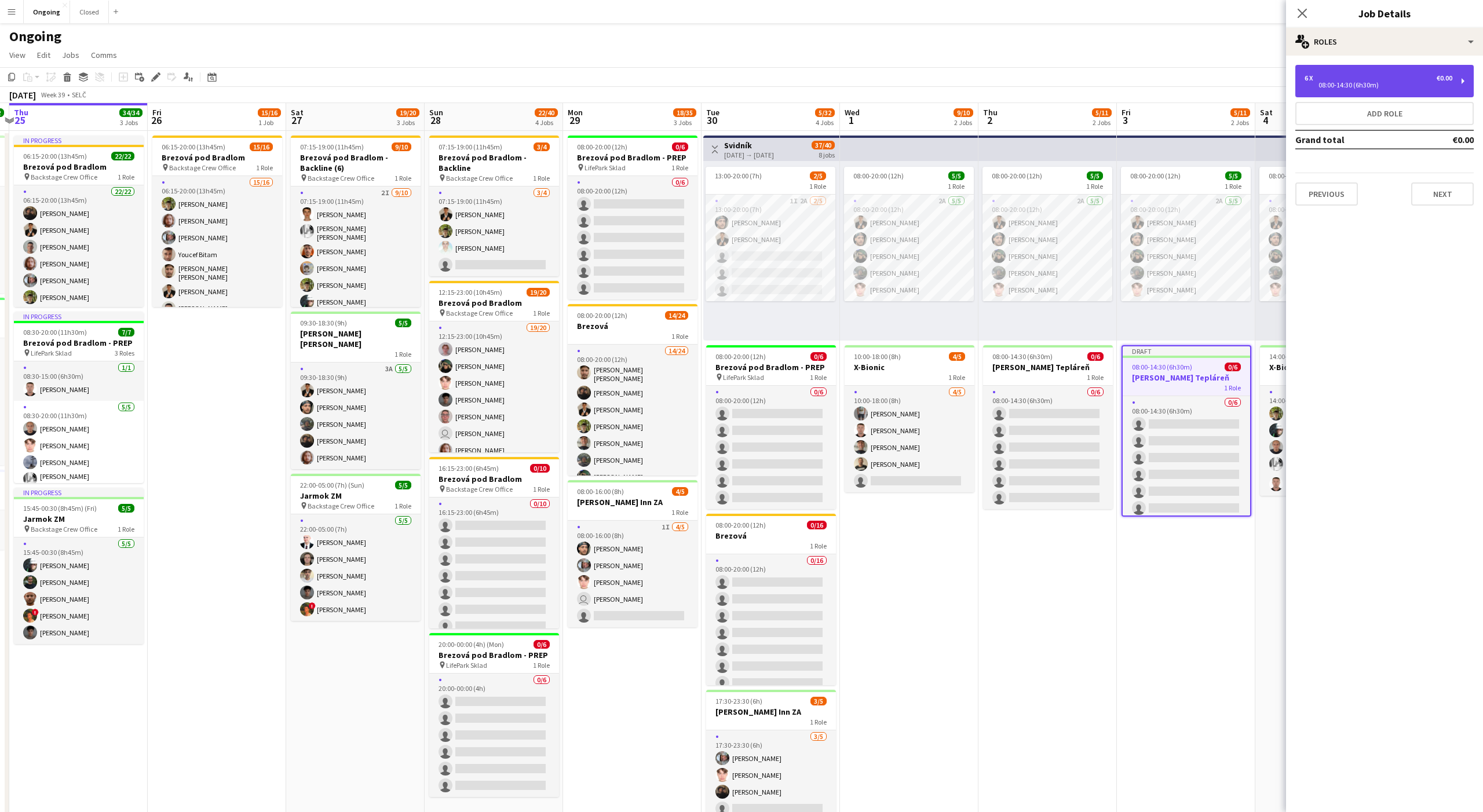
click at [1343, 88] on div "08:00-14:30 (6h30m)" at bounding box center [1378, 85] width 148 height 6
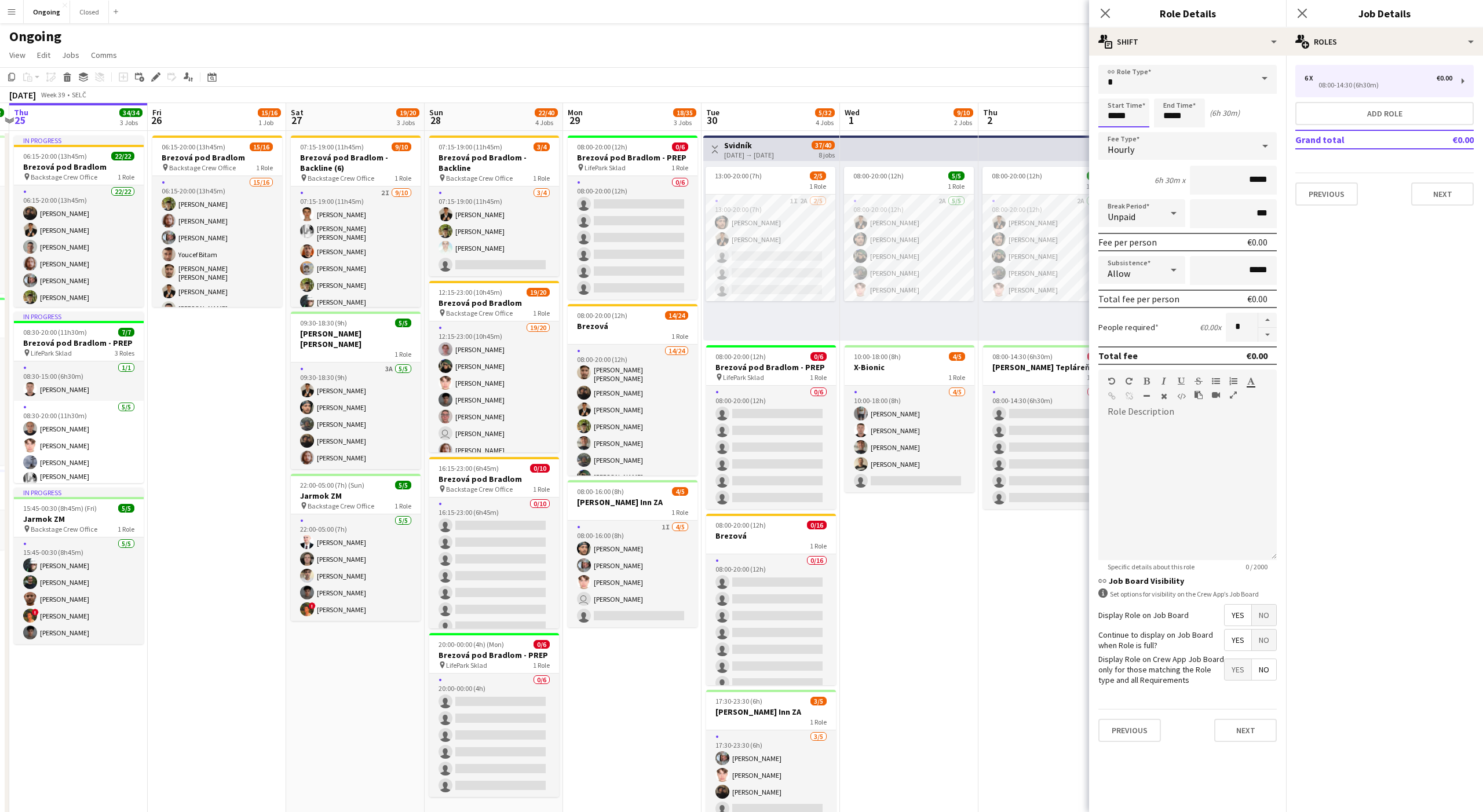
click at [1107, 118] on input "*****" at bounding box center [1124, 113] width 51 height 29
type input "*****"
click at [1161, 413] on div at bounding box center [1187, 487] width 178 height 147
click at [1039, 368] on h3 "Jurkovičova Tepláreň" at bounding box center [1047, 367] width 130 height 10
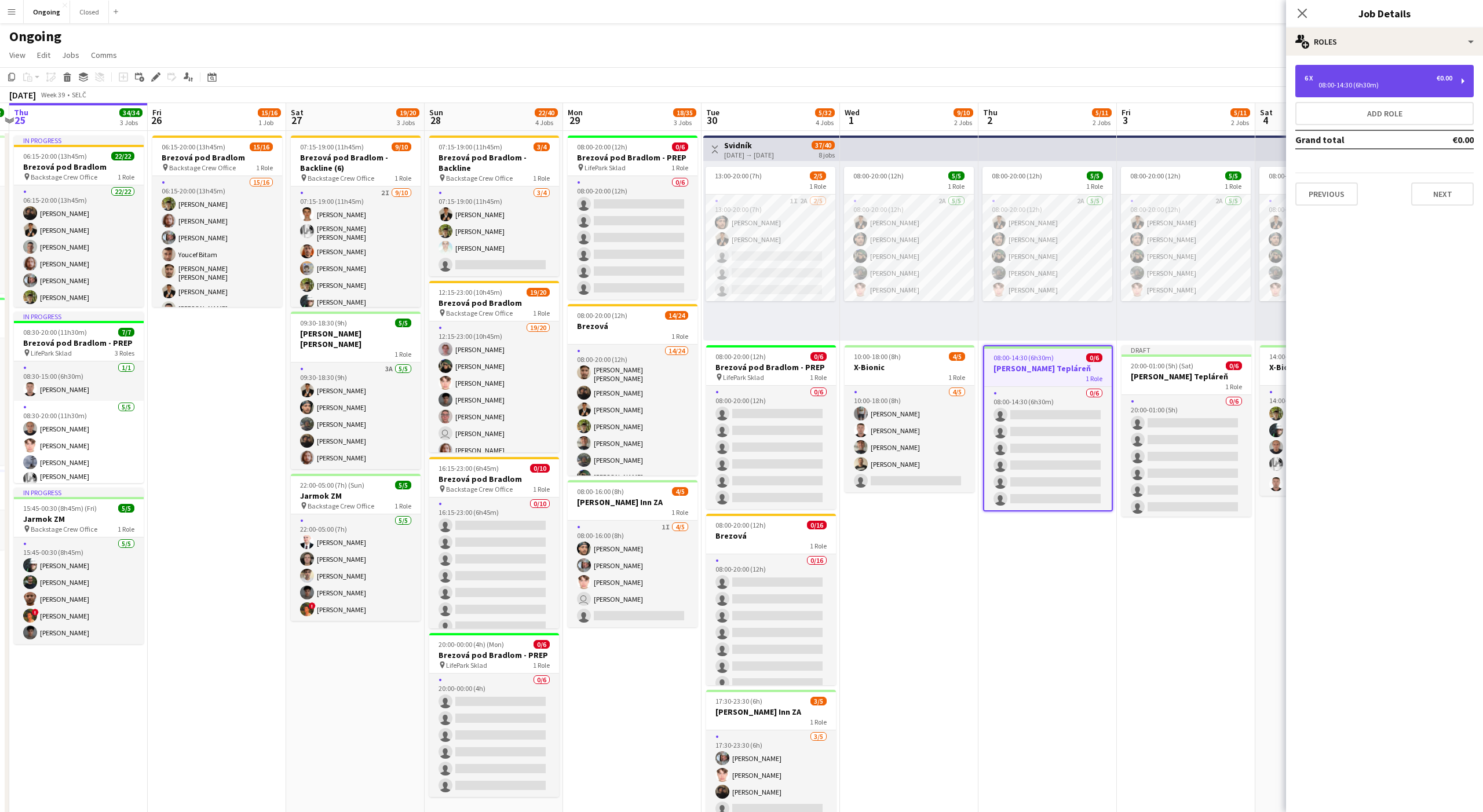
click at [1360, 86] on div "08:00-14:30 (6h30m)" at bounding box center [1378, 85] width 148 height 6
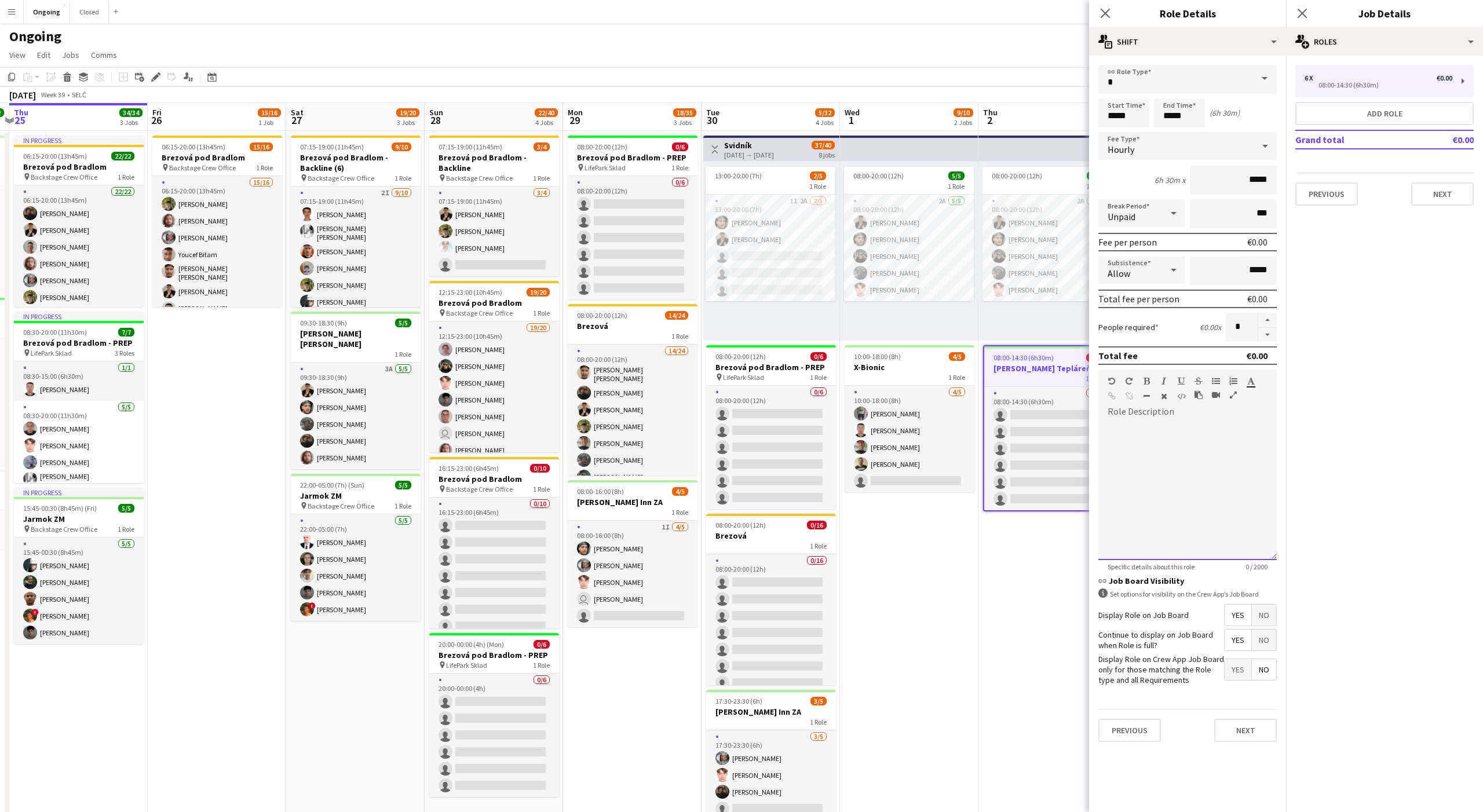
click at [1173, 467] on div at bounding box center [1187, 490] width 178 height 139
click at [1001, 703] on app-date-cell "08:00-20:00 (12h) 5/5 1 Role 2A 5/5 08:00-20:00 (12h) Tomáš Košík Marco Daniš T…" at bounding box center [1047, 547] width 138 height 834
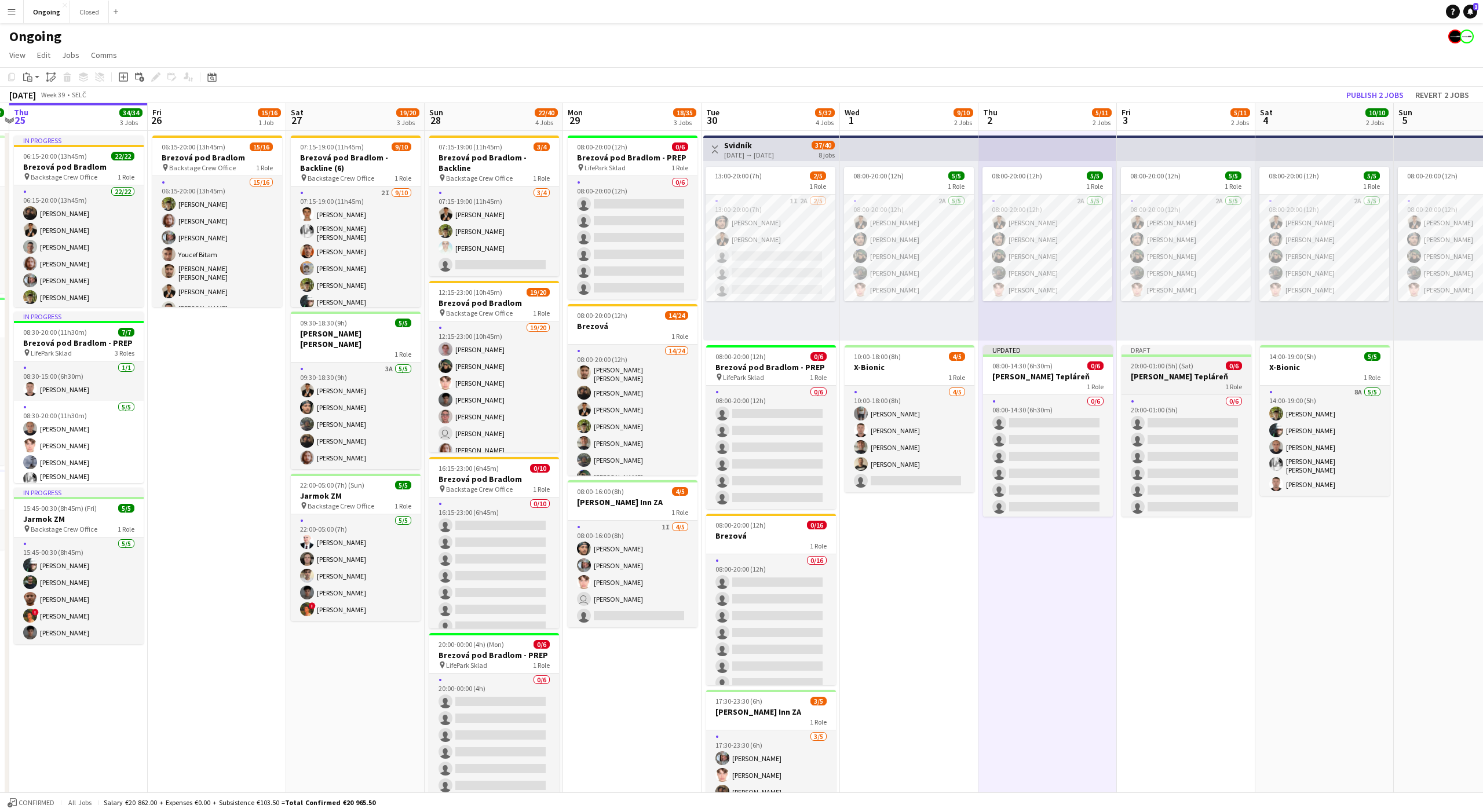
click at [1170, 364] on span "20:00-01:00 (5h) (Sat)" at bounding box center [1162, 366] width 63 height 9
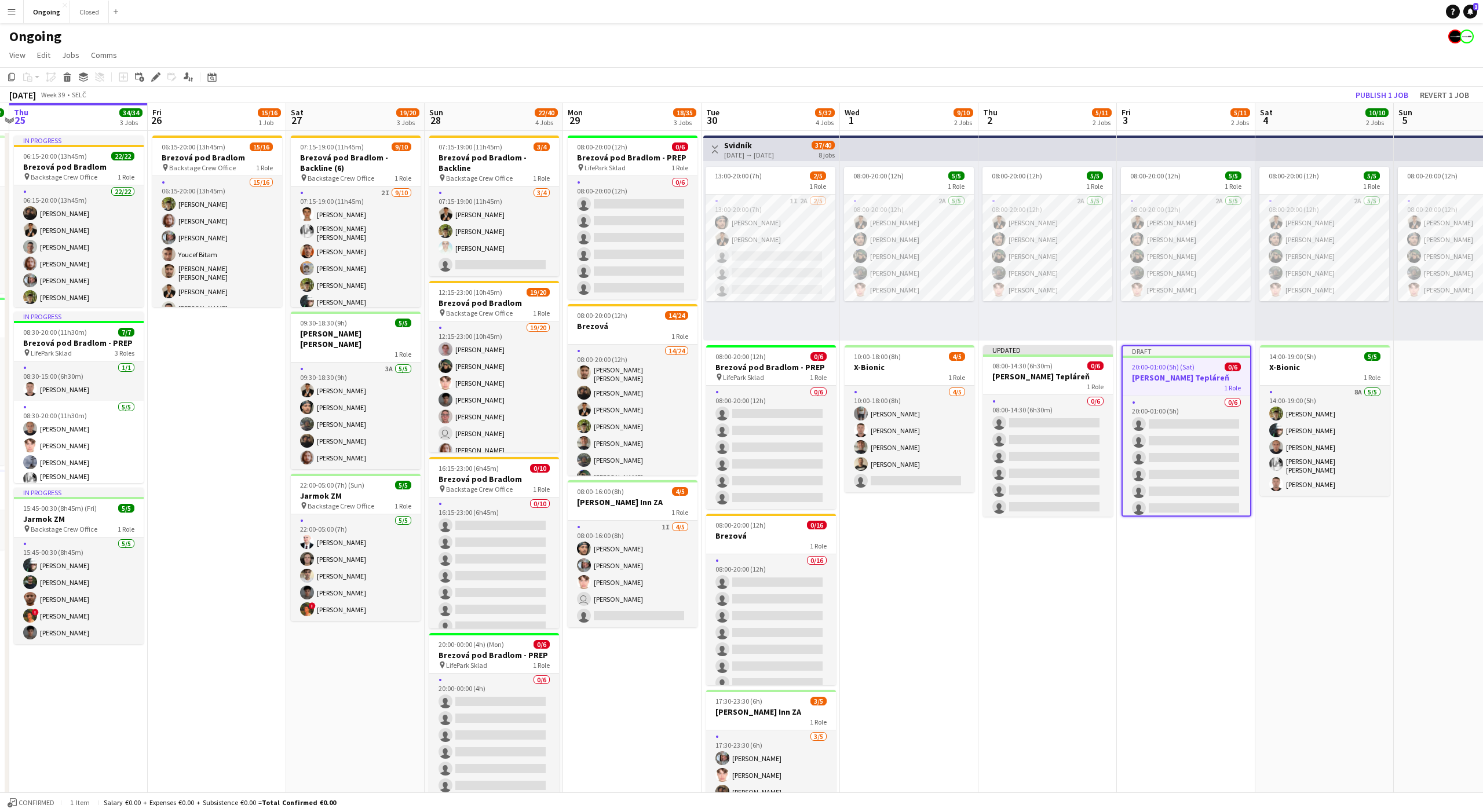
click at [1231, 695] on app-date-cell "08:00-20:00 (12h) 5/5 1 Role 2A 5/5 08:00-20:00 (12h) Tomáš Košík Marco Daniš T…" at bounding box center [1186, 547] width 138 height 834
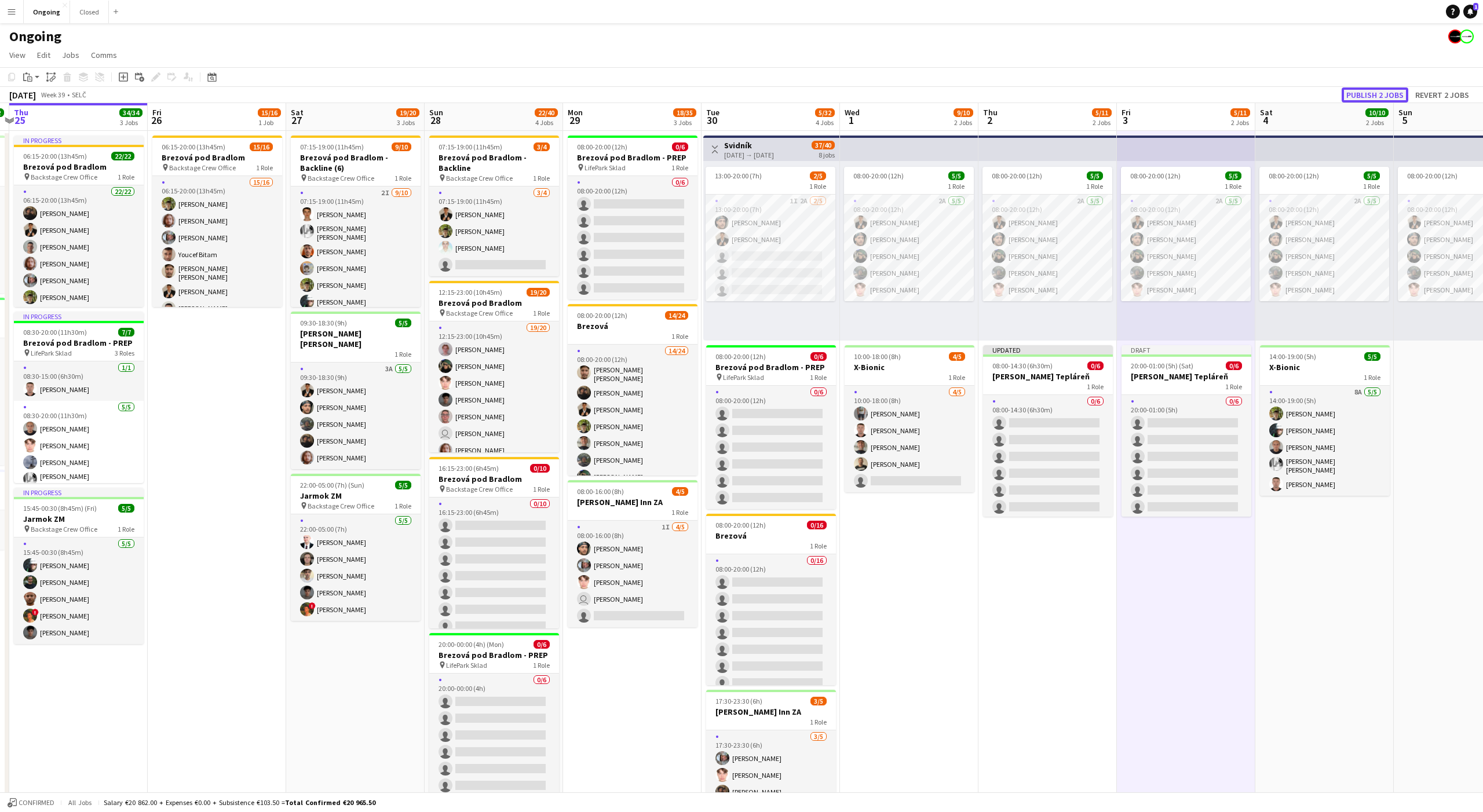
click at [1373, 93] on button "Publish 2 jobs" at bounding box center [1374, 95] width 67 height 15
click at [1319, 539] on app-date-cell "08:00-20:00 (12h) 5/5 1 Role 2A 5/5 08:00-20:00 (12h) Tomáš Košík Marco Daniš T…" at bounding box center [1324, 547] width 138 height 834
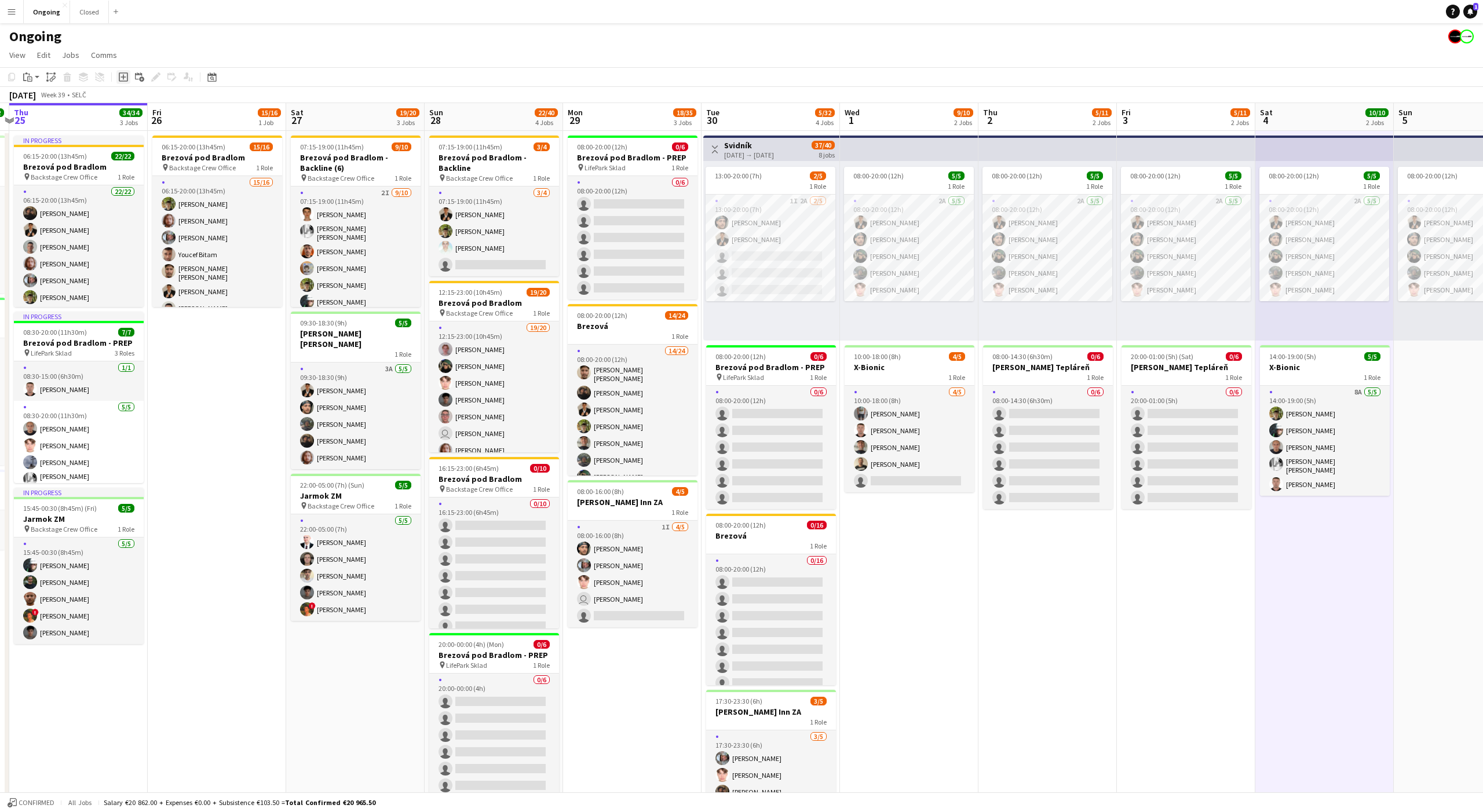
click at [126, 79] on icon "Add job" at bounding box center [123, 77] width 10 height 10
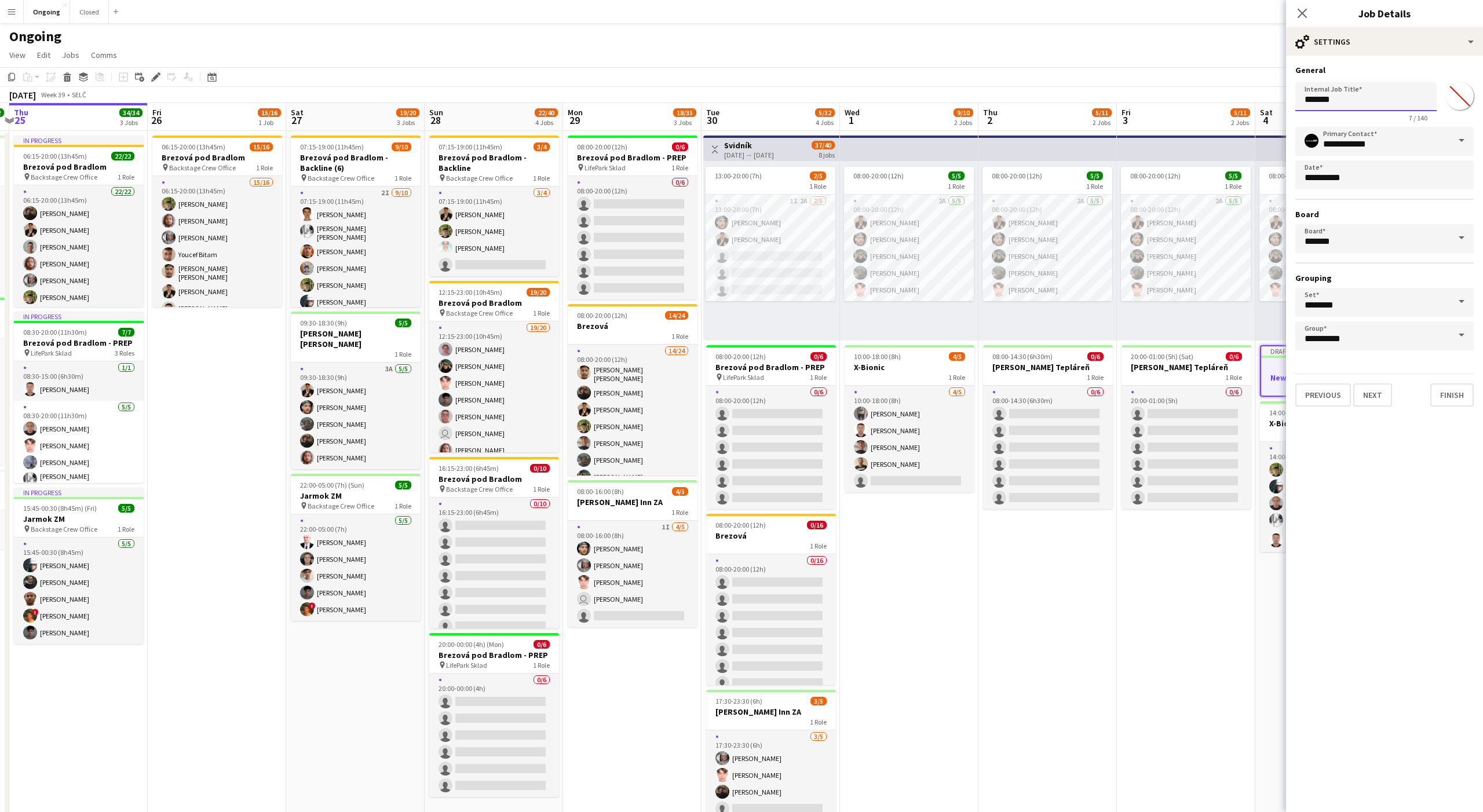
click at [1373, 100] on input "*******" at bounding box center [1366, 97] width 142 height 29
type input "********"
click at [1375, 396] on button "Next" at bounding box center [1372, 395] width 39 height 23
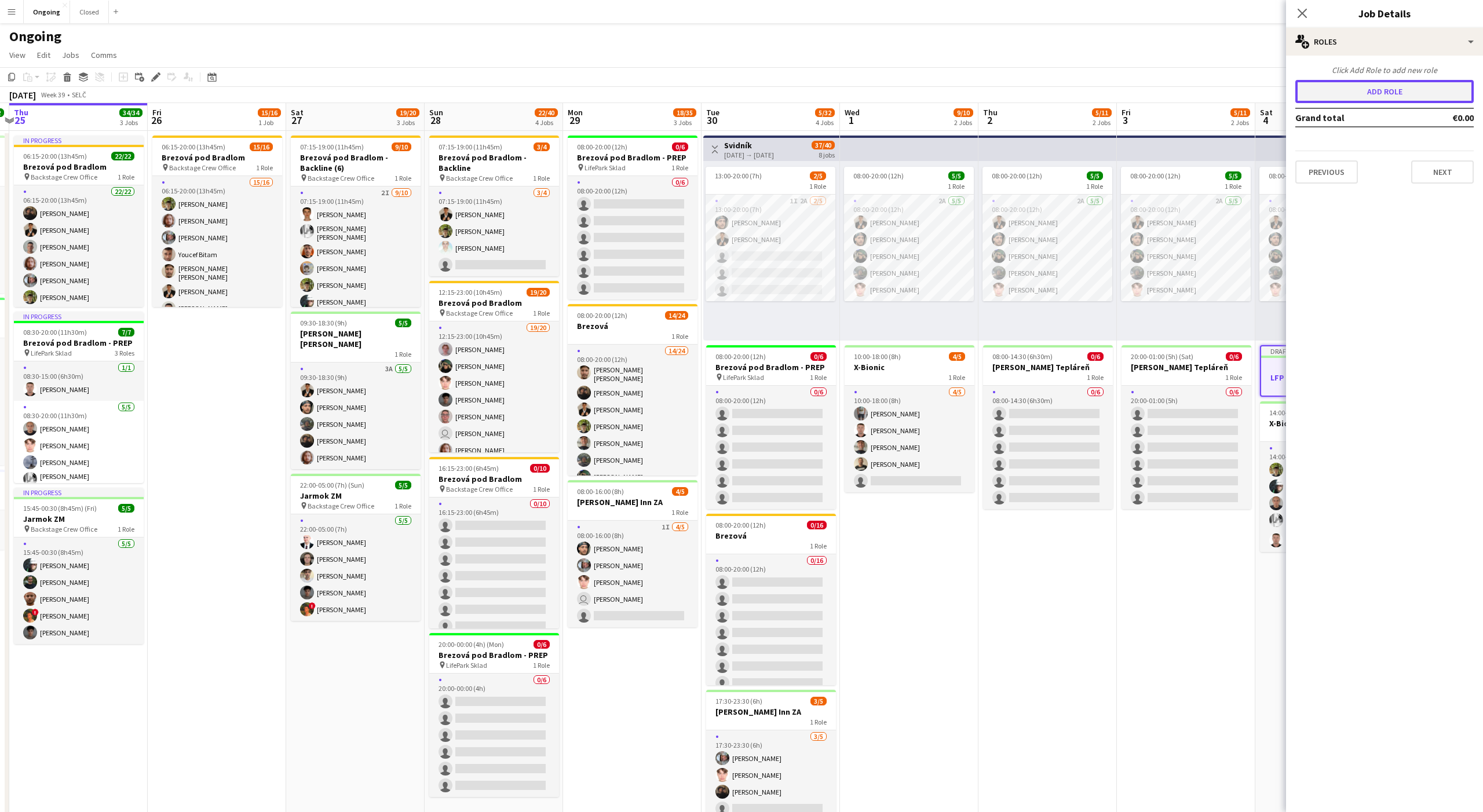
click at [1388, 94] on button "Add role" at bounding box center [1384, 91] width 178 height 23
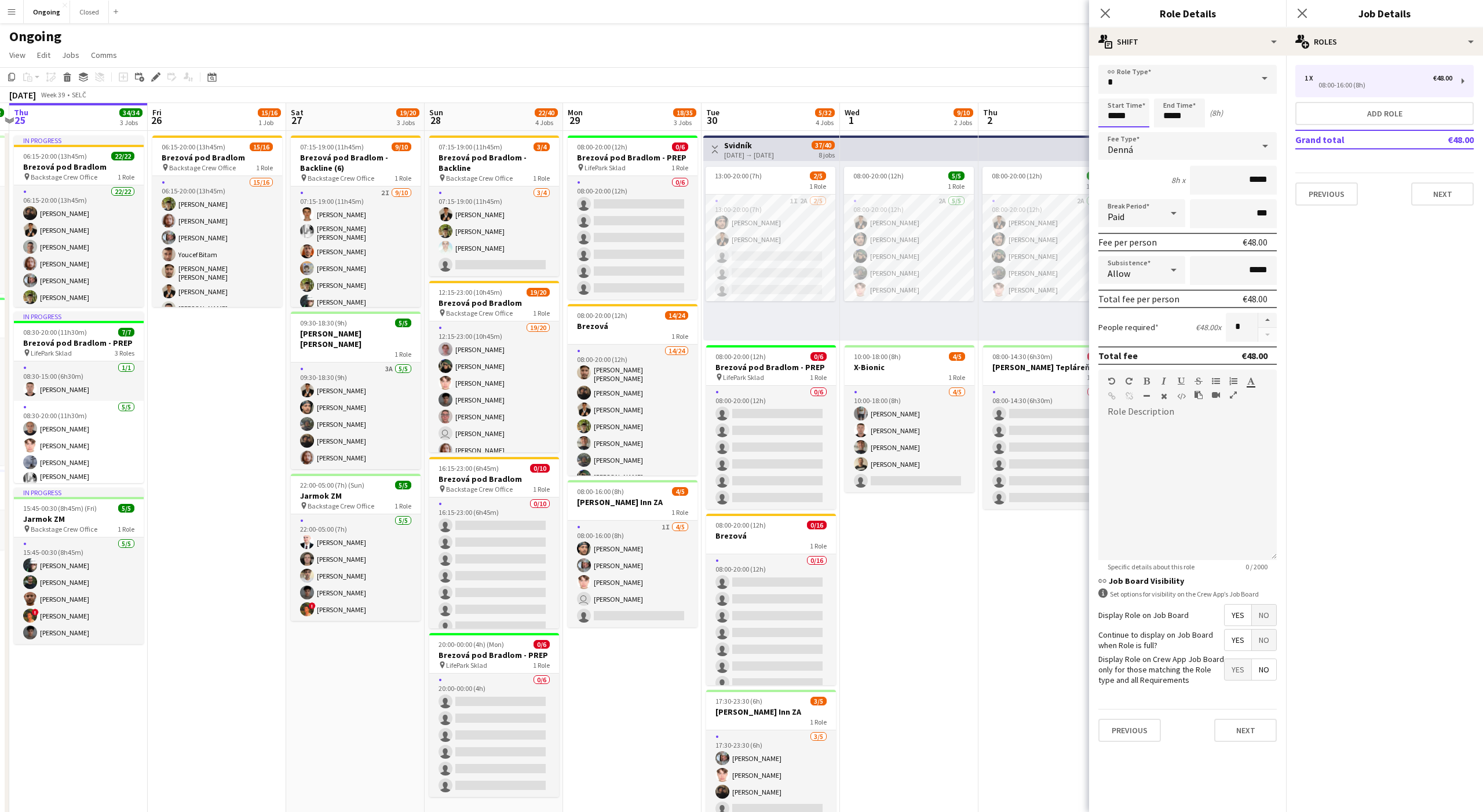
click at [1105, 114] on input "*****" at bounding box center [1124, 113] width 51 height 29
type input "*****"
click at [1115, 145] on span "Denná" at bounding box center [1121, 149] width 25 height 11
click at [1127, 170] on mat-option "Hourly" at bounding box center [1187, 179] width 178 height 29
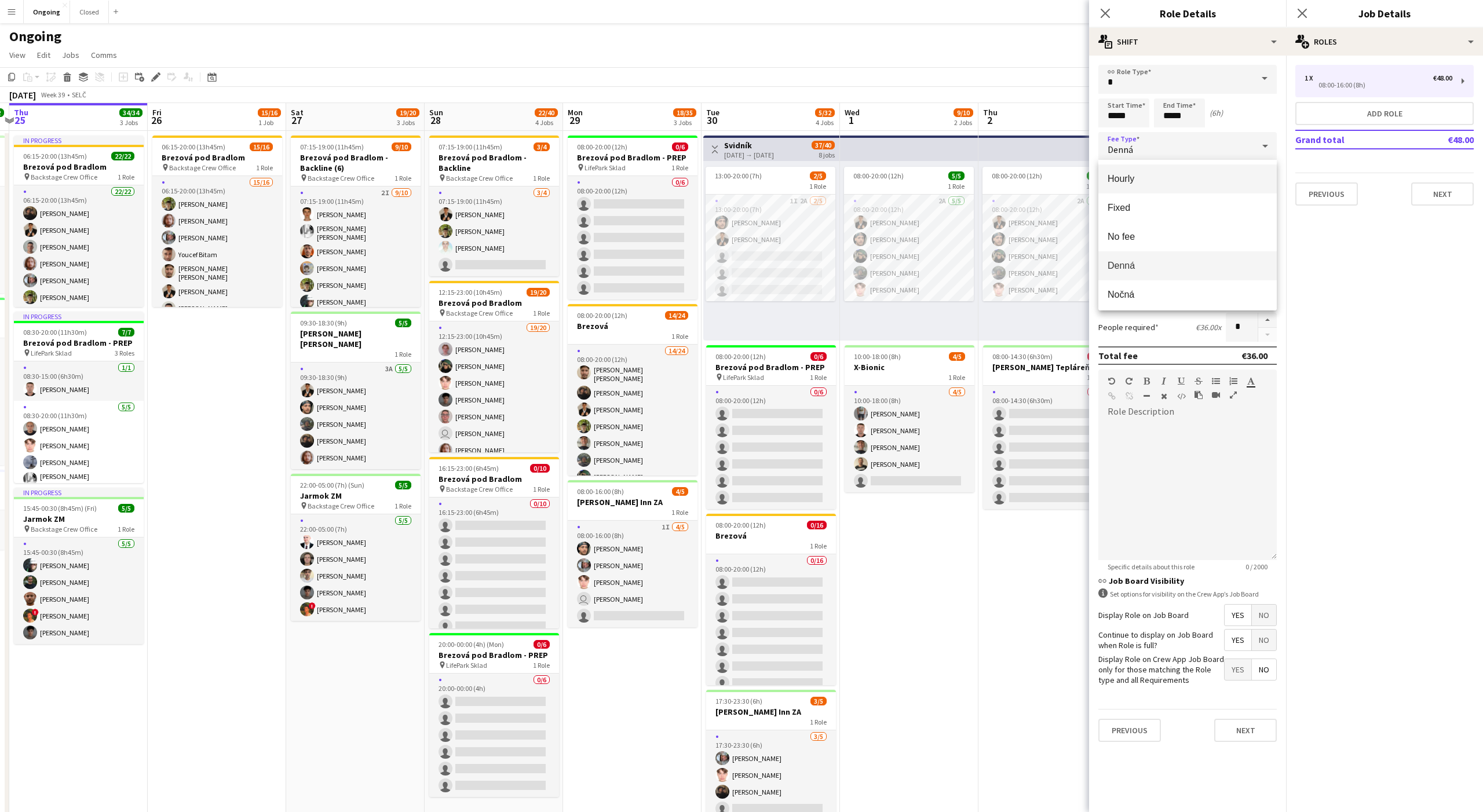
type input "*****"
click at [1120, 213] on span "Paid" at bounding box center [1116, 216] width 17 height 11
click at [1127, 272] on span "Unpaid" at bounding box center [1142, 274] width 69 height 11
click at [1272, 322] on button "button" at bounding box center [1267, 321] width 18 height 15
click at [1272, 322] on button "button" at bounding box center [1267, 321] width 18 height 15
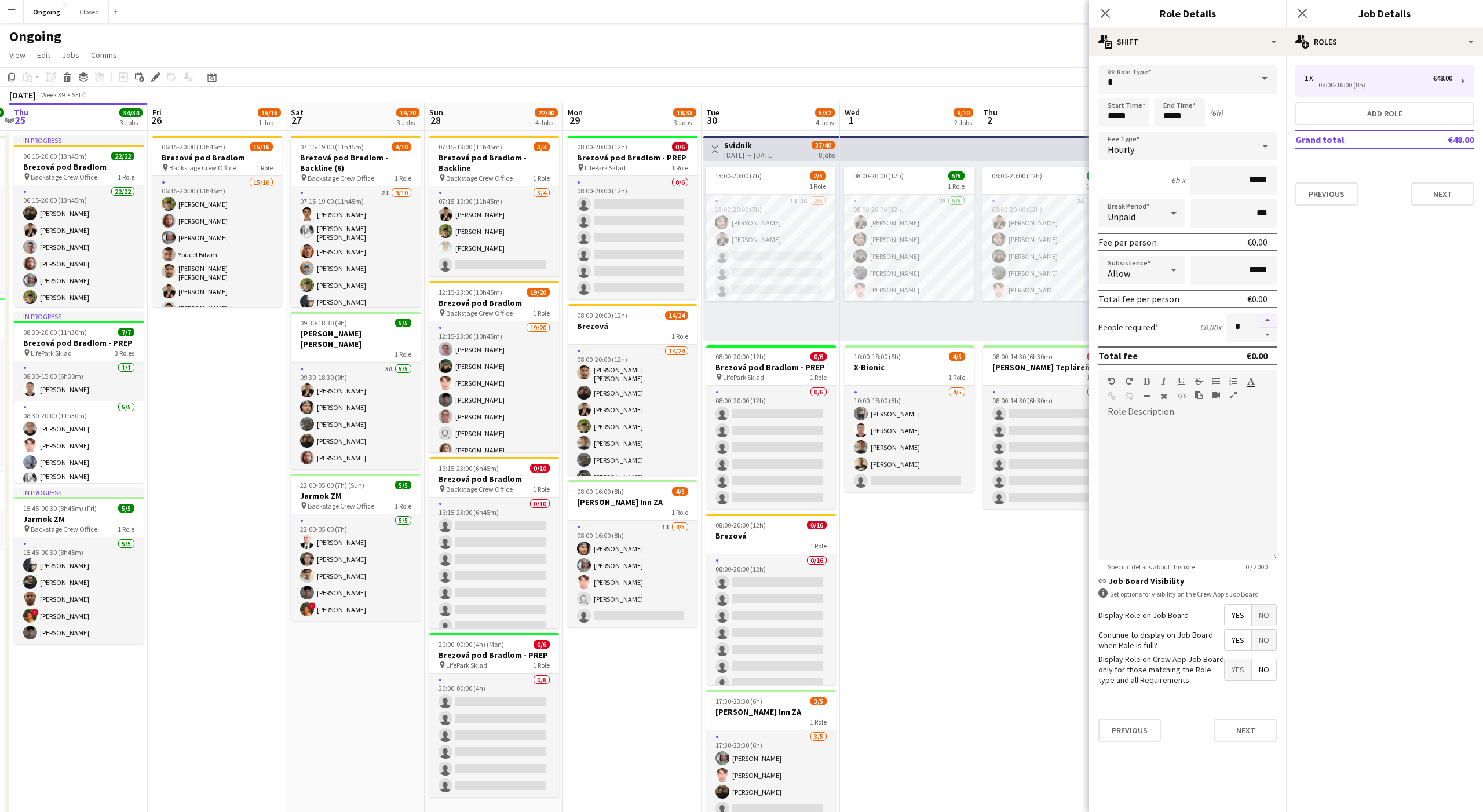
click at [1272, 322] on button "button" at bounding box center [1267, 321] width 18 height 15
click at [1267, 336] on button "button" at bounding box center [1267, 335] width 18 height 15
type input "*"
click at [1209, 427] on div at bounding box center [1187, 490] width 178 height 139
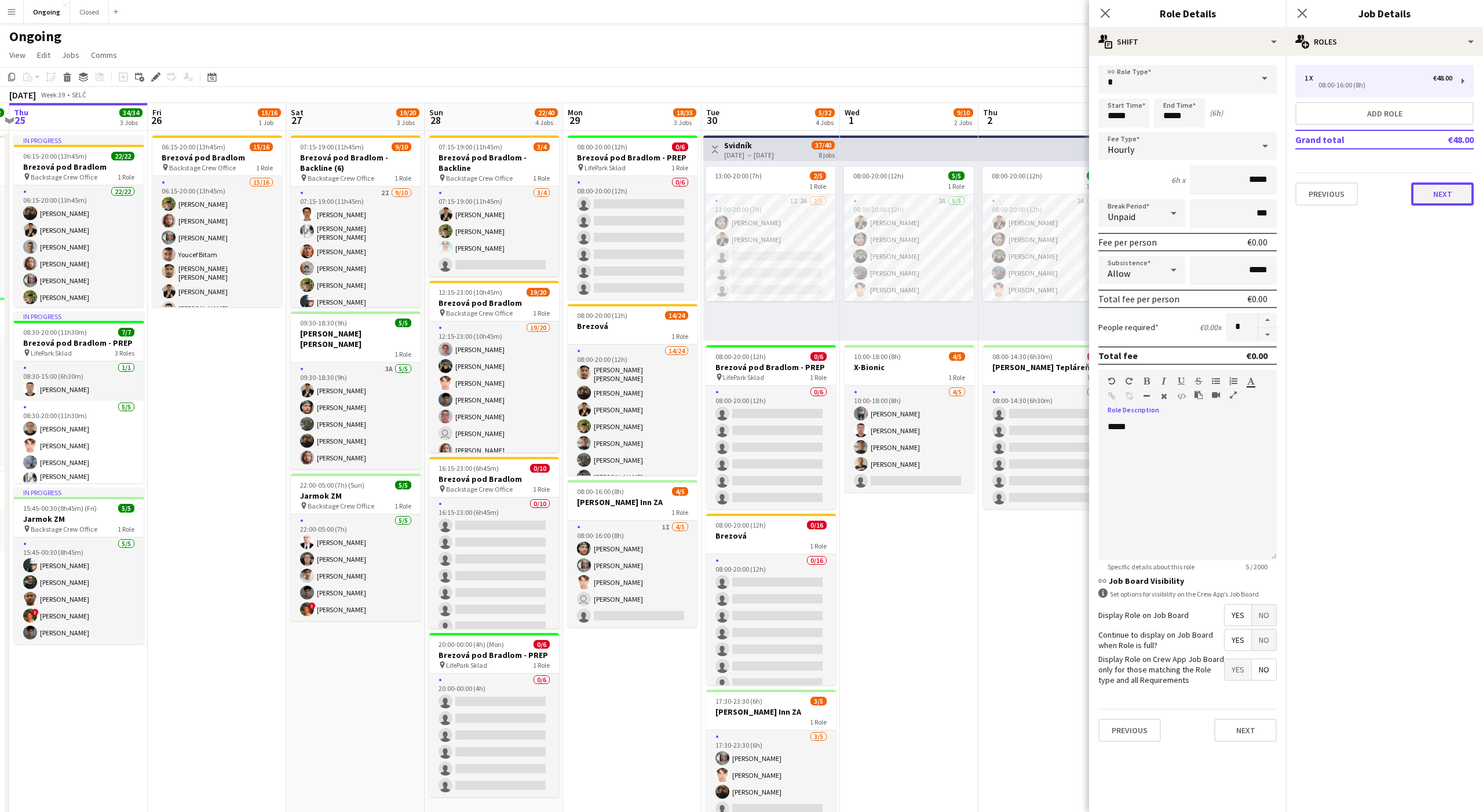
click at [1459, 190] on button "Next" at bounding box center [1442, 194] width 63 height 23
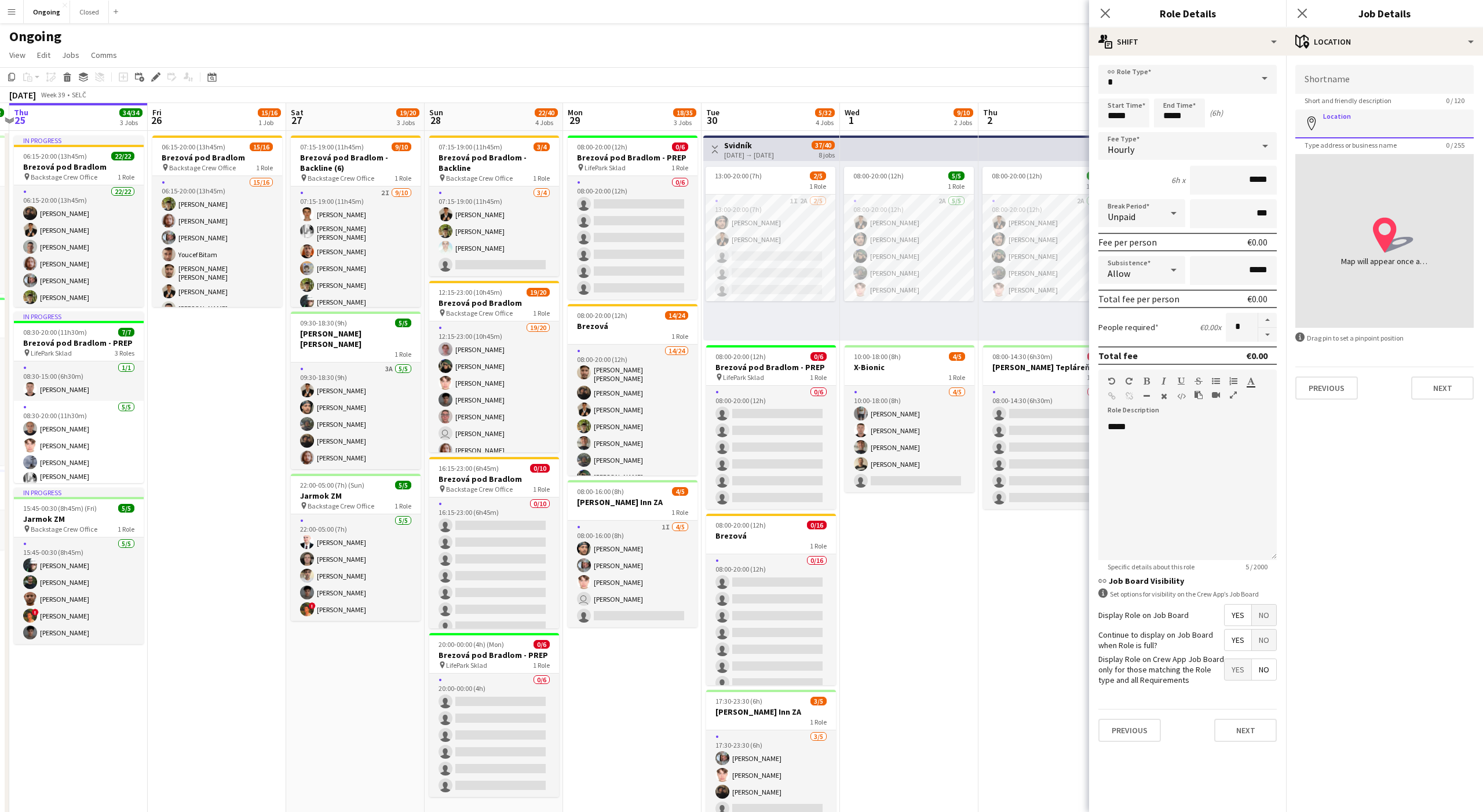
click at [1383, 119] on input "Location" at bounding box center [1384, 124] width 178 height 29
type input "**********"
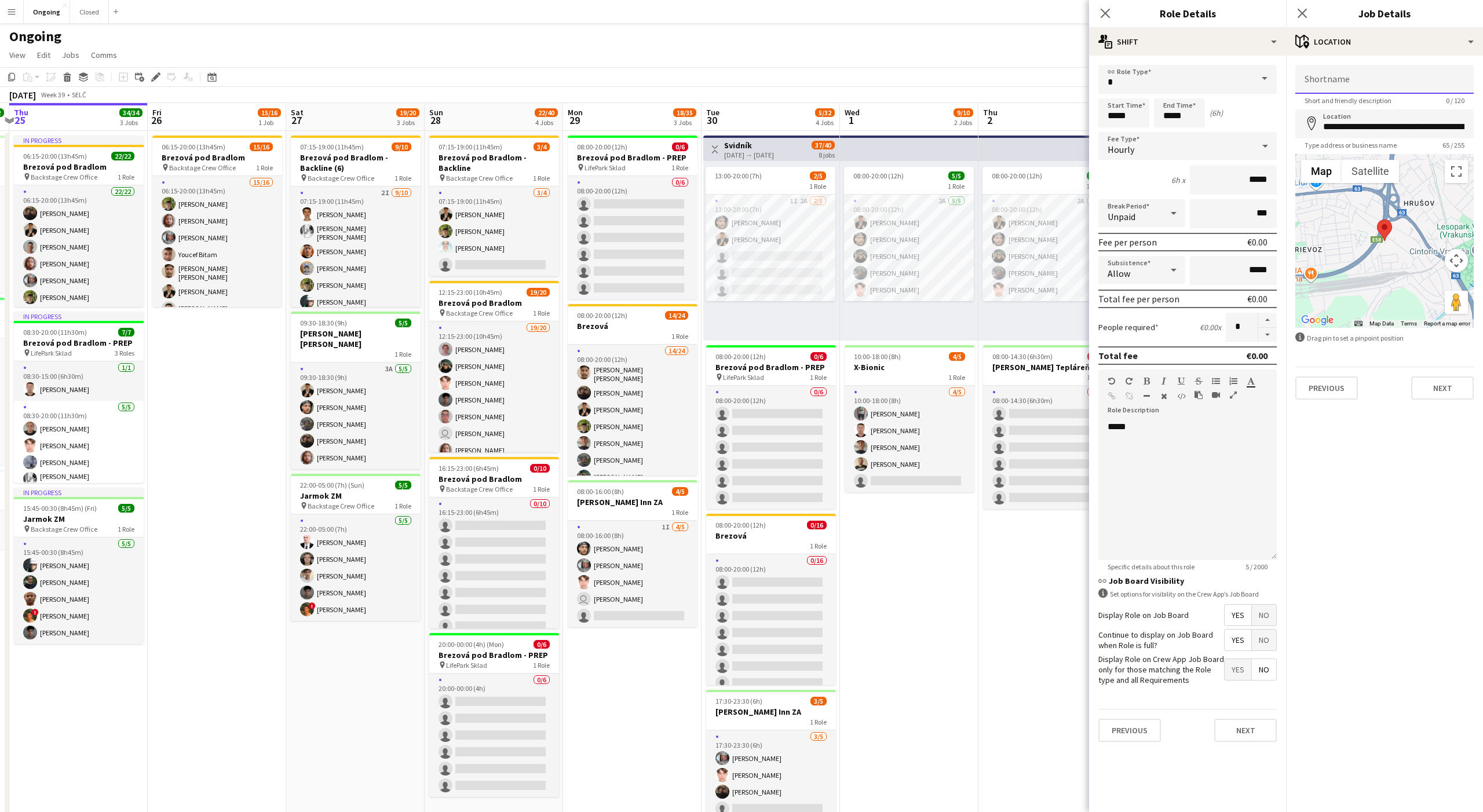
click at [1334, 90] on input "Shortname" at bounding box center [1384, 79] width 178 height 29
type input "**********"
click at [1433, 392] on button "Next" at bounding box center [1442, 388] width 63 height 23
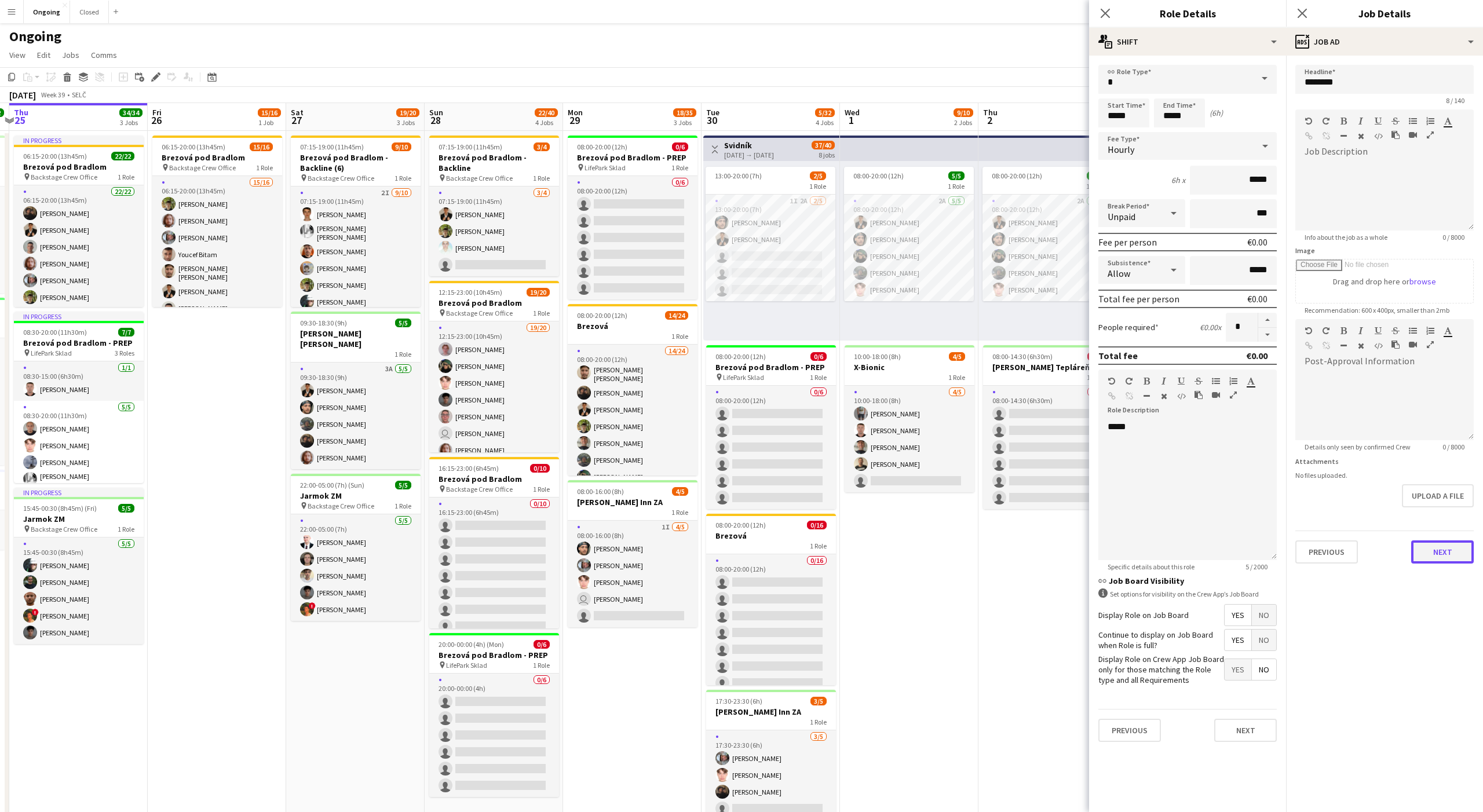
click at [1446, 552] on button "Next" at bounding box center [1442, 552] width 63 height 23
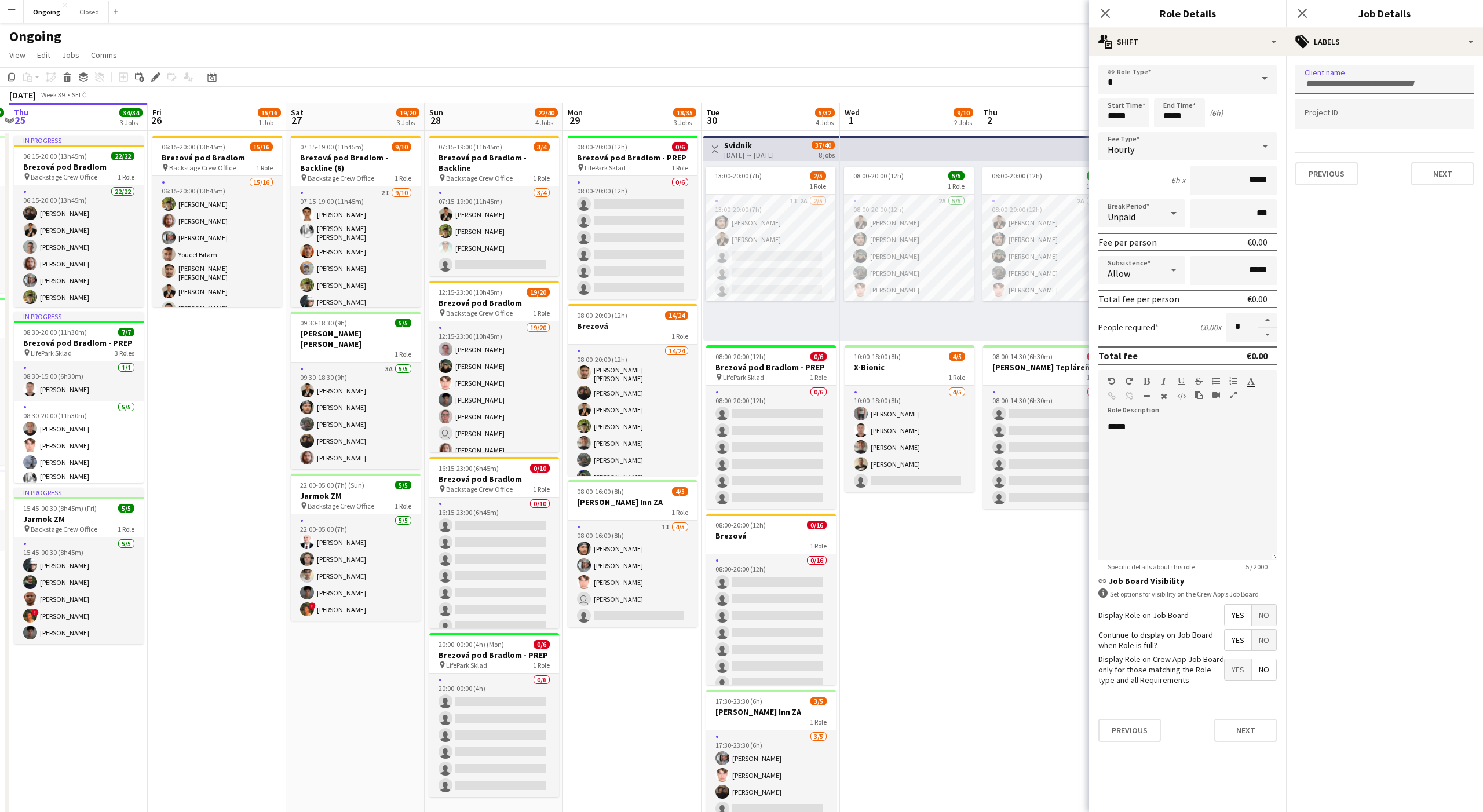
click at [1353, 84] on input "Type to search client labels..." at bounding box center [1385, 83] width 160 height 10
type input "****"
click at [1326, 124] on div "LifePark" at bounding box center [1384, 116] width 178 height 28
click at [1430, 178] on button "Next" at bounding box center [1442, 173] width 63 height 23
click at [1439, 130] on button "Next" at bounding box center [1442, 120] width 63 height 23
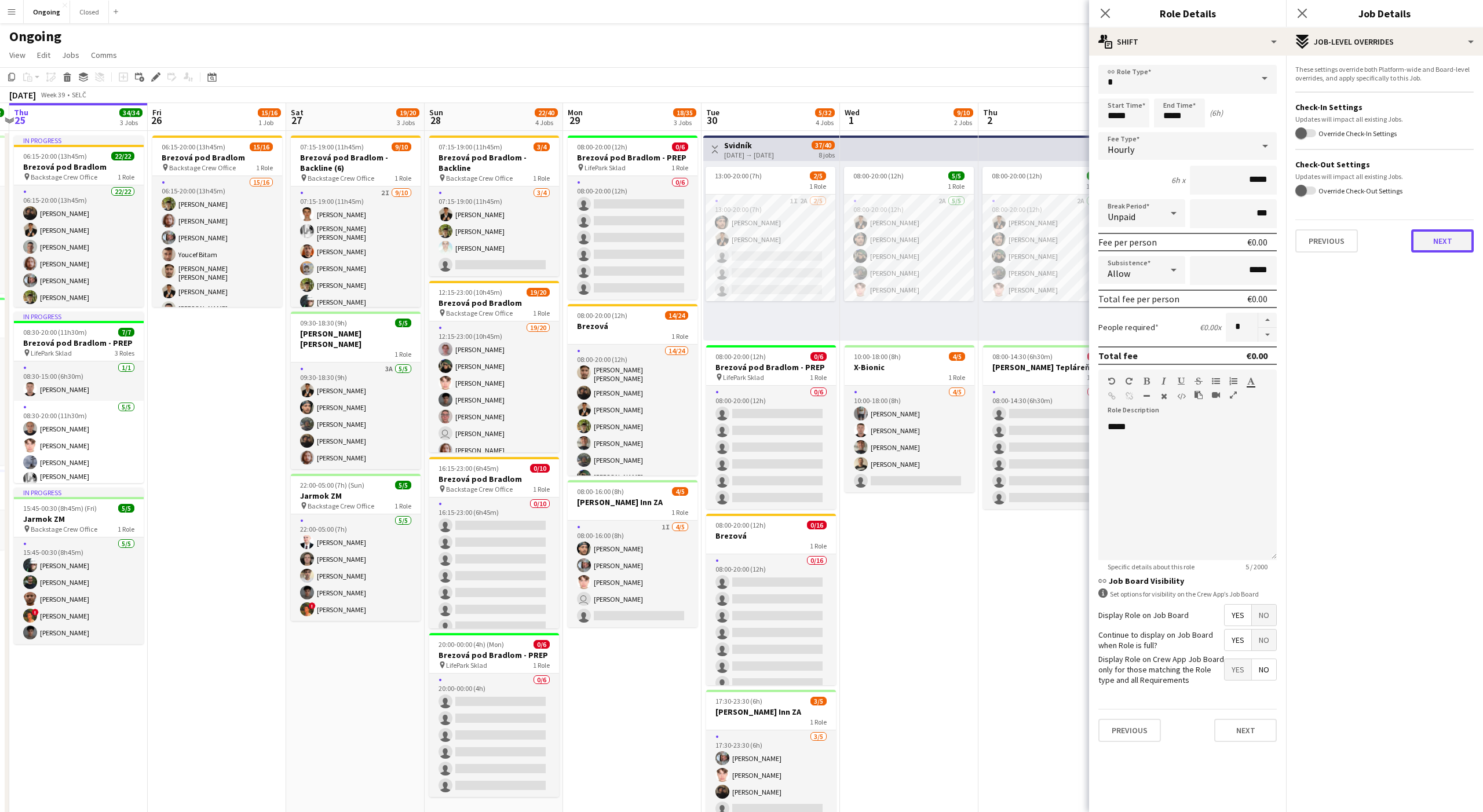
click at [1454, 236] on button "Next" at bounding box center [1442, 241] width 63 height 23
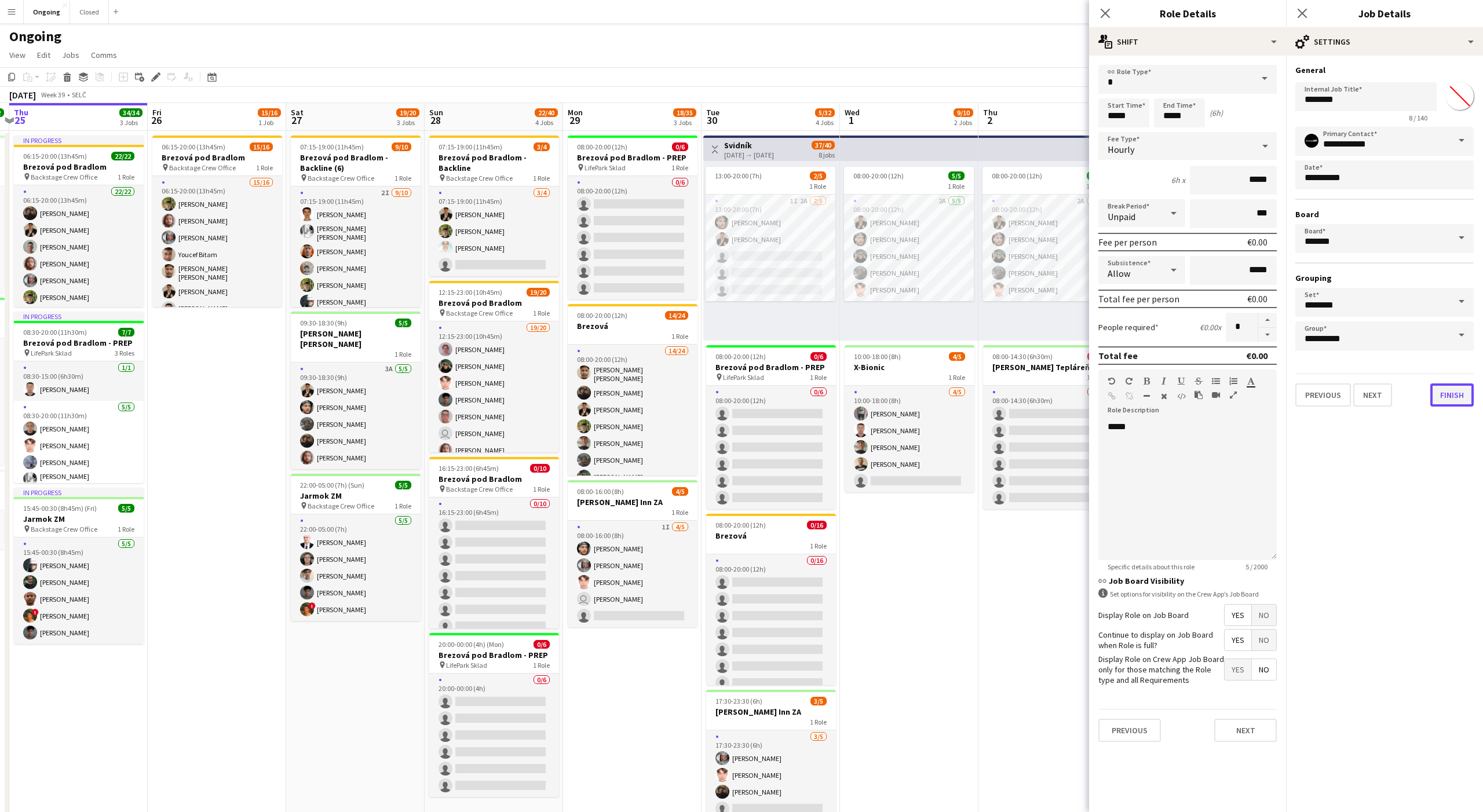
click at [1442, 396] on button "Finish" at bounding box center [1452, 395] width 43 height 23
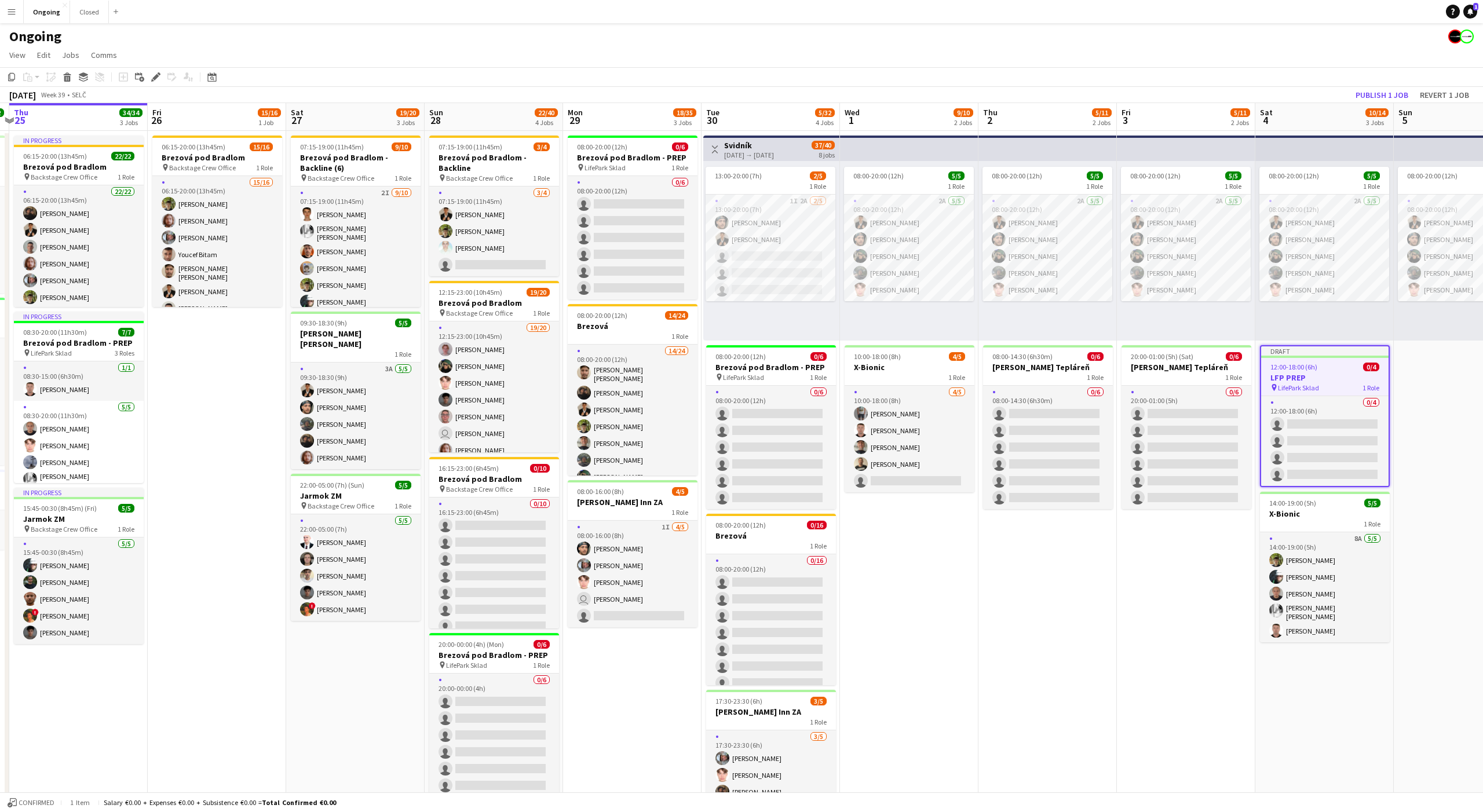
click at [1069, 656] on app-date-cell "08:00-20:00 (12h) 5/5 1 Role 2A 5/5 08:00-20:00 (12h) Tomáš Košík Marco Daniš T…" at bounding box center [1047, 547] width 138 height 834
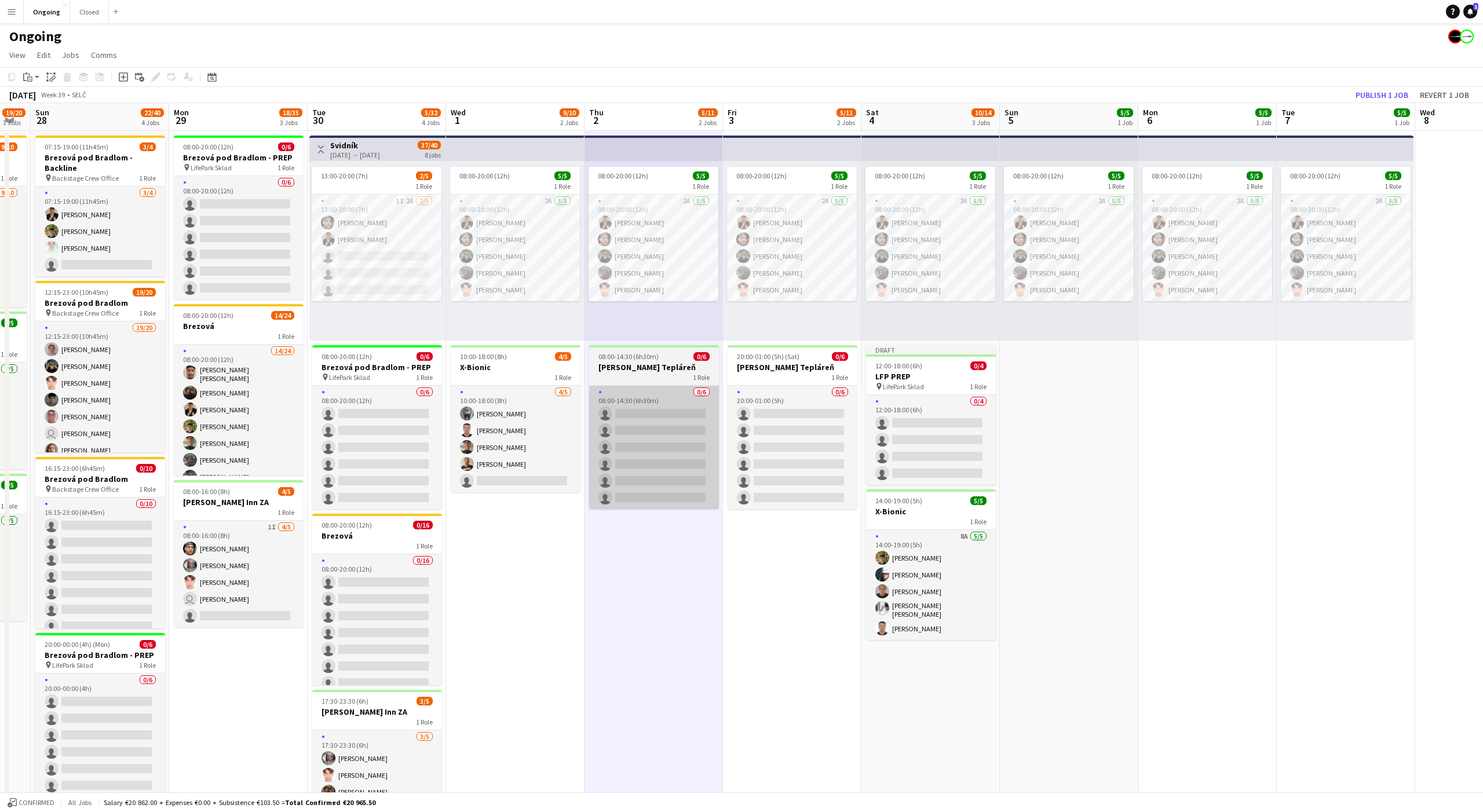
scroll to position [0, 385]
click at [1026, 451] on app-date-cell "08:00-20:00 (12h) 5/5 1 Role 2A [DATE] 08:00-20:00 (12h) [PERSON_NAME] [PERSON_…" at bounding box center [1068, 547] width 138 height 834
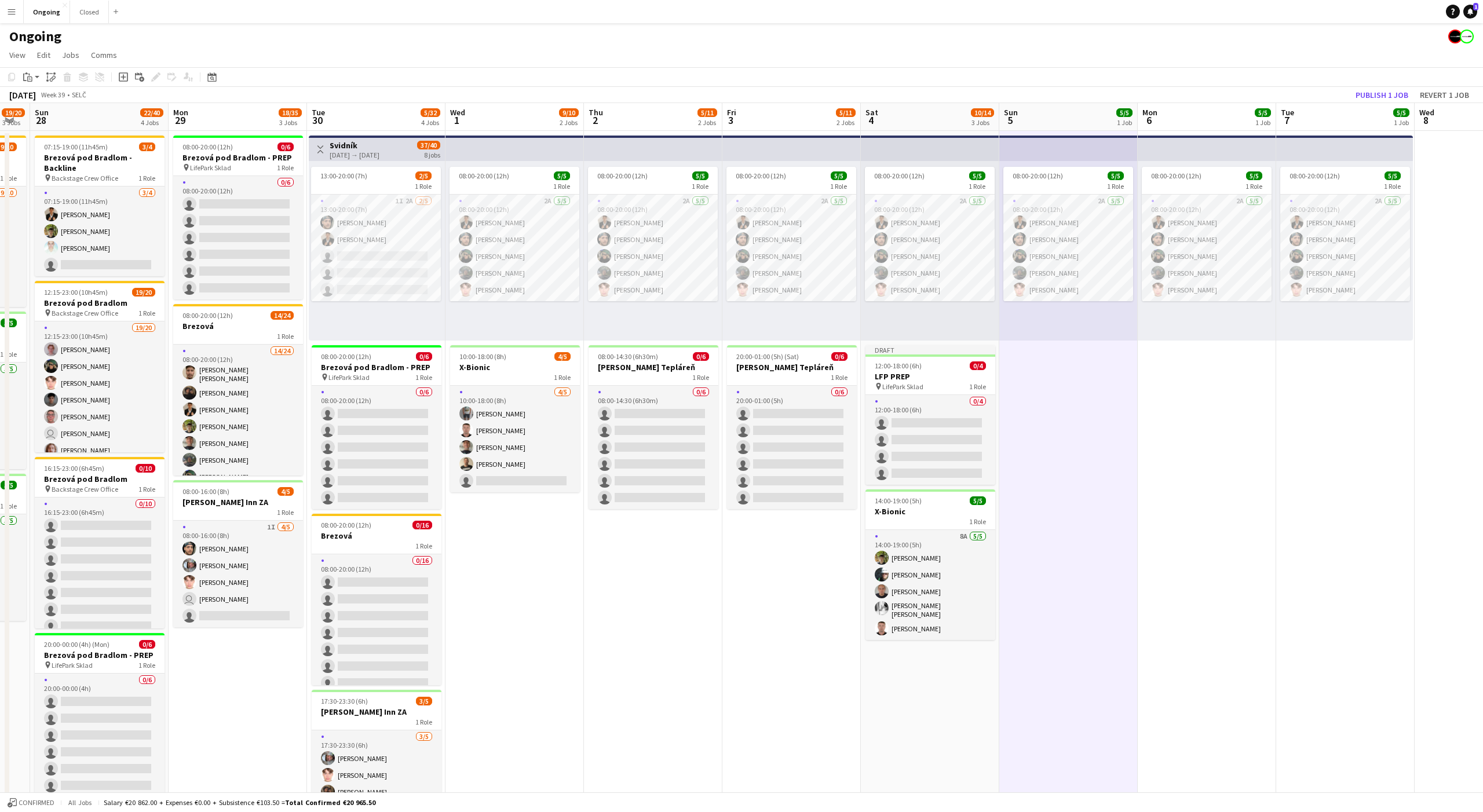
click at [130, 78] on div "Add job Add linked Job Edit Edit linked Job Applicants" at bounding box center [151, 77] width 89 height 14
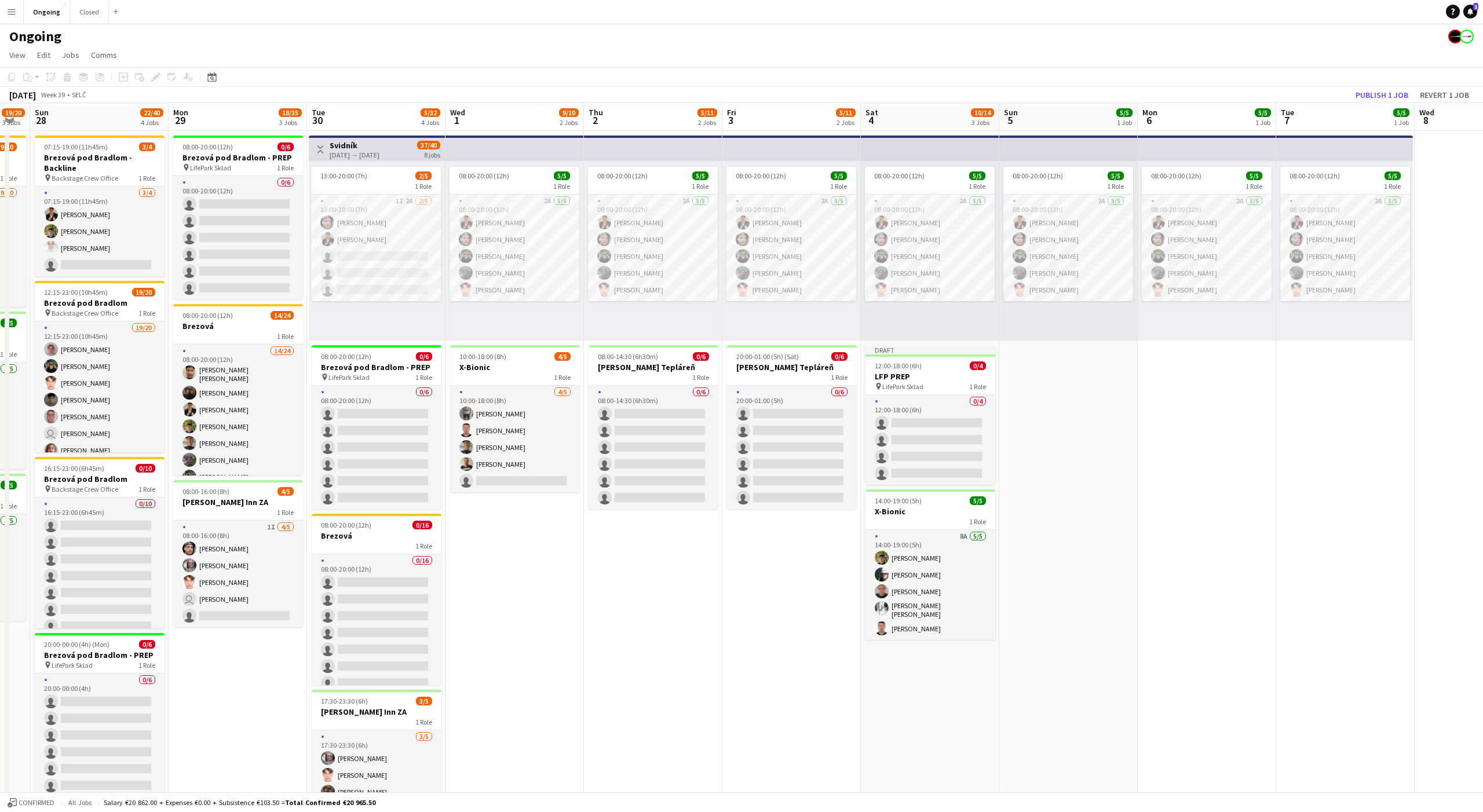
click at [1042, 419] on app-date-cell "08:00-20:00 (12h) 5/5 1 Role 2A [DATE] 08:00-20:00 (12h) [PERSON_NAME] [PERSON_…" at bounding box center [1068, 547] width 138 height 834
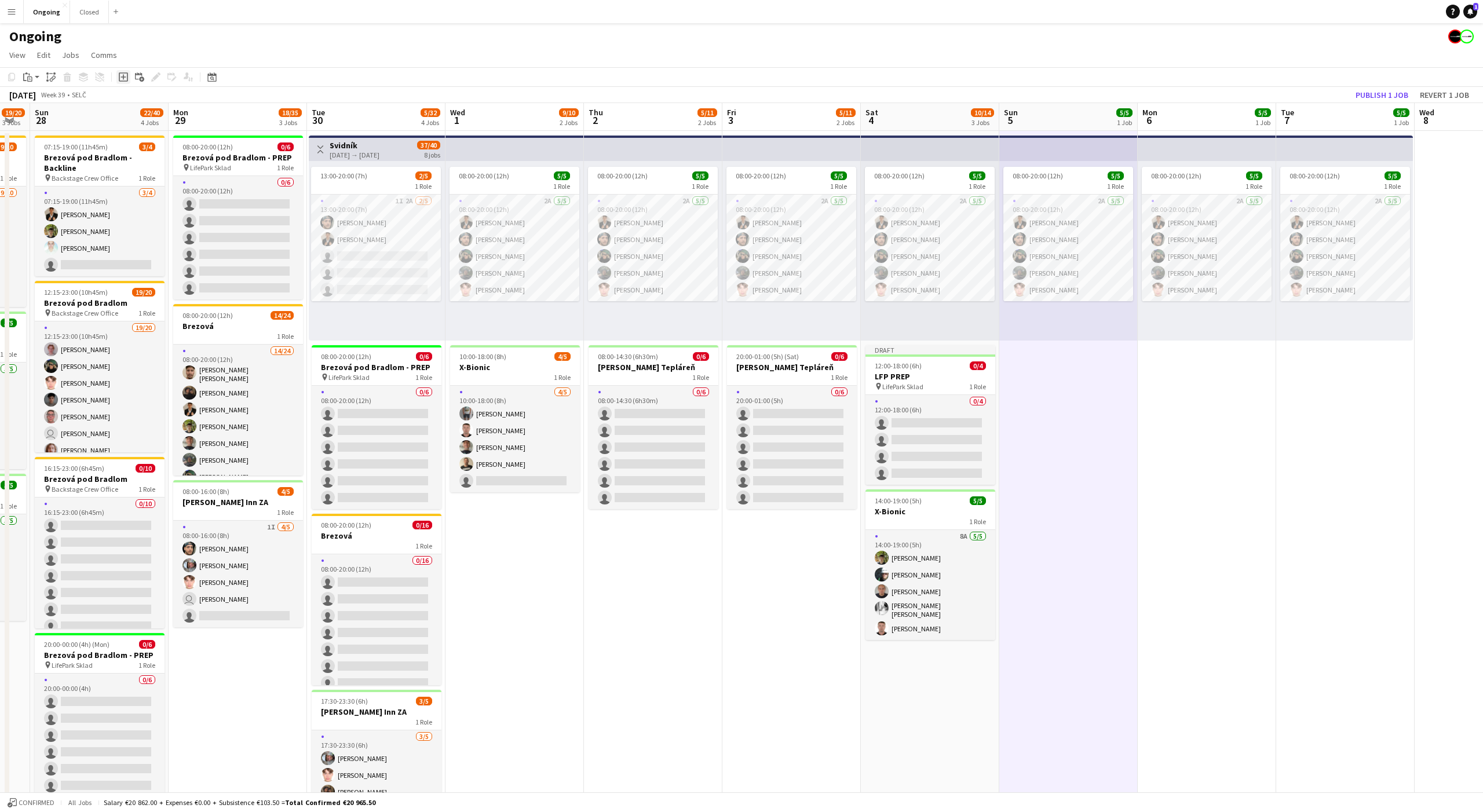
click at [123, 77] on icon "Add job" at bounding box center [123, 77] width 10 height 10
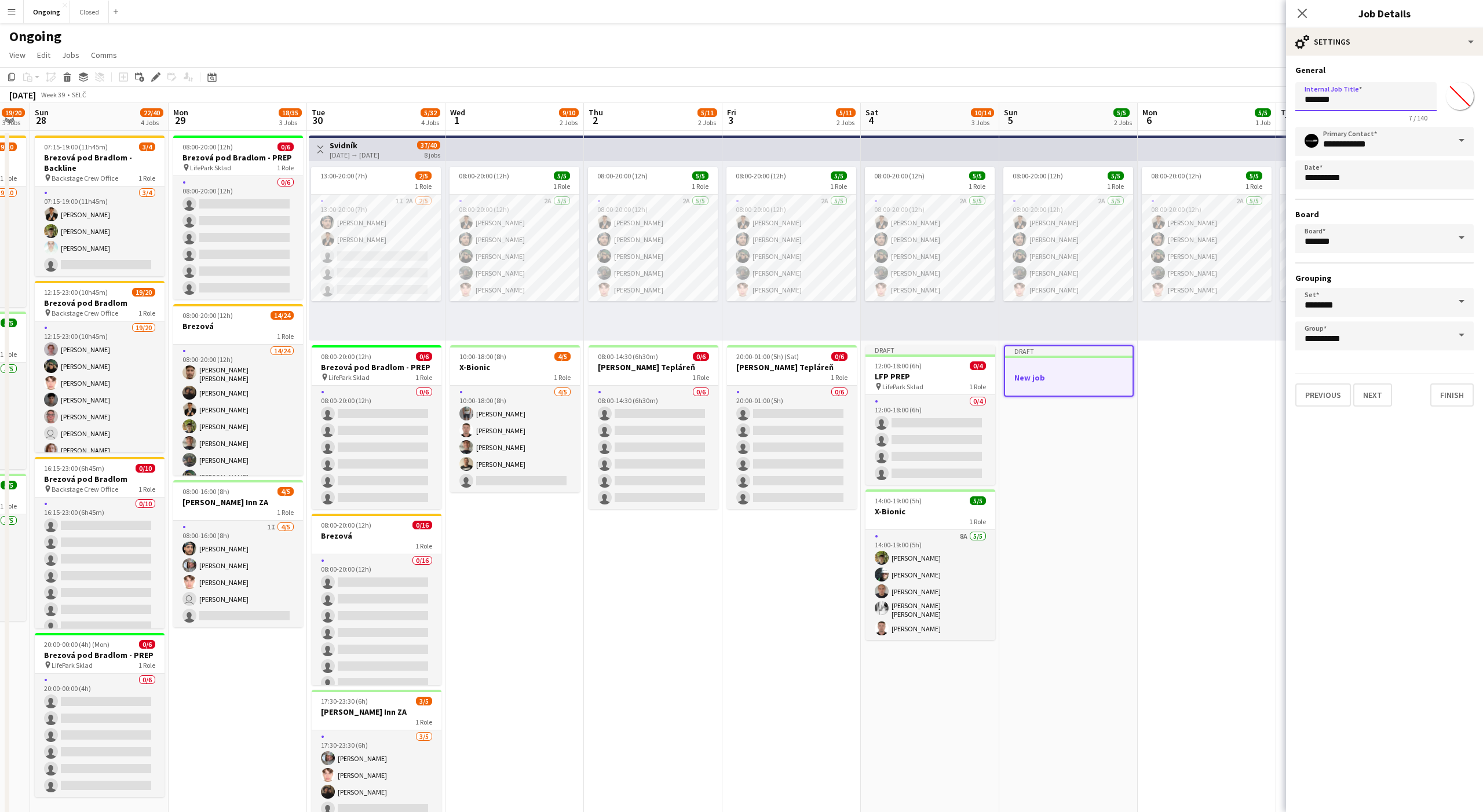
click at [1351, 106] on input "*******" at bounding box center [1366, 97] width 142 height 29
type input "********"
click at [1373, 394] on button "Next" at bounding box center [1372, 395] width 39 height 23
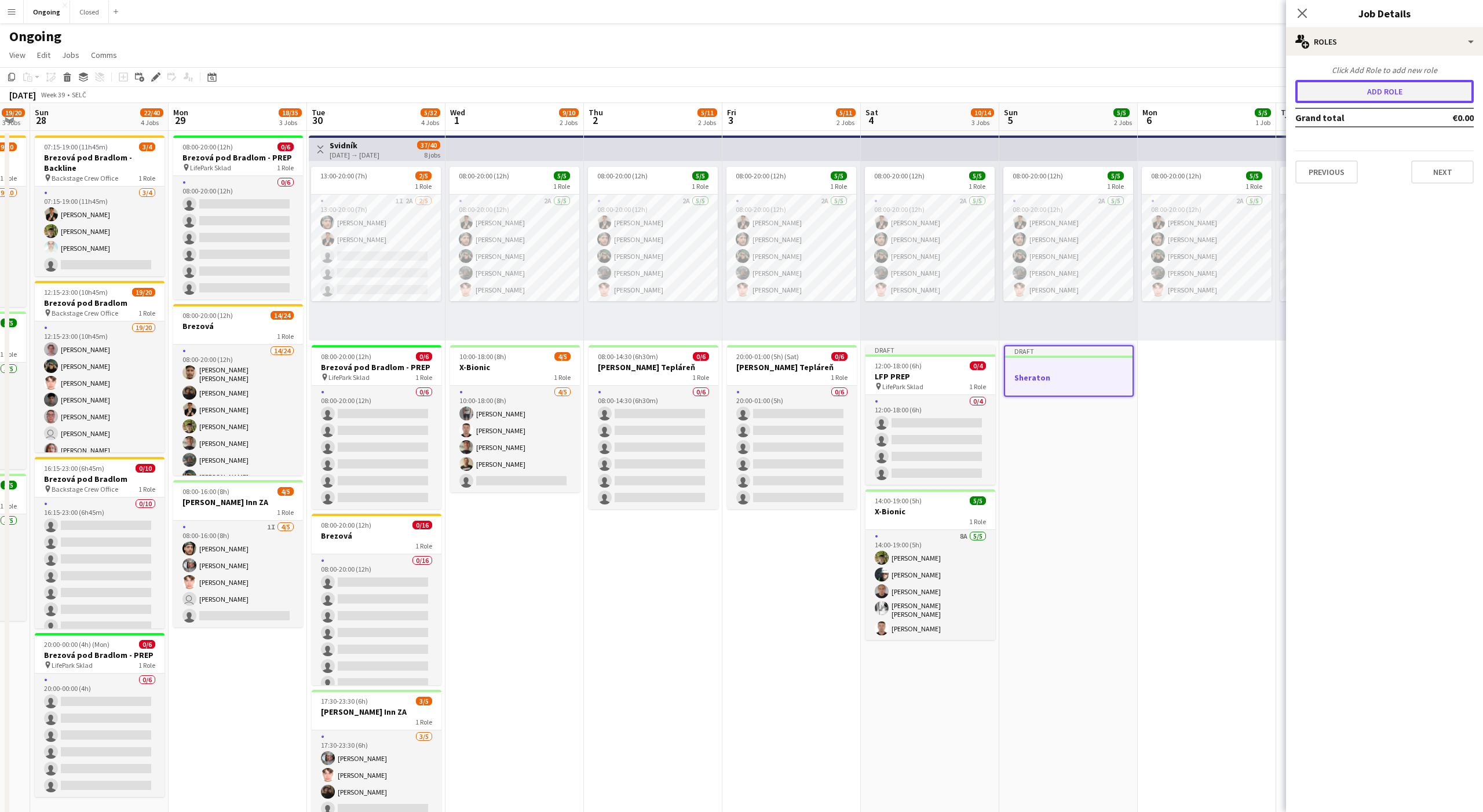
click at [1366, 94] on button "Add role" at bounding box center [1384, 91] width 178 height 23
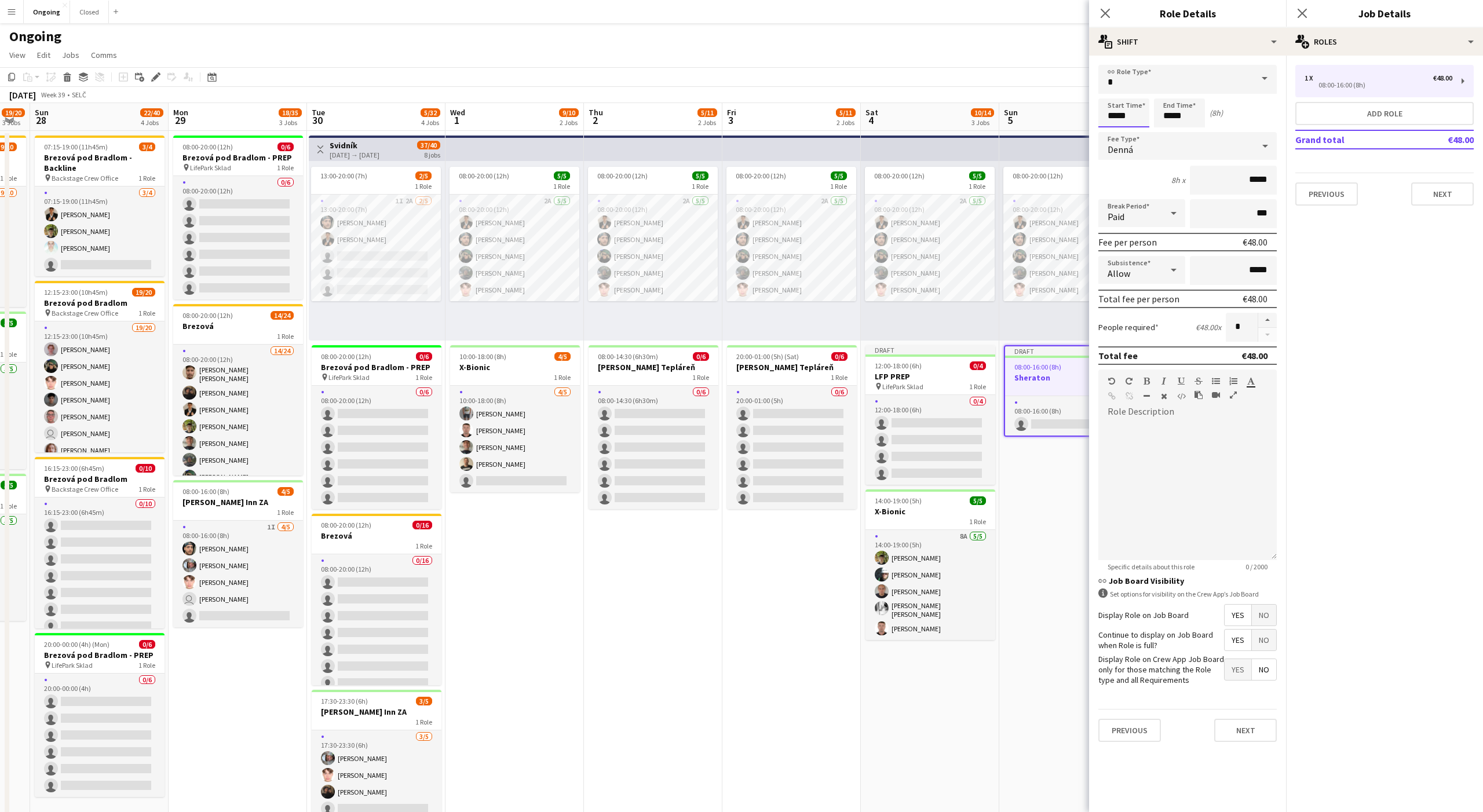
click at [1115, 102] on input "*****" at bounding box center [1124, 113] width 51 height 29
type input "*****"
click at [1113, 89] on div at bounding box center [1112, 93] width 23 height 11
click at [1171, 118] on input "*****" at bounding box center [1180, 113] width 51 height 29
type input "*****"
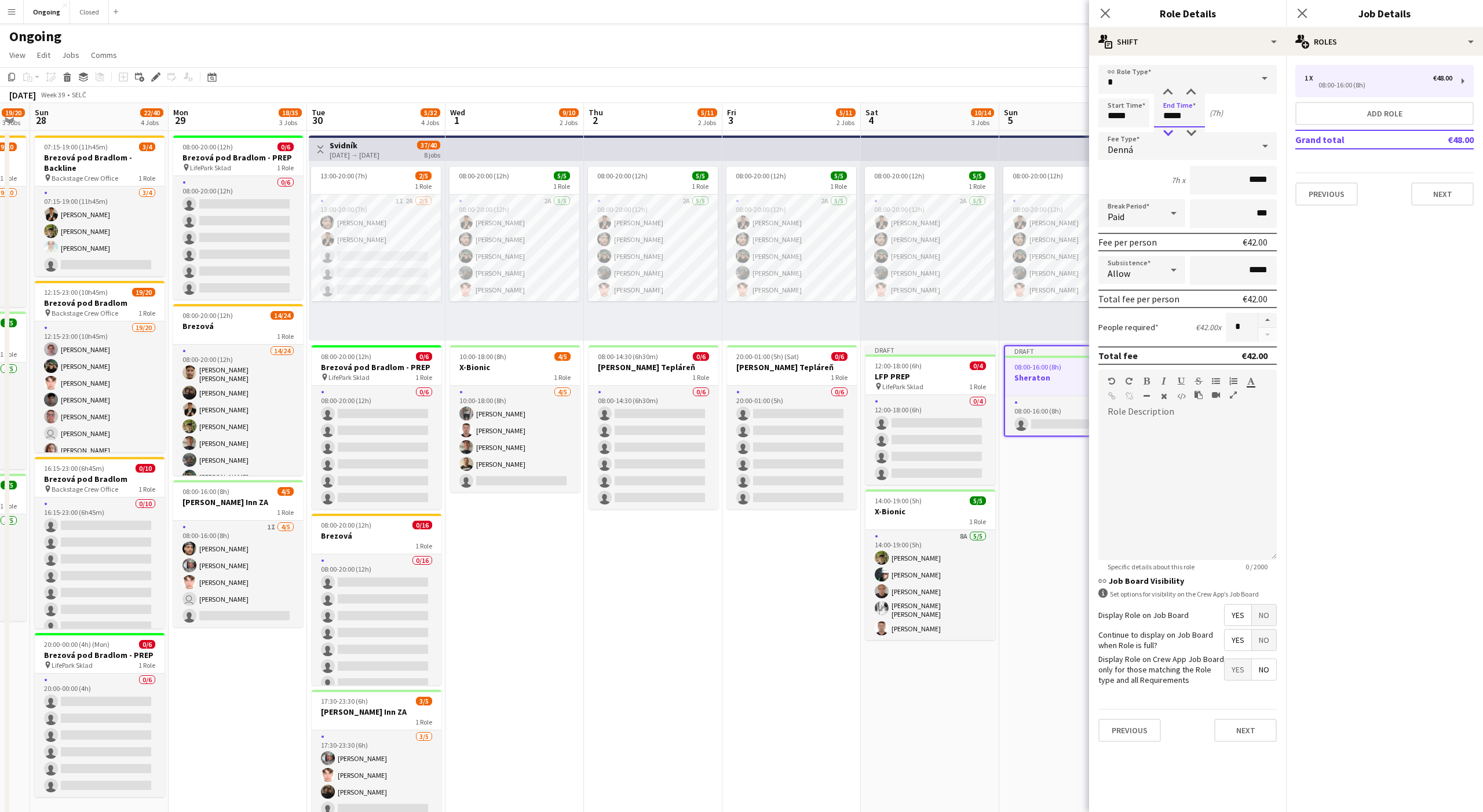
click at [1168, 135] on div at bounding box center [1167, 133] width 23 height 11
click at [1265, 323] on button "button" at bounding box center [1267, 321] width 18 height 15
type input "*"
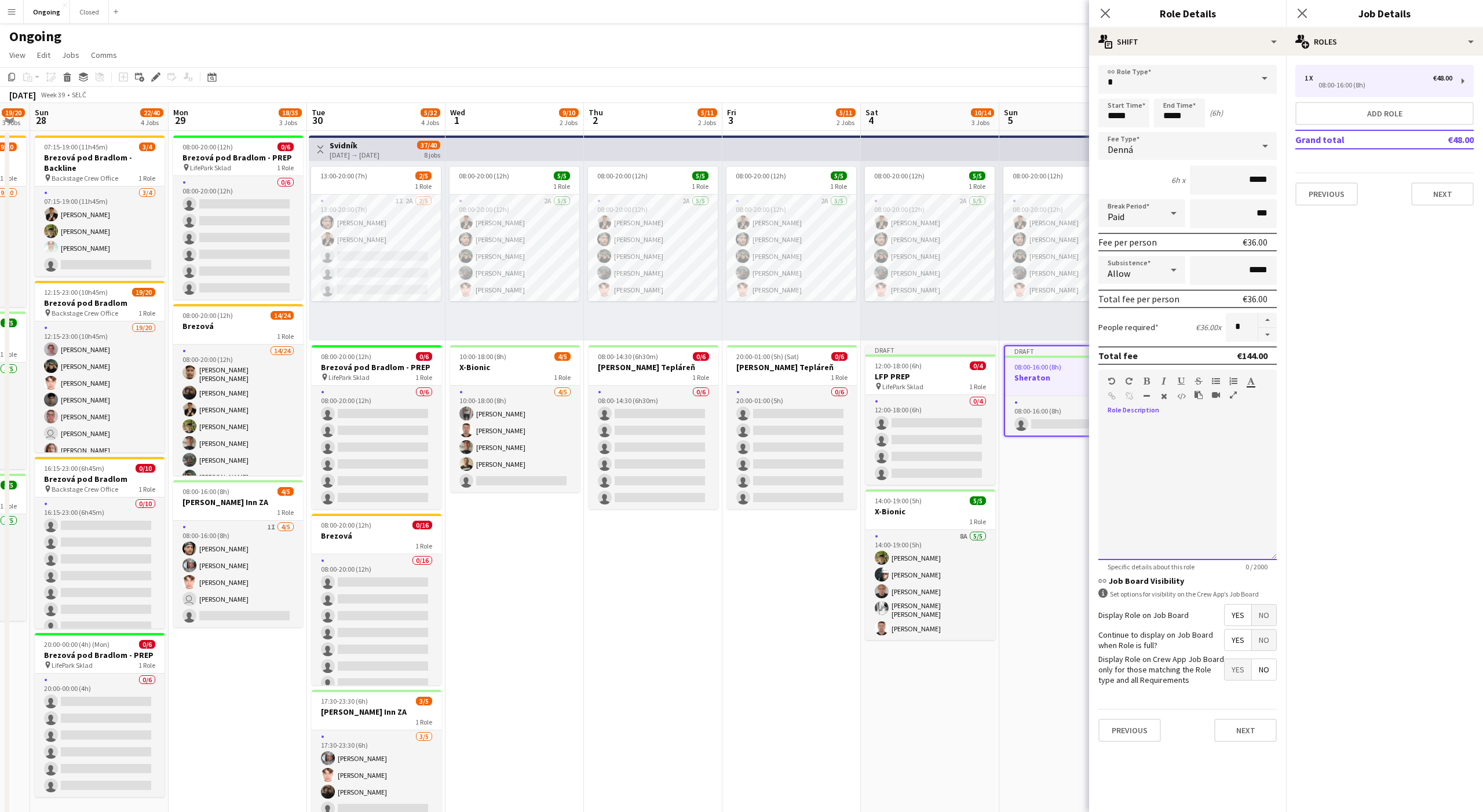
click at [1185, 436] on div at bounding box center [1187, 490] width 178 height 139
click at [1440, 182] on button "Next" at bounding box center [1442, 194] width 63 height 23
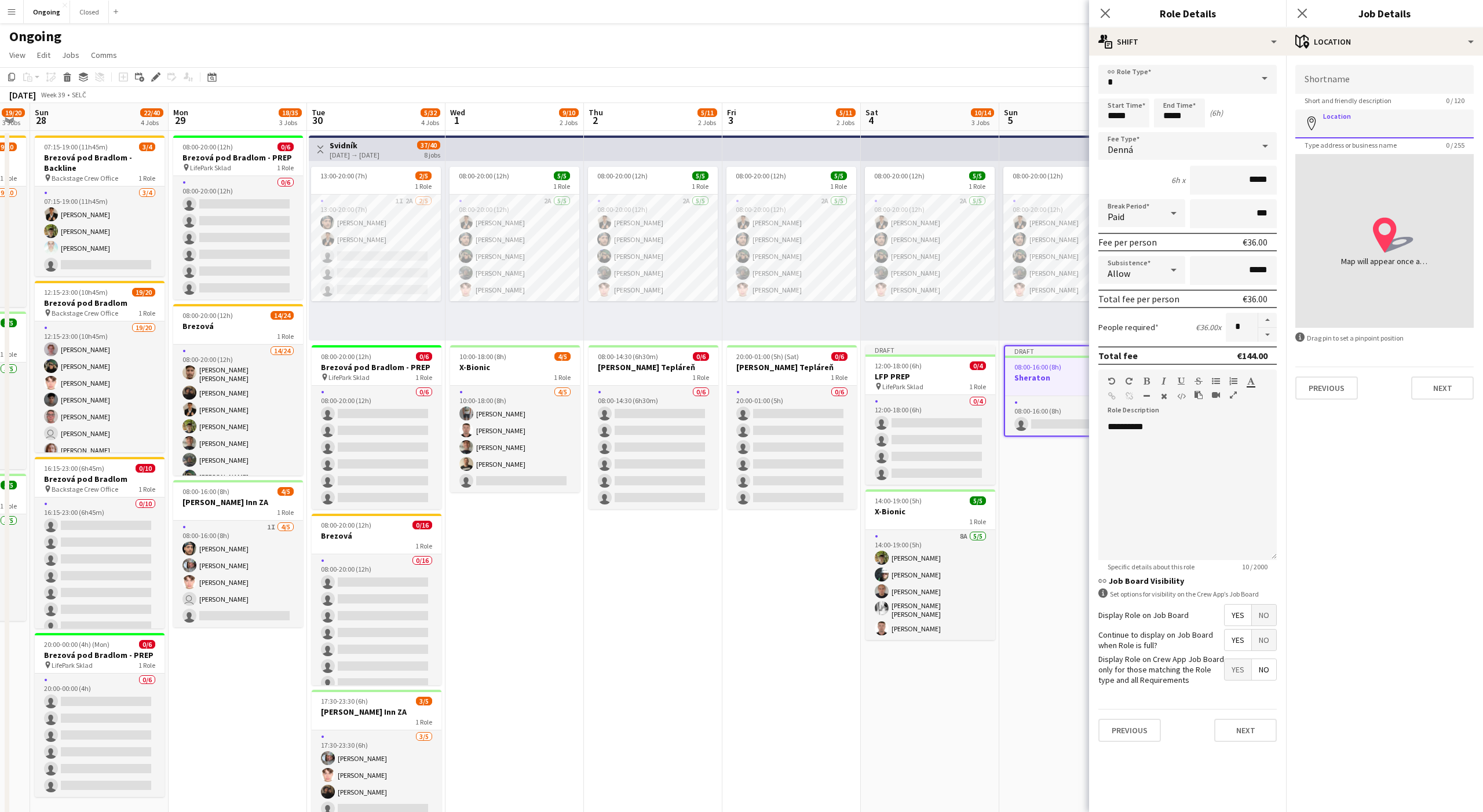
click at [1373, 117] on input "Location" at bounding box center [1384, 124] width 178 height 29
type input "**********"
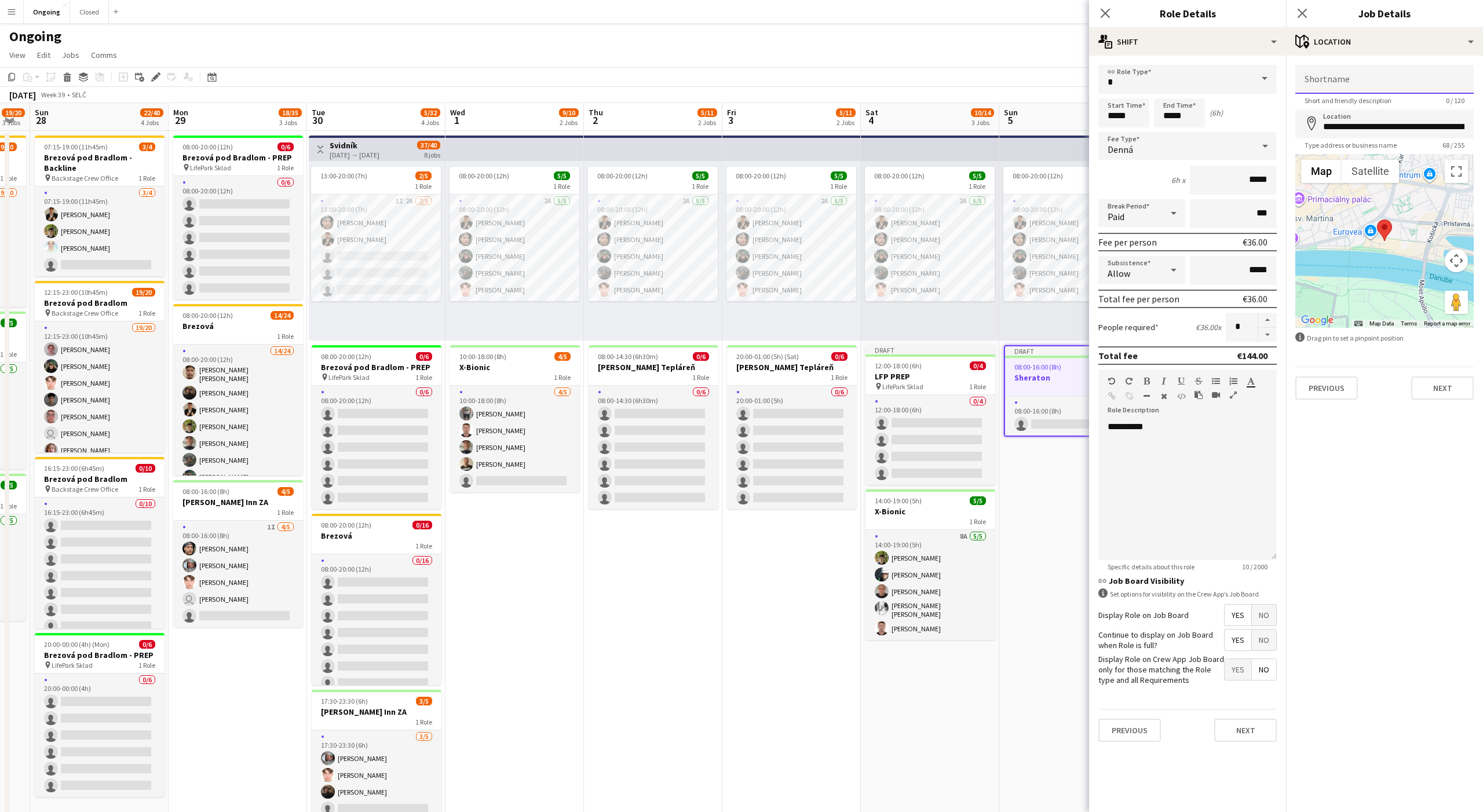
click at [1347, 77] on input "Shortname" at bounding box center [1384, 79] width 178 height 29
type input "**********"
click at [1453, 378] on button "Next" at bounding box center [1442, 388] width 63 height 23
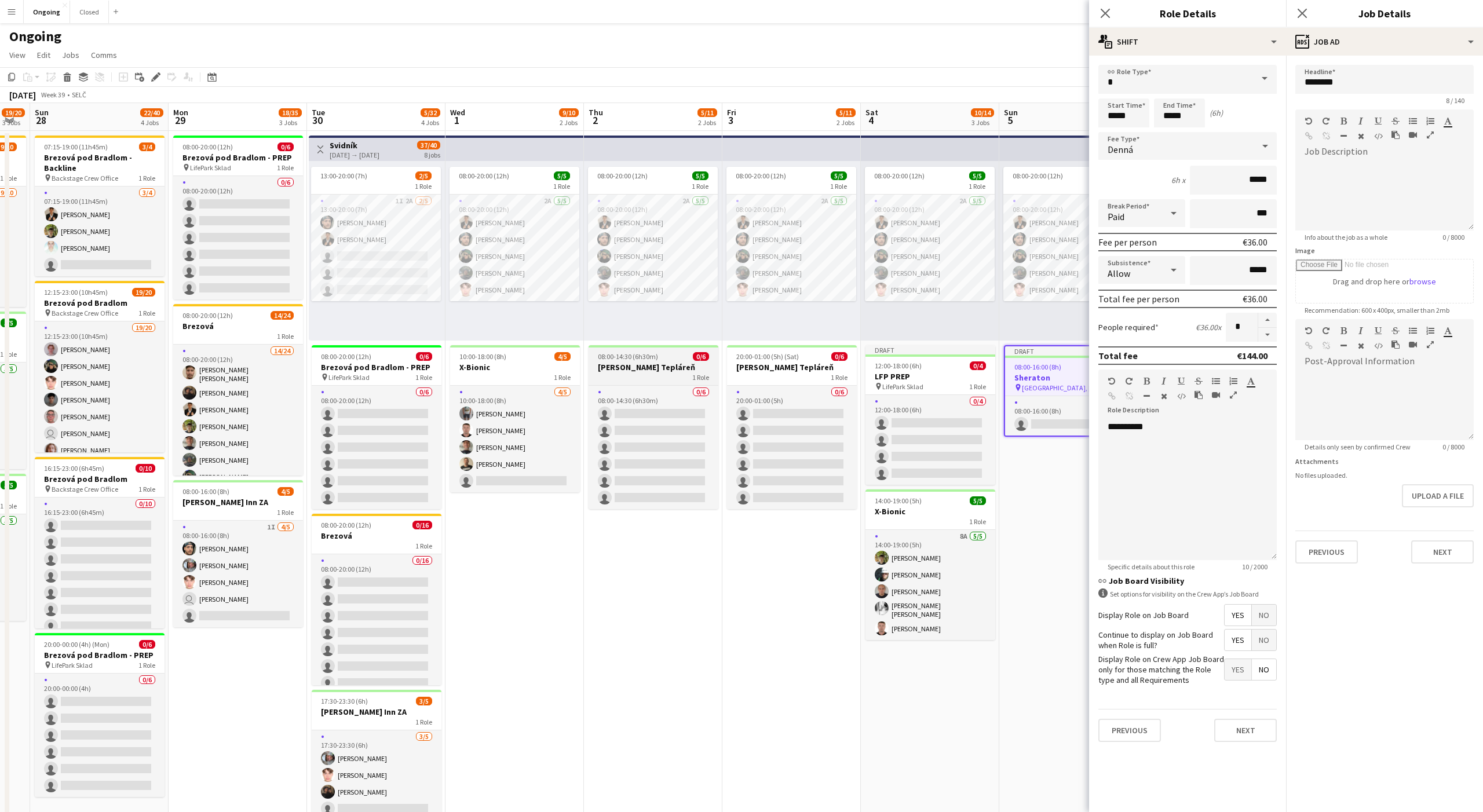
click at [665, 366] on h3 "Jurkovičova Tepláreň" at bounding box center [653, 367] width 130 height 10
type input "**********"
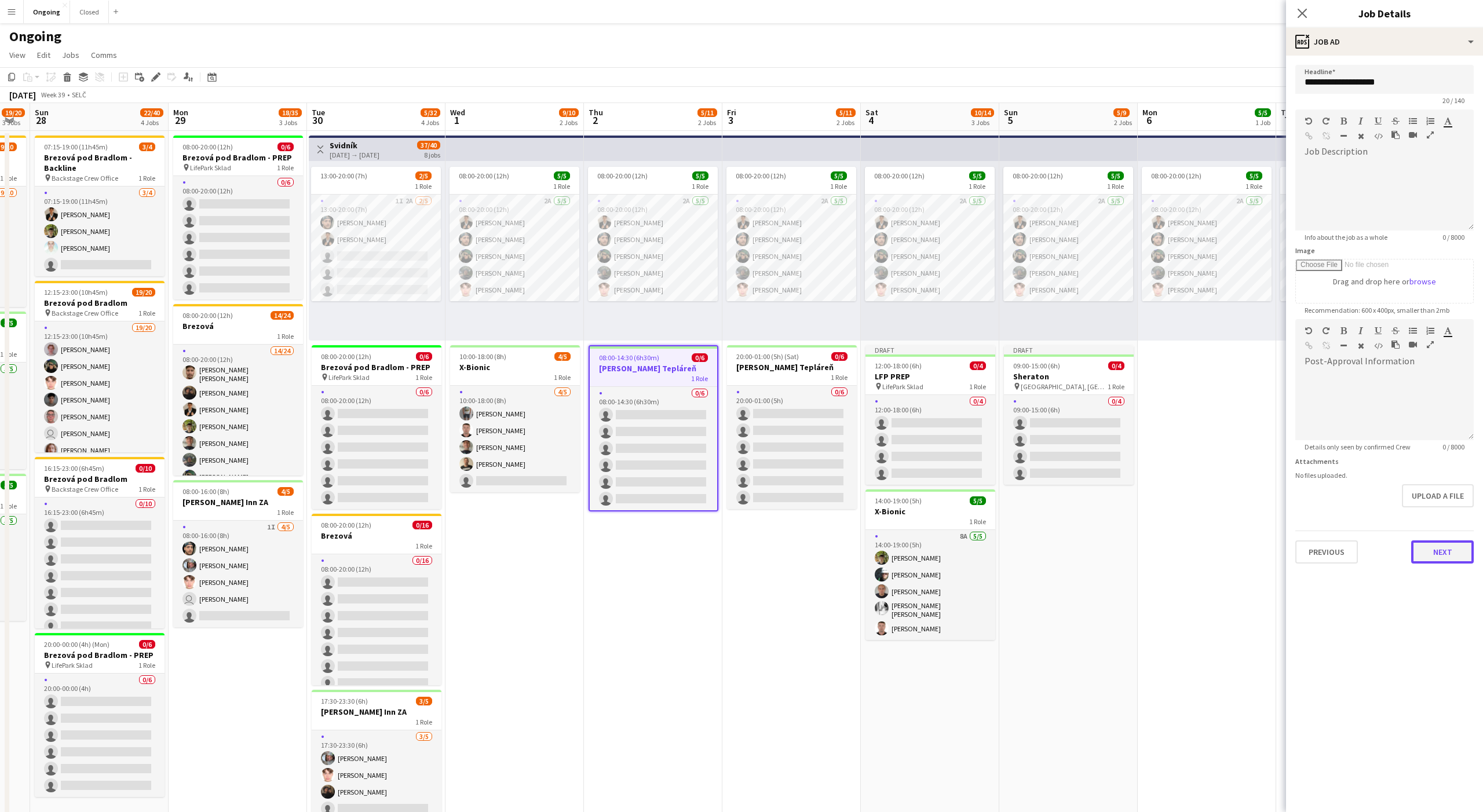
click at [1432, 549] on button "Next" at bounding box center [1442, 552] width 63 height 23
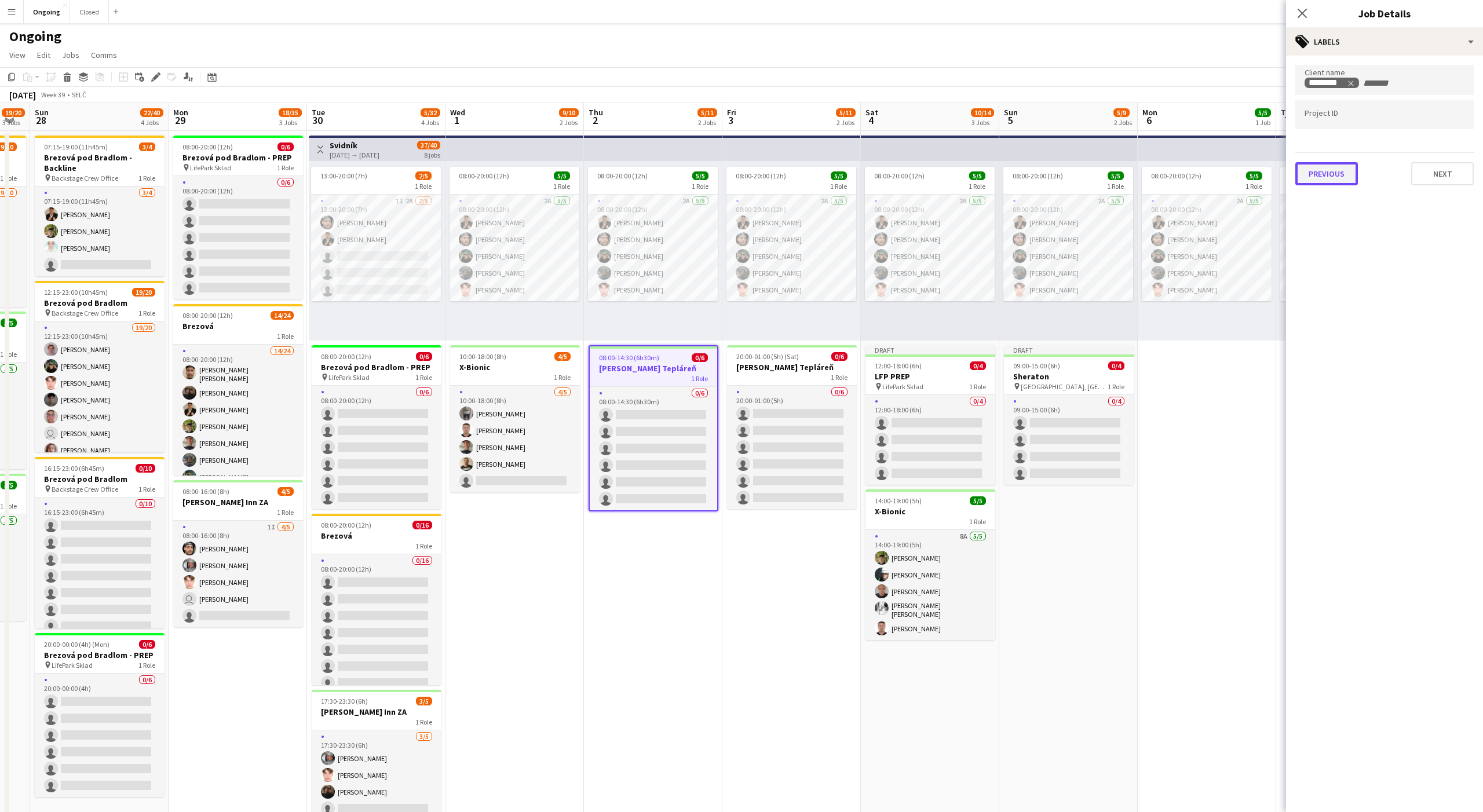
click at [1329, 175] on button "Previous" at bounding box center [1326, 173] width 63 height 23
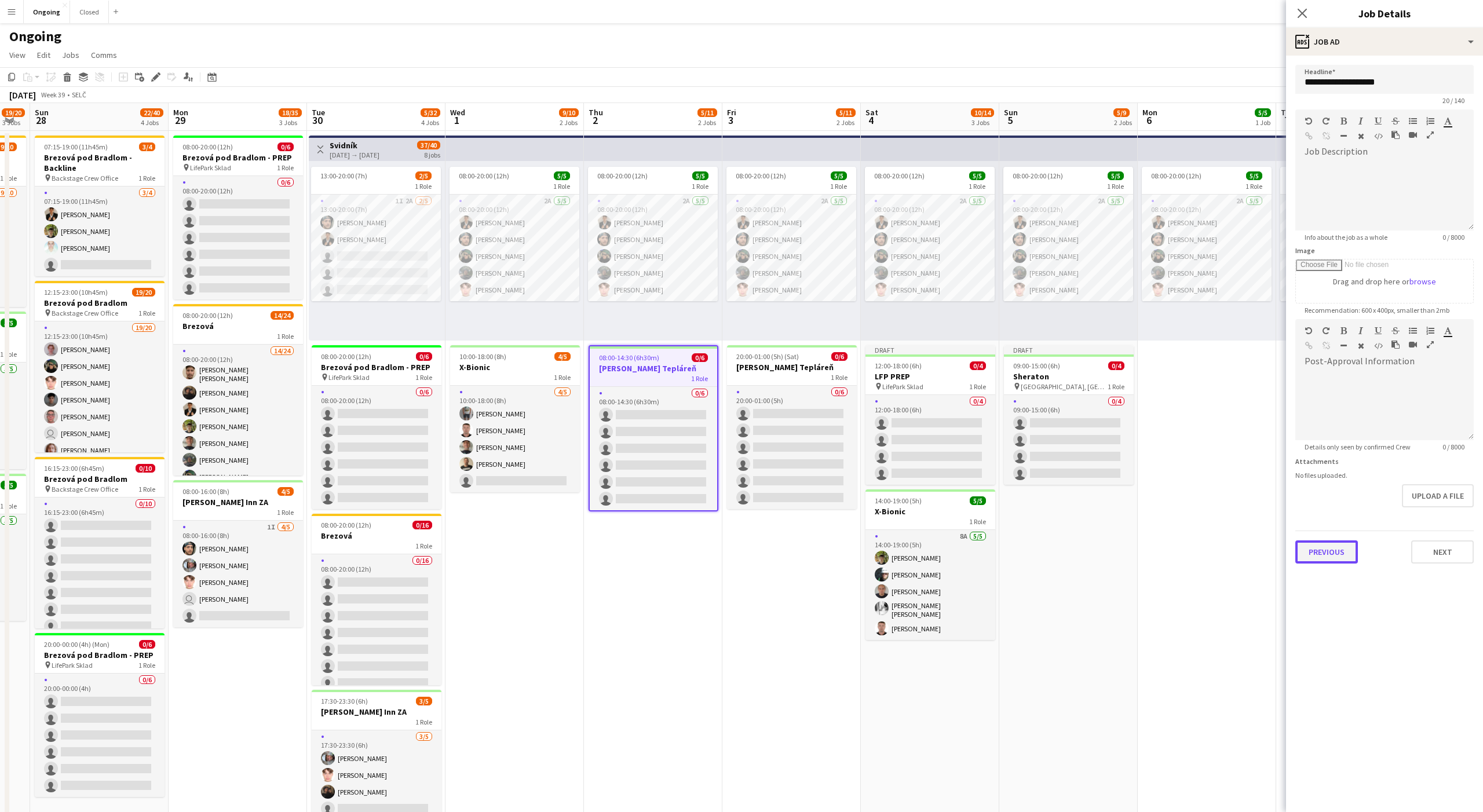
click at [1331, 561] on button "Previous" at bounding box center [1326, 552] width 63 height 23
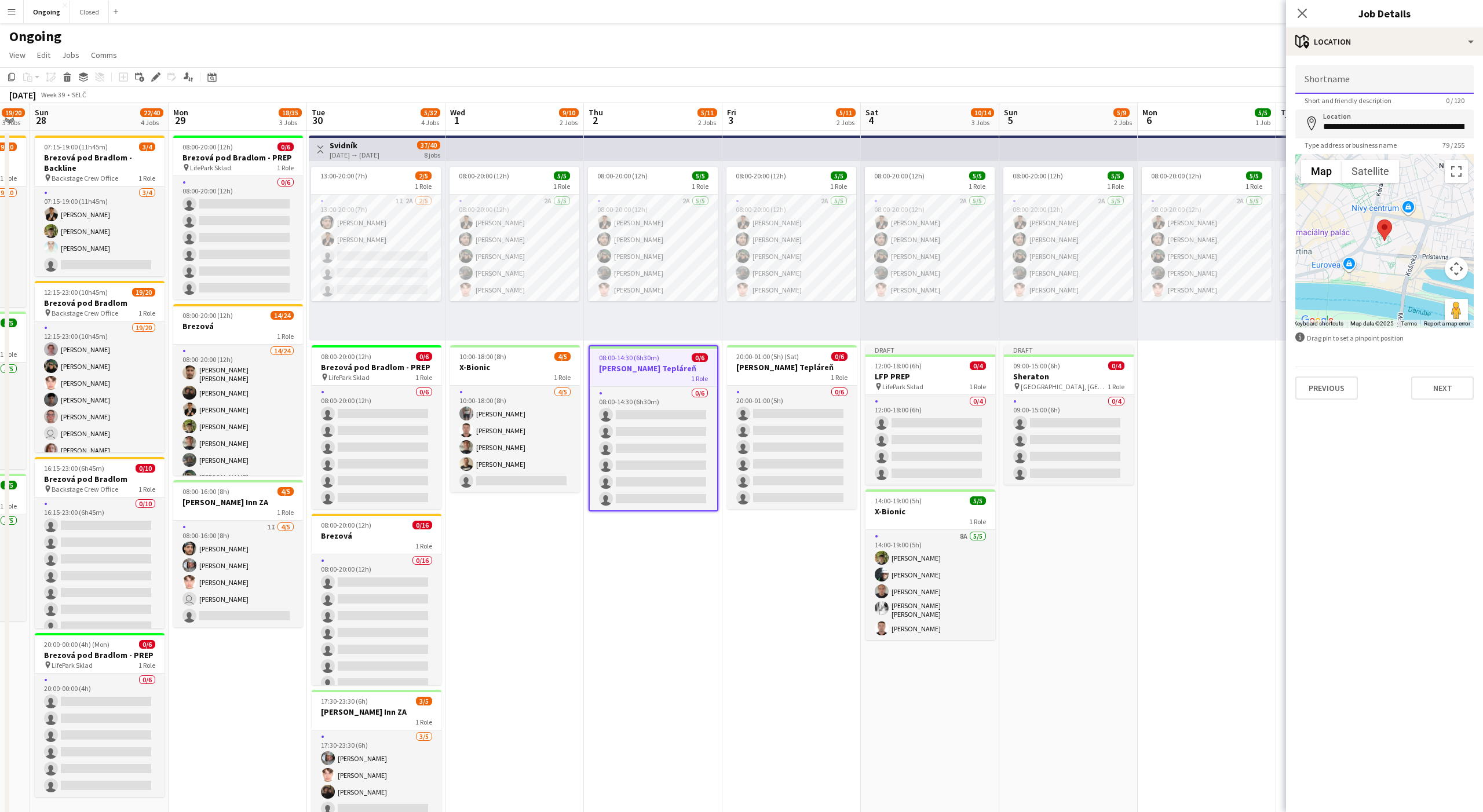
click at [1367, 78] on input "Shortname" at bounding box center [1384, 79] width 178 height 29
type input "**********"
click at [787, 375] on div "1 Role" at bounding box center [792, 377] width 130 height 10
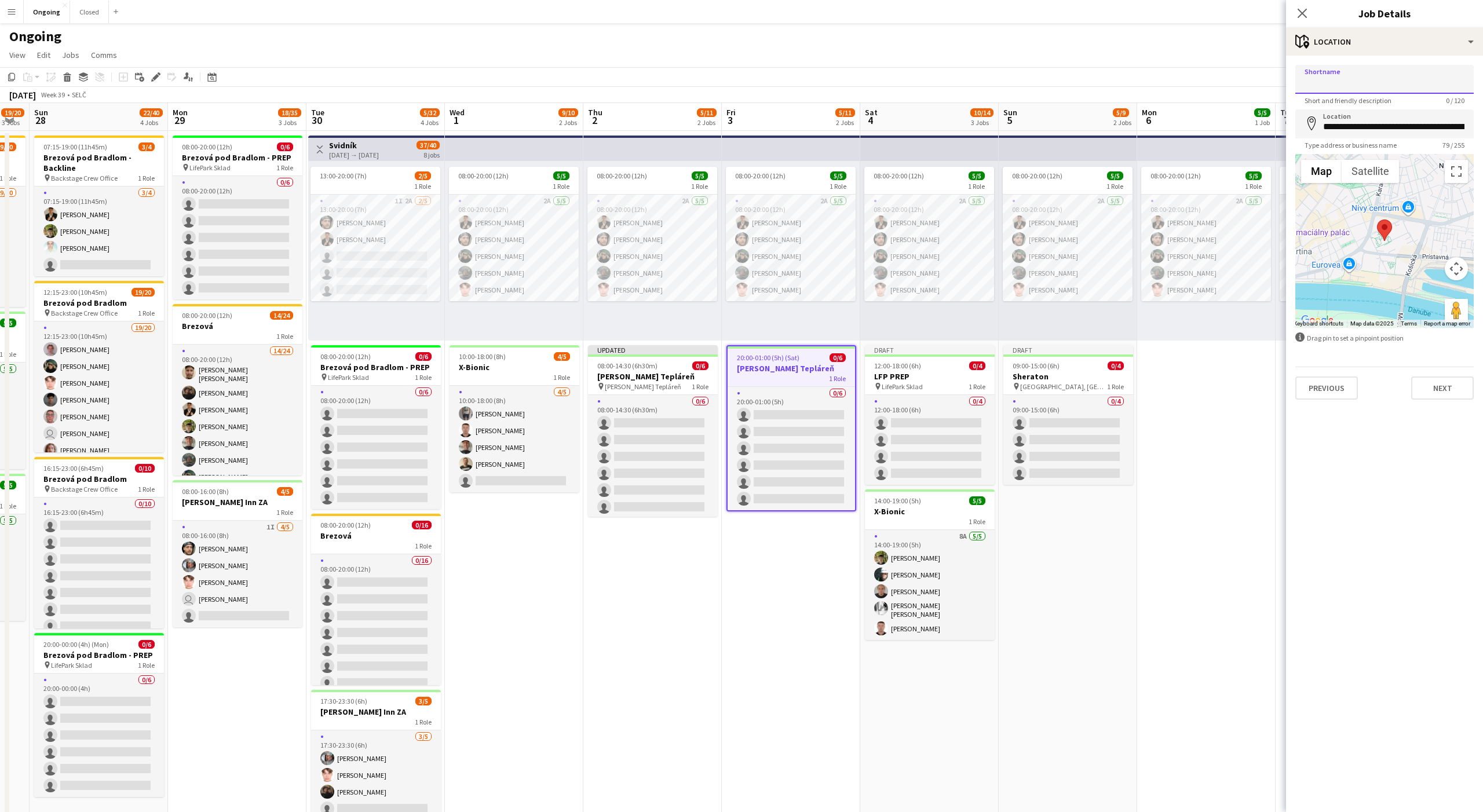
click at [1369, 76] on input "Shortname" at bounding box center [1384, 79] width 178 height 29
paste input "**********"
type input "**********"
click at [1446, 390] on button "Next" at bounding box center [1442, 388] width 63 height 23
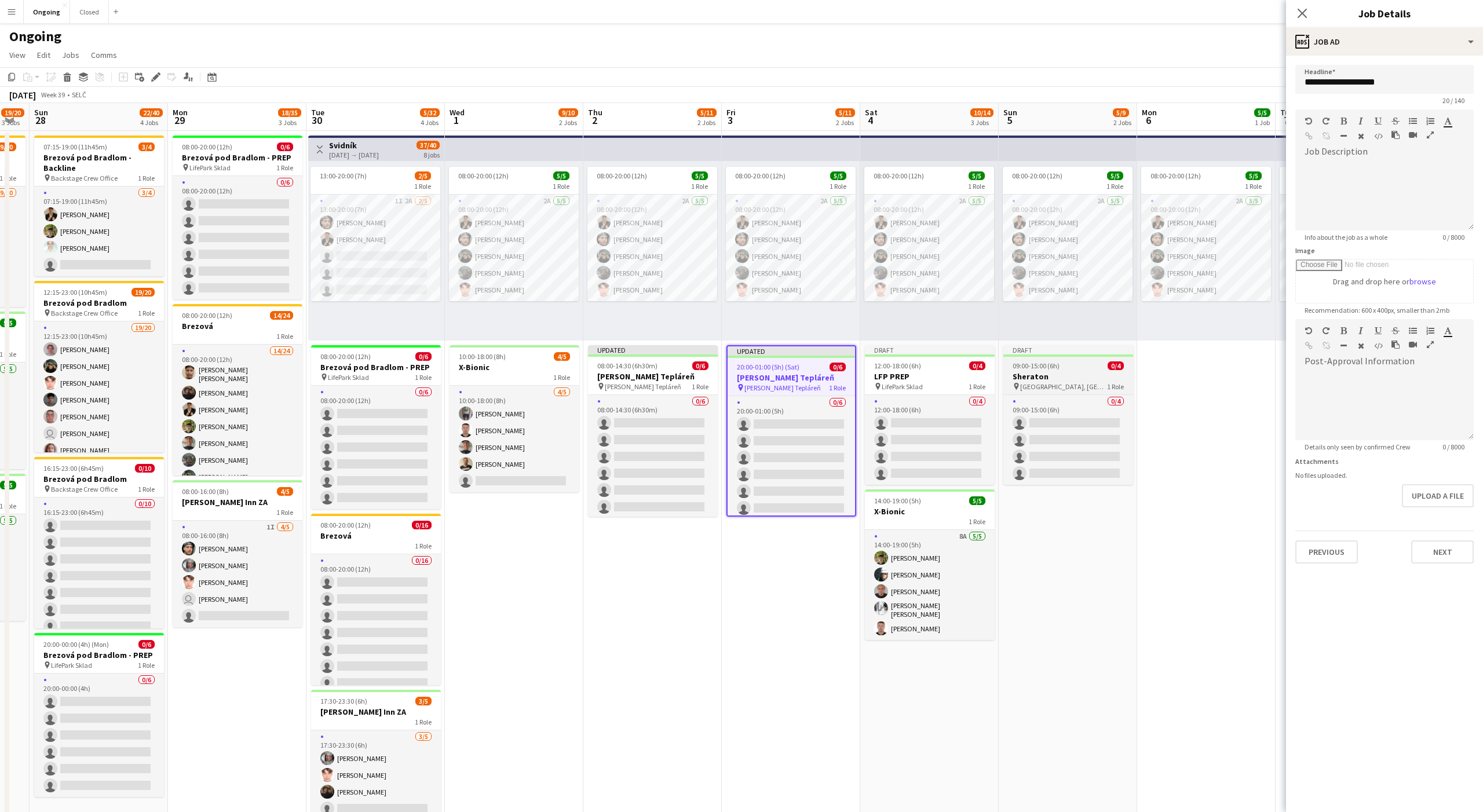
click at [1084, 366] on div "09:00-15:00 (6h) 0/4" at bounding box center [1068, 366] width 130 height 9
type input "********"
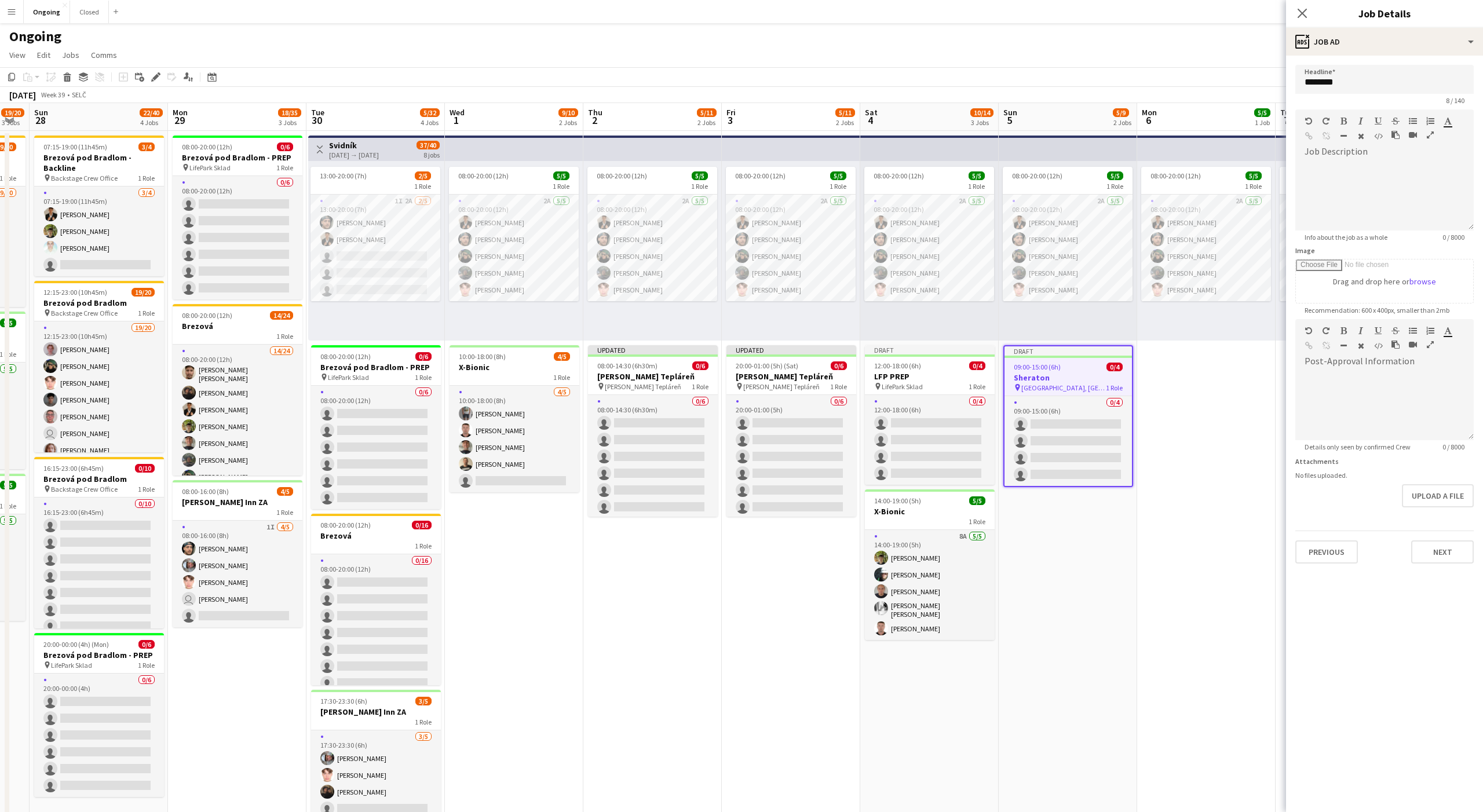
click at [1061, 506] on app-date-cell "08:00-20:00 (12h) 5/5 1 Role 2A 5/5 08:00-20:00 (12h) Tomáš Košík Marco Daniš T…" at bounding box center [1068, 547] width 138 height 834
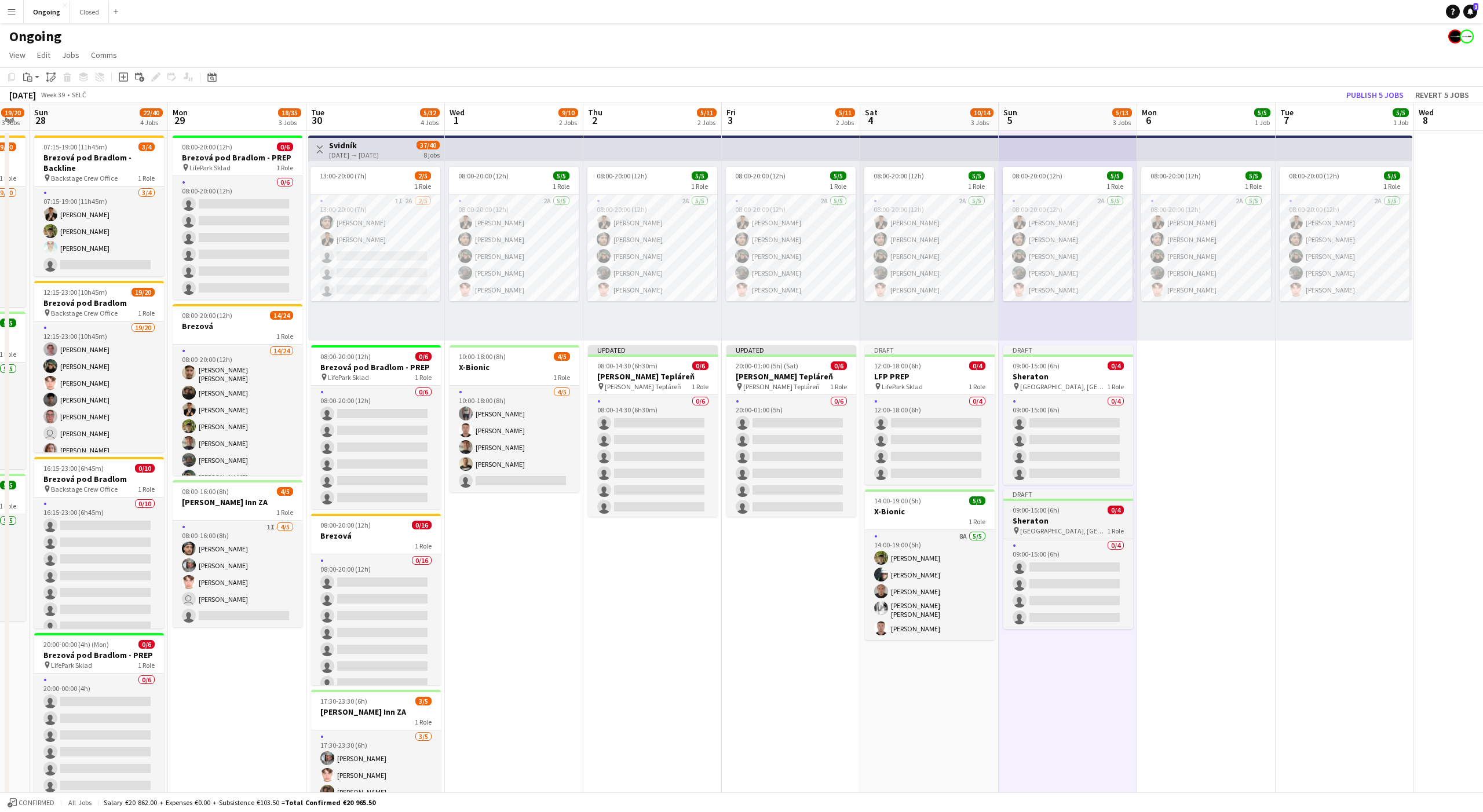
click at [1065, 526] on span "Sheraton Hotel, Bratislava" at bounding box center [1063, 531] width 87 height 9
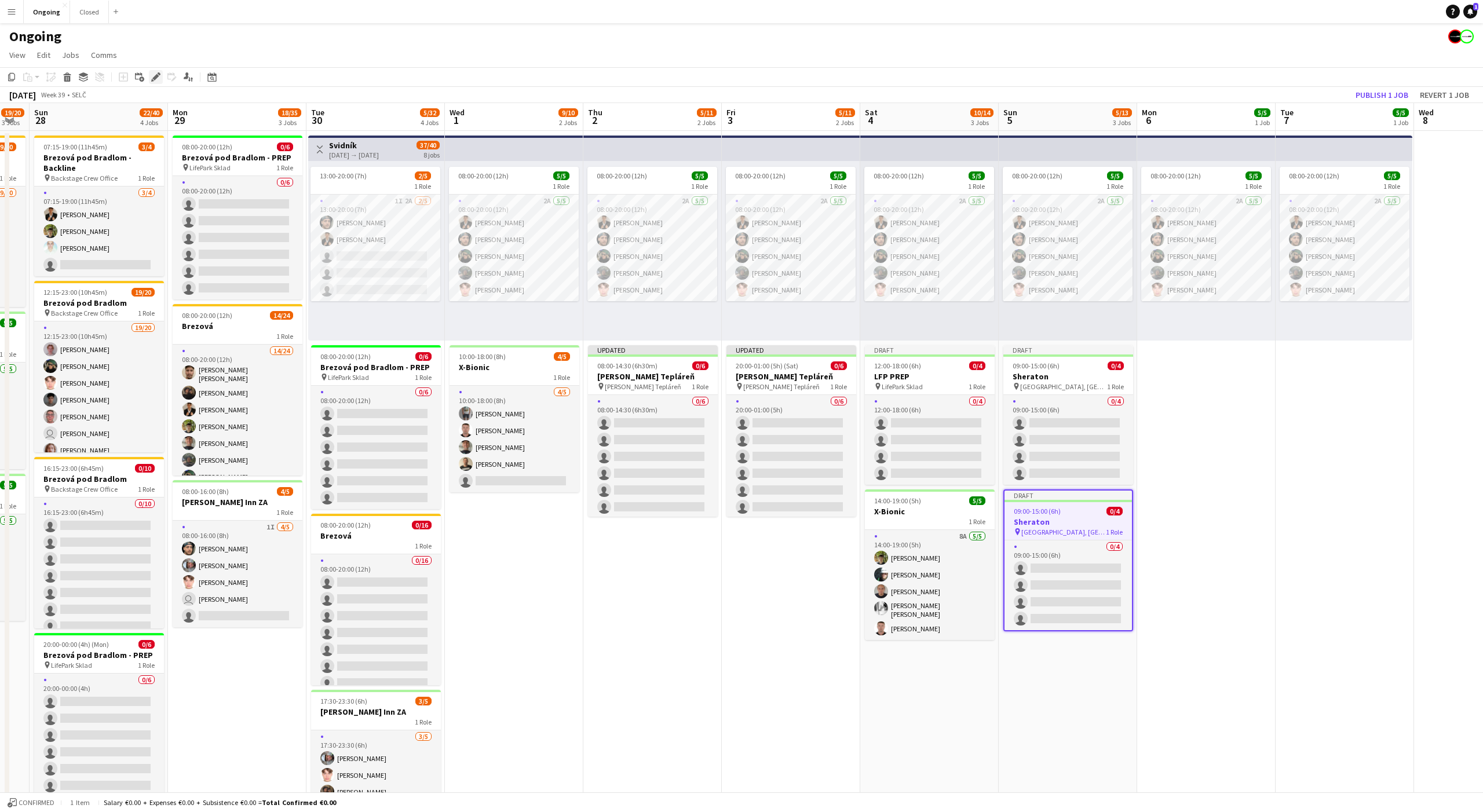
click at [157, 76] on icon at bounding box center [156, 77] width 6 height 6
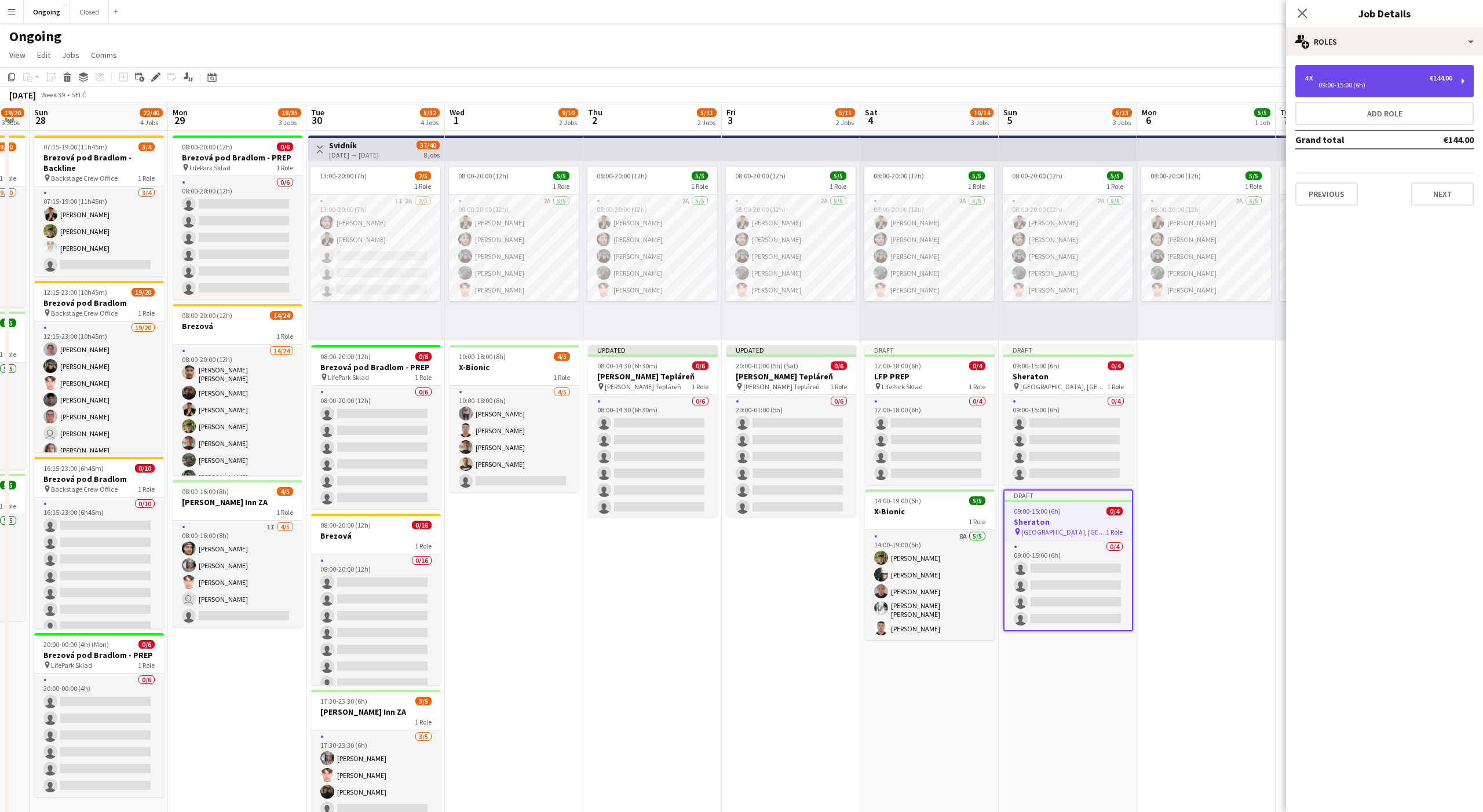
click at [1375, 83] on div "09:00-15:00 (6h)" at bounding box center [1378, 85] width 148 height 6
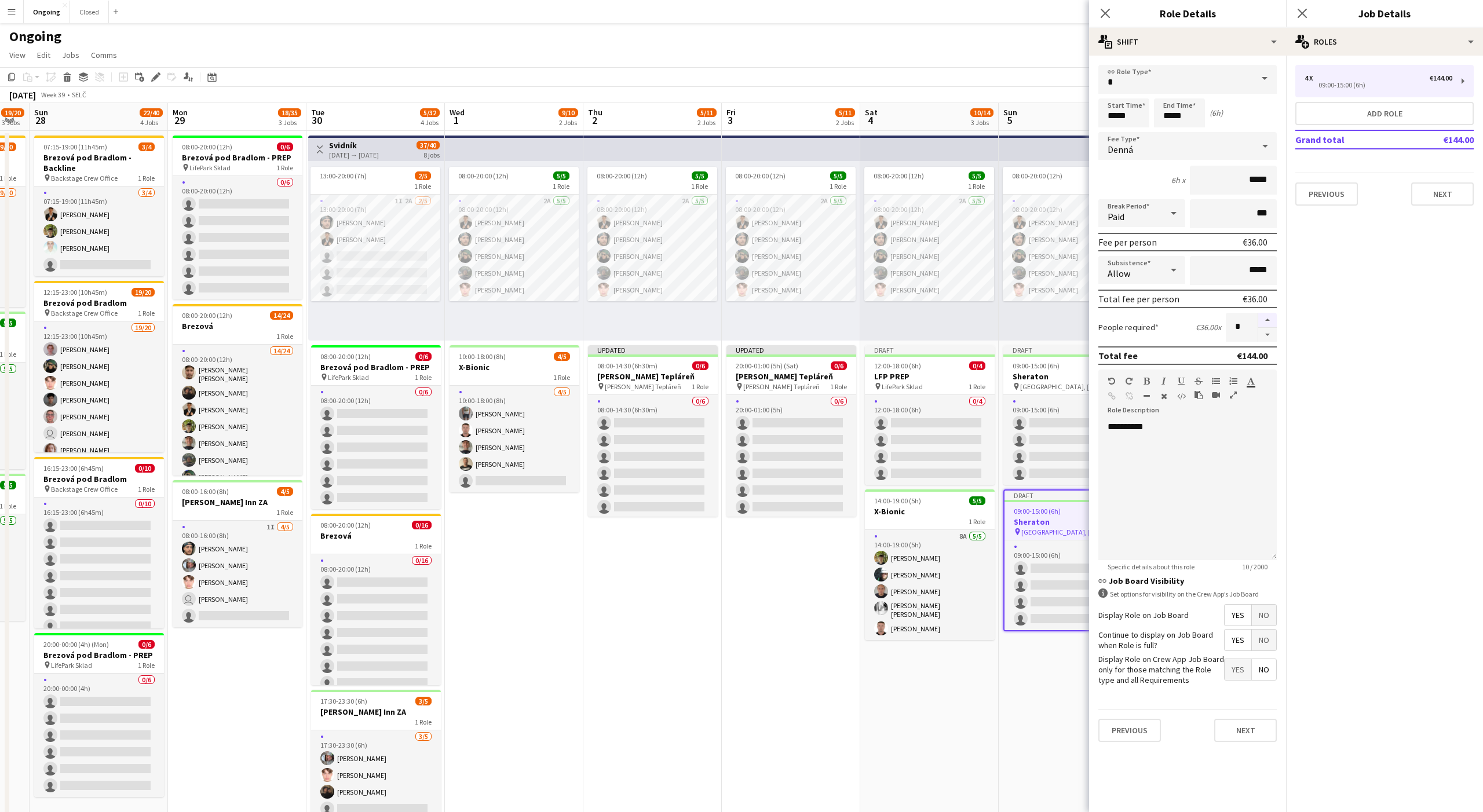
click at [1267, 321] on button "button" at bounding box center [1267, 321] width 18 height 15
type input "*"
click at [1432, 193] on button "Next" at bounding box center [1442, 194] width 63 height 23
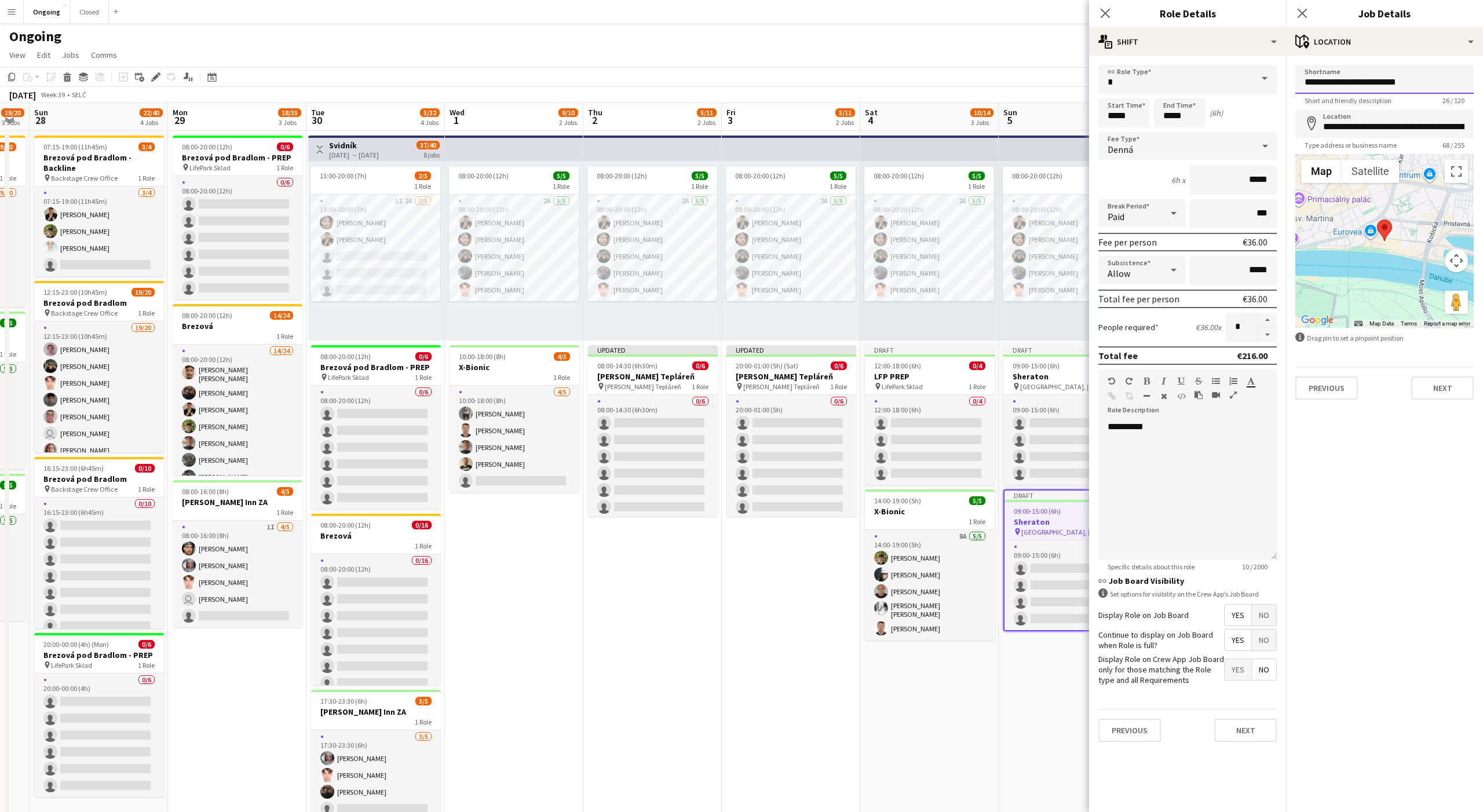
click at [1393, 84] on input "**********" at bounding box center [1384, 79] width 178 height 29
click at [1370, 121] on input "**********" at bounding box center [1384, 124] width 178 height 29
click at [1362, 125] on input "**********" at bounding box center [1384, 124] width 178 height 29
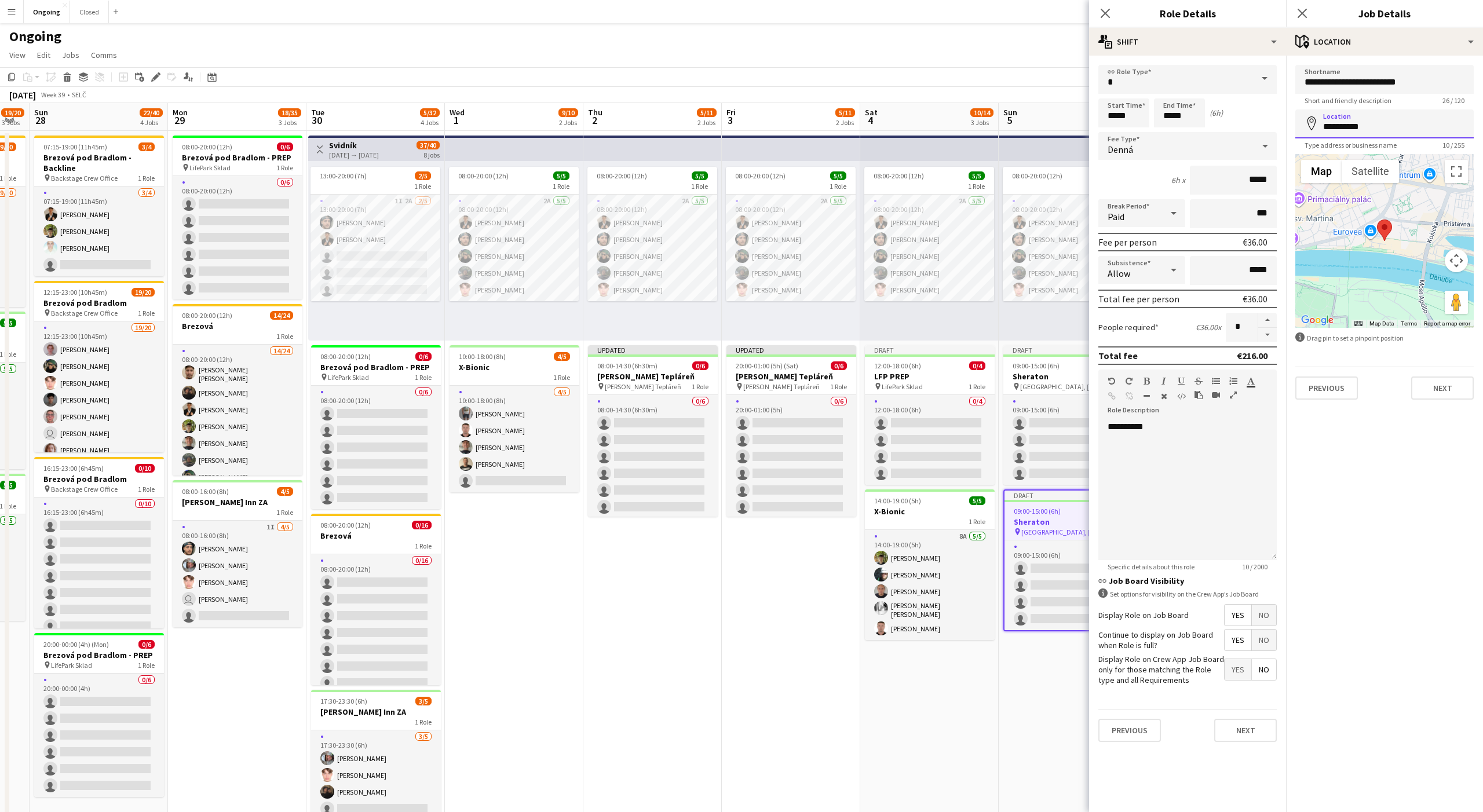
click at [1362, 125] on input "**********" at bounding box center [1384, 124] width 178 height 29
type input "**********"
click at [1374, 127] on input "**********" at bounding box center [1384, 124] width 178 height 29
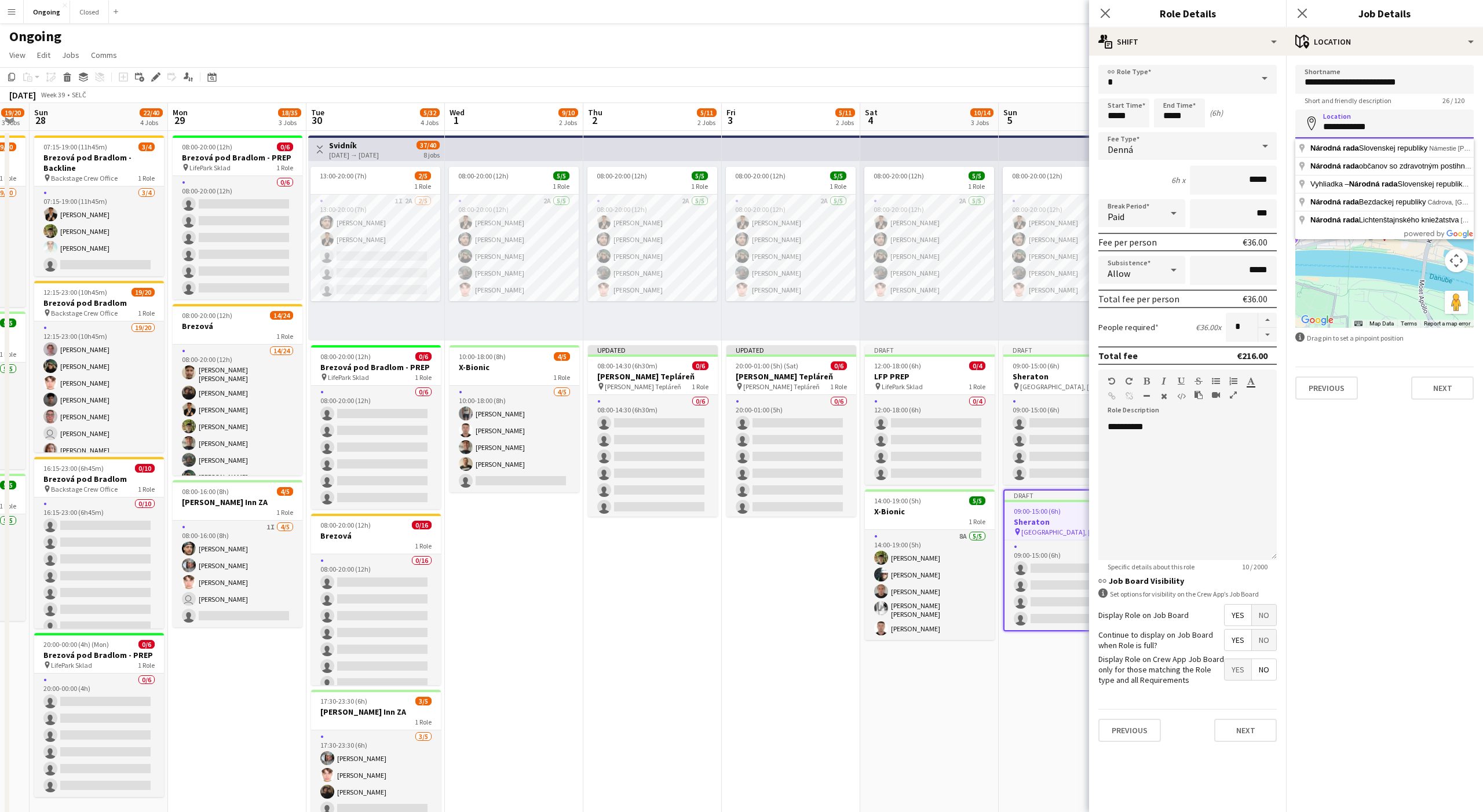
click at [1374, 127] on input "**********" at bounding box center [1384, 124] width 178 height 29
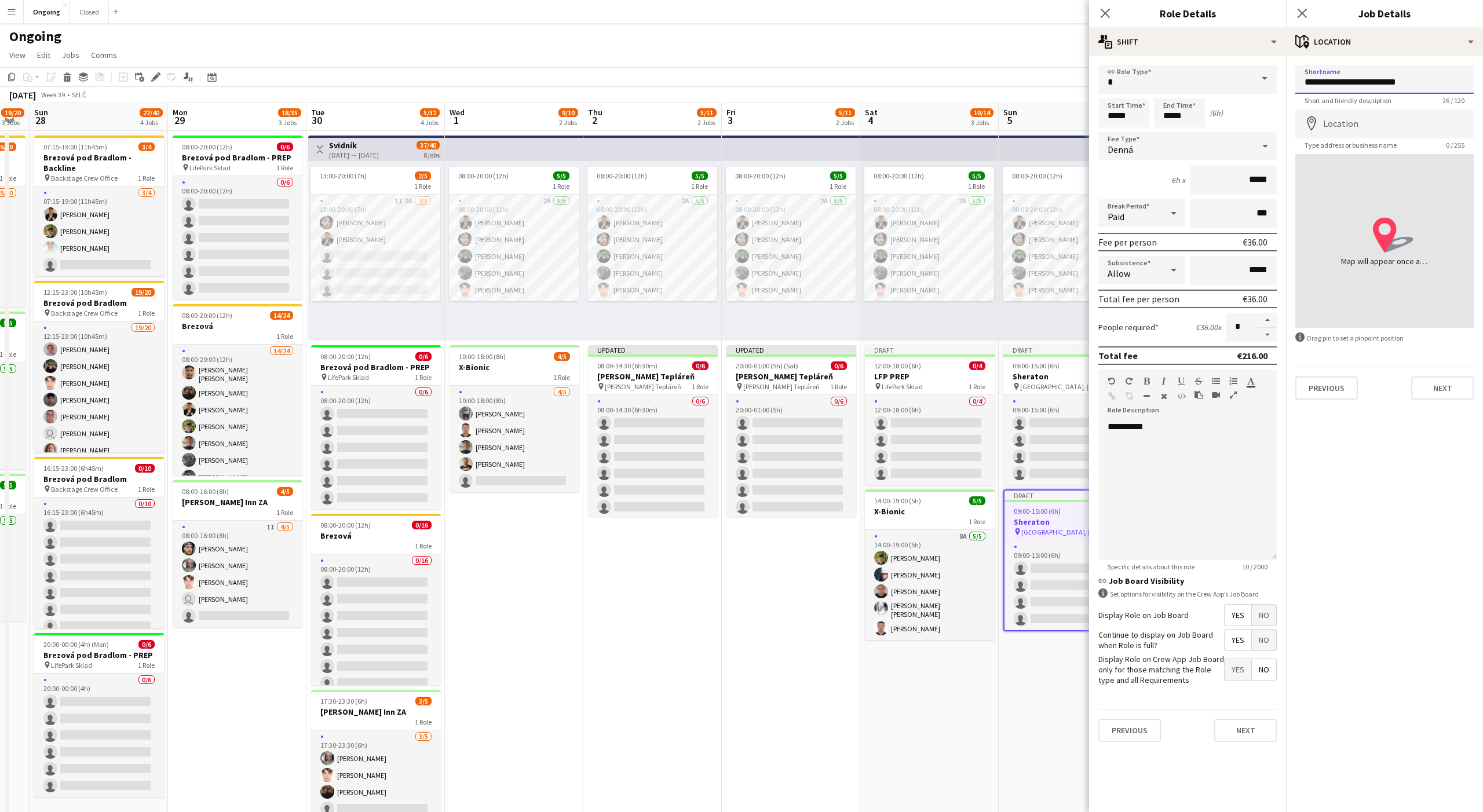
click at [1357, 86] on input "**********" at bounding box center [1384, 79] width 178 height 29
type input "*"
type input "**********"
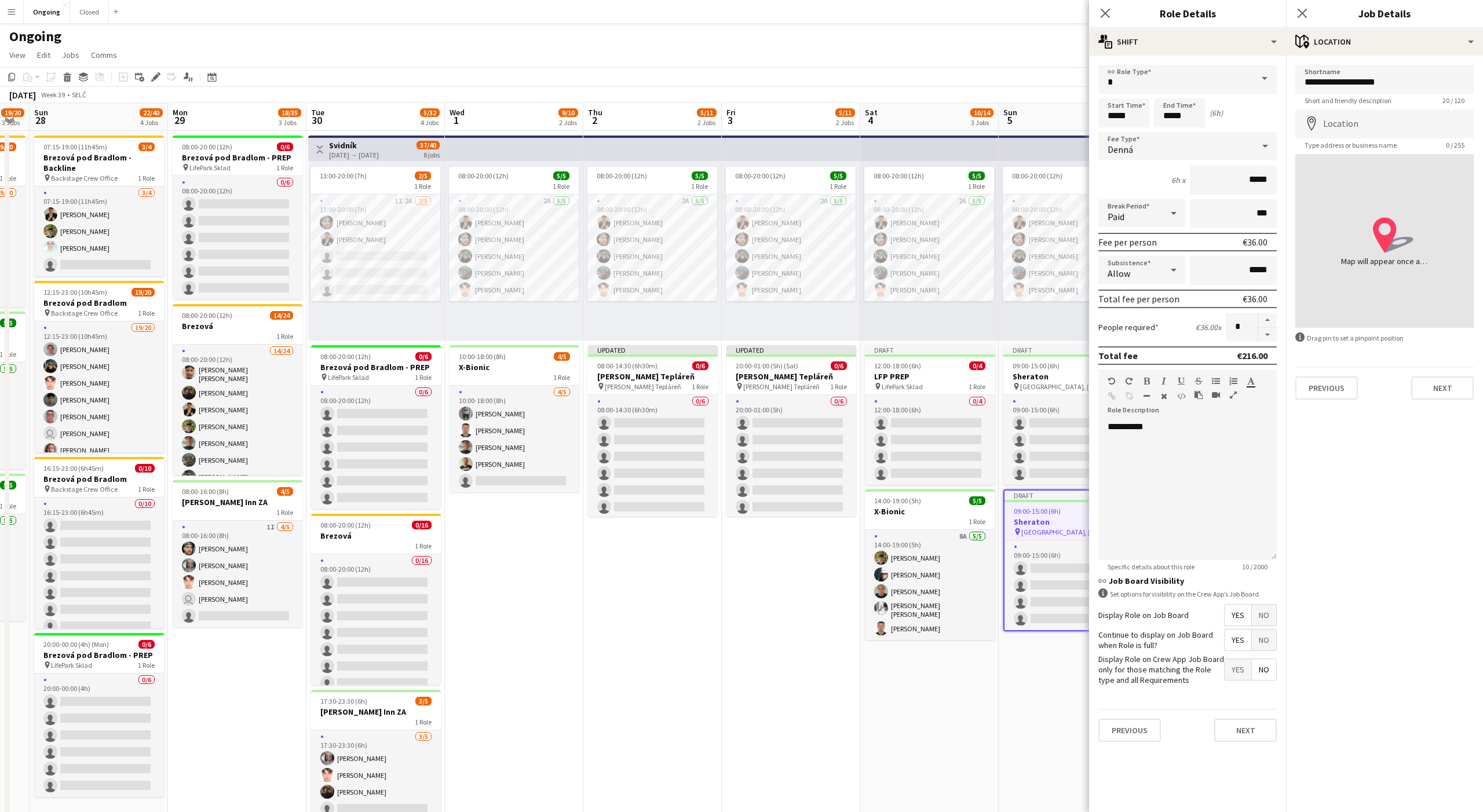
click at [1373, 491] on mat-expansion-panel "**********" at bounding box center [1385, 434] width 197 height 757
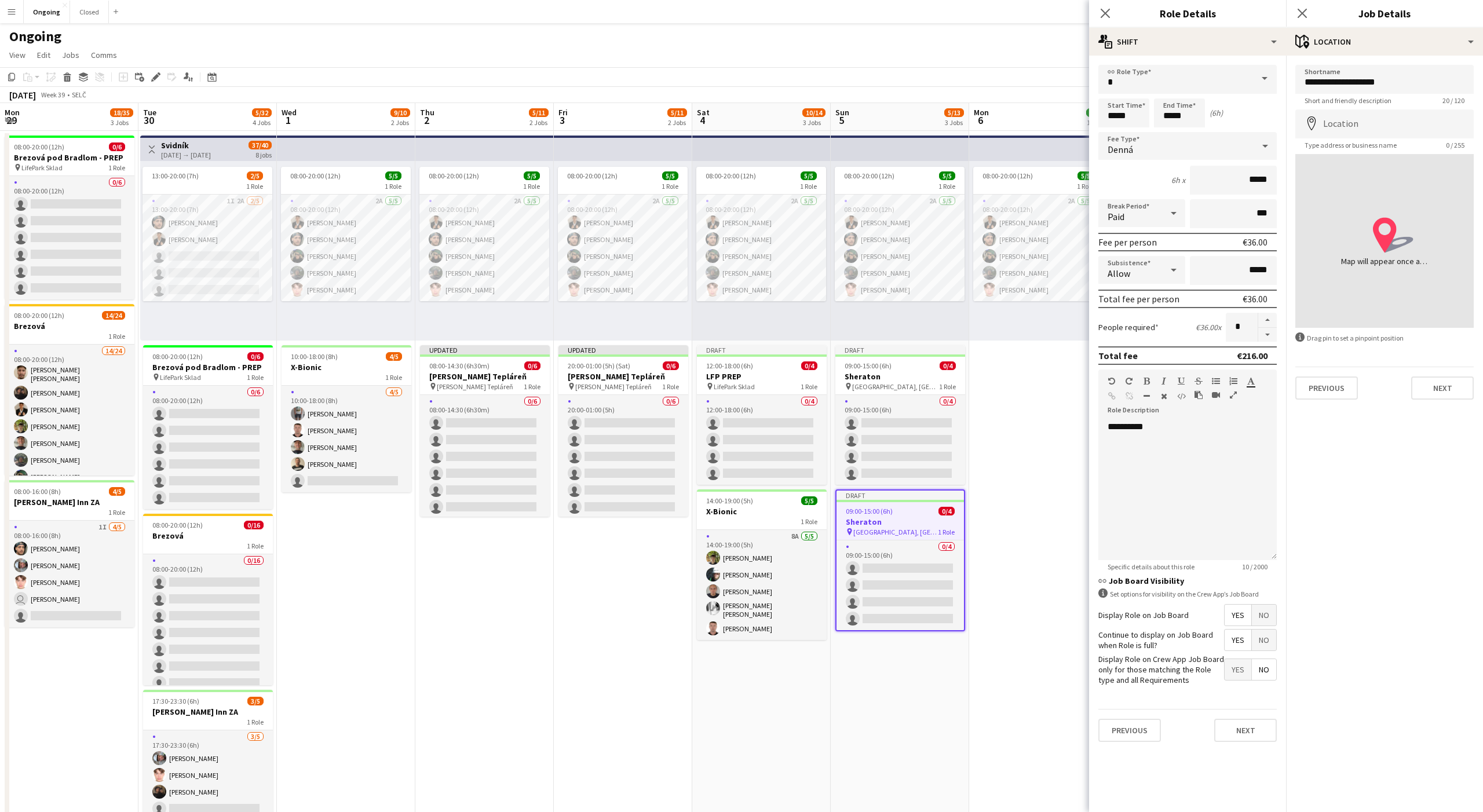
scroll to position [0, 460]
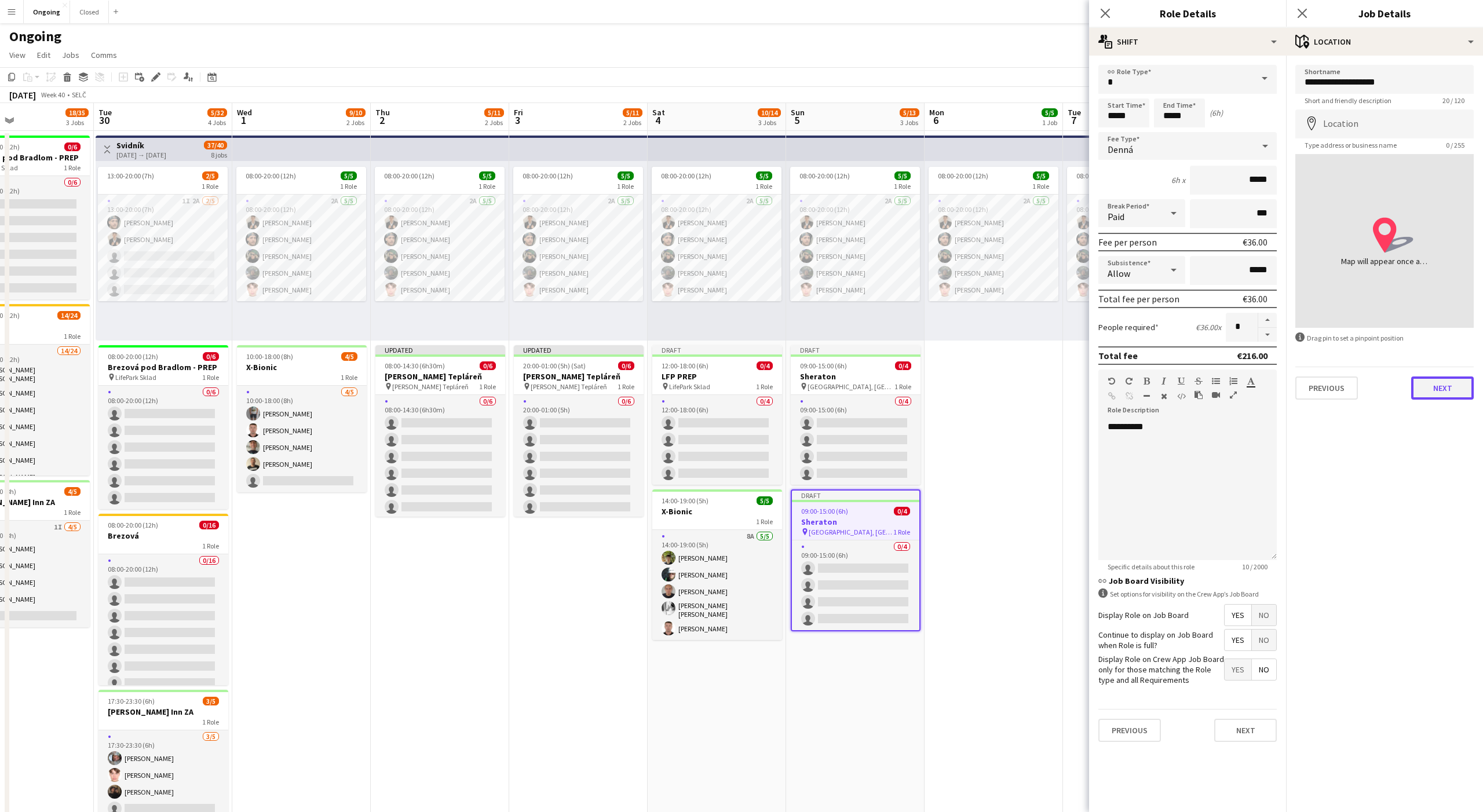
click at [1428, 391] on button "Next" at bounding box center [1442, 388] width 63 height 23
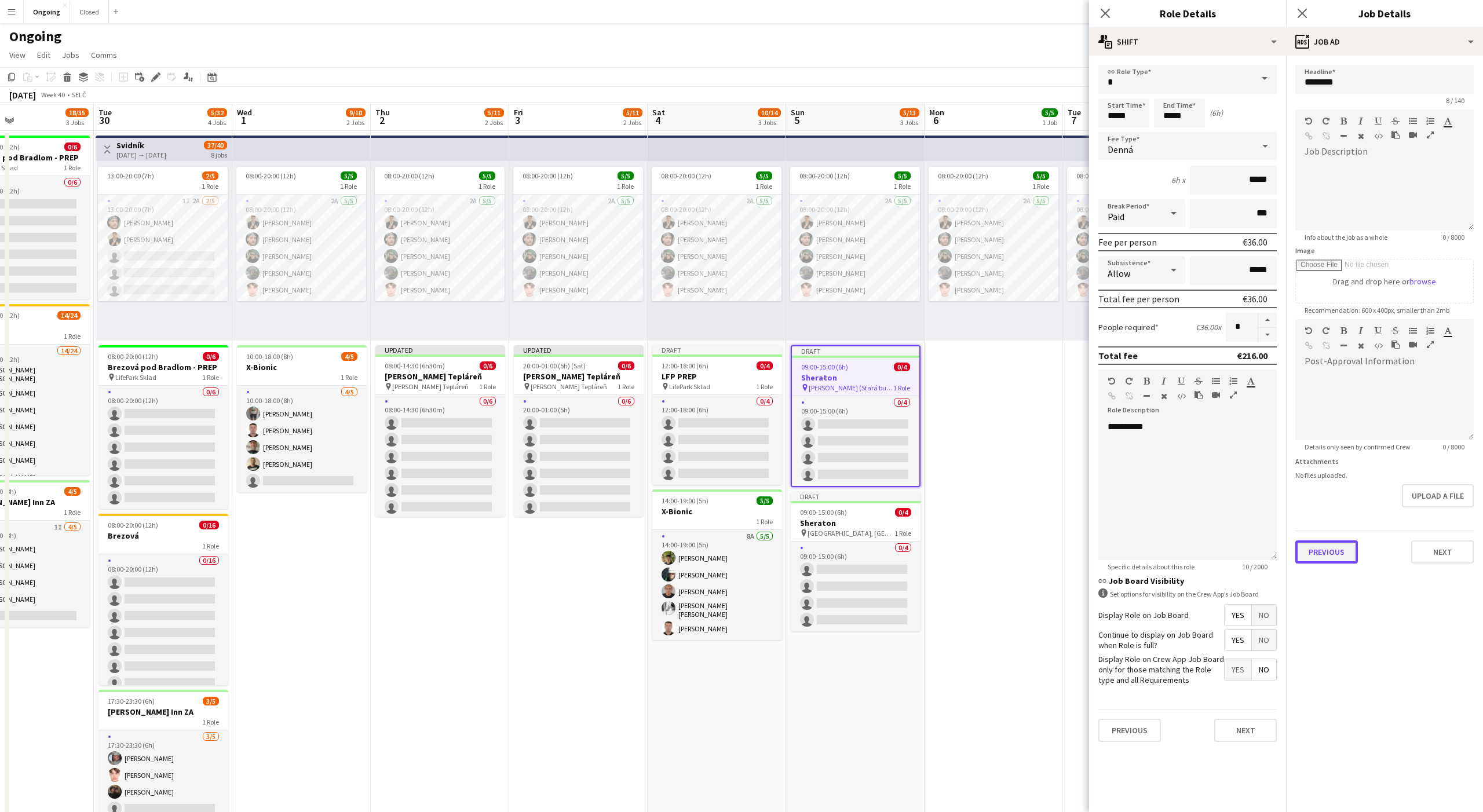
click at [1315, 549] on button "Previous" at bounding box center [1326, 552] width 63 height 23
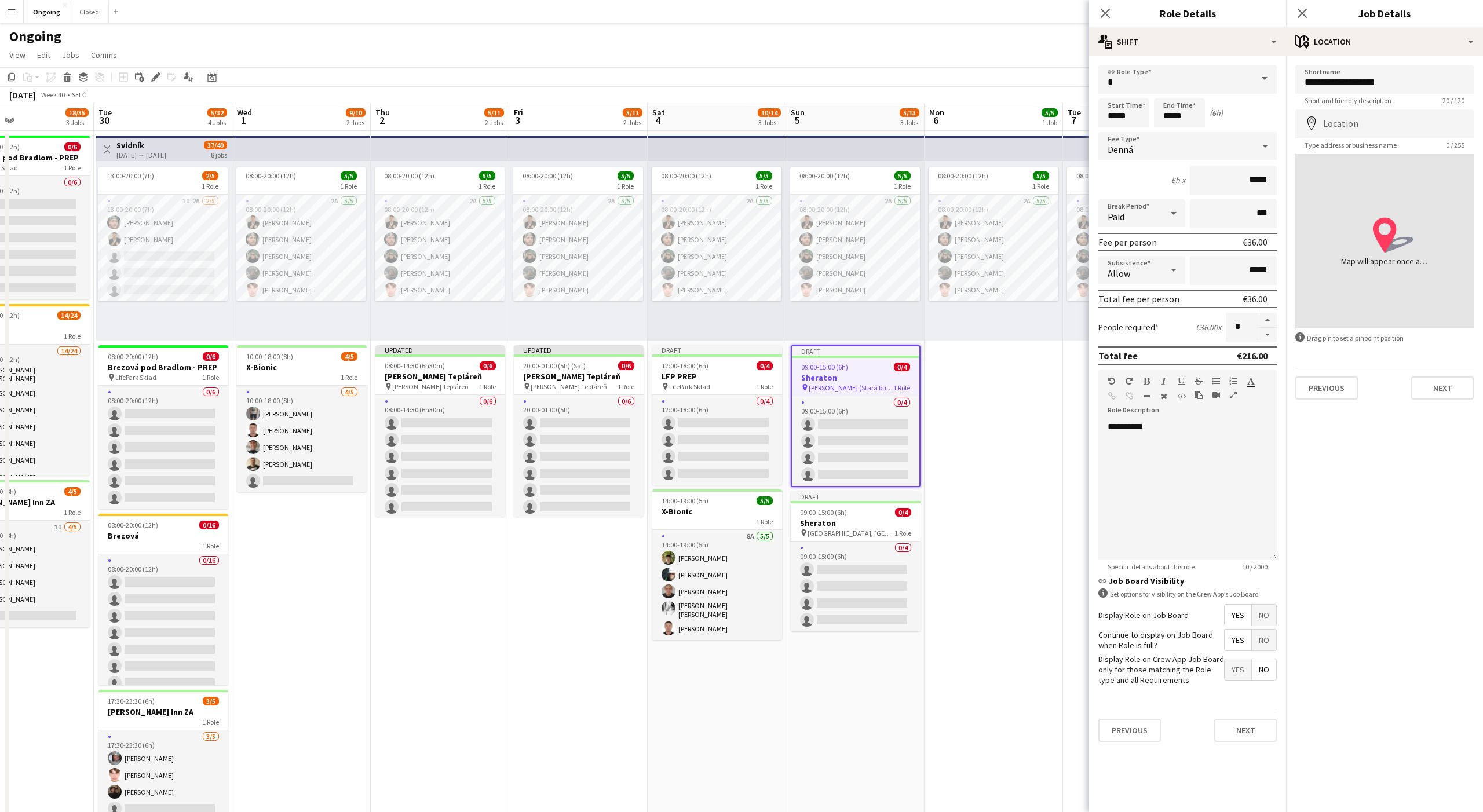
click at [1005, 42] on div "Ongoing" at bounding box center [742, 34] width 1483 height 22
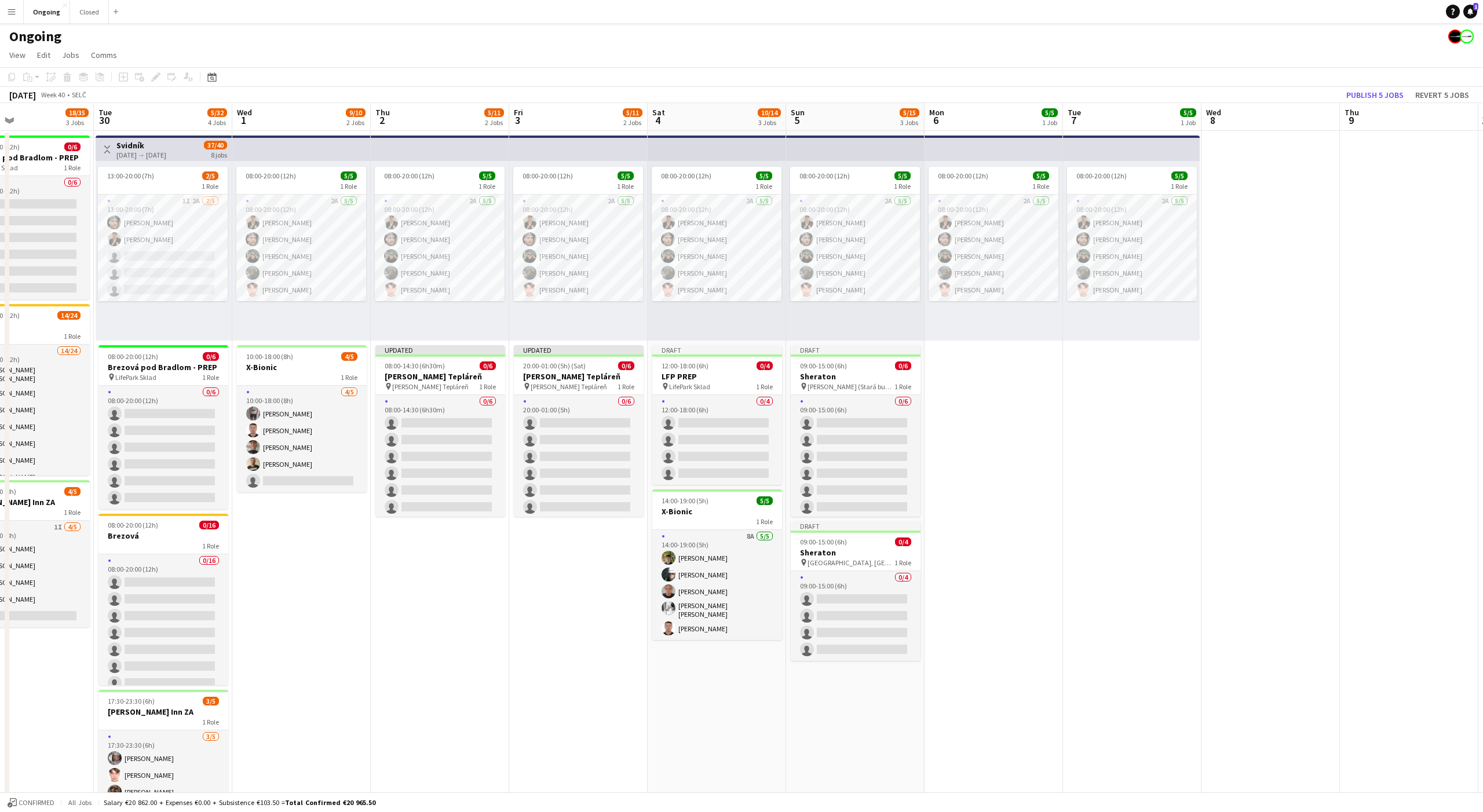
click at [1009, 352] on app-date-cell "08:00-20:00 (12h) 5/5 1 Role 2A [DATE] 08:00-20:00 (12h) [PERSON_NAME] [PERSON_…" at bounding box center [994, 547] width 138 height 834
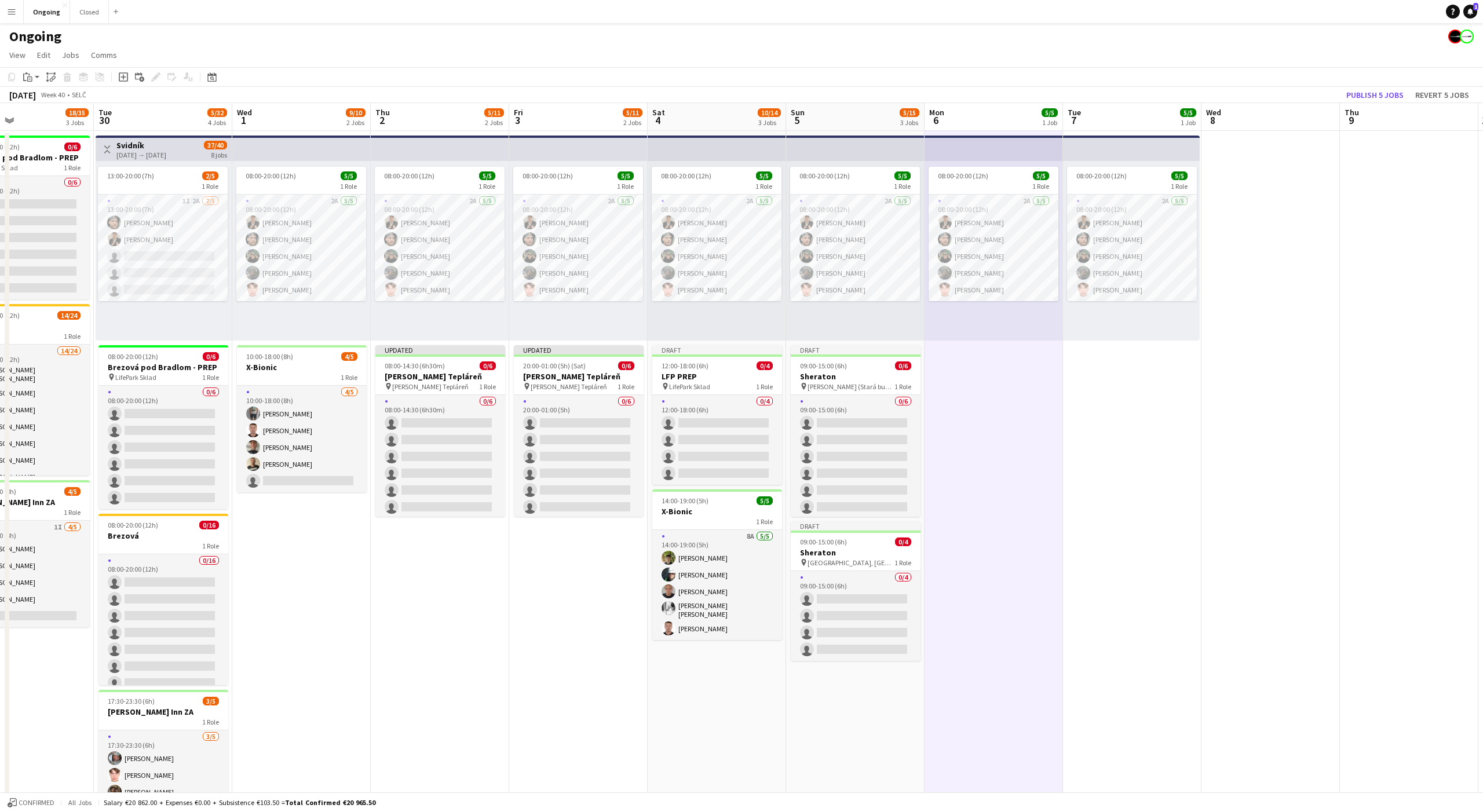
click at [976, 369] on app-date-cell "08:00-20:00 (12h) 5/5 1 Role 2A [DATE] 08:00-20:00 (12h) [PERSON_NAME] [PERSON_…" at bounding box center [994, 547] width 138 height 834
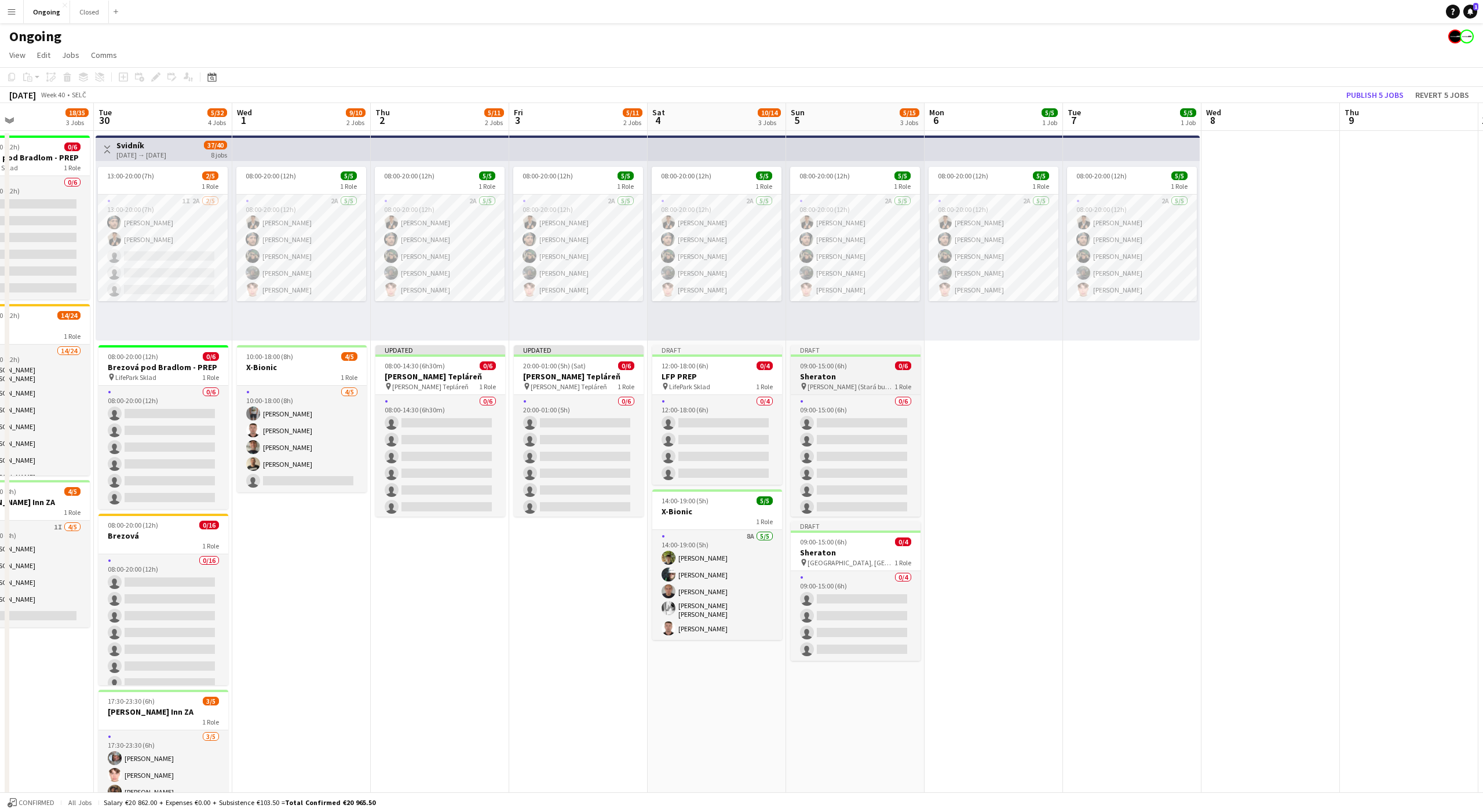
click at [857, 383] on span "NR SR (Stará budova)" at bounding box center [851, 387] width 87 height 9
click at [157, 77] on icon "Edit" at bounding box center [156, 77] width 10 height 10
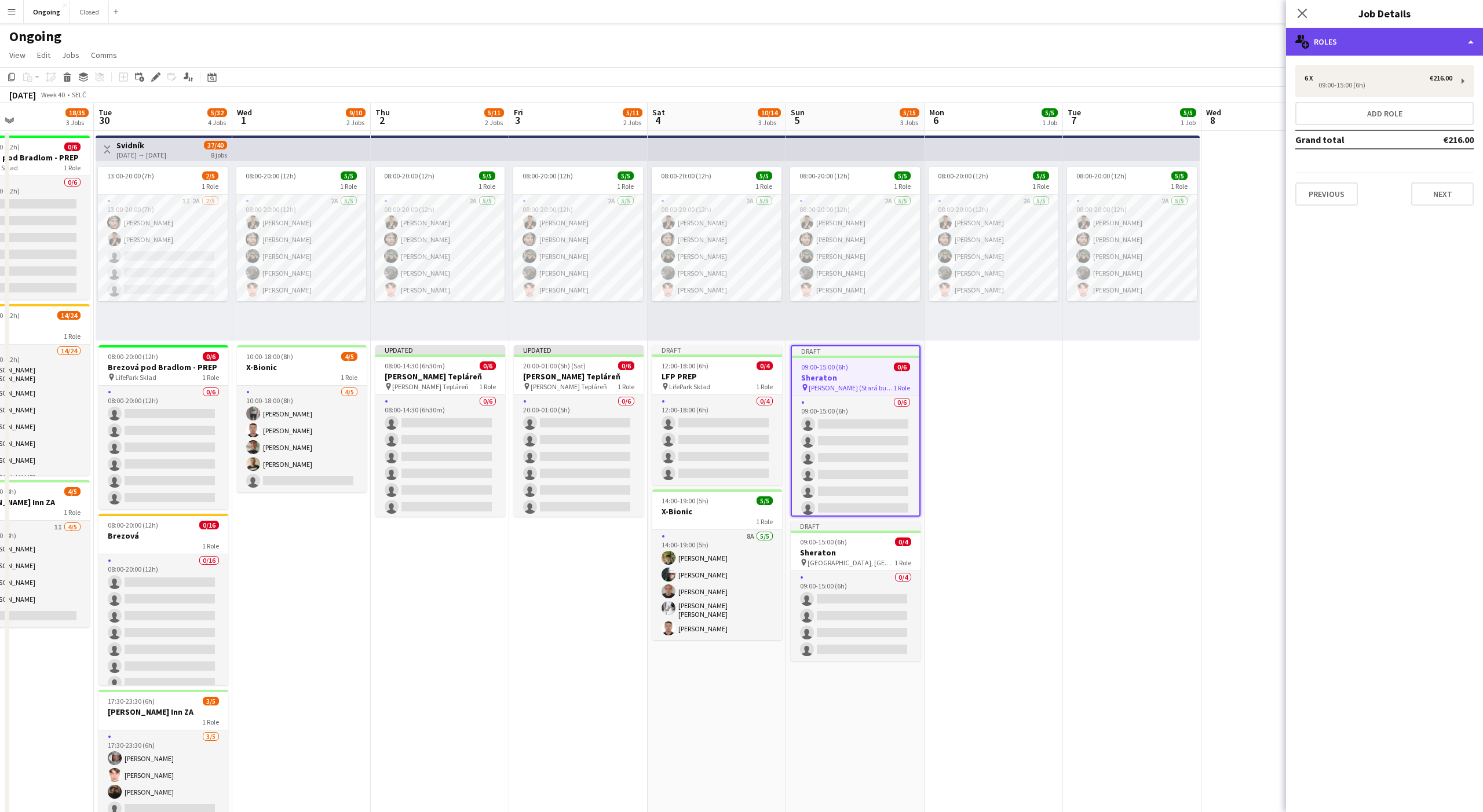
click at [1332, 44] on div "multiple-users-add Roles" at bounding box center [1385, 42] width 197 height 28
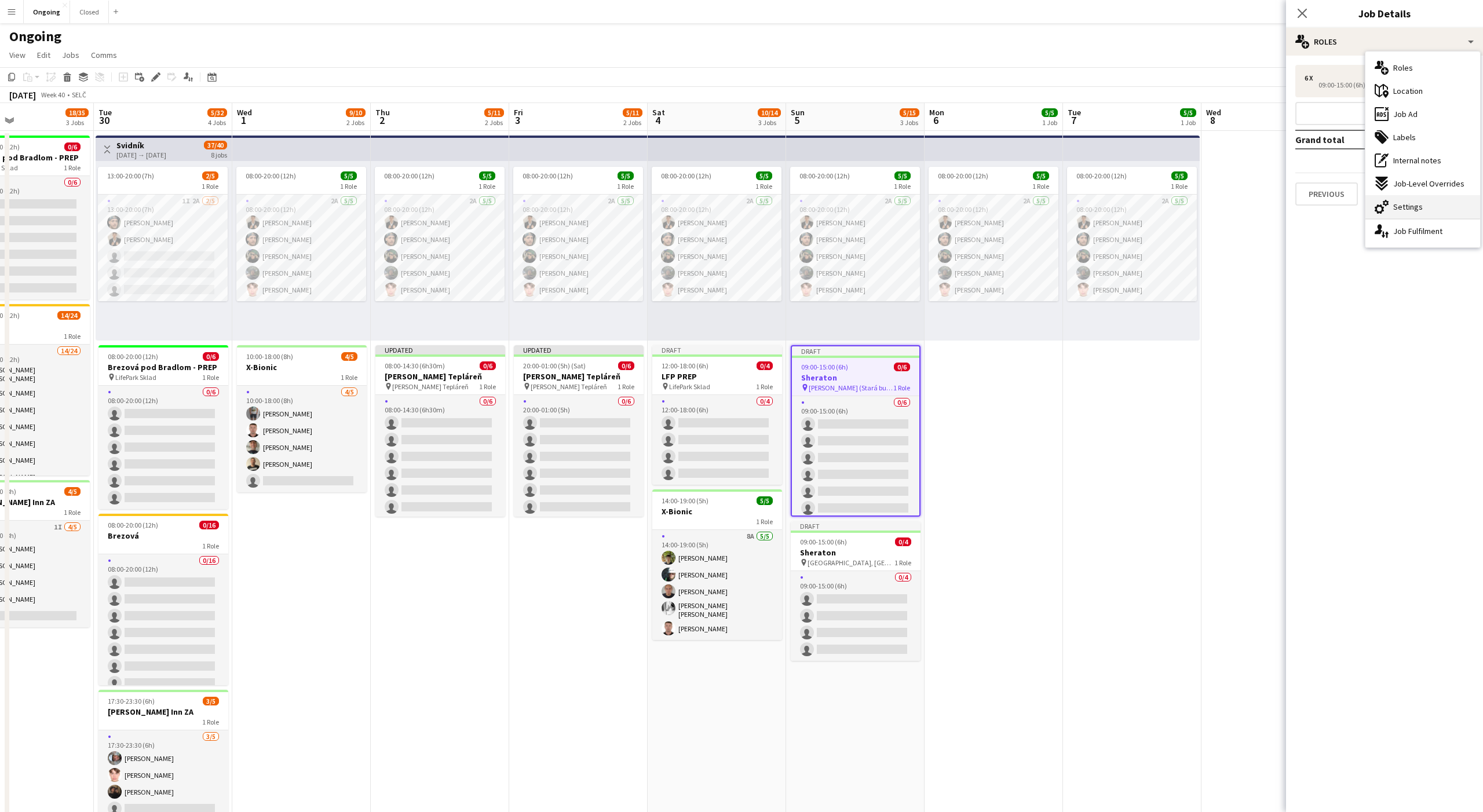
click at [1399, 202] on span "Settings" at bounding box center [1407, 207] width 30 height 10
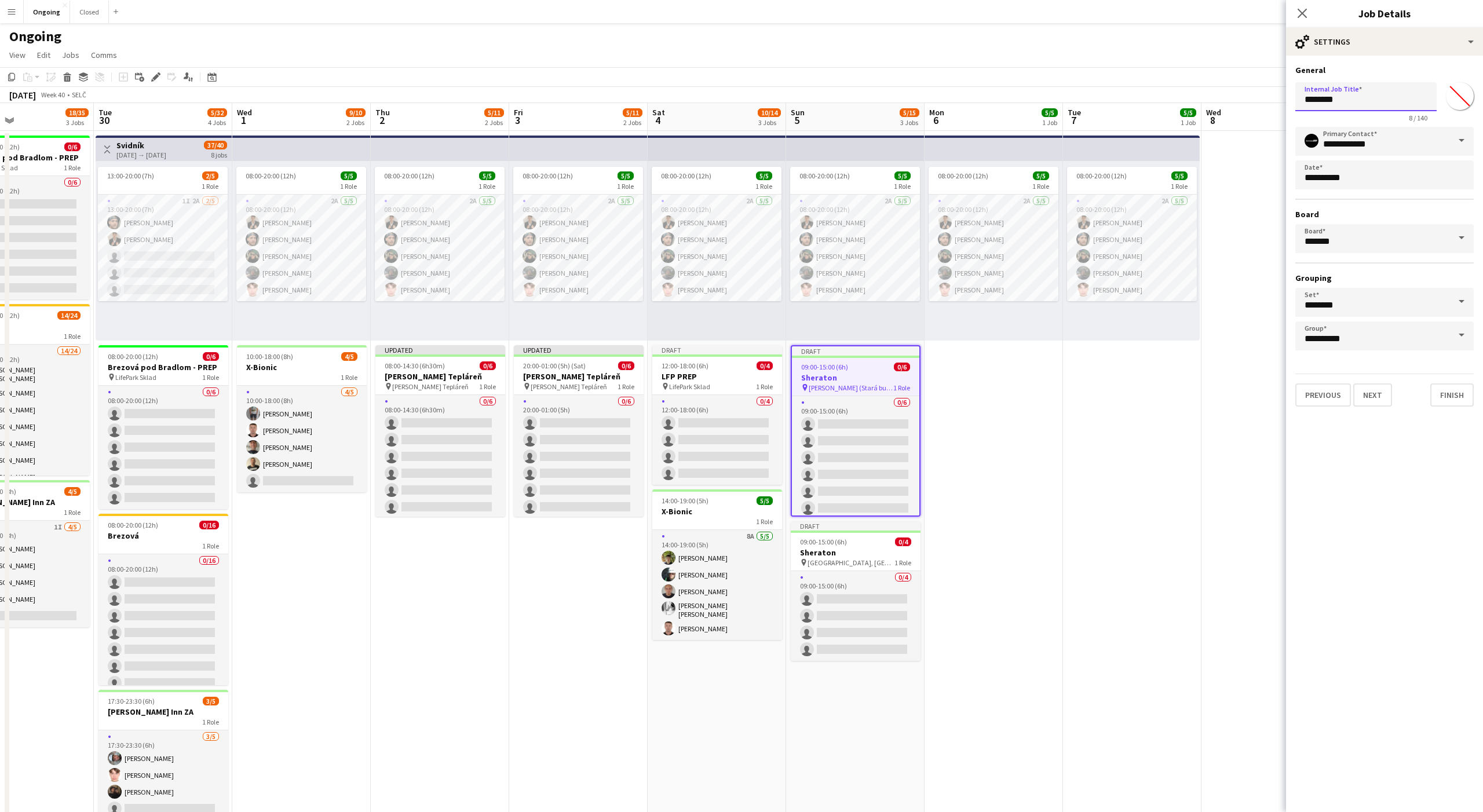
click at [1329, 96] on input "********" at bounding box center [1366, 97] width 142 height 29
type input "*****"
click at [1019, 419] on app-date-cell "08:00-20:00 (12h) 5/5 1 Role 2A [DATE] 08:00-20:00 (12h) [PERSON_NAME] [PERSON_…" at bounding box center [994, 547] width 138 height 834
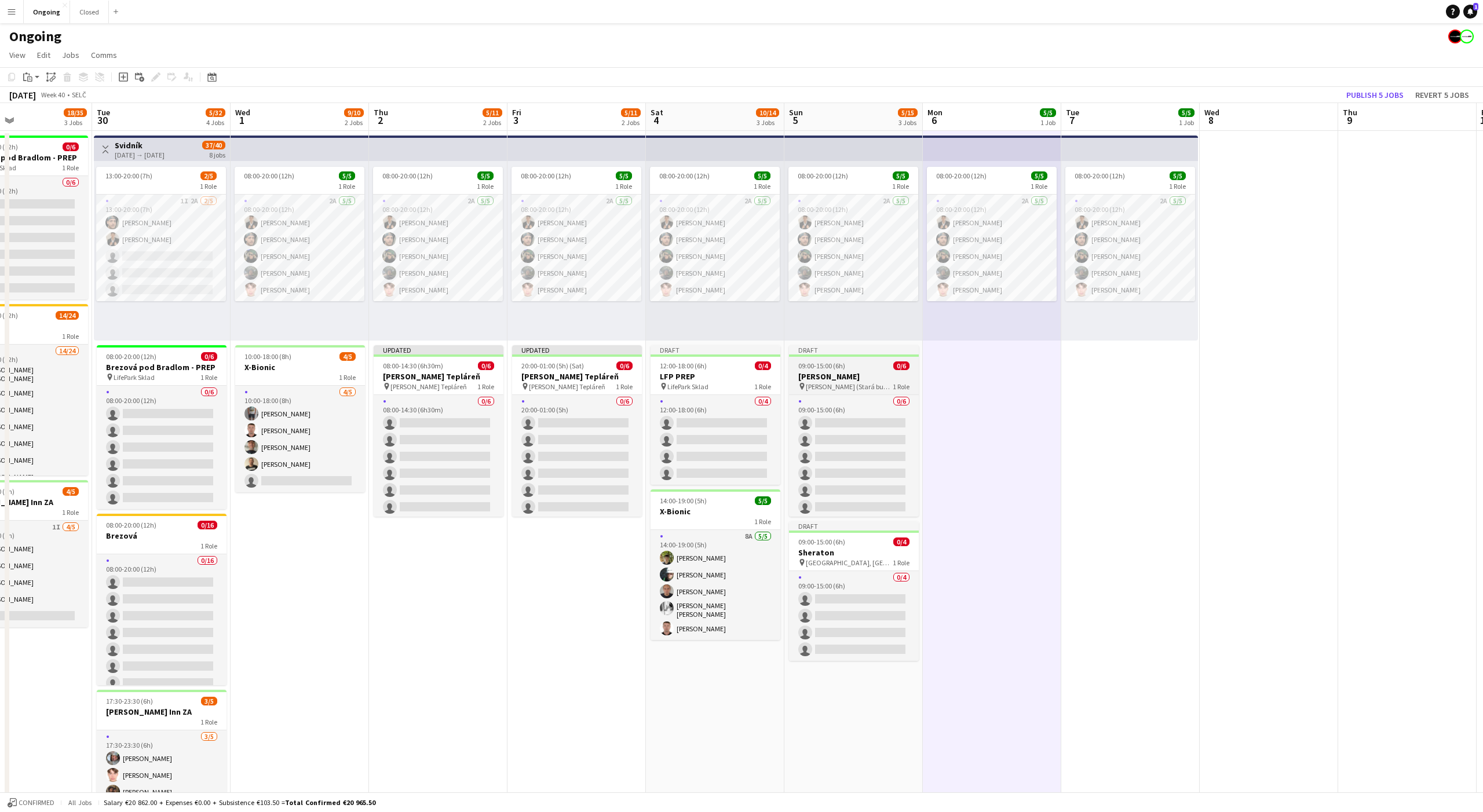
click at [856, 361] on app-job-card "Draft 09:00-15:00 (6h) 0/6 NR SR pin NR SR (Stará budova) 1 Role 0/6 09:00-15:0…" at bounding box center [854, 431] width 130 height 171
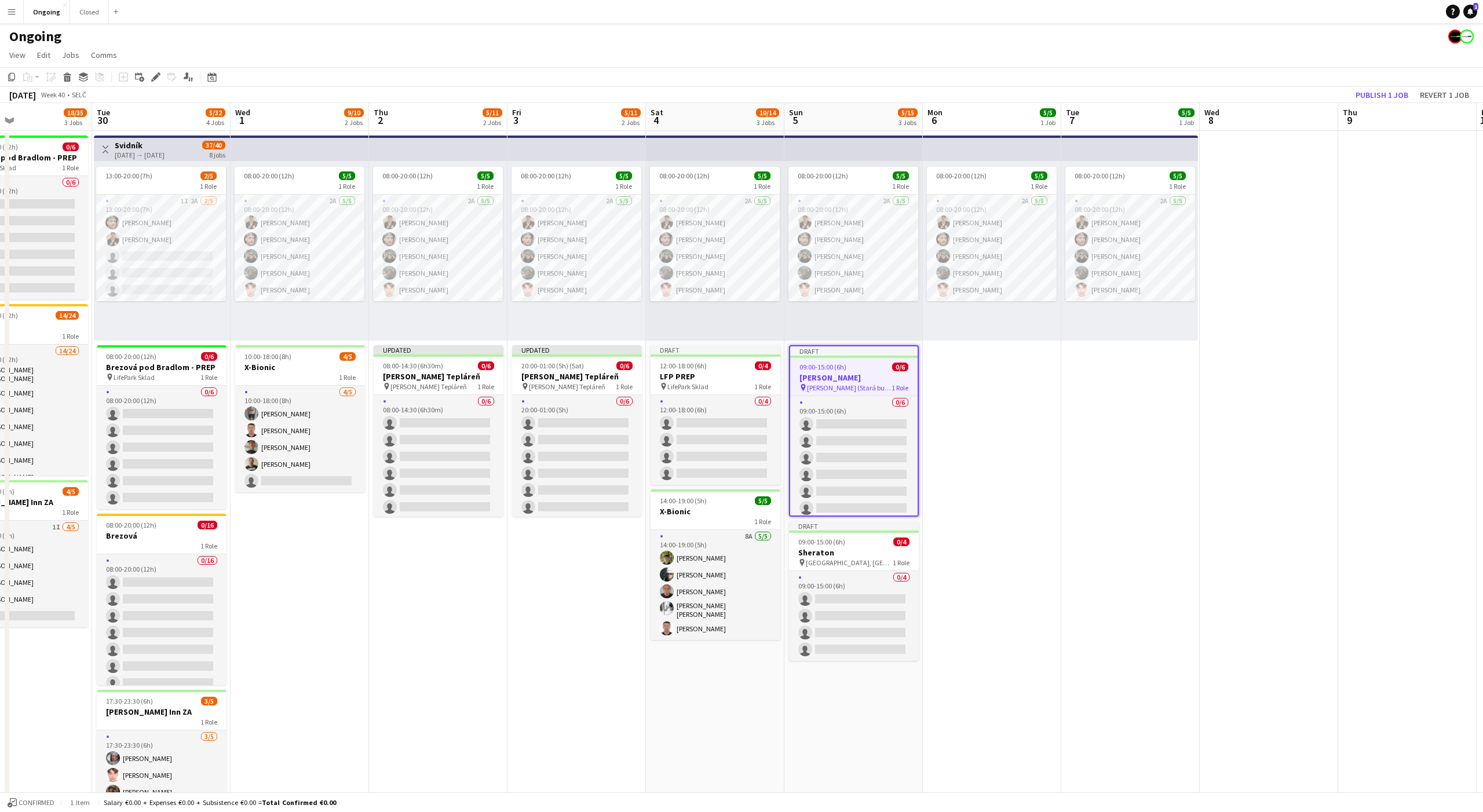
click at [990, 408] on app-date-cell "08:00-20:00 (12h) 5/5 1 Role 2A [DATE] 08:00-20:00 (12h) [PERSON_NAME] [PERSON_…" at bounding box center [992, 547] width 138 height 834
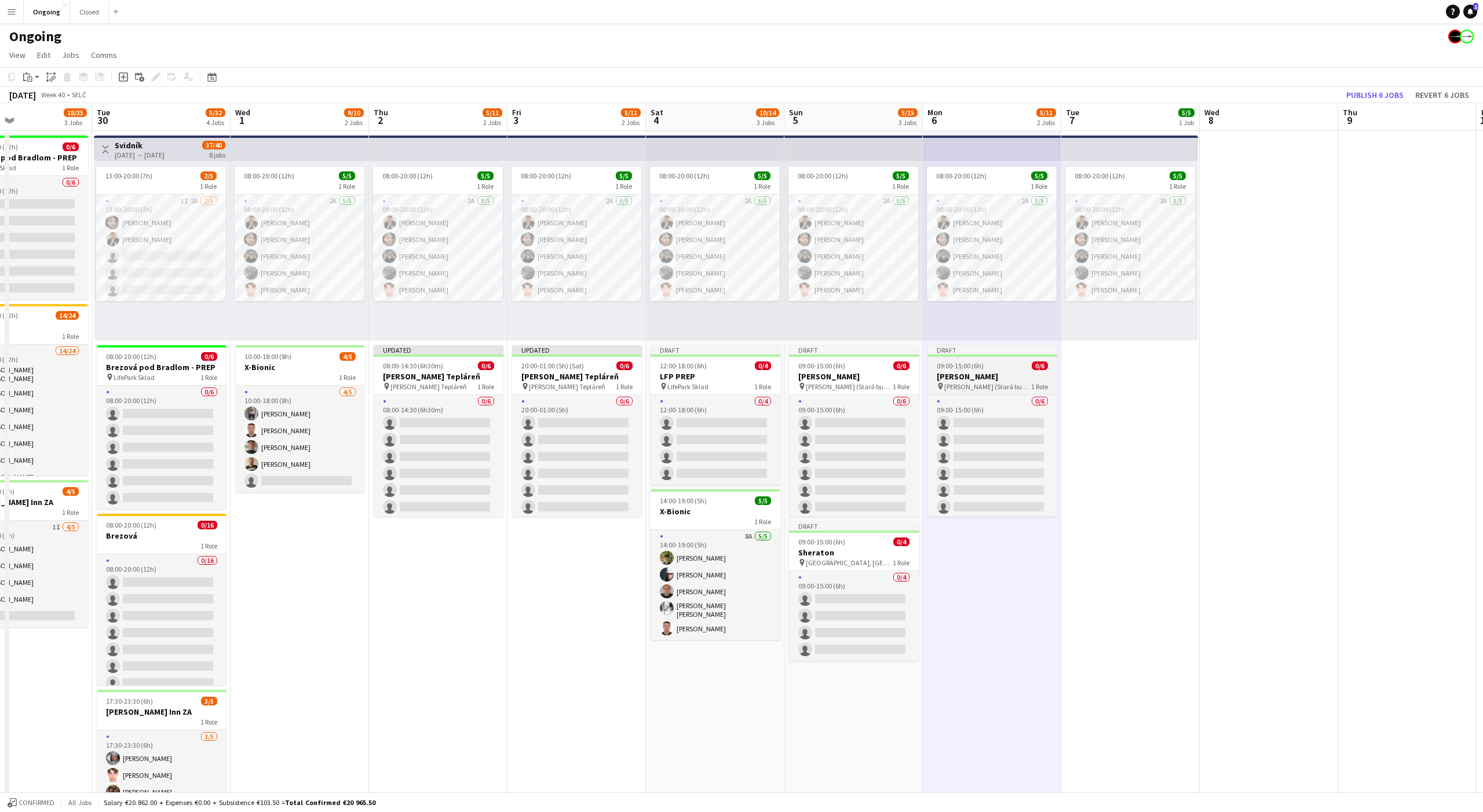
click at [982, 382] on span "NR SR (Stará budova)" at bounding box center [987, 387] width 87 height 9
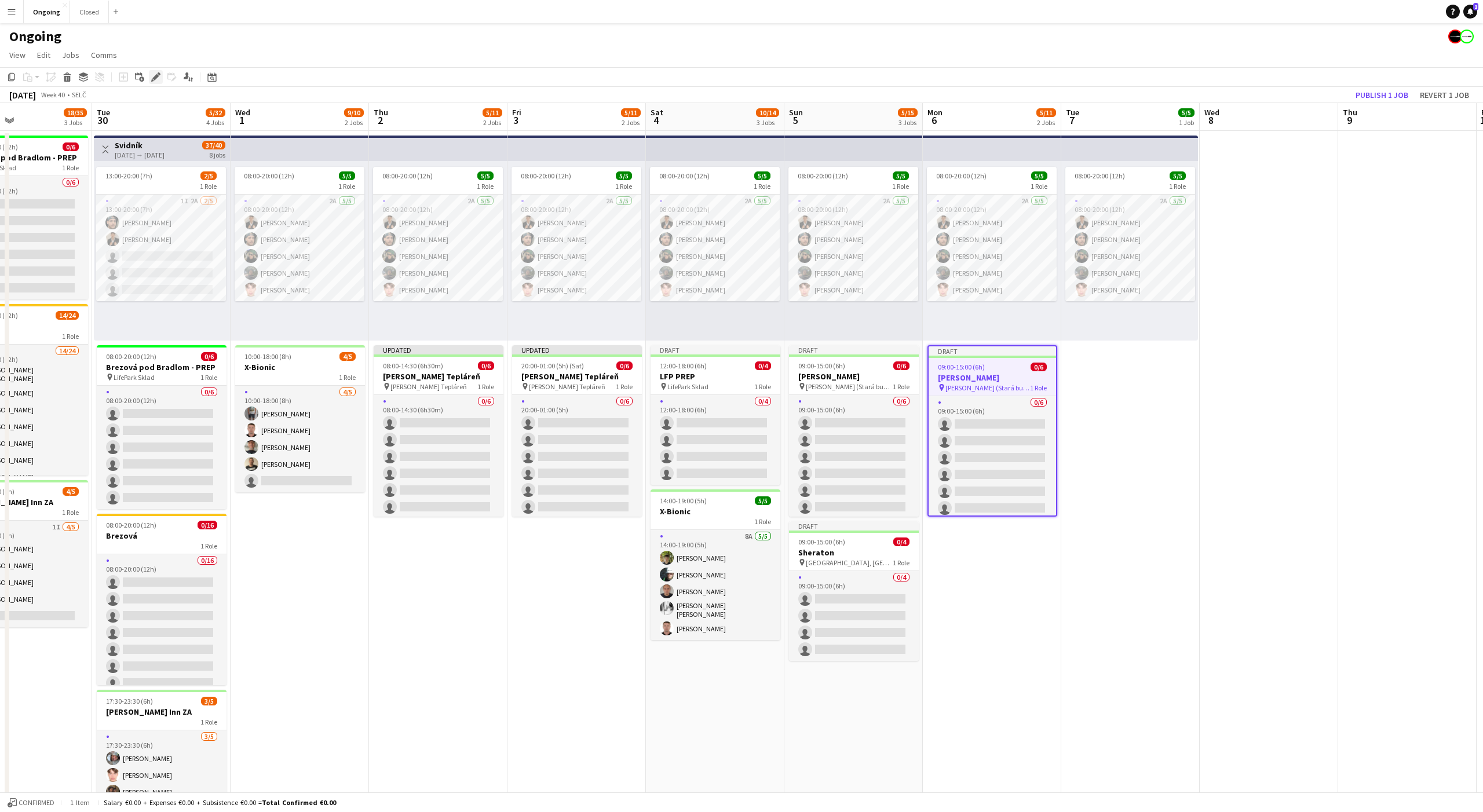
click at [156, 78] on icon at bounding box center [156, 77] width 6 height 6
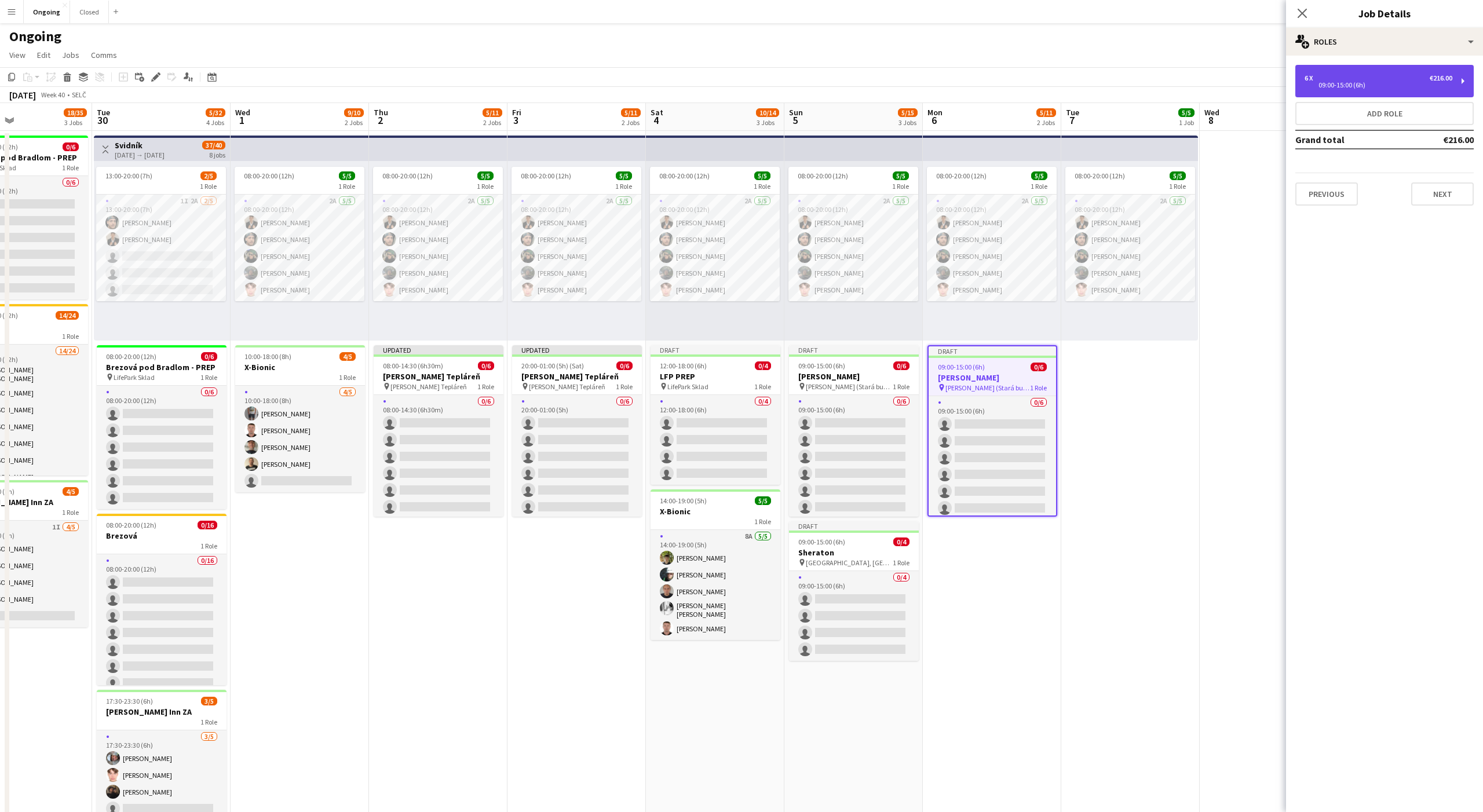
click at [1324, 90] on div "6 x €216.00 09:00-15:00 (6h)" at bounding box center [1384, 81] width 178 height 32
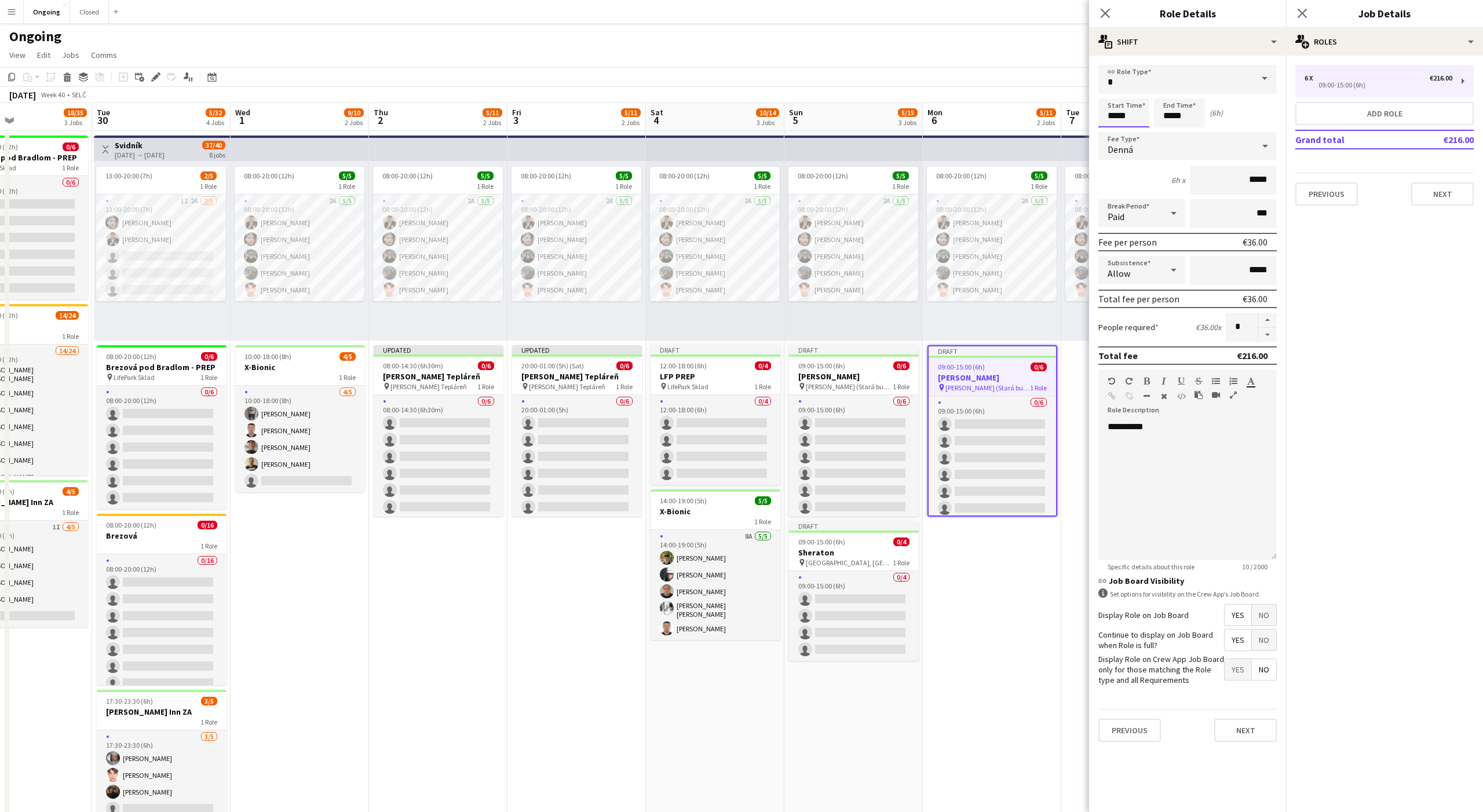
click at [1122, 112] on input "*****" at bounding box center [1124, 113] width 51 height 29
type input "*****"
click at [1110, 131] on div at bounding box center [1112, 133] width 23 height 11
click at [1119, 205] on div "Paid" at bounding box center [1130, 213] width 63 height 28
click at [1119, 276] on span "Unpaid" at bounding box center [1142, 274] width 69 height 11
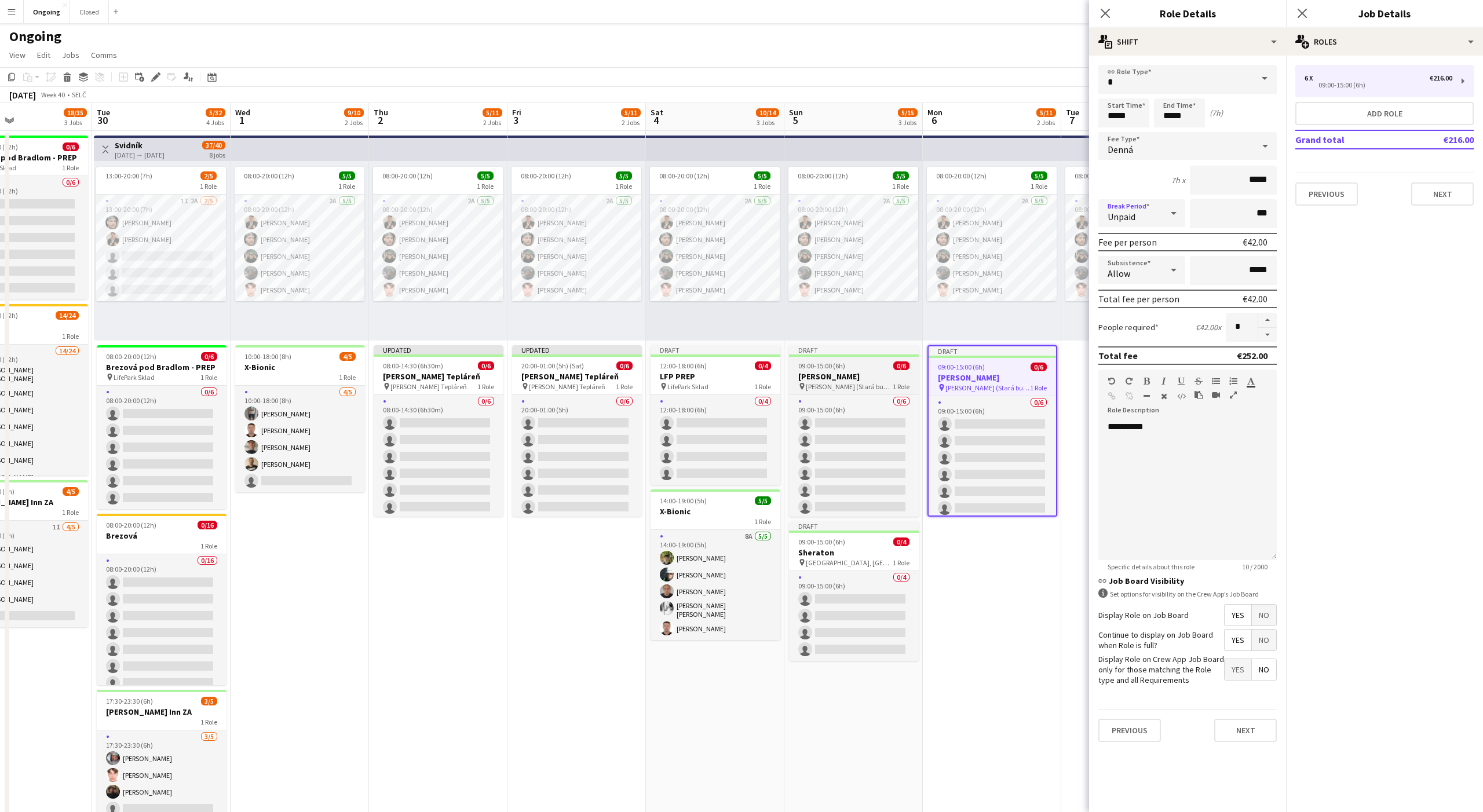
click at [857, 374] on h3 "NR SR" at bounding box center [854, 376] width 130 height 10
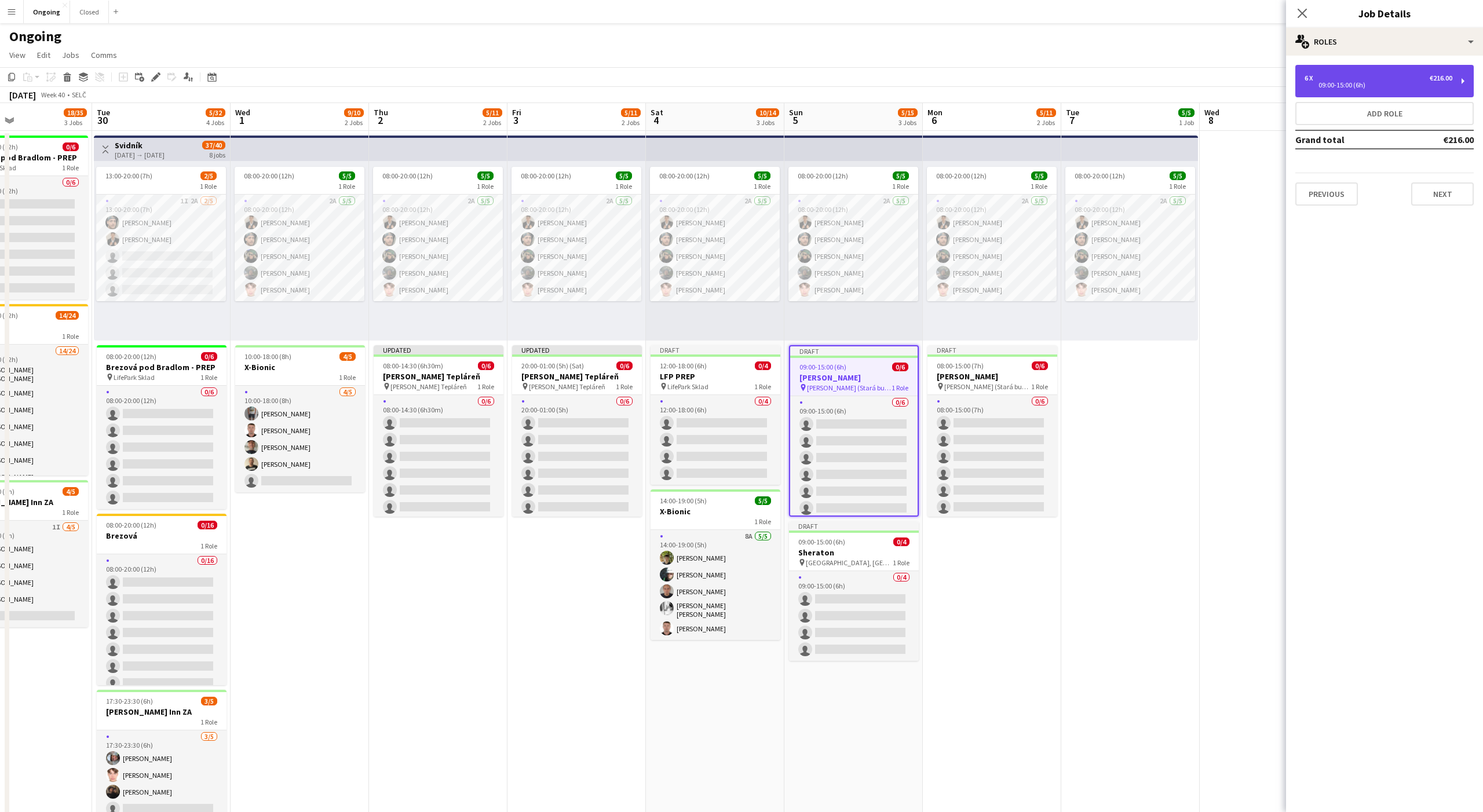
click at [1333, 79] on div "6 x €216.00" at bounding box center [1378, 78] width 148 height 8
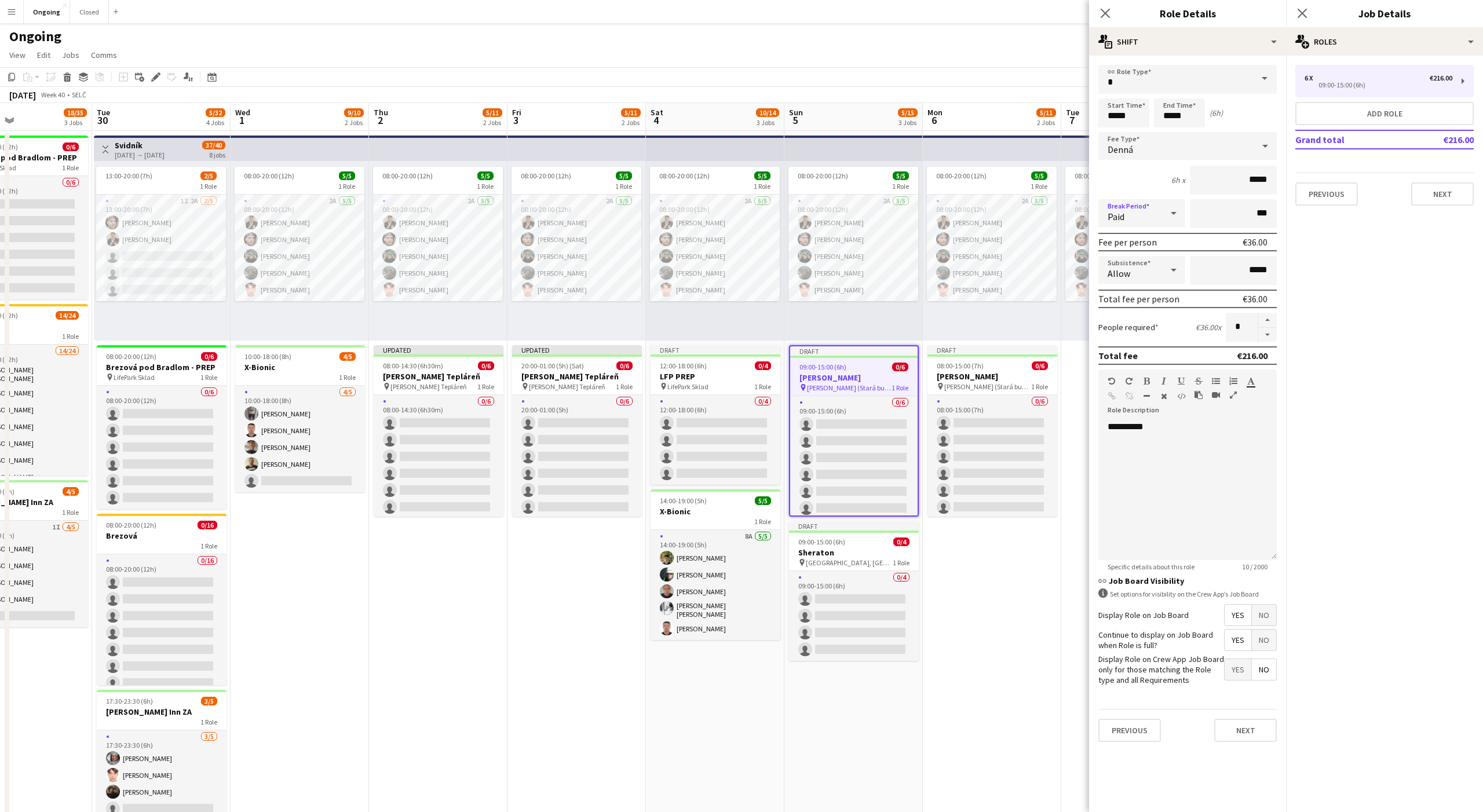
click at [1114, 206] on div "Paid" at bounding box center [1130, 213] width 63 height 28
click at [1114, 270] on span "Unpaid" at bounding box center [1142, 274] width 69 height 11
click at [716, 385] on div "pin LifePark Sklad 1 Role" at bounding box center [715, 386] width 130 height 10
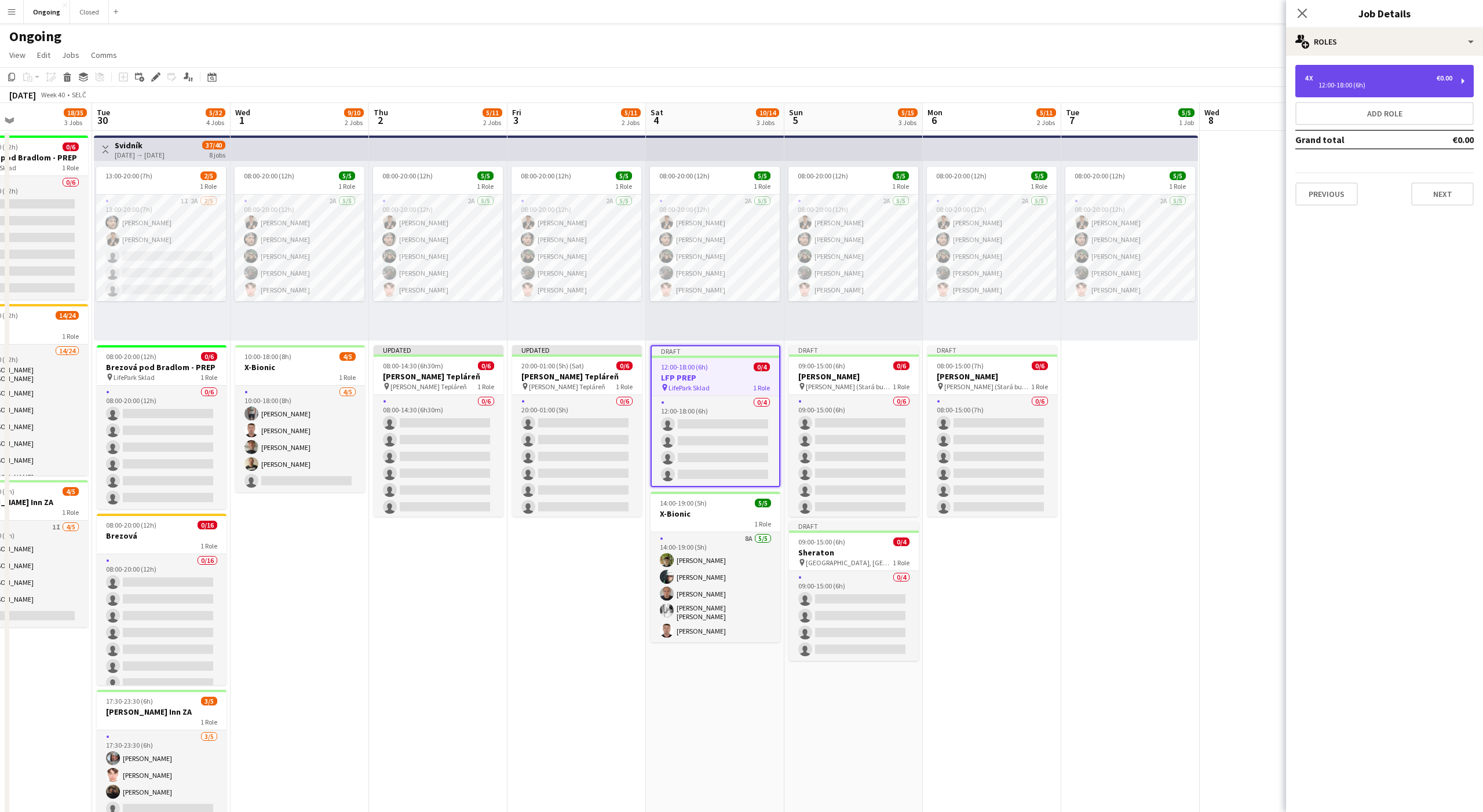
click at [1383, 76] on div "4 x €0.00" at bounding box center [1378, 78] width 148 height 8
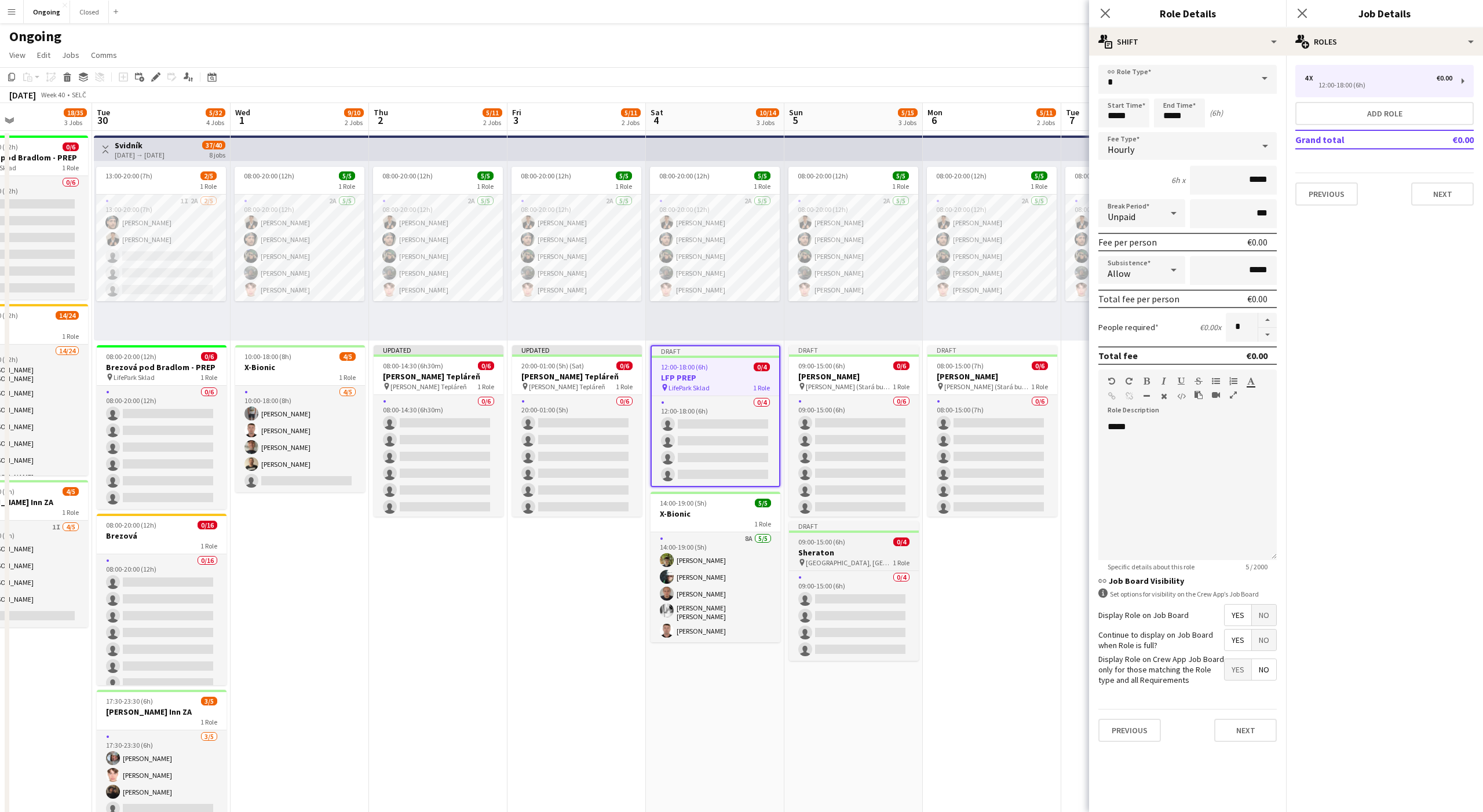
click at [855, 556] on h3 "Sheraton" at bounding box center [854, 552] width 130 height 10
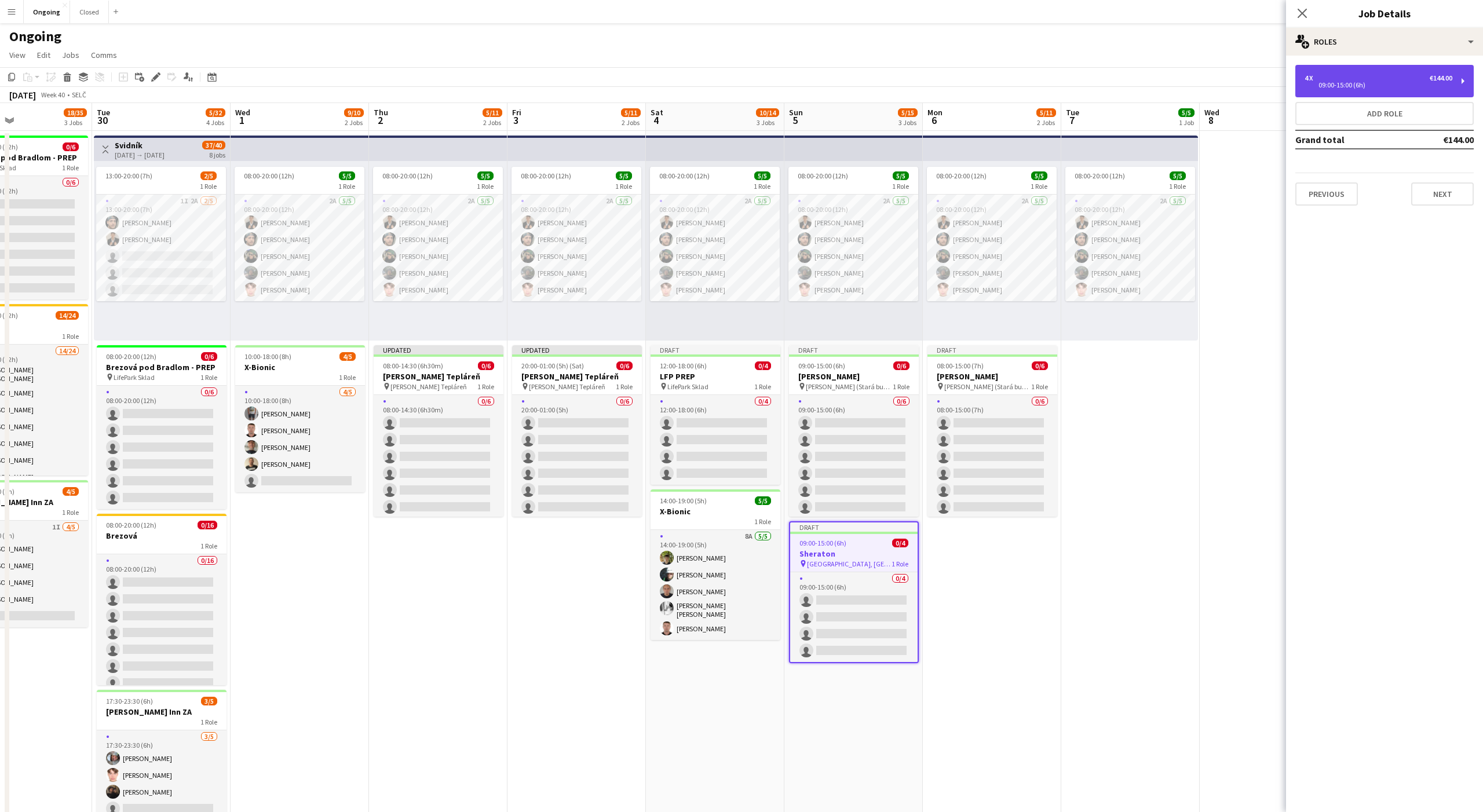
click at [1312, 81] on div "4 x" at bounding box center [1312, 78] width 14 height 8
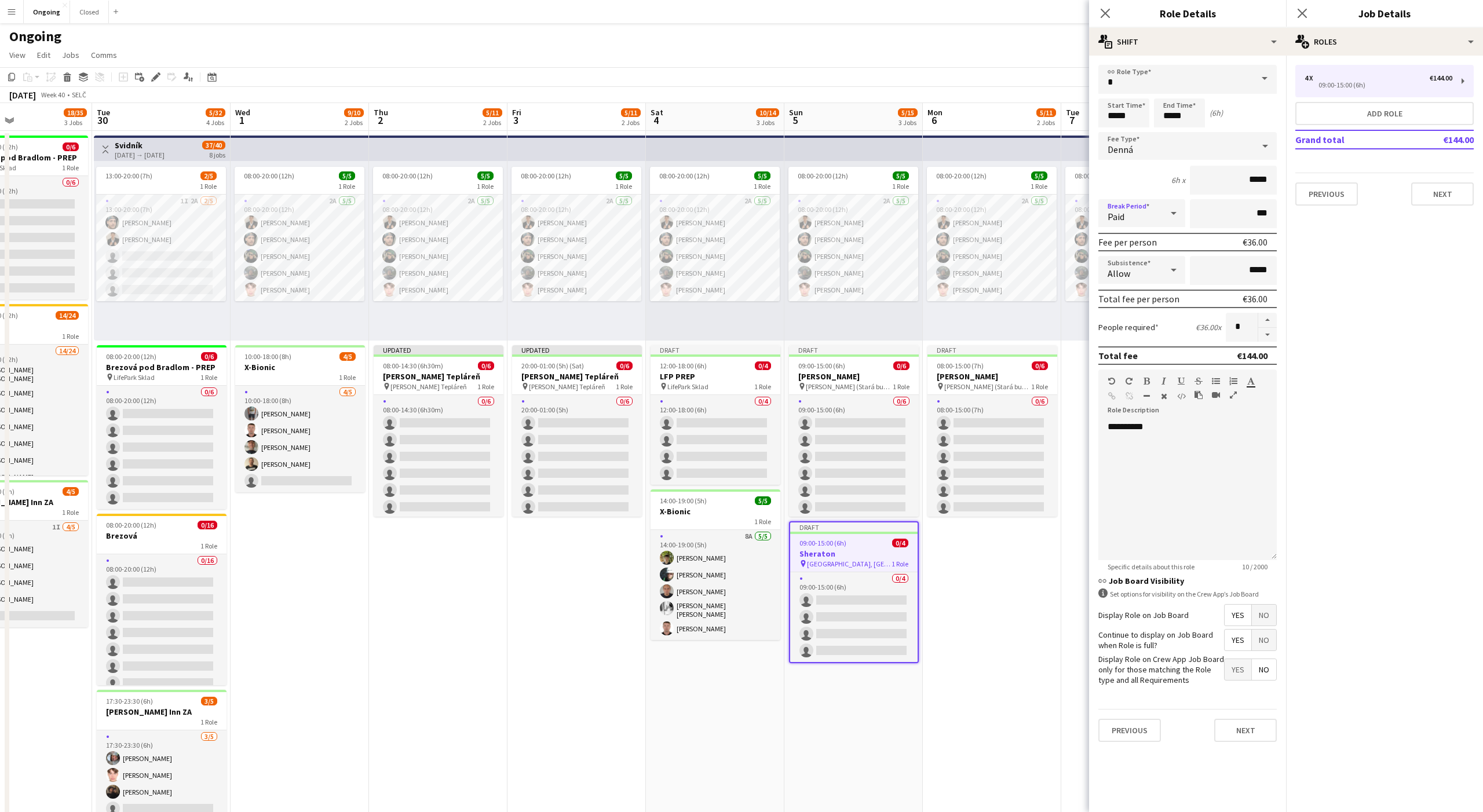
click at [1121, 210] on div "Paid" at bounding box center [1130, 213] width 63 height 28
click at [1132, 267] on mat-option "Unpaid" at bounding box center [1141, 276] width 87 height 29
click at [604, 387] on div "pin Jurkovičova Tepláreň 1 Role" at bounding box center [577, 386] width 130 height 10
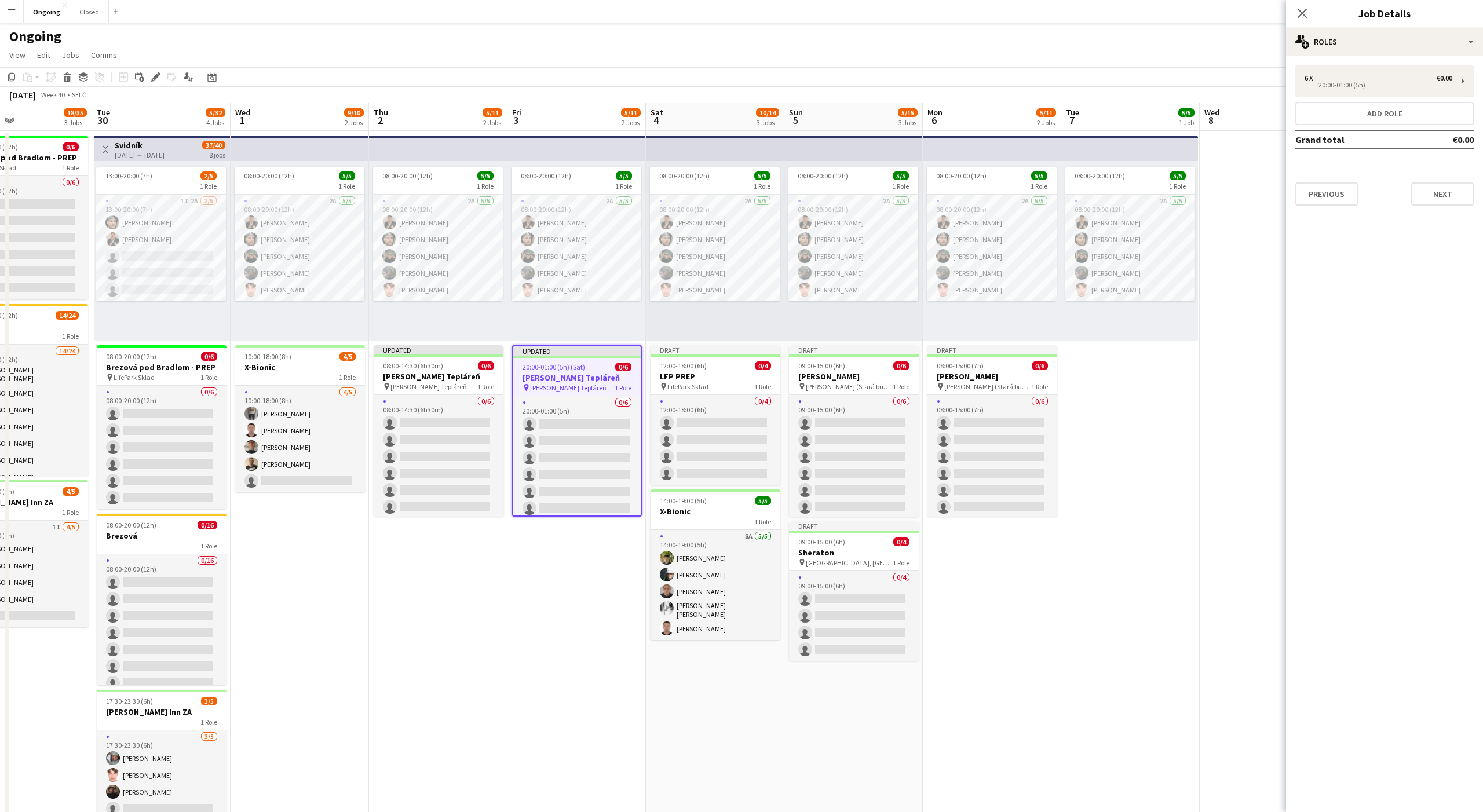
click at [1311, 97] on div "6 x €0.00 20:00-01:00 (5h) Add role Grand total €0.00 Previous Next" at bounding box center [1385, 135] width 197 height 141
click at [1321, 76] on div "6 x €0.00" at bounding box center [1378, 78] width 148 height 8
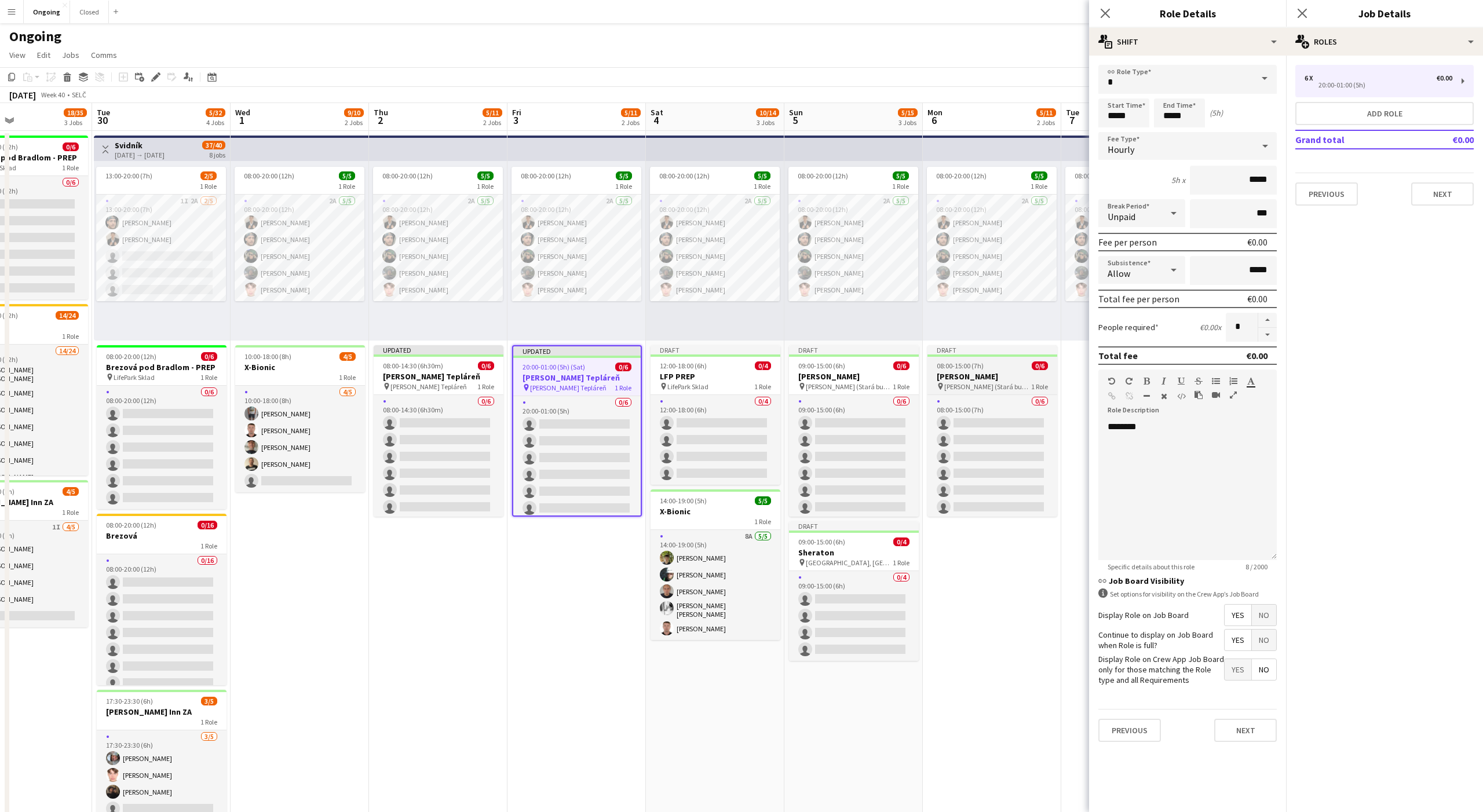
click at [990, 363] on div "08:00-15:00 (7h) 0/6" at bounding box center [992, 366] width 130 height 9
type input "*****"
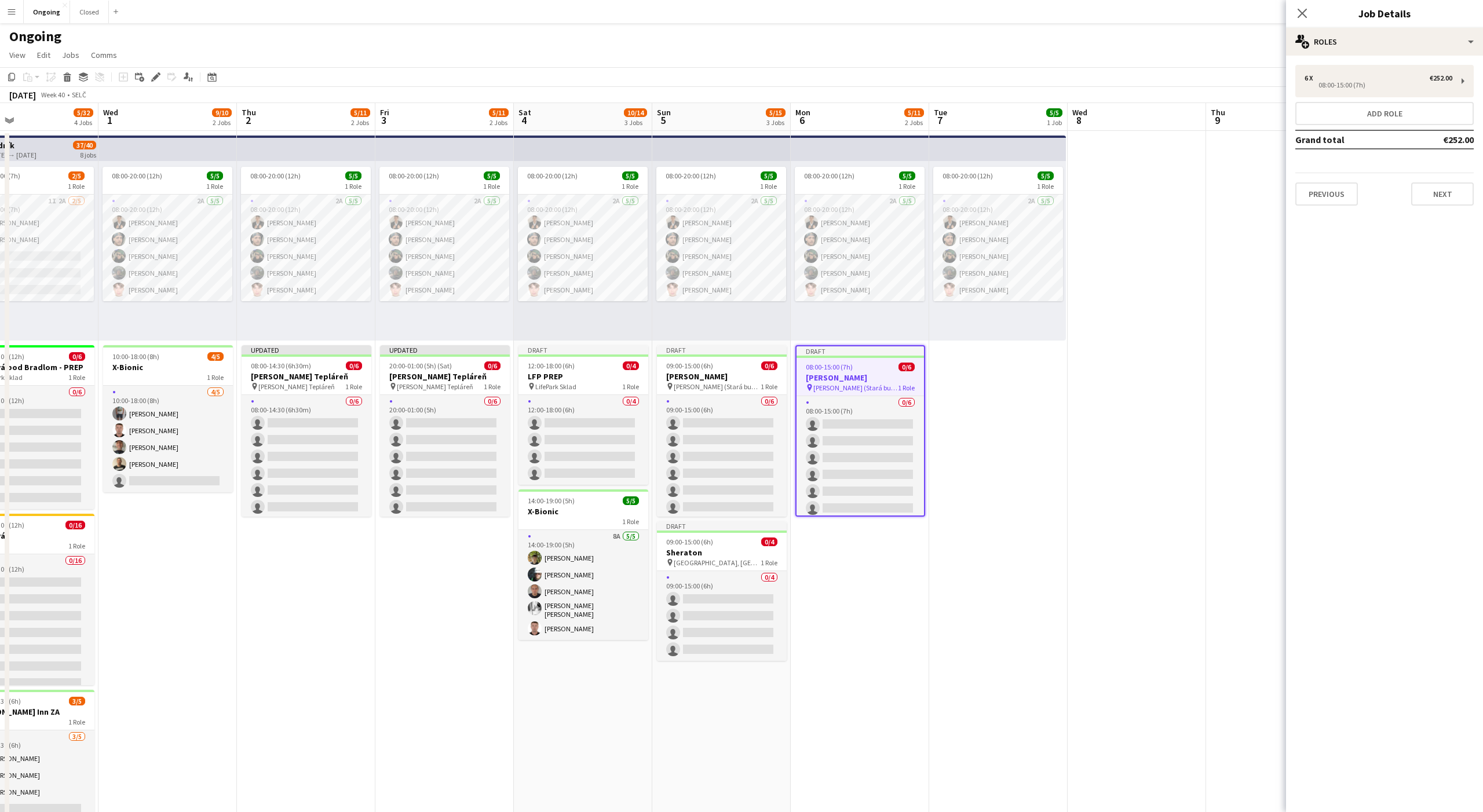
scroll to position [0, 467]
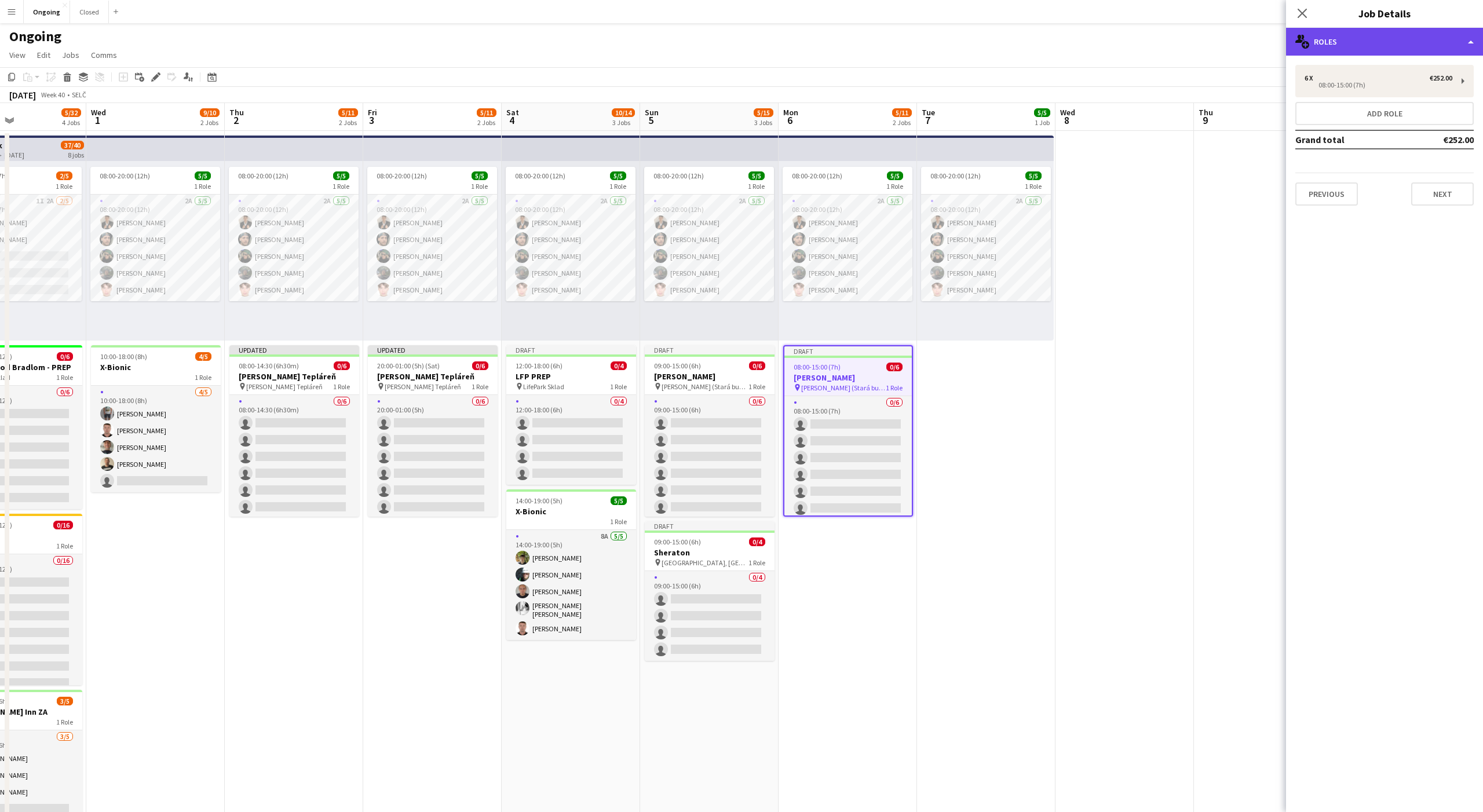
click at [1374, 49] on div "multiple-users-add Roles" at bounding box center [1385, 42] width 197 height 28
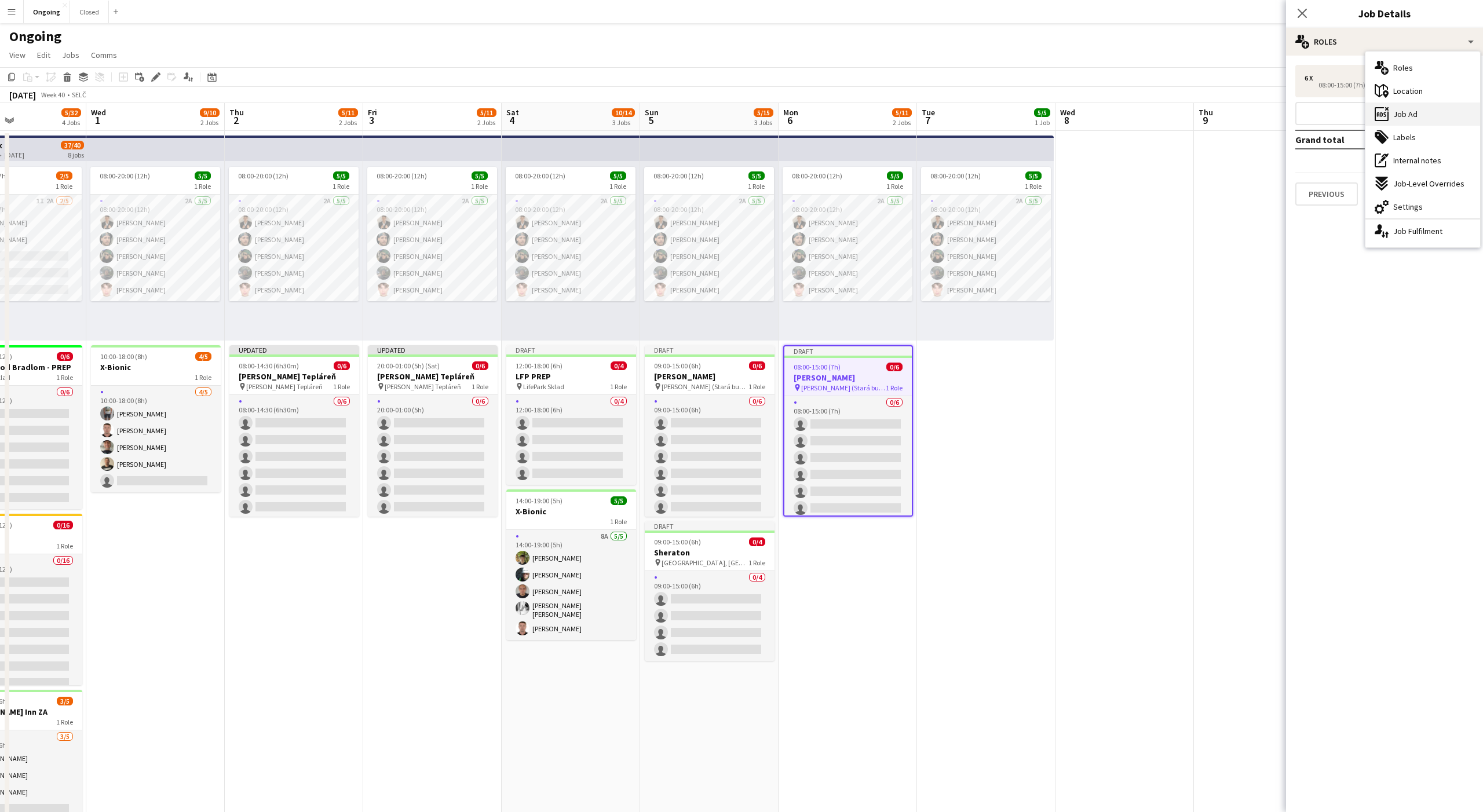
click at [1399, 110] on span "Job Ad" at bounding box center [1405, 114] width 24 height 10
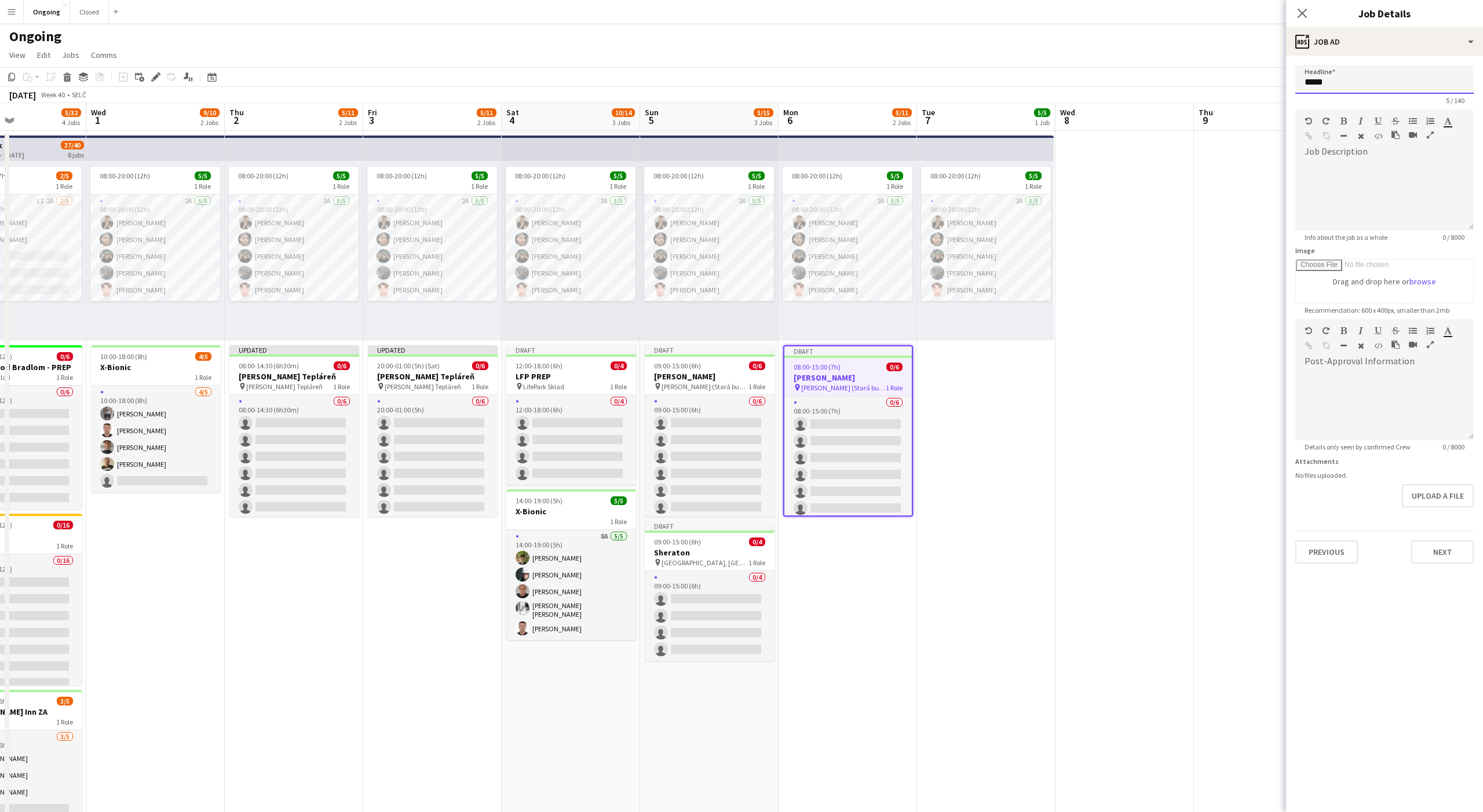
click at [1345, 84] on input "*****" at bounding box center [1384, 79] width 178 height 29
click at [1354, 38] on div "ads-window Job Ad" at bounding box center [1385, 42] width 197 height 28
click at [1394, 215] on div "cog-double-3 Settings" at bounding box center [1423, 206] width 115 height 23
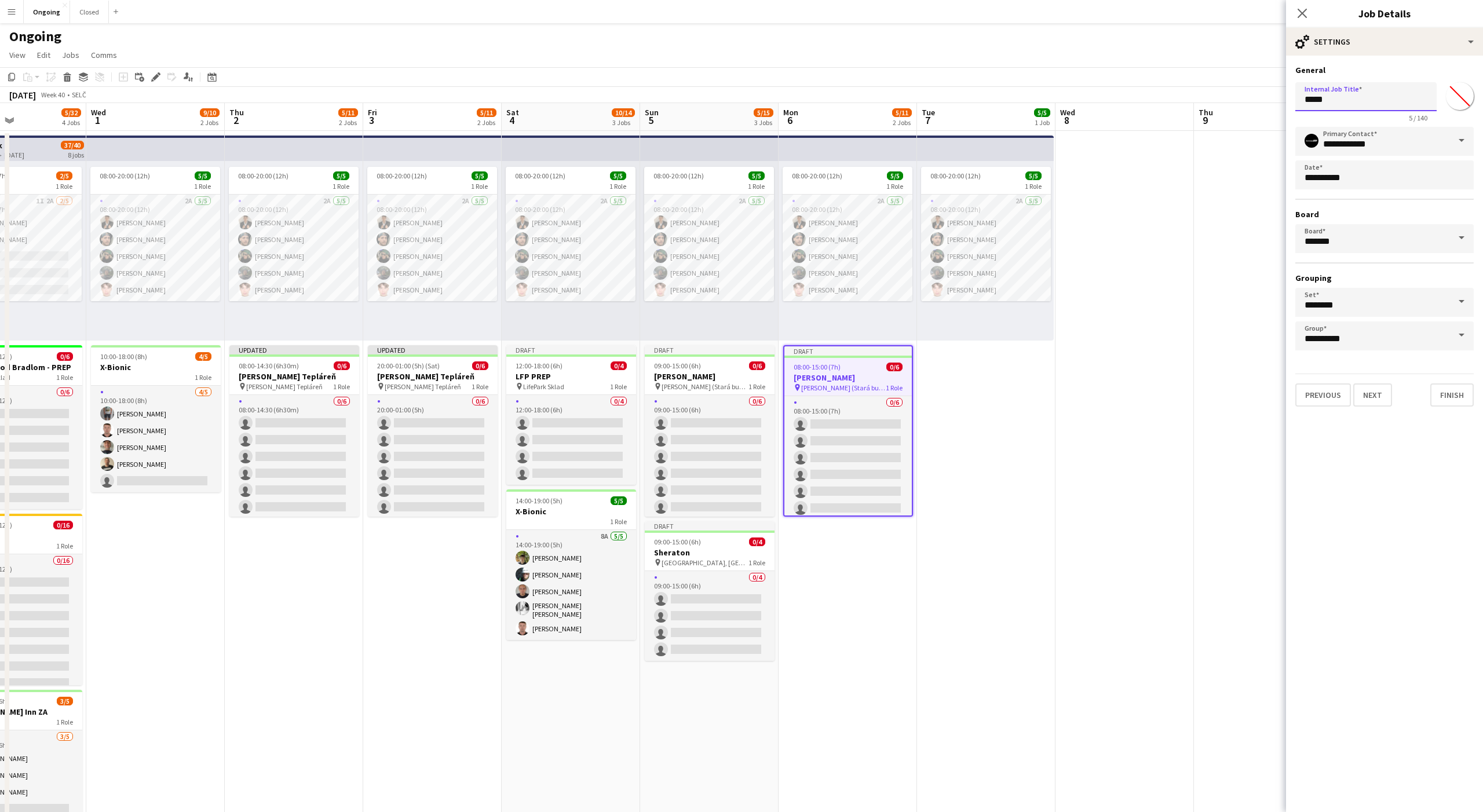
click at [1348, 102] on input "*****" at bounding box center [1366, 97] width 142 height 29
type input "******"
click at [1374, 400] on button "Next" at bounding box center [1372, 395] width 39 height 23
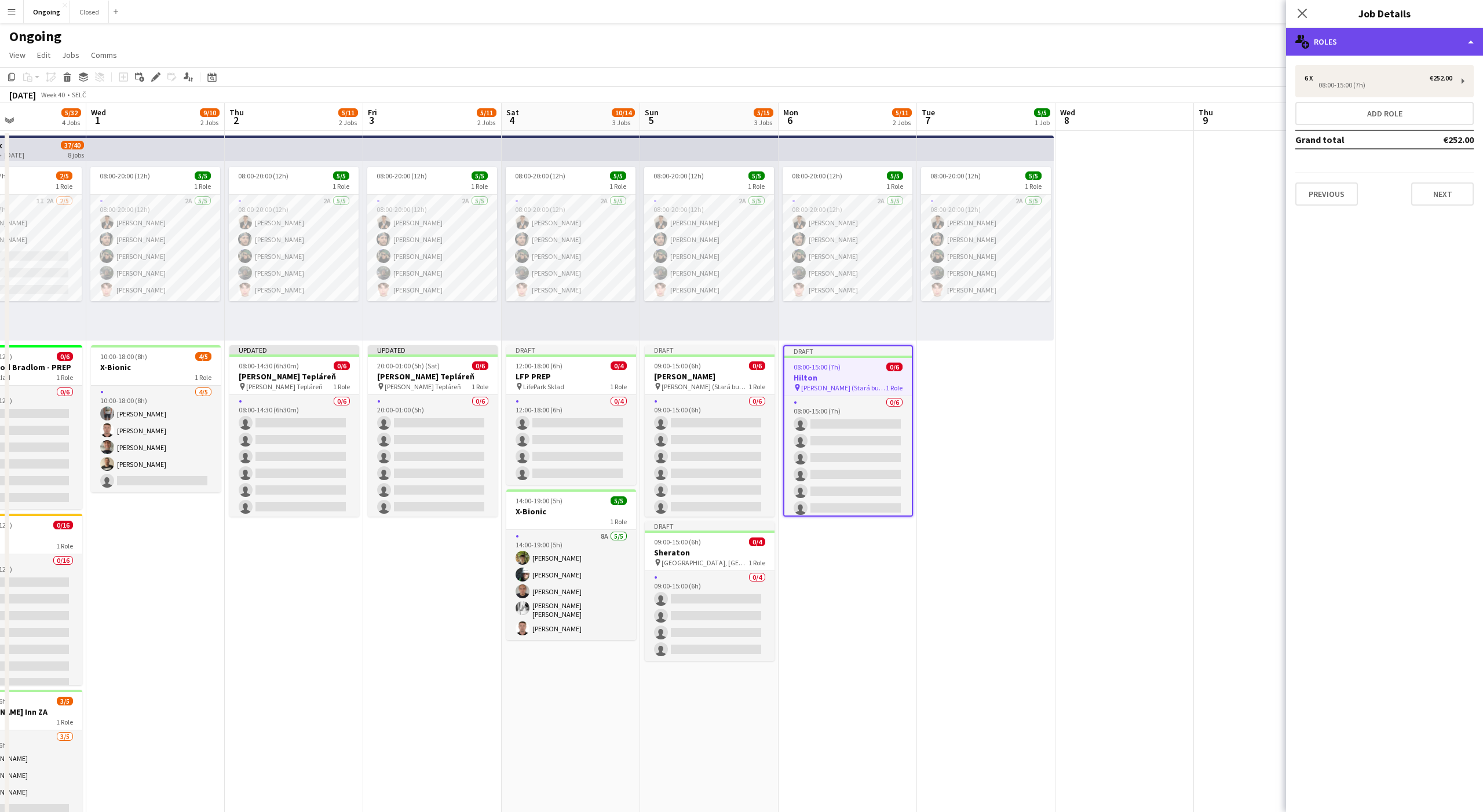
click at [1345, 44] on div "multiple-users-add Roles" at bounding box center [1385, 42] width 197 height 28
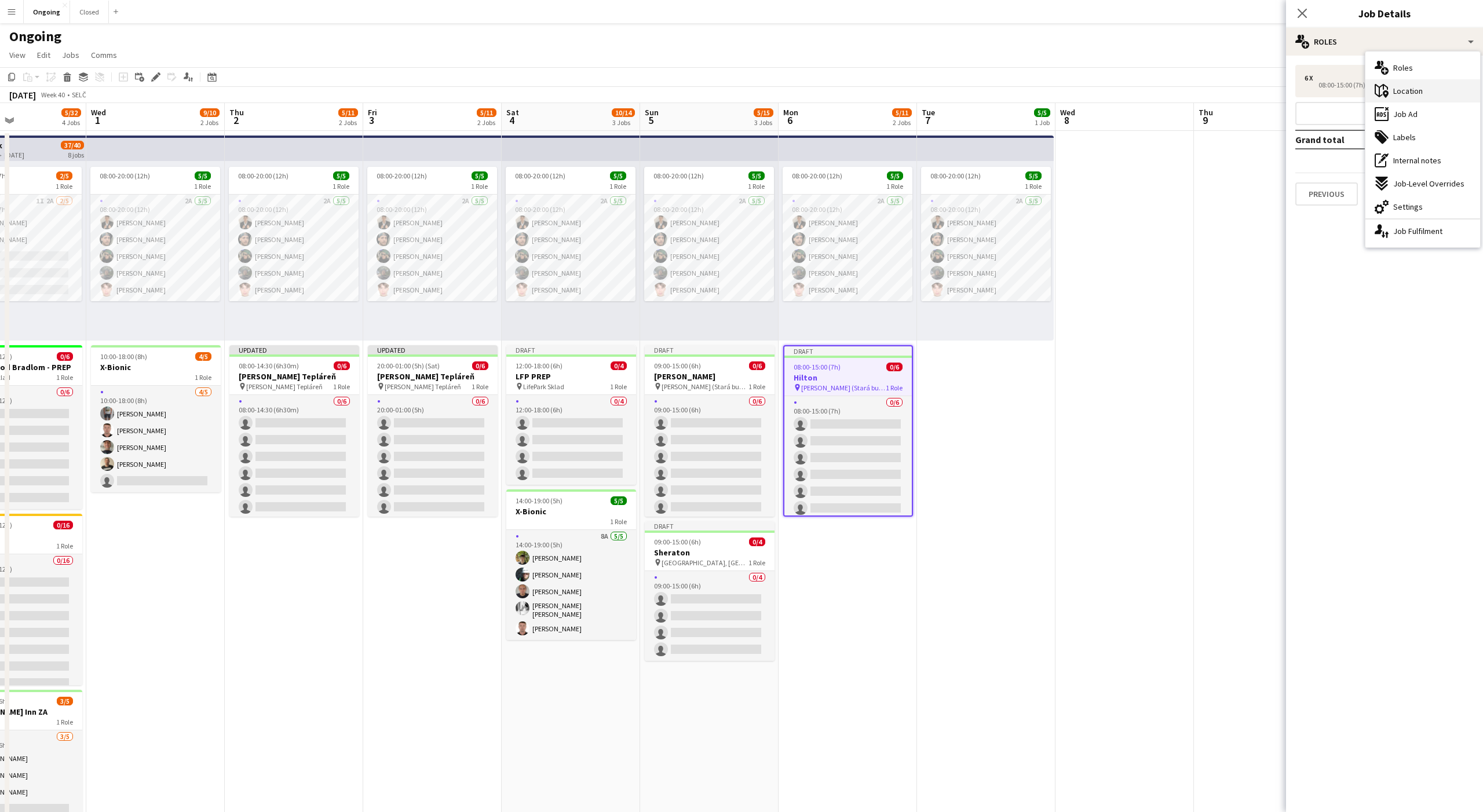
click at [1392, 88] on div "maps-pin-1 Location" at bounding box center [1423, 91] width 115 height 23
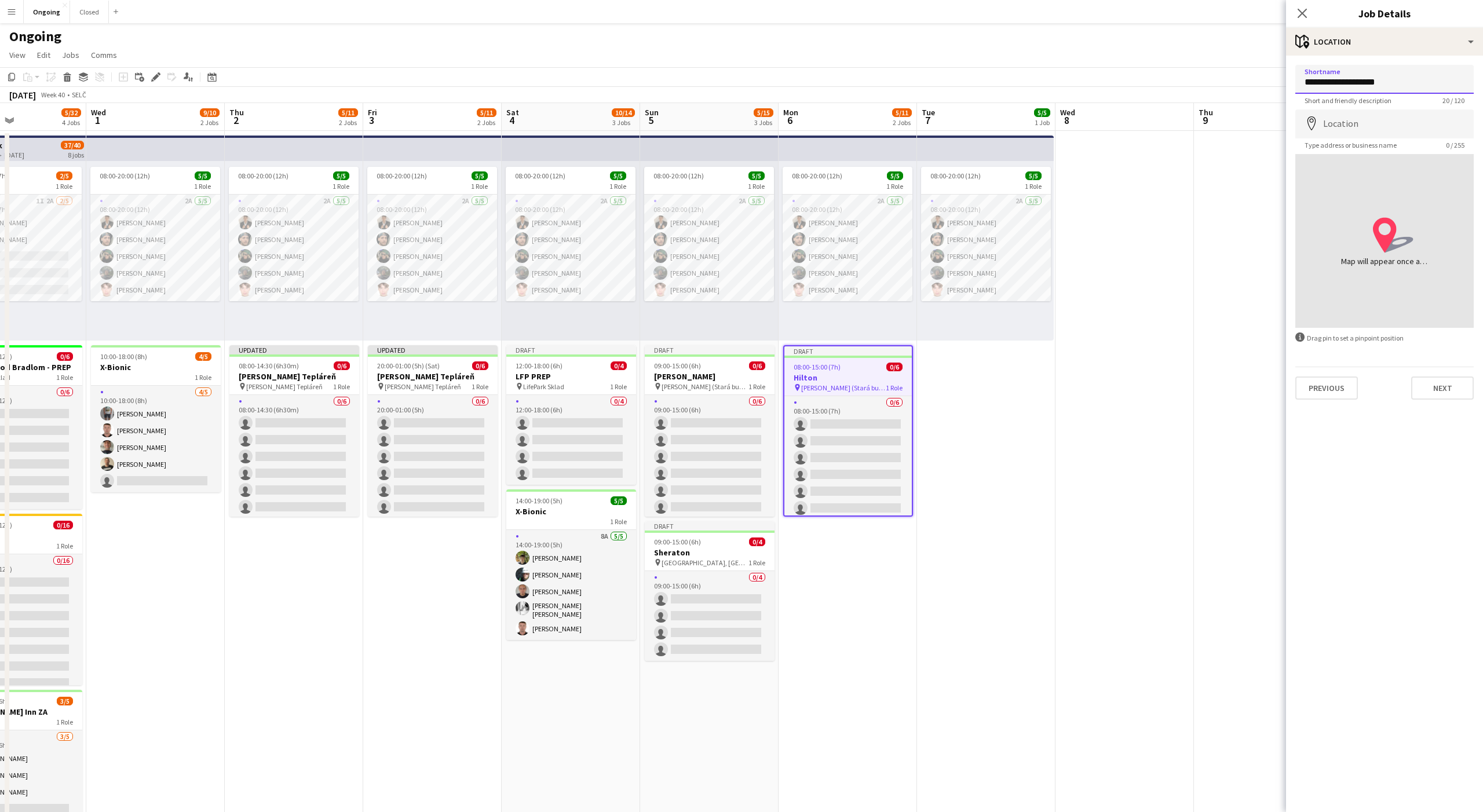
click at [1334, 87] on input "**********" at bounding box center [1384, 79] width 178 height 29
type input "**********"
click at [1359, 114] on input "Location" at bounding box center [1384, 124] width 178 height 29
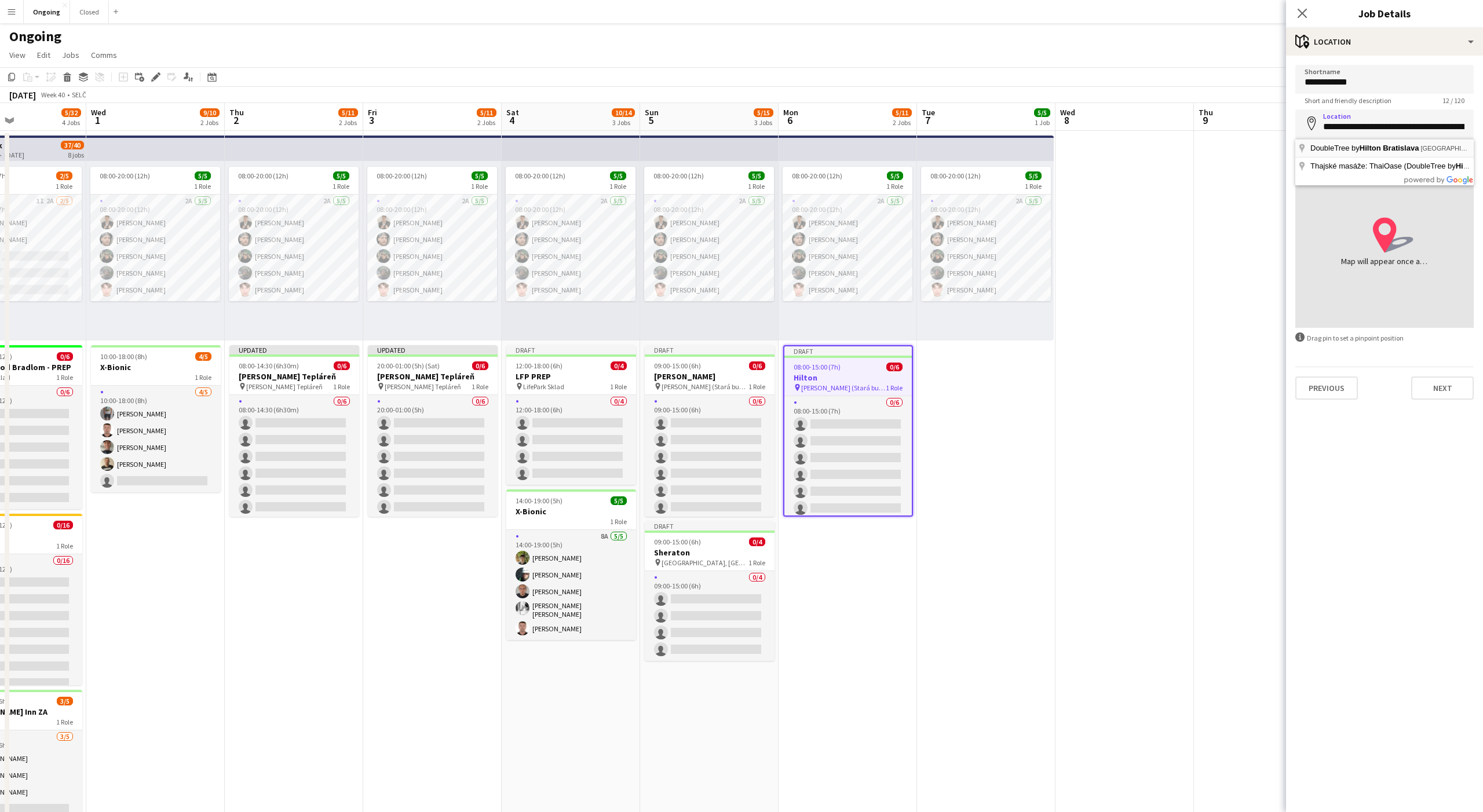
type input "**********"
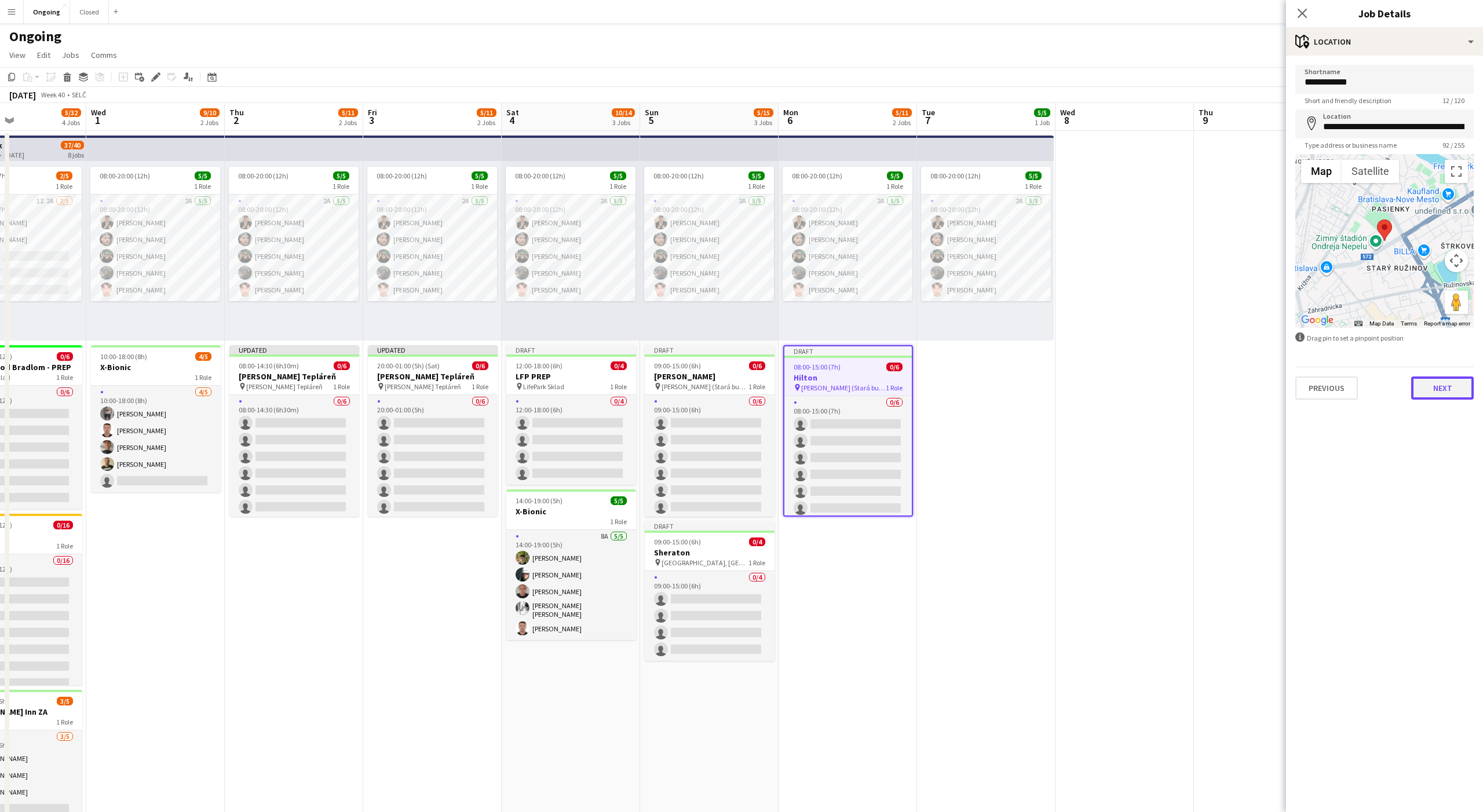
click at [1438, 383] on button "Next" at bounding box center [1442, 388] width 63 height 23
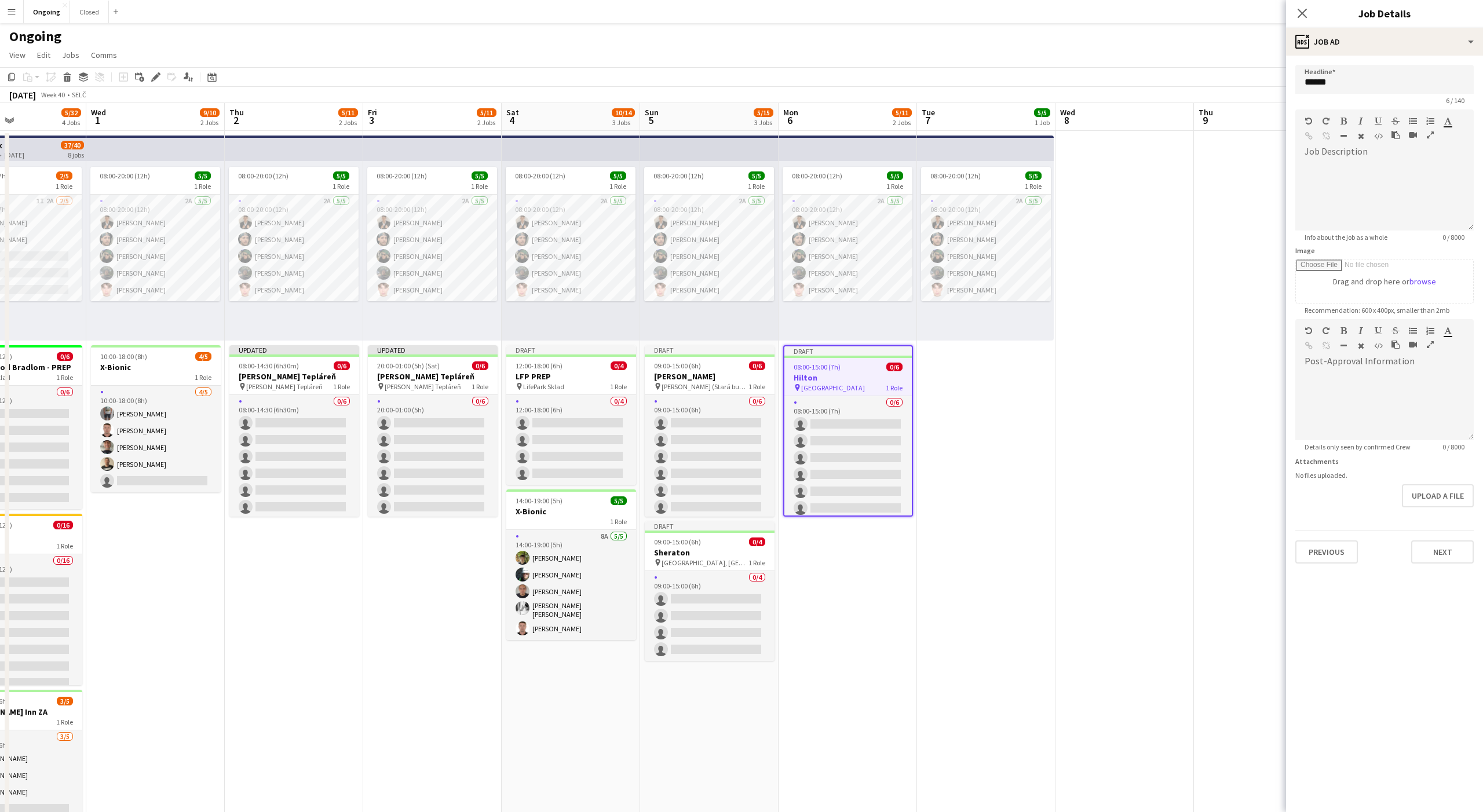
click at [988, 416] on app-date-cell "08:00-20:00 (12h) 5/5 1 Role 2A [DATE] 08:00-20:00 (12h) [PERSON_NAME] [PERSON_…" at bounding box center [986, 547] width 138 height 834
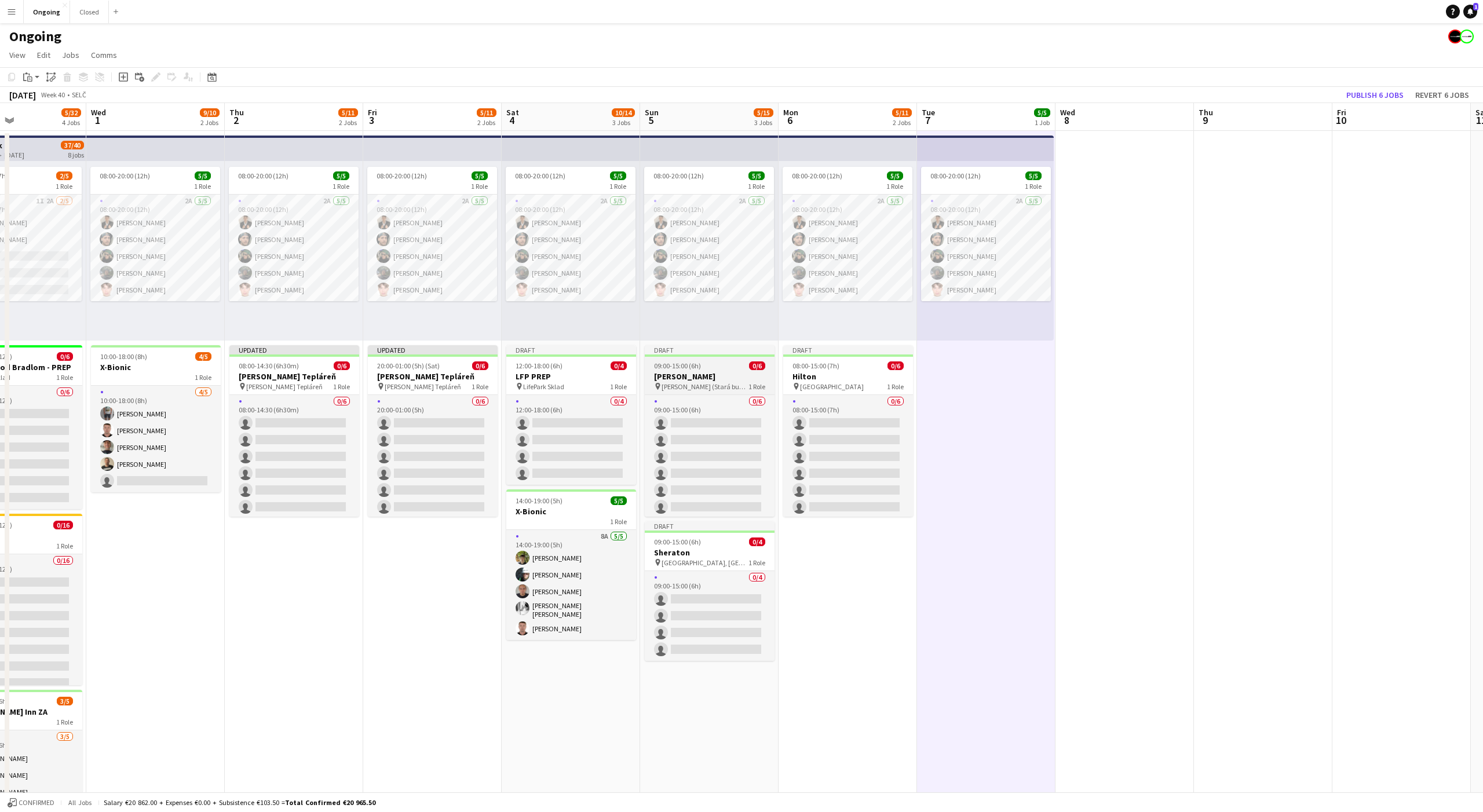
click at [667, 380] on h3 "NR SR" at bounding box center [710, 376] width 130 height 10
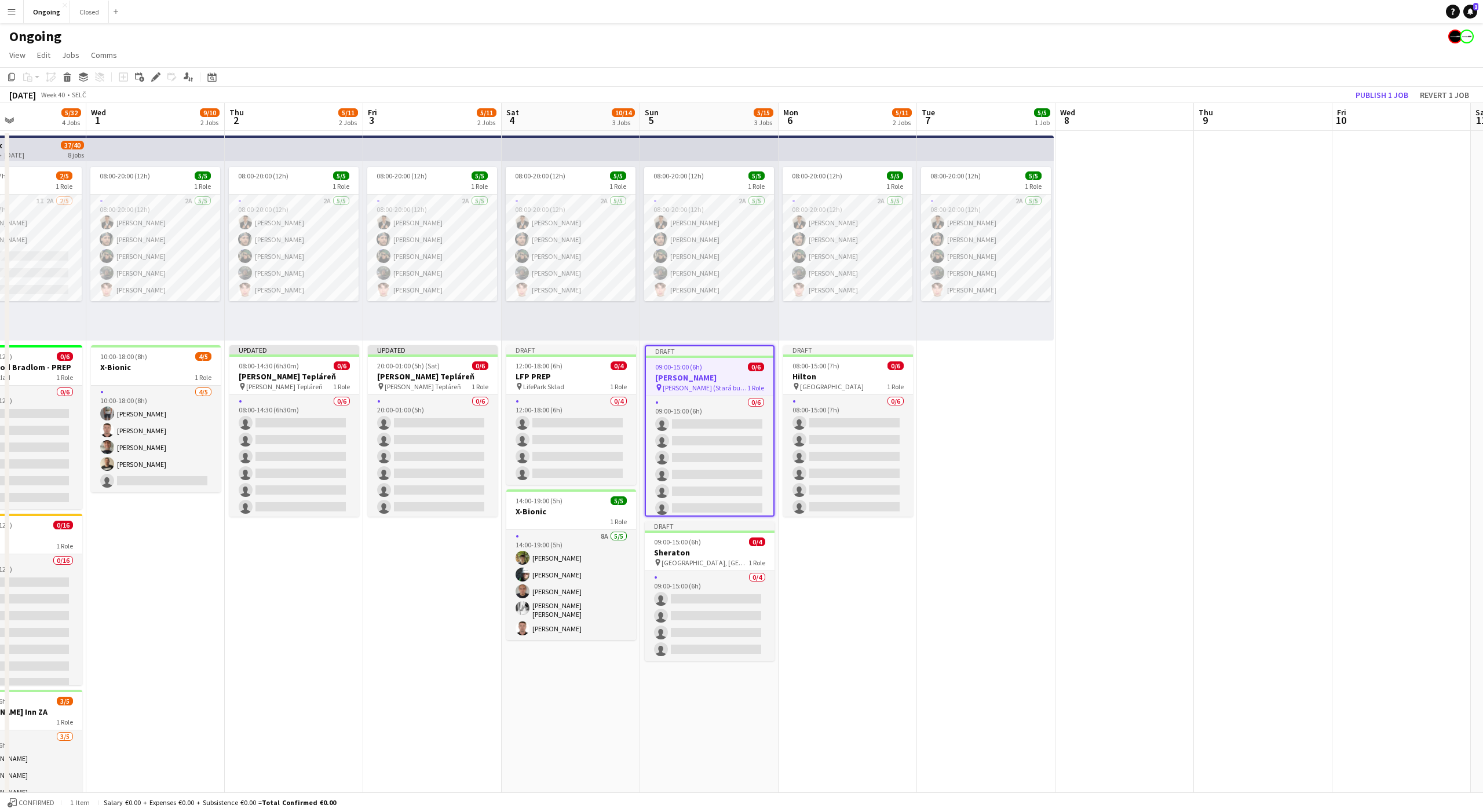
click at [980, 407] on app-date-cell "08:00-20:00 (12h) 5/5 1 Role 2A [DATE] 08:00-20:00 (12h) [PERSON_NAME] [PERSON_…" at bounding box center [986, 547] width 138 height 834
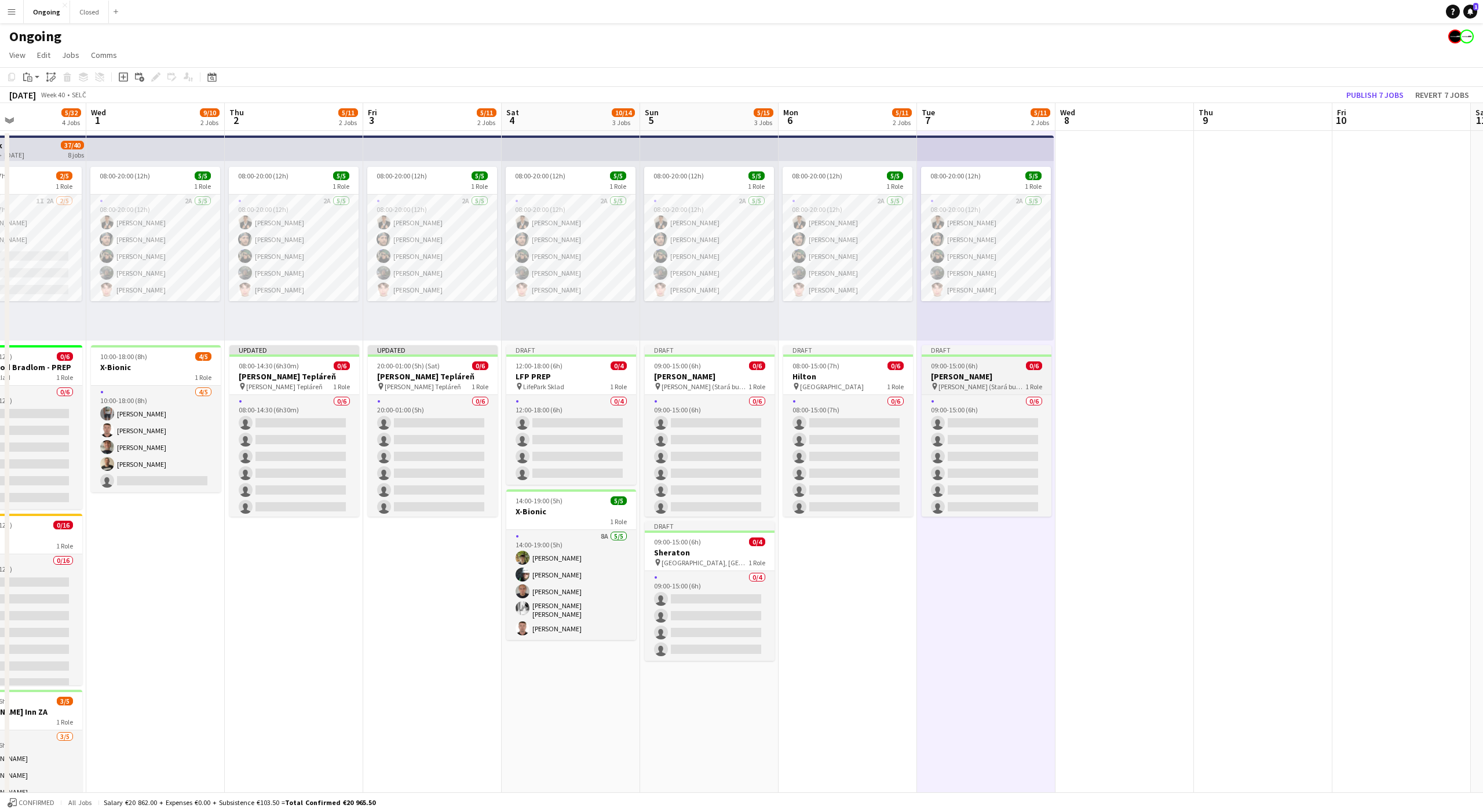
click at [974, 390] on div "pin NR SR (Stará budova) 1 Role" at bounding box center [987, 386] width 130 height 10
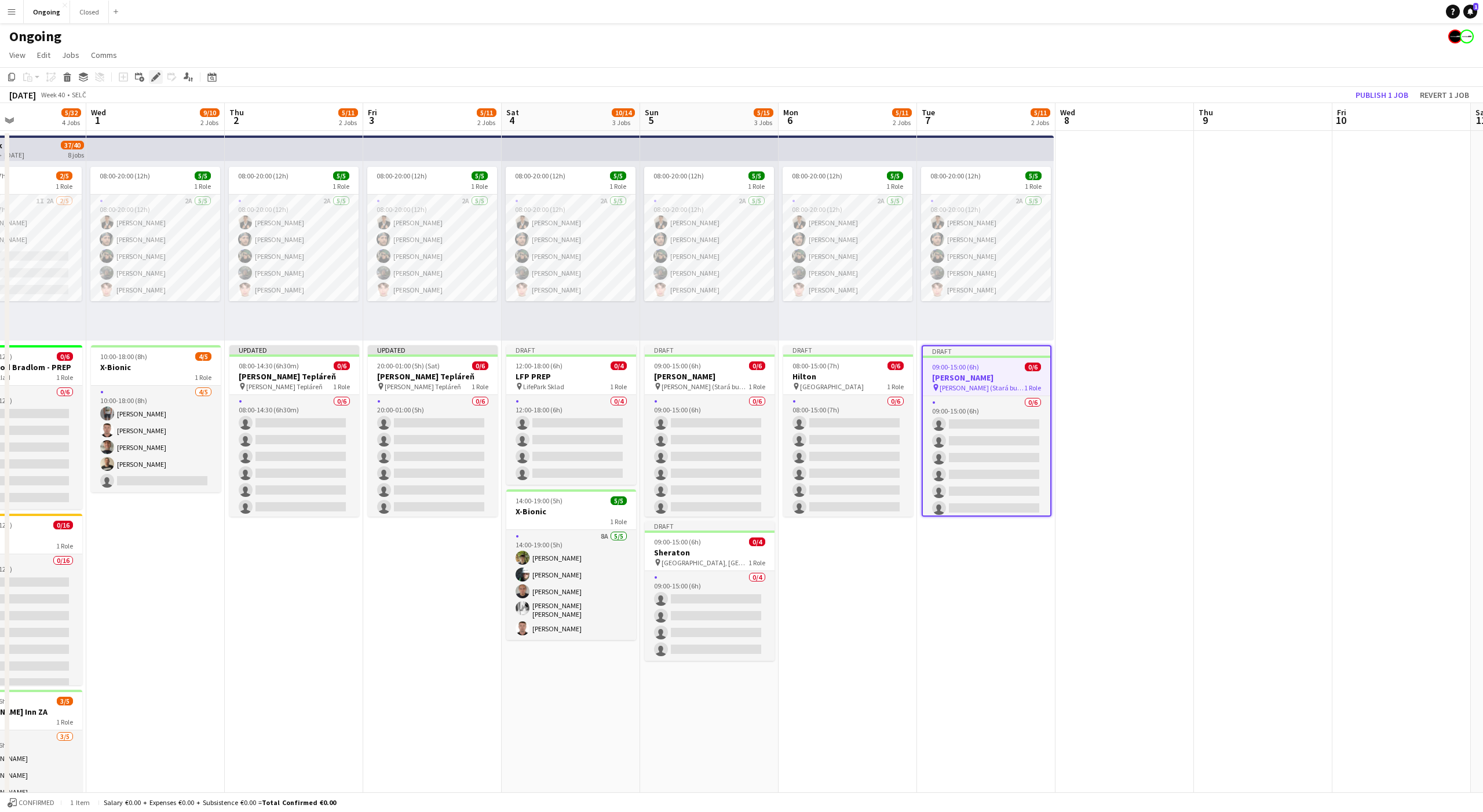
click at [159, 78] on icon "Edit" at bounding box center [156, 77] width 10 height 10
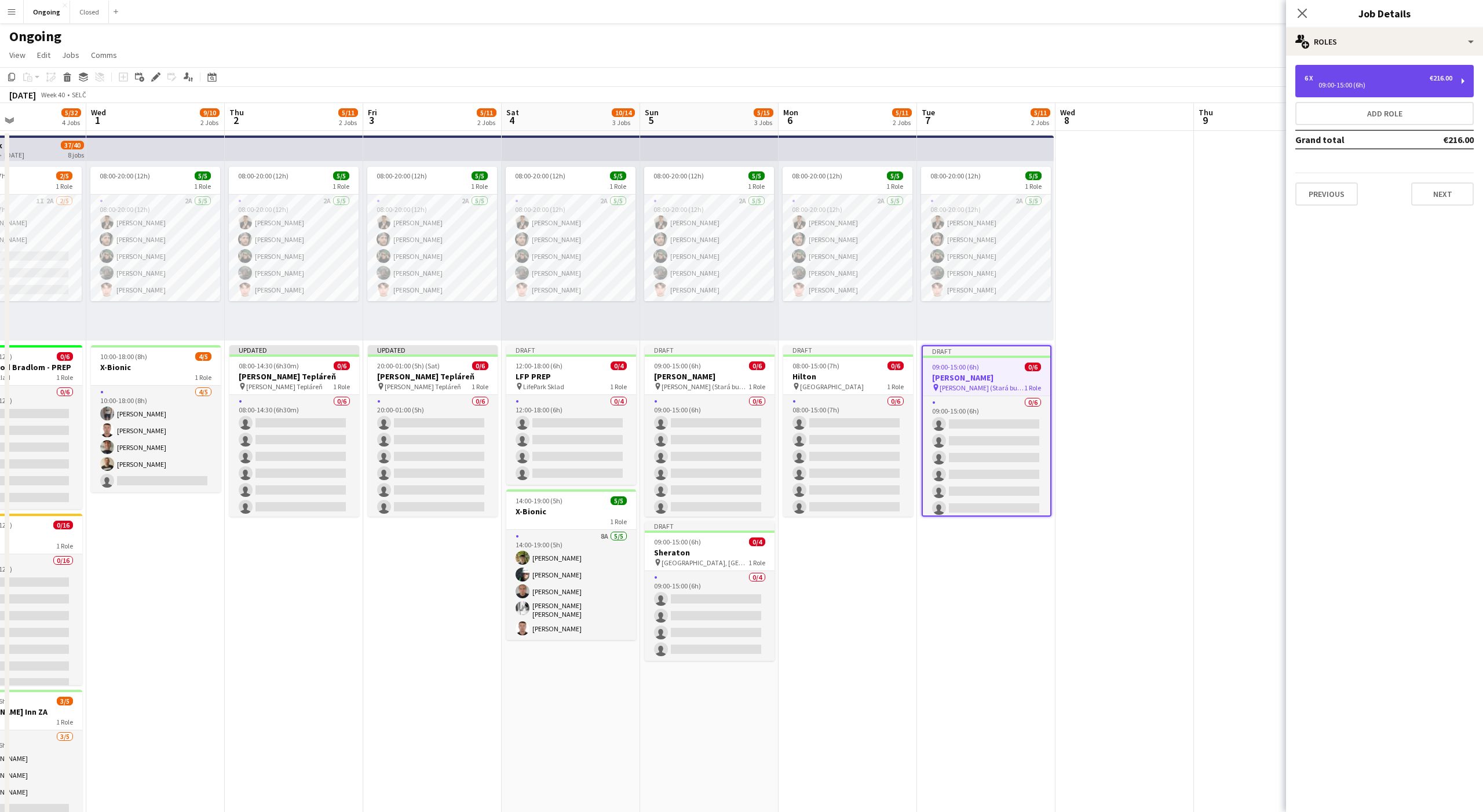
click at [1326, 90] on div "6 x €216.00 09:00-15:00 (6h)" at bounding box center [1384, 81] width 178 height 32
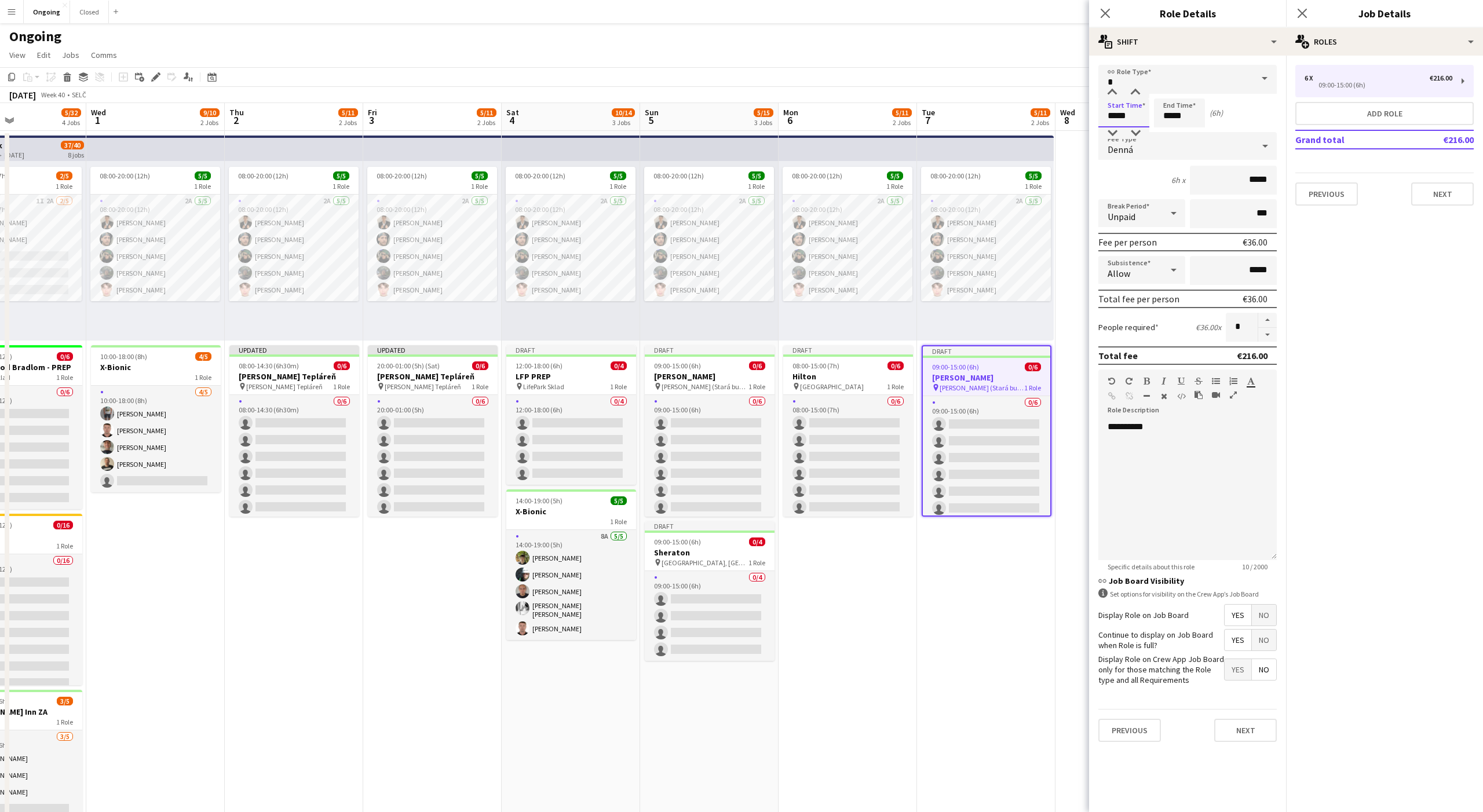
click at [1108, 113] on input "*****" at bounding box center [1124, 113] width 51 height 29
type input "*****"
click at [1134, 428] on div "**********" at bounding box center [1187, 490] width 178 height 139
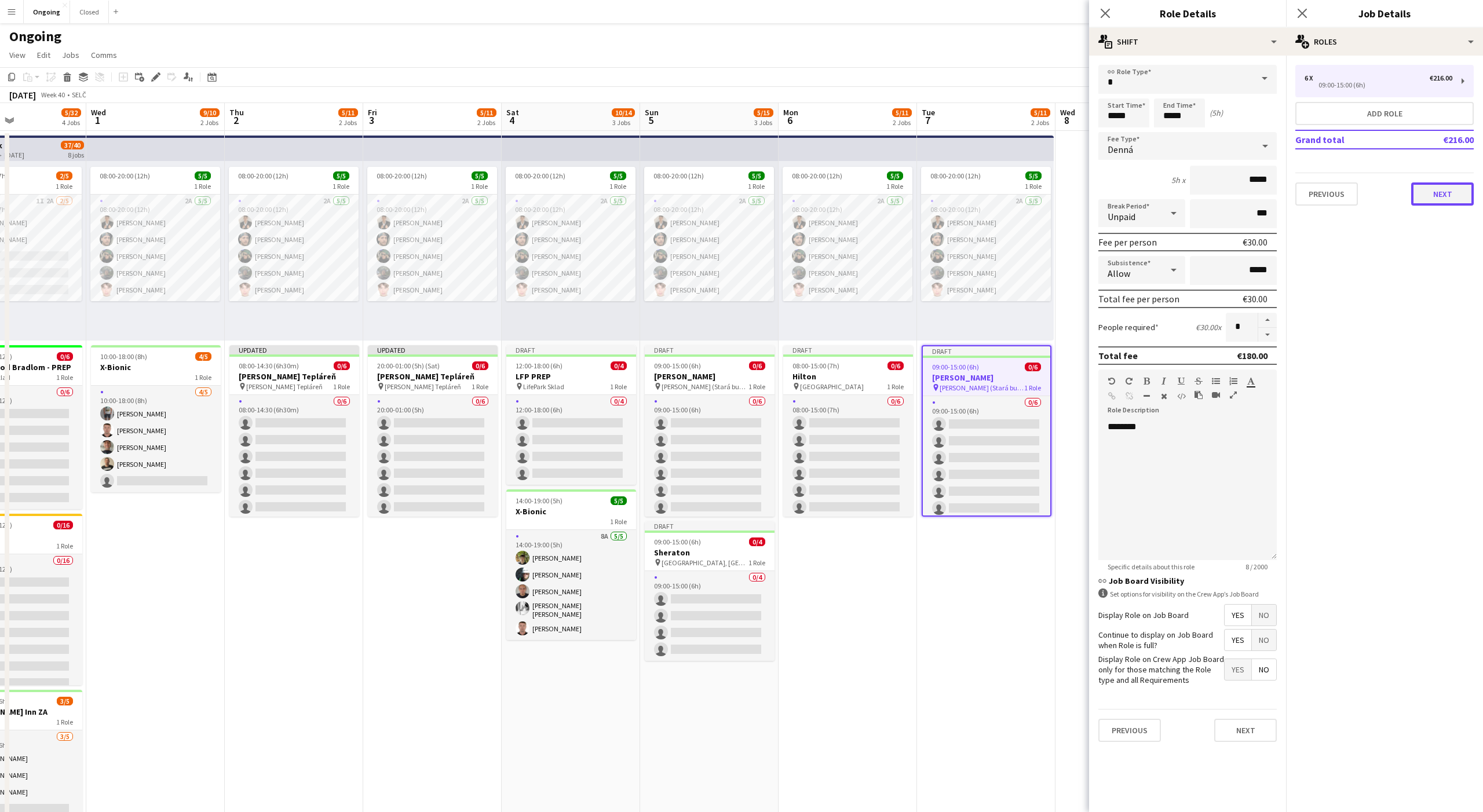
click at [1451, 190] on button "Next" at bounding box center [1442, 194] width 63 height 23
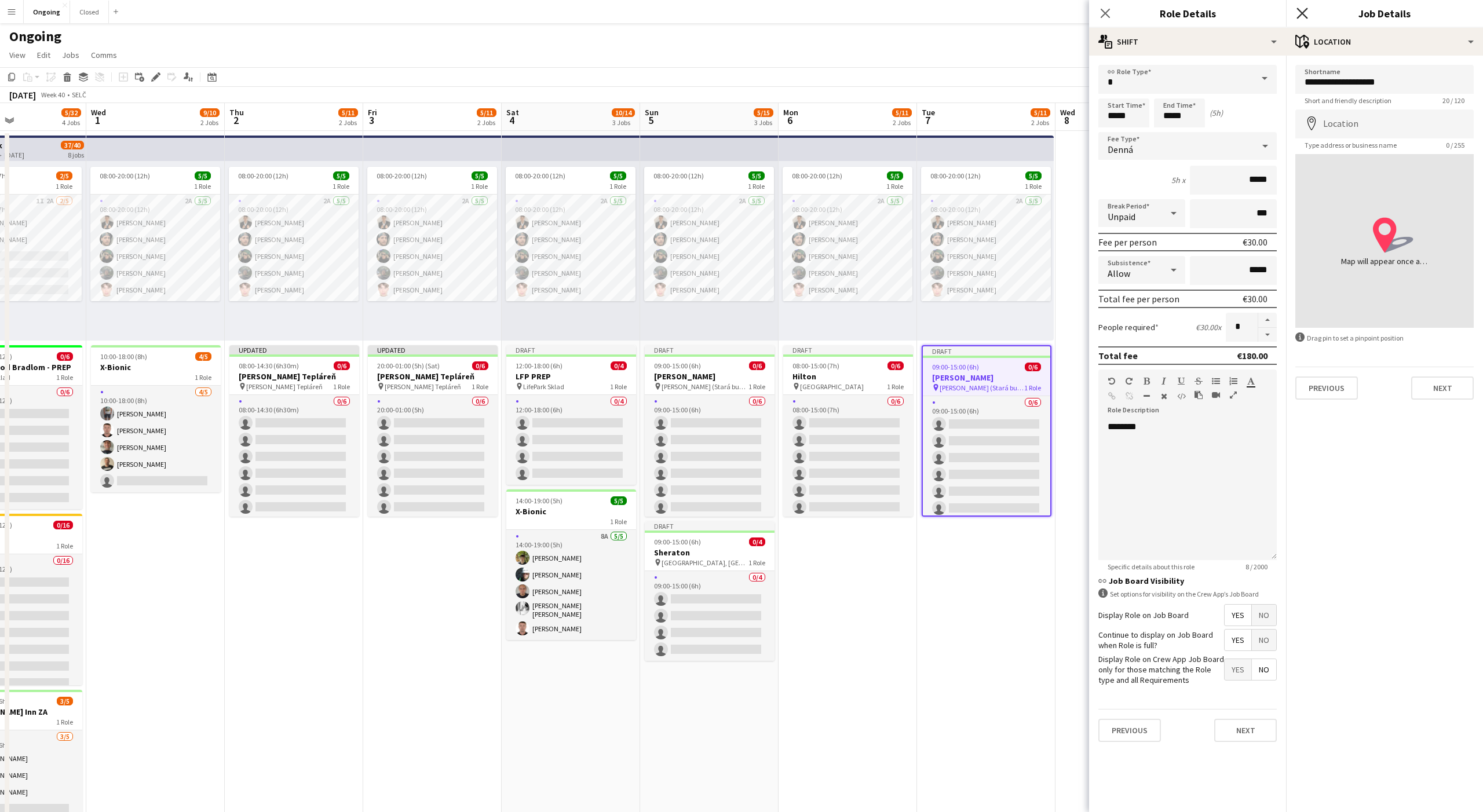
click at [1303, 14] on icon at bounding box center [1301, 13] width 11 height 11
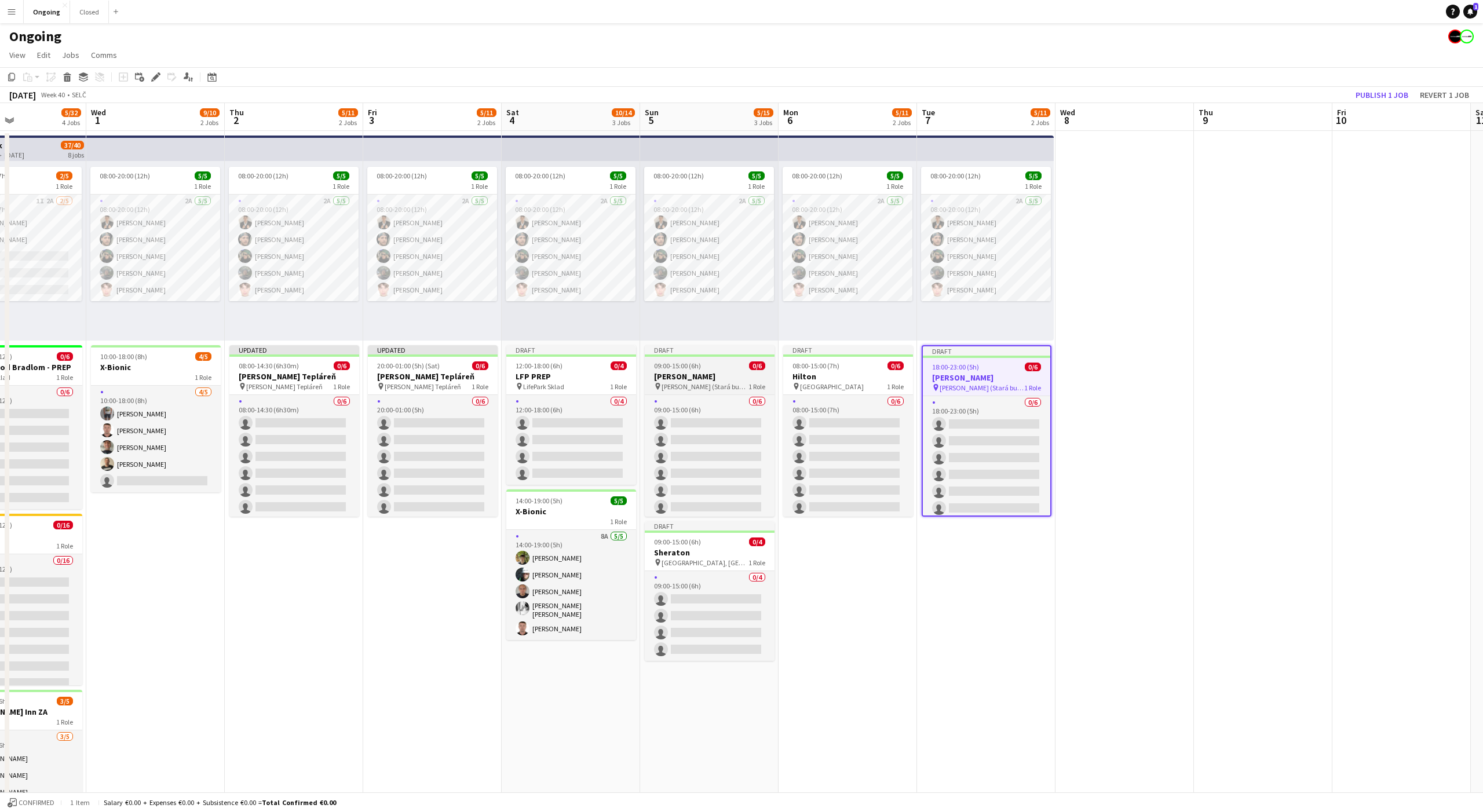
click at [712, 373] on h3 "NR SR" at bounding box center [710, 376] width 130 height 10
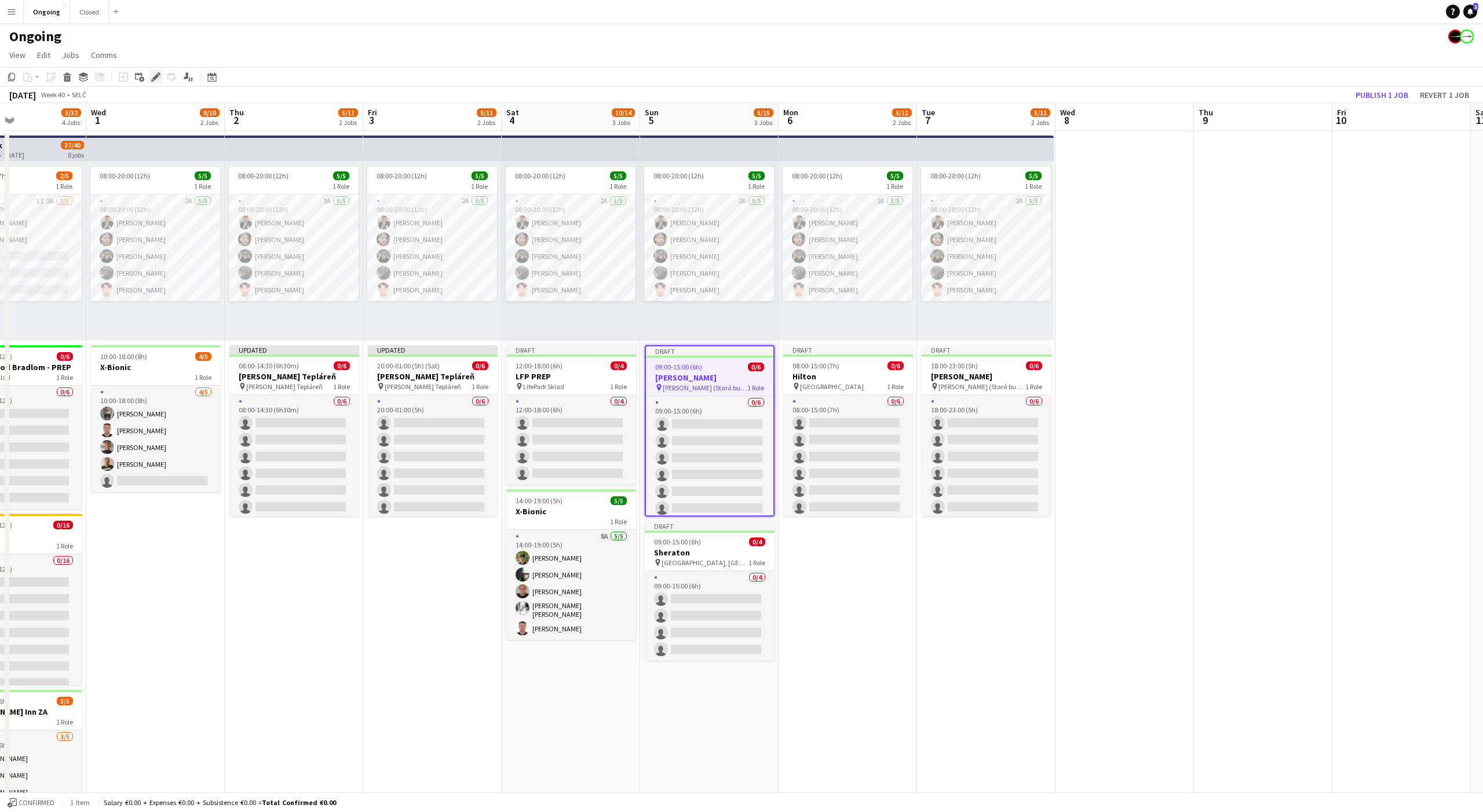
click at [162, 74] on div "Edit" at bounding box center [156, 77] width 14 height 14
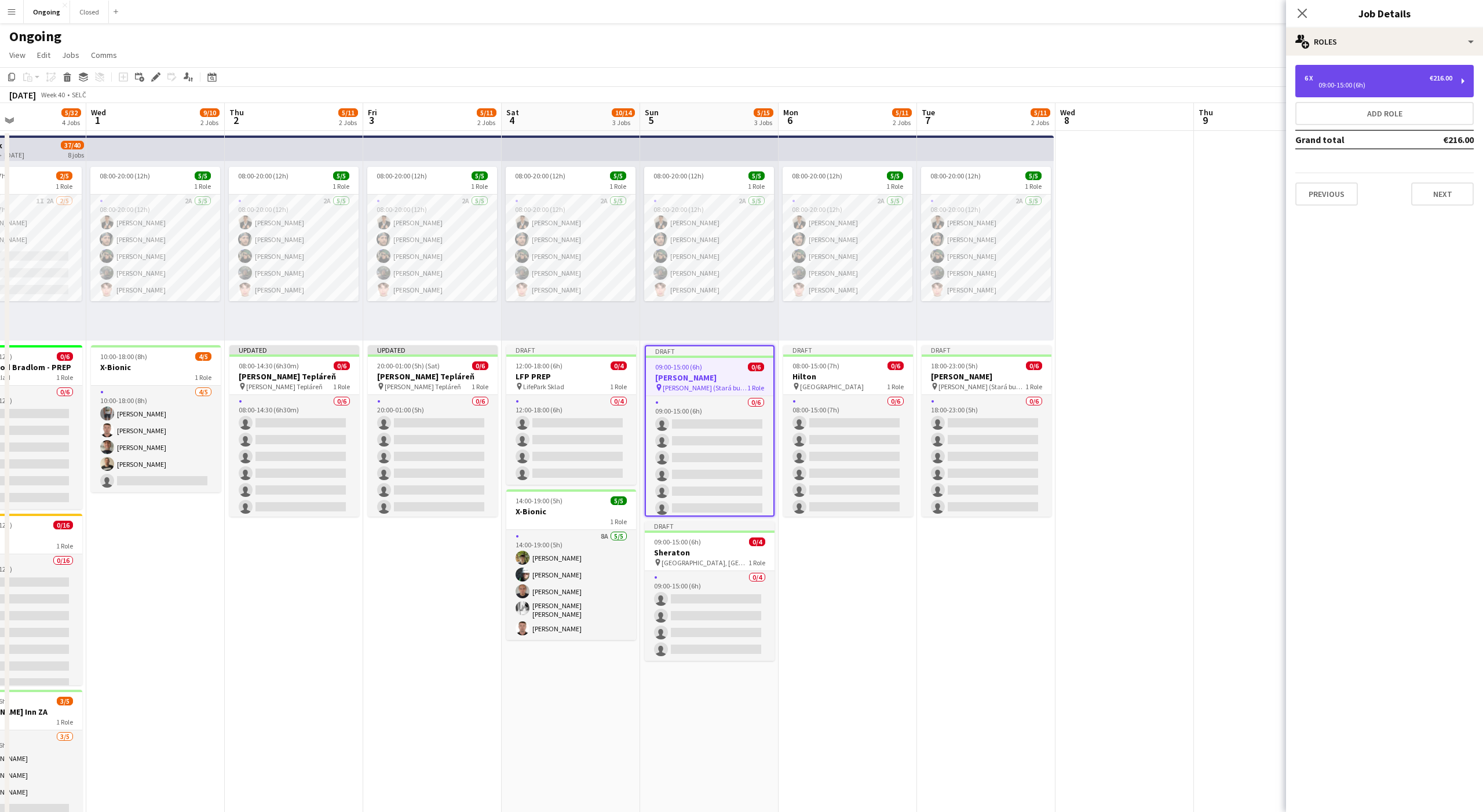
click at [1331, 70] on div "6 x €216.00 09:00-15:00 (6h)" at bounding box center [1384, 81] width 178 height 32
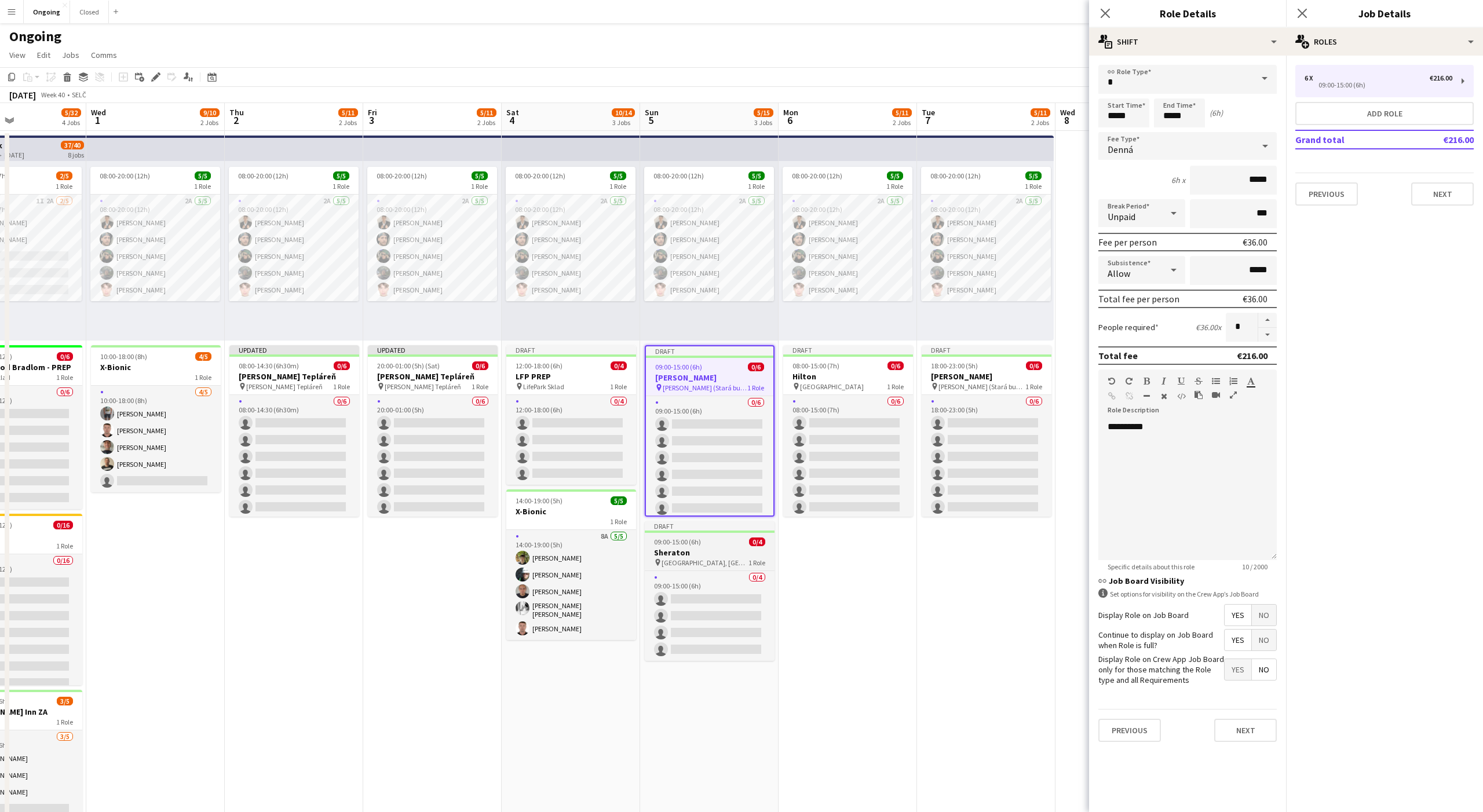
click at [690, 546] on span "09:00-15:00 (6h)" at bounding box center [677, 542] width 47 height 9
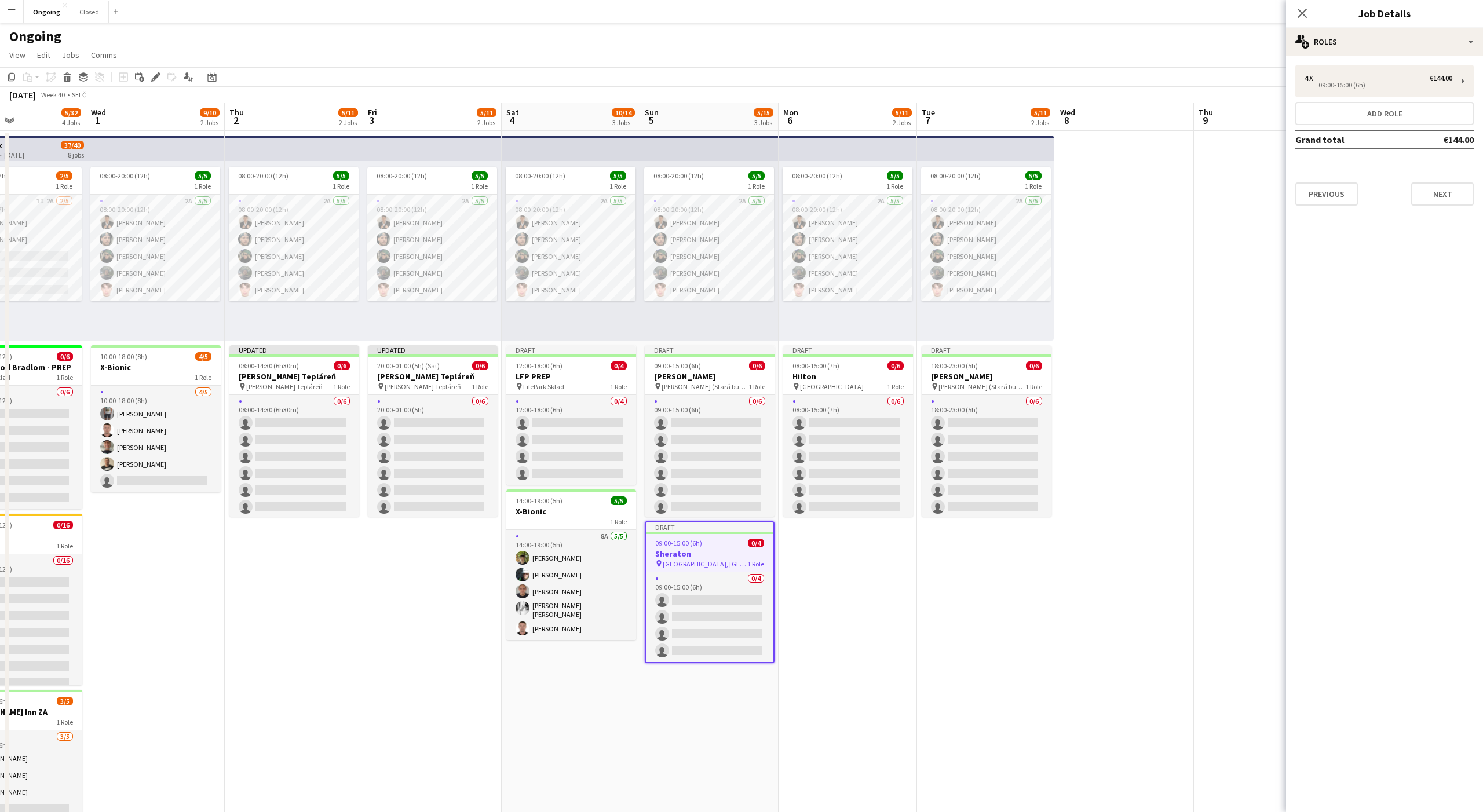
click at [1399, 63] on div "4 x €144.00 09:00-15:00 (6h) Add role Grand total €144.00 Previous Next" at bounding box center [1385, 135] width 197 height 159
click at [1377, 79] on div "4 x €144.00" at bounding box center [1378, 78] width 148 height 8
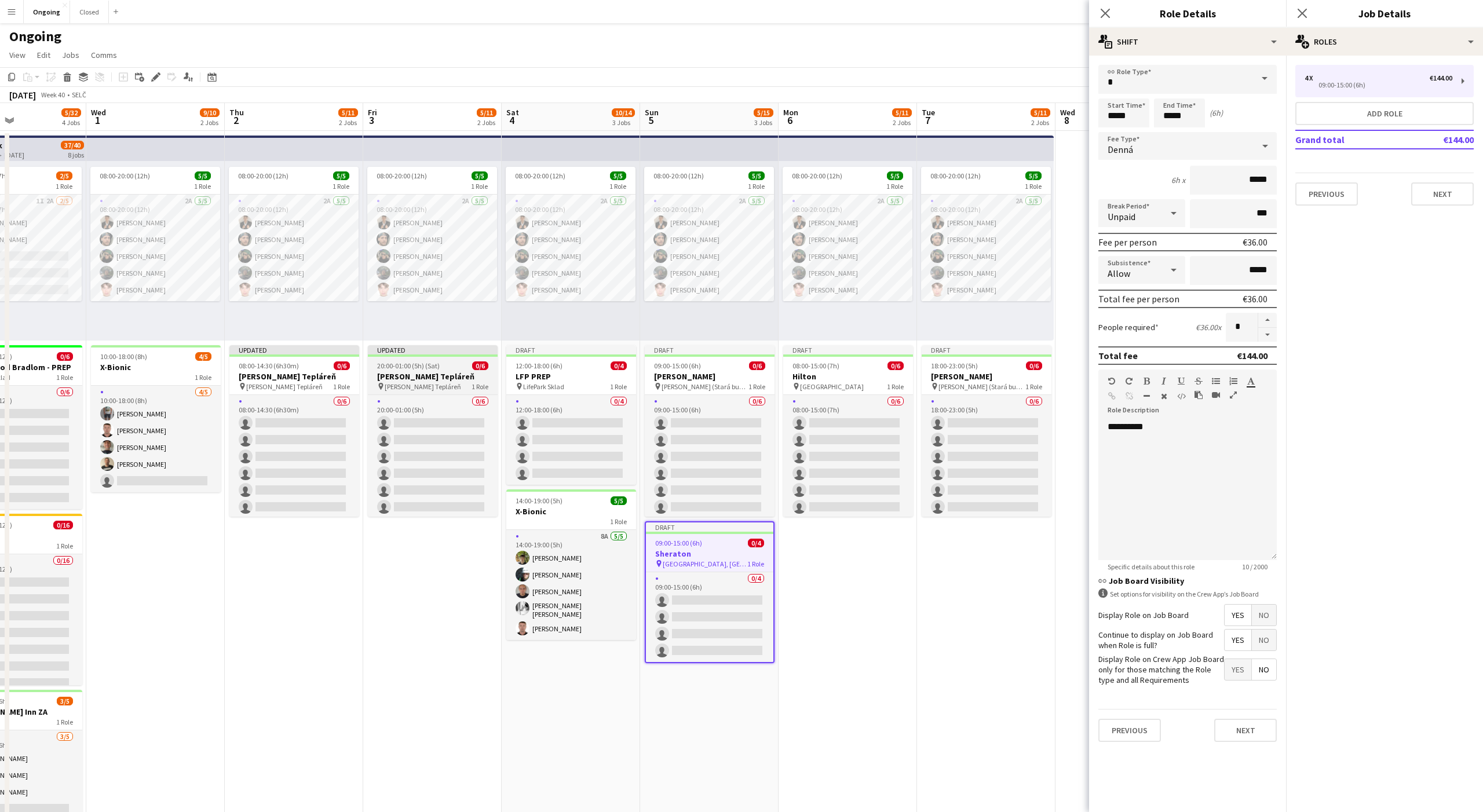
click at [455, 375] on h3 "Jurkovičova Tepláreň" at bounding box center [432, 376] width 130 height 10
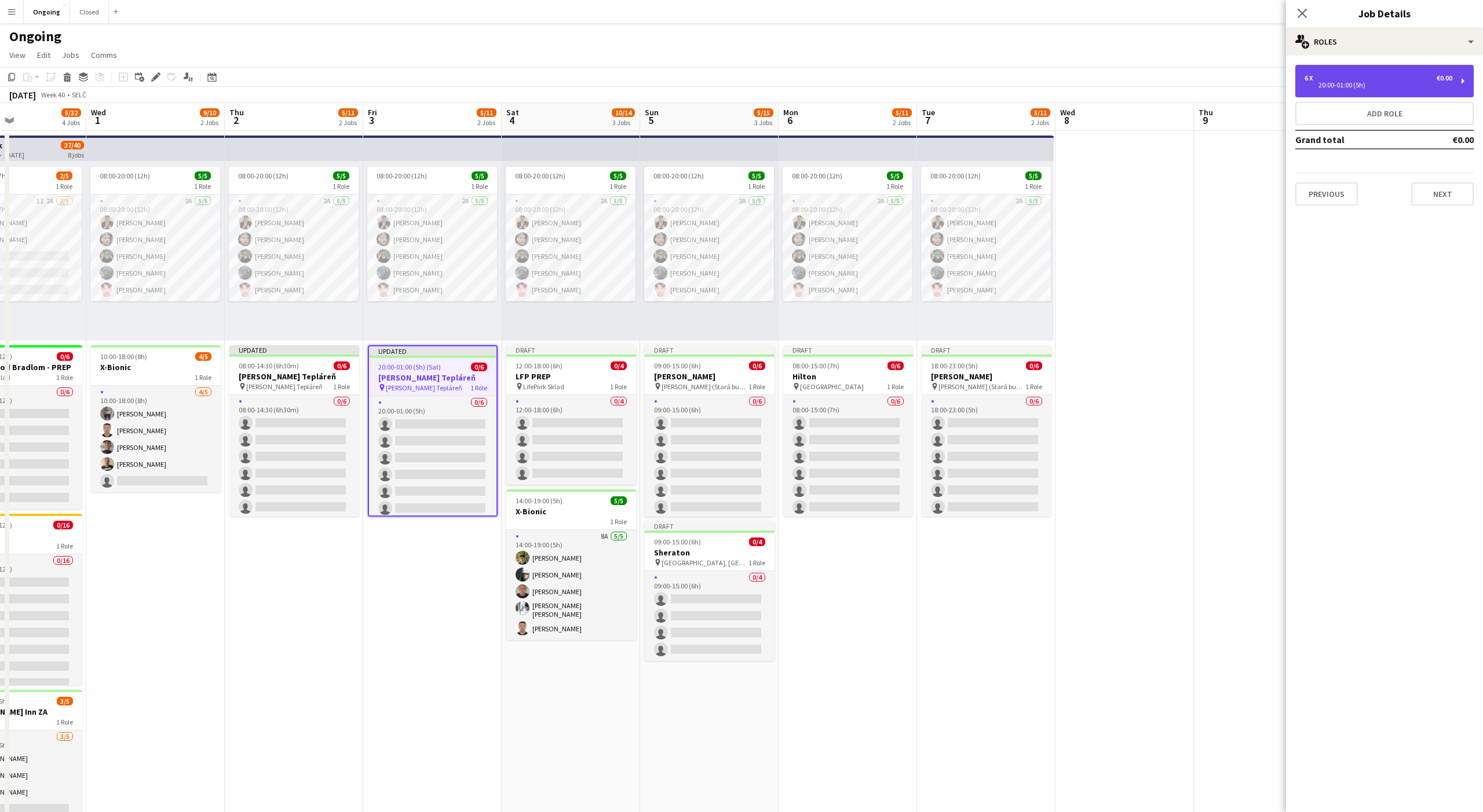
click at [1359, 90] on div "6 x €0.00 20:00-01:00 (5h)" at bounding box center [1384, 81] width 178 height 32
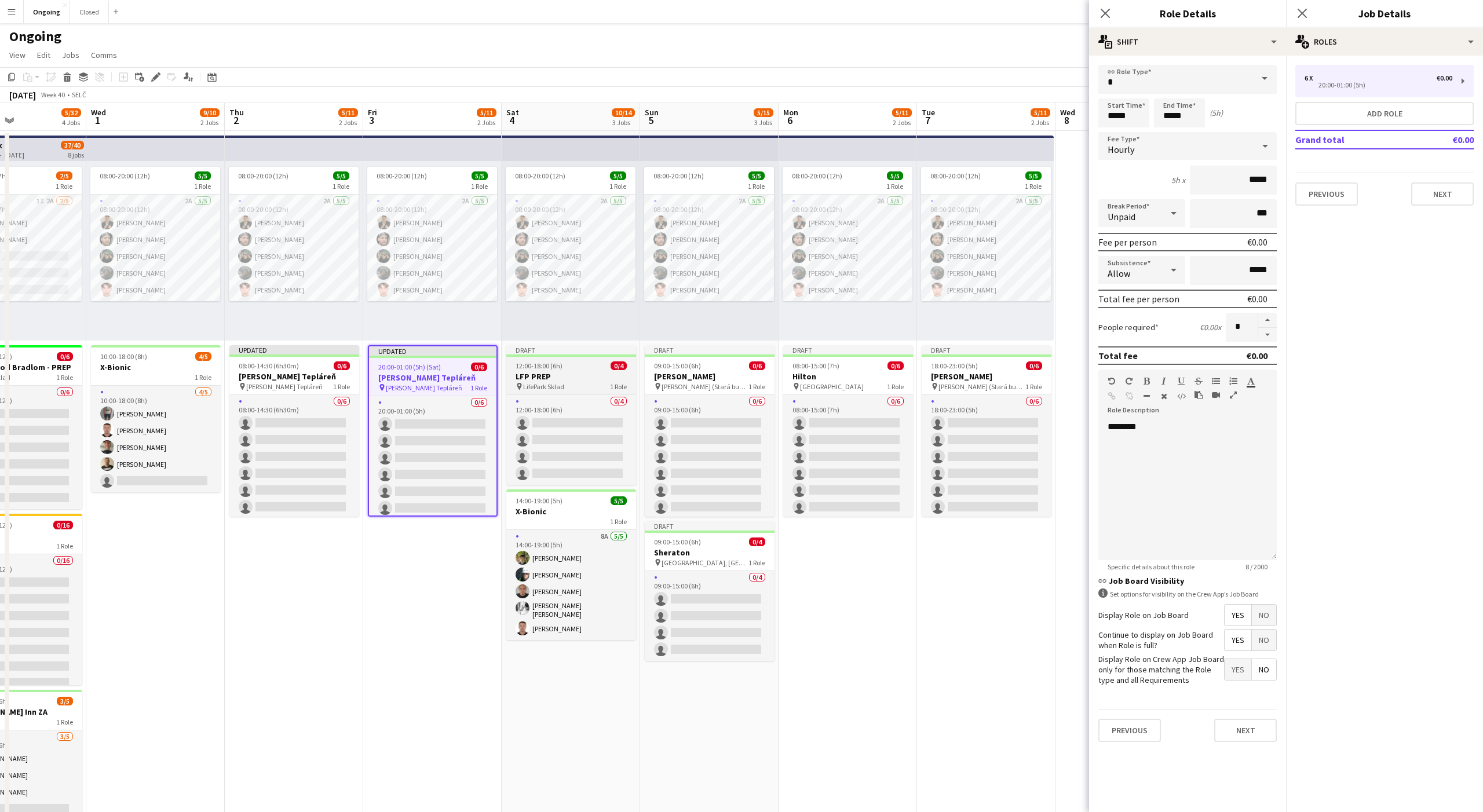
click at [565, 376] on h3 "LFP PREP" at bounding box center [571, 376] width 130 height 10
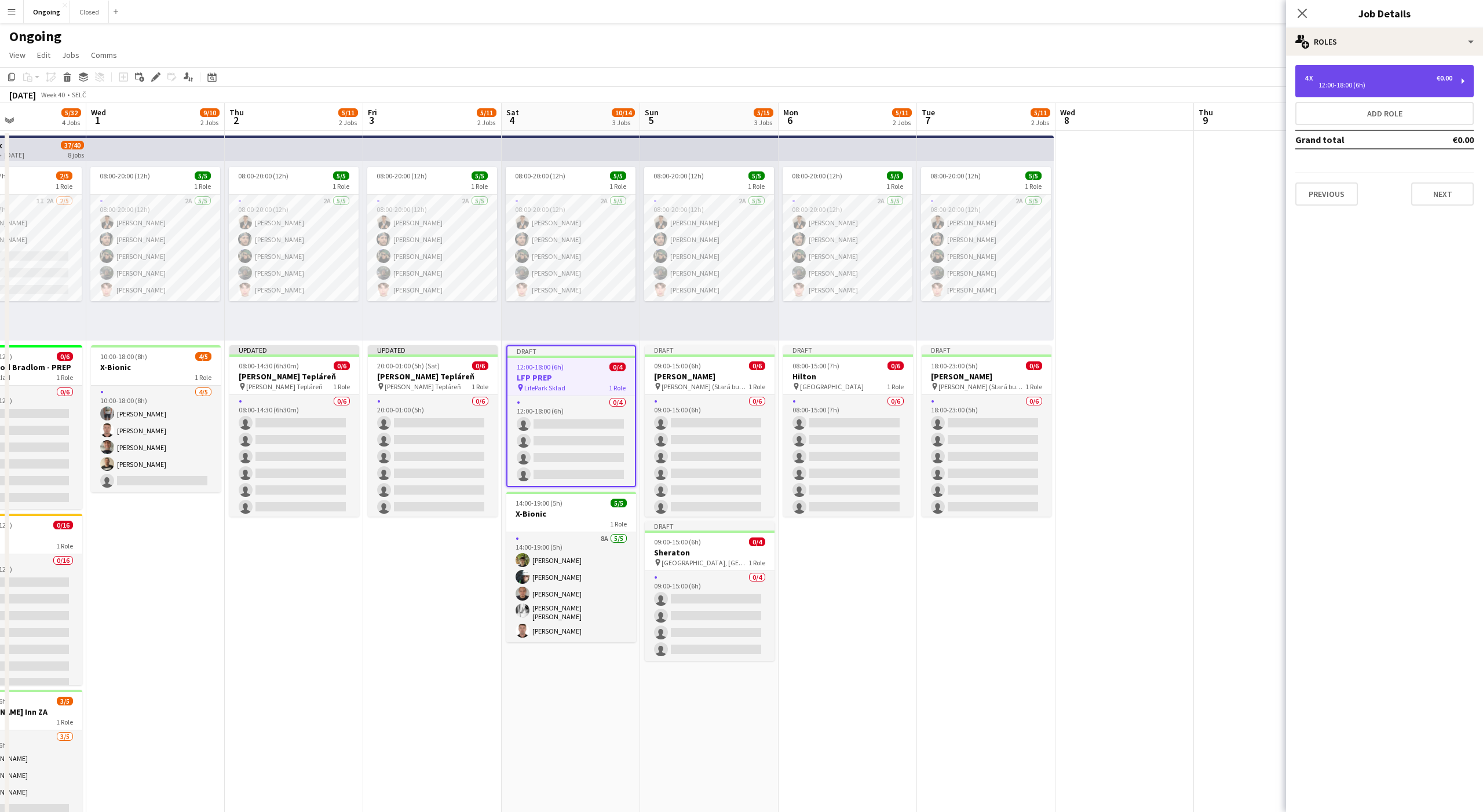
click at [1351, 85] on div "12:00-18:00 (6h)" at bounding box center [1378, 85] width 148 height 6
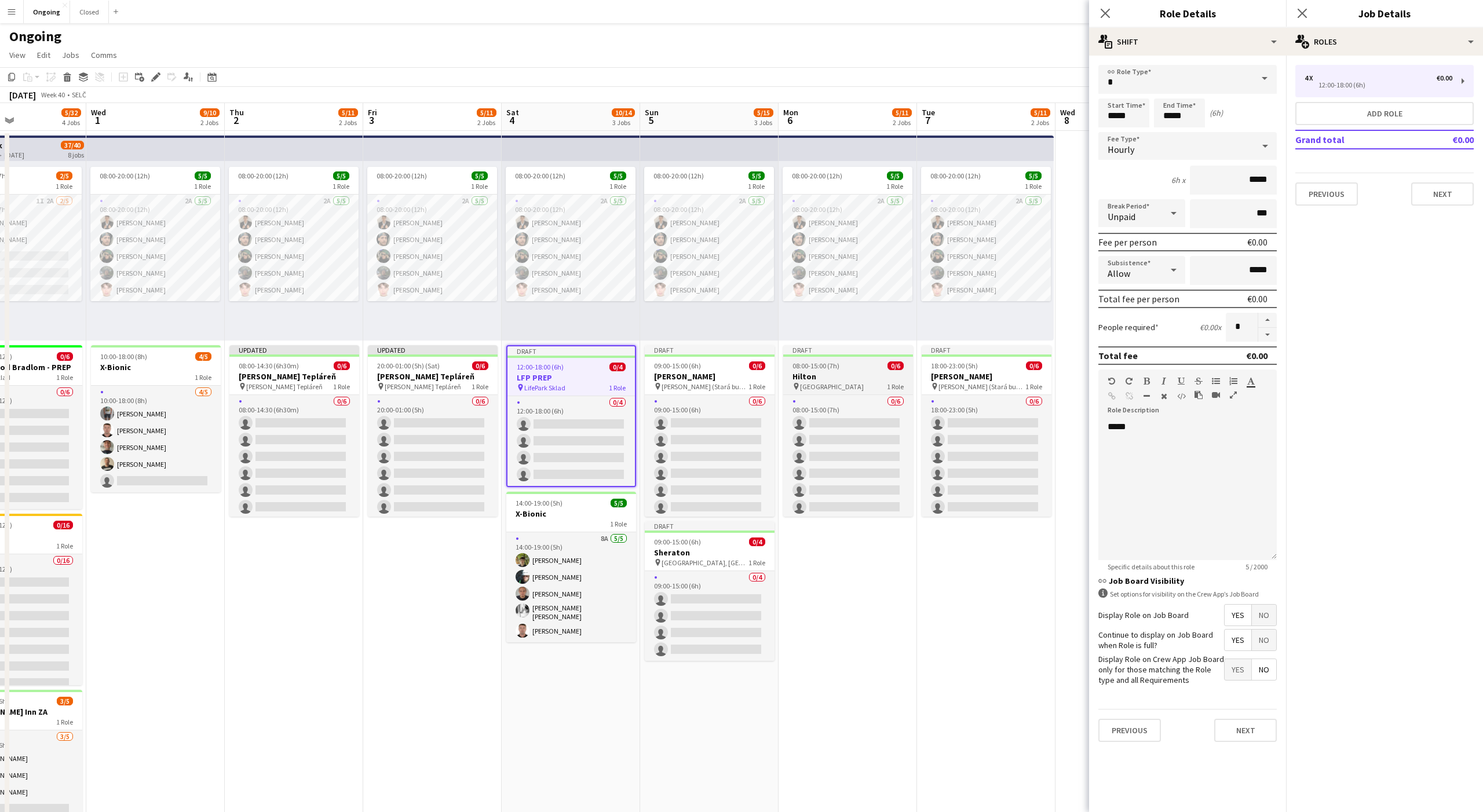
click at [830, 362] on span "08:00-15:00 (7h)" at bounding box center [816, 366] width 47 height 9
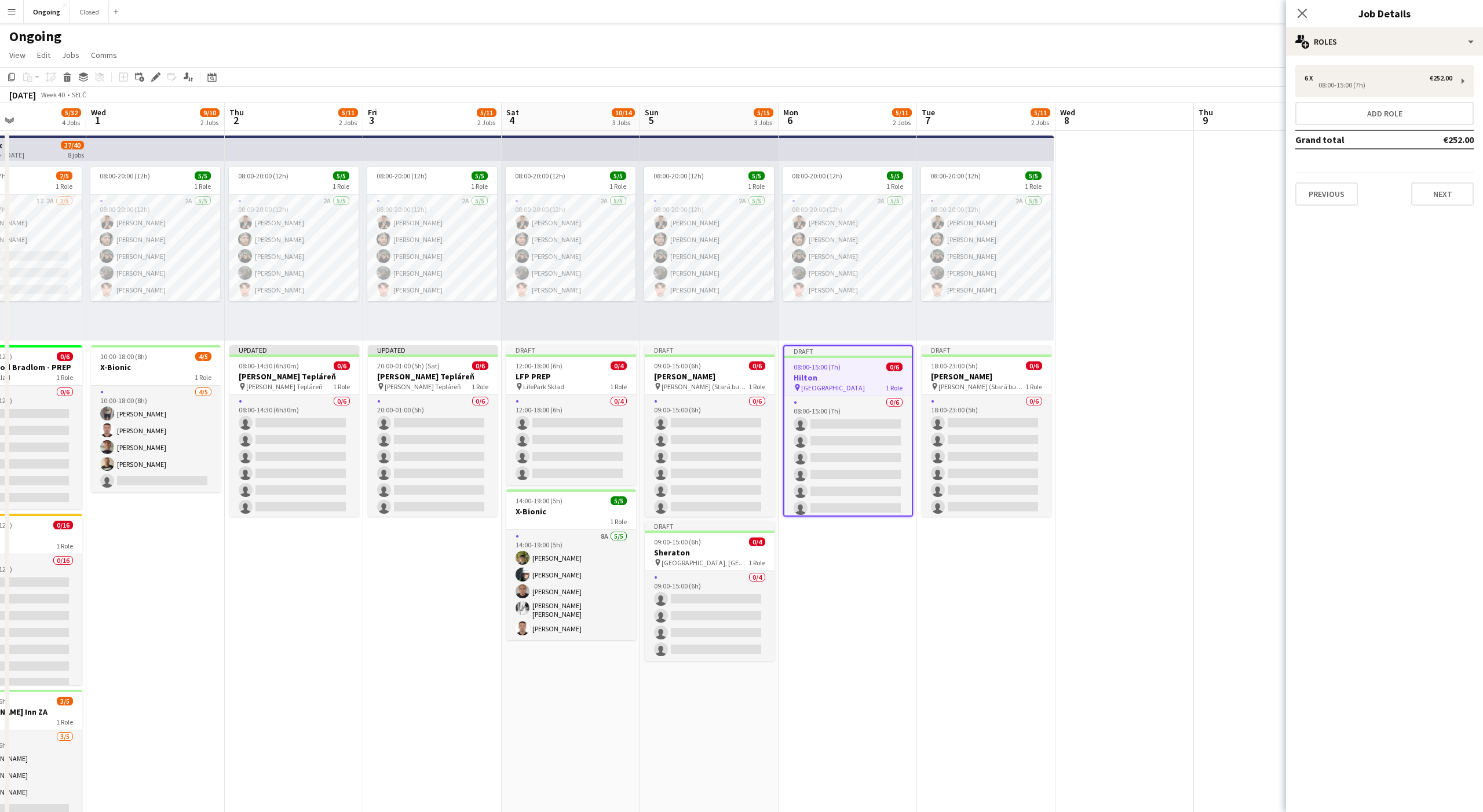
click at [1124, 441] on app-date-cell at bounding box center [1124, 547] width 138 height 834
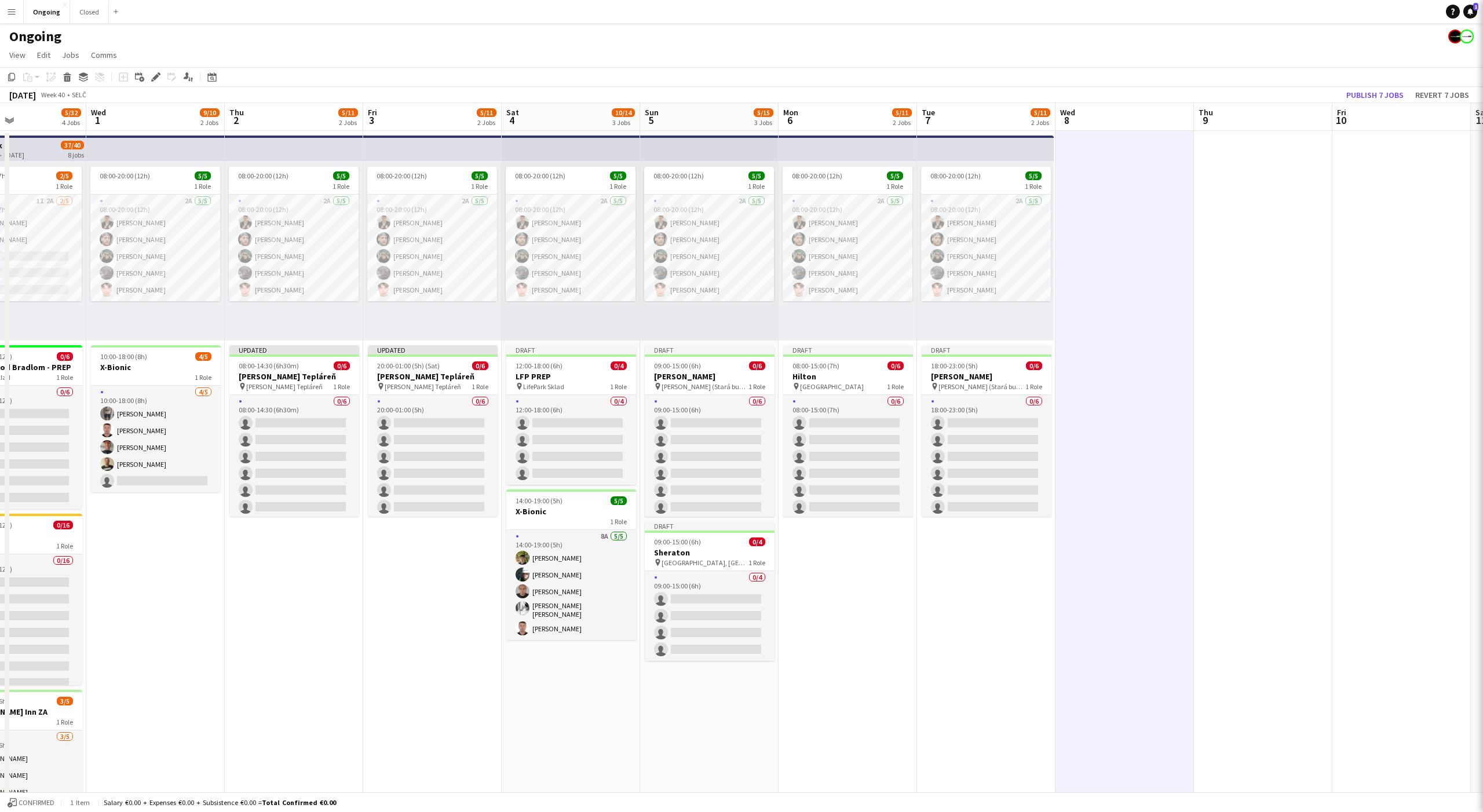
scroll to position [0, 469]
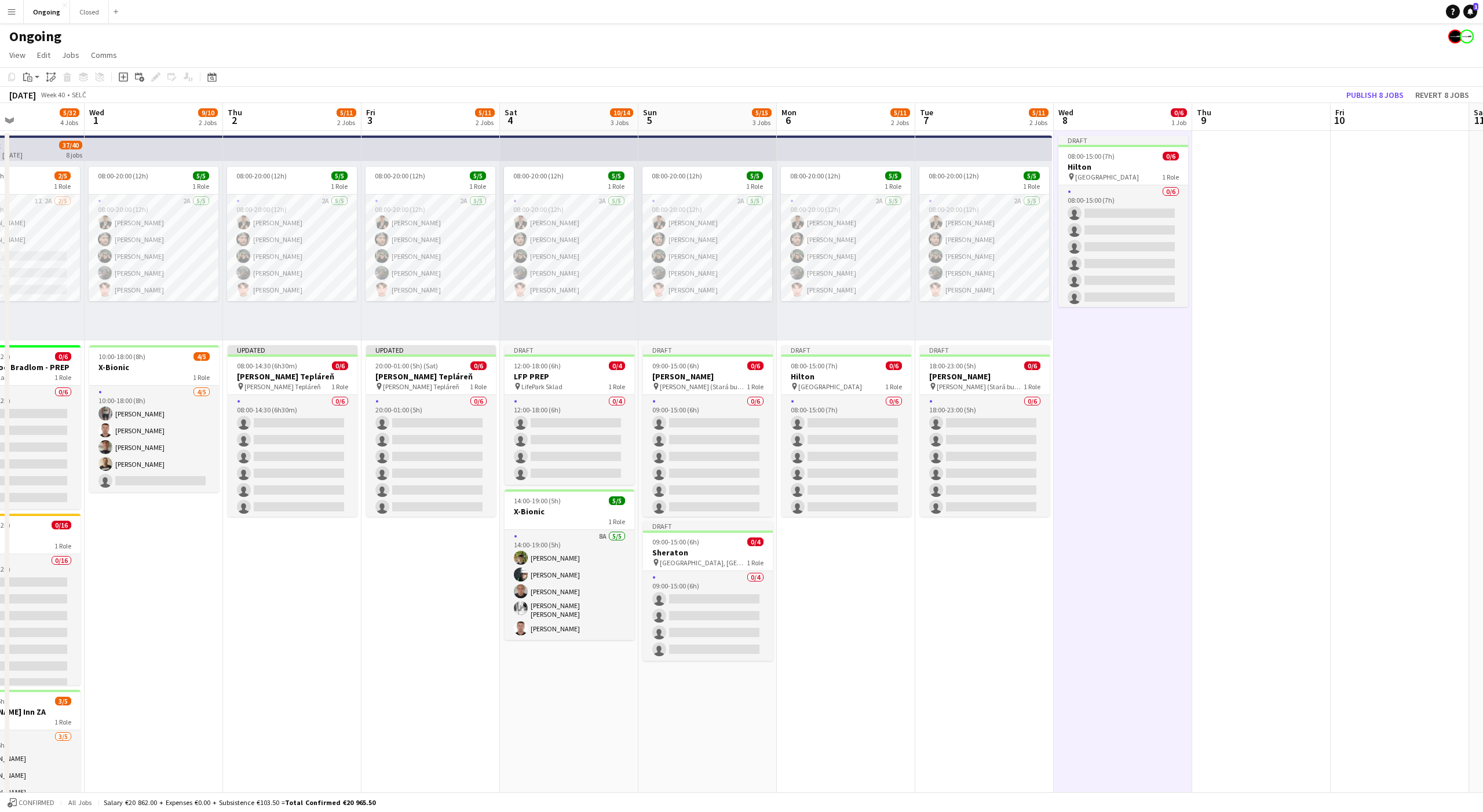
click at [1097, 157] on span "08:00-15:00 (7h)" at bounding box center [1091, 156] width 47 height 9
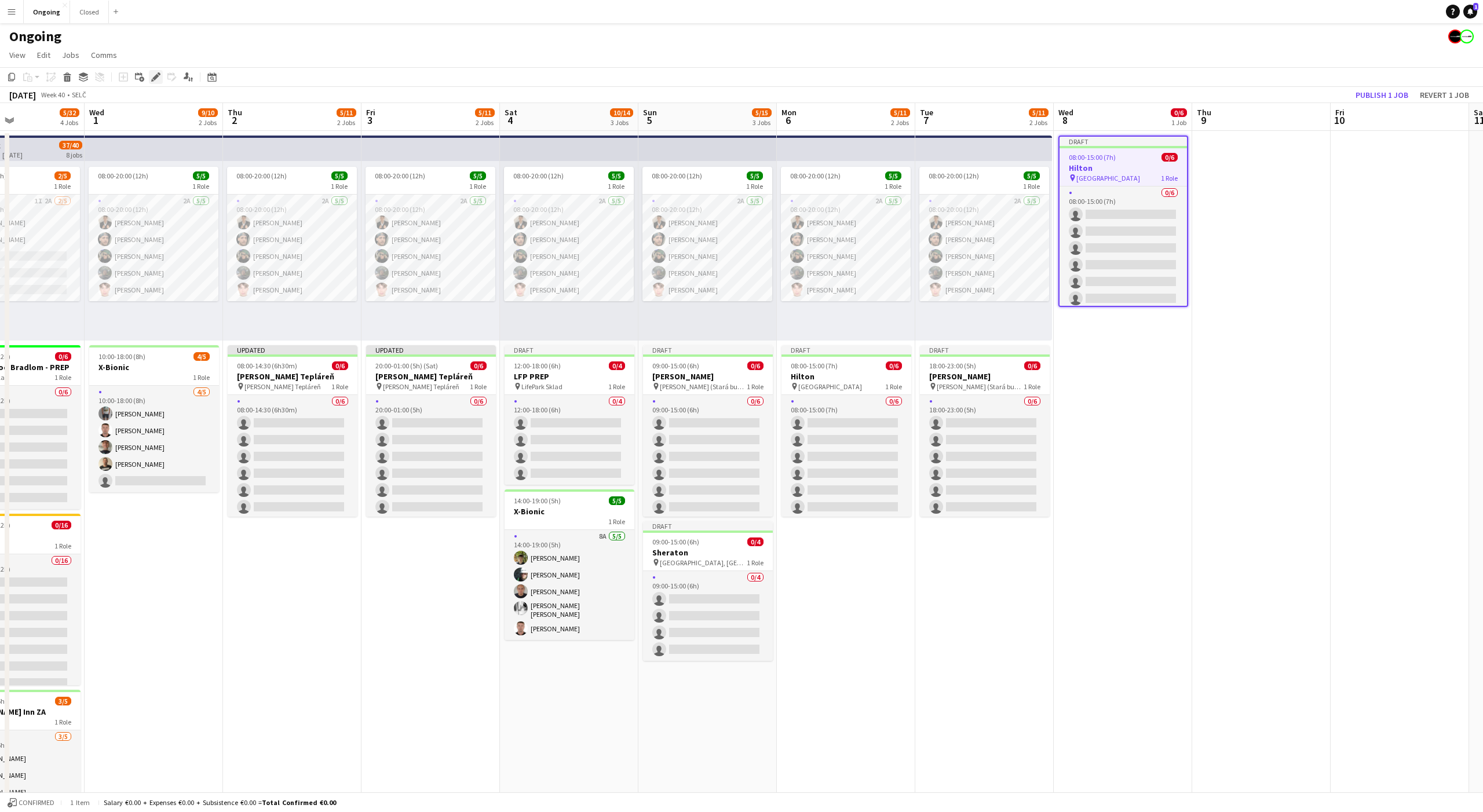
click at [152, 77] on icon "Edit" at bounding box center [156, 77] width 10 height 10
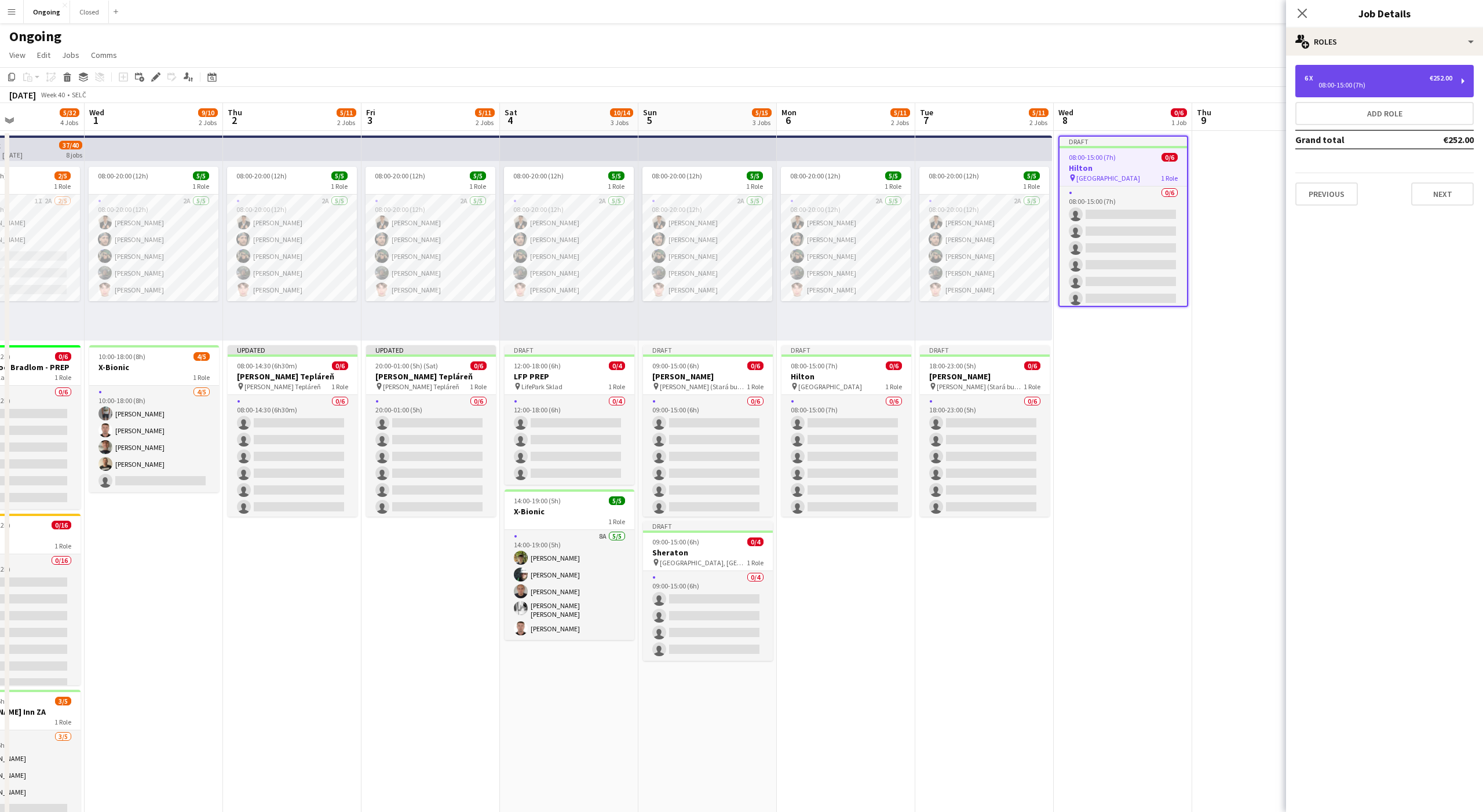
click at [1334, 91] on div "6 x €252.00 08:00-15:00 (7h)" at bounding box center [1384, 81] width 178 height 32
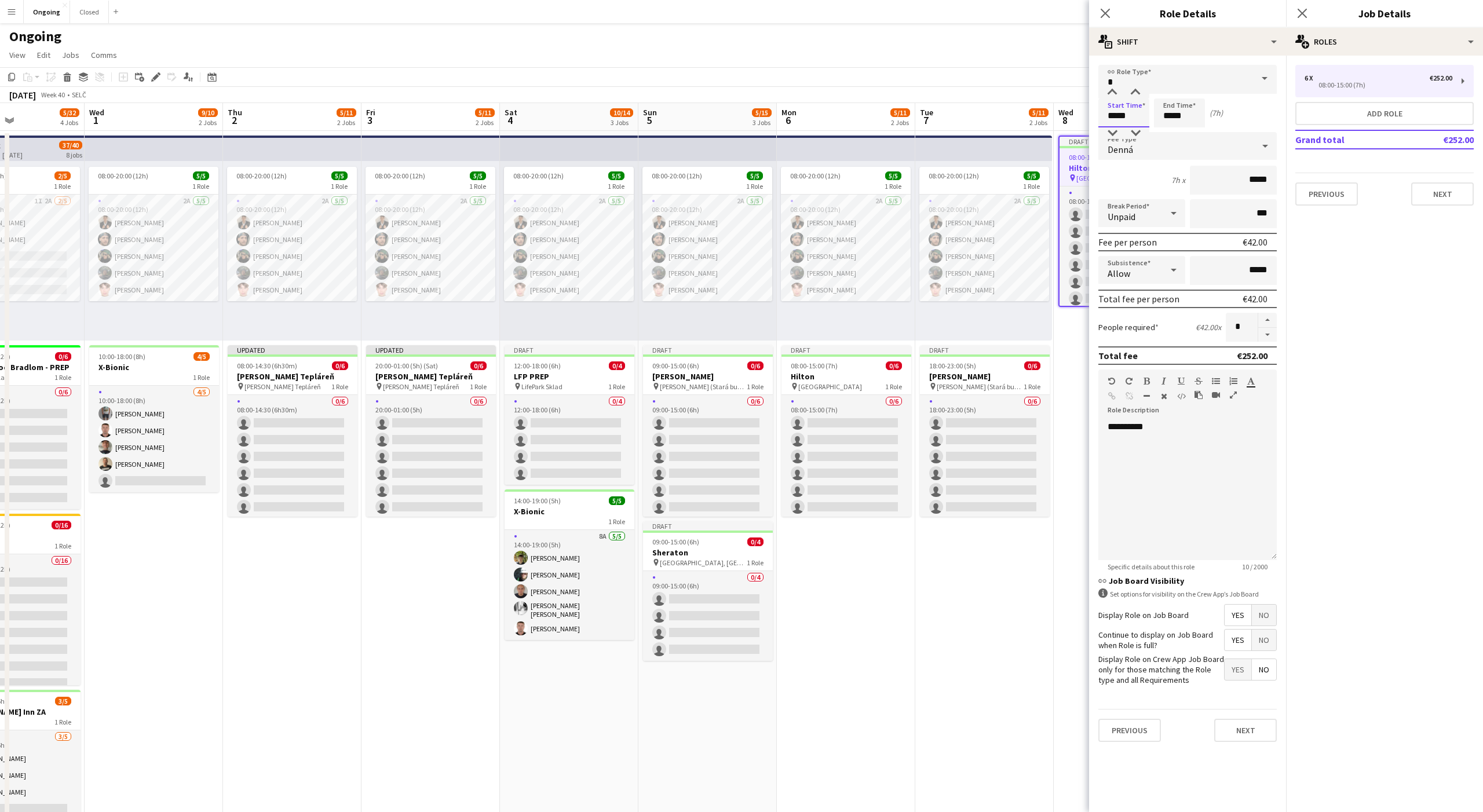
click at [1110, 116] on input "*****" at bounding box center [1124, 113] width 51 height 29
type input "*****"
click at [1123, 427] on div "**********" at bounding box center [1187, 490] width 178 height 139
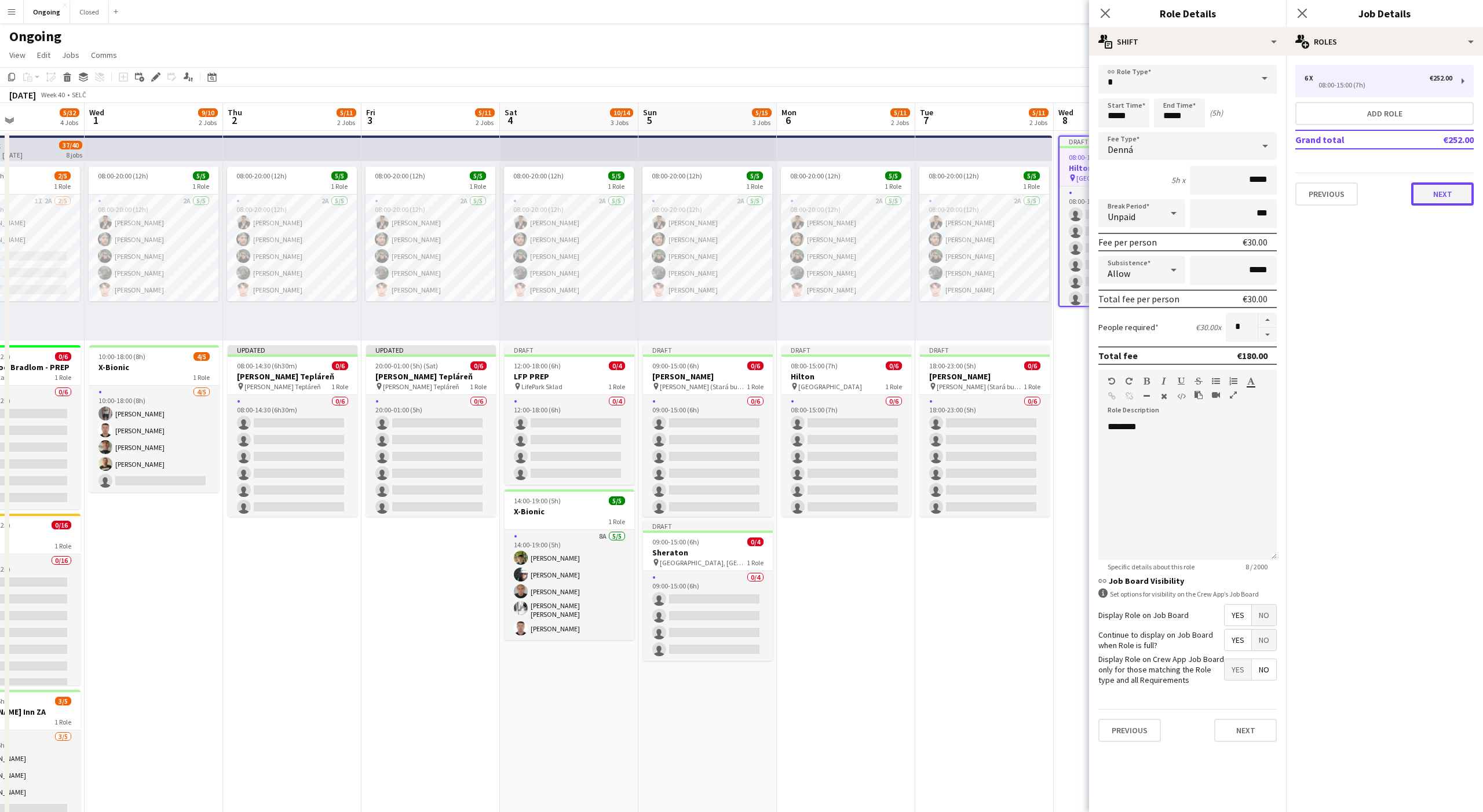
click at [1442, 190] on button "Next" at bounding box center [1442, 194] width 63 height 23
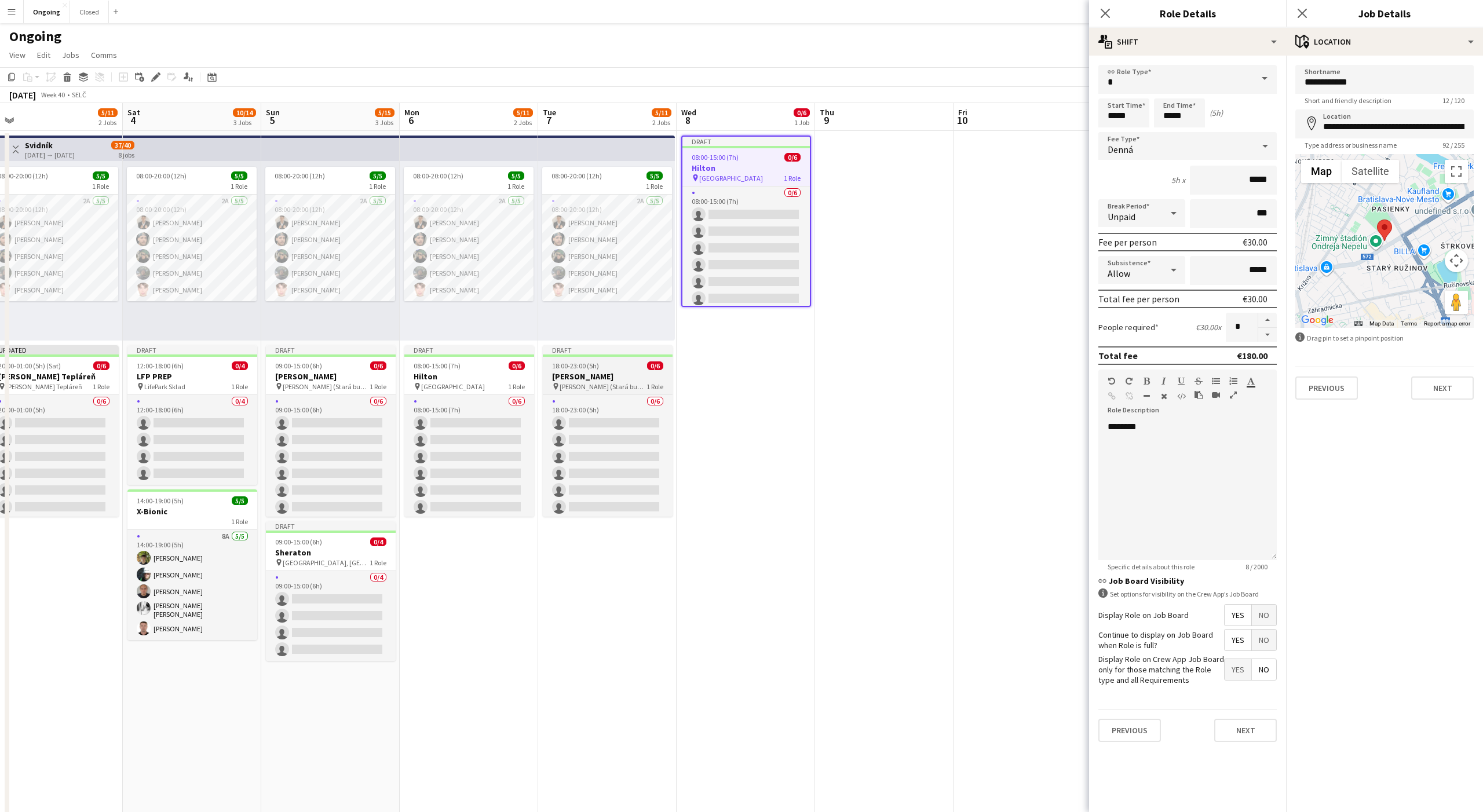
scroll to position [0, 434]
click at [771, 359] on app-date-cell "Draft 08:00-15:00 (7h) 0/6 Hilton pin Hotel Hilton 1 Role 0/6 08:00-15:00 (7h) …" at bounding box center [742, 547] width 138 height 834
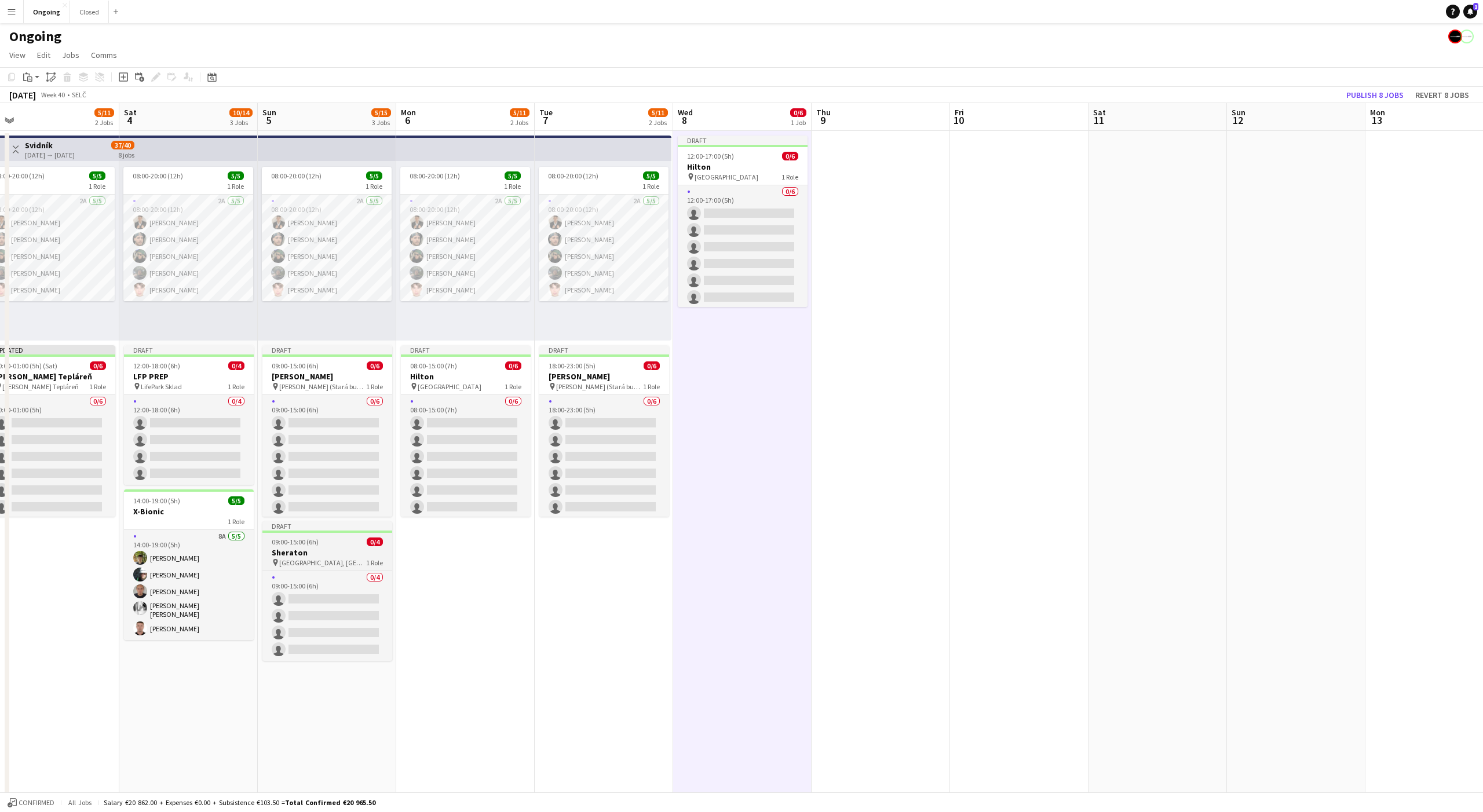
click at [302, 548] on h3 "Sheraton" at bounding box center [327, 552] width 130 height 10
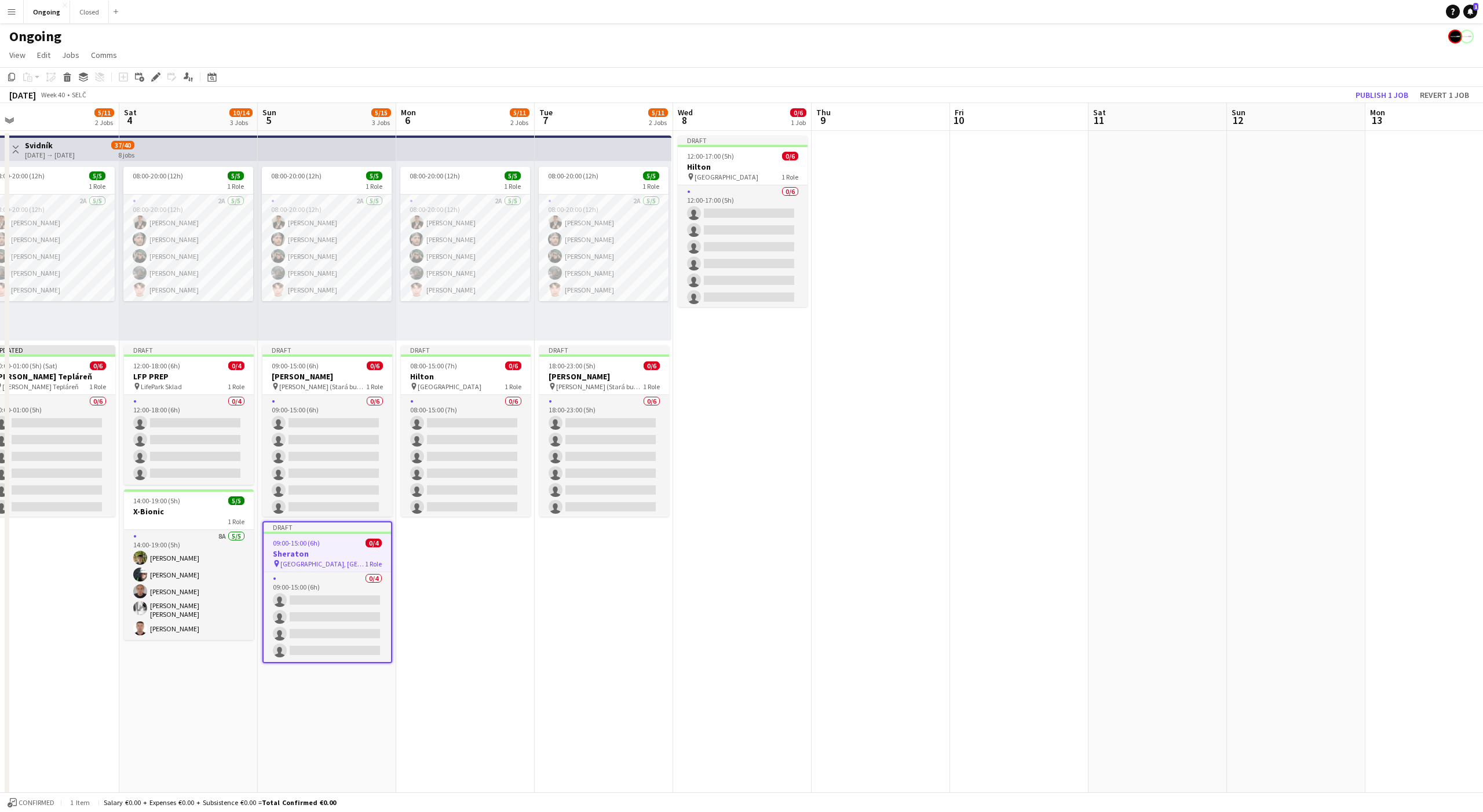
click at [702, 357] on app-date-cell "Draft 12:00-17:00 (5h) 0/6 Hilton pin Hotel Hilton 1 Role 0/6 12:00-17:00 (5h) …" at bounding box center [742, 547] width 138 height 834
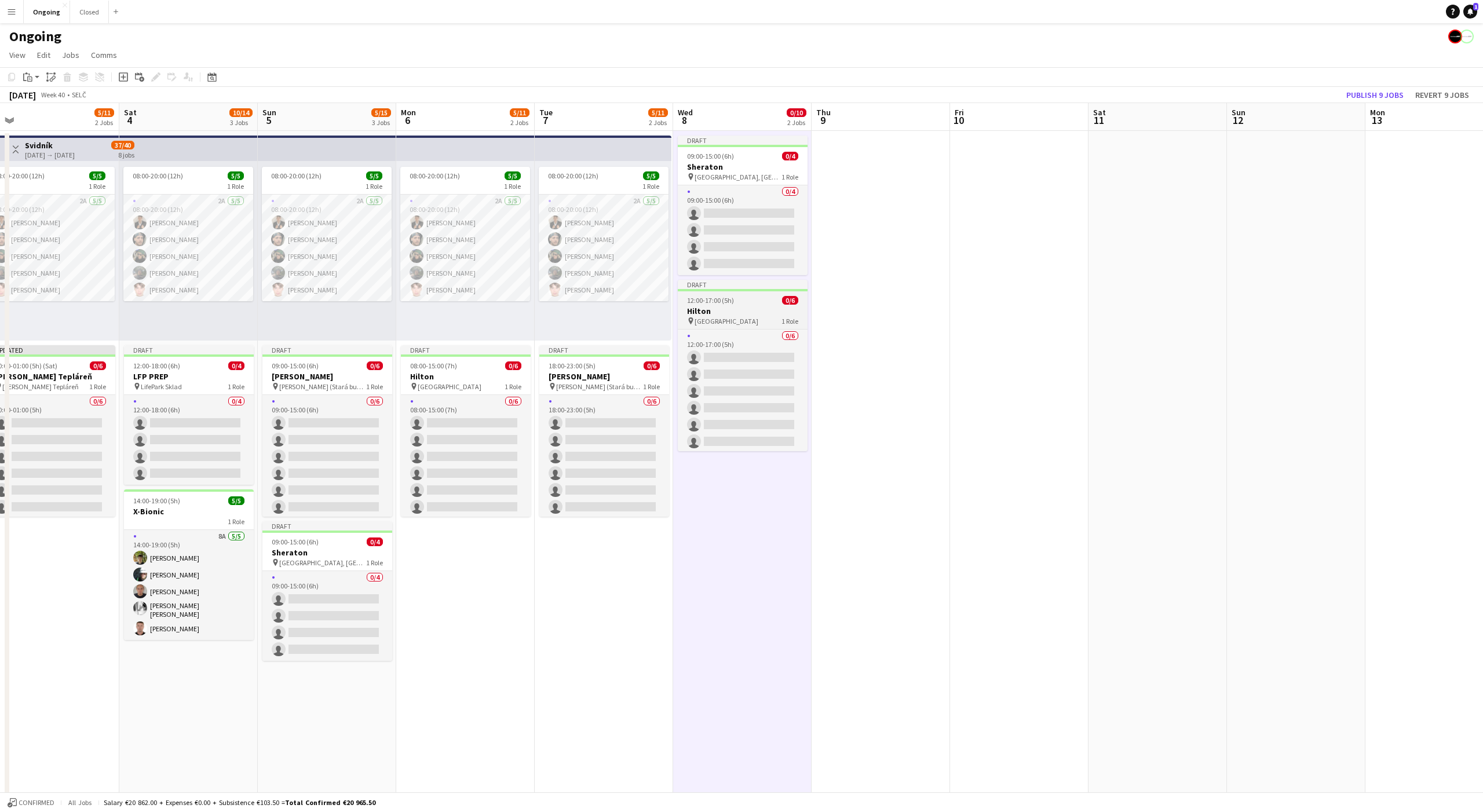
click at [713, 302] on span "12:00-17:00 (5h)" at bounding box center [710, 300] width 47 height 9
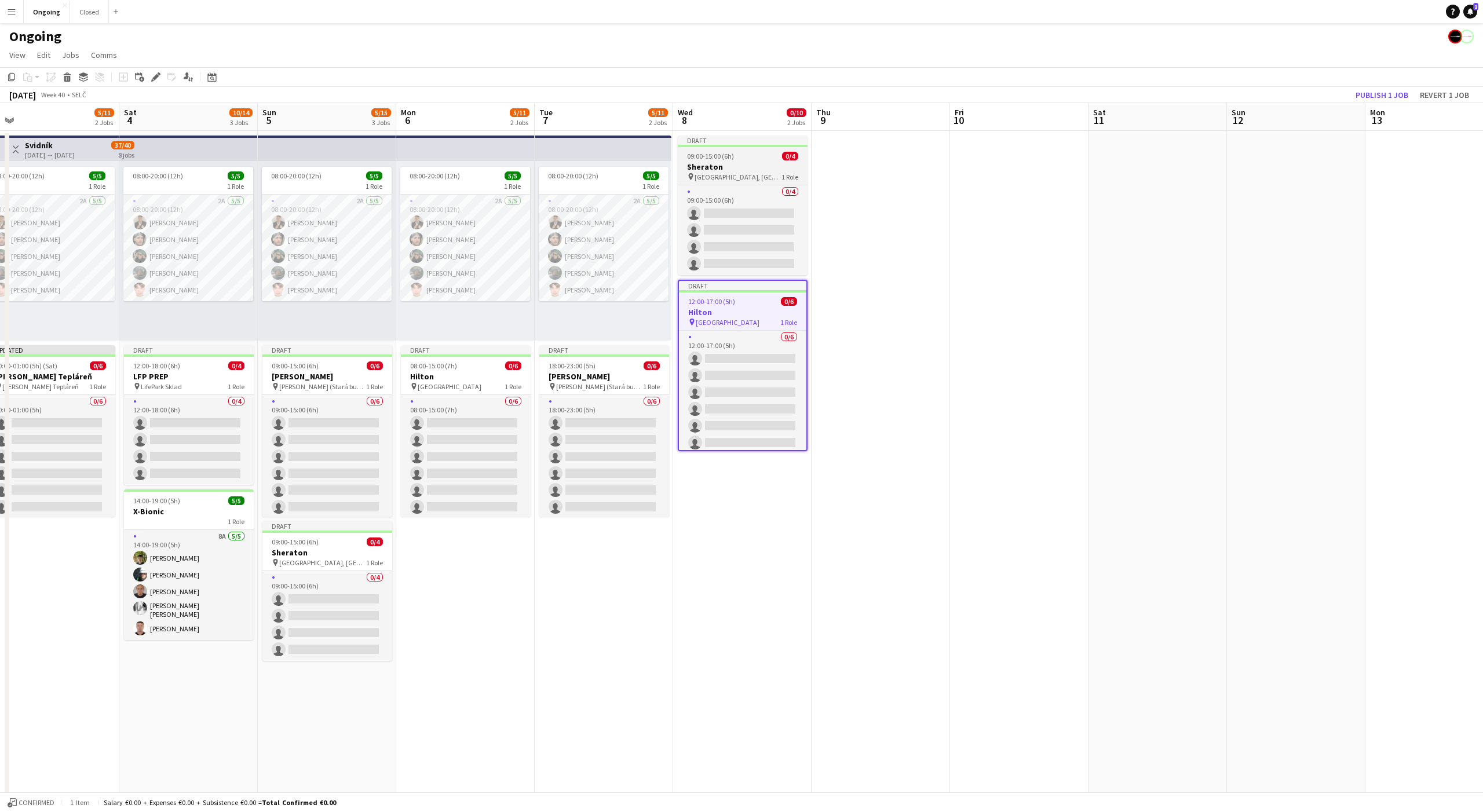
click at [728, 170] on h3 "Sheraton" at bounding box center [743, 167] width 130 height 10
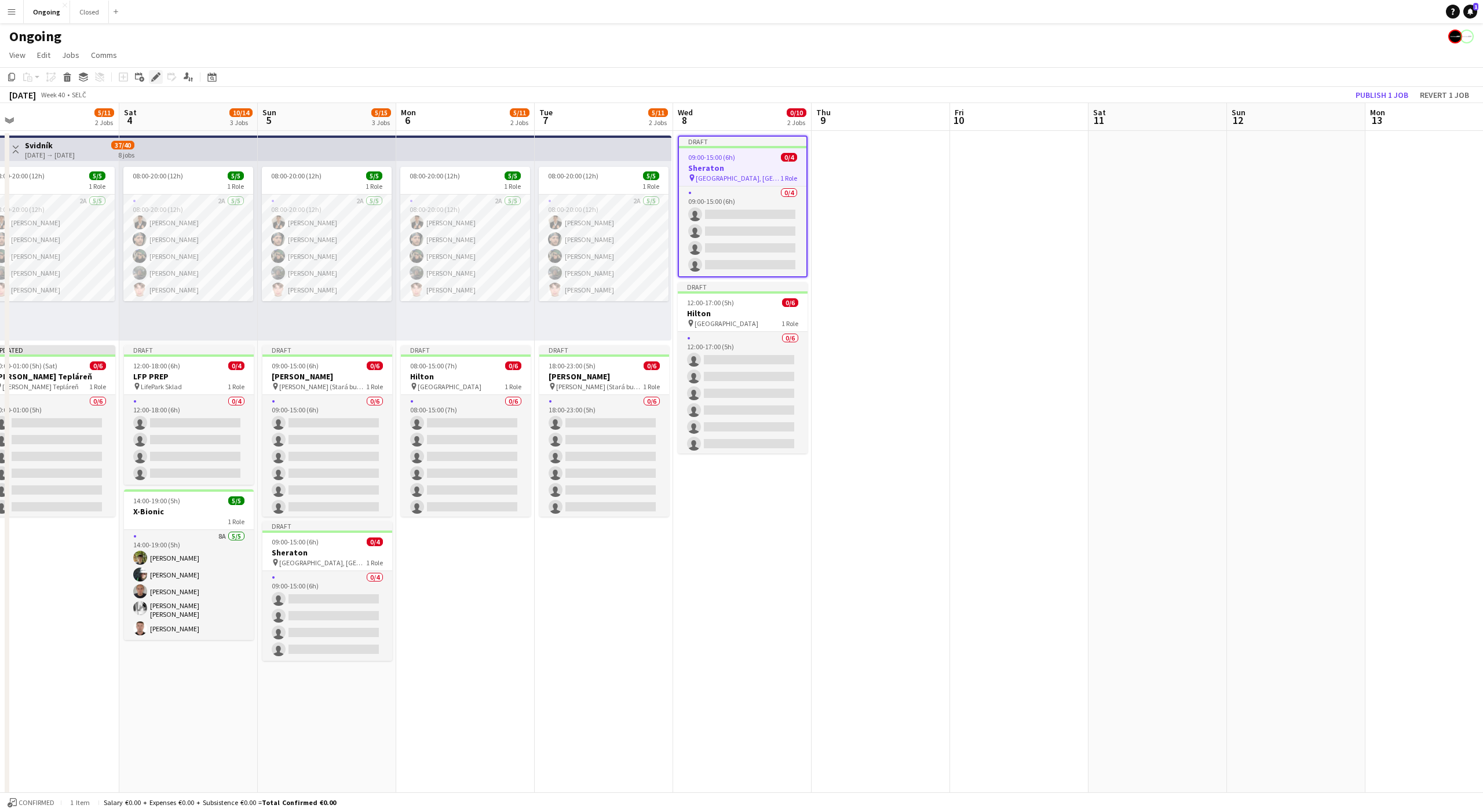
click at [159, 76] on icon "Edit" at bounding box center [156, 77] width 10 height 10
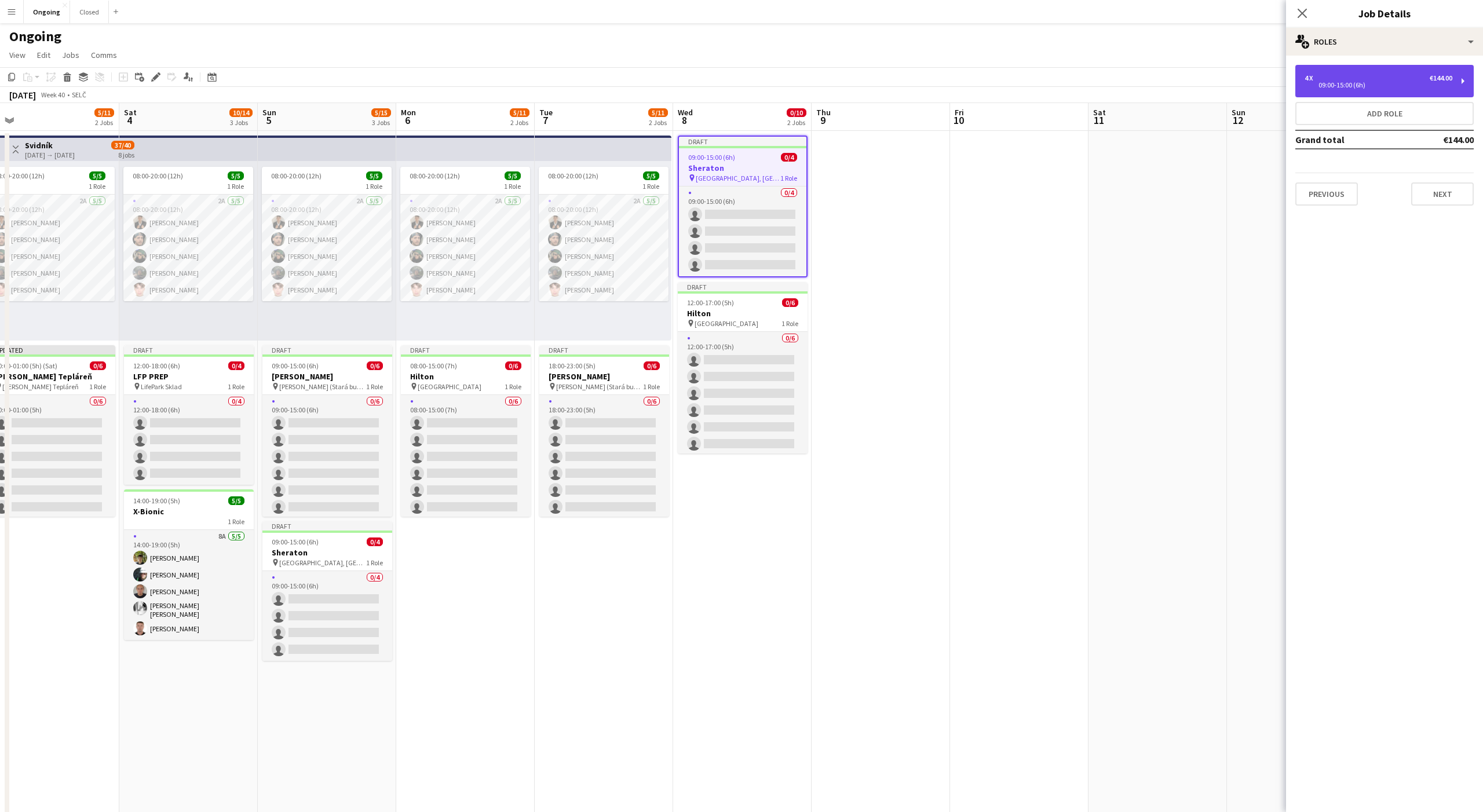
click at [1324, 83] on div "09:00-15:00 (6h)" at bounding box center [1378, 85] width 148 height 6
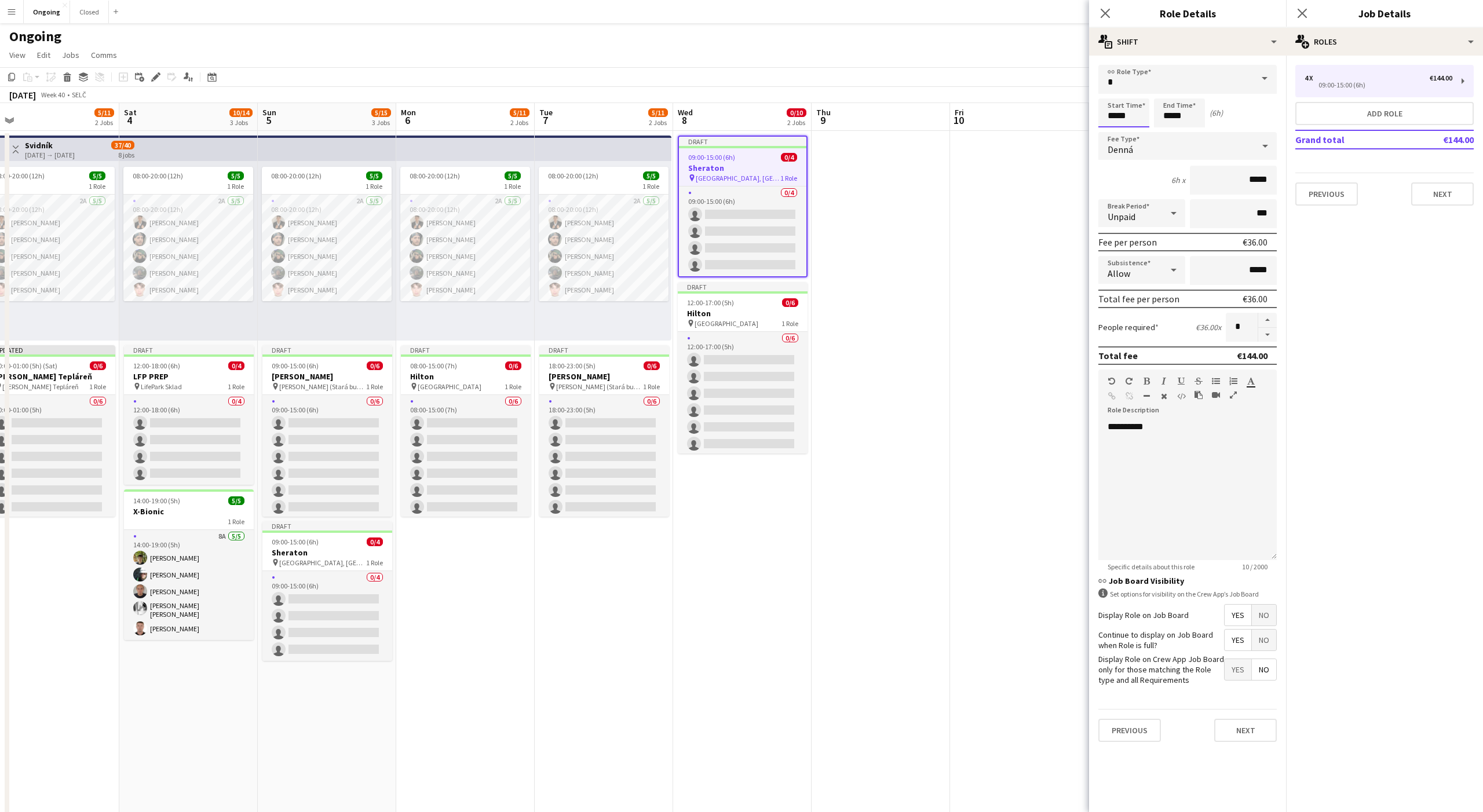
click at [1105, 117] on input "*****" at bounding box center [1124, 113] width 51 height 29
type input "*****"
click at [1121, 426] on div "**********" at bounding box center [1187, 490] width 178 height 139
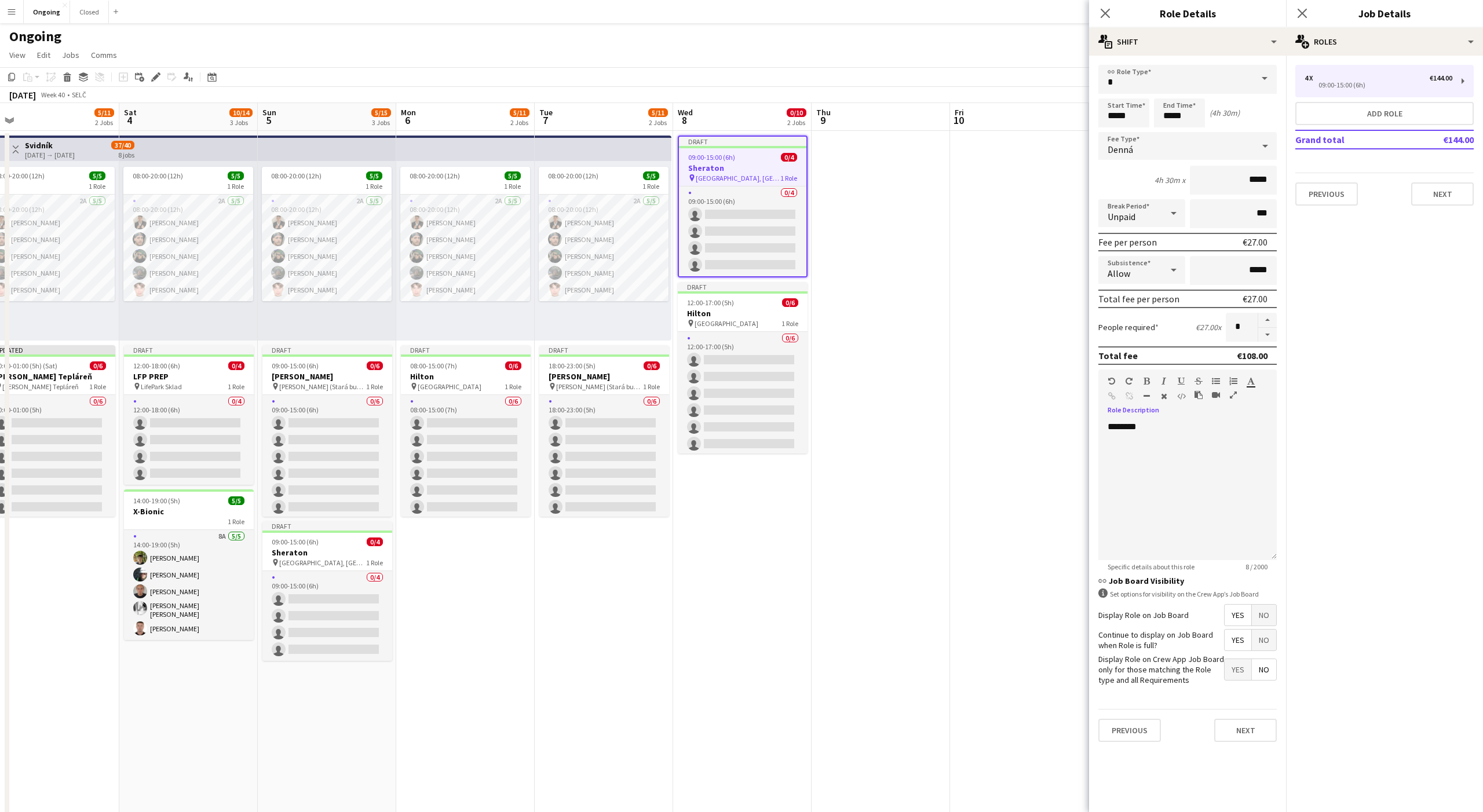
click at [1362, 294] on mat-expansion-panel "pencil3 General details 4 x €144.00 09:00-15:00 (6h) Add role Grand total €144.…" at bounding box center [1385, 434] width 197 height 757
click at [1434, 188] on button "Next" at bounding box center [1442, 194] width 63 height 23
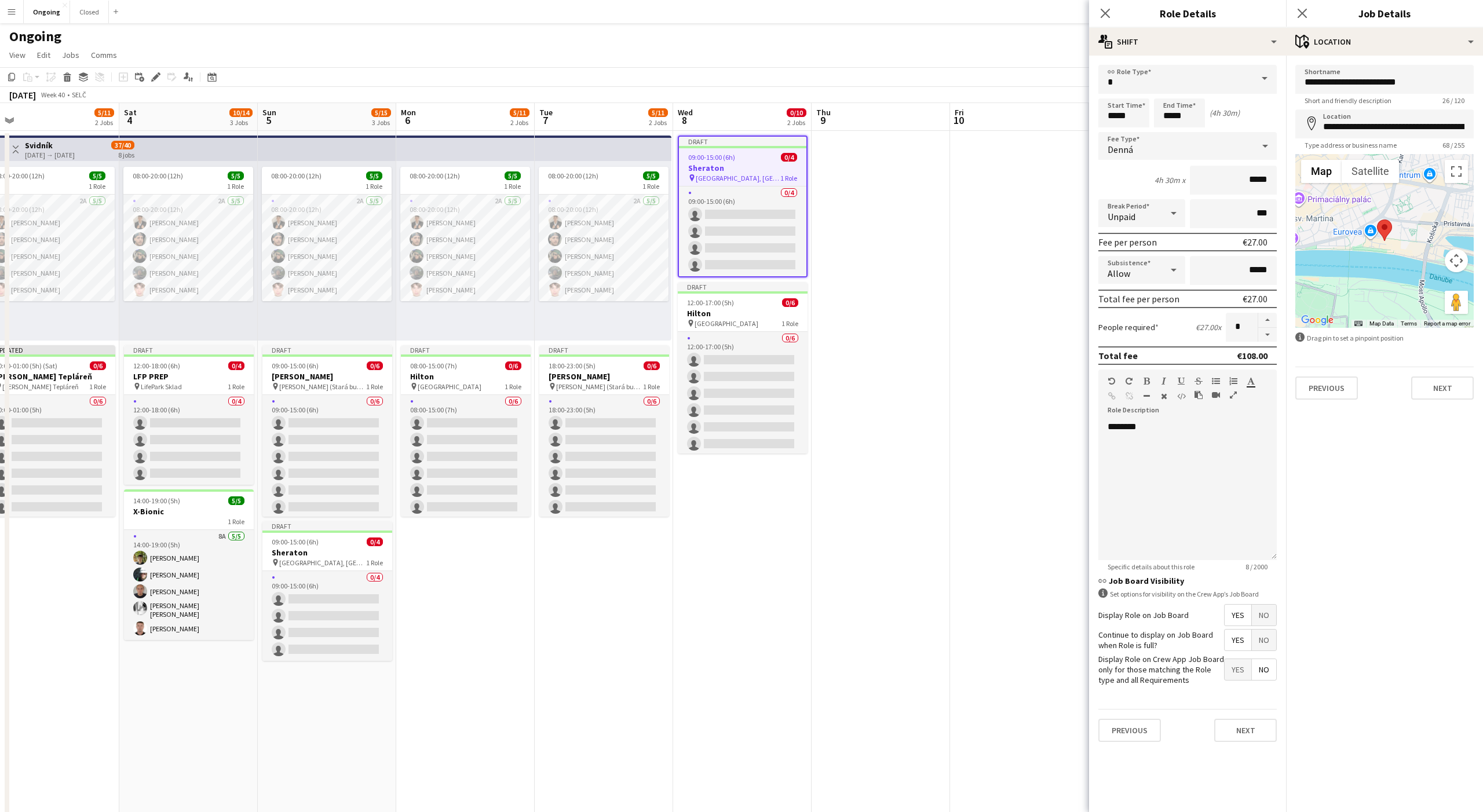
click at [883, 166] on app-date-cell at bounding box center [881, 547] width 138 height 834
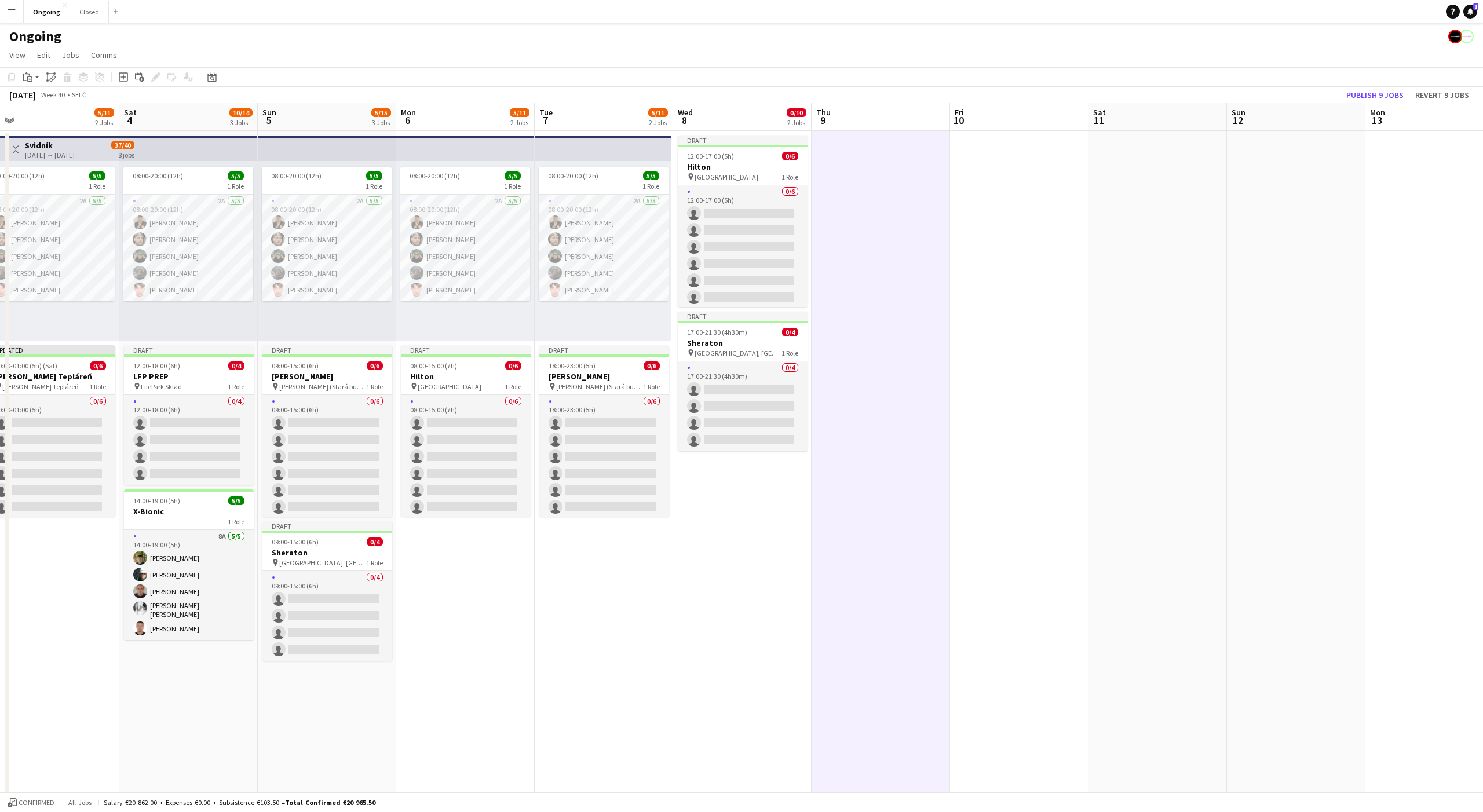
scroll to position [0, 436]
click at [1259, 171] on app-date-cell at bounding box center [1294, 547] width 138 height 834
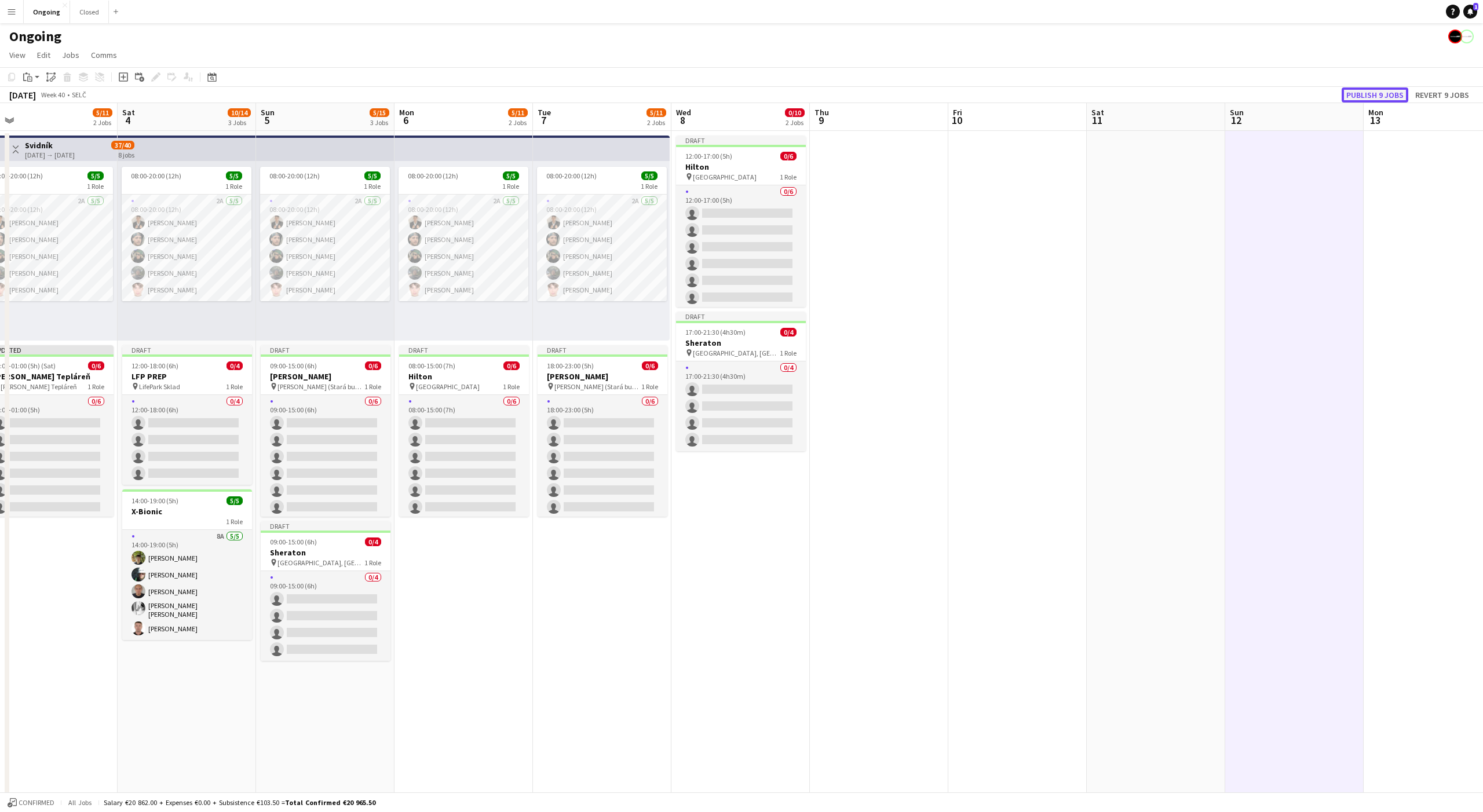
click at [1368, 96] on button "Publish 9 jobs" at bounding box center [1374, 95] width 67 height 15
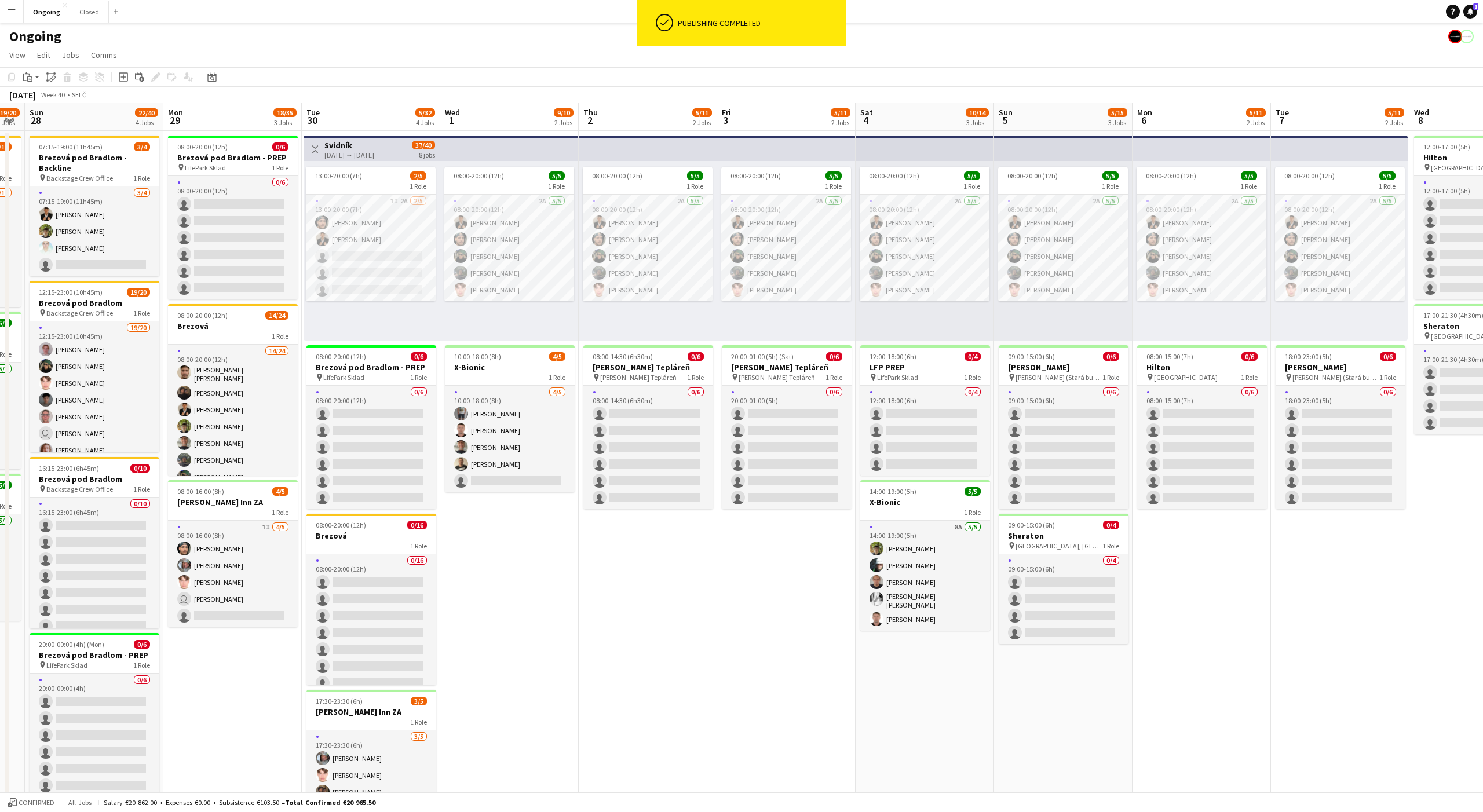
scroll to position [0, 335]
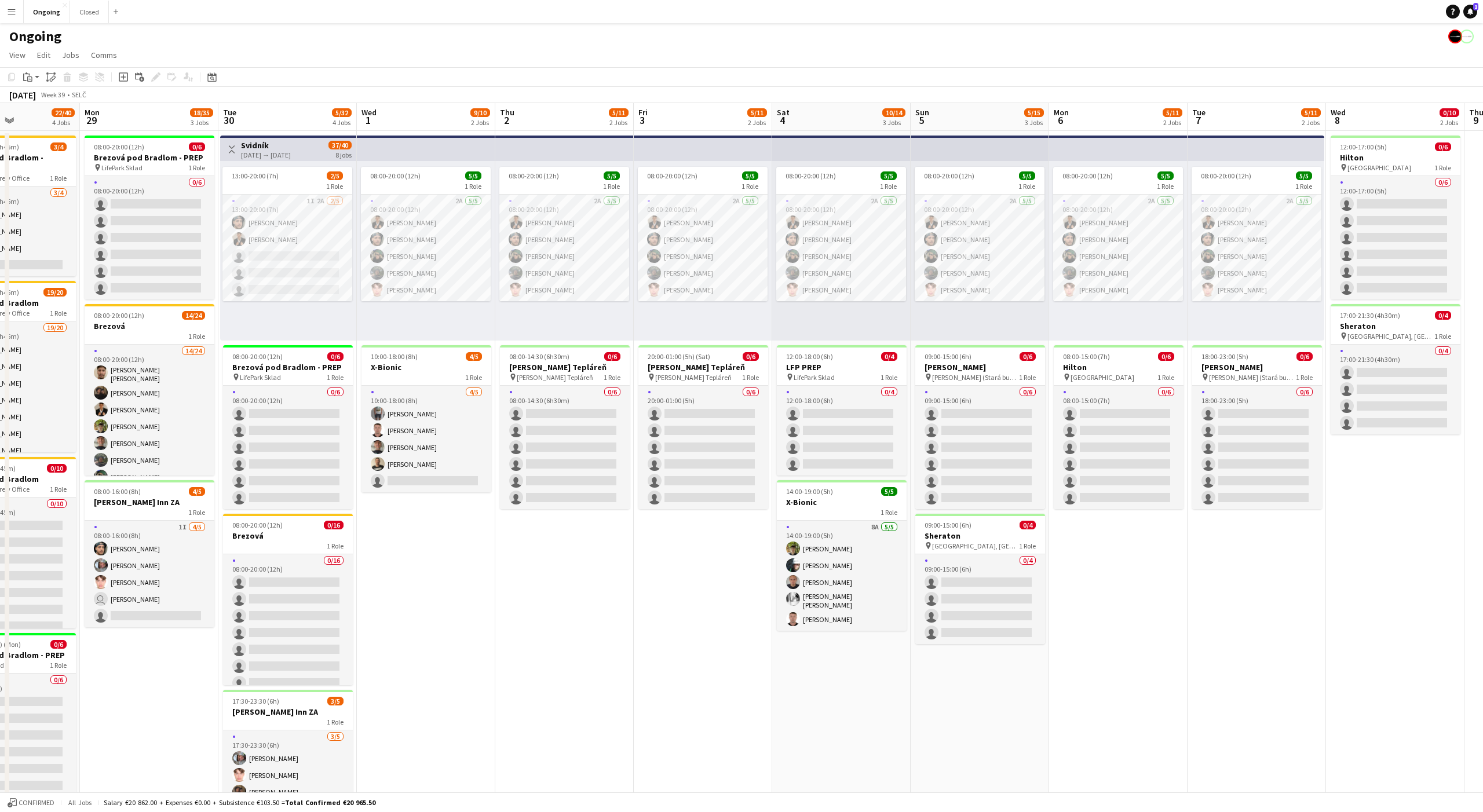
click at [422, 575] on app-date-cell "08:00-20:00 (12h) 5/5 1 Role 2A [DATE] 08:00-20:00 (12h) [PERSON_NAME] [PERSON_…" at bounding box center [426, 547] width 138 height 834
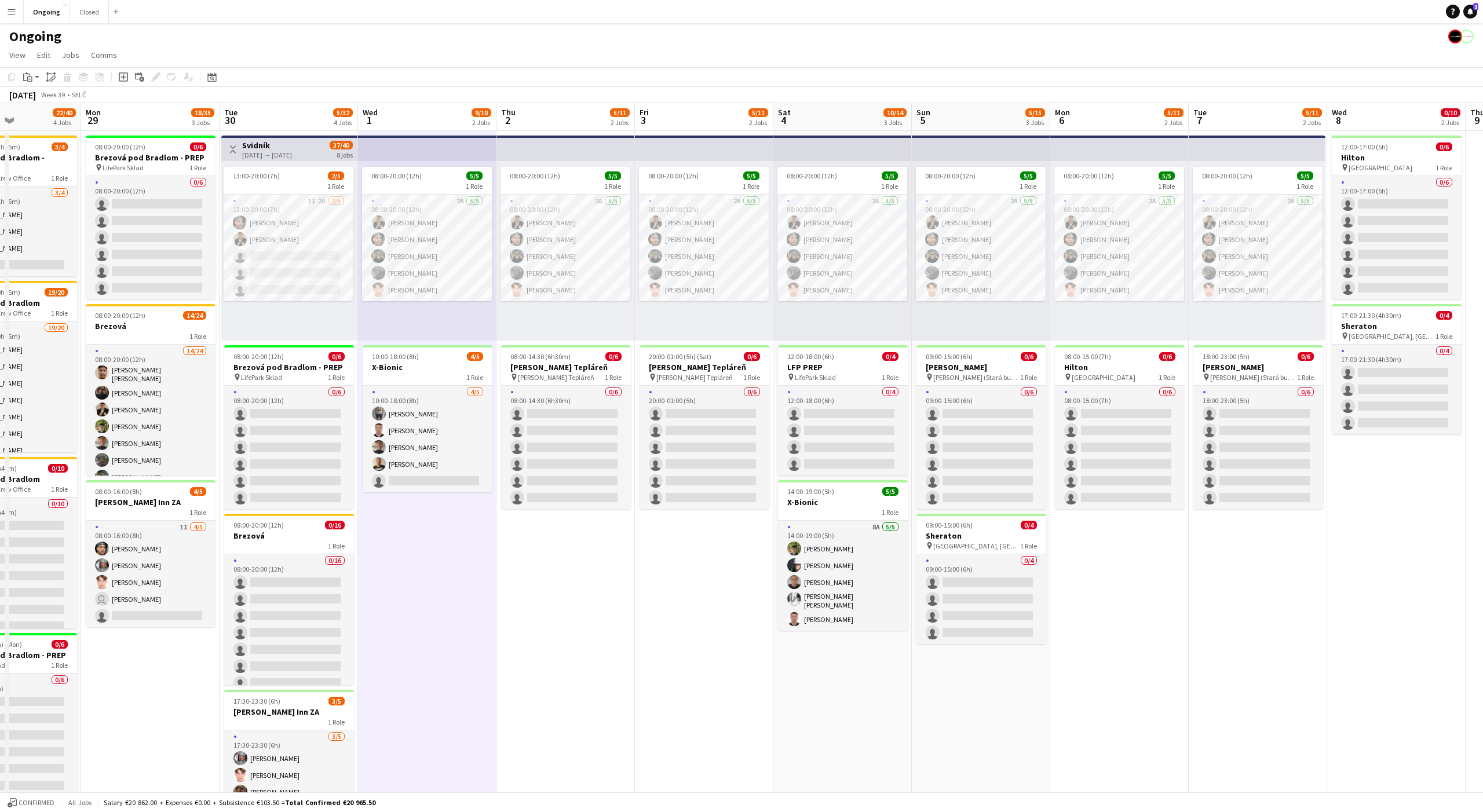
click at [418, 576] on app-date-cell "08:00-20:00 (12h) 5/5 1 Role 2A [DATE] 08:00-20:00 (12h) [PERSON_NAME] [PERSON_…" at bounding box center [427, 547] width 138 height 834
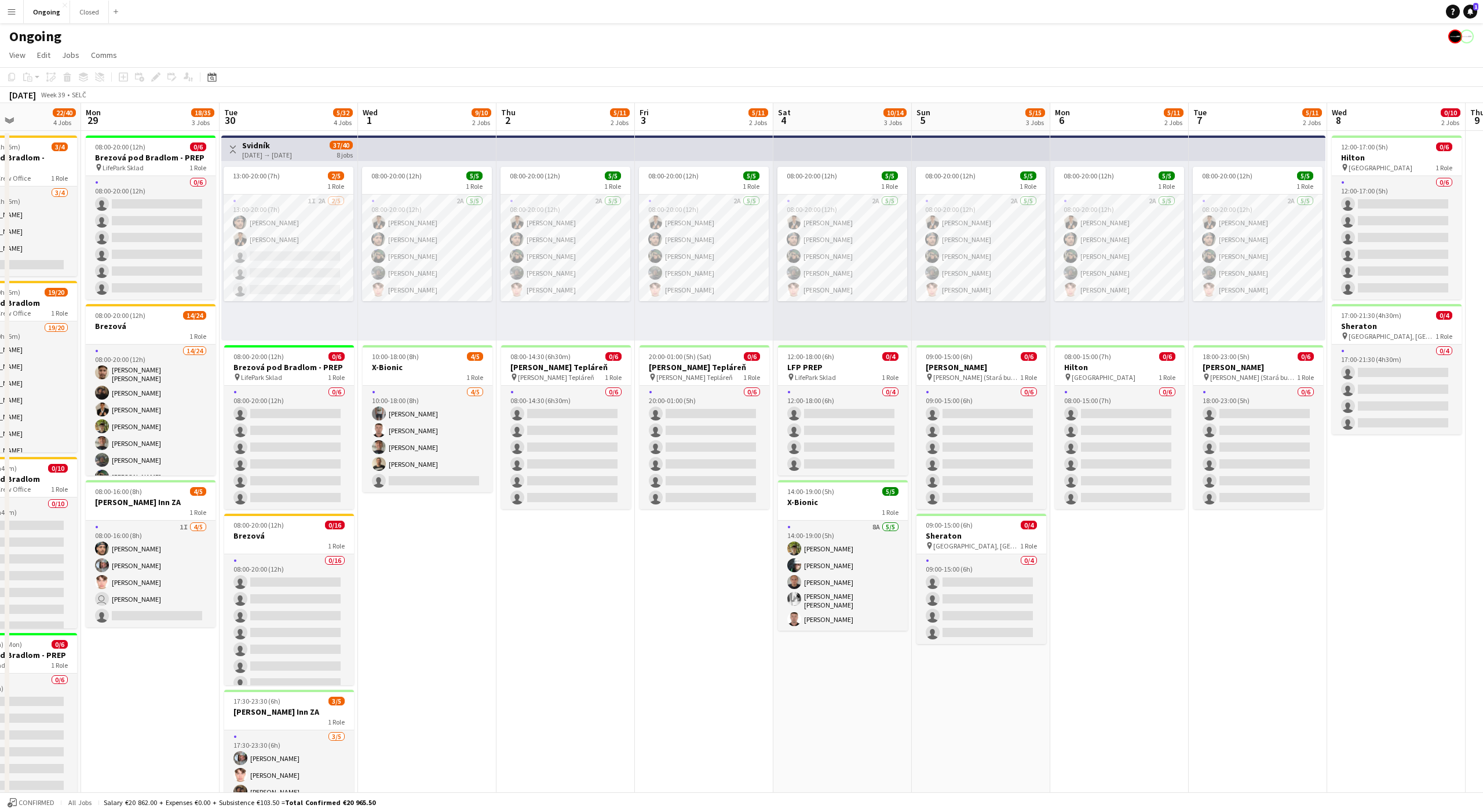
click at [635, 632] on app-date-cell "08:00-20:00 (12h) 5/5 1 Role 2A 5/5 08:00-20:00 (12h) Tomáš Košík Marco Daniš T…" at bounding box center [704, 547] width 138 height 834
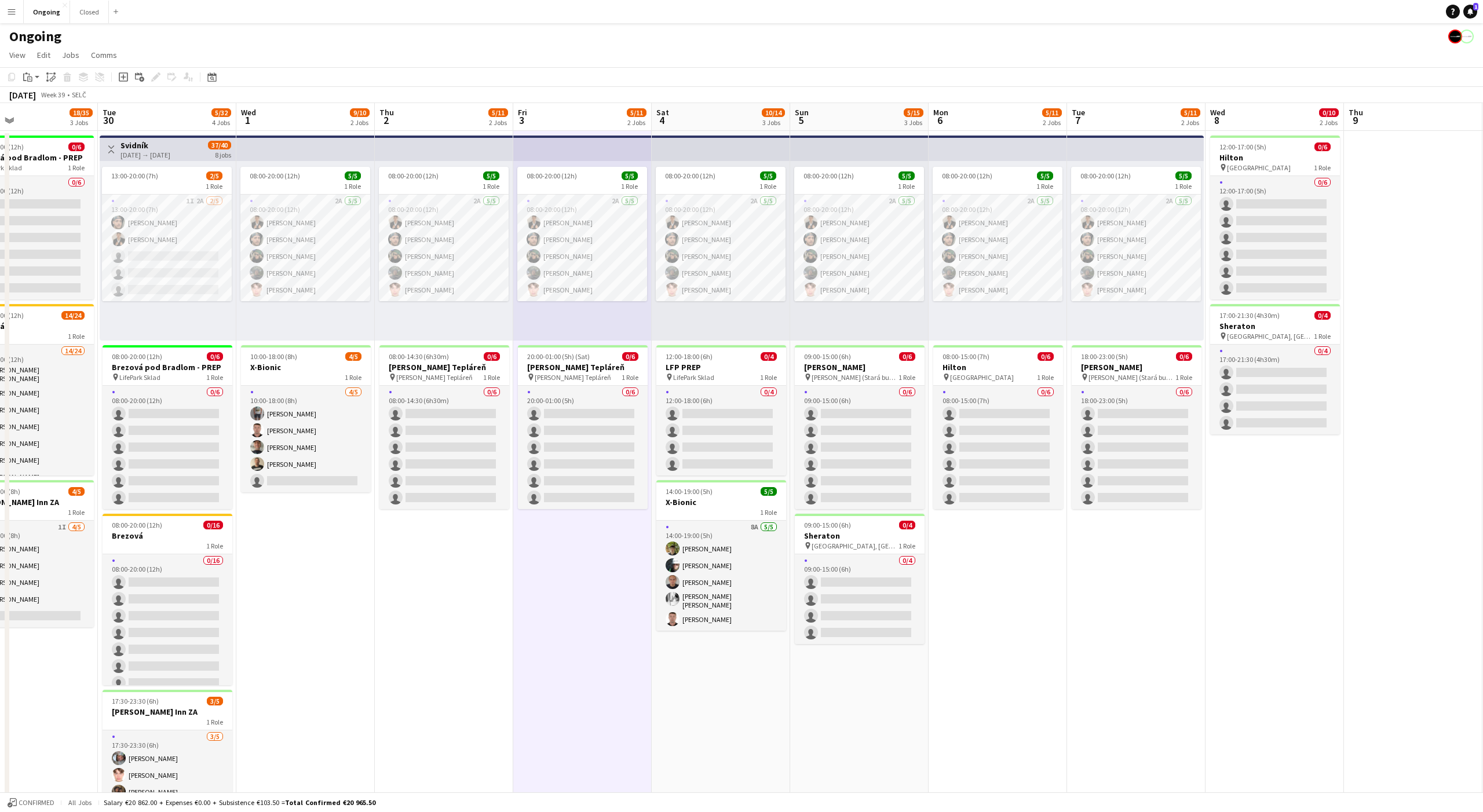
scroll to position [0, 468]
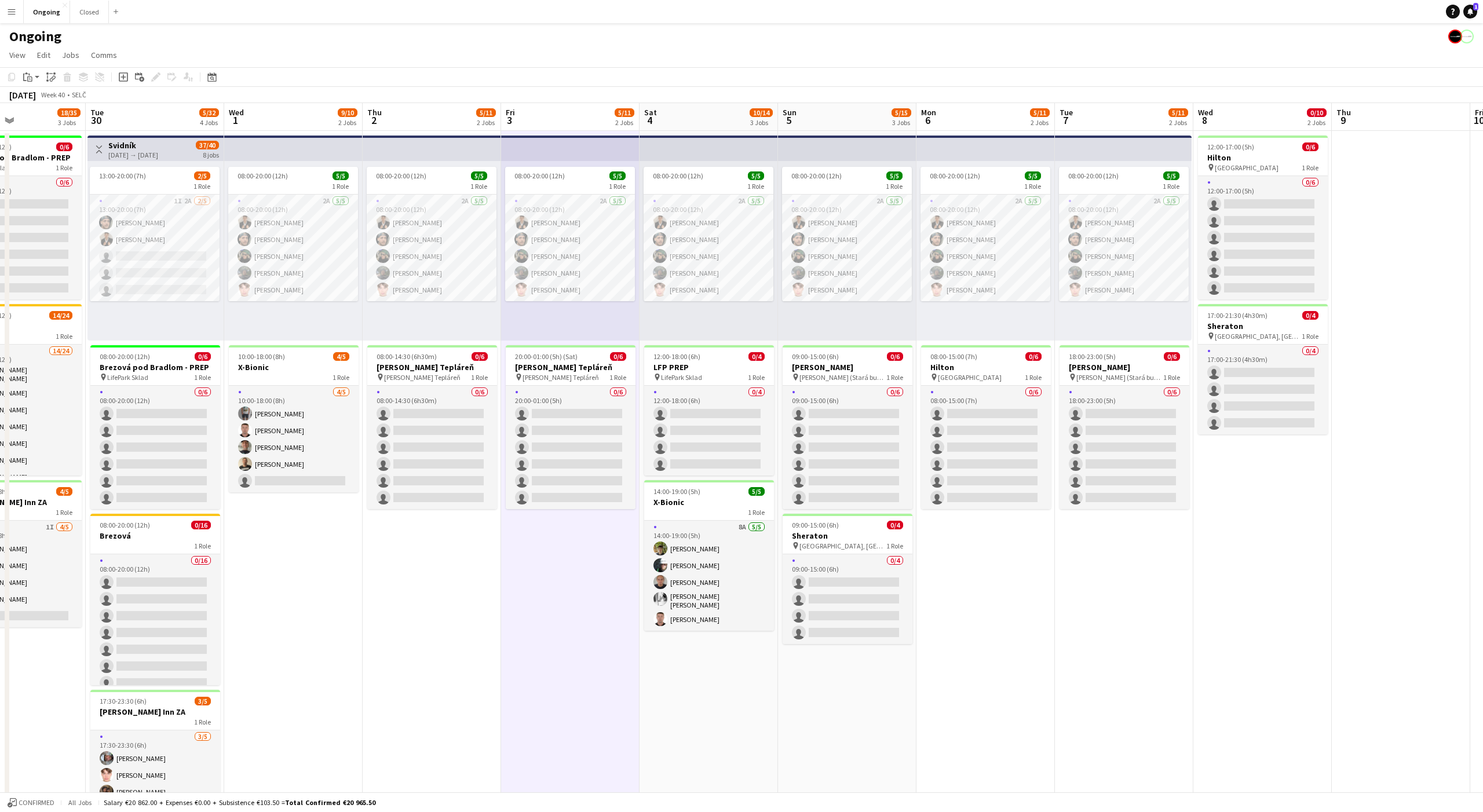
click at [954, 605] on app-date-cell "08:00-20:00 (12h) 5/5 1 Role 2A 5/5 08:00-20:00 (12h) Tomáš Košík Marco Daniš T…" at bounding box center [985, 547] width 138 height 834
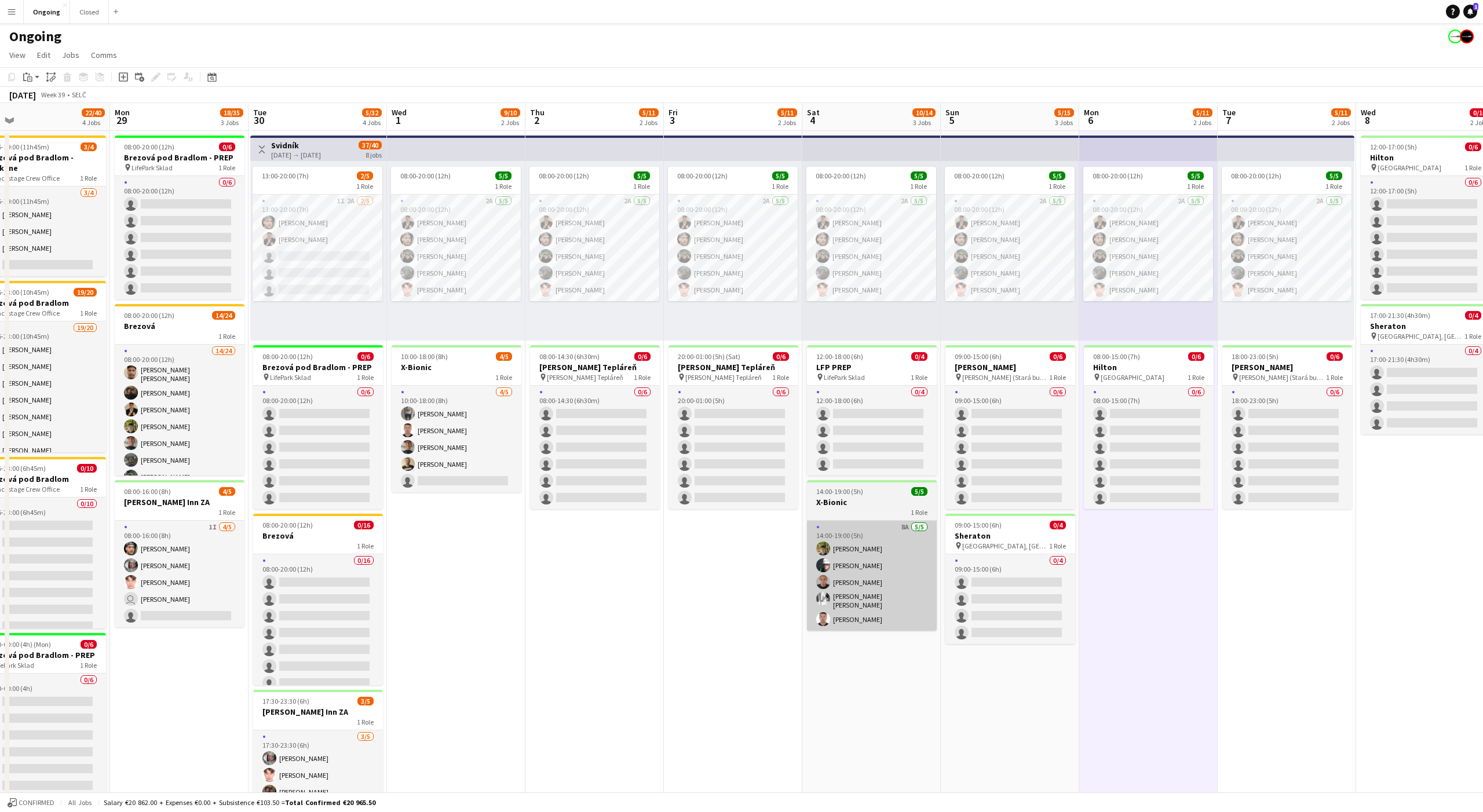
scroll to position [0, 317]
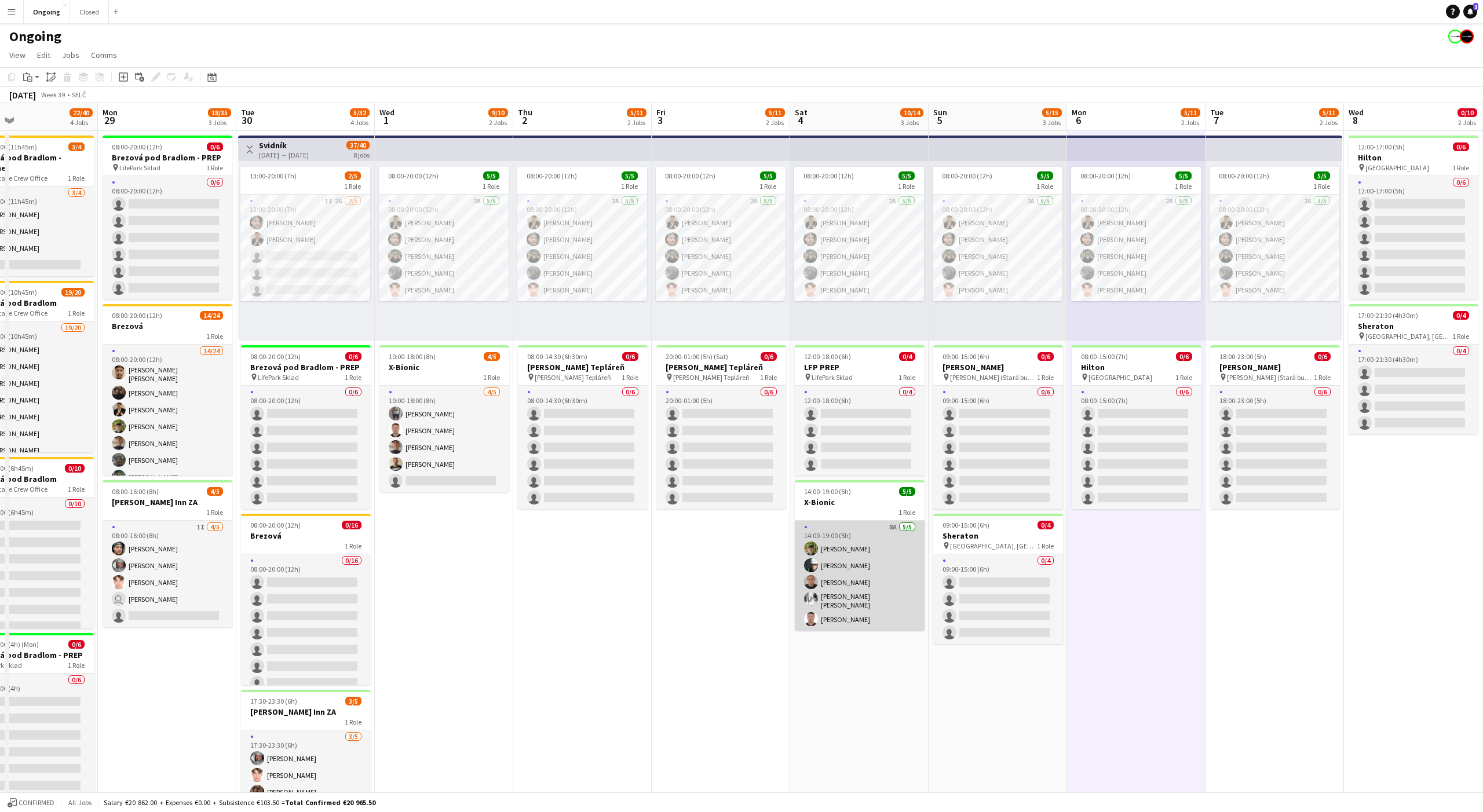
click at [867, 566] on app-card-role "8A 5/5 14:00-19:00 (5h) Jakub Hanzel Daniel Chlpek Andrej Fialka Tobias Emanuel…" at bounding box center [860, 575] width 130 height 110
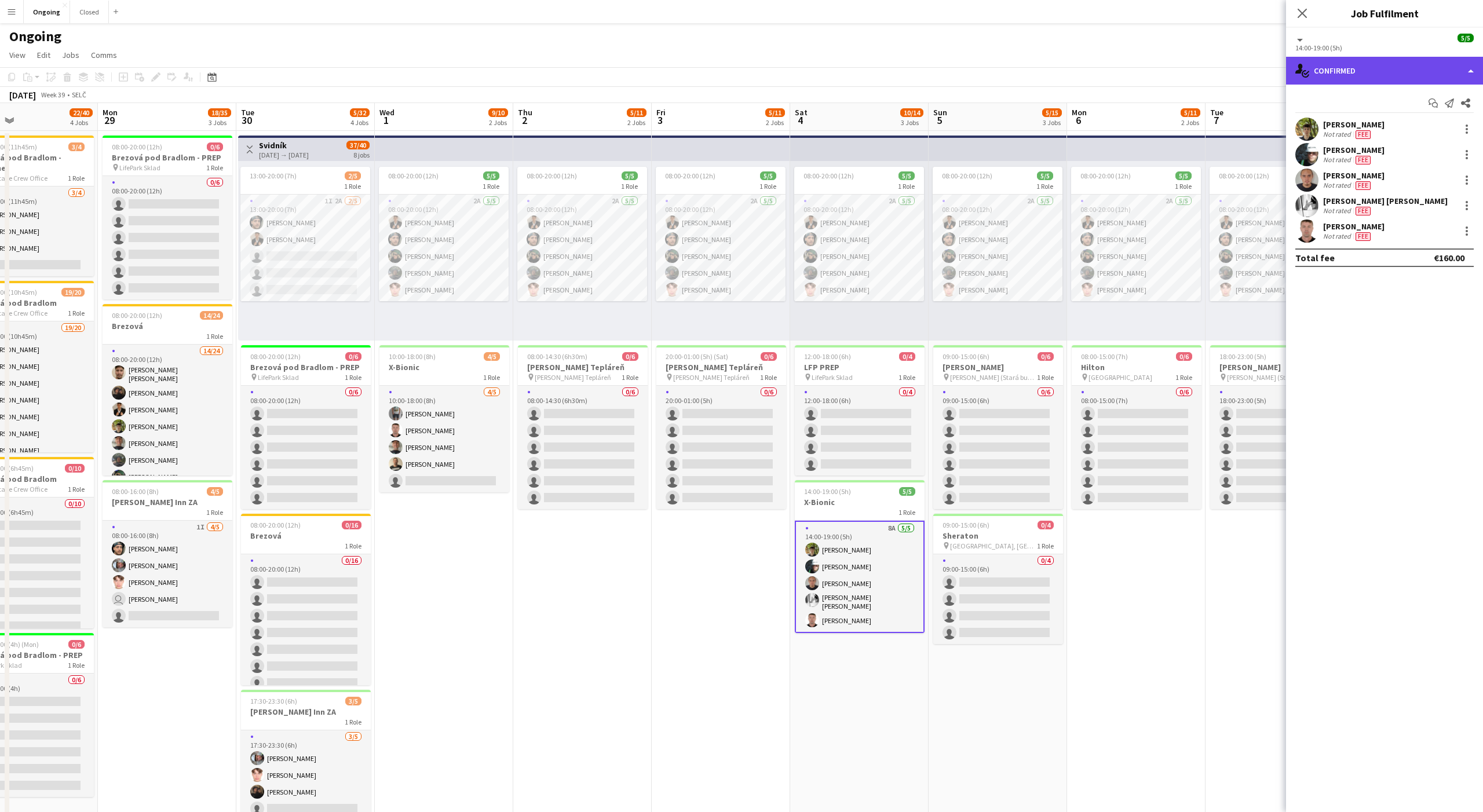
click at [1386, 78] on div "single-neutral-actions-check-2 Confirmed" at bounding box center [1385, 70] width 197 height 28
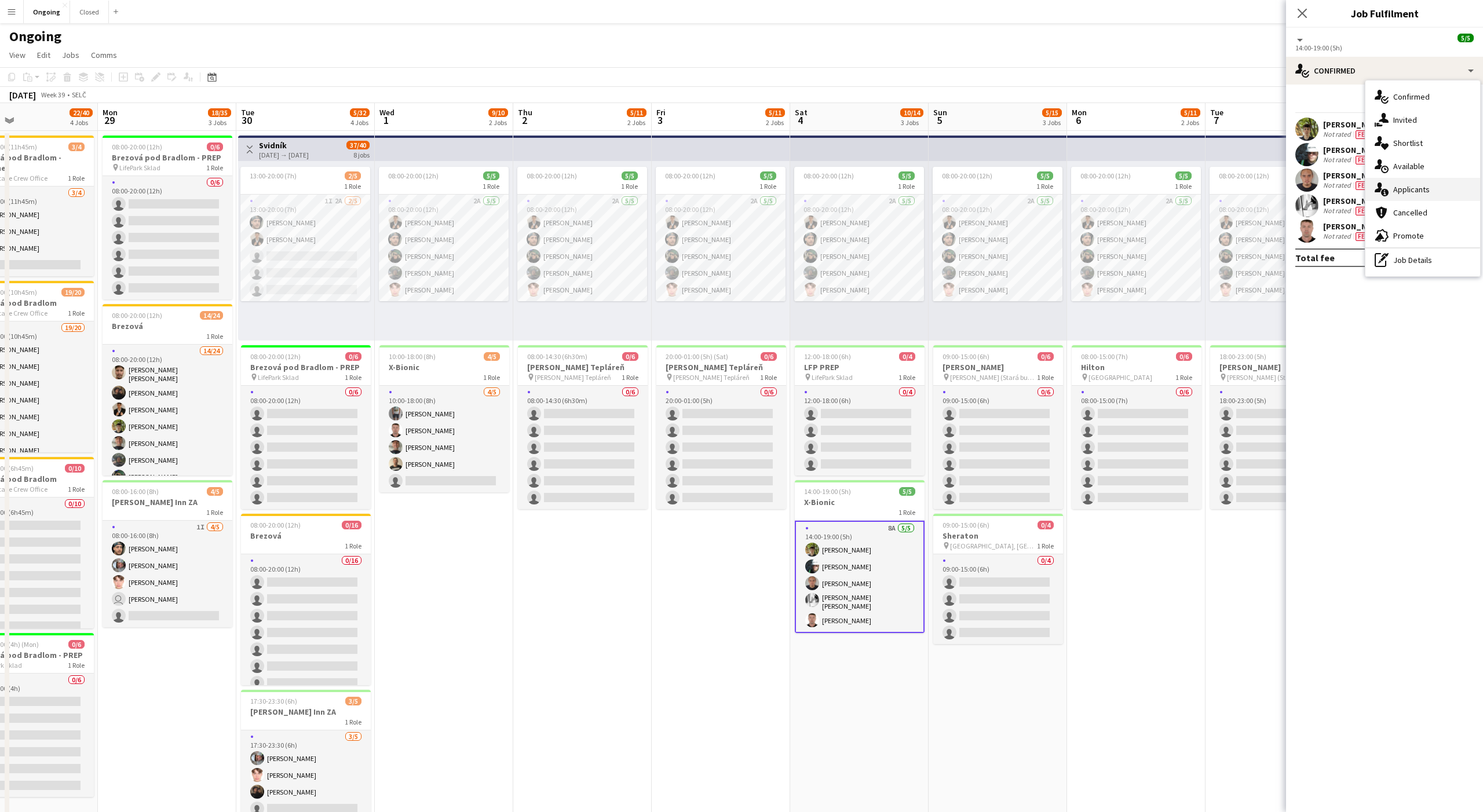
click at [1410, 186] on span "Applicants" at bounding box center [1411, 189] width 36 height 10
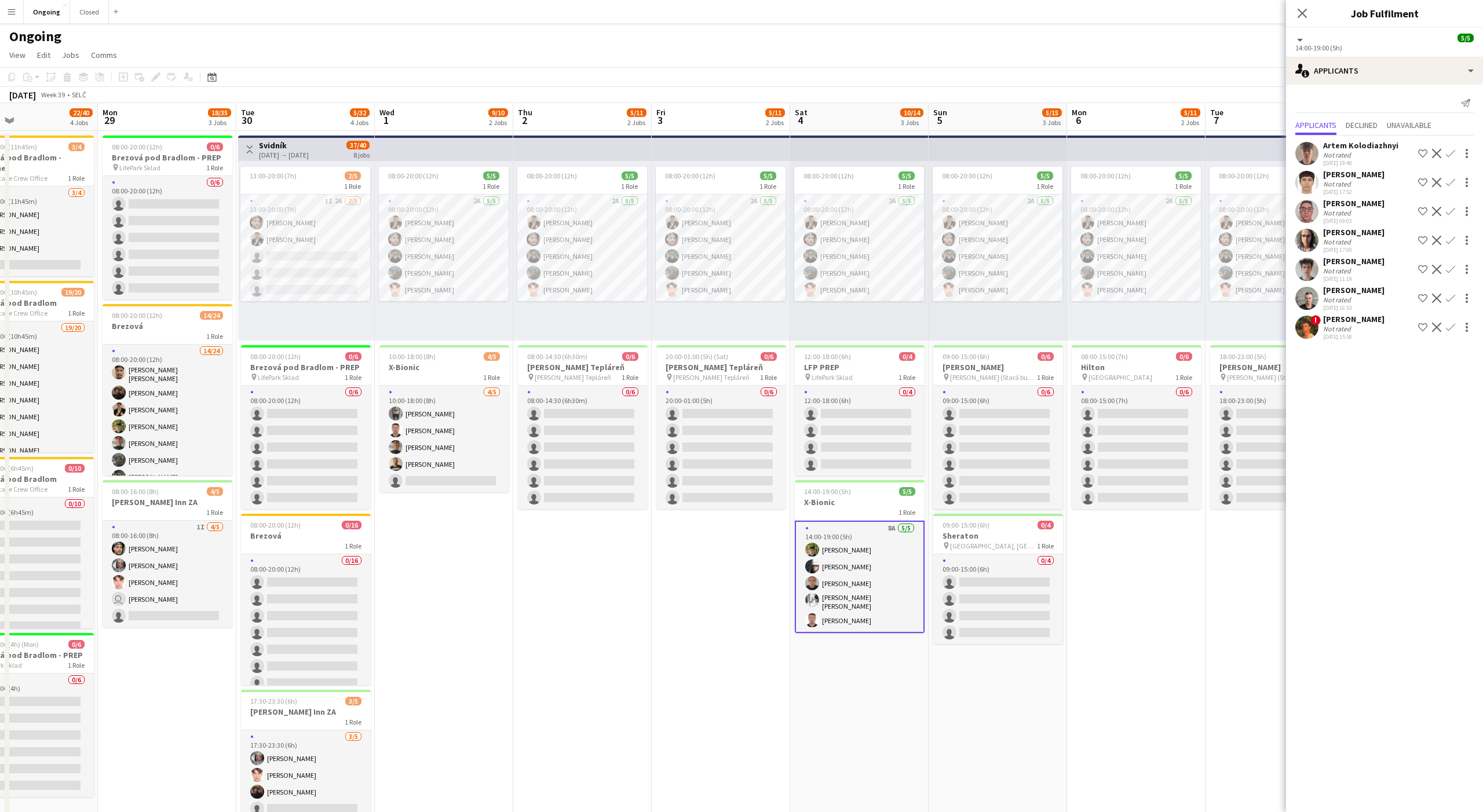
click at [585, 581] on app-date-cell "08:00-20:00 (12h) 5/5 1 Role 2A 5/5 08:00-20:00 (12h) Tomáš Košík Marco Daniš T…" at bounding box center [582, 547] width 138 height 834
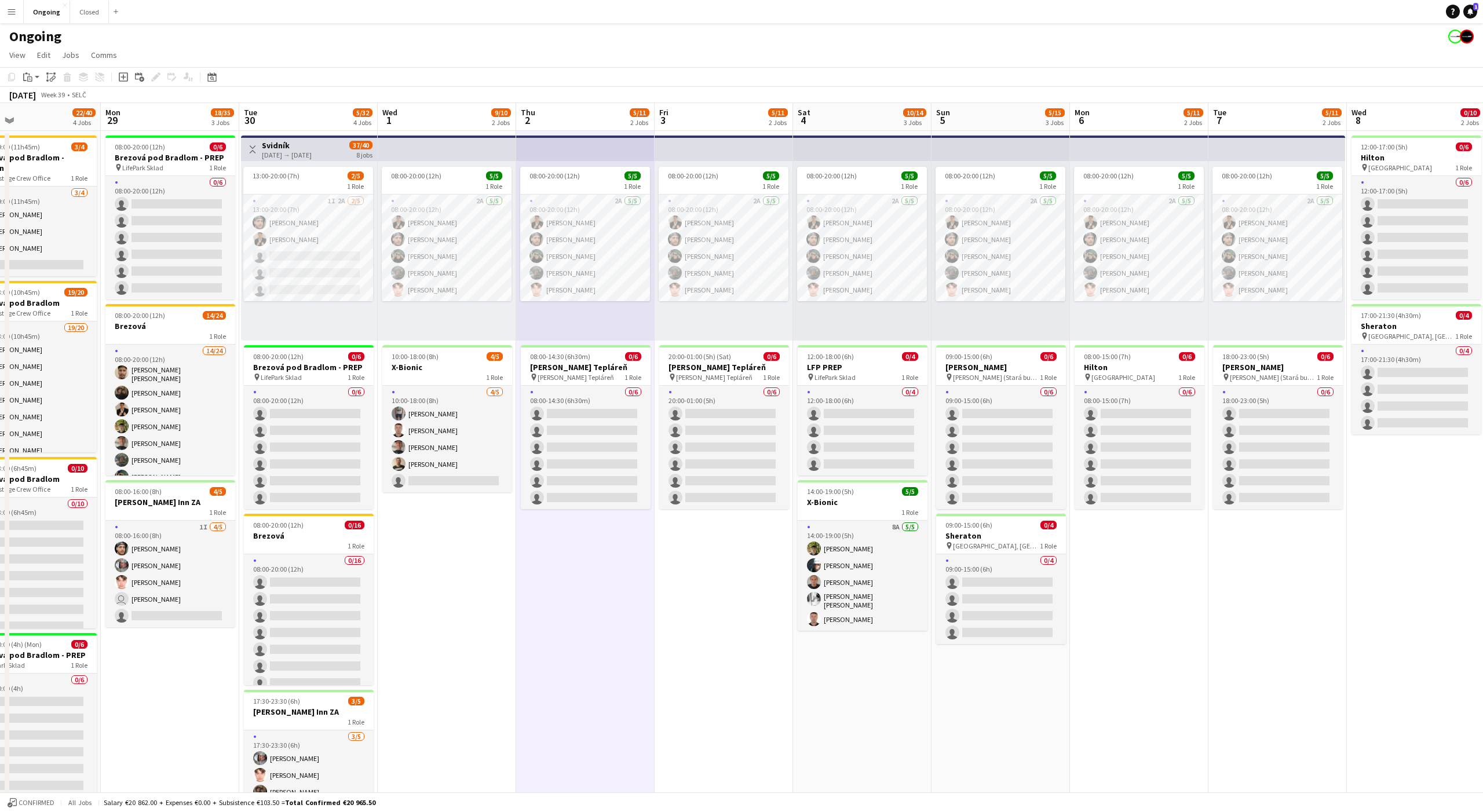
click at [445, 553] on app-date-cell "08:00-20:00 (12h) 5/5 1 Role 2A [DATE] 08:00-20:00 (12h) [PERSON_NAME] [PERSON_…" at bounding box center [447, 547] width 138 height 834
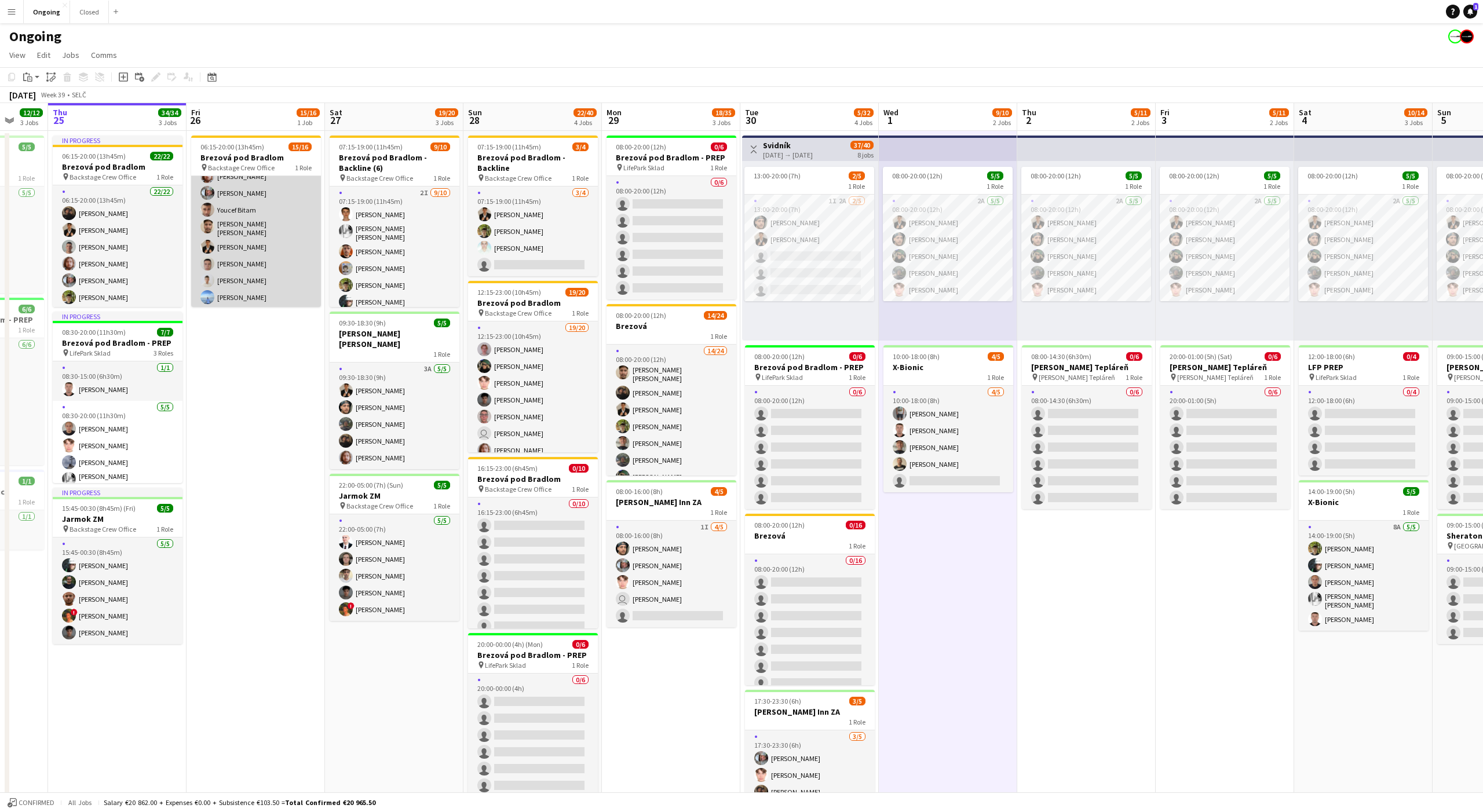
scroll to position [0, 0]
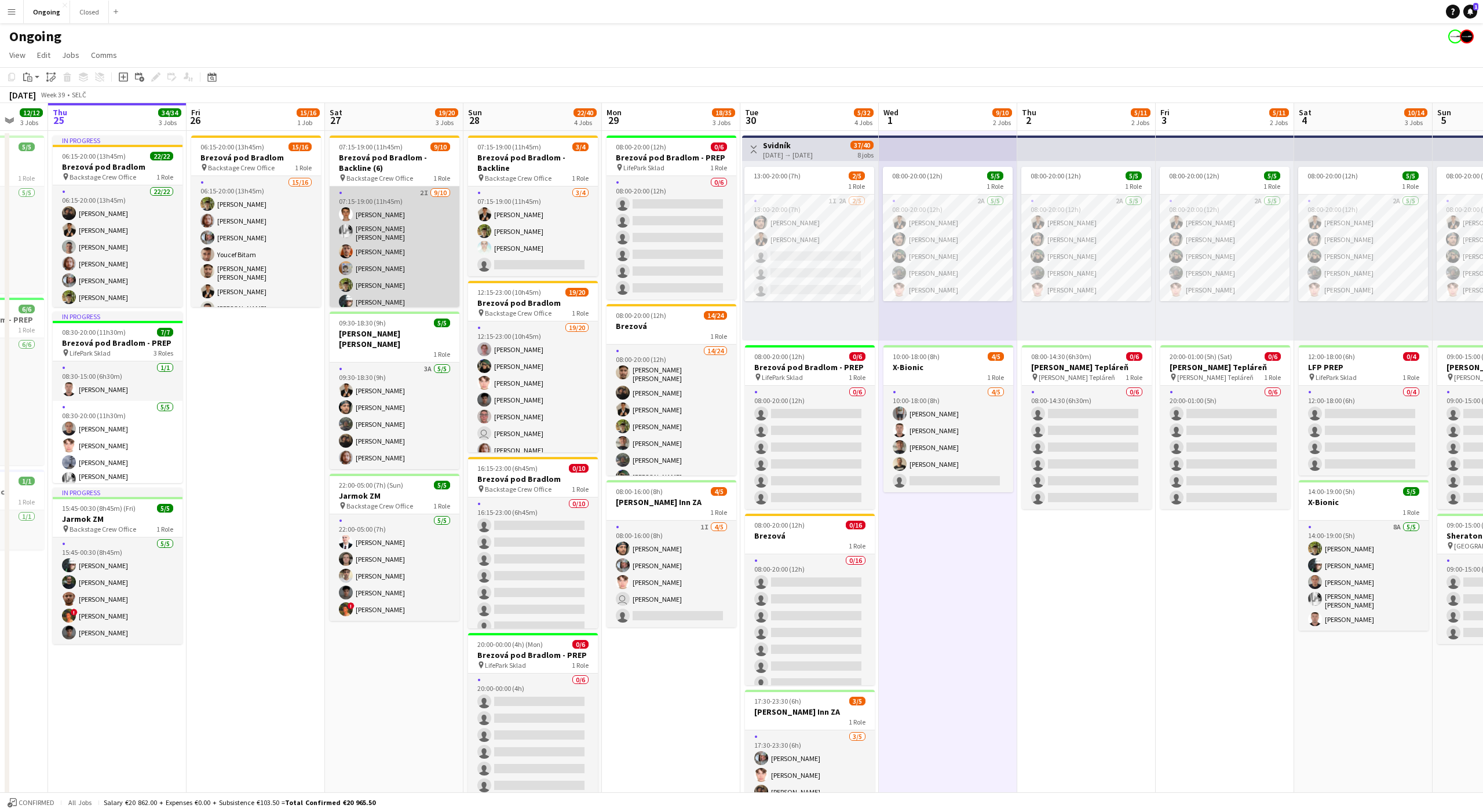
click at [373, 218] on app-card-role "2I 9/10 07:15-19:00 (11h45m) Martin Balúch Tobias Emanuel Teklits Lukáš Koleják…" at bounding box center [394, 284] width 130 height 194
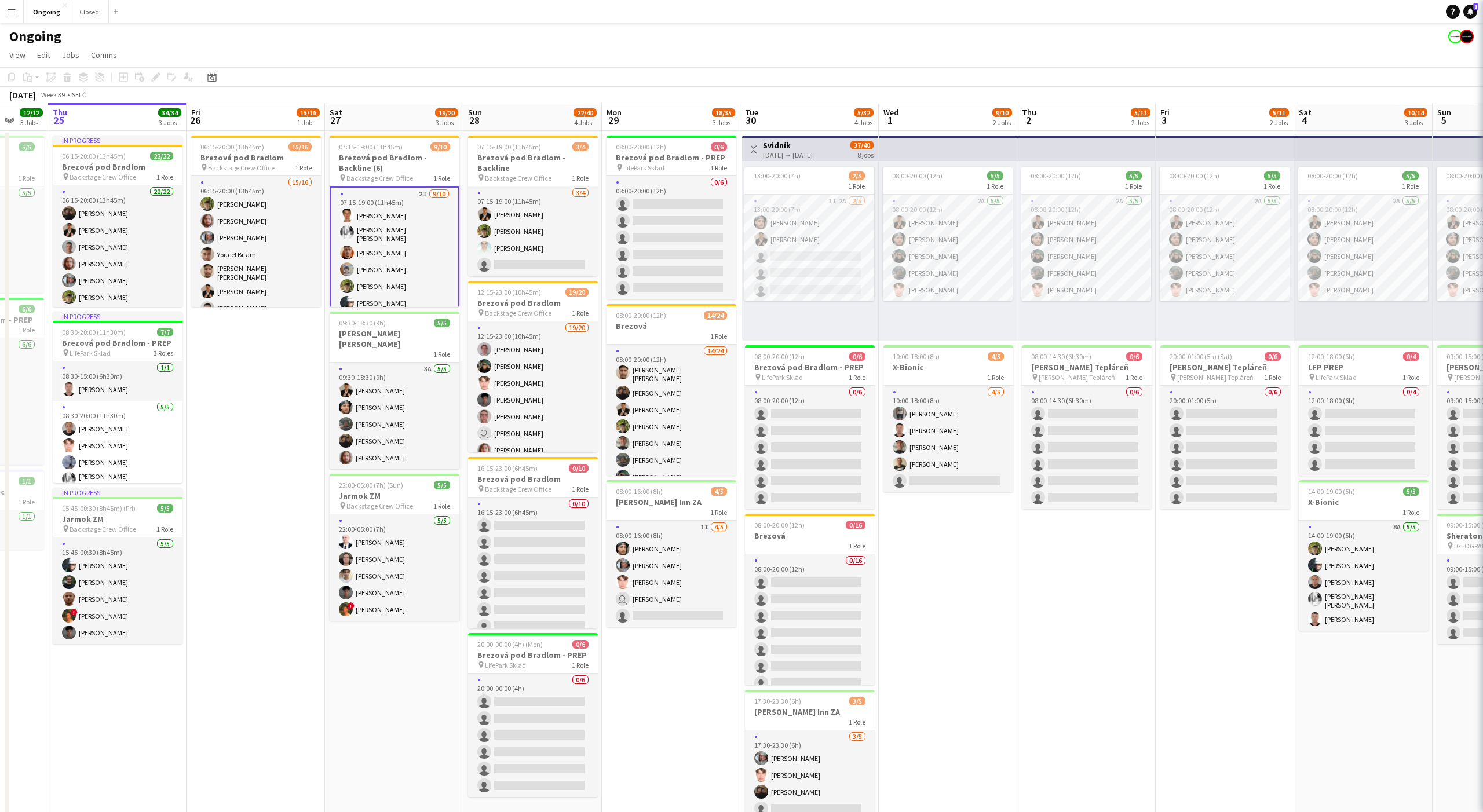
scroll to position [0, 368]
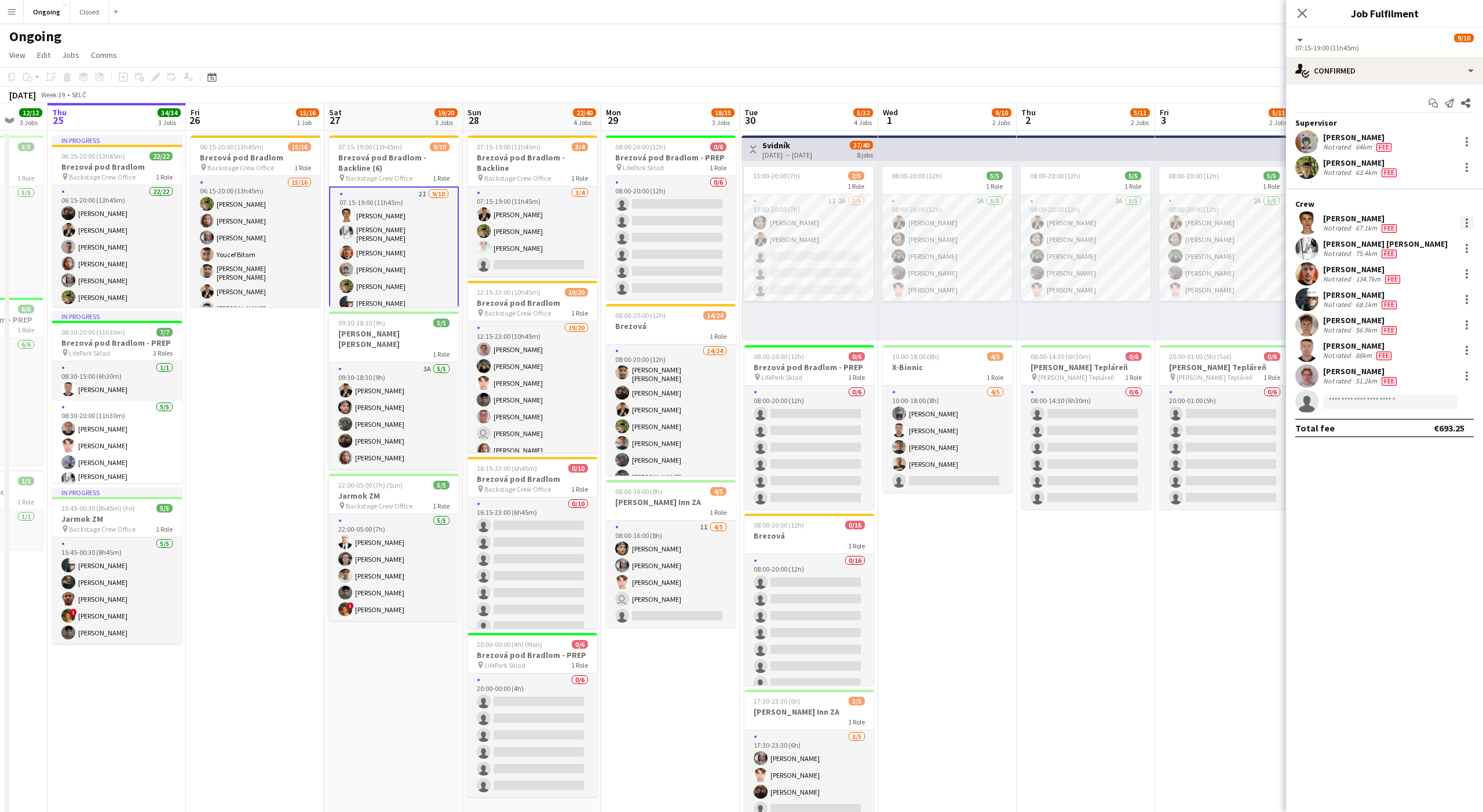
click at [1468, 222] on div at bounding box center [1466, 223] width 14 height 14
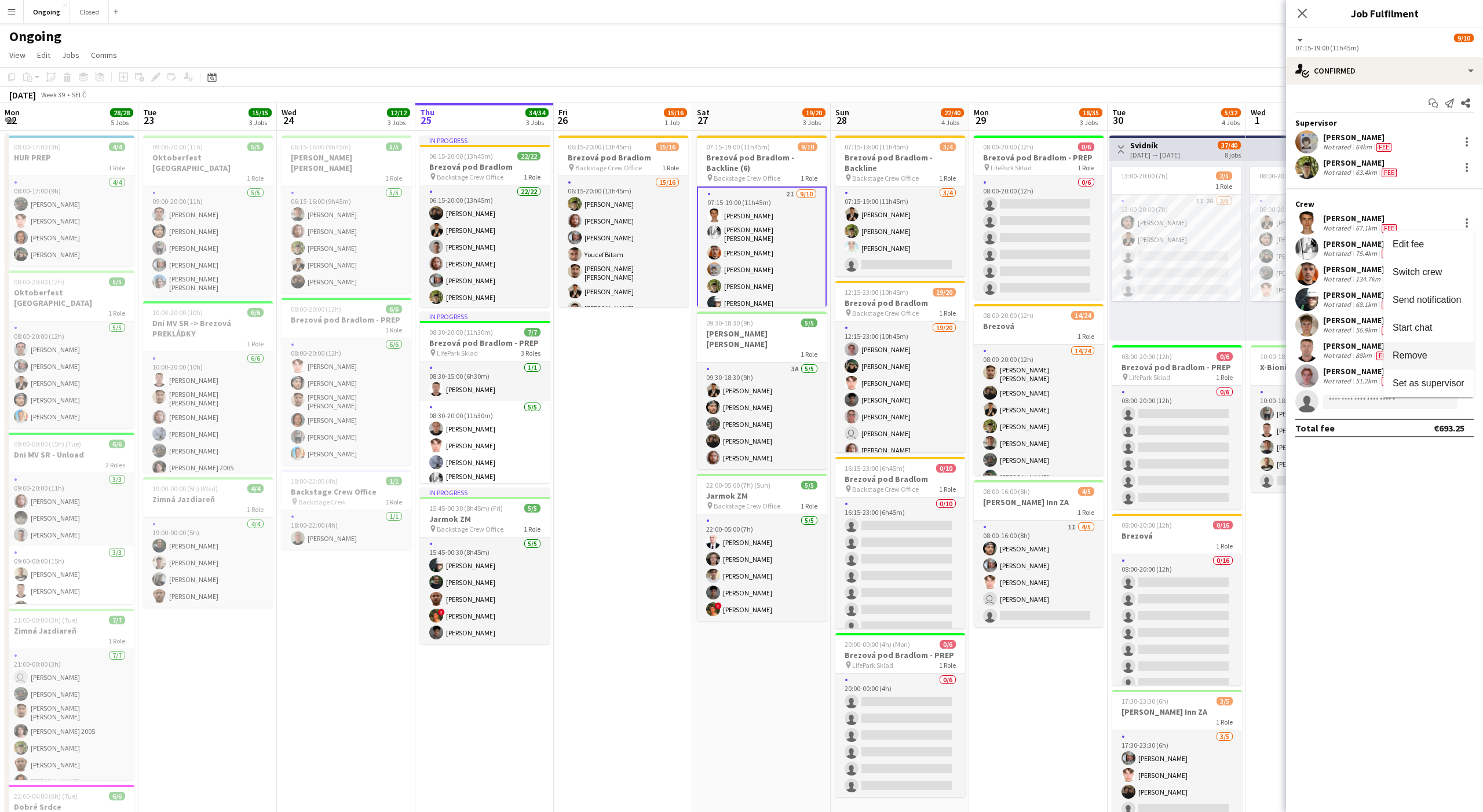
scroll to position [0, 368]
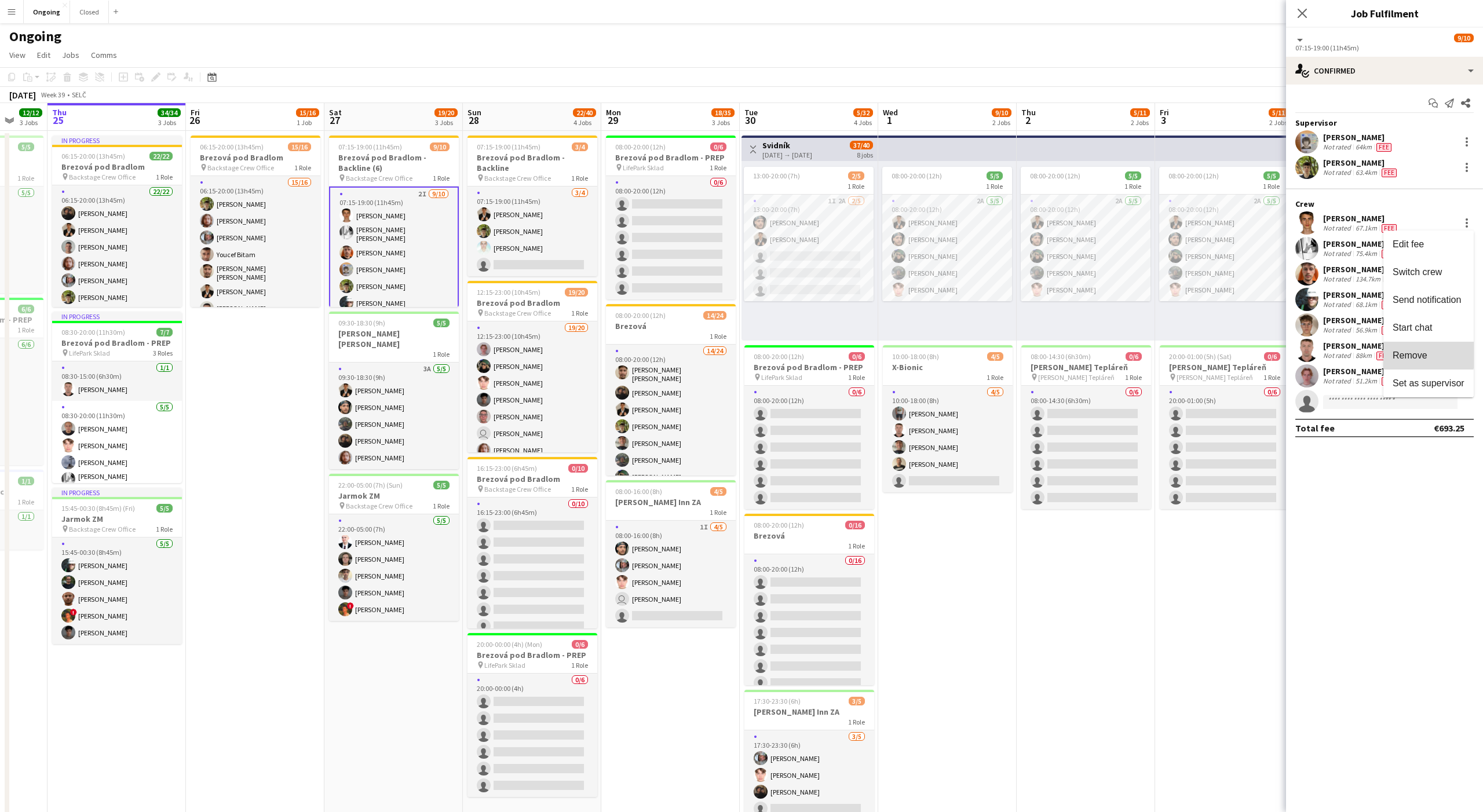
click at [1415, 354] on span "Remove" at bounding box center [1410, 356] width 35 height 10
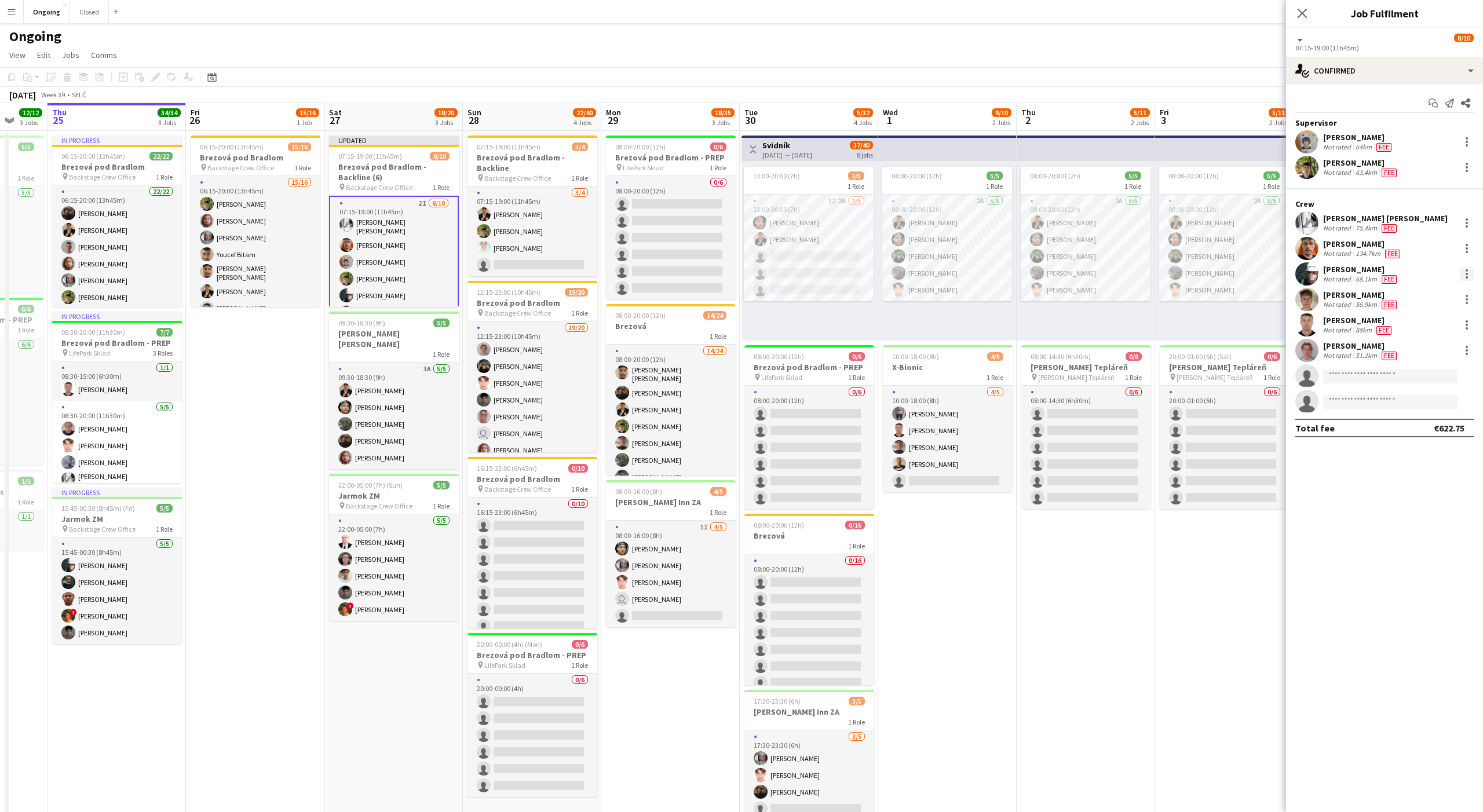
click at [1468, 277] on div at bounding box center [1466, 274] width 14 height 14
click at [1398, 408] on span "Remove" at bounding box center [1410, 406] width 35 height 10
click at [1462, 328] on div at bounding box center [1466, 325] width 14 height 14
click at [1429, 348] on span "Edit fee" at bounding box center [1428, 346] width 72 height 10
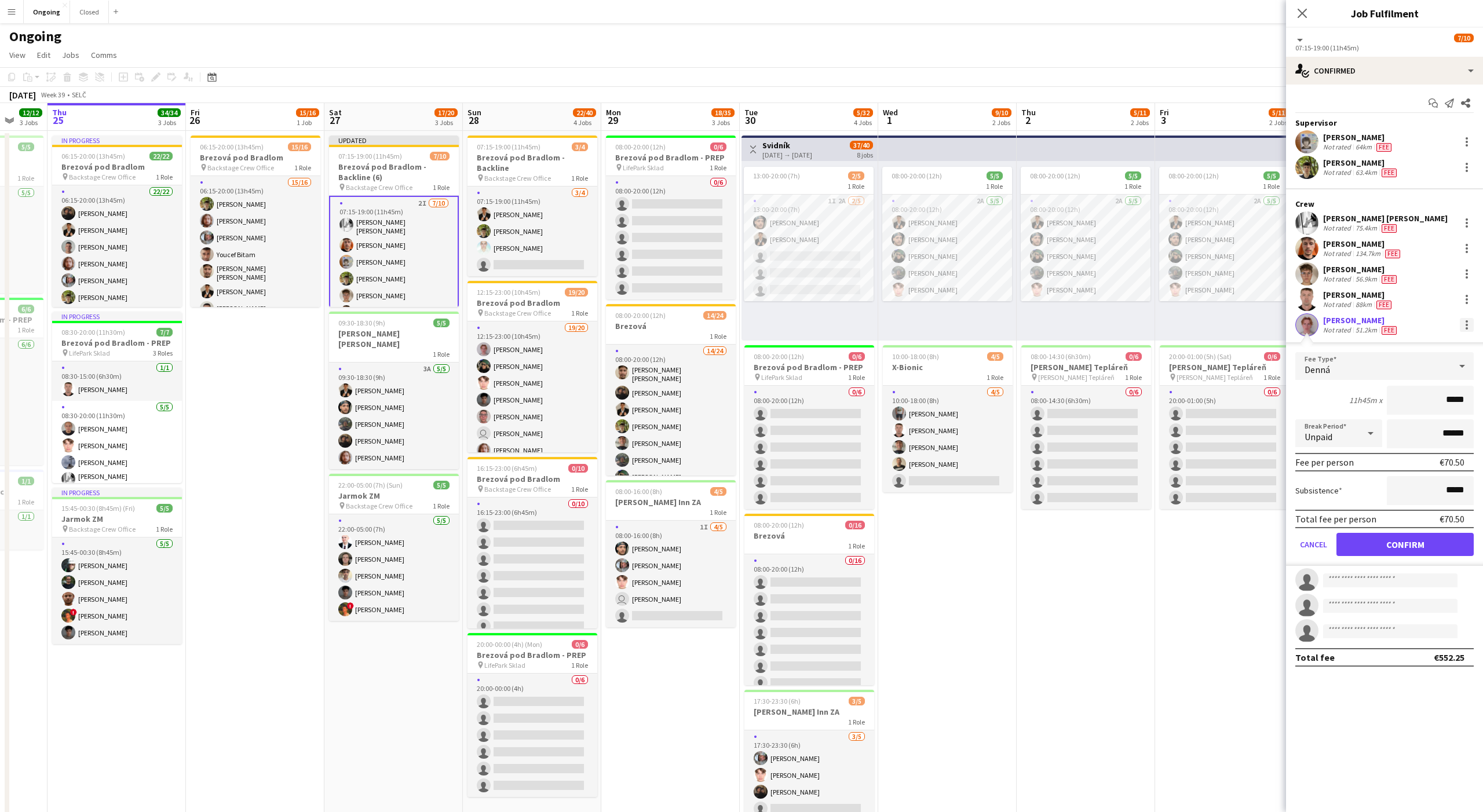
click at [1472, 325] on div at bounding box center [1466, 325] width 14 height 14
click at [1411, 461] on span "Remove" at bounding box center [1410, 458] width 35 height 10
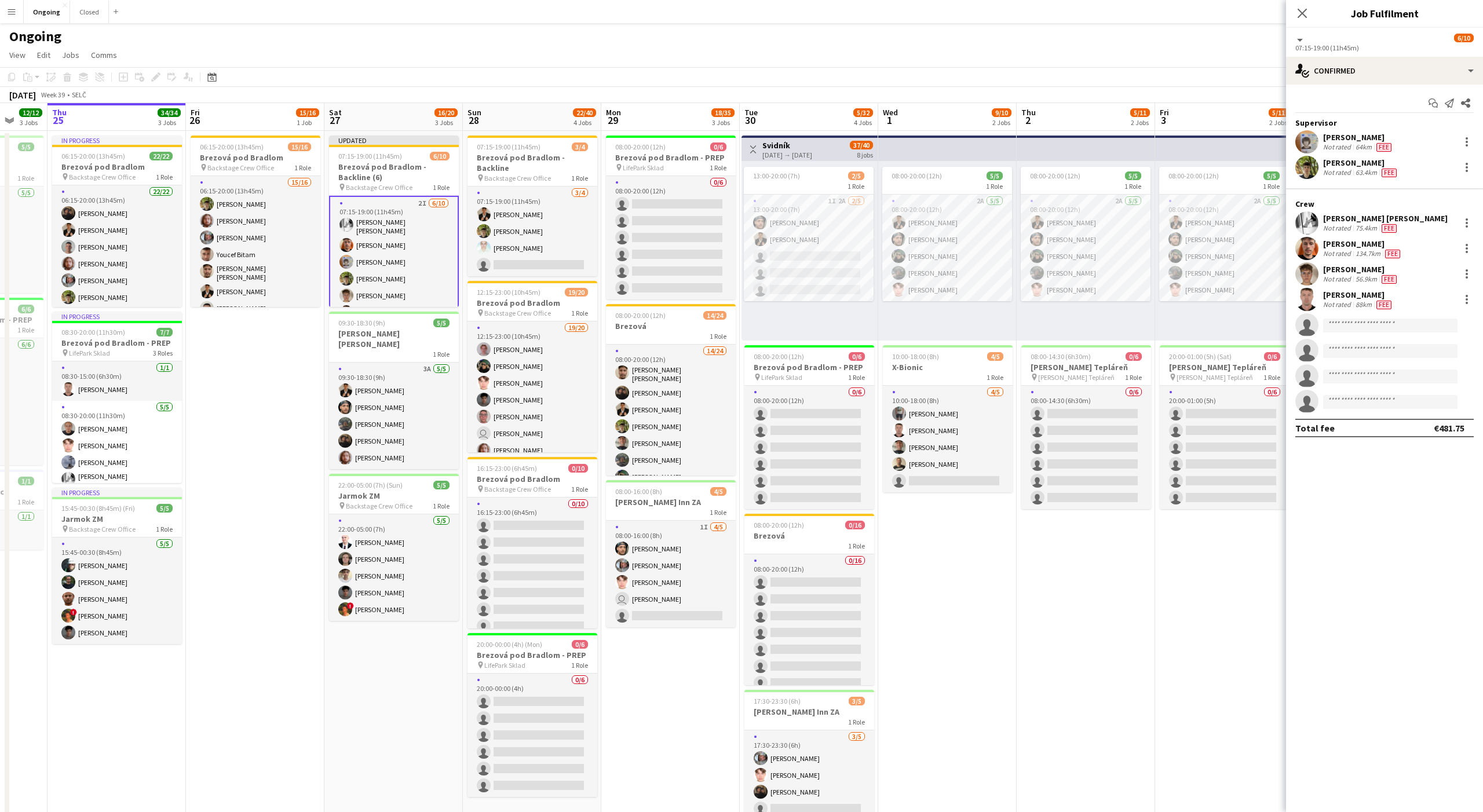
click at [1393, 534] on mat-expansion-panel "check Confirmed Start chat Send notification Share Supervisor Sergej Krempaský …" at bounding box center [1385, 448] width 197 height 728
click at [413, 159] on div "07:15-19:00 (11h45m) 6/10" at bounding box center [394, 156] width 130 height 9
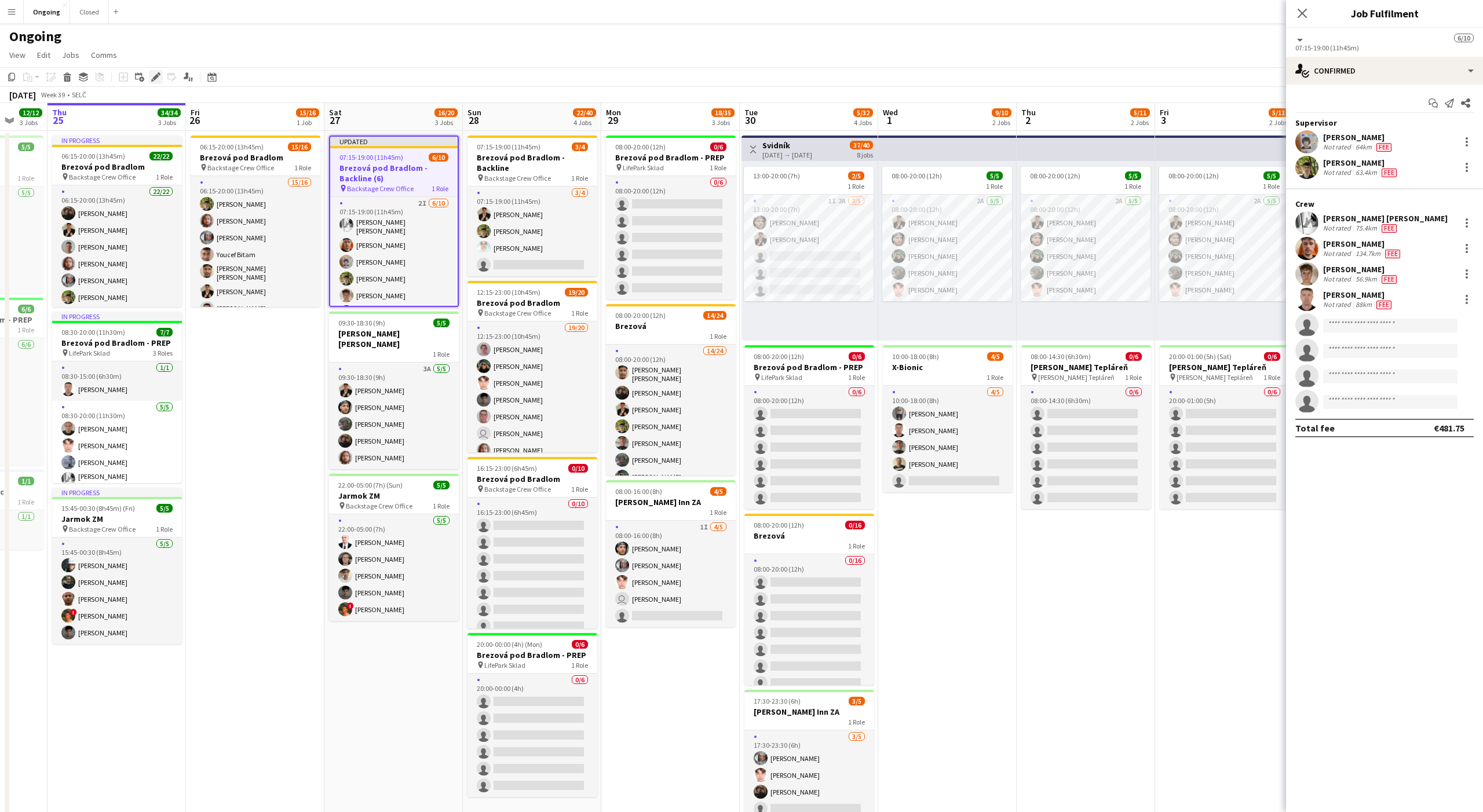
click at [156, 75] on icon at bounding box center [156, 77] width 6 height 6
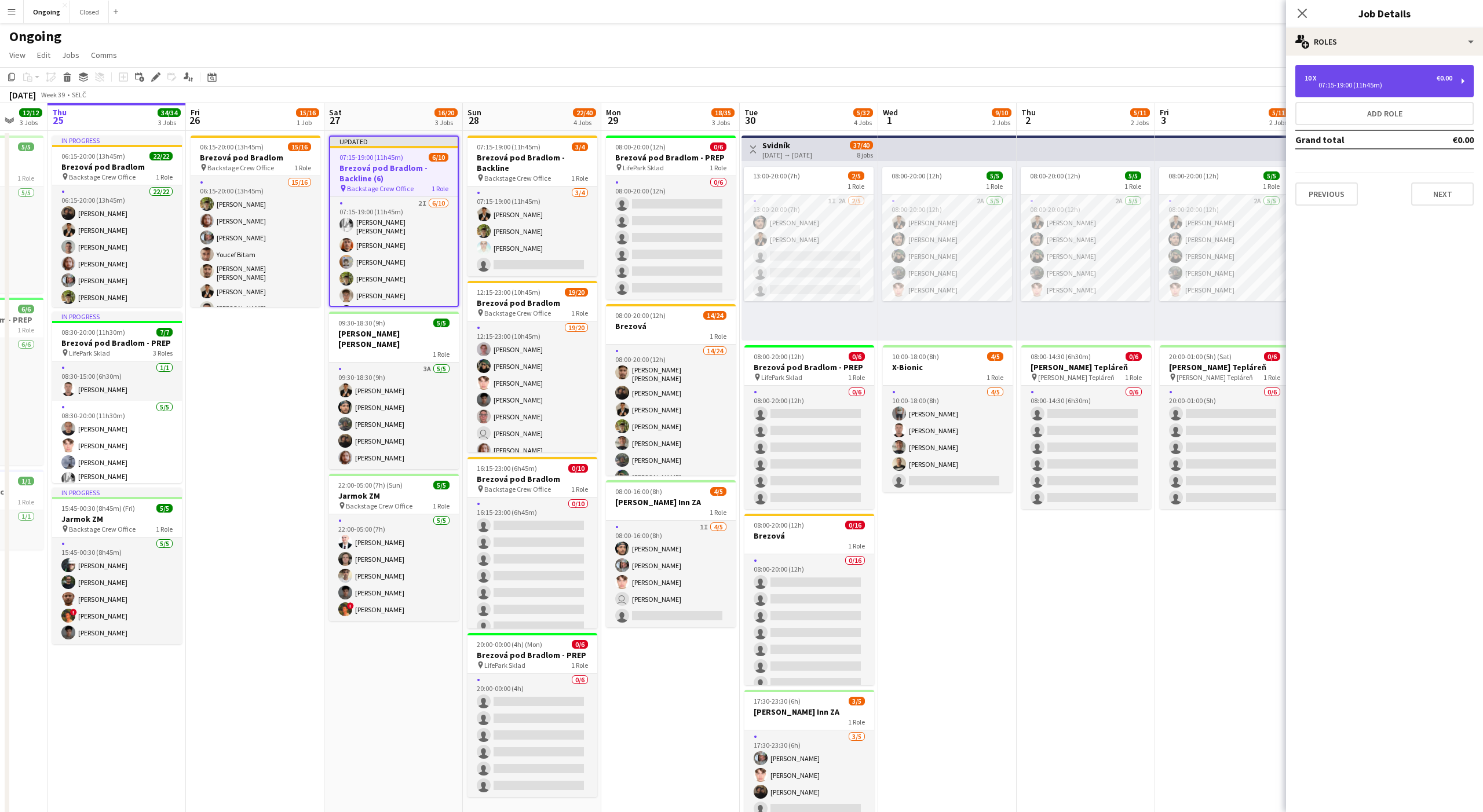
click at [1347, 88] on div "07:15-19:00 (11h45m)" at bounding box center [1378, 85] width 148 height 6
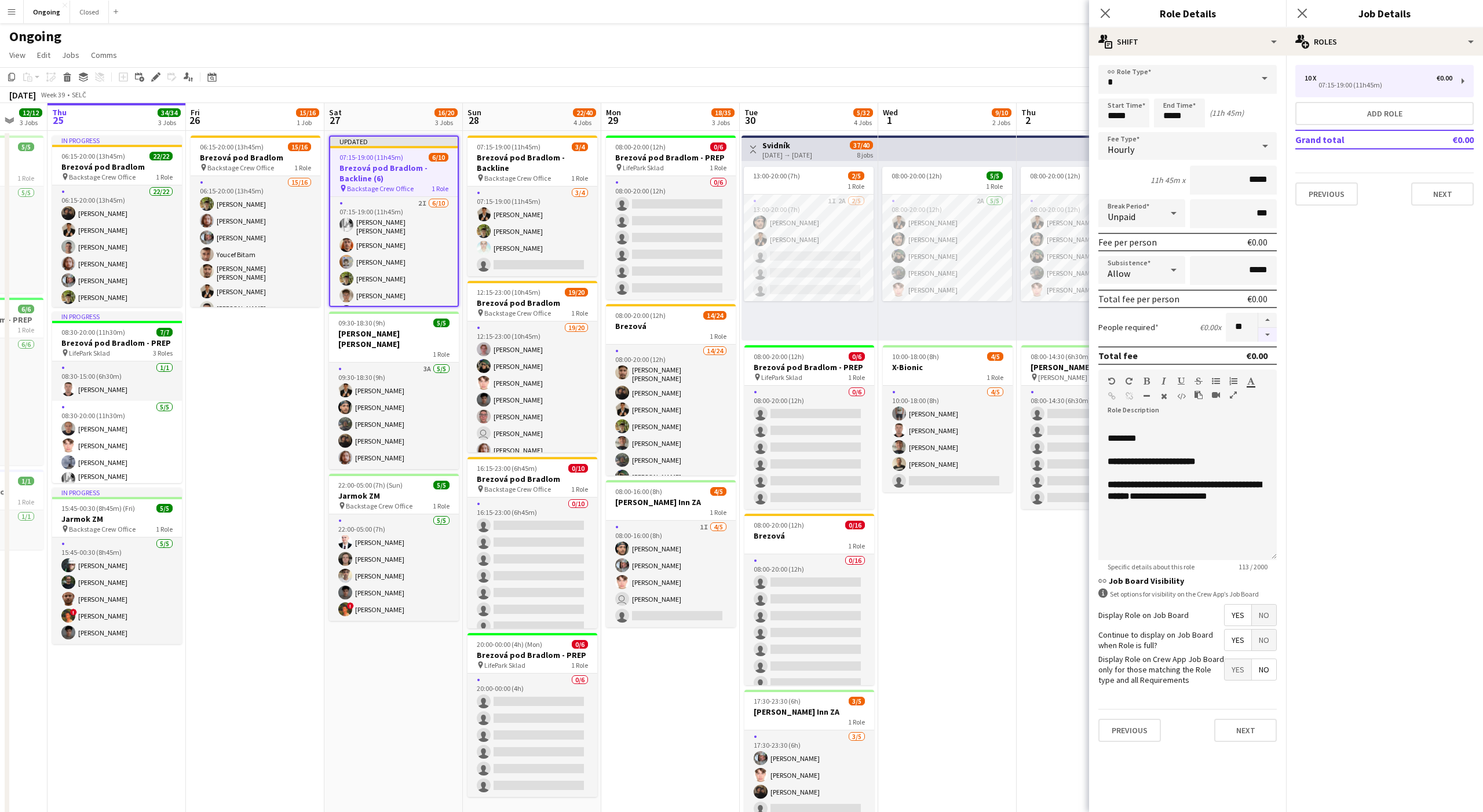
click at [1270, 340] on button "button" at bounding box center [1267, 335] width 18 height 15
type input "*"
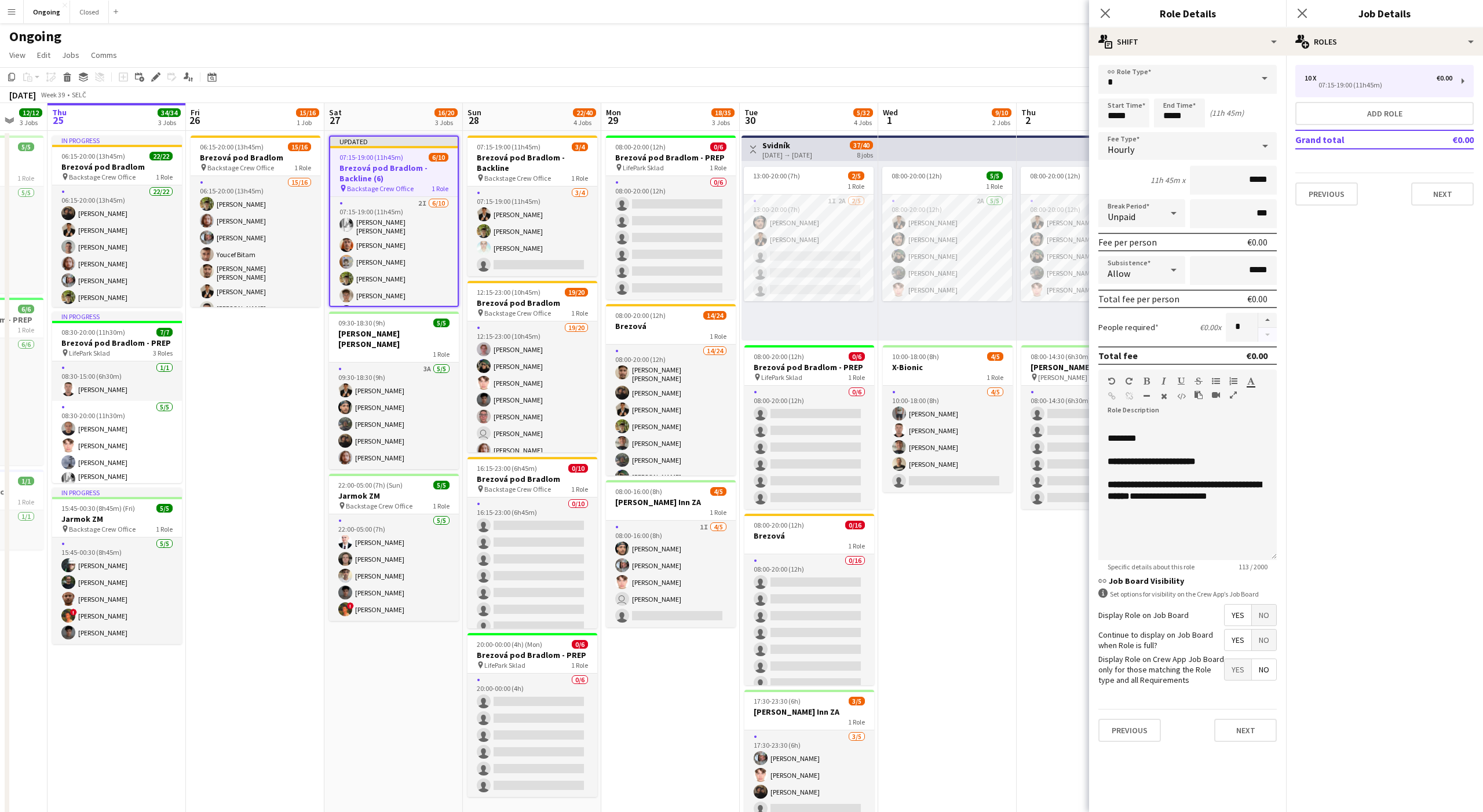
click at [1270, 340] on div at bounding box center [1267, 328] width 19 height 29
click at [1366, 400] on mat-expansion-panel "pencil3 General details 10 x €0.00 07:15-19:00 (11h45m) Add role Grand total €0…" at bounding box center [1385, 434] width 197 height 757
click at [913, 39] on div "Ongoing" at bounding box center [742, 34] width 1483 height 22
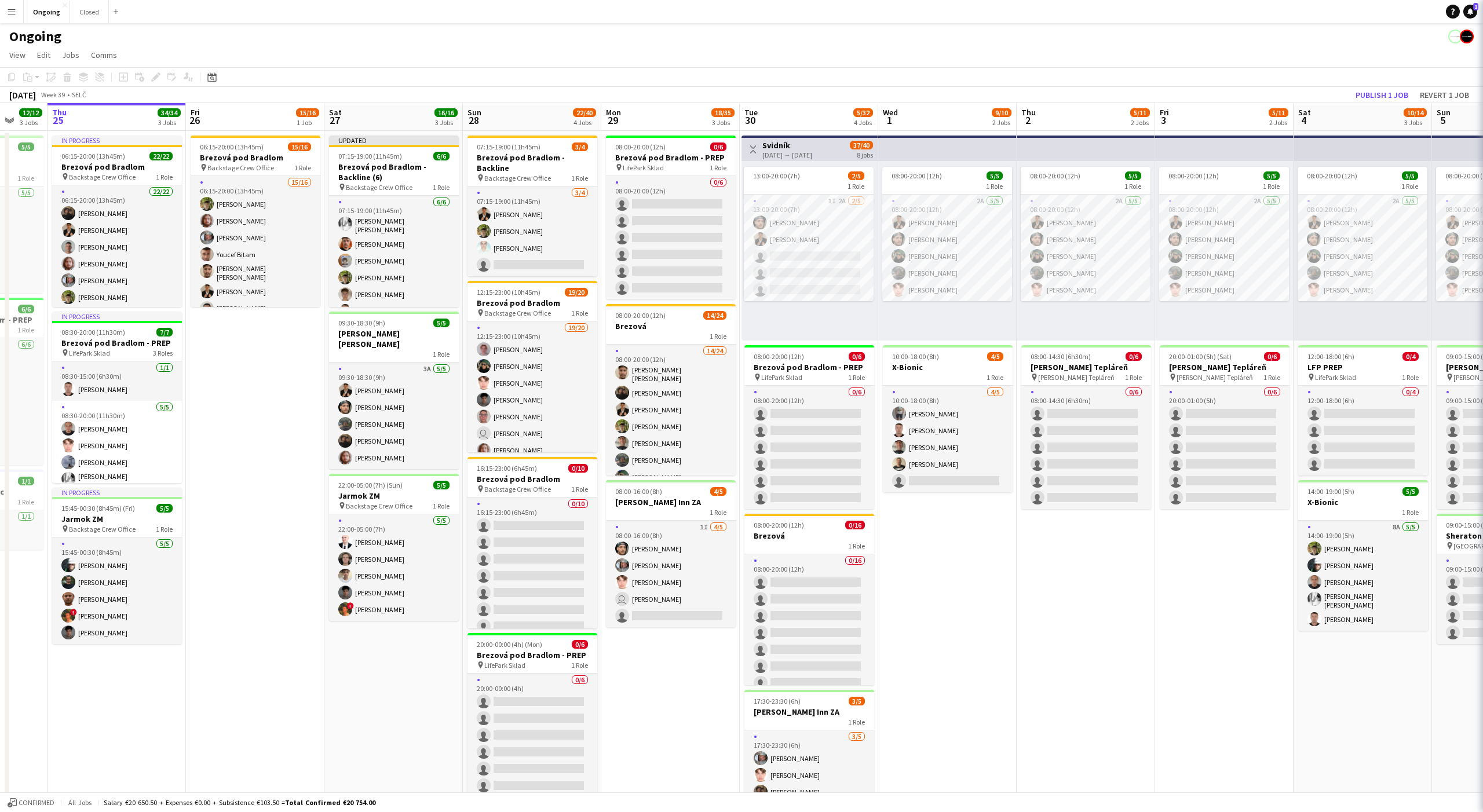
click at [948, 43] on div "Ongoing" at bounding box center [742, 34] width 1483 height 22
click at [1378, 97] on button "Publish 1 job" at bounding box center [1382, 95] width 62 height 15
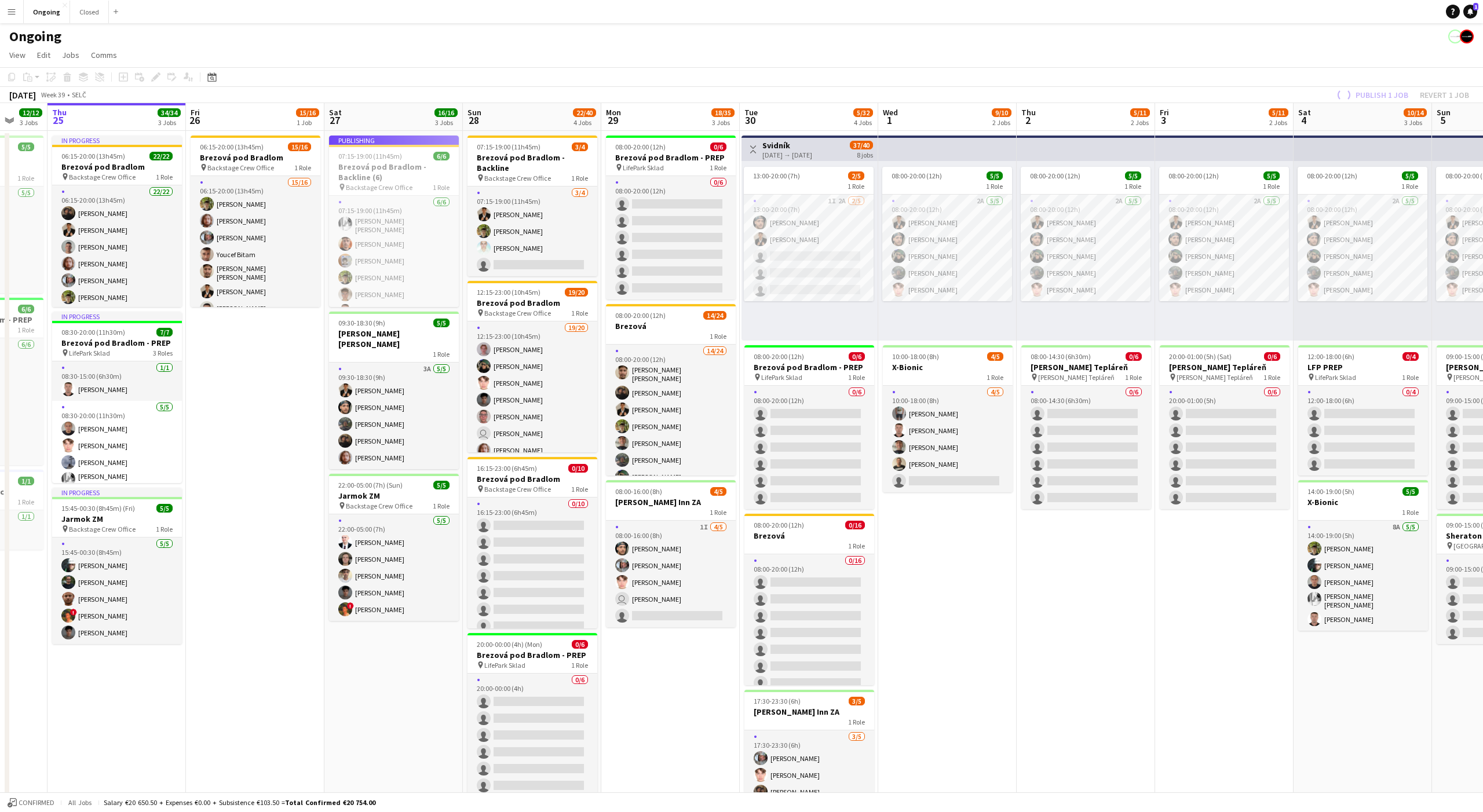
click at [263, 375] on app-date-cell "06:15-20:00 (13h45m) 15/16 Brezová pod Bradlom pin Backstage Crew Office 1 Role…" at bounding box center [255, 547] width 138 height 834
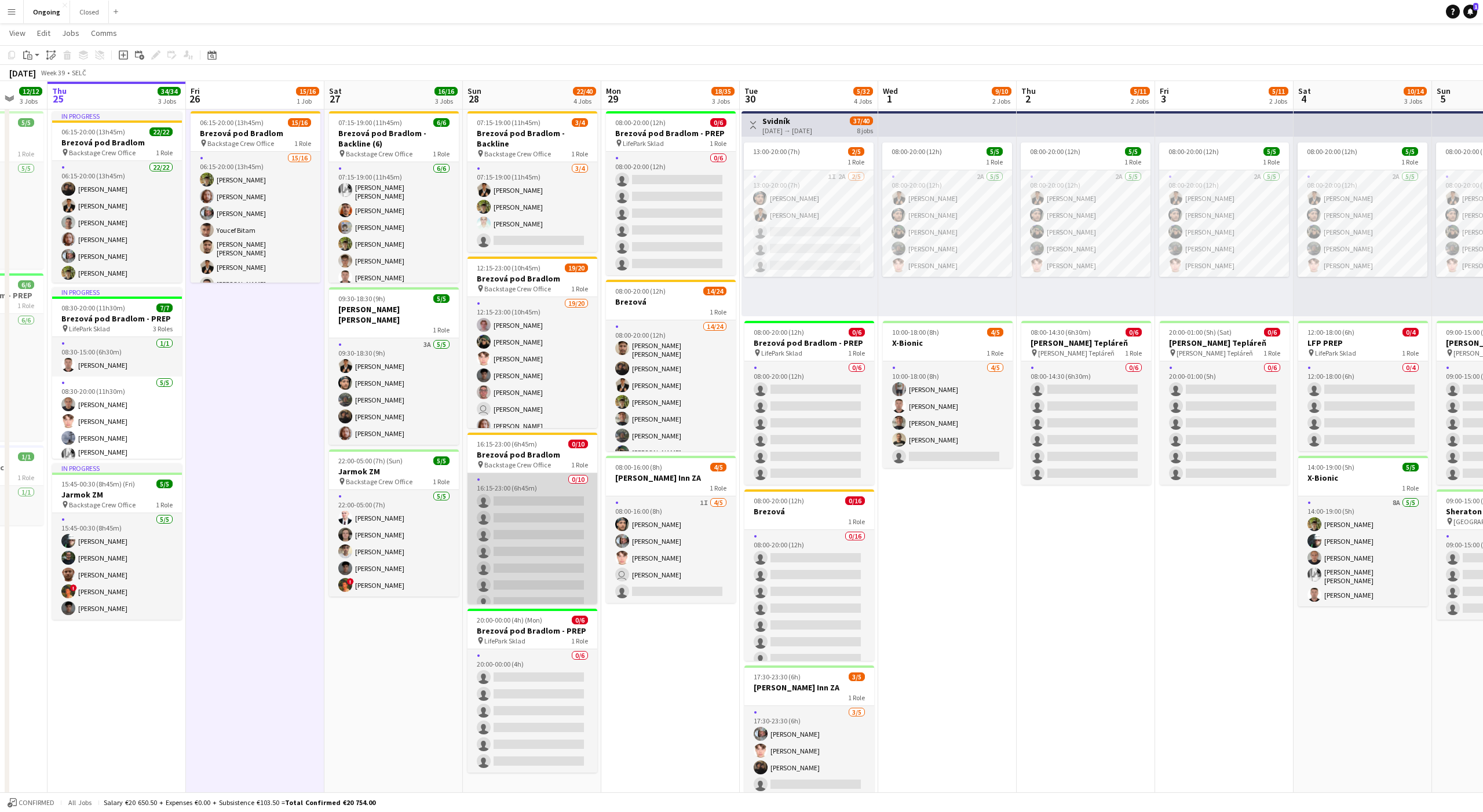
scroll to position [21, 0]
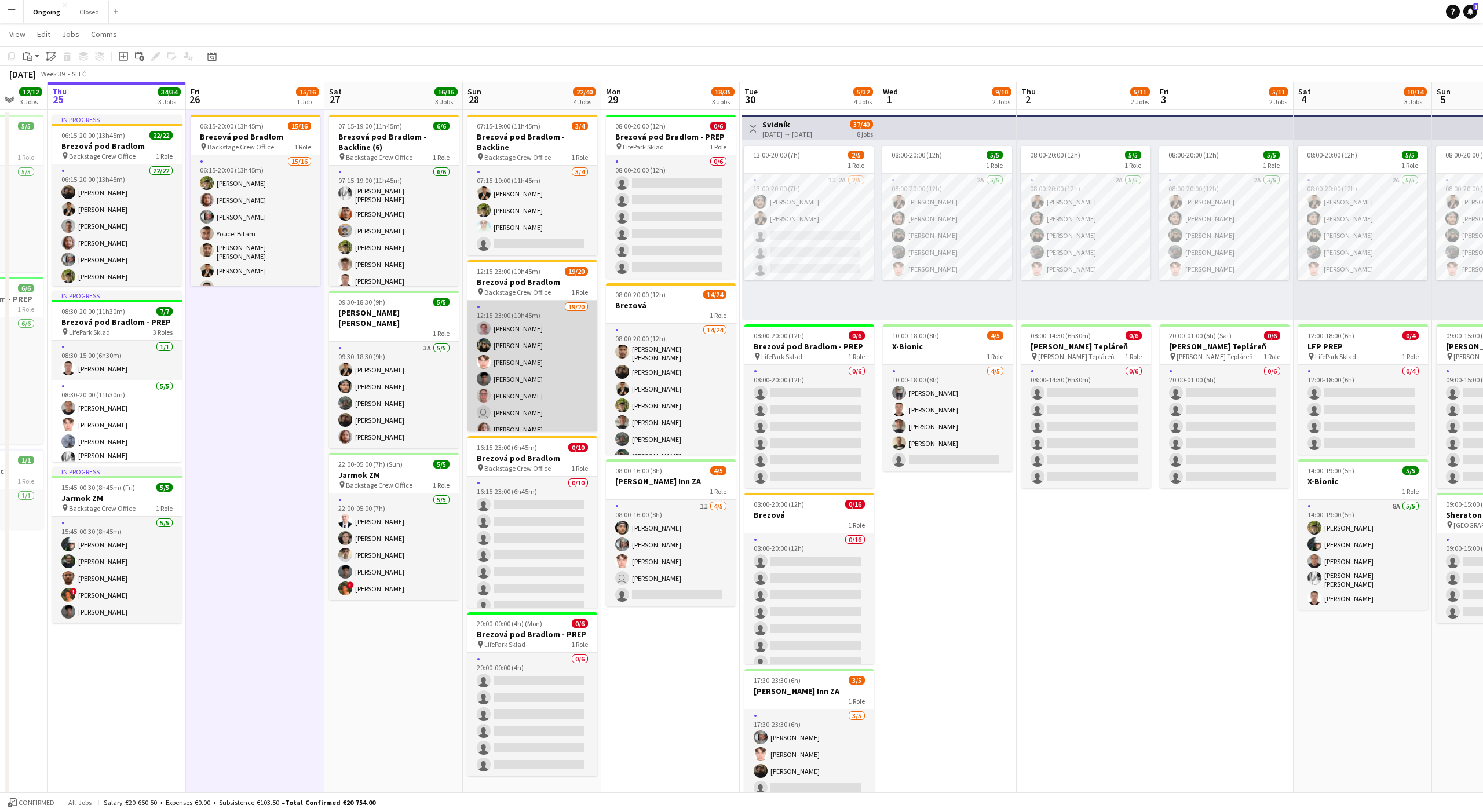
click at [534, 394] on app-card-role "19/20 12:15-23:00 (10h45m) Ondrej Musil Tymofii Levchenko Heorhii Dubovyi Matej…" at bounding box center [532, 482] width 130 height 362
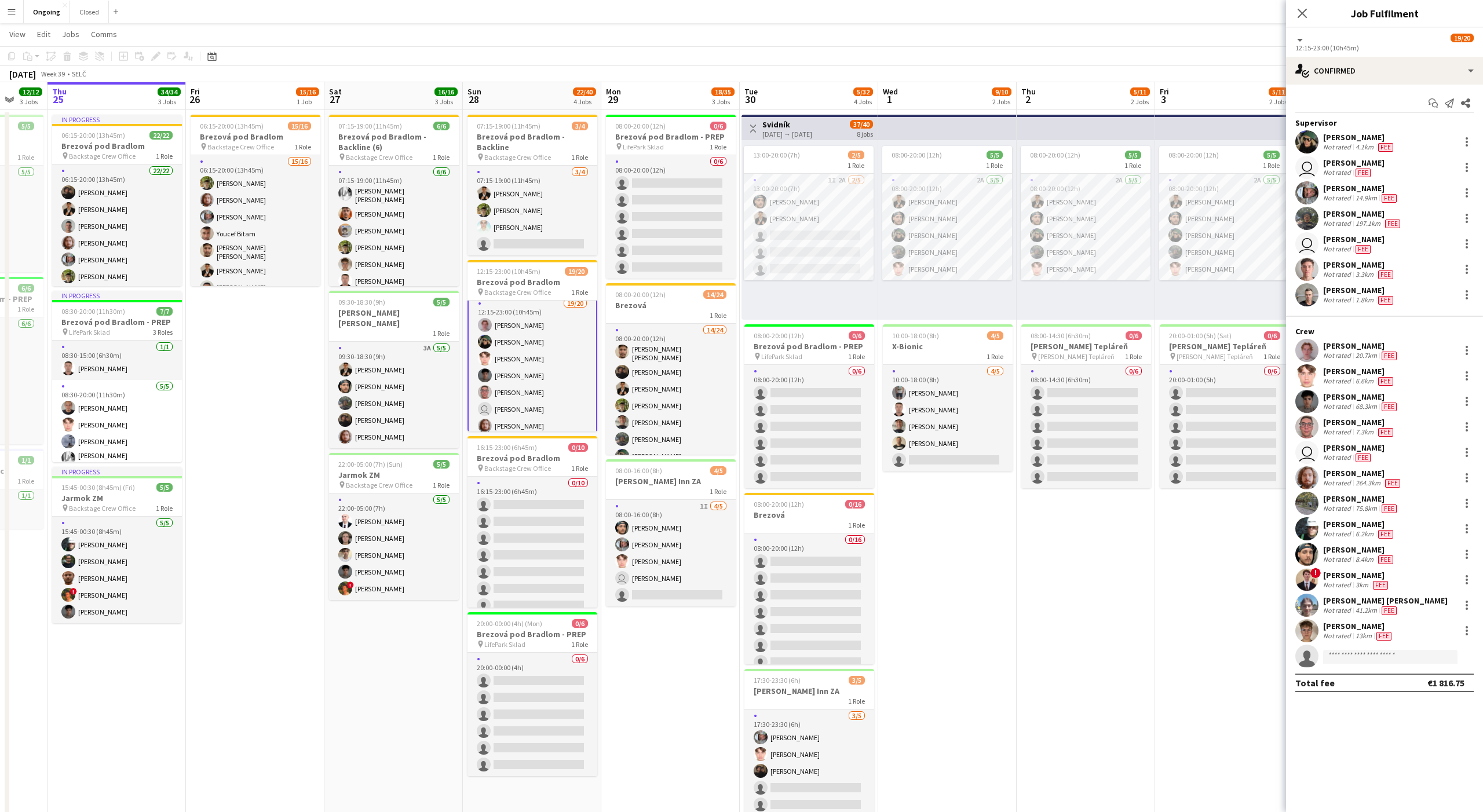
scroll to position [0, 0]
click at [649, 681] on app-date-cell "08:00-20:00 (12h) 0/6 Brezová pod Bradlom - PREP pin LifePark Sklad 1 Role 0/6 …" at bounding box center [670, 526] width 138 height 834
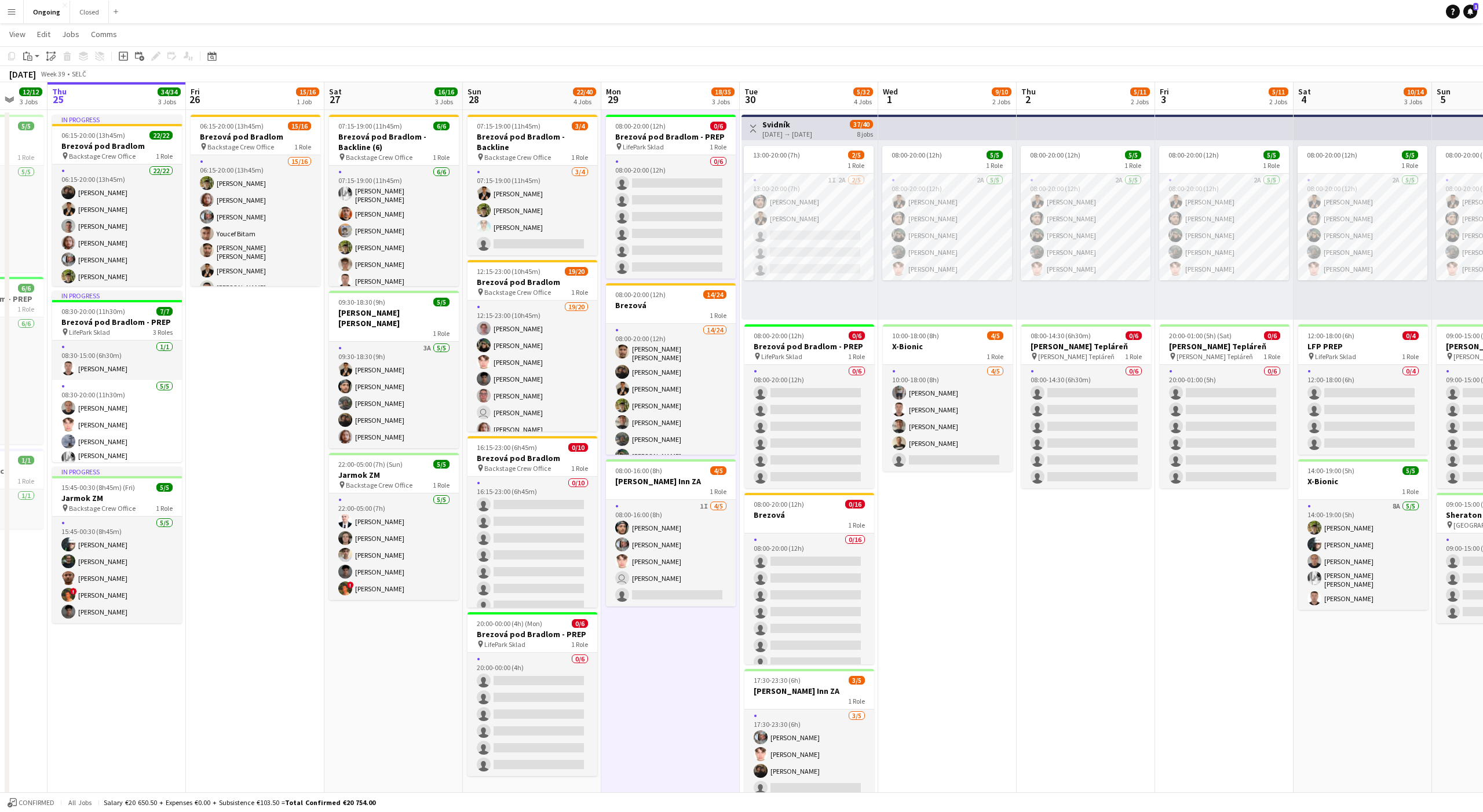
click at [947, 669] on app-date-cell "08:00-20:00 (12h) 5/5 1 Role 2A [DATE] 08:00-20:00 (12h) [PERSON_NAME] [PERSON_…" at bounding box center [947, 526] width 138 height 834
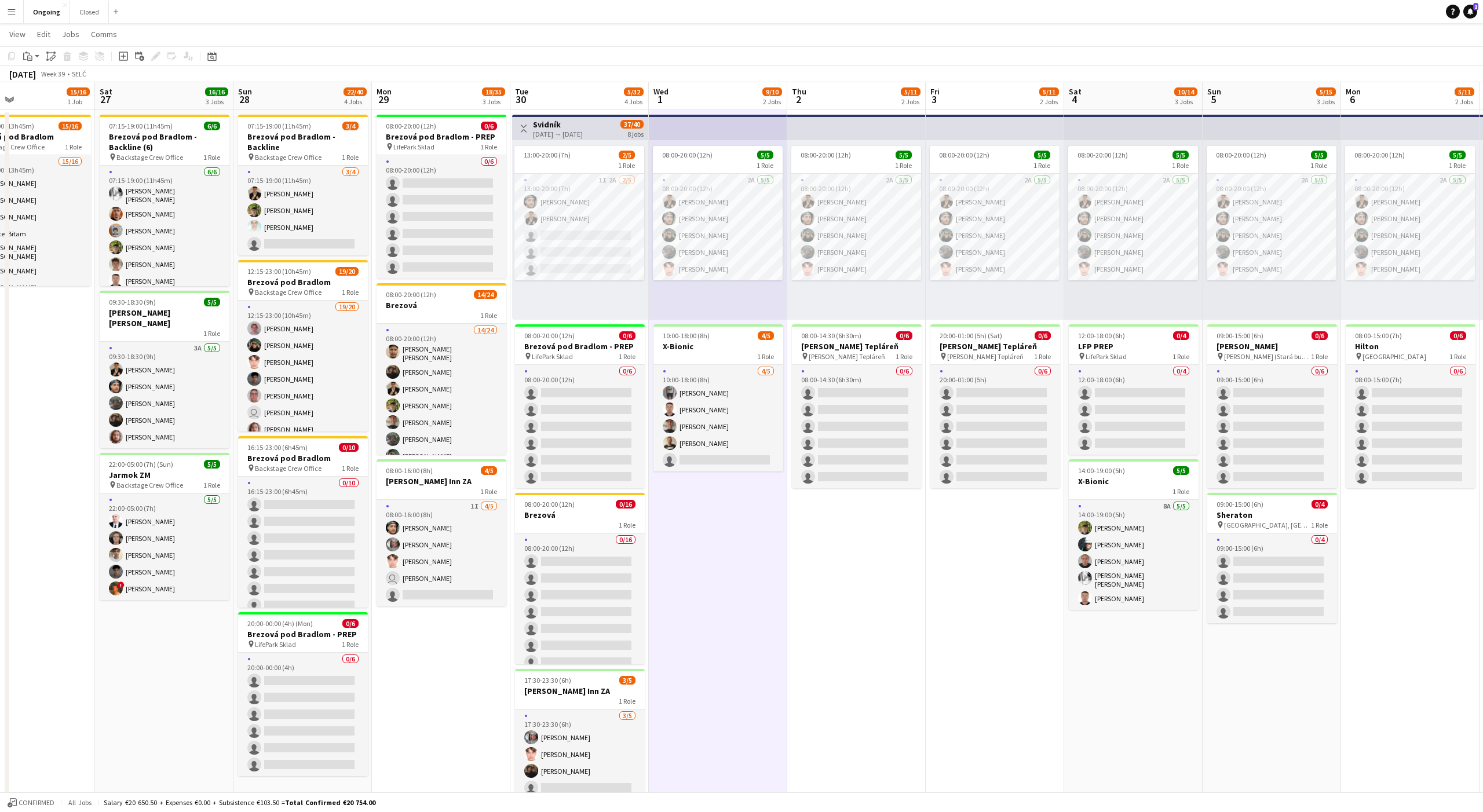
click at [894, 632] on app-date-cell "08:00-20:00 (12h) 5/5 1 Role 2A 5/5 08:00-20:00 (12h) Tomáš Košík Marco Daniš T…" at bounding box center [856, 526] width 138 height 834
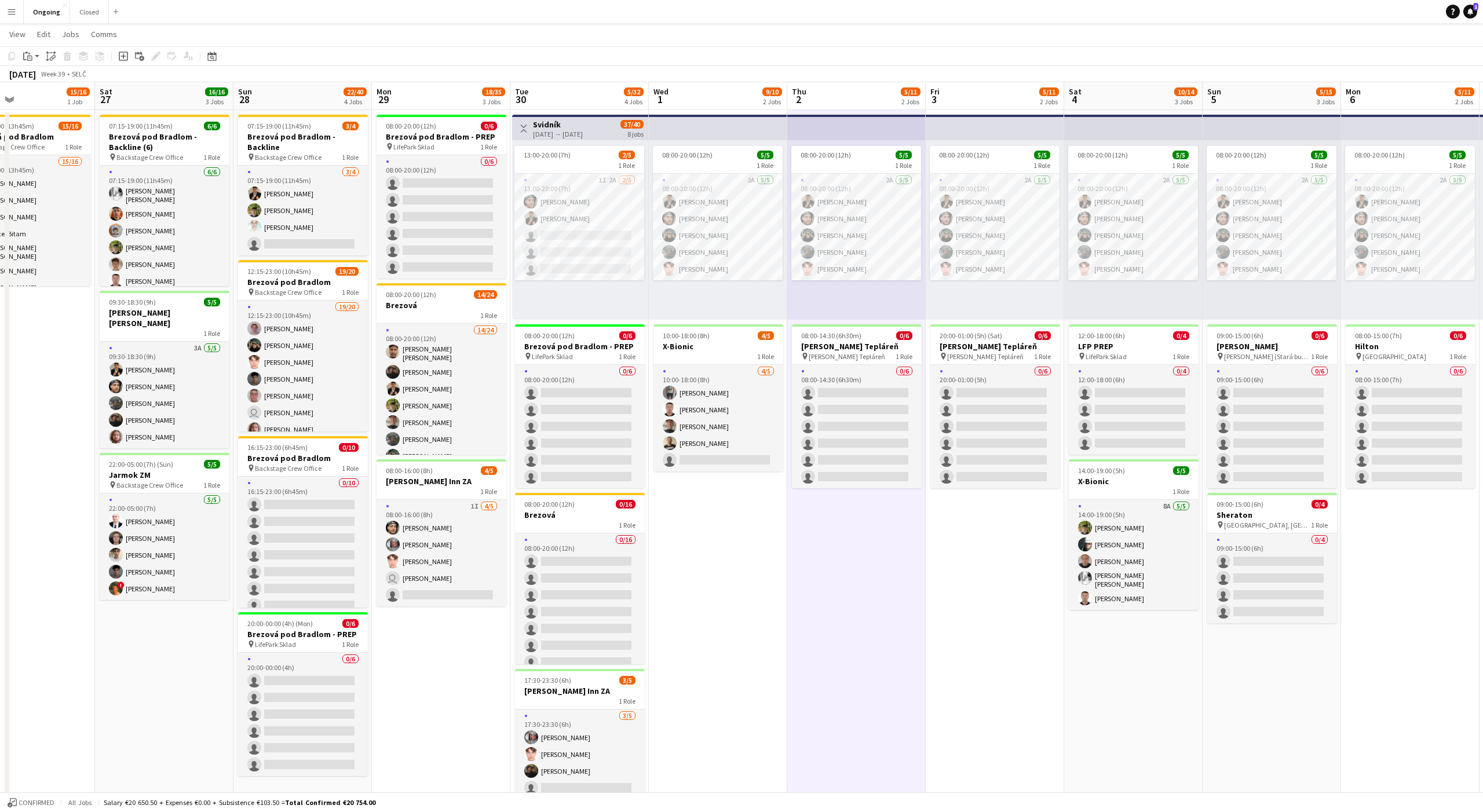
click at [969, 632] on app-date-cell "08:00-20:00 (12h) 5/5 1 Role 2A 5/5 08:00-20:00 (12h) Tomáš Košík Marco Daniš T…" at bounding box center [995, 526] width 138 height 834
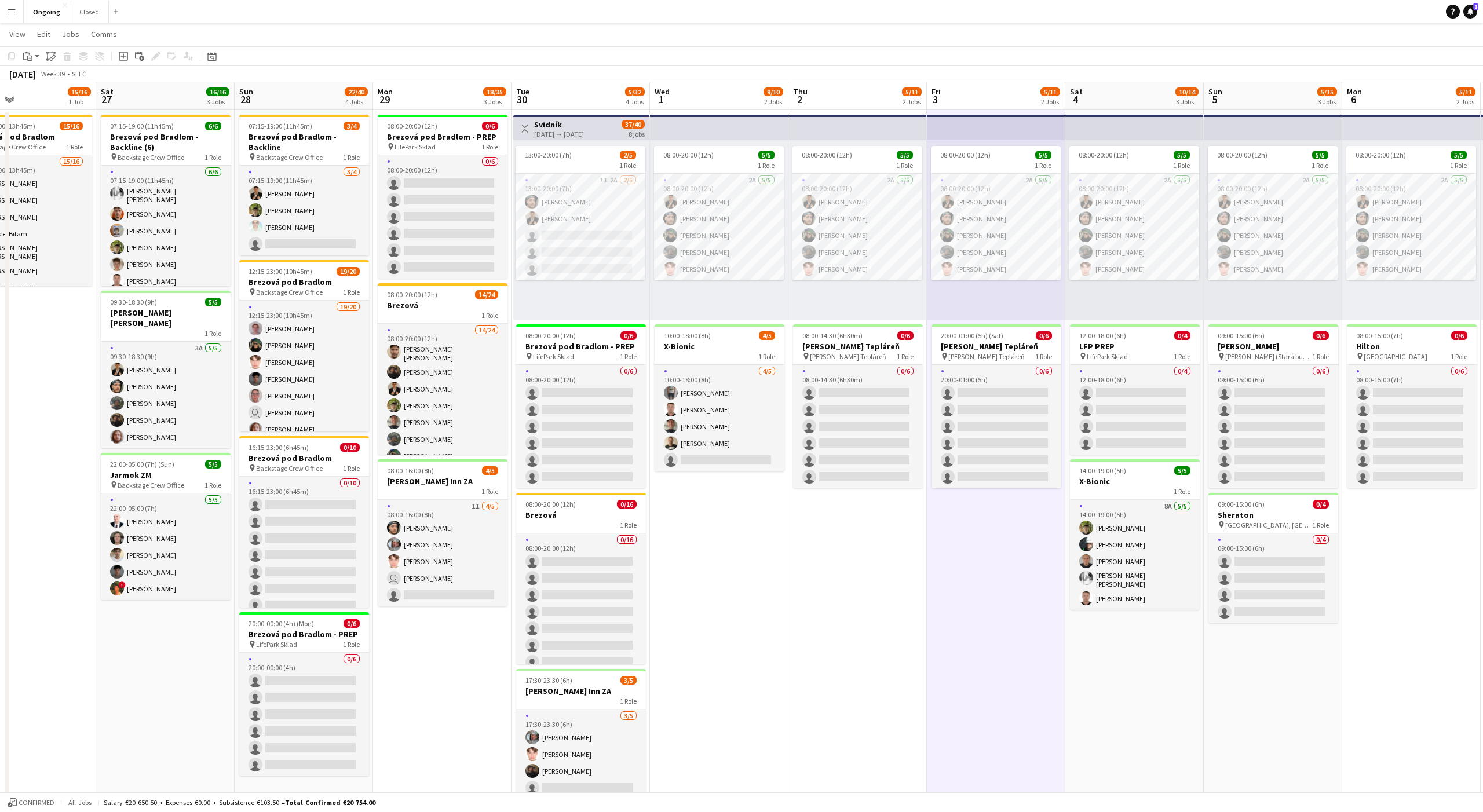
click at [1162, 692] on app-date-cell "08:00-20:00 (12h) 5/5 1 Role 2A 5/5 08:00-20:00 (12h) Tomáš Košík Marco Daniš T…" at bounding box center [1134, 526] width 138 height 834
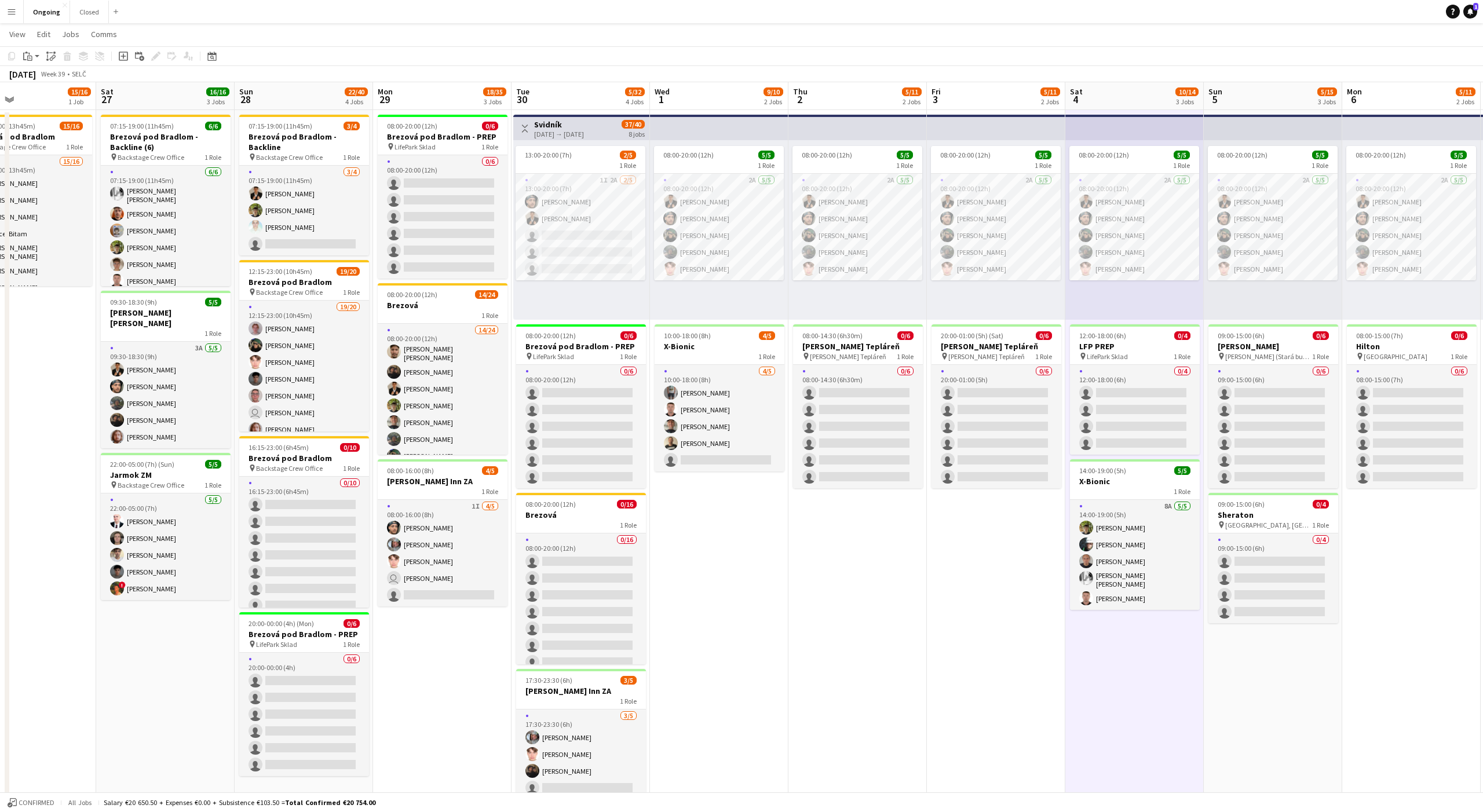
click at [1320, 704] on app-date-cell "08:00-20:00 (12h) 5/5 1 Role 2A 5/5 08:00-20:00 (12h) Tomáš Košík Marco Daniš T…" at bounding box center [1273, 526] width 138 height 834
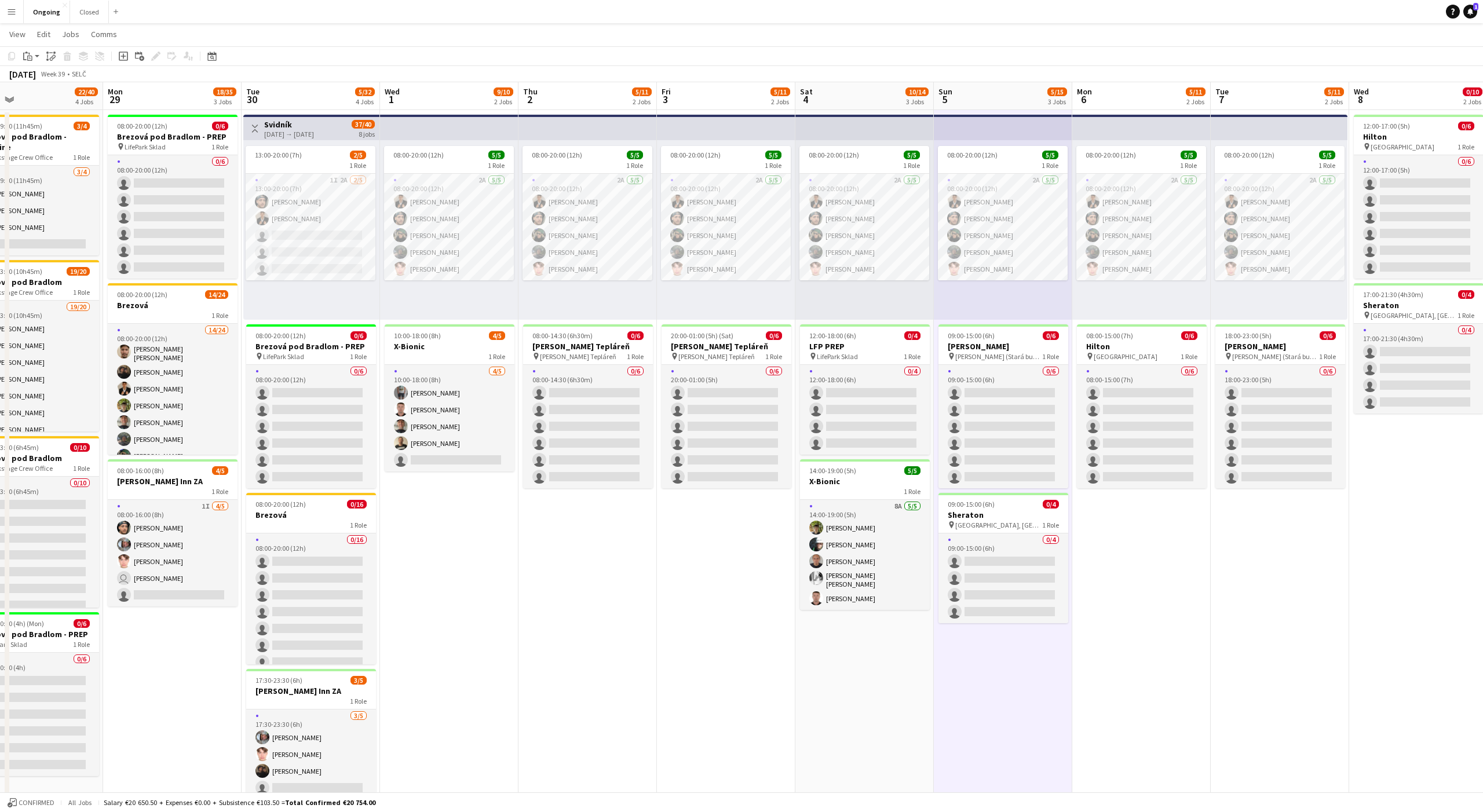
click at [1187, 638] on app-date-cell "08:00-20:00 (12h) 5/5 1 Role 2A 5/5 08:00-20:00 (12h) Tomáš Košík Marco Daniš T…" at bounding box center [1141, 526] width 138 height 834
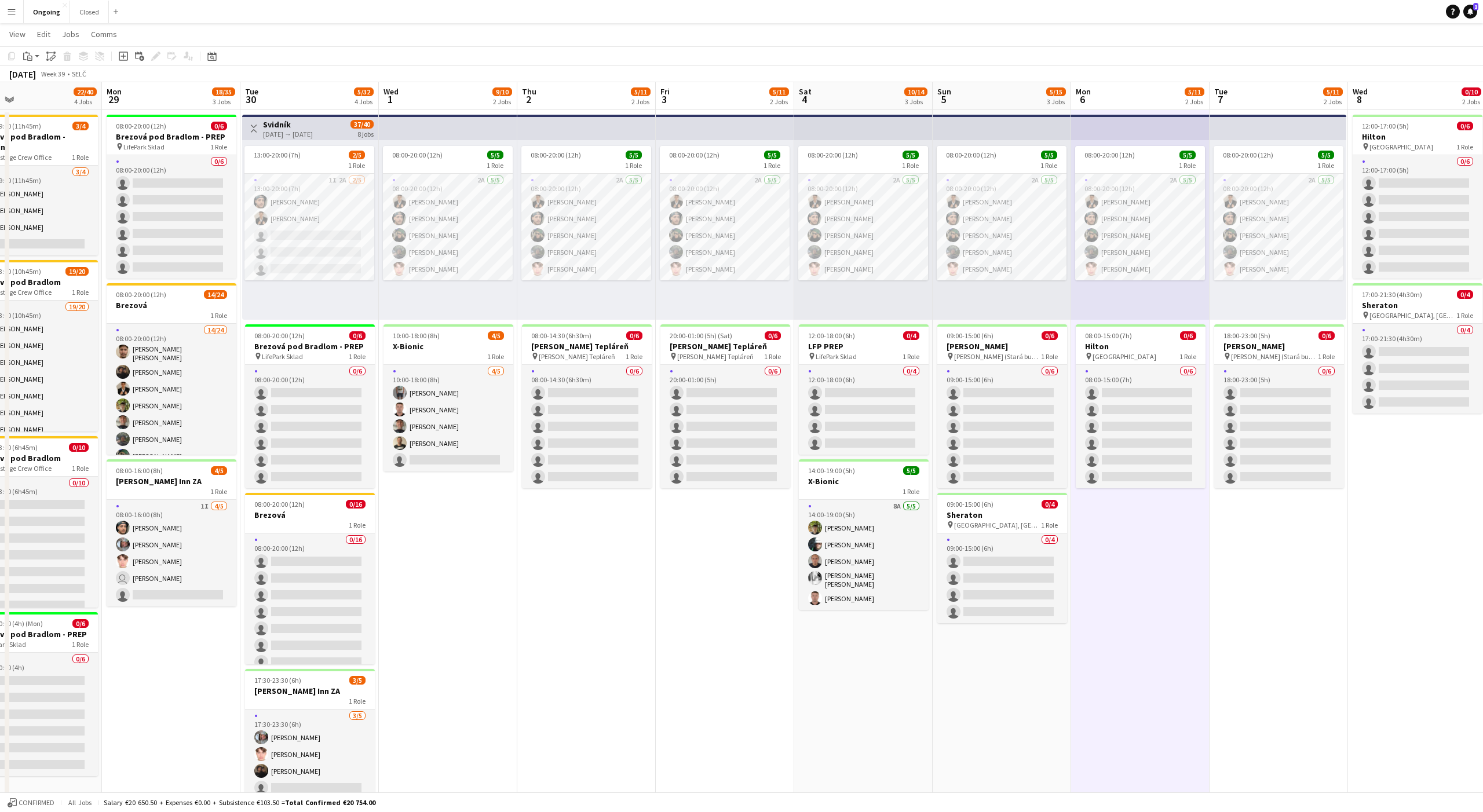
click at [1286, 612] on app-date-cell "08:00-20:00 (12h) 5/5 1 Role 2A 5/5 08:00-20:00 (12h) Tomáš Košík Marco Daniš T…" at bounding box center [1279, 526] width 138 height 834
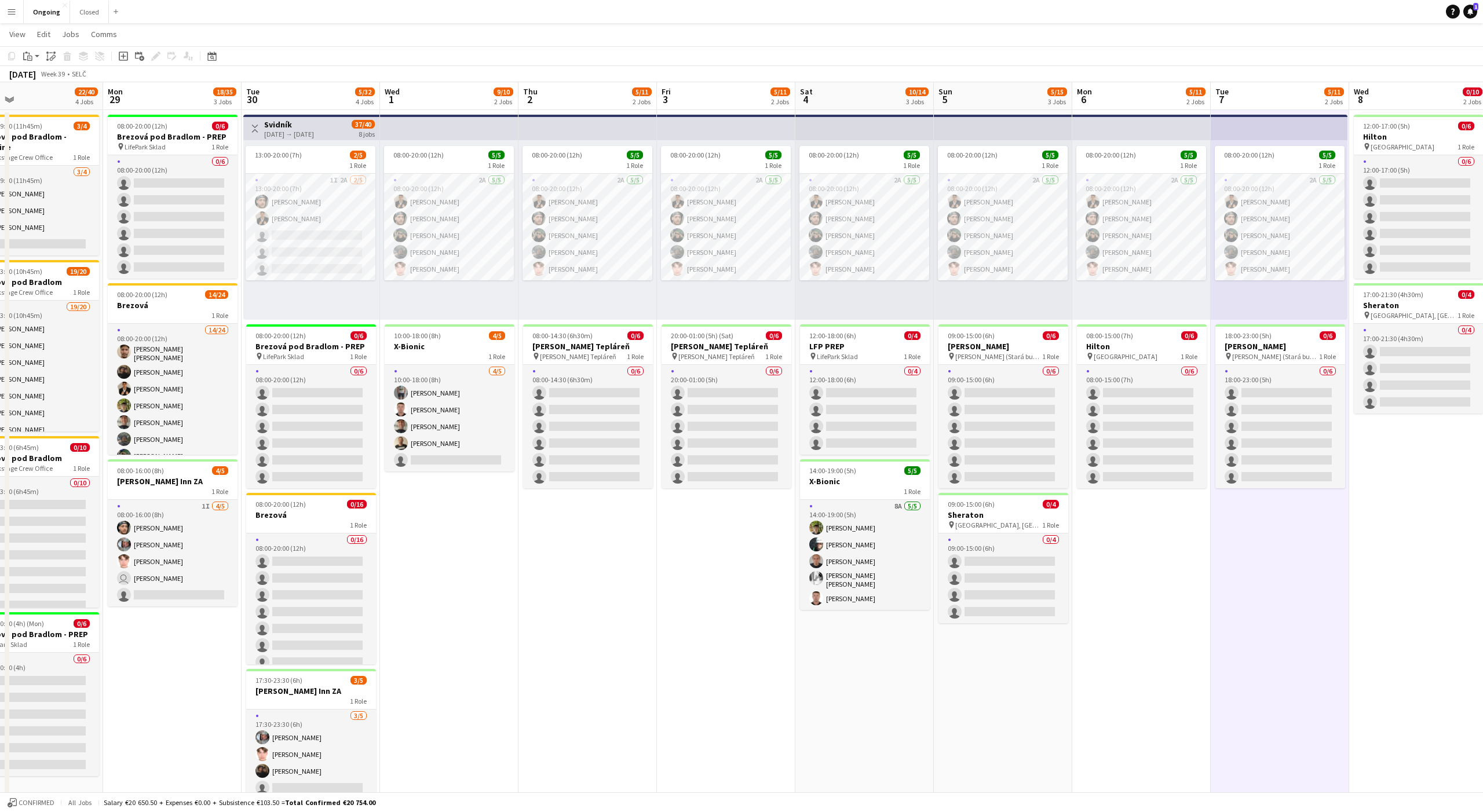
click at [1428, 609] on app-date-cell "12:00-17:00 (5h) 0/6 Hilton pin Hotel Hilton 1 Role 0/6 12:00-17:00 (5h) single…" at bounding box center [1418, 526] width 138 height 834
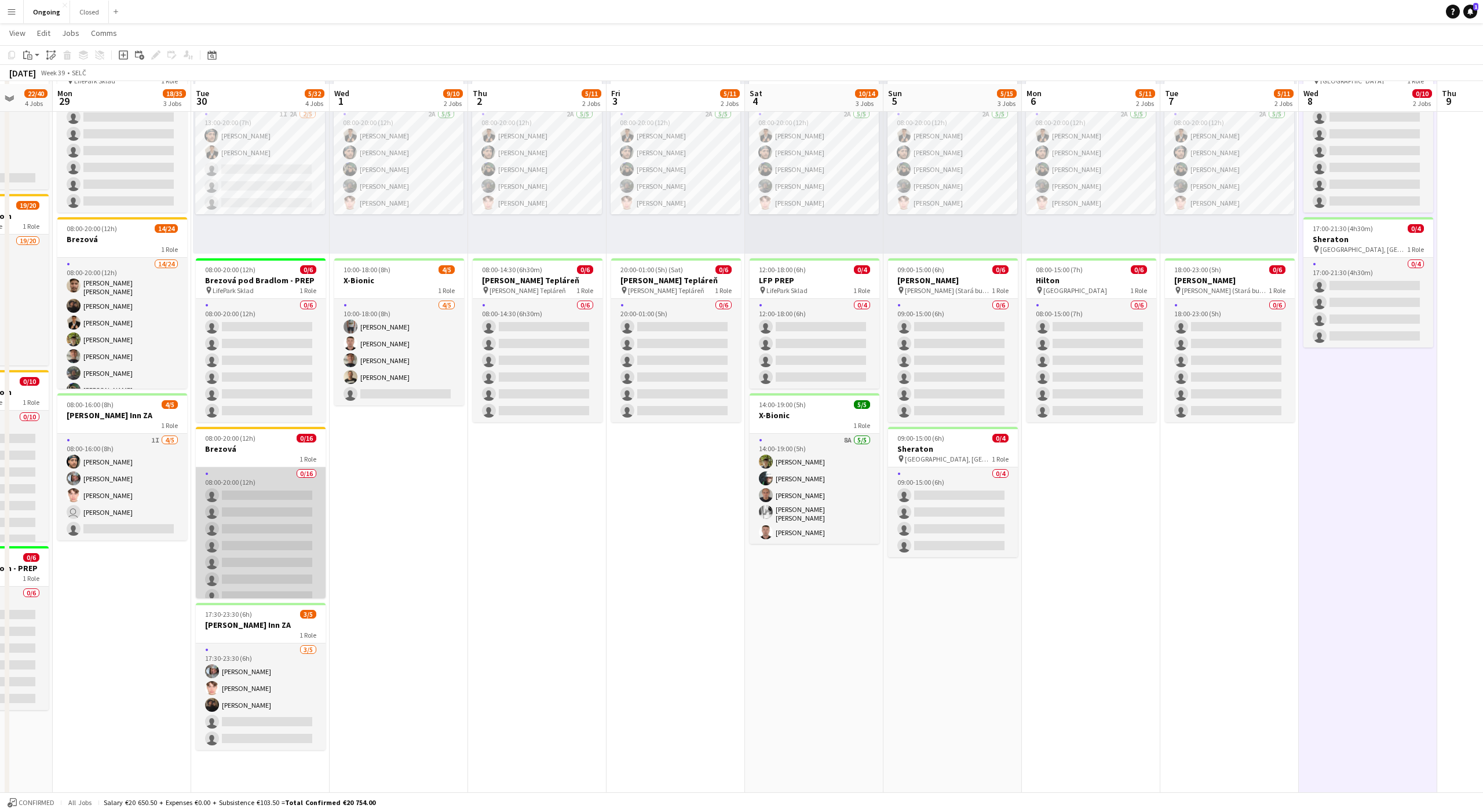
scroll to position [90, 0]
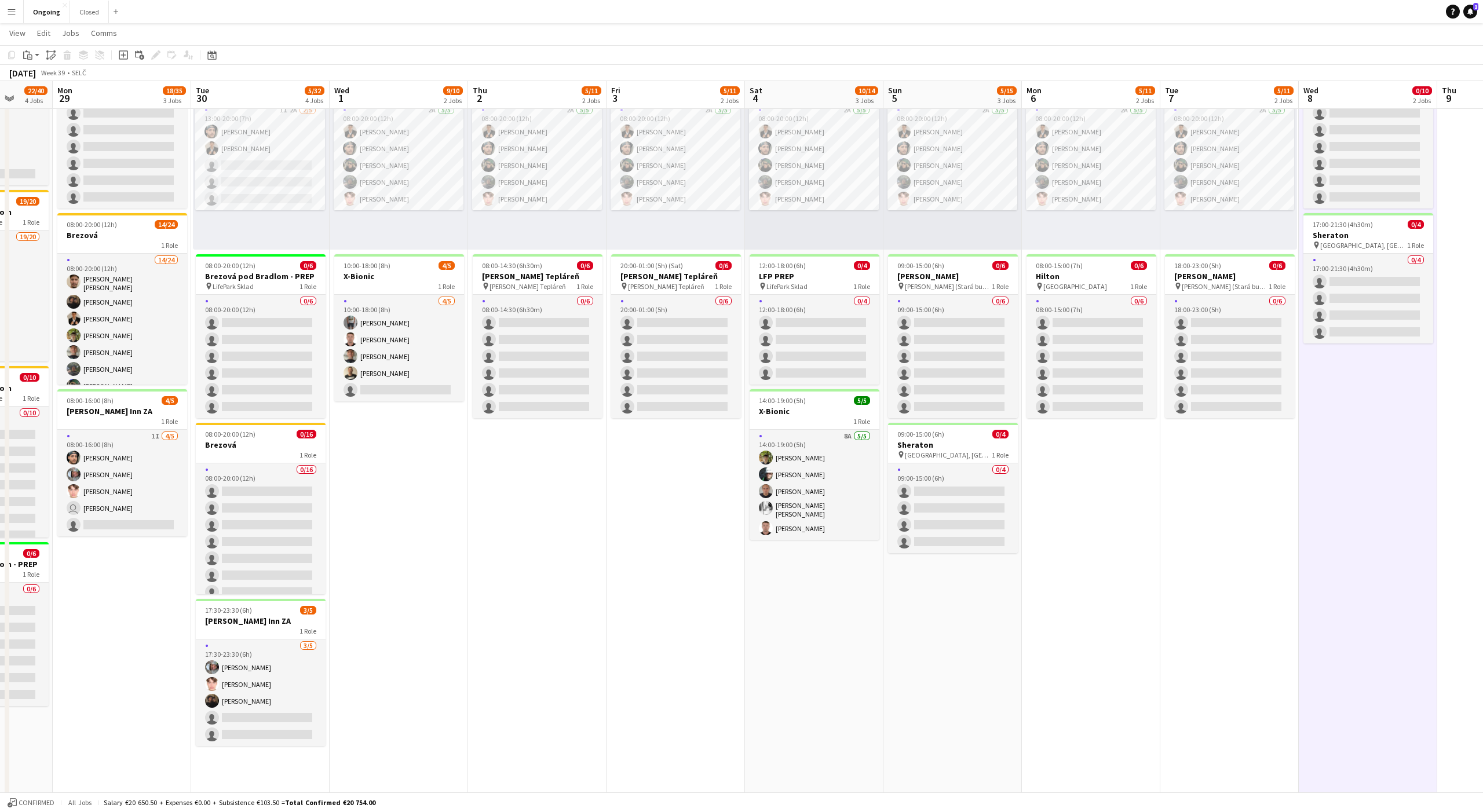
click at [383, 493] on app-date-cell "08:00-20:00 (12h) 5/5 1 Role 2A [DATE] 08:00-20:00 (12h) [PERSON_NAME] [PERSON_…" at bounding box center [399, 456] width 138 height 834
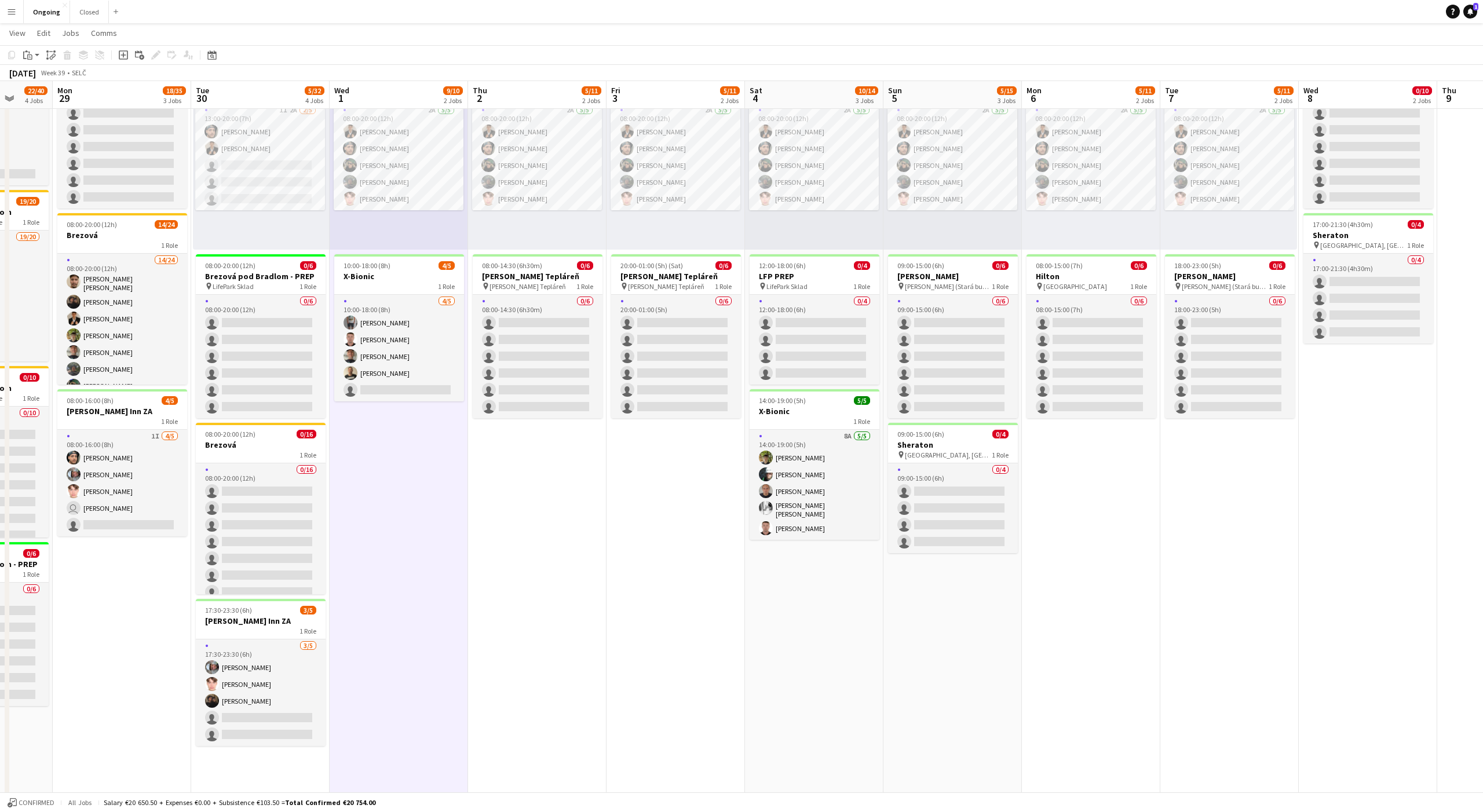
click at [392, 413] on app-date-cell "08:00-20:00 (12h) 5/5 1 Role 2A [DATE] 08:00-20:00 (12h) [PERSON_NAME] [PERSON_…" at bounding box center [399, 456] width 138 height 834
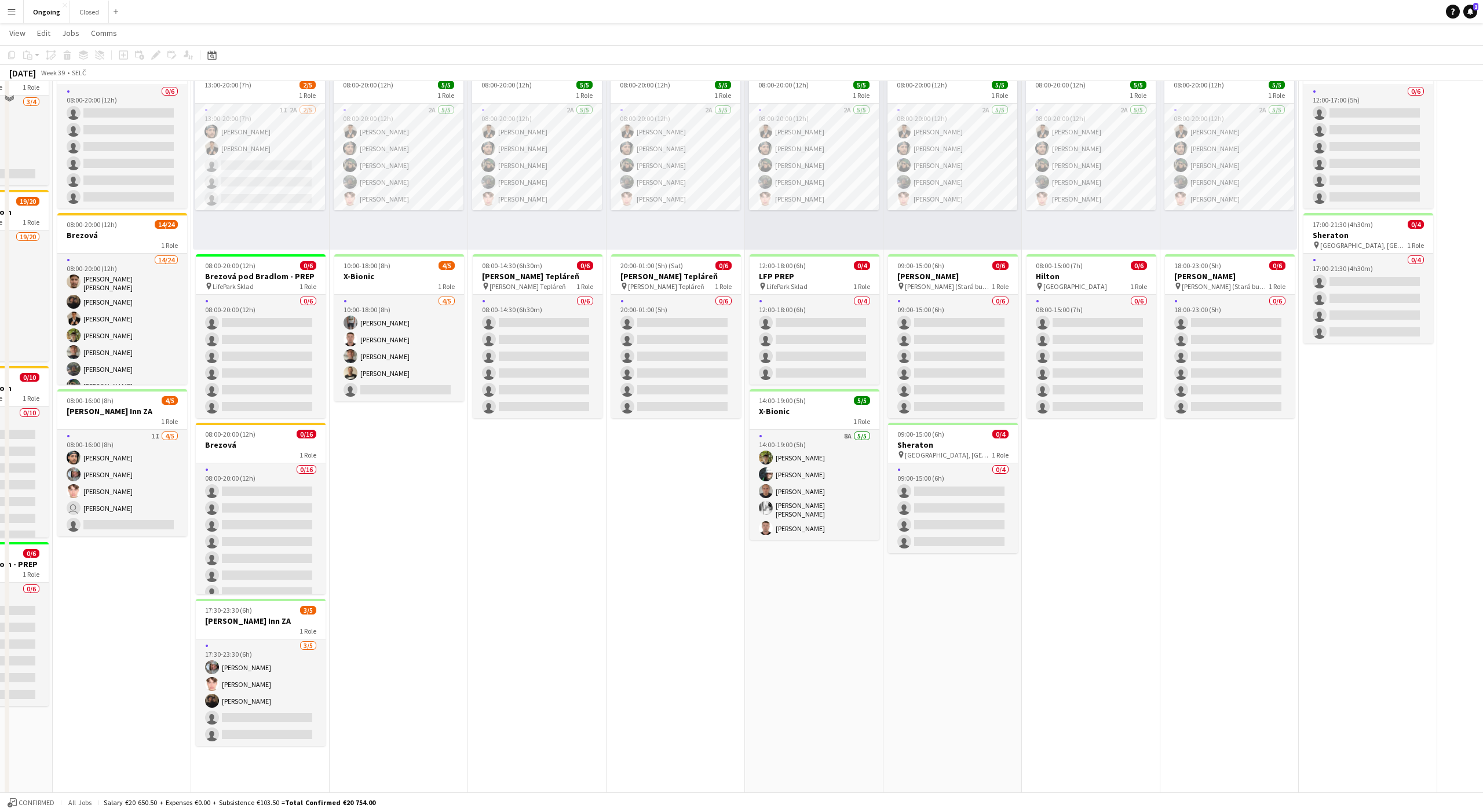
scroll to position [0, 0]
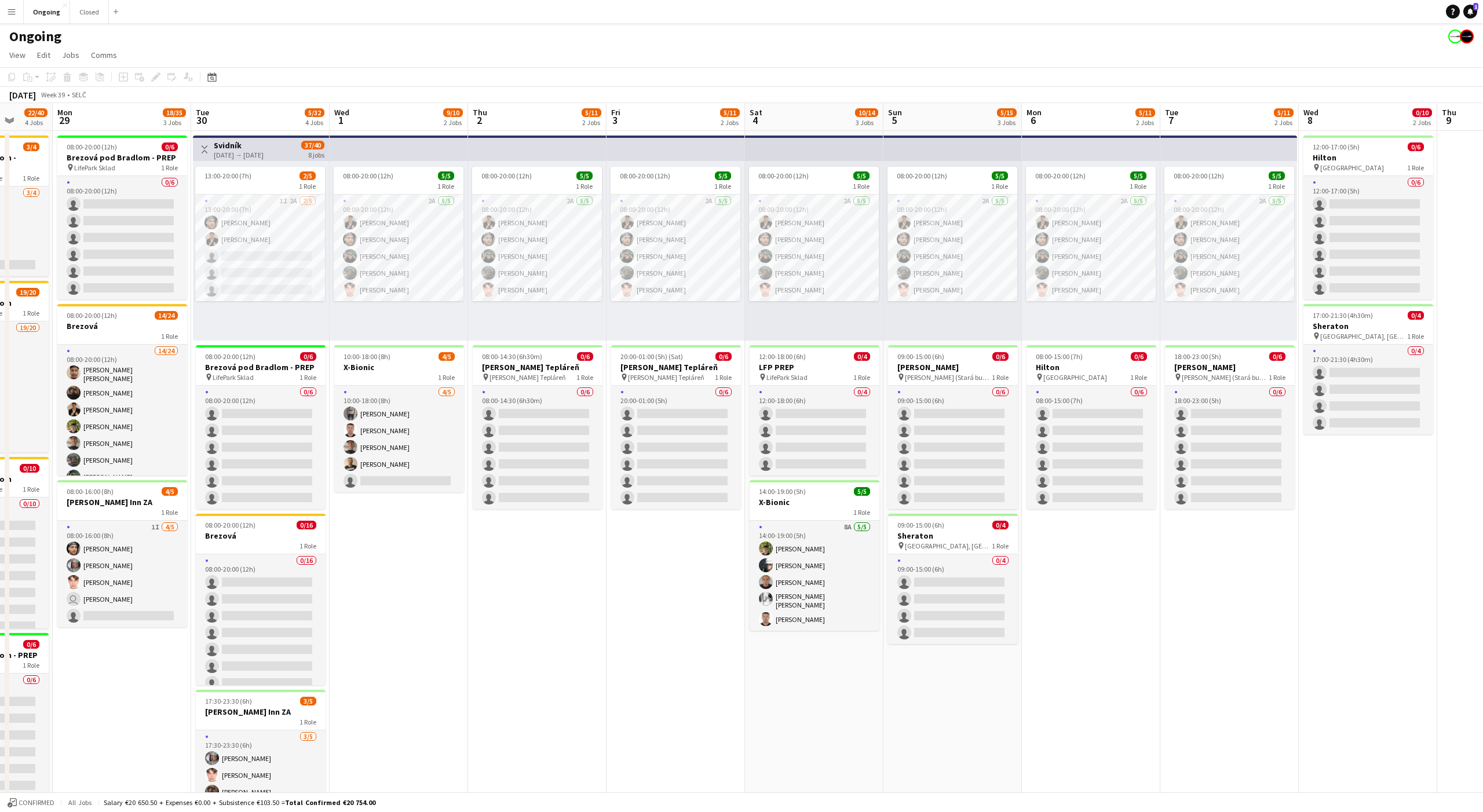
click at [674, 576] on app-date-cell "08:00-20:00 (12h) 5/5 1 Role 2A 5/5 08:00-20:00 (12h) Tomáš Košík Marco Daniš T…" at bounding box center [675, 547] width 138 height 834
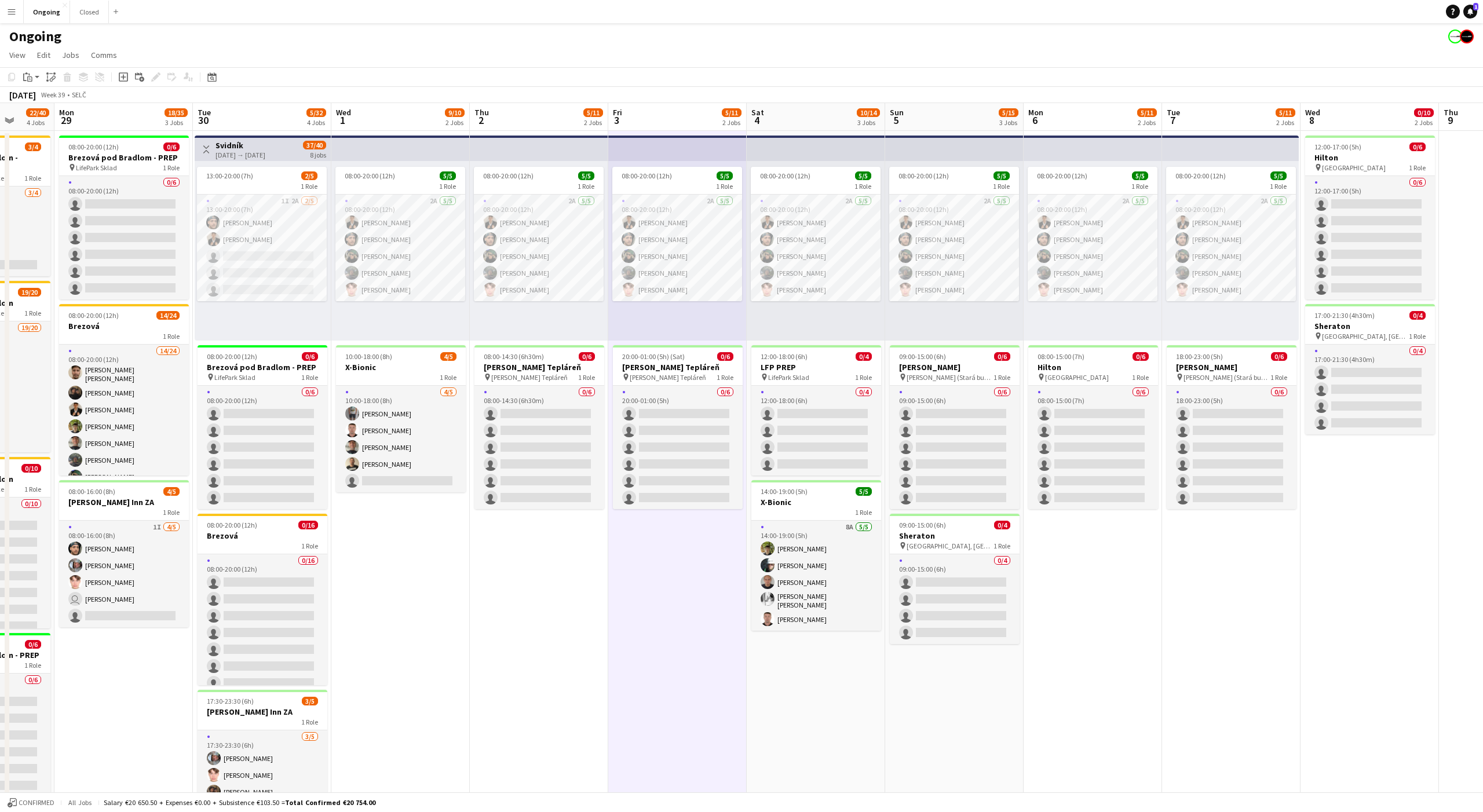
click at [674, 574] on app-date-cell "08:00-20:00 (12h) 5/5 1 Role 2A 5/5 08:00-20:00 (12h) Tomáš Košík Marco Daniš T…" at bounding box center [677, 547] width 138 height 834
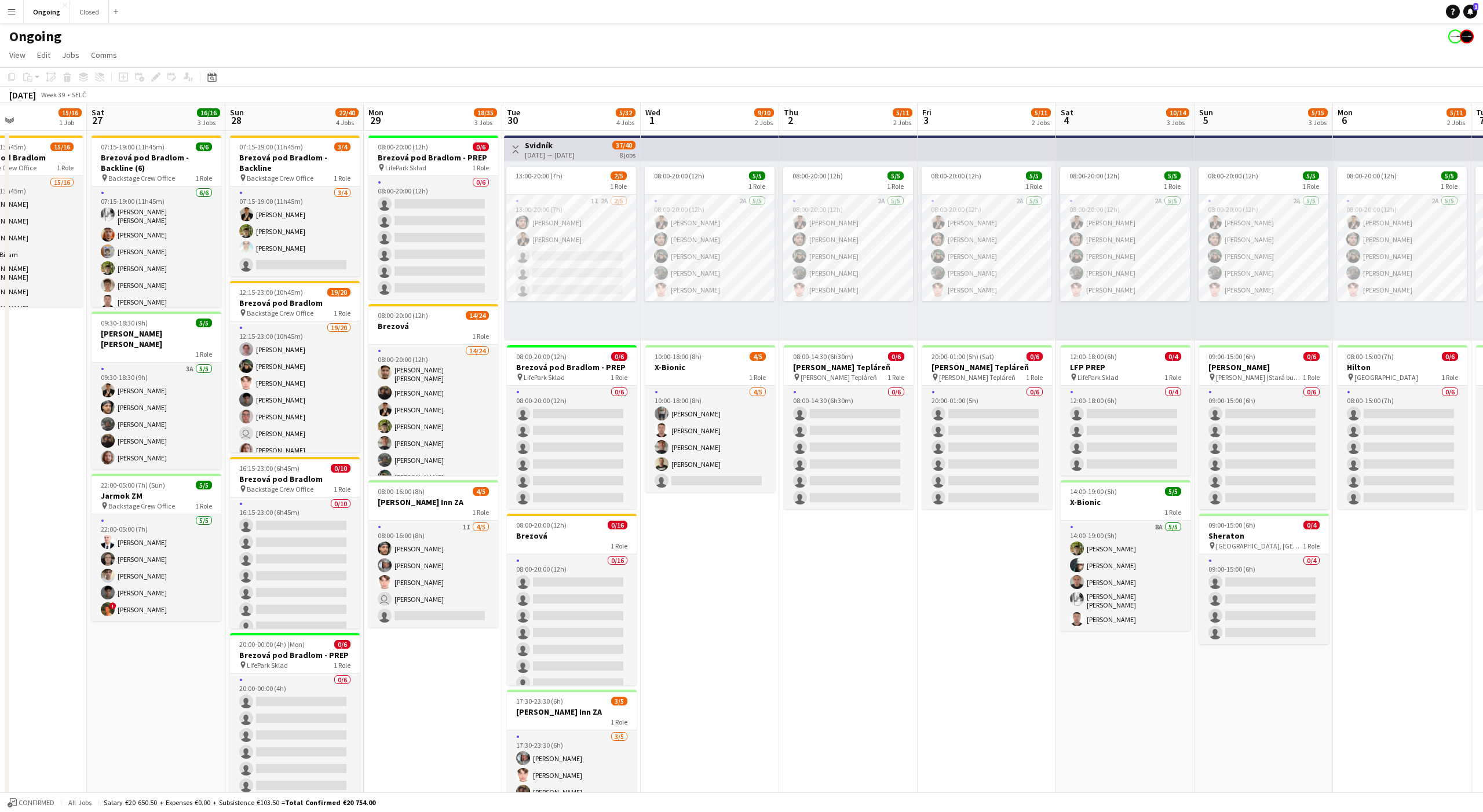
scroll to position [0, 322]
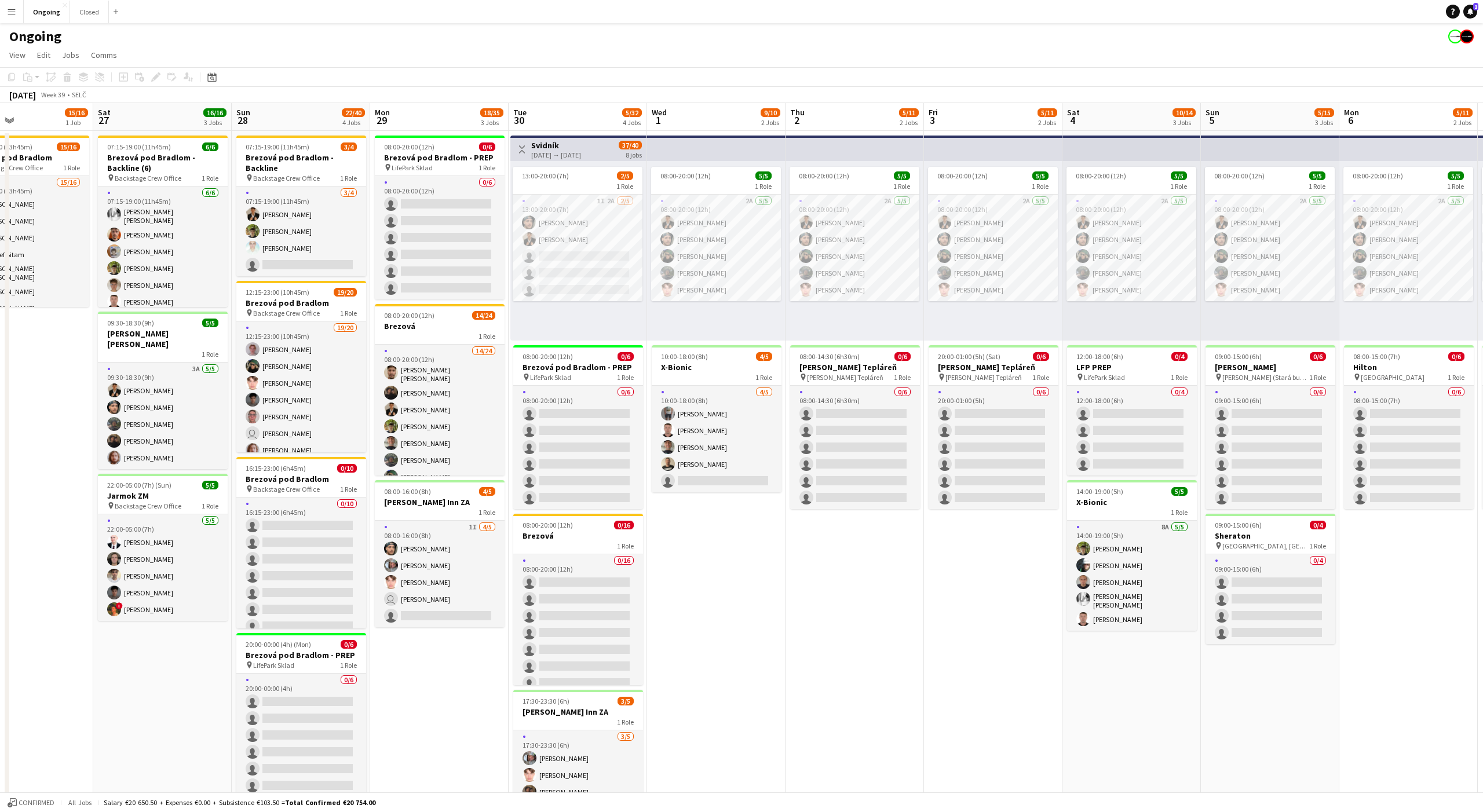
click at [743, 574] on app-date-cell "08:00-20:00 (12h) 5/5 1 Role 2A [DATE] 08:00-20:00 (12h) [PERSON_NAME] [PERSON_…" at bounding box center [716, 547] width 138 height 834
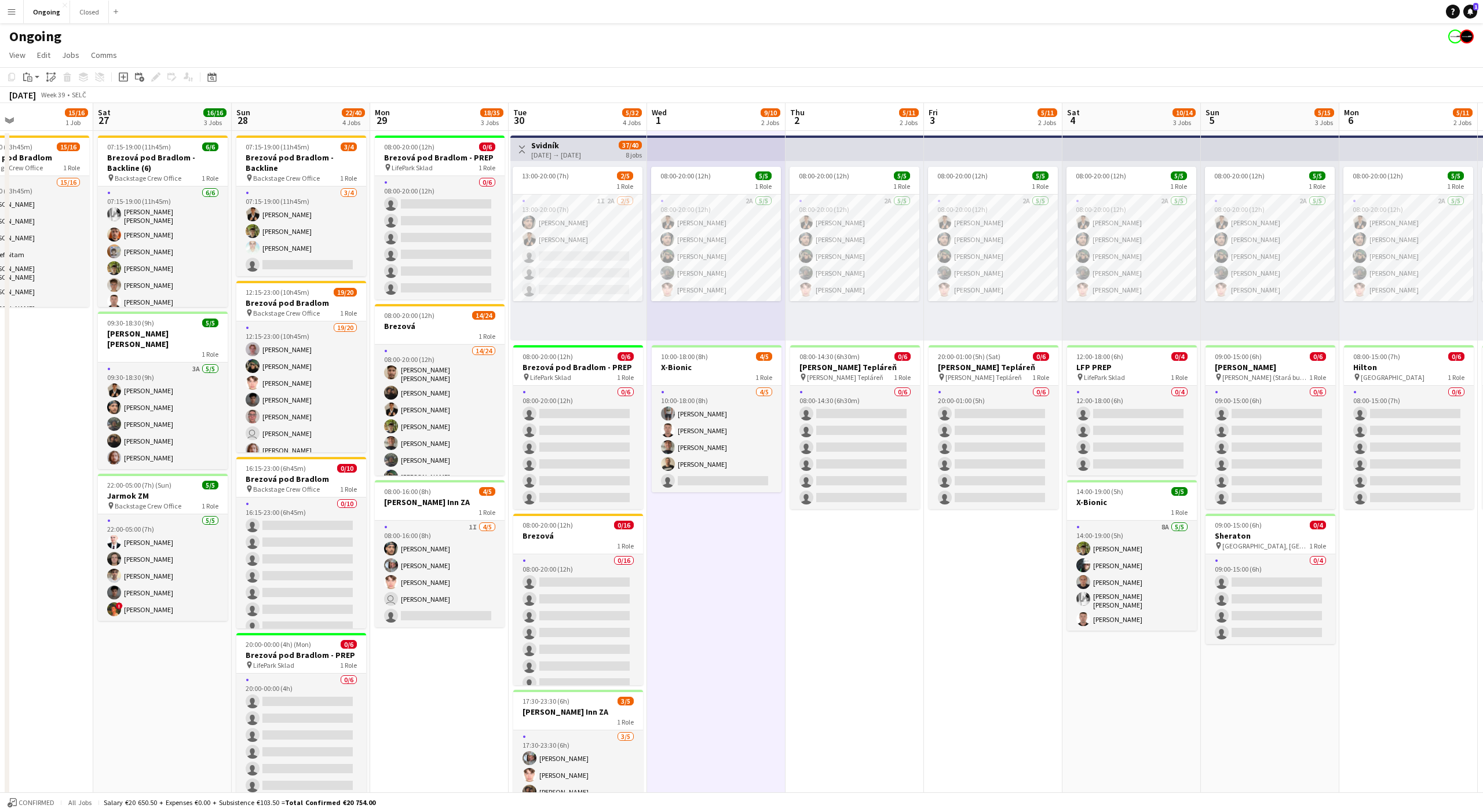
click at [715, 540] on app-date-cell "08:00-20:00 (12h) 5/5 1 Role 2A [DATE] 08:00-20:00 (12h) [PERSON_NAME] [PERSON_…" at bounding box center [716, 547] width 138 height 834
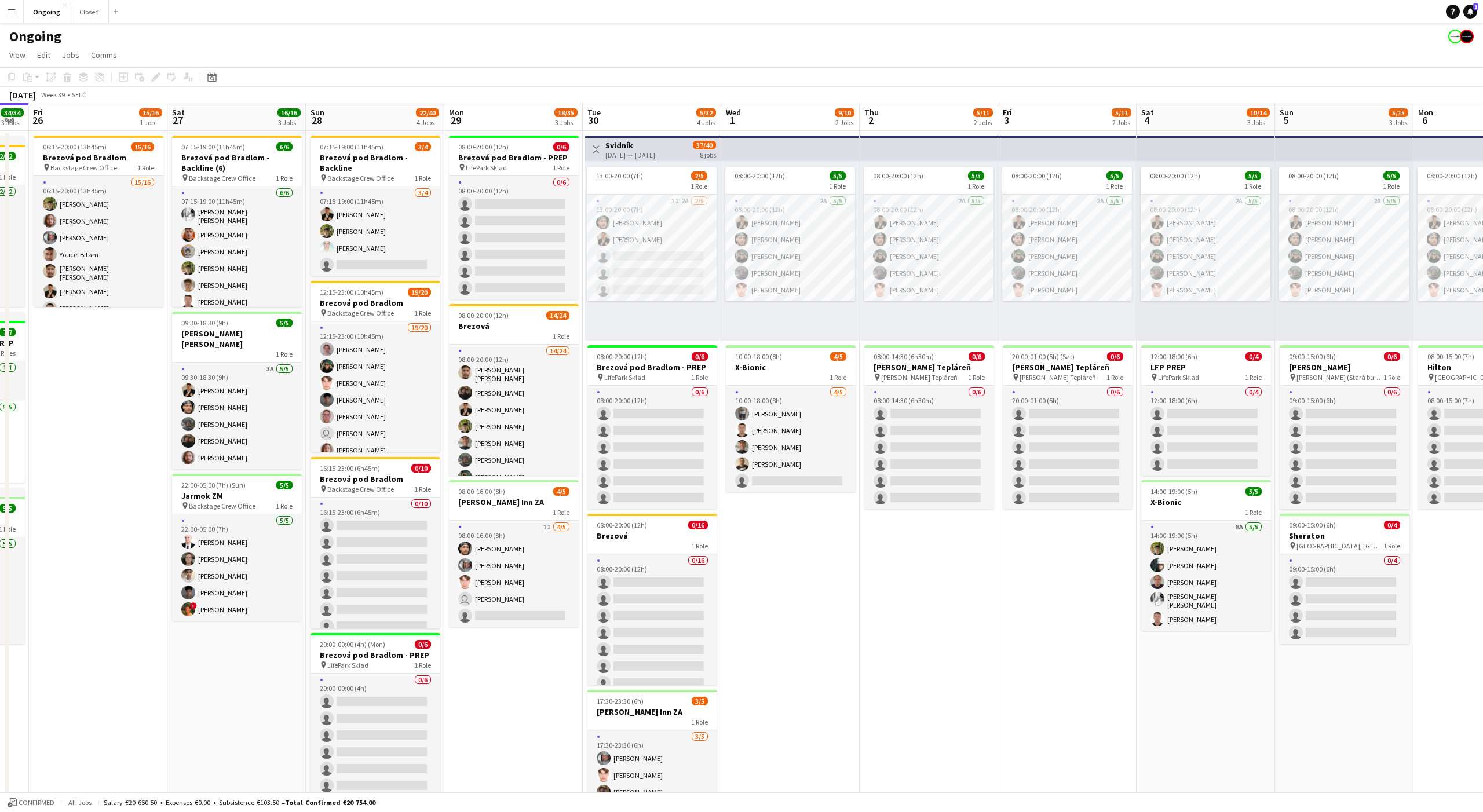
scroll to position [0, 246]
click at [786, 542] on app-date-cell "08:00-20:00 (12h) 5/5 1 Role 2A [DATE] 08:00-20:00 (12h) [PERSON_NAME] [PERSON_…" at bounding box center [792, 547] width 138 height 834
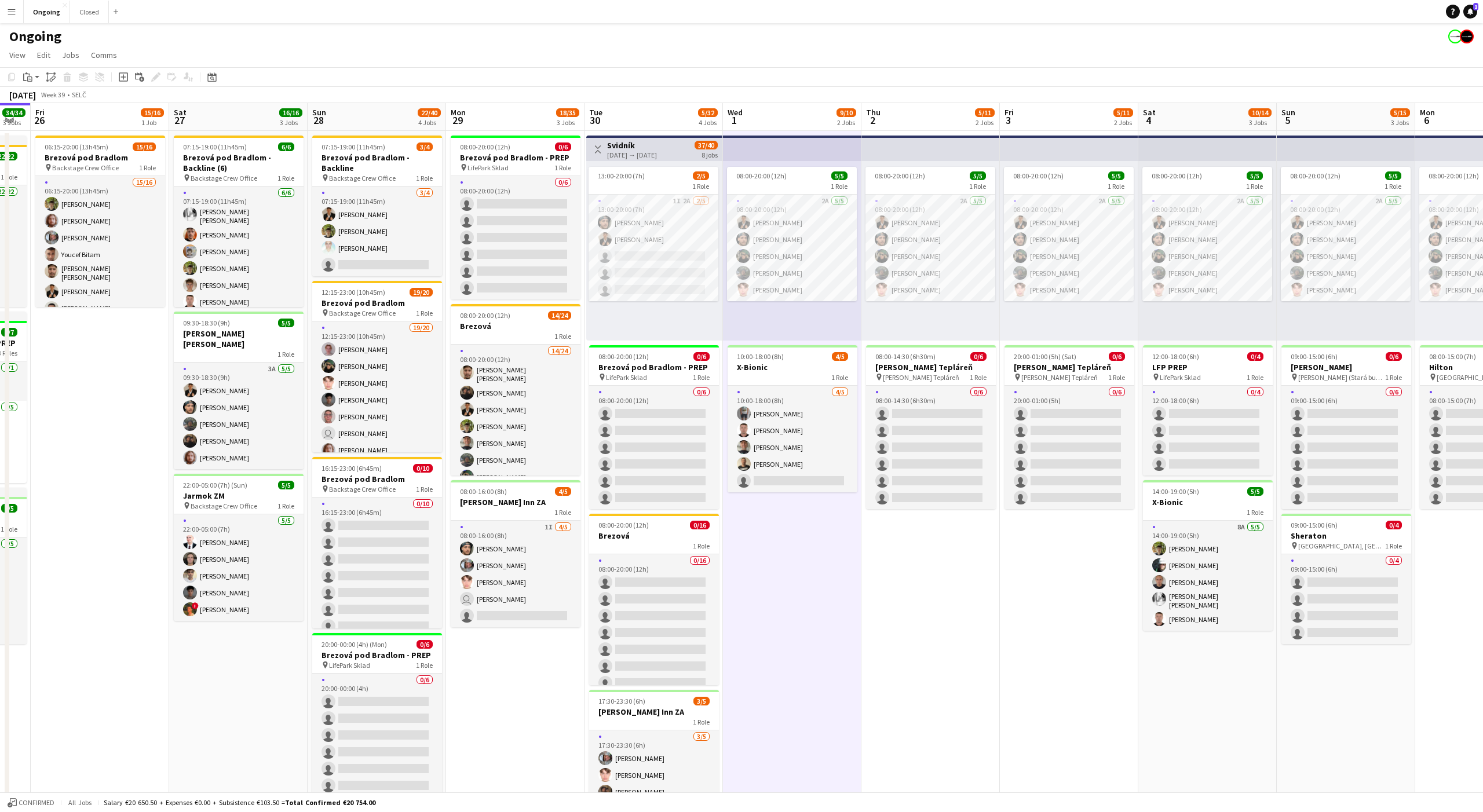
click at [784, 507] on app-date-cell "08:00-20:00 (12h) 5/5 1 Role 2A [DATE] 08:00-20:00 (12h) [PERSON_NAME] [PERSON_…" at bounding box center [792, 547] width 138 height 834
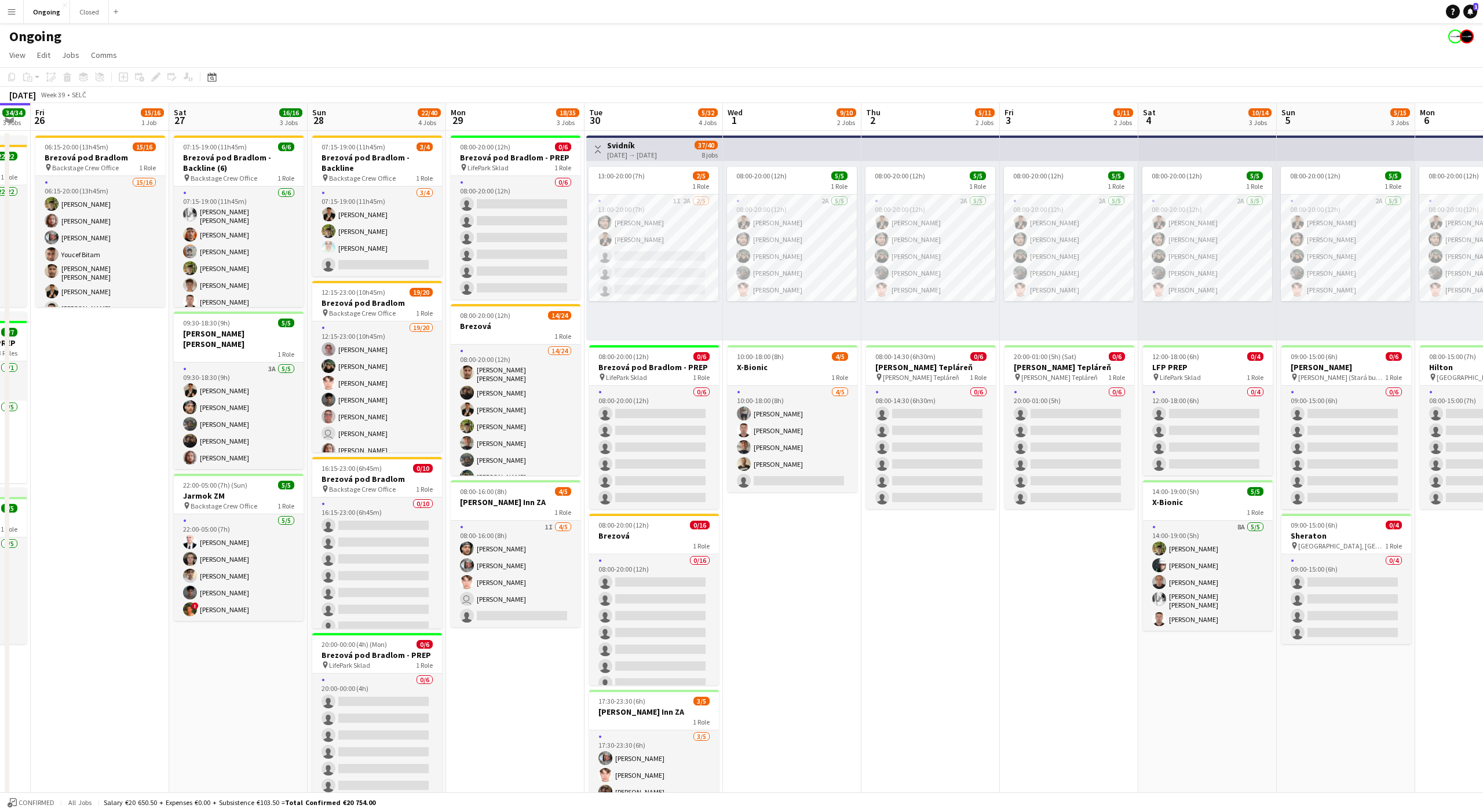
click at [784, 507] on app-date-cell "08:00-20:00 (12h) 5/5 1 Role 2A [DATE] 08:00-20:00 (12h) [PERSON_NAME] [PERSON_…" at bounding box center [792, 547] width 138 height 834
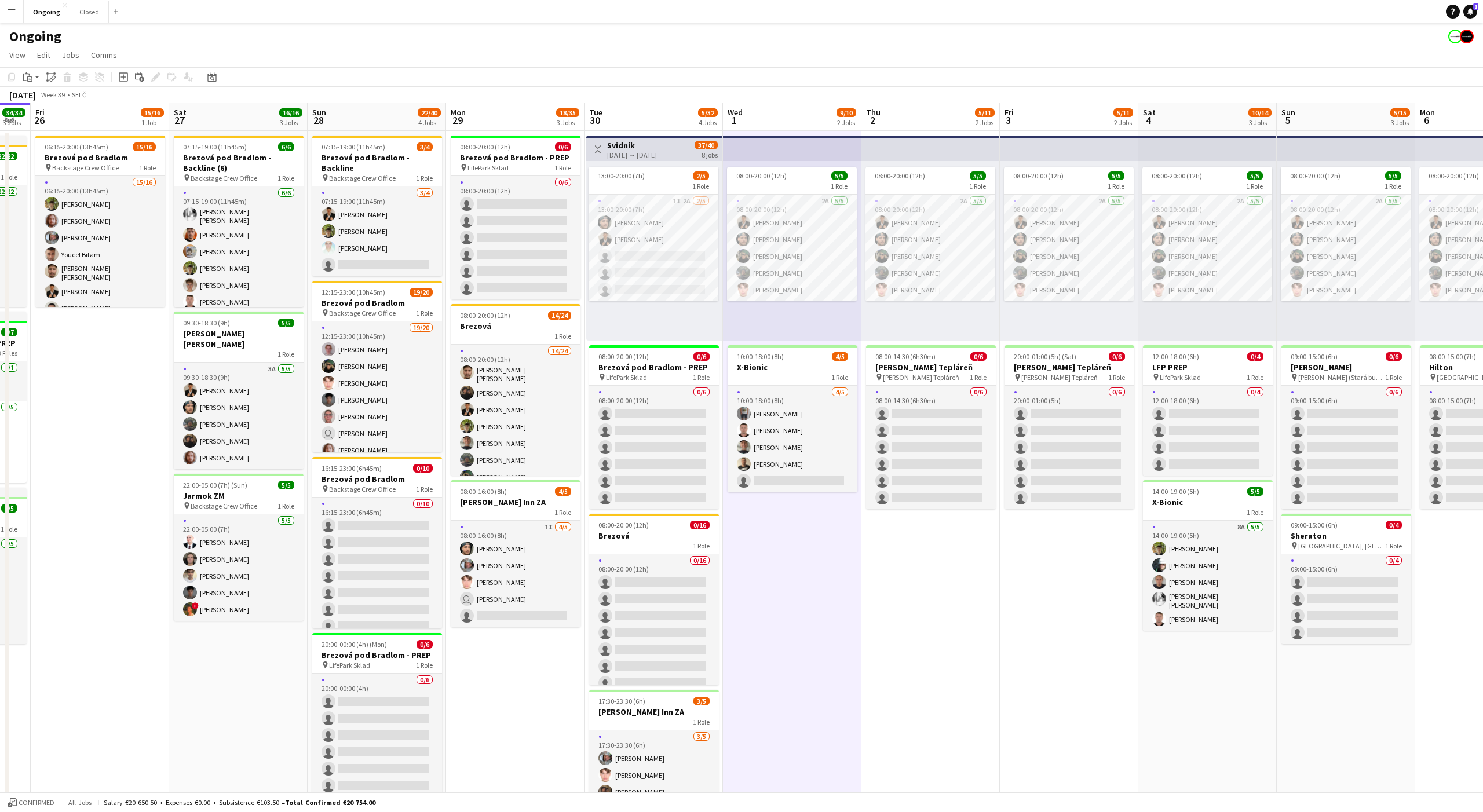
click at [790, 505] on app-date-cell "08:00-20:00 (12h) 5/5 1 Role 2A [DATE] 08:00-20:00 (12h) [PERSON_NAME] [PERSON_…" at bounding box center [792, 547] width 138 height 834
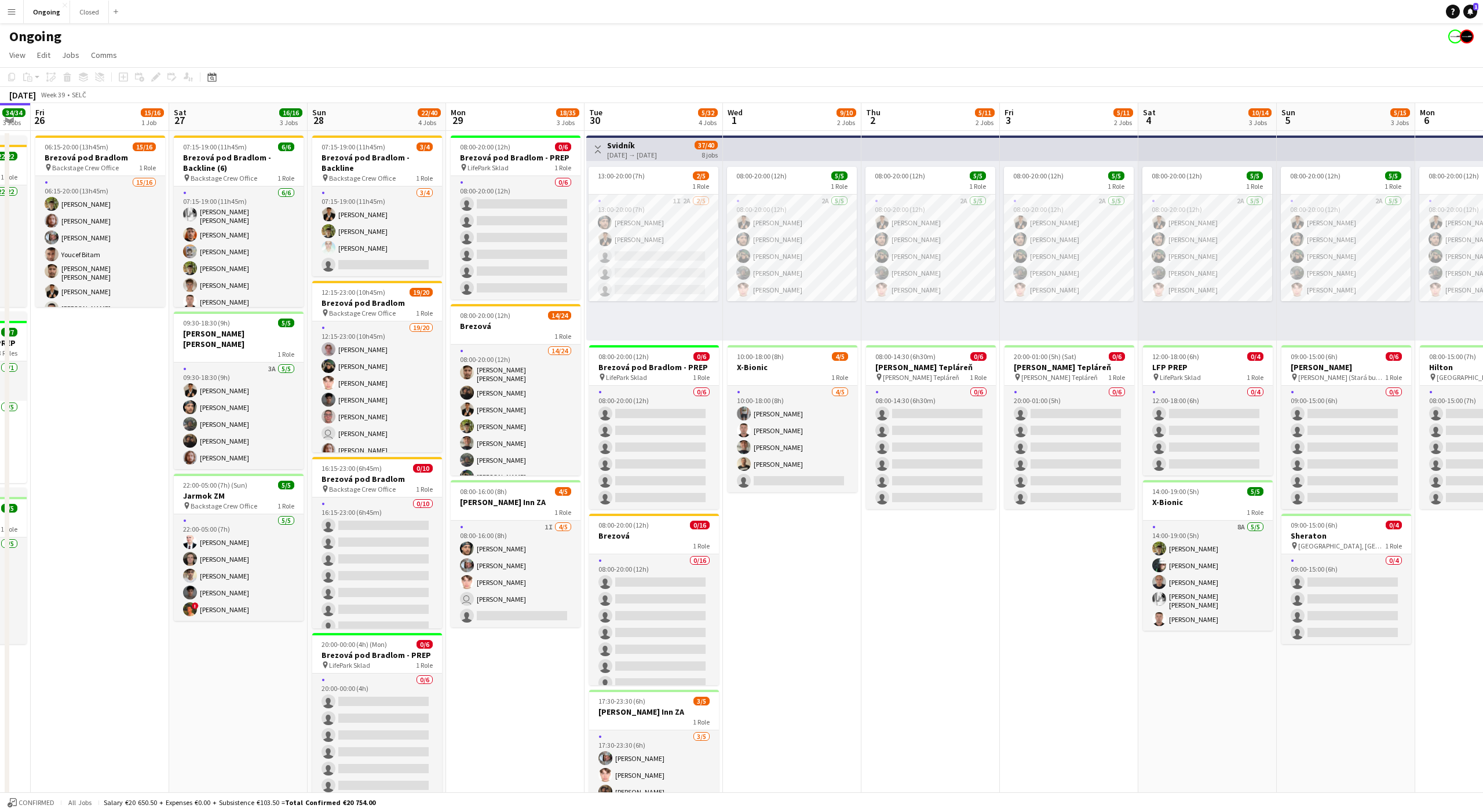
scroll to position [0, 247]
click at [789, 498] on app-date-cell "08:00-20:00 (12h) 5/5 1 Role 2A [DATE] 08:00-20:00 (12h) [PERSON_NAME] [PERSON_…" at bounding box center [792, 547] width 138 height 834
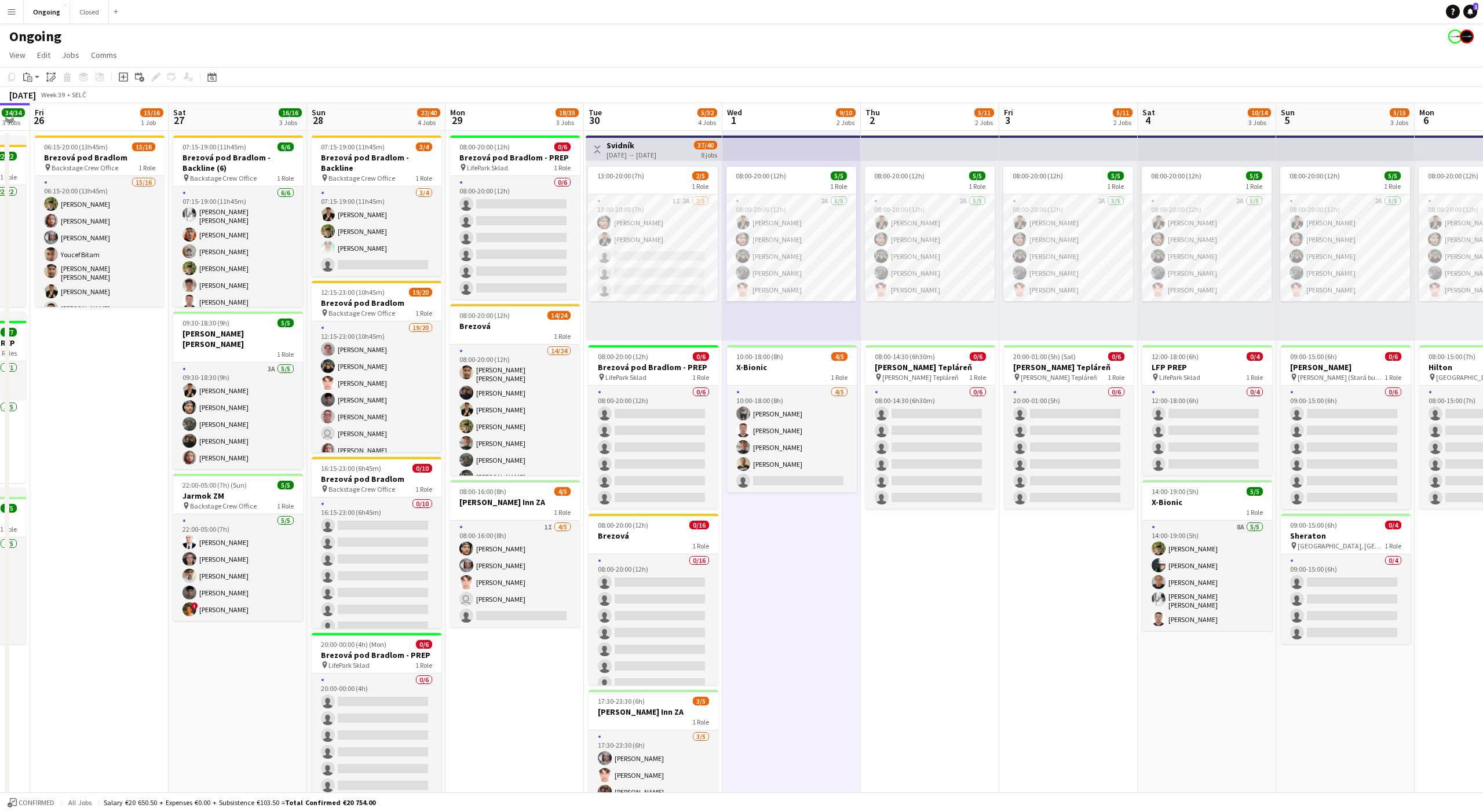
click at [788, 504] on app-date-cell "08:00-20:00 (12h) 5/5 1 Role 2A [DATE] 08:00-20:00 (12h) [PERSON_NAME] [PERSON_…" at bounding box center [792, 547] width 138 height 834
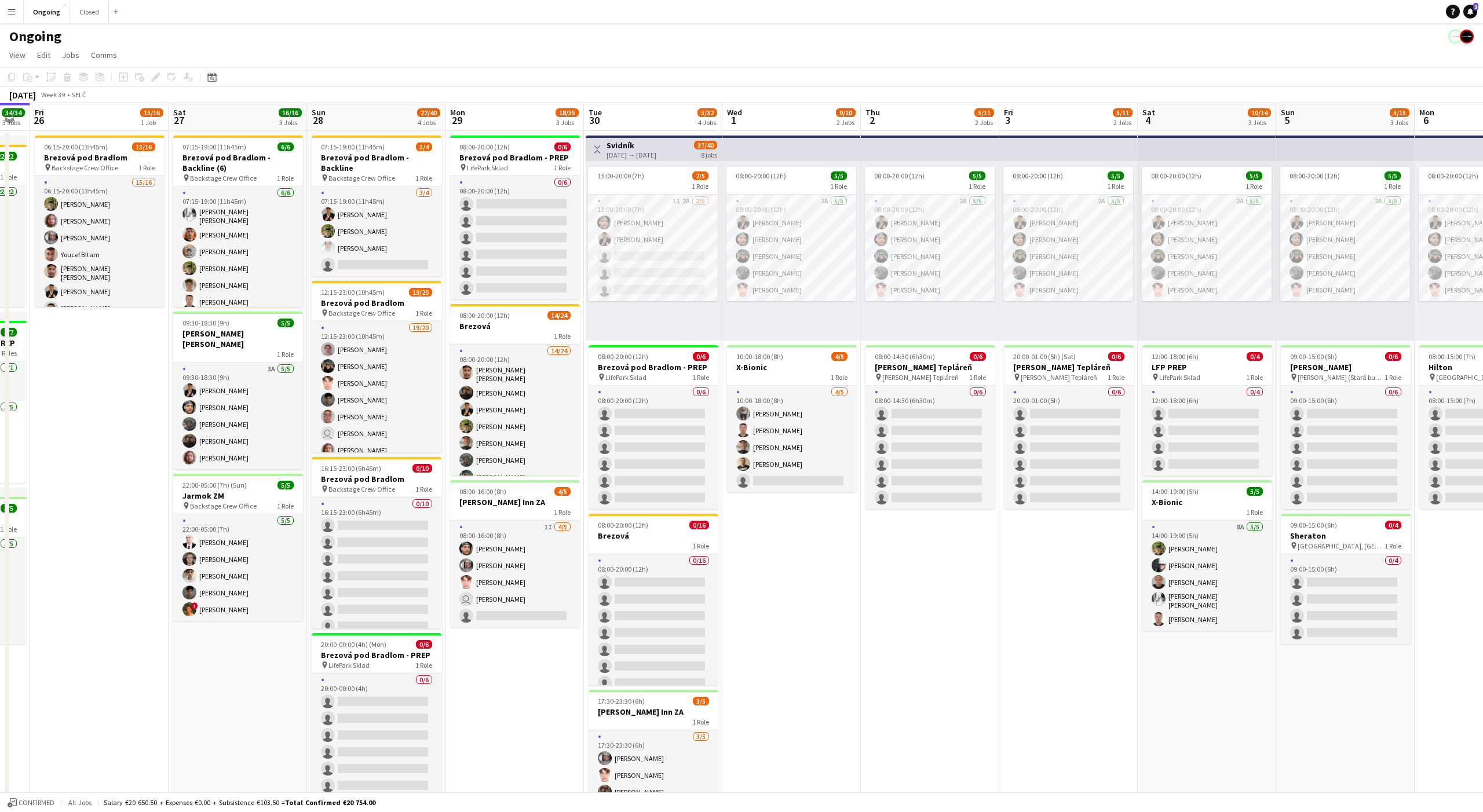
click at [510, 44] on div "Ongoing" at bounding box center [742, 34] width 1483 height 22
click at [510, 48] on app-page-menu "View Day view expanded Day view collapsed Month view Date picker Jump to [DATE]…" at bounding box center [742, 56] width 1483 height 22
click at [784, 503] on app-date-cell "08:00-20:00 (12h) 5/5 1 Role 2A [DATE] 08:00-20:00 (12h) [PERSON_NAME] [PERSON_…" at bounding box center [792, 547] width 138 height 834
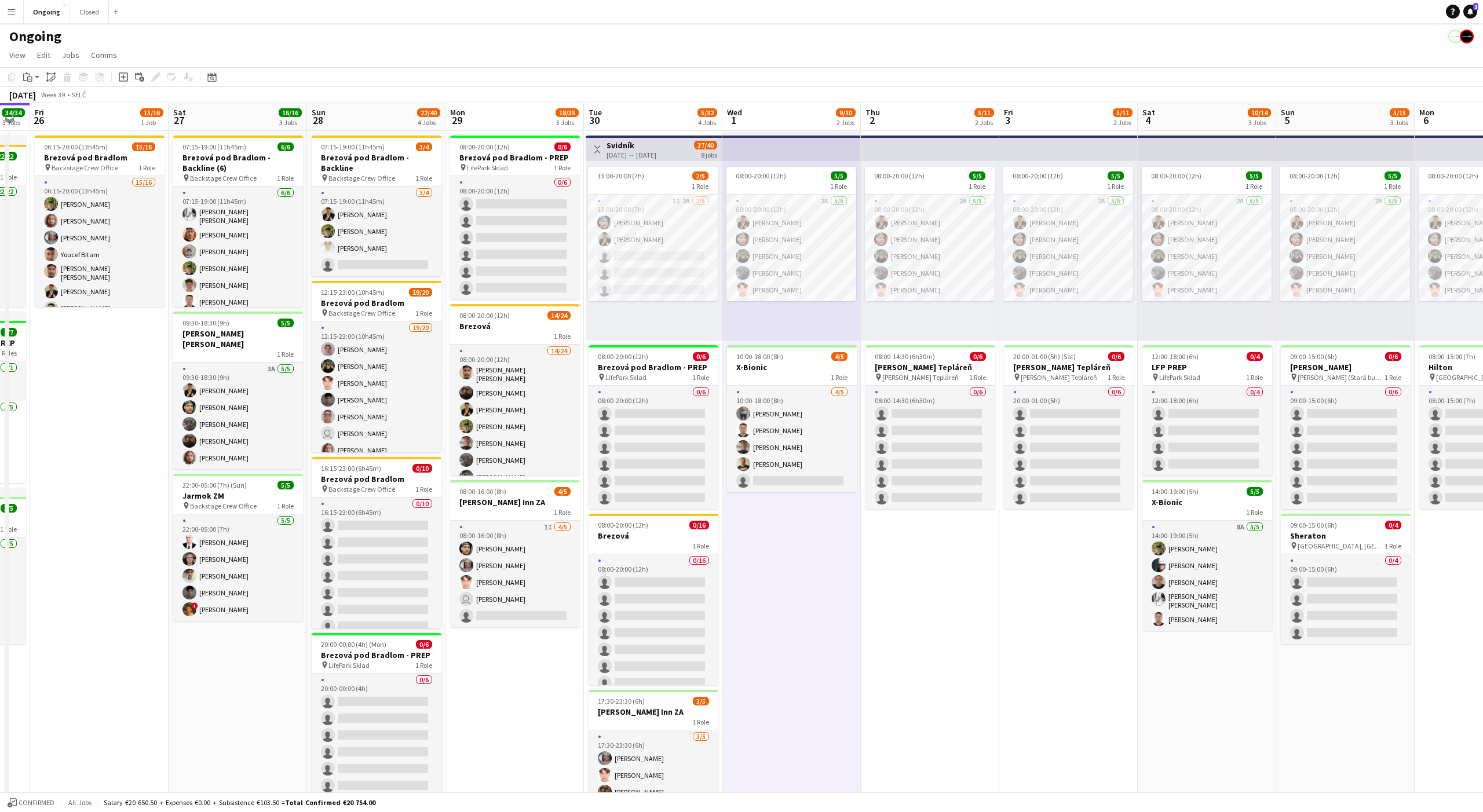
click at [784, 503] on app-date-cell "08:00-20:00 (12h) 5/5 1 Role 2A [DATE] 08:00-20:00 (12h) [PERSON_NAME] [PERSON_…" at bounding box center [792, 547] width 138 height 834
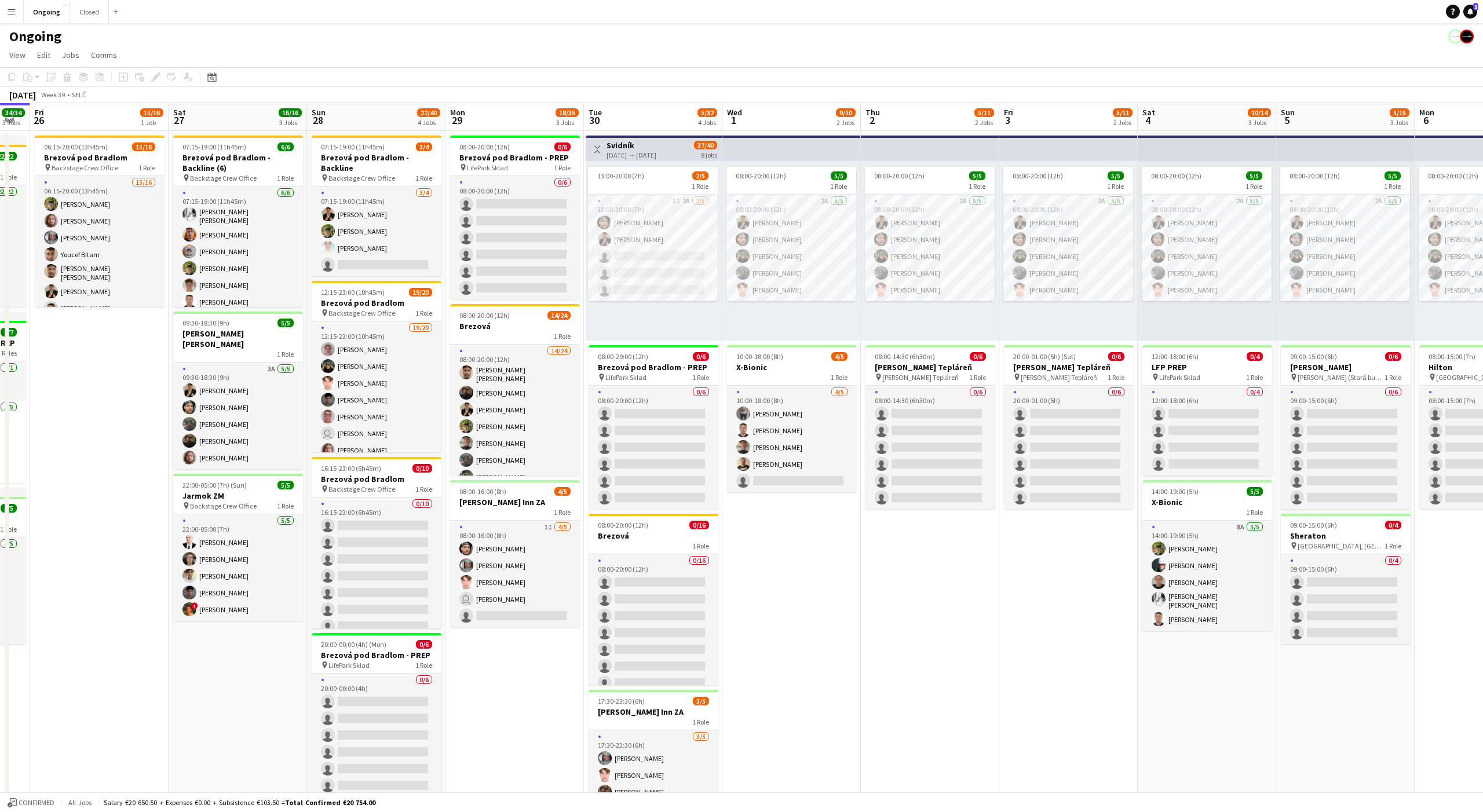
click at [102, 329] on app-date-cell "06:15-20:00 (13h45m) 15/16 Brezová pod Bradlom pin Backstage Crew Office 1 Role…" at bounding box center [99, 547] width 138 height 834
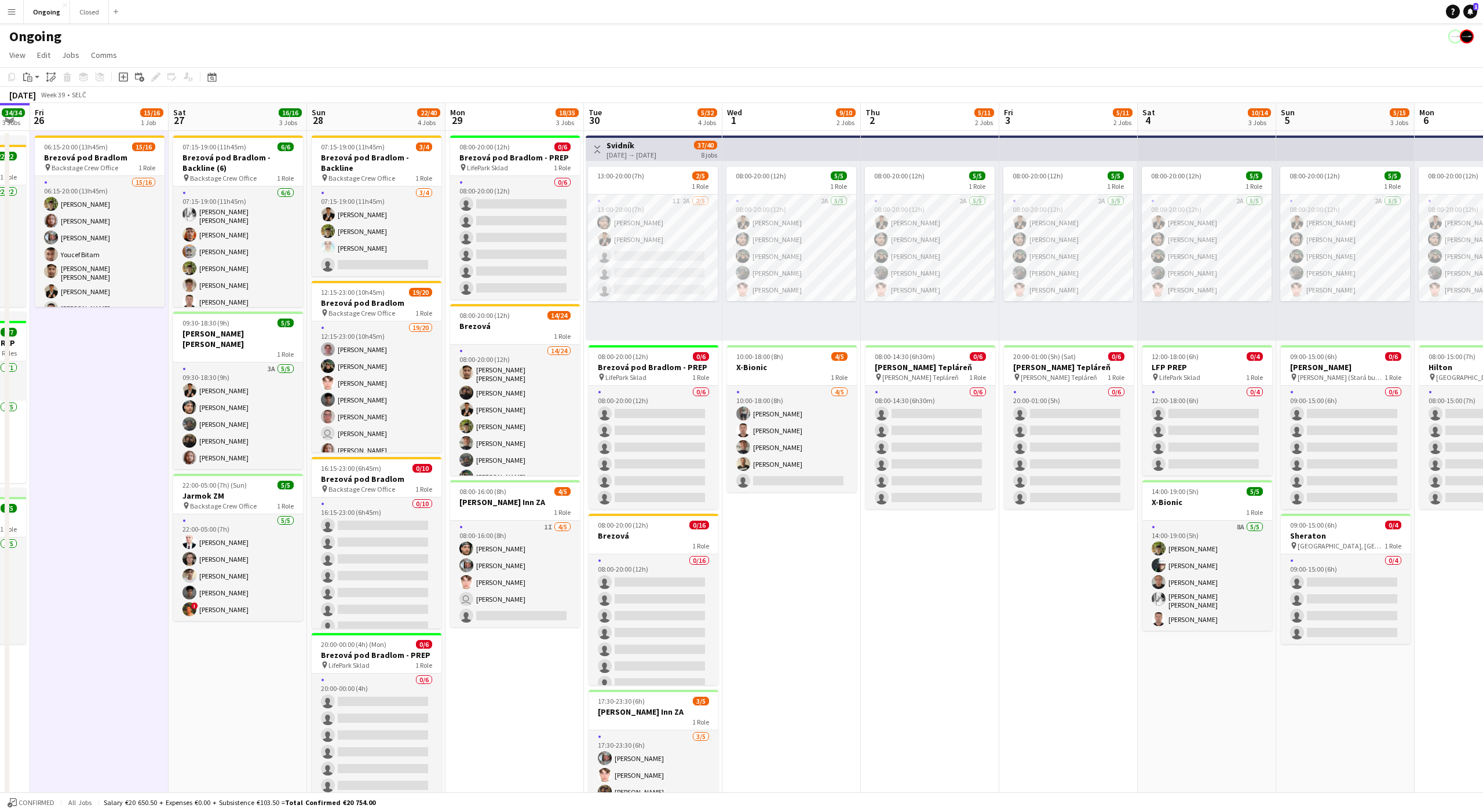
click at [95, 329] on app-date-cell "06:15-20:00 (13h45m) 15/16 Brezová pod Bradlom pin Backstage Crew Office 1 Role…" at bounding box center [99, 547] width 138 height 834
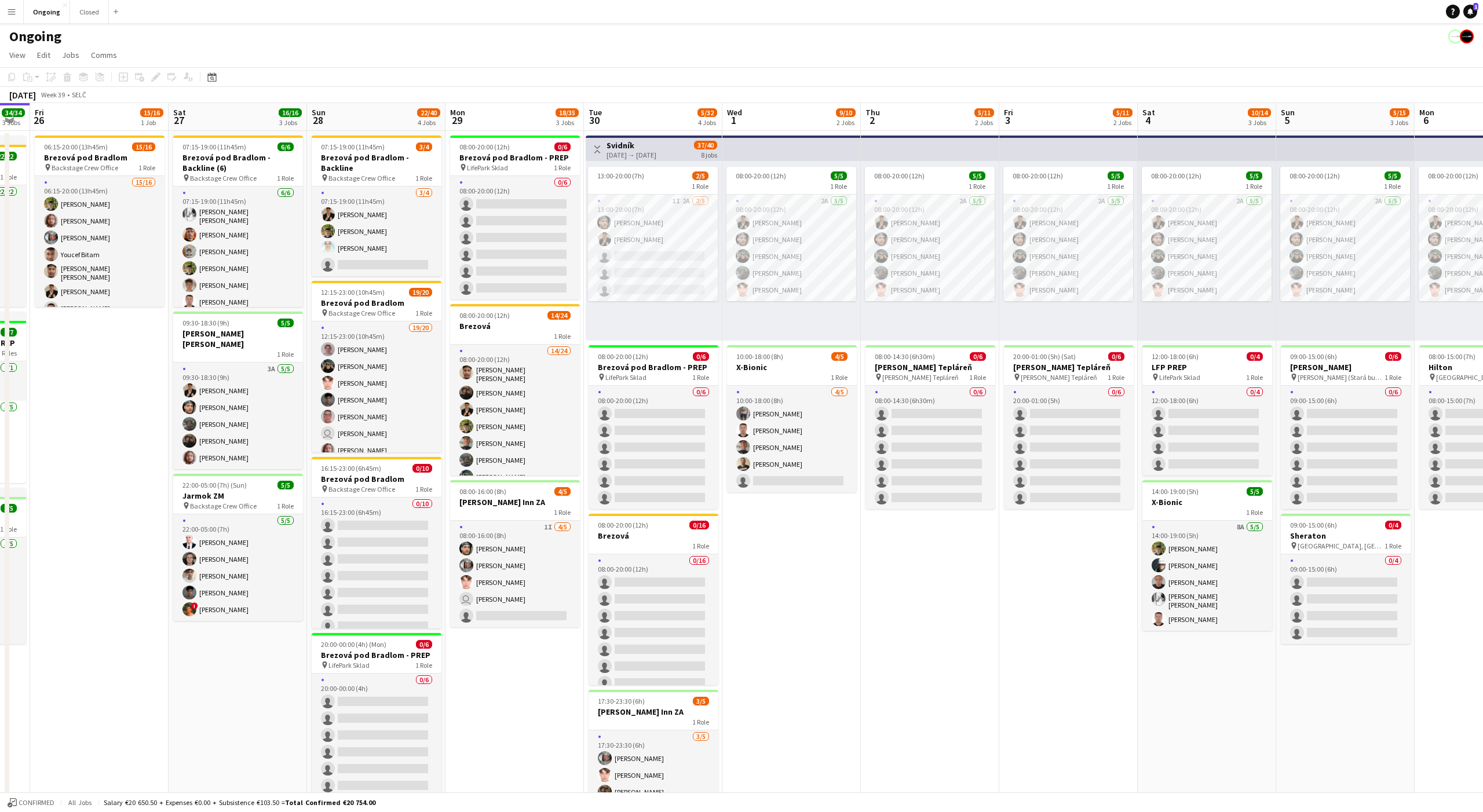
click at [95, 329] on app-date-cell "06:15-20:00 (13h45m) 15/16 Brezová pod Bradlom pin Backstage Crew Office 1 Role…" at bounding box center [99, 547] width 138 height 834
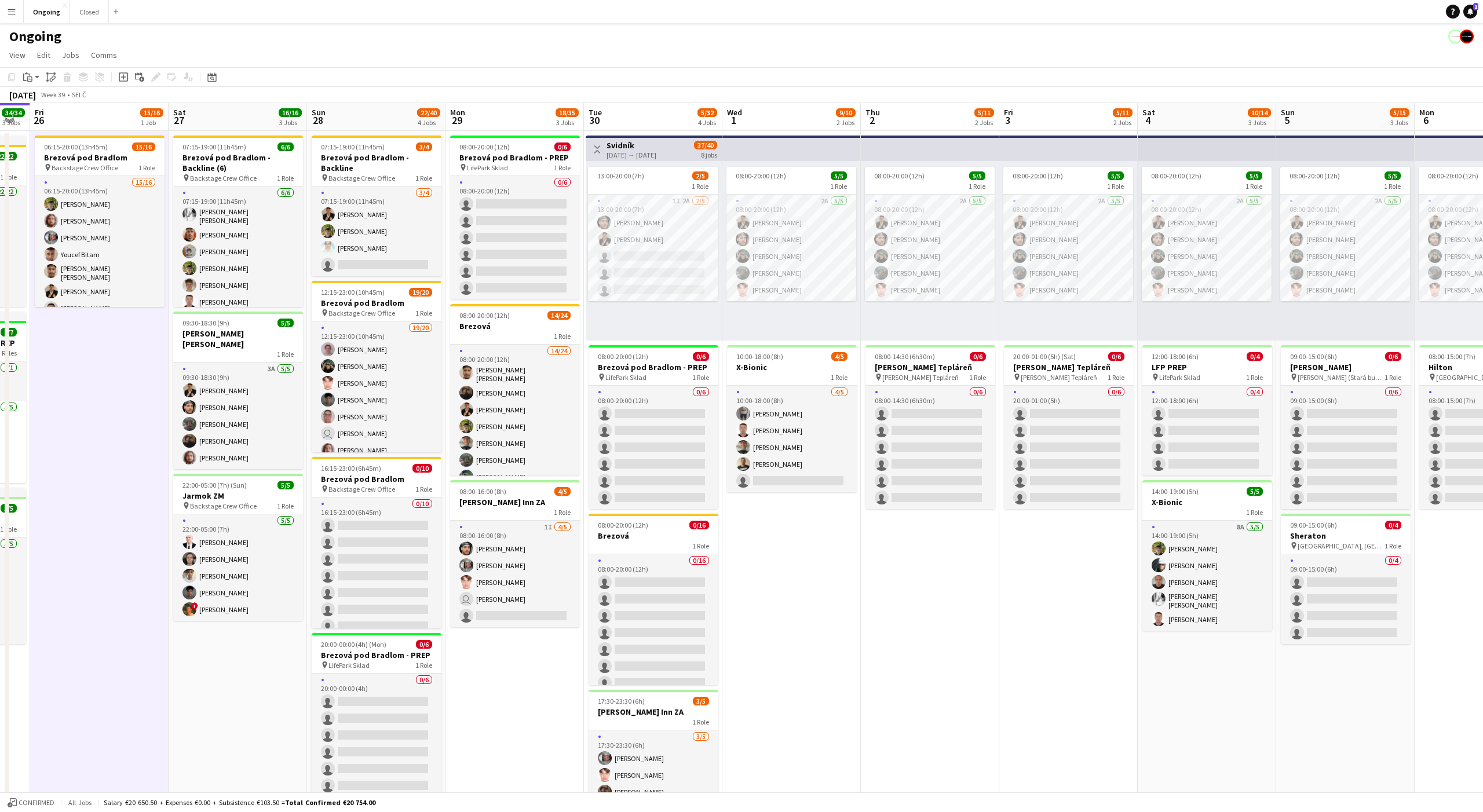
click at [95, 329] on app-date-cell "06:15-20:00 (13h45m) 15/16 Brezová pod Bradlom pin Backstage Crew Office 1 Role…" at bounding box center [99, 547] width 138 height 834
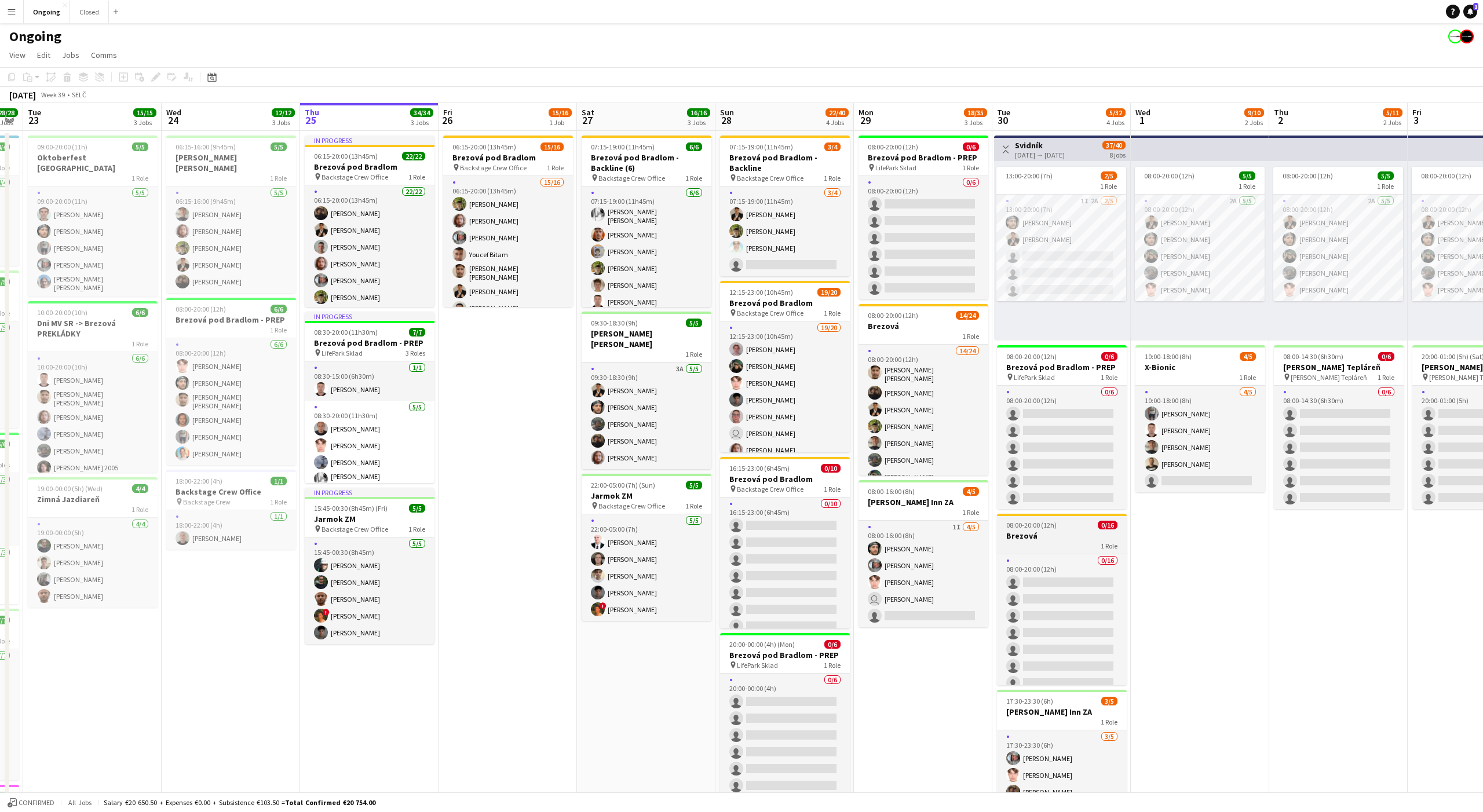
scroll to position [0, 249]
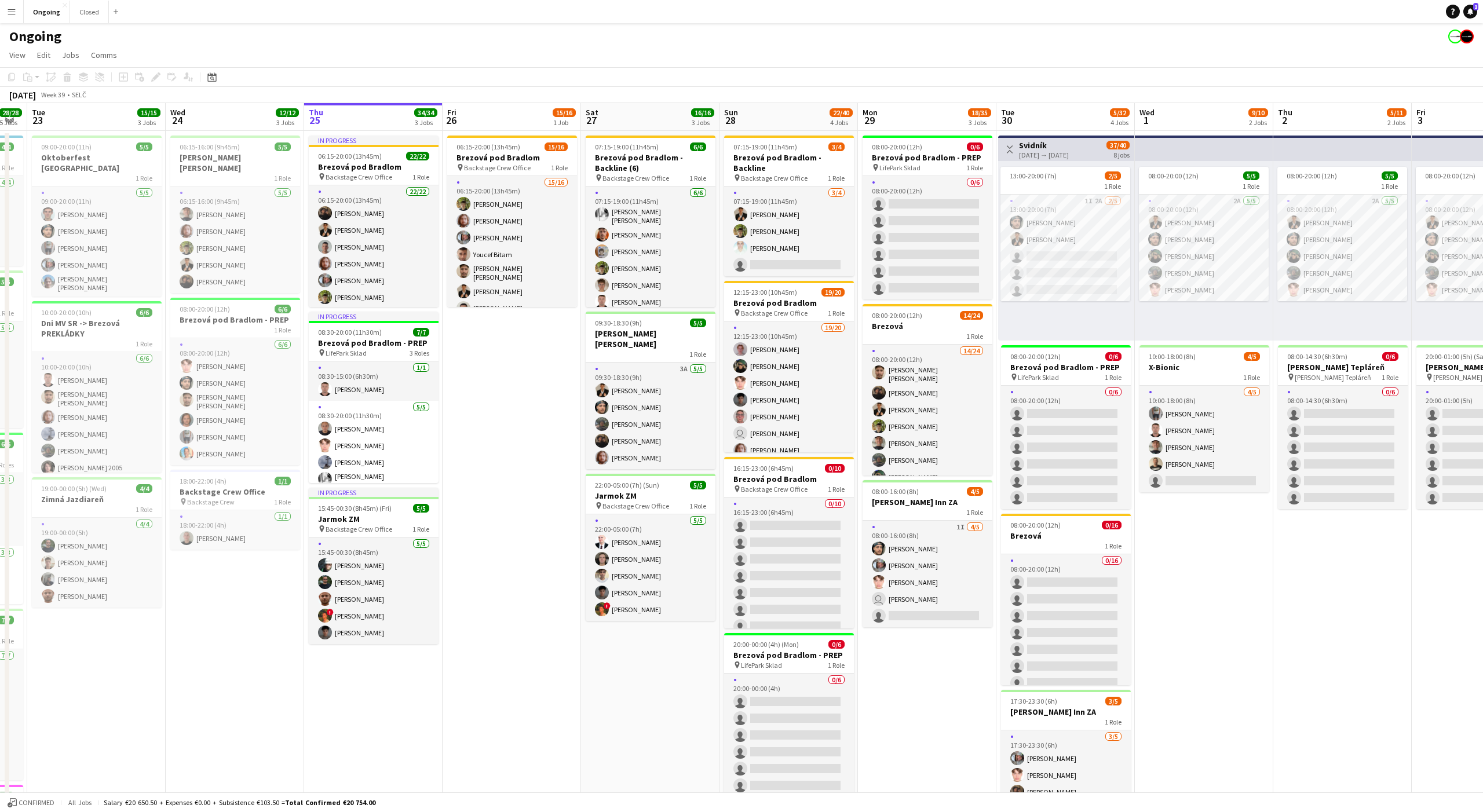
click at [508, 328] on app-date-cell "06:15-20:00 (13h45m) 15/16 Brezová pod Bradlom pin Backstage Crew Office 1 Role…" at bounding box center [512, 547] width 138 height 834
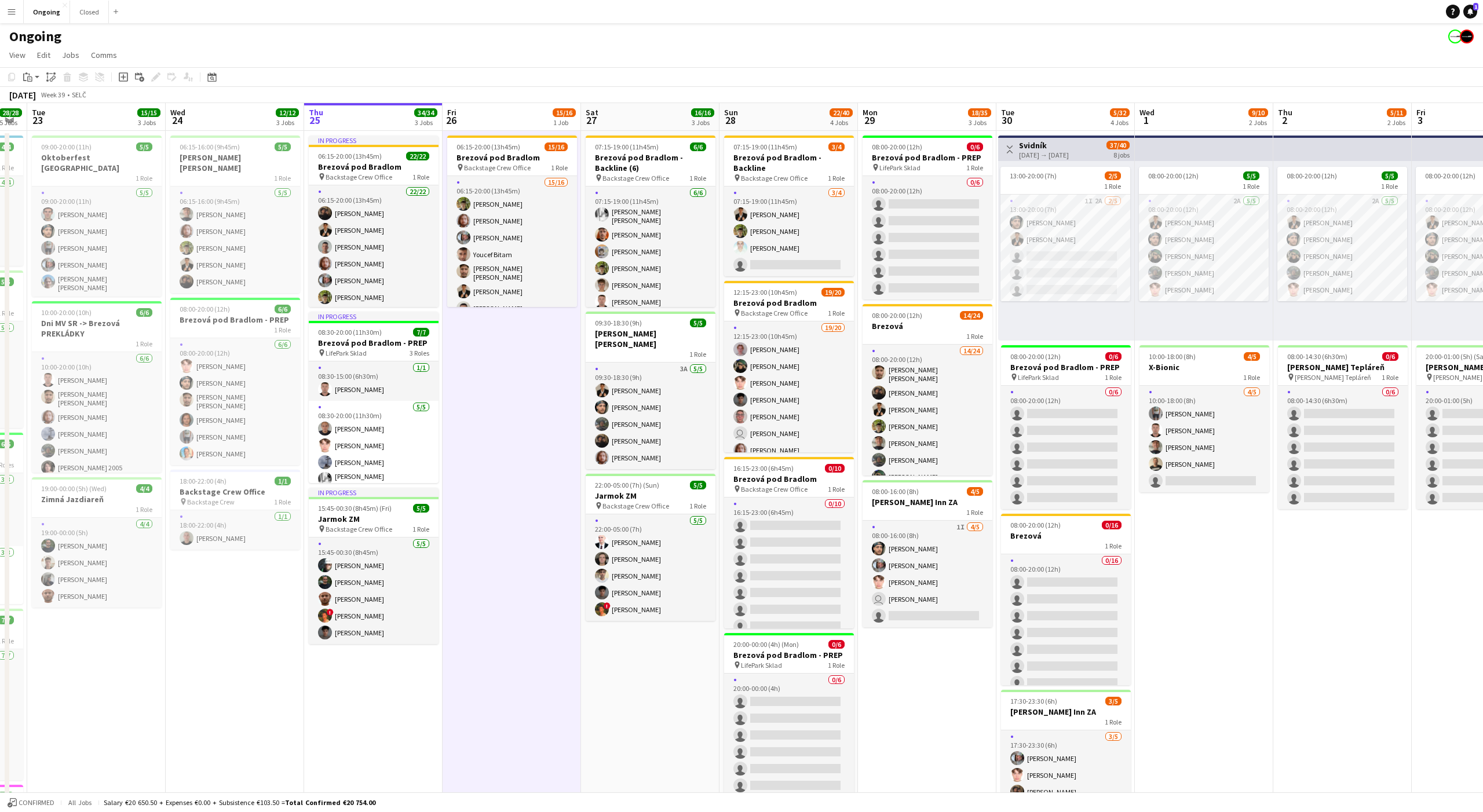
click at [508, 328] on app-date-cell "06:15-20:00 (13h45m) 15/16 Brezová pod Bradlom pin Backstage Crew Office 1 Role…" at bounding box center [512, 547] width 138 height 834
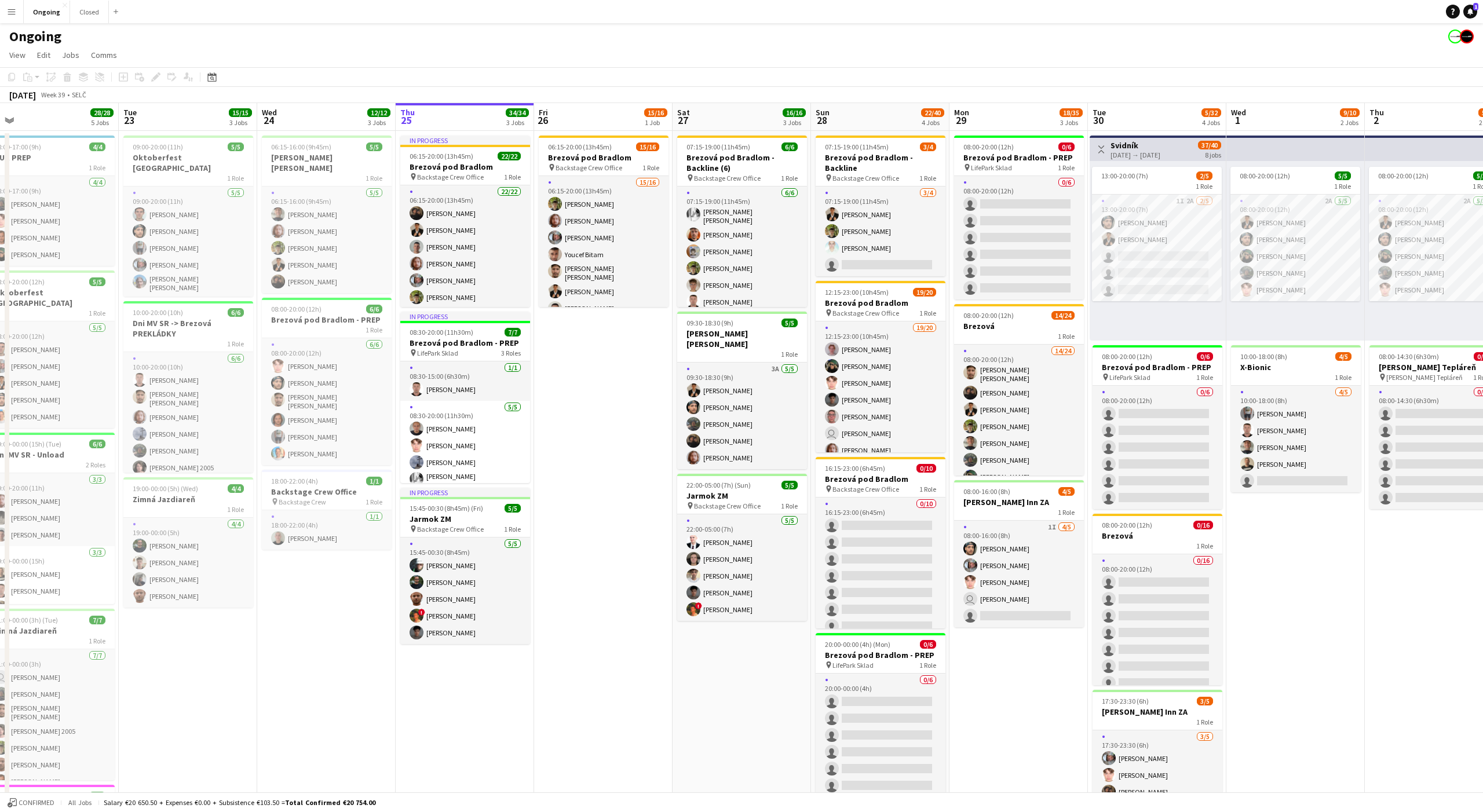
scroll to position [0, 251]
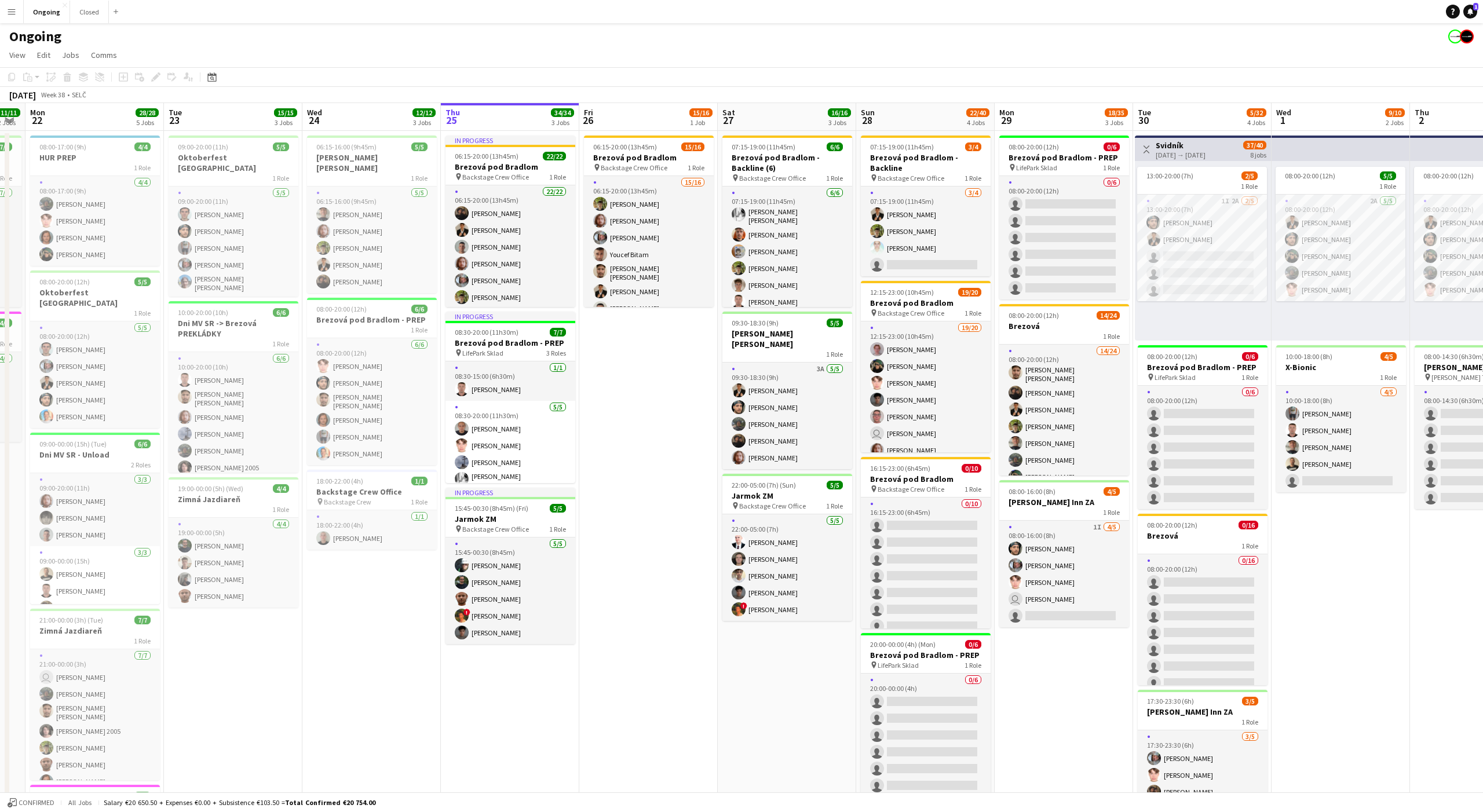
click at [640, 330] on app-date-cell "06:15-20:00 (13h45m) 15/16 Brezová pod Bradlom pin Backstage Crew Office 1 Role…" at bounding box center [648, 547] width 138 height 834
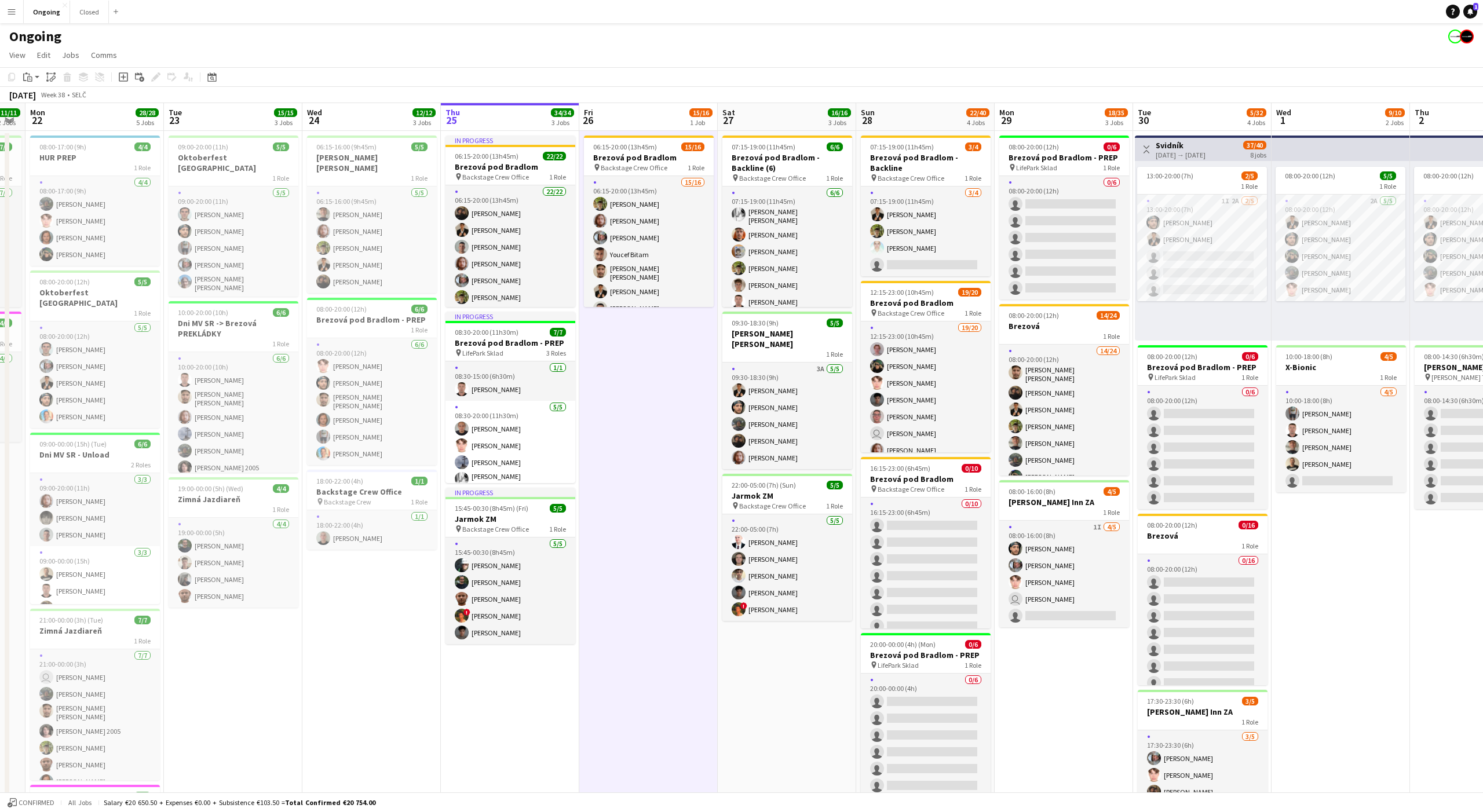
click at [640, 330] on app-date-cell "06:15-20:00 (13h45m) 15/16 Brezová pod Bradlom pin Backstage Crew Office 1 Role…" at bounding box center [648, 547] width 138 height 834
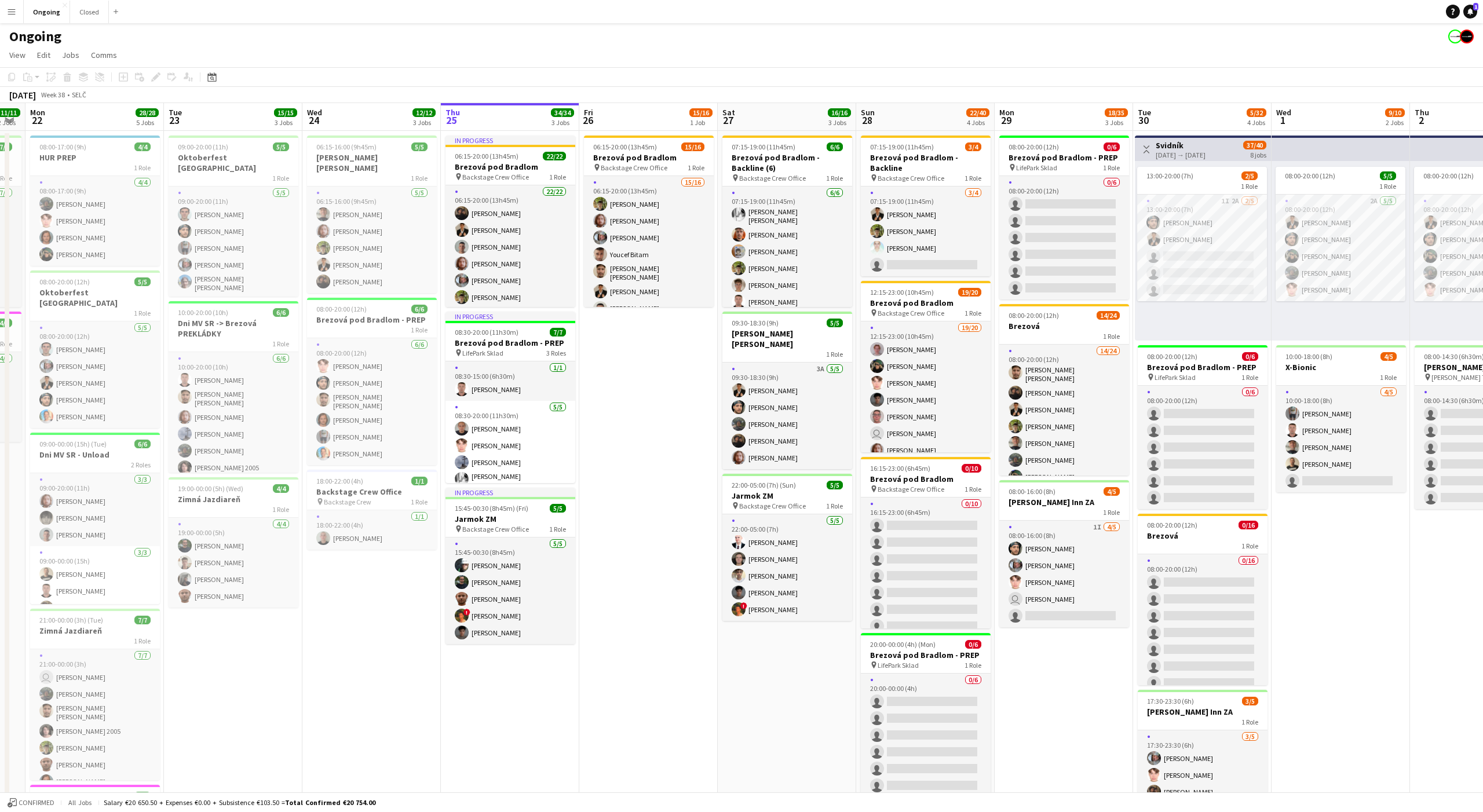
click at [652, 325] on app-date-cell "06:15-20:00 (13h45m) 15/16 Brezová pod Bradlom pin Backstage Crew Office 1 Role…" at bounding box center [648, 547] width 138 height 834
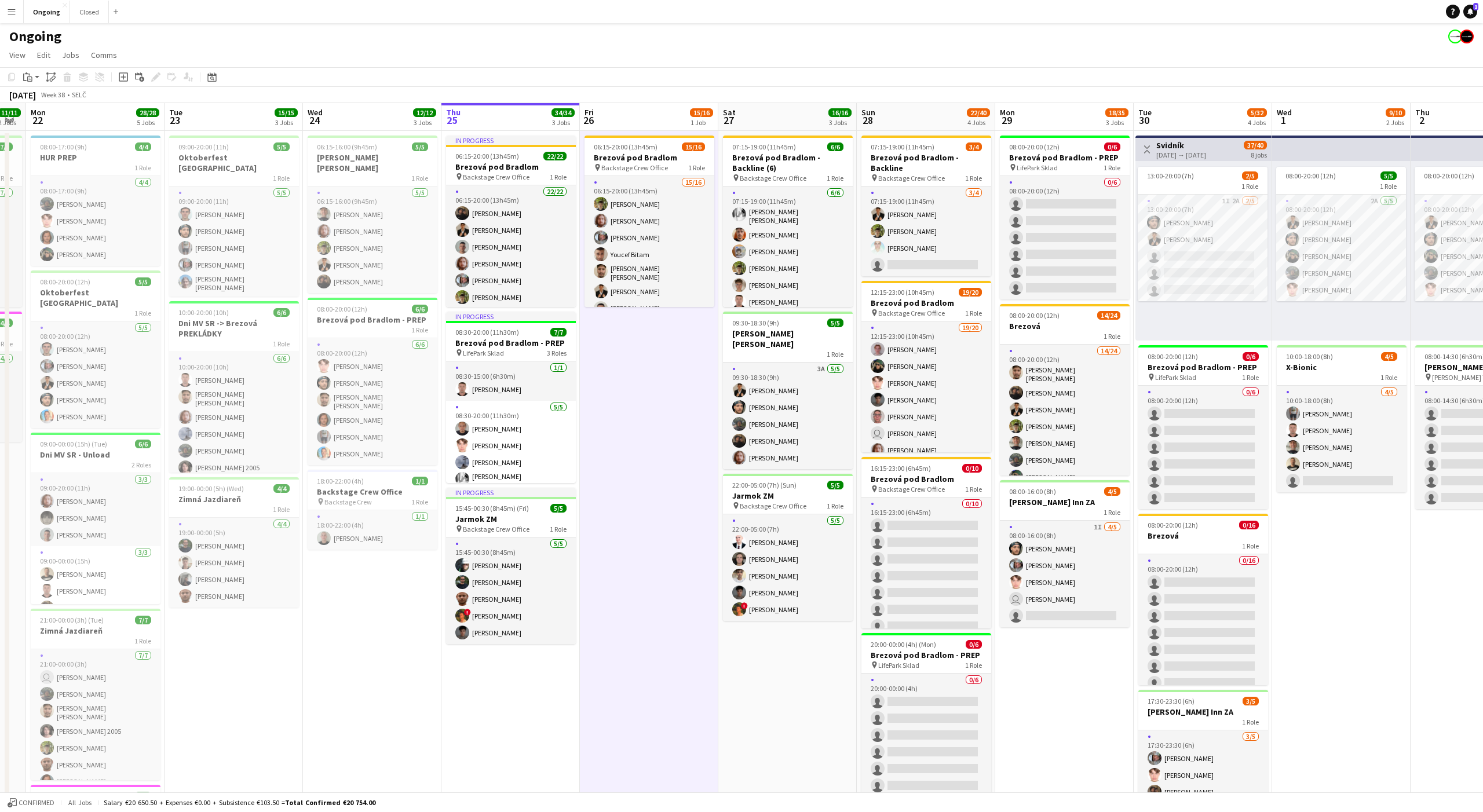
click at [650, 327] on app-date-cell "06:15-20:00 (13h45m) 15/16 Brezová pod Bradlom pin Backstage Crew Office 1 Role…" at bounding box center [649, 547] width 138 height 834
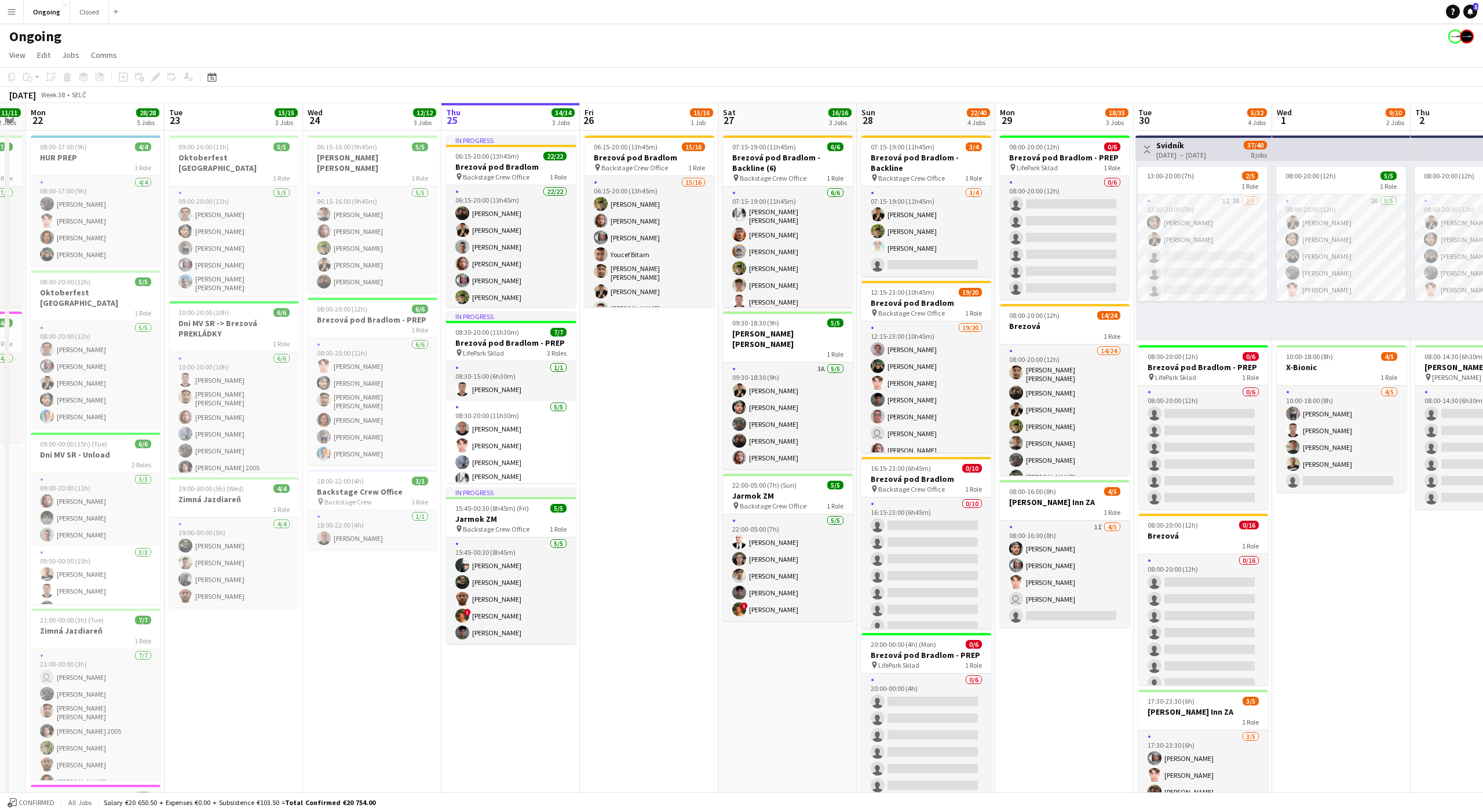
click at [650, 327] on app-date-cell "06:15-20:00 (13h45m) 15/16 Brezová pod Bradlom pin Backstage Crew Office 1 Role…" at bounding box center [649, 547] width 138 height 834
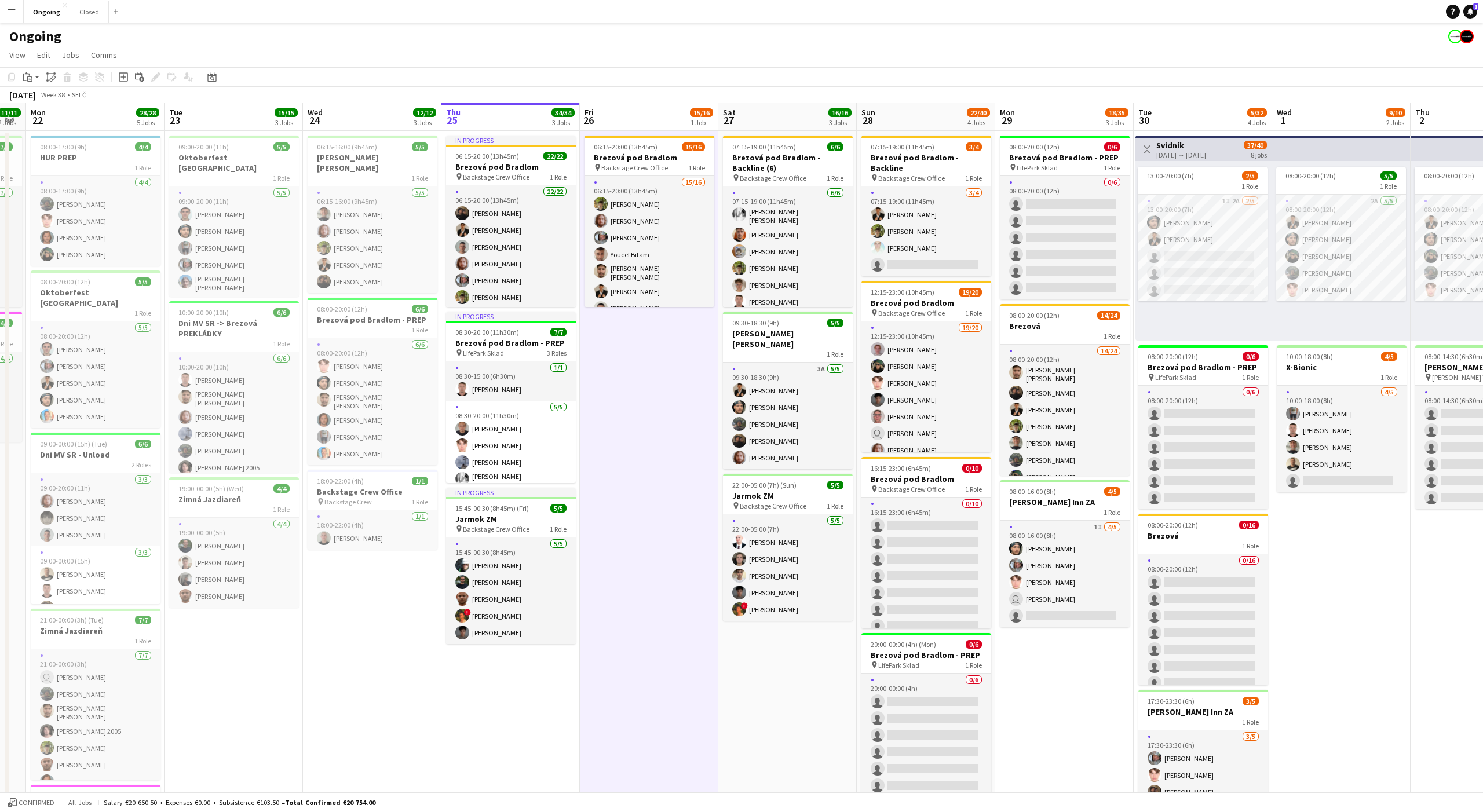
click at [650, 327] on app-date-cell "06:15-20:00 (13h45m) 15/16 Brezová pod Bradlom pin Backstage Crew Office 1 Role…" at bounding box center [649, 547] width 138 height 834
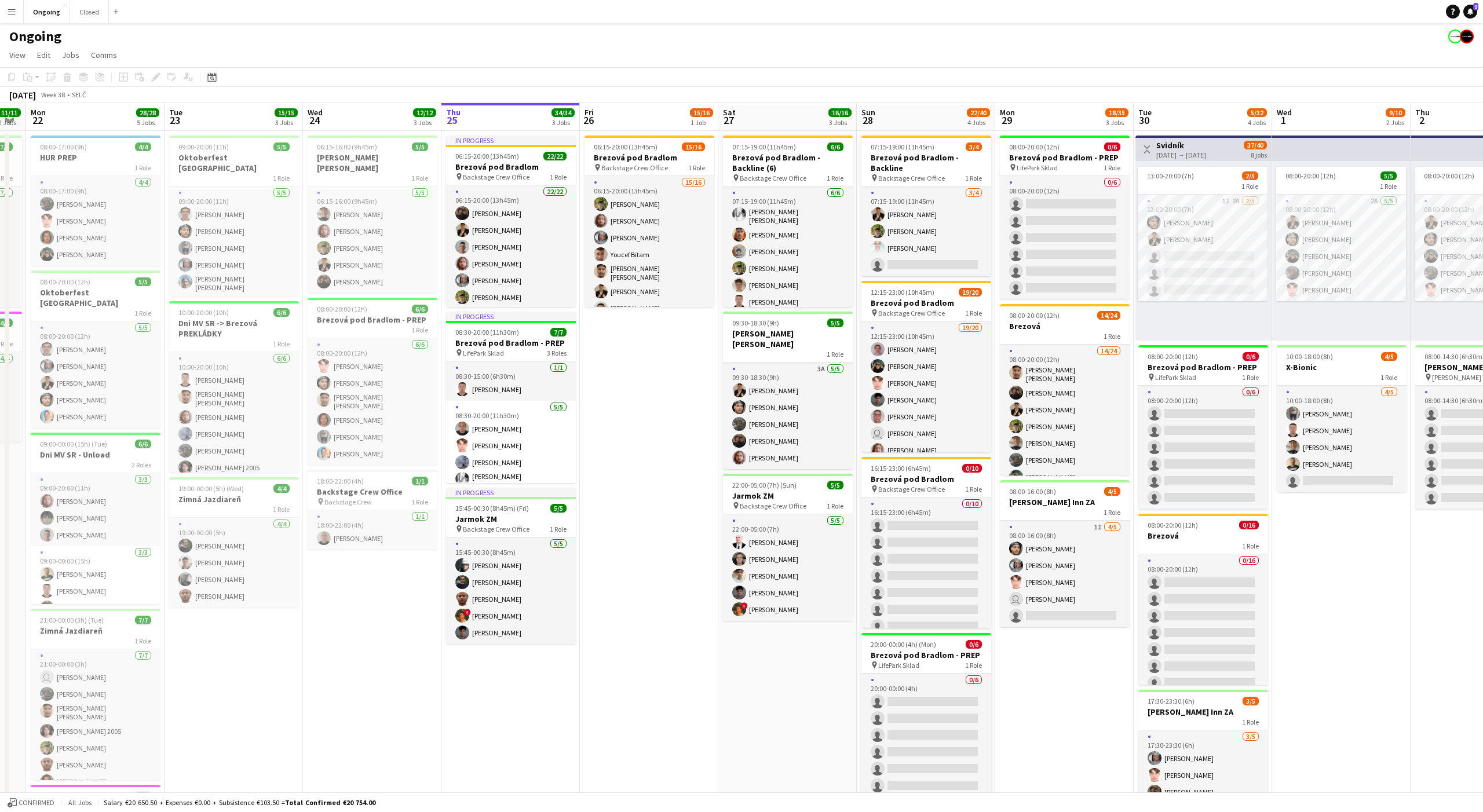
click at [644, 347] on app-date-cell "06:15-20:00 (13h45m) 15/16 Brezová pod Bradlom pin Backstage Crew Office 1 Role…" at bounding box center [649, 547] width 138 height 834
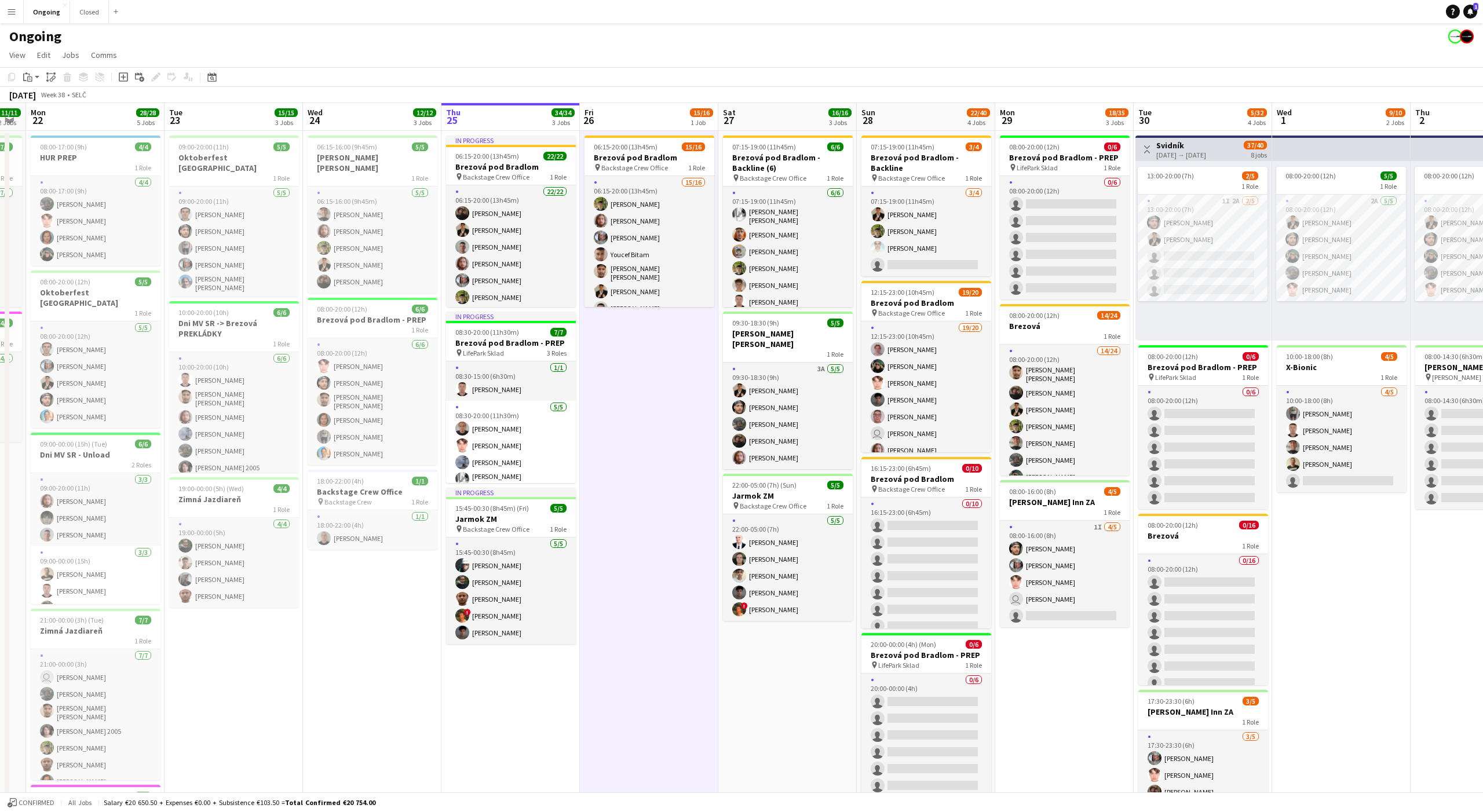
click at [651, 403] on app-date-cell "06:15-20:00 (13h45m) 15/16 Brezová pod Bradlom pin Backstage Crew Office 1 Role…" at bounding box center [649, 547] width 138 height 834
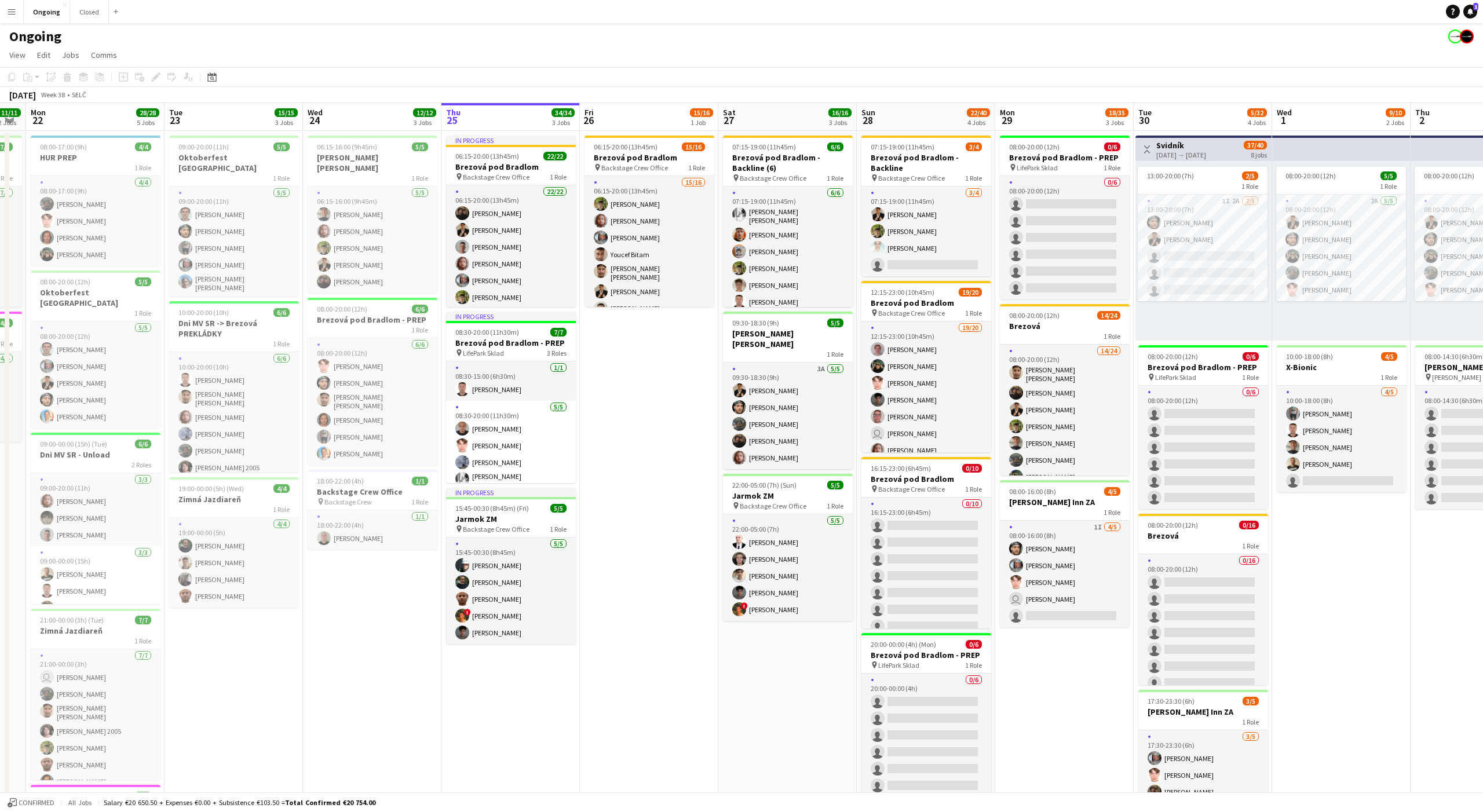
click at [642, 429] on app-date-cell "06:15-20:00 (13h45m) 15/16 Brezová pod Bradlom pin Backstage Crew Office 1 Role…" at bounding box center [649, 547] width 138 height 834
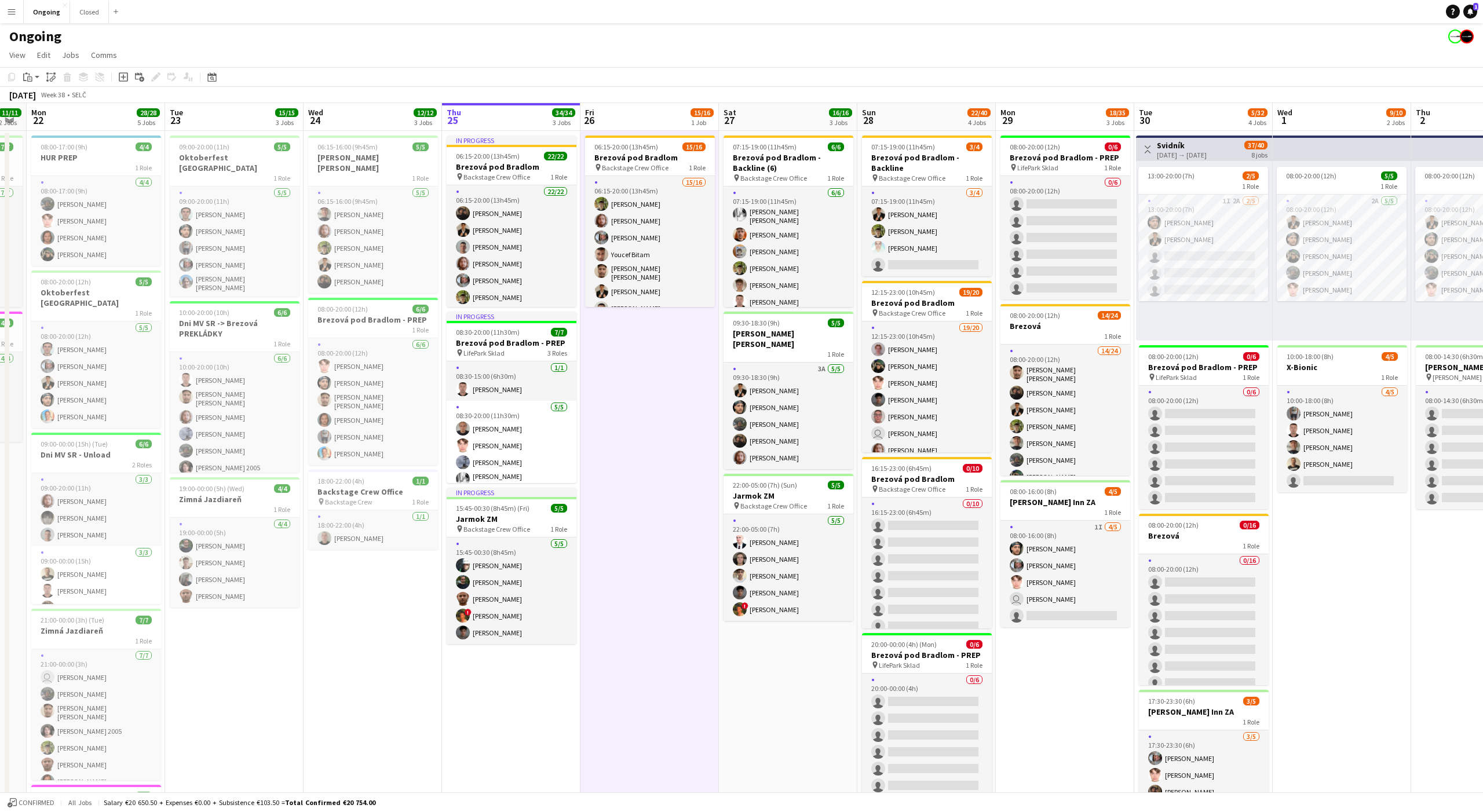
click at [646, 385] on app-date-cell "06:15-20:00 (13h45m) 15/16 Brezová pod Bradlom pin Backstage Crew Office 1 Role…" at bounding box center [649, 547] width 138 height 834
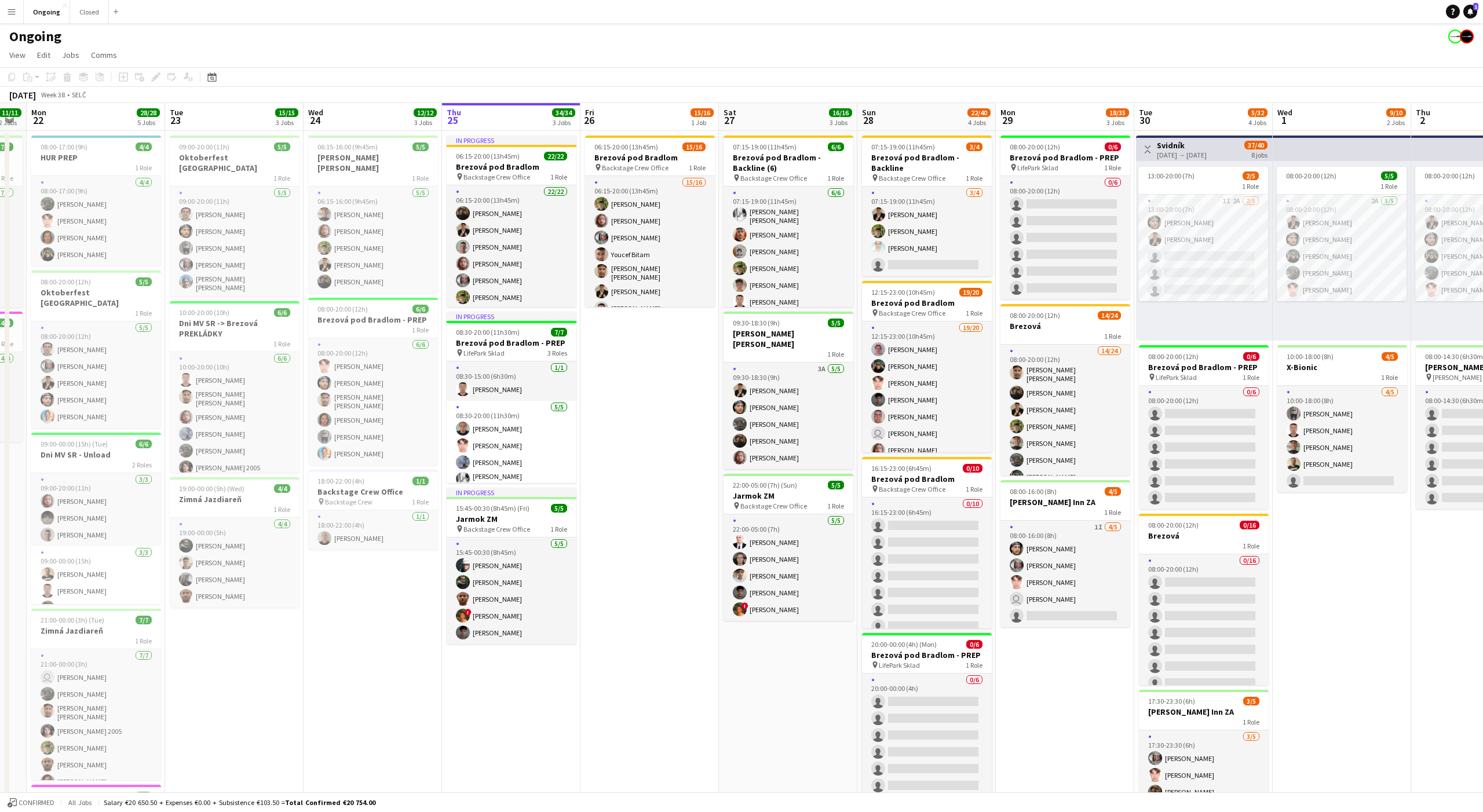
click at [648, 377] on app-date-cell "06:15-20:00 (13h45m) 15/16 Brezová pod Bradlom pin Backstage Crew Office 1 Role…" at bounding box center [649, 547] width 138 height 834
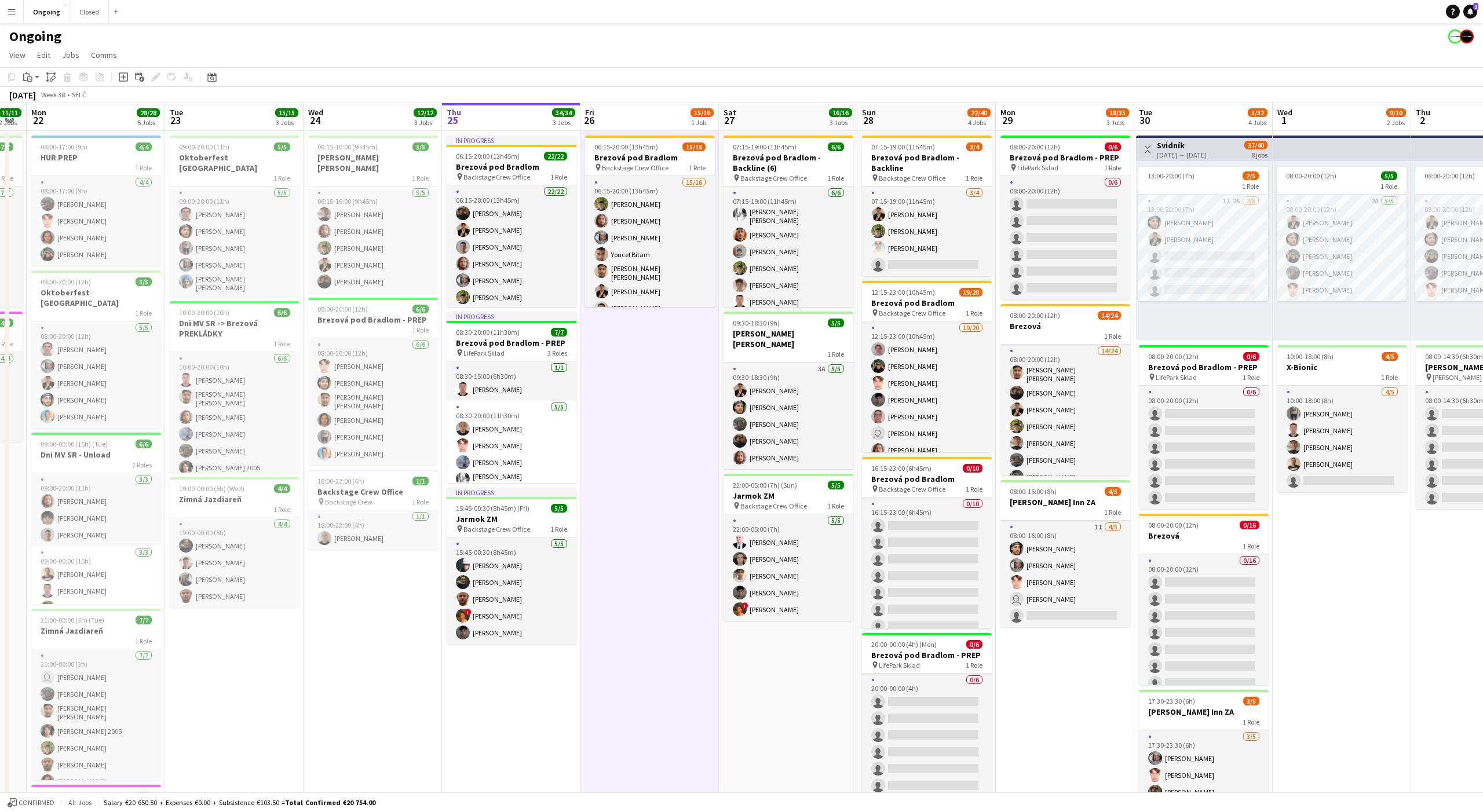
click at [646, 331] on app-date-cell "06:15-20:00 (13h45m) 15/16 Brezová pod Bradlom pin Backstage Crew Office 1 Role…" at bounding box center [649, 547] width 138 height 834
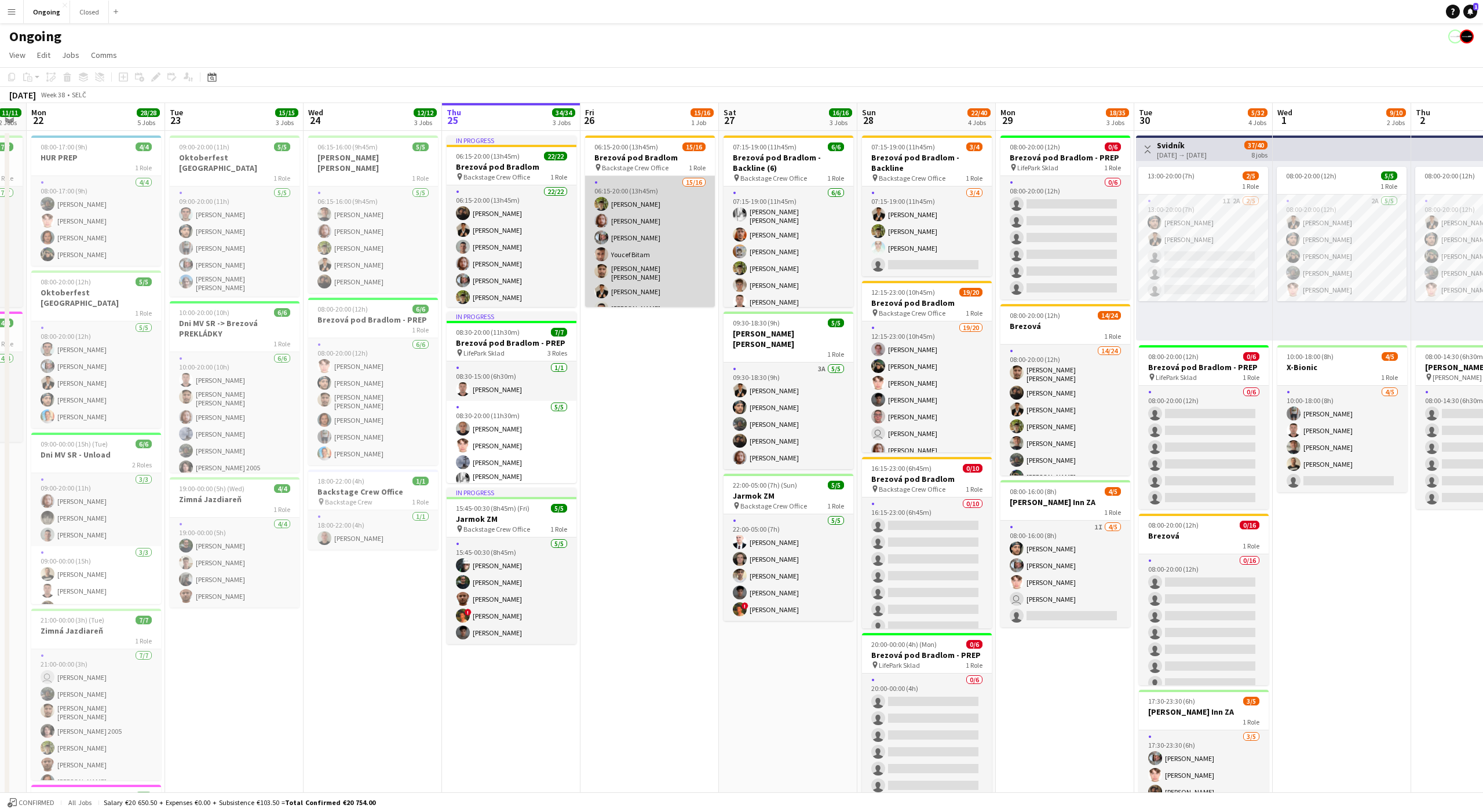
click at [636, 187] on app-card-role "15/16 06:15-20:00 (13h45m) [PERSON_NAME] [PERSON_NAME] [PERSON_NAME] Youcef Bit…" at bounding box center [650, 323] width 130 height 295
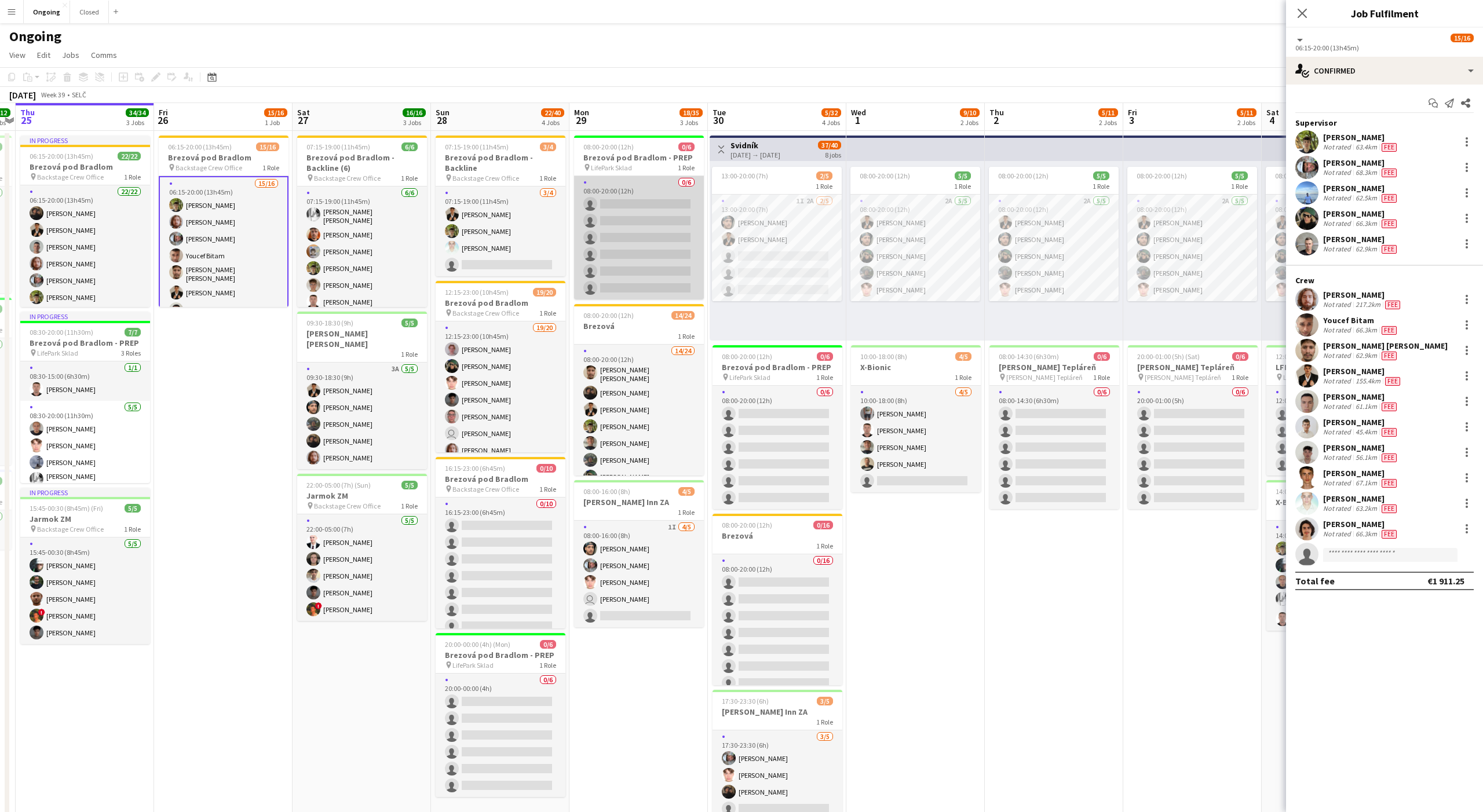
scroll to position [0, 403]
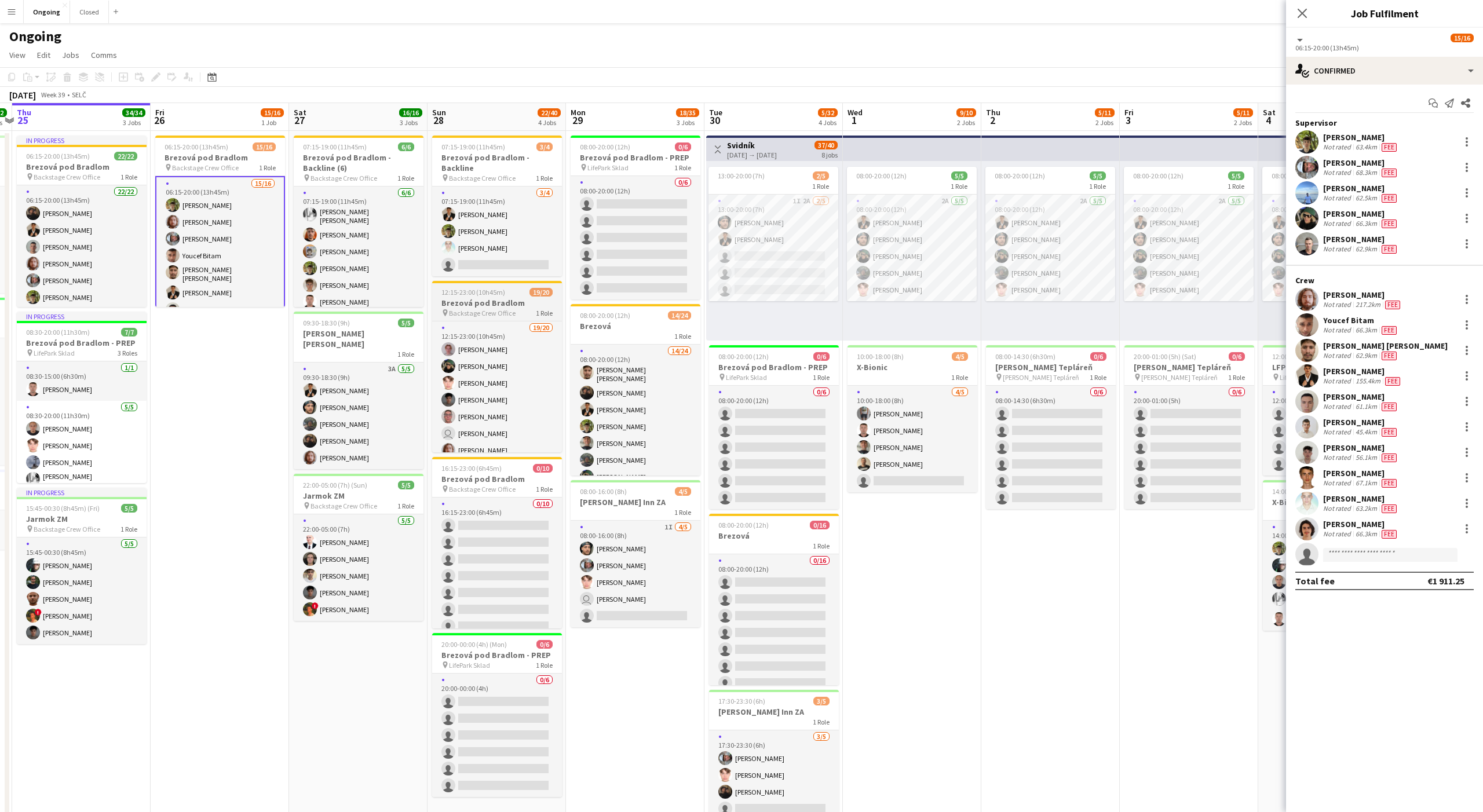
click at [471, 295] on span "12:15-23:00 (10h45m)" at bounding box center [473, 292] width 63 height 9
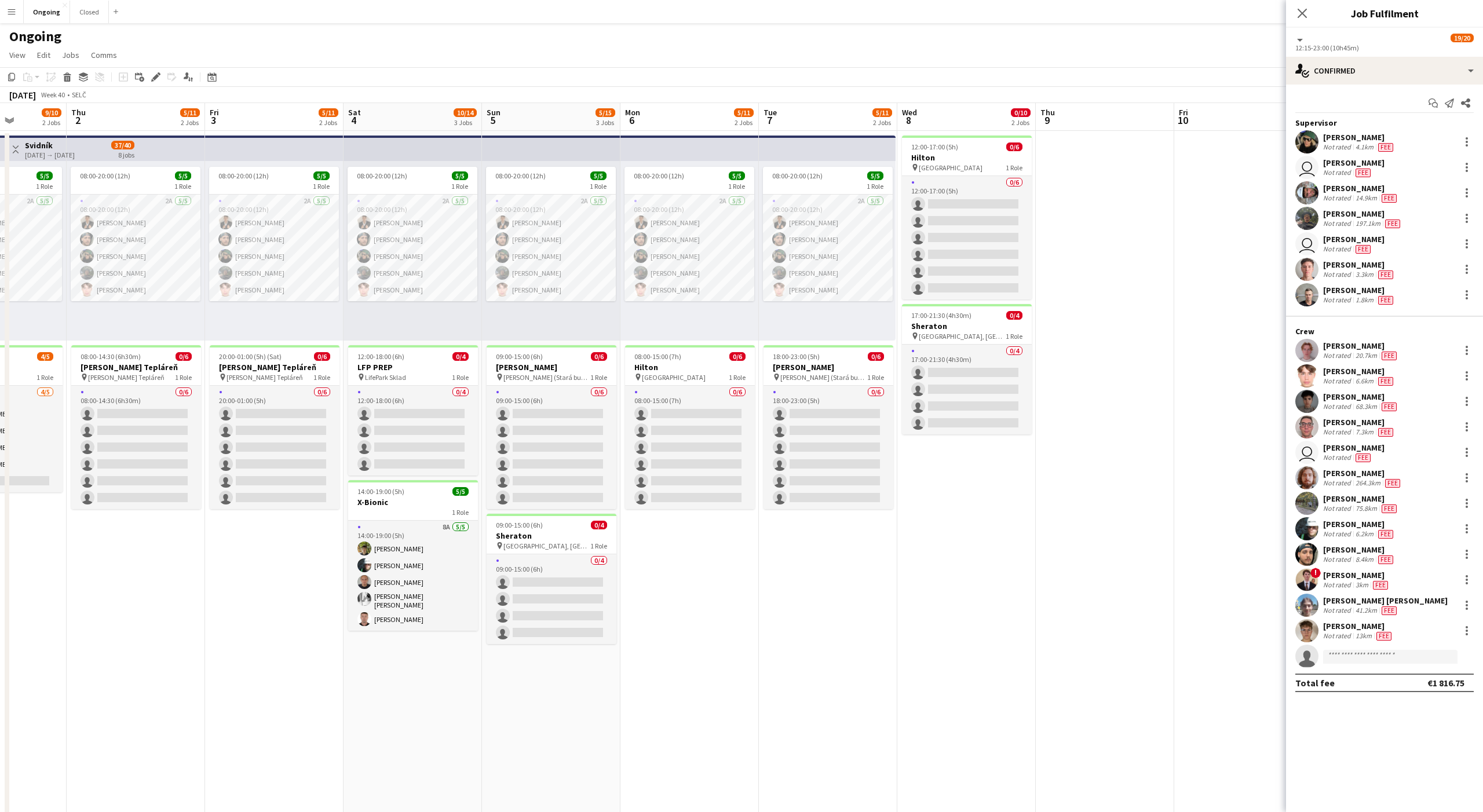
scroll to position [0, 489]
click at [1096, 276] on app-date-cell at bounding box center [1103, 547] width 138 height 834
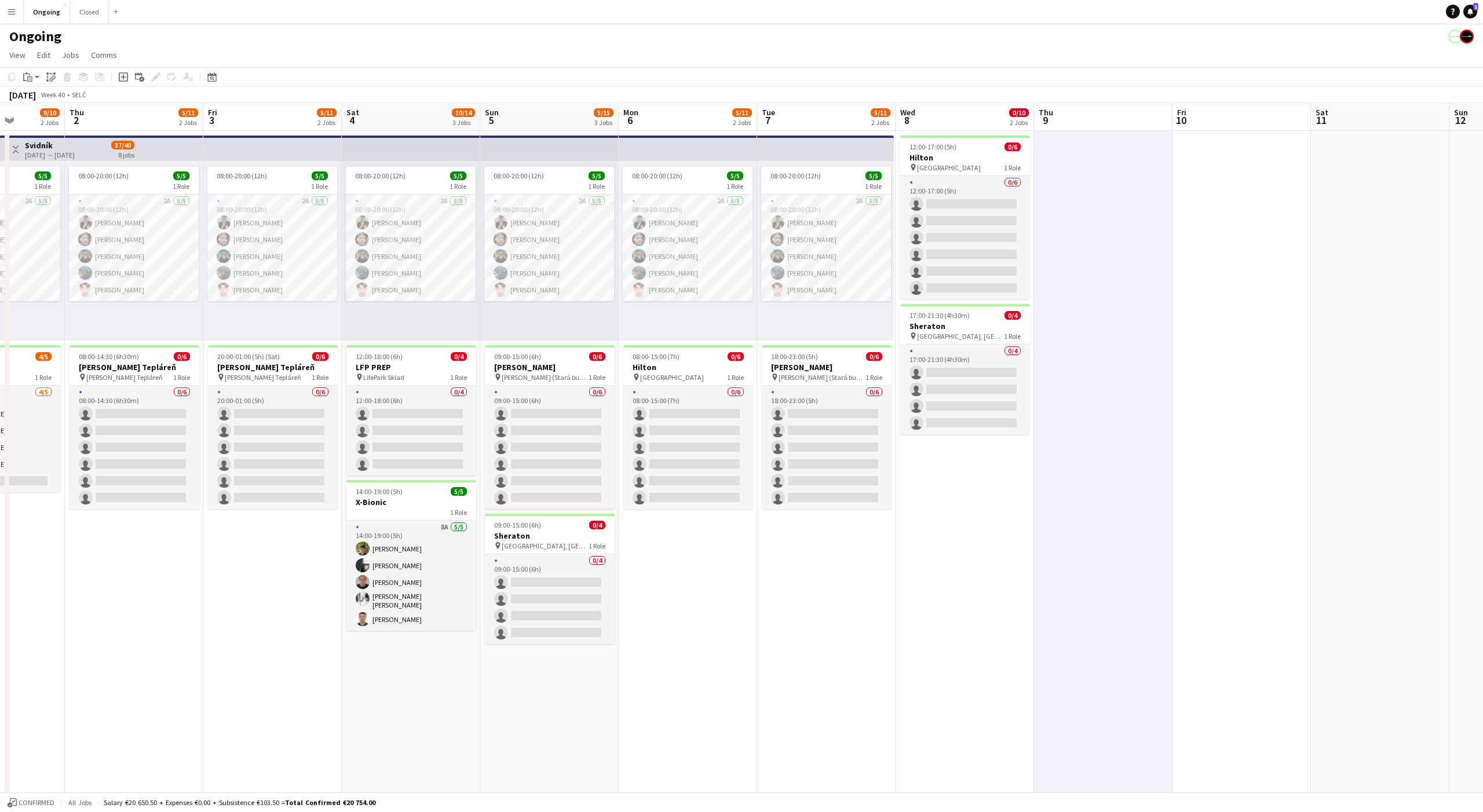
click at [1176, 262] on app-date-cell at bounding box center [1242, 547] width 138 height 834
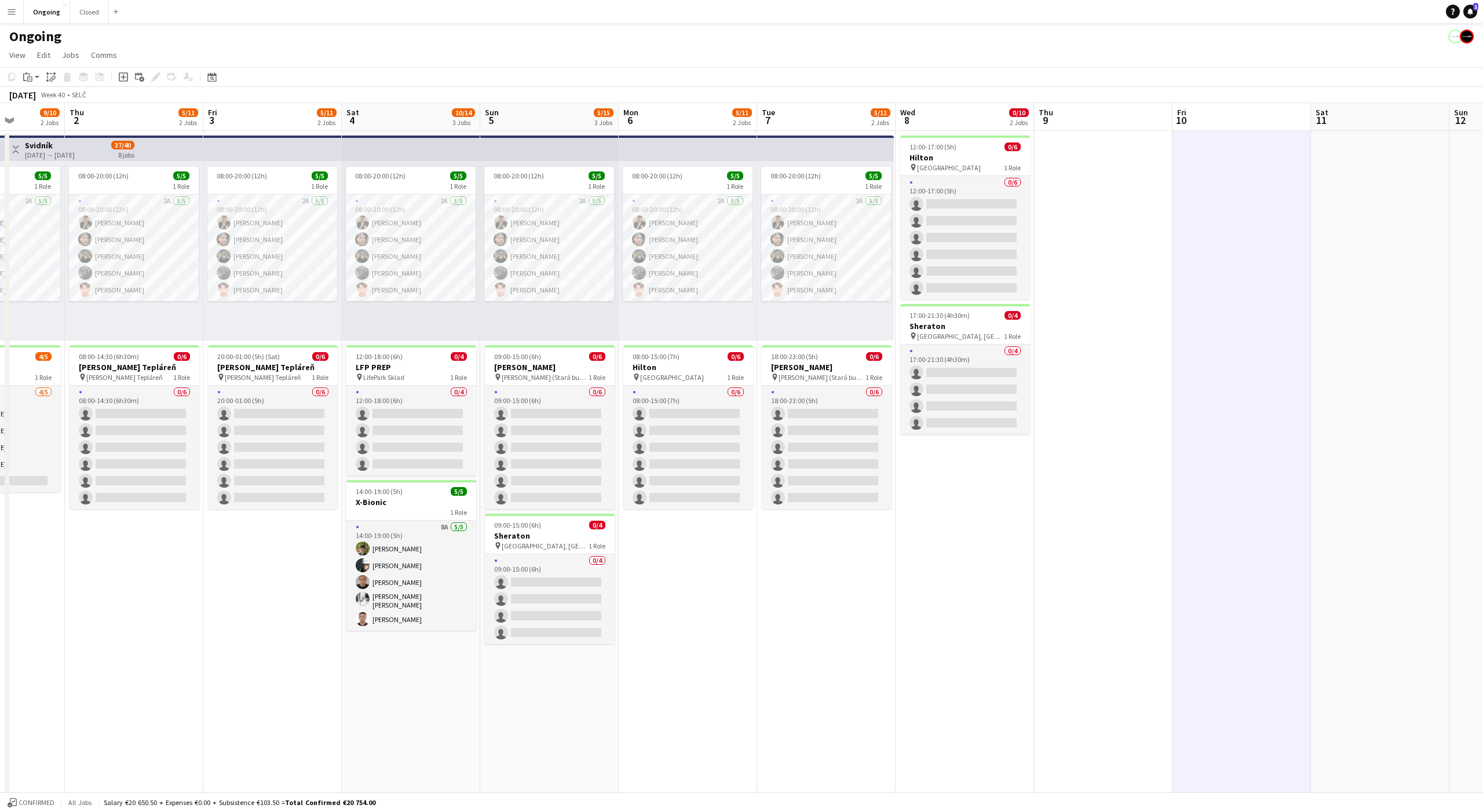
click at [1228, 218] on app-date-cell at bounding box center [1242, 547] width 138 height 834
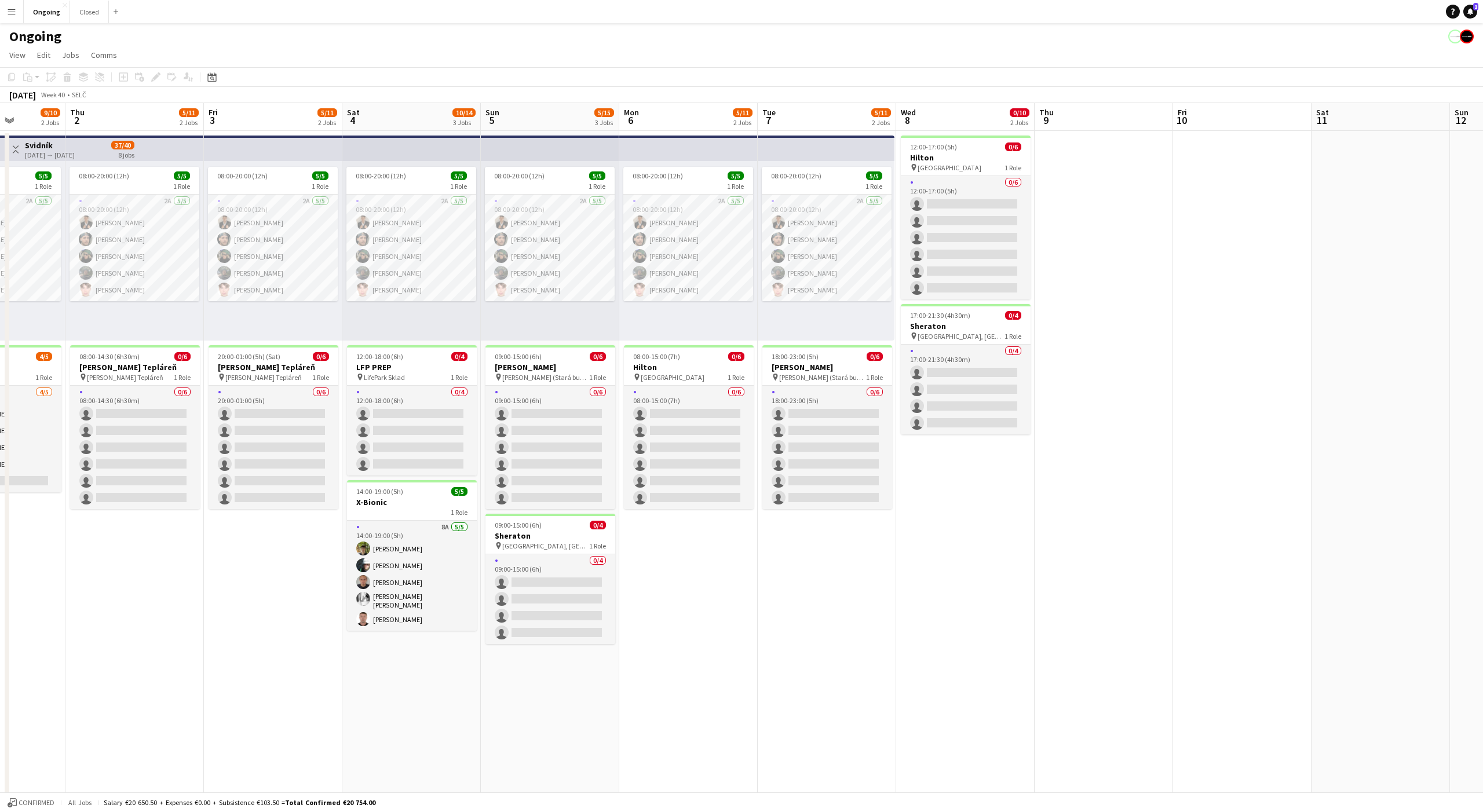
click at [1129, 189] on app-date-cell at bounding box center [1104, 547] width 138 height 834
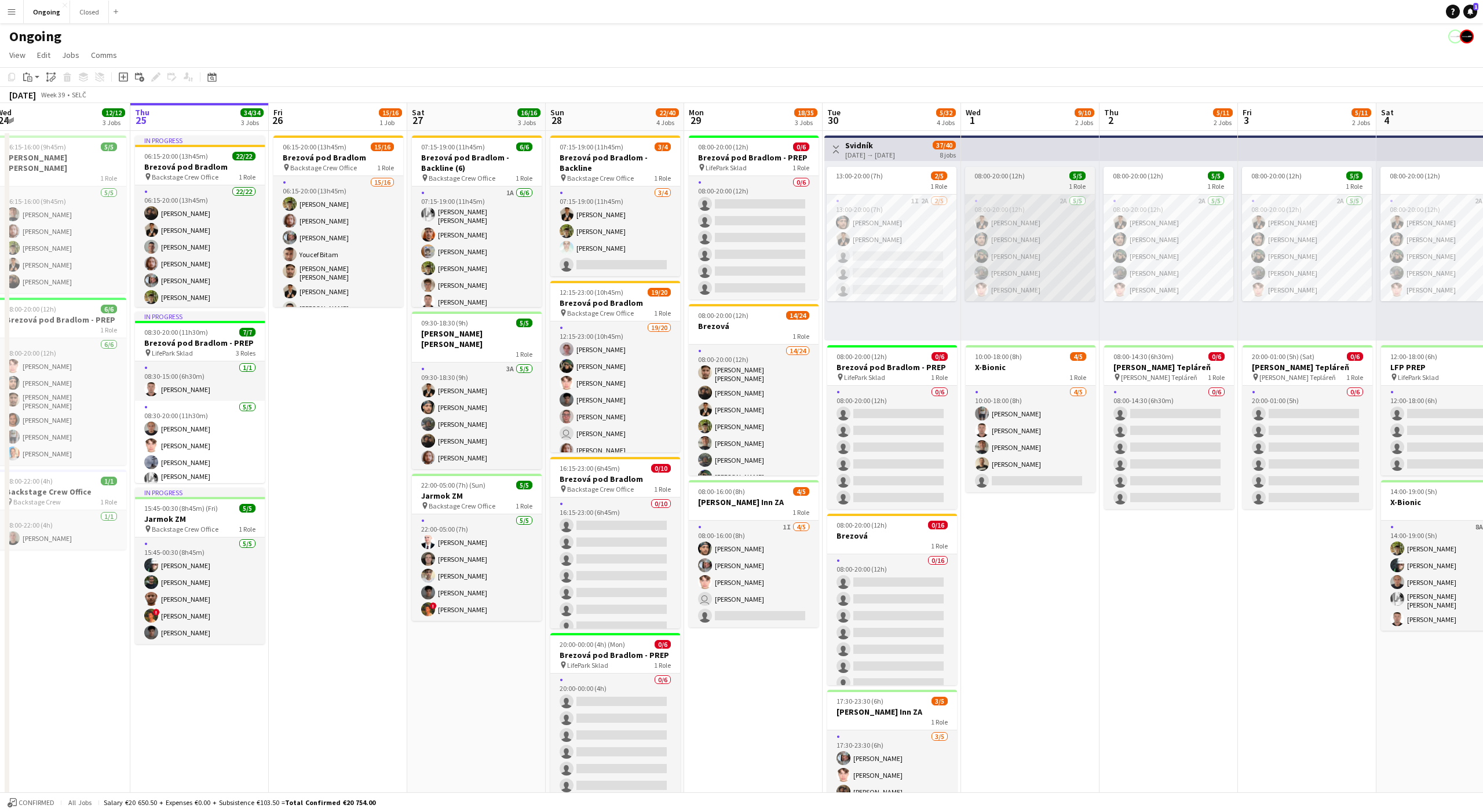
scroll to position [0, 282]
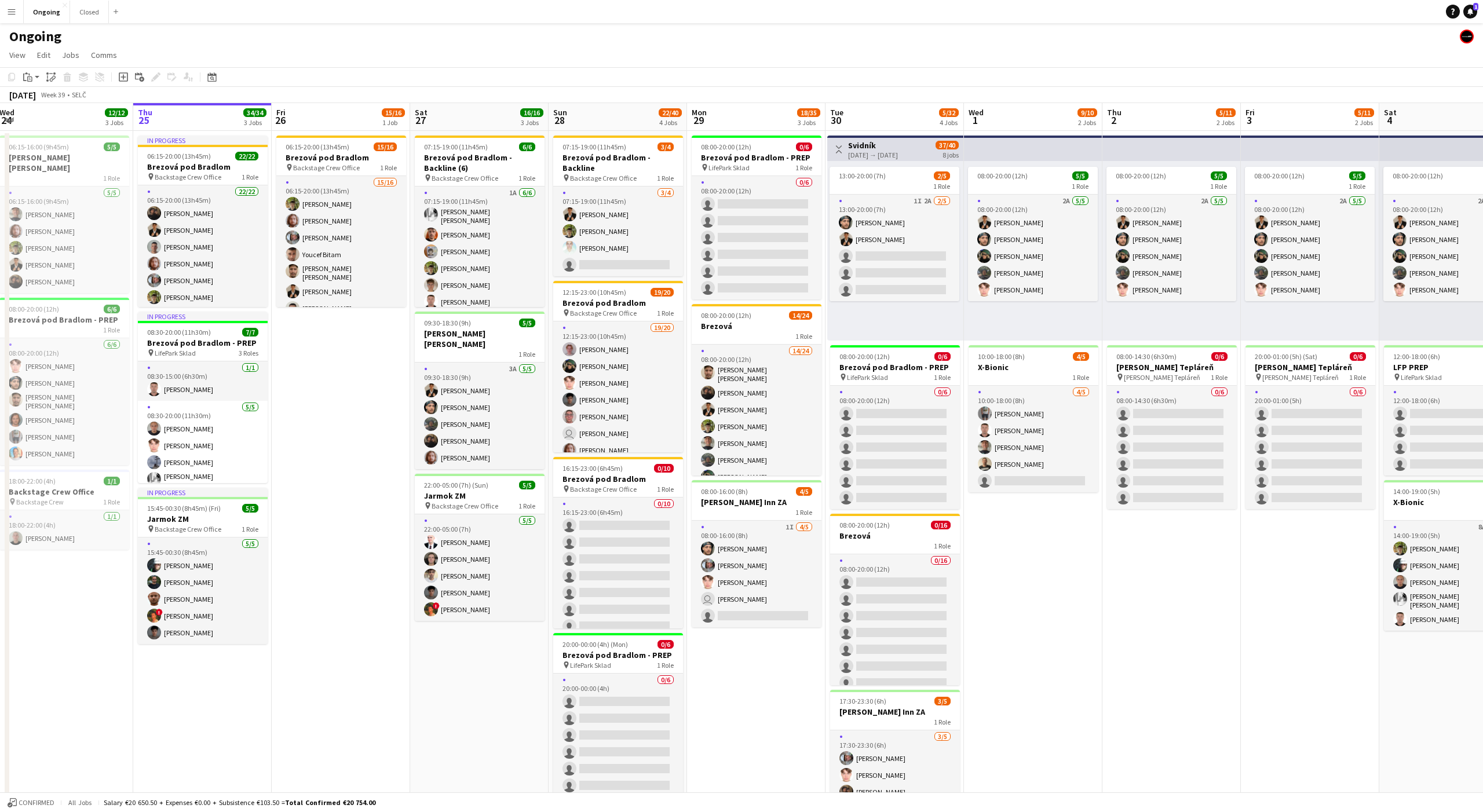
click at [341, 336] on app-date-cell "06:15-20:00 (13h45m) 15/16 Brezová pod Bradlom pin Backstage Crew Office 1 Role…" at bounding box center [341, 547] width 138 height 834
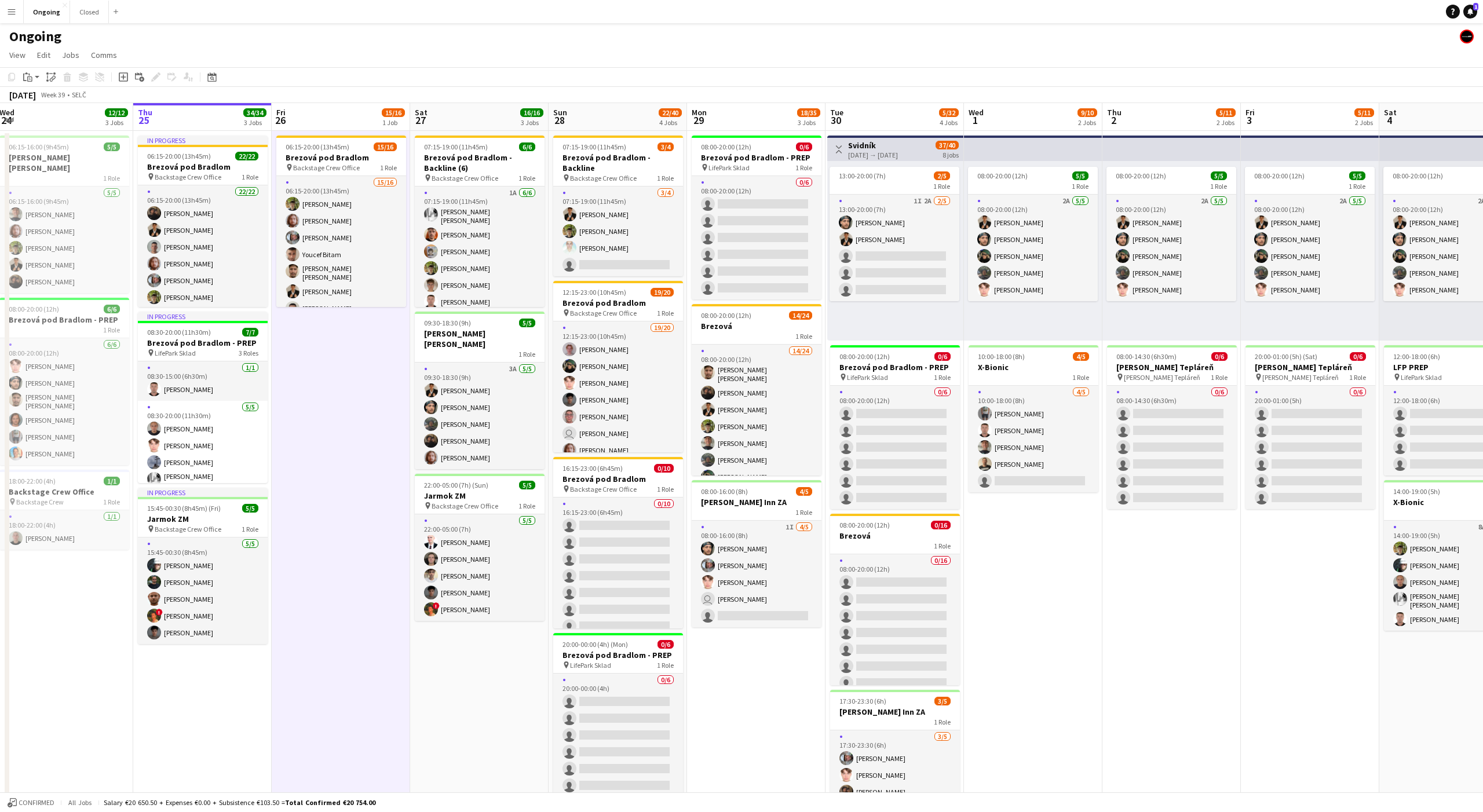
click at [337, 329] on app-date-cell "06:15-20:00 (13h45m) 15/16 Brezová pod Bradlom pin Backstage Crew Office 1 Role…" at bounding box center [341, 547] width 138 height 834
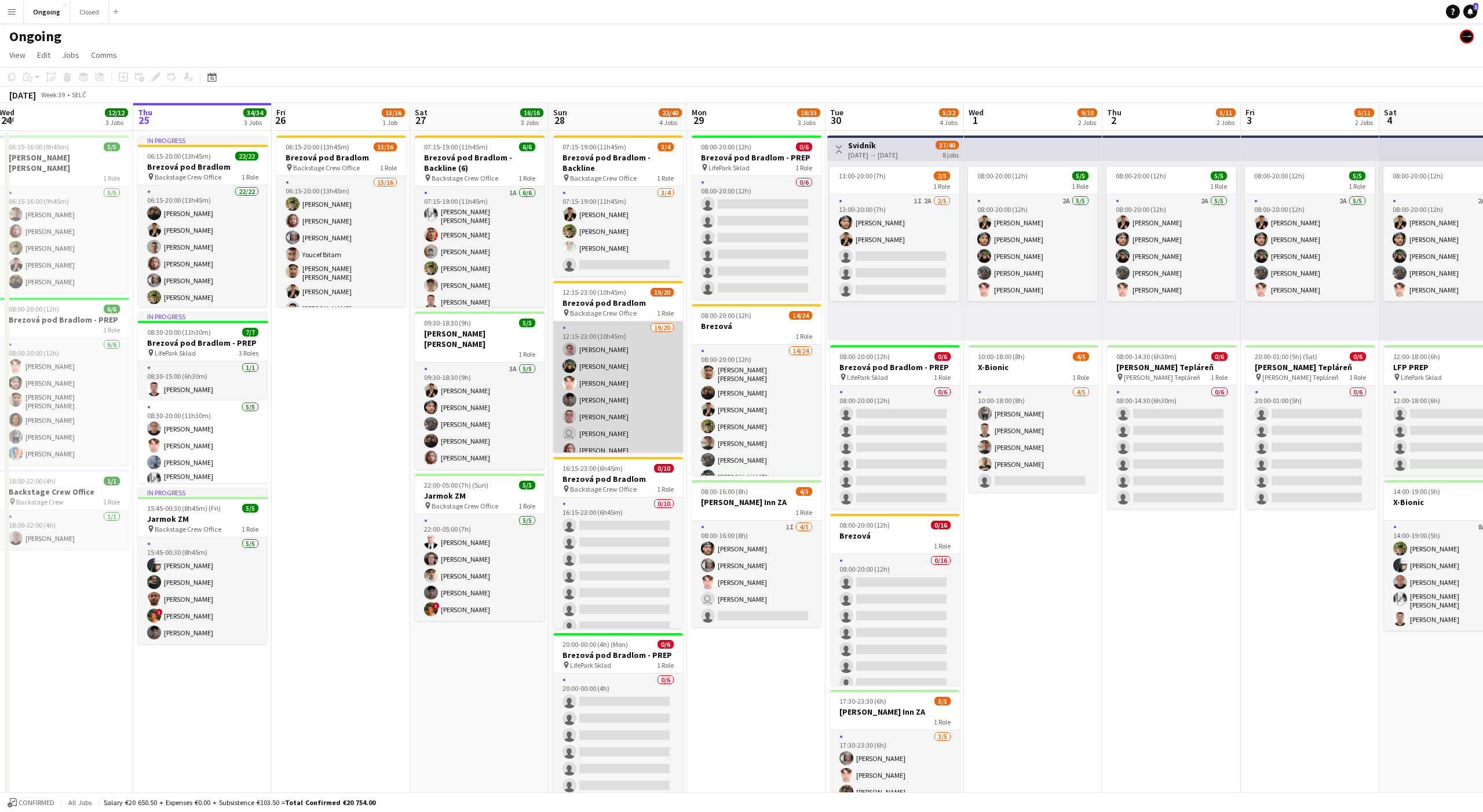
click at [670, 338] on app-card-role "19/20 12:15-23:00 (10h45m) Ondrej Musil Tymofii Levchenko Heorhii Dubovyi Matej…" at bounding box center [618, 502] width 130 height 362
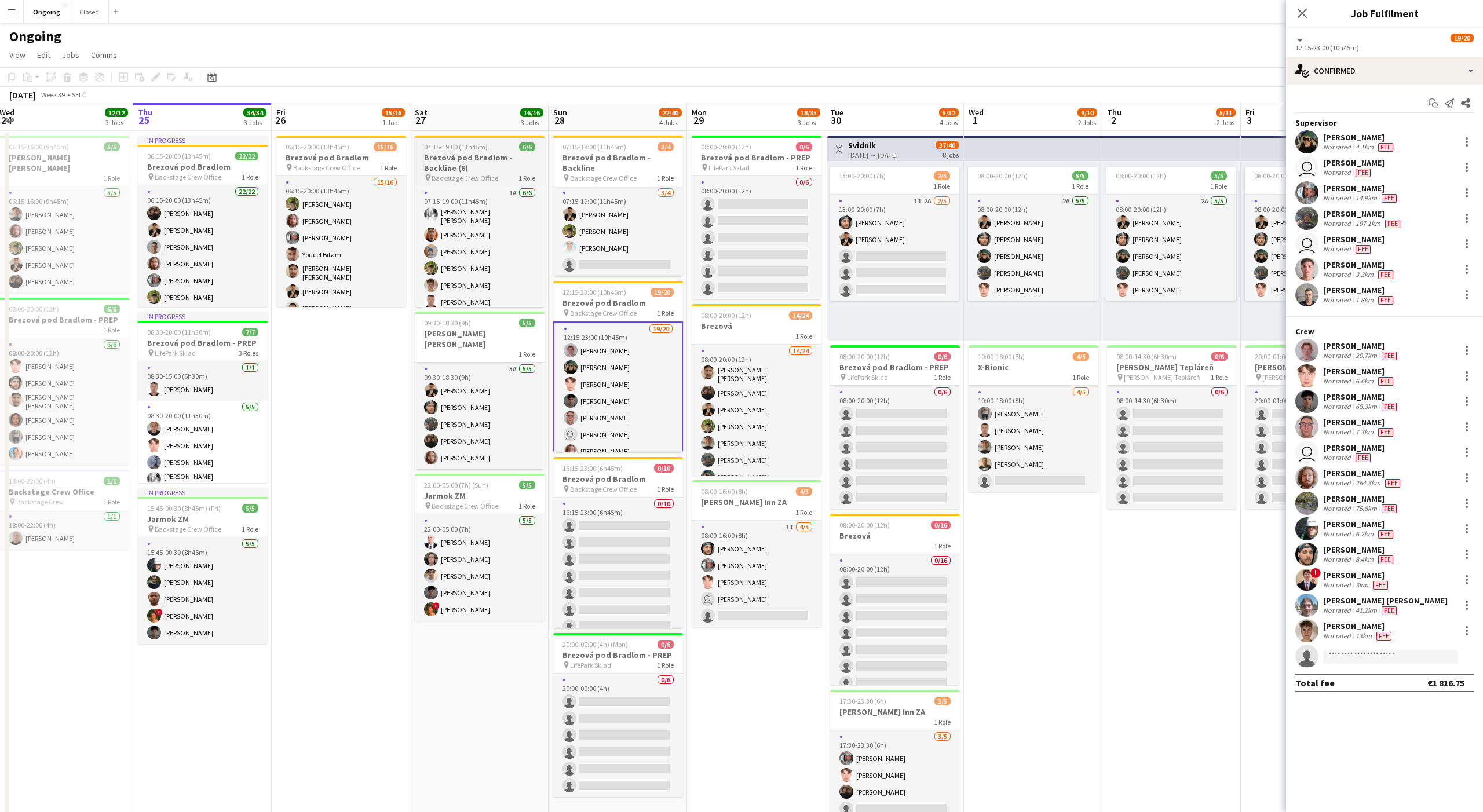
click at [472, 150] on span "07:15-19:00 (11h45m)" at bounding box center [456, 147] width 63 height 9
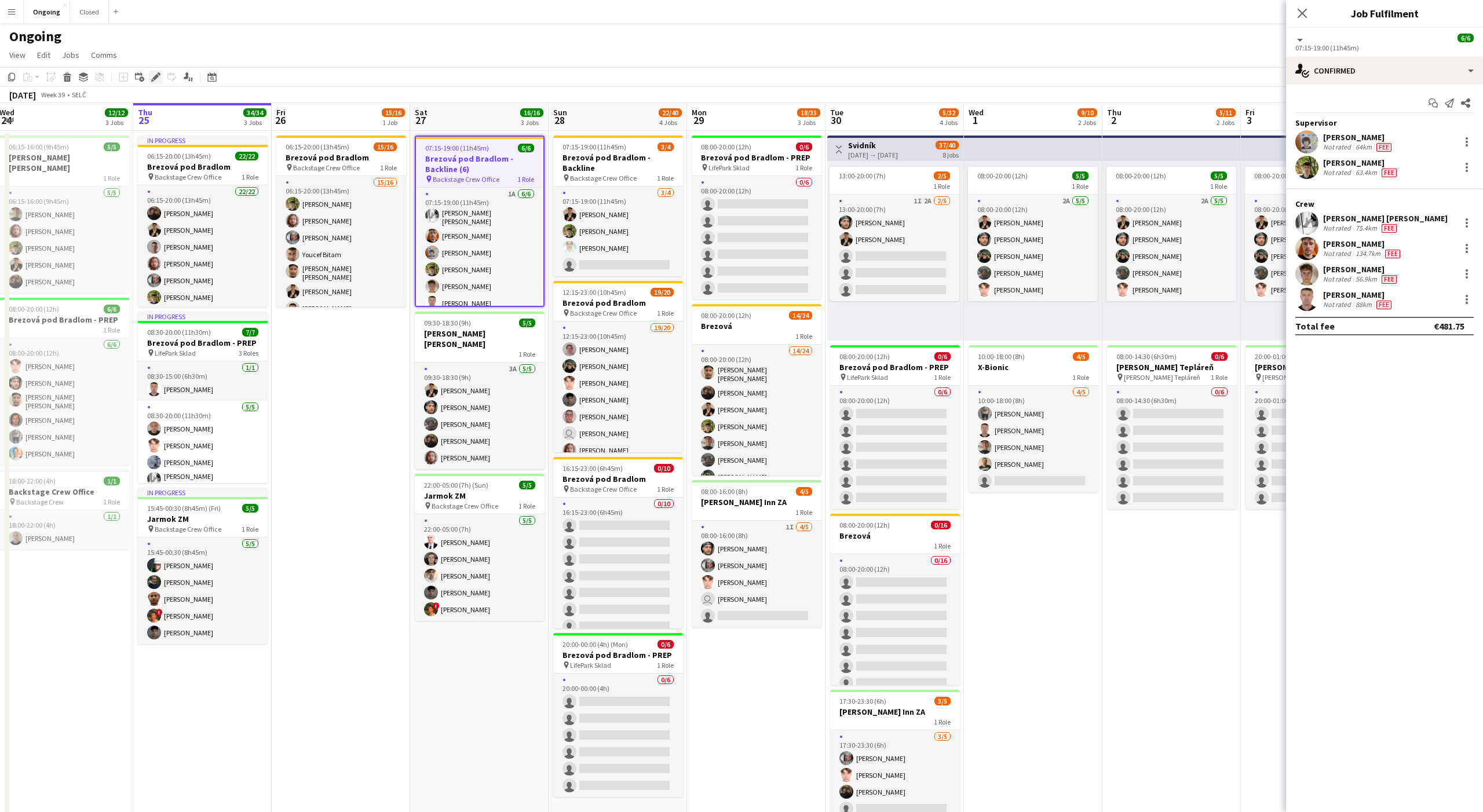
click at [157, 76] on icon at bounding box center [156, 77] width 6 height 6
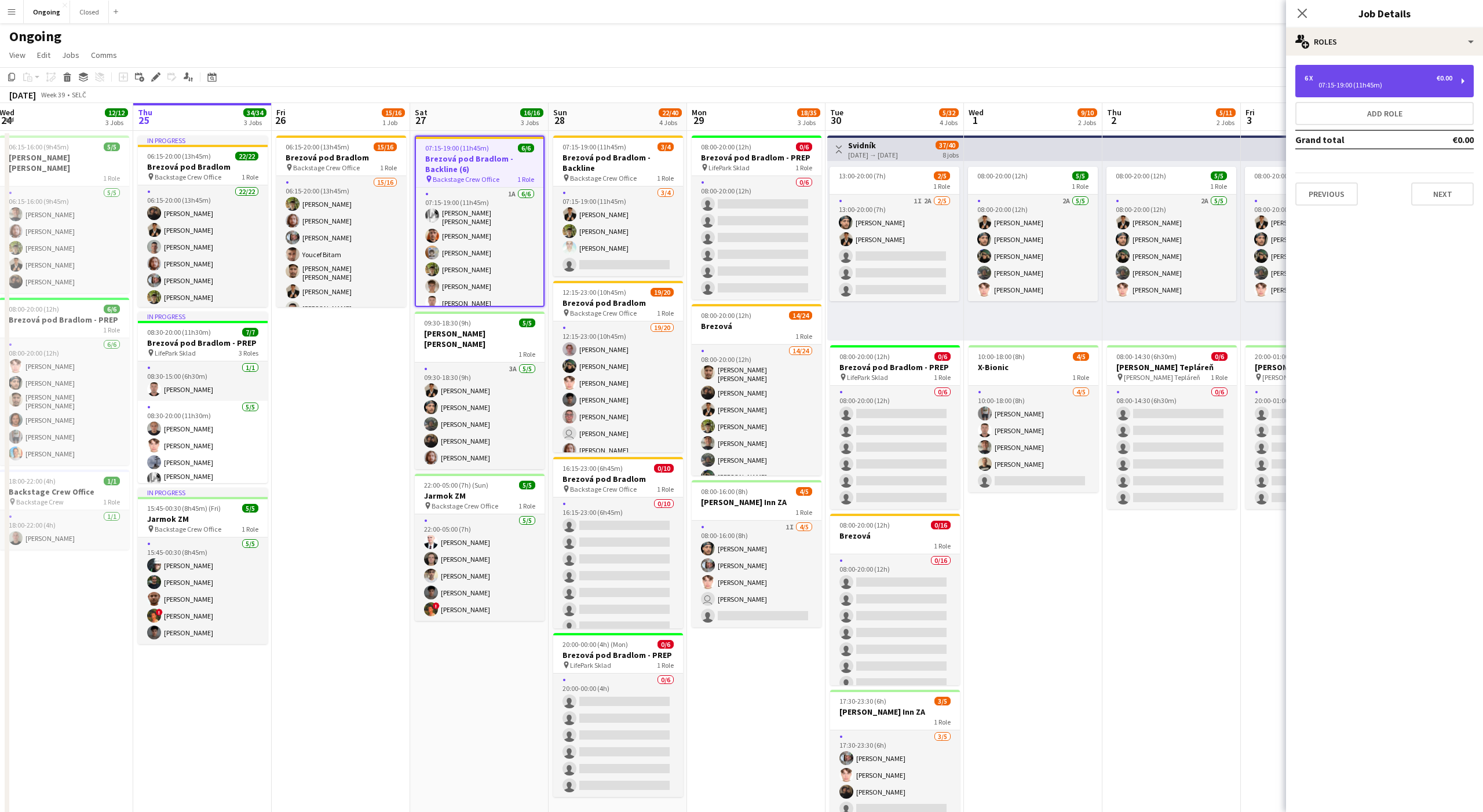
click at [1347, 65] on div "6 x €0.00 07:15-19:00 (11h45m)" at bounding box center [1384, 81] width 178 height 32
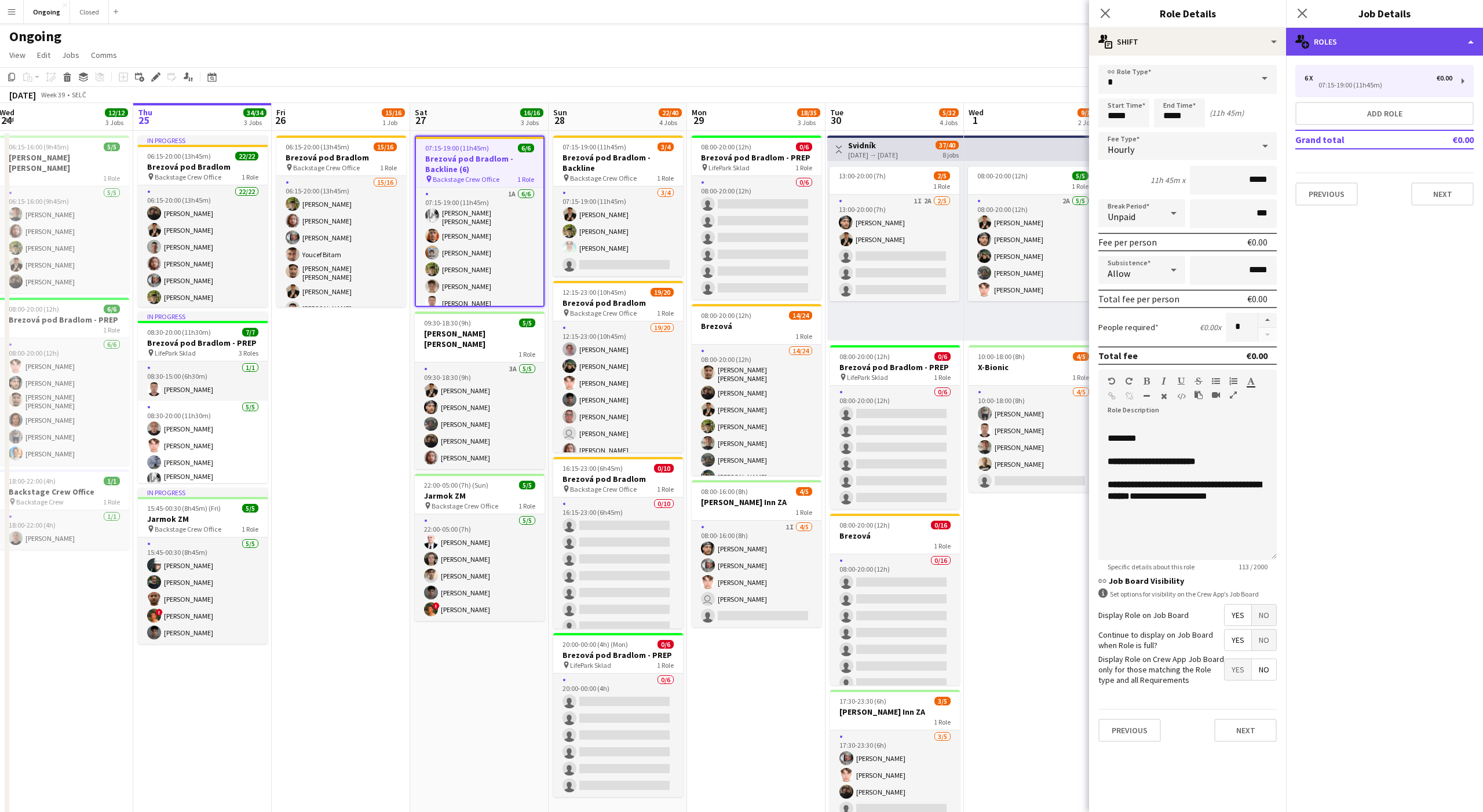
click at [1356, 34] on div "multiple-users-add Roles" at bounding box center [1385, 42] width 197 height 28
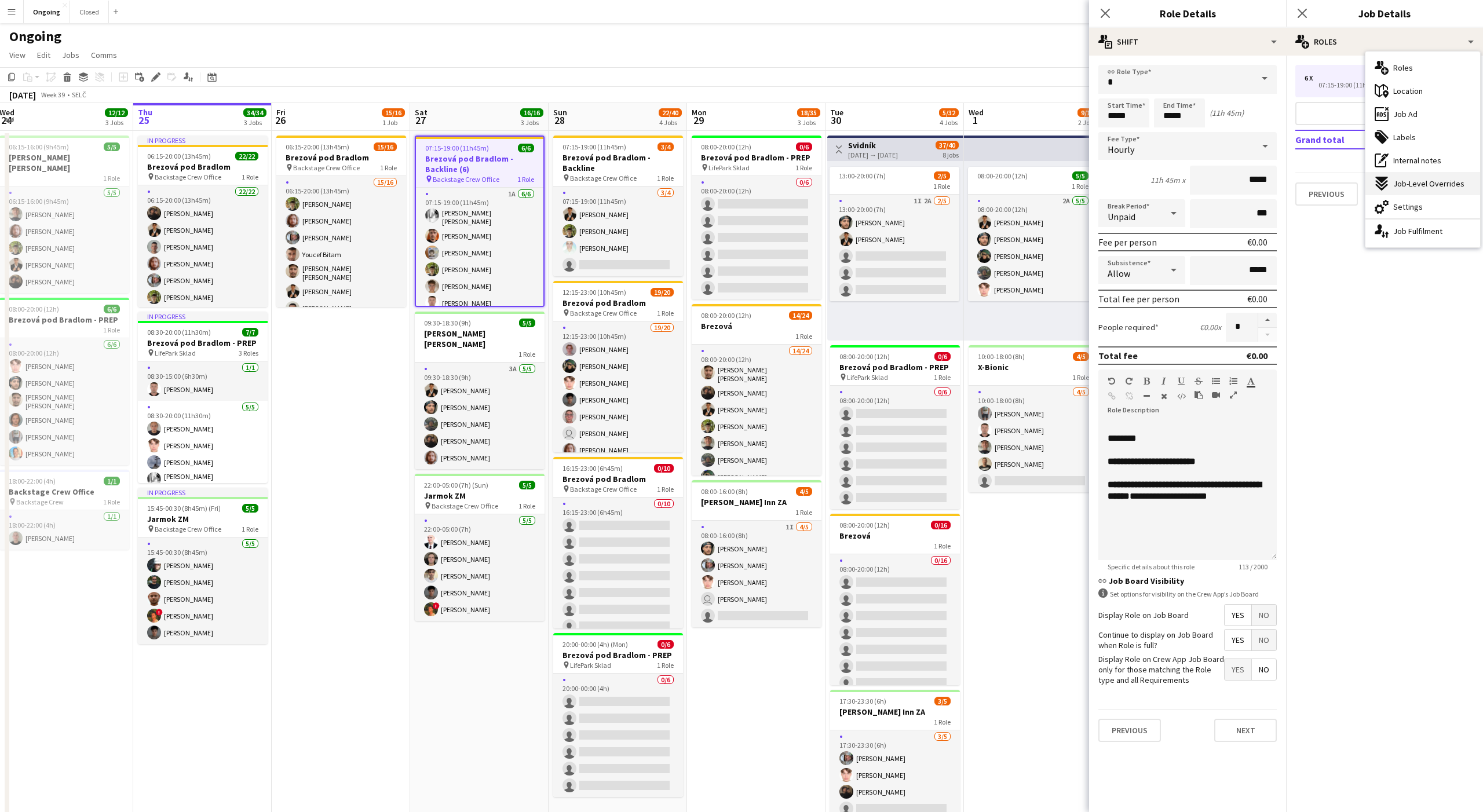
click at [1409, 194] on div "expand-all-down Job-Level Overrides" at bounding box center [1423, 183] width 115 height 23
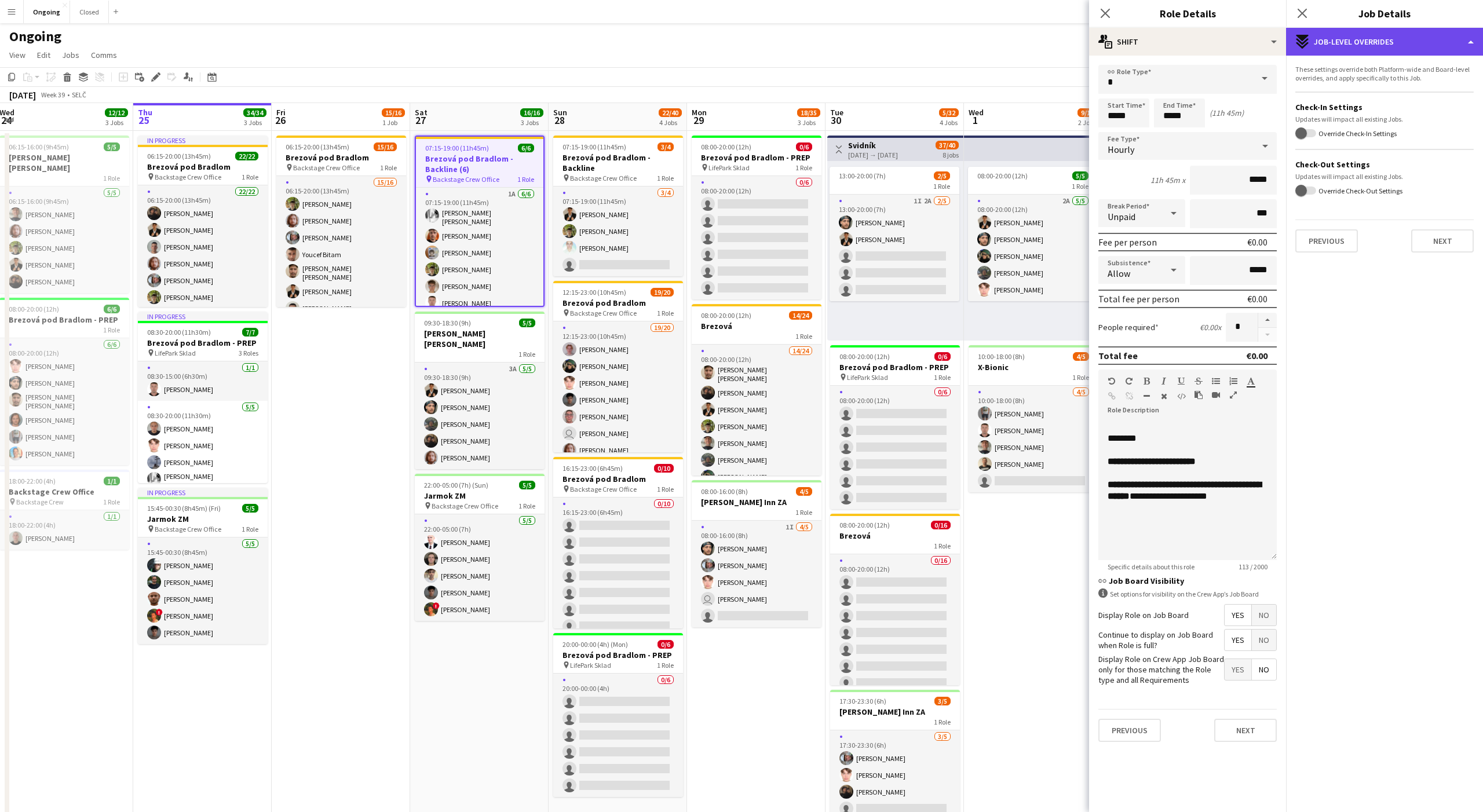
click at [1358, 39] on div "expand-all-down Job-Level Overrides" at bounding box center [1385, 42] width 197 height 28
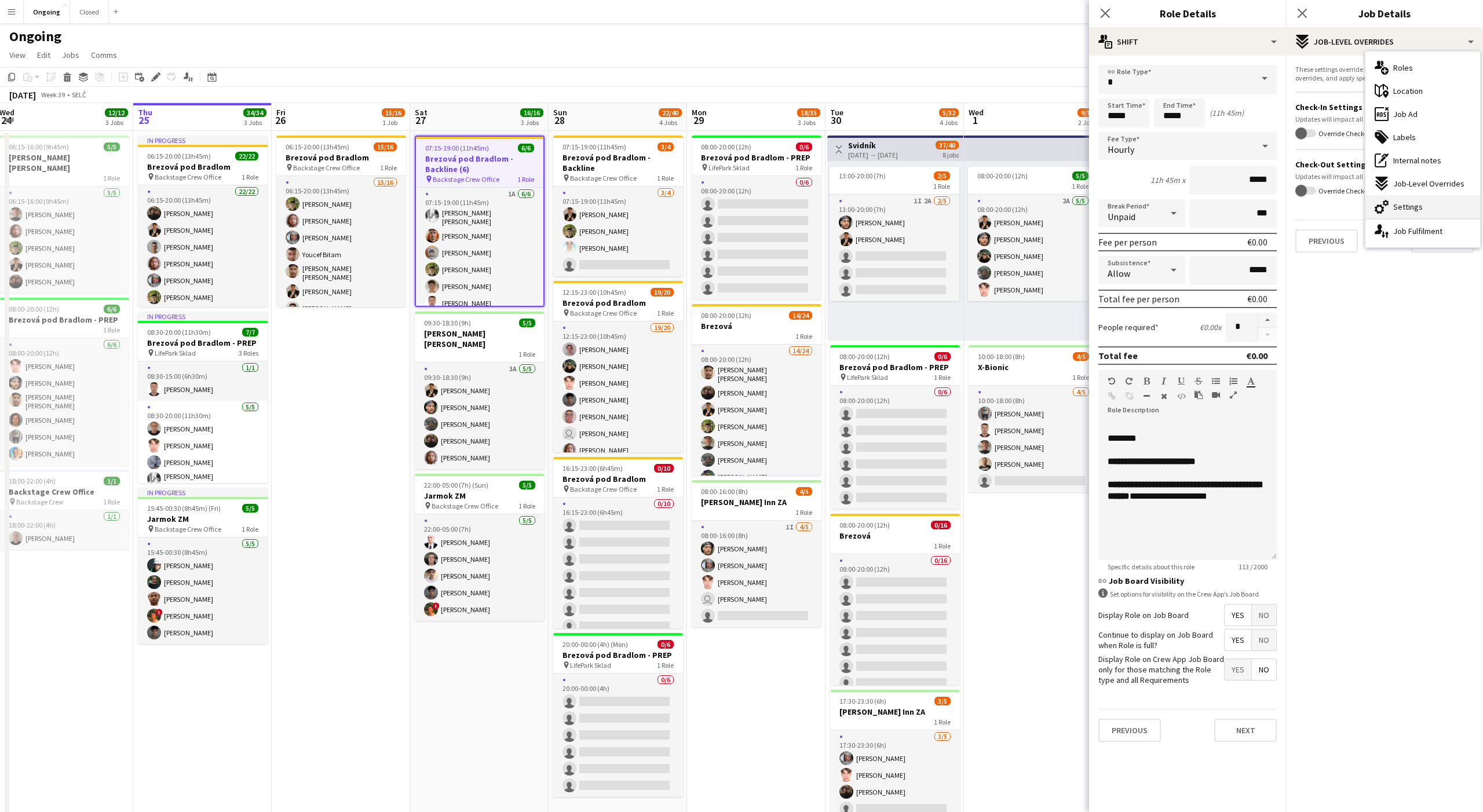
click at [1385, 211] on icon "cog-double-3" at bounding box center [1381, 207] width 14 height 14
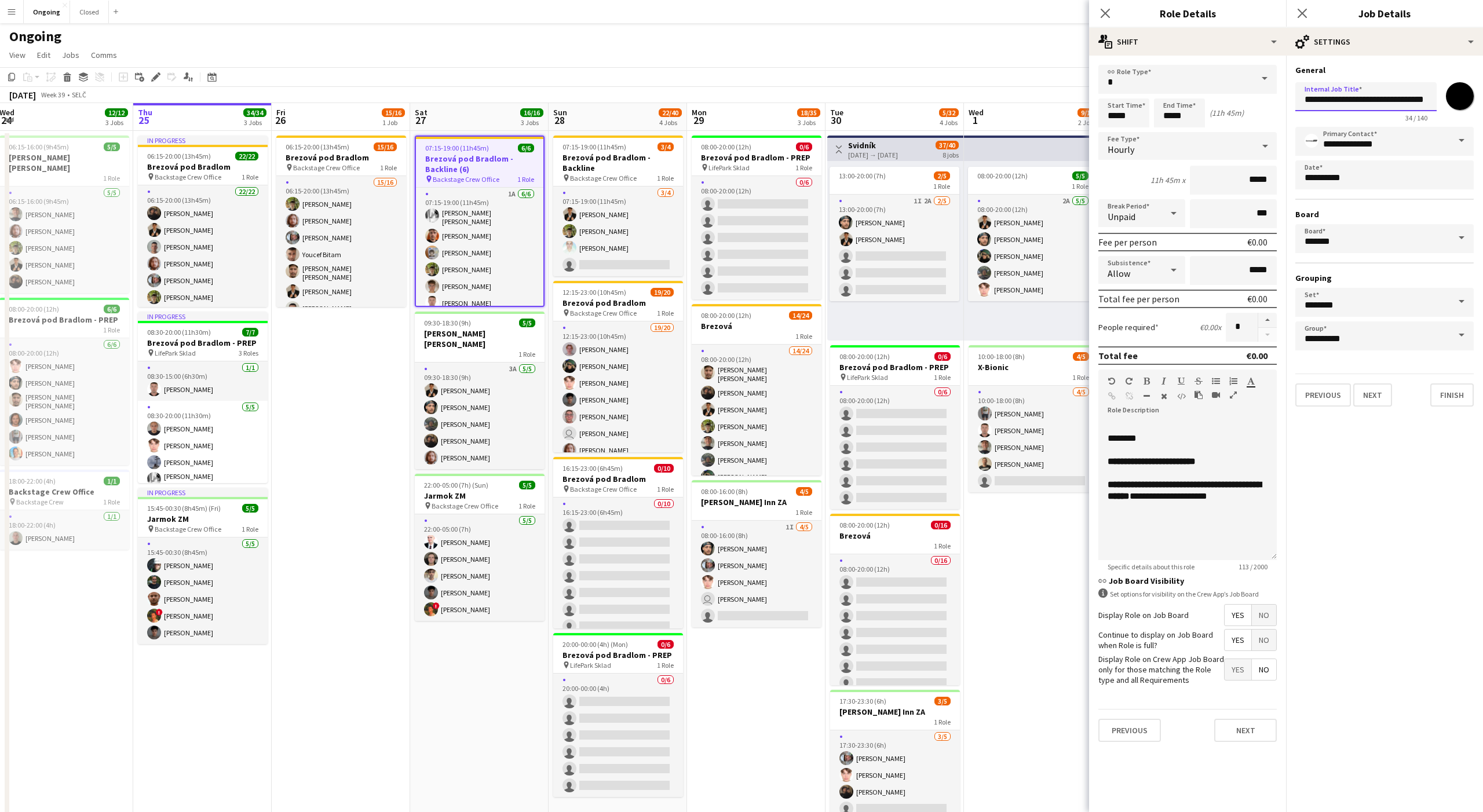
click at [1408, 102] on input "**********" at bounding box center [1366, 97] width 142 height 29
type input "**********"
click at [1402, 455] on mat-expansion-panel "**********" at bounding box center [1385, 434] width 197 height 757
click at [724, 63] on app-page-menu "View Day view expanded Day view collapsed Month view Date picker Jump to [DATE]…" at bounding box center [742, 56] width 1483 height 22
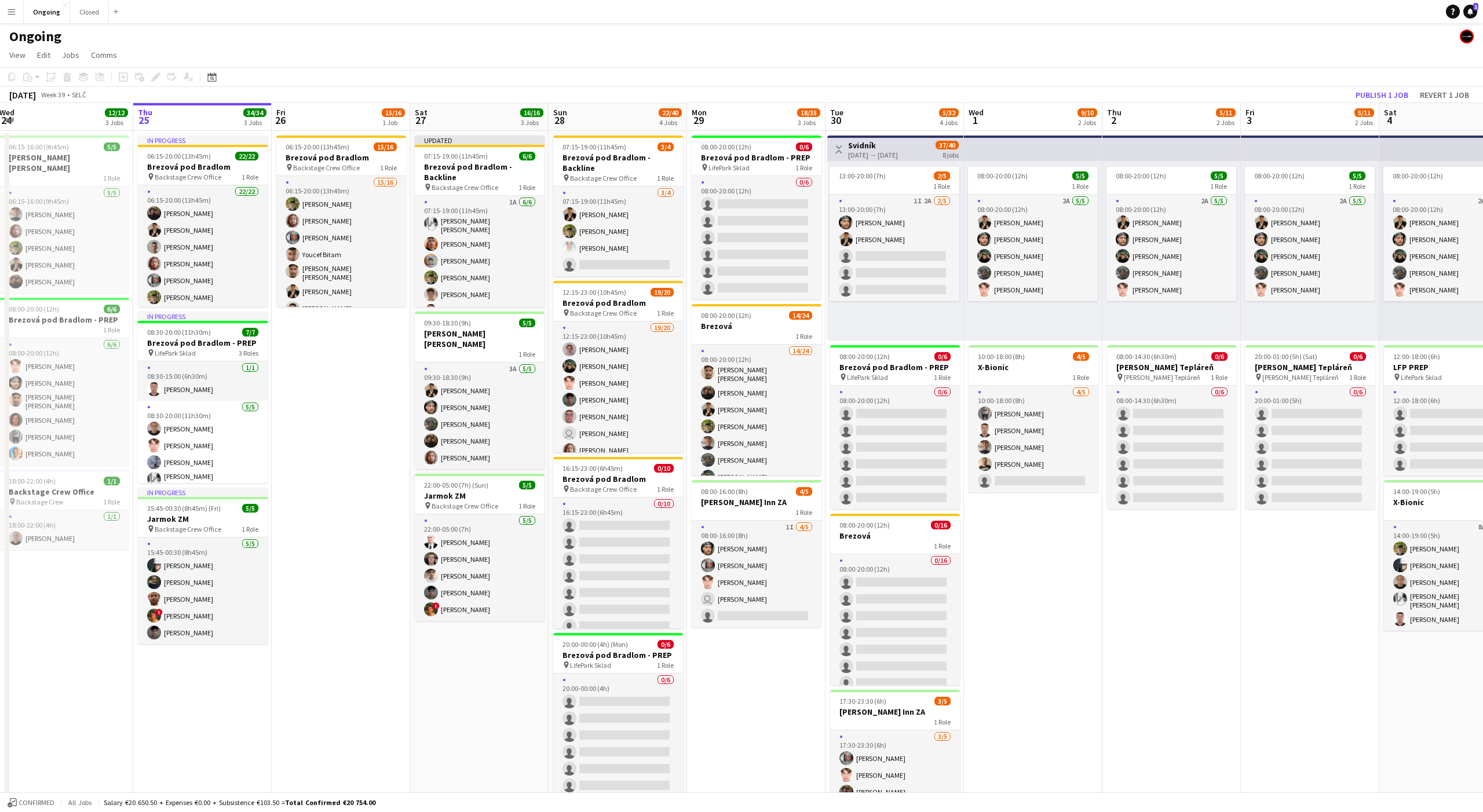
click at [747, 46] on app-page-menu "View Day view expanded Day view collapsed Month view Date picker Jump to [DATE]…" at bounding box center [742, 56] width 1483 height 22
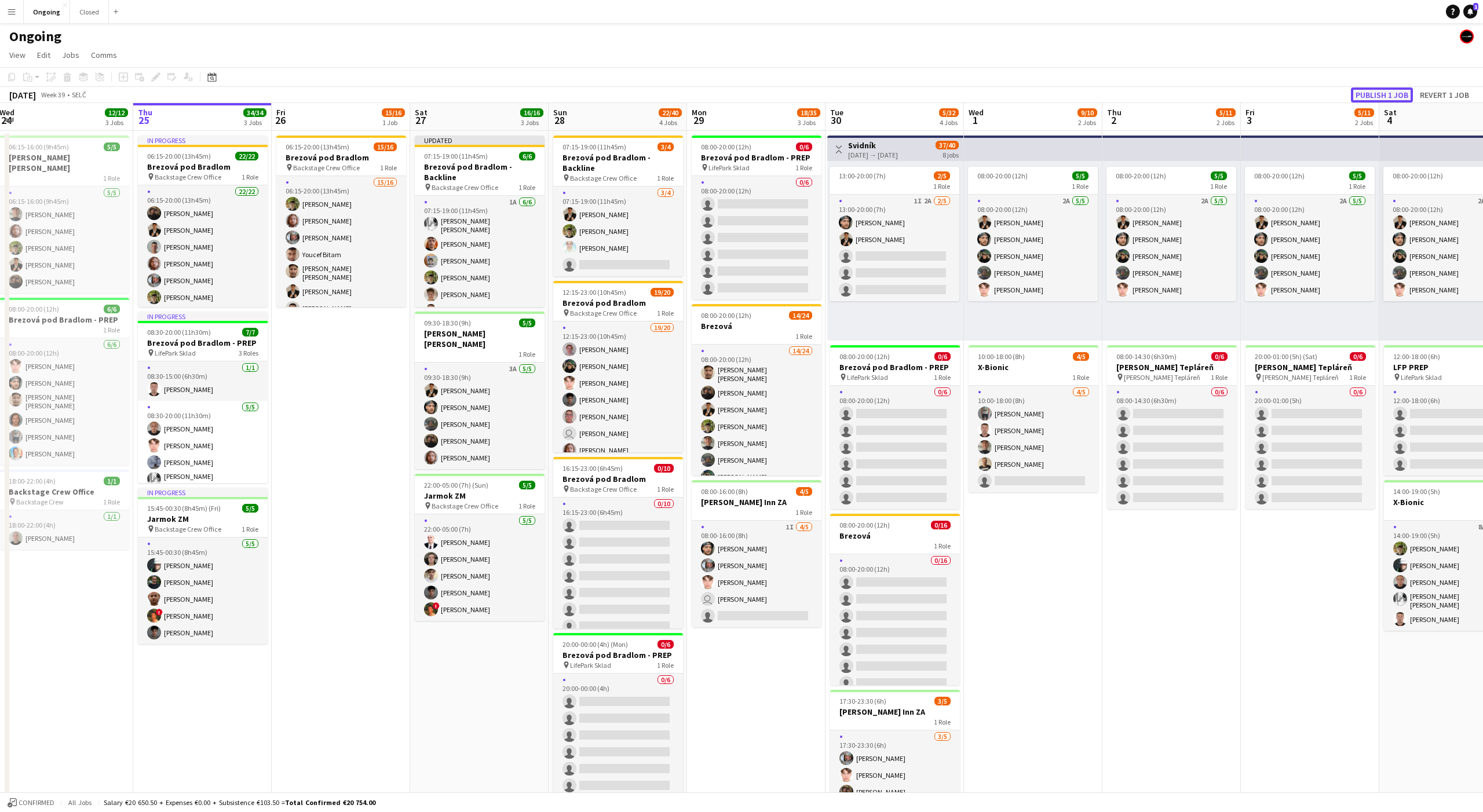
click at [1378, 97] on button "Publish 1 job" at bounding box center [1382, 95] width 62 height 15
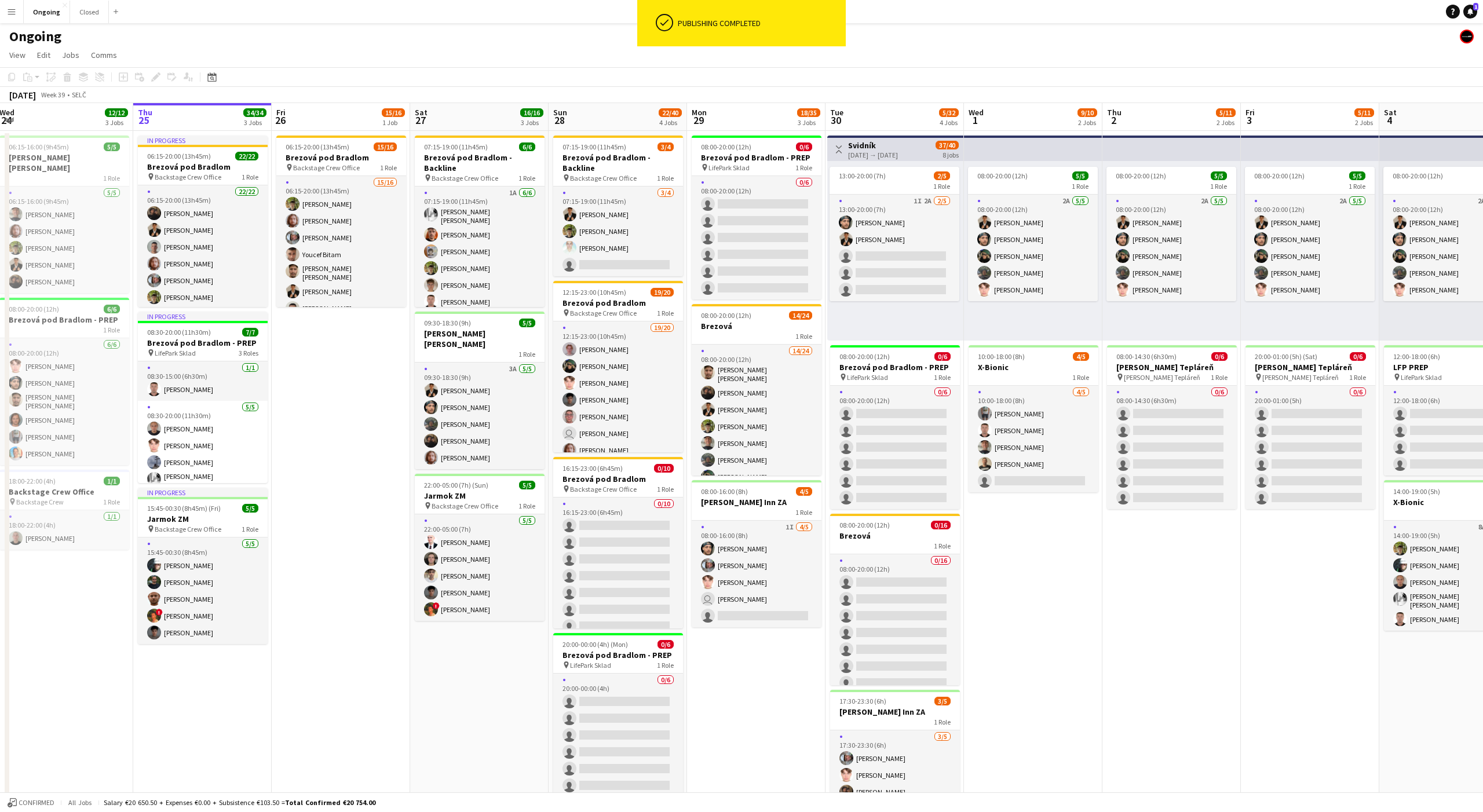
click at [1111, 631] on app-date-cell "08:00-20:00 (12h) 5/5 1 Role 2A 5/5 08:00-20:00 (12h) Tomáš Košík Marco Daniš T…" at bounding box center [1171, 547] width 138 height 834
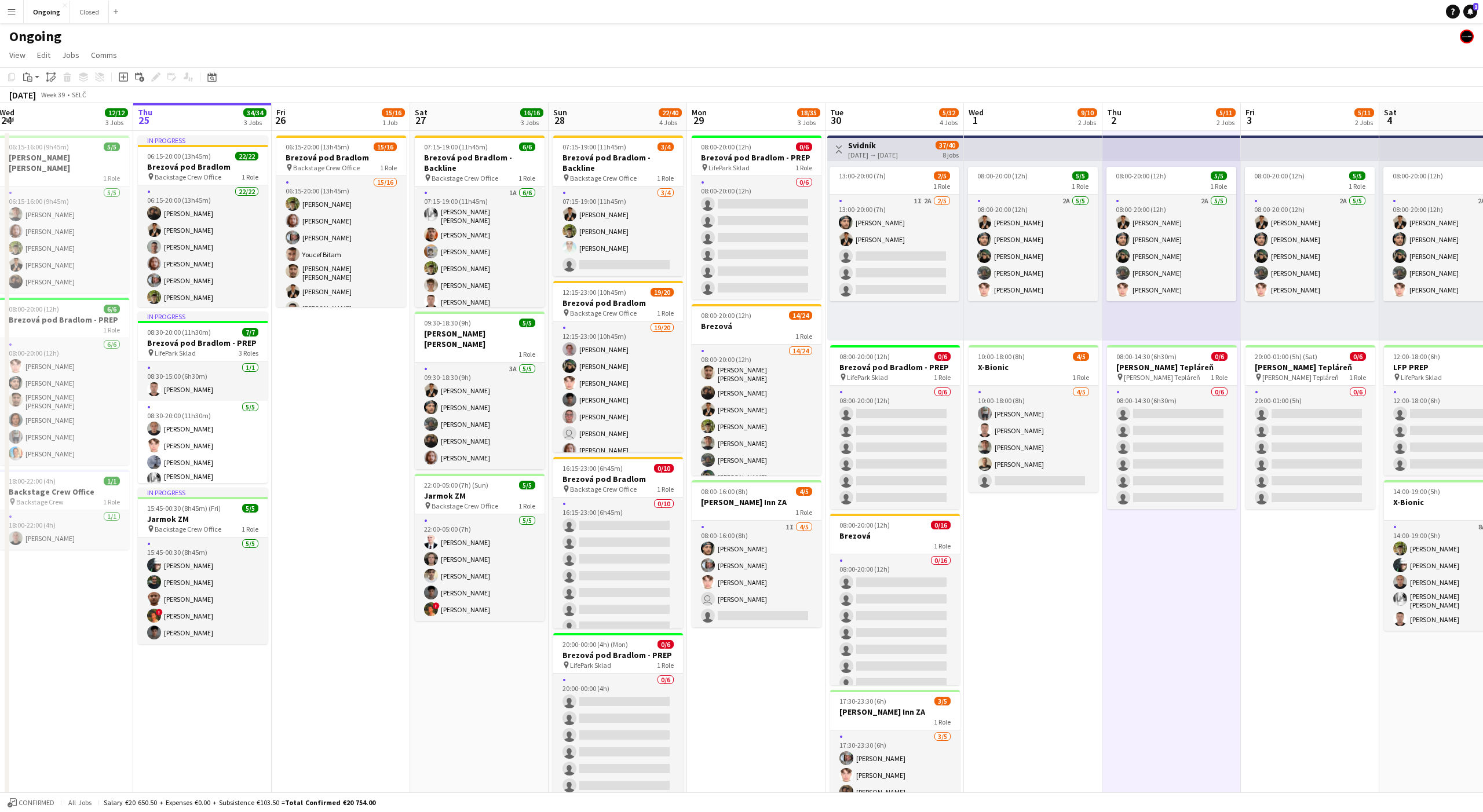
scroll to position [0, 281]
click at [1035, 526] on app-date-cell "08:00-20:00 (12h) 5/5 1 Role 2A [DATE] 08:00-20:00 (12h) [PERSON_NAME] [PERSON_…" at bounding box center [1034, 547] width 138 height 834
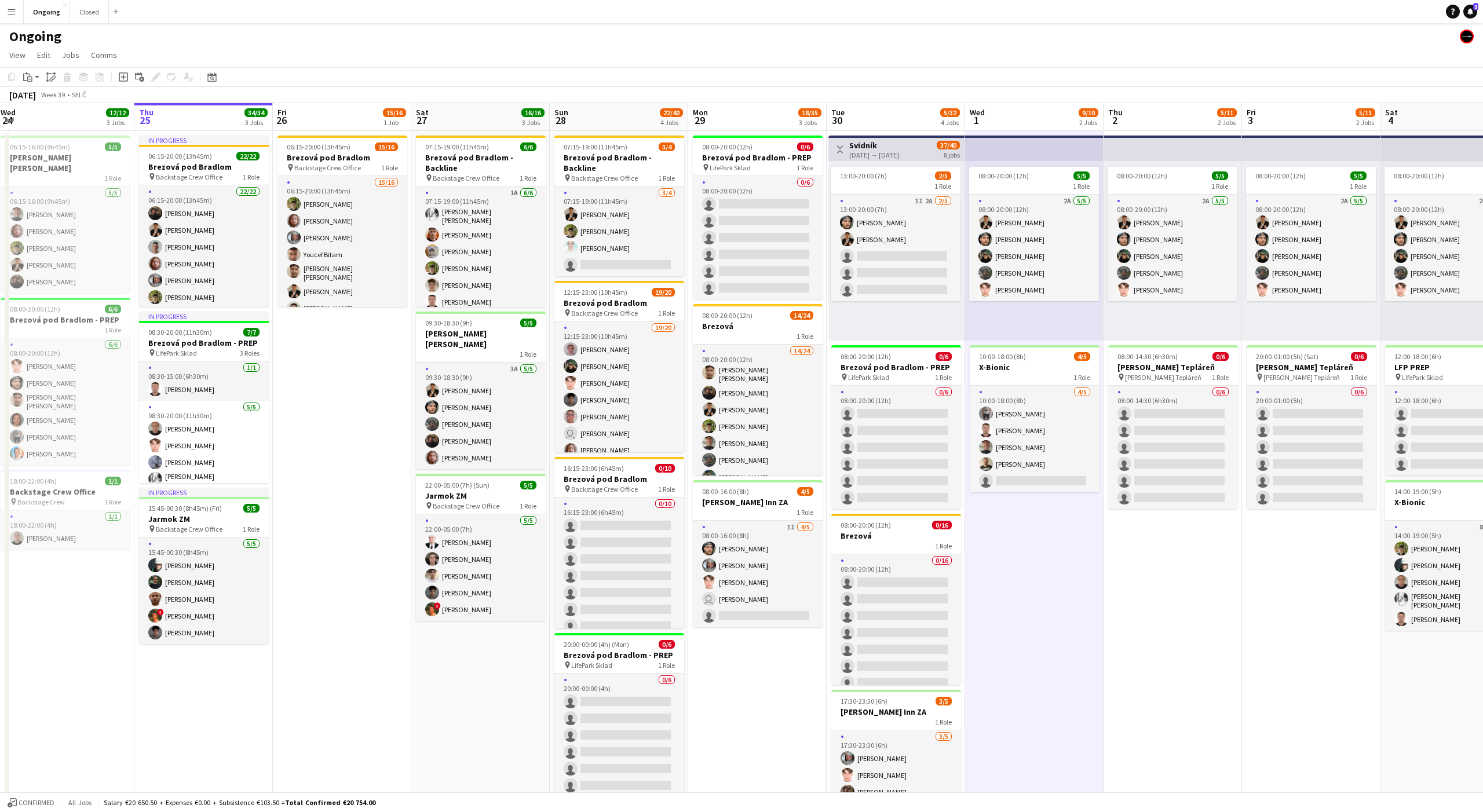
click at [1030, 509] on app-date-cell "08:00-20:00 (12h) 5/5 1 Role 2A [DATE] 08:00-20:00 (12h) [PERSON_NAME] [PERSON_…" at bounding box center [1034, 547] width 138 height 834
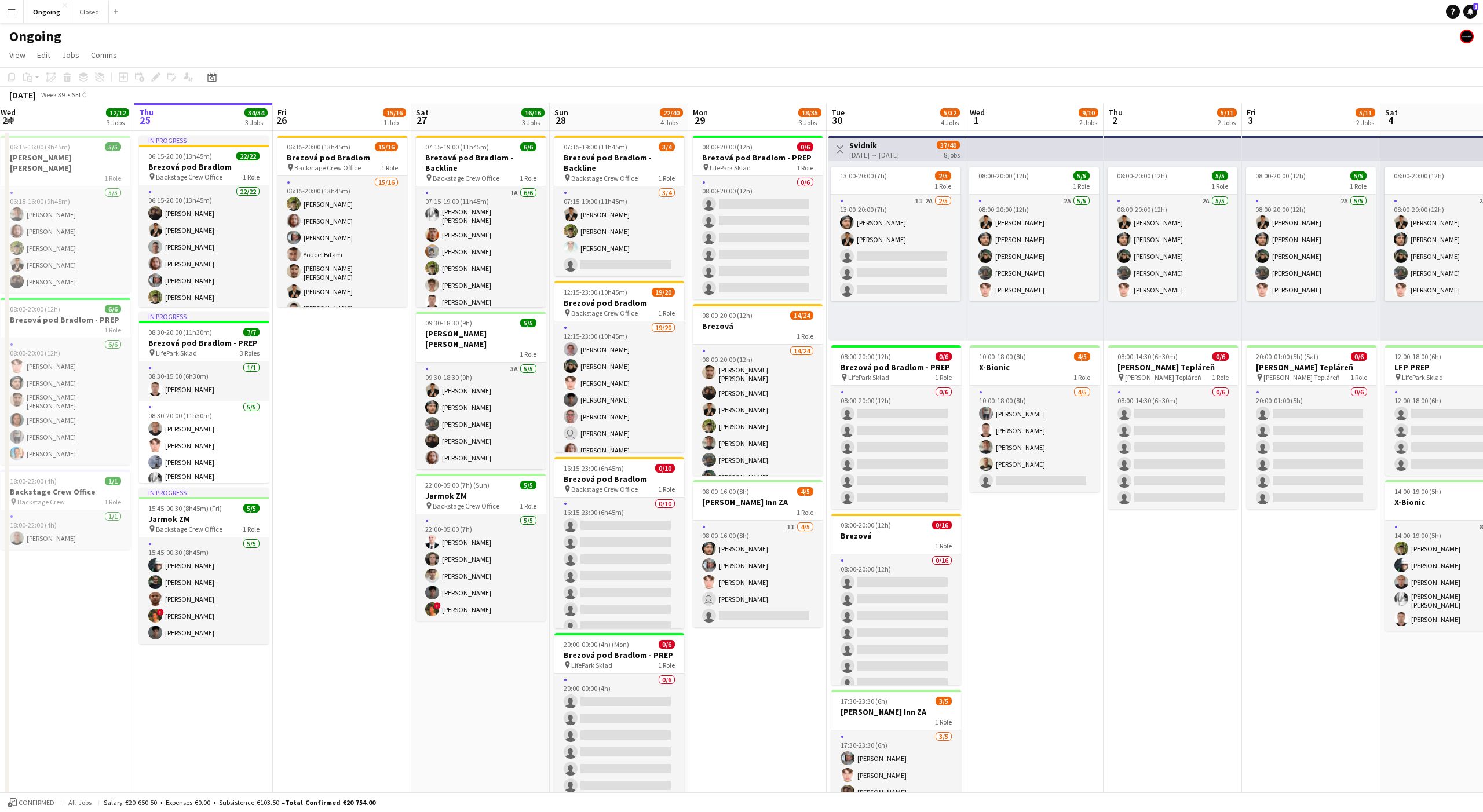
click at [1030, 509] on app-date-cell "08:00-20:00 (12h) 5/5 1 Role 2A [DATE] 08:00-20:00 (12h) [PERSON_NAME] [PERSON_…" at bounding box center [1034, 547] width 138 height 834
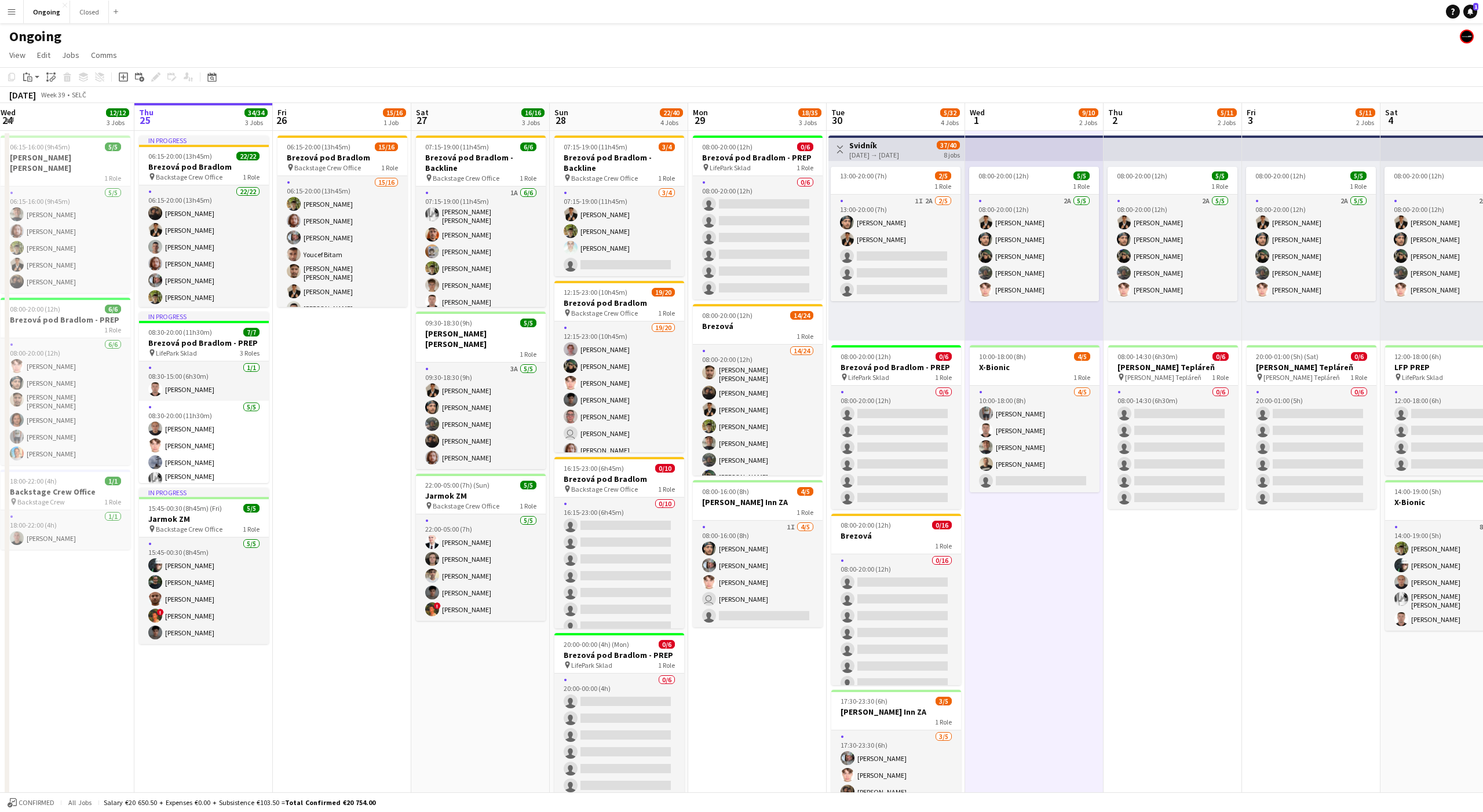
click at [1030, 509] on app-date-cell "08:00-20:00 (12h) 5/5 1 Role 2A [DATE] 08:00-20:00 (12h) [PERSON_NAME] [PERSON_…" at bounding box center [1034, 547] width 138 height 834
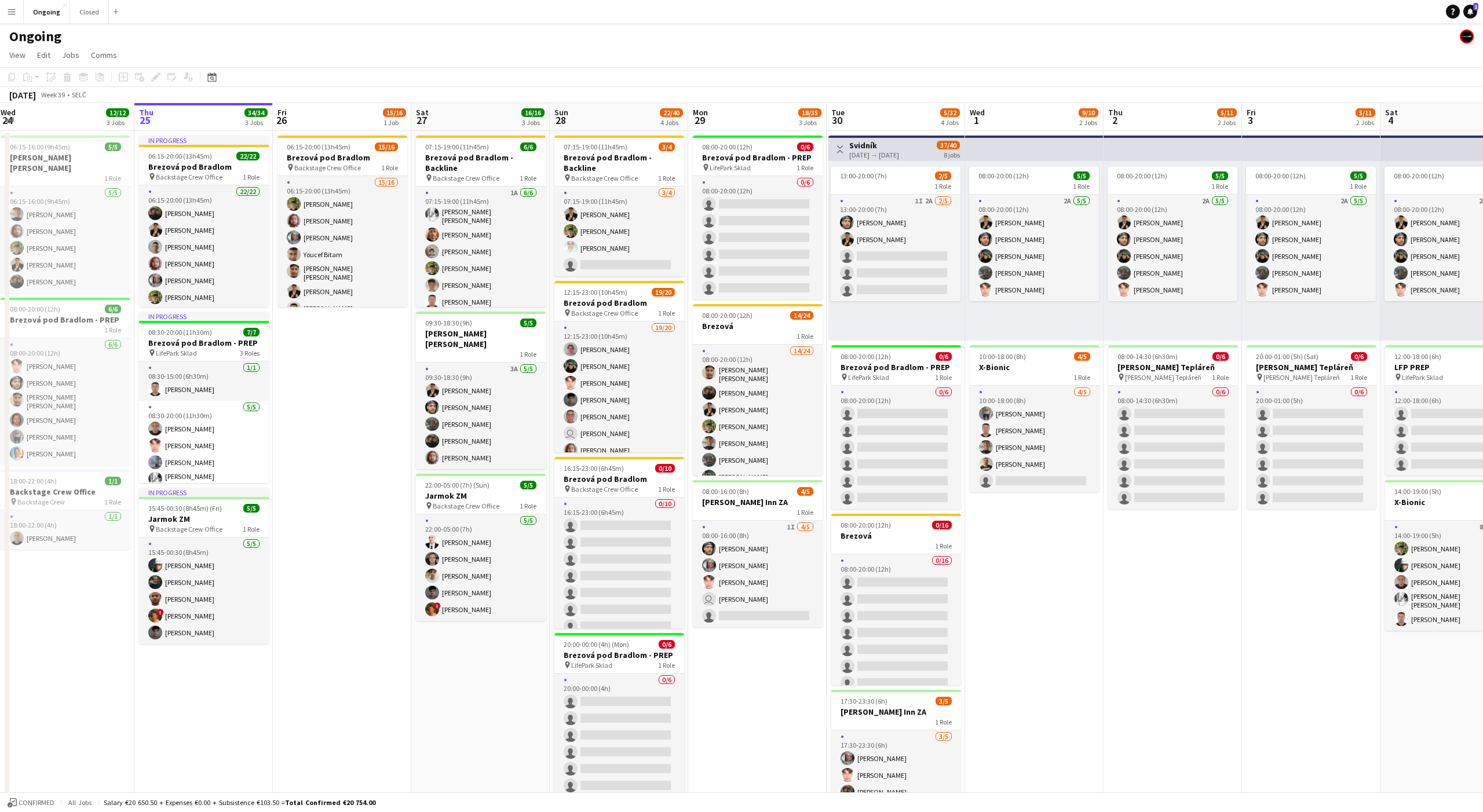
click at [1030, 509] on app-date-cell "08:00-20:00 (12h) 5/5 1 Role 2A [DATE] 08:00-20:00 (12h) [PERSON_NAME] [PERSON_…" at bounding box center [1034, 547] width 138 height 834
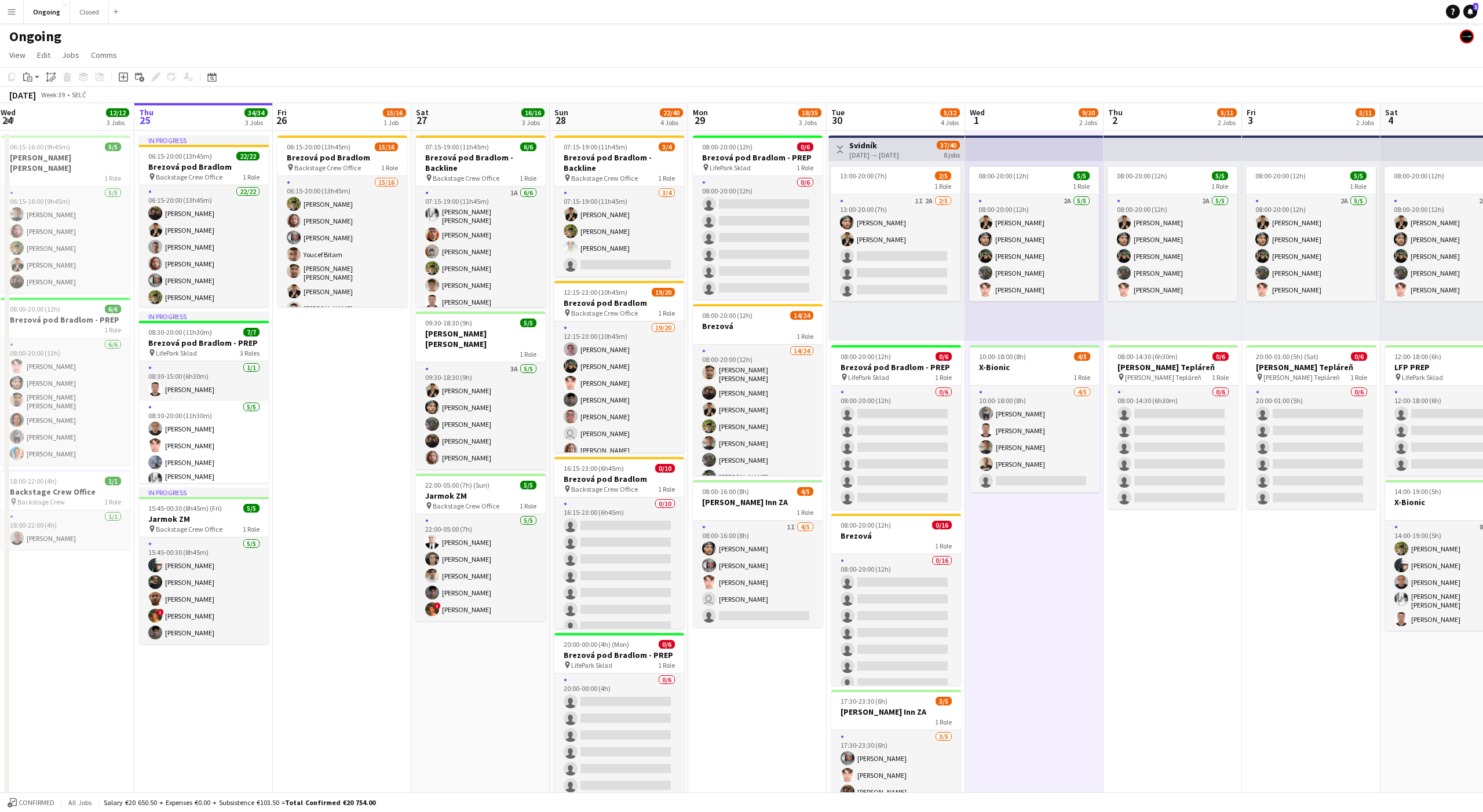
click at [1032, 506] on app-date-cell "08:00-20:00 (12h) 5/5 1 Role 2A [DATE] 08:00-20:00 (12h) [PERSON_NAME] [PERSON_…" at bounding box center [1034, 547] width 138 height 834
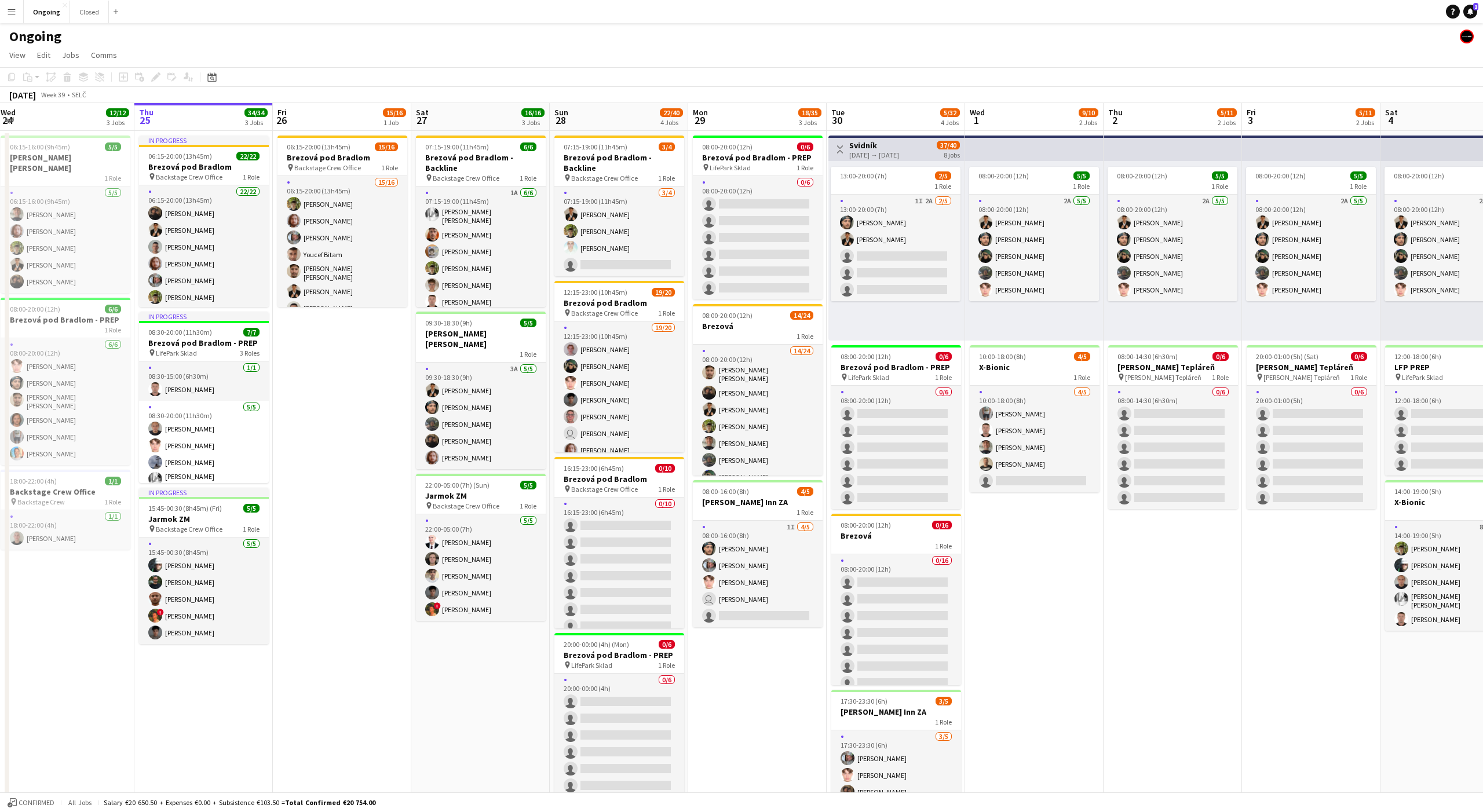
click at [747, 52] on app-page-menu "View Day view expanded Day view collapsed Month view Date picker Jump to [DATE]…" at bounding box center [742, 56] width 1483 height 22
click at [743, 50] on app-page-menu "View Day view expanded Day view collapsed Month view Date picker Jump to [DATE]…" at bounding box center [742, 56] width 1483 height 22
click at [745, 47] on app-page-menu "View Day view expanded Day view collapsed Month view Date picker Jump to [DATE]…" at bounding box center [742, 56] width 1483 height 22
click at [745, 47] on app-page-menu "View Day view expanded Day view collapsed Month view Date picker Jump to [DATE]…" at bounding box center [742, 56] width 1483 height 22
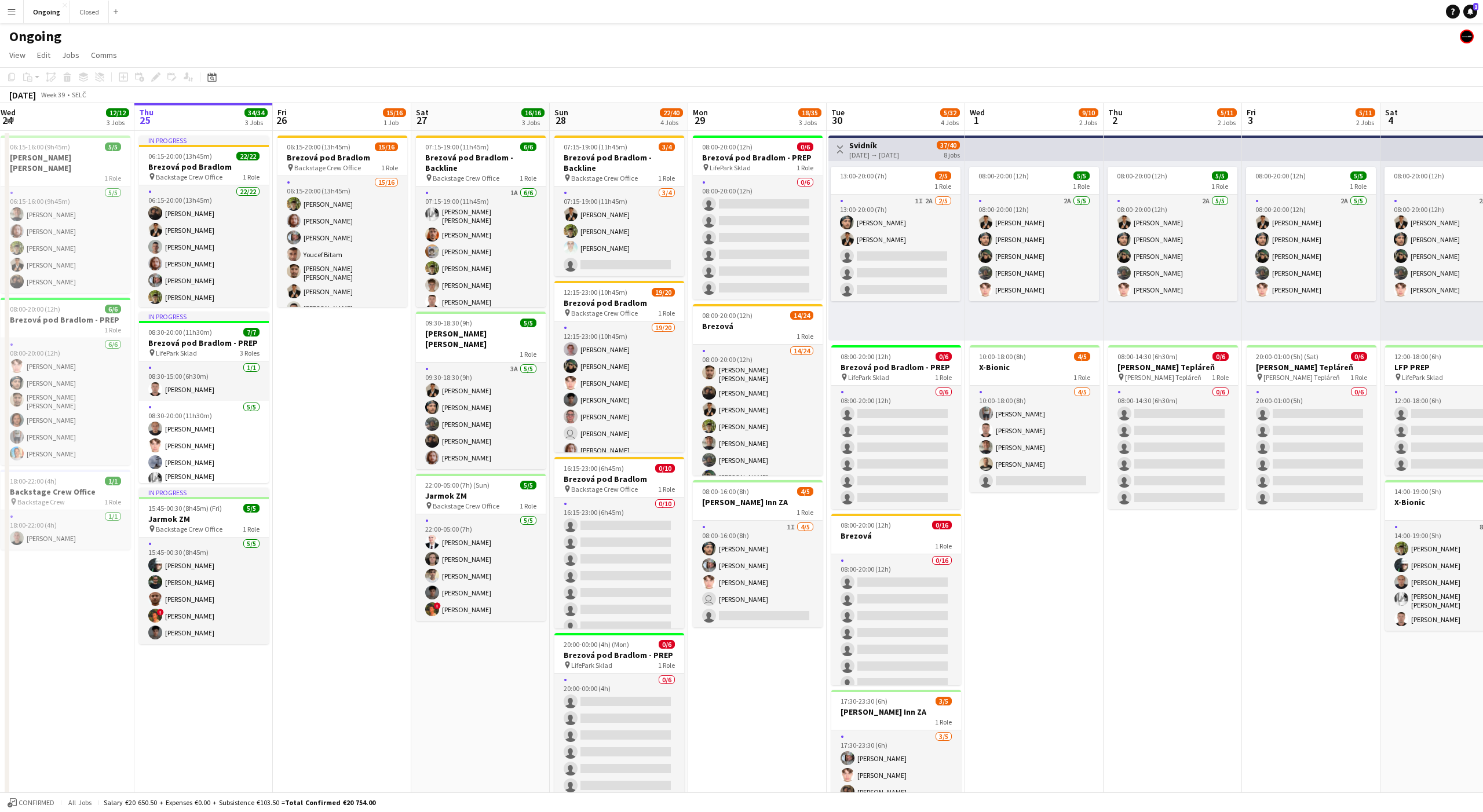
click at [747, 48] on app-page-menu "View Day view expanded Day view collapsed Month view Date picker Jump to [DATE]…" at bounding box center [742, 56] width 1483 height 22
click at [744, 50] on app-page-menu "View Day view expanded Day view collapsed Month view Date picker Jump to [DATE]…" at bounding box center [742, 56] width 1483 height 22
click at [746, 50] on app-page-menu "View Day view expanded Day view collapsed Month view Date picker Jump to [DATE]…" at bounding box center [742, 56] width 1483 height 22
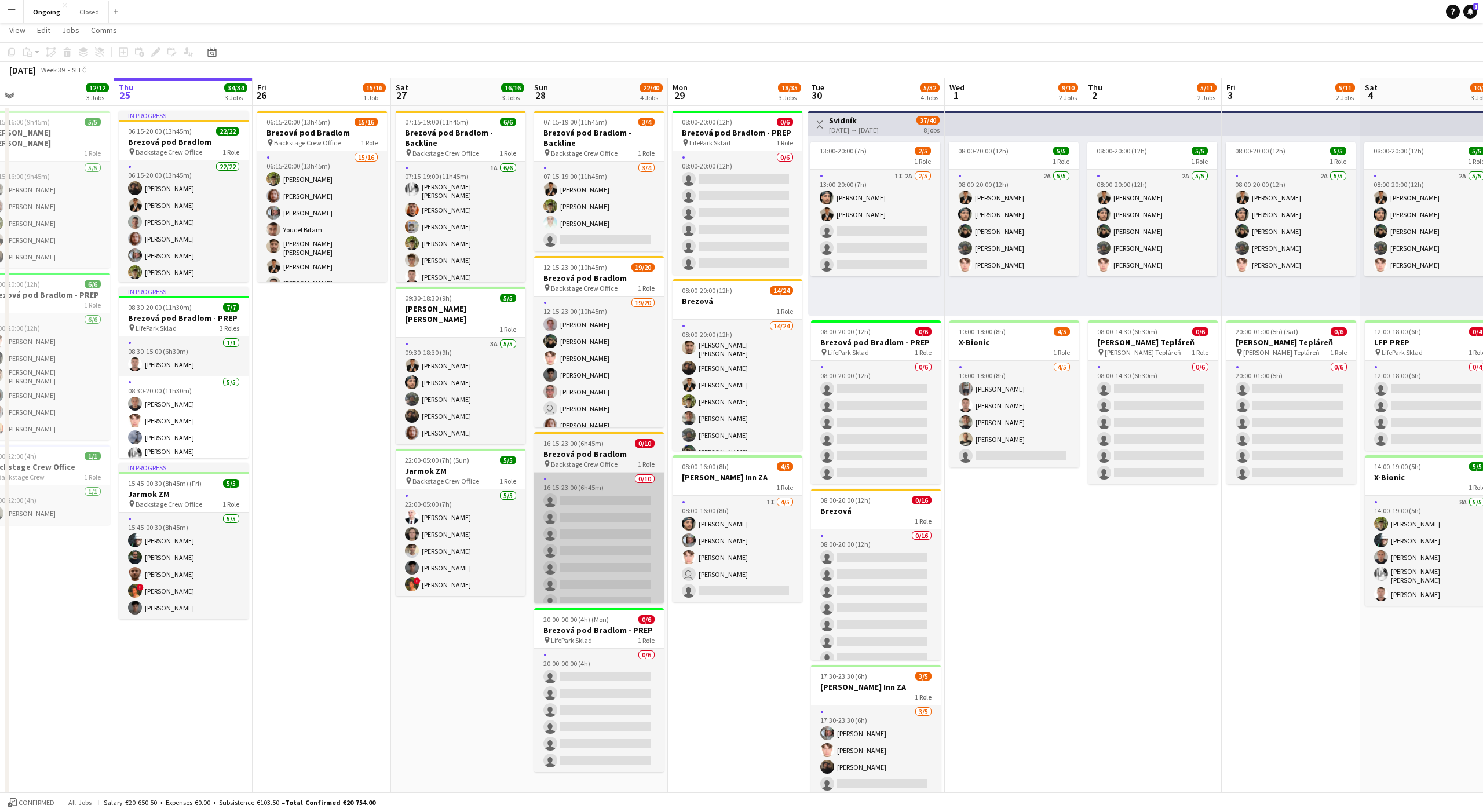
scroll to position [0, 0]
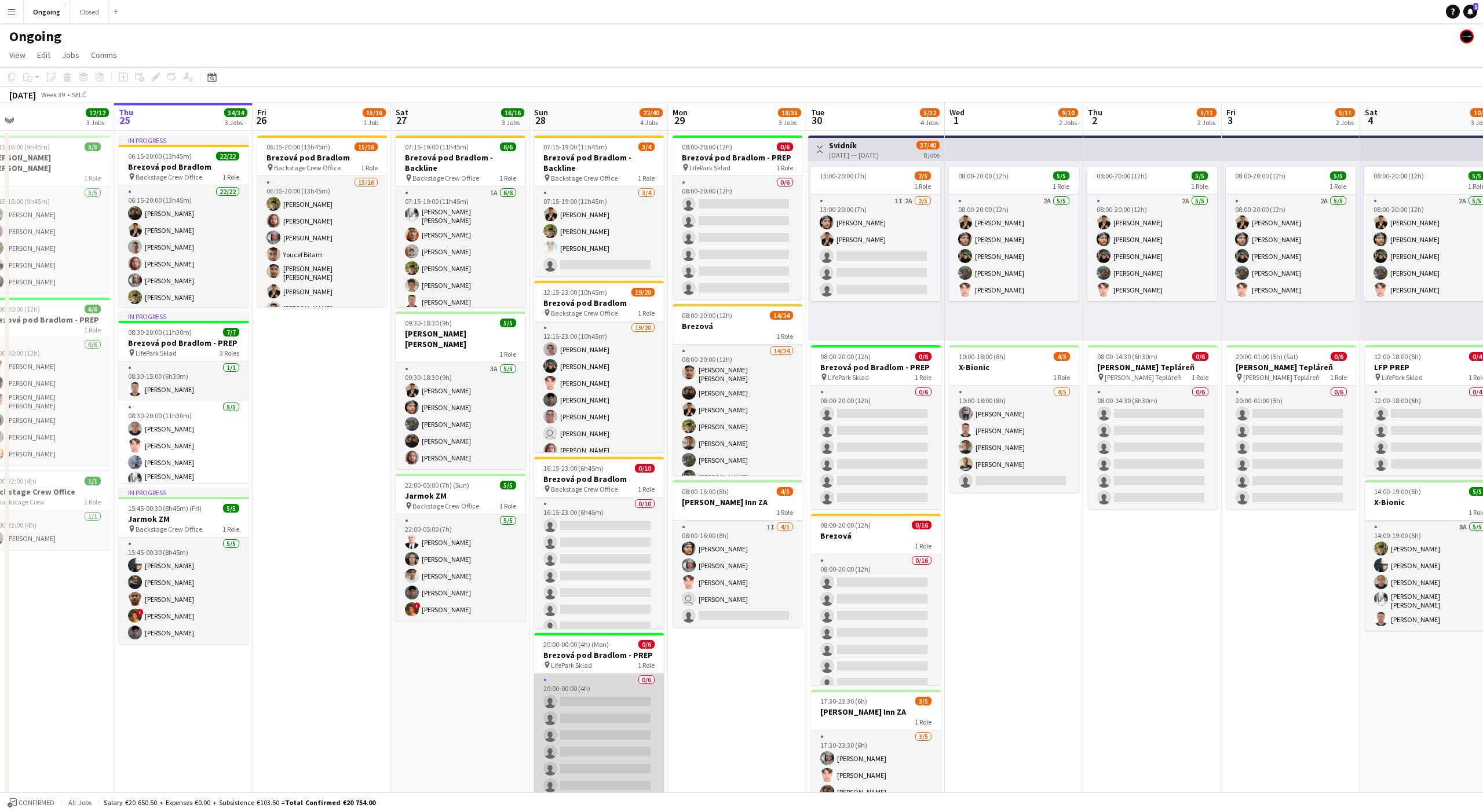
click at [590, 684] on app-card-role "0/6 20:00-00:00 (4h) single-neutral-actions single-neutral-actions single-neutr…" at bounding box center [599, 735] width 130 height 123
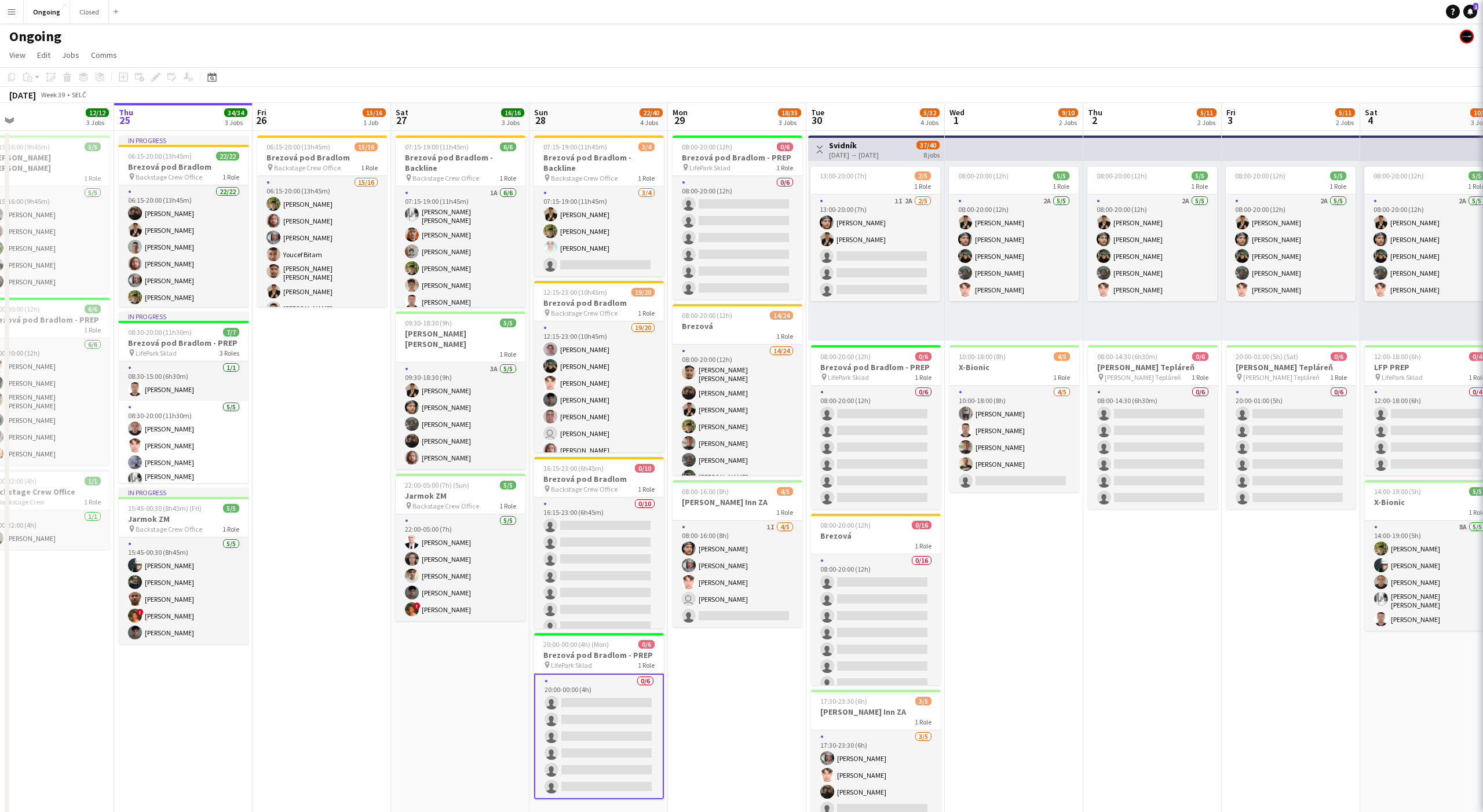
scroll to position [0, 302]
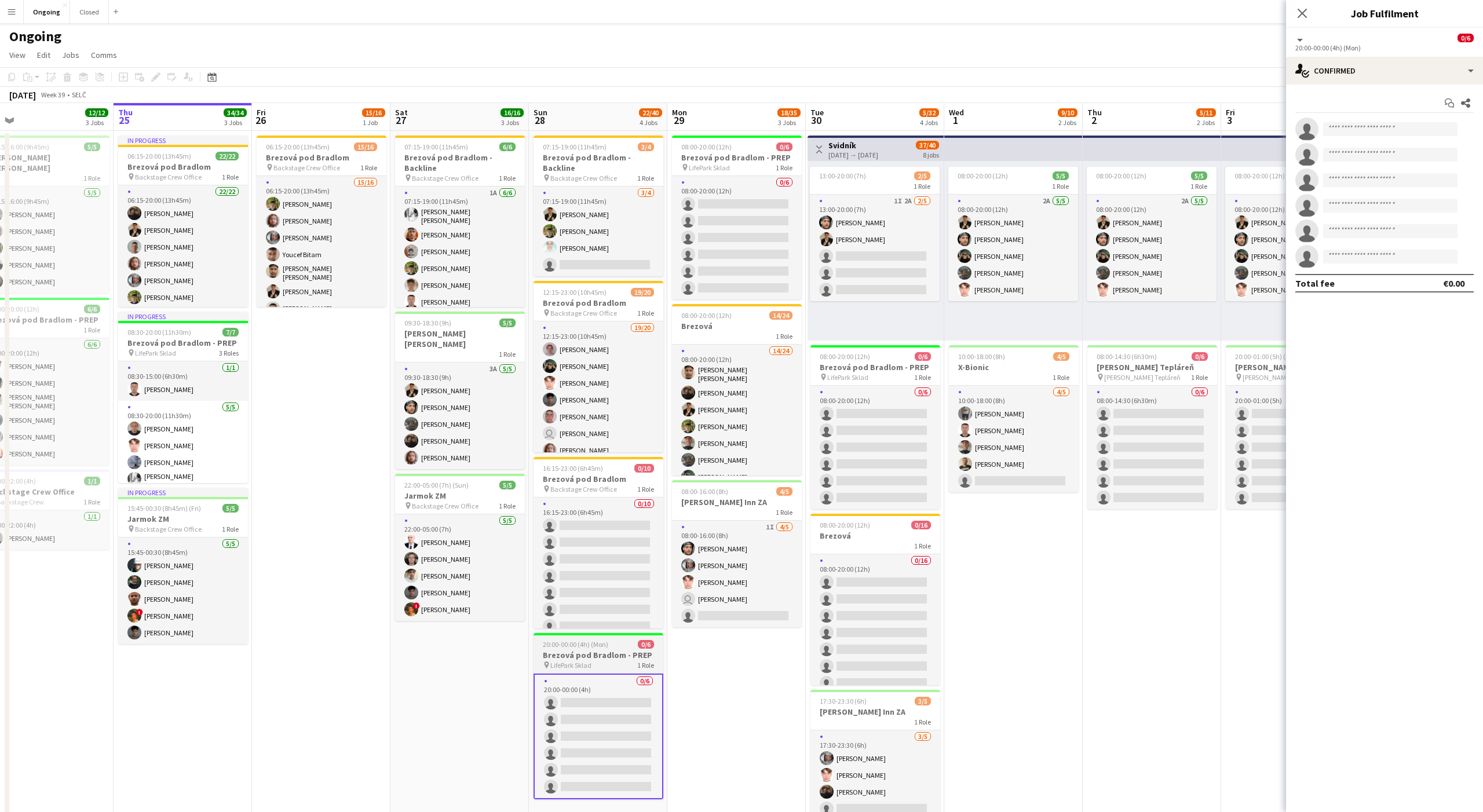
click at [575, 651] on h3 "Brezová pod Bradlom - PREP" at bounding box center [598, 655] width 130 height 10
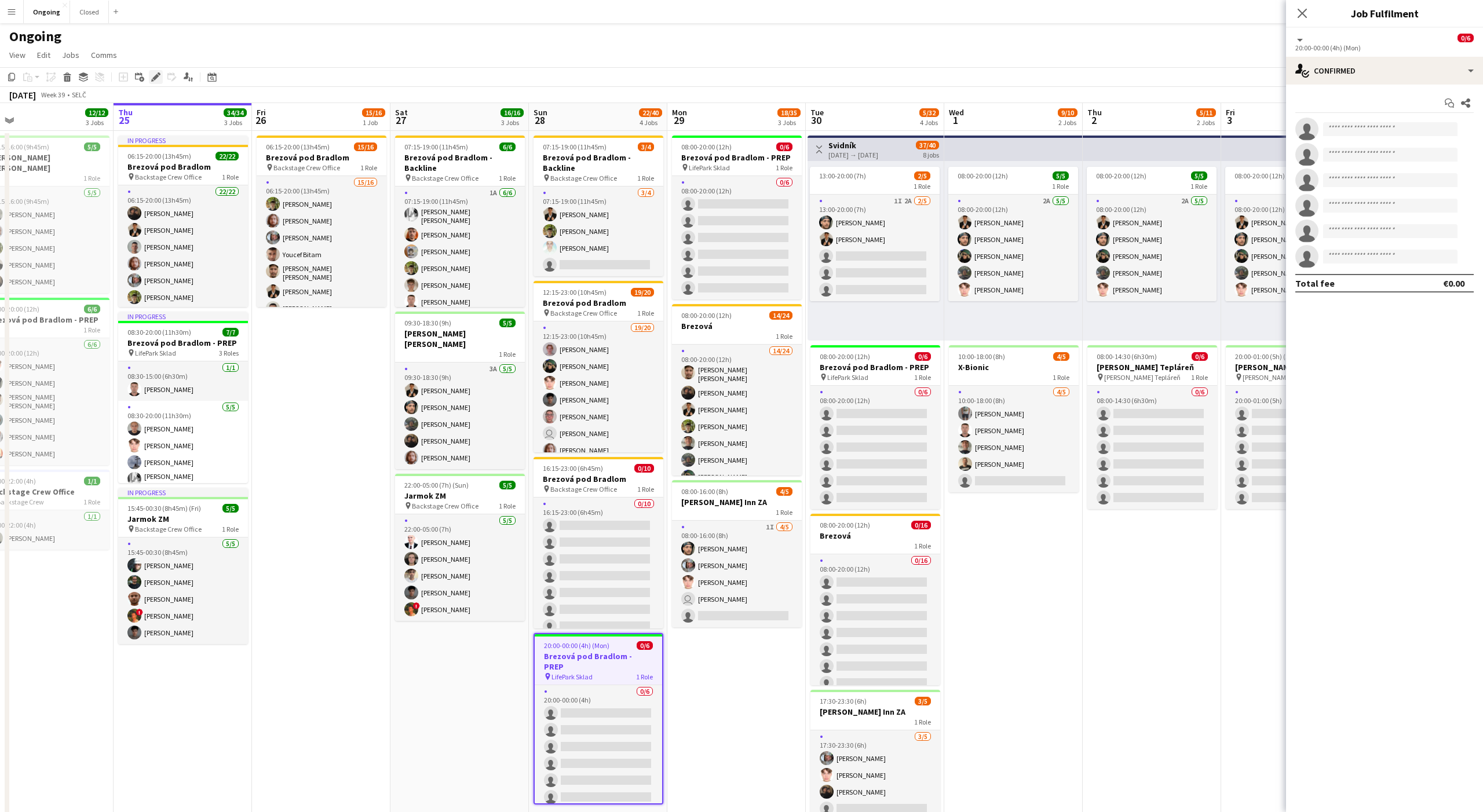
click at [154, 72] on icon "Edit" at bounding box center [156, 77] width 10 height 10
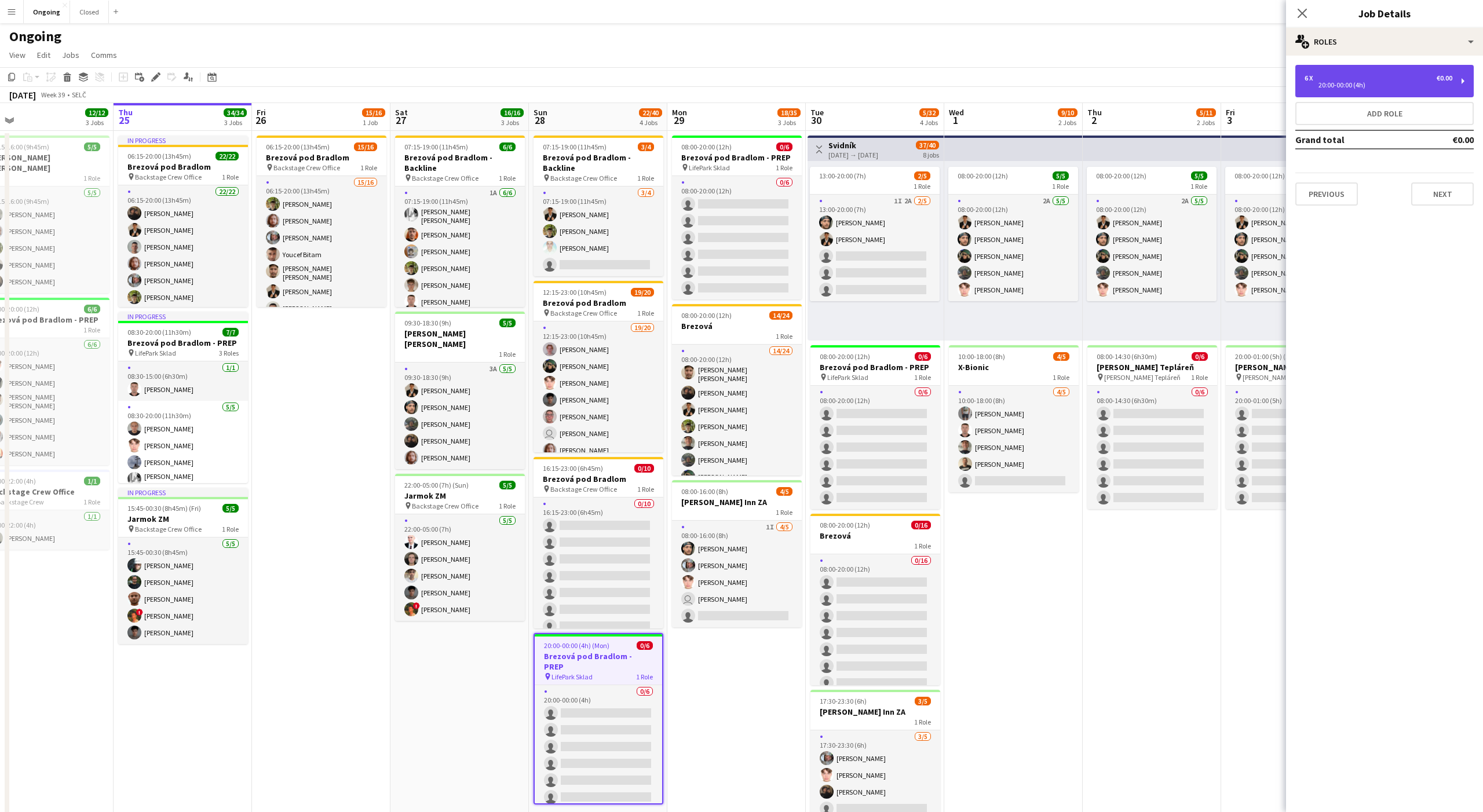
click at [1343, 90] on div "6 x €0.00 20:00-00:00 (4h)" at bounding box center [1384, 81] width 178 height 32
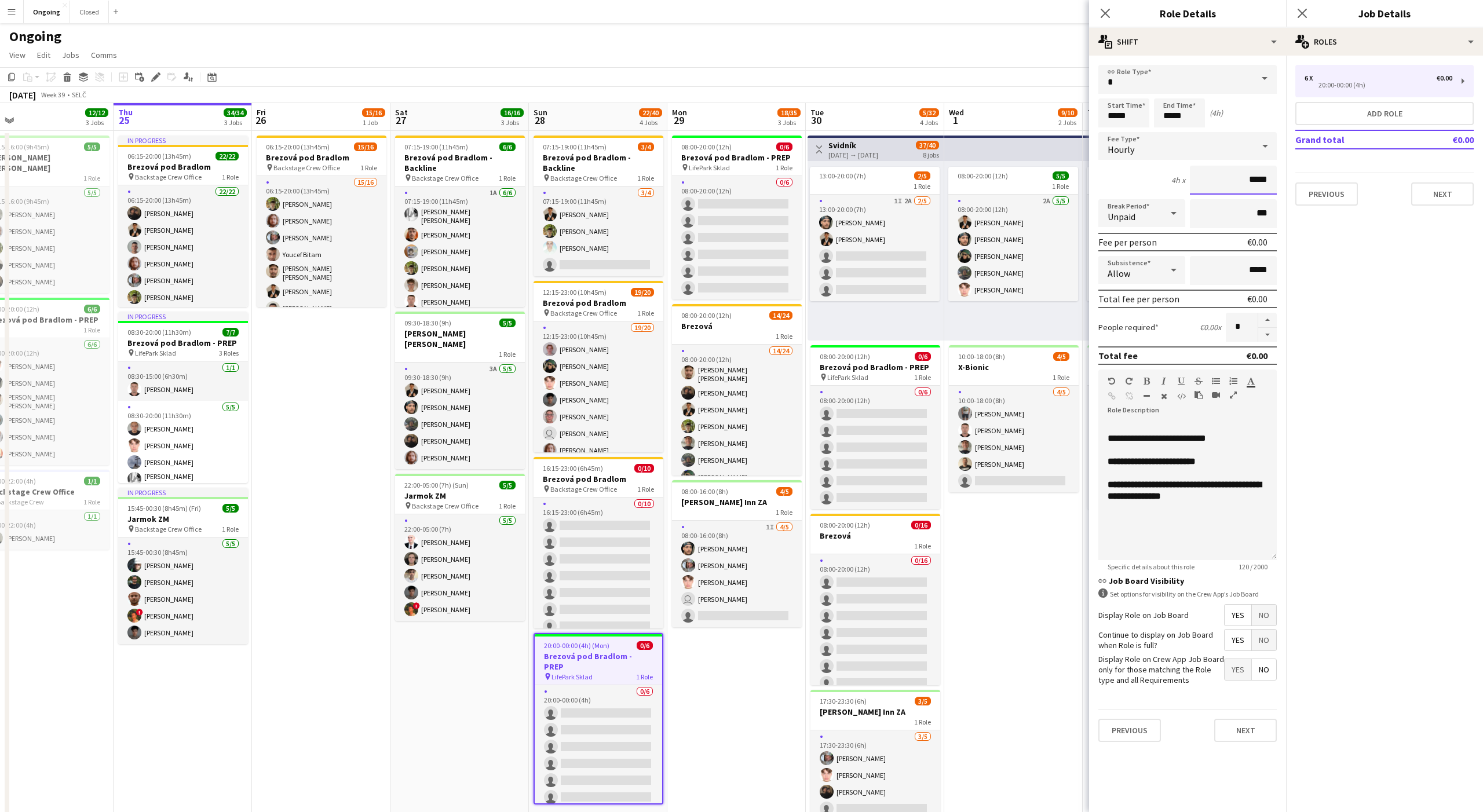
click at [1264, 180] on input "*****" at bounding box center [1233, 180] width 87 height 29
type input "**"
click at [1131, 180] on div "4h x **" at bounding box center [1187, 180] width 178 height 29
click at [1247, 729] on button "Next" at bounding box center [1245, 730] width 63 height 23
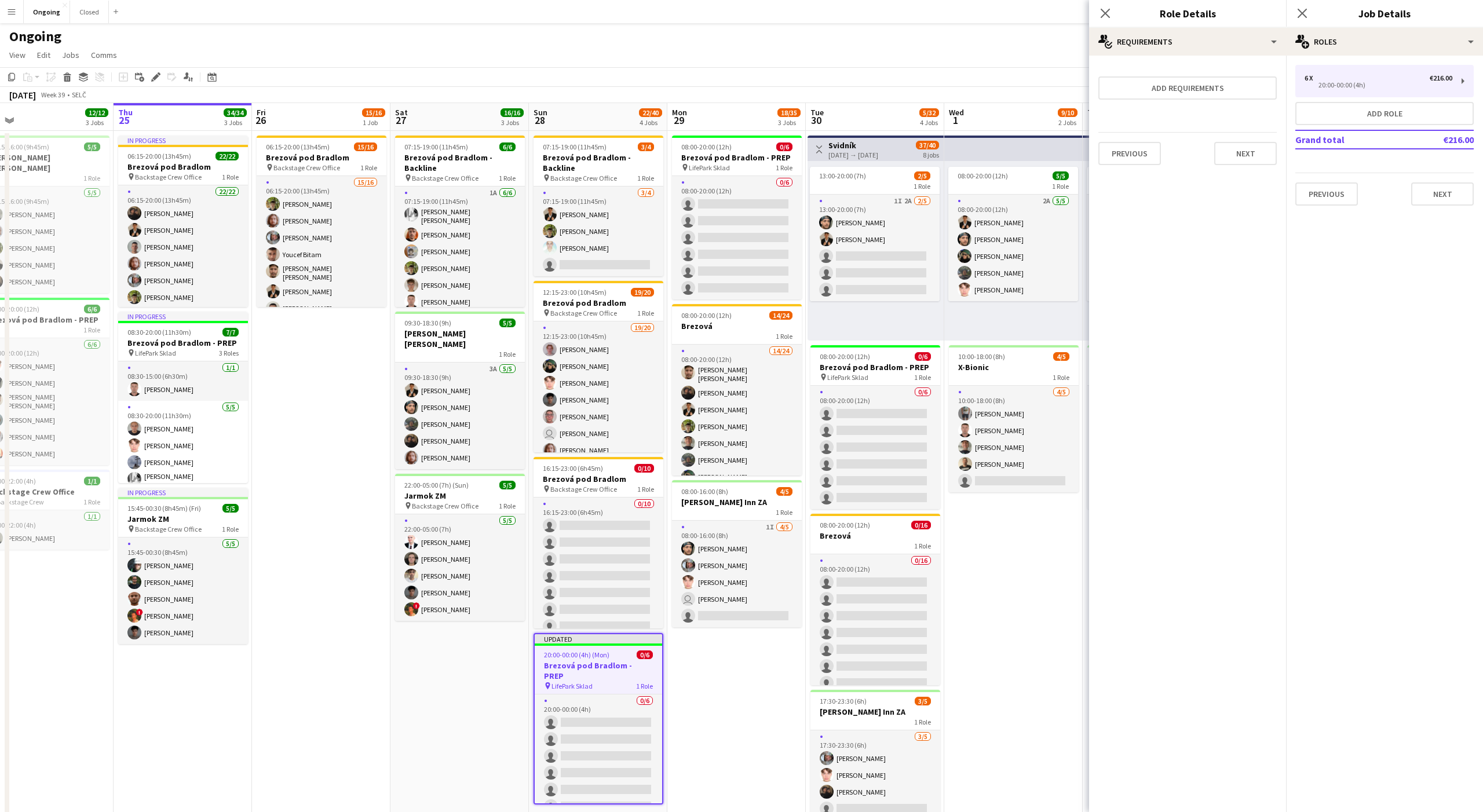
click at [757, 704] on app-date-cell "08:00-20:00 (12h) 0/6 Brezová pod Bradlom - PREP pin LifePark Sklad 1 Role 0/6 …" at bounding box center [736, 547] width 138 height 834
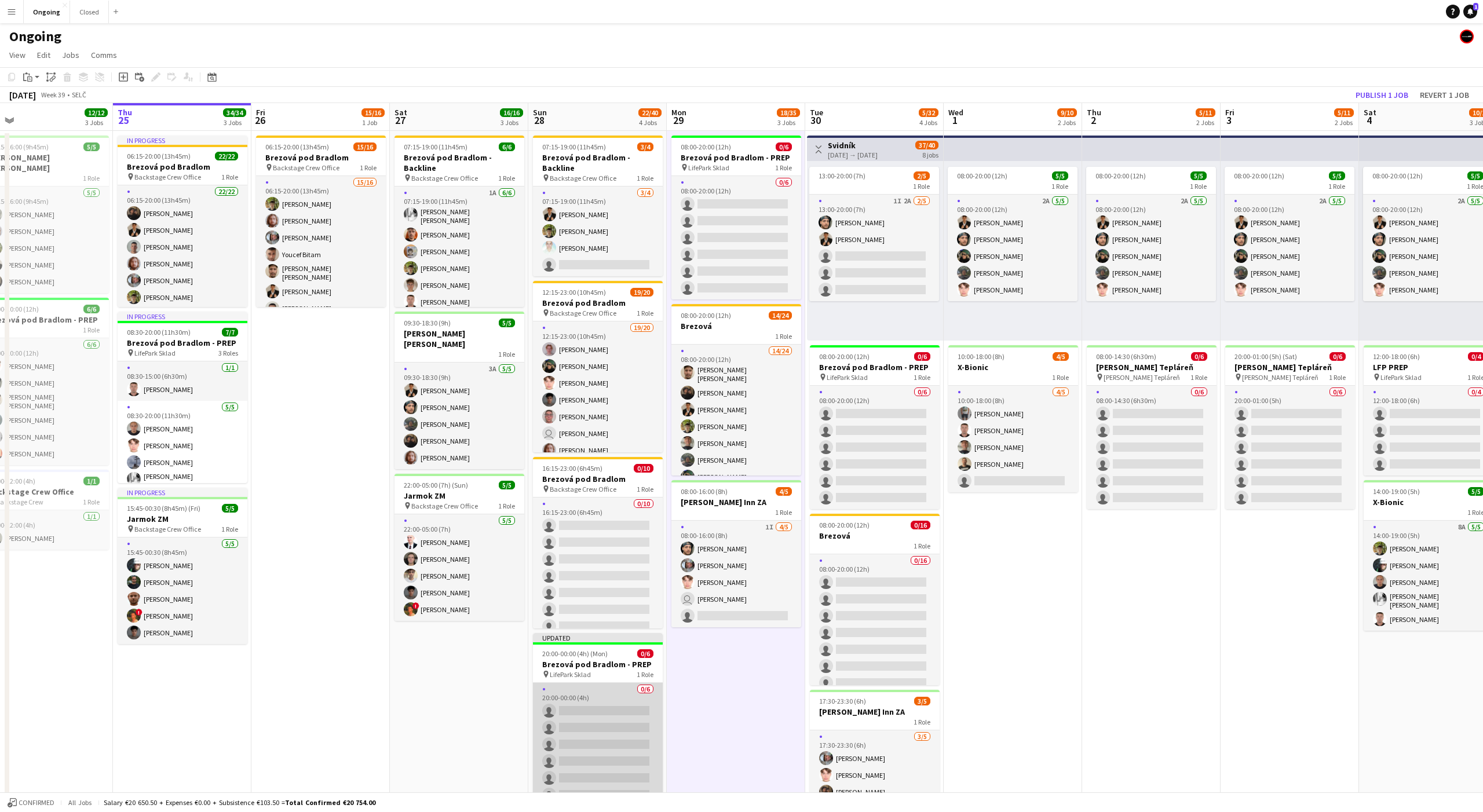
click at [601, 701] on app-card-role "0/6 20:00-00:00 (4h) single-neutral-actions single-neutral-actions single-neutr…" at bounding box center [597, 745] width 130 height 123
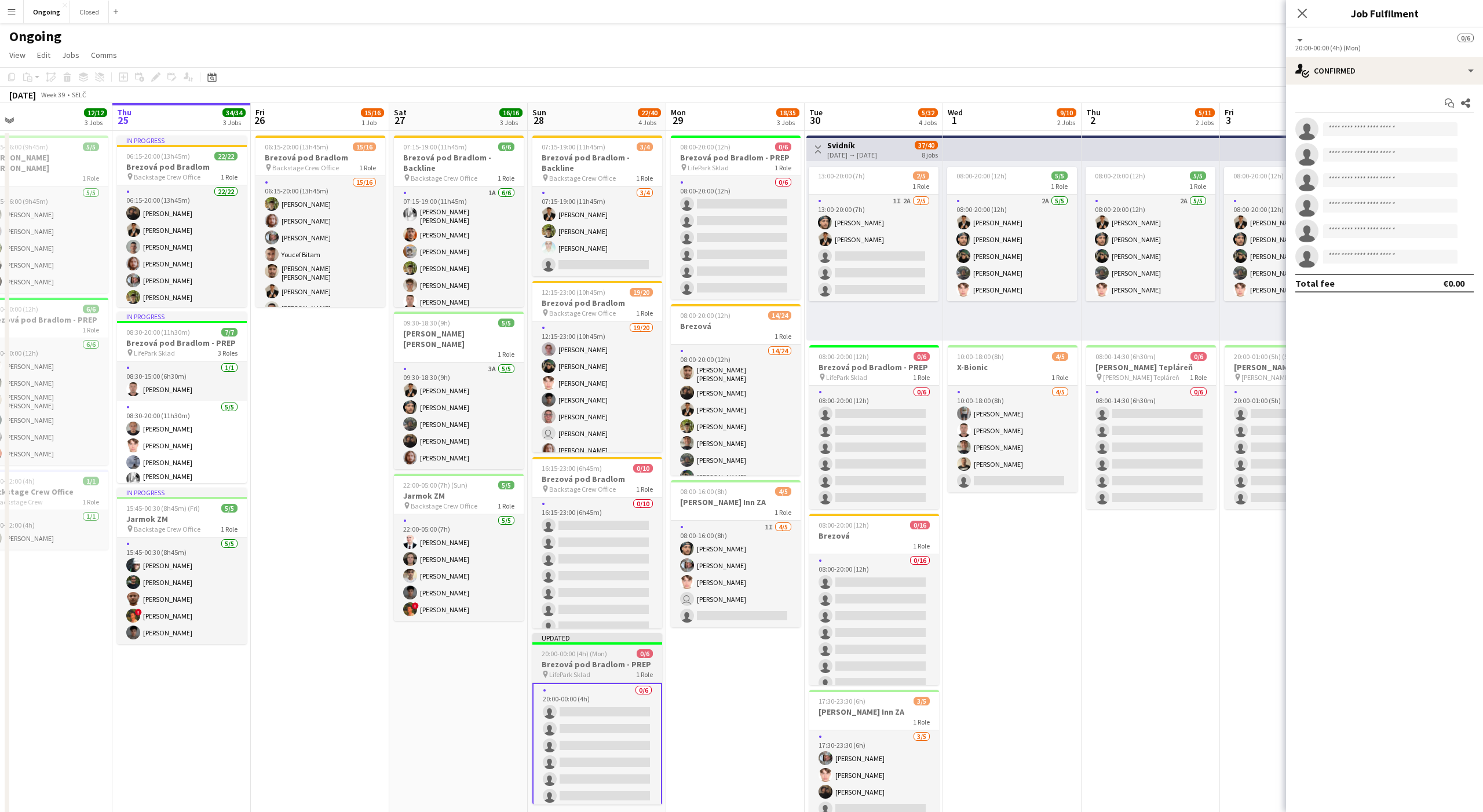
click at [587, 655] on span "20:00-00:00 (4h) (Mon)" at bounding box center [574, 654] width 65 height 9
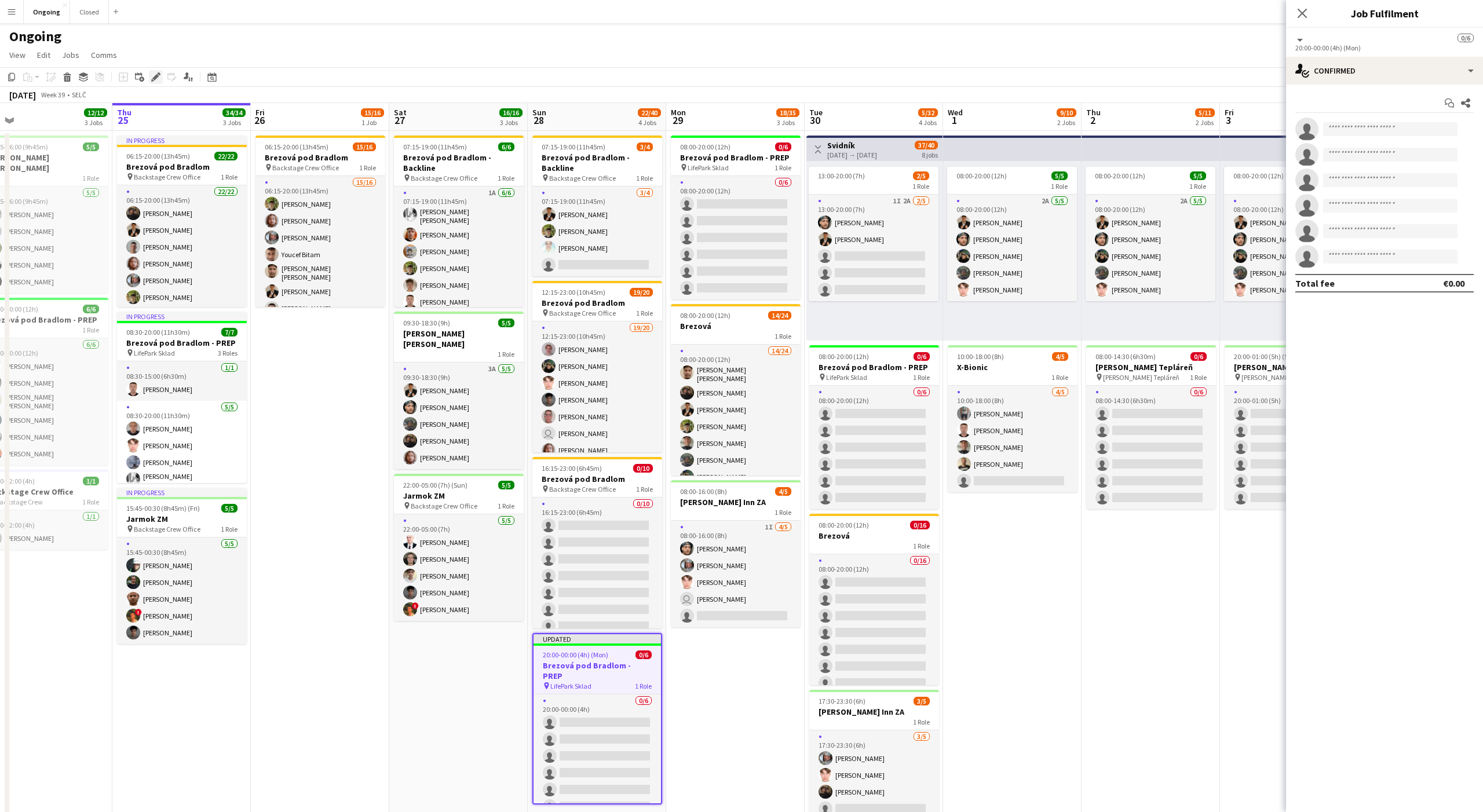
click at [156, 80] on icon "Edit" at bounding box center [156, 77] width 10 height 10
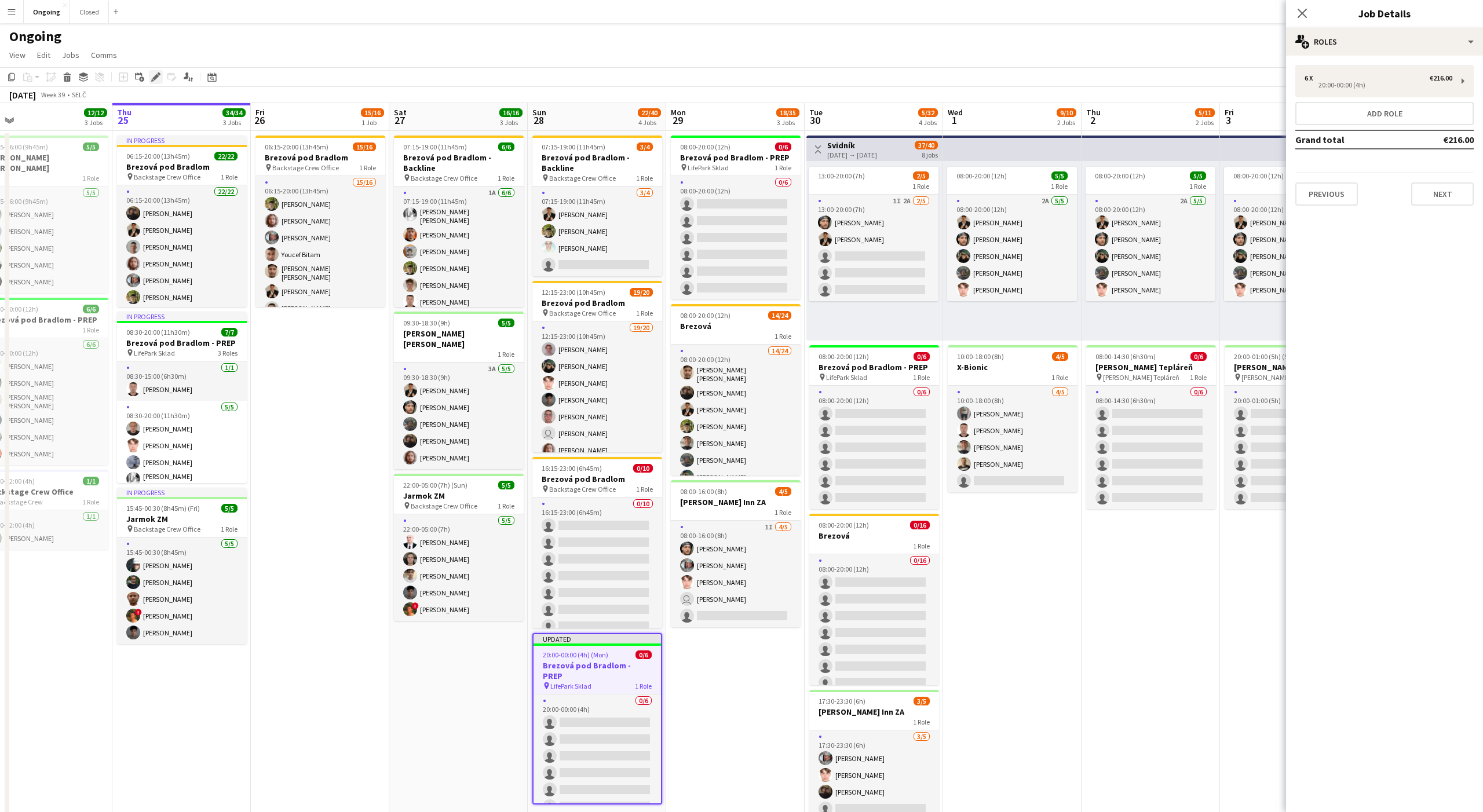
click at [156, 80] on icon "Edit" at bounding box center [156, 77] width 10 height 10
click at [1416, 84] on div "20:00-00:00 (4h)" at bounding box center [1378, 85] width 148 height 6
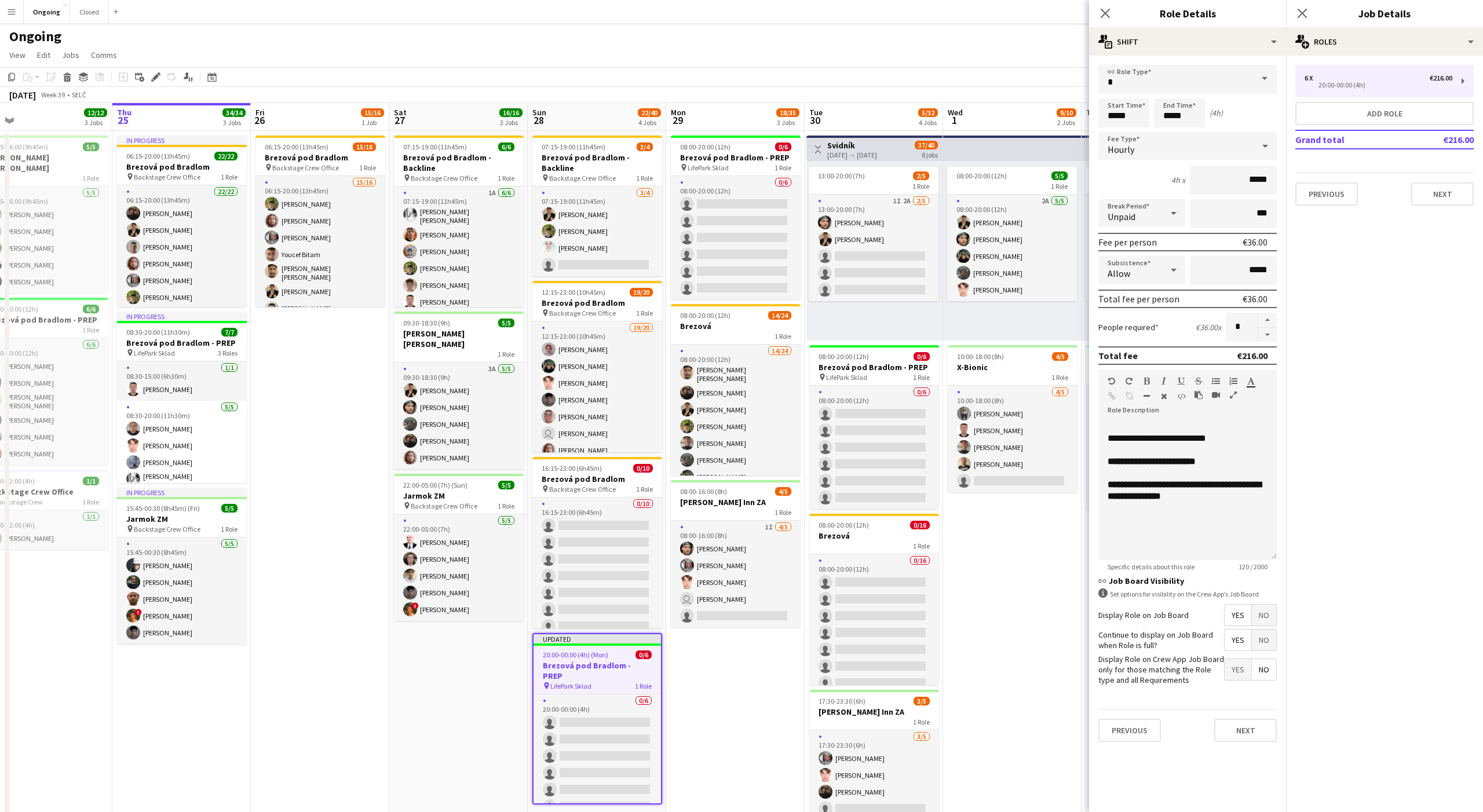
click at [1018, 60] on app-page-menu "View Day view expanded Day view collapsed Month view Date picker Jump to [DATE]…" at bounding box center [742, 56] width 1483 height 22
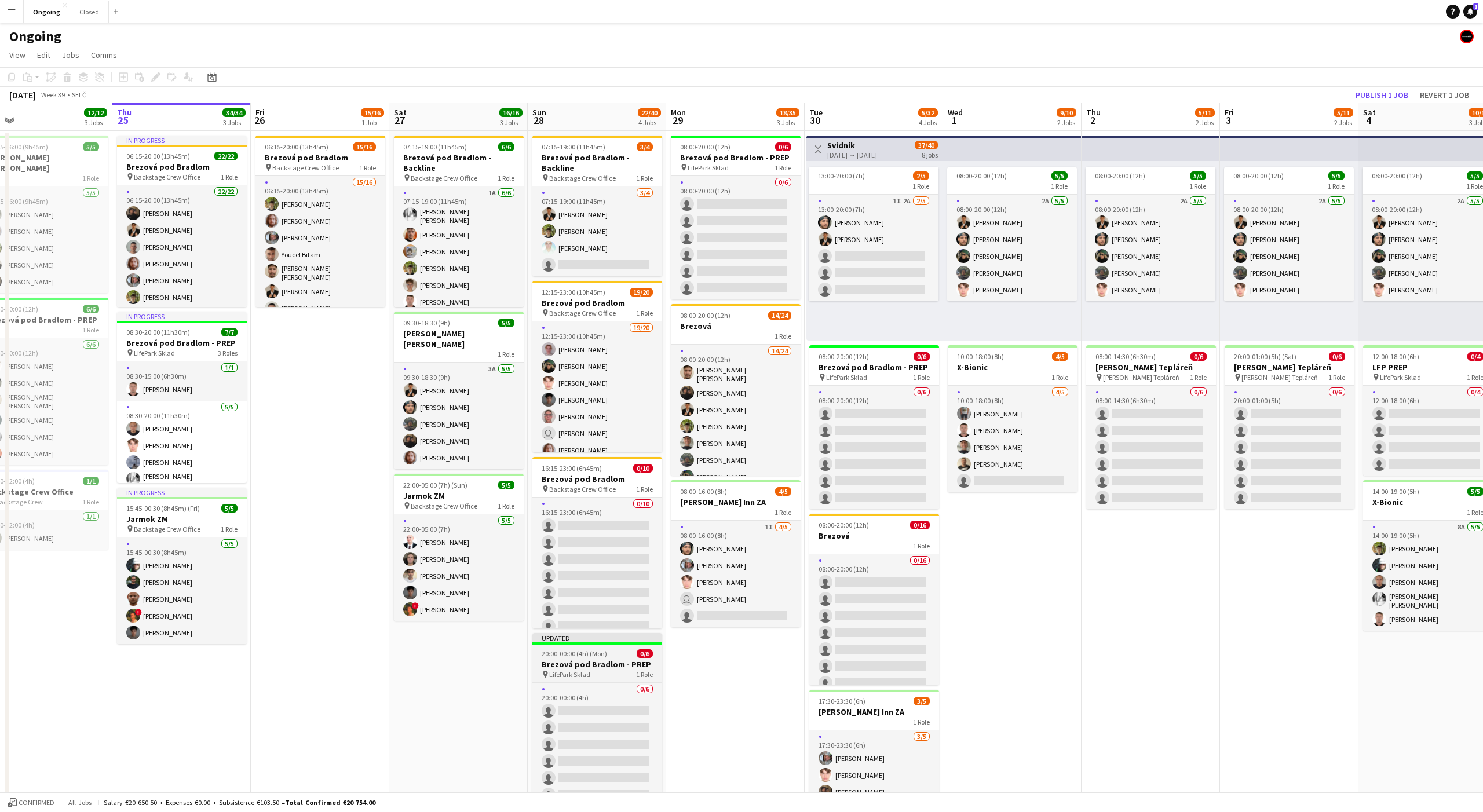
click at [600, 660] on h3 "Brezová pod Bradlom - PREP" at bounding box center [597, 664] width 130 height 10
click at [154, 81] on icon at bounding box center [152, 80] width 3 height 3
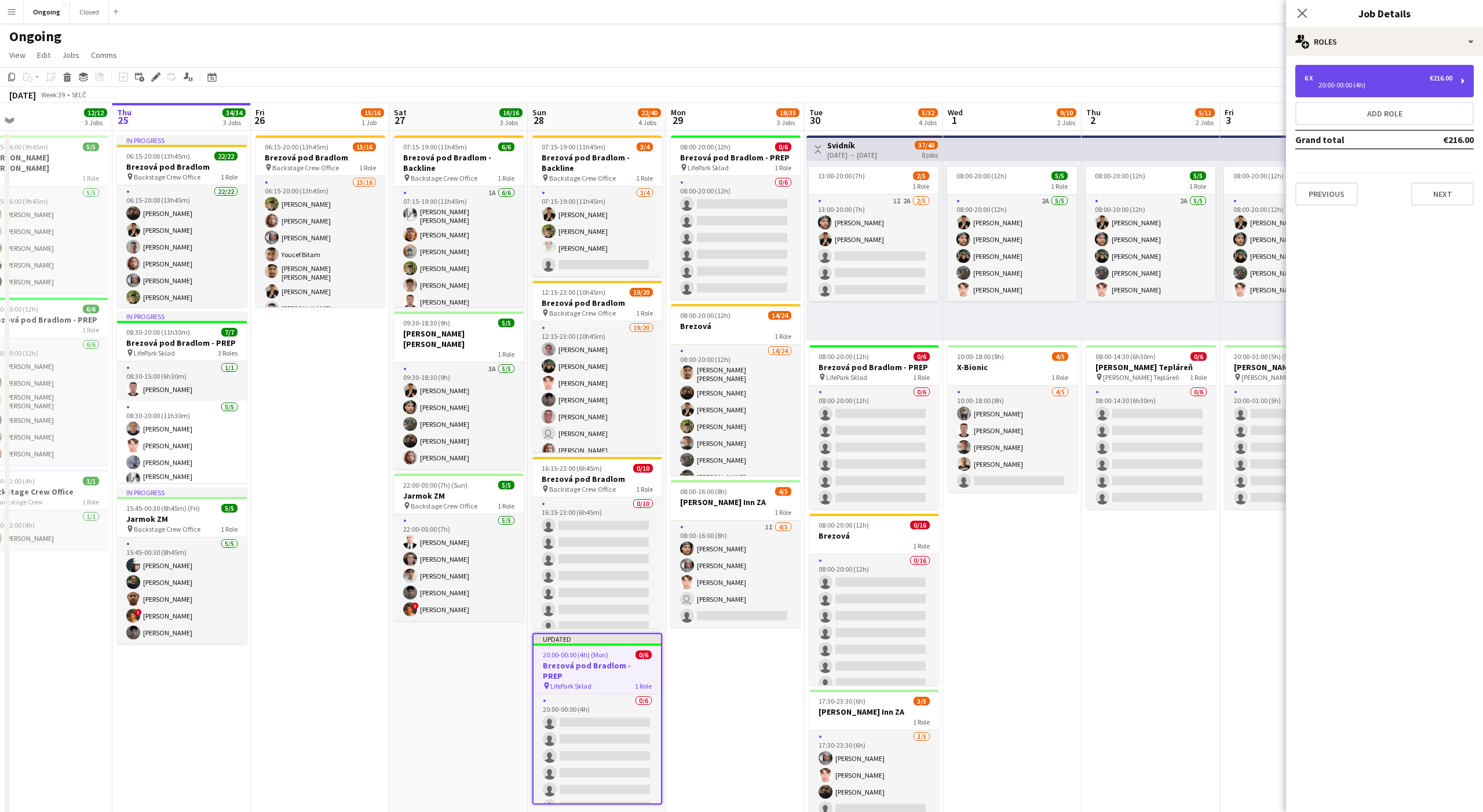
click at [1386, 92] on div "6 x €216.00 20:00-00:00 (4h)" at bounding box center [1384, 81] width 178 height 32
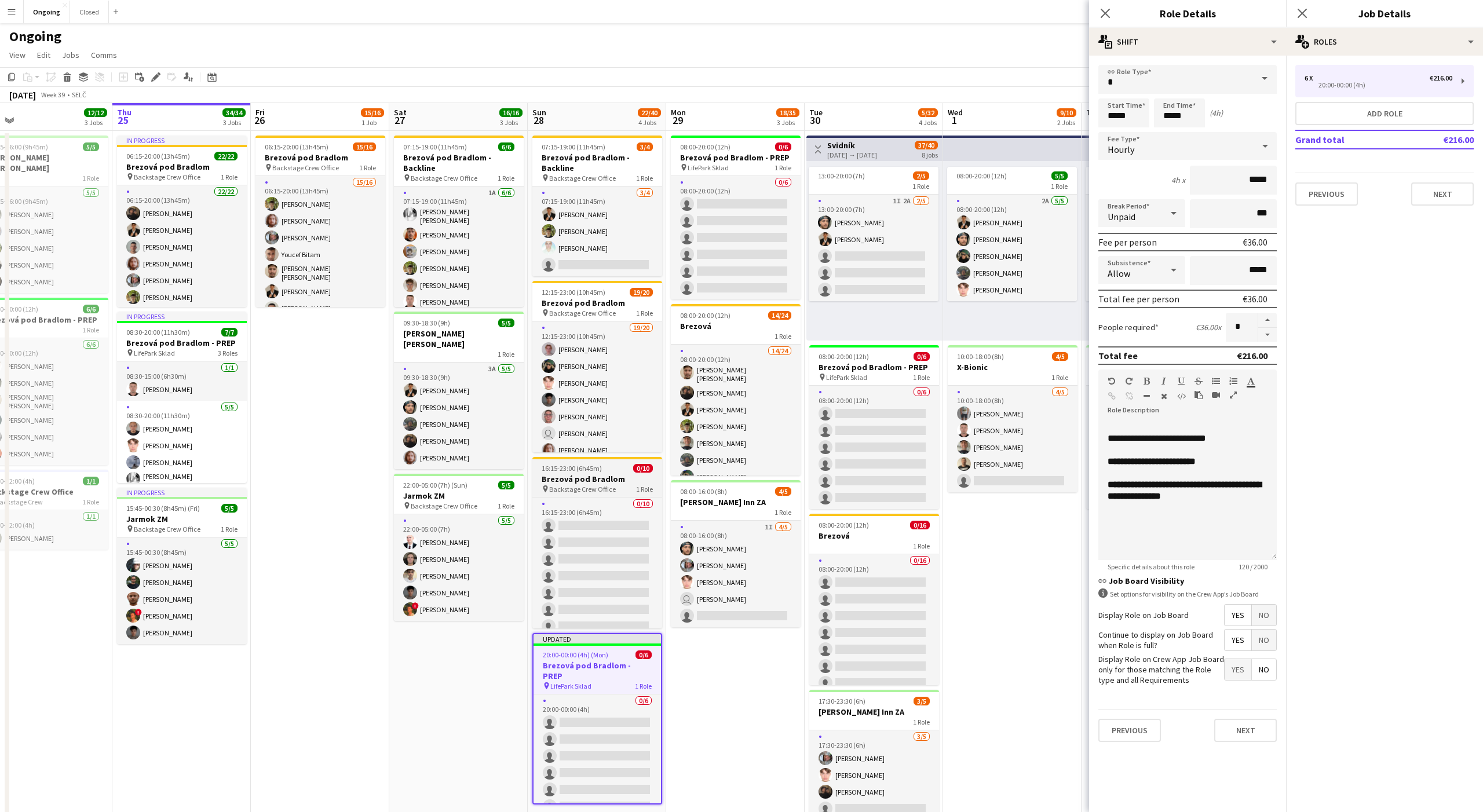
click at [604, 483] on h3 "Brezová pod Bradlom" at bounding box center [597, 479] width 130 height 10
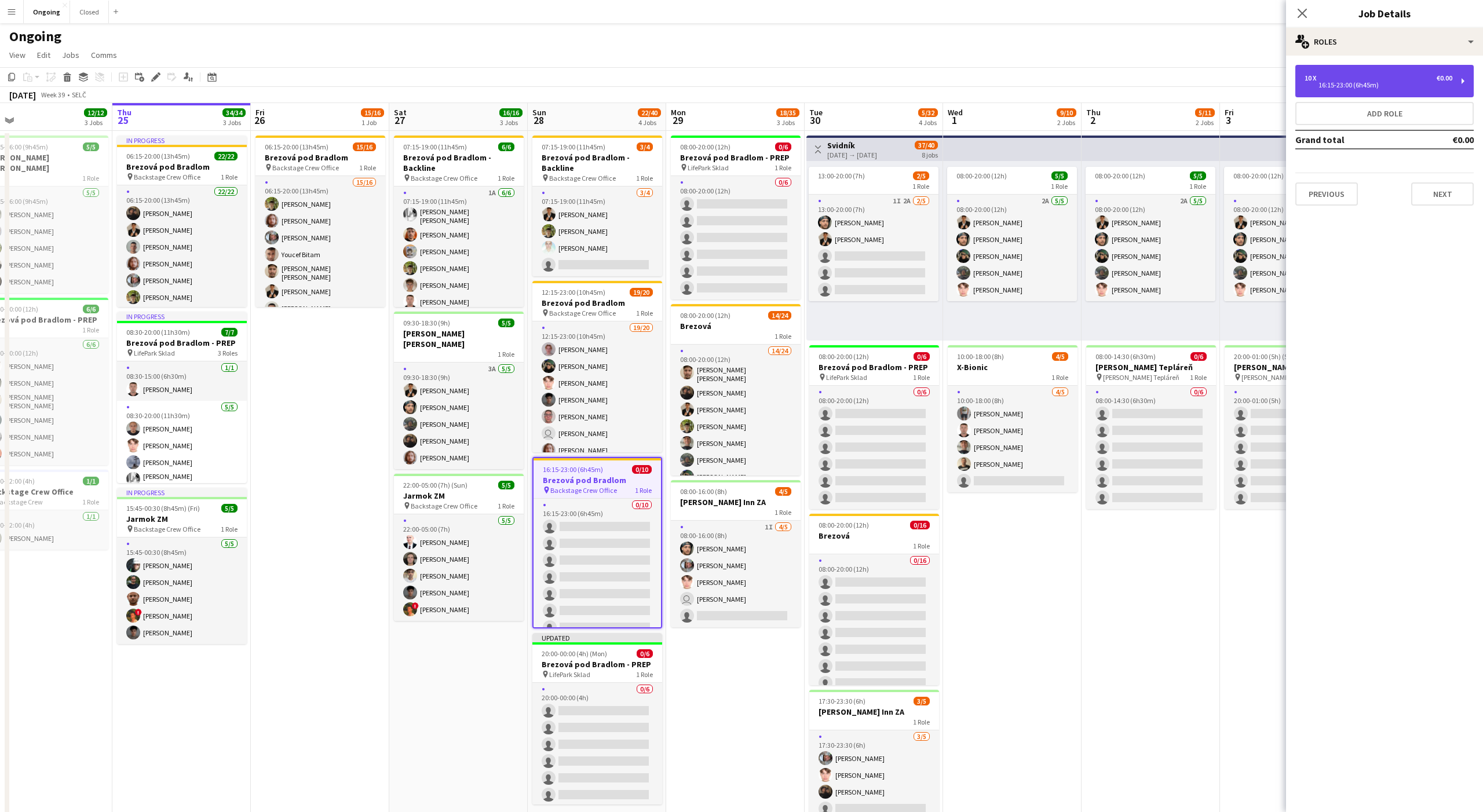
click at [1350, 86] on div "16:15-23:00 (6h45m)" at bounding box center [1378, 85] width 148 height 6
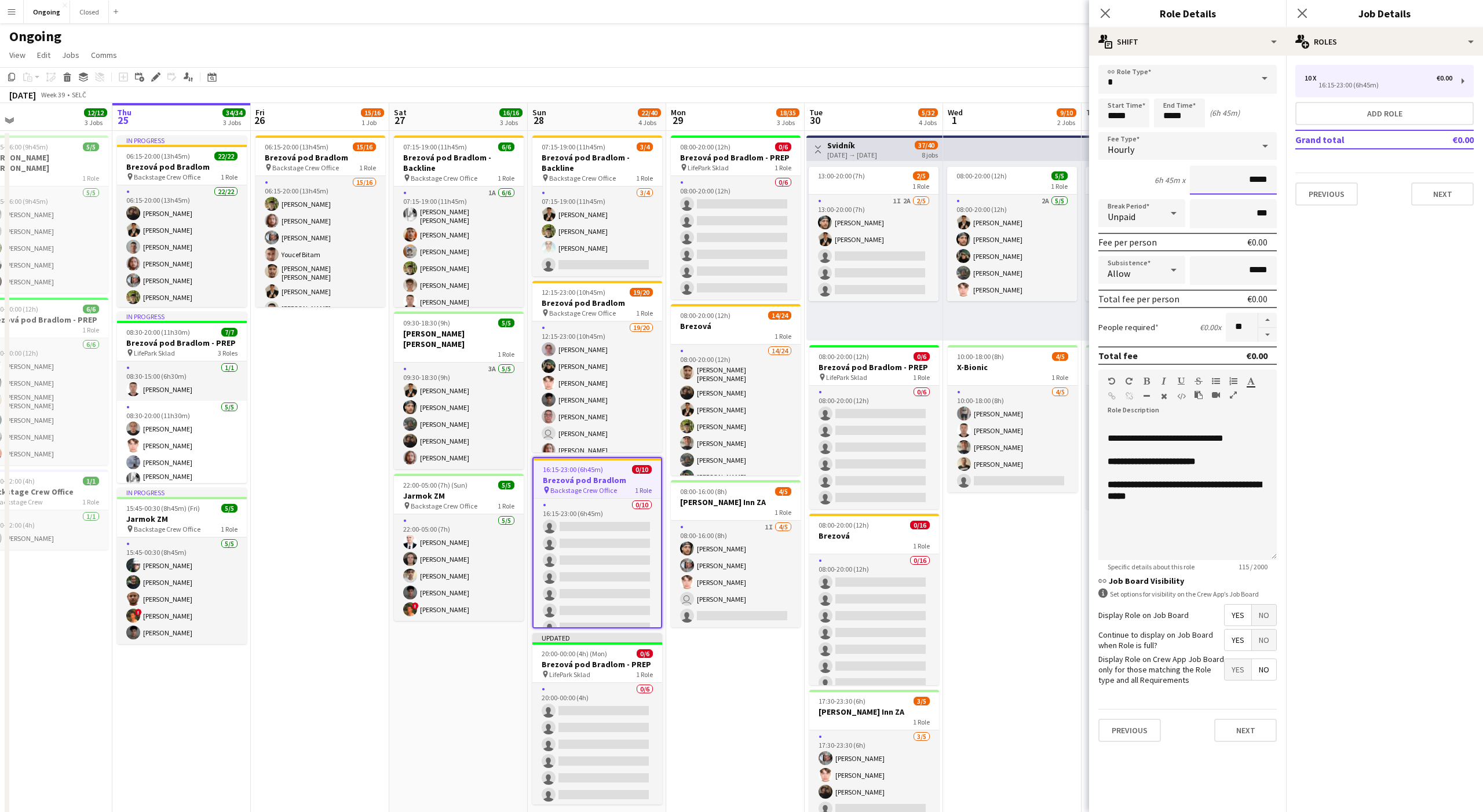
click at [1259, 182] on input "*****" at bounding box center [1233, 180] width 87 height 29
type input "**"
click at [1320, 262] on mat-expansion-panel "pencil3 General details 10 x €0.00 16:15-23:00 (6h45m) Add role Grand total €0.…" at bounding box center [1385, 434] width 197 height 757
click at [970, 64] on app-page-menu "View Day view expanded Day view collapsed Month view Date picker Jump to [DATE]…" at bounding box center [742, 56] width 1483 height 22
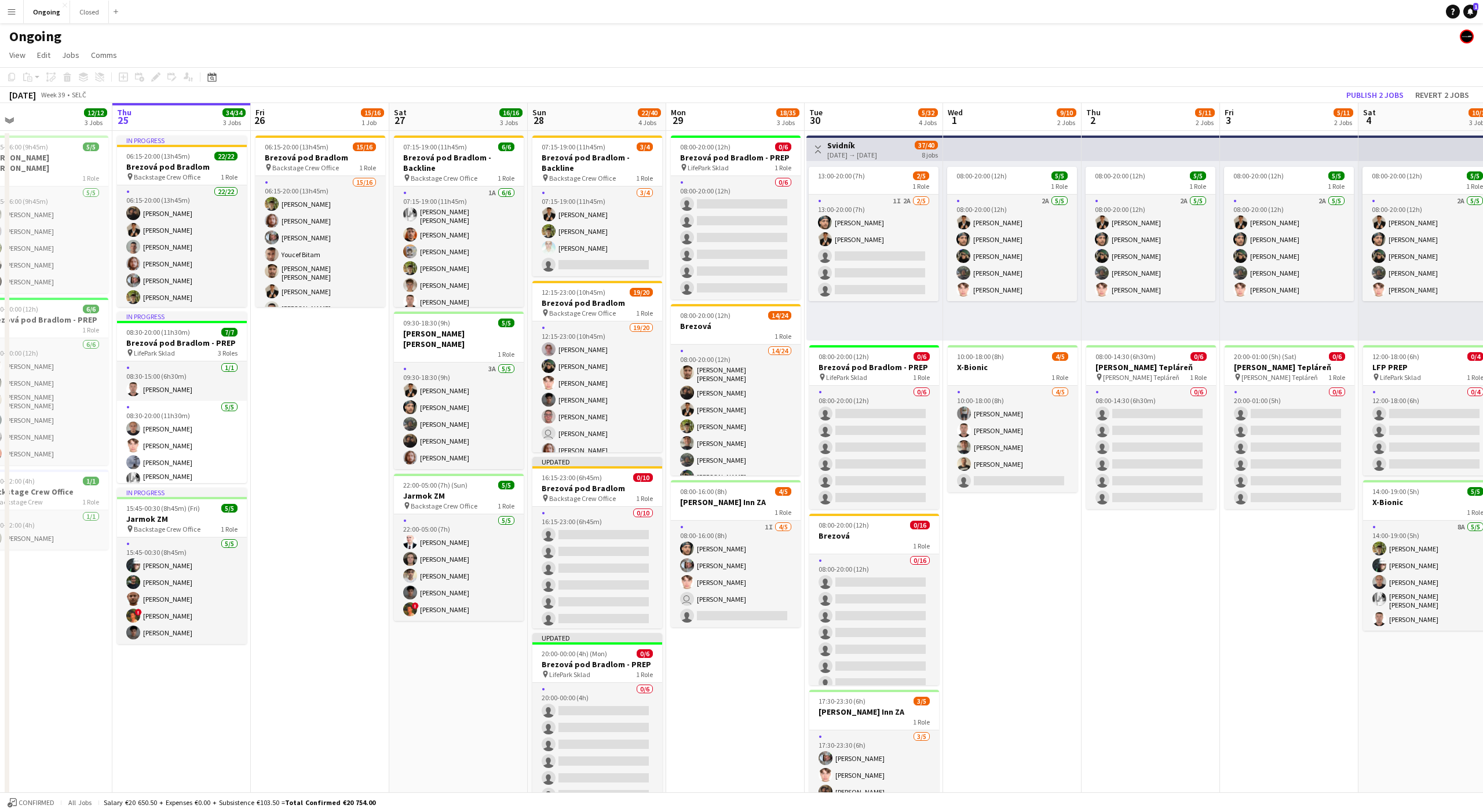
click at [696, 672] on app-date-cell "08:00-20:00 (12h) 0/6 Brezová pod Bradlom - PREP pin LifePark Sklad 1 Role 0/6 …" at bounding box center [735, 547] width 138 height 834
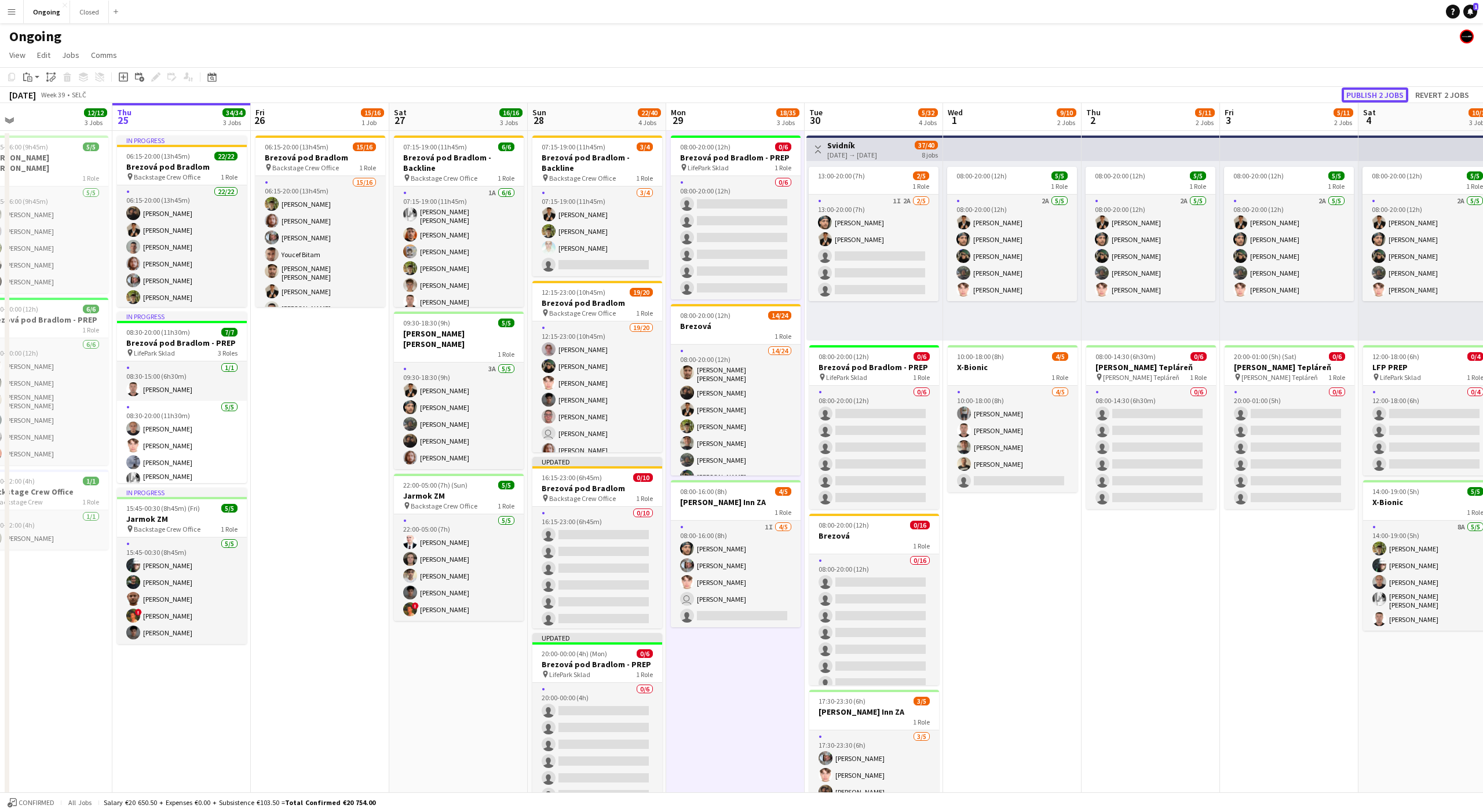
click at [1368, 98] on button "Publish 2 jobs" at bounding box center [1374, 95] width 67 height 15
click at [7, 8] on app-icon "Menu" at bounding box center [11, 11] width 10 height 10
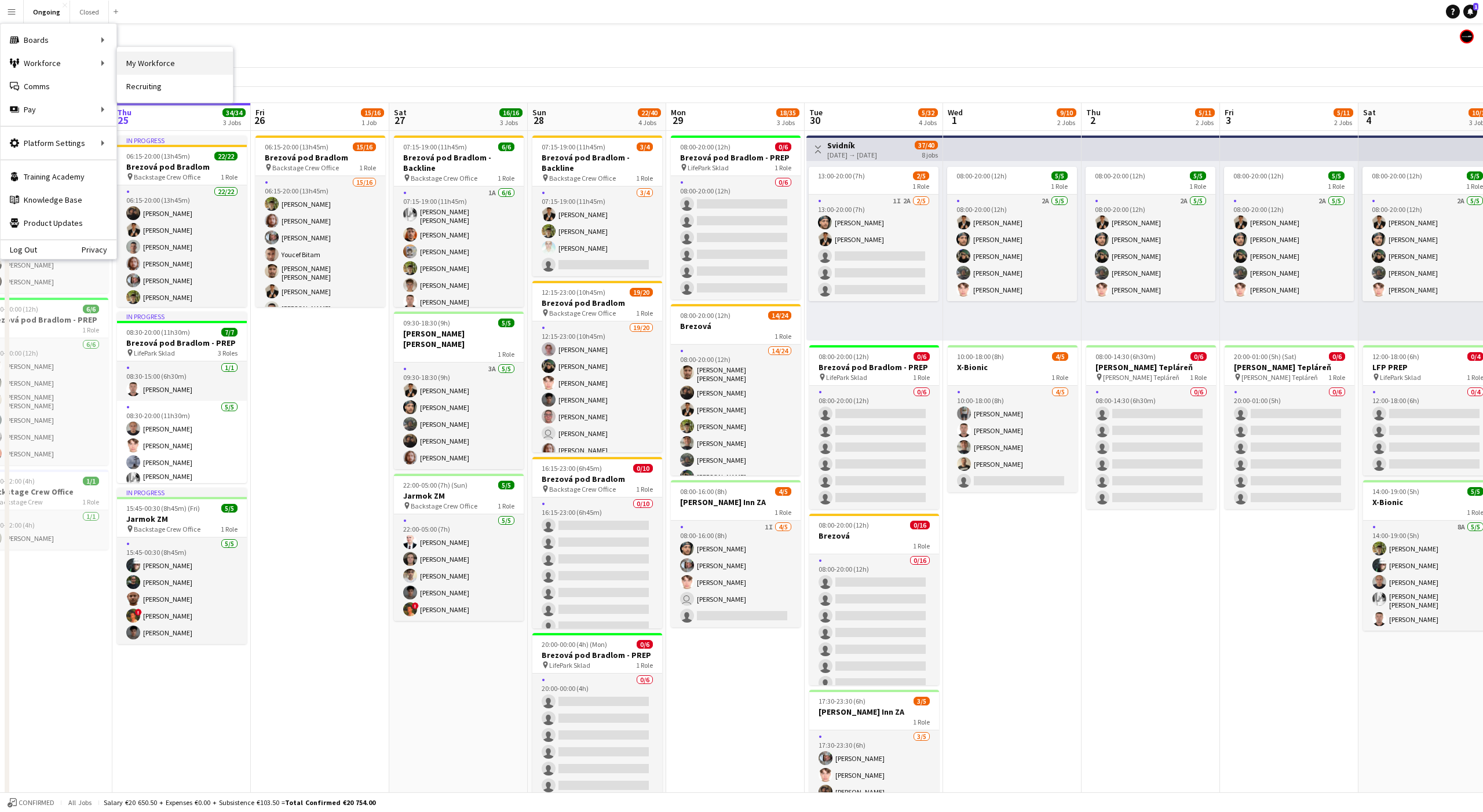
click at [141, 65] on link "My Workforce" at bounding box center [175, 63] width 116 height 23
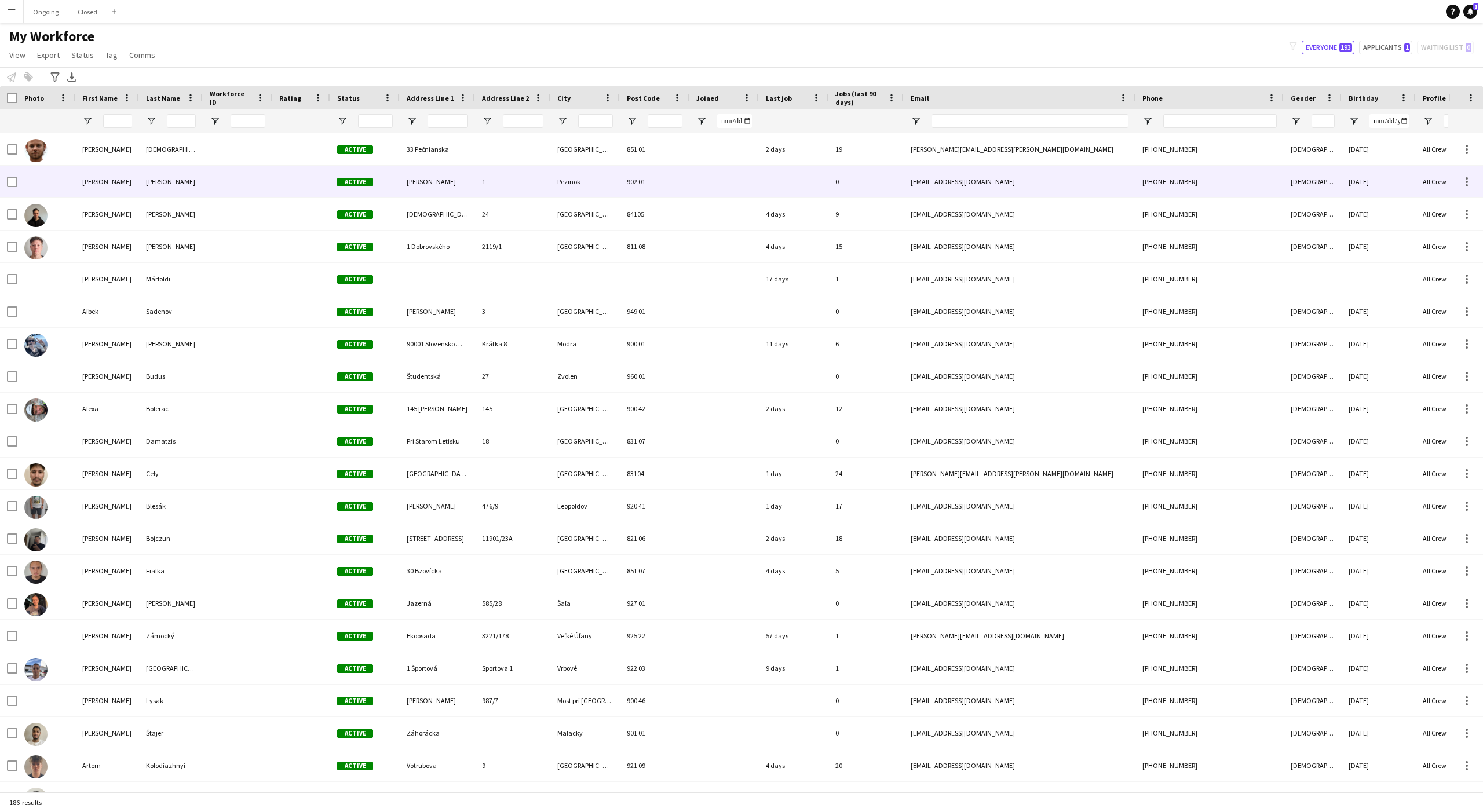
type input "**********"
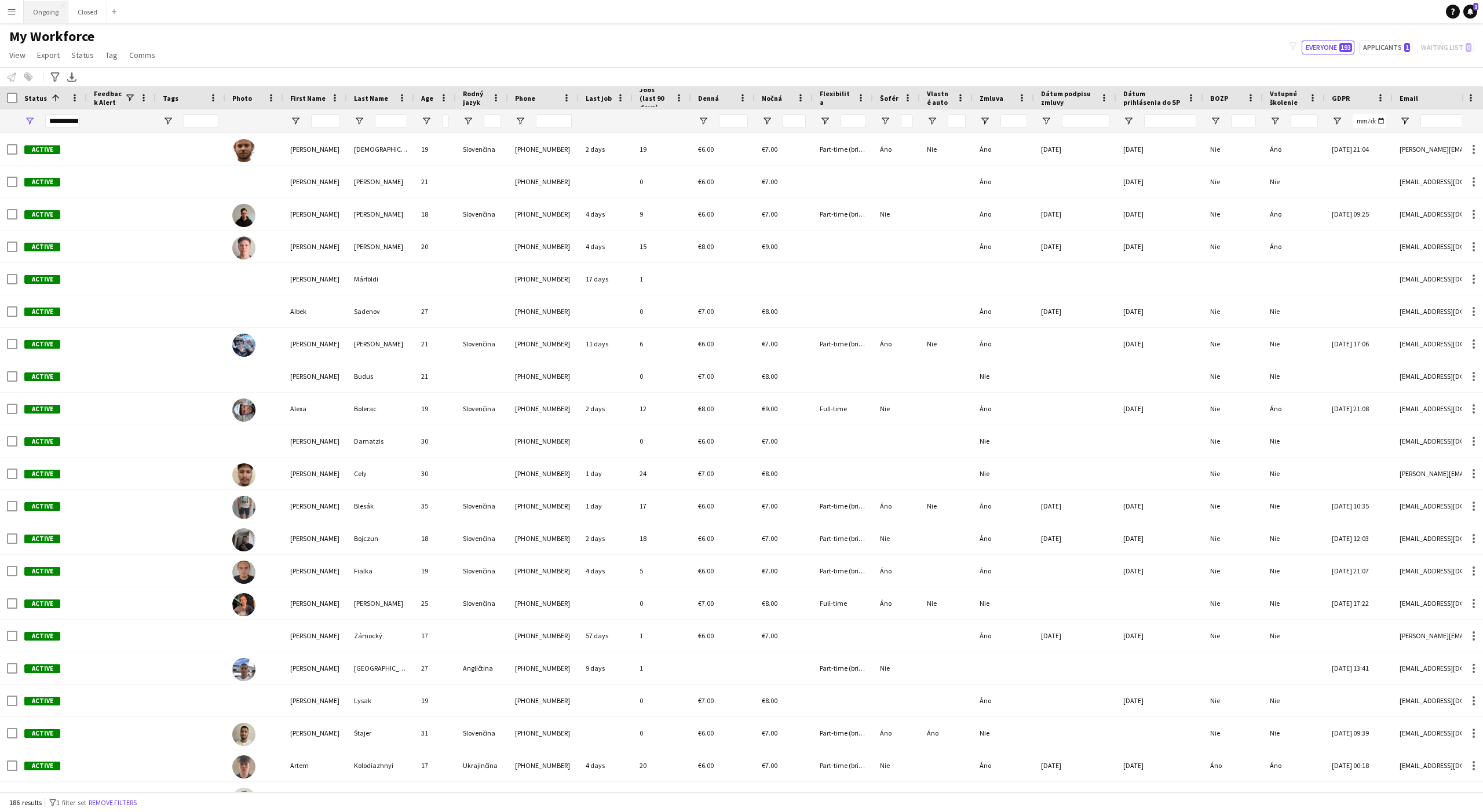
click at [48, 21] on button "Ongoing Close" at bounding box center [46, 12] width 44 height 23
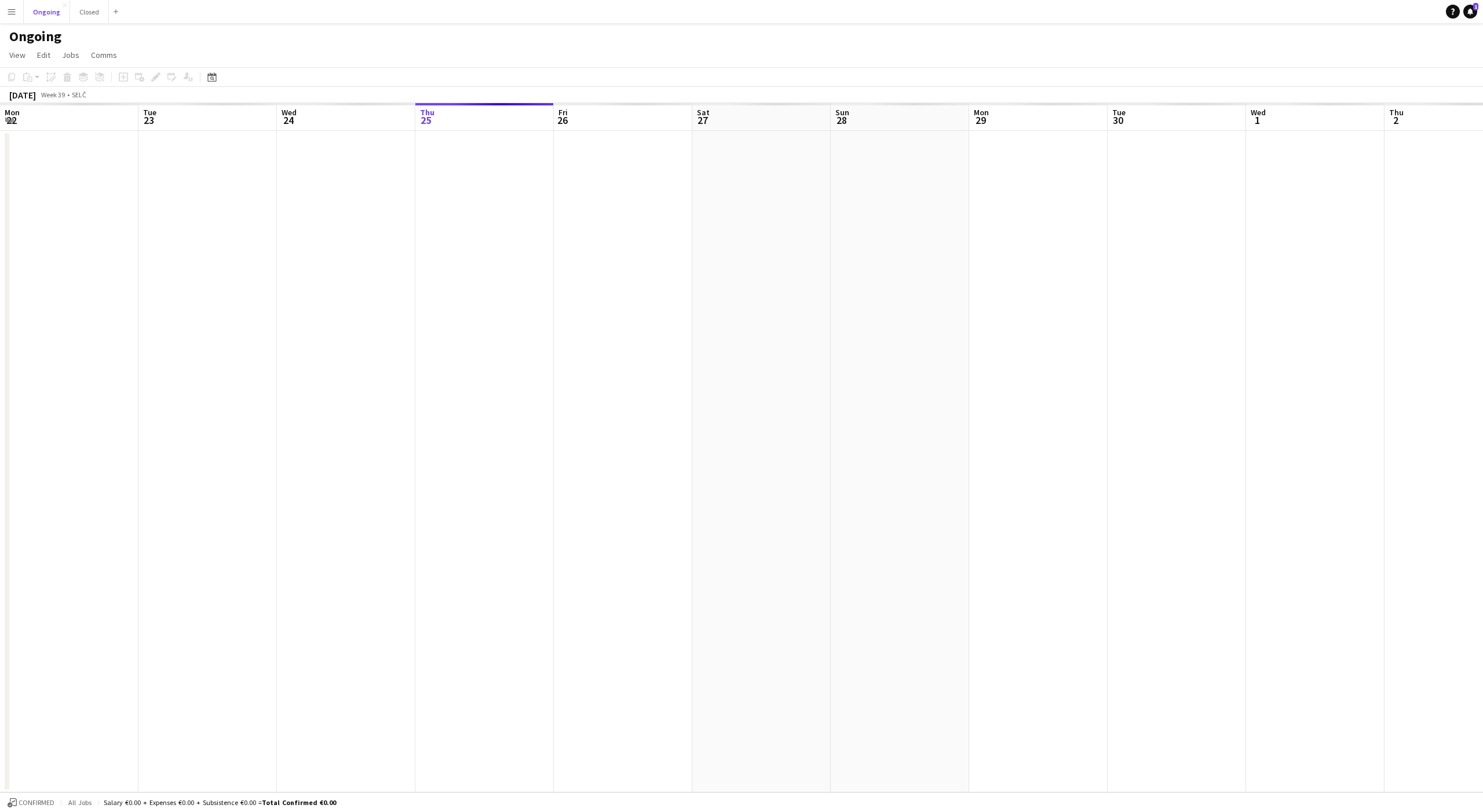
scroll to position [0, 277]
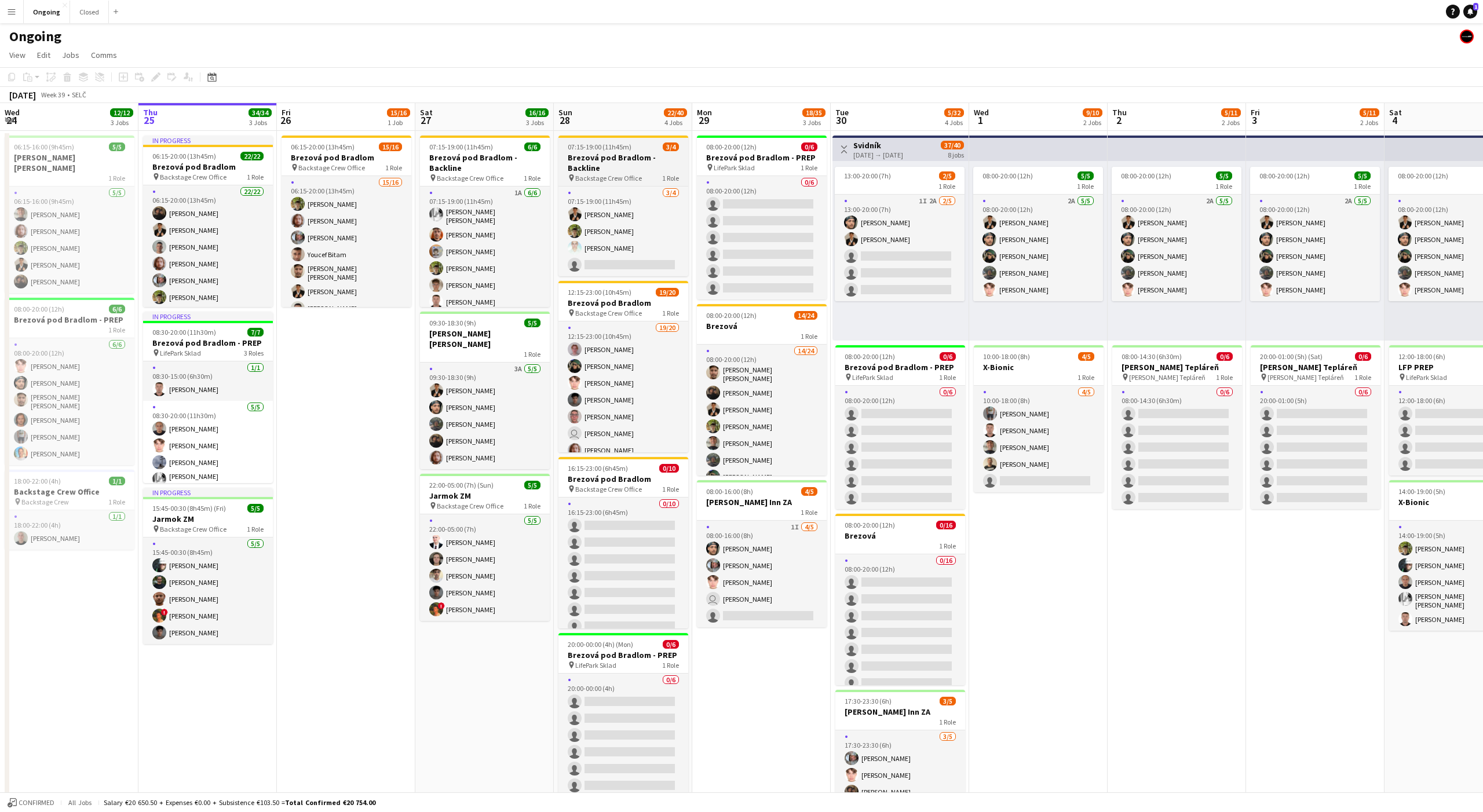
click at [613, 174] on span "Backstage Crew Office" at bounding box center [608, 178] width 67 height 9
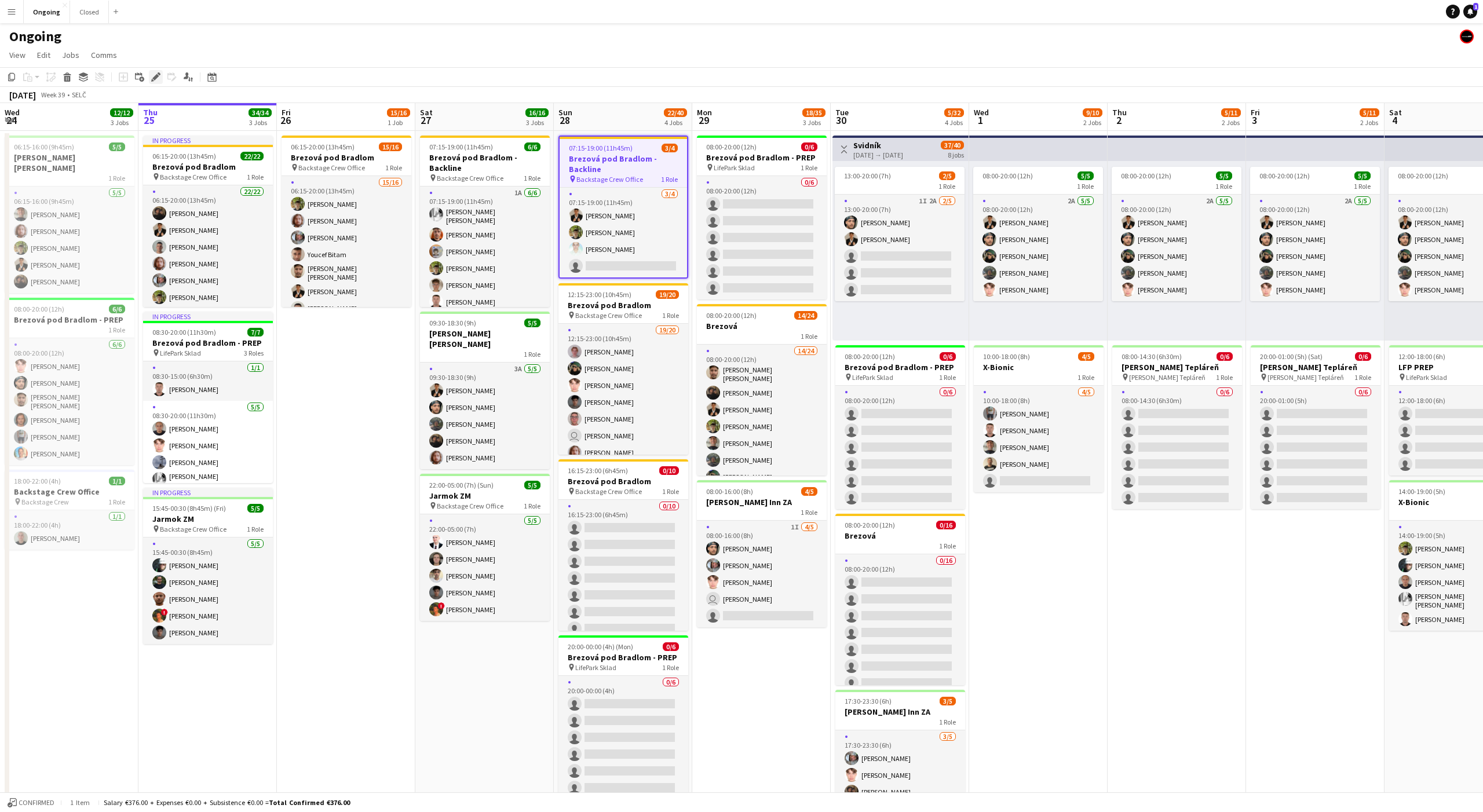
click at [154, 77] on icon at bounding box center [156, 77] width 6 height 6
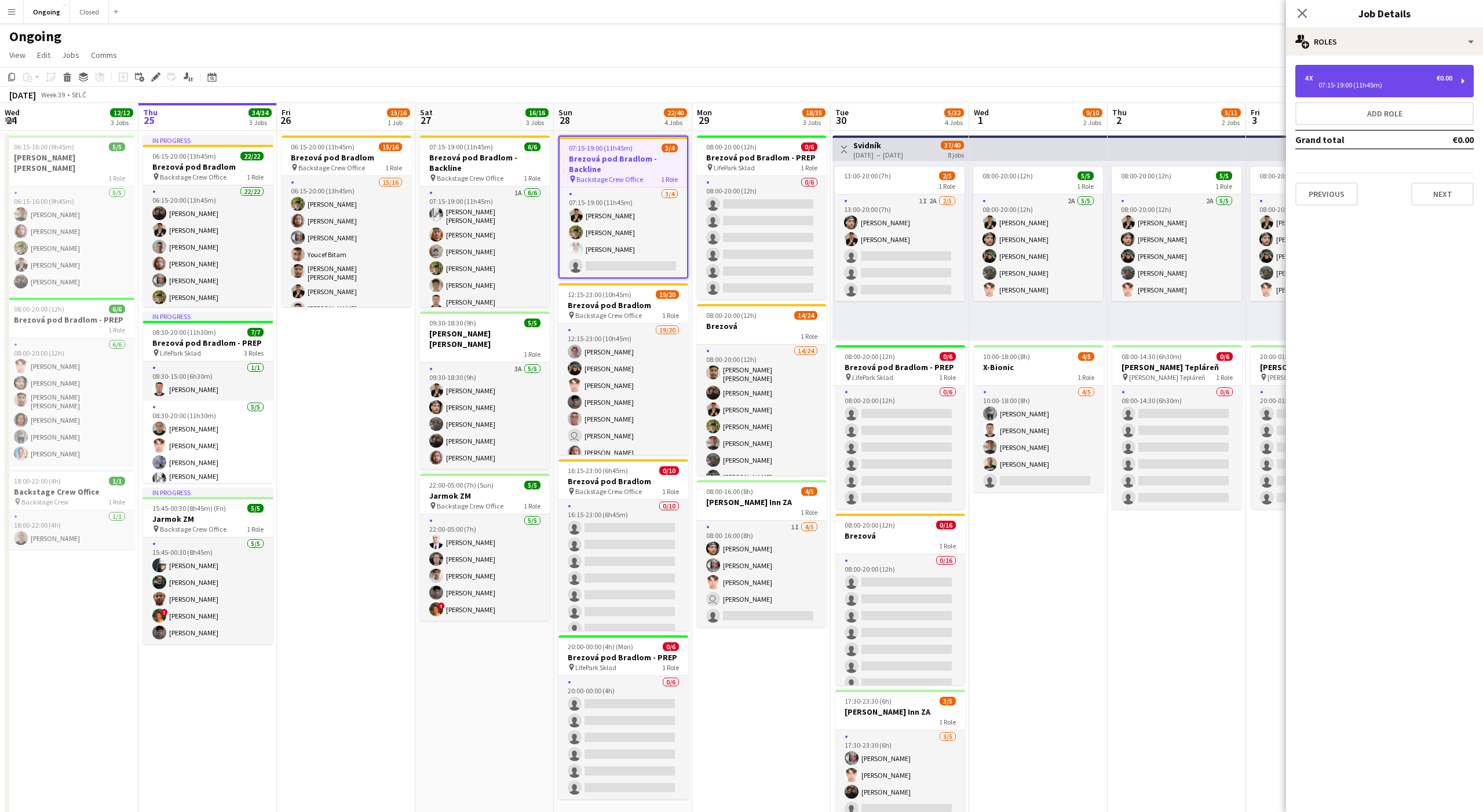
click at [1383, 76] on div "4 x €0.00" at bounding box center [1378, 78] width 148 height 8
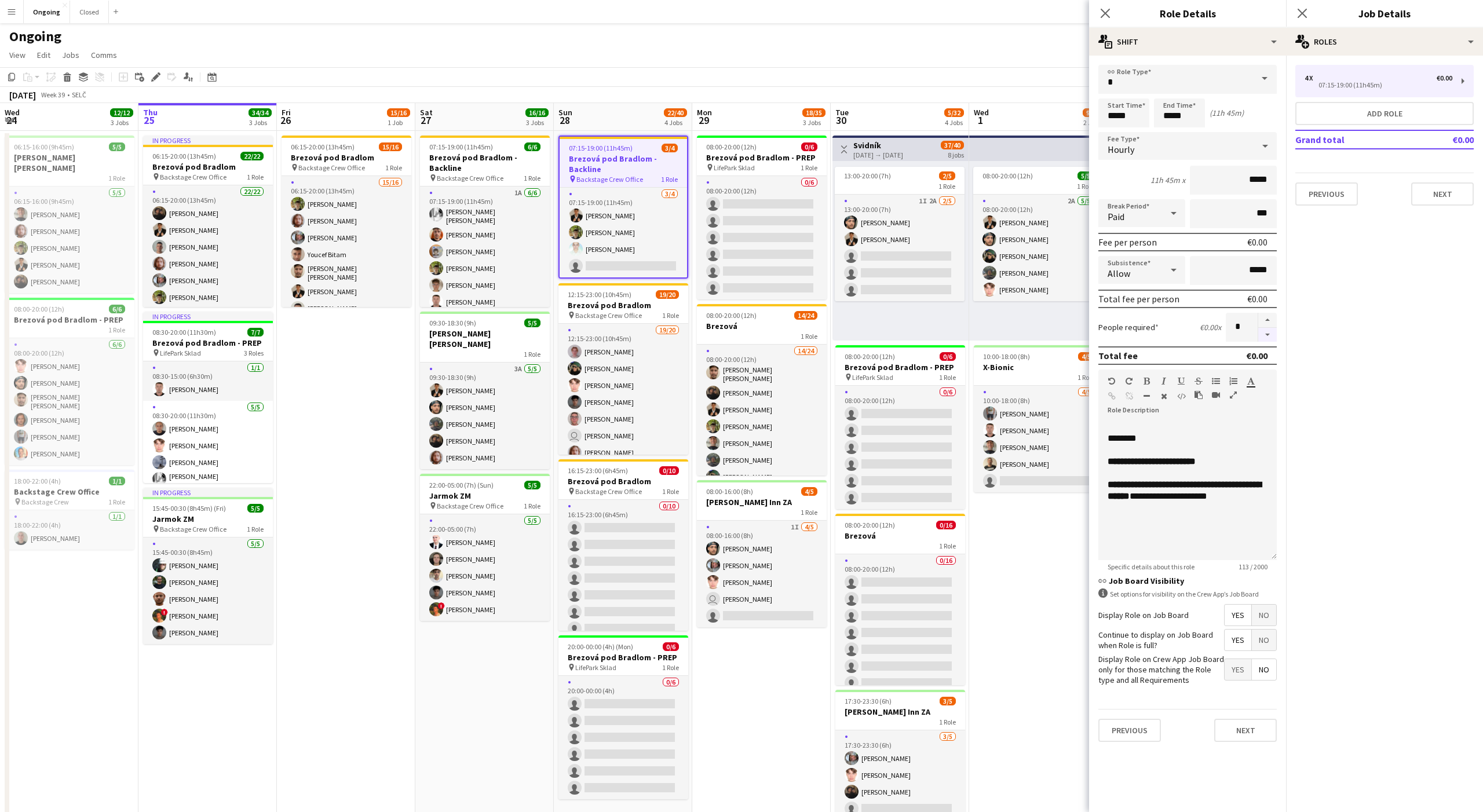
click at [1272, 335] on button "button" at bounding box center [1267, 335] width 18 height 15
type input "*"
click at [1351, 46] on div "multiple-users-add Roles" at bounding box center [1385, 42] width 197 height 28
click at [1425, 214] on div "cog-double-3 Settings" at bounding box center [1423, 206] width 115 height 23
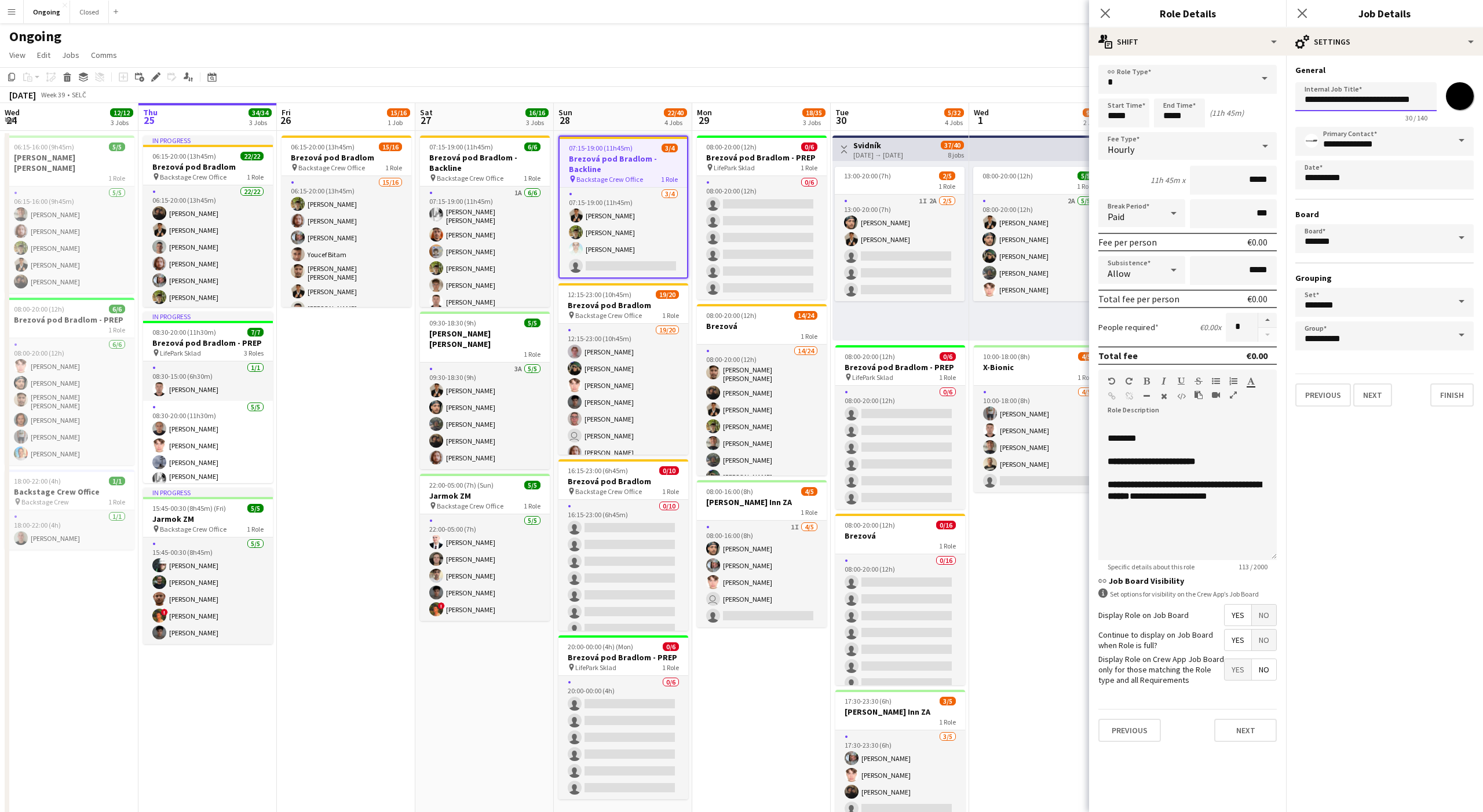
click at [1399, 103] on input "**********" at bounding box center [1366, 97] width 142 height 29
type input "**********"
click at [1433, 399] on button "Finish" at bounding box center [1452, 395] width 43 height 23
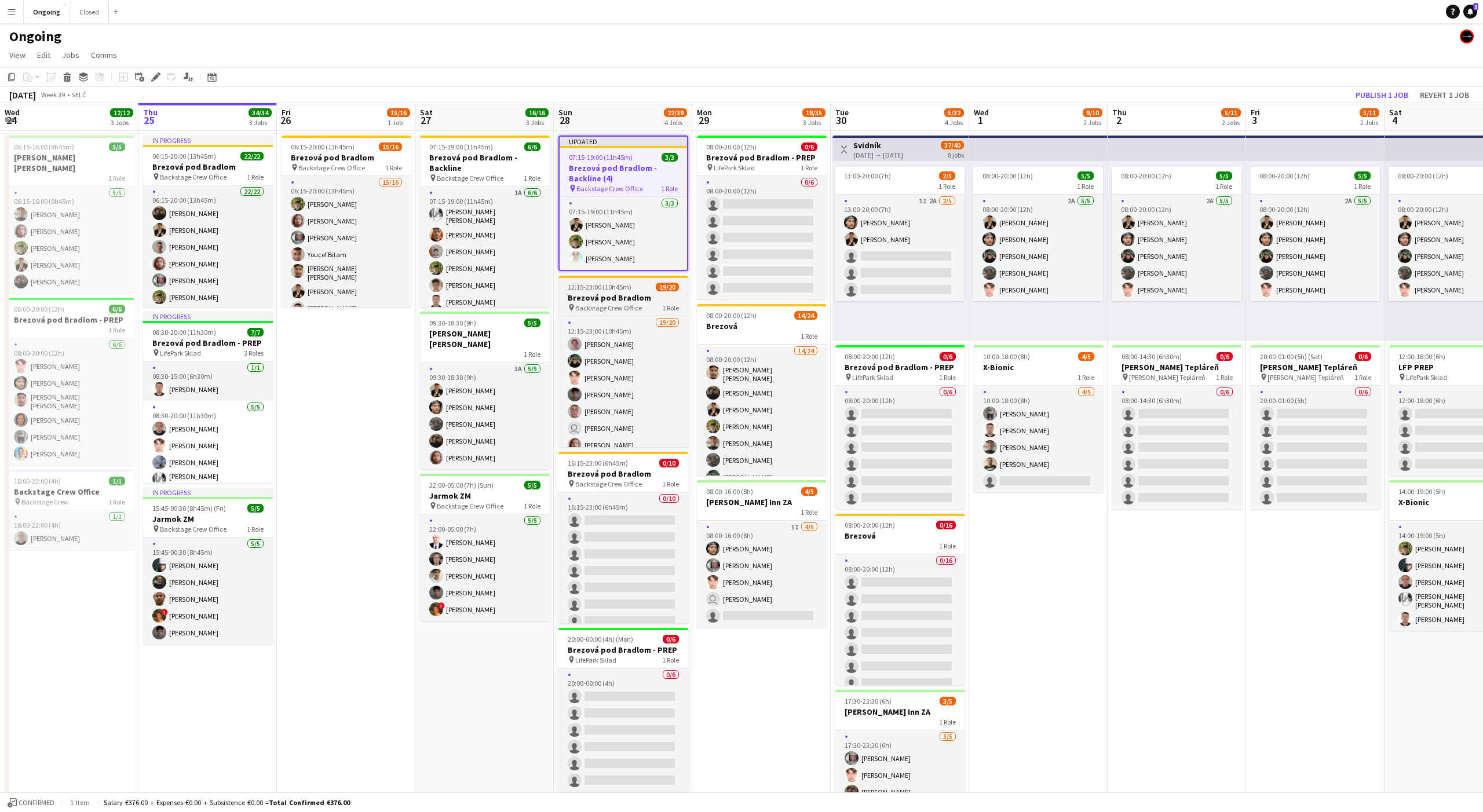
click at [616, 280] on app-job-card "12:15-23:00 (10h45m) 19/20 Brezová pod Bradlom pin Backstage Crew Office 1 Role…" at bounding box center [623, 361] width 130 height 171
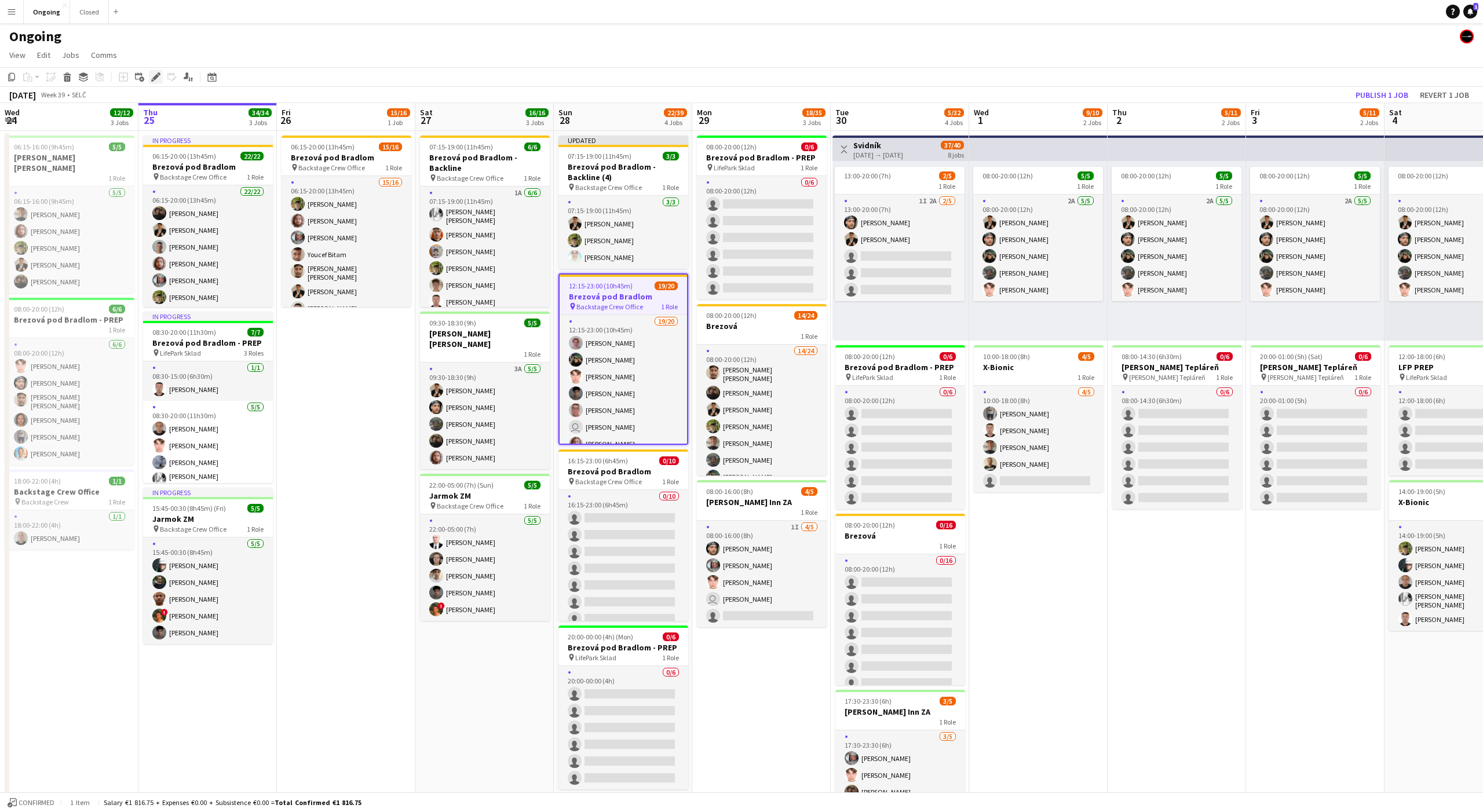
click at [156, 77] on icon at bounding box center [156, 77] width 6 height 6
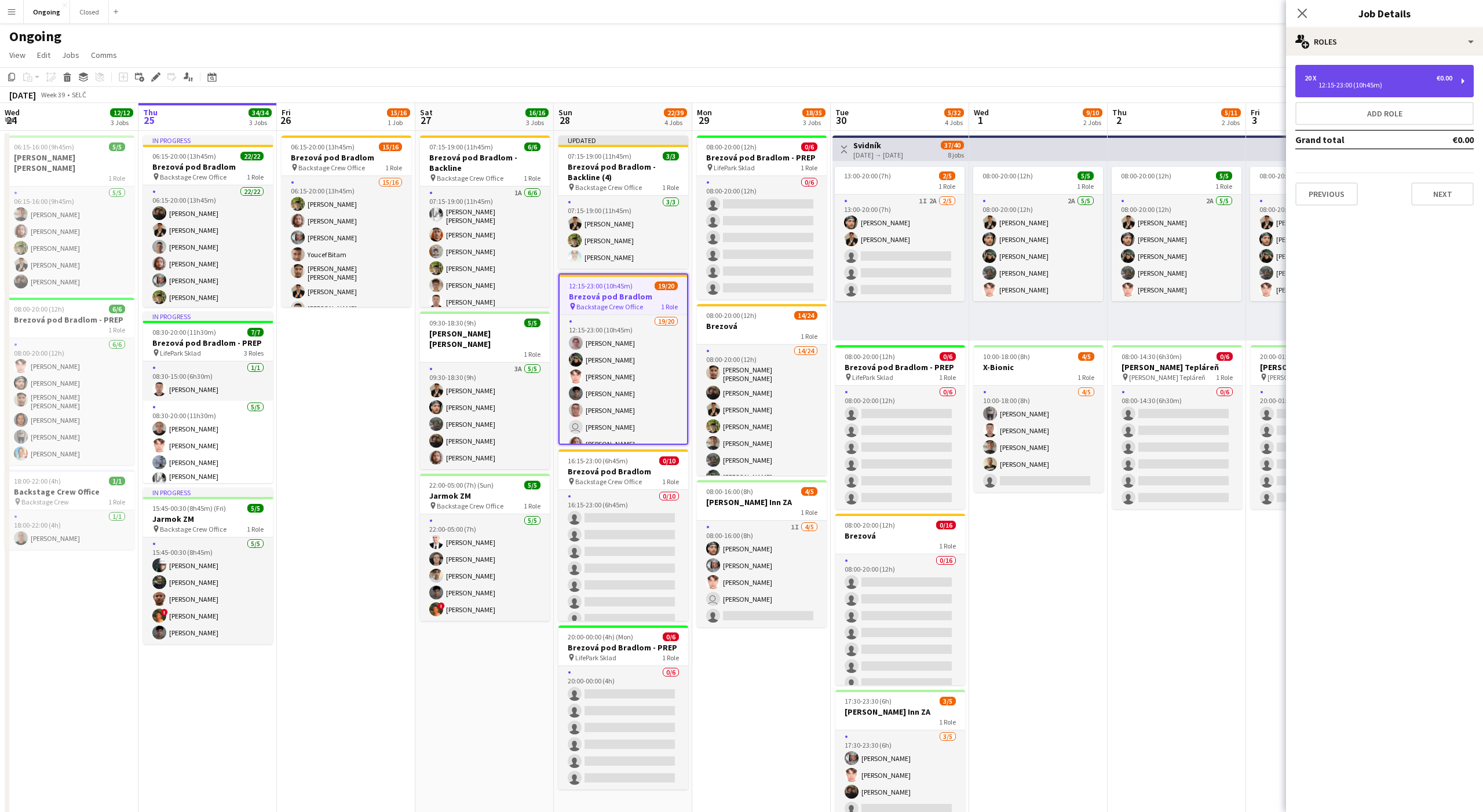
click at [1385, 76] on div "20 x €0.00" at bounding box center [1378, 78] width 148 height 8
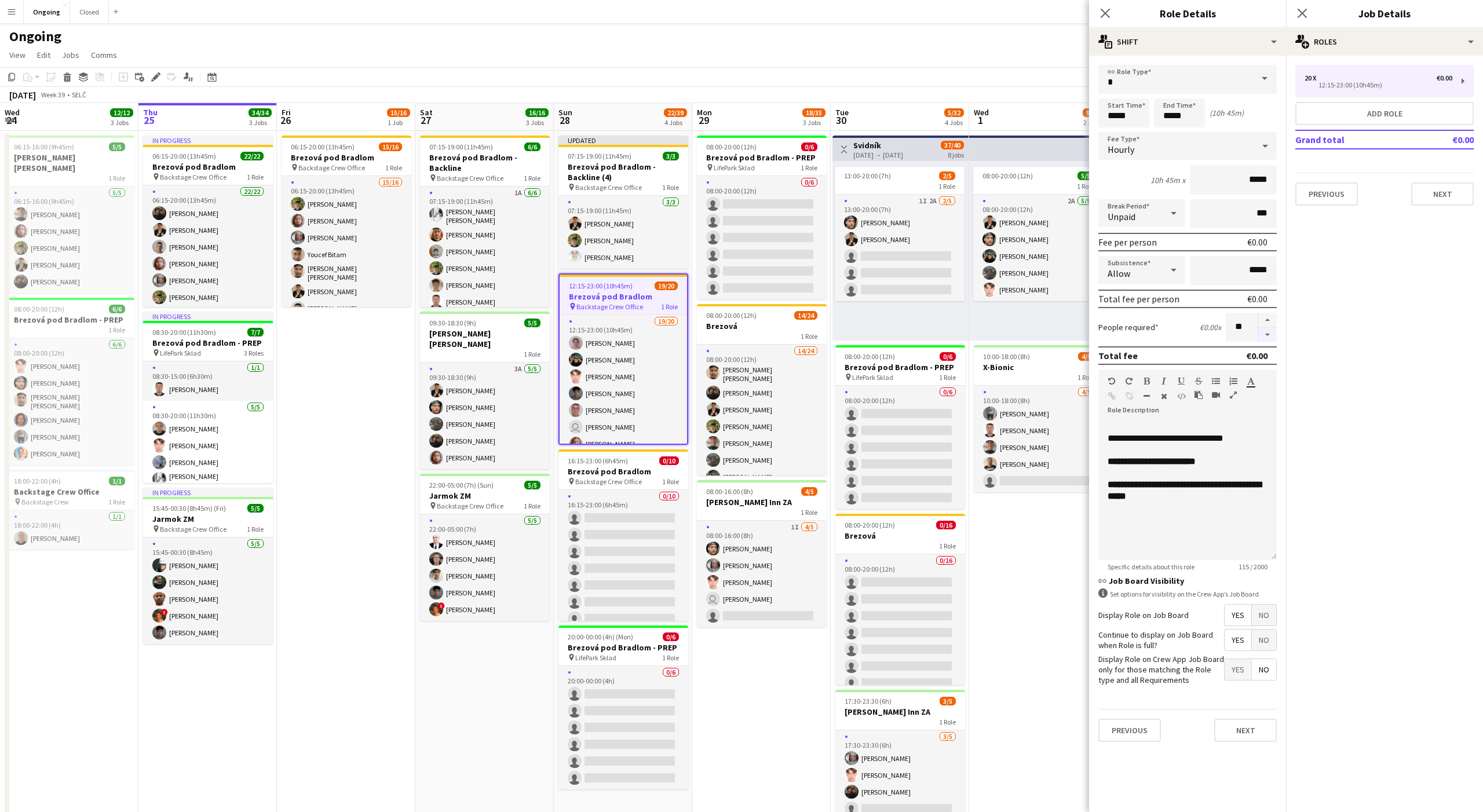
click at [1267, 338] on button "button" at bounding box center [1267, 335] width 18 height 15
type input "**"
click at [1397, 43] on div "multiple-users-add Roles" at bounding box center [1385, 42] width 197 height 28
click at [1427, 213] on div "cog-double-3 Settings" at bounding box center [1423, 206] width 115 height 23
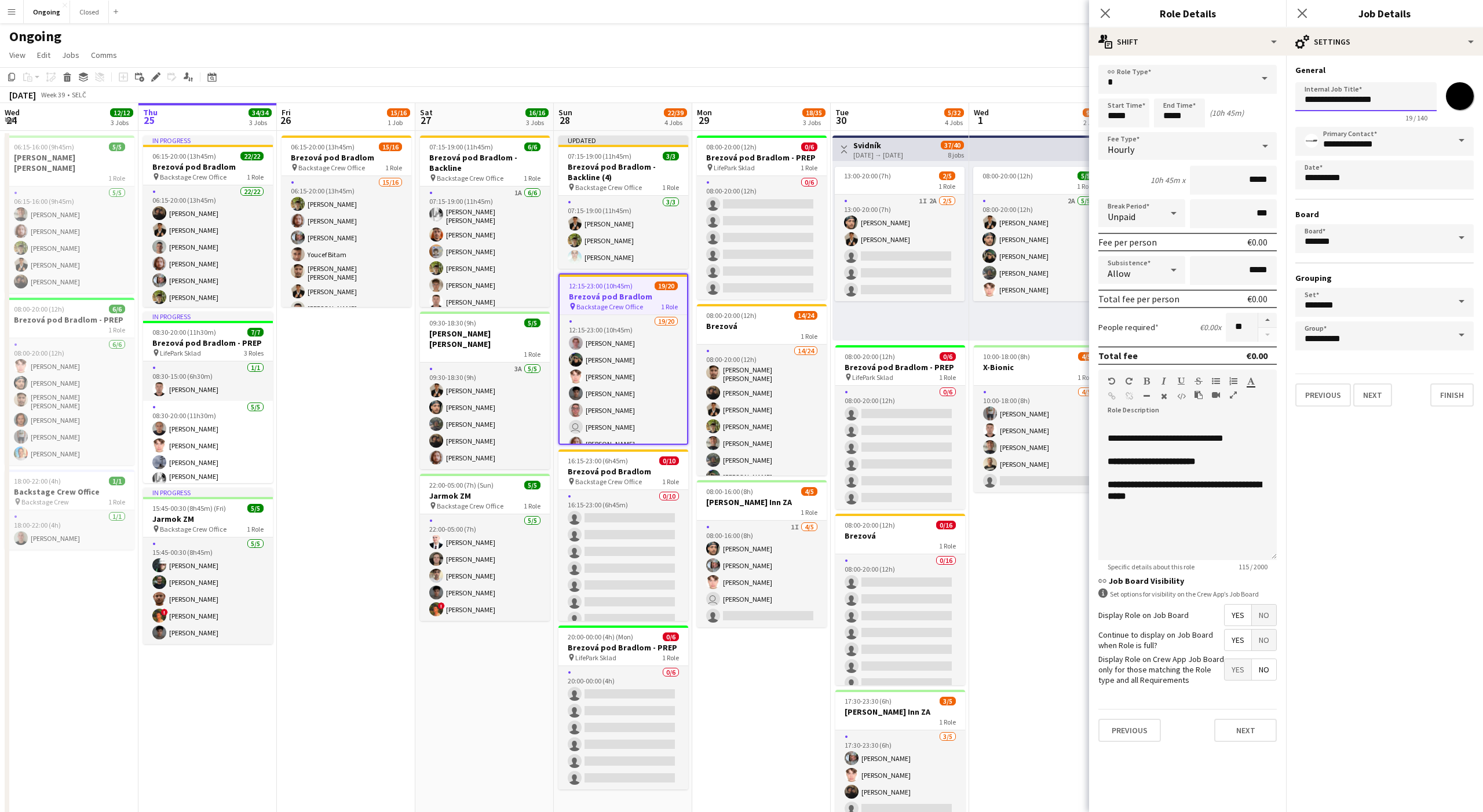
click at [1400, 97] on input "**********" at bounding box center [1366, 97] width 142 height 29
type input "**********"
click at [1453, 396] on button "Finish" at bounding box center [1452, 395] width 43 height 23
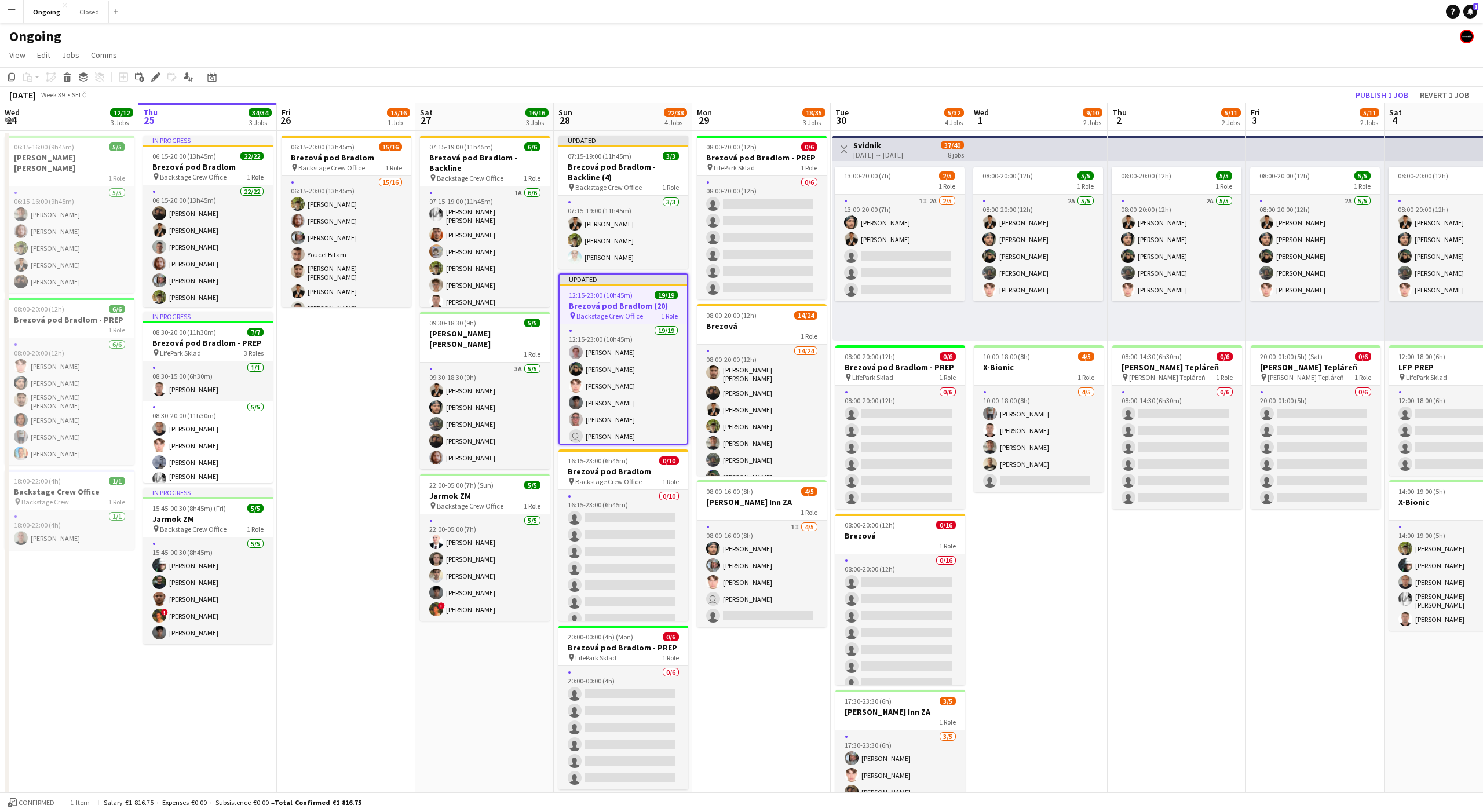
click at [740, 84] on app-toolbar "Copy Paste Paste Command V Paste with crew Command Shift V Paste linked Job [GE…" at bounding box center [742, 77] width 1483 height 20
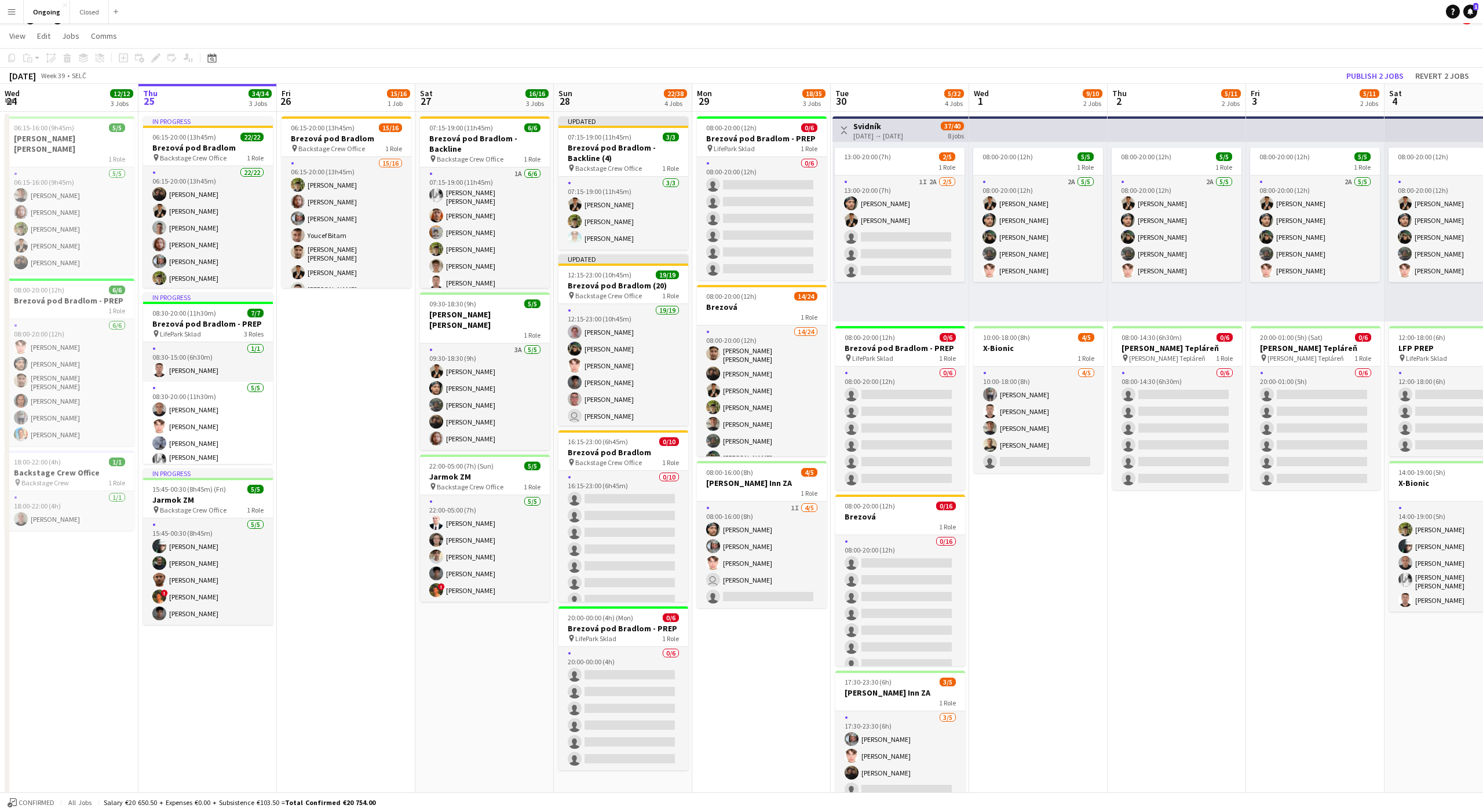
scroll to position [20, 0]
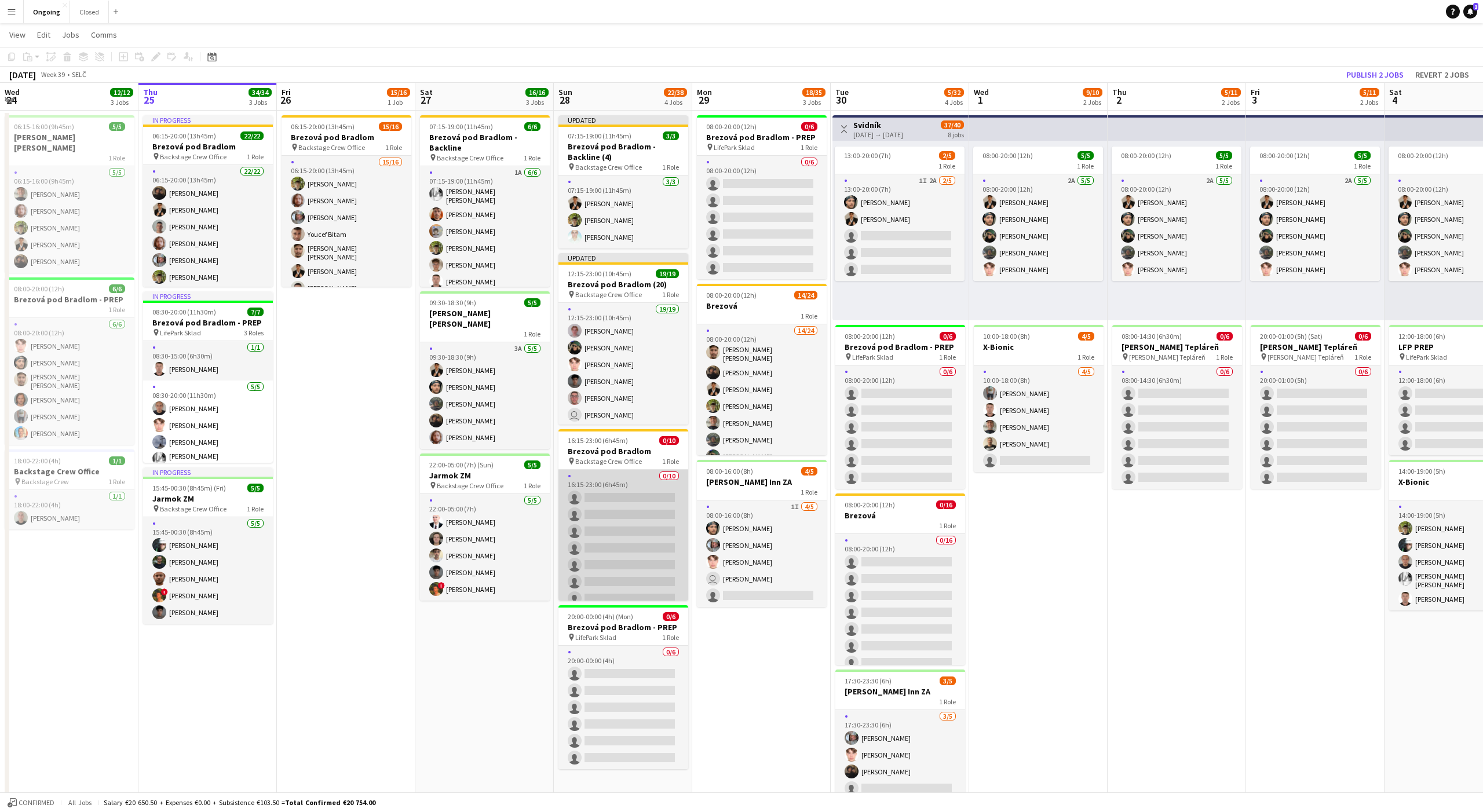
click at [634, 486] on app-card-role "0/10 16:15-23:00 (6h45m) single-neutral-actions single-neutral-actions single-n…" at bounding box center [623, 565] width 130 height 190
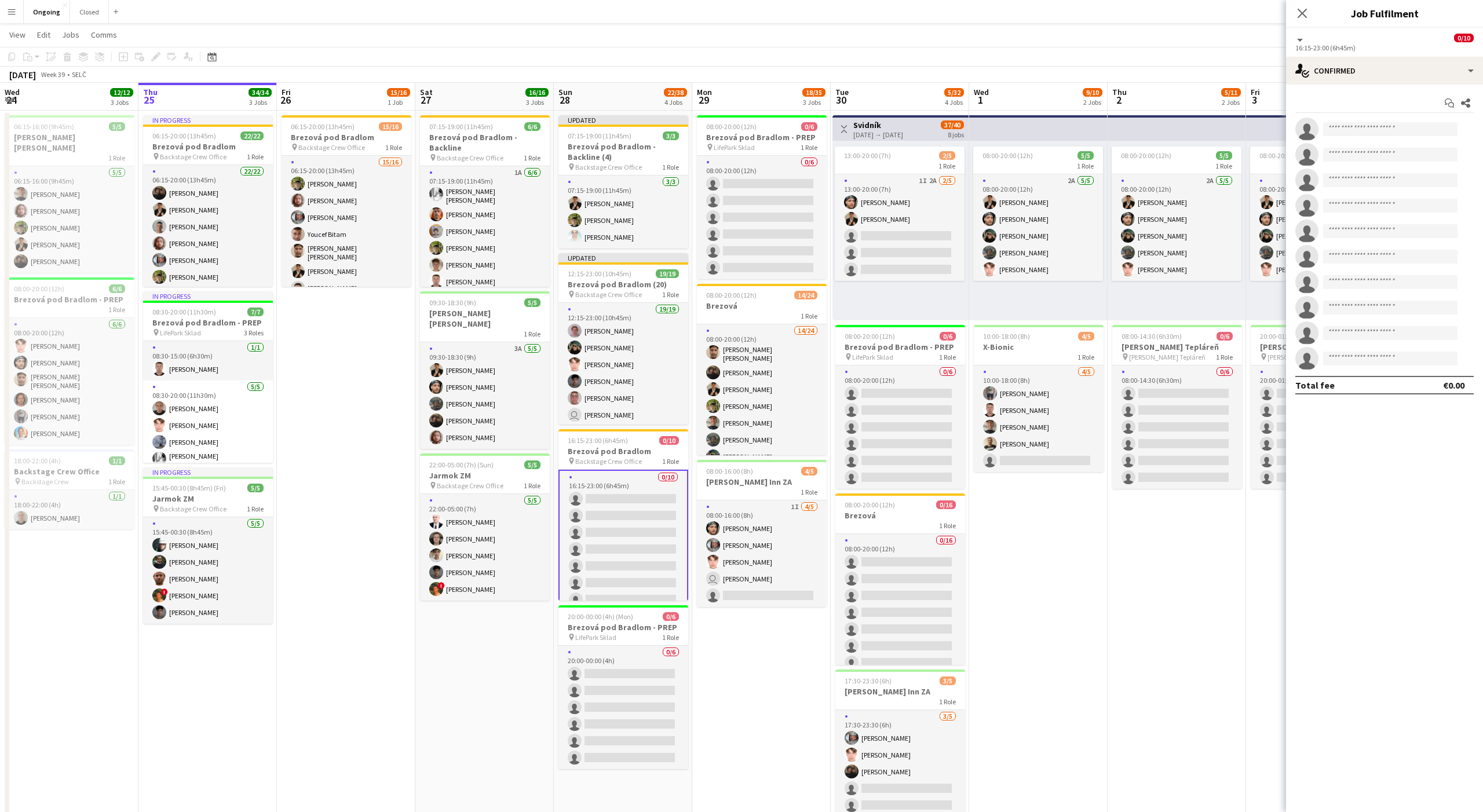
click at [623, 47] on app-toolbar "Copy Paste Paste Command V Paste with crew Command Shift V Paste linked Job [GE…" at bounding box center [742, 57] width 1483 height 20
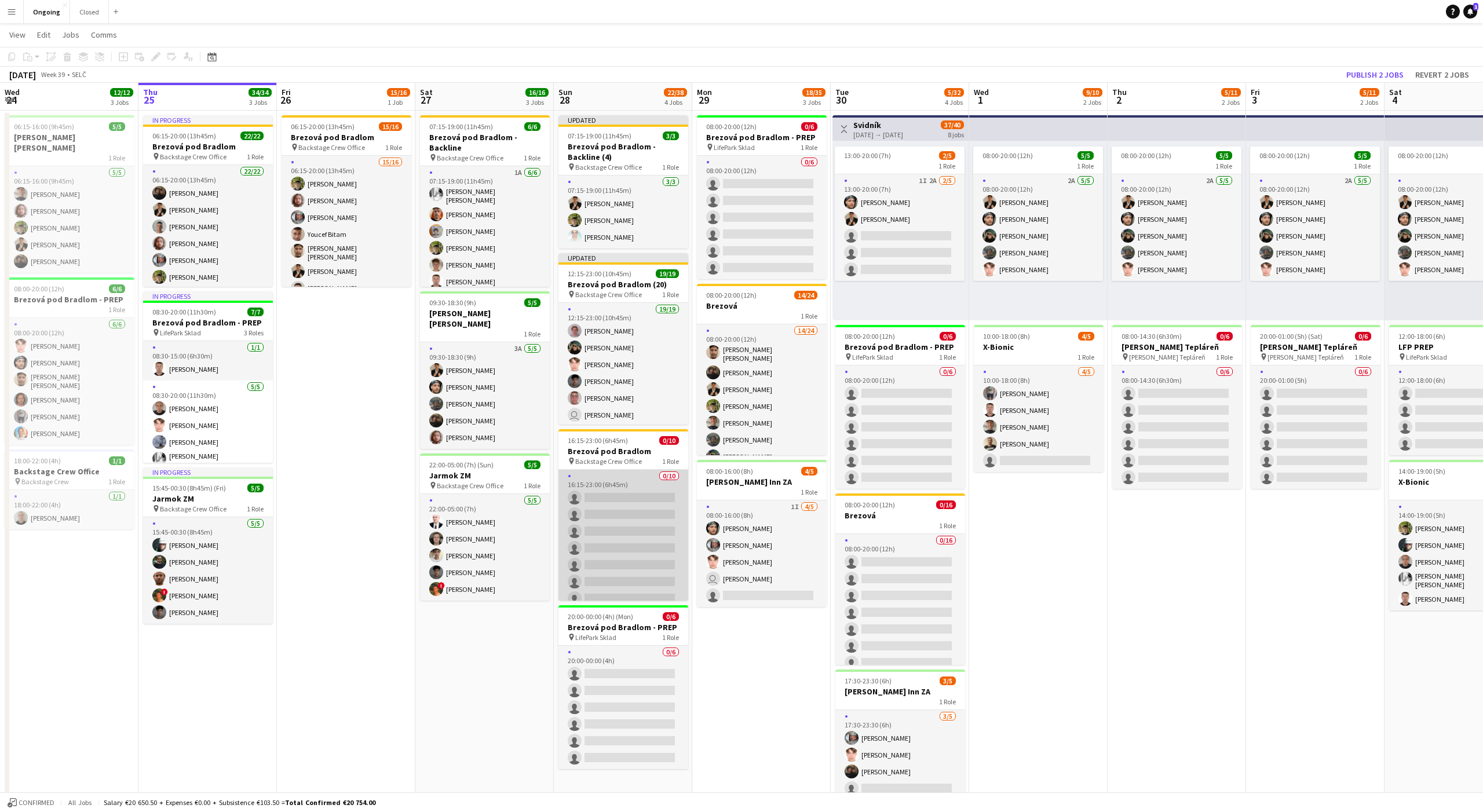
click at [612, 491] on app-card-role "0/10 16:15-23:00 (6h45m) single-neutral-actions single-neutral-actions single-n…" at bounding box center [623, 565] width 130 height 190
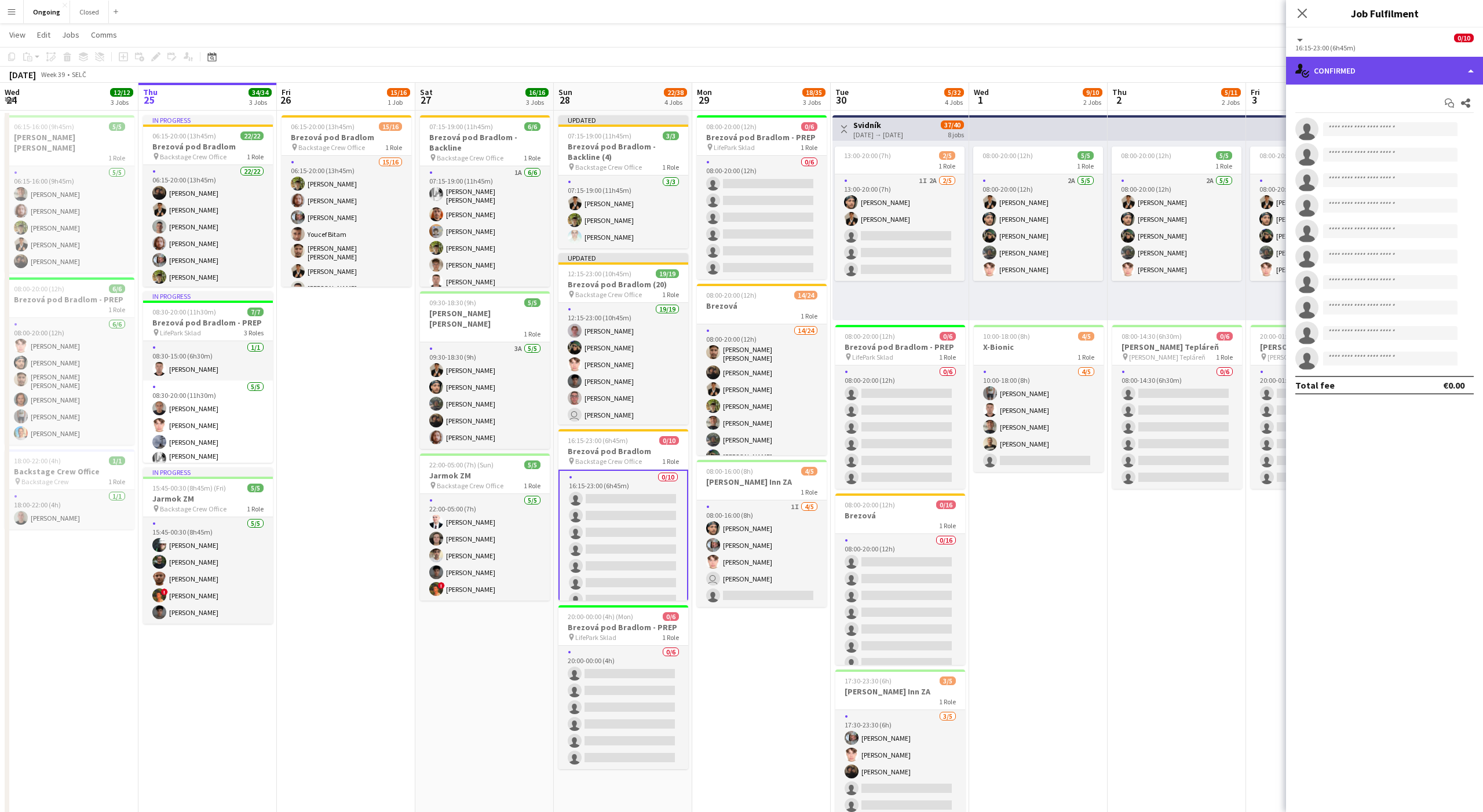
click at [1347, 69] on div "single-neutral-actions-check-2 Confirmed" at bounding box center [1385, 70] width 197 height 28
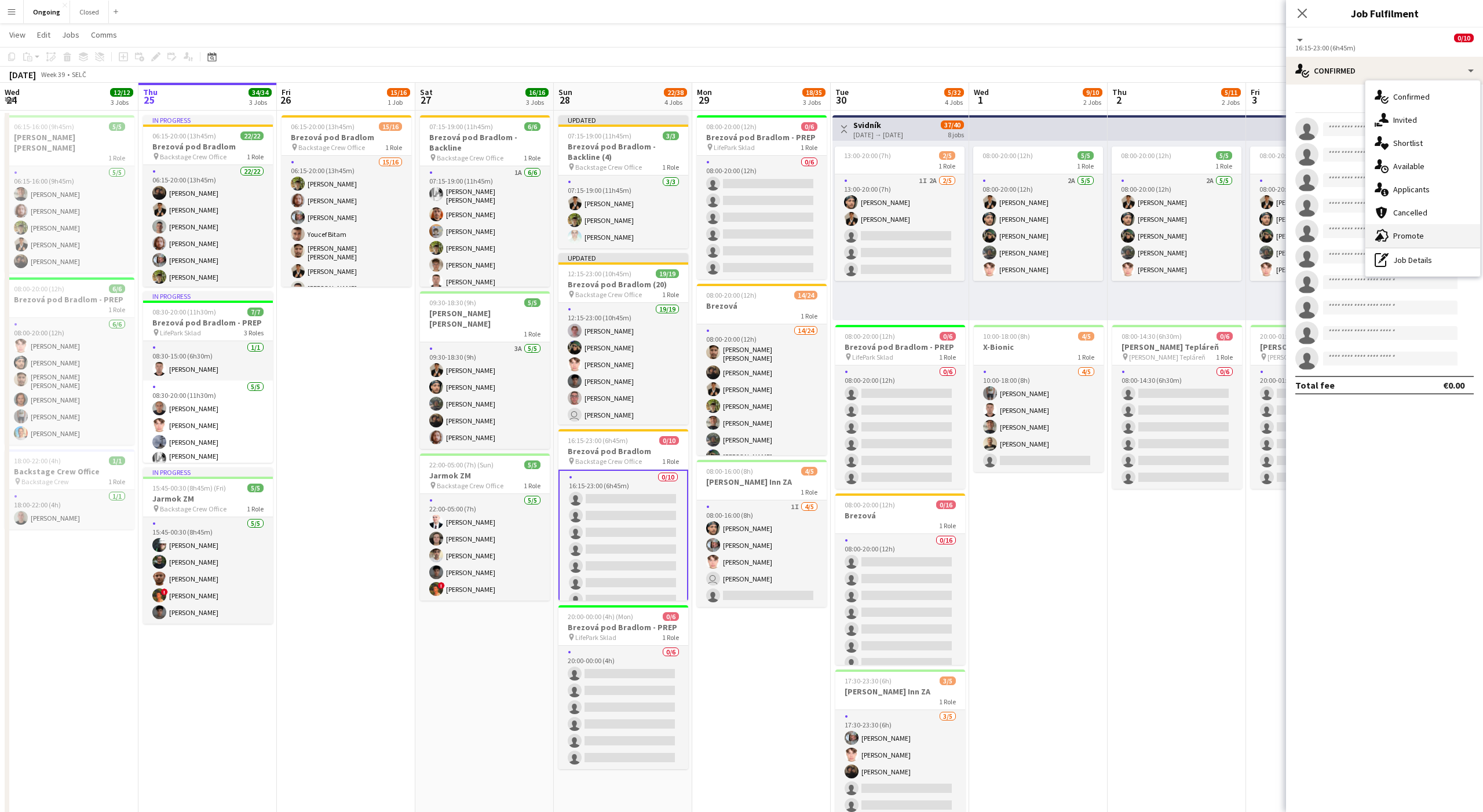
click at [1418, 230] on span "Promote" at bounding box center [1408, 236] width 30 height 10
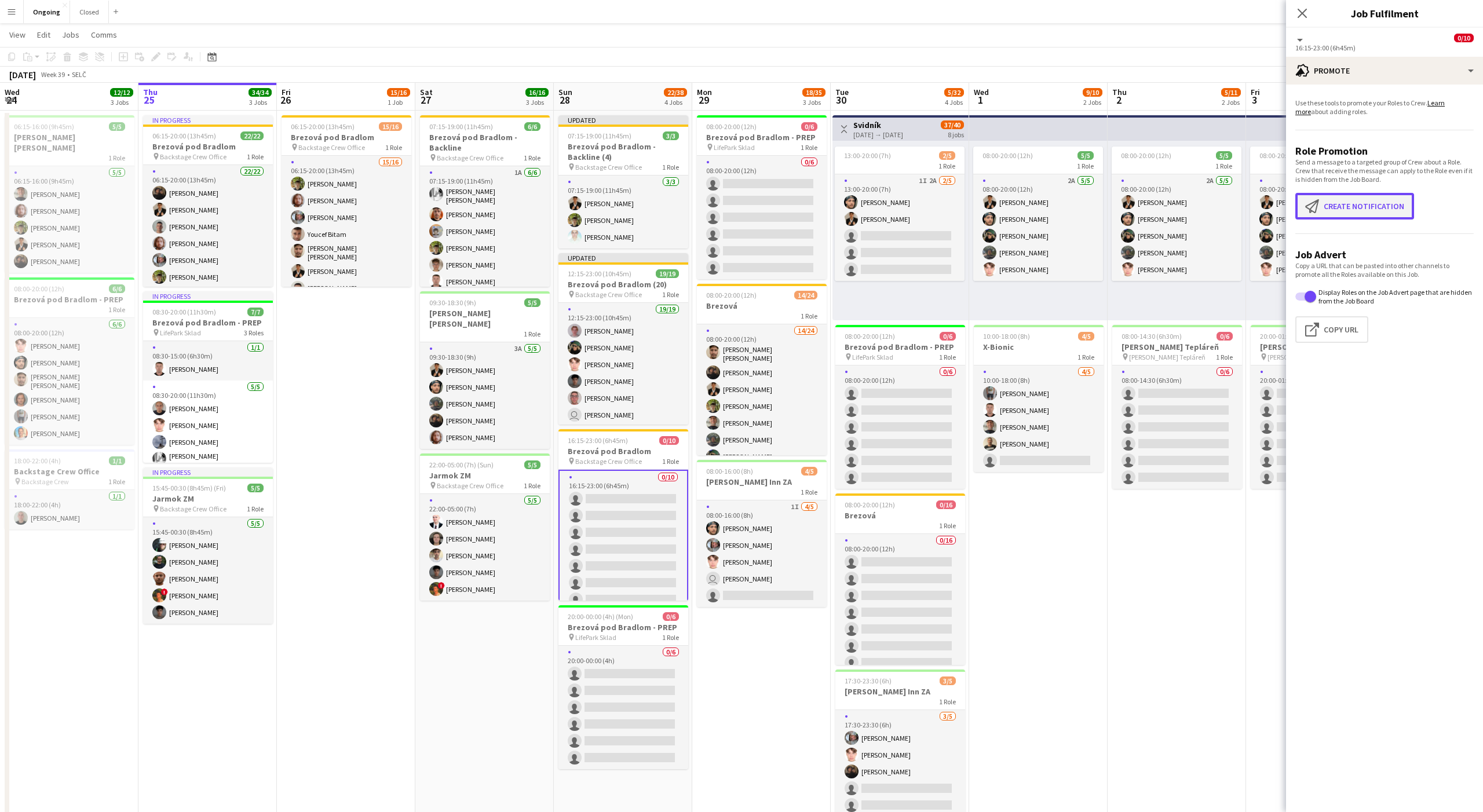
click at [1362, 206] on button "Create notification Create notification" at bounding box center [1354, 206] width 119 height 27
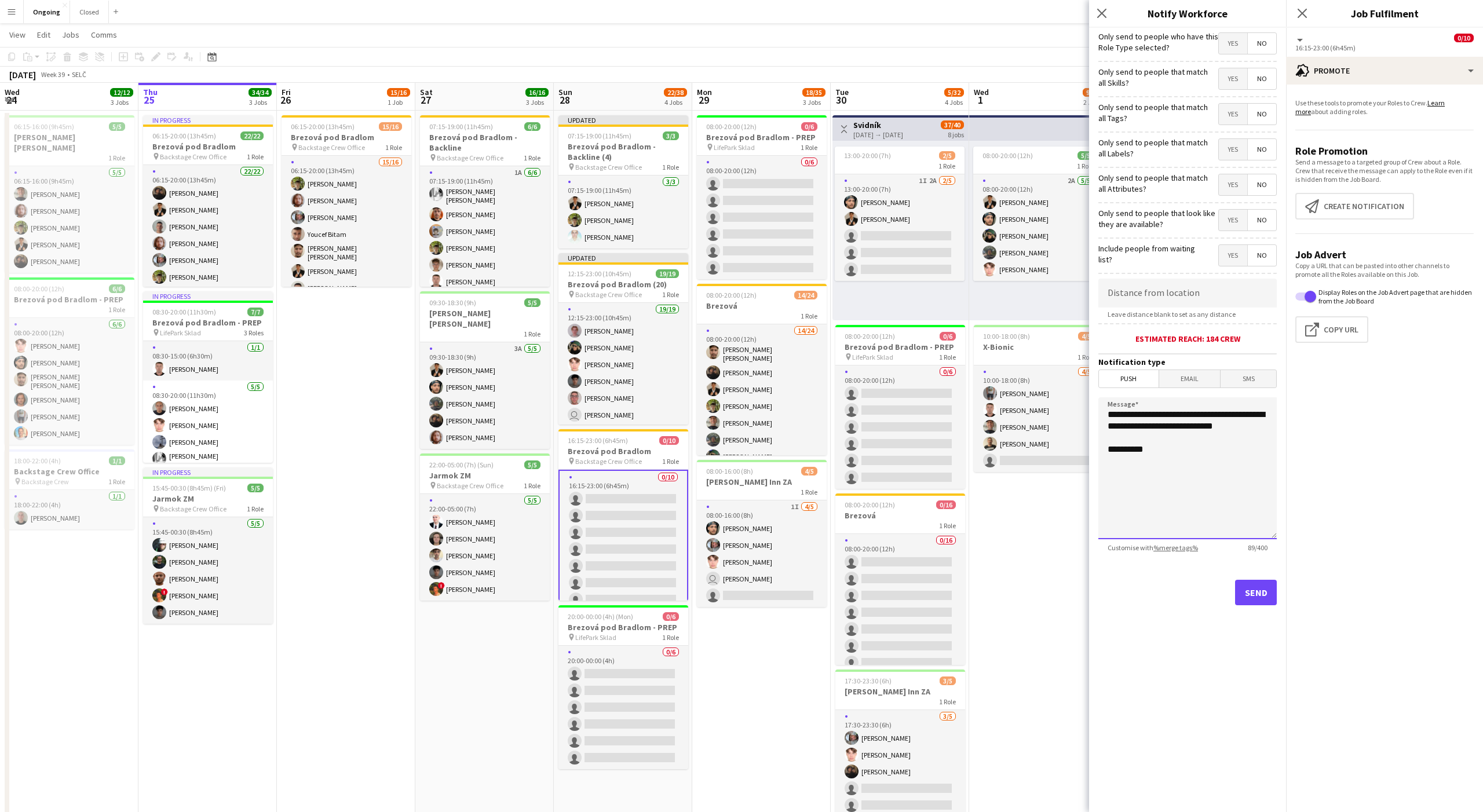
click at [1209, 451] on textarea "**********" at bounding box center [1187, 469] width 178 height 142
drag, startPoint x: 1108, startPoint y: 413, endPoint x: 1119, endPoint y: 415, distance: 11.2
click at [1119, 415] on textarea "**********" at bounding box center [1187, 469] width 178 height 142
drag, startPoint x: 1169, startPoint y: 440, endPoint x: 1086, endPoint y: 407, distance: 89.3
click at [1086, 407] on body "Menu Boards Boards Boards All jobs Status Workforce Workforce My Workforce Recr…" at bounding box center [742, 472] width 1483 height 984
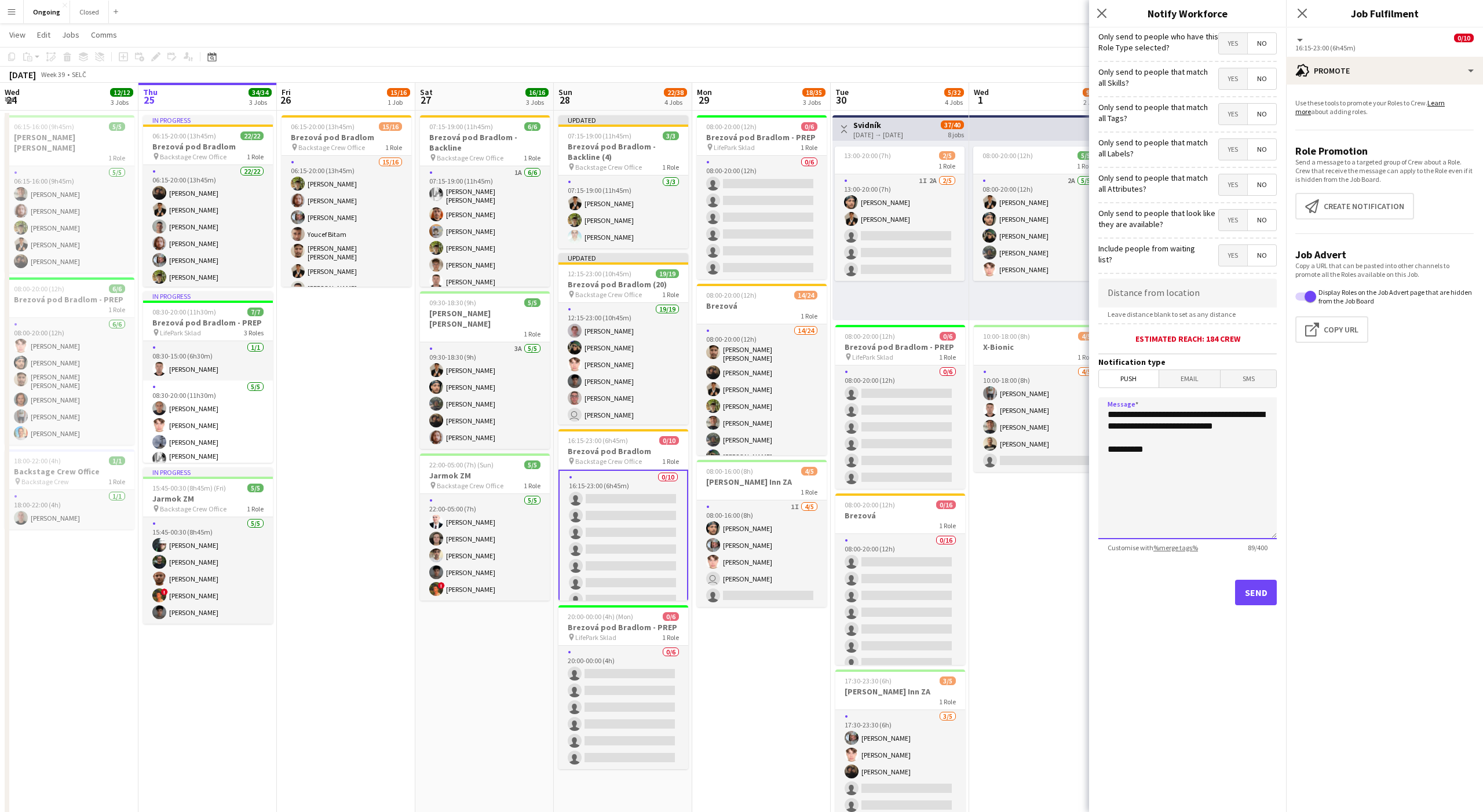
paste textarea "**********"
click at [1107, 416] on textarea "**********" at bounding box center [1187, 469] width 178 height 142
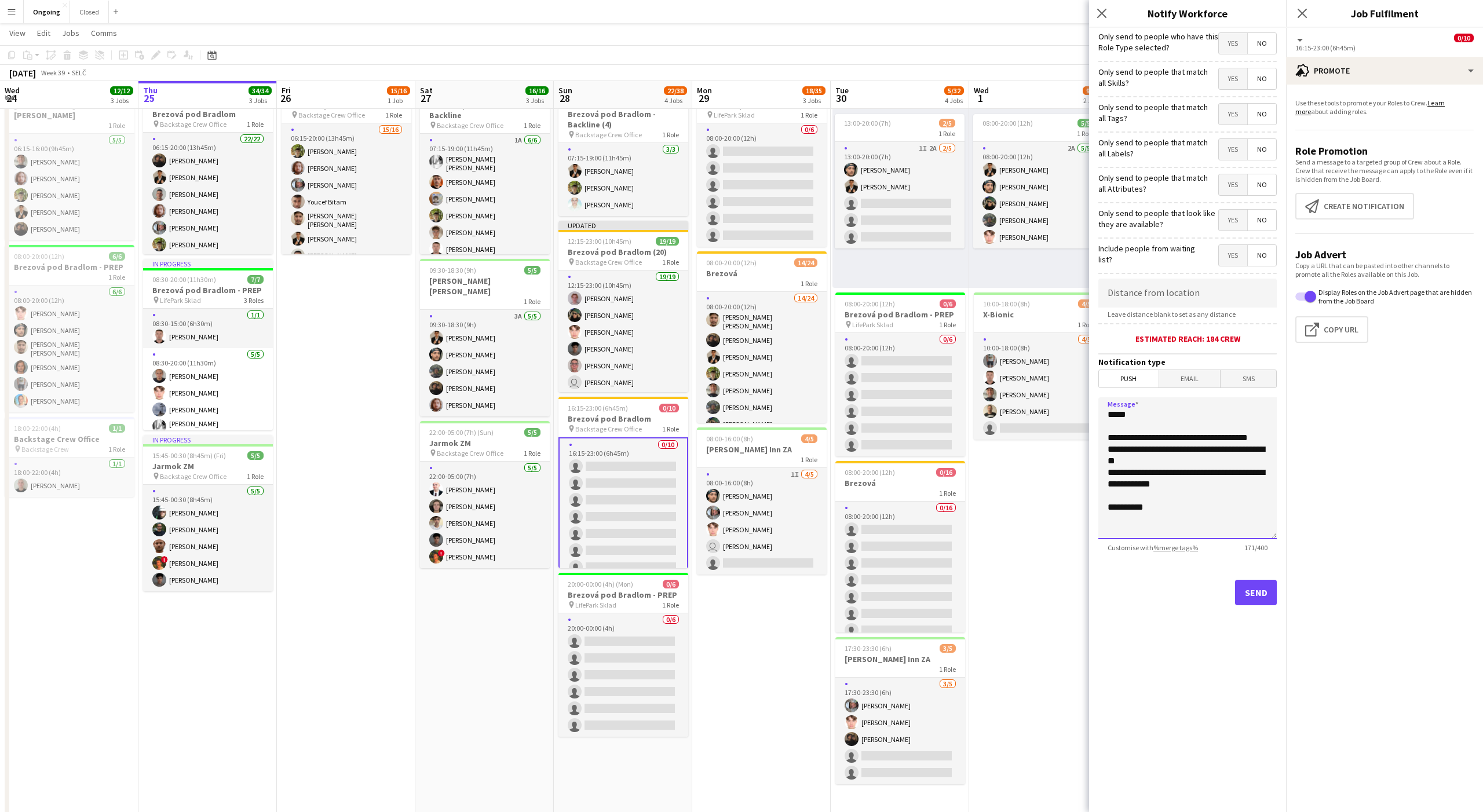
scroll to position [62, 0]
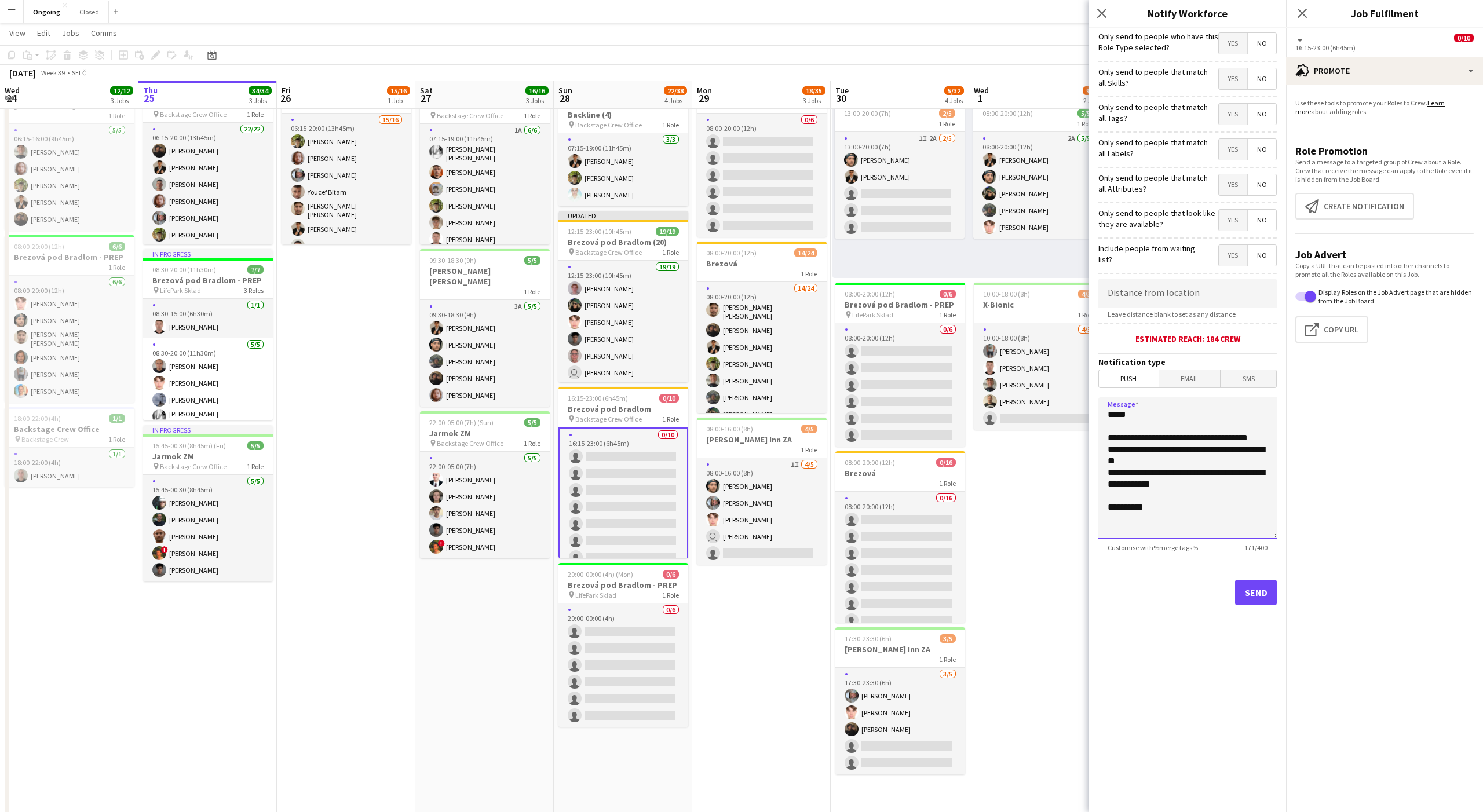
click at [1243, 512] on textarea "**********" at bounding box center [1187, 469] width 178 height 142
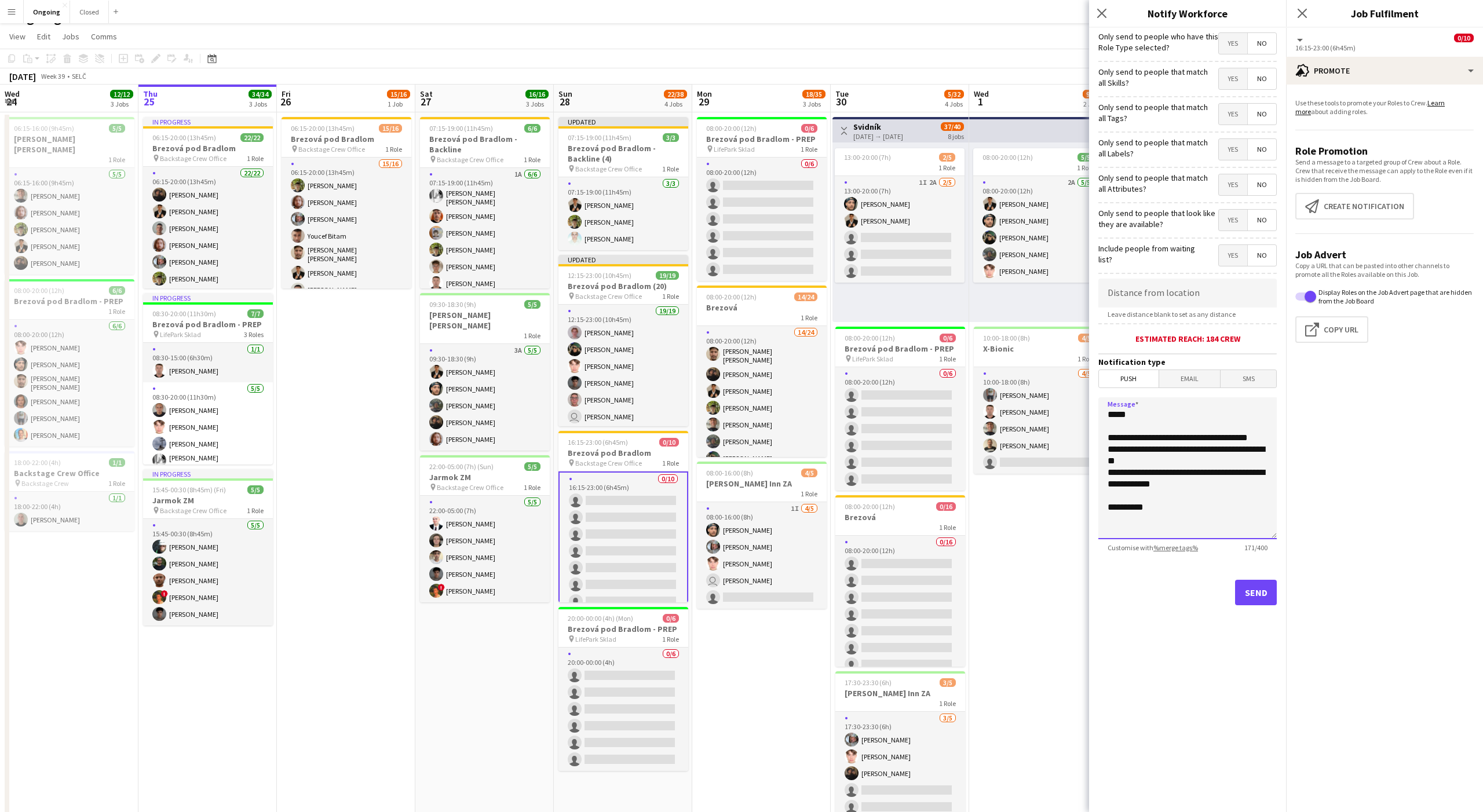
scroll to position [18, 0]
type textarea "**********"
click at [1263, 591] on button "Send" at bounding box center [1256, 592] width 42 height 25
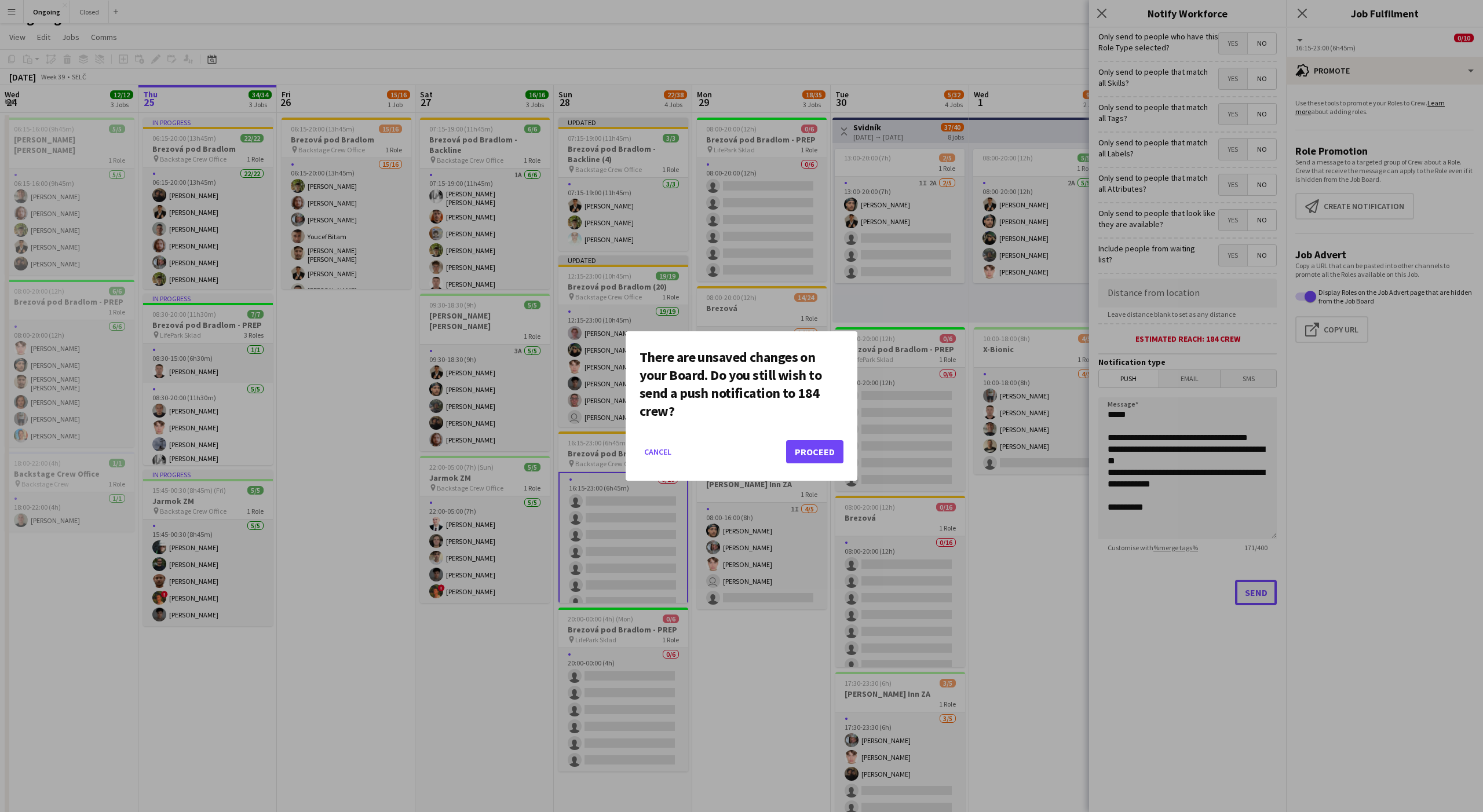
scroll to position [0, 0]
click at [816, 448] on button "Proceed" at bounding box center [815, 451] width 57 height 23
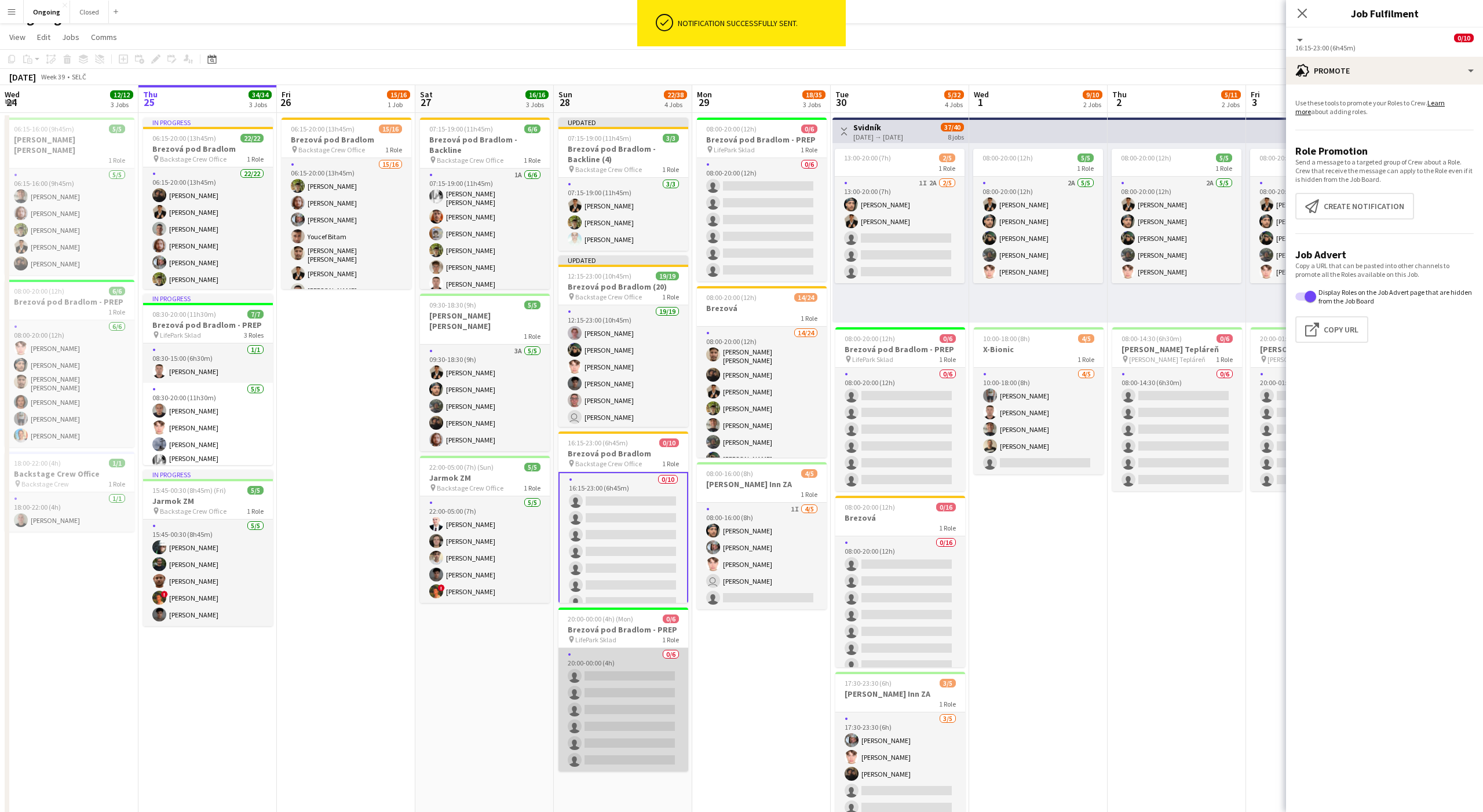
click at [625, 670] on app-card-role "0/6 20:00-00:00 (4h) single-neutral-actions single-neutral-actions single-neutr…" at bounding box center [623, 710] width 130 height 123
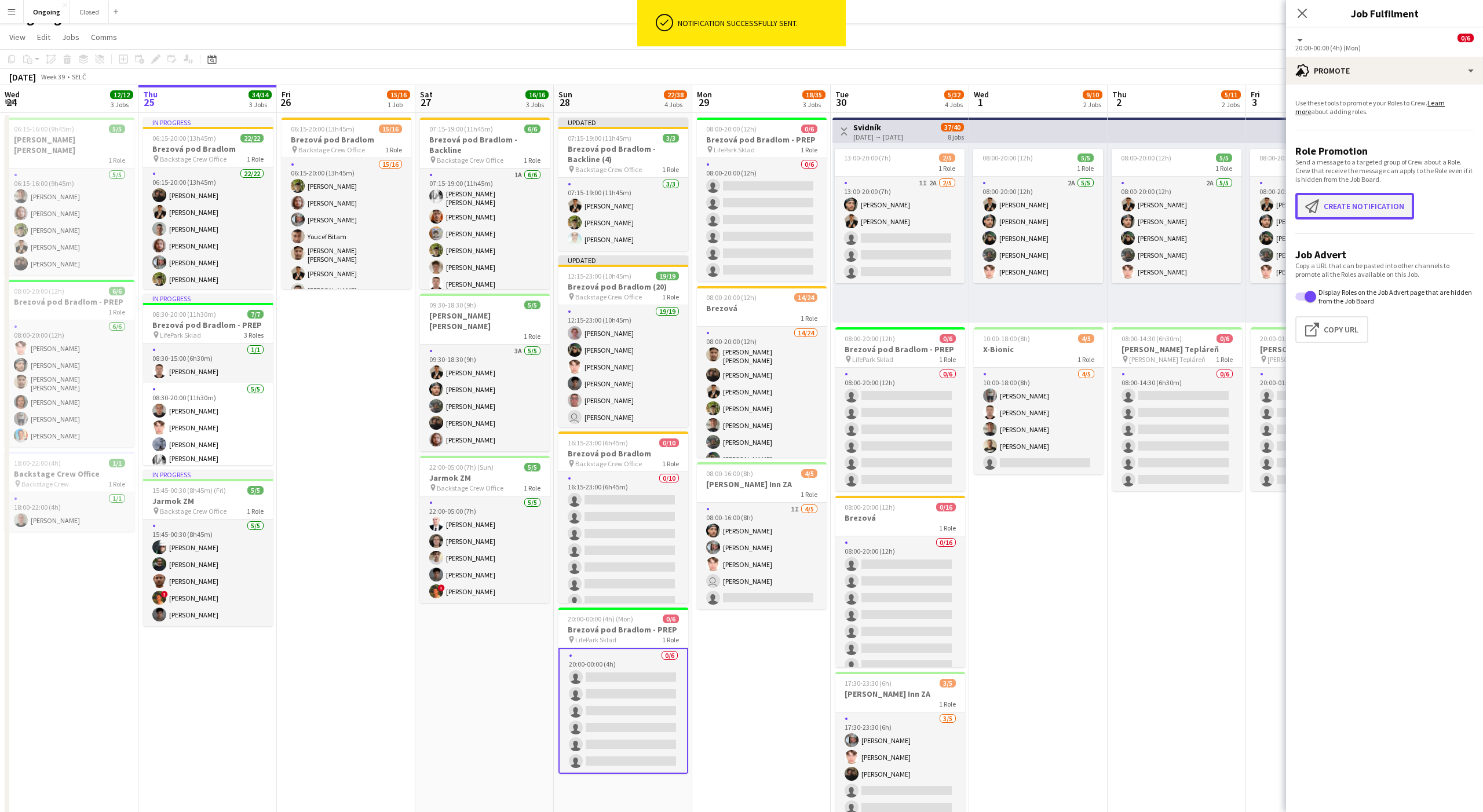
click at [1355, 194] on button "Create notification Create notification" at bounding box center [1354, 206] width 119 height 27
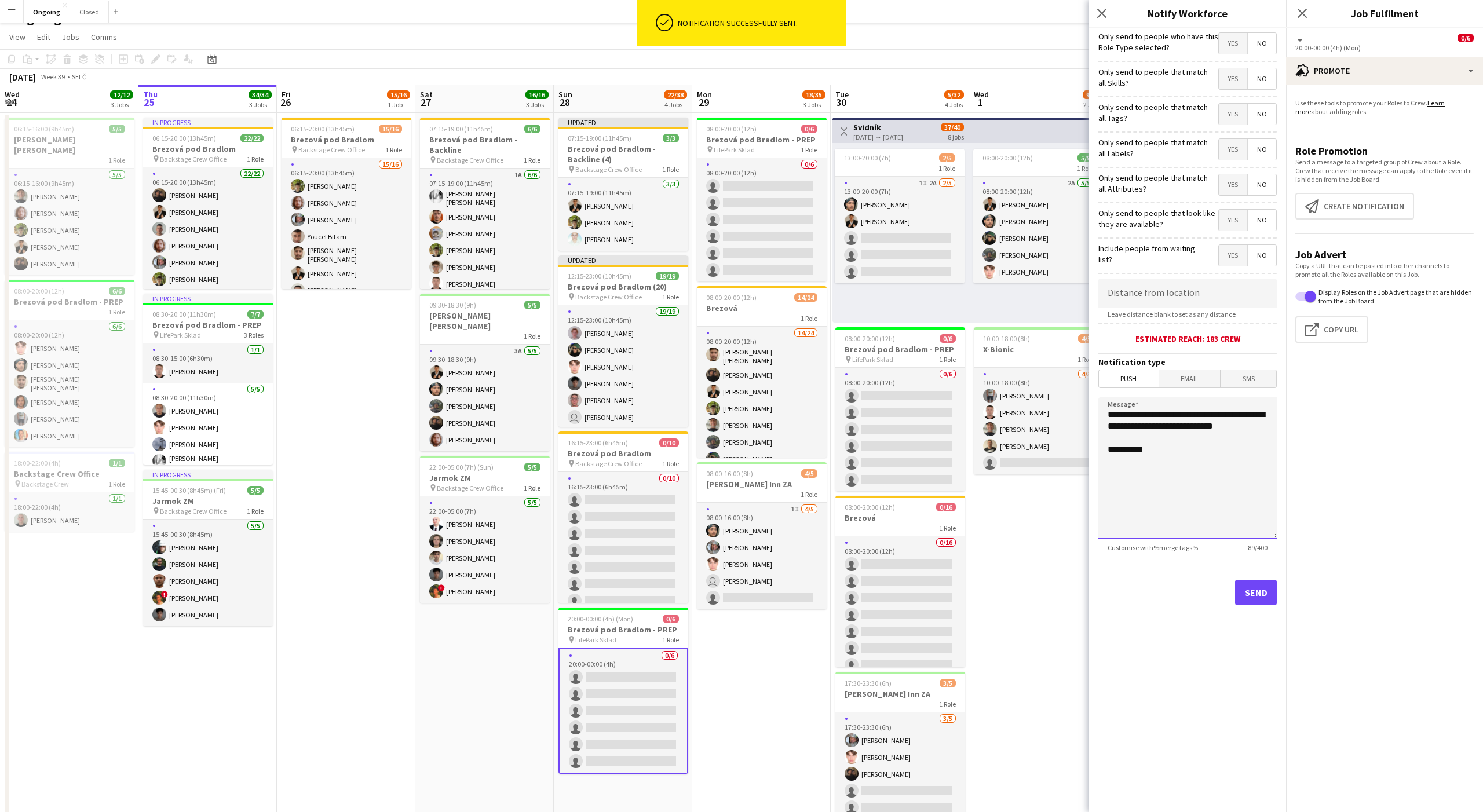
click at [1181, 445] on textarea "**********" at bounding box center [1187, 469] width 178 height 142
paste textarea "**********"
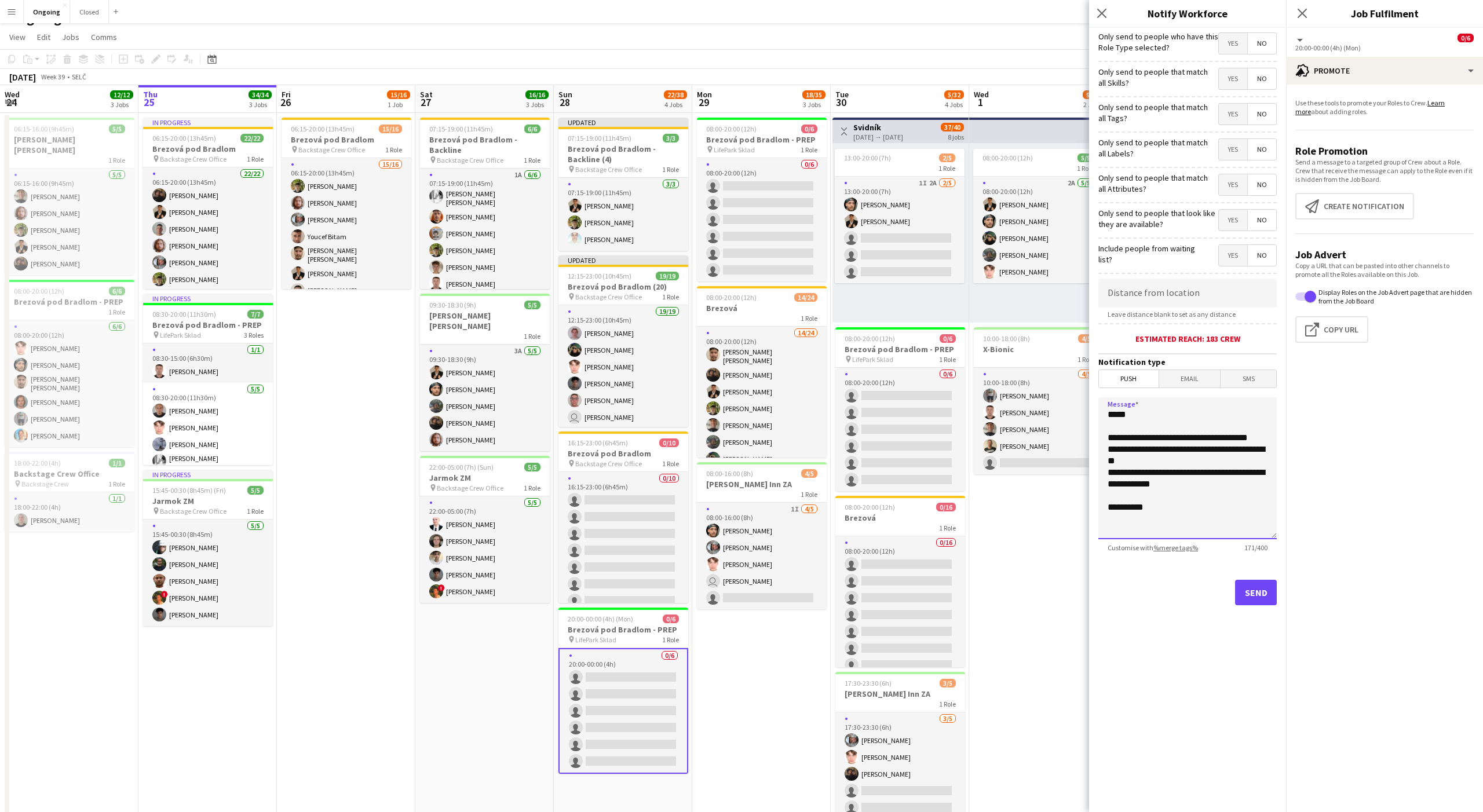
type textarea "**********"
click at [1254, 592] on button "Send" at bounding box center [1256, 592] width 42 height 25
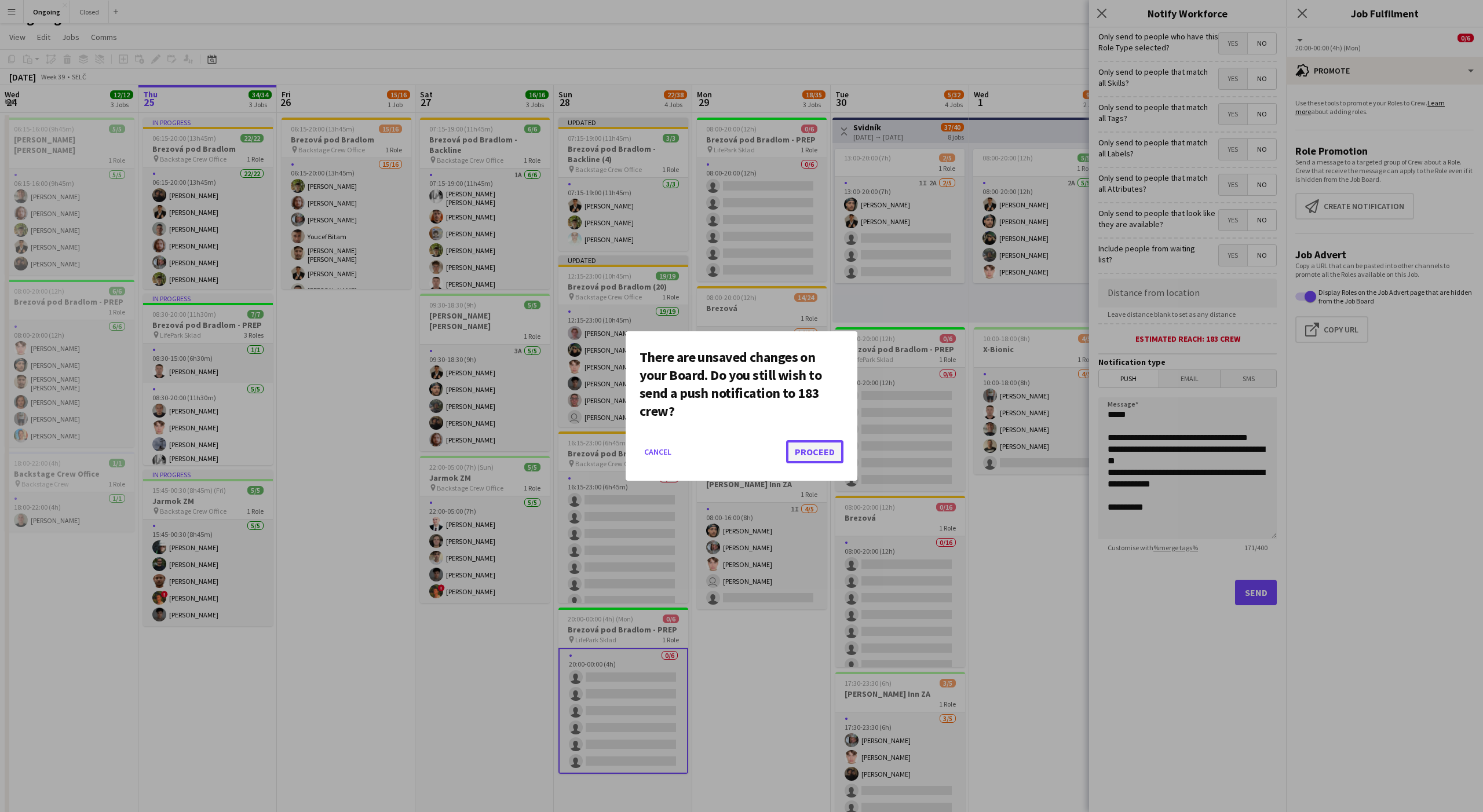
click at [825, 453] on button "Proceed" at bounding box center [815, 451] width 57 height 23
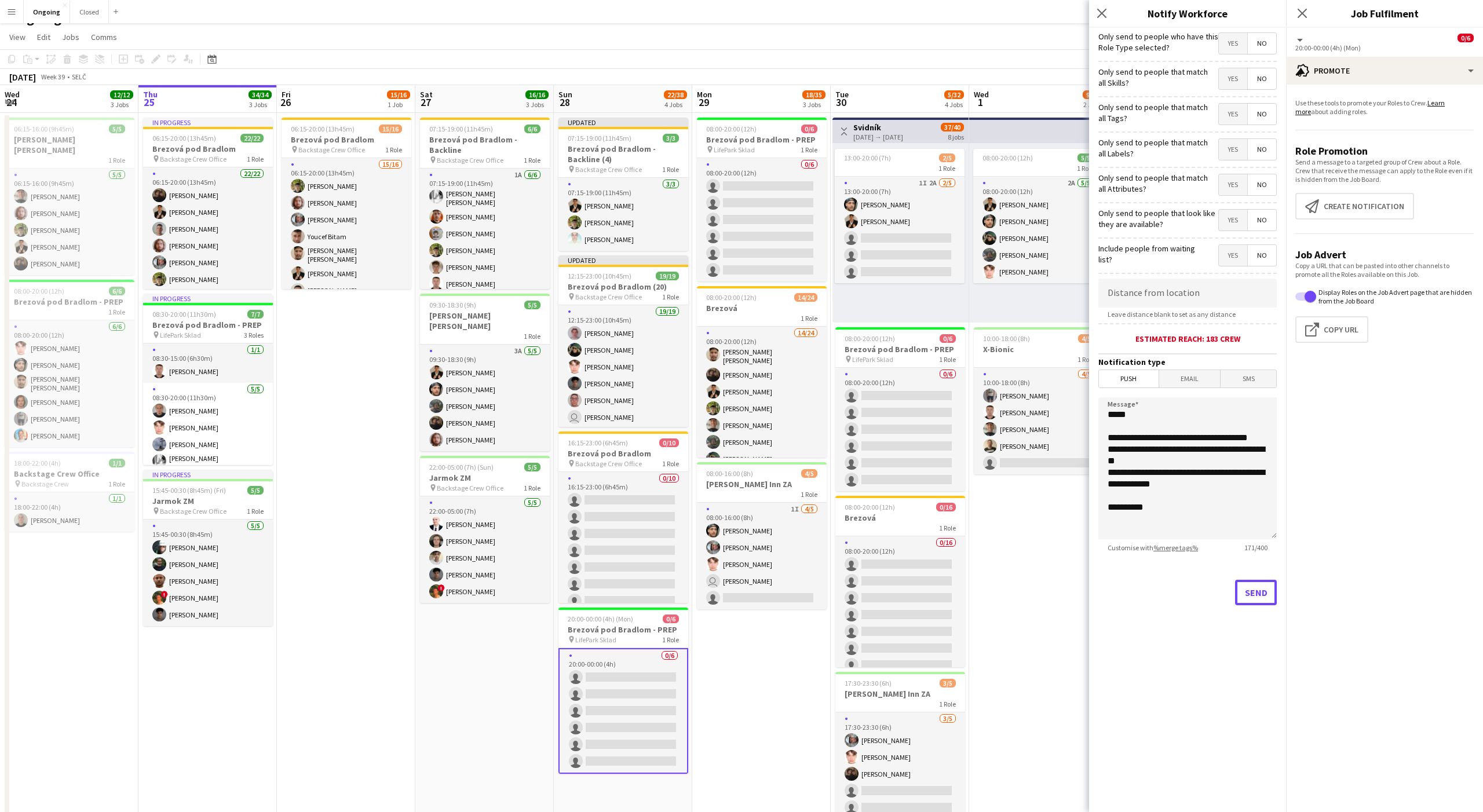
scroll to position [18, 0]
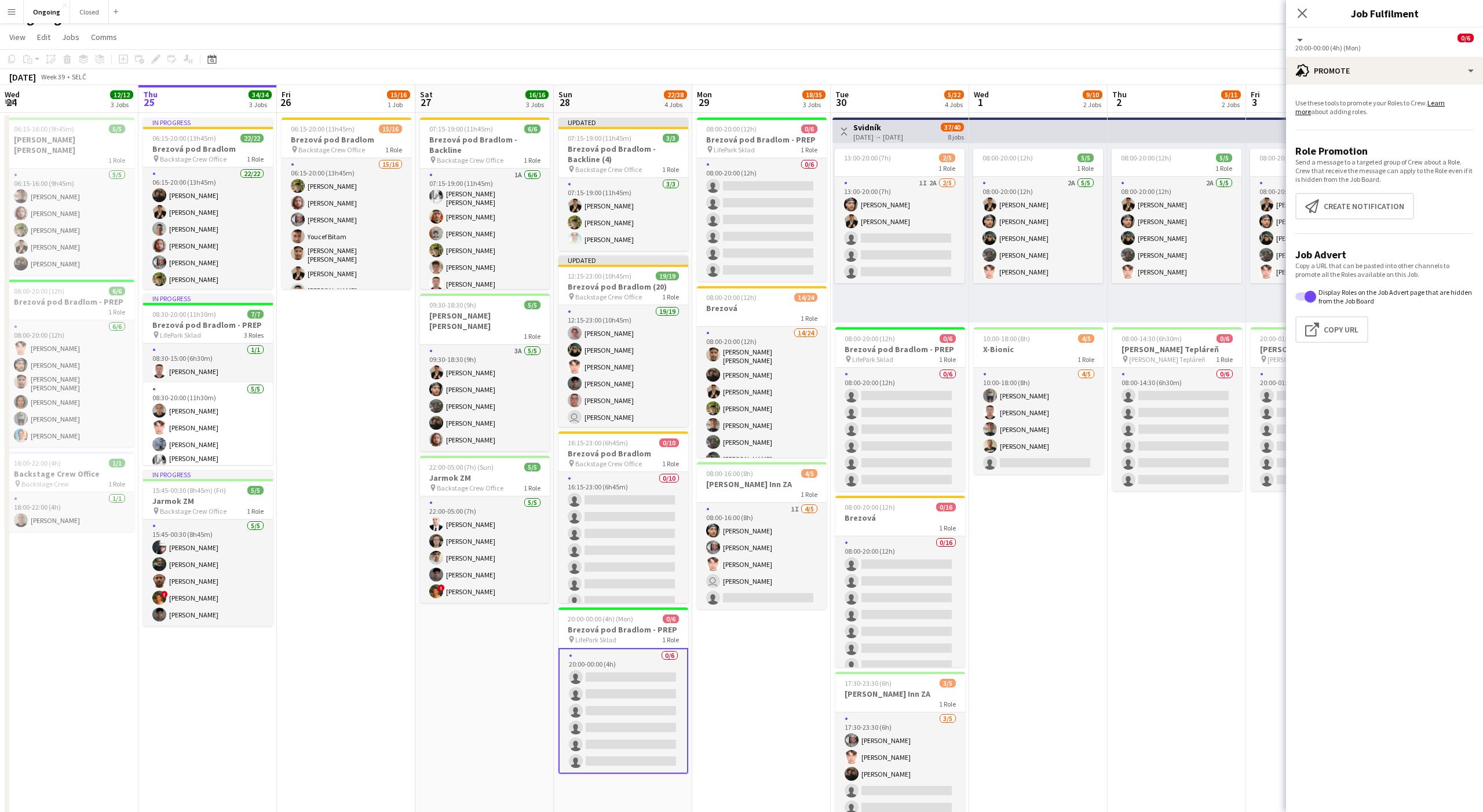
click at [689, 698] on app-date-cell "Updated 07:15-19:00 (11h45m) 3/3 Brezová pod Bradlom - Backline (4) pin Backsta…" at bounding box center [623, 529] width 138 height 834
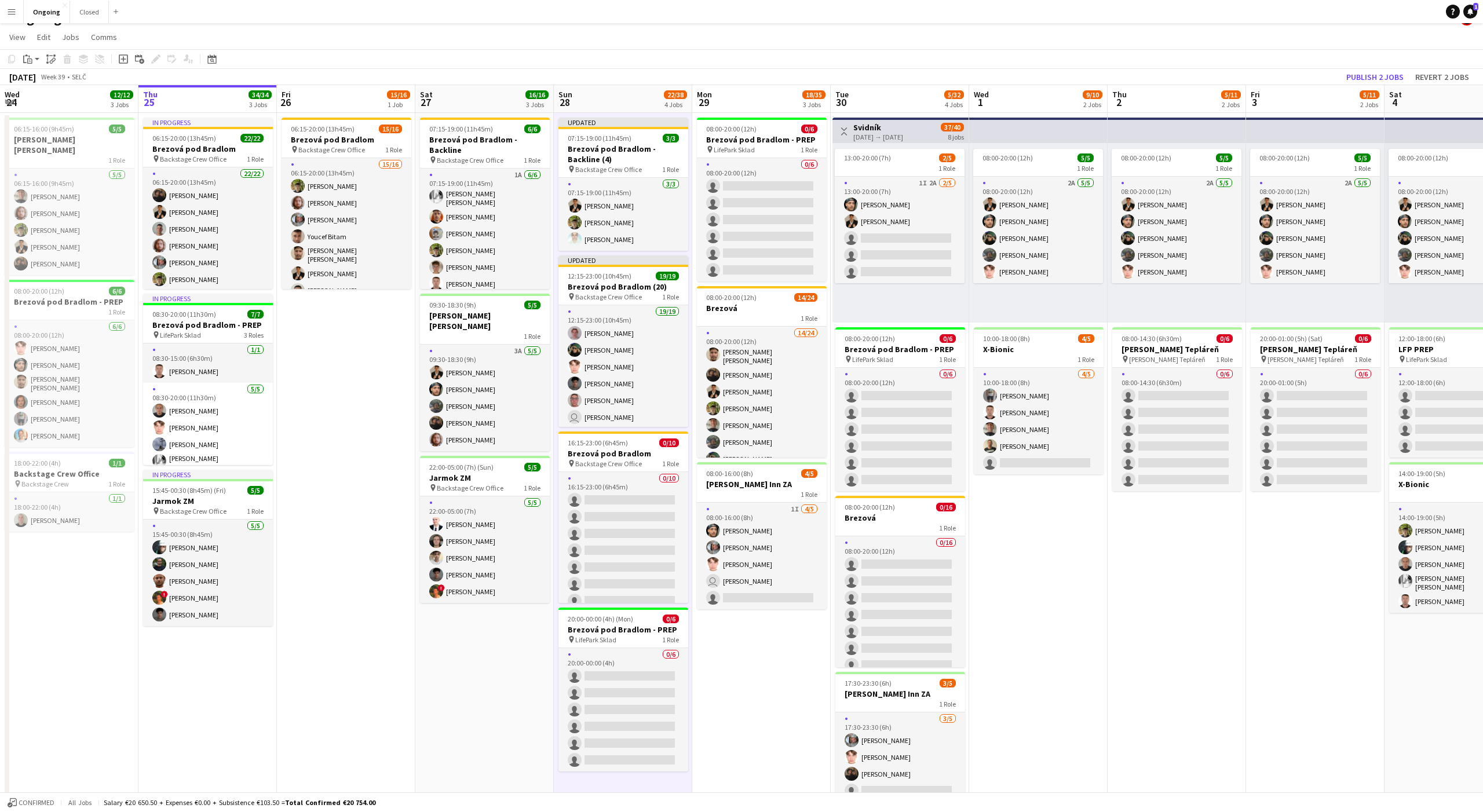
click at [717, 694] on app-date-cell "08:00-20:00 (12h) 0/6 Brezová pod Bradlom - PREP pin LifePark Sklad 1 Role 0/6 …" at bounding box center [761, 529] width 138 height 834
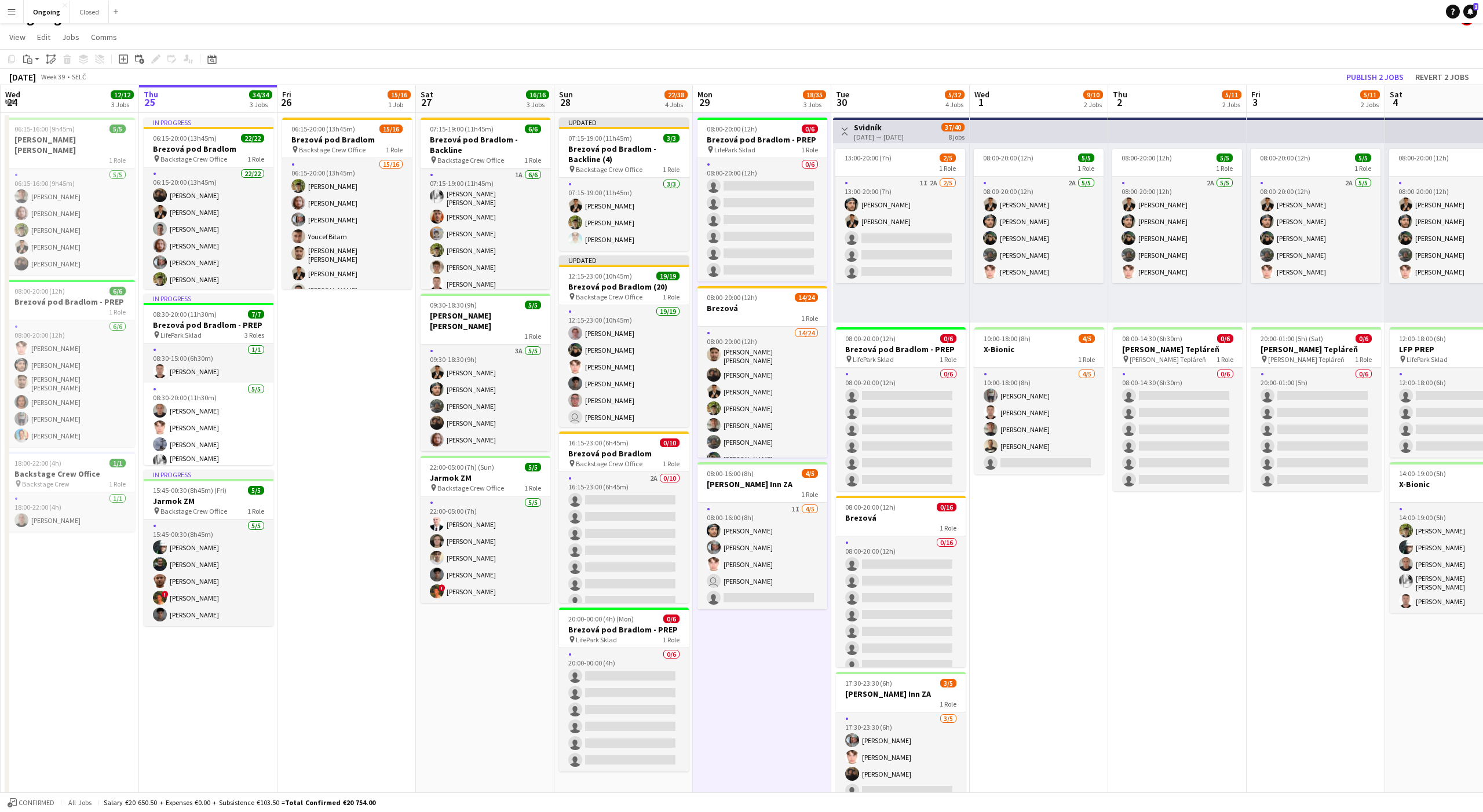
click at [321, 327] on app-date-cell "06:15-20:00 (13h45m) 15/16 Brezová pod Bradlom pin Backstage Crew Office 1 Role…" at bounding box center [347, 529] width 138 height 834
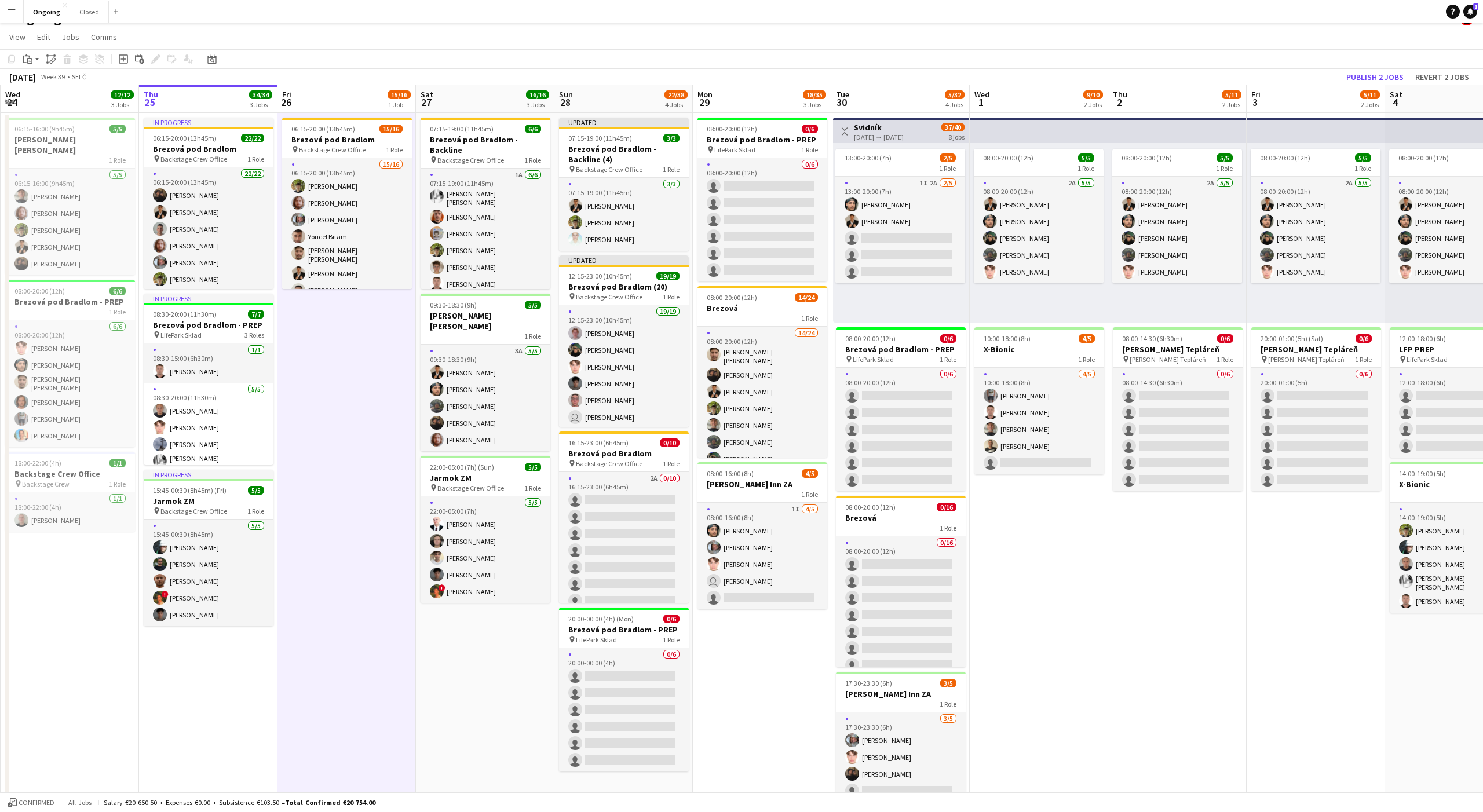
click at [321, 327] on app-date-cell "06:15-20:00 (13h45m) 15/16 Brezová pod Bradlom pin Backstage Crew Office 1 Role…" at bounding box center [347, 529] width 138 height 834
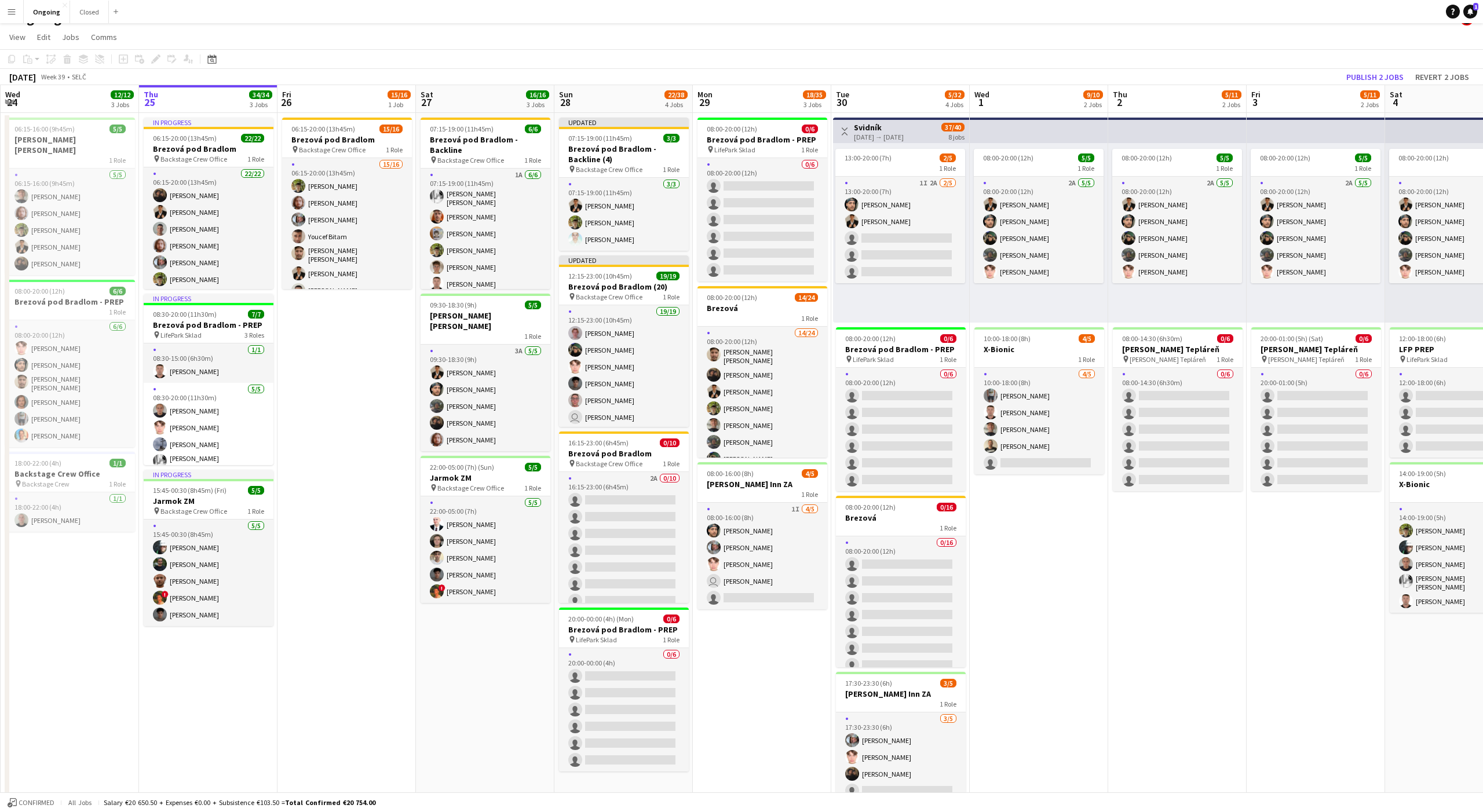
click at [341, 354] on app-date-cell "06:15-20:00 (13h45m) 15/16 Brezová pod Bradlom pin Backstage Crew Office 1 Role…" at bounding box center [347, 529] width 138 height 834
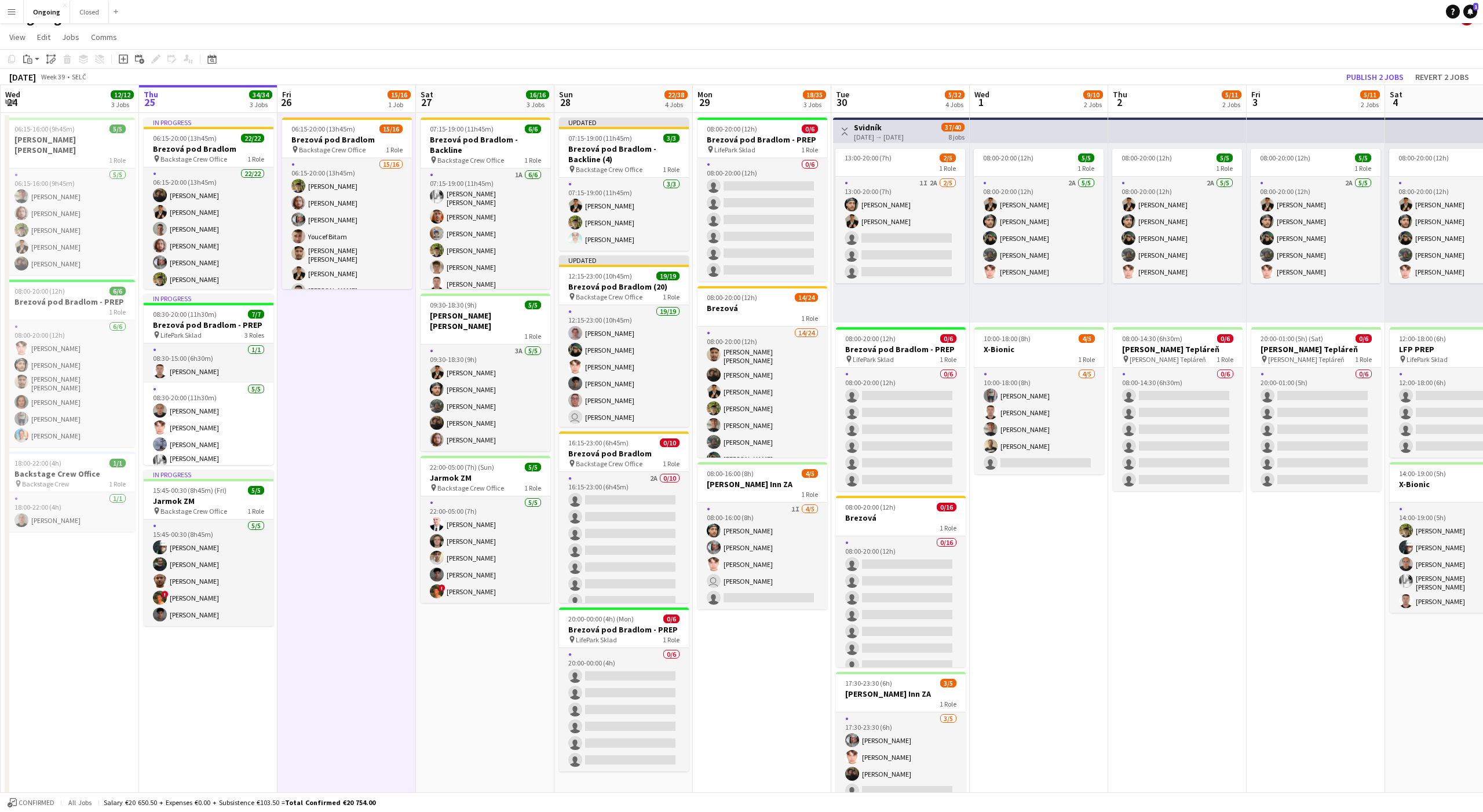
click at [341, 354] on app-date-cell "06:15-20:00 (13h45m) 15/16 Brezová pod Bradlom pin Backstage Crew Office 1 Role…" at bounding box center [347, 529] width 138 height 834
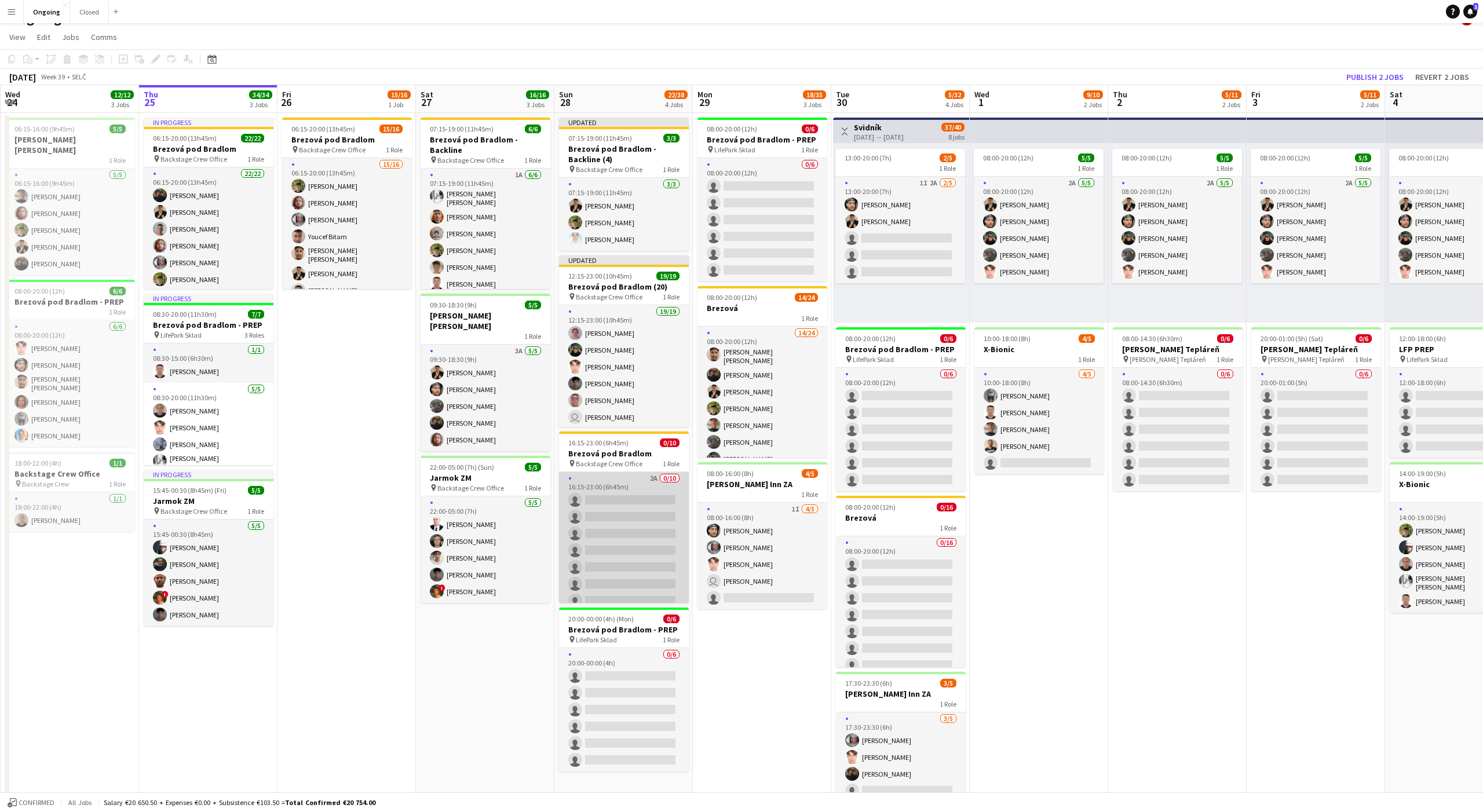
click at [627, 559] on app-card-role "2A 0/10 16:15-23:00 (6h45m) single-neutral-actions single-neutral-actions singl…" at bounding box center [624, 568] width 130 height 190
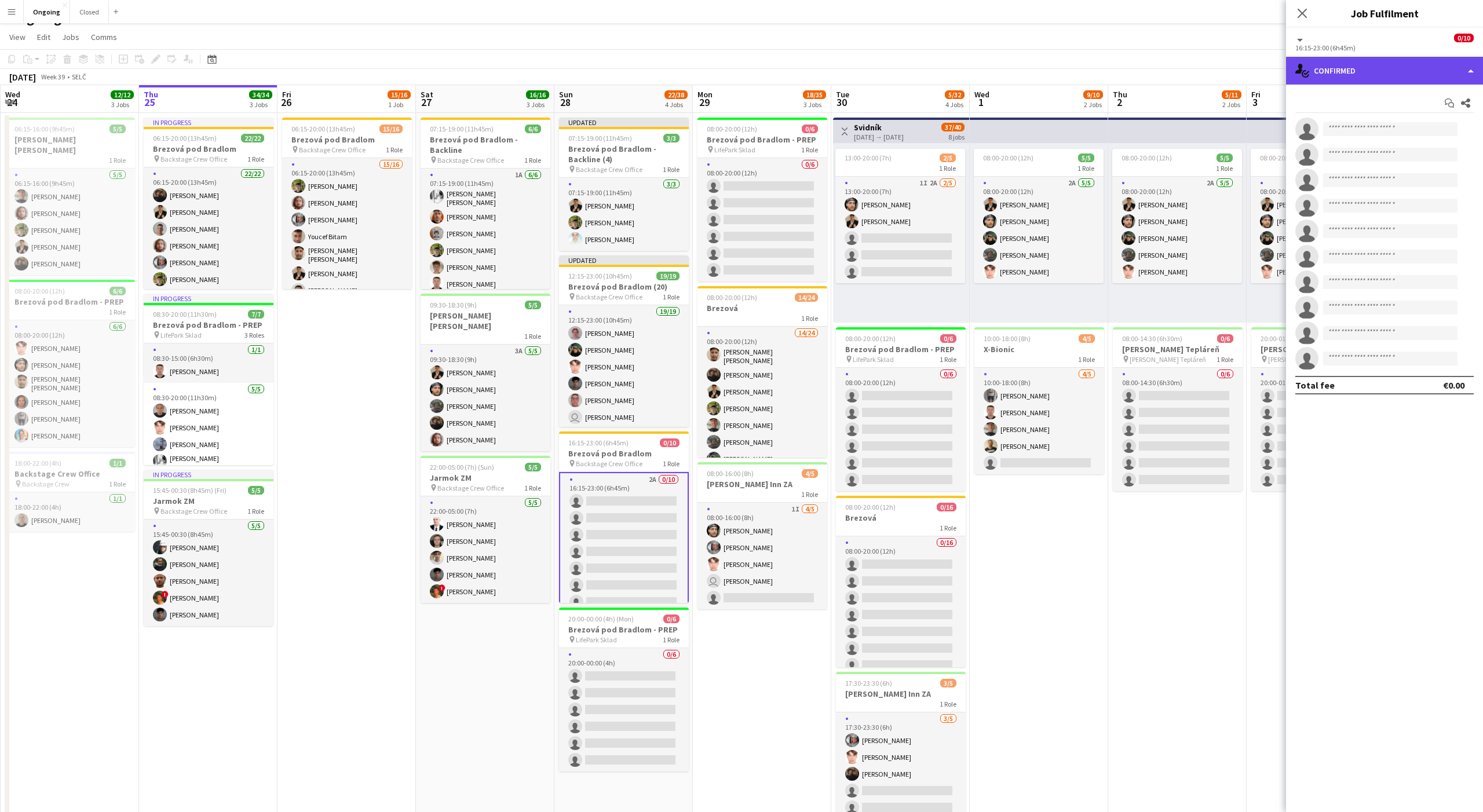
click at [1324, 72] on div "single-neutral-actions-check-2 Confirmed" at bounding box center [1385, 70] width 197 height 28
click at [1411, 183] on div "single-neutral-actions-information Applicants" at bounding box center [1423, 189] width 115 height 23
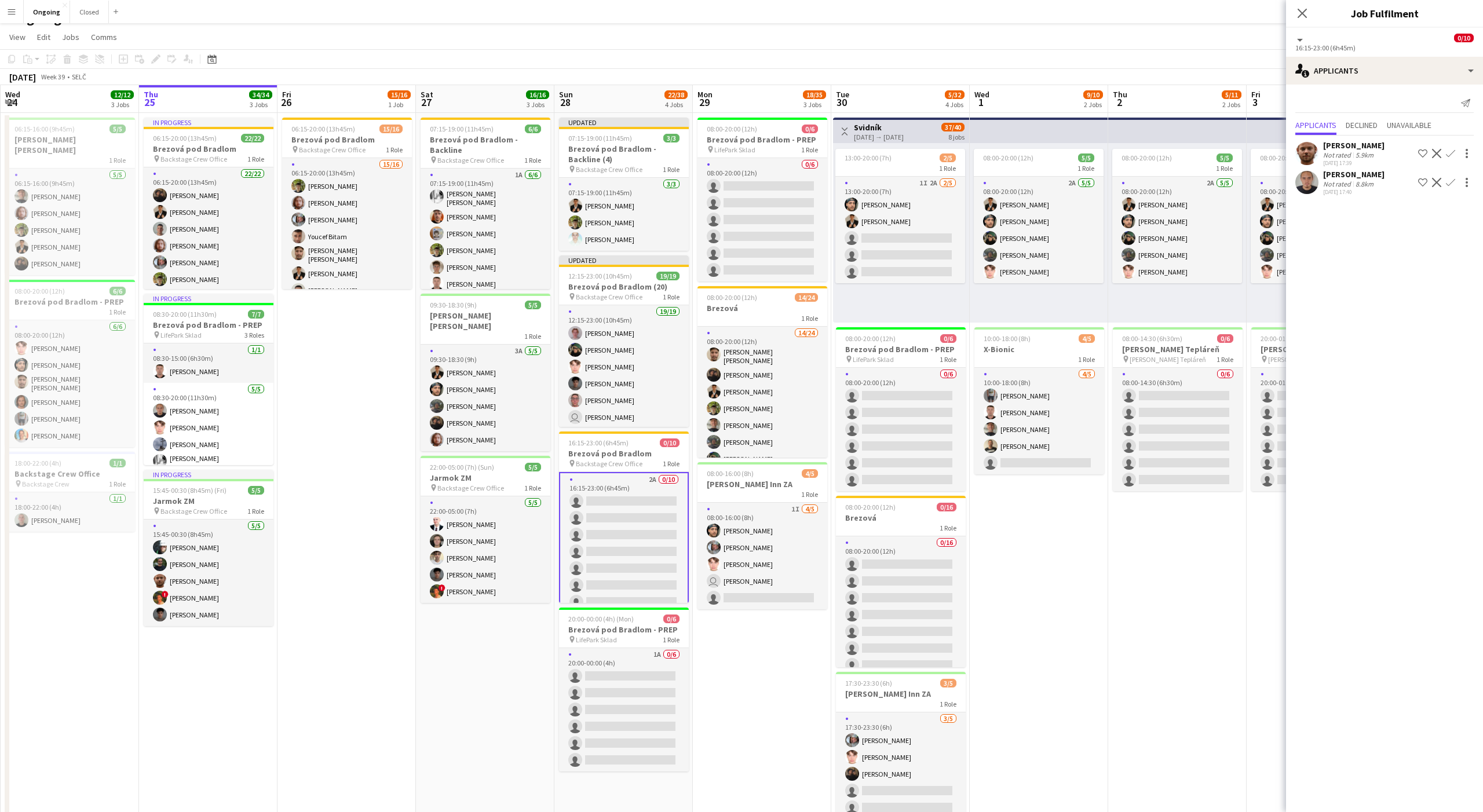
click at [1448, 153] on app-icon "Confirm" at bounding box center [1450, 153] width 10 height 10
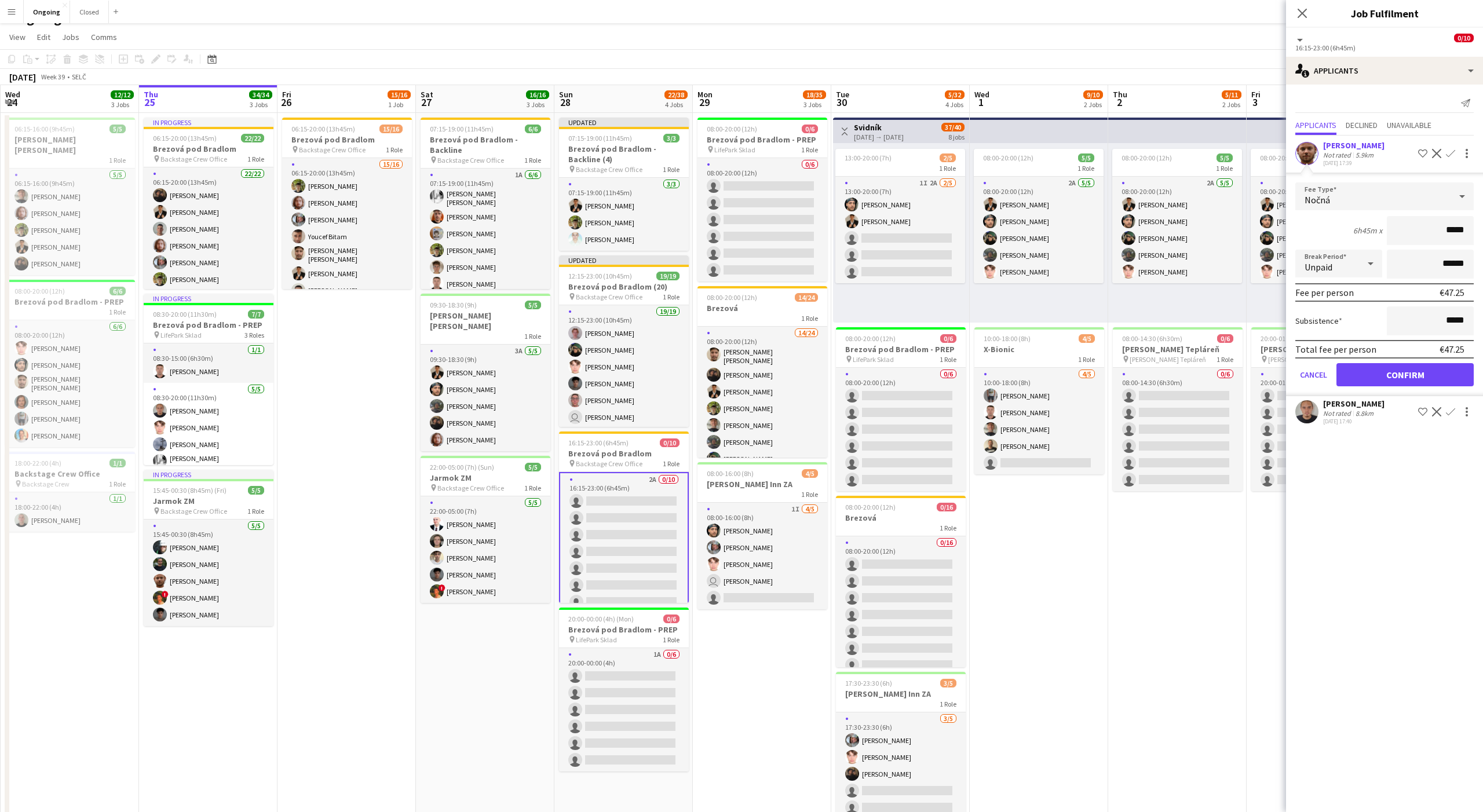
click at [1349, 206] on div "Nočná" at bounding box center [1373, 196] width 156 height 28
click at [1331, 321] on span "Denná" at bounding box center [1385, 316] width 160 height 11
click at [1453, 229] on input "*****" at bounding box center [1430, 230] width 87 height 29
click at [1387, 199] on div "Denná" at bounding box center [1373, 196] width 156 height 28
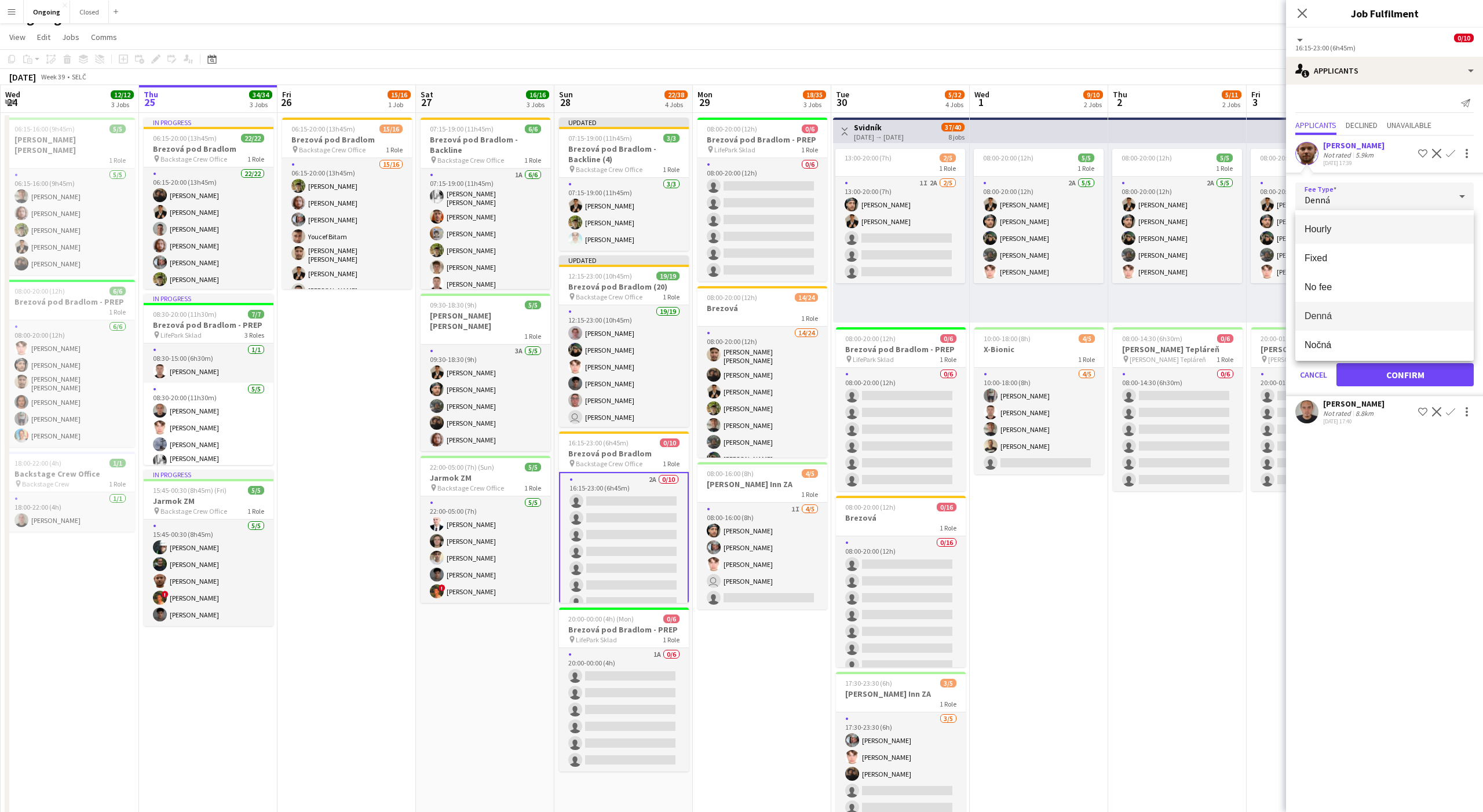
click at [1347, 222] on mat-option "Hourly" at bounding box center [1384, 230] width 178 height 29
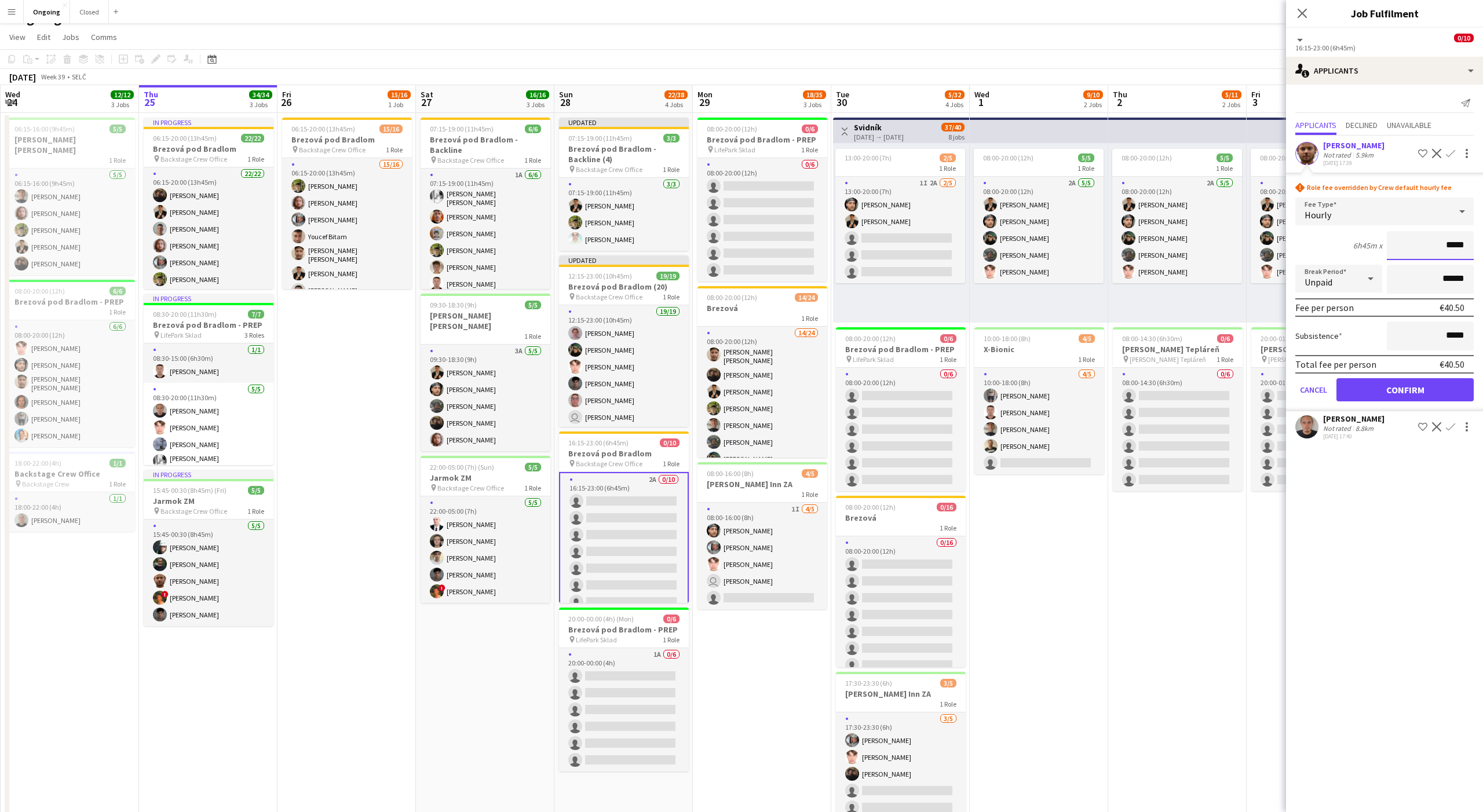
click at [1452, 241] on input "*****" at bounding box center [1430, 246] width 87 height 29
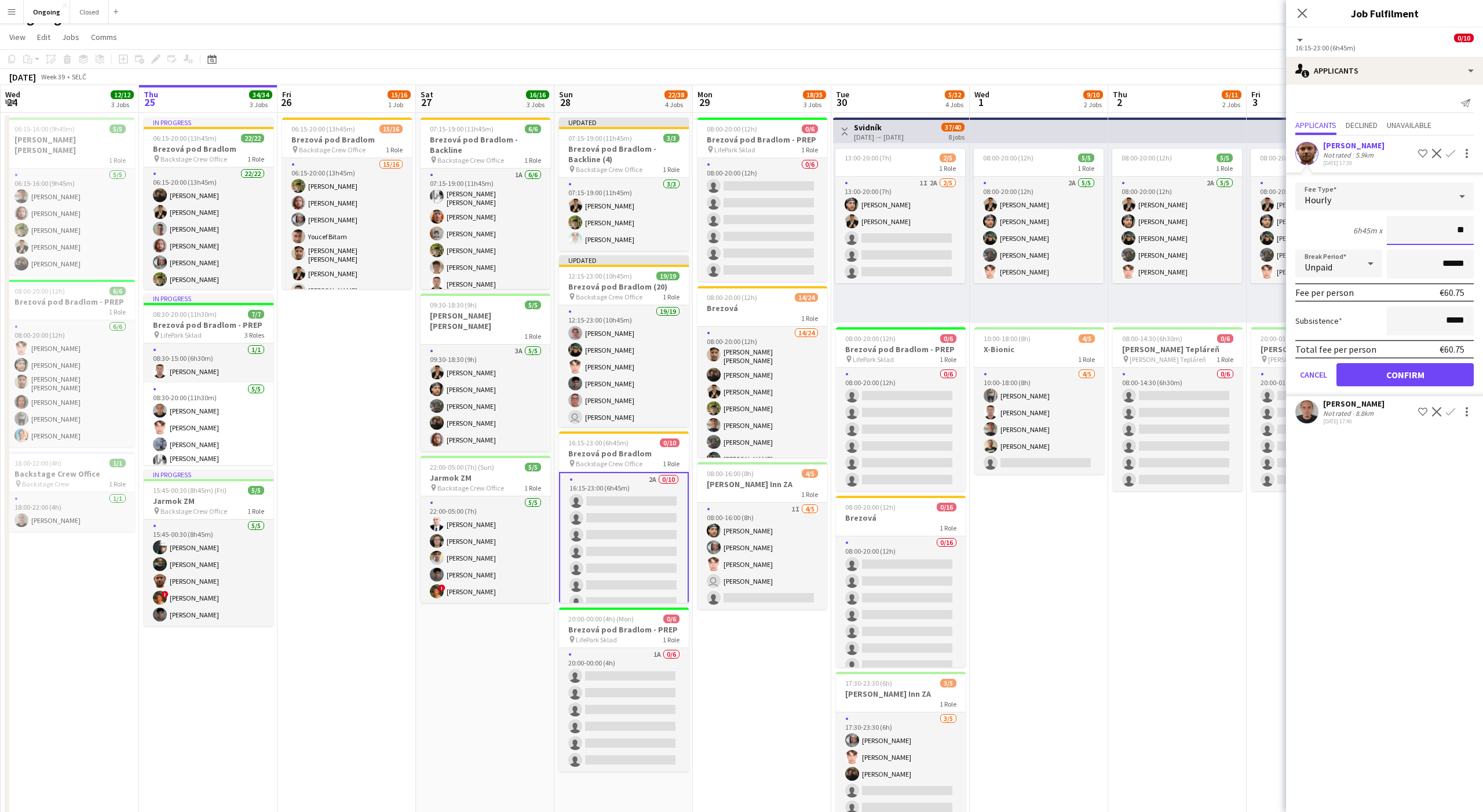
type input "**"
click at [1398, 374] on button "Confirm" at bounding box center [1405, 375] width 137 height 23
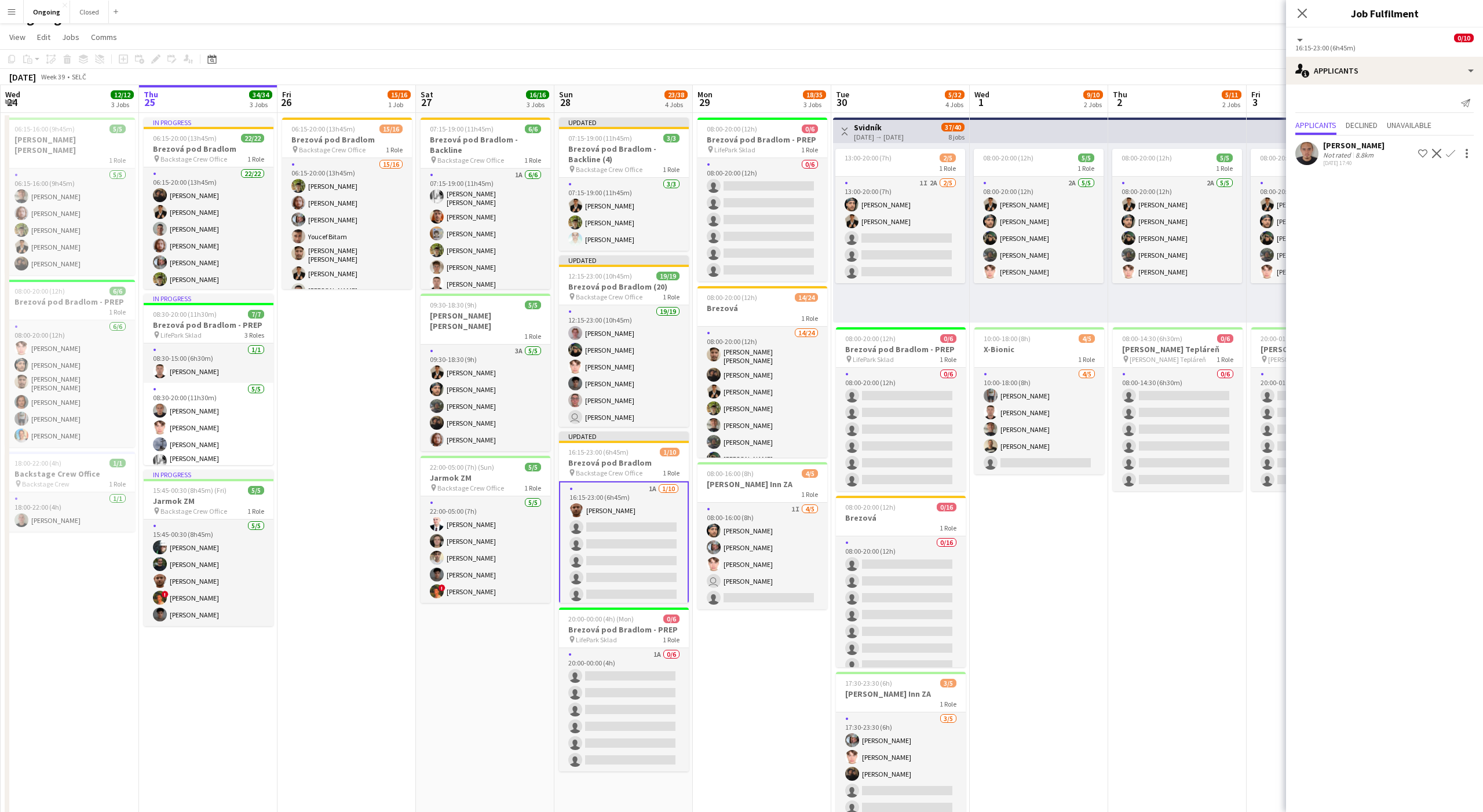
click at [1449, 153] on app-icon "Confirm" at bounding box center [1450, 153] width 10 height 10
click at [1454, 149] on app-icon "Confirm" at bounding box center [1450, 153] width 10 height 10
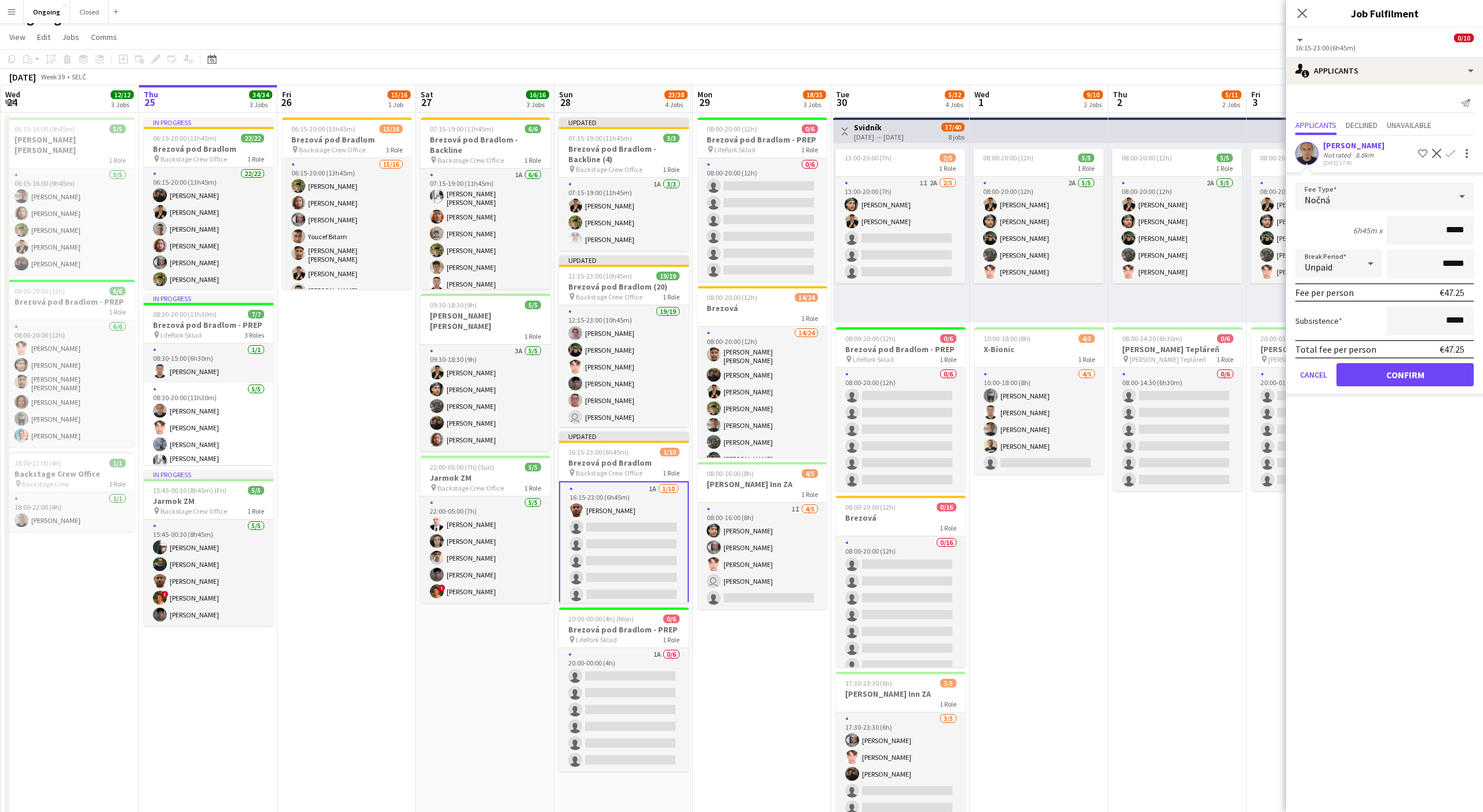
click at [1387, 194] on div "Nočná" at bounding box center [1373, 196] width 156 height 28
click at [1350, 227] on span "Hourly" at bounding box center [1385, 229] width 160 height 11
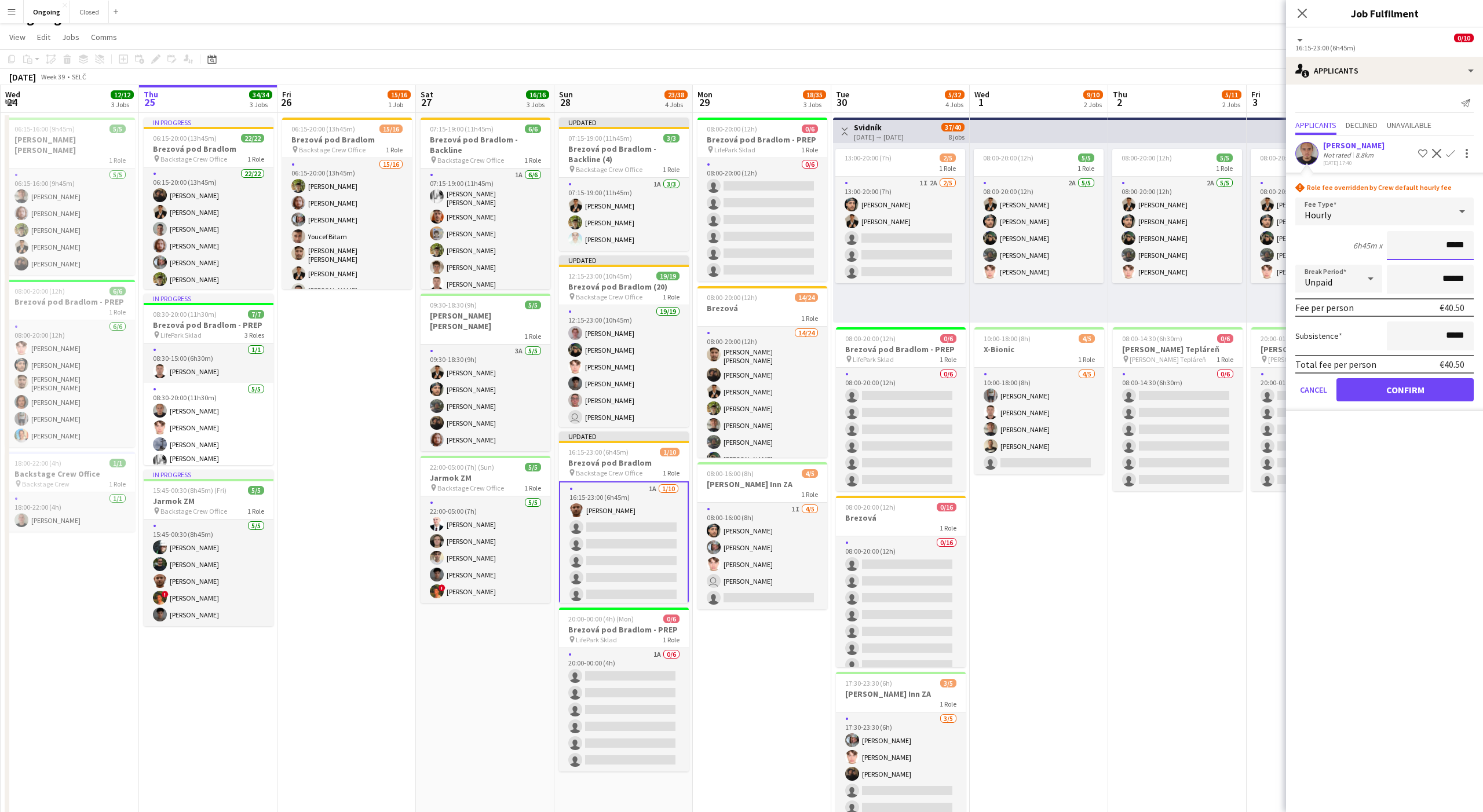
click at [1459, 248] on input "*****" at bounding box center [1430, 246] width 87 height 29
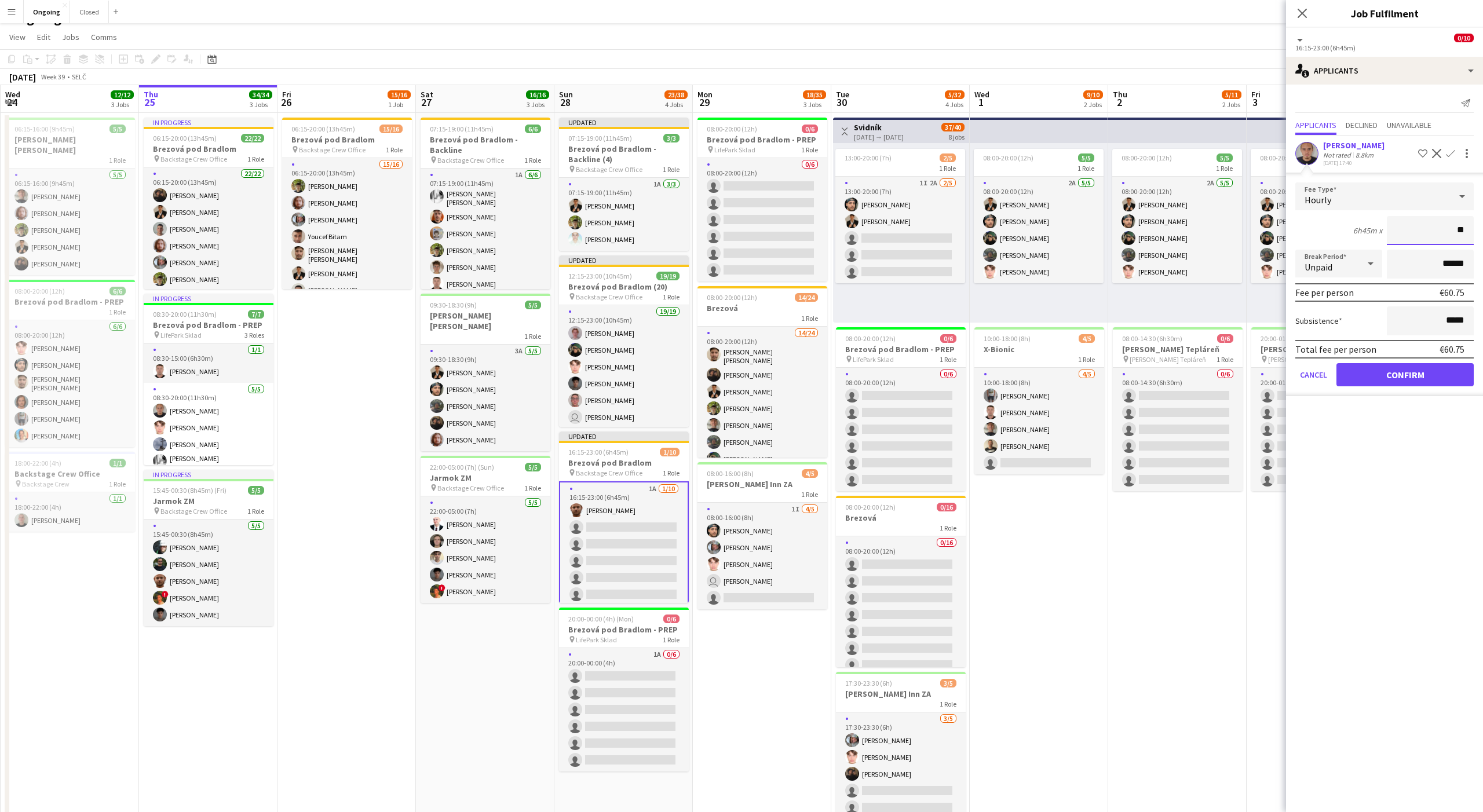
type input "**"
click at [1426, 371] on button "Confirm" at bounding box center [1405, 375] width 137 height 23
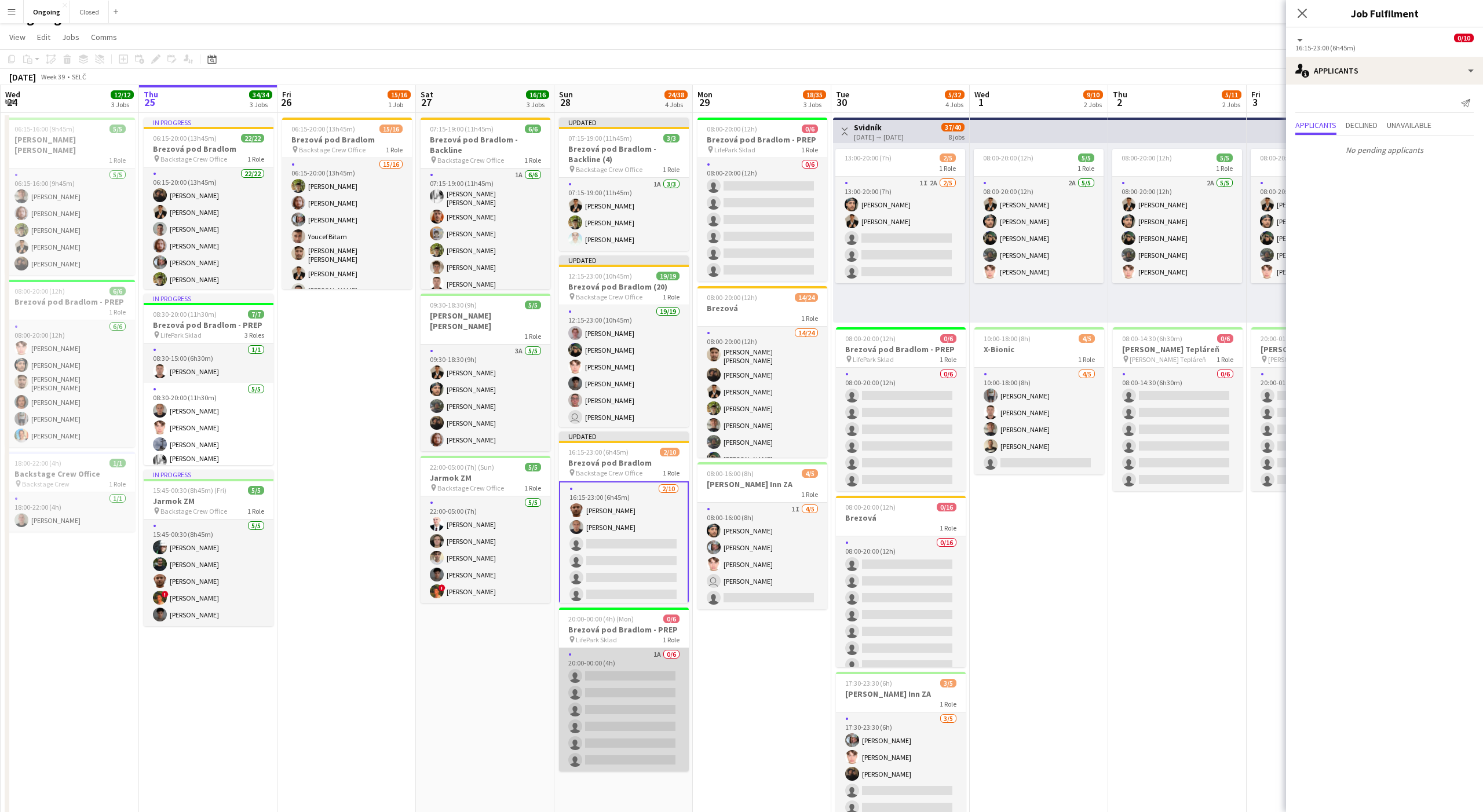
click at [635, 694] on app-card-role "1A 0/6 20:00-00:00 (4h) single-neutral-actions single-neutral-actions single-ne…" at bounding box center [624, 710] width 130 height 123
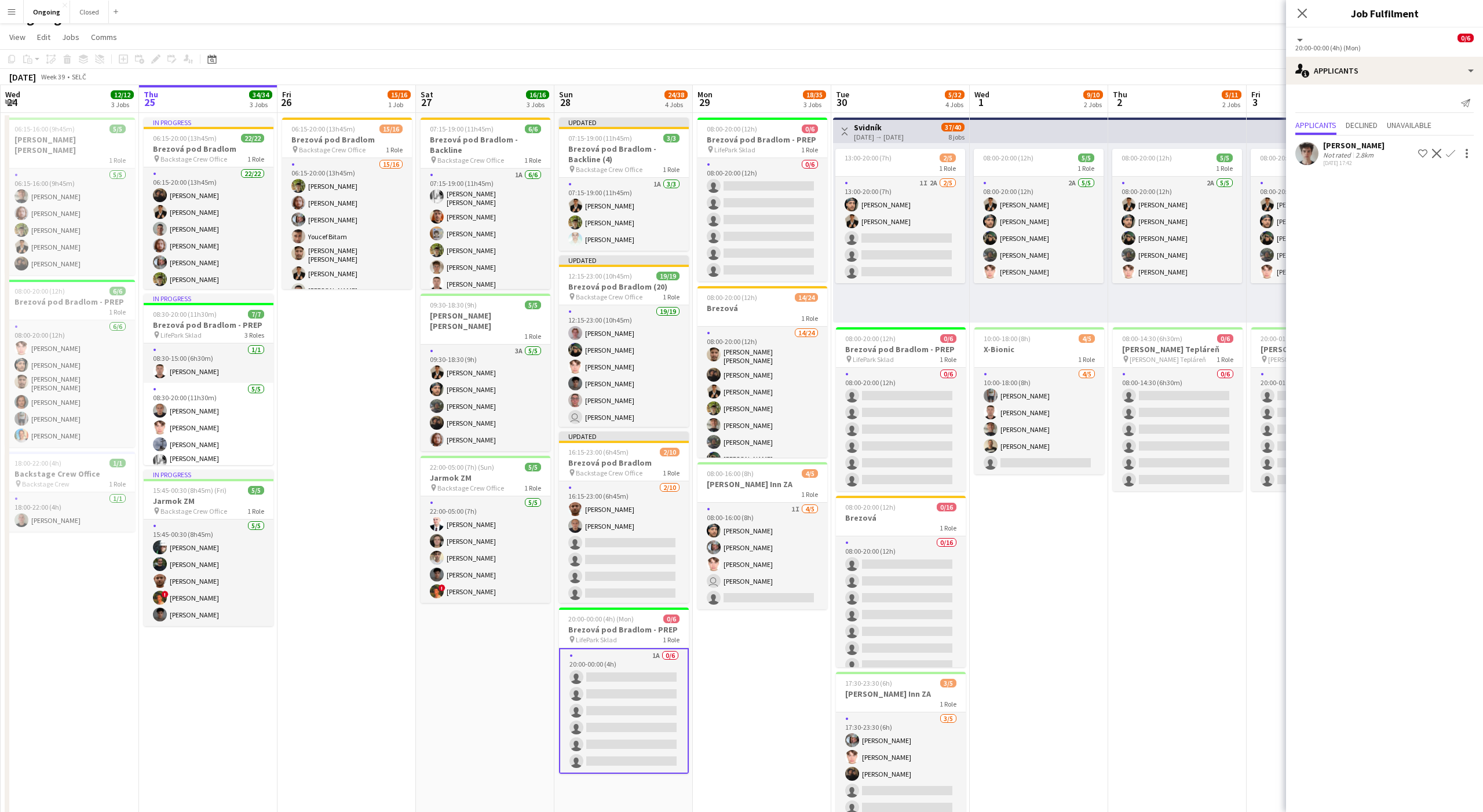
click at [1449, 153] on app-icon "Confirm" at bounding box center [1450, 153] width 10 height 10
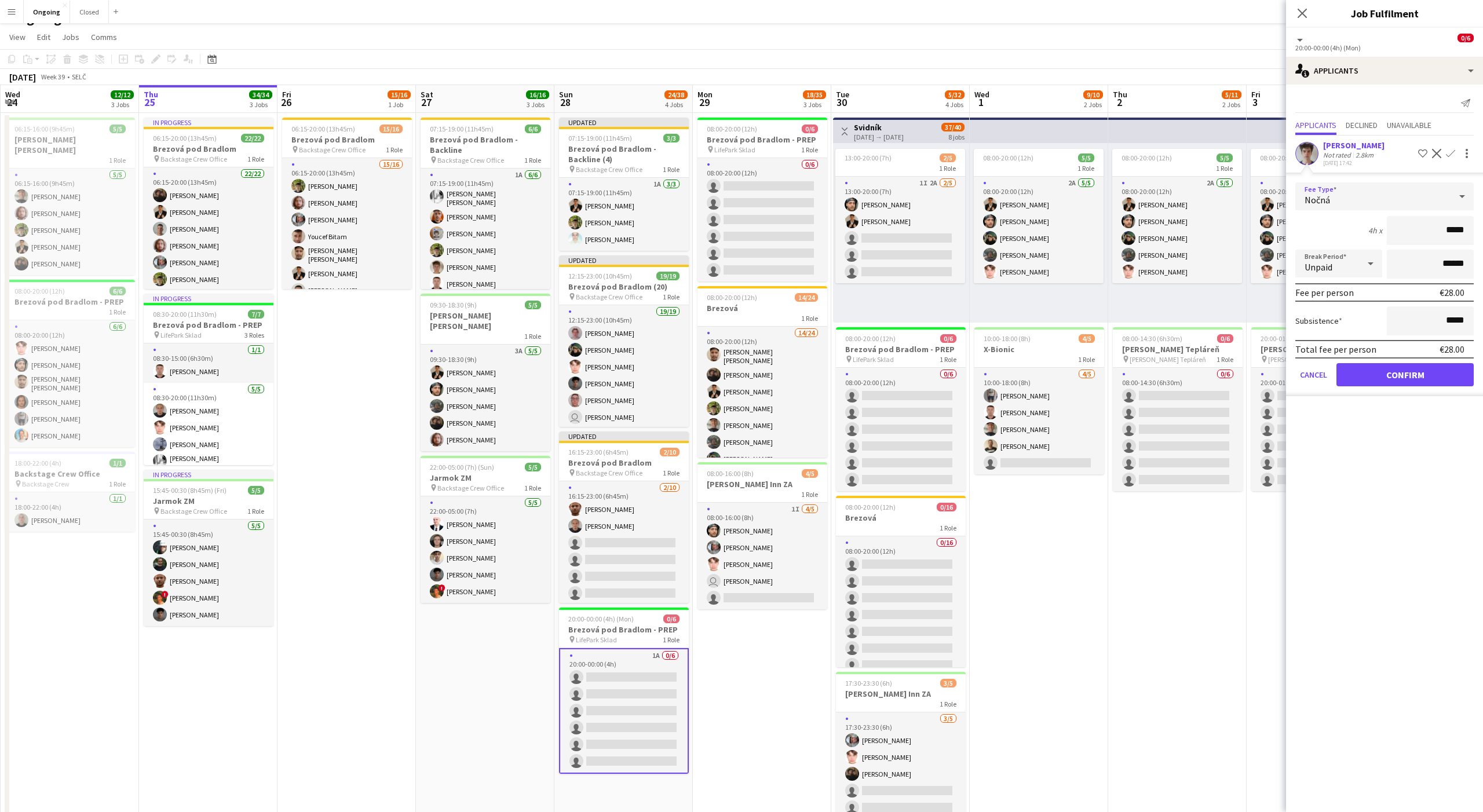
click at [1417, 195] on div "Nočná" at bounding box center [1373, 196] width 156 height 28
click at [1359, 232] on span "Hourly" at bounding box center [1385, 229] width 160 height 11
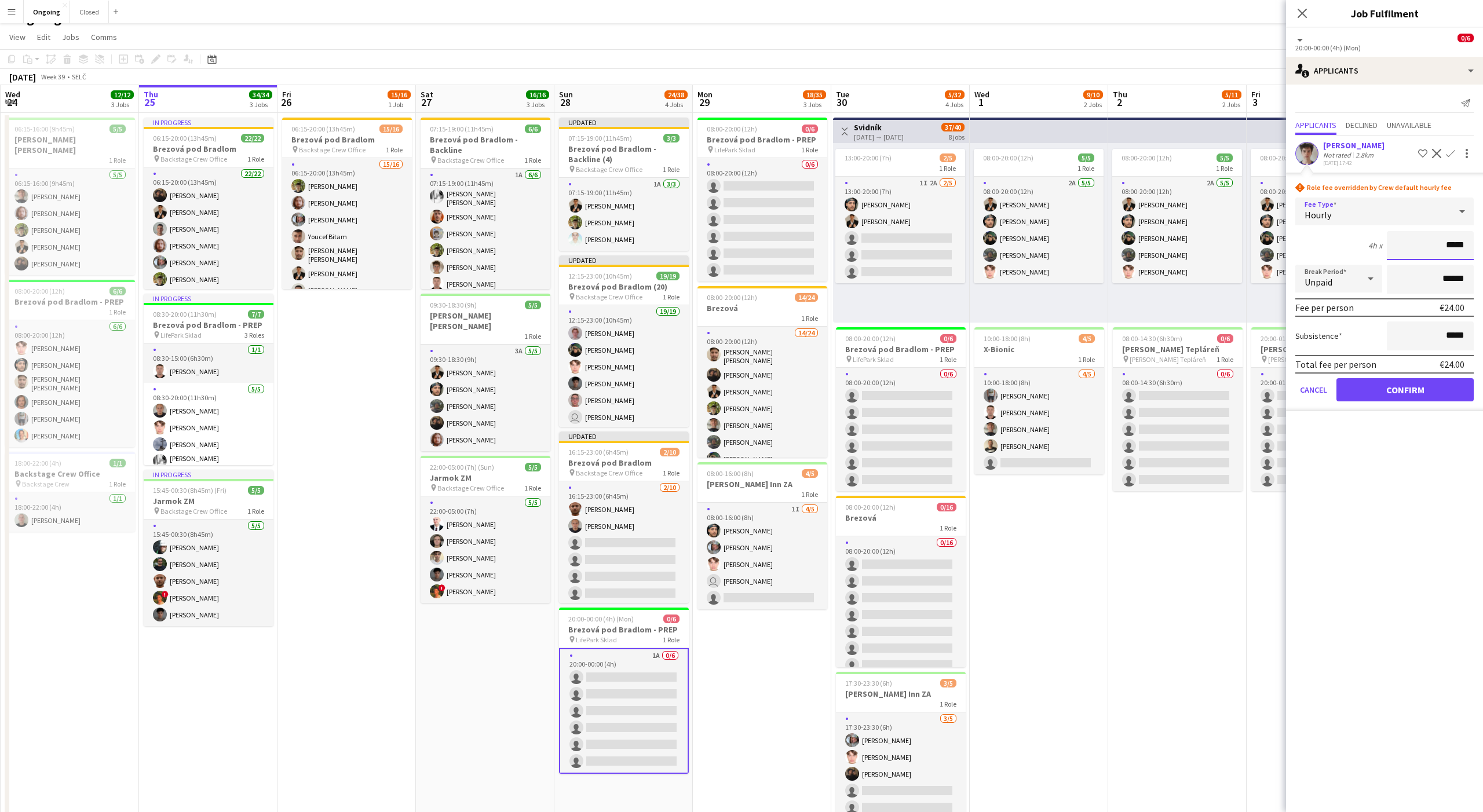
click at [1453, 246] on input "*****" at bounding box center [1430, 246] width 87 height 29
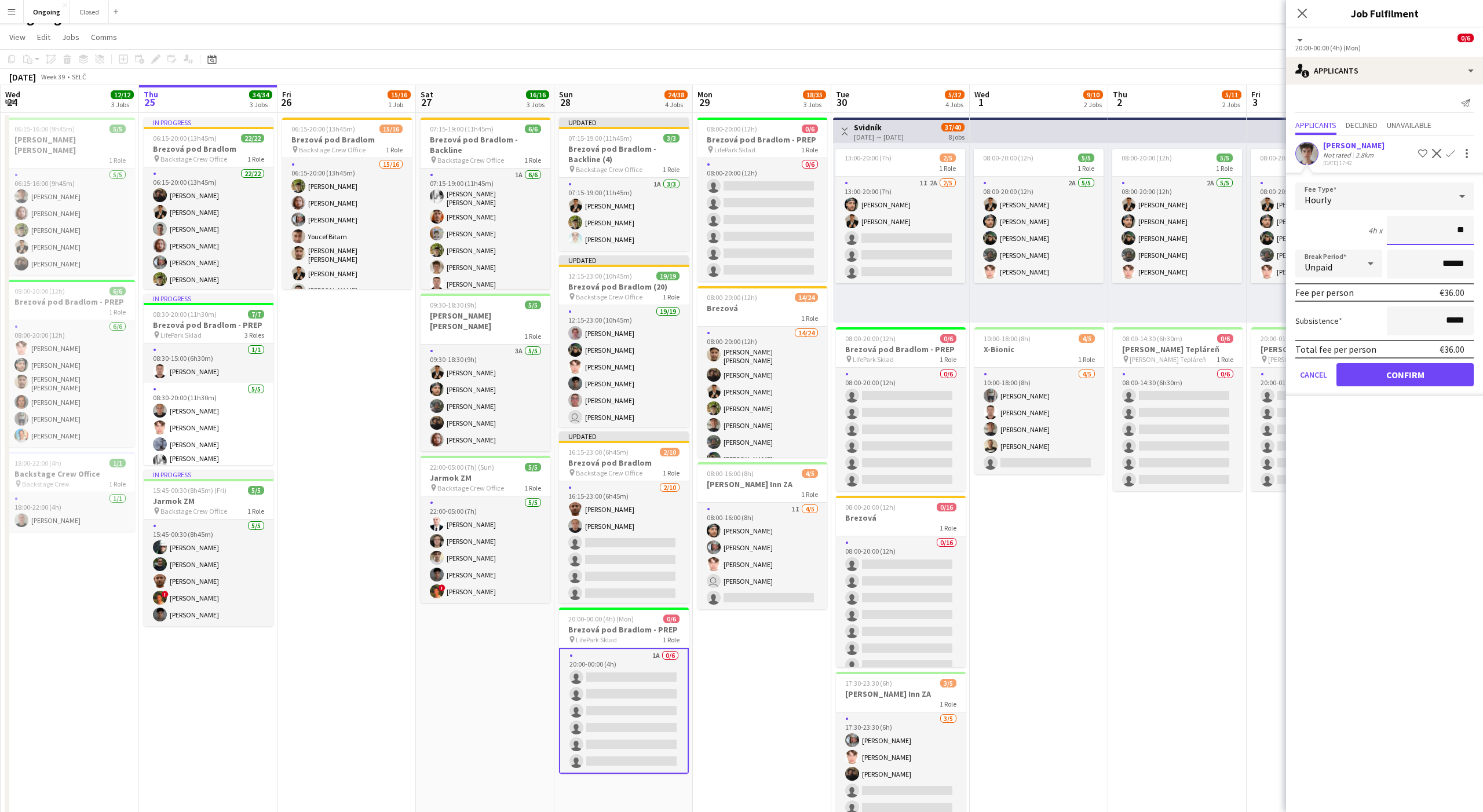
type input "**"
click at [1410, 366] on button "Confirm" at bounding box center [1405, 375] width 137 height 23
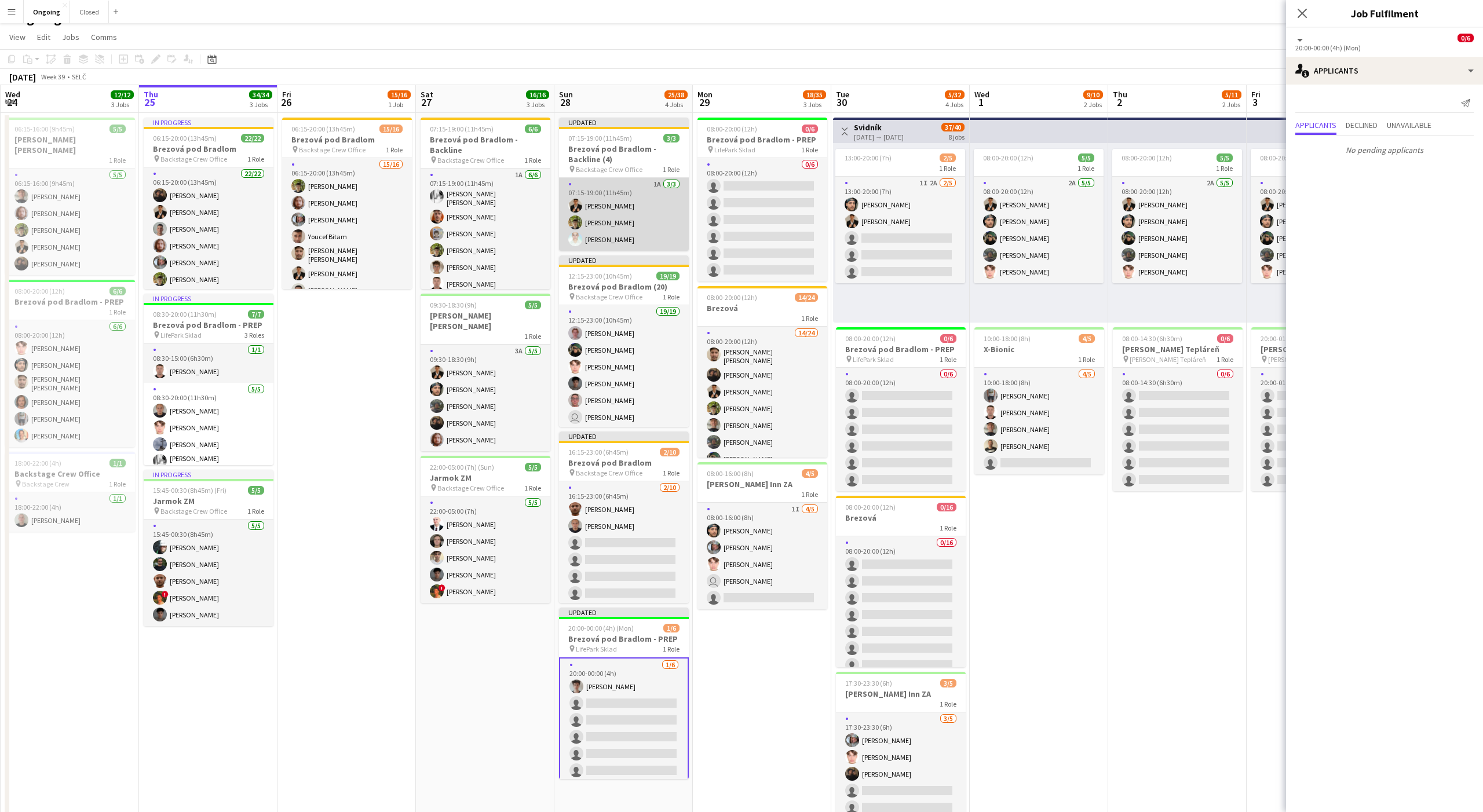
click at [635, 232] on app-card-role "1A 3/3 07:15-19:00 (11h45m) Tomáš Košík Jakub Hanzel Gabriel Bartoš" at bounding box center [624, 214] width 130 height 73
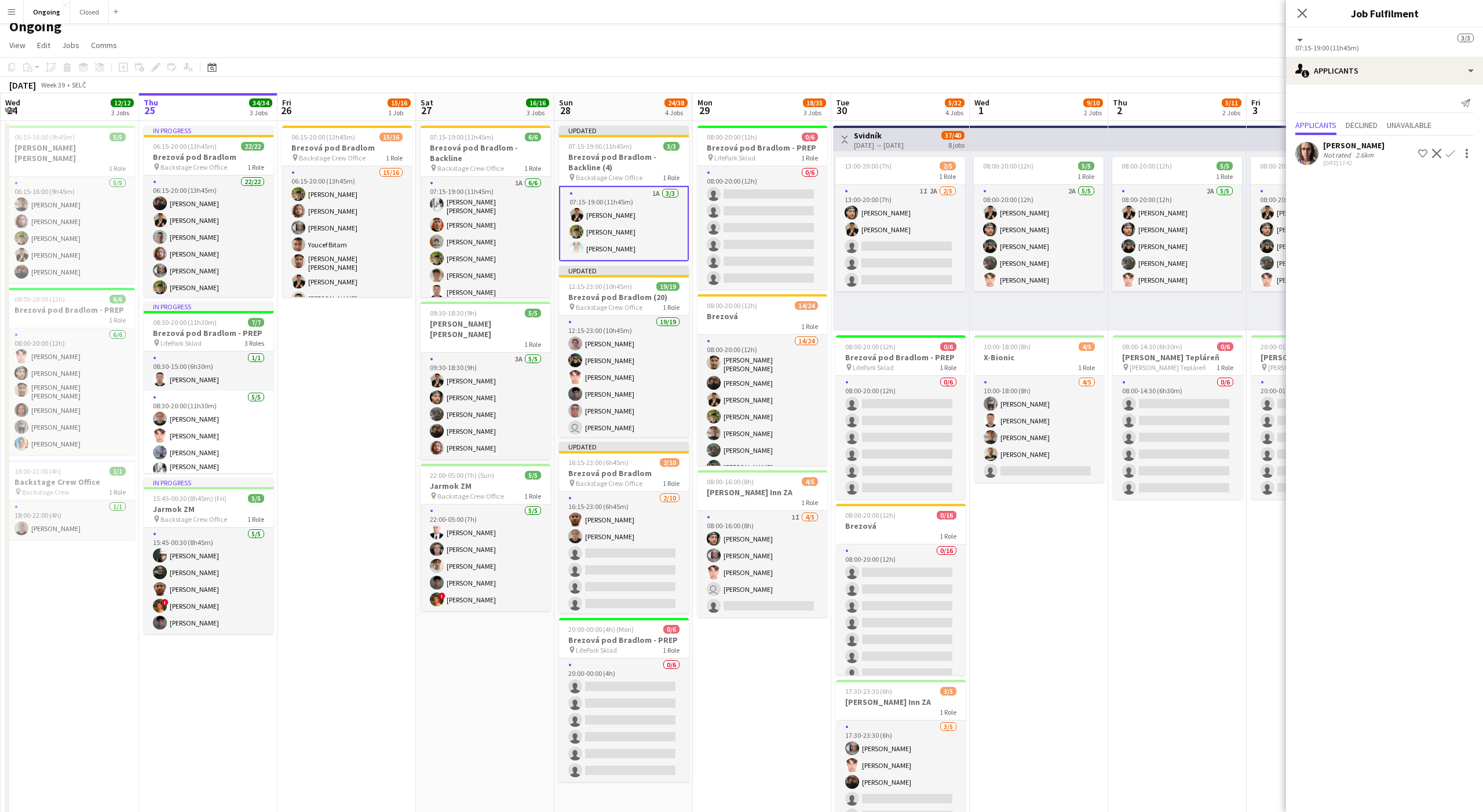
scroll to position [15, 0]
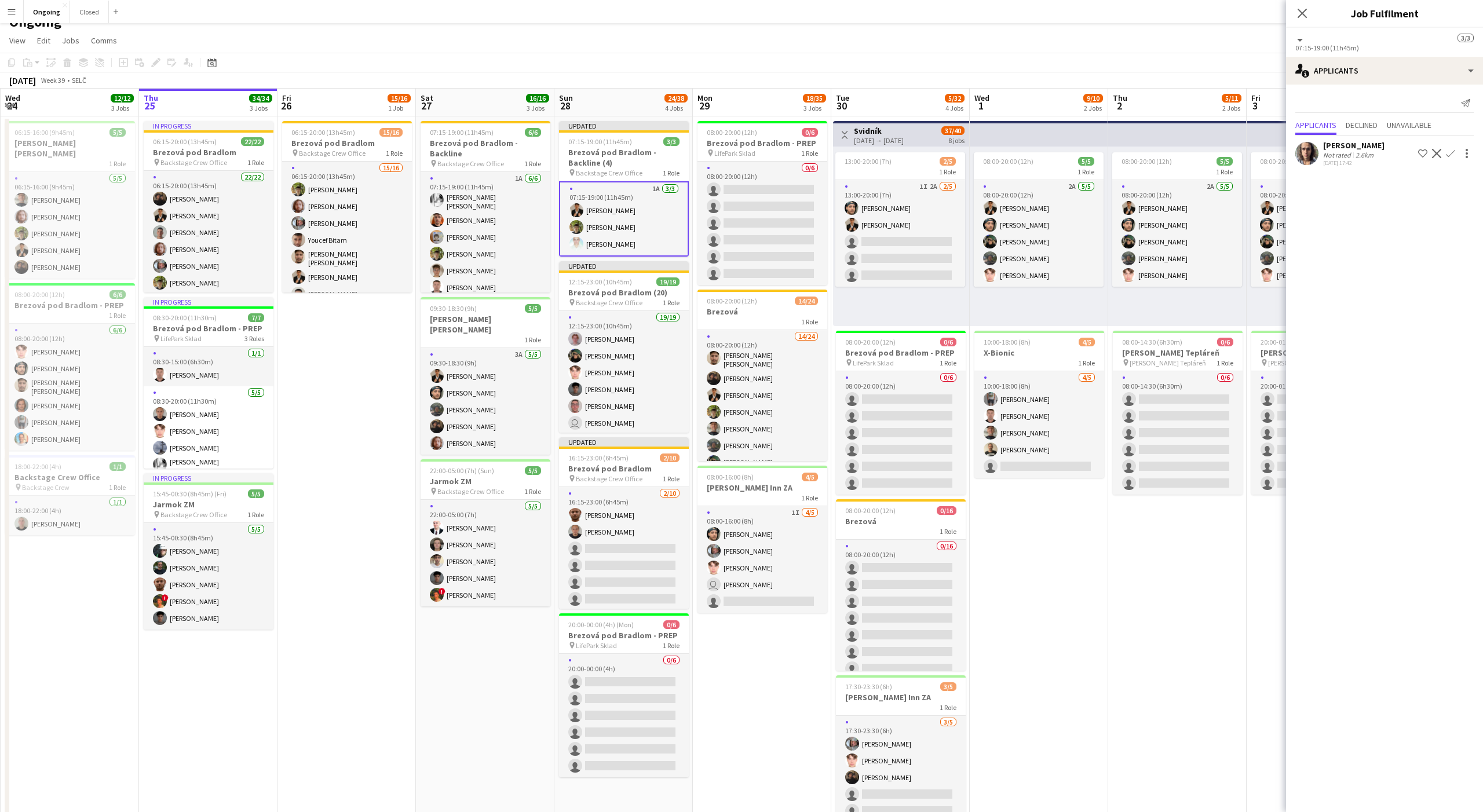
click at [736, 722] on app-date-cell "08:00-20:00 (12h) 0/6 Brezová pod Bradlom - PREP pin LifePark Sklad 1 Role 0/6 …" at bounding box center [762, 533] width 138 height 834
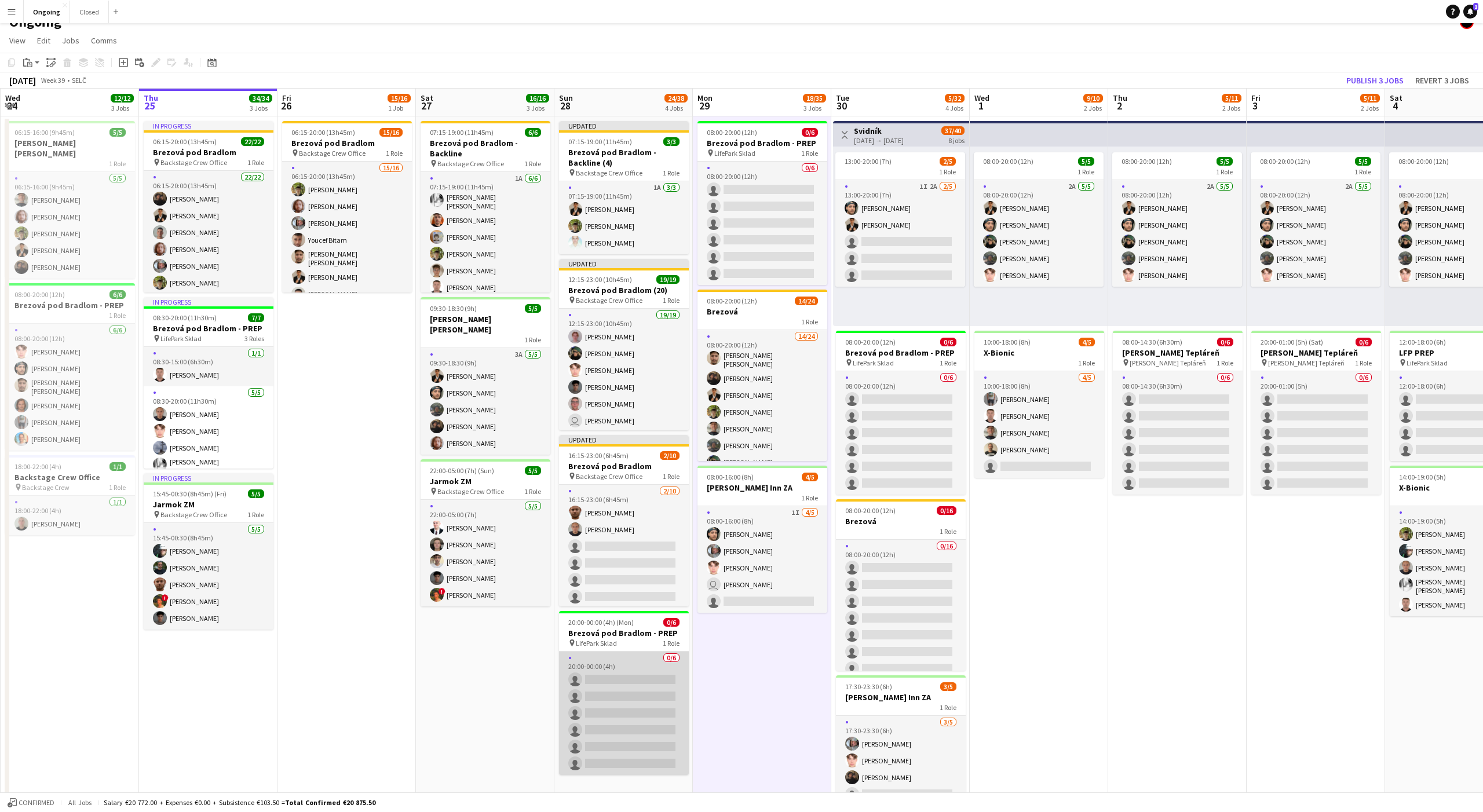
click at [659, 728] on app-card-role "0/6 20:00-00:00 (4h) single-neutral-actions single-neutral-actions single-neutr…" at bounding box center [624, 713] width 130 height 123
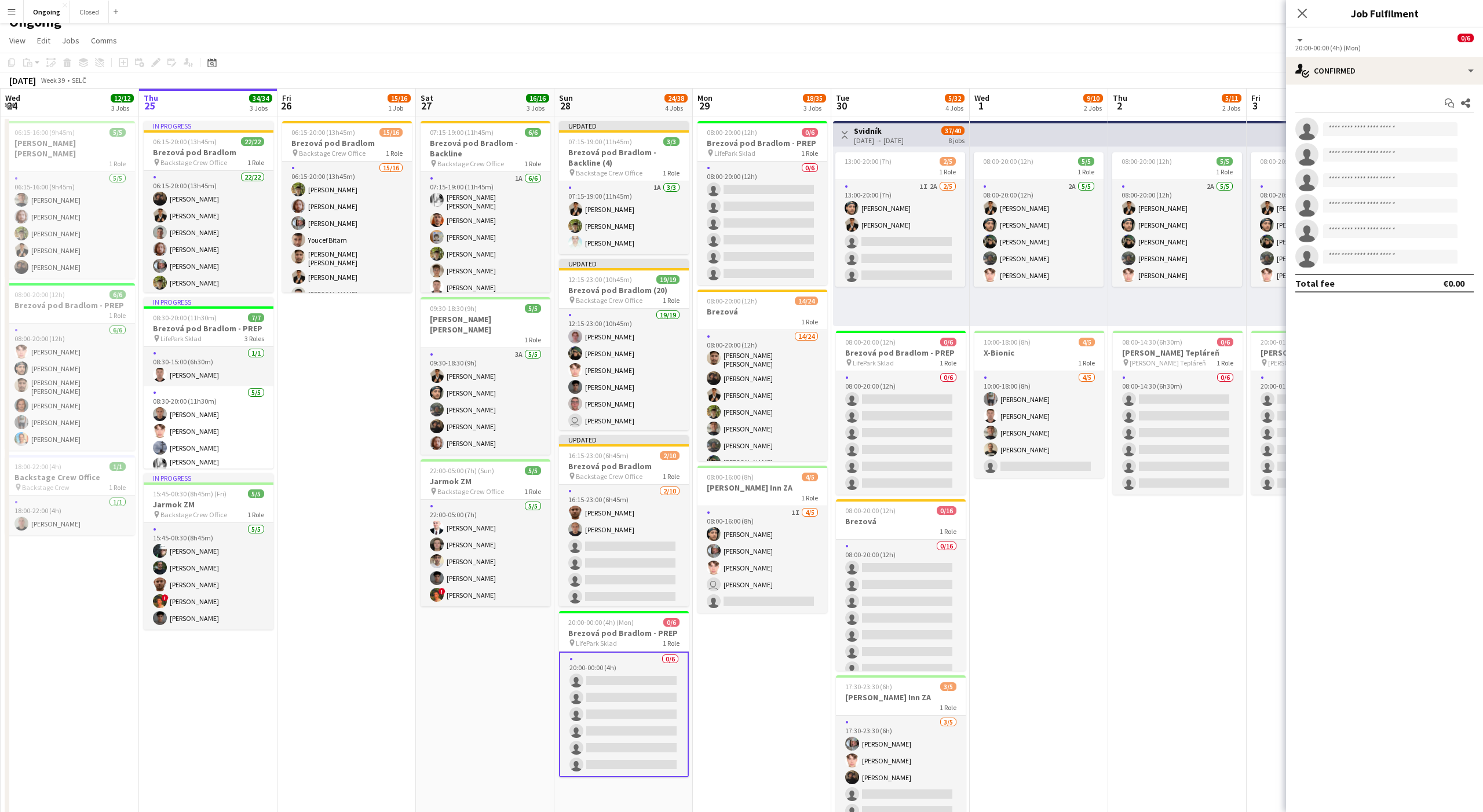
click at [797, 701] on app-date-cell "08:00-20:00 (12h) 0/6 Brezová pod Bradlom - PREP pin LifePark Sklad 1 Role 0/6 …" at bounding box center [762, 533] width 138 height 834
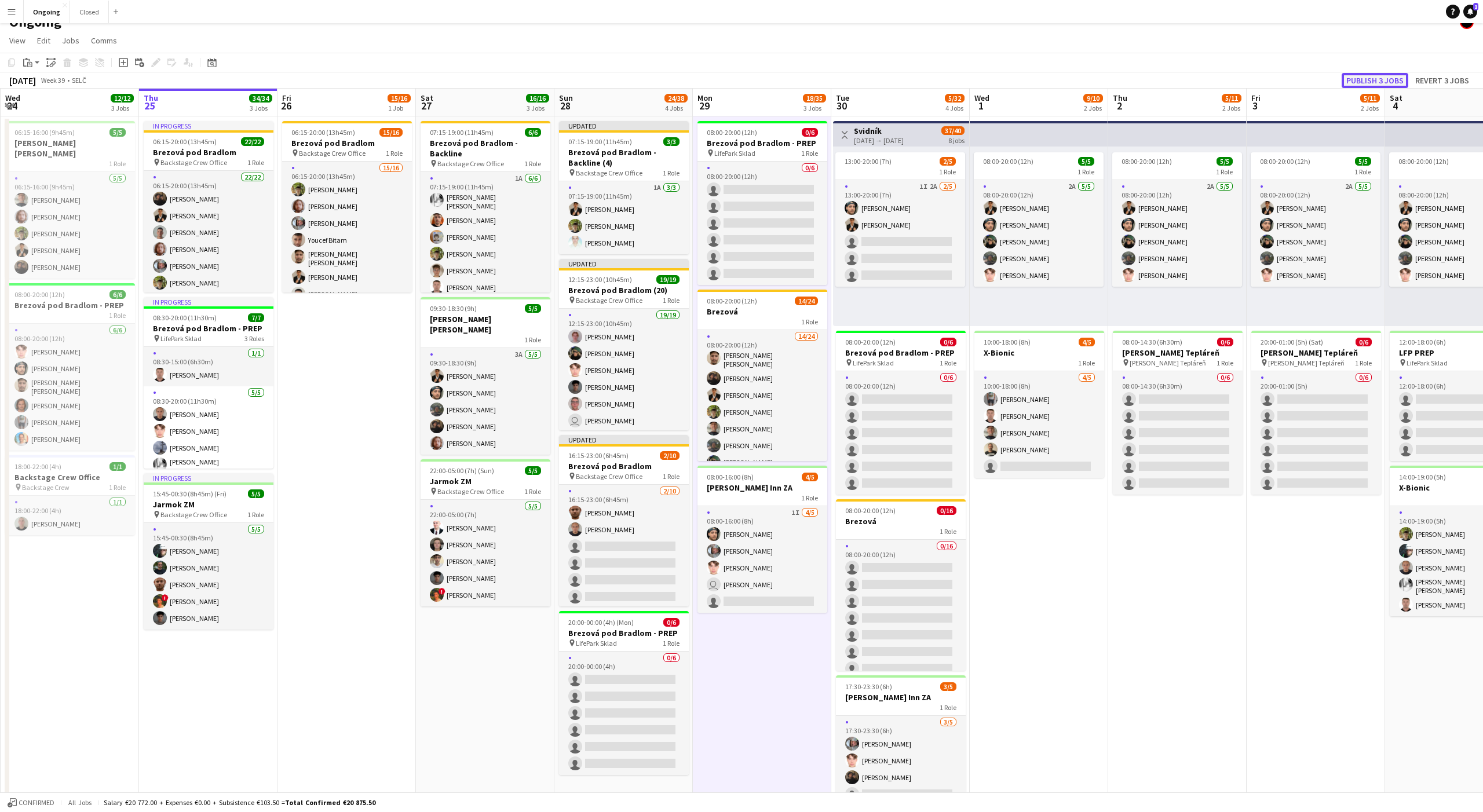
click at [1375, 86] on button "Publish 3 jobs" at bounding box center [1374, 81] width 67 height 15
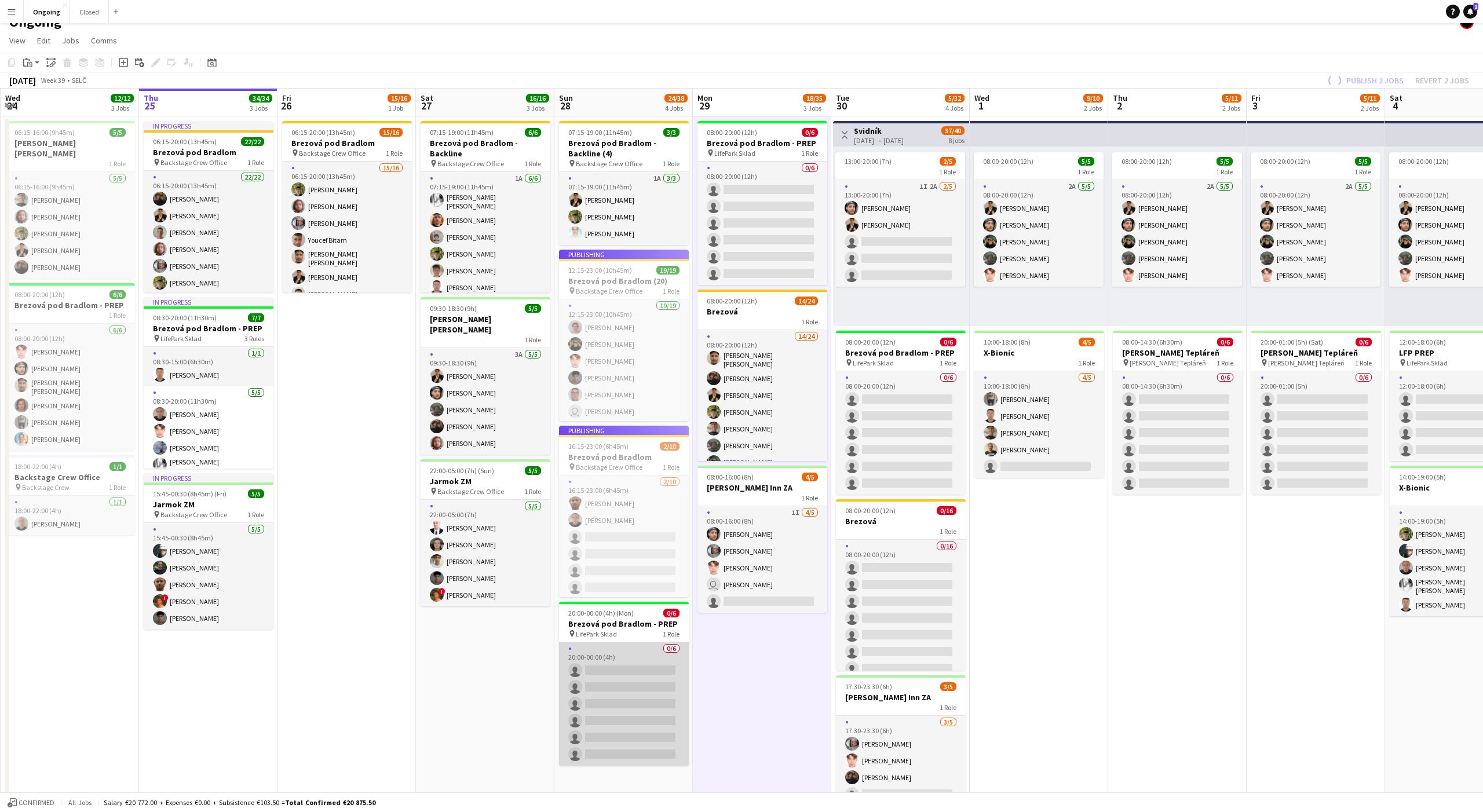
click at [655, 714] on app-card-role "0/6 20:00-00:00 (4h) single-neutral-actions single-neutral-actions single-neutr…" at bounding box center [624, 704] width 130 height 123
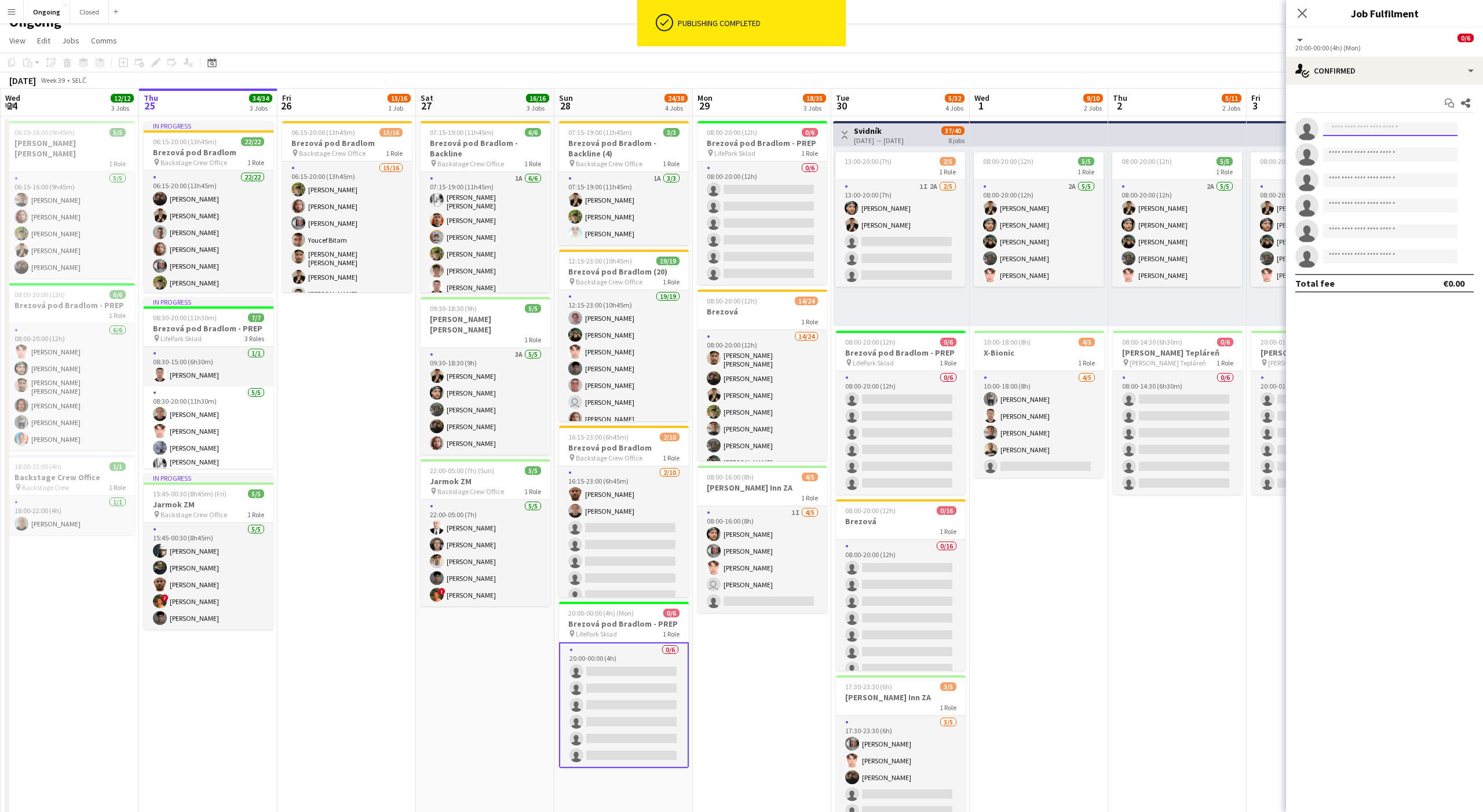
click at [1358, 126] on input at bounding box center [1390, 130] width 135 height 14
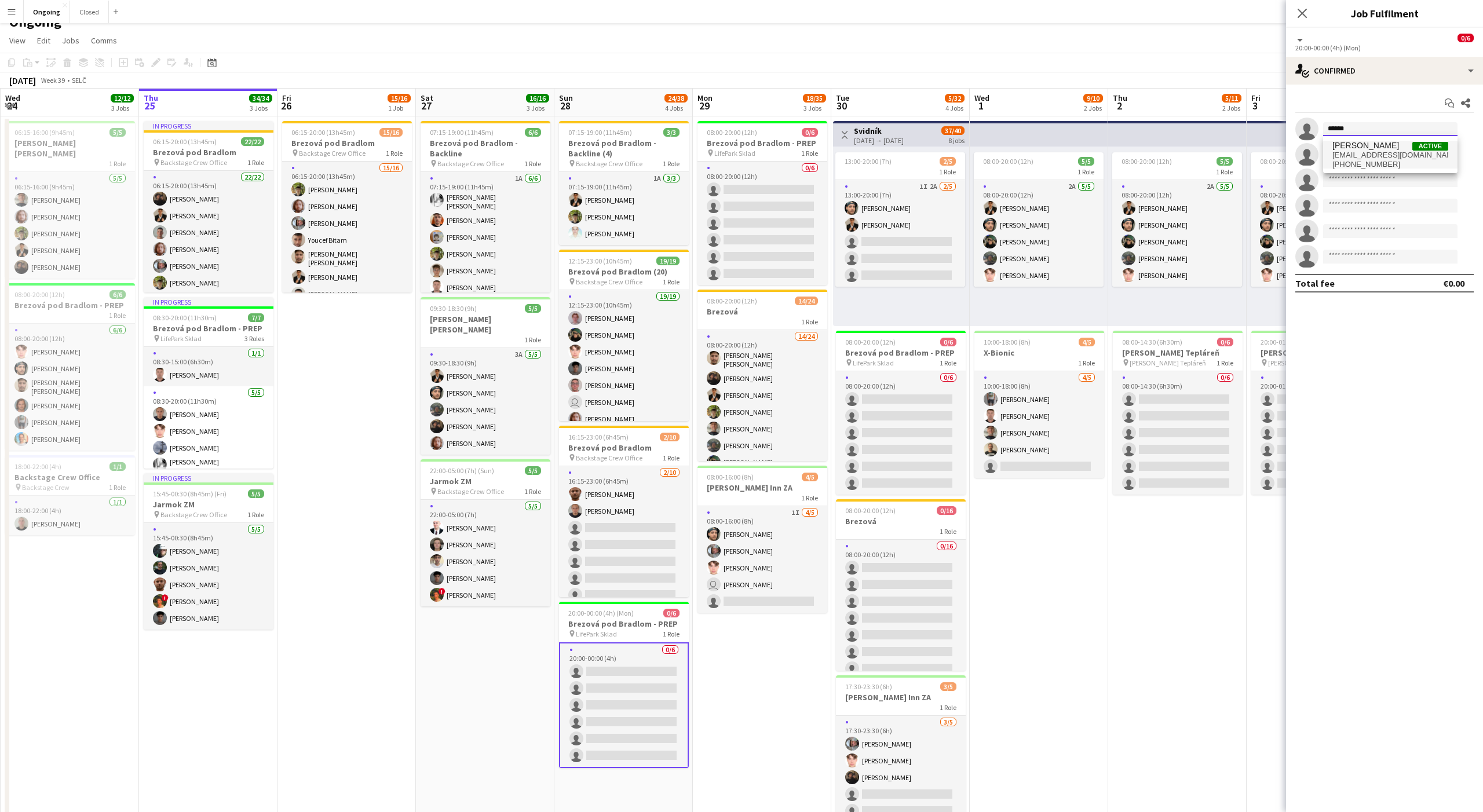
type input "******"
click at [1364, 154] on span "[EMAIL_ADDRESS][DOMAIN_NAME]" at bounding box center [1390, 155] width 116 height 10
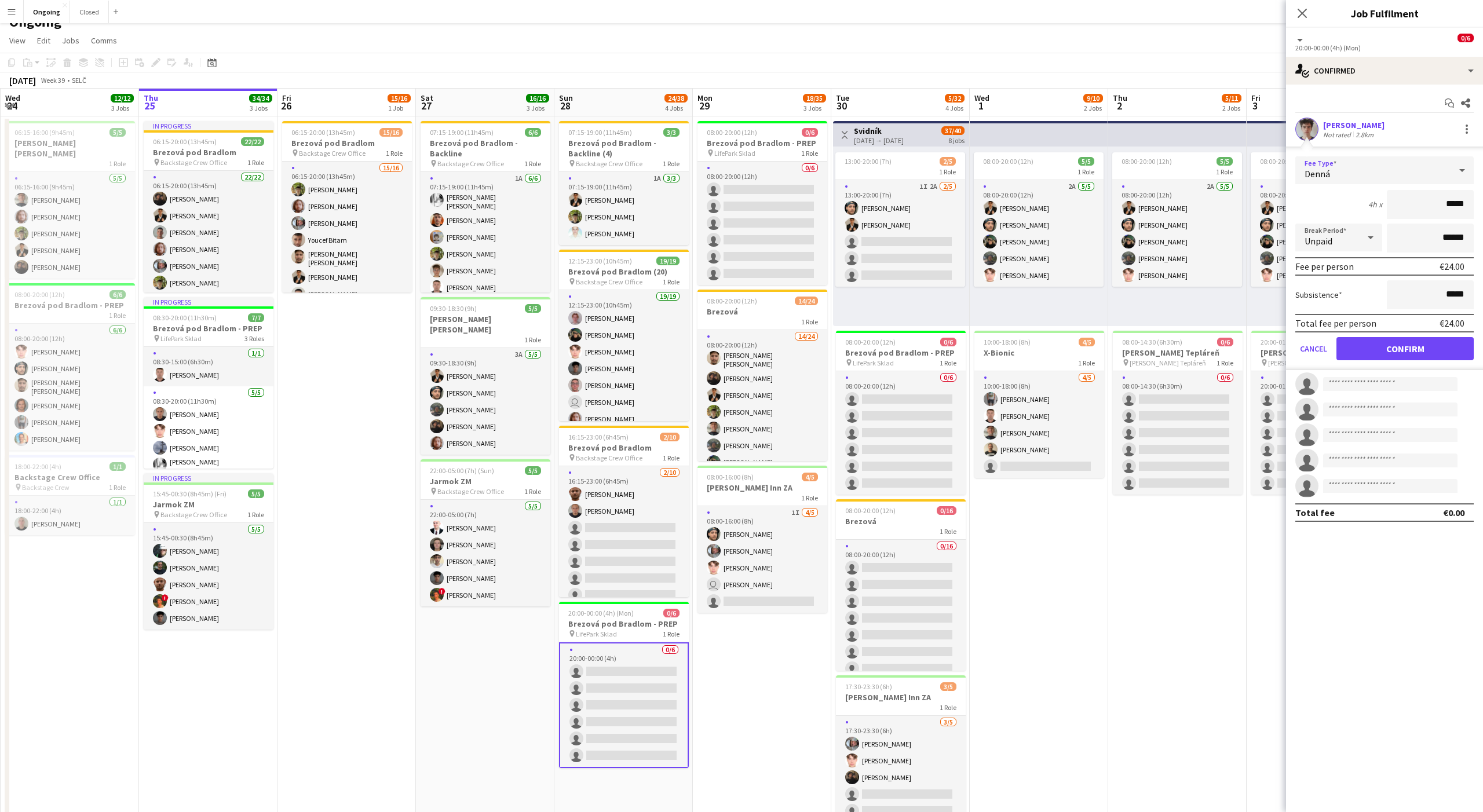
click at [1437, 178] on div "Denná" at bounding box center [1373, 170] width 156 height 28
click at [1379, 199] on span "Hourly" at bounding box center [1385, 203] width 160 height 11
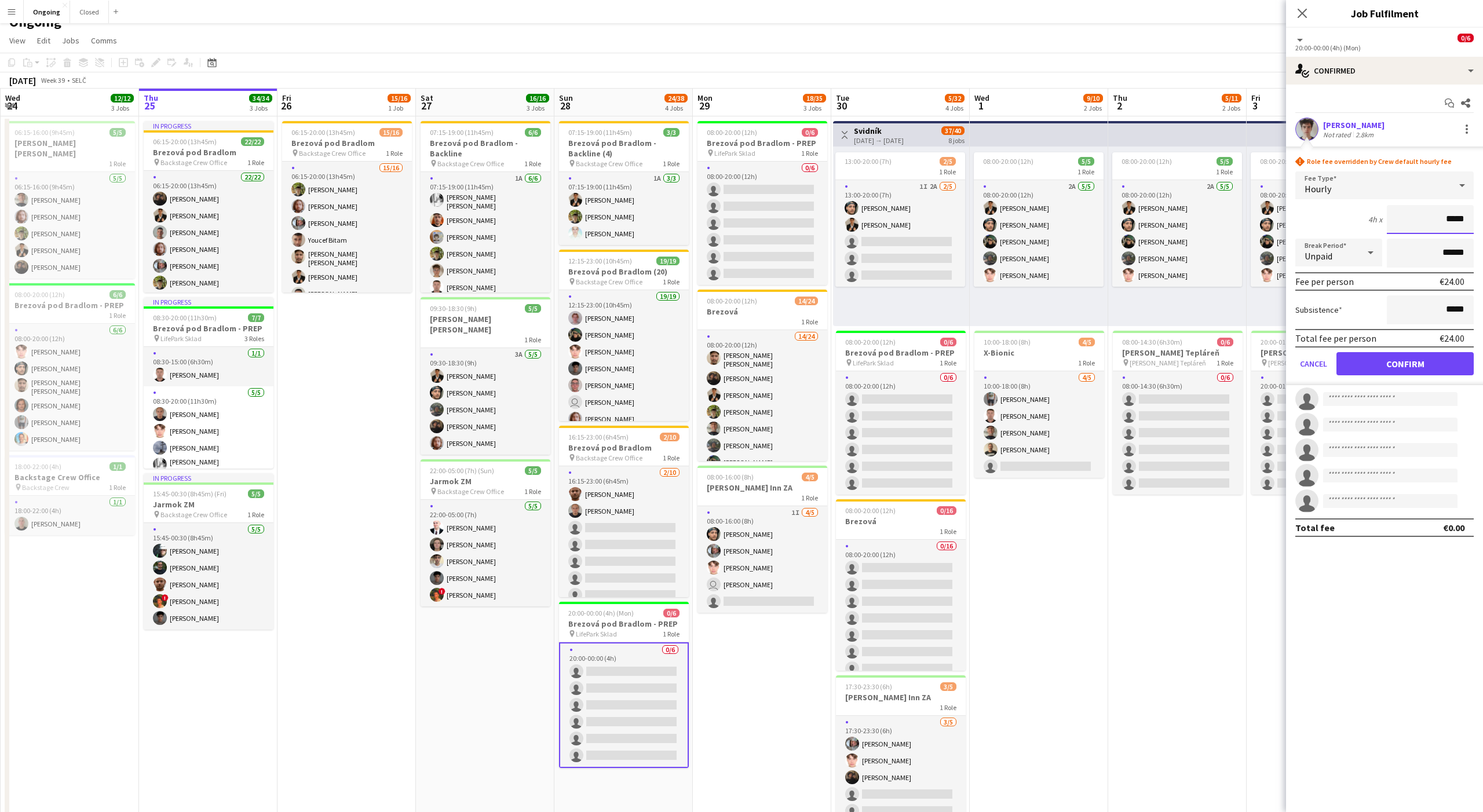
click at [1456, 221] on input "*****" at bounding box center [1430, 220] width 87 height 29
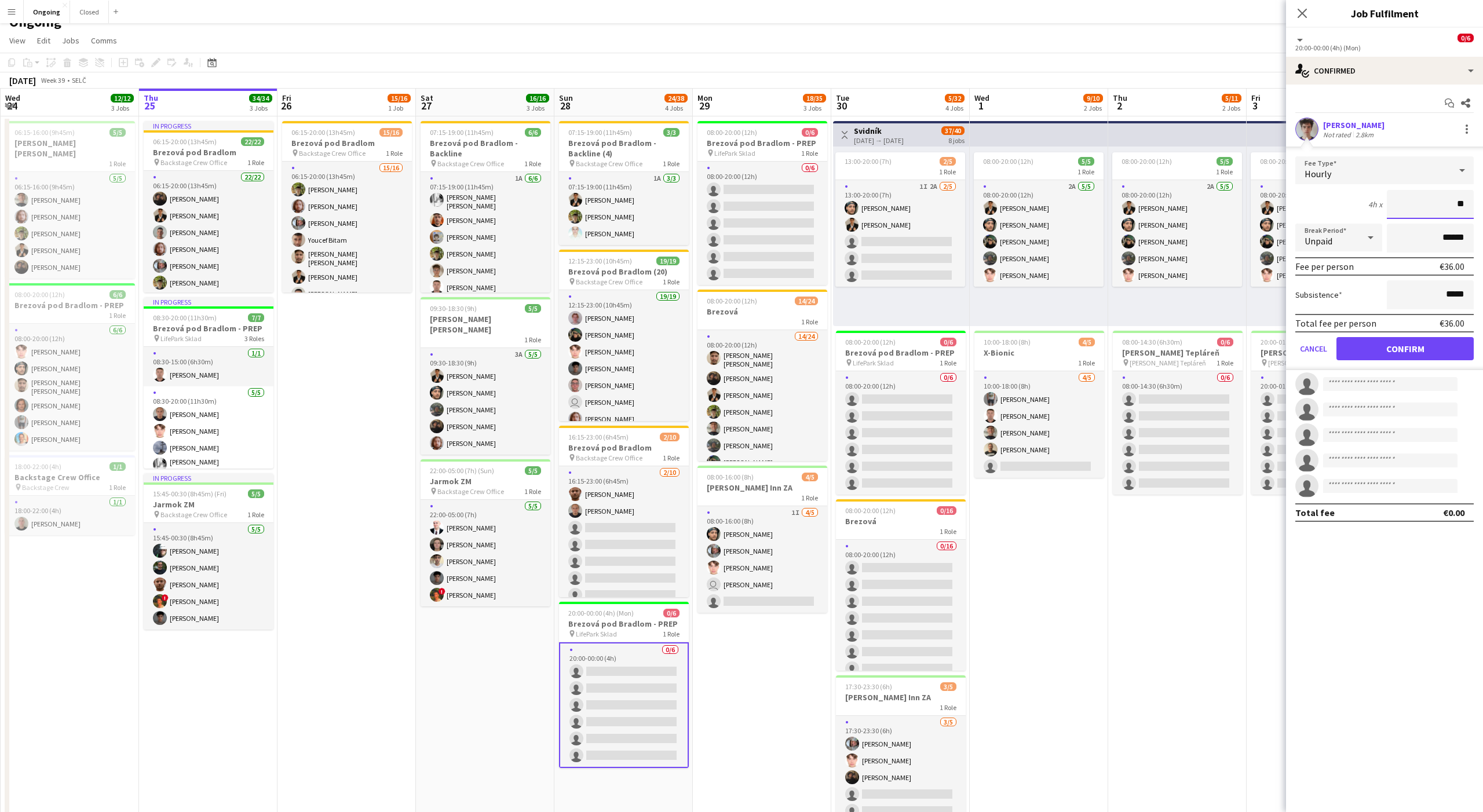
type input "**"
click at [1414, 352] on button "Confirm" at bounding box center [1405, 349] width 137 height 23
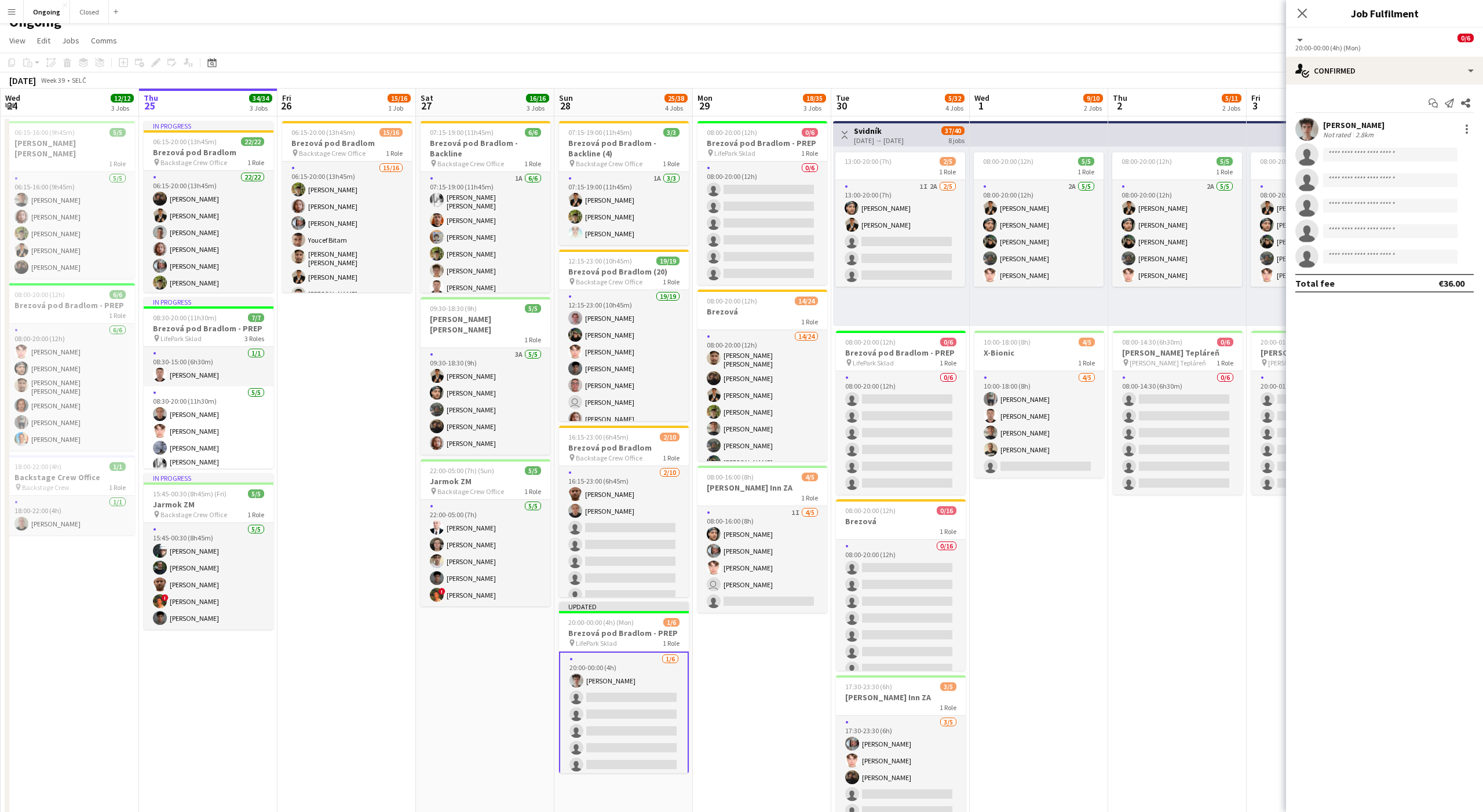
click at [1100, 678] on app-date-cell "08:00-20:00 (12h) 5/5 1 Role 2A [DATE] 08:00-20:00 (12h) [PERSON_NAME] [PERSON_…" at bounding box center [1039, 533] width 138 height 834
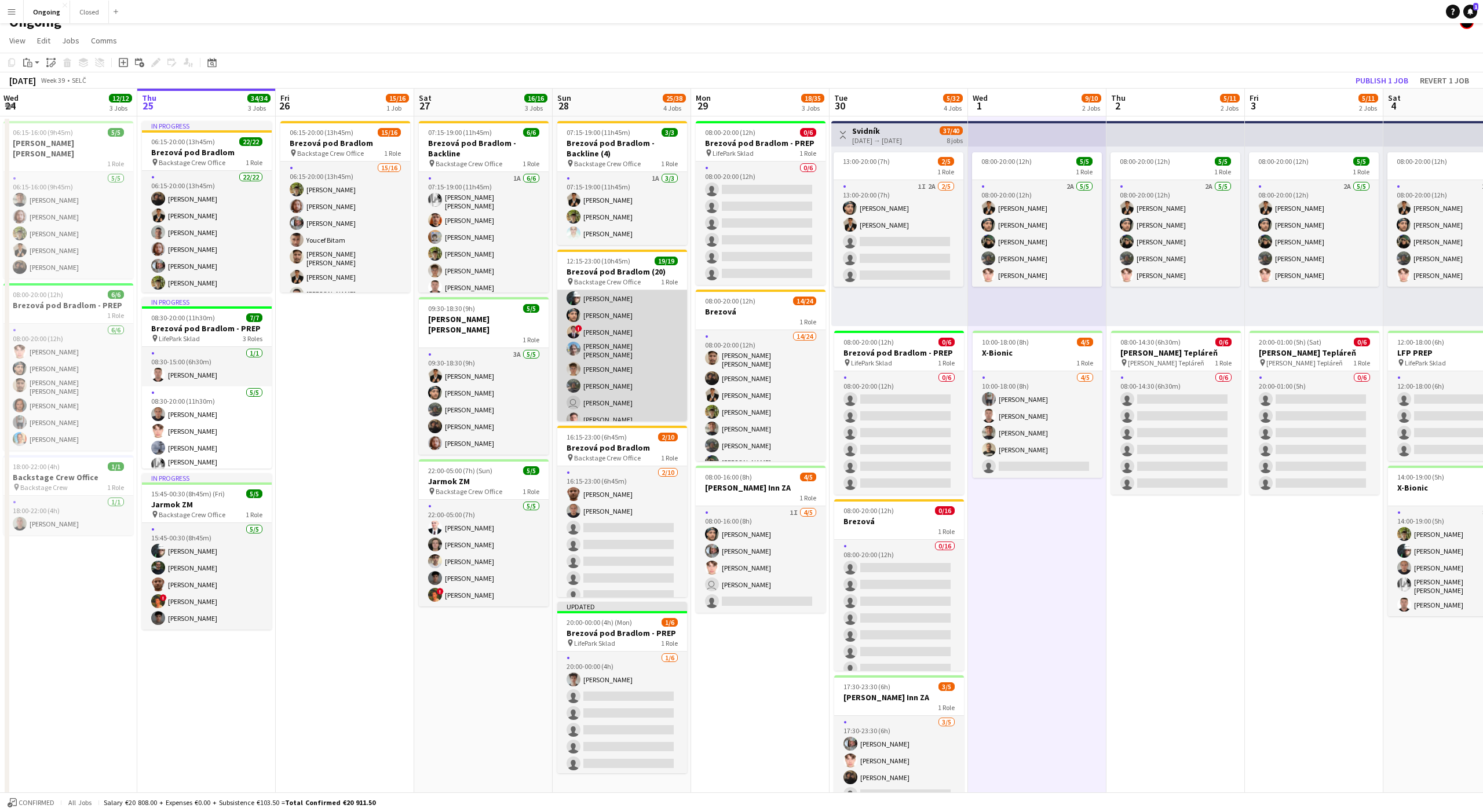
scroll to position [0, 0]
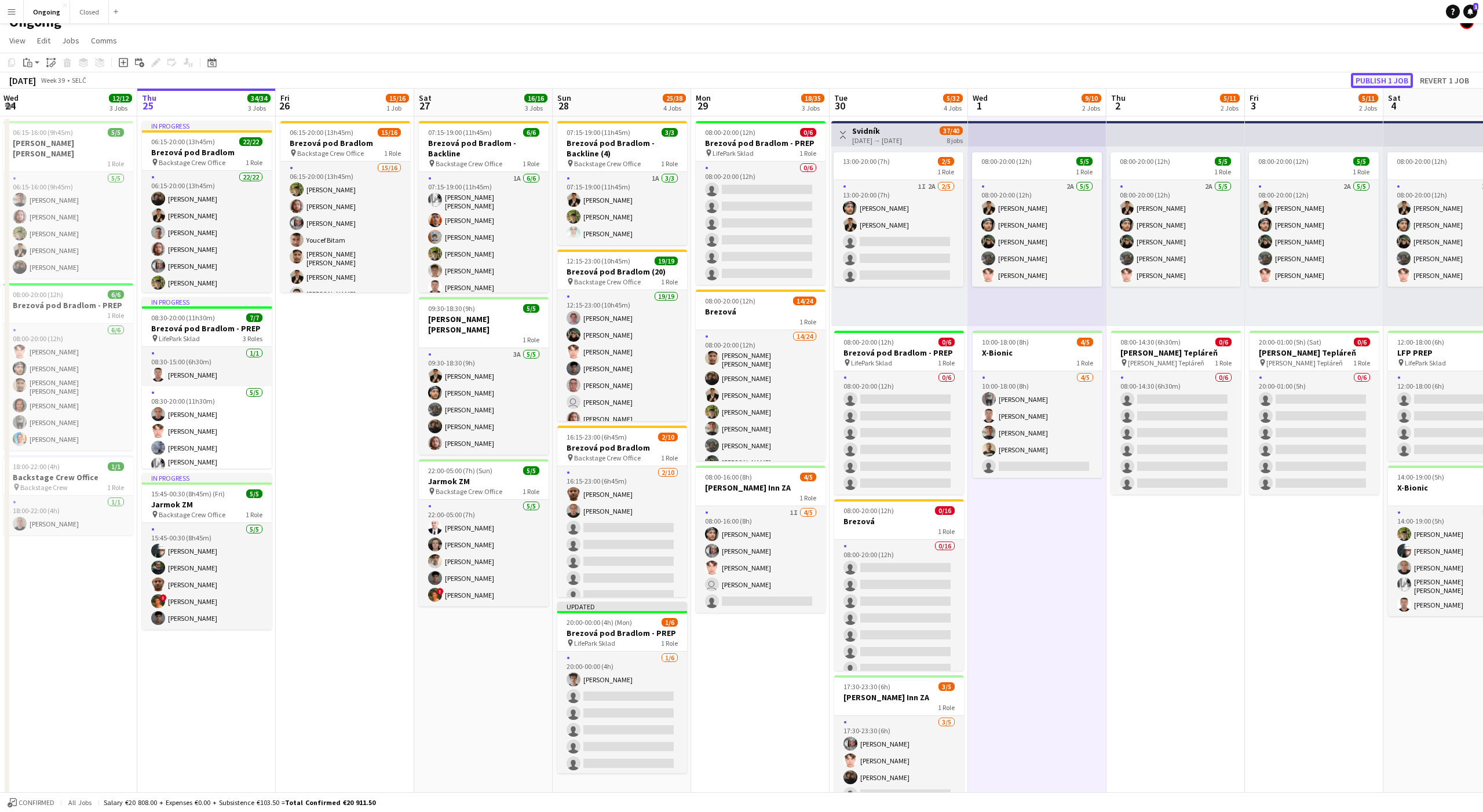
click at [1378, 80] on button "Publish 1 job" at bounding box center [1382, 81] width 62 height 15
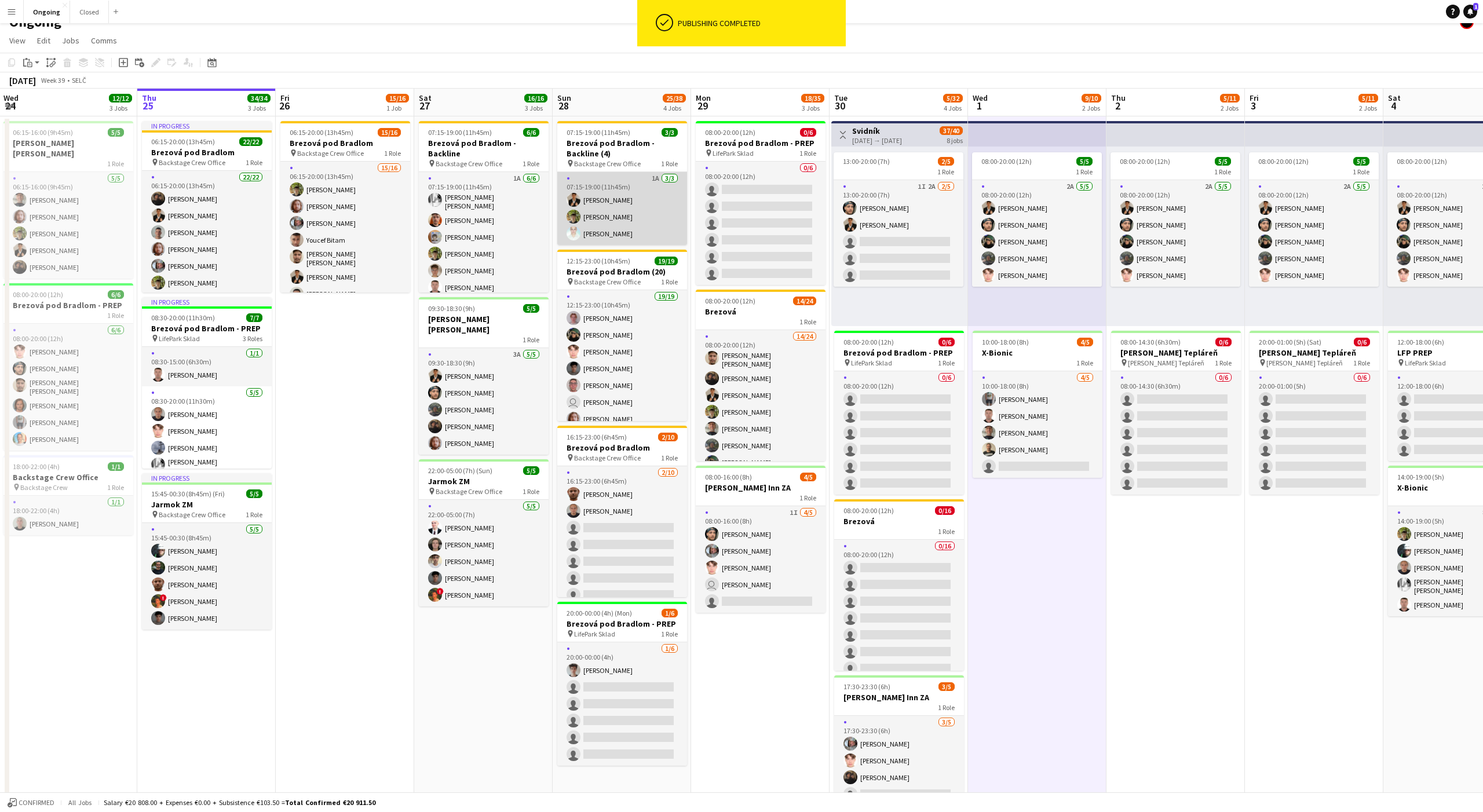
click at [589, 220] on app-card-role "1A 3/3 07:15-19:00 (11h45m) Tomáš Košík Jakub Hanzel Gabriel Bartoš" at bounding box center [622, 208] width 130 height 73
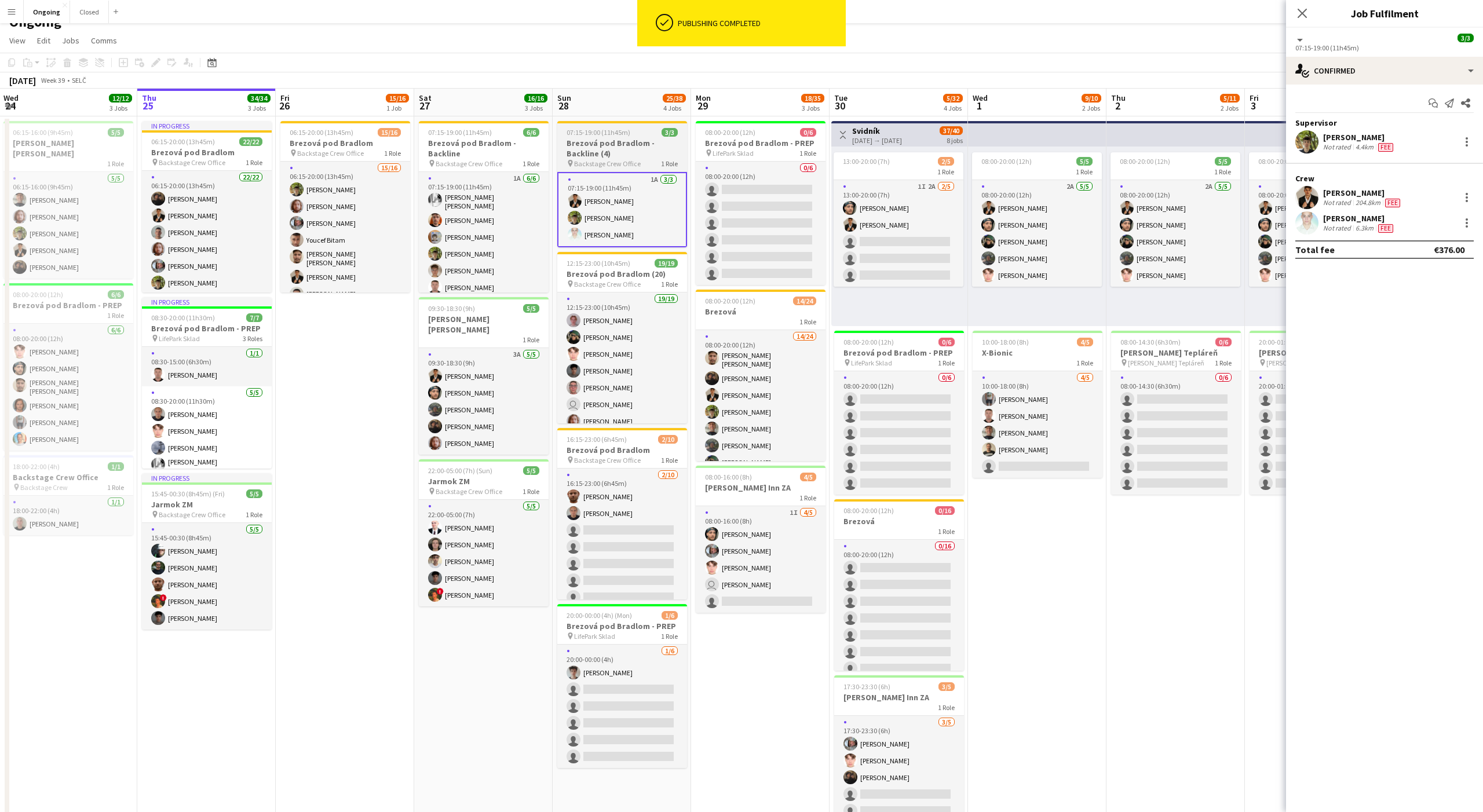
click at [634, 164] on span "Backstage Crew Office" at bounding box center [607, 164] width 67 height 9
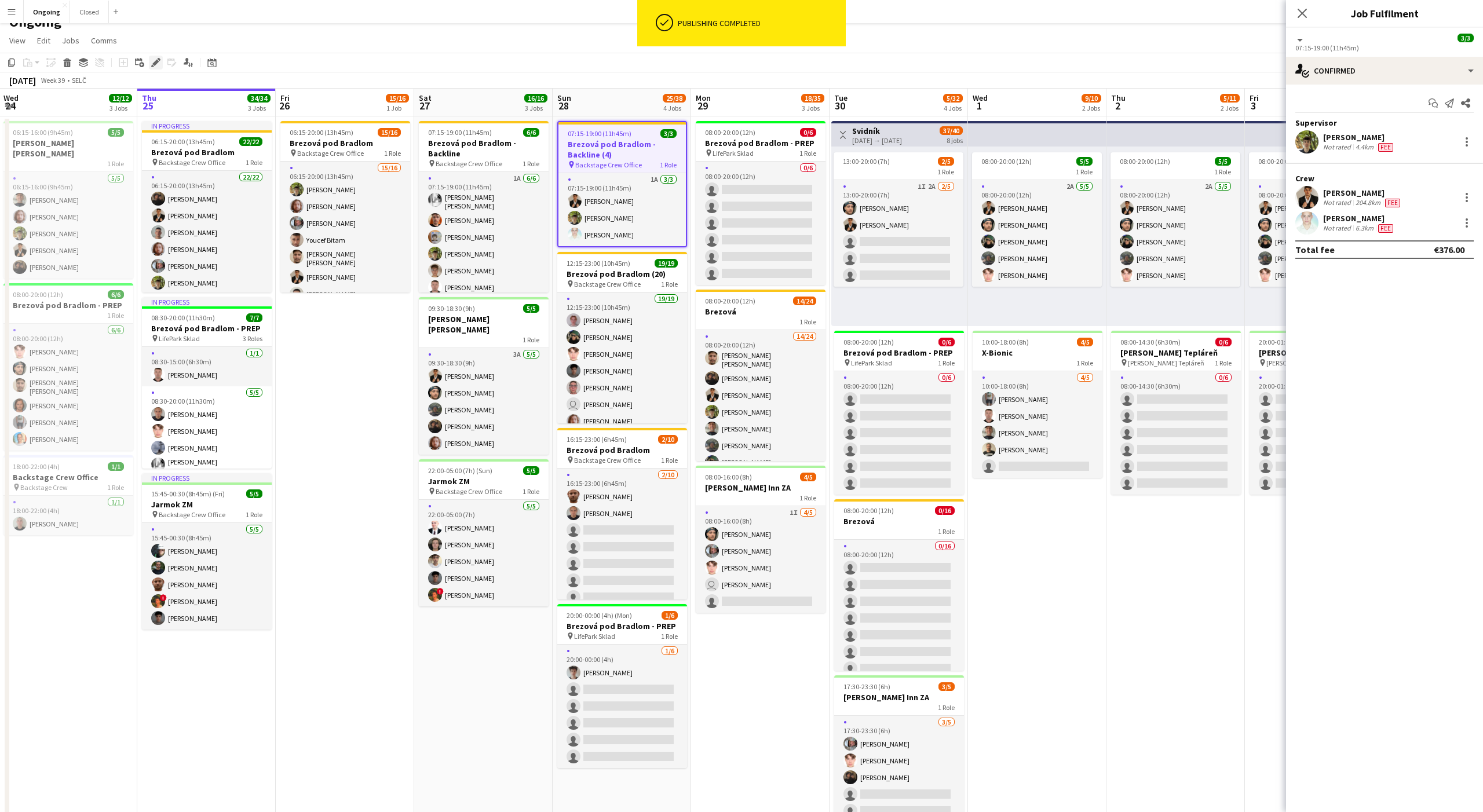
click at [154, 62] on icon at bounding box center [156, 63] width 6 height 6
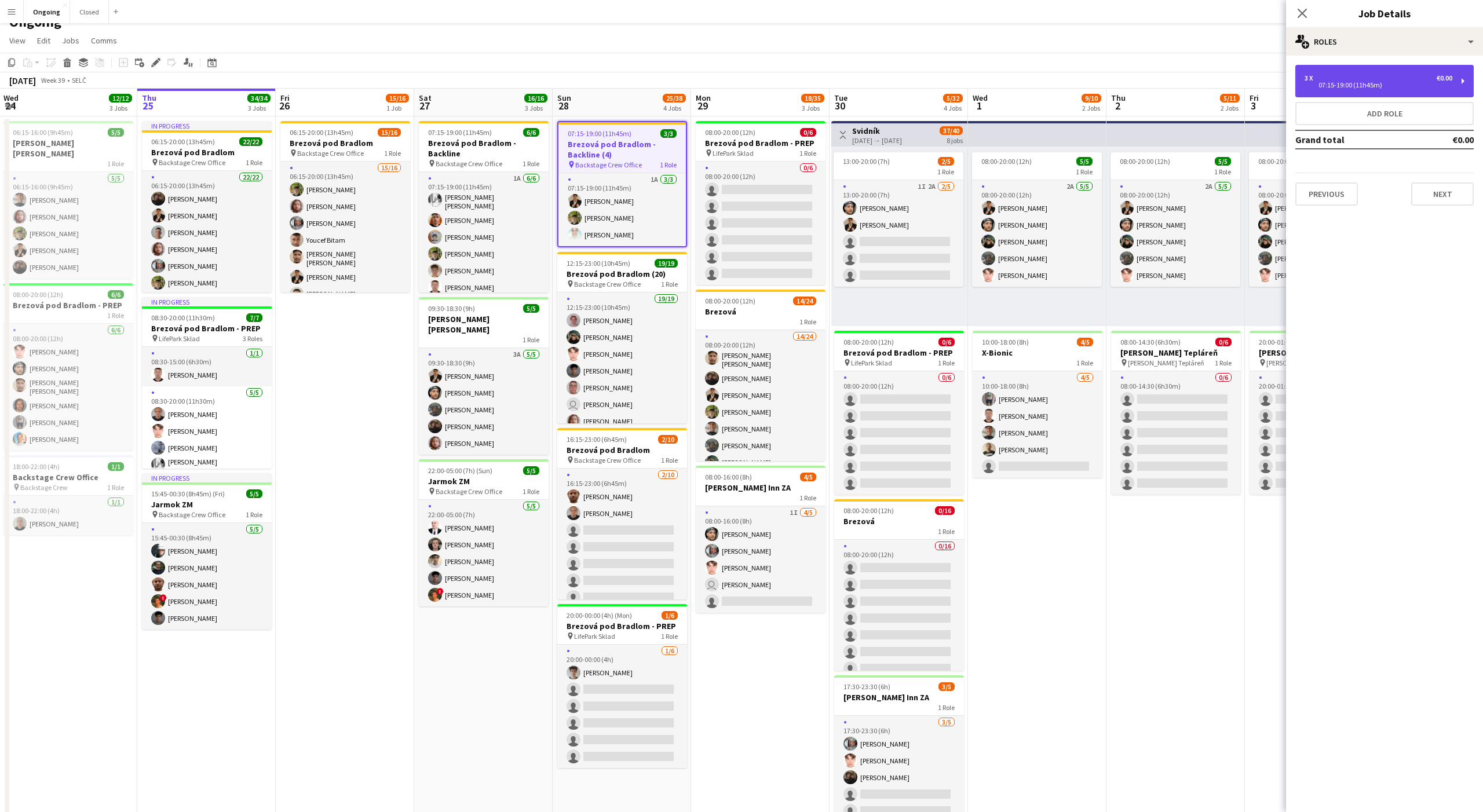
click at [1387, 70] on div "3 x €0.00 07:15-19:00 (11h45m)" at bounding box center [1384, 81] width 178 height 32
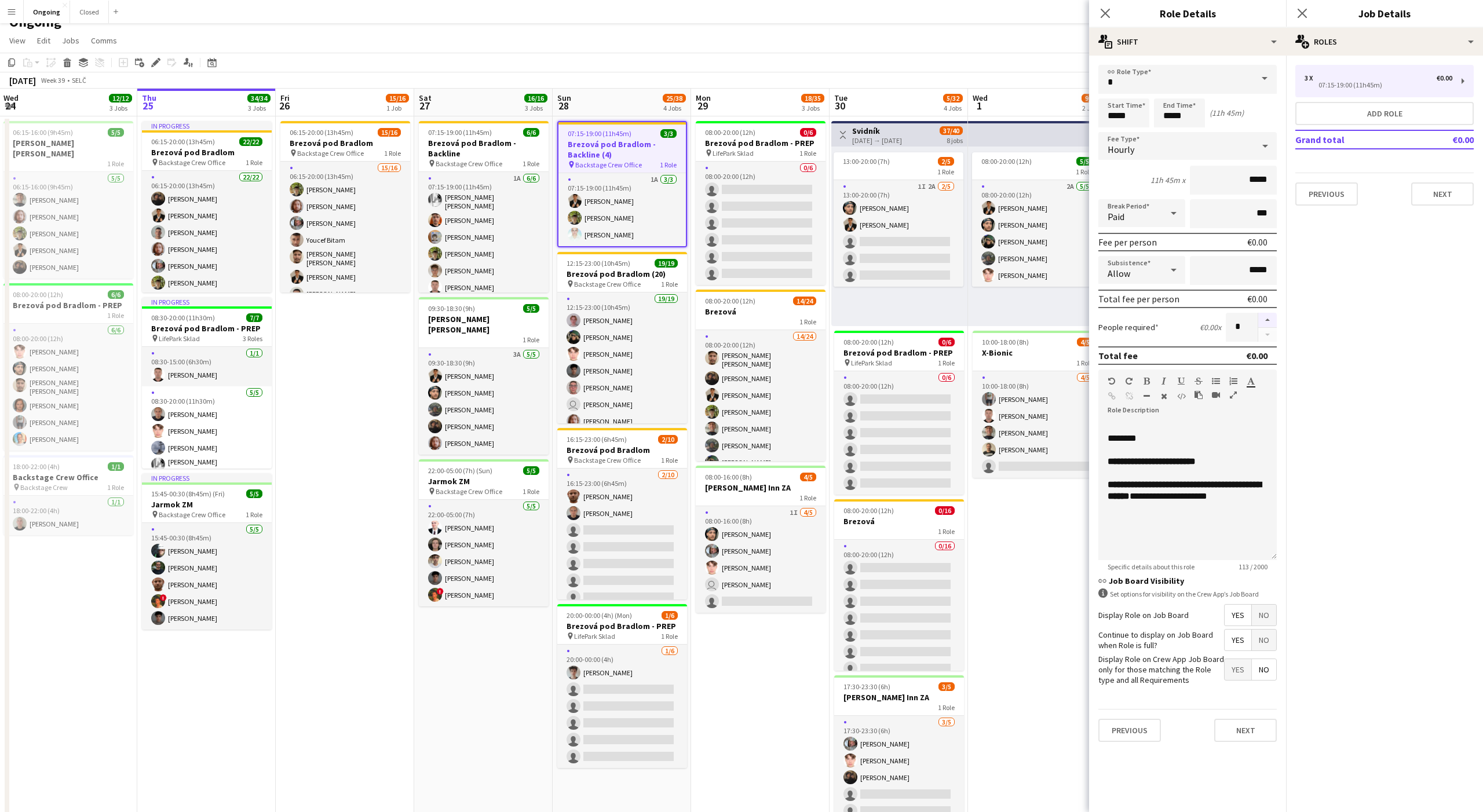
click at [1268, 316] on button "button" at bounding box center [1267, 321] width 18 height 15
click at [1268, 317] on button "button" at bounding box center [1267, 321] width 18 height 15
click at [1267, 334] on button "button" at bounding box center [1267, 335] width 18 height 15
type input "*"
click at [830, 70] on app-toolbar "Copy Paste Paste Command V Paste with crew Command Shift V Paste linked Job [GE…" at bounding box center [742, 62] width 1483 height 20
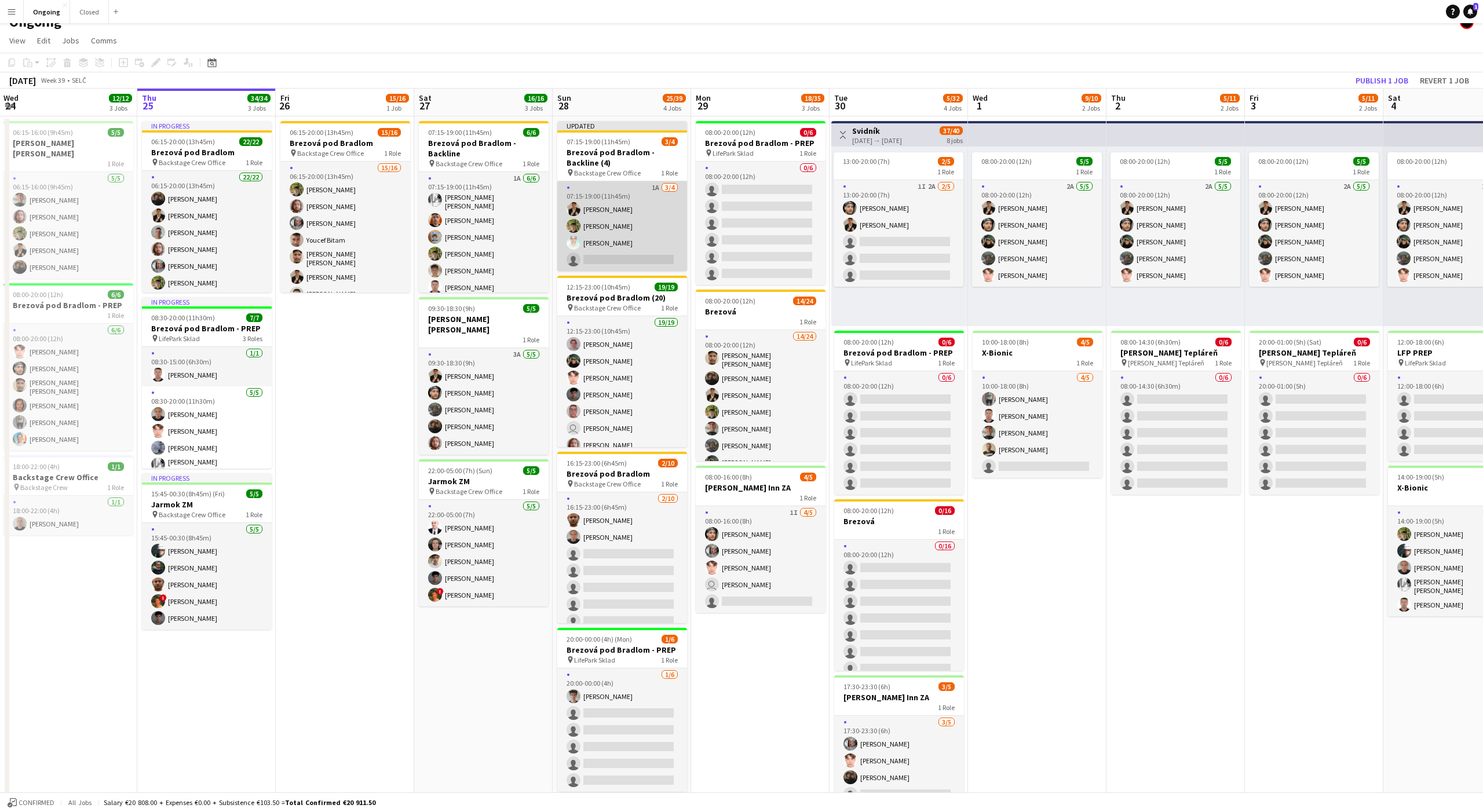
click at [646, 233] on app-card-role "1A 3/4 07:15-19:00 (11h45m) Tomáš Košík Jakub Hanzel Gabriel Bartoš single-neut…" at bounding box center [622, 226] width 130 height 90
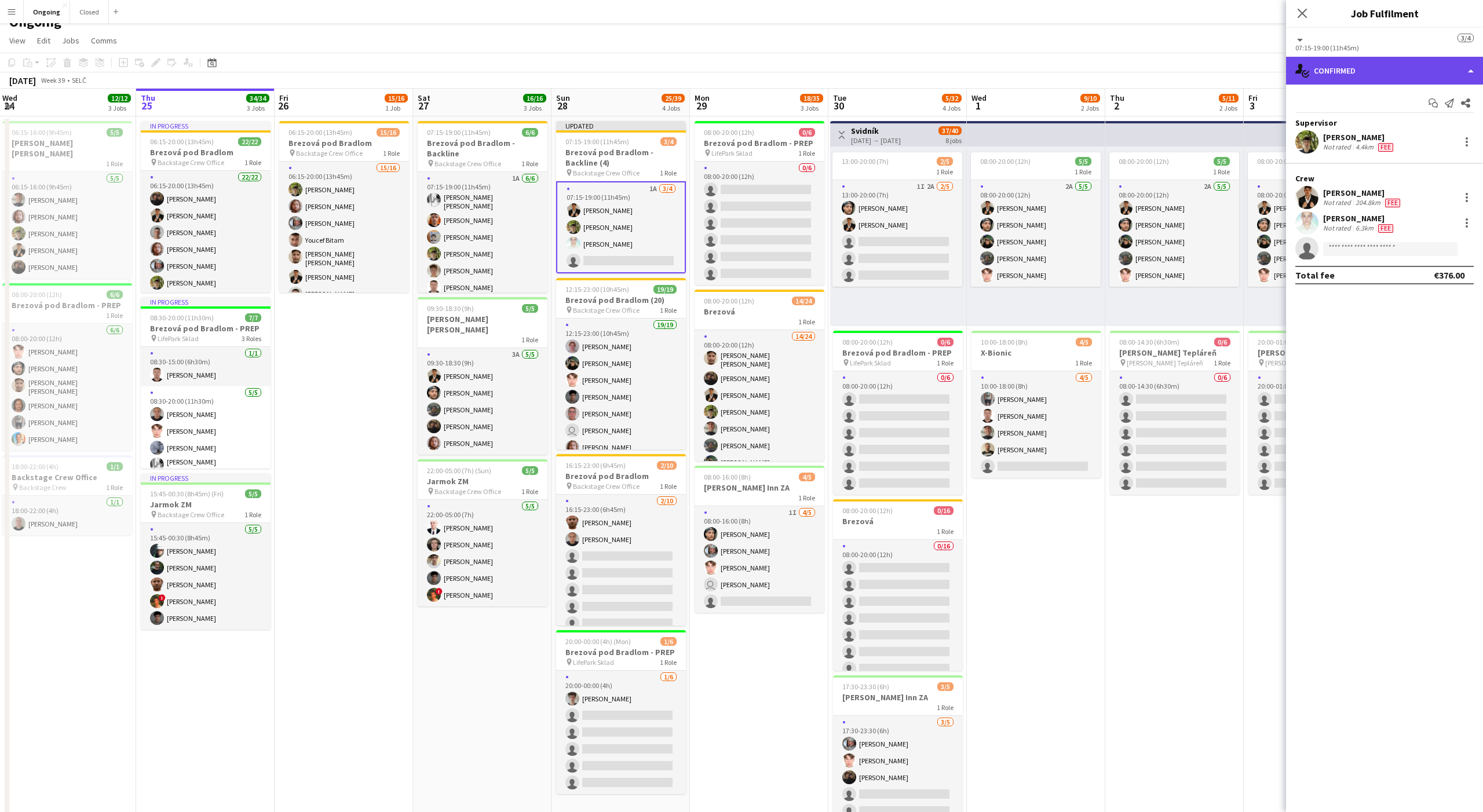
click at [1352, 81] on div "single-neutral-actions-check-2 Confirmed" at bounding box center [1385, 70] width 197 height 28
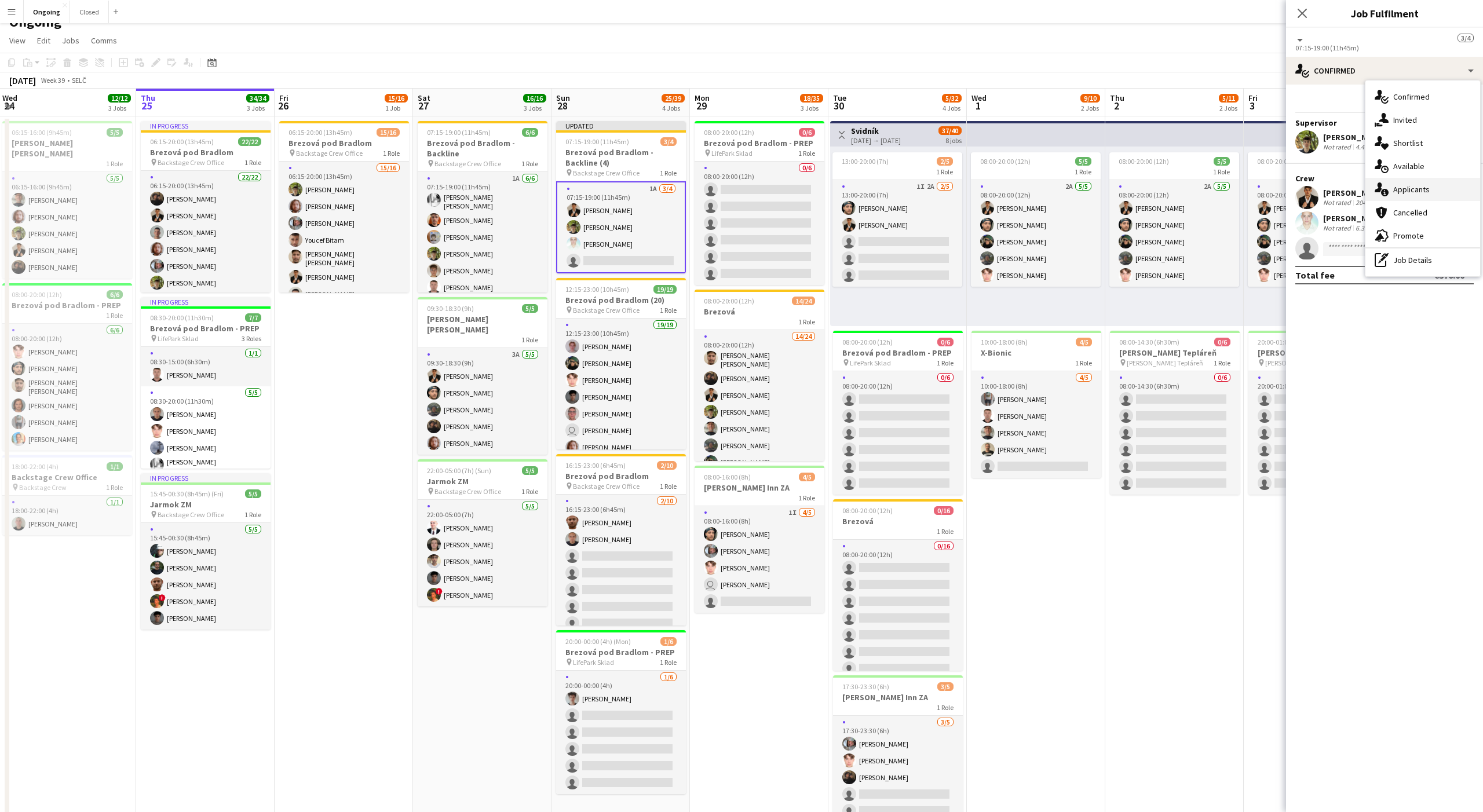
click at [1405, 194] on span "Applicants" at bounding box center [1411, 189] width 36 height 10
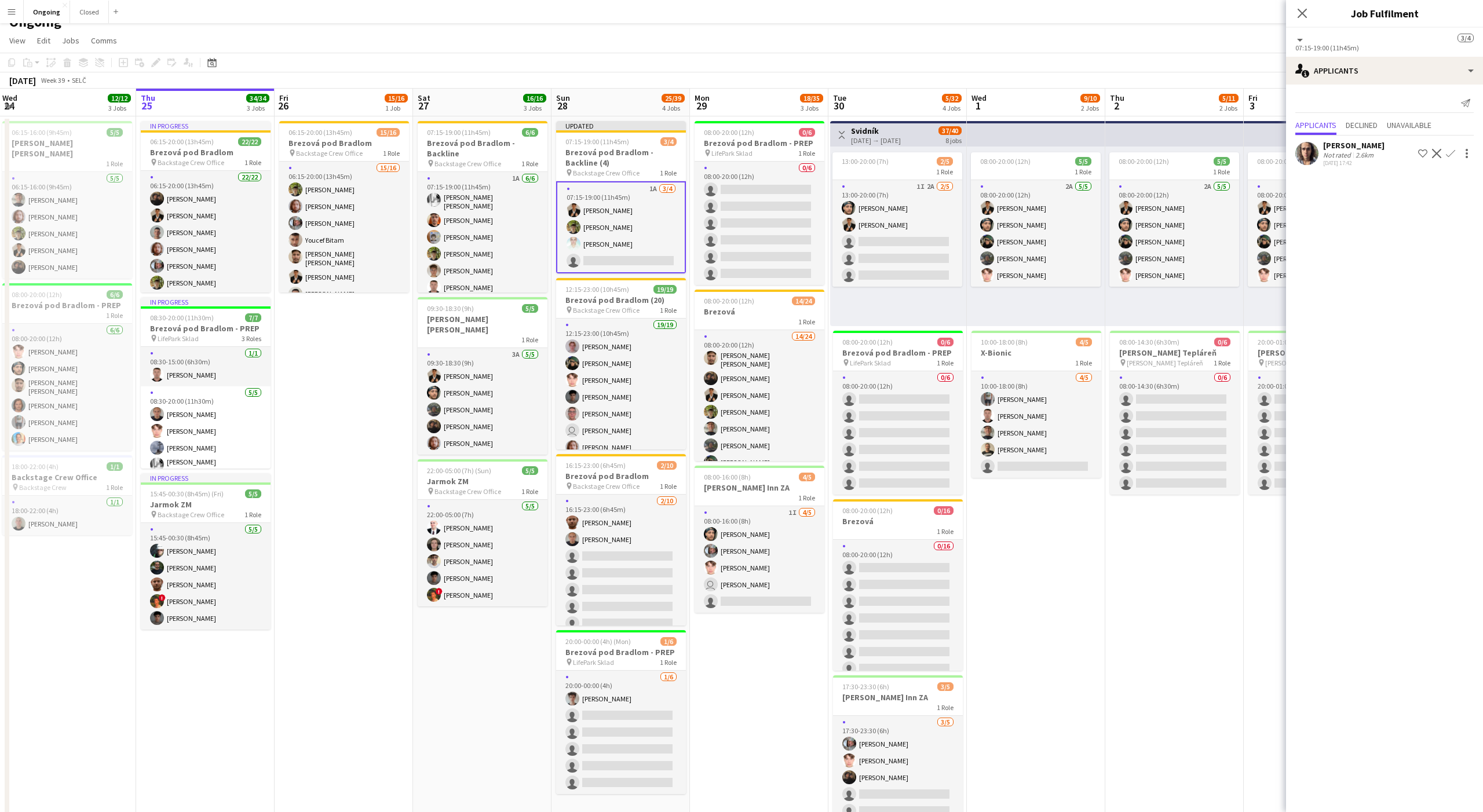
click at [1453, 155] on app-icon "Confirm" at bounding box center [1450, 153] width 10 height 10
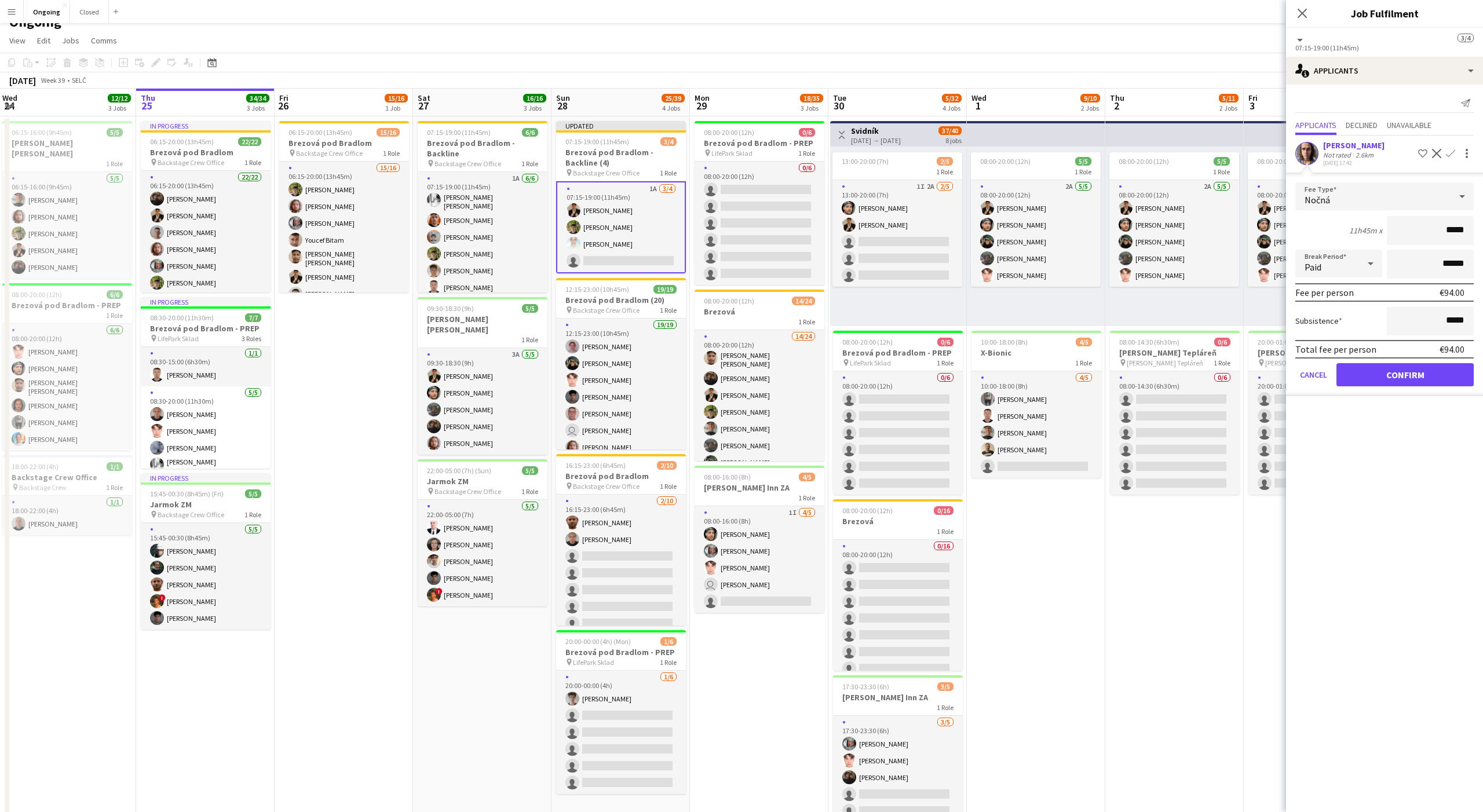
click at [1451, 229] on input "*****" at bounding box center [1430, 230] width 87 height 29
click at [1331, 201] on div "Nočná" at bounding box center [1373, 196] width 156 height 28
click at [1333, 229] on span "Hourly" at bounding box center [1385, 229] width 160 height 11
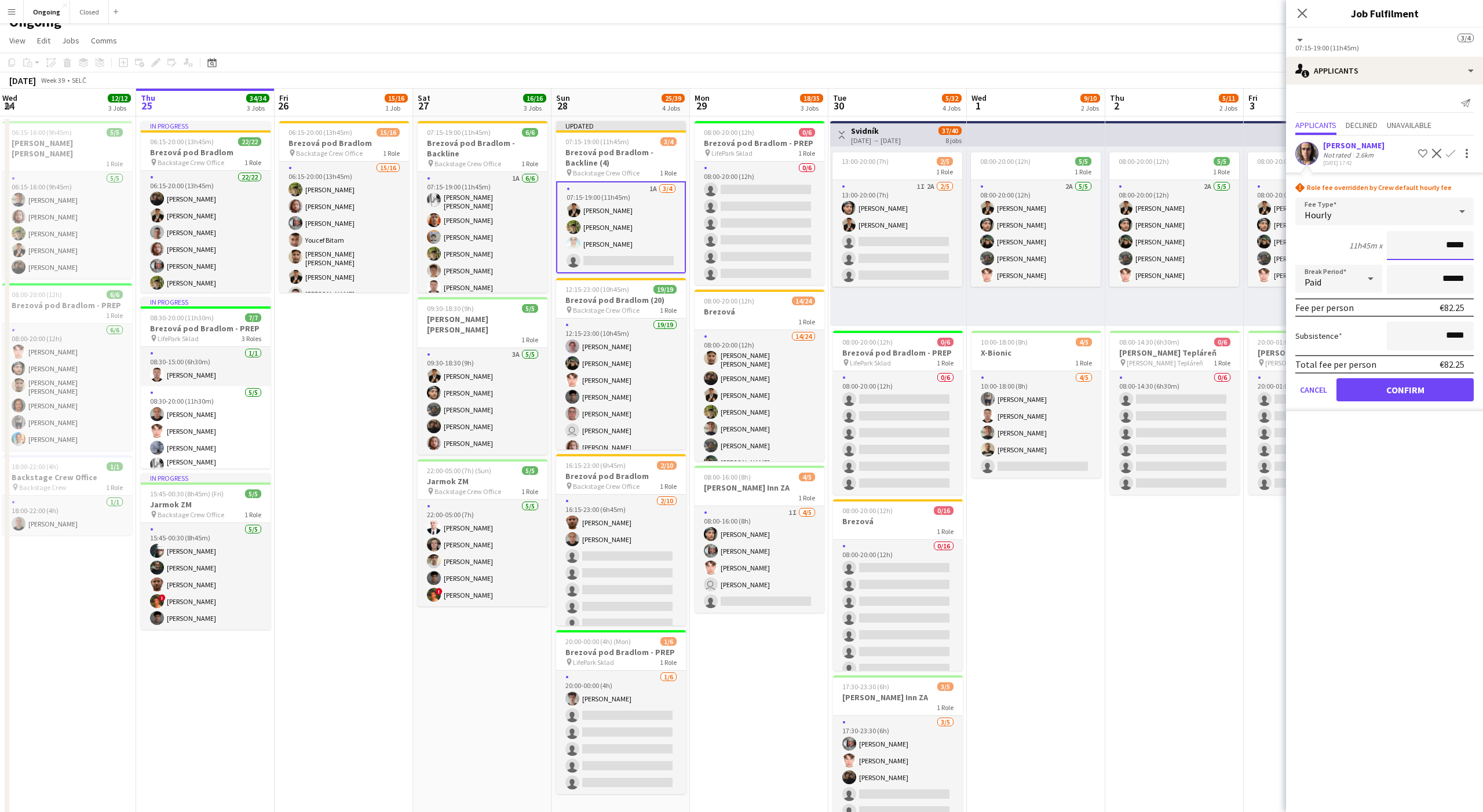
click at [1456, 246] on input "*****" at bounding box center [1430, 246] width 87 height 29
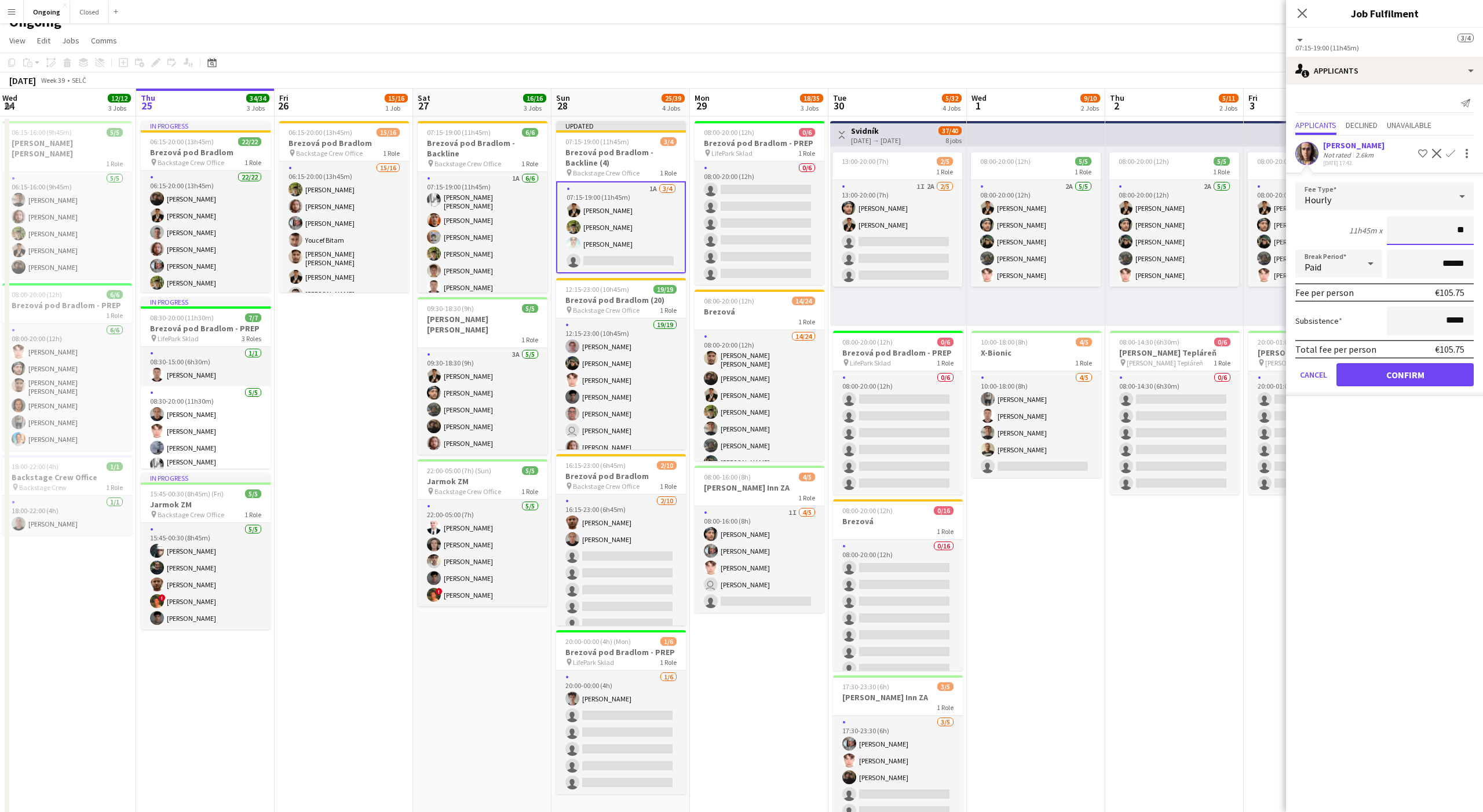
type input "**"
click at [1414, 379] on button "Confirm" at bounding box center [1405, 375] width 137 height 23
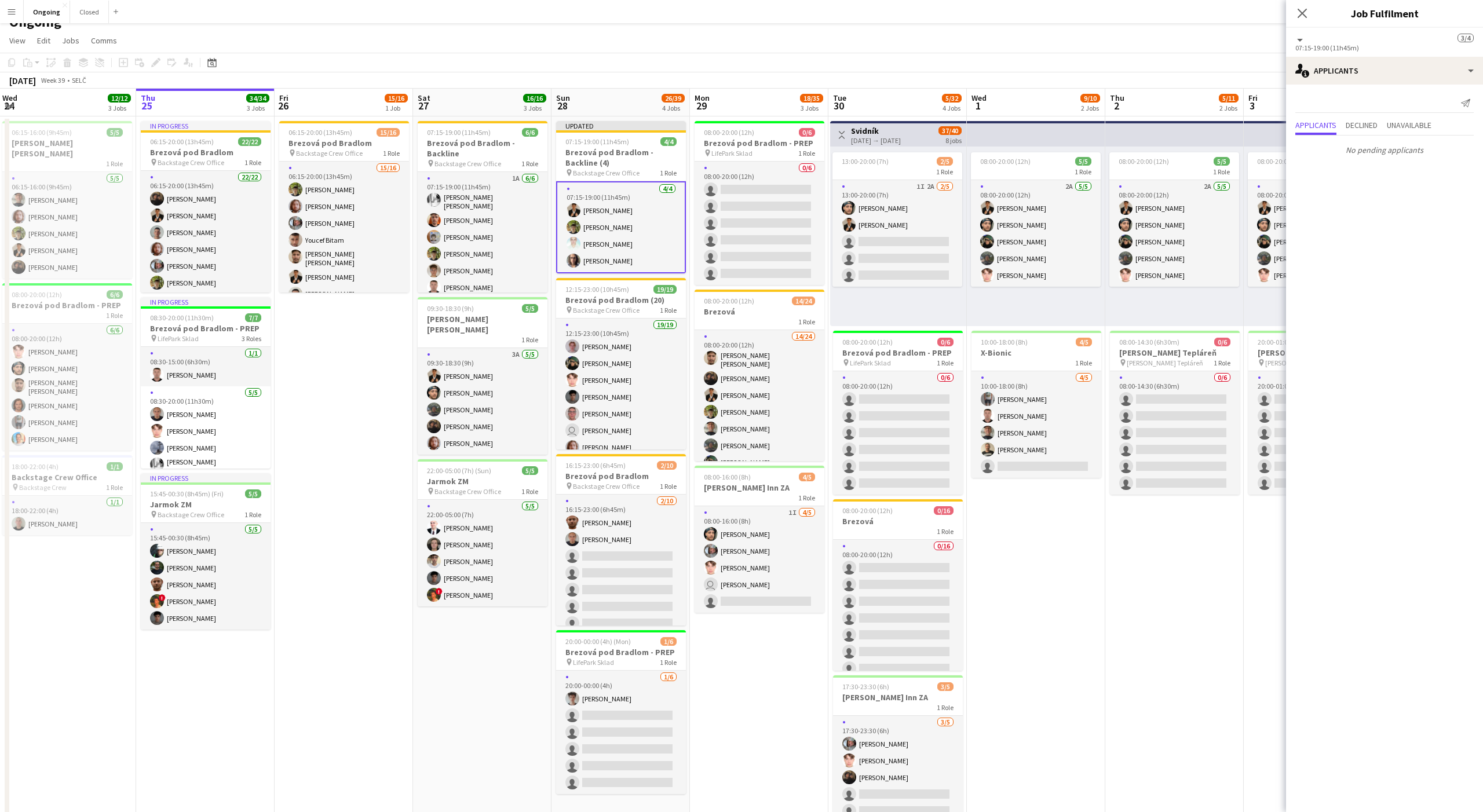
click at [1186, 585] on app-date-cell "08:00-20:00 (12h) 5/5 1 Role 2A 5/5 08:00-20:00 (12h) Tomáš Košík Marco Daniš T…" at bounding box center [1174, 533] width 138 height 834
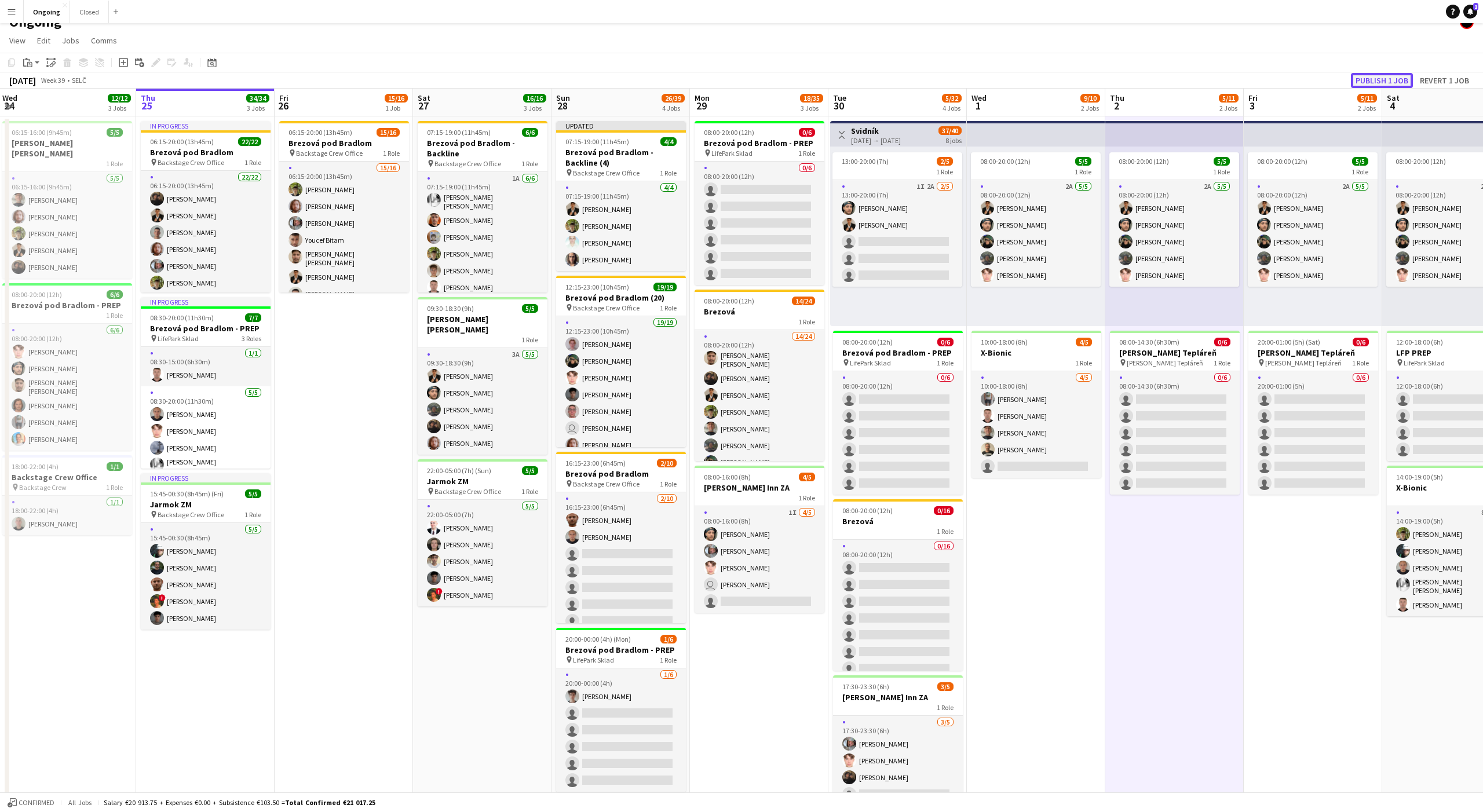
click at [1400, 79] on button "Publish 1 job" at bounding box center [1382, 81] width 62 height 15
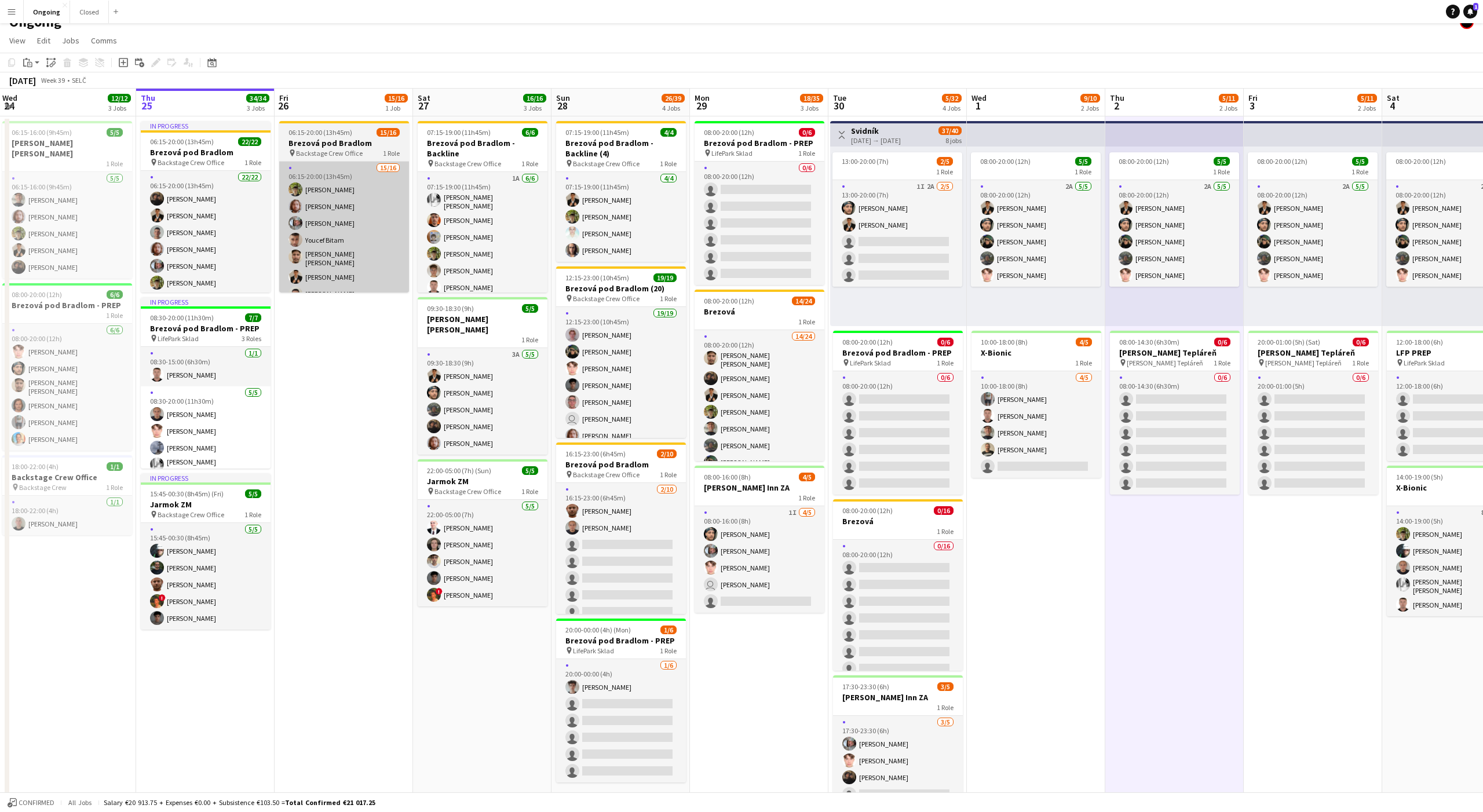
click at [359, 279] on app-card-role "15/16 06:15-20:00 (13h45m) [PERSON_NAME] [PERSON_NAME] [PERSON_NAME] Youcef Bit…" at bounding box center [344, 309] width 130 height 295
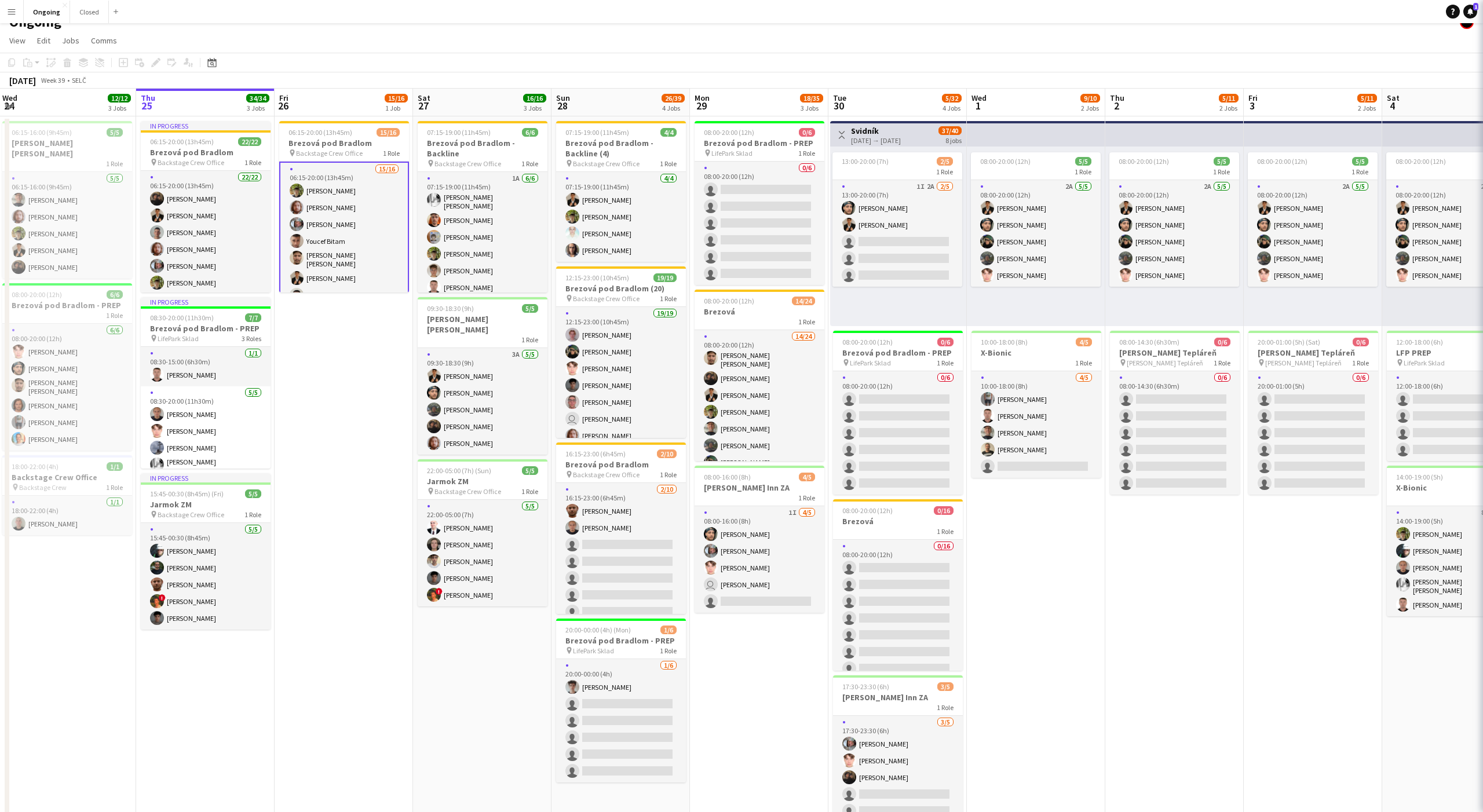
scroll to position [0, 280]
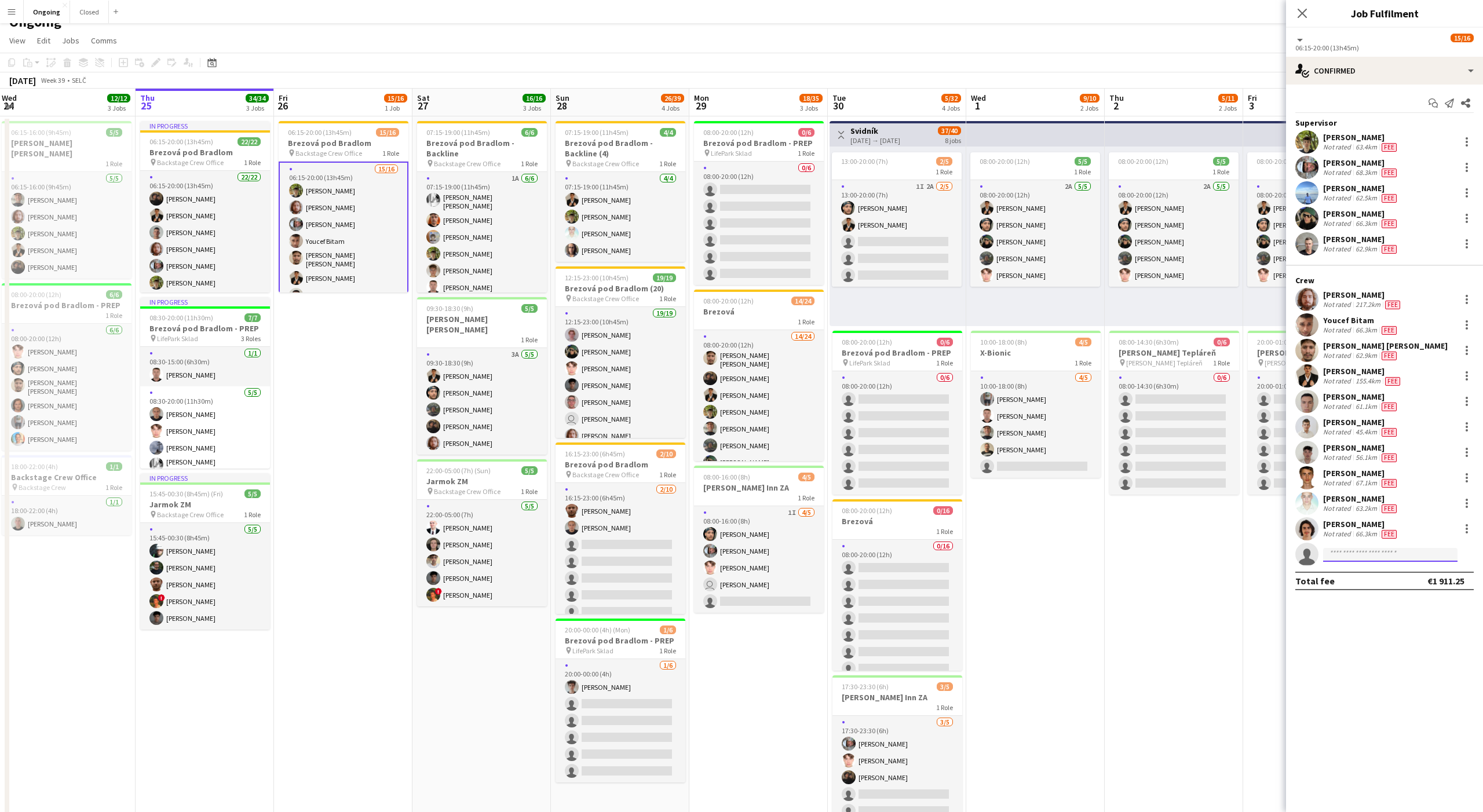
click at [1371, 557] on input at bounding box center [1390, 555] width 135 height 14
type input "****"
click at [1399, 571] on span "Heorhii Dubovyi Active" at bounding box center [1390, 571] width 116 height 10
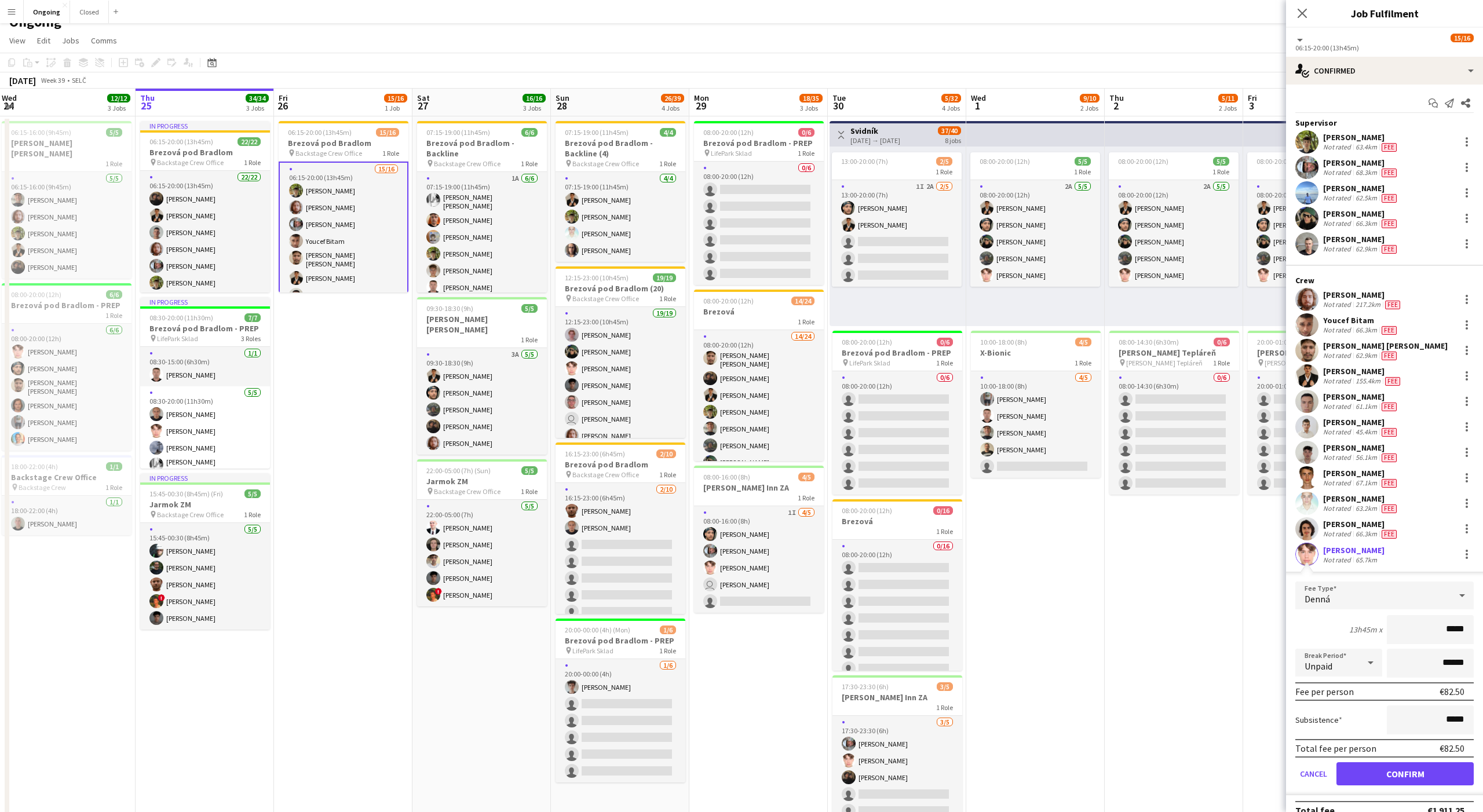
click at [1453, 628] on input "*****" at bounding box center [1430, 630] width 87 height 29
type input "***"
click at [1385, 778] on button "Confirm" at bounding box center [1405, 774] width 137 height 23
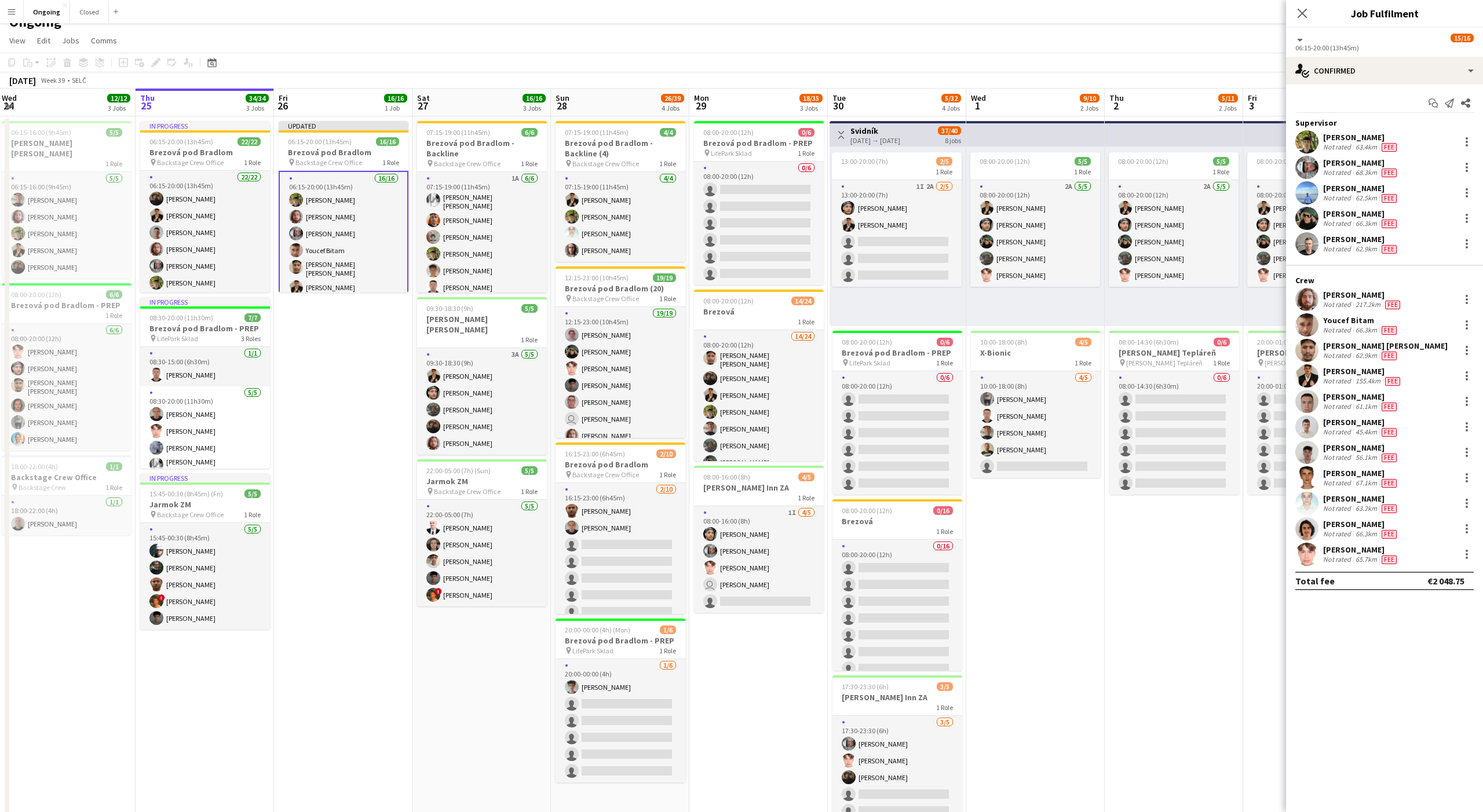
click at [1205, 645] on app-date-cell "08:00-20:00 (12h) 5/5 1 Role 2A 5/5 08:00-20:00 (12h) Tomáš Košík Marco Daniš T…" at bounding box center [1174, 533] width 138 height 834
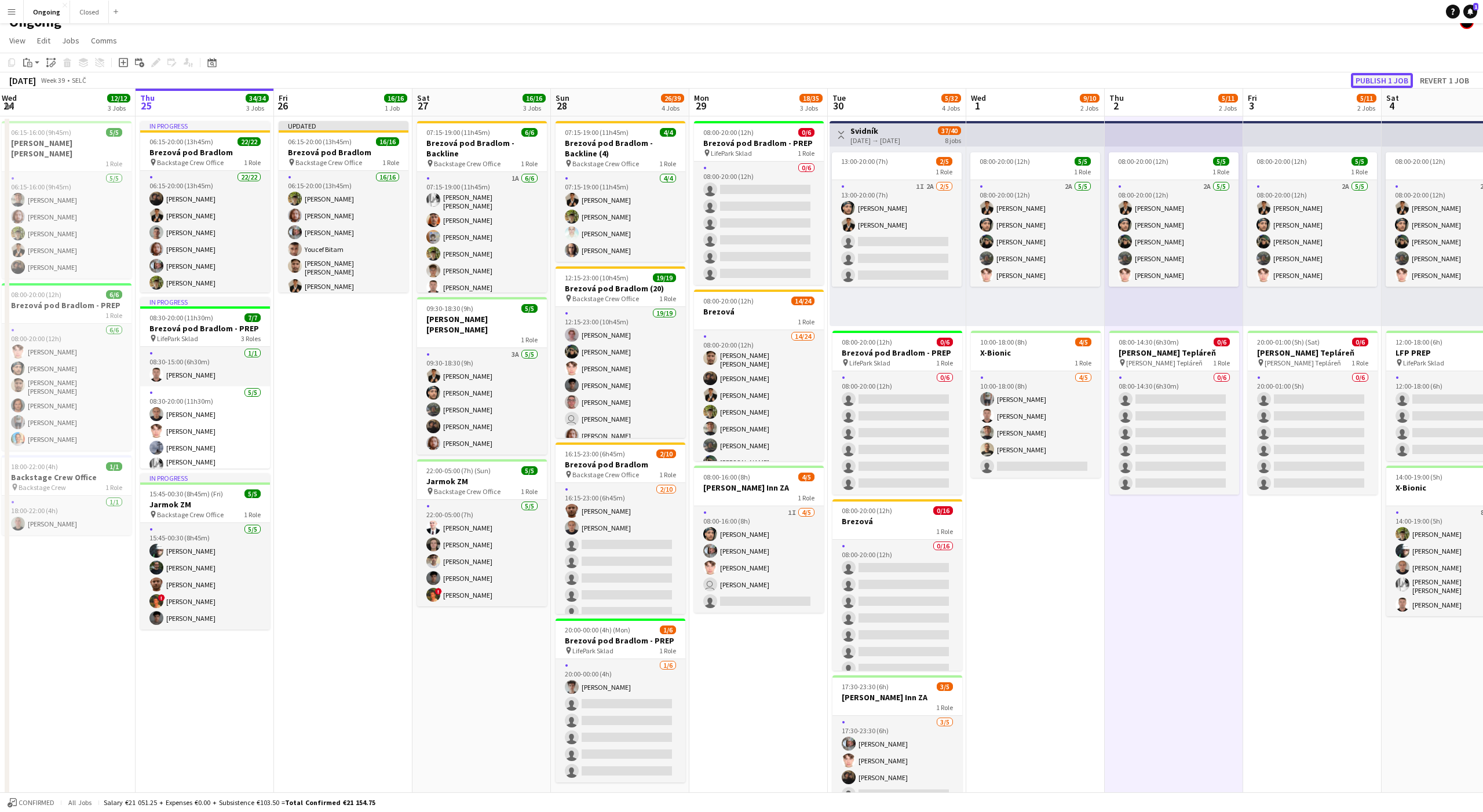
click at [1380, 80] on button "Publish 1 job" at bounding box center [1382, 81] width 62 height 15
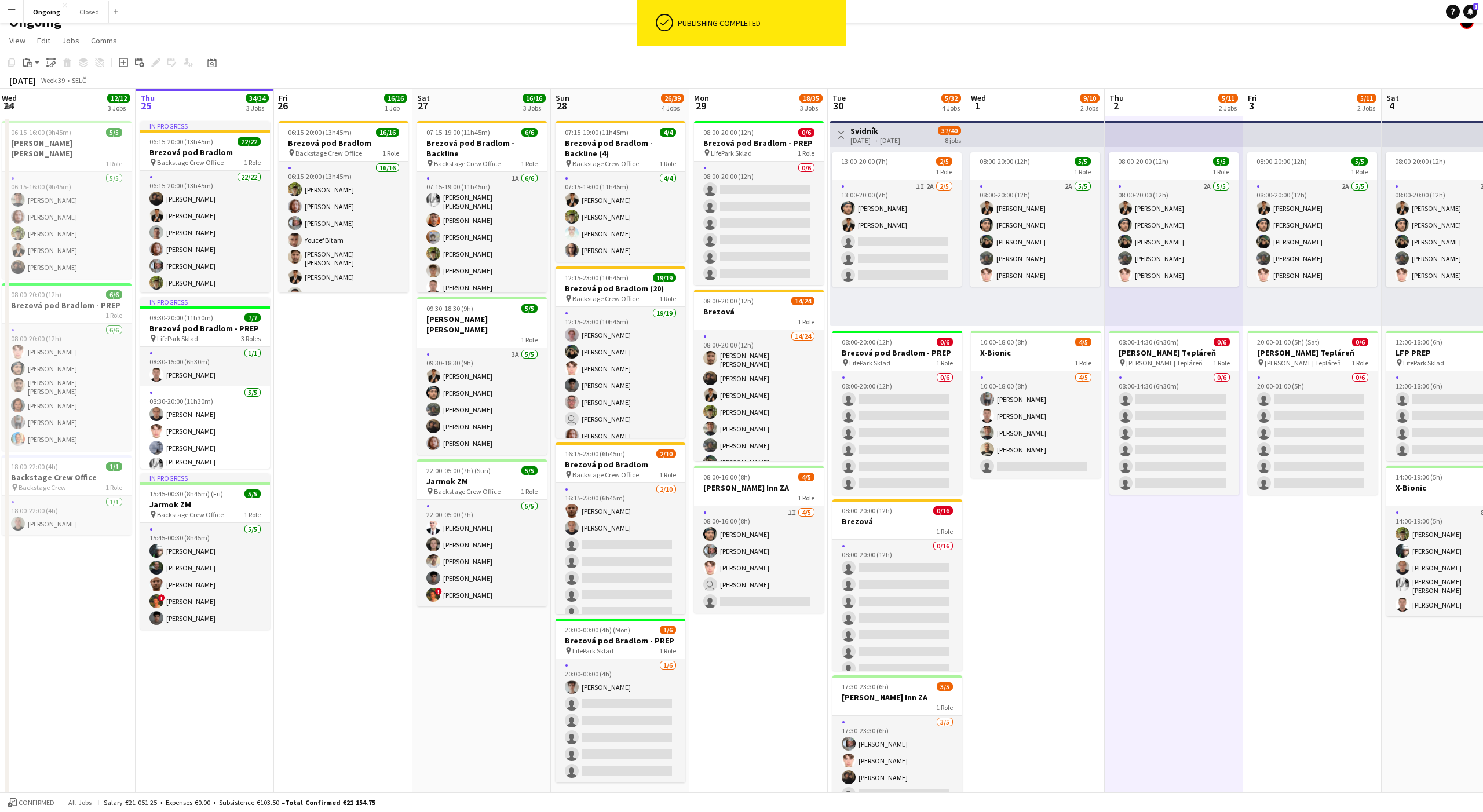
click at [370, 399] on app-date-cell "06:15-20:00 (13h45m) 16/16 Brezová pod Bradlom pin Backstage Crew Office 1 Role…" at bounding box center [343, 533] width 138 height 834
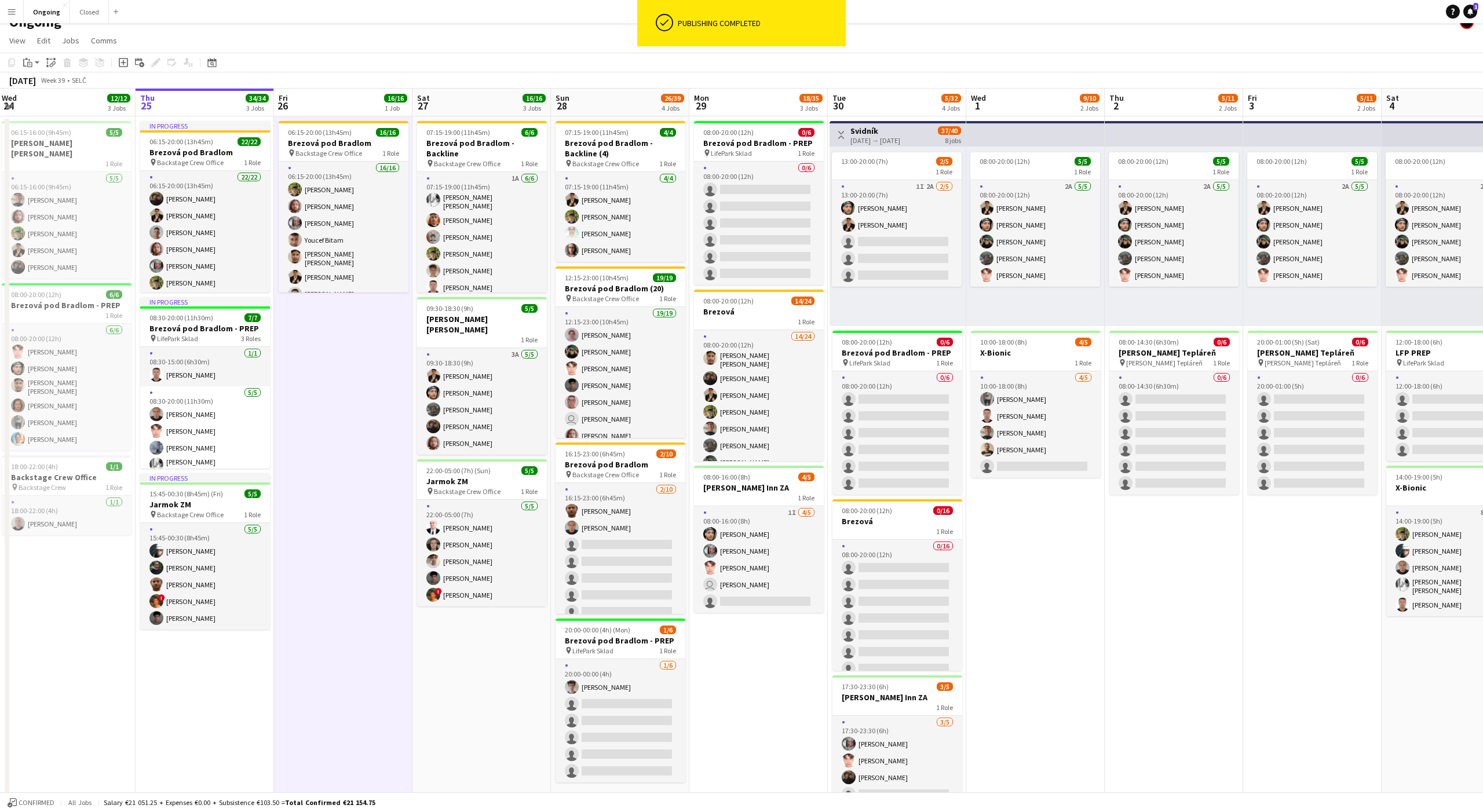
click at [369, 402] on app-date-cell "06:15-20:00 (13h45m) 16/16 Brezová pod Bradlom pin Backstage Crew Office 1 Role…" at bounding box center [343, 533] width 138 height 834
